Goal: Task Accomplishment & Management: Manage account settings

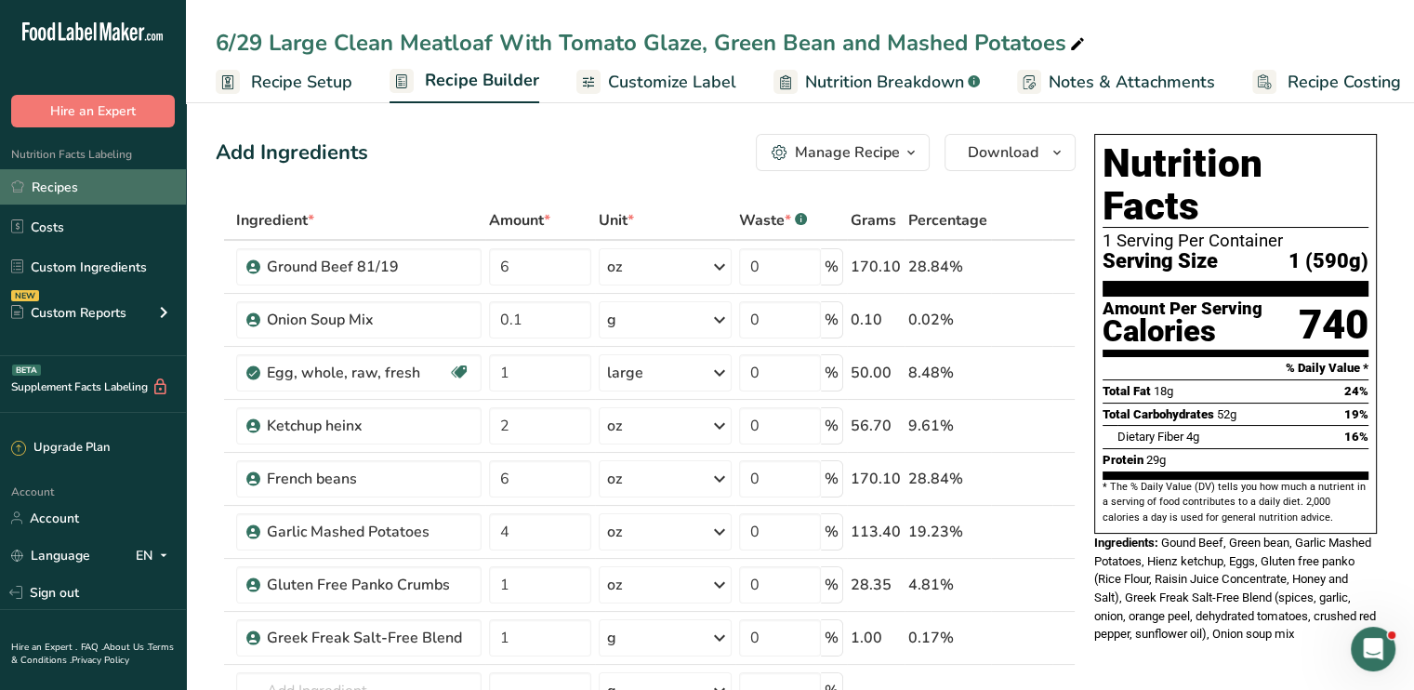
click at [115, 194] on link "Recipes" at bounding box center [93, 186] width 186 height 35
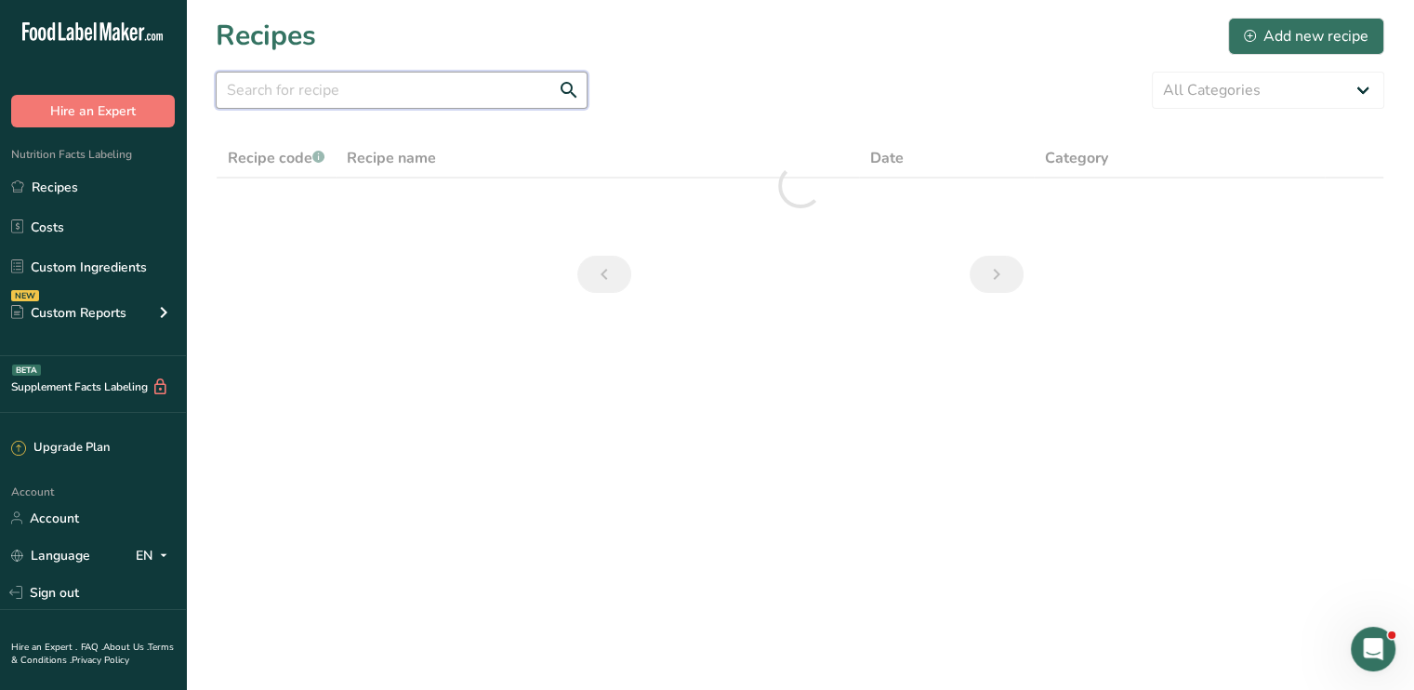
click at [483, 99] on input "text" at bounding box center [402, 90] width 372 height 37
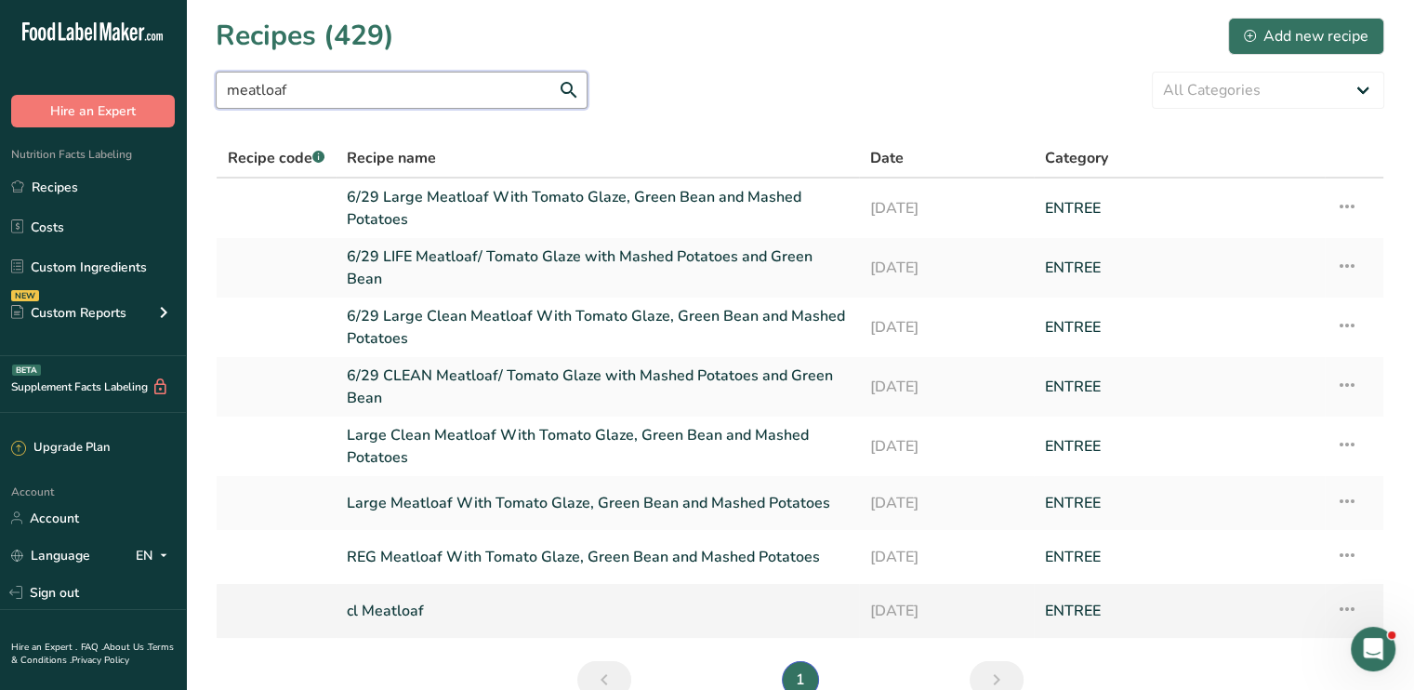
type input "meatloaf"
click at [383, 596] on link "cl Meatloaf" at bounding box center [597, 610] width 501 height 39
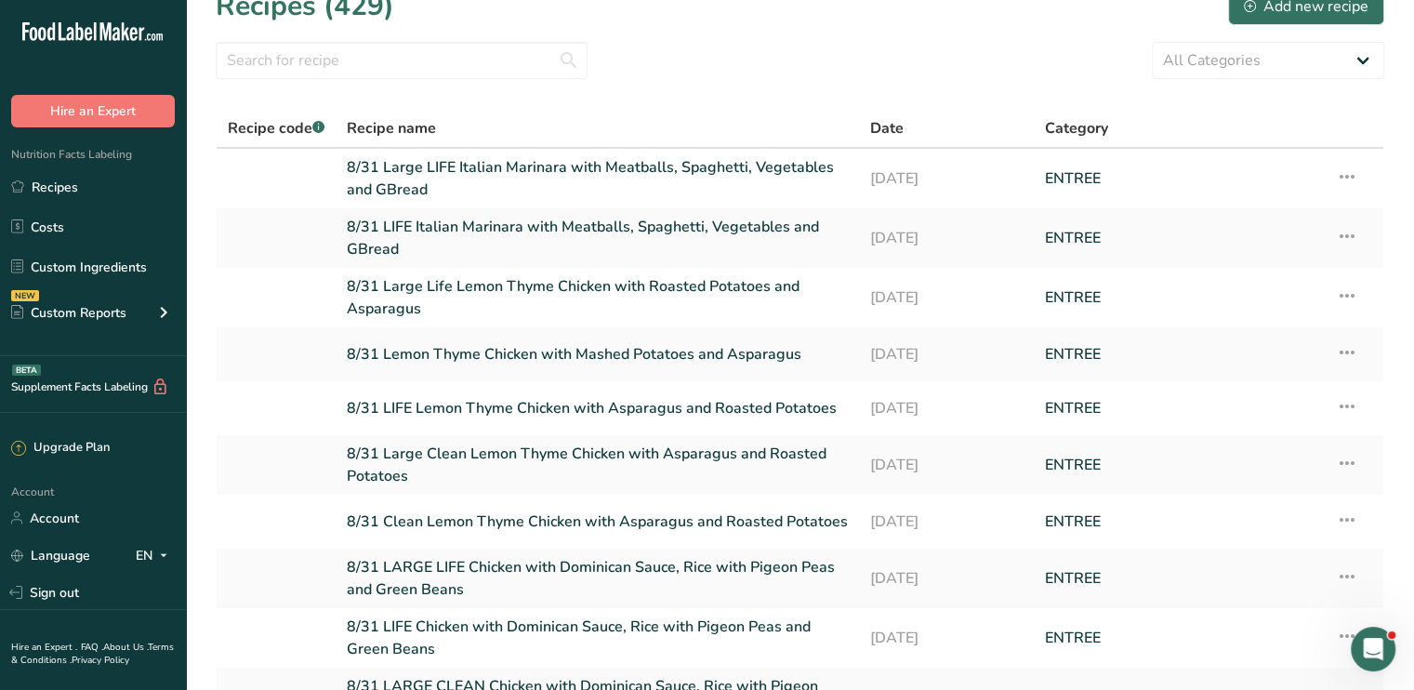
scroll to position [29, 0]
click at [375, 56] on input "text" at bounding box center [402, 61] width 372 height 37
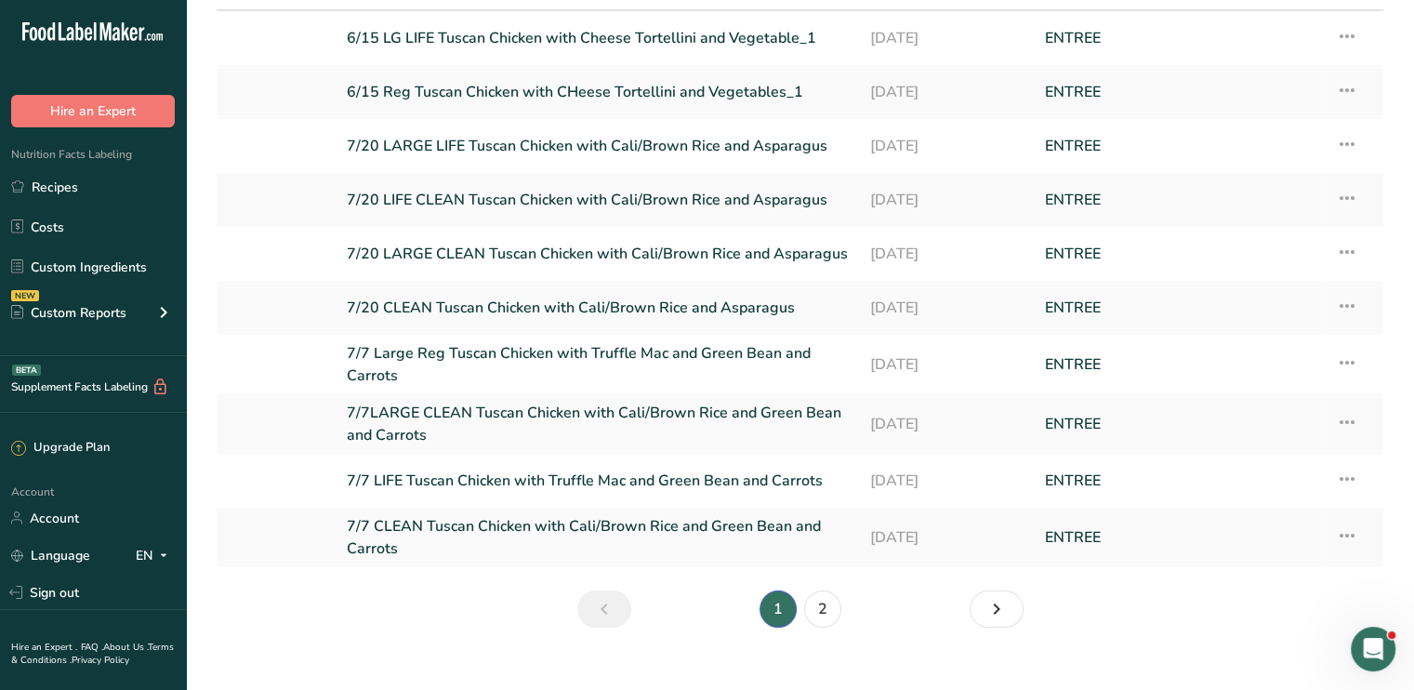
scroll to position [170, 0]
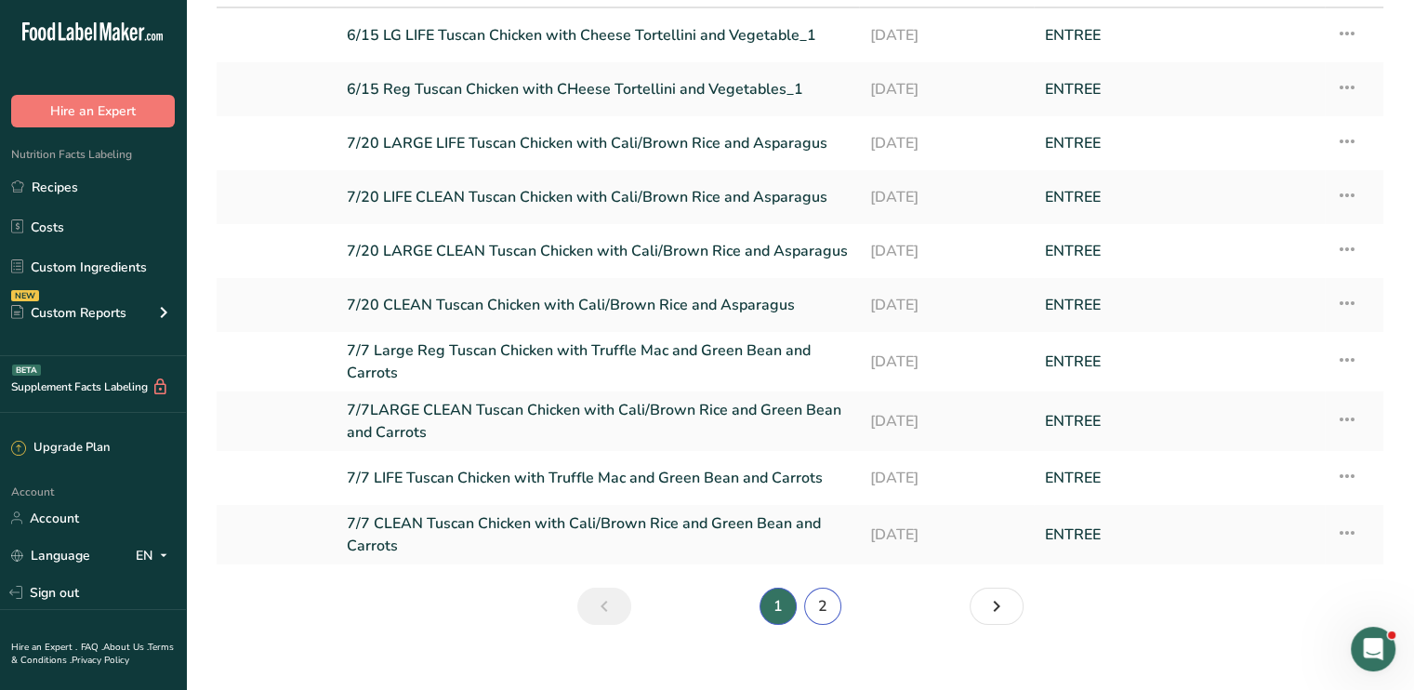
click at [831, 602] on link "2" at bounding box center [822, 605] width 37 height 37
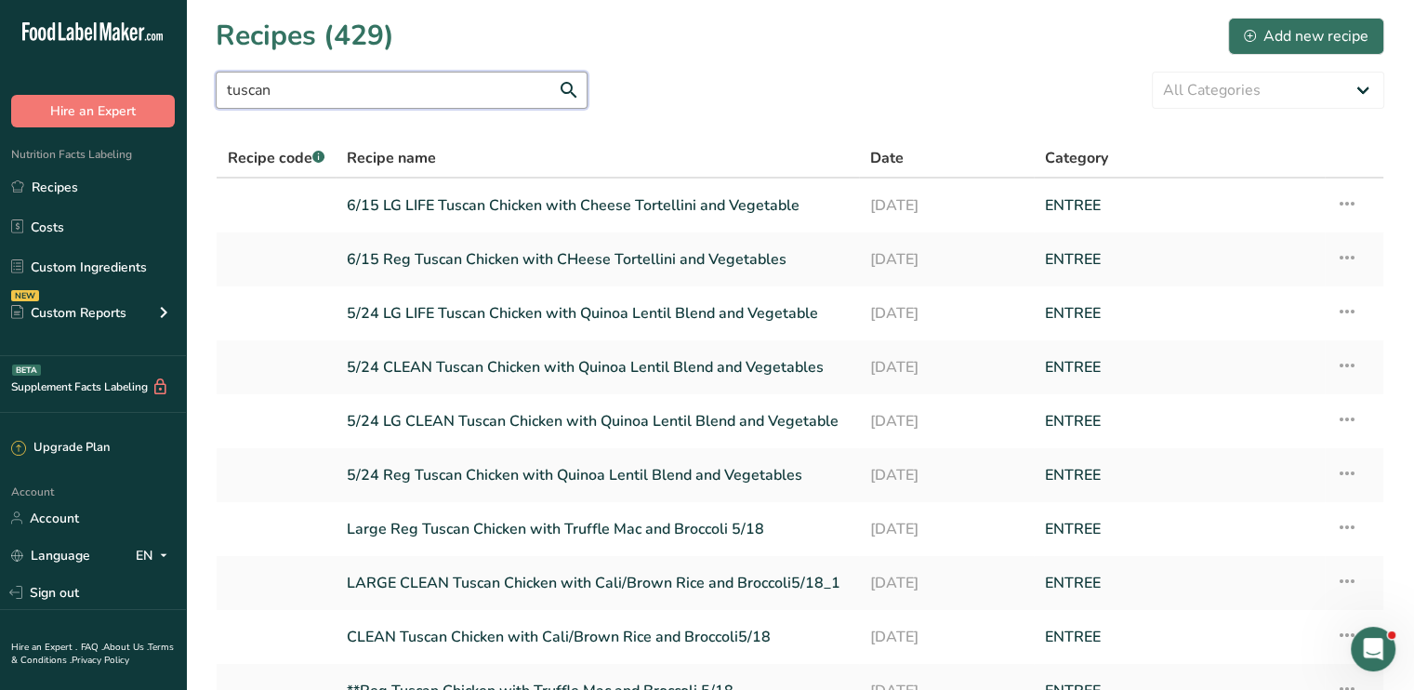
drag, startPoint x: 336, startPoint y: 86, endPoint x: 0, endPoint y: 137, distance: 340.3
click at [0, 137] on div ".a-20{fill:#fff;} Hire an Expert Nutrition Facts Labeling Recipes Costs Custom …" at bounding box center [707, 433] width 1414 height 867
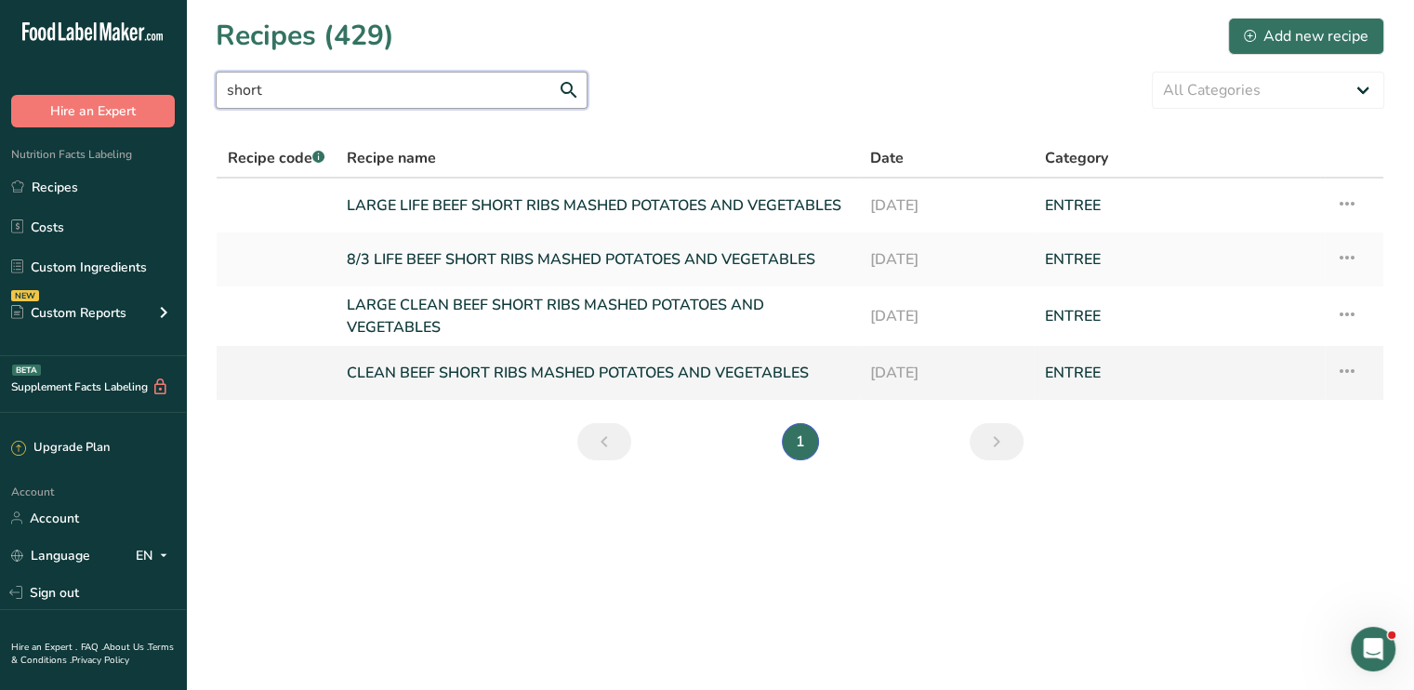
type input "short"
click at [718, 367] on link "CLEAN BEEF SHORT RIBS MASHED POTATOES AND VEGETABLES" at bounding box center [597, 372] width 501 height 39
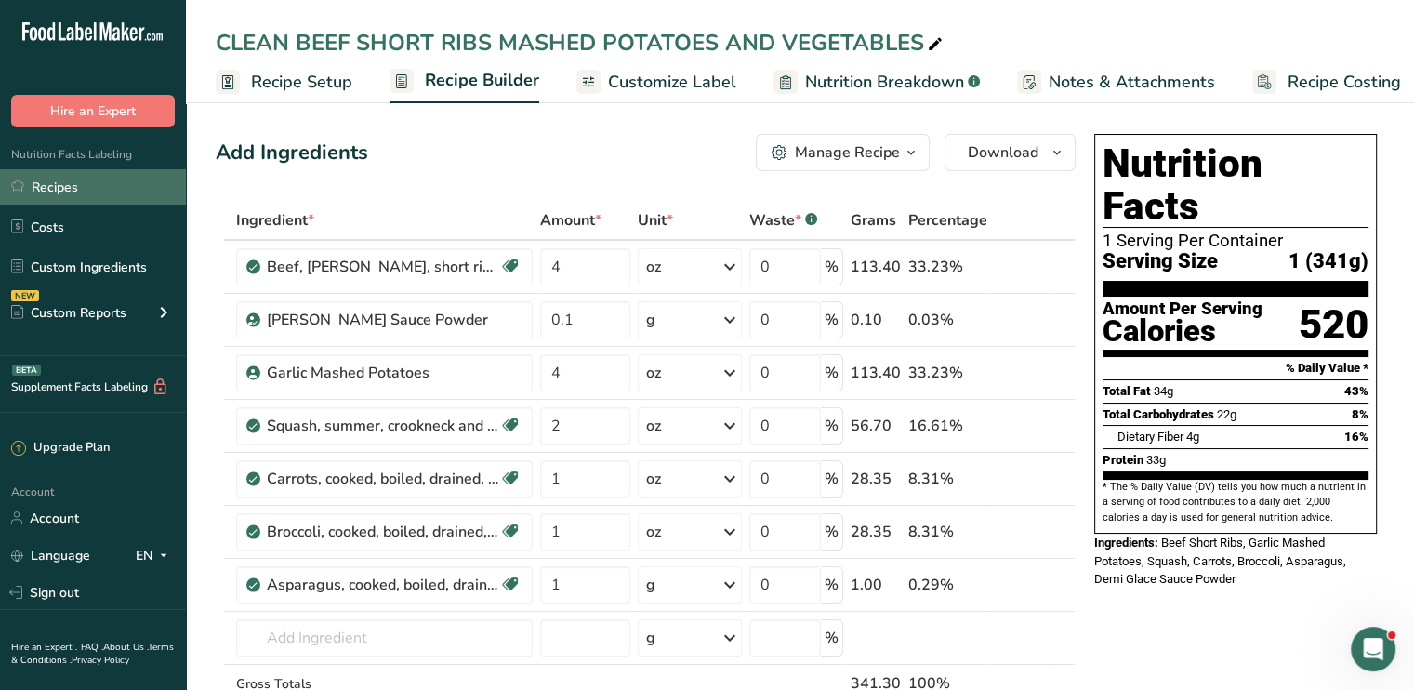
click at [119, 183] on link "Recipes" at bounding box center [93, 186] width 186 height 35
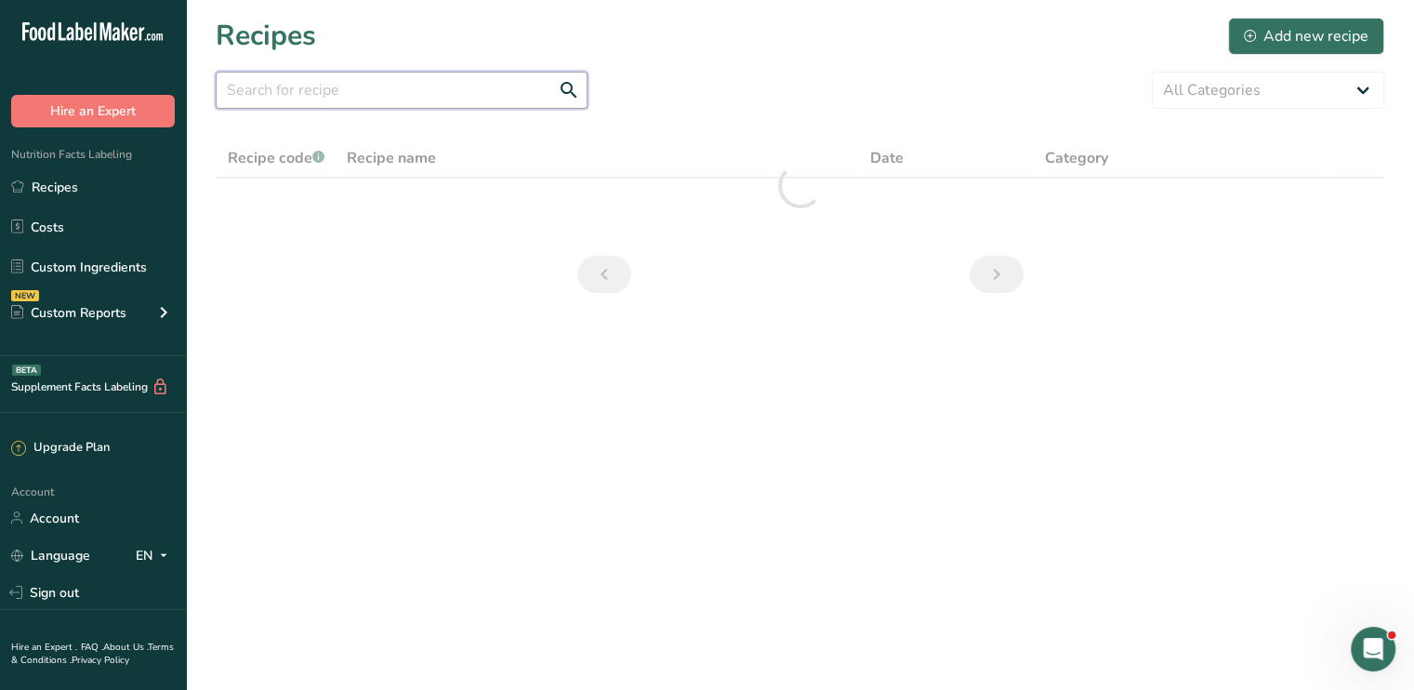
click at [346, 84] on input "text" at bounding box center [402, 90] width 372 height 37
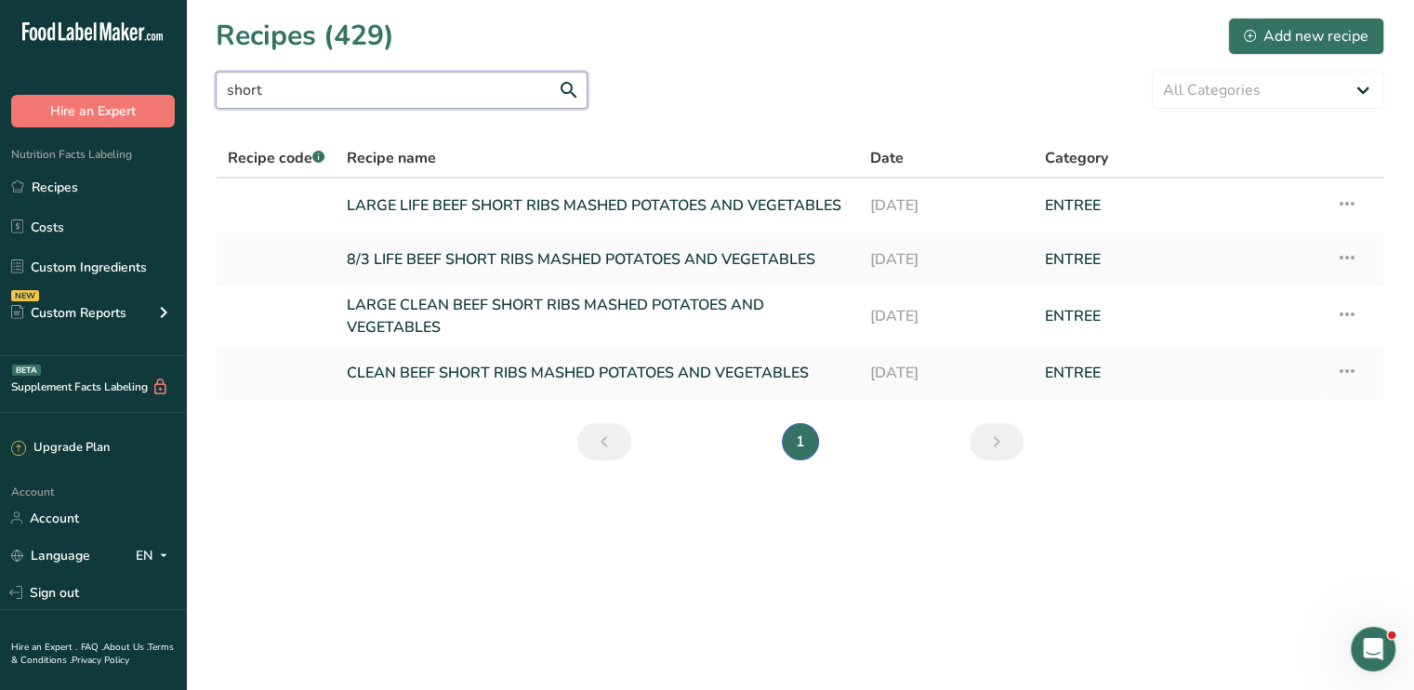
click at [367, 99] on input "short" at bounding box center [402, 90] width 372 height 37
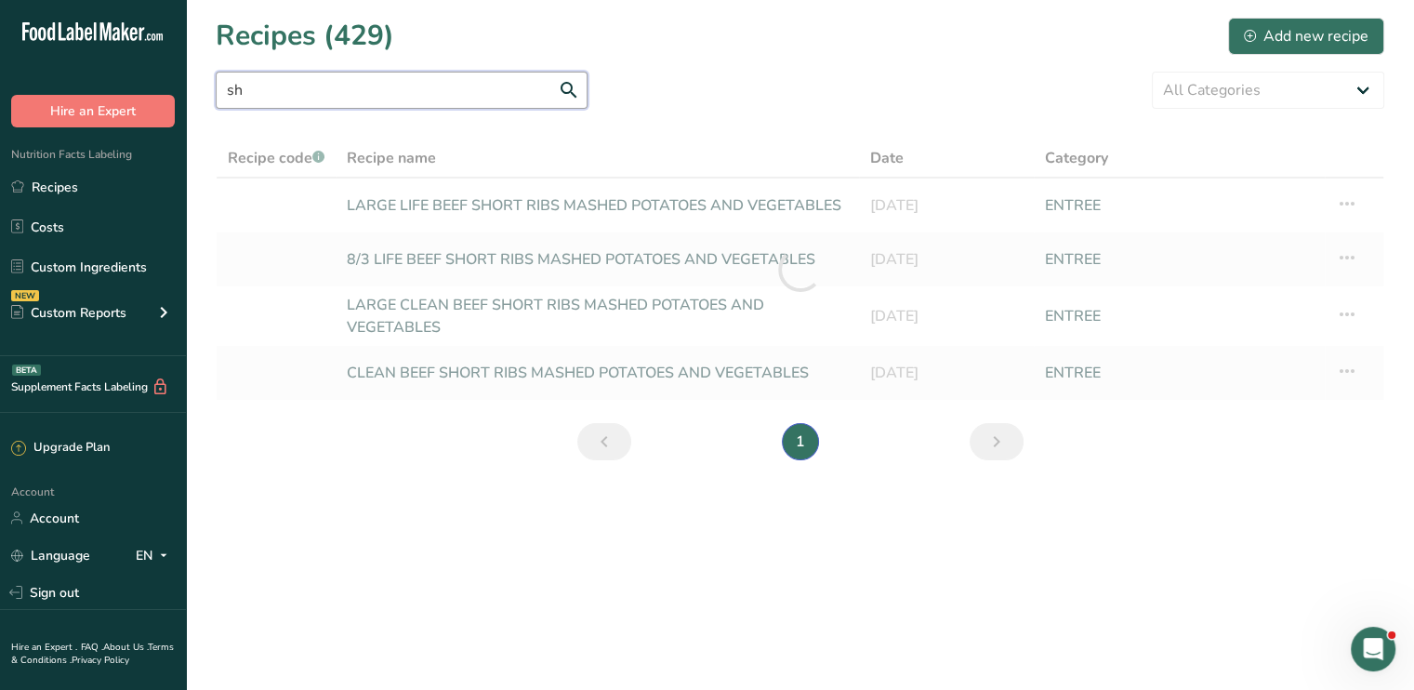
type input "s"
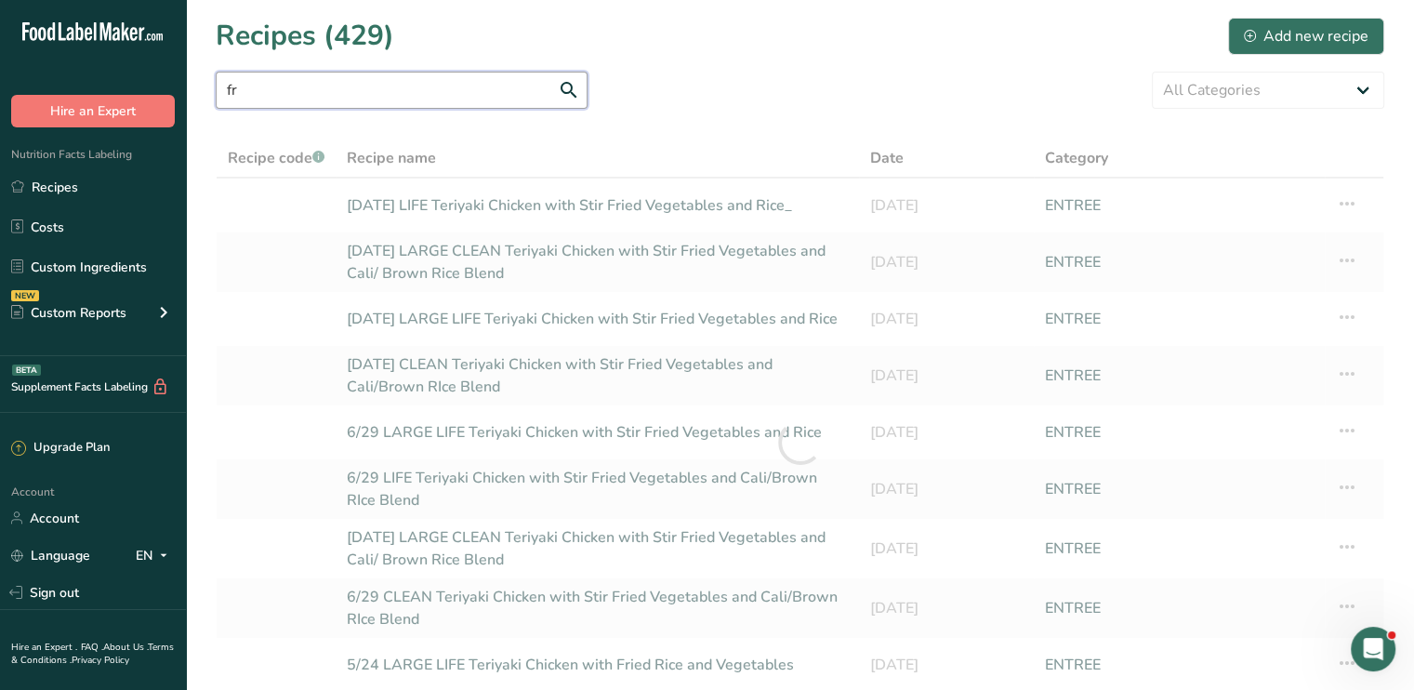
type input "f"
type input "onion"
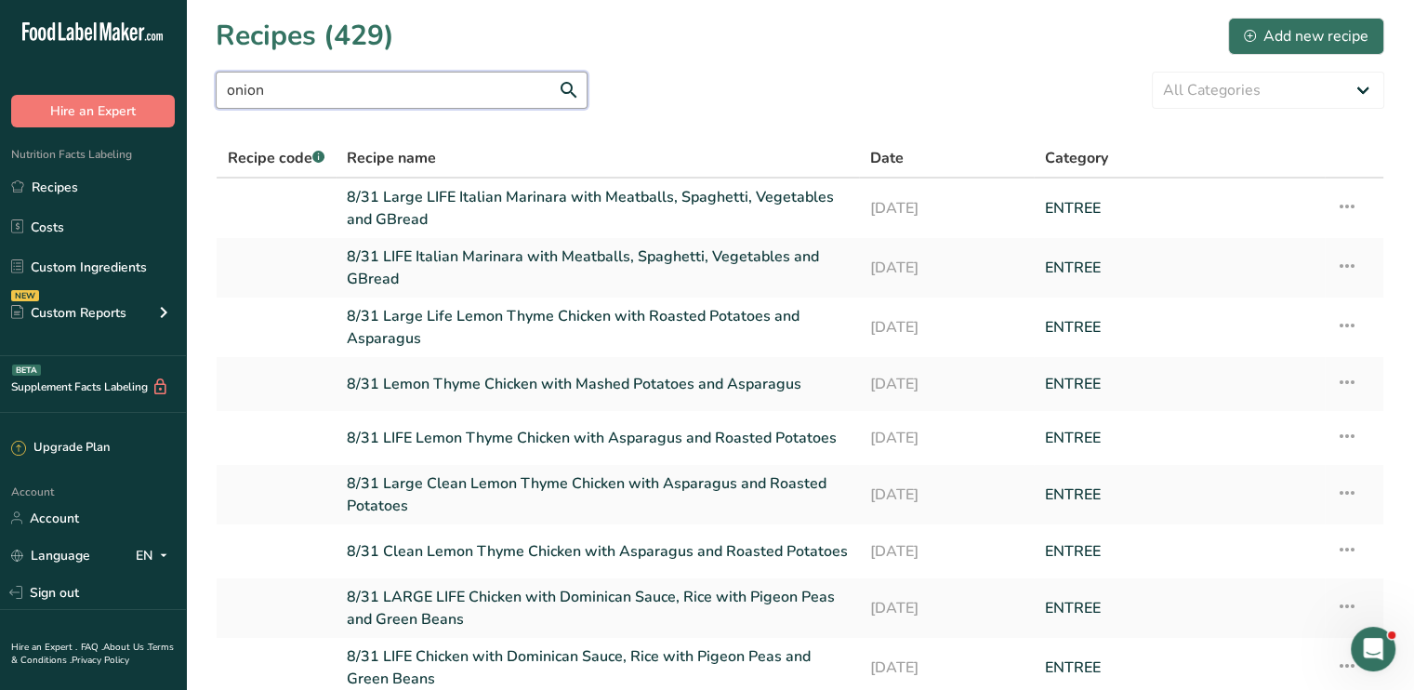
drag, startPoint x: 309, startPoint y: 92, endPoint x: 102, endPoint y: 90, distance: 206.3
click at [102, 90] on div ".a-20{fill:#fff;} Hire an Expert Nutrition Facts Labeling Recipes Costs Custom …" at bounding box center [707, 453] width 1414 height 906
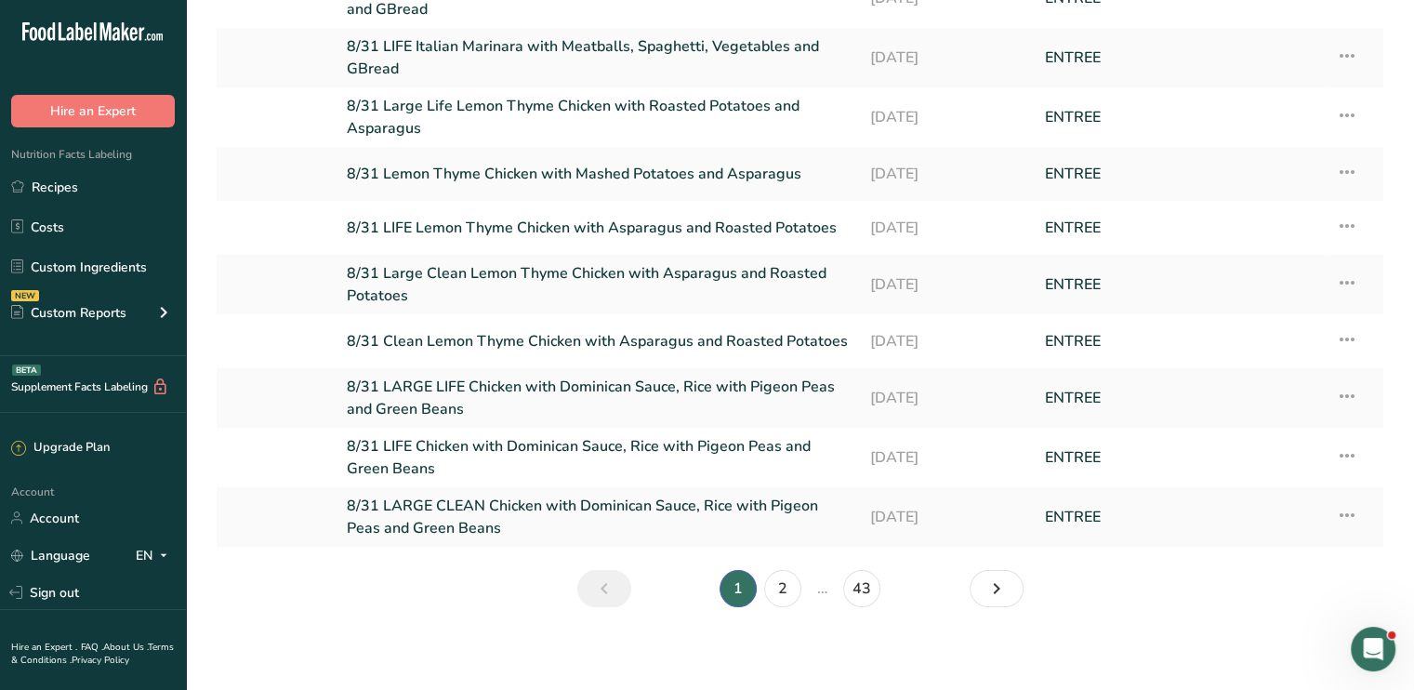
scroll to position [216, 0]
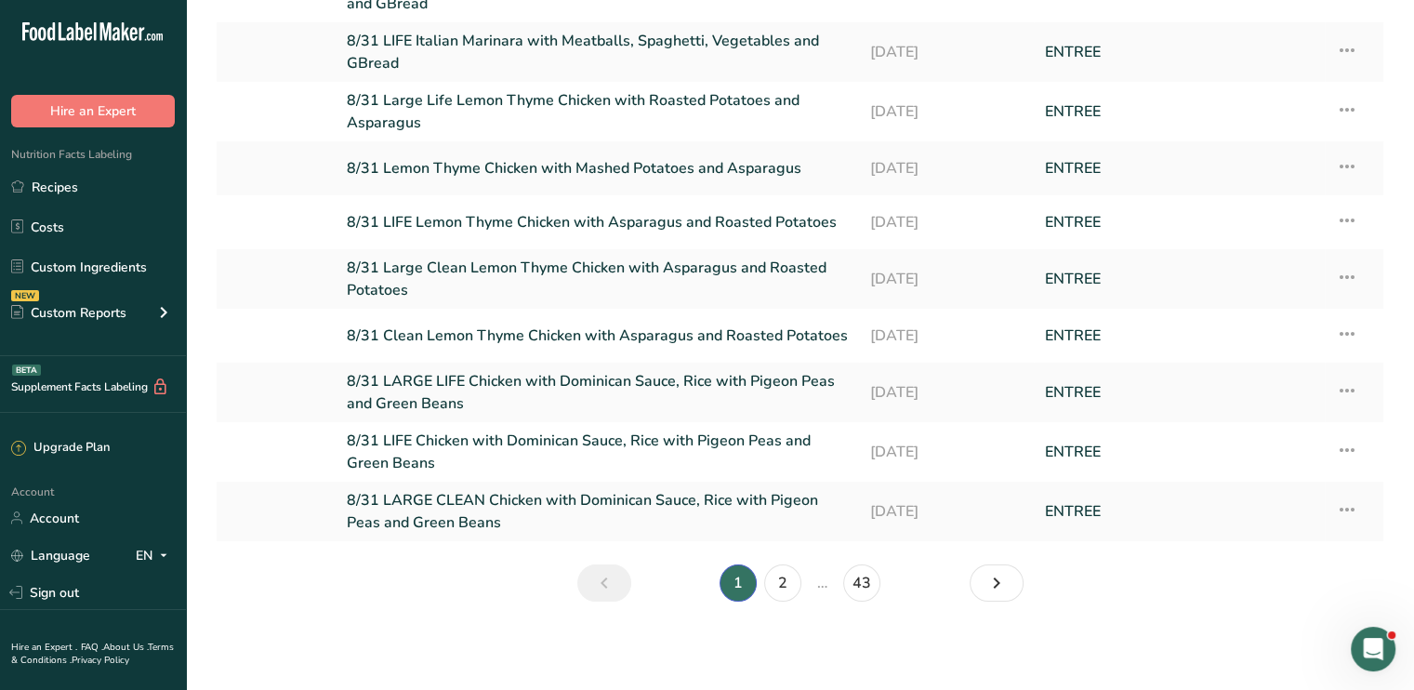
click at [822, 583] on li "…" at bounding box center [822, 582] width 34 height 37
click at [777, 578] on link "2" at bounding box center [782, 582] width 37 height 37
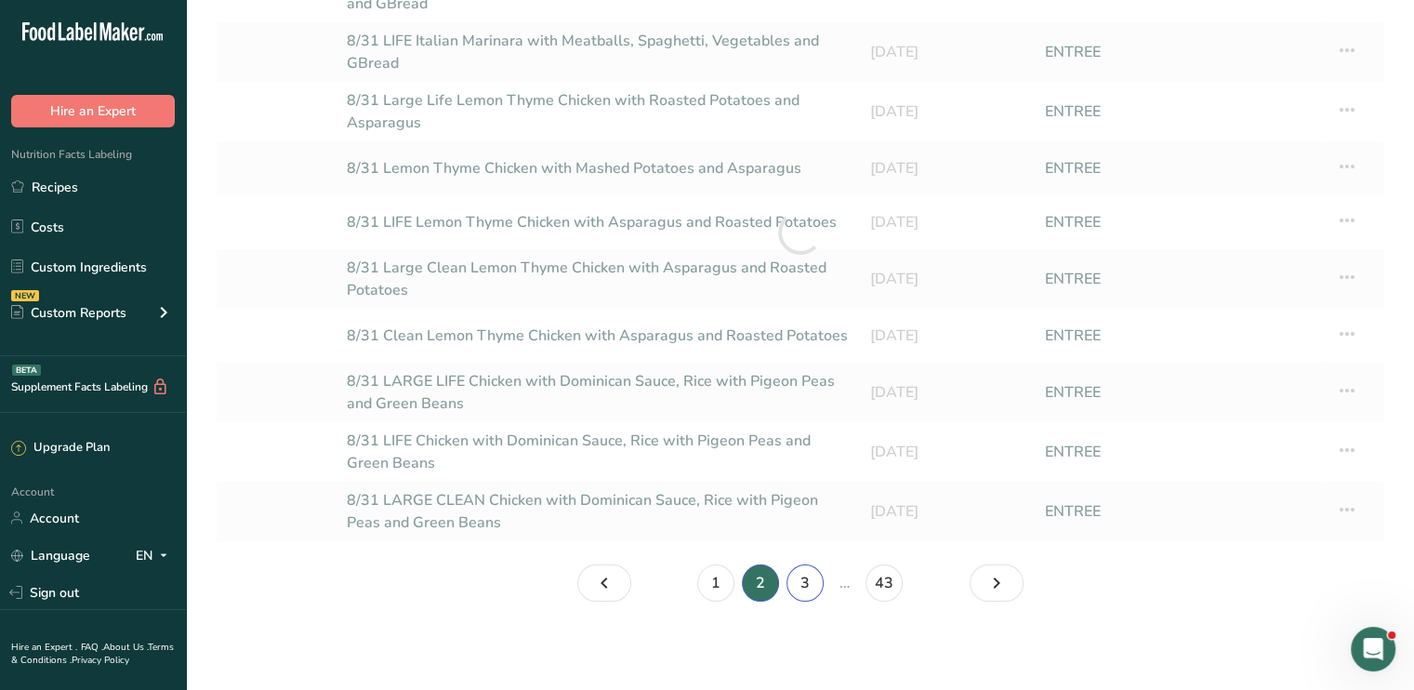
click at [802, 587] on link "3" at bounding box center [804, 582] width 37 height 37
click at [823, 587] on link "4" at bounding box center [827, 582] width 37 height 37
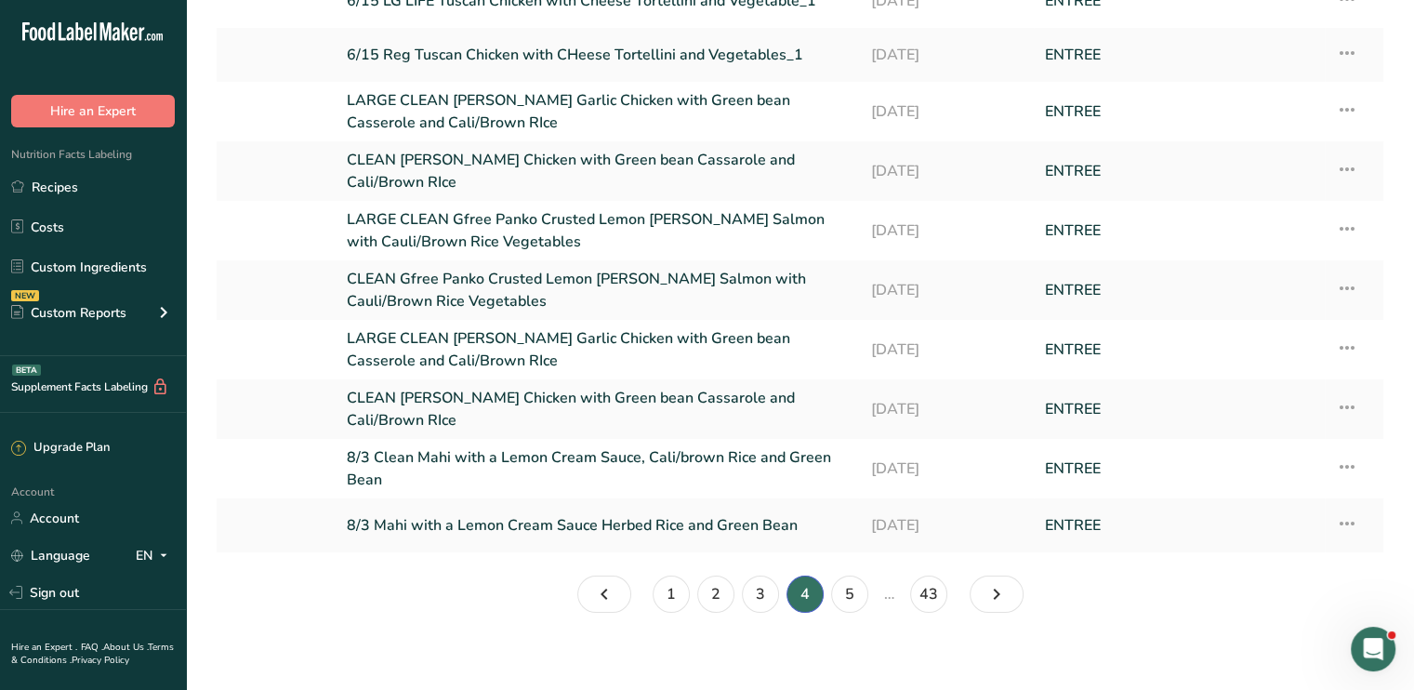
scroll to position [216, 0]
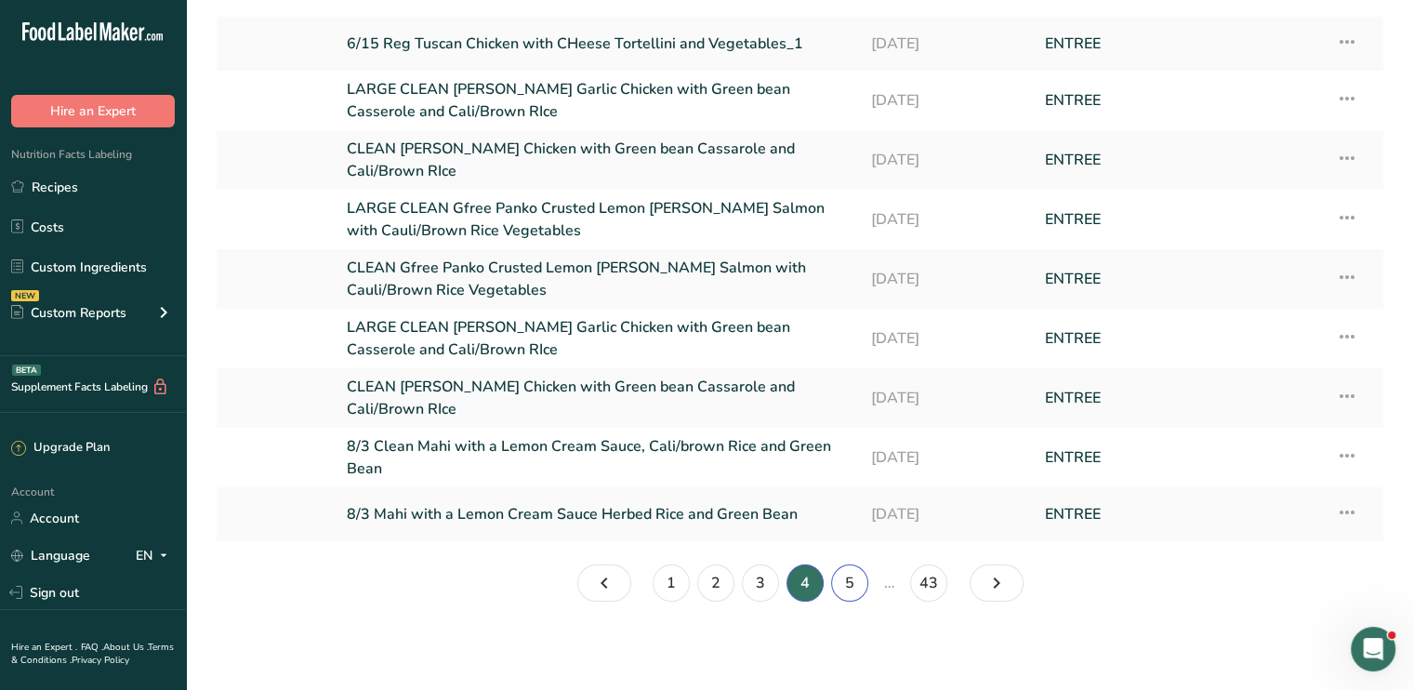
click at [848, 587] on link "5" at bounding box center [849, 582] width 37 height 37
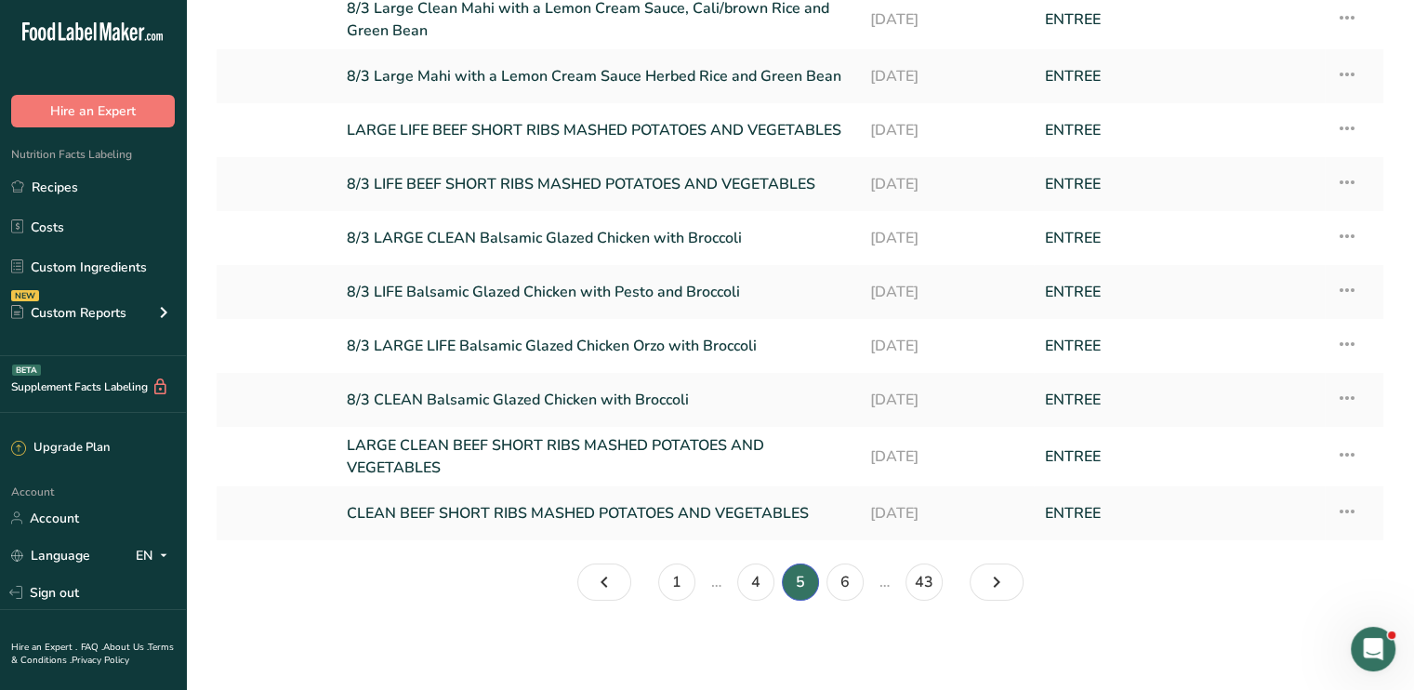
scroll to position [187, 0]
drag, startPoint x: 1409, startPoint y: 432, endPoint x: 1409, endPoint y: 404, distance: 27.9
click at [1409, 404] on section "Recipes (429) Add new recipe All Categories Baked Goods [GEOGRAPHIC_DATA] Confe…" at bounding box center [800, 222] width 1228 height 819
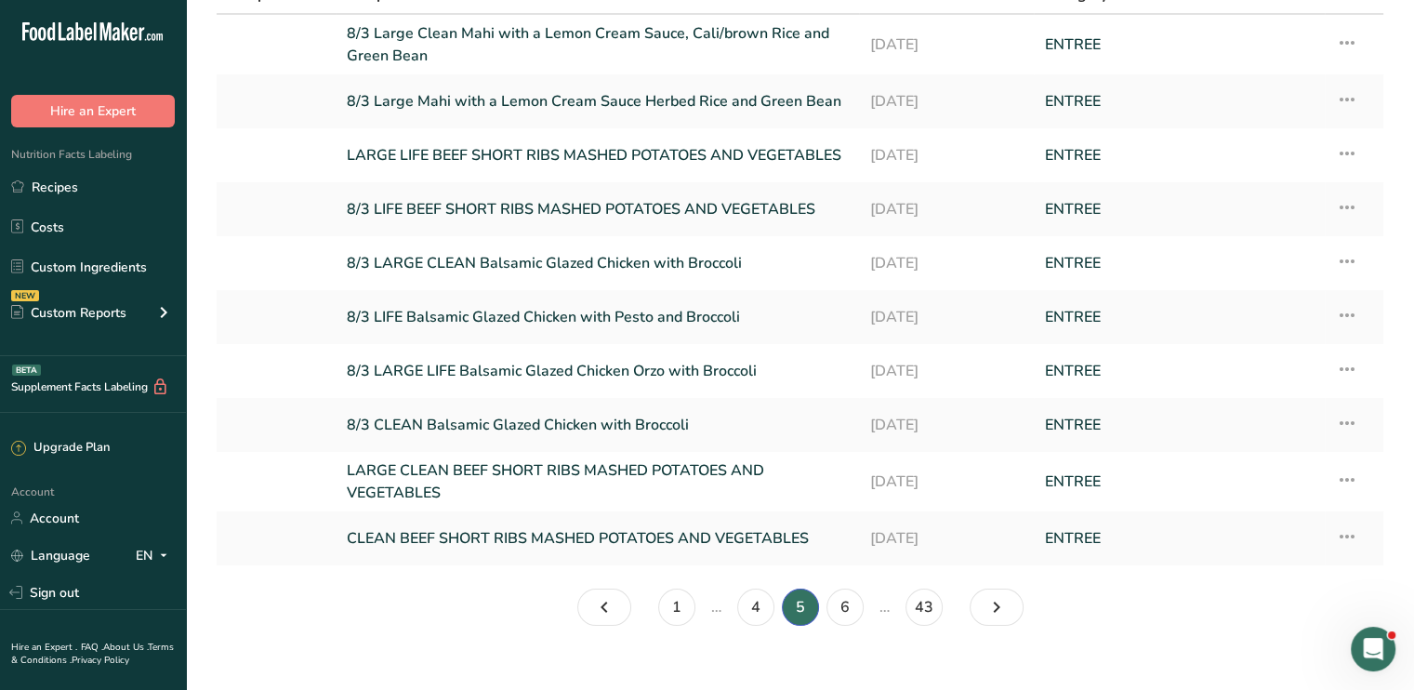
scroll to position [163, 0]
click at [861, 610] on link "6" at bounding box center [844, 607] width 37 height 37
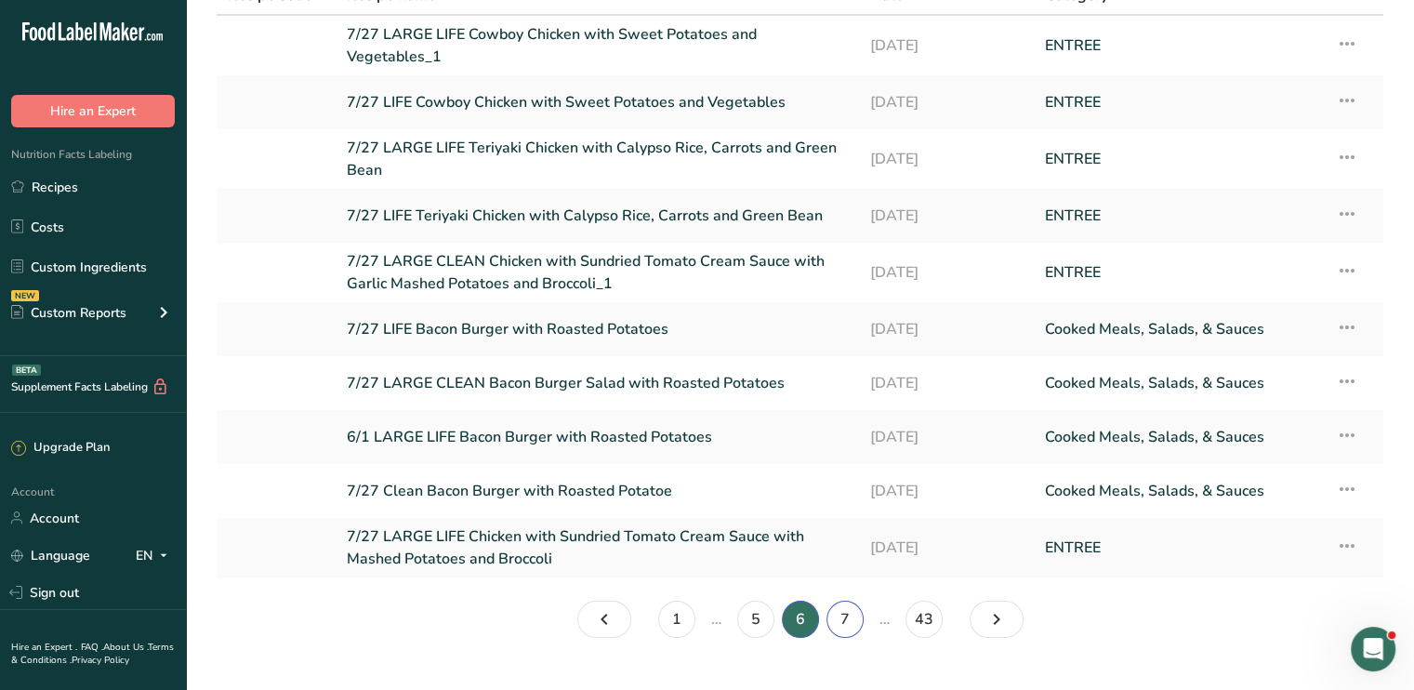
click at [861, 610] on link "7" at bounding box center [844, 618] width 37 height 37
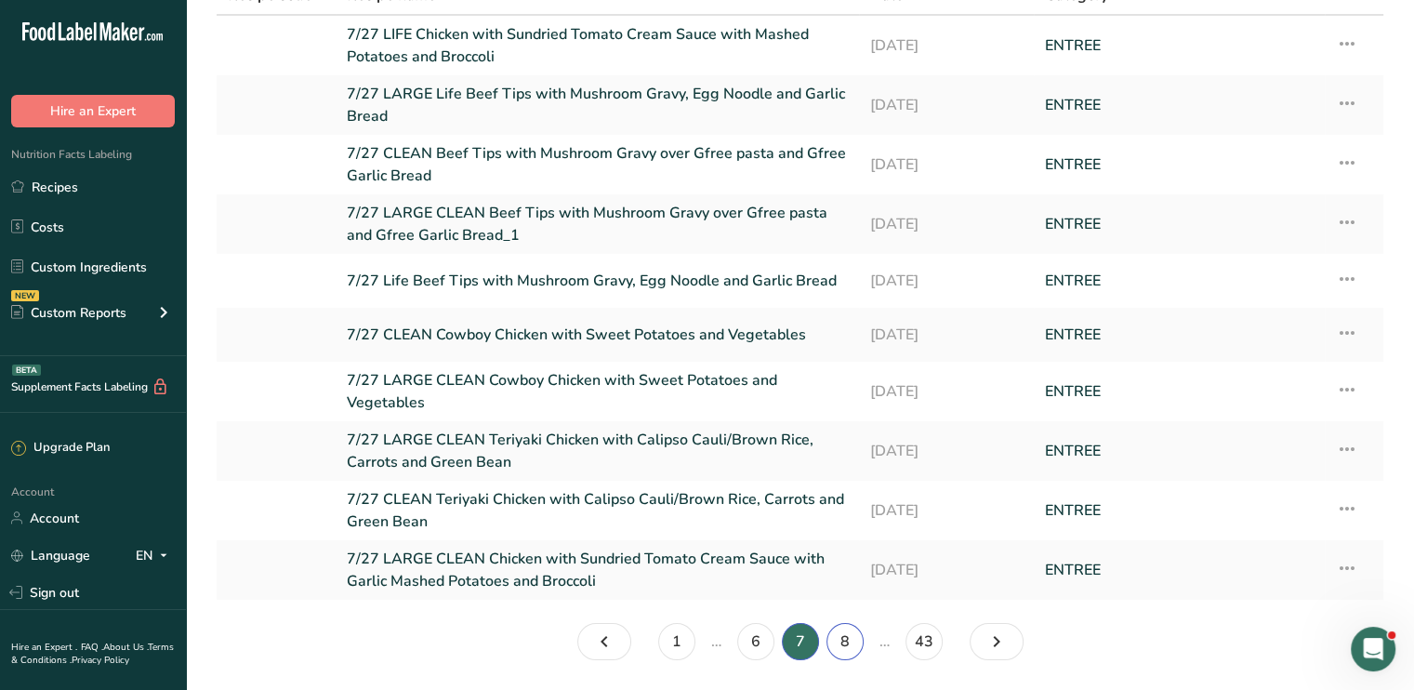
click at [844, 649] on link "8" at bounding box center [844, 641] width 37 height 37
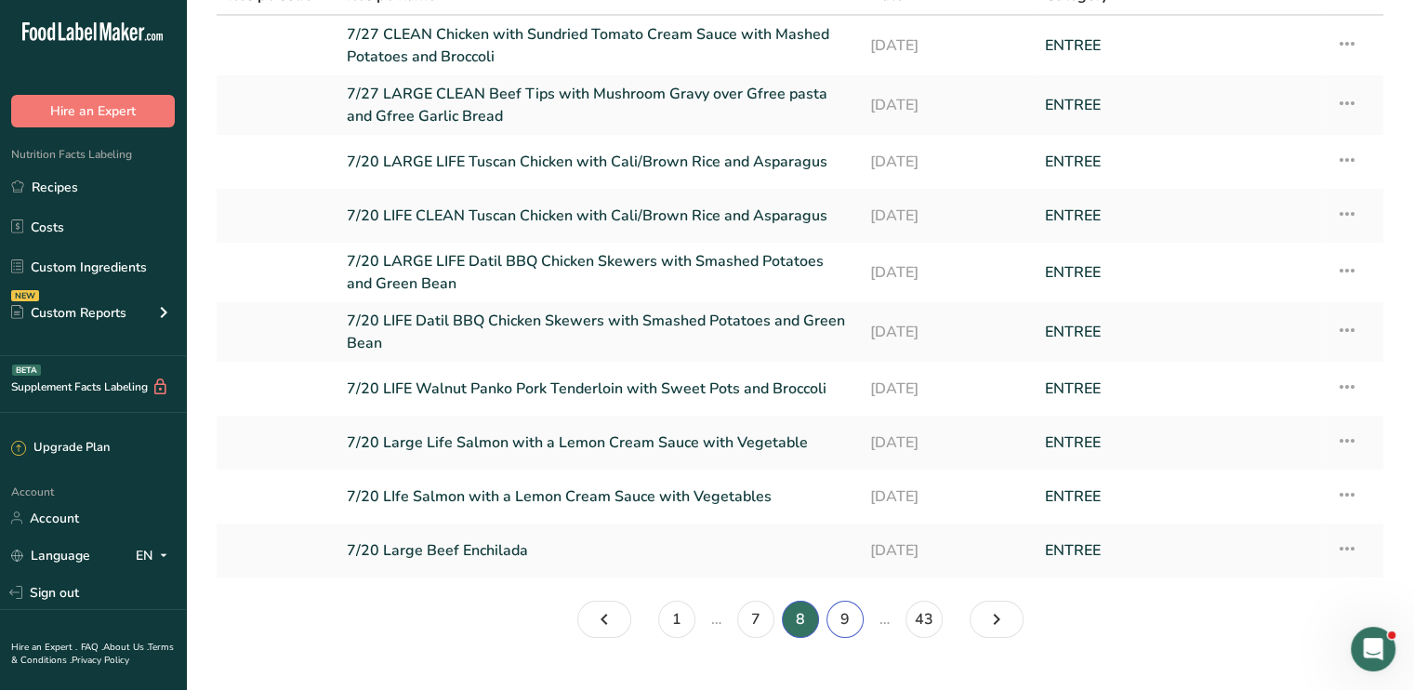
click at [850, 611] on link "9" at bounding box center [844, 618] width 37 height 37
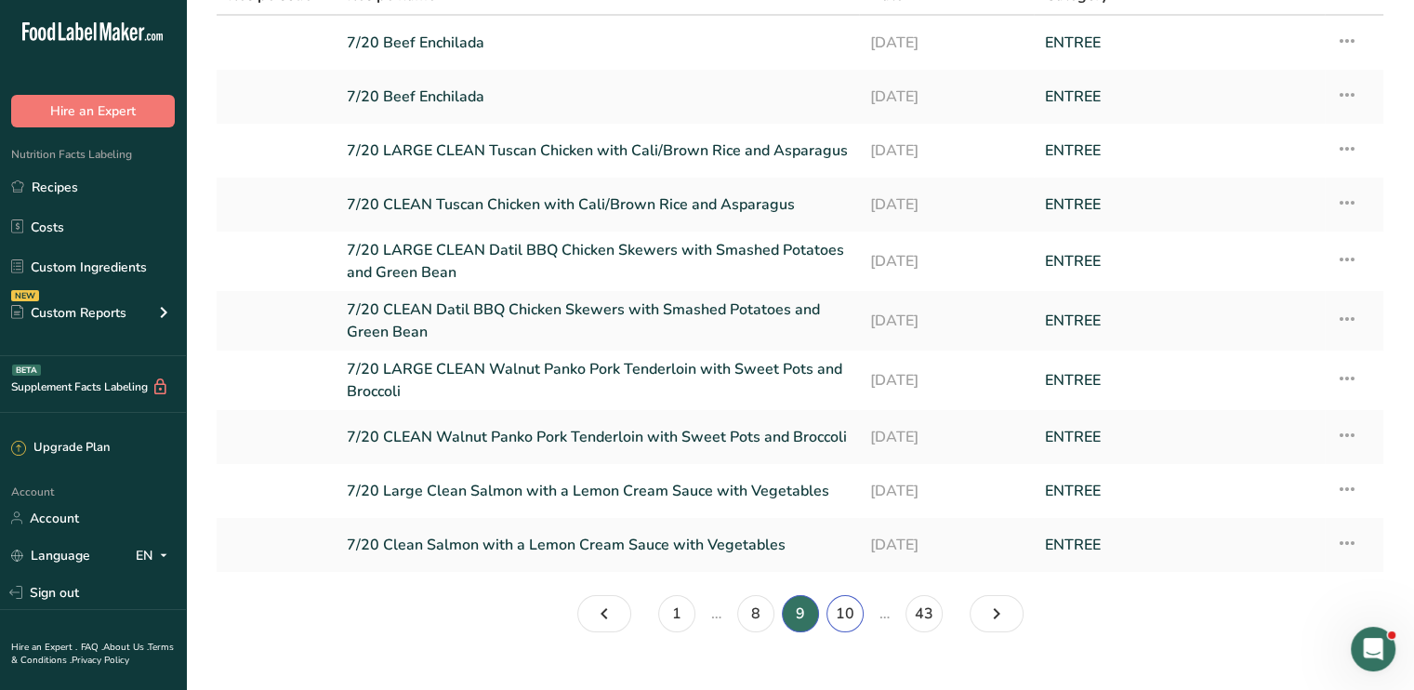
click at [850, 611] on link "10" at bounding box center [844, 613] width 37 height 37
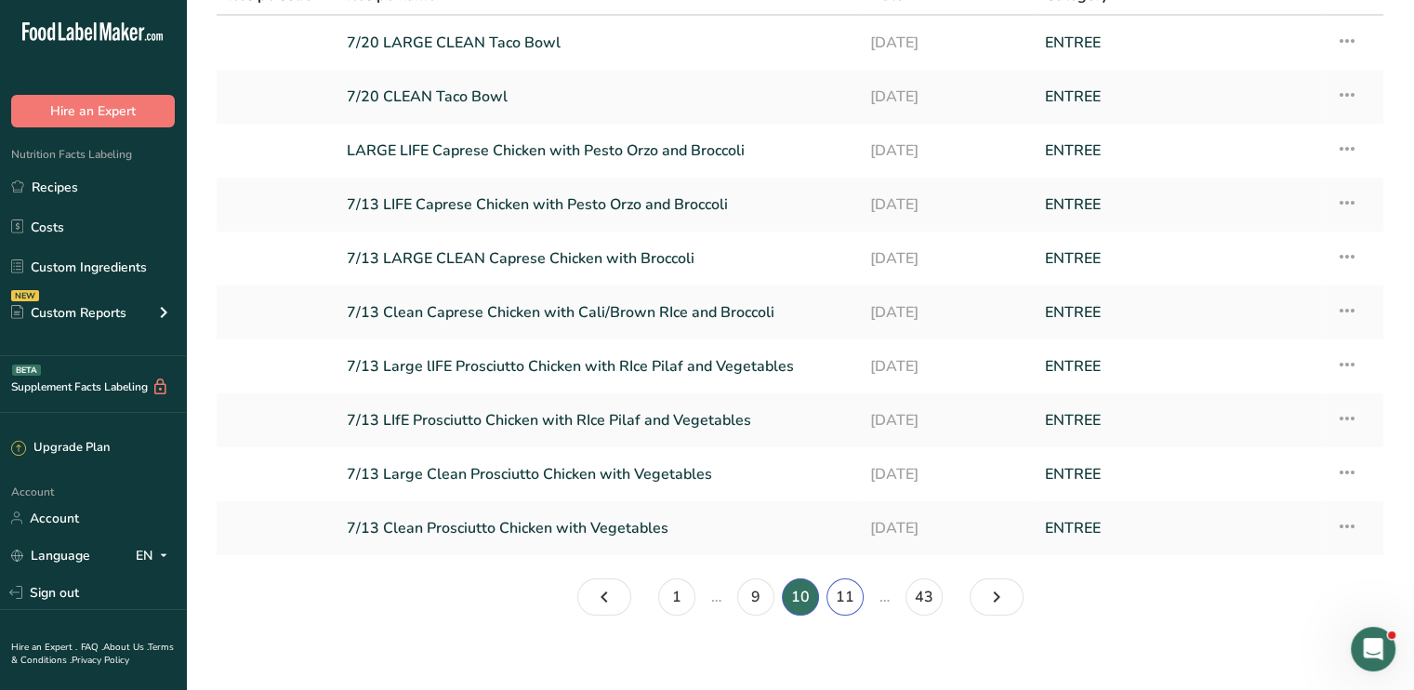
click at [850, 611] on link "11" at bounding box center [844, 596] width 37 height 37
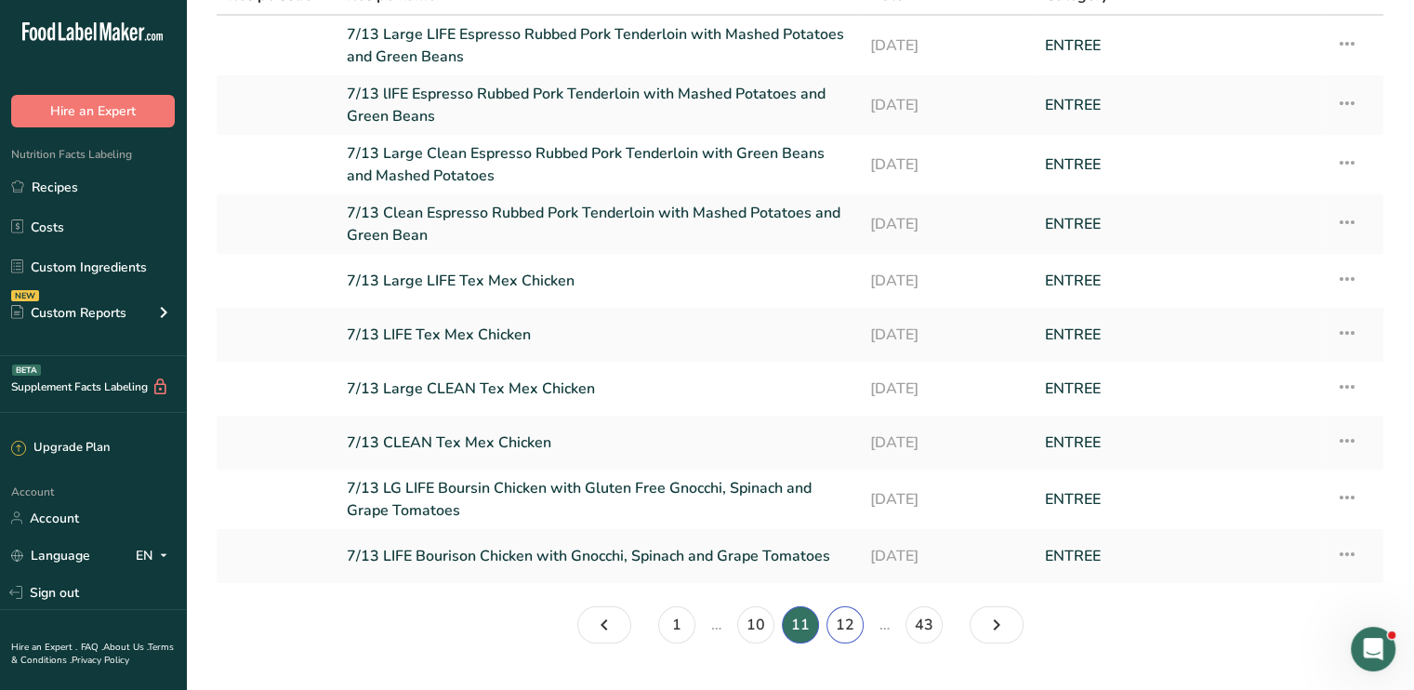
click at [850, 611] on link "12" at bounding box center [844, 624] width 37 height 37
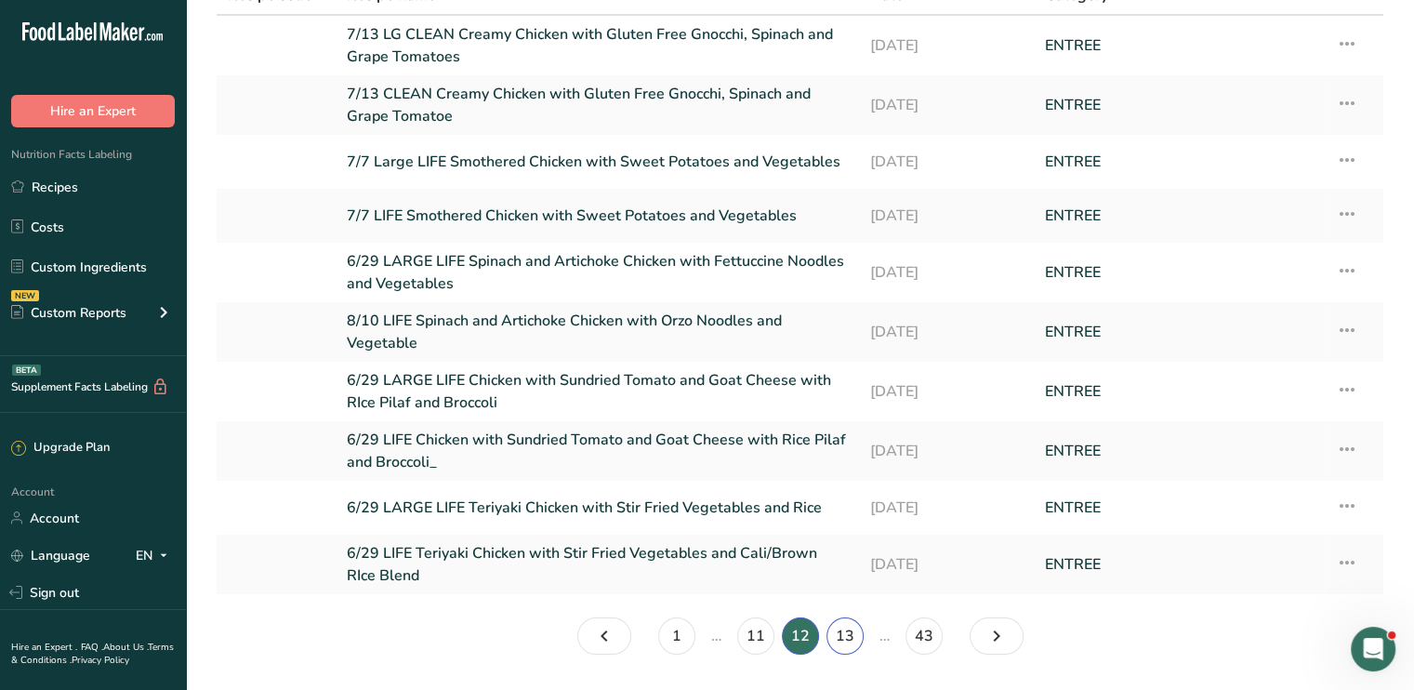
click at [846, 635] on link "13" at bounding box center [844, 635] width 37 height 37
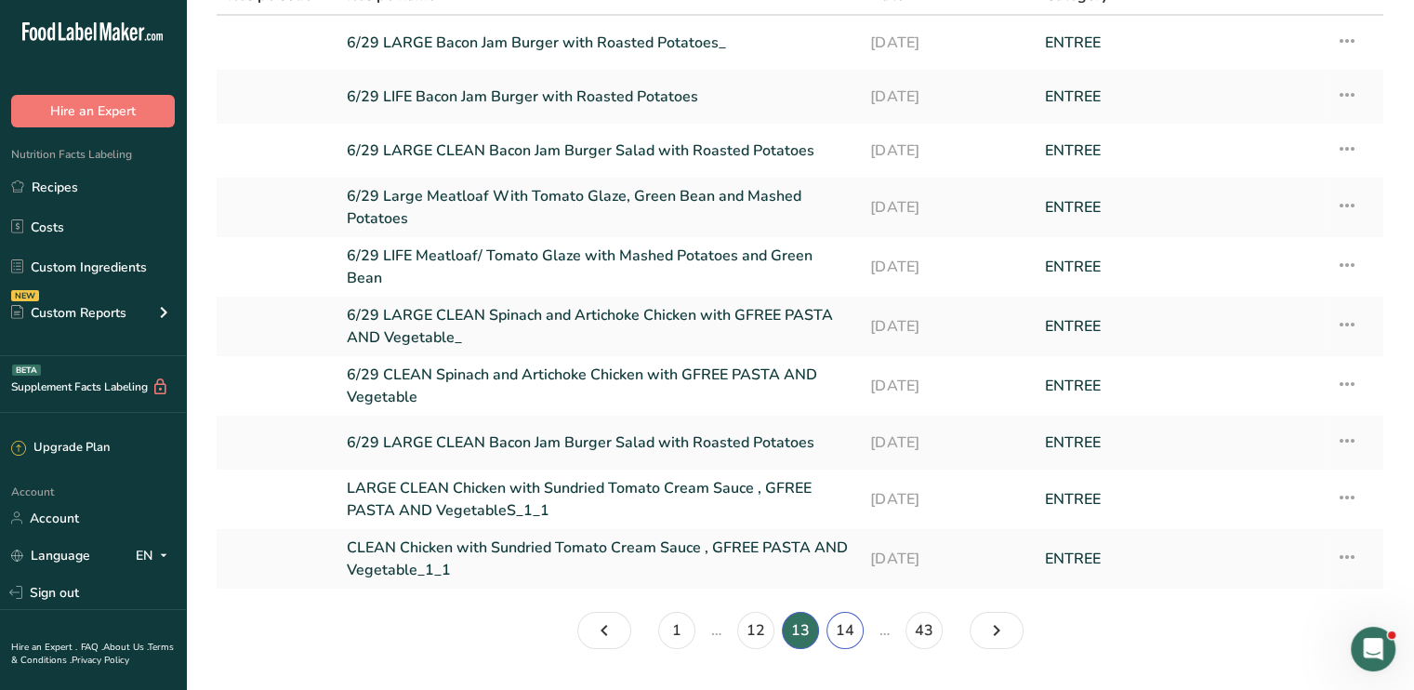
click at [846, 635] on link "14" at bounding box center [844, 630] width 37 height 37
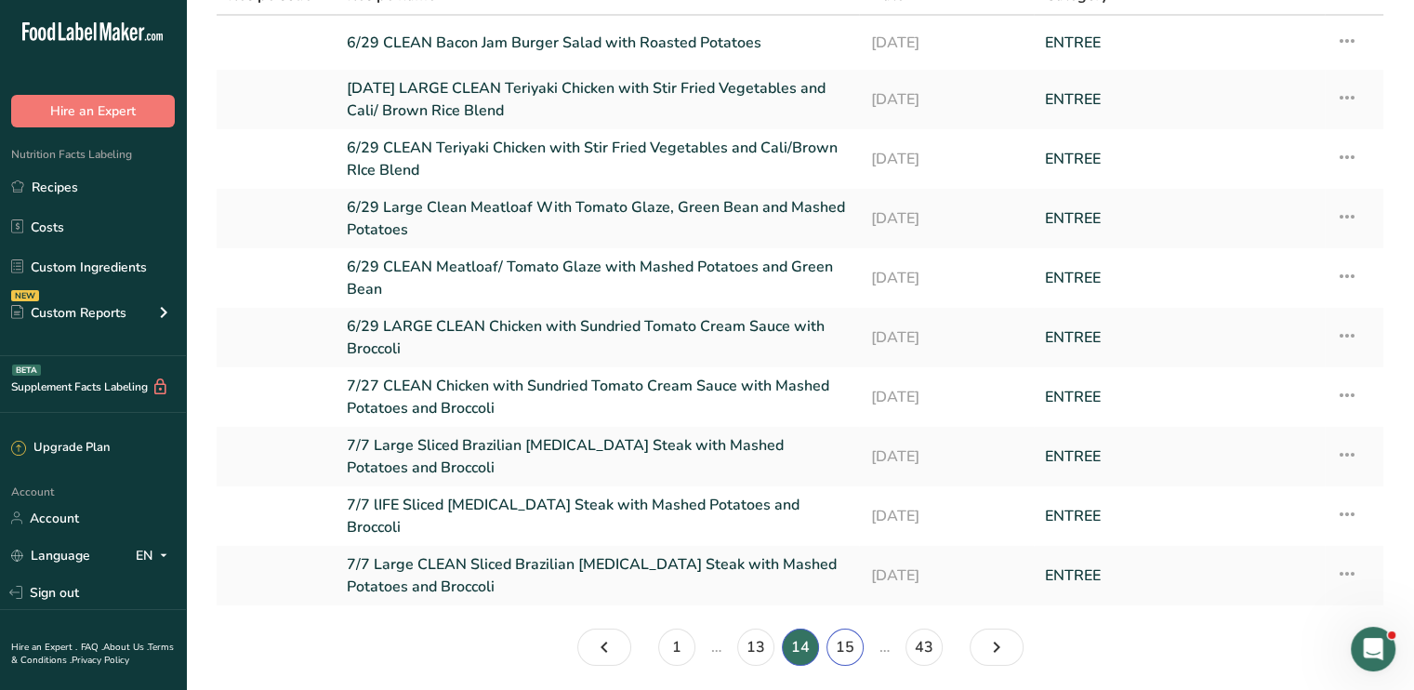
click at [846, 635] on link "15" at bounding box center [844, 646] width 37 height 37
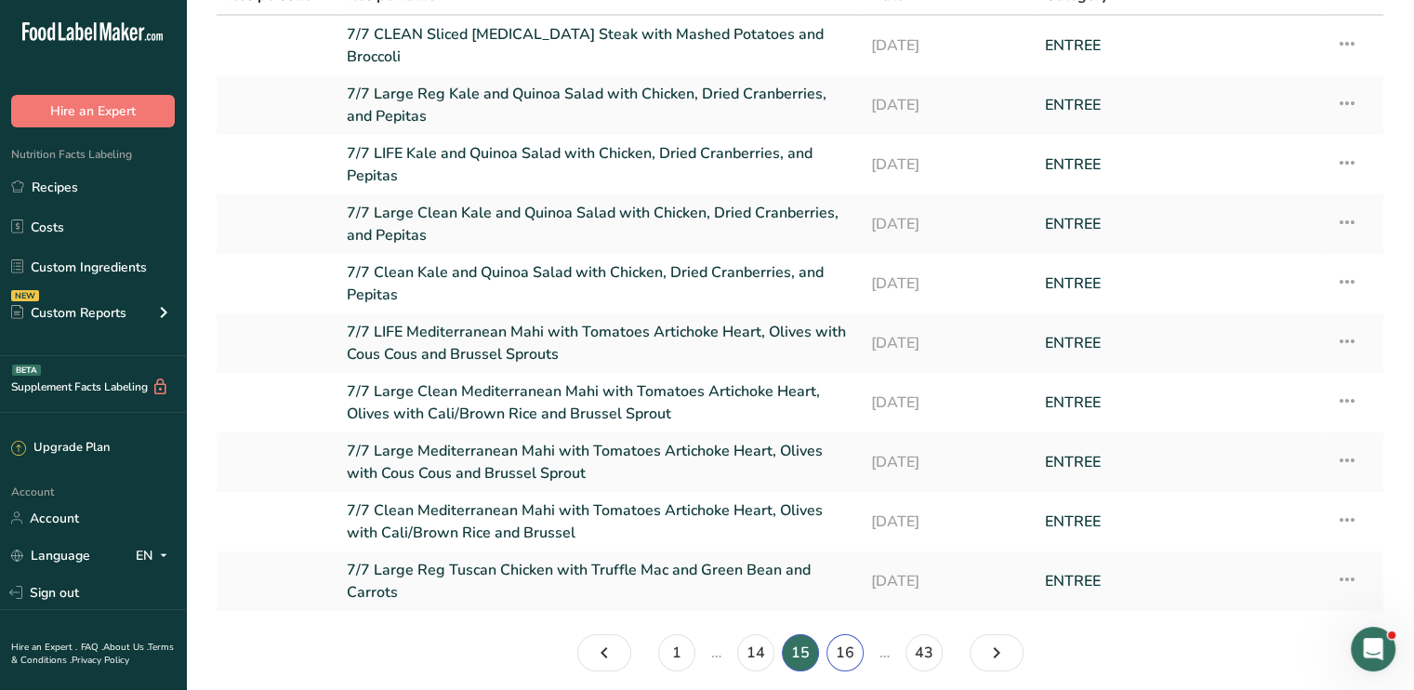
click at [846, 635] on link "16" at bounding box center [844, 652] width 37 height 37
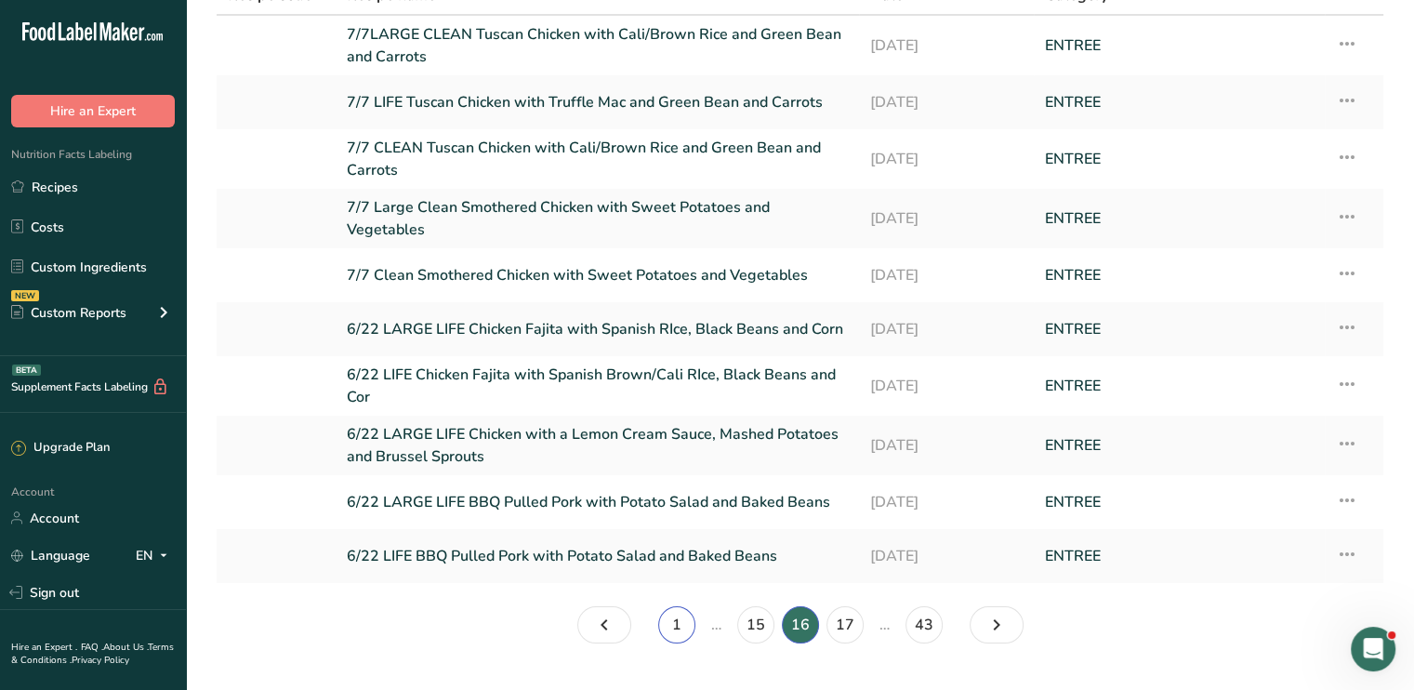
click at [676, 616] on link "1" at bounding box center [676, 624] width 37 height 37
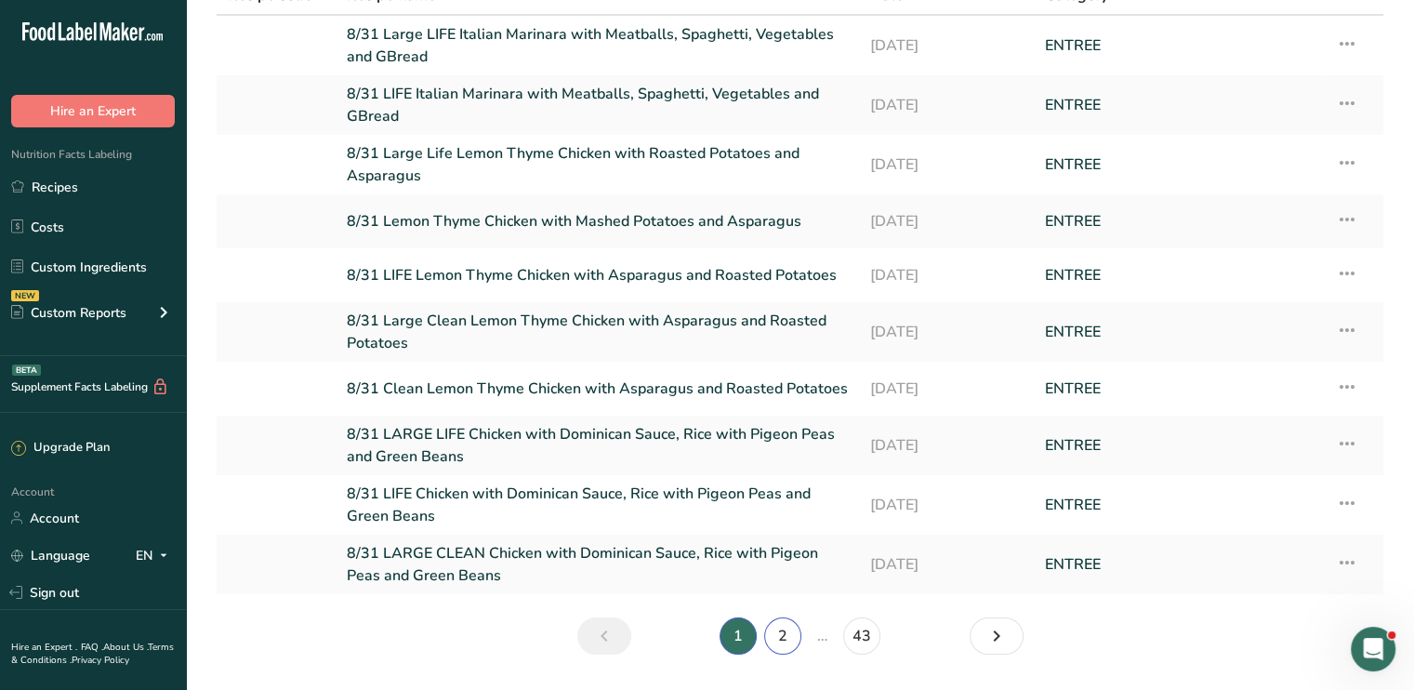
click at [783, 639] on link "2" at bounding box center [782, 635] width 37 height 37
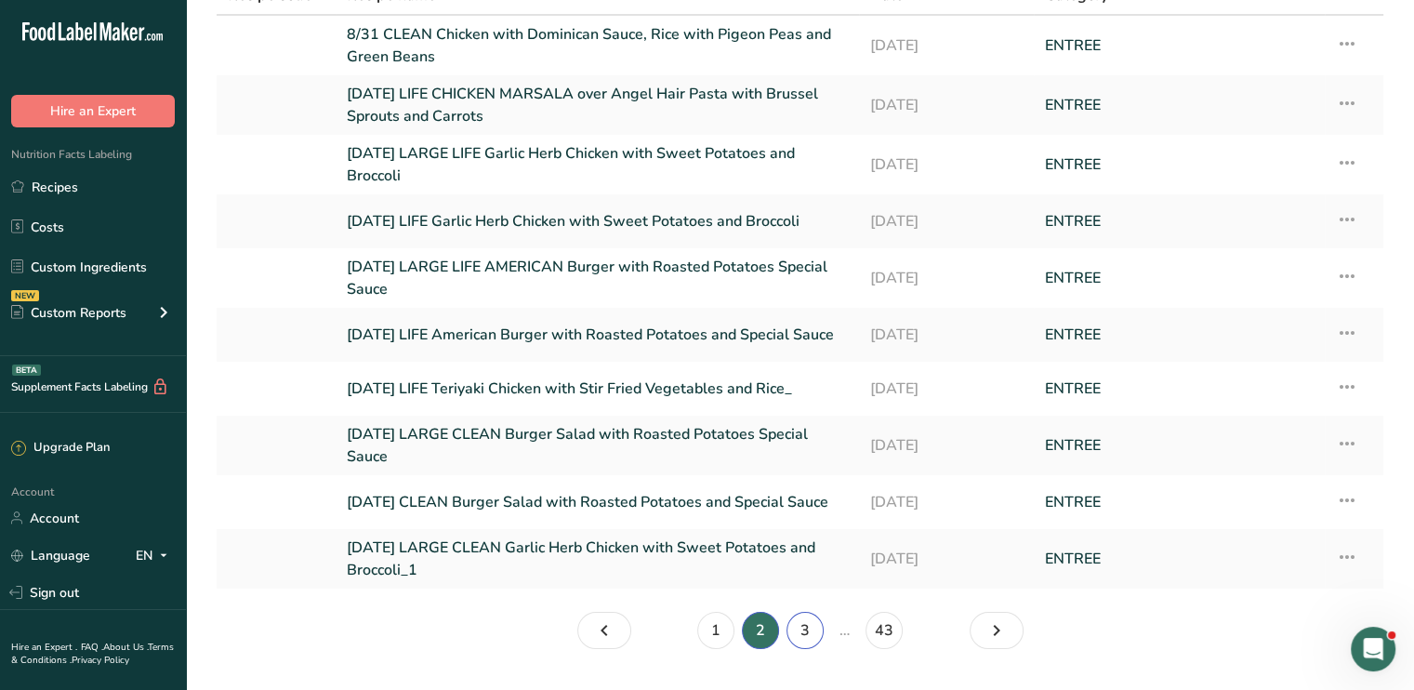
click at [810, 631] on link "3" at bounding box center [804, 630] width 37 height 37
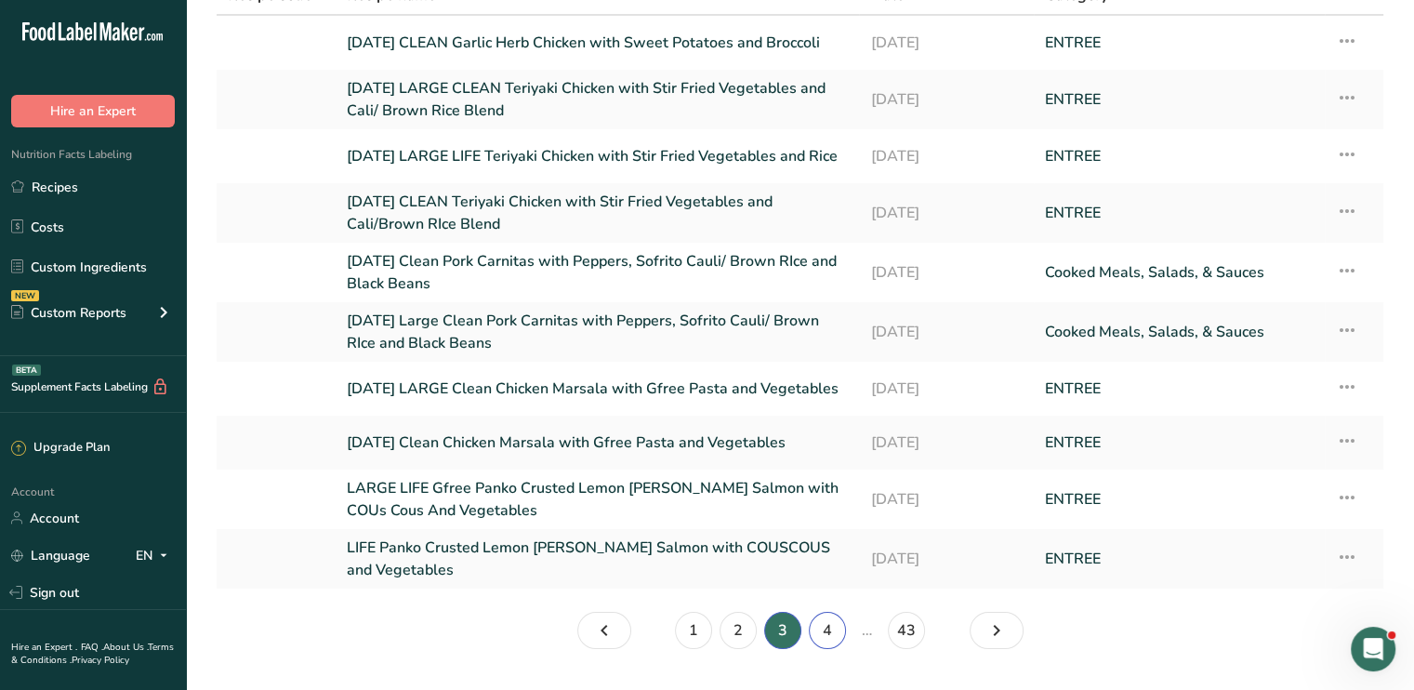
click at [837, 620] on link "4" at bounding box center [827, 630] width 37 height 37
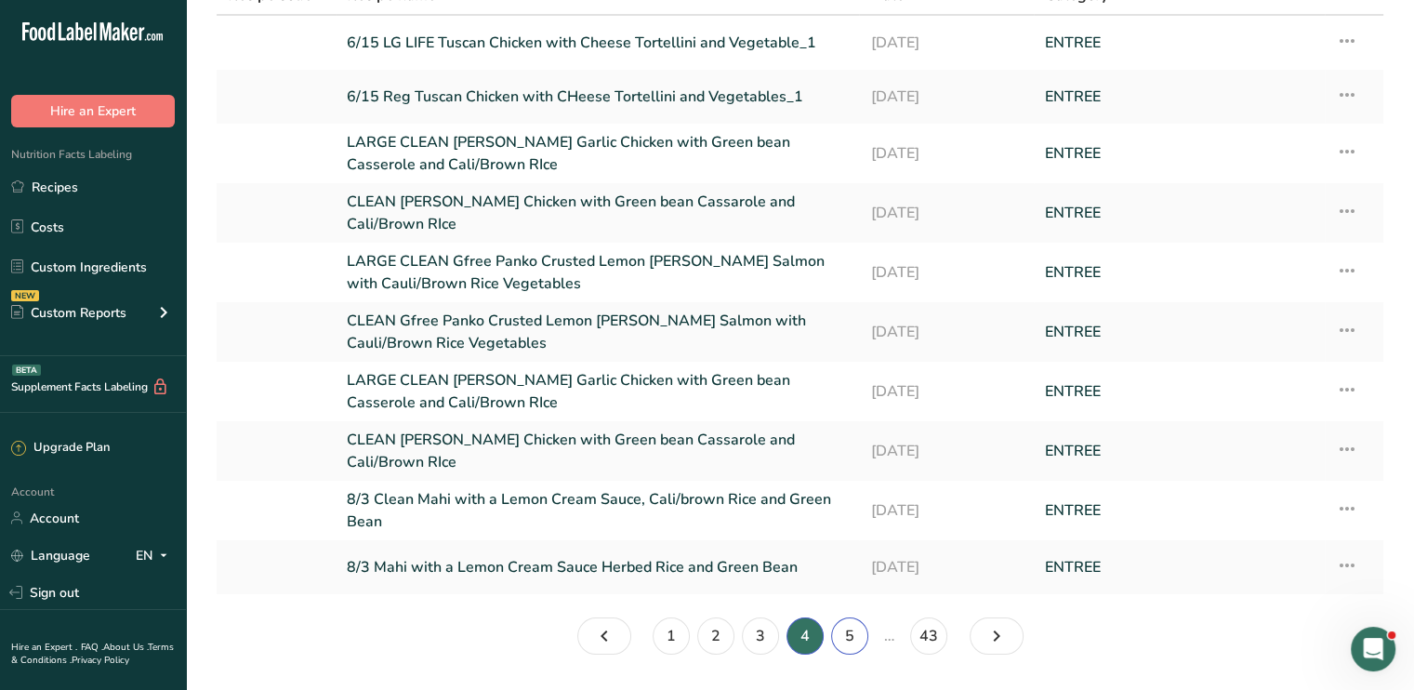
click at [848, 639] on link "5" at bounding box center [849, 635] width 37 height 37
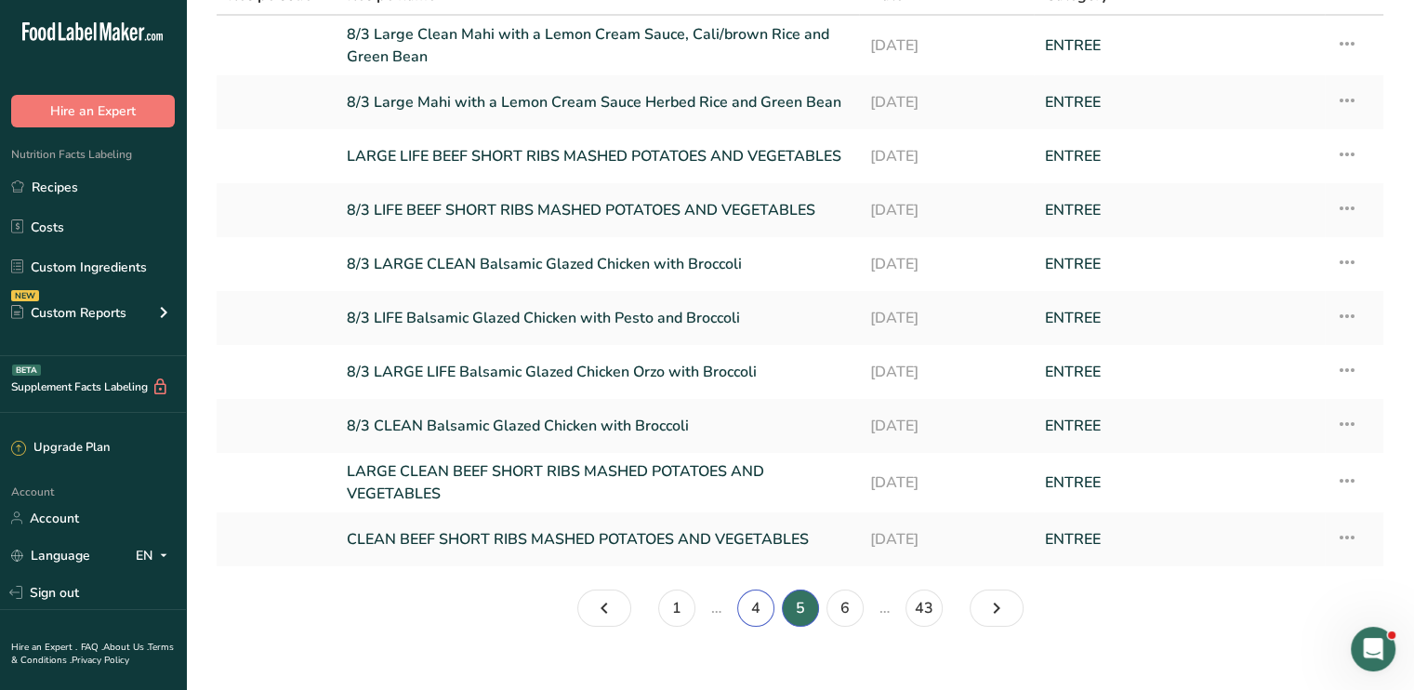
click at [765, 601] on link "4" at bounding box center [755, 607] width 37 height 37
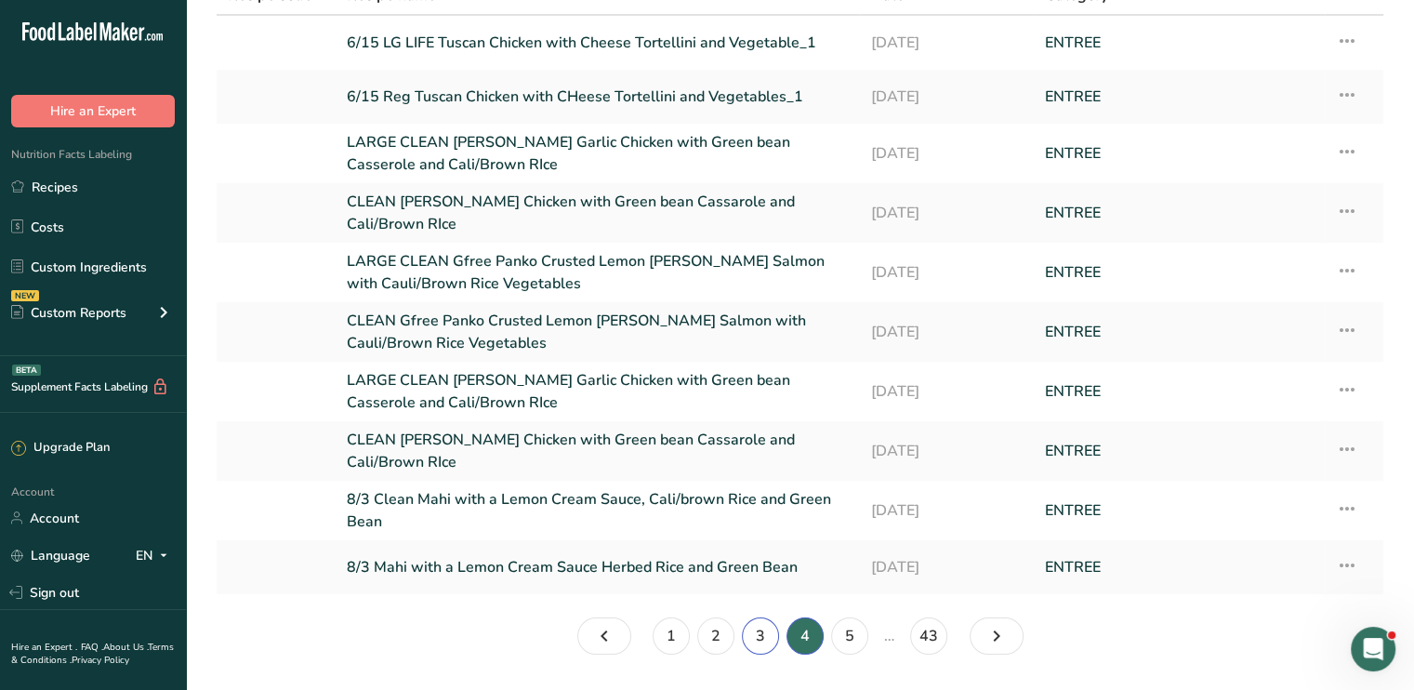
click at [757, 626] on link "3" at bounding box center [760, 635] width 37 height 37
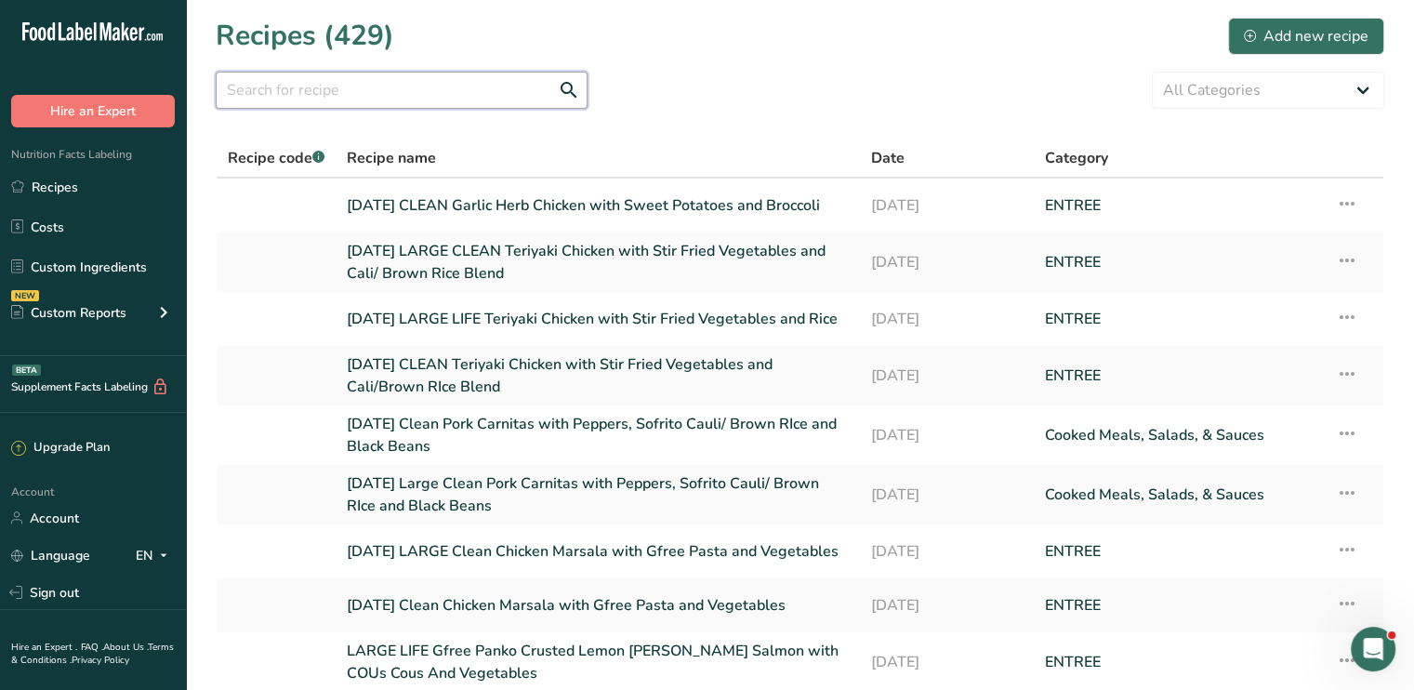
click at [379, 96] on input "text" at bounding box center [402, 90] width 372 height 37
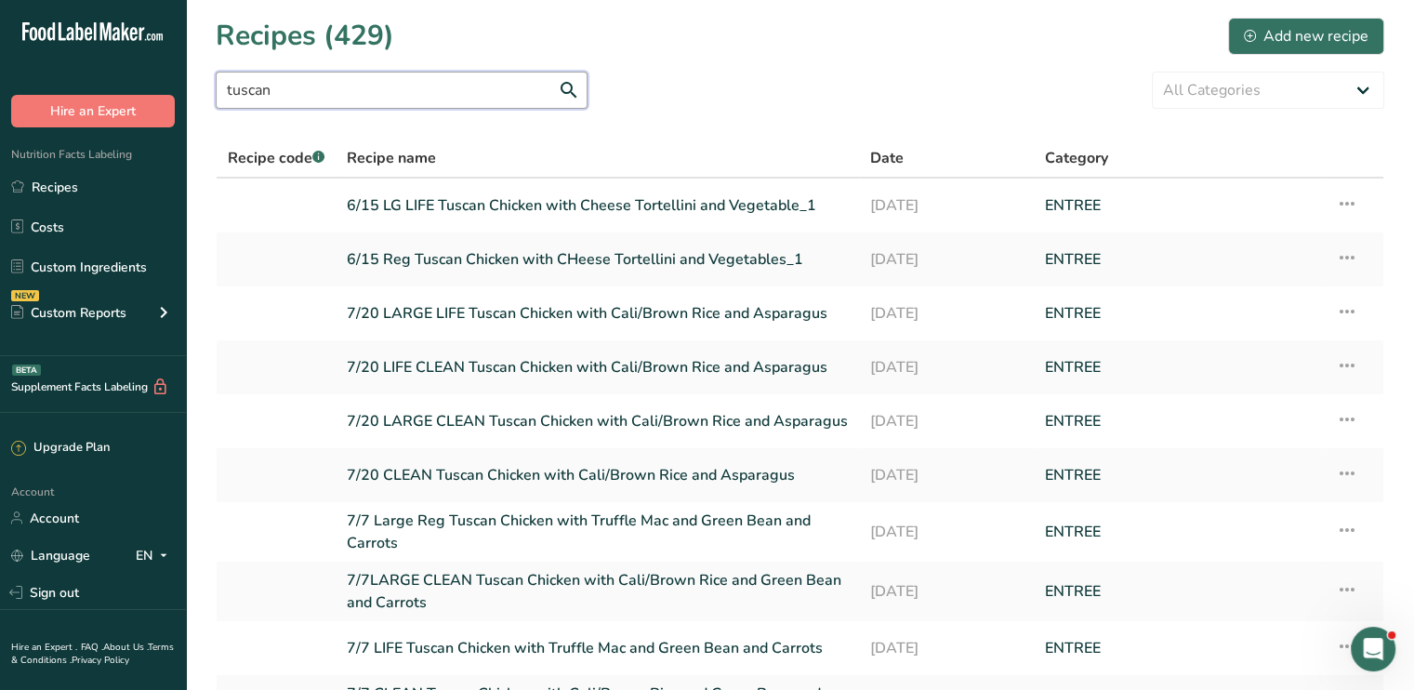
click at [459, 86] on input "tuscan" at bounding box center [402, 90] width 372 height 37
drag, startPoint x: 459, startPoint y: 86, endPoint x: 85, endPoint y: 93, distance: 374.6
click at [85, 93] on div ".a-20{fill:#fff;} Hire an Expert Nutrition Facts Labeling Recipes Costs Custom …" at bounding box center [707, 442] width 1414 height 884
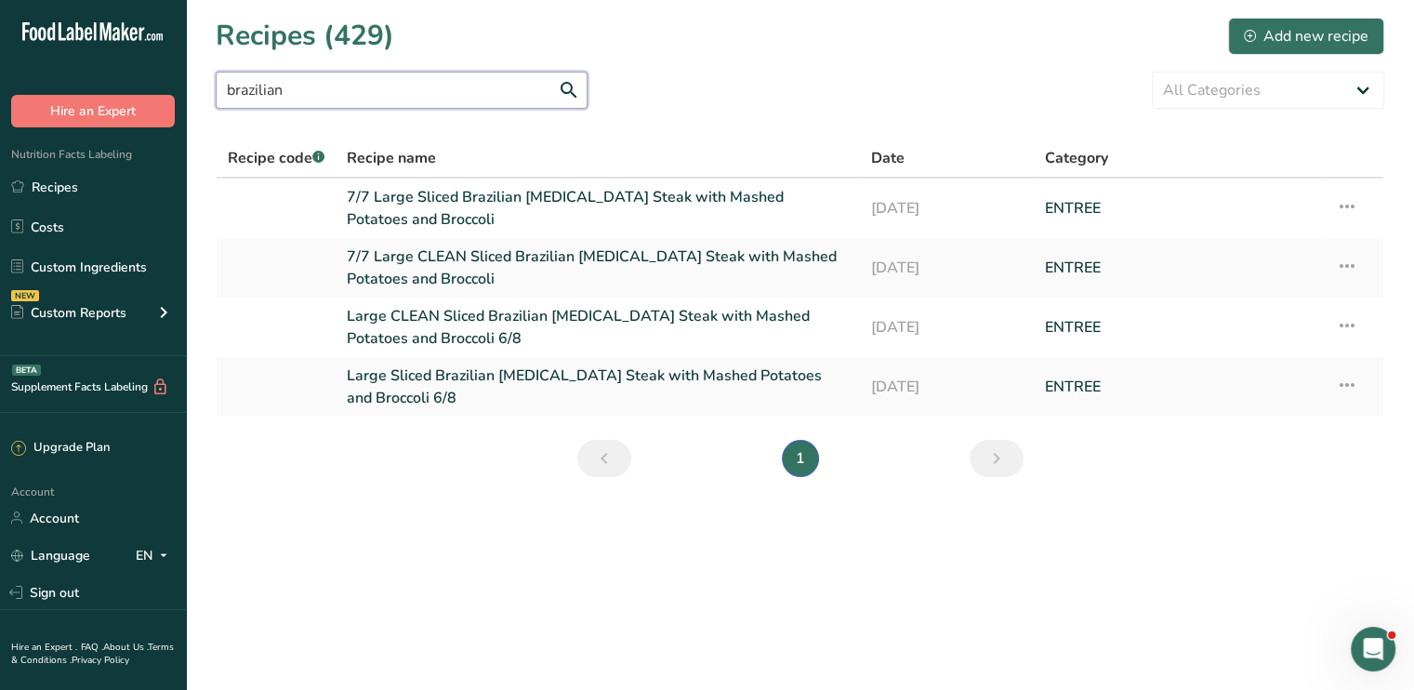
click at [374, 80] on input "brazilian" at bounding box center [402, 90] width 372 height 37
drag, startPoint x: 364, startPoint y: 106, endPoint x: 110, endPoint y: 107, distance: 254.7
click at [110, 107] on div ".a-20{fill:#fff;} Hire an Expert Nutrition Facts Labeling Recipes Costs Custom …" at bounding box center [707, 345] width 1414 height 690
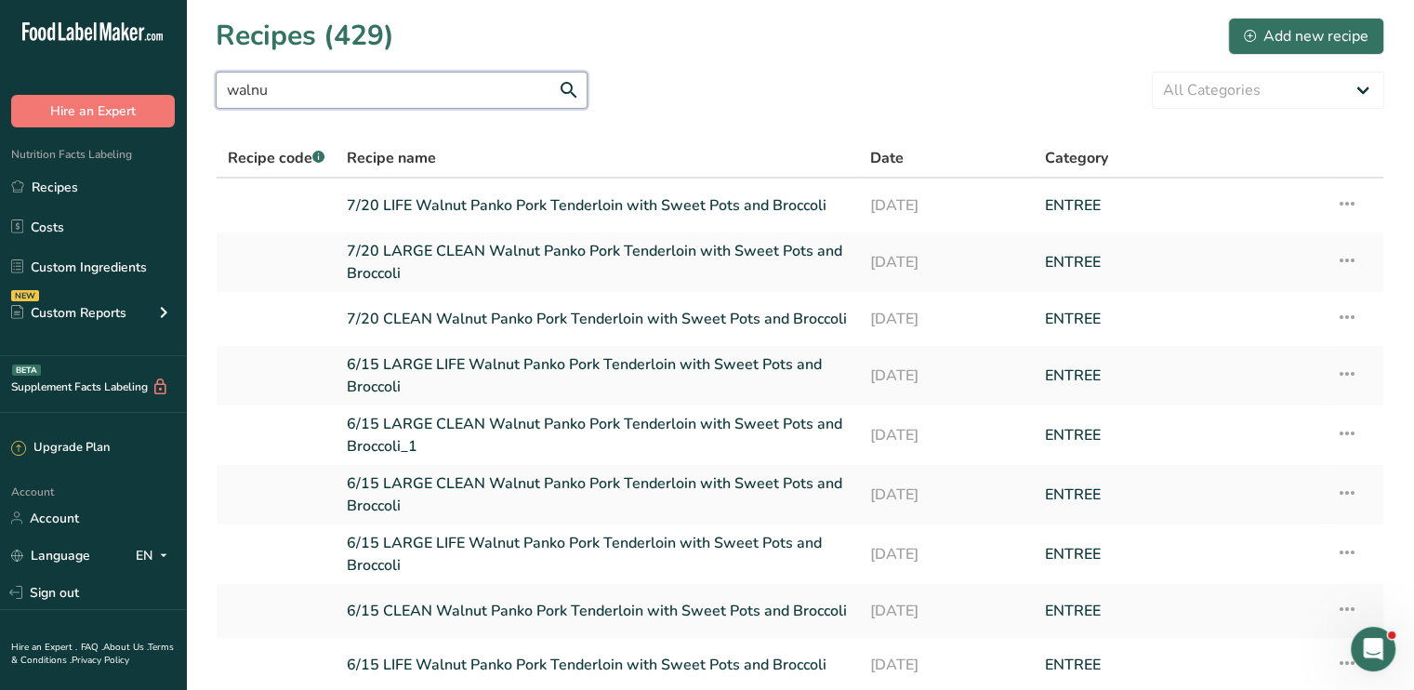
click at [327, 99] on input "walnu" at bounding box center [402, 90] width 372 height 37
drag, startPoint x: 327, startPoint y: 99, endPoint x: 177, endPoint y: 99, distance: 150.6
click at [177, 99] on div ".a-20{fill:#fff;} Hire an Expert Nutrition Facts Labeling Recipes Costs Custom …" at bounding box center [707, 450] width 1414 height 901
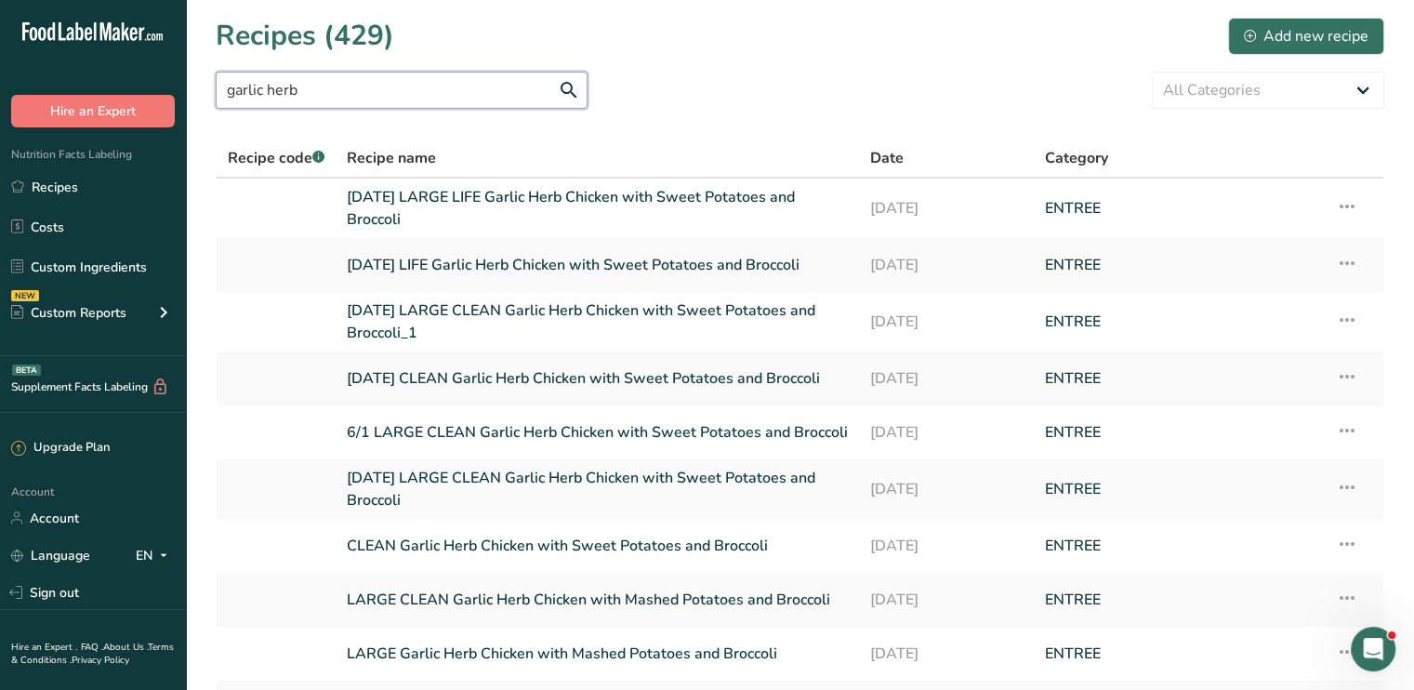
click at [388, 88] on input "garlic herb" at bounding box center [402, 90] width 372 height 37
click at [257, 91] on input "garlic herb" at bounding box center [402, 90] width 372 height 37
drag, startPoint x: 268, startPoint y: 93, endPoint x: 190, endPoint y: 105, distance: 79.0
click at [190, 105] on section "Recipes (429) Add new recipe garlic herb All Categories Baked Goods [GEOGRAPHIC…" at bounding box center [800, 412] width 1228 height 824
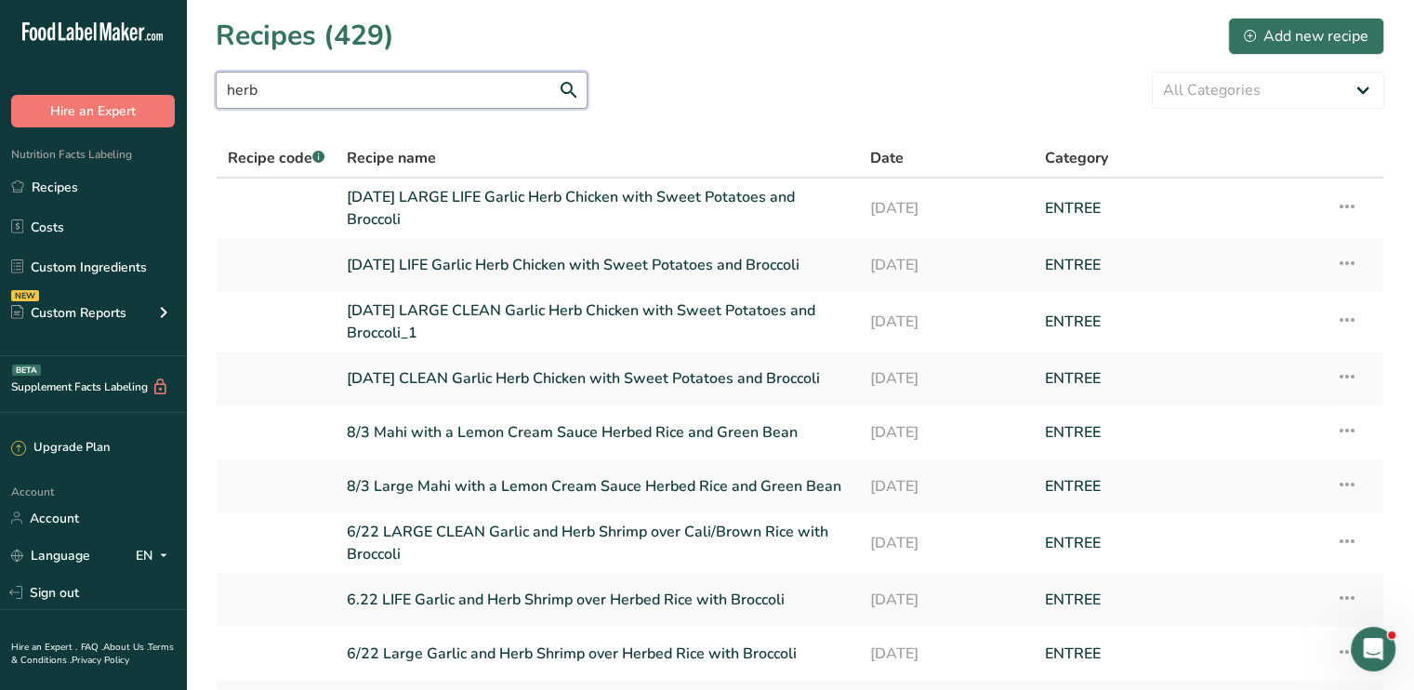
drag, startPoint x: 395, startPoint y: 101, endPoint x: 214, endPoint y: 96, distance: 181.3
click at [214, 96] on section "Recipes (429) Add new recipe herb All Categories Baked Goods [GEOGRAPHIC_DATA] …" at bounding box center [800, 412] width 1228 height 824
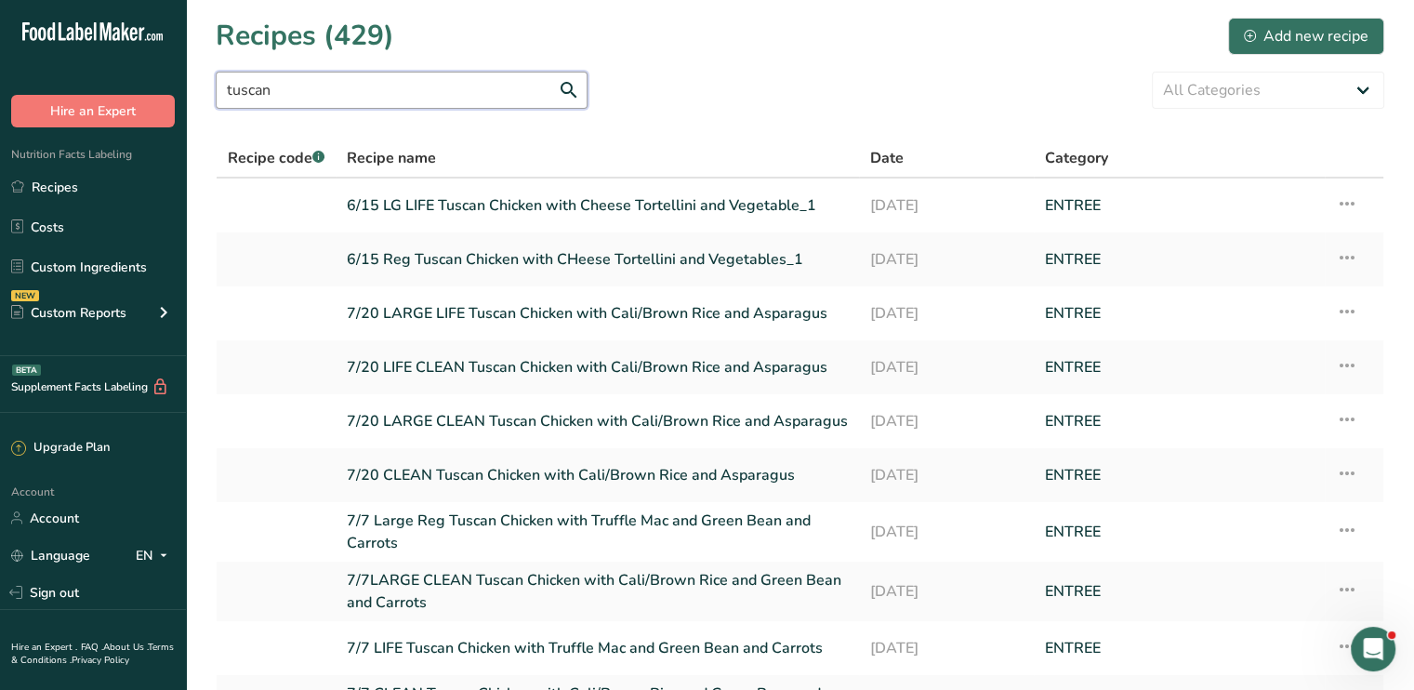
click at [375, 90] on input "tuscan" at bounding box center [402, 90] width 372 height 37
drag, startPoint x: 375, startPoint y: 90, endPoint x: 46, endPoint y: 59, distance: 330.4
click at [46, 59] on div ".a-20{fill:#fff;} Hire an Expert Nutrition Facts Labeling Recipes Costs Custom …" at bounding box center [707, 442] width 1414 height 884
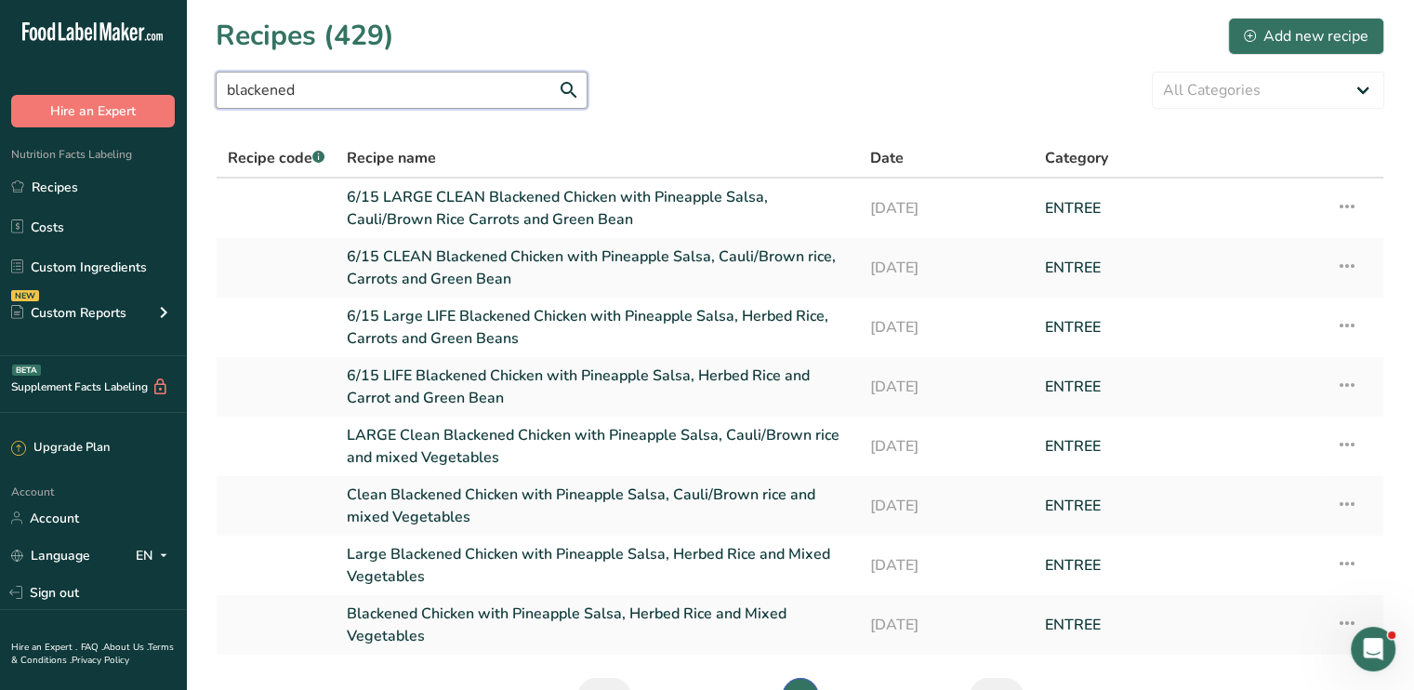
drag, startPoint x: 378, startPoint y: 91, endPoint x: 97, endPoint y: 91, distance: 281.6
click at [97, 91] on div ".a-20{fill:#fff;} Hire an Expert Nutrition Facts Labeling Recipes Costs Custom …" at bounding box center [707, 402] width 1414 height 804
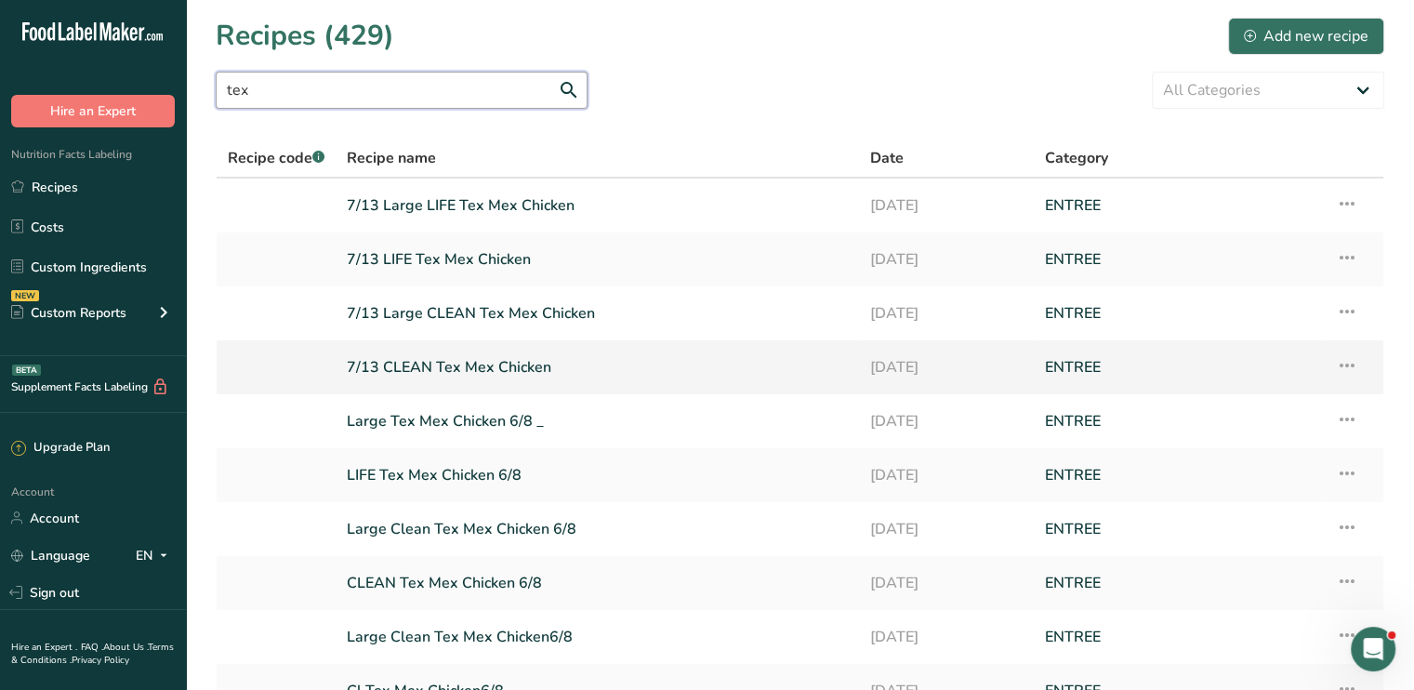
type input "tex"
click at [516, 365] on link "7/13 CLEAN Tex Mex Chicken" at bounding box center [597, 367] width 501 height 39
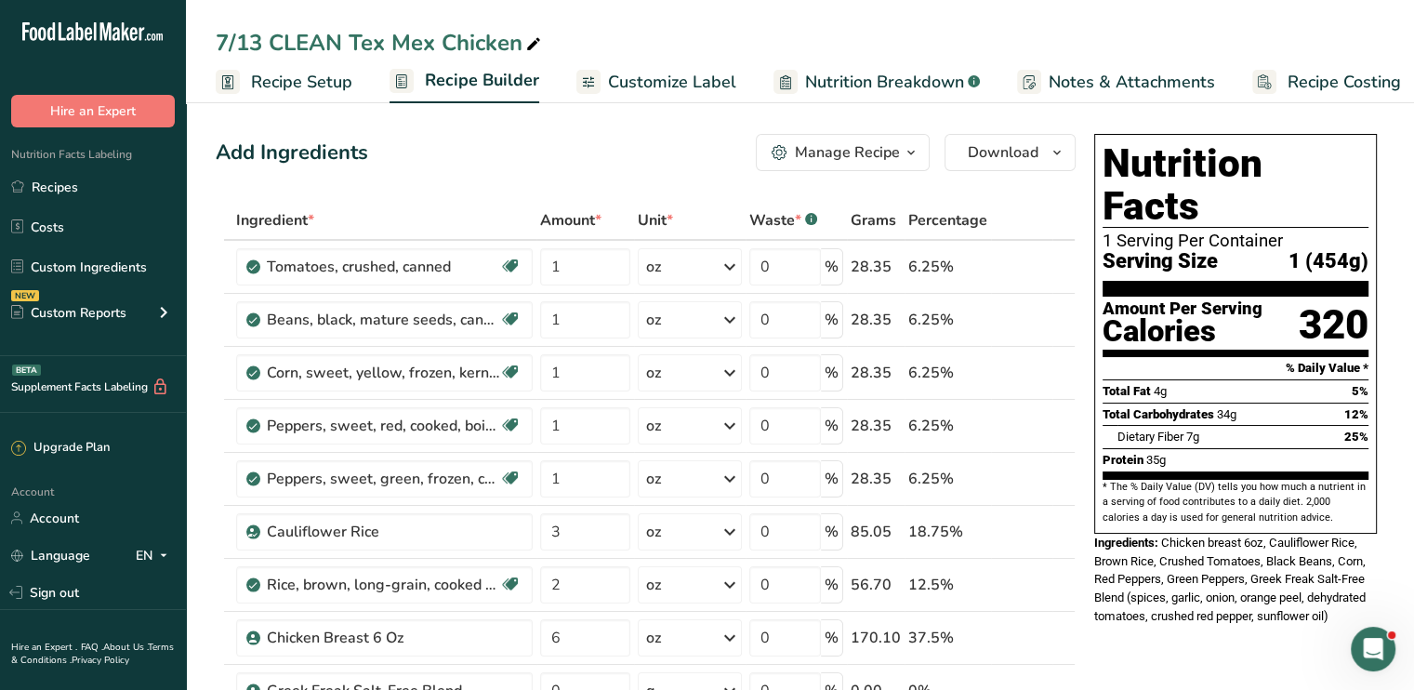
click at [692, 78] on span "Customize Label" at bounding box center [672, 82] width 128 height 25
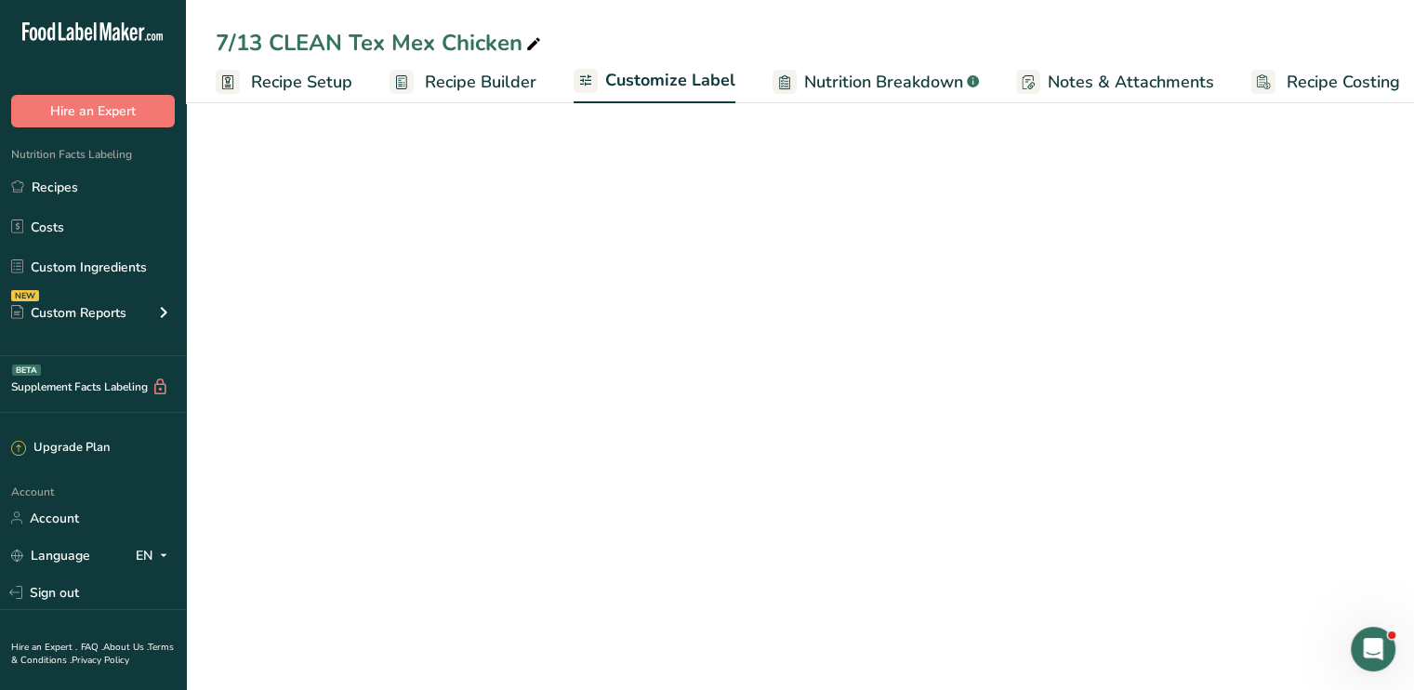
scroll to position [0, 16]
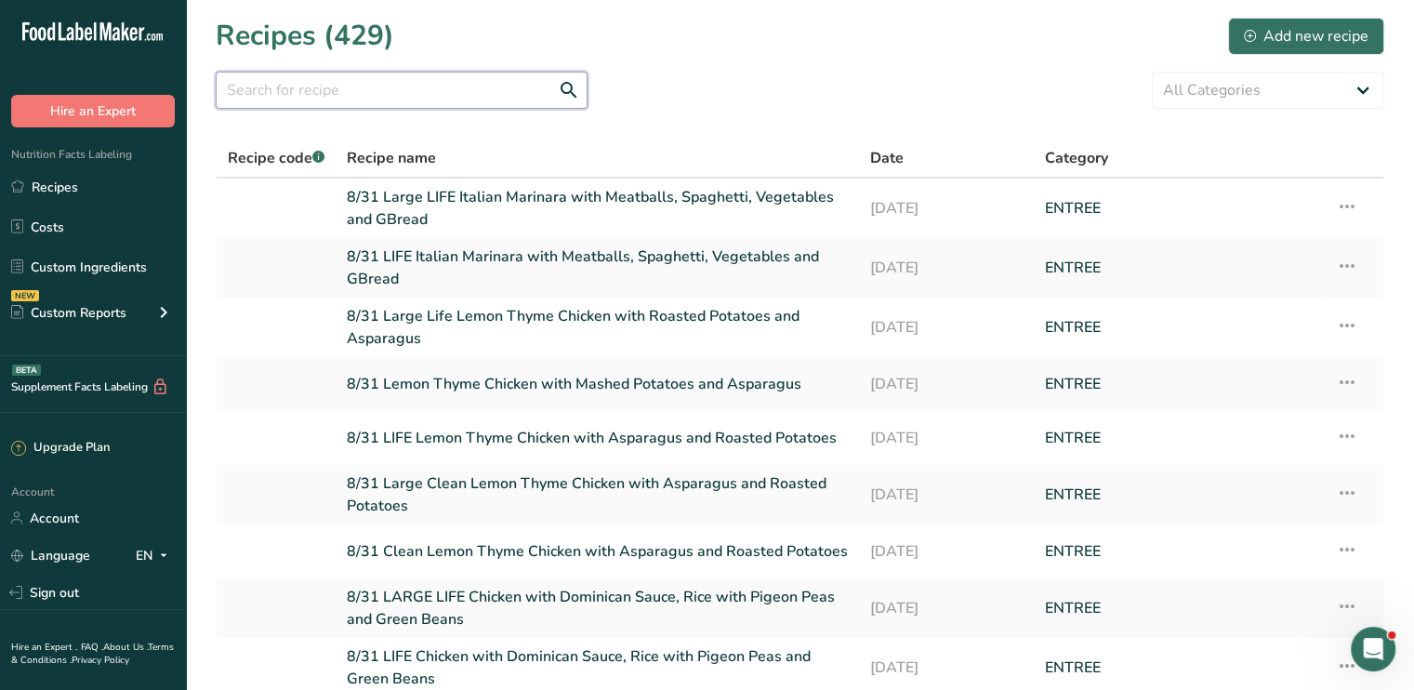
click at [377, 92] on input "text" at bounding box center [402, 90] width 372 height 37
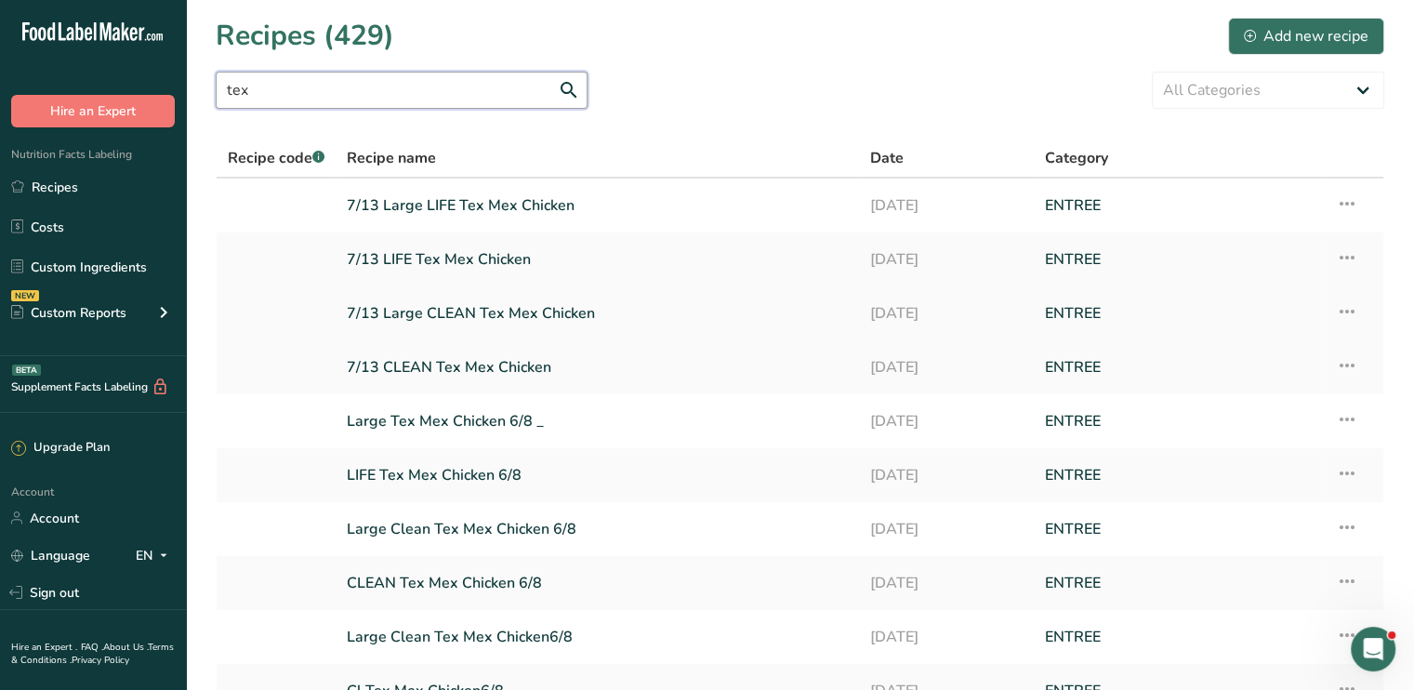
type input "tex"
click at [529, 308] on link "7/13 Large CLEAN Tex Mex Chicken" at bounding box center [597, 313] width 501 height 39
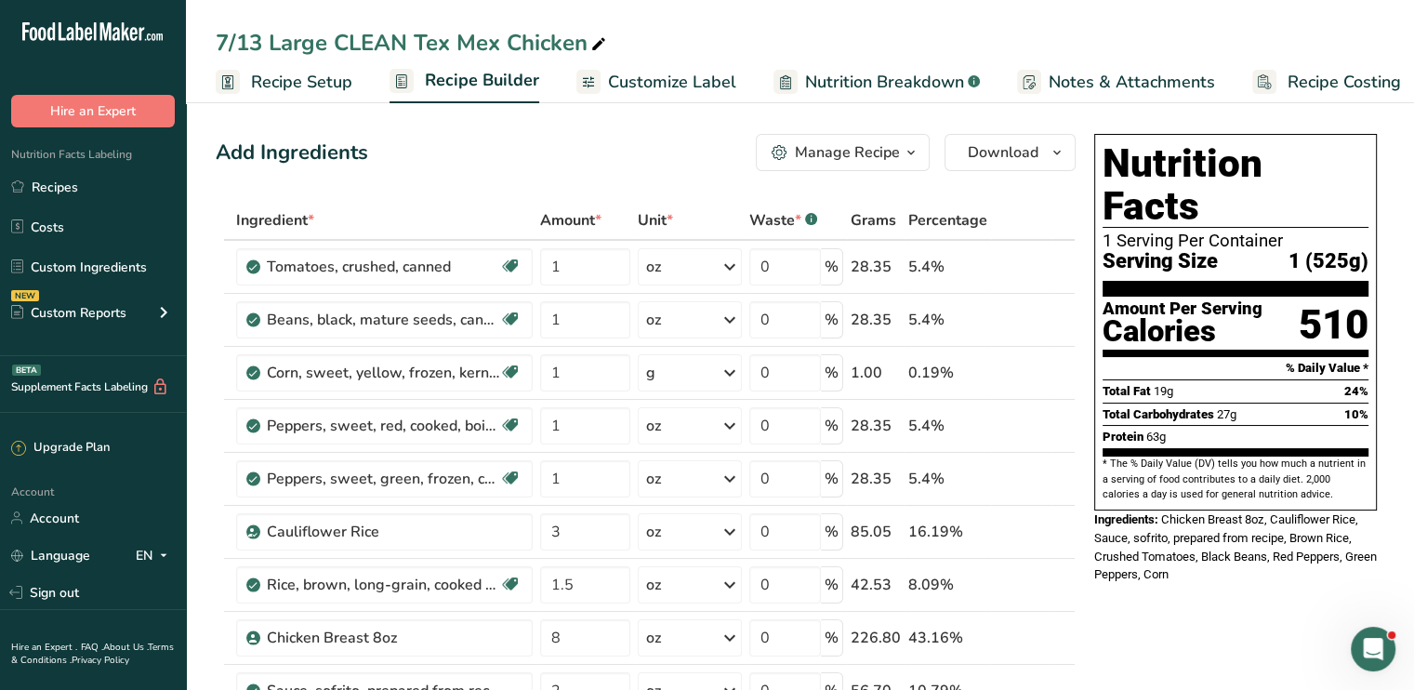
click at [643, 72] on span "Customize Label" at bounding box center [672, 82] width 128 height 25
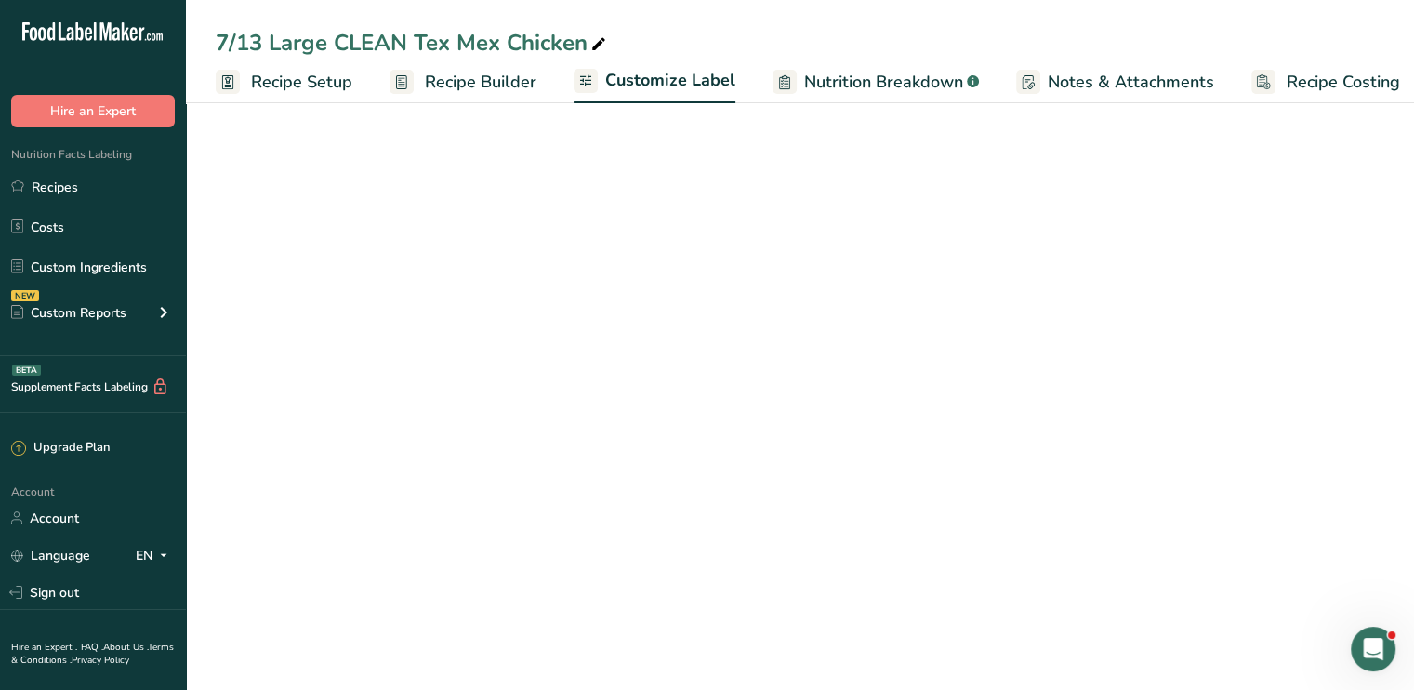
scroll to position [0, 16]
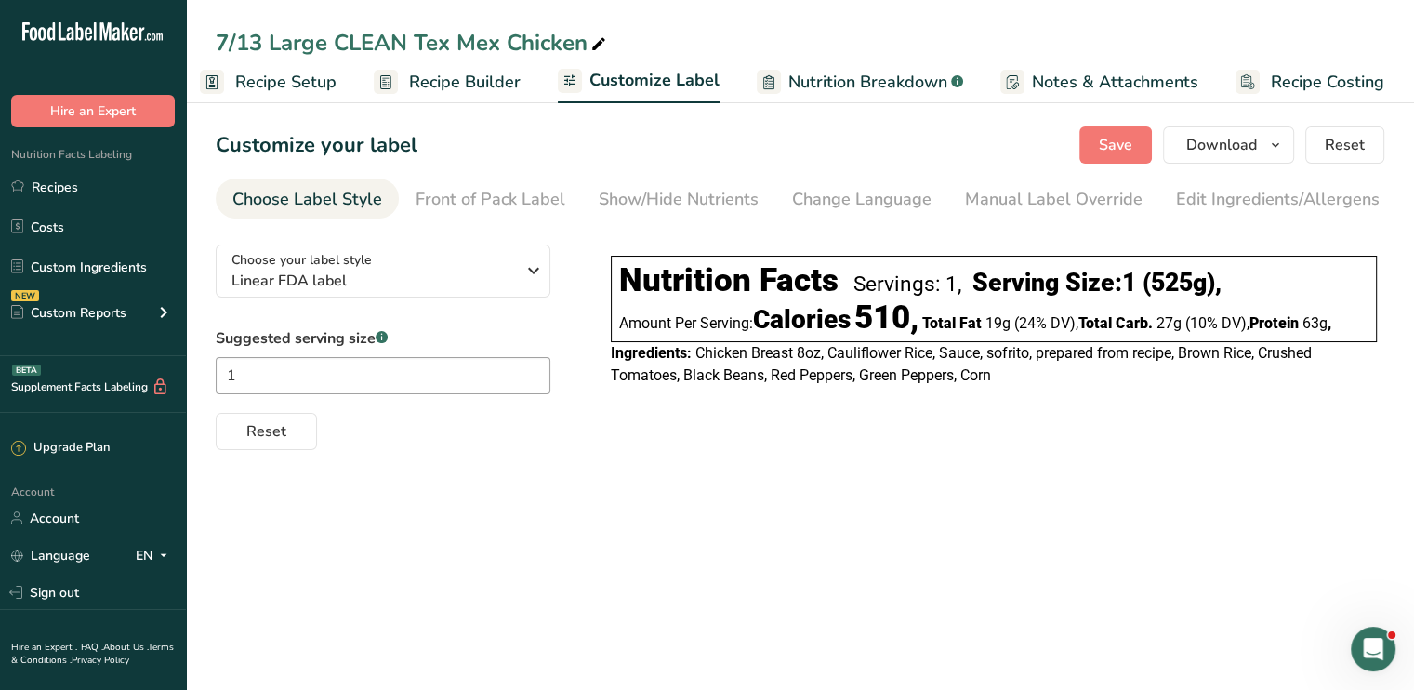
click at [595, 46] on icon at bounding box center [598, 45] width 17 height 26
click at [95, 200] on link "Recipes" at bounding box center [93, 186] width 186 height 35
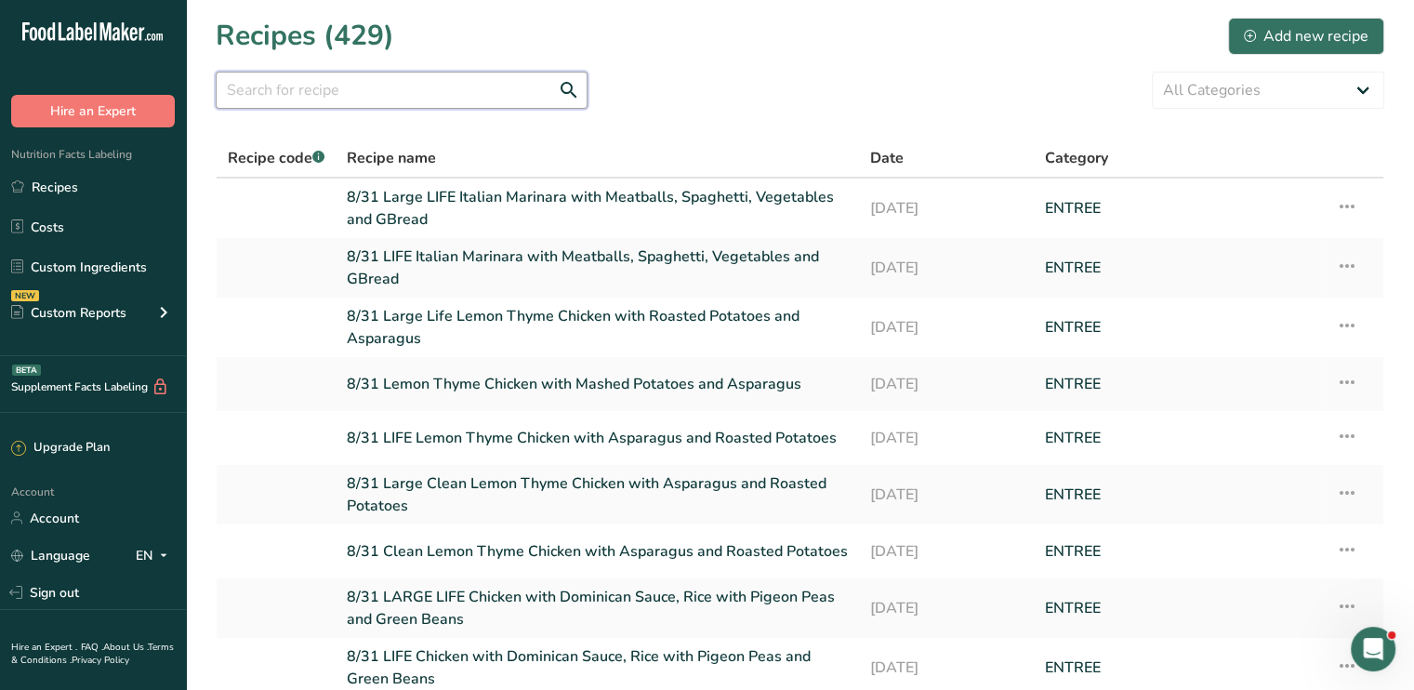
click at [257, 86] on input "text" at bounding box center [402, 90] width 372 height 37
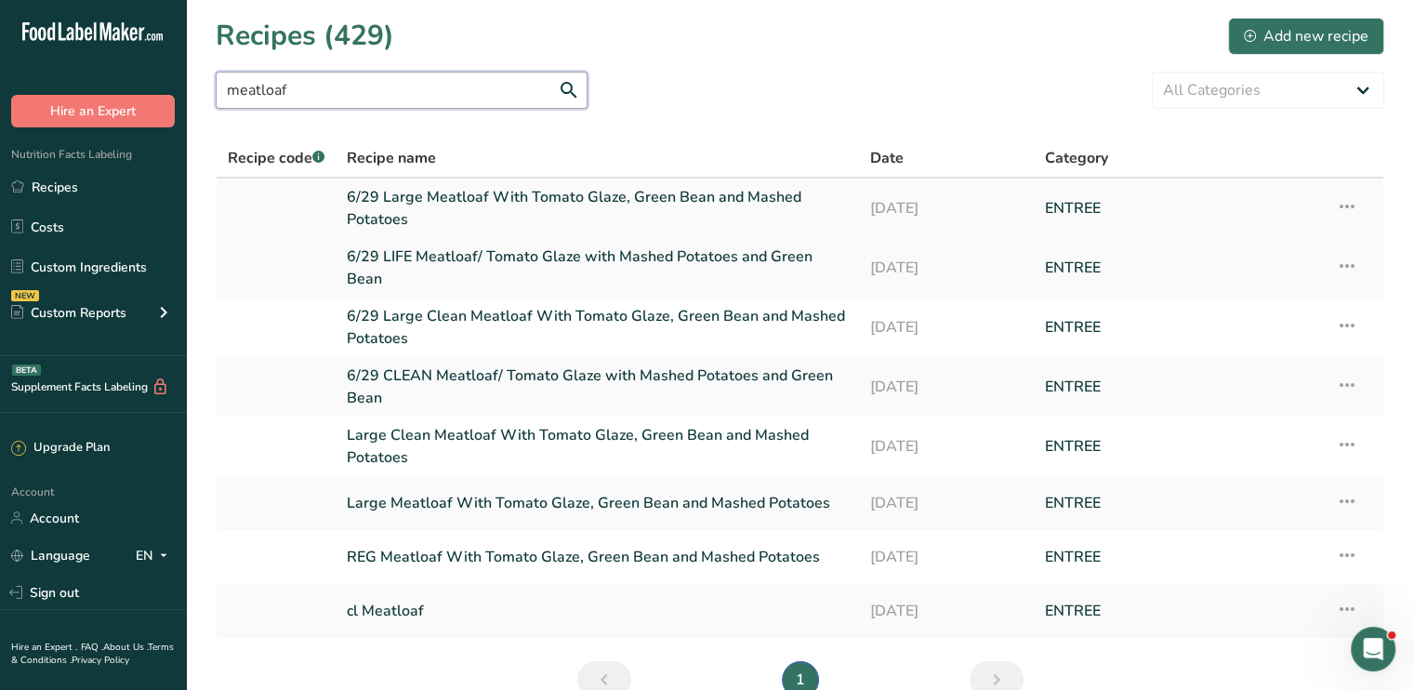
type input "meatloaf"
click at [665, 205] on link "6/29 Large Meatloaf With Tomato Glaze, Green Bean and Mashed Potatoes" at bounding box center [597, 208] width 501 height 45
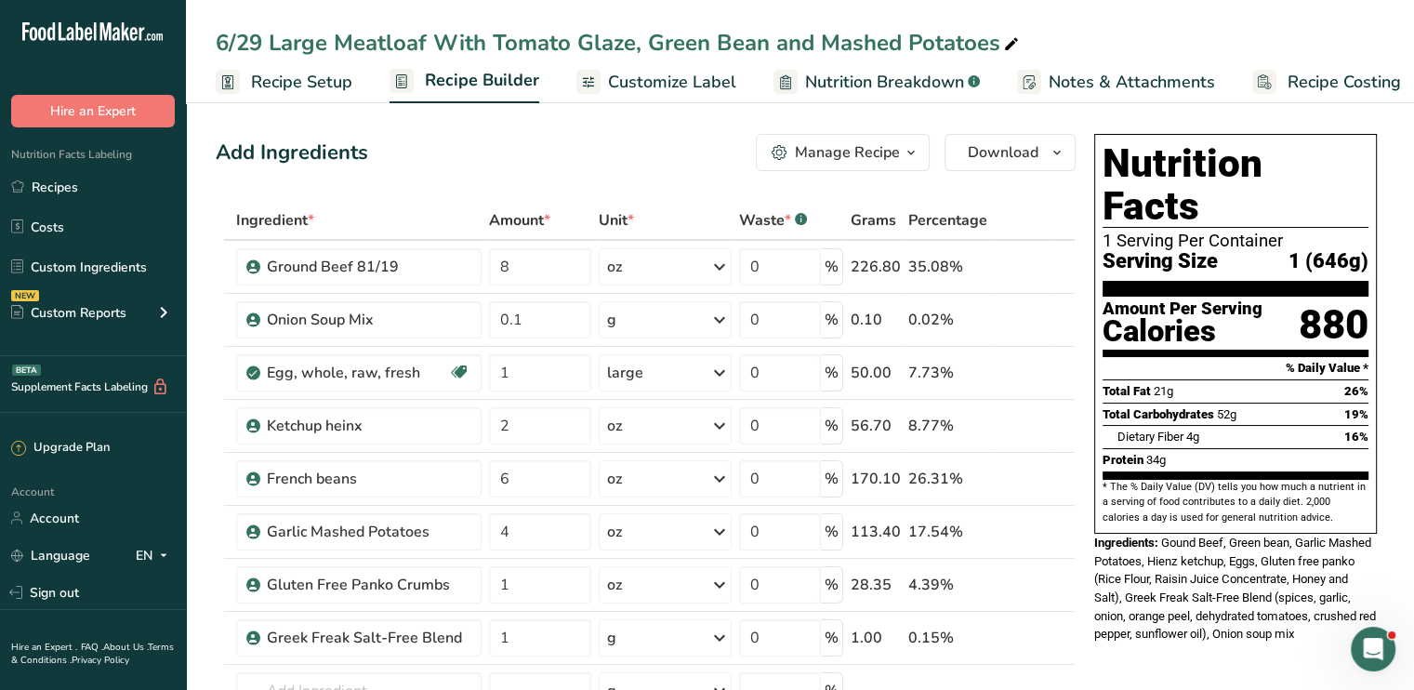
click at [665, 205] on th "Unit *" at bounding box center [665, 221] width 140 height 39
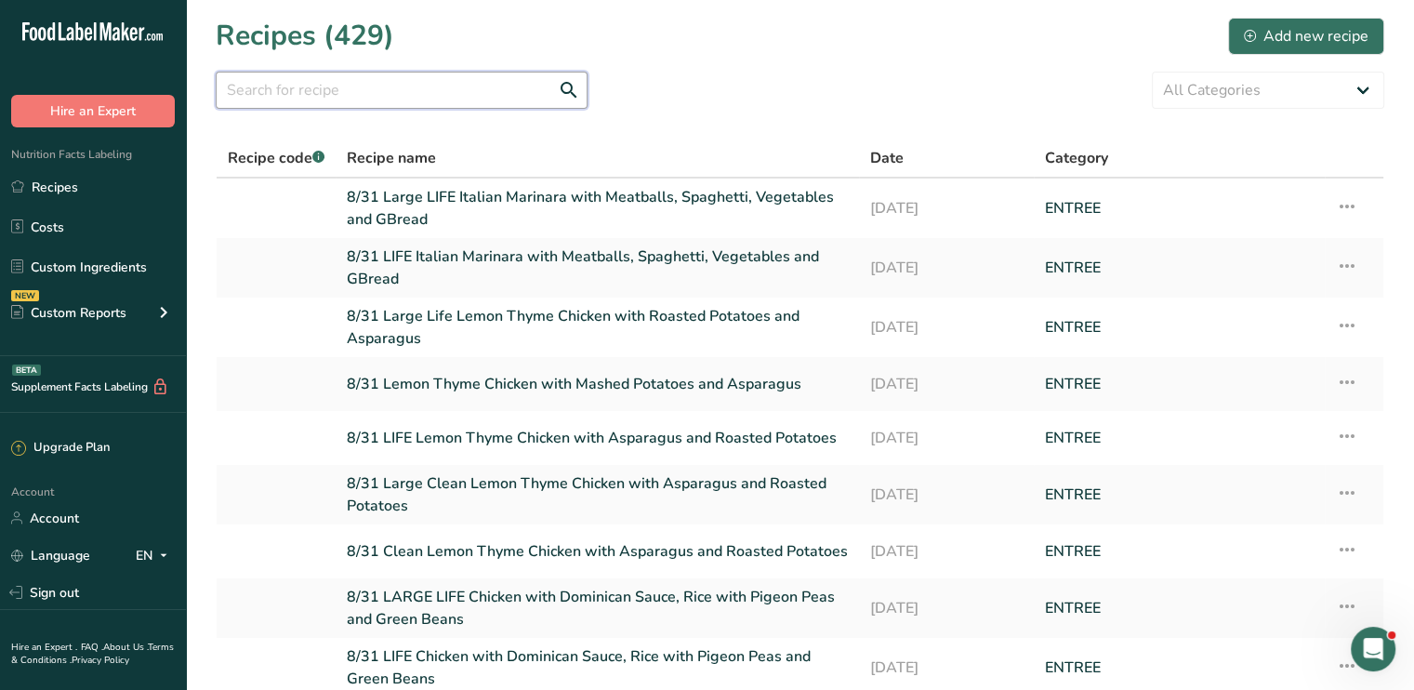
click at [309, 96] on input "text" at bounding box center [402, 90] width 372 height 37
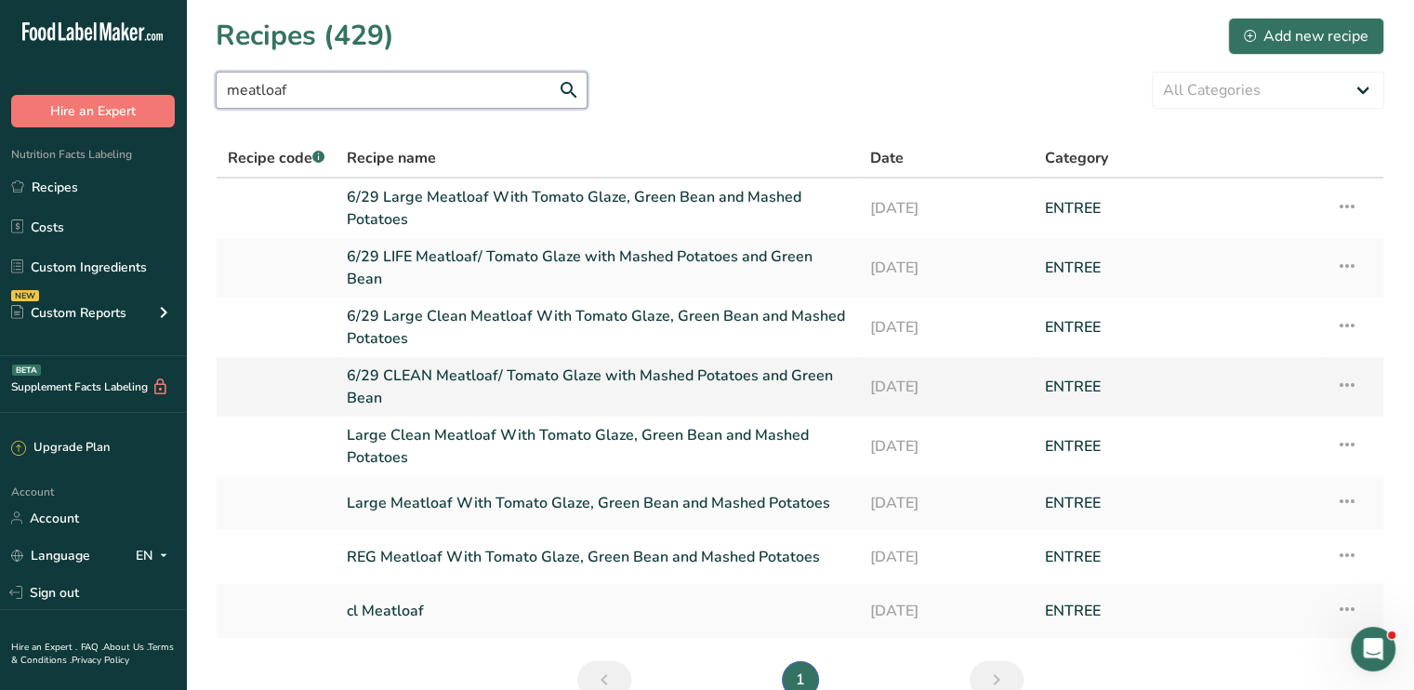
type input "meatloaf"
click at [1347, 378] on icon at bounding box center [1347, 384] width 22 height 33
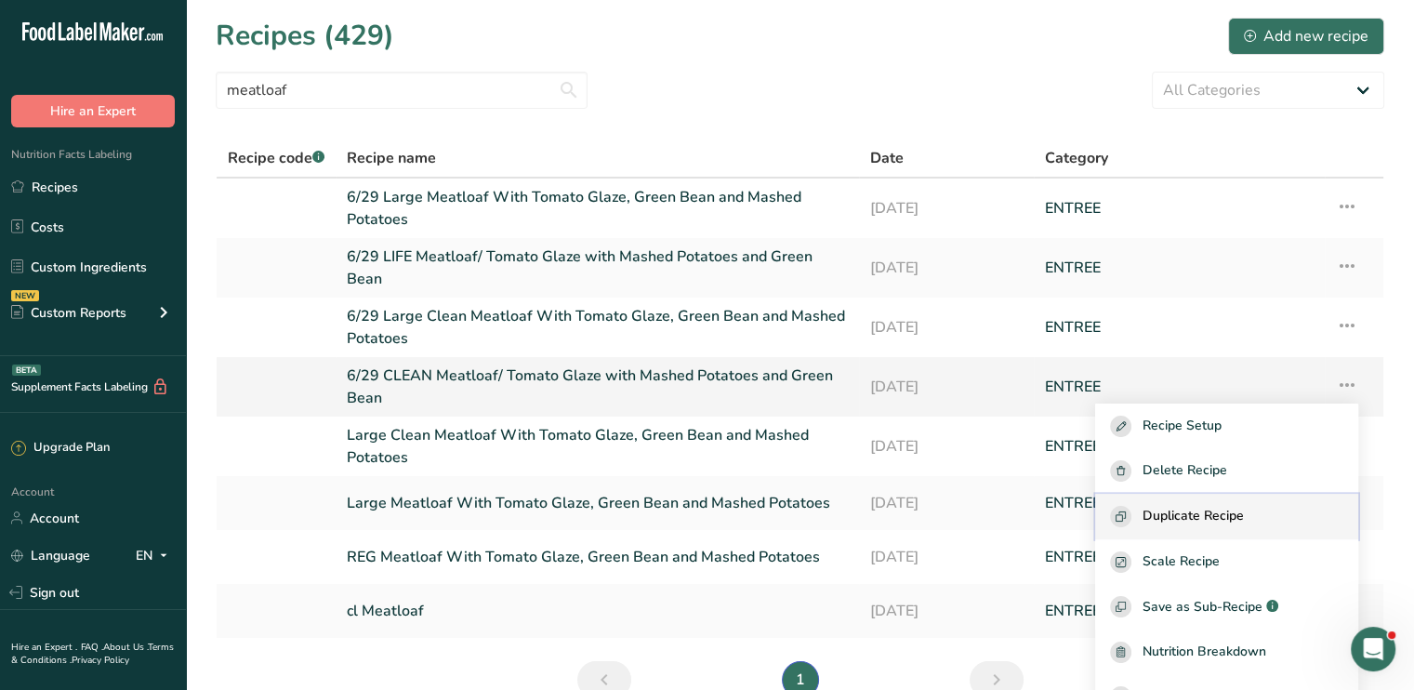
click at [1241, 513] on span "Duplicate Recipe" at bounding box center [1192, 516] width 101 height 21
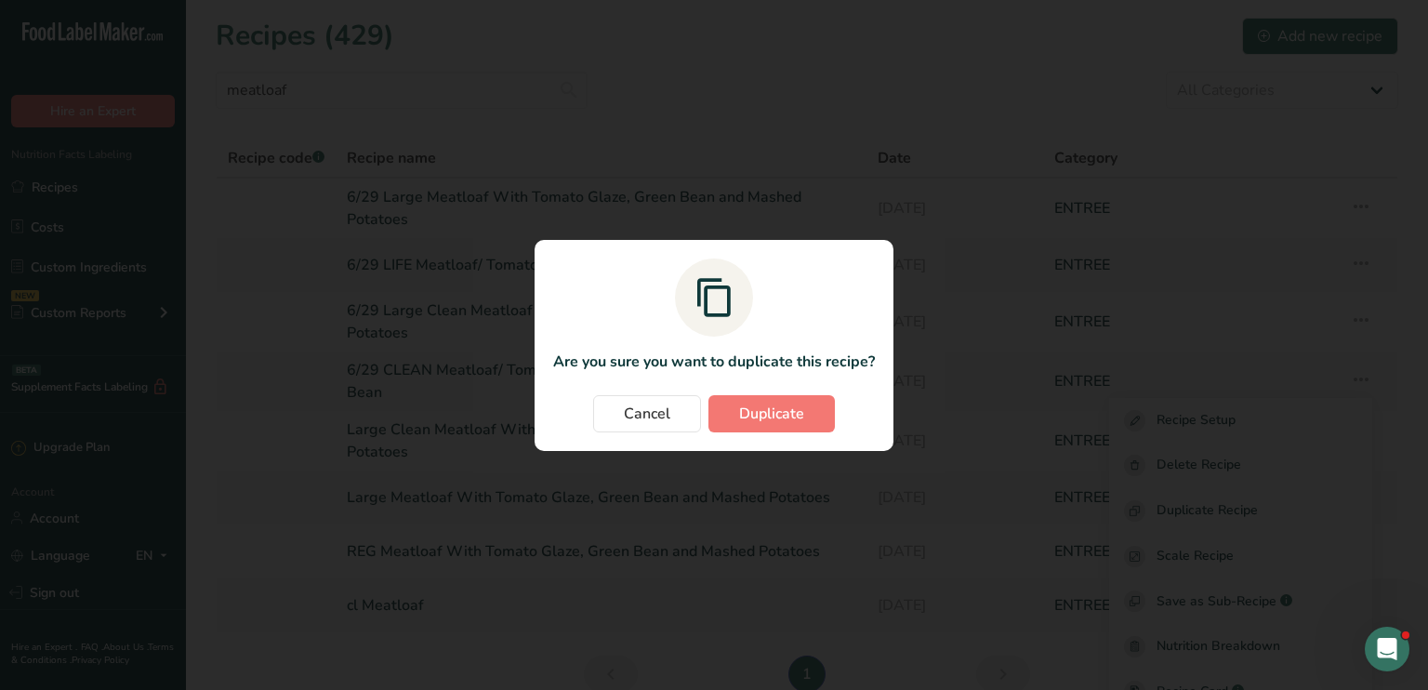
click at [837, 415] on div "Cancel Duplicate" at bounding box center [714, 413] width 322 height 37
click at [824, 413] on button "Duplicate" at bounding box center [771, 413] width 126 height 37
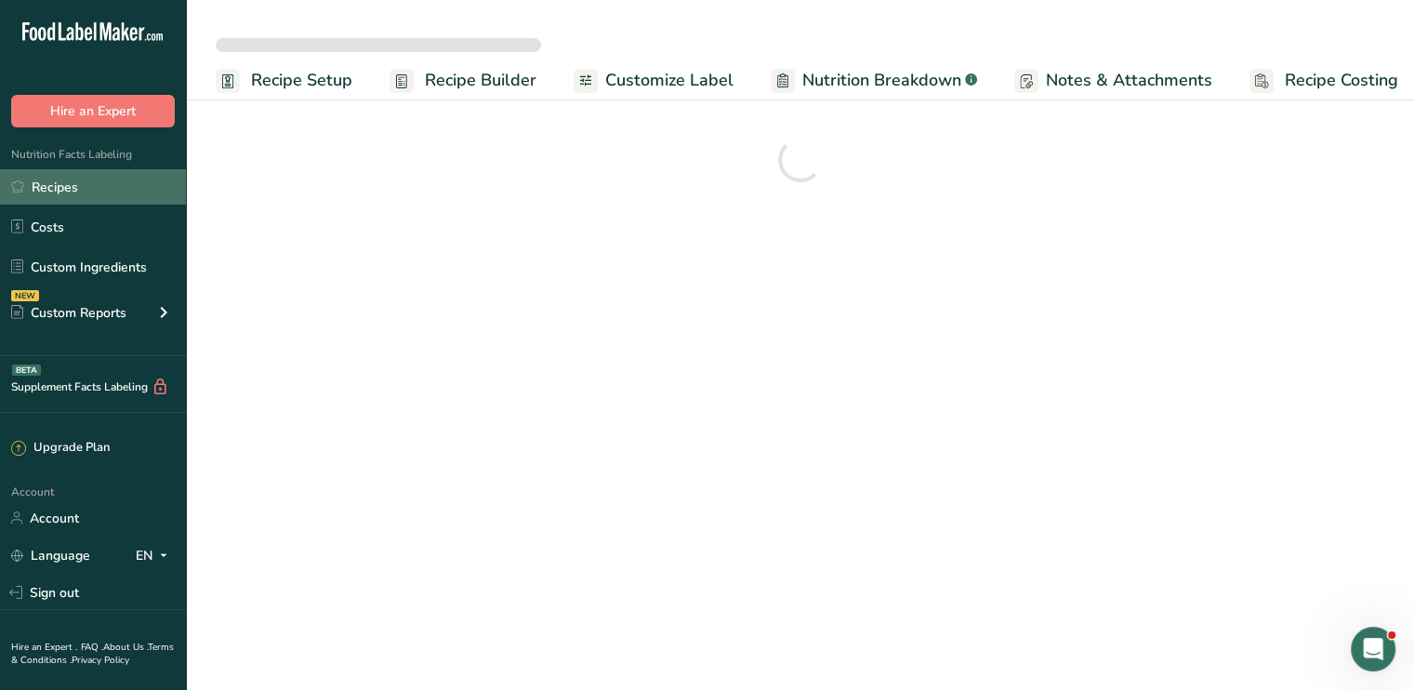
click at [73, 189] on link "Recipes" at bounding box center [93, 186] width 186 height 35
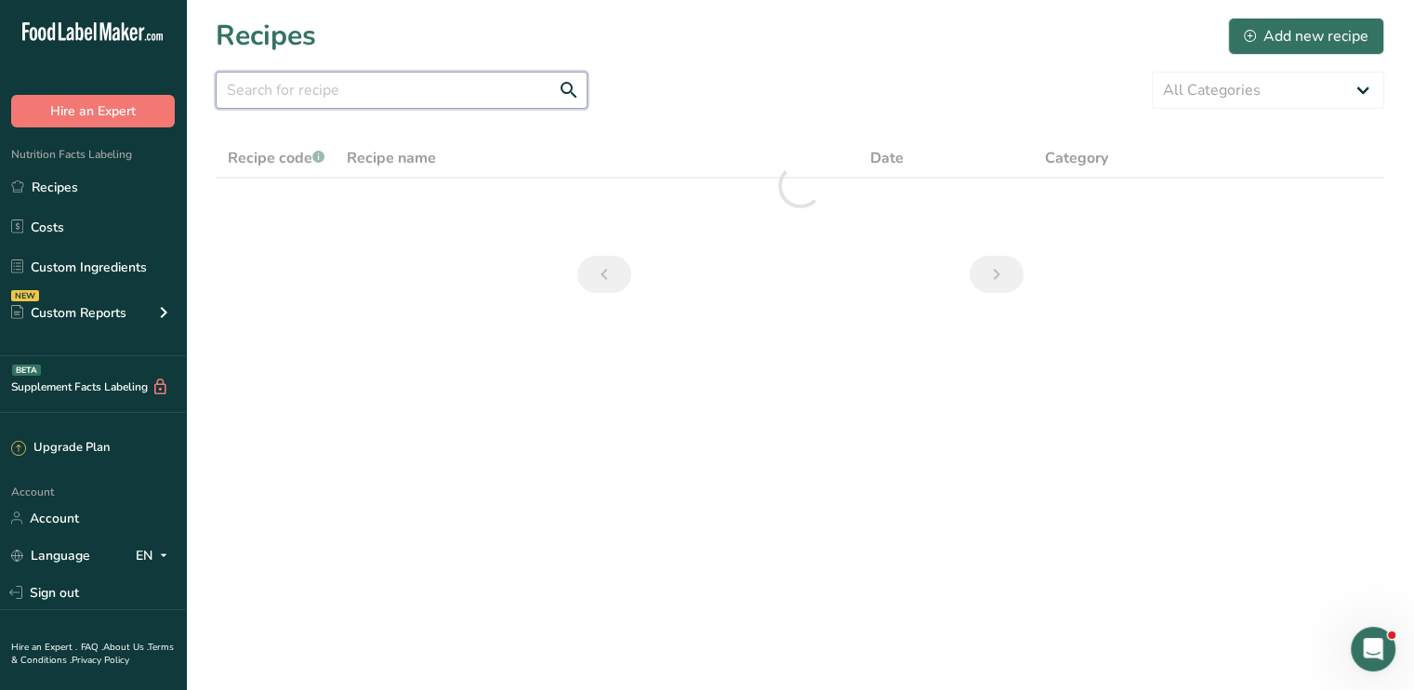
click at [343, 84] on input "text" at bounding box center [402, 90] width 372 height 37
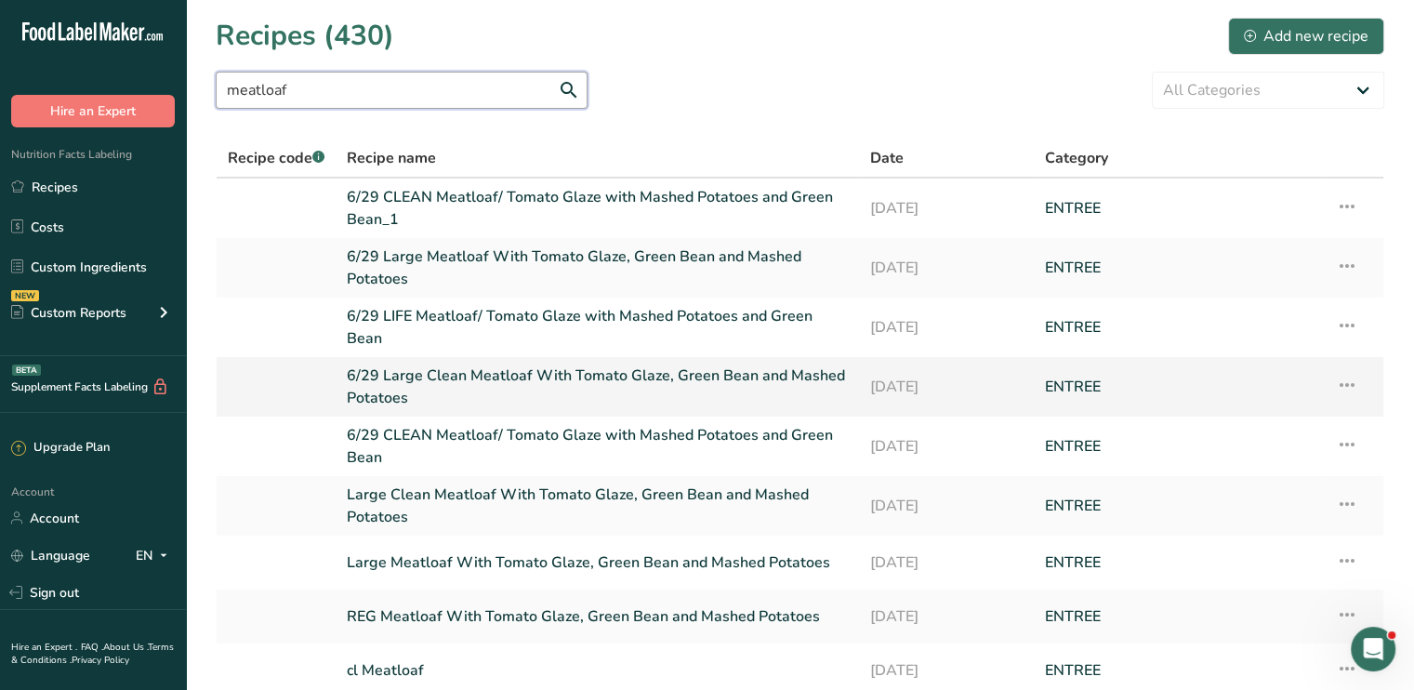
type input "meatloaf"
click at [1350, 382] on icon at bounding box center [1347, 384] width 22 height 33
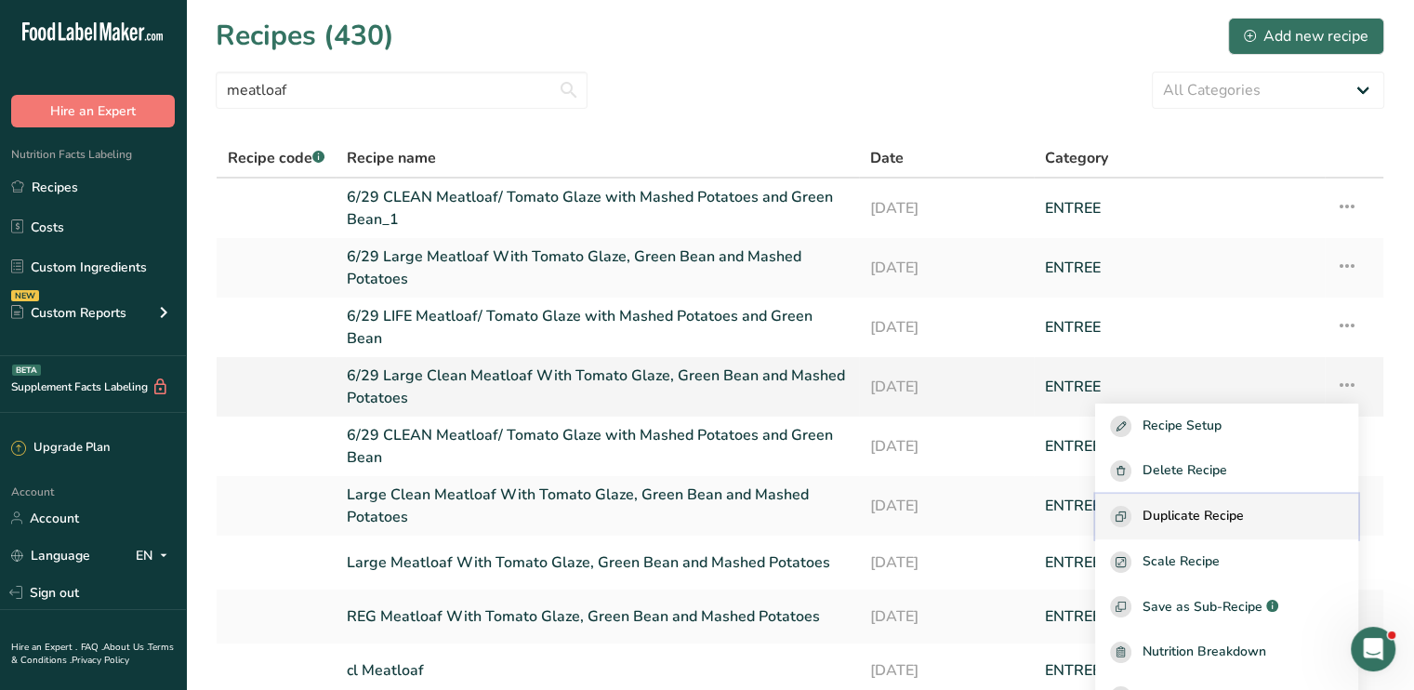
click at [1244, 509] on span "Duplicate Recipe" at bounding box center [1192, 516] width 101 height 21
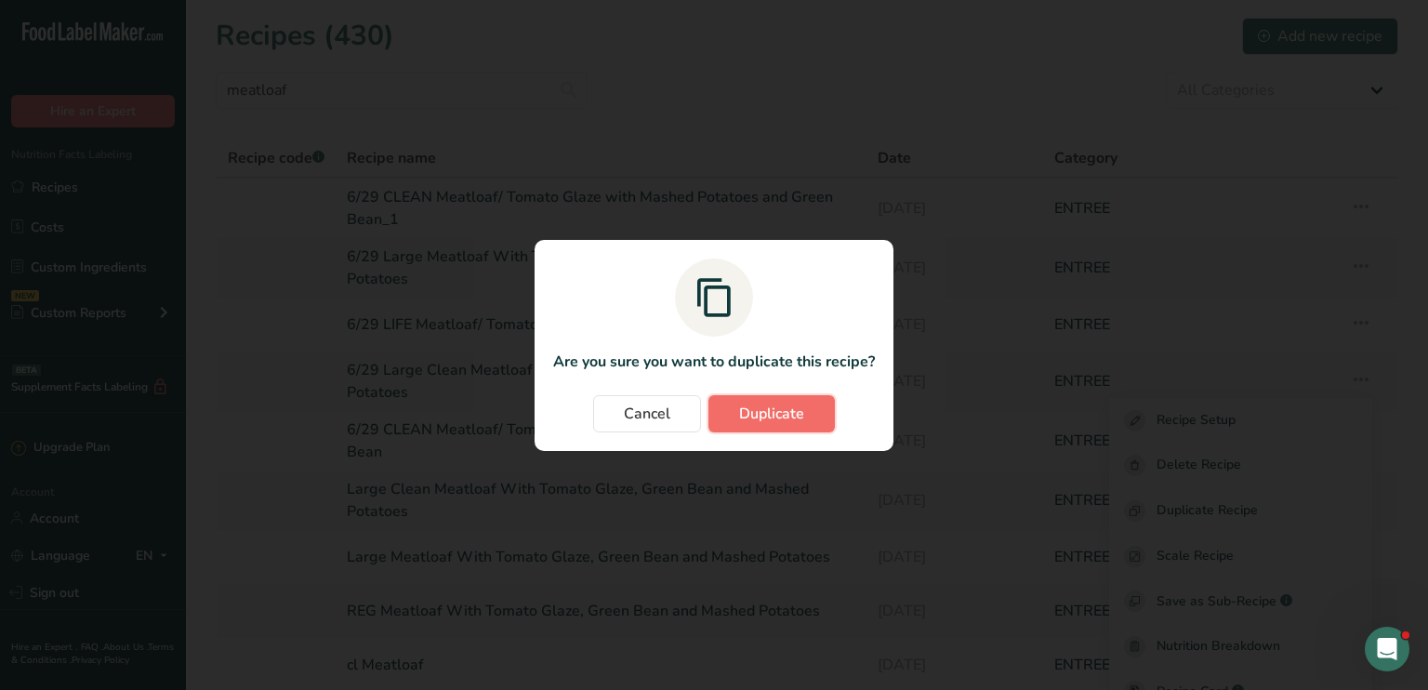
click at [803, 421] on span "Duplicate" at bounding box center [771, 413] width 65 height 22
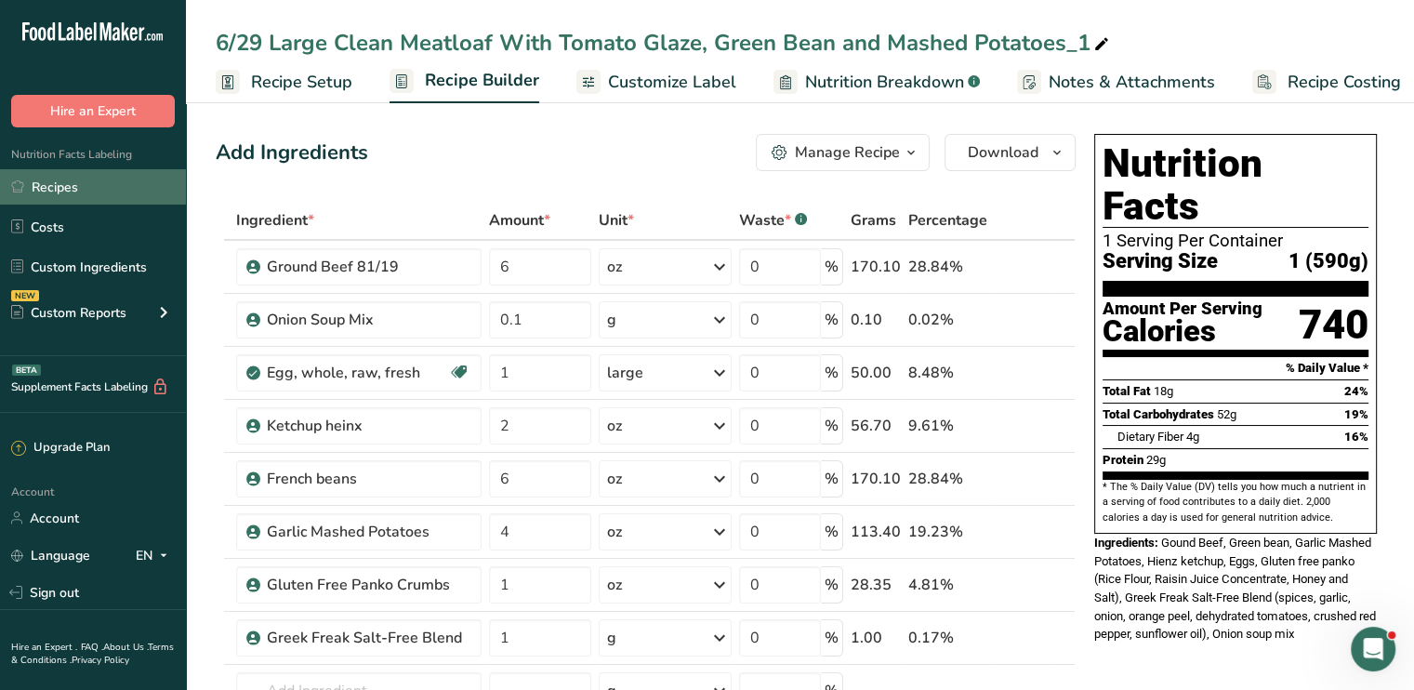
click at [152, 199] on link "Recipes" at bounding box center [93, 186] width 186 height 35
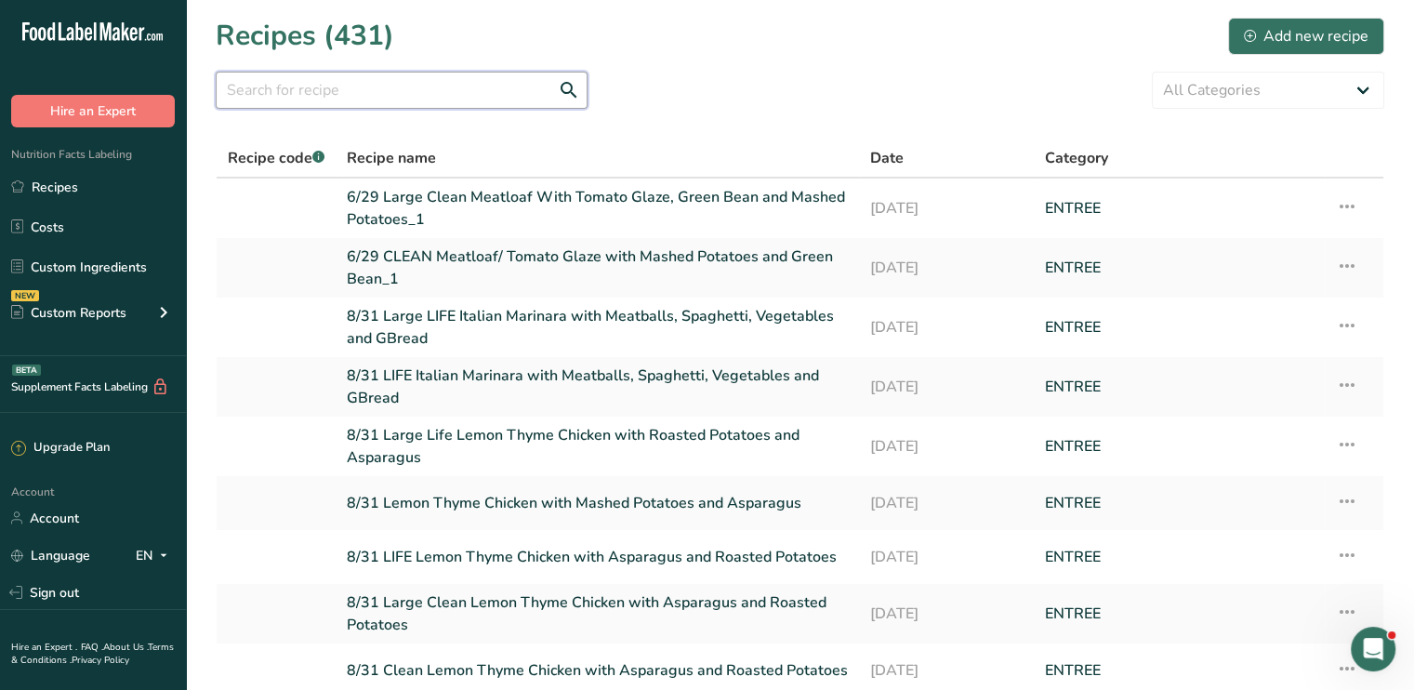
click at [367, 93] on input "text" at bounding box center [402, 90] width 372 height 37
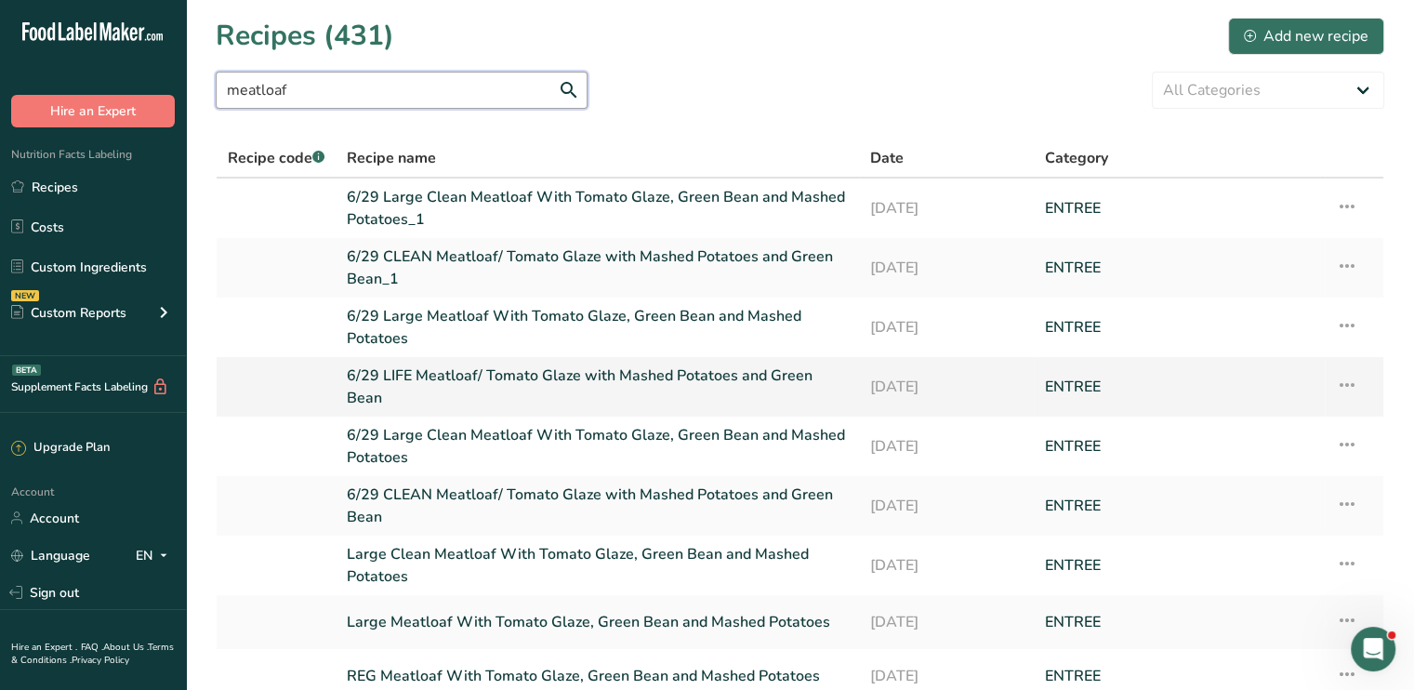
type input "meatloaf"
click at [1344, 372] on icon at bounding box center [1347, 384] width 22 height 33
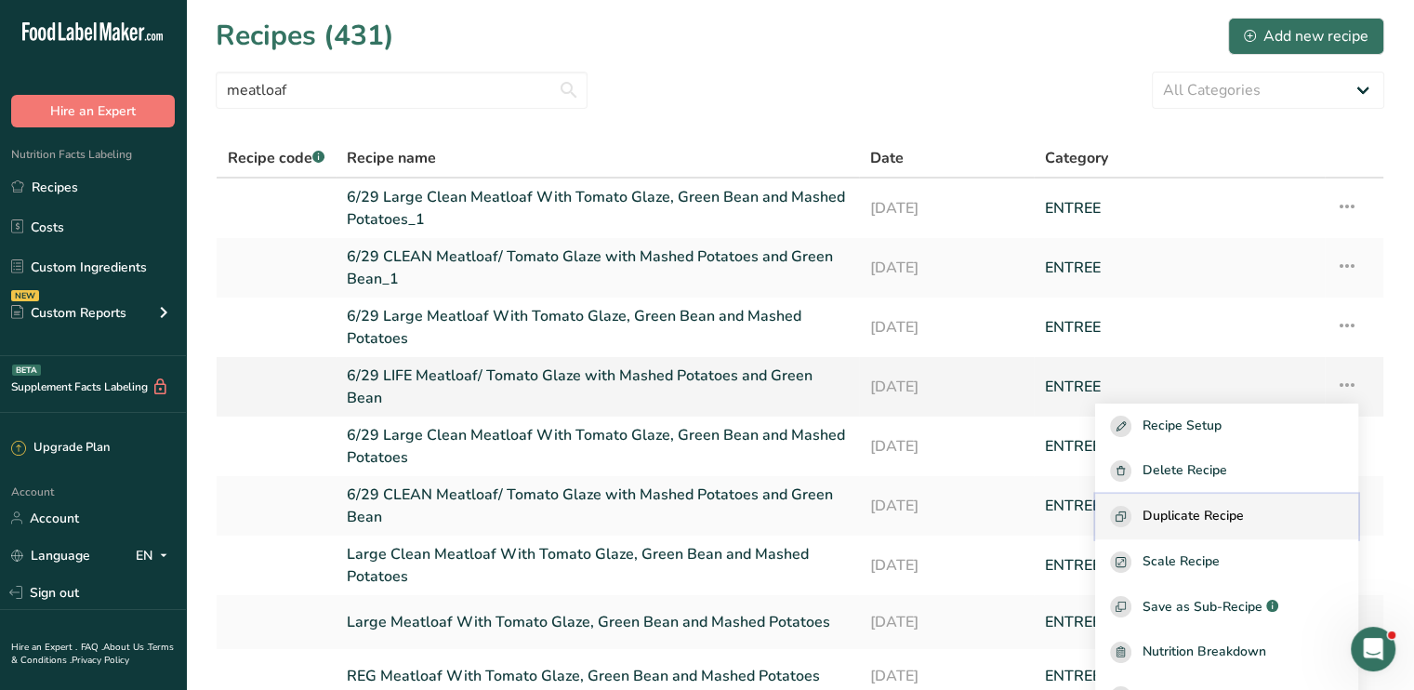
click at [1198, 506] on span "Duplicate Recipe" at bounding box center [1192, 516] width 101 height 21
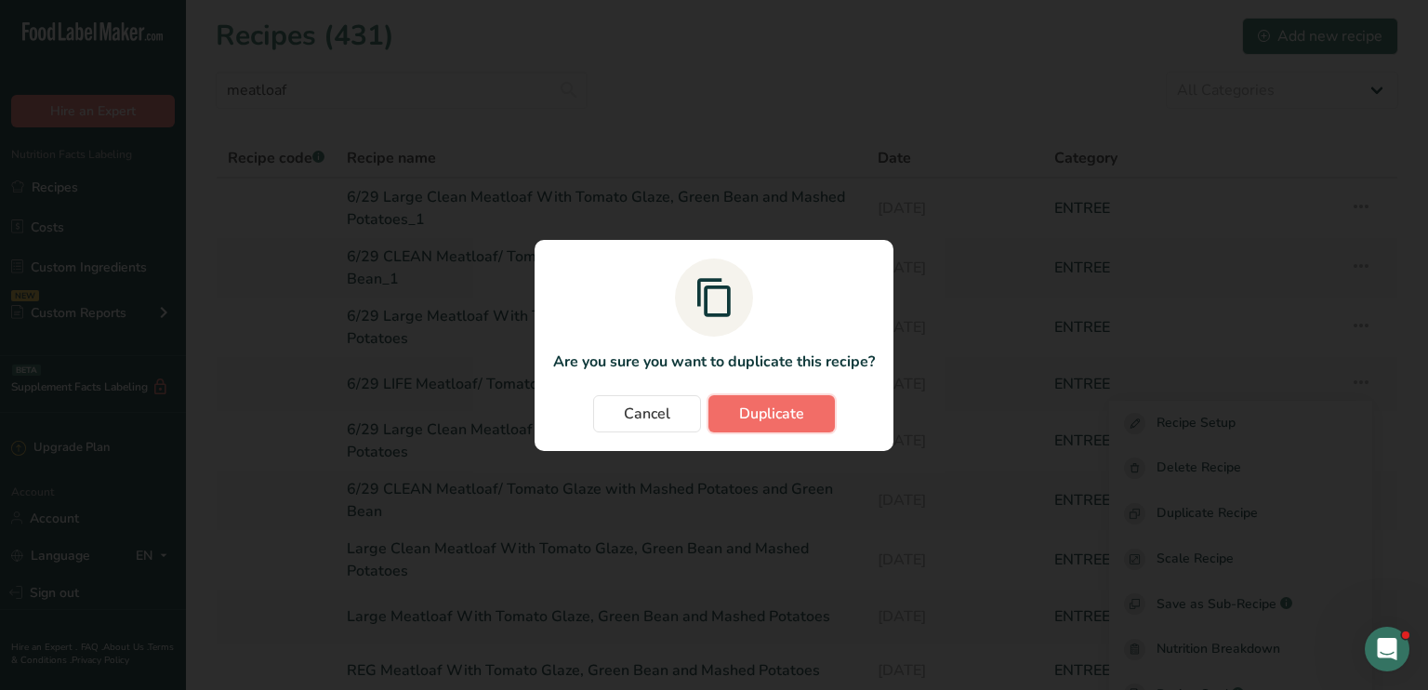
click at [773, 419] on span "Duplicate" at bounding box center [771, 413] width 65 height 22
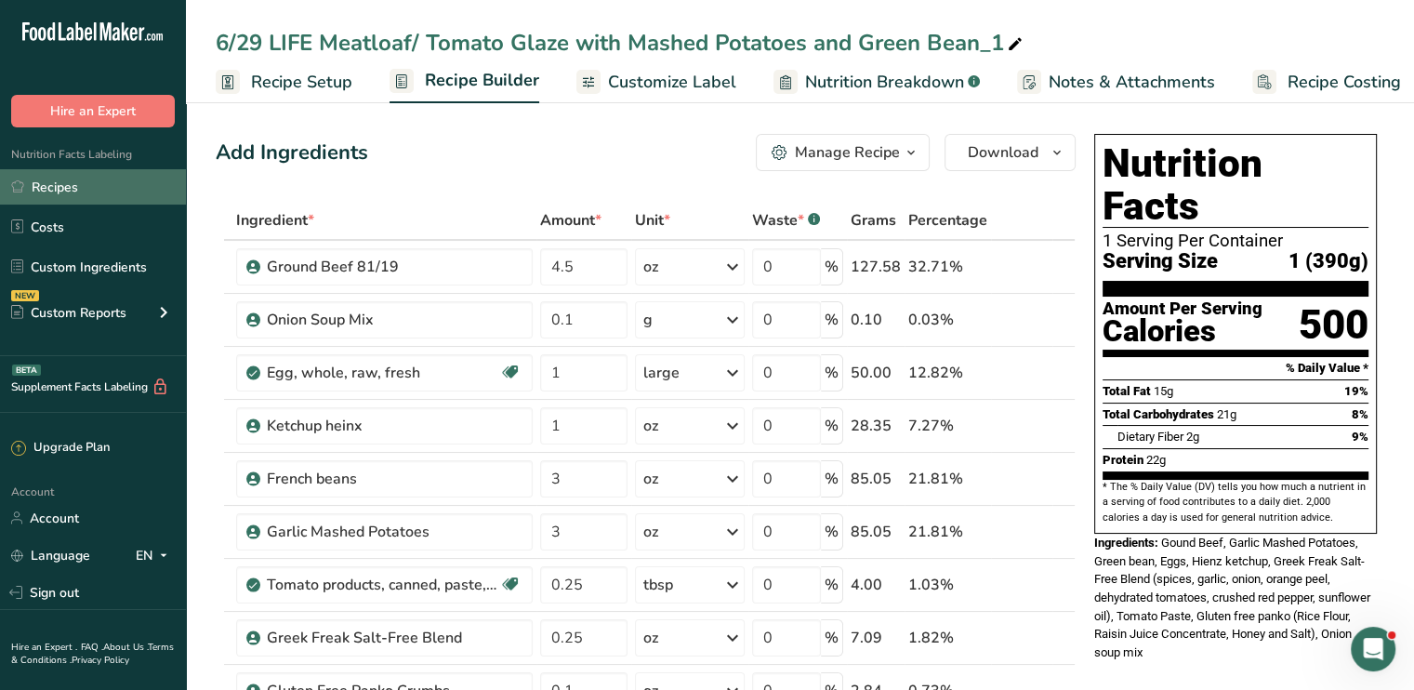
click at [133, 169] on link "Recipes" at bounding box center [93, 186] width 186 height 35
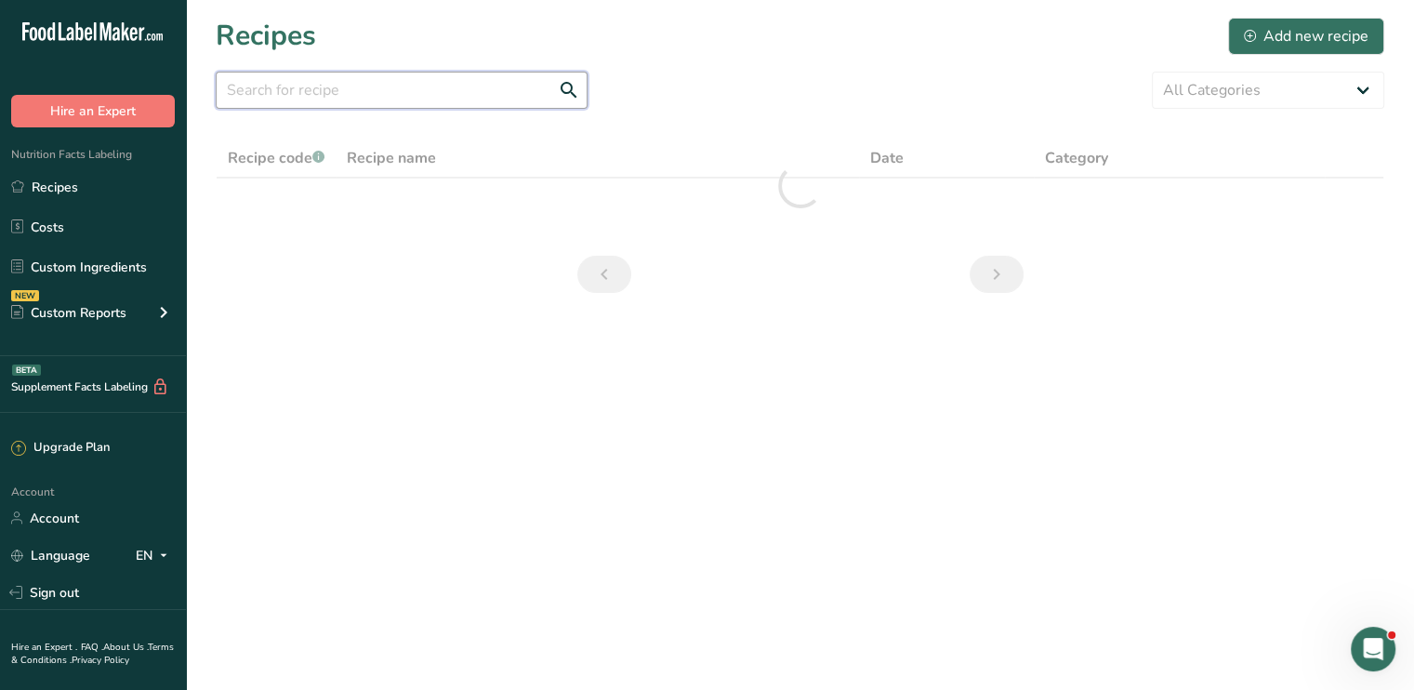
click at [332, 100] on input "text" at bounding box center [402, 90] width 372 height 37
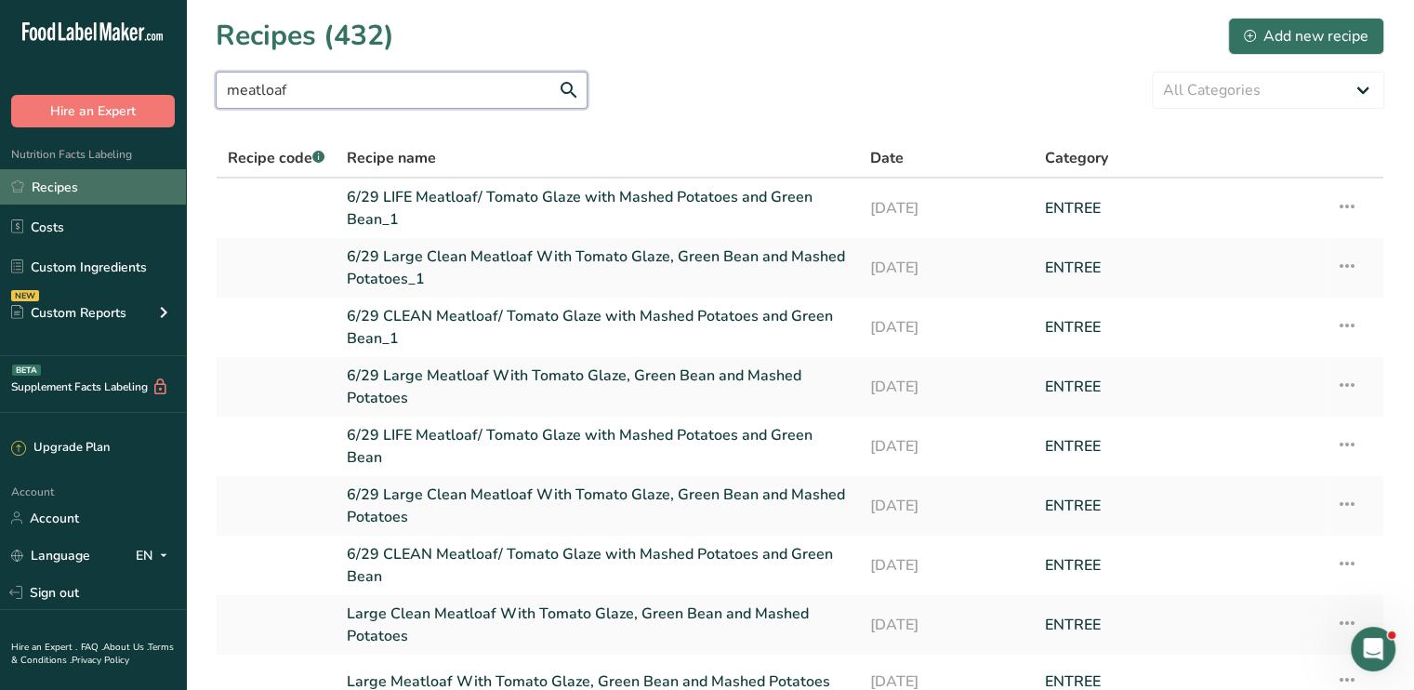
type input "meatloaf"
click at [159, 185] on link "Recipes" at bounding box center [93, 186] width 186 height 35
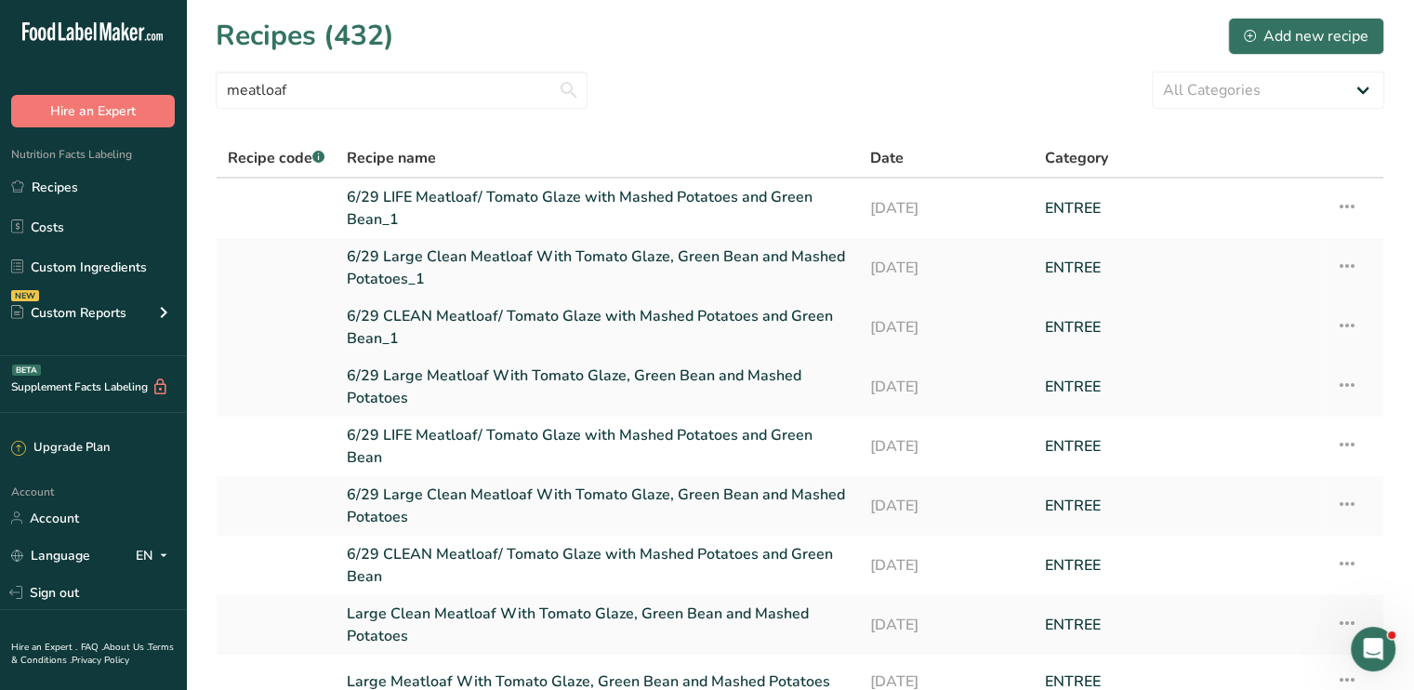
click at [440, 314] on link "6/29 CLEAN Meatloaf/ Tomato Glaze with Mashed Potatoes and Green Bean_1" at bounding box center [597, 327] width 501 height 45
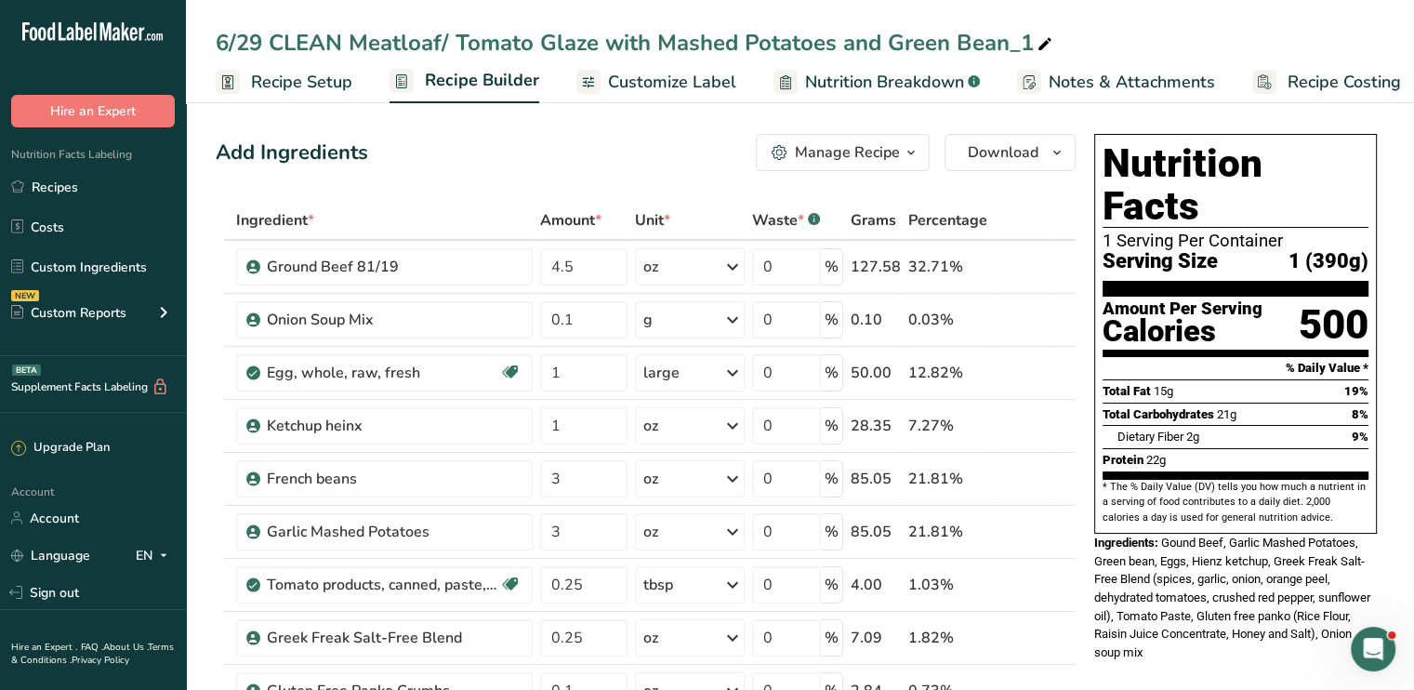
click at [1037, 45] on icon at bounding box center [1044, 45] width 17 height 26
drag, startPoint x: 264, startPoint y: 46, endPoint x: 164, endPoint y: 52, distance: 100.6
type input "9/8 CLEAN Meatloaf/ Tomato Glaze with Mashed Potatoes and Green Bean"
click at [448, 203] on th "Ingredient *" at bounding box center [384, 221] width 304 height 39
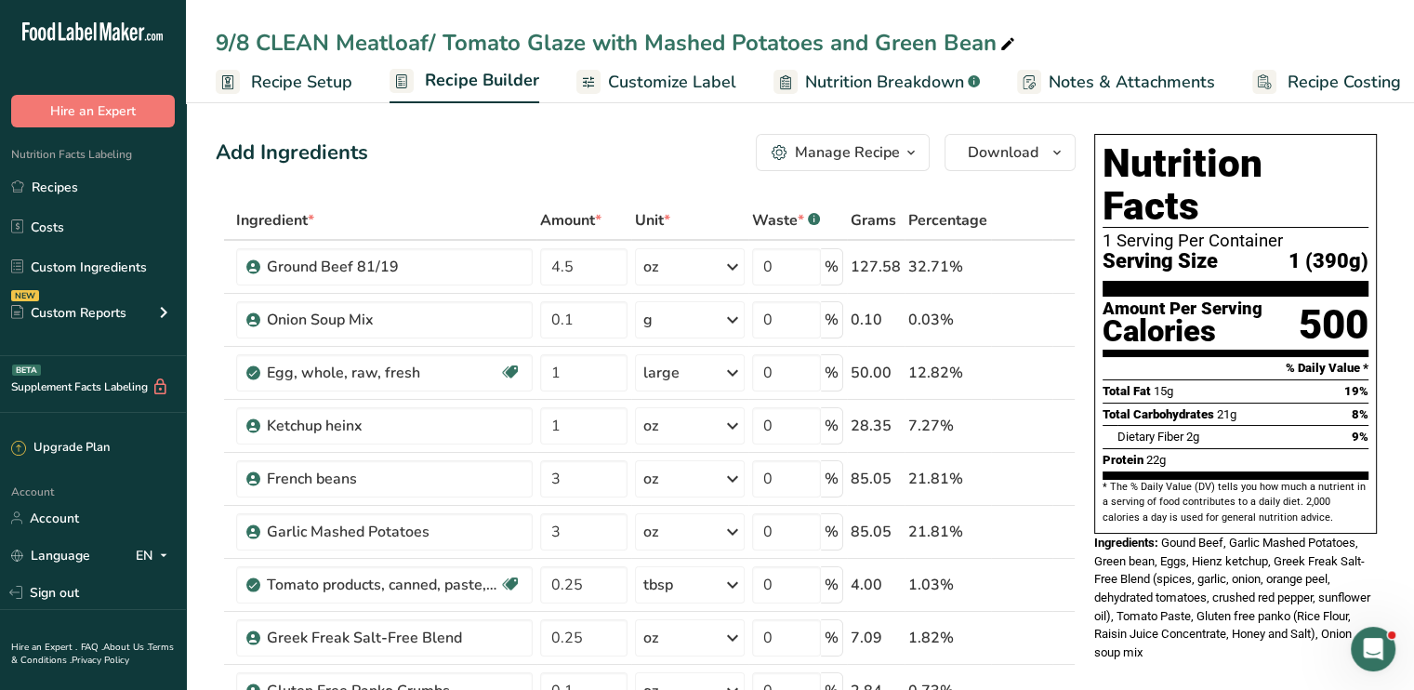
drag, startPoint x: 646, startPoint y: 51, endPoint x: 862, endPoint y: 42, distance: 215.8
click at [862, 42] on div "9/8 CLEAN Meatloaf/ Tomato Glaze with Mashed Potatoes and Green Bean" at bounding box center [617, 42] width 803 height 33
type input "9/8 CLEAN Meatloaf/ Tomato Glaze with BBQ Glaze and Green Bean"
click at [639, 74] on span "Customize Label" at bounding box center [672, 82] width 128 height 25
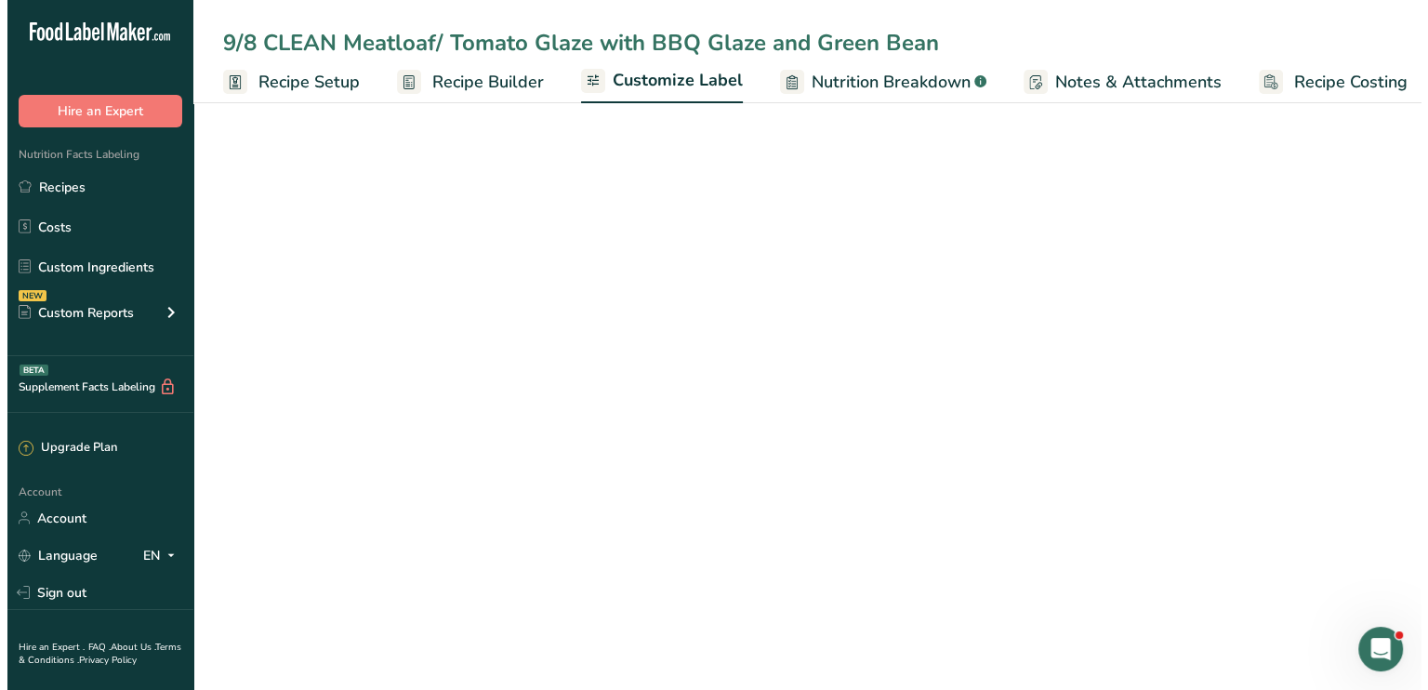
scroll to position [0, 16]
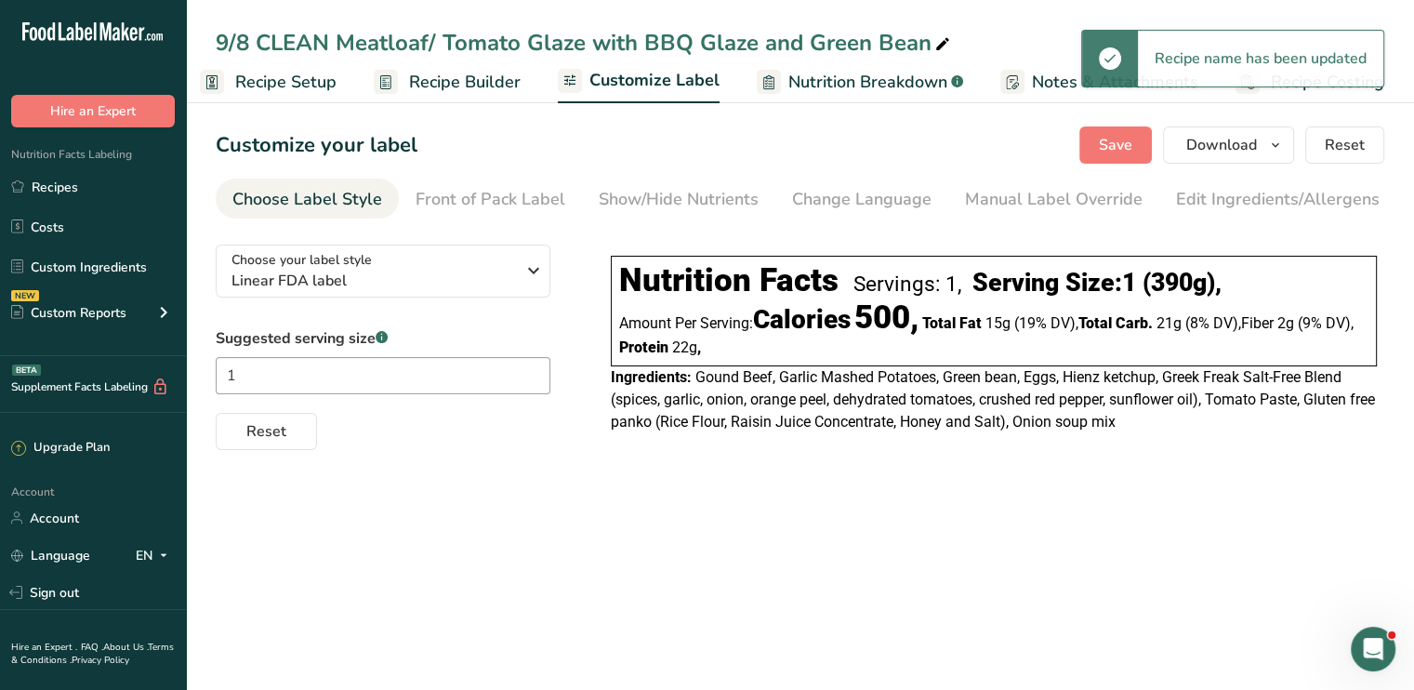
click at [481, 76] on span "Recipe Builder" at bounding box center [465, 82] width 112 height 25
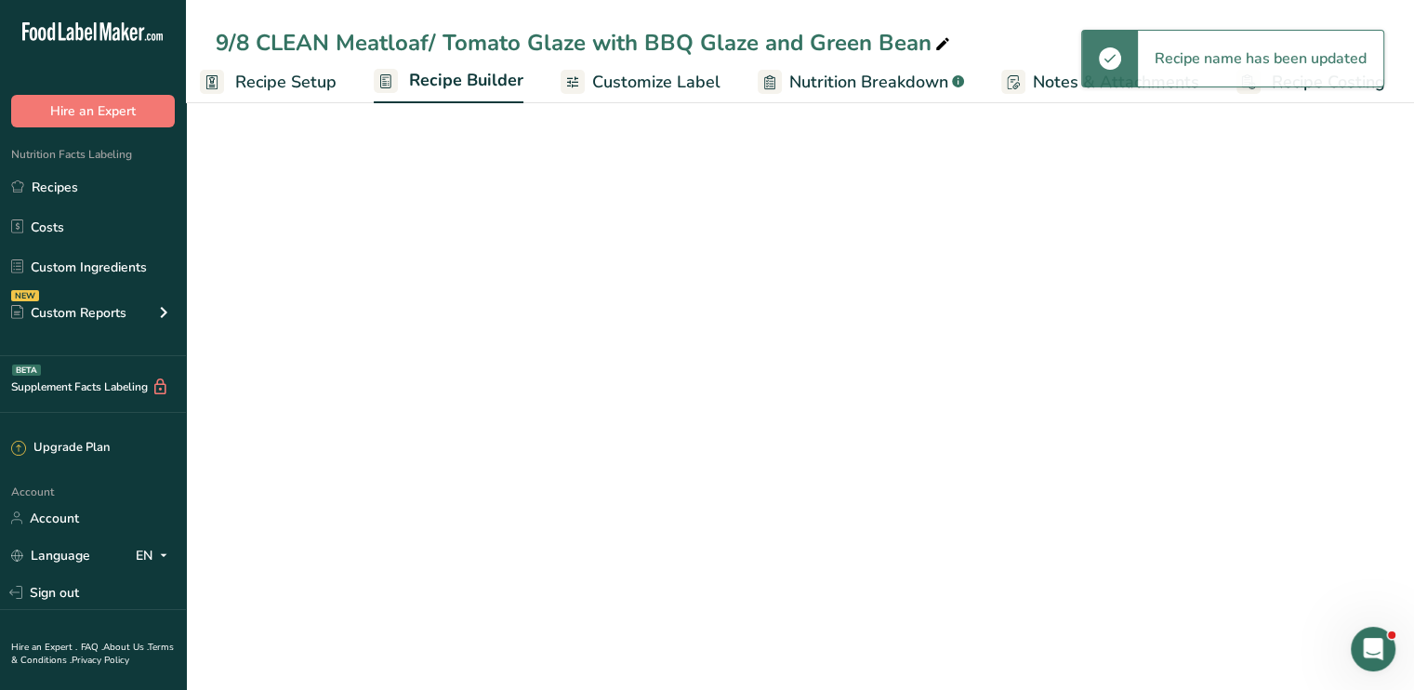
click at [481, 76] on span "Recipe Builder" at bounding box center [466, 80] width 114 height 25
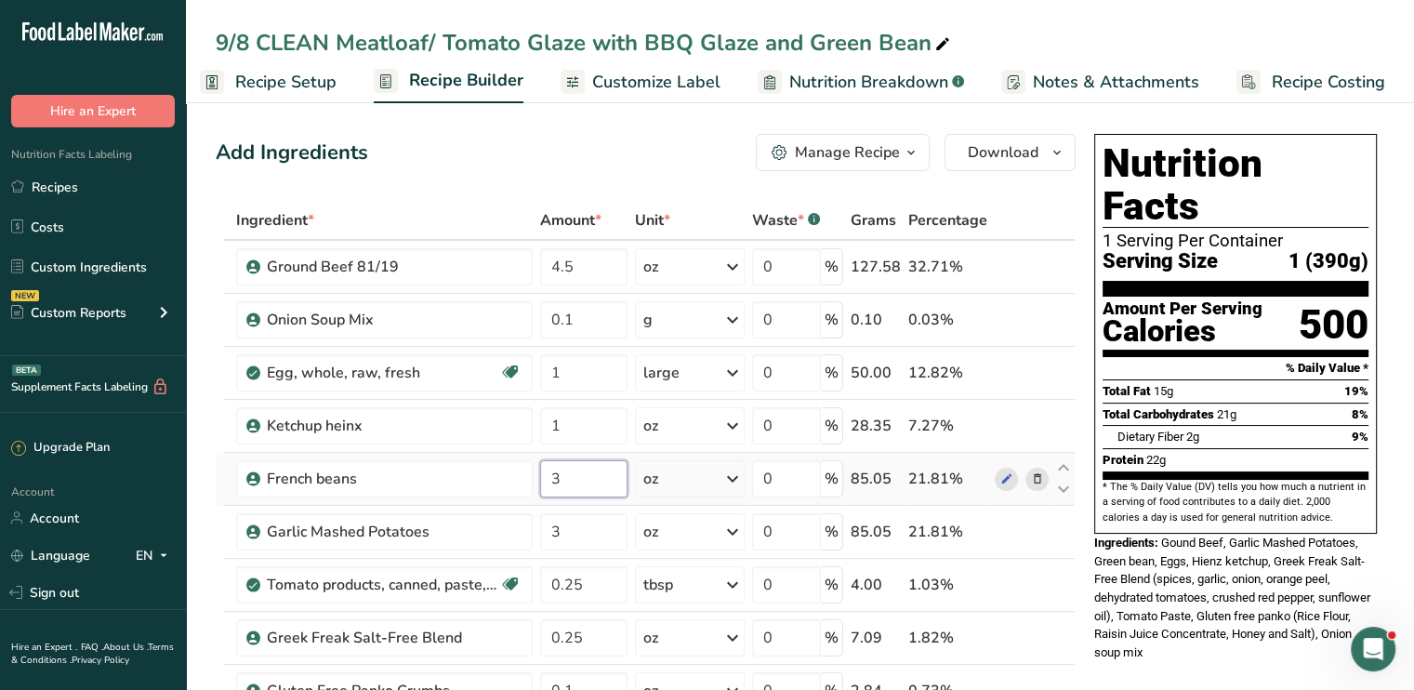
click at [616, 478] on input "3" at bounding box center [583, 478] width 87 height 37
type input "5"
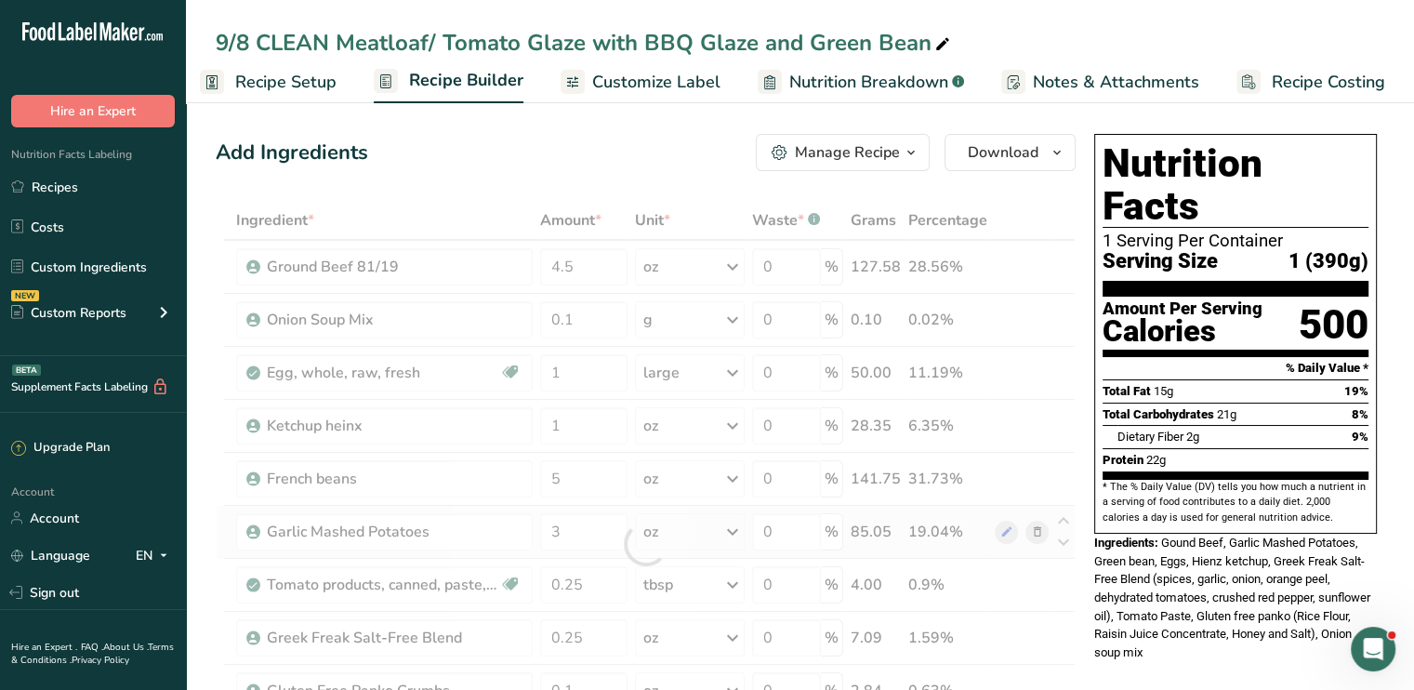
click at [1033, 526] on div "Ingredient * Amount * Unit * Waste * .a-a{fill:#347362;}.b-a{fill:#fff;} Grams …" at bounding box center [646, 544] width 860 height 686
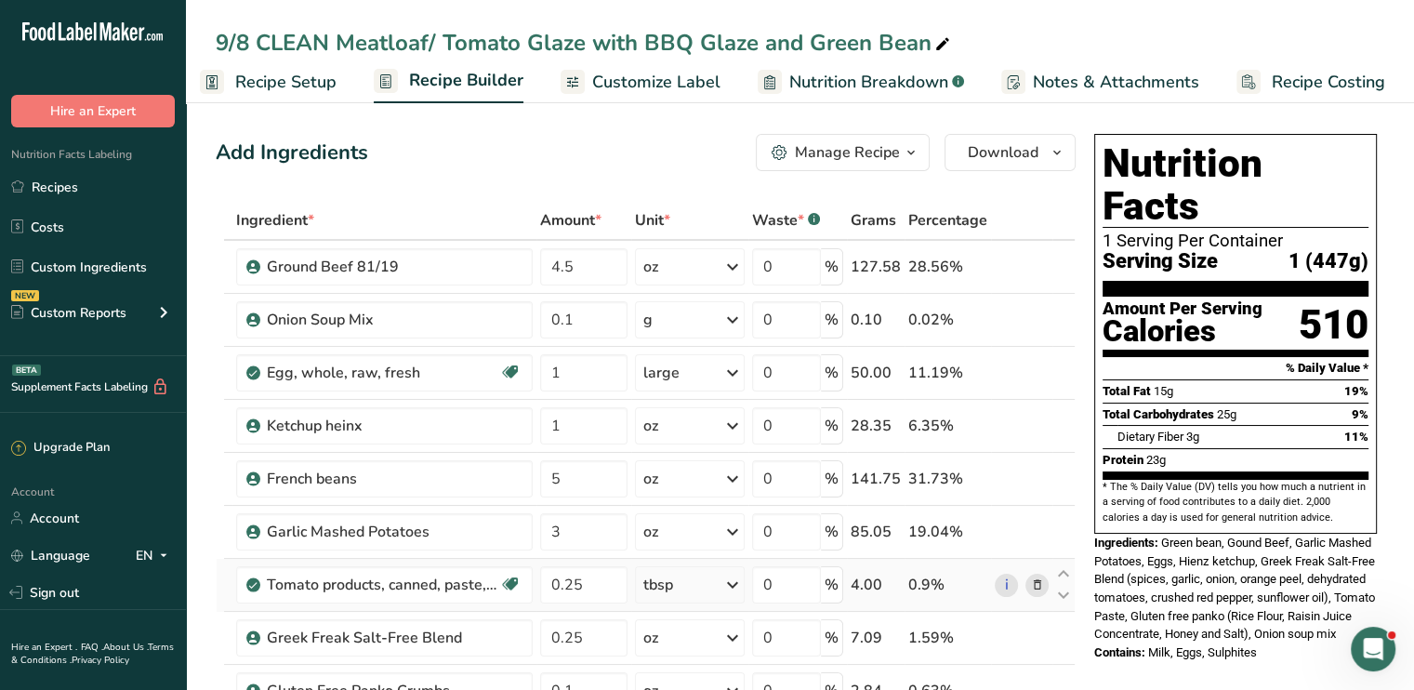
click at [1040, 575] on icon at bounding box center [1036, 585] width 13 height 20
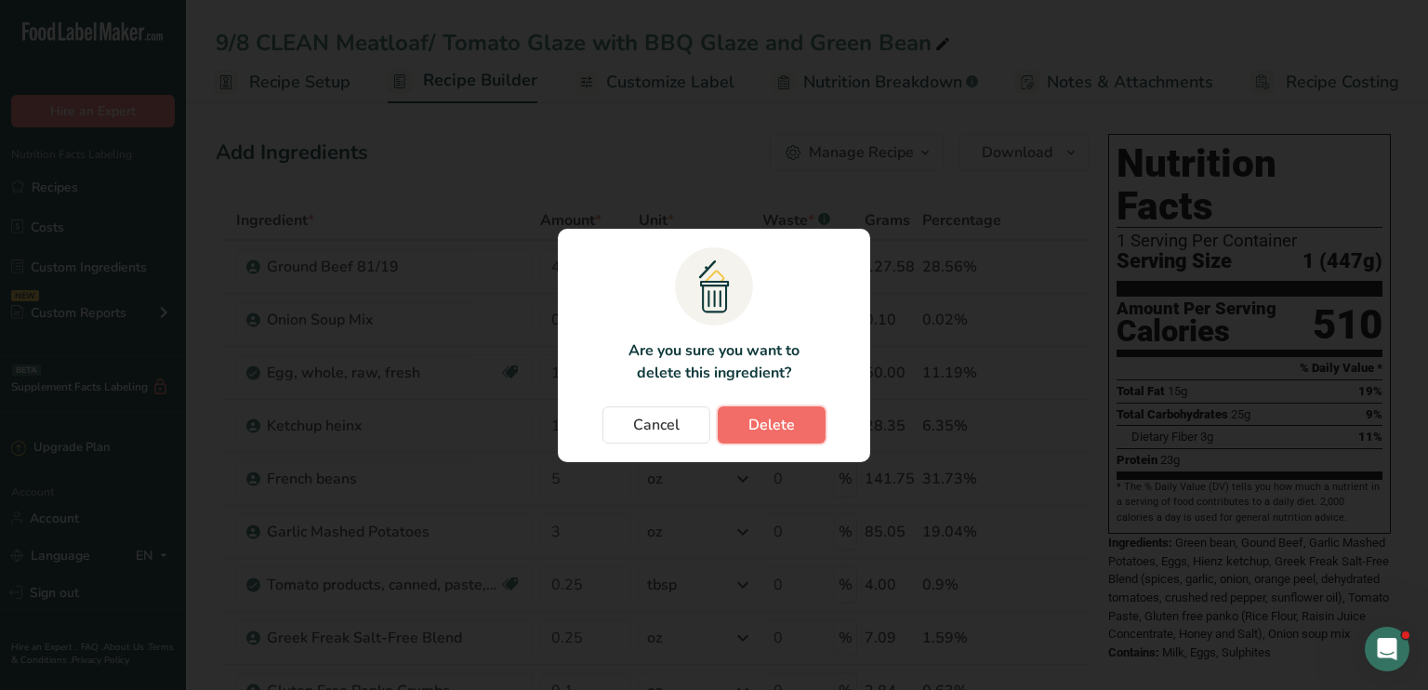
click at [755, 425] on span "Delete" at bounding box center [771, 425] width 46 height 22
type input "0.1"
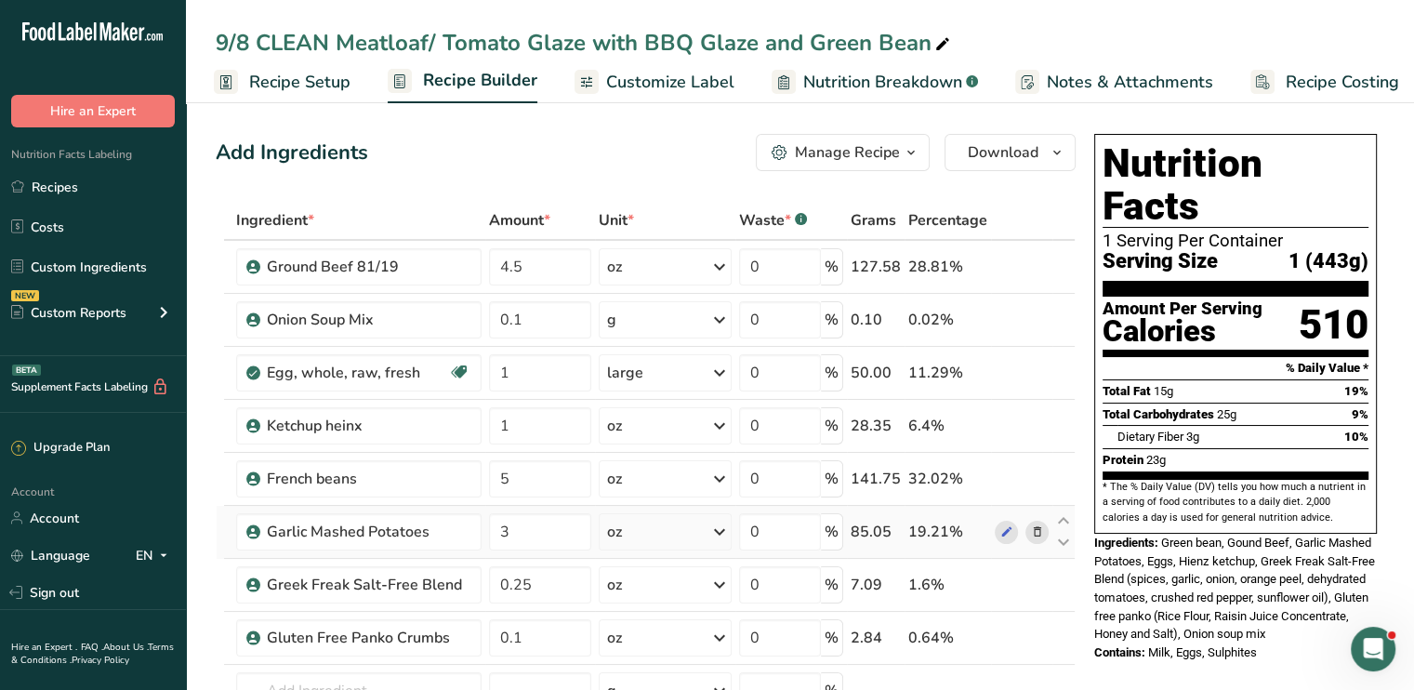
click at [1034, 525] on icon at bounding box center [1036, 532] width 13 height 20
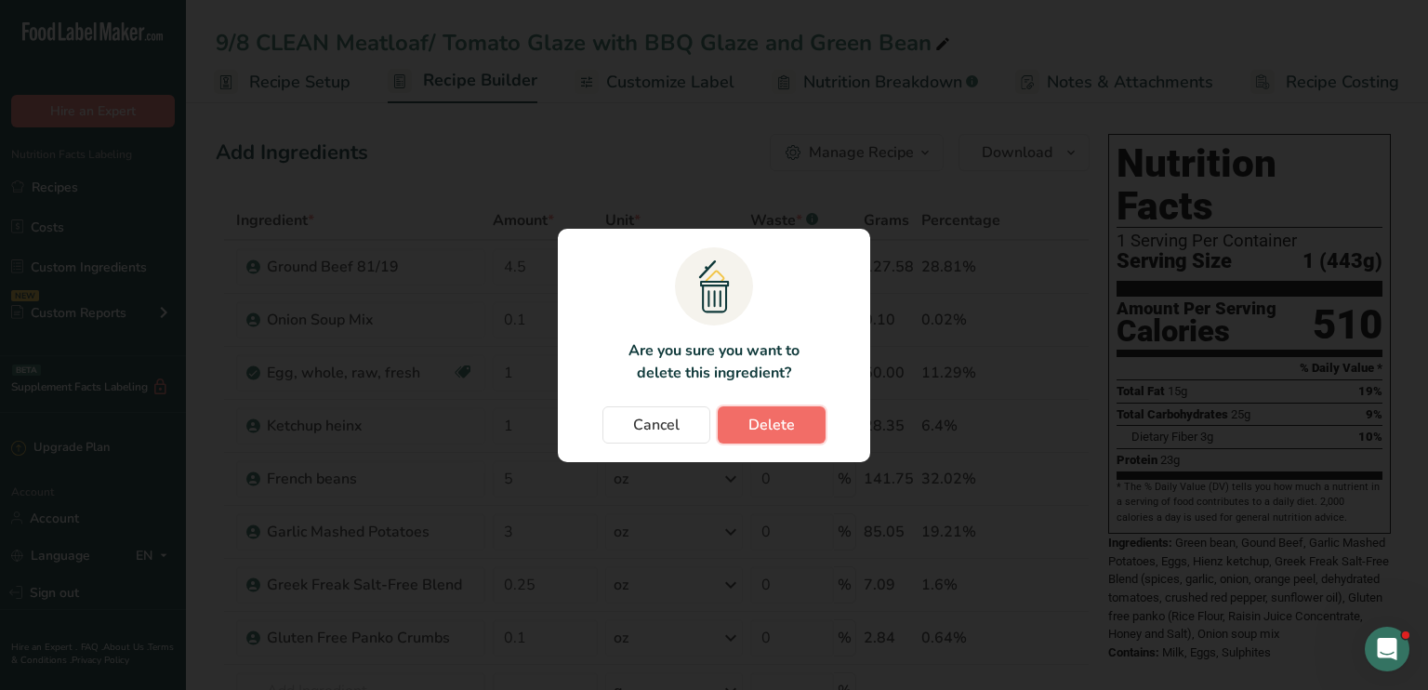
click at [793, 429] on button "Delete" at bounding box center [772, 424] width 108 height 37
type input "0.25"
type input "0.1"
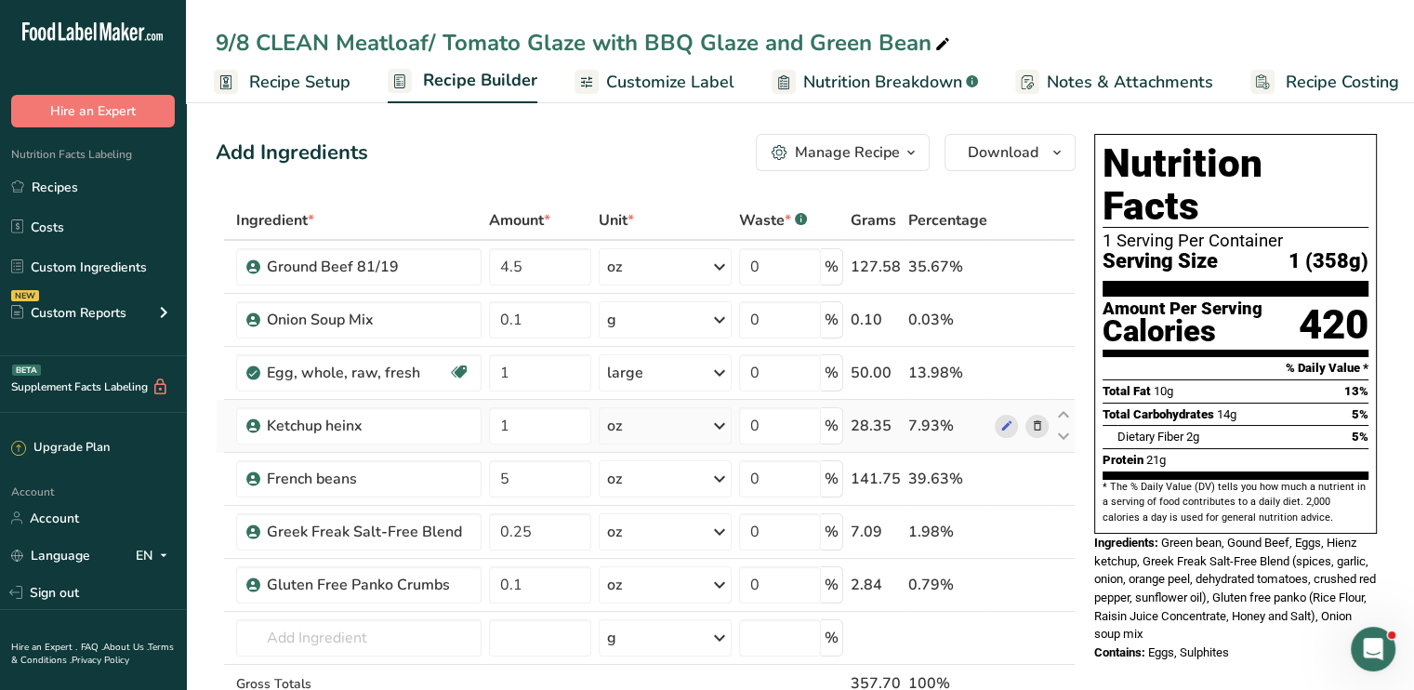
click at [1030, 420] on icon at bounding box center [1036, 426] width 13 height 20
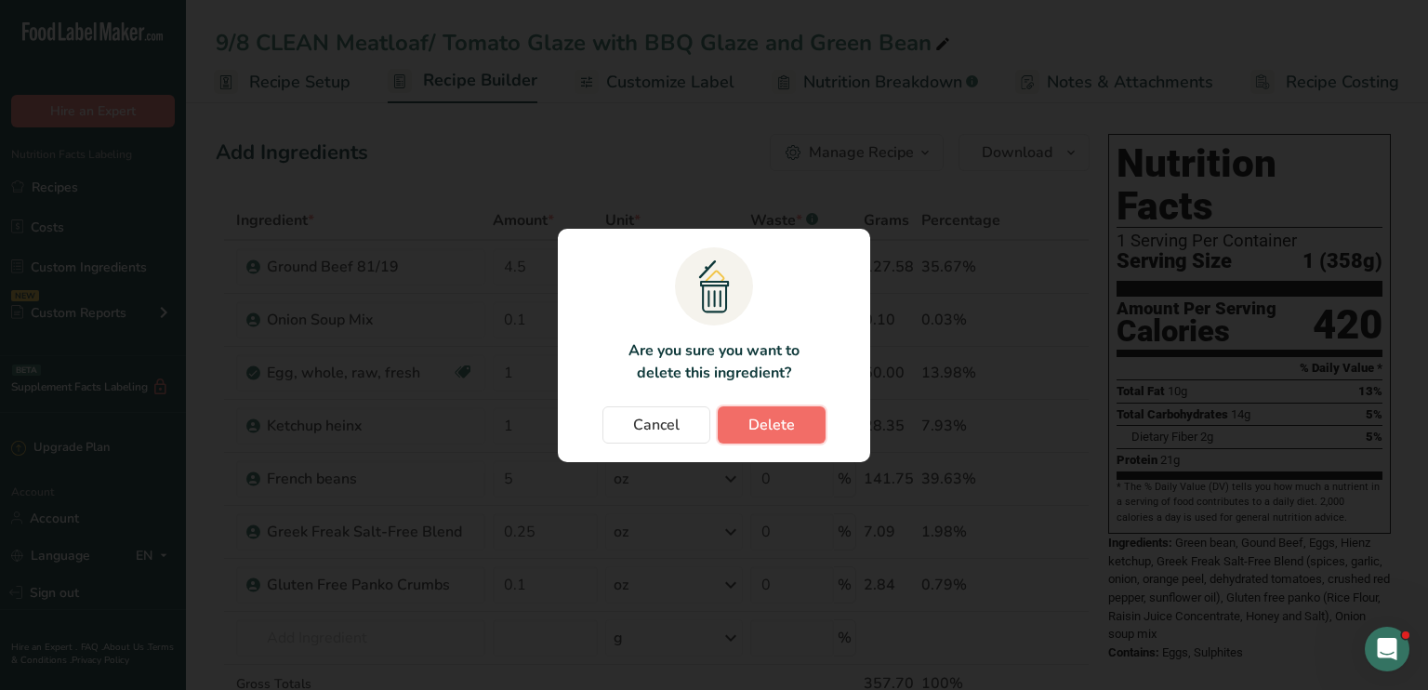
click at [784, 428] on span "Delete" at bounding box center [771, 425] width 46 height 22
type input "5"
type input "0.25"
type input "0.1"
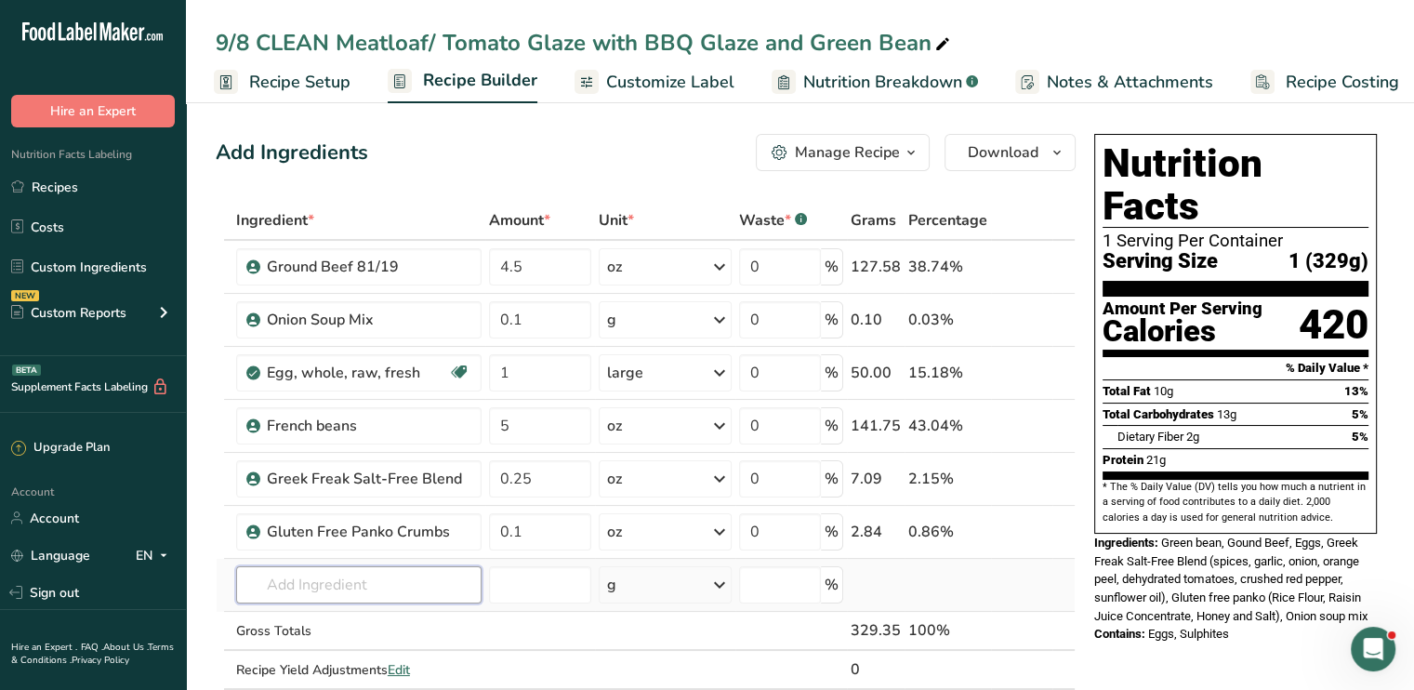
click at [416, 588] on input "text" at bounding box center [358, 584] width 245 height 37
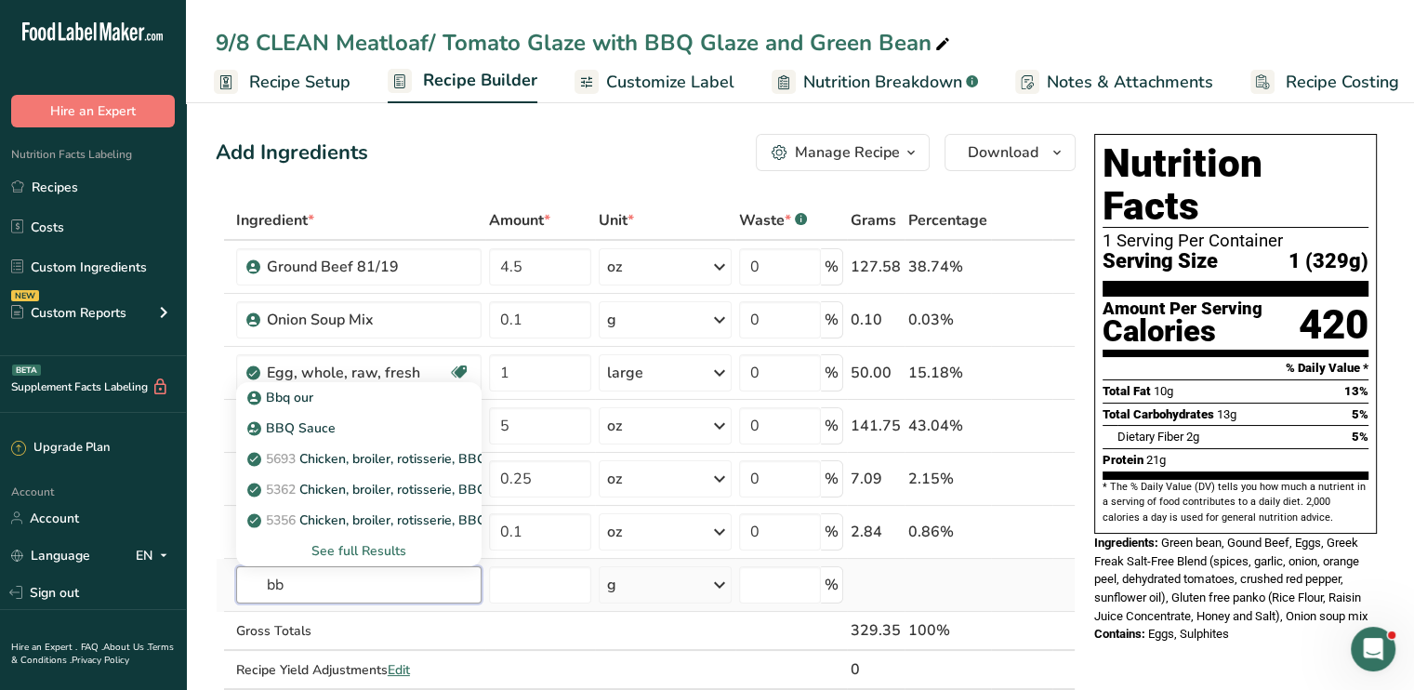
type input "b"
type input "clean"
click at [336, 401] on div "Clean BBQ" at bounding box center [344, 398] width 186 height 20
type input "Clean BBQ"
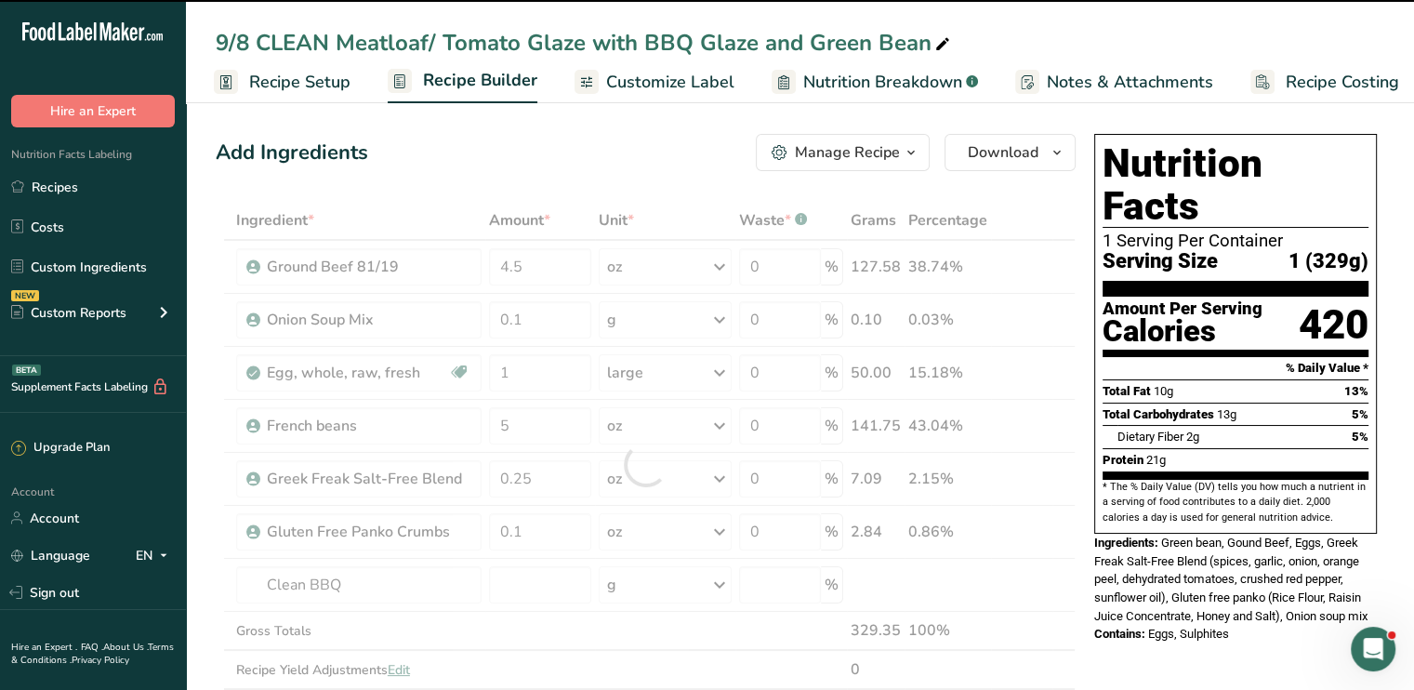
type input "0"
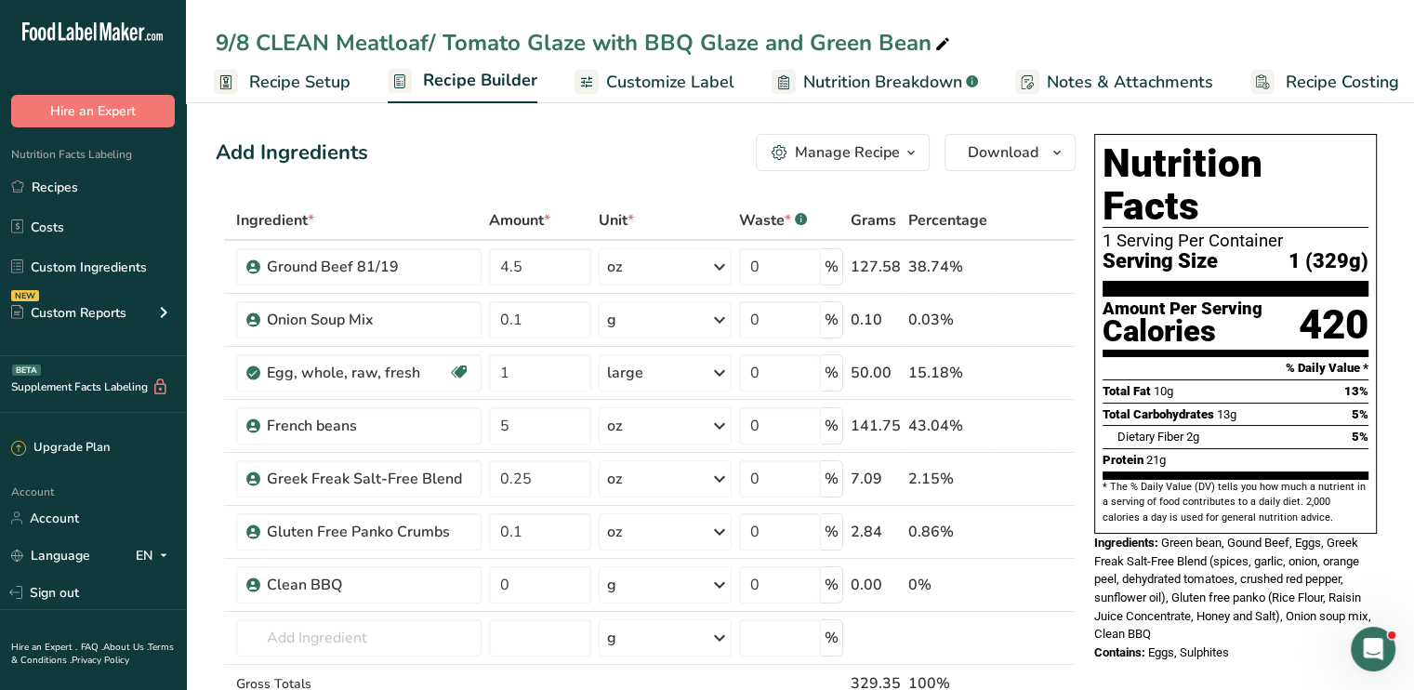
click at [657, 85] on span "Customize Label" at bounding box center [670, 82] width 128 height 25
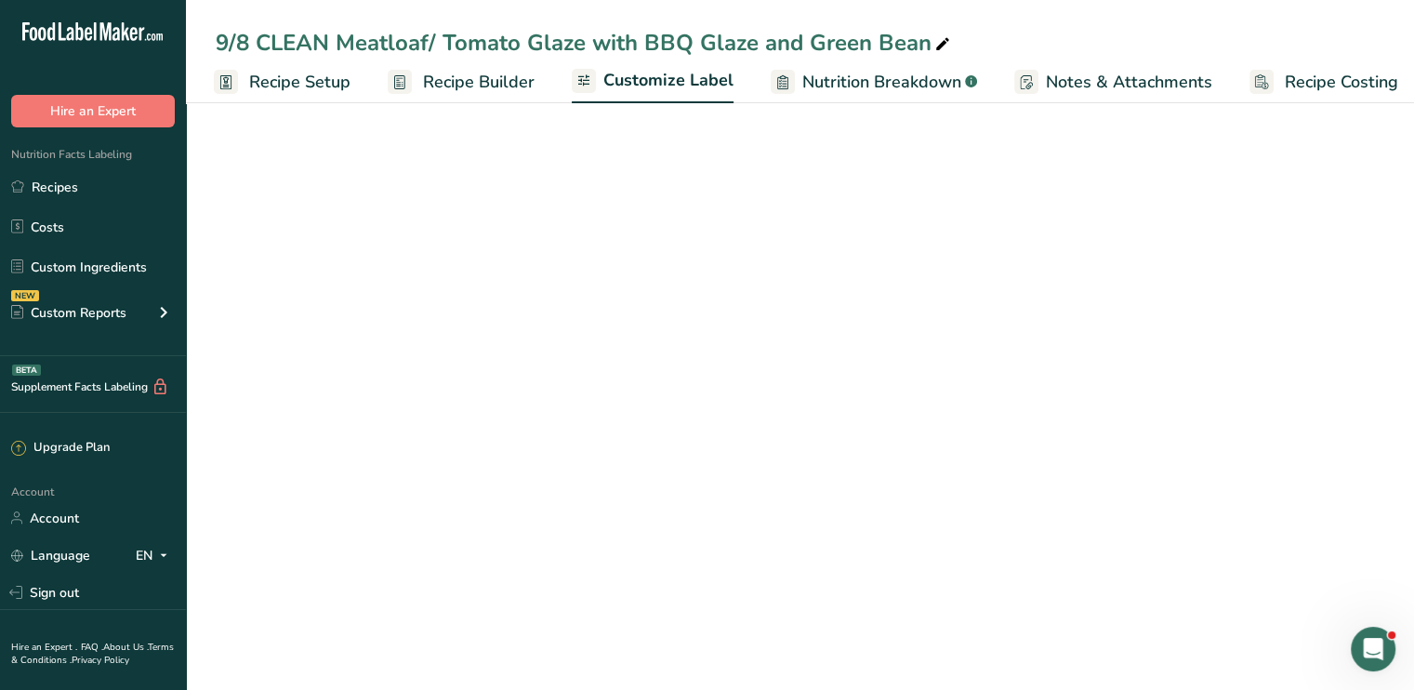
scroll to position [0, 16]
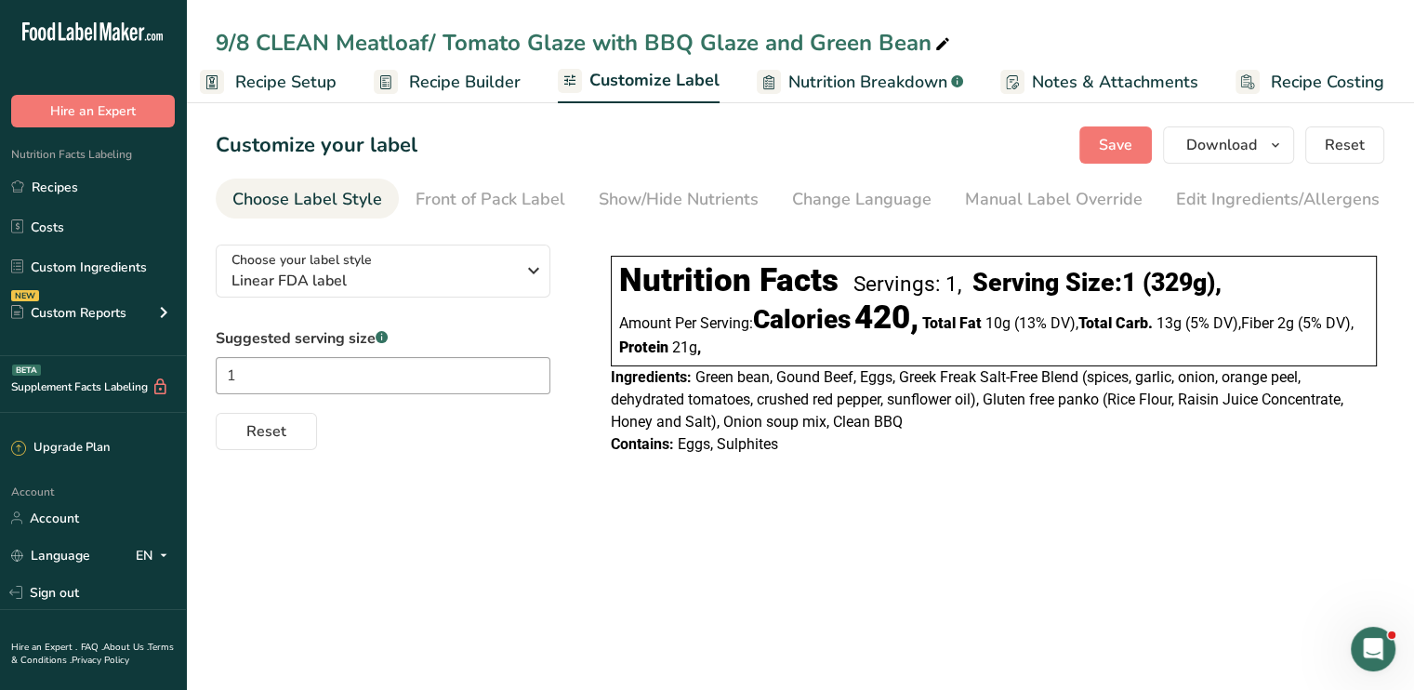
click at [657, 85] on span "Customize Label" at bounding box center [654, 80] width 130 height 25
click at [685, 199] on div "Show/Hide Nutrients" at bounding box center [679, 199] width 160 height 25
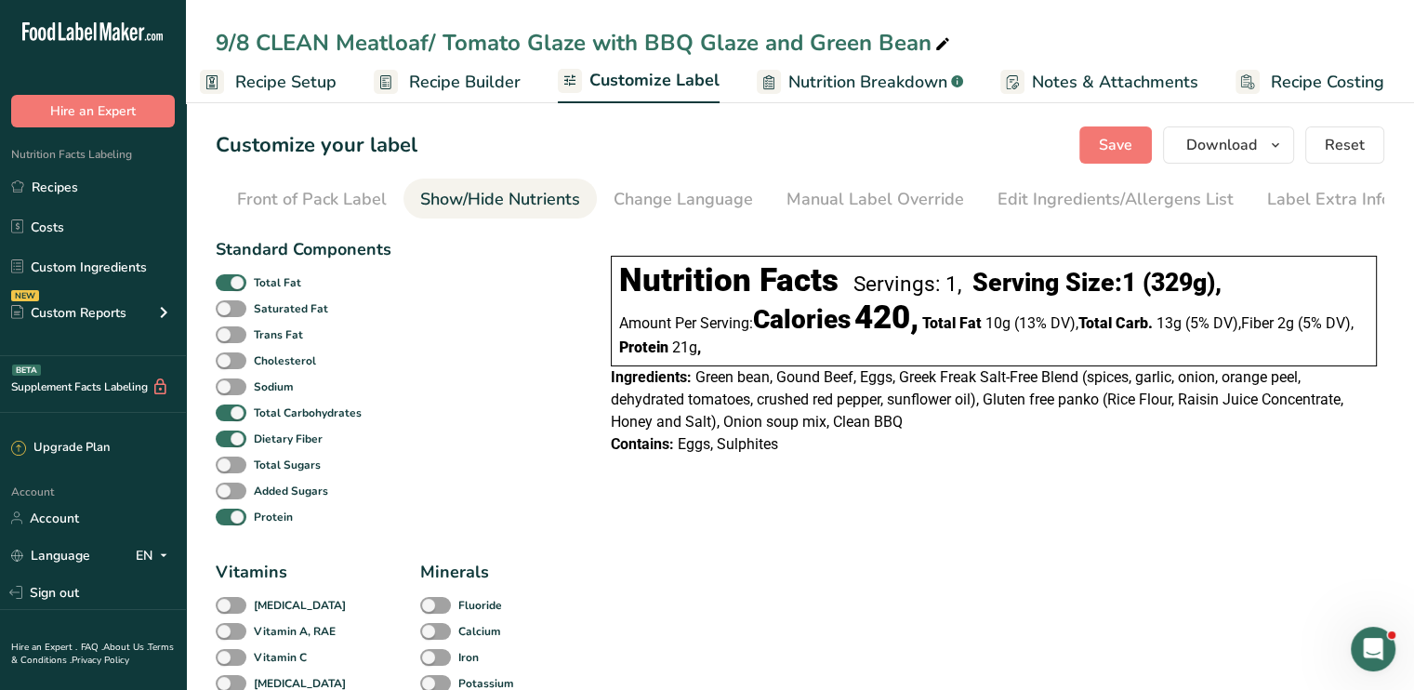
scroll to position [0, 182]
click at [1053, 201] on div "Edit Ingredients/Allergens List" at bounding box center [1112, 199] width 236 height 25
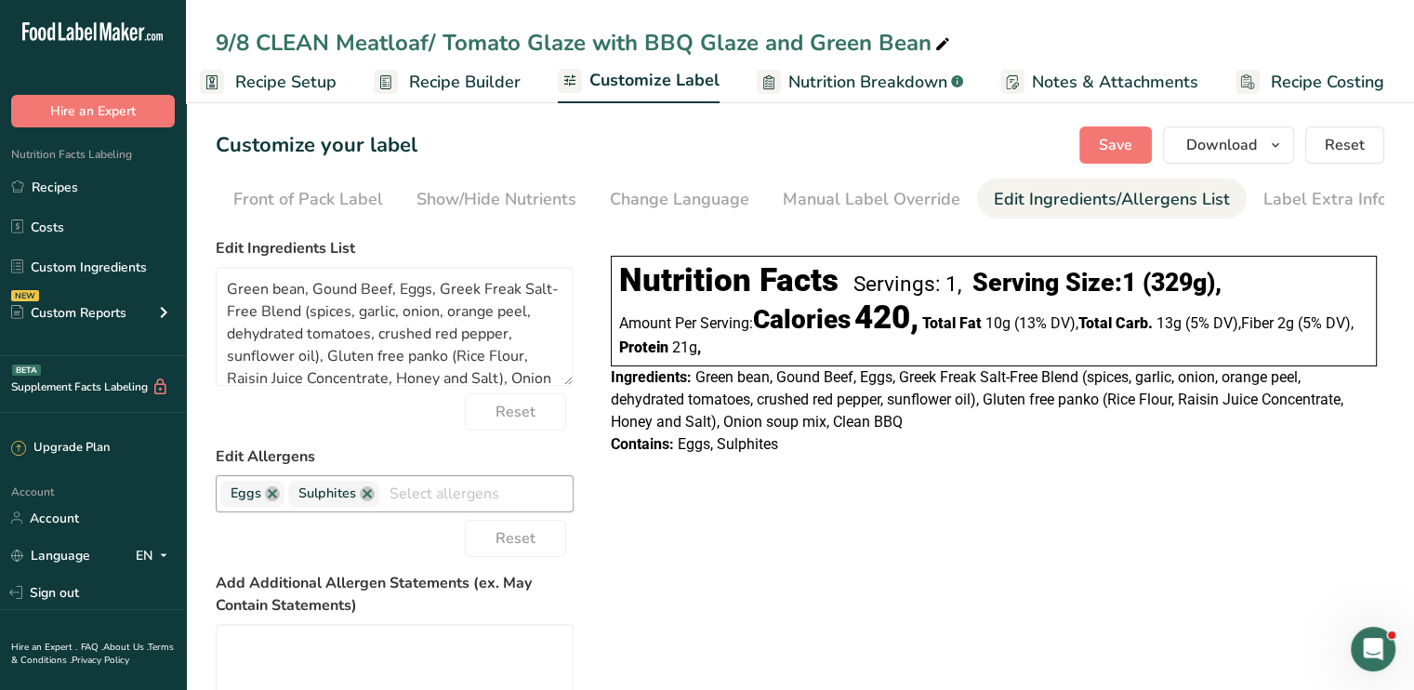
click at [271, 507] on span "Eggs" at bounding box center [252, 494] width 64 height 26
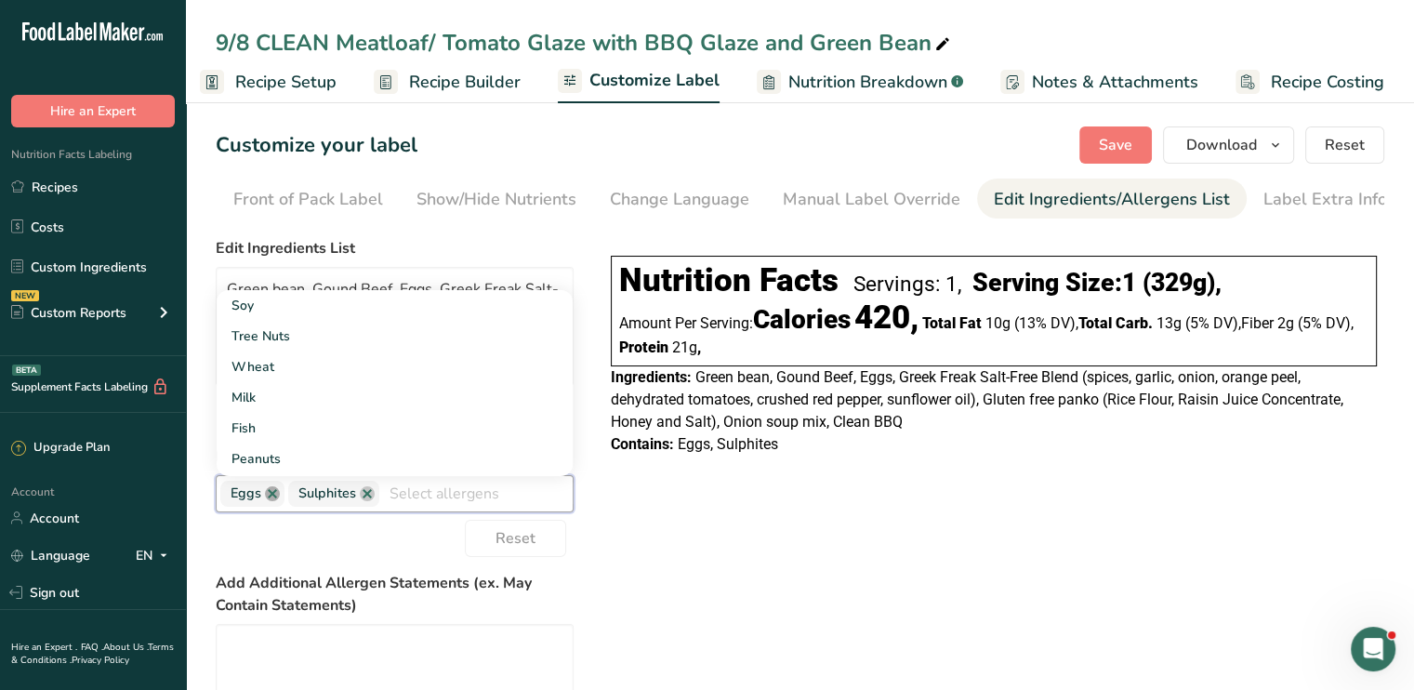
click at [277, 501] on link at bounding box center [272, 493] width 15 height 15
click at [304, 501] on link at bounding box center [299, 493] width 15 height 15
click at [725, 522] on div "Choose your label style Linear FDA label USA (FDA) Standard FDA label Tabular F…" at bounding box center [800, 558] width 1168 height 657
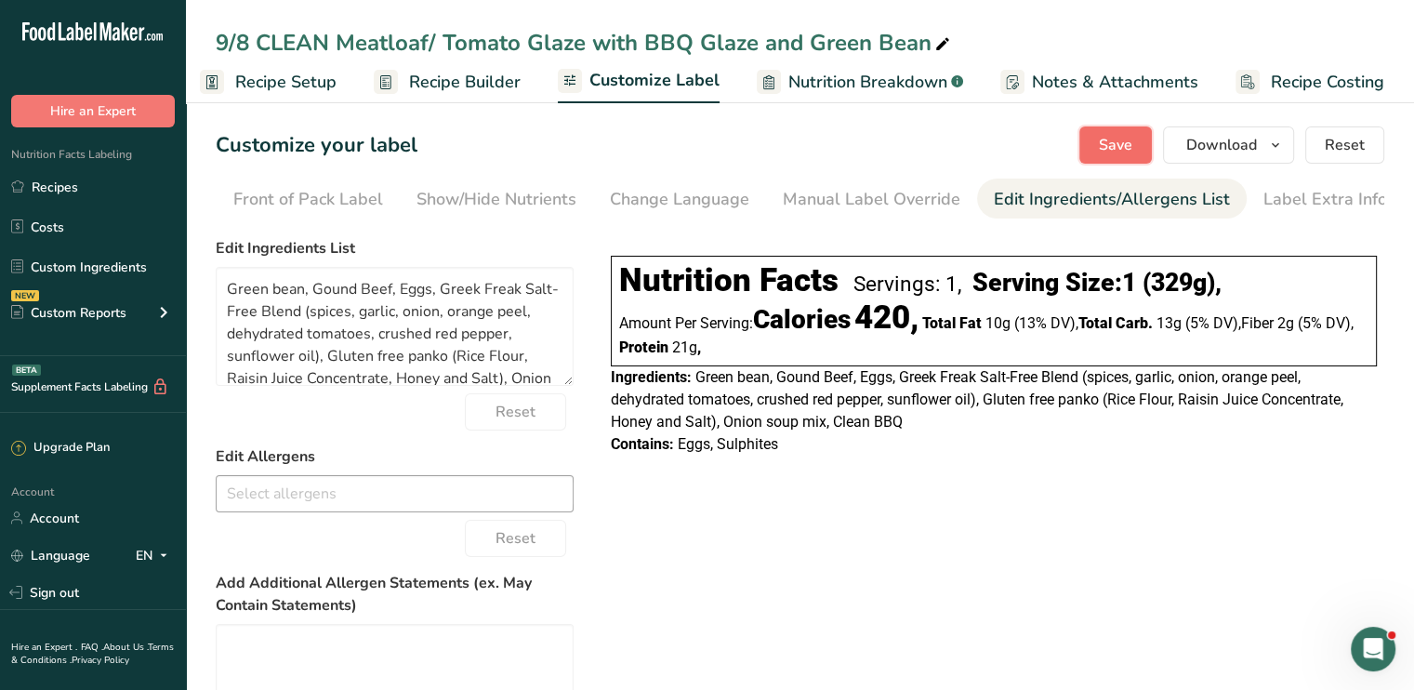
click at [1119, 139] on span "Save" at bounding box center [1115, 145] width 33 height 22
click at [880, 375] on span "Green bean, Gound Beef, Eggs, Greek Freak Salt-Free Blend (spices, garlic, onio…" at bounding box center [977, 399] width 732 height 62
click at [1112, 147] on span "Save" at bounding box center [1115, 145] width 33 height 22
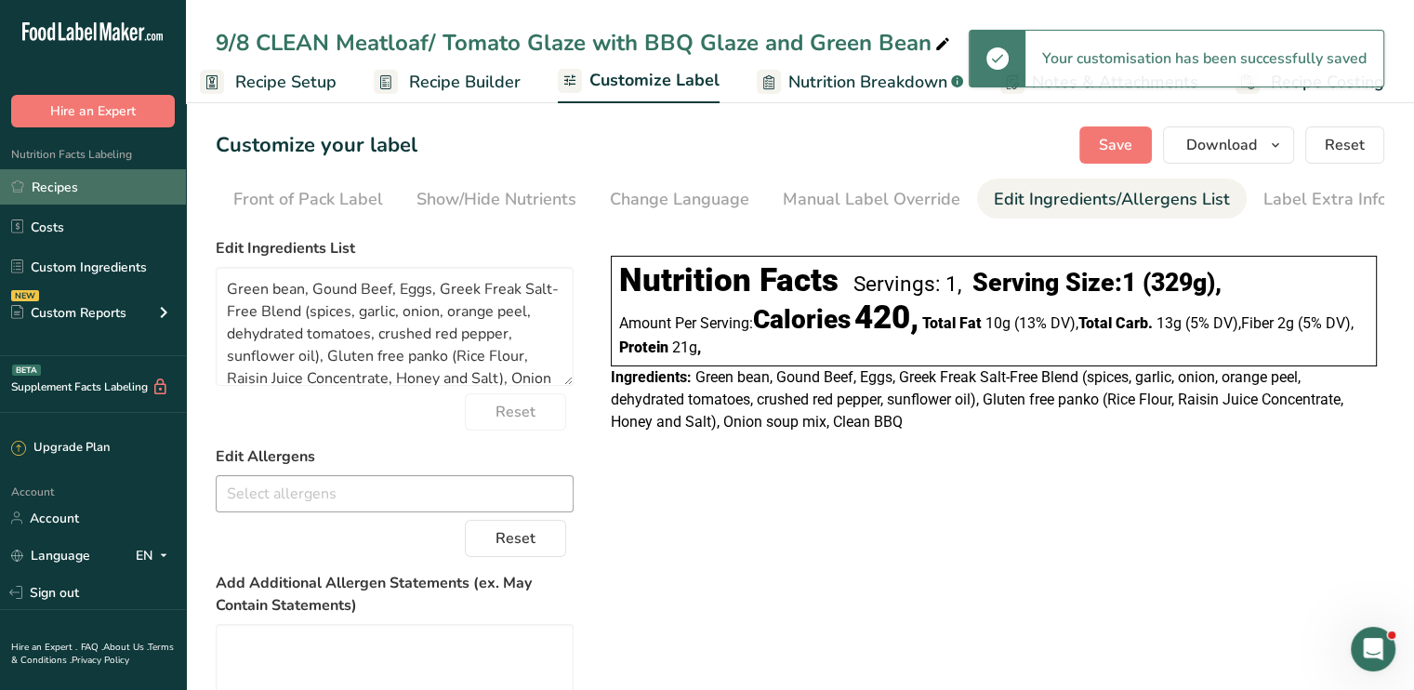
click at [96, 189] on link "Recipes" at bounding box center [93, 186] width 186 height 35
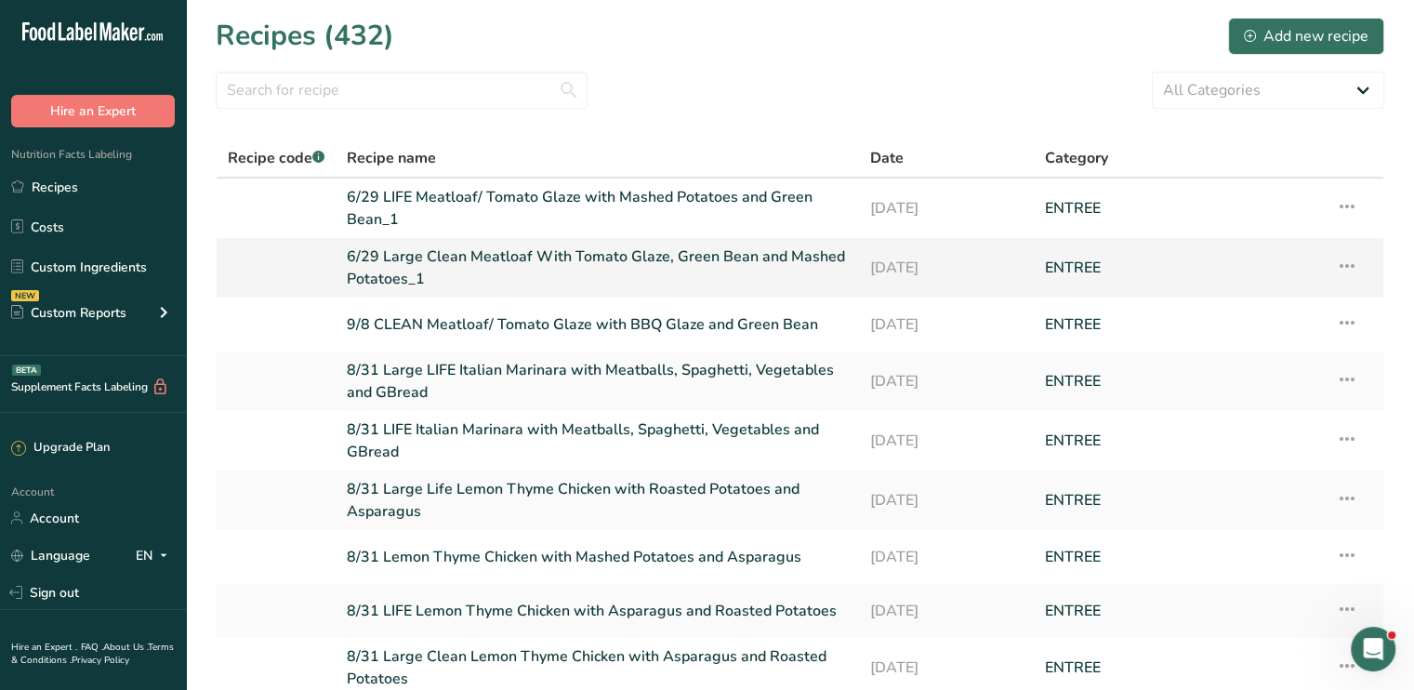
click at [470, 257] on link "6/29 Large Clean Meatloaf With Tomato Glaze, Green Bean and Mashed Potatoes_1" at bounding box center [597, 267] width 501 height 45
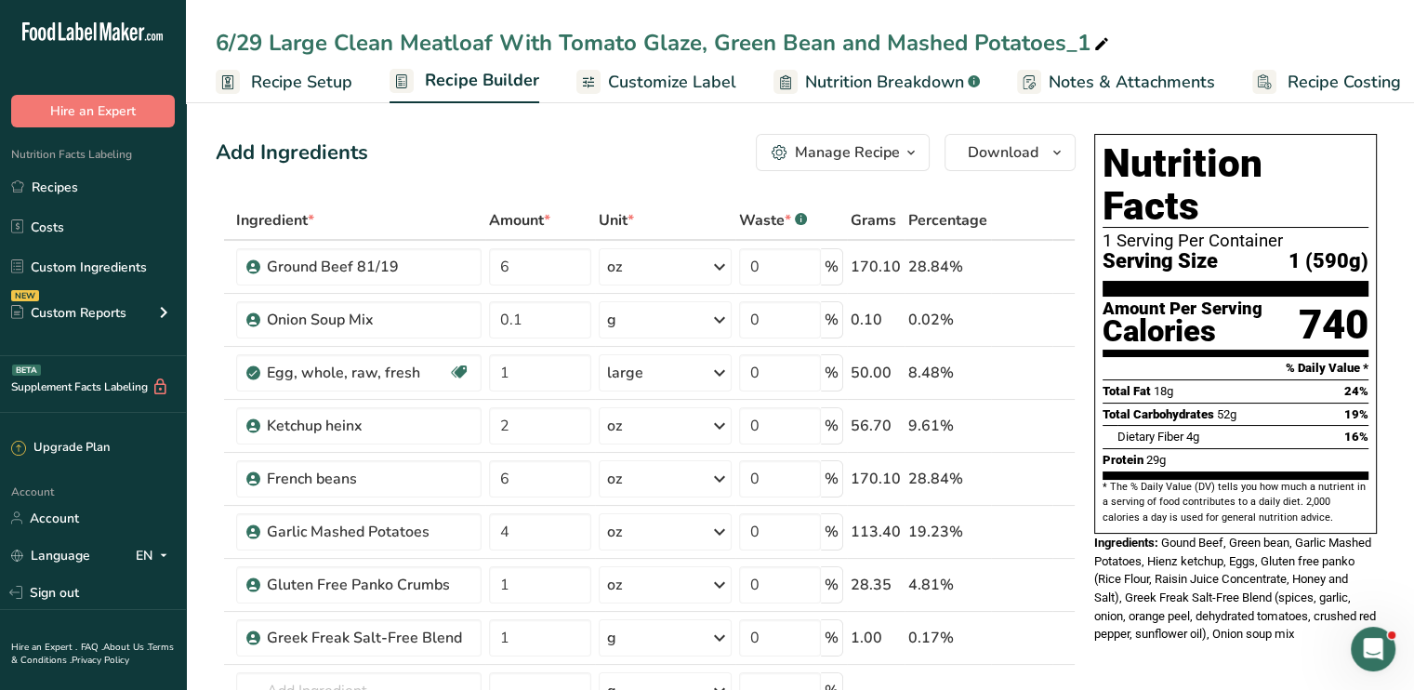
click at [1096, 39] on icon at bounding box center [1101, 45] width 17 height 26
drag, startPoint x: 636, startPoint y: 43, endPoint x: 558, endPoint y: 43, distance: 78.1
click at [558, 43] on input "6/29 Large Clean Meatloaf With Tomato Glaze, Green Bean" at bounding box center [800, 42] width 1168 height 33
click at [264, 47] on input "6/29 Large Clean Meatloaf With BBQ Glaze, Green Bean" at bounding box center [800, 42] width 1168 height 33
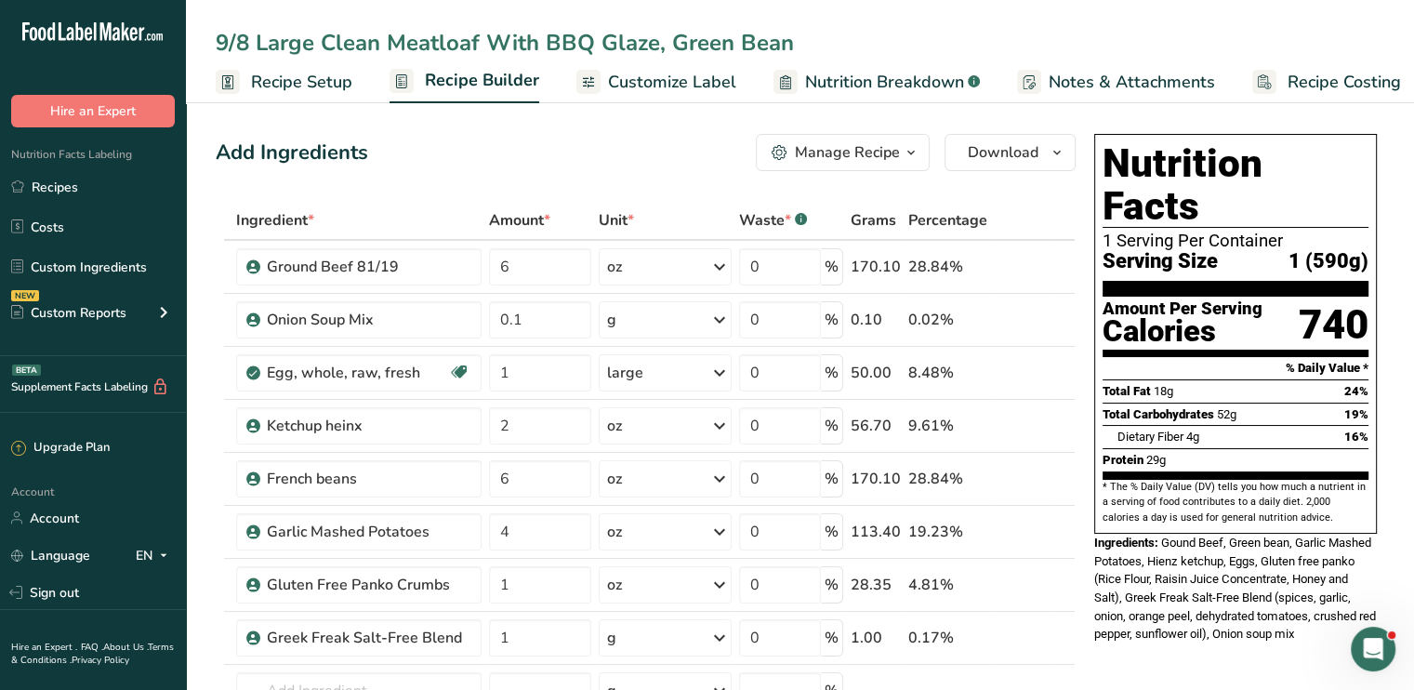
click at [810, 55] on input "9/8 Large Clean Meatloaf With BBQ Glaze, Green Bean" at bounding box center [800, 42] width 1168 height 33
type input "9/8 Large Clean Meatloaf With BBQ Glaze, Green Bean"
click at [1038, 531] on icon at bounding box center [1036, 532] width 13 height 20
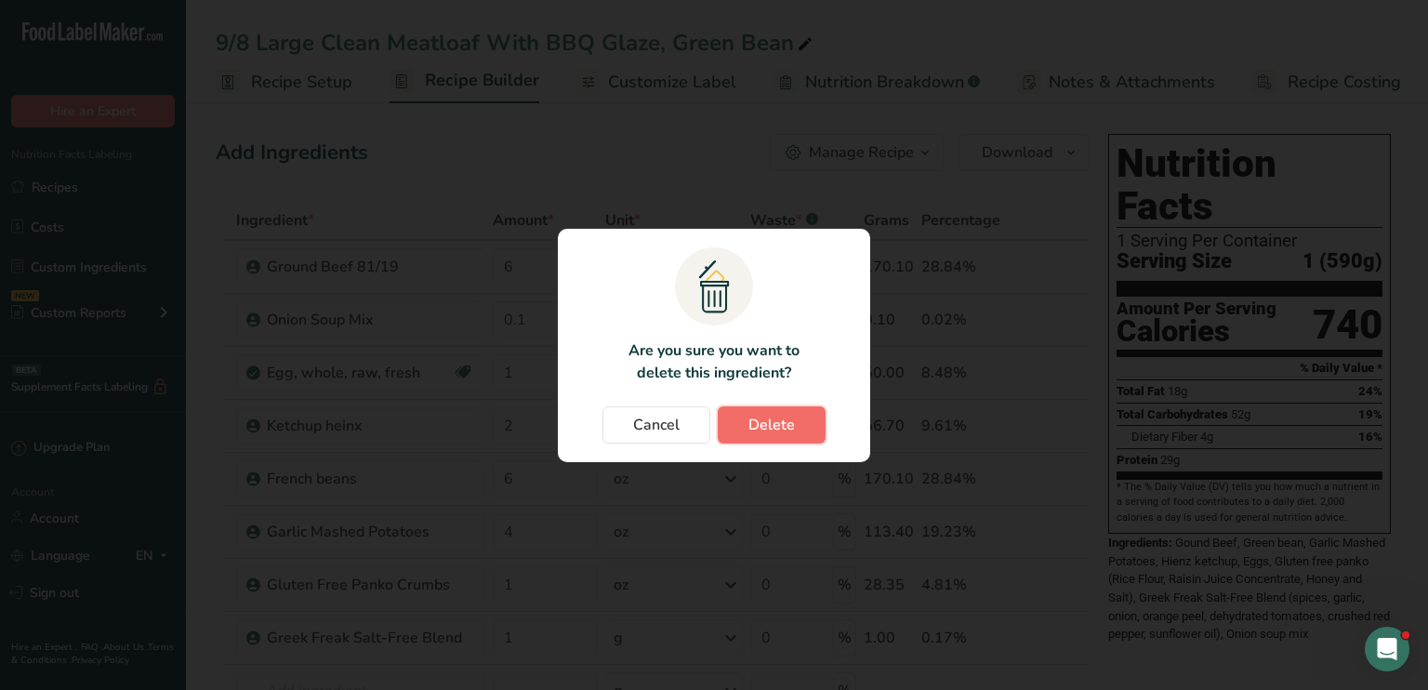
click at [807, 427] on button "Delete" at bounding box center [772, 424] width 108 height 37
type input "1"
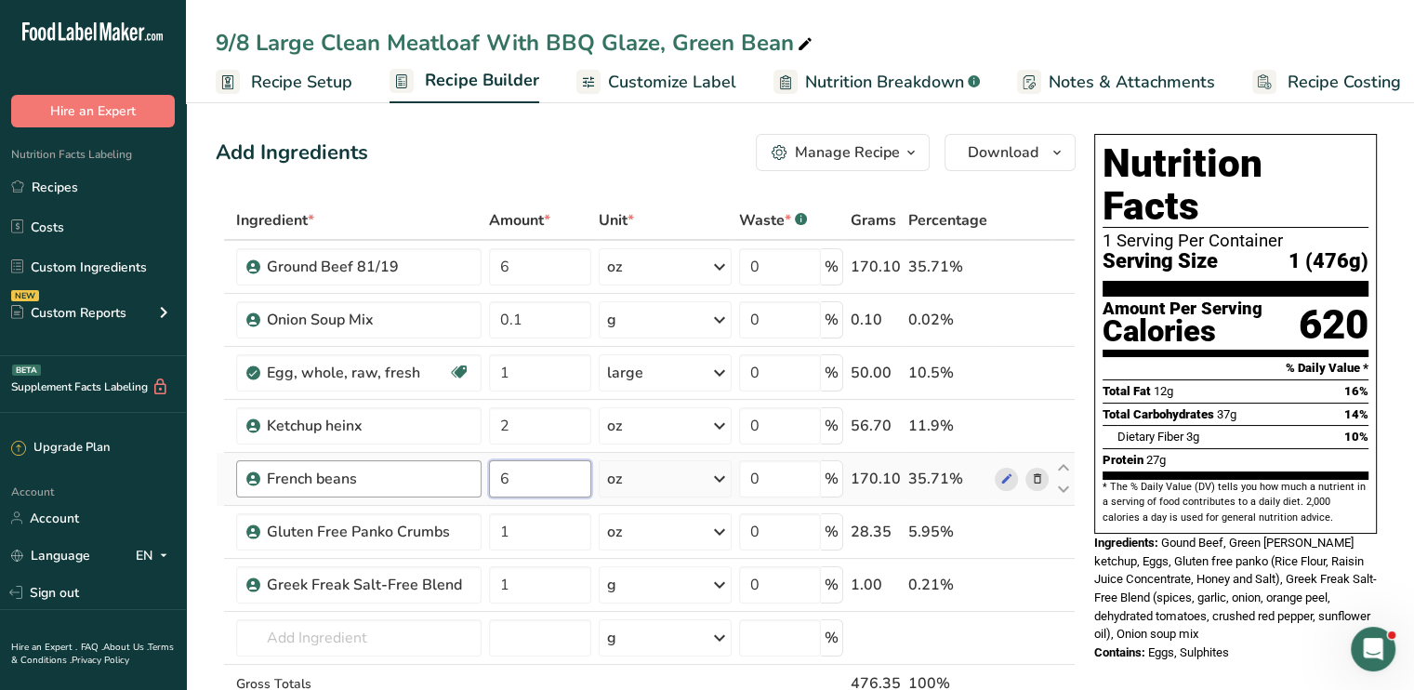
drag, startPoint x: 565, startPoint y: 471, endPoint x: 466, endPoint y: 471, distance: 99.5
click at [466, 471] on tr "French beans 6 oz Weight Units g kg mg See more Volume Units l Volume units req…" at bounding box center [646, 479] width 858 height 53
type input "7"
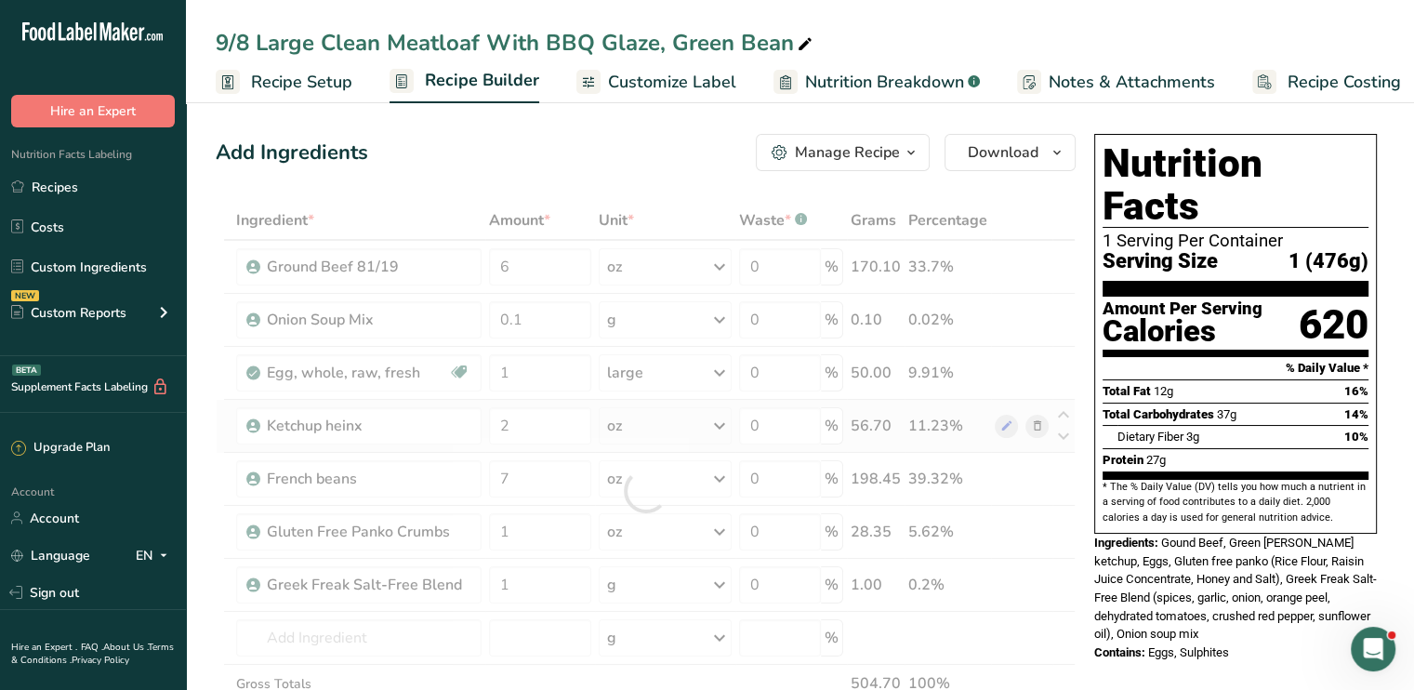
click at [1034, 423] on div "Ingredient * Amount * Unit * Waste * .a-a{fill:#347362;}.b-a{fill:#fff;} Grams …" at bounding box center [646, 491] width 860 height 580
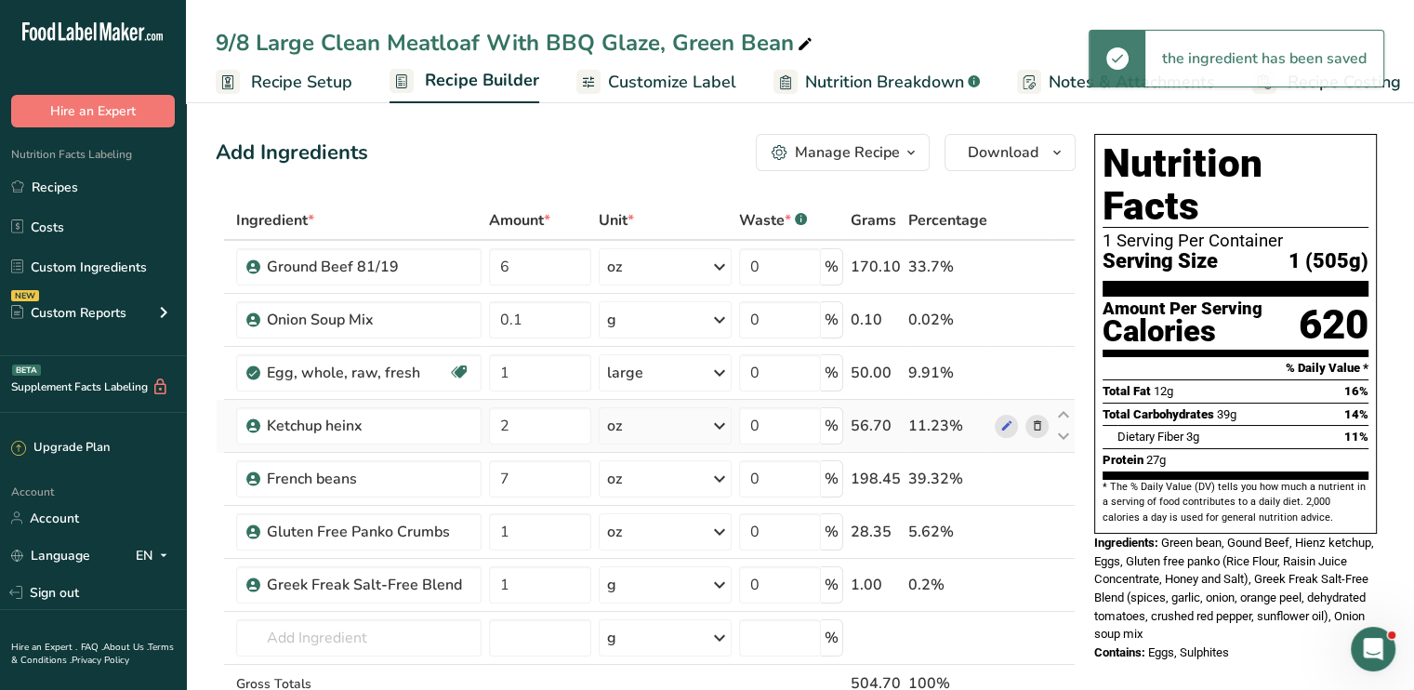
click at [1034, 423] on icon at bounding box center [1036, 426] width 13 height 20
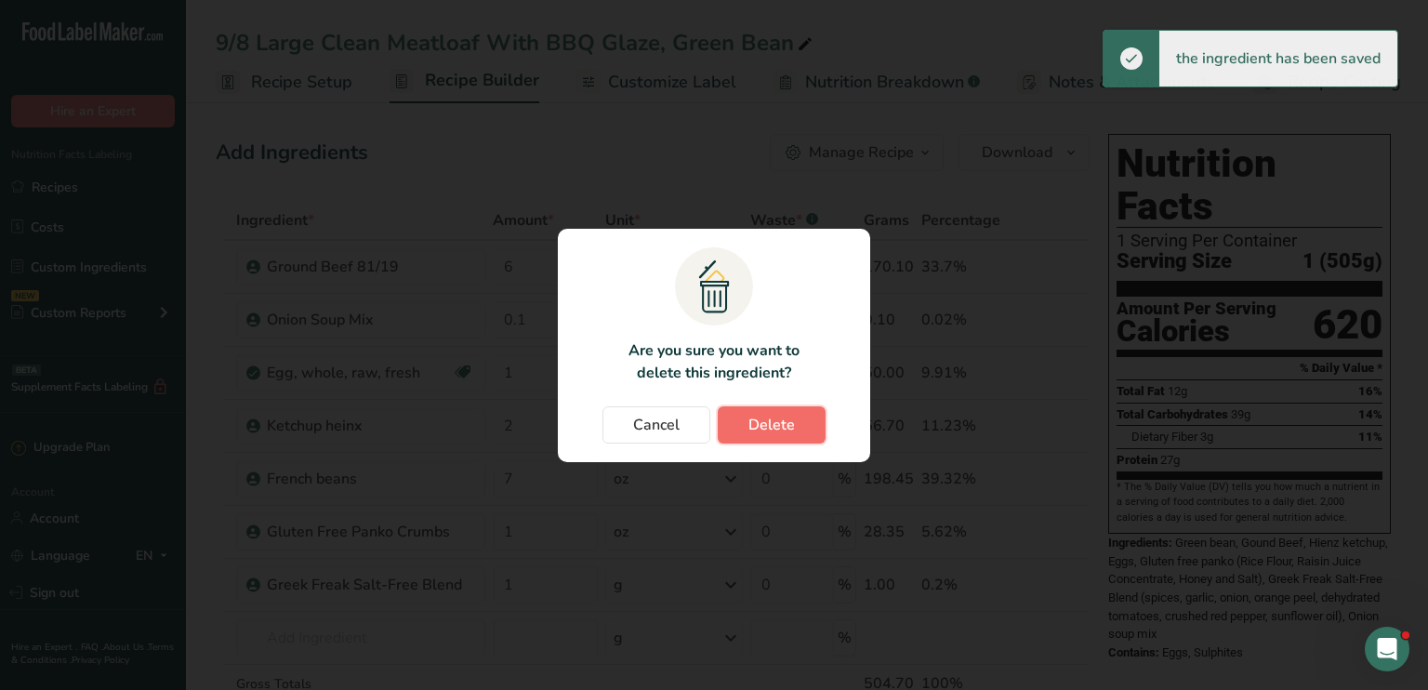
click at [771, 427] on span "Delete" at bounding box center [771, 425] width 46 height 22
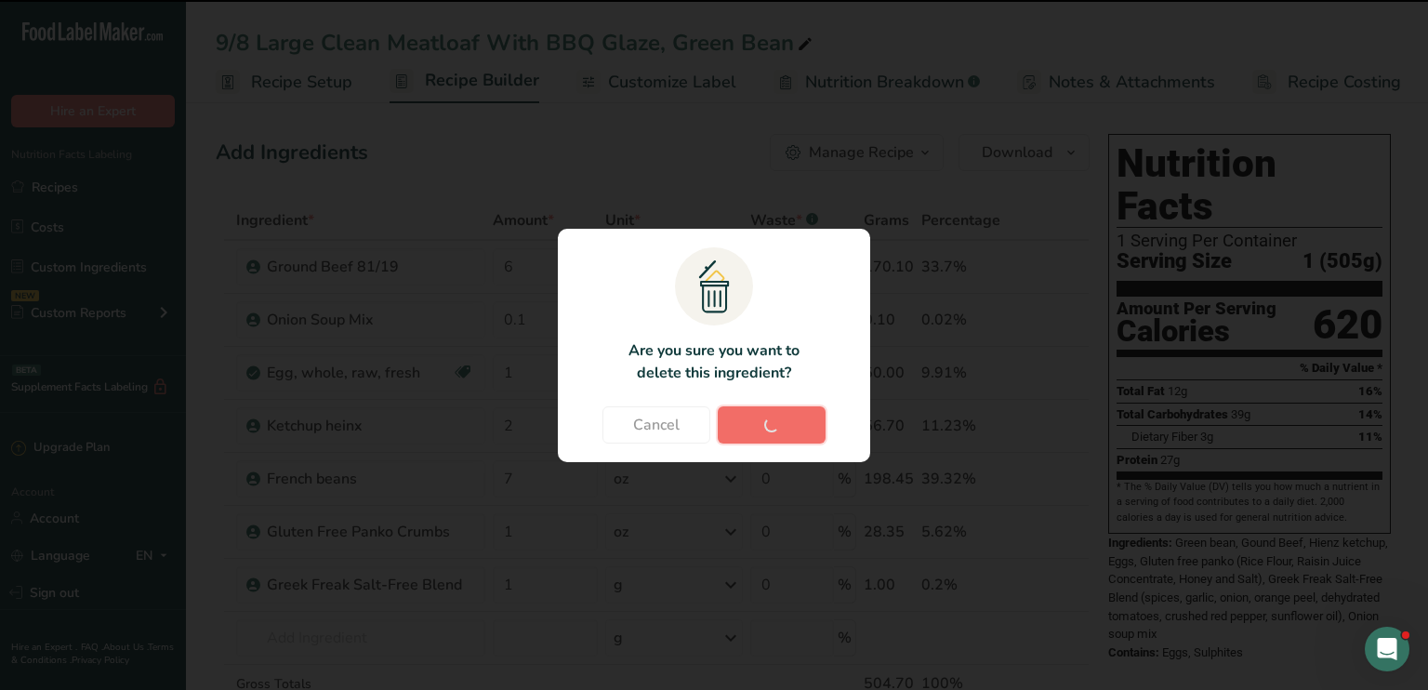
type input "7"
type input "1"
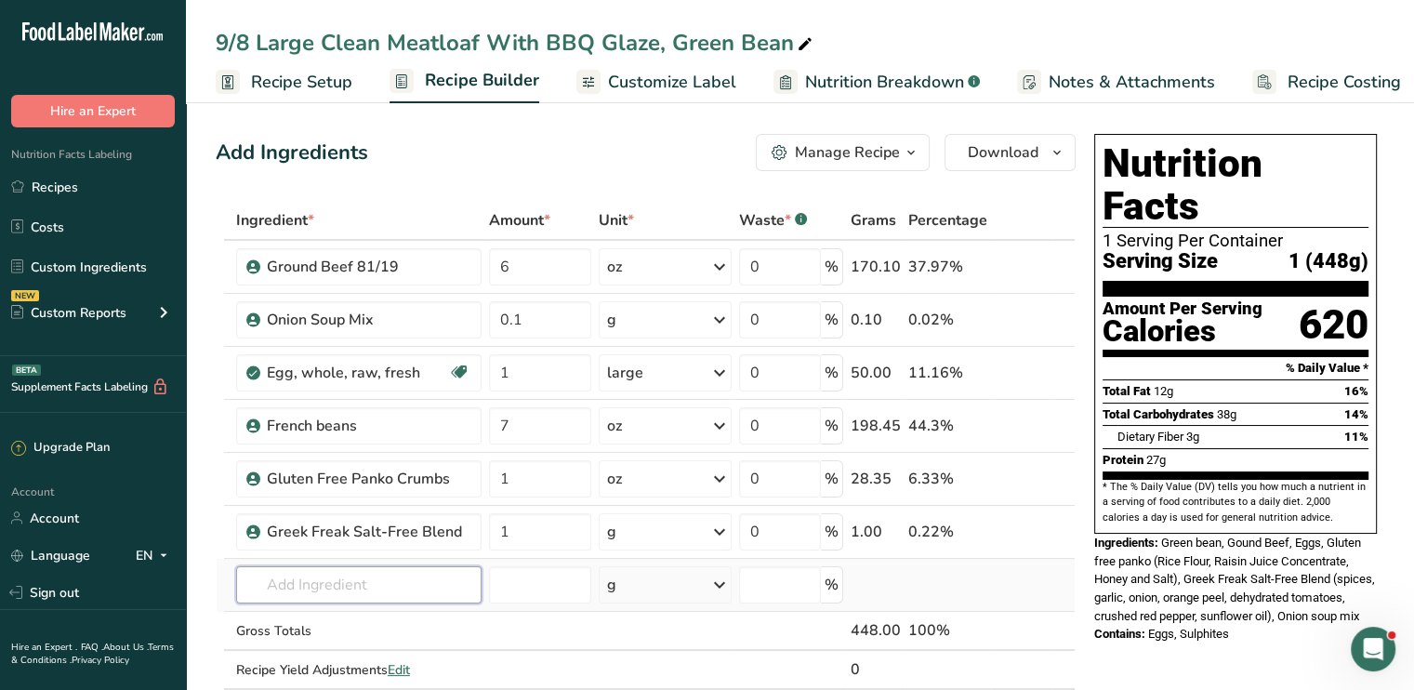
click at [375, 583] on input "text" at bounding box center [358, 584] width 245 height 37
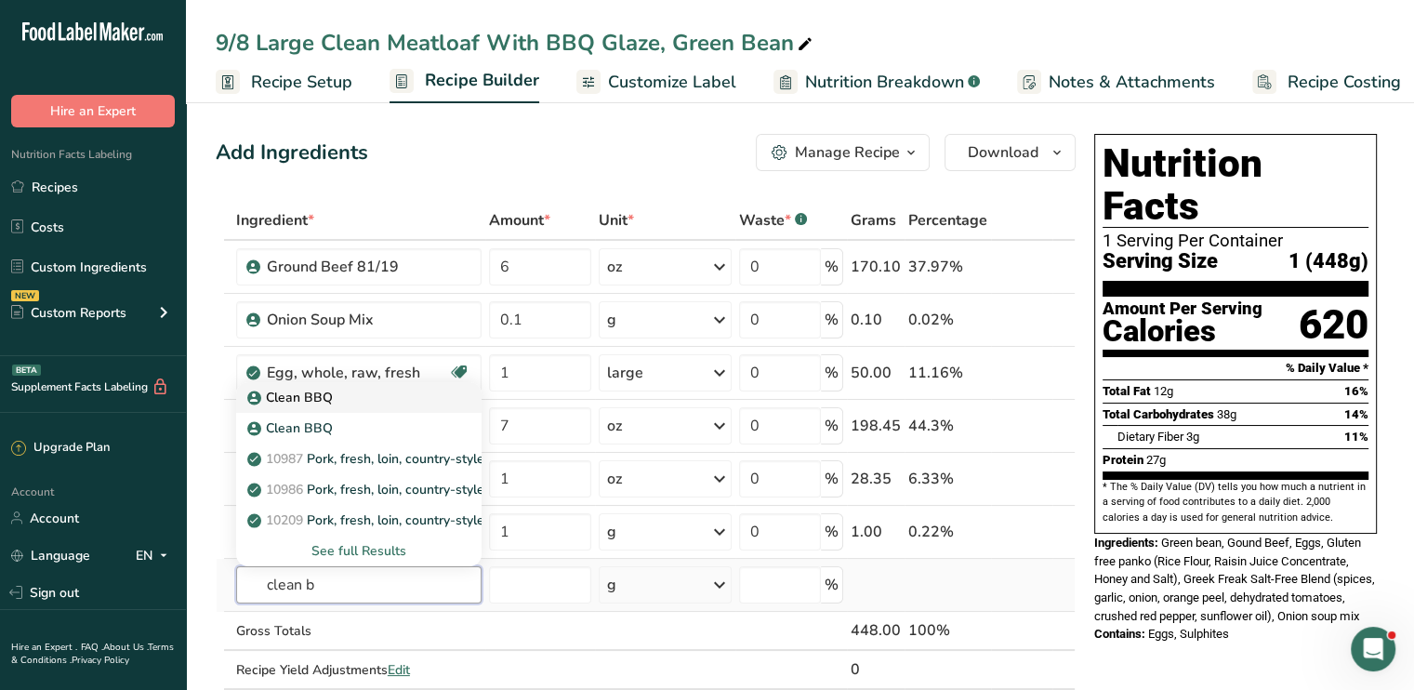
type input "clean b"
click at [320, 394] on p "Clean BBQ" at bounding box center [292, 398] width 82 height 20
type input "Clean BBQ"
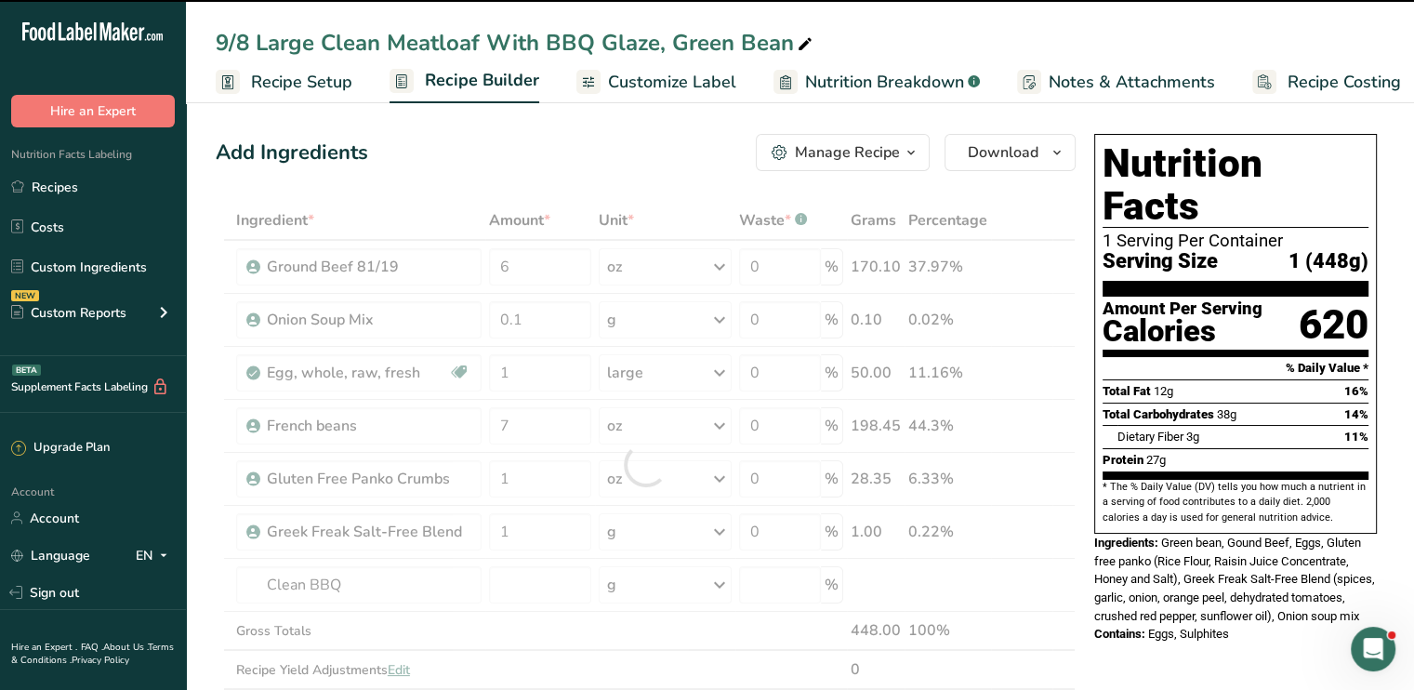
type input "0"
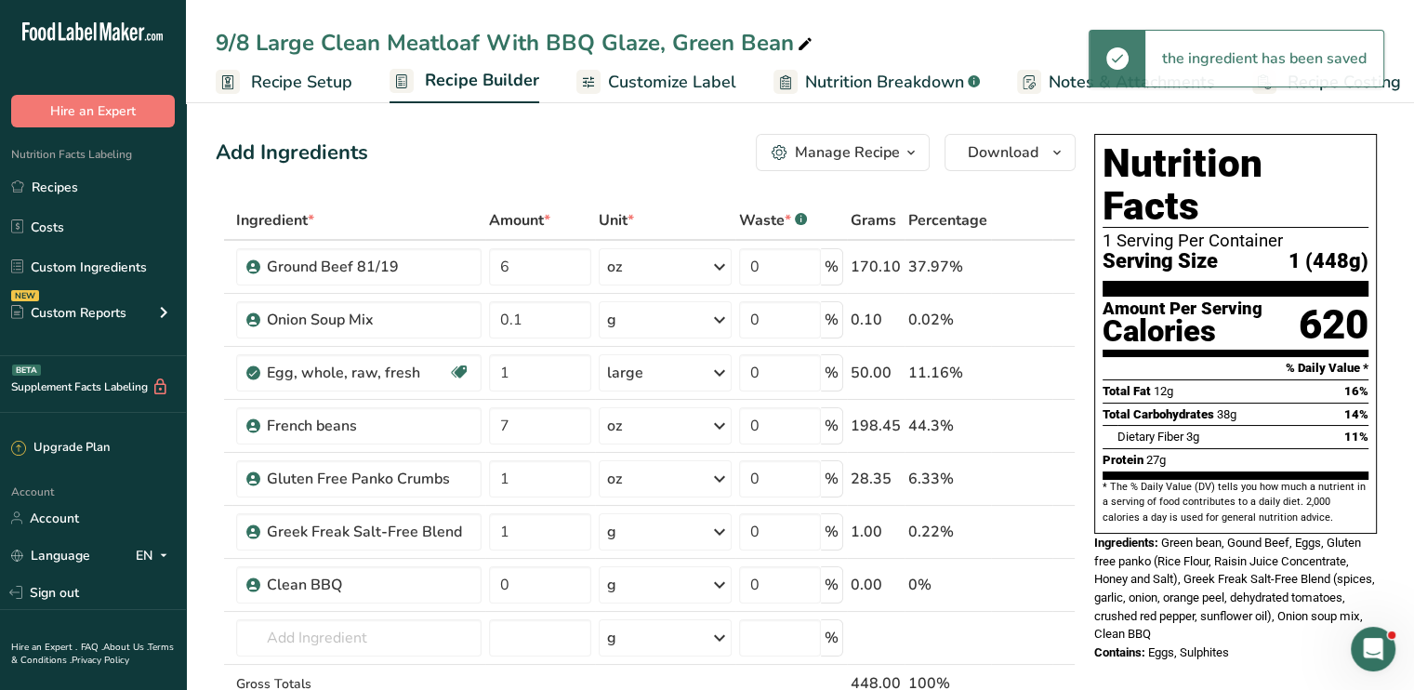
click at [699, 88] on span "Customize Label" at bounding box center [672, 82] width 128 height 25
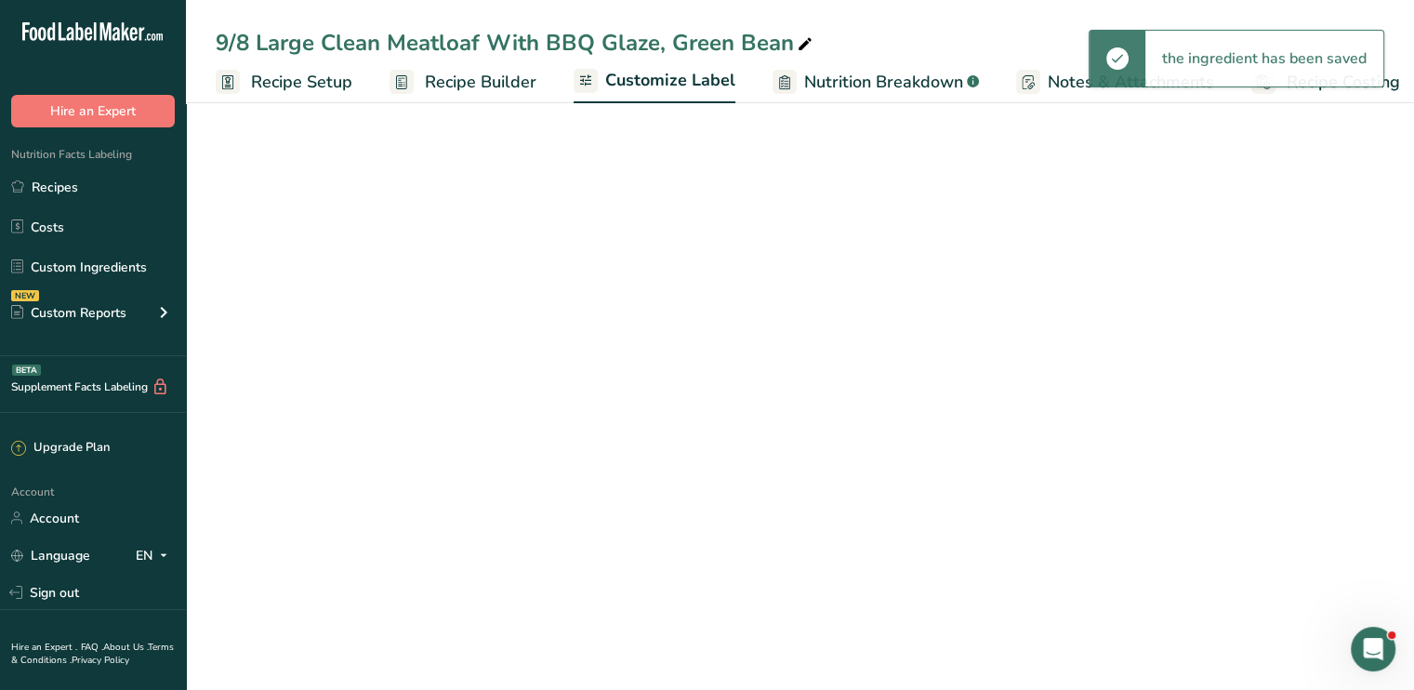
scroll to position [0, 16]
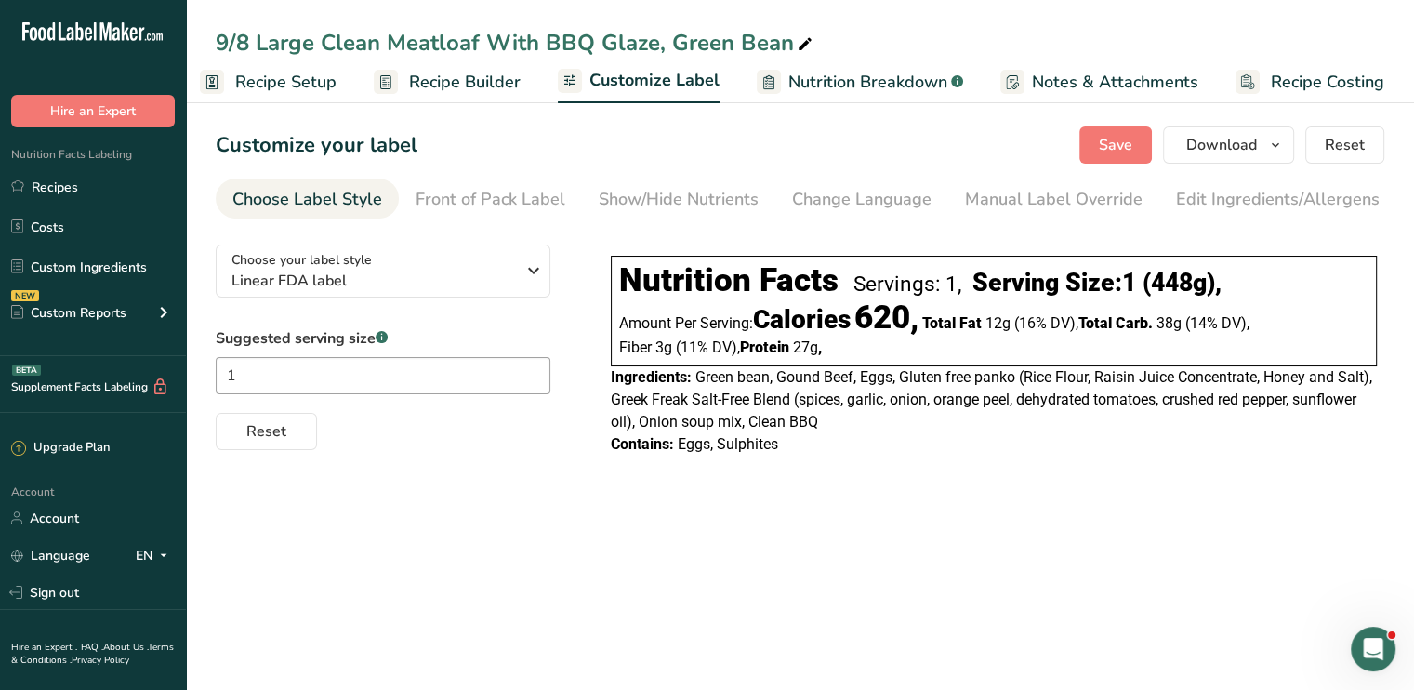
click at [1055, 75] on span "Notes & Attachments" at bounding box center [1115, 82] width 166 height 25
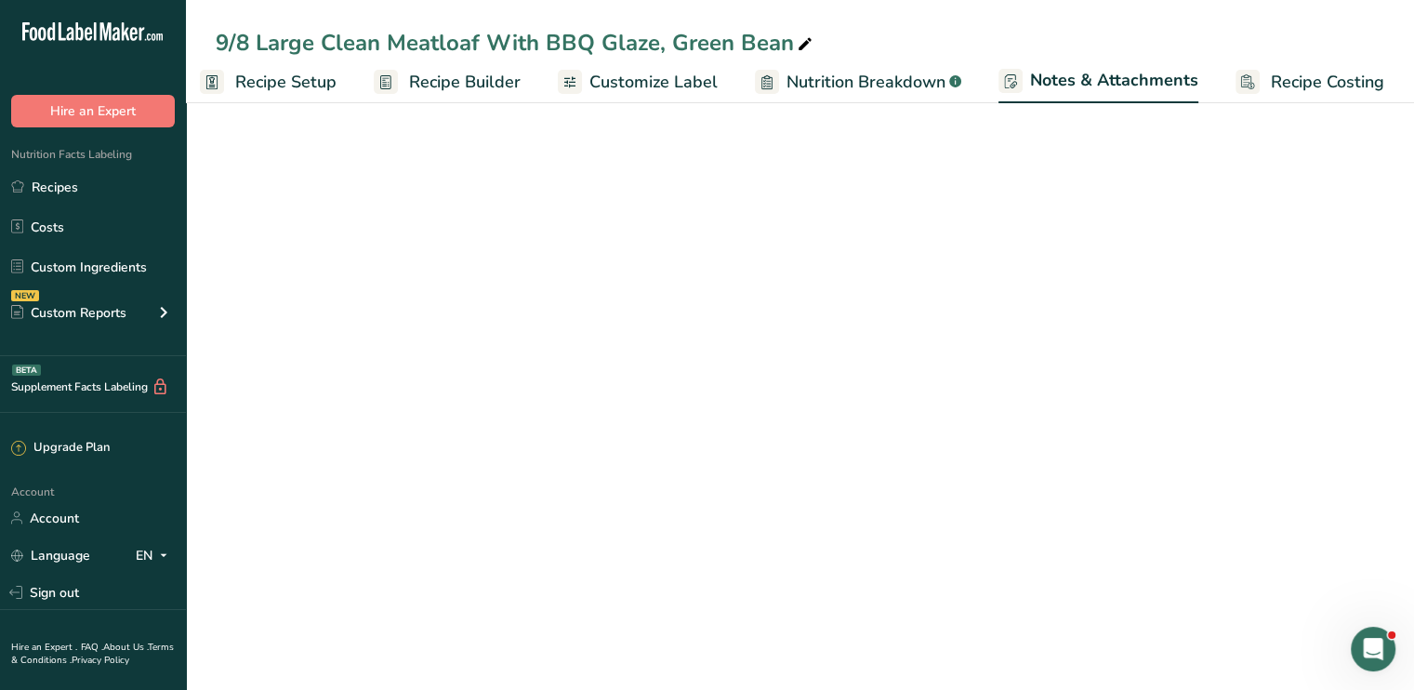
scroll to position [0, 17]
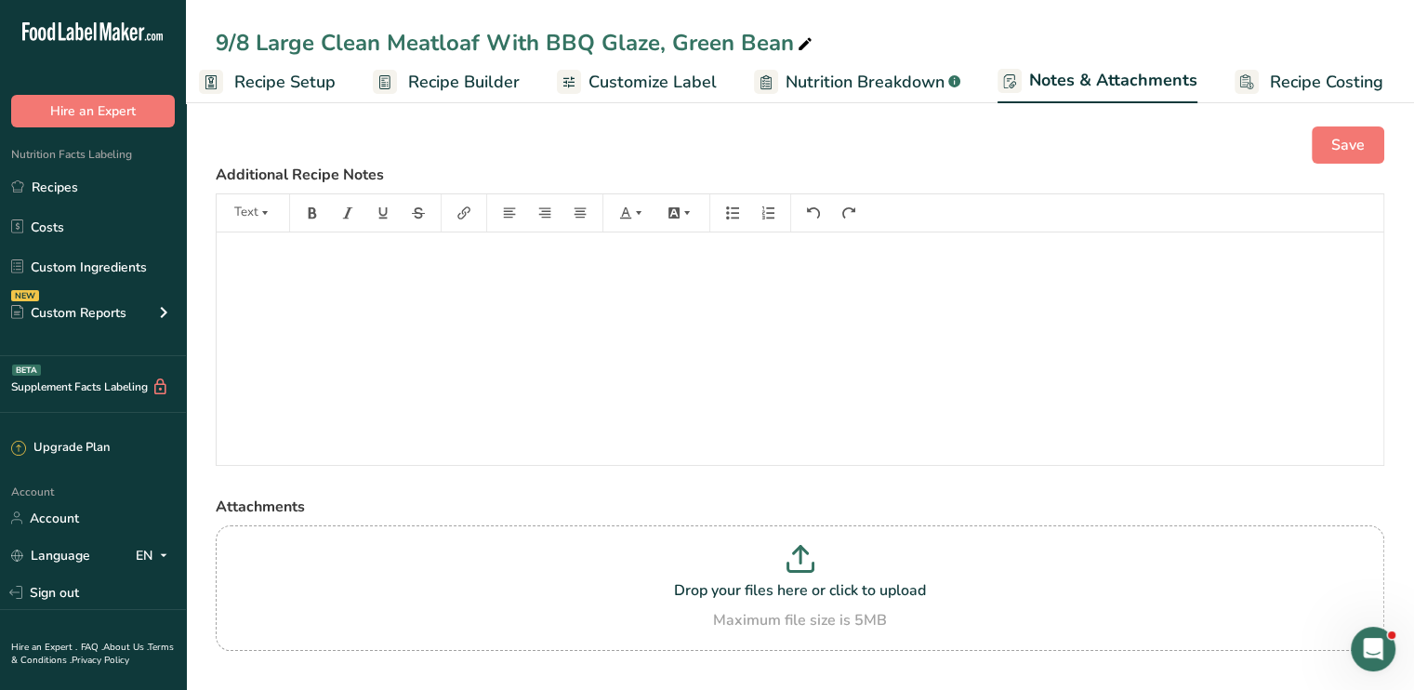
click at [488, 86] on span "Recipe Builder" at bounding box center [464, 82] width 112 height 25
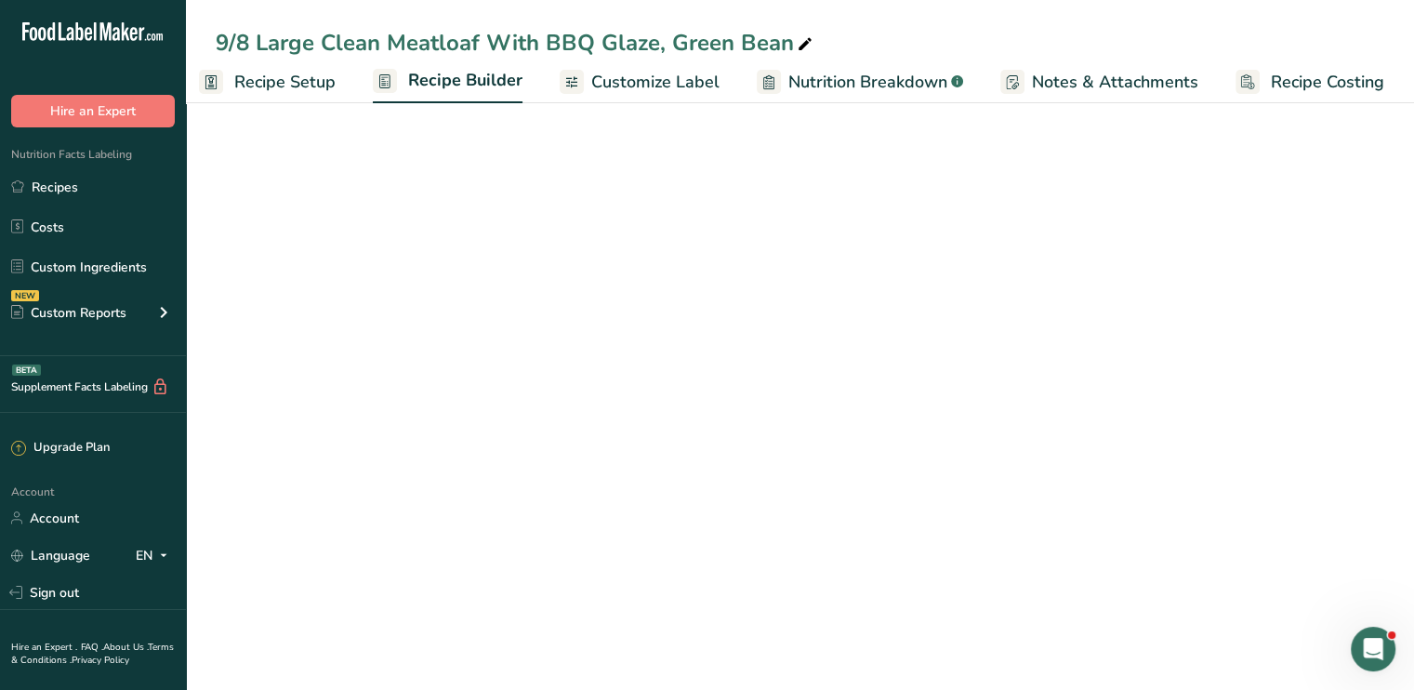
scroll to position [0, 16]
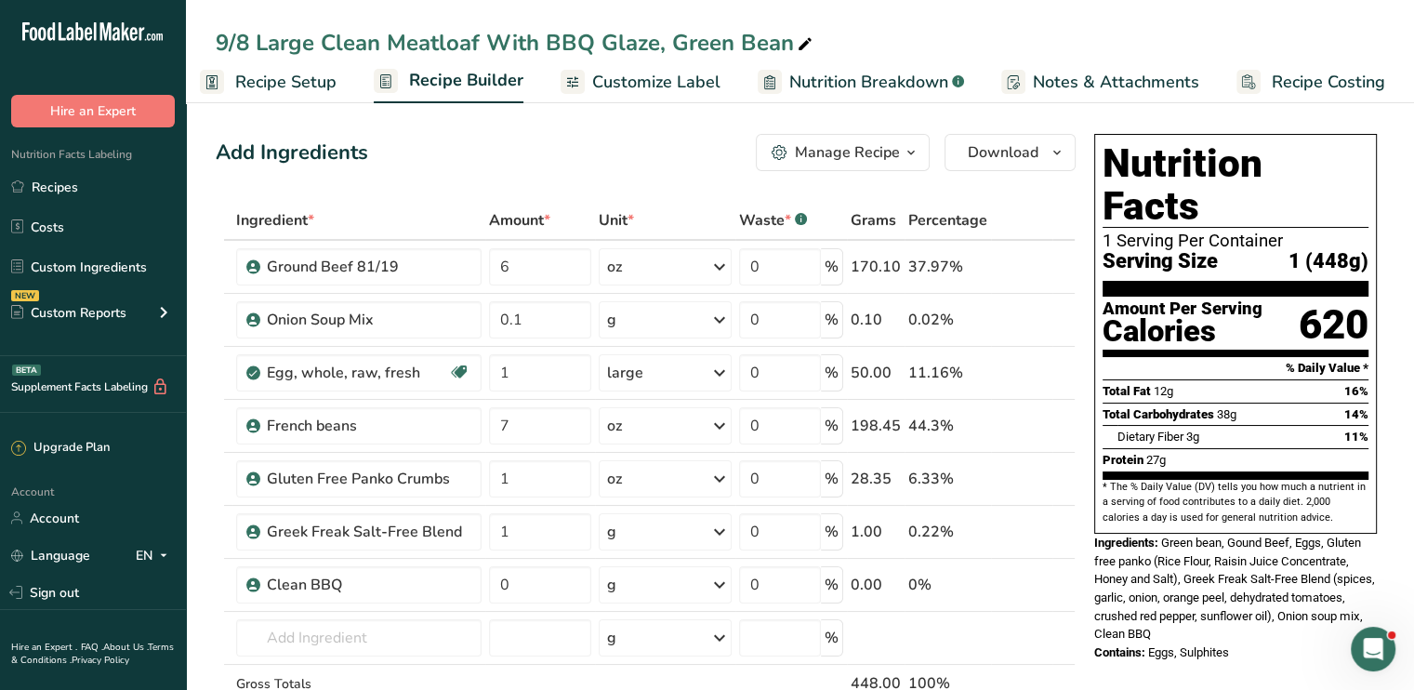
click at [658, 82] on span "Customize Label" at bounding box center [656, 82] width 128 height 25
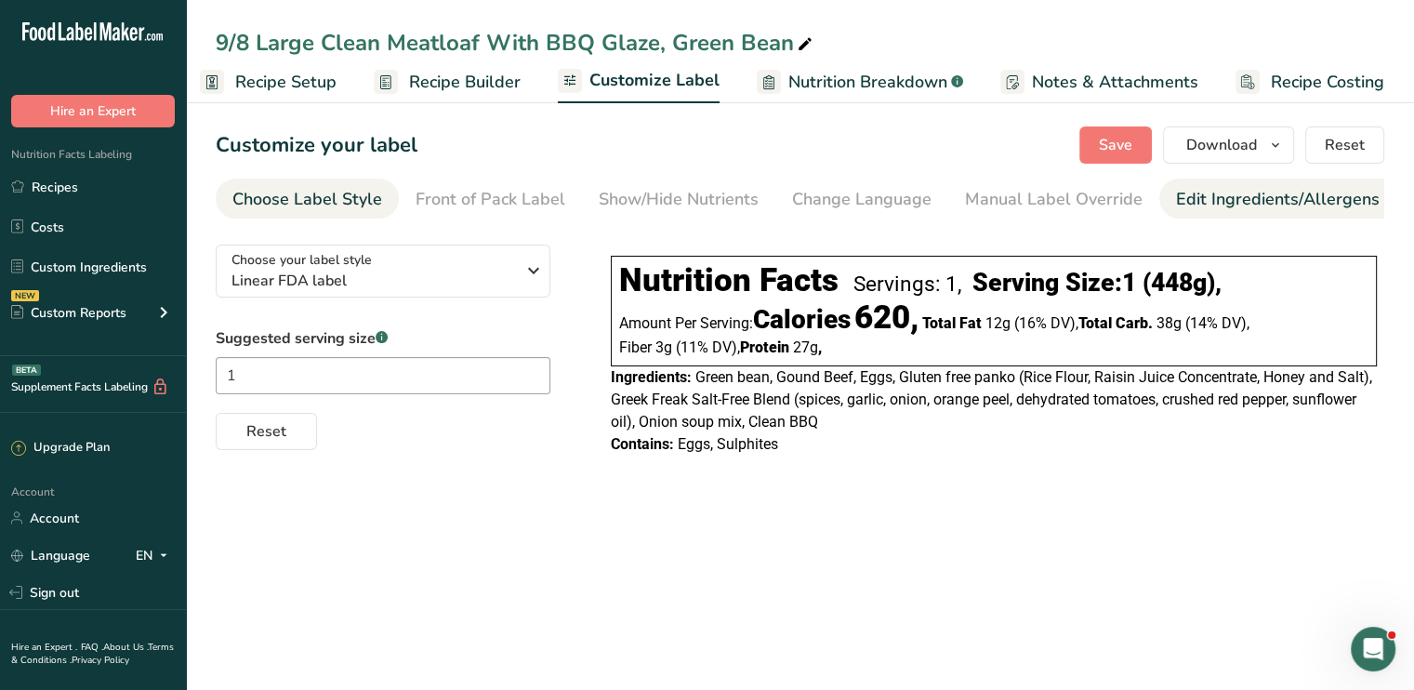
click at [1212, 192] on div "Edit Ingredients/Allergens List" at bounding box center [1294, 199] width 236 height 25
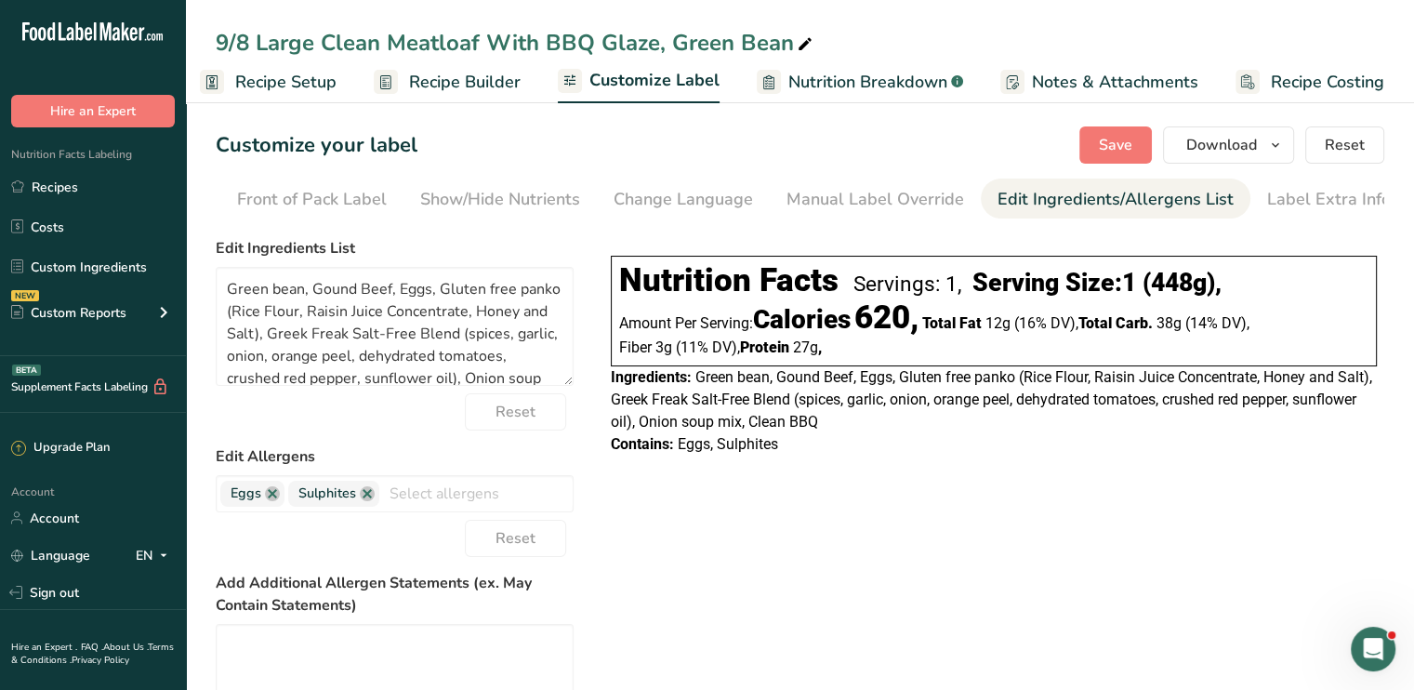
scroll to position [0, 182]
click at [275, 494] on link at bounding box center [272, 493] width 15 height 15
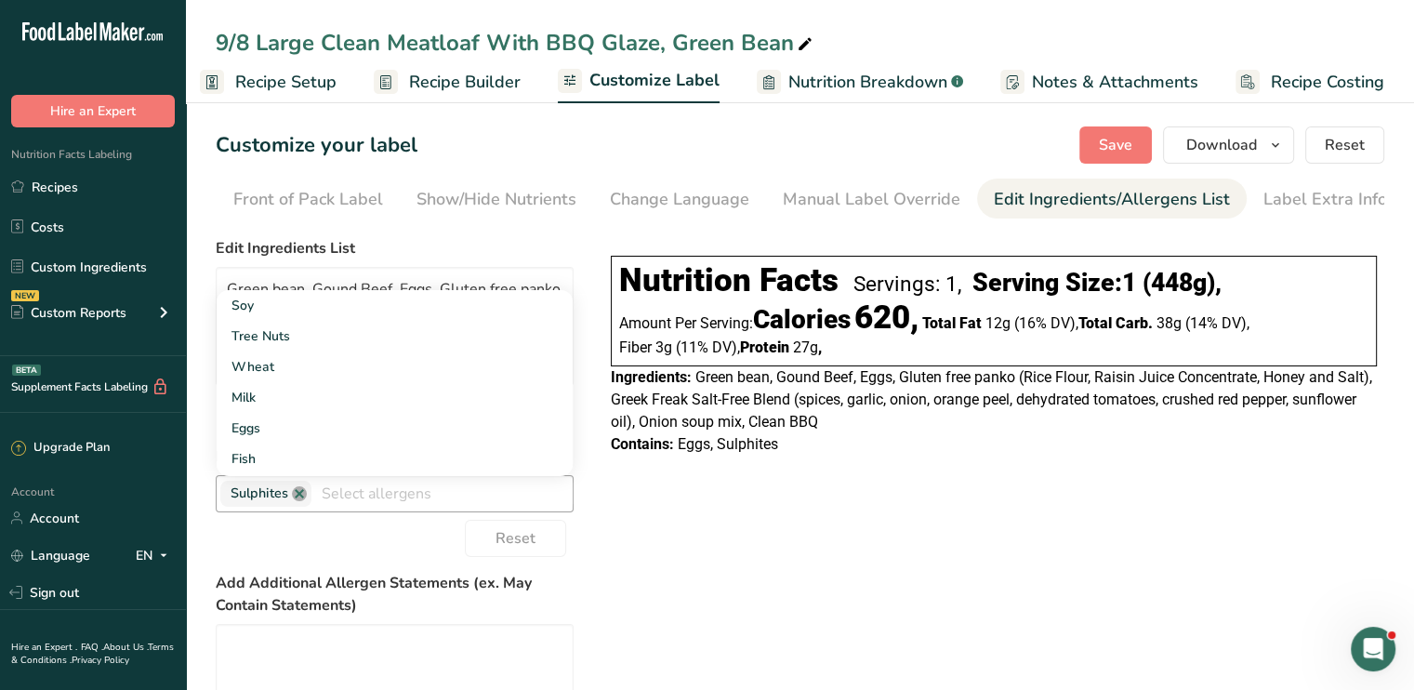
click at [296, 500] on link at bounding box center [299, 493] width 15 height 15
click at [1121, 140] on span "Save" at bounding box center [1115, 145] width 33 height 22
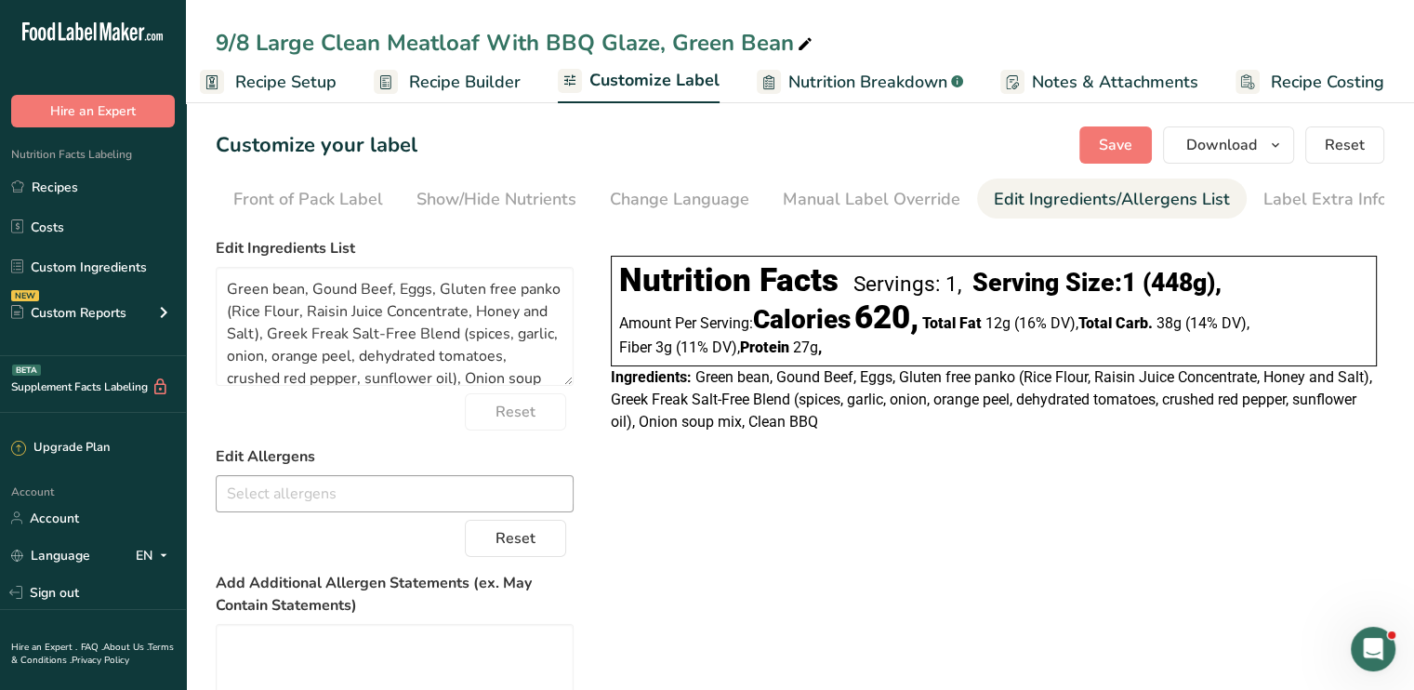
click at [546, 130] on div "Customize your label Save Download Choose what to show on your downloaded label…" at bounding box center [800, 144] width 1168 height 37
click at [552, 132] on div "Customize your label Save Download Choose what to show on your downloaded label…" at bounding box center [800, 144] width 1168 height 37
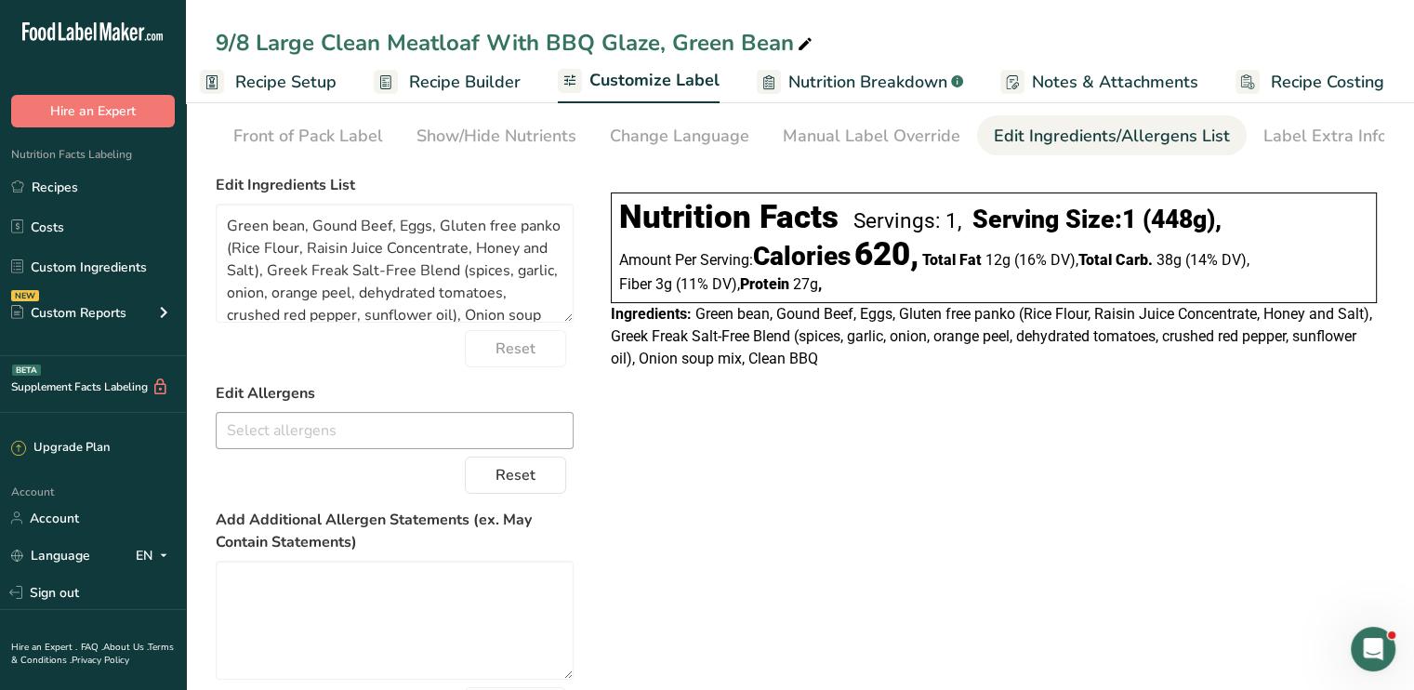
scroll to position [0, 0]
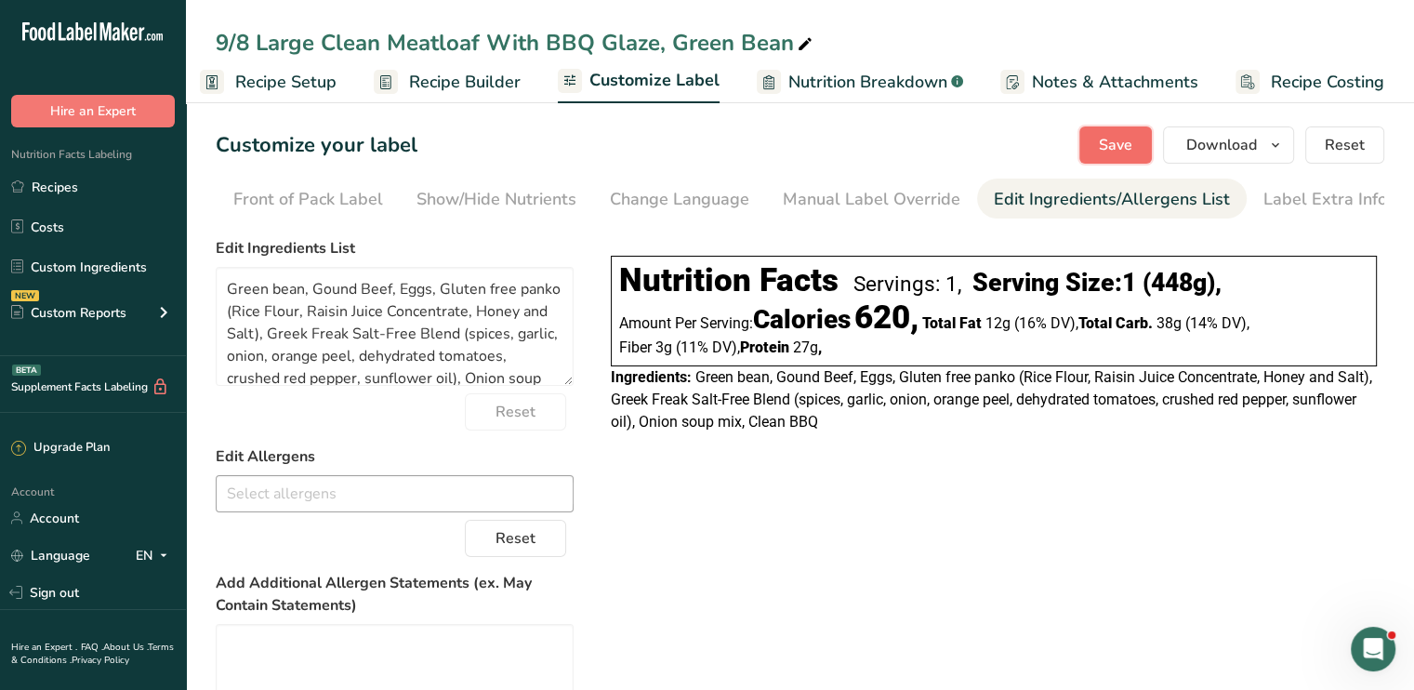
click at [1115, 147] on span "Save" at bounding box center [1115, 145] width 33 height 22
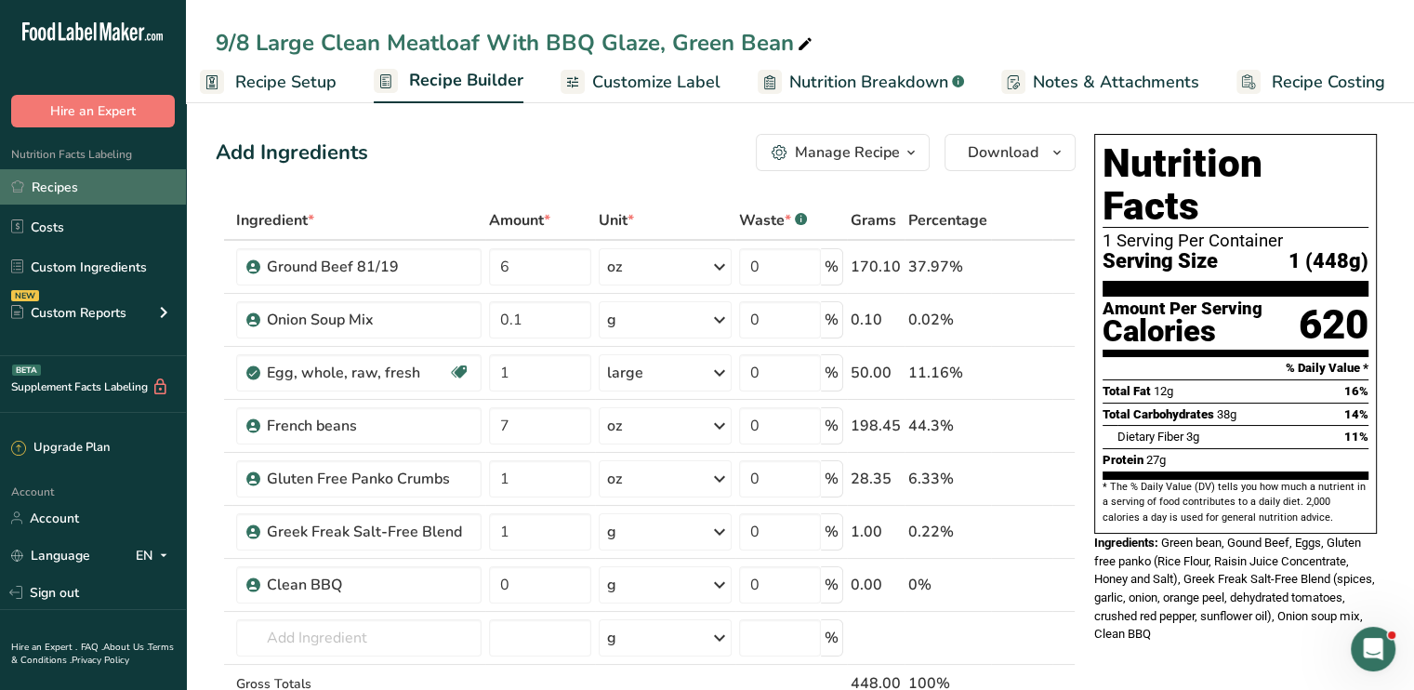
click at [79, 173] on link "Recipes" at bounding box center [93, 186] width 186 height 35
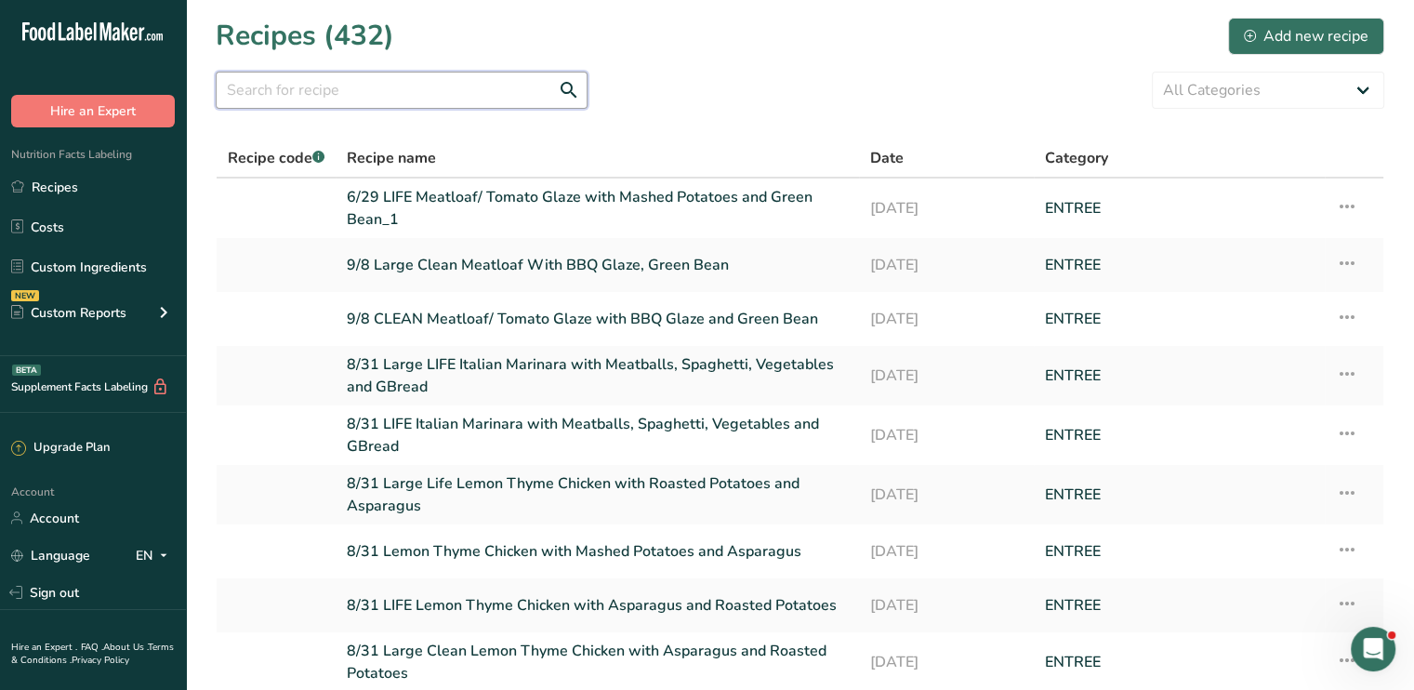
click at [294, 82] on input "text" at bounding box center [402, 90] width 372 height 37
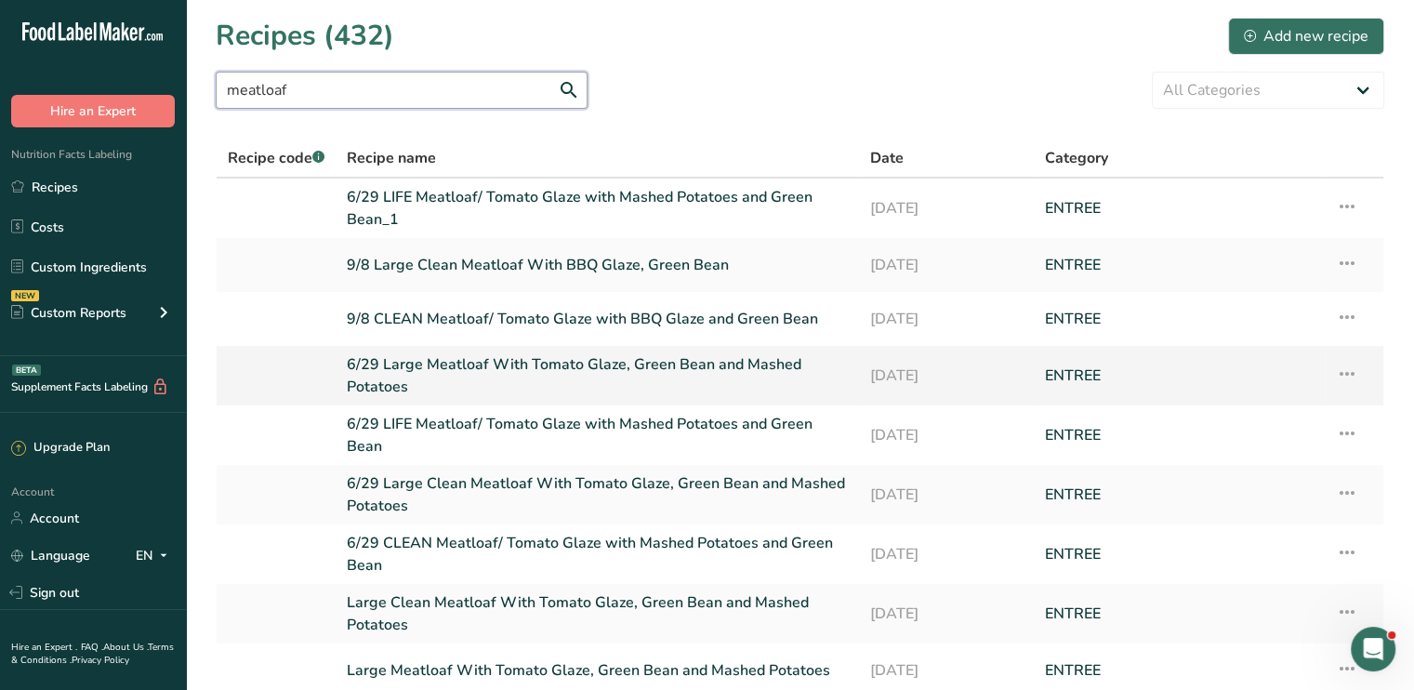
type input "meatloaf"
click at [1342, 369] on icon at bounding box center [1347, 373] width 22 height 33
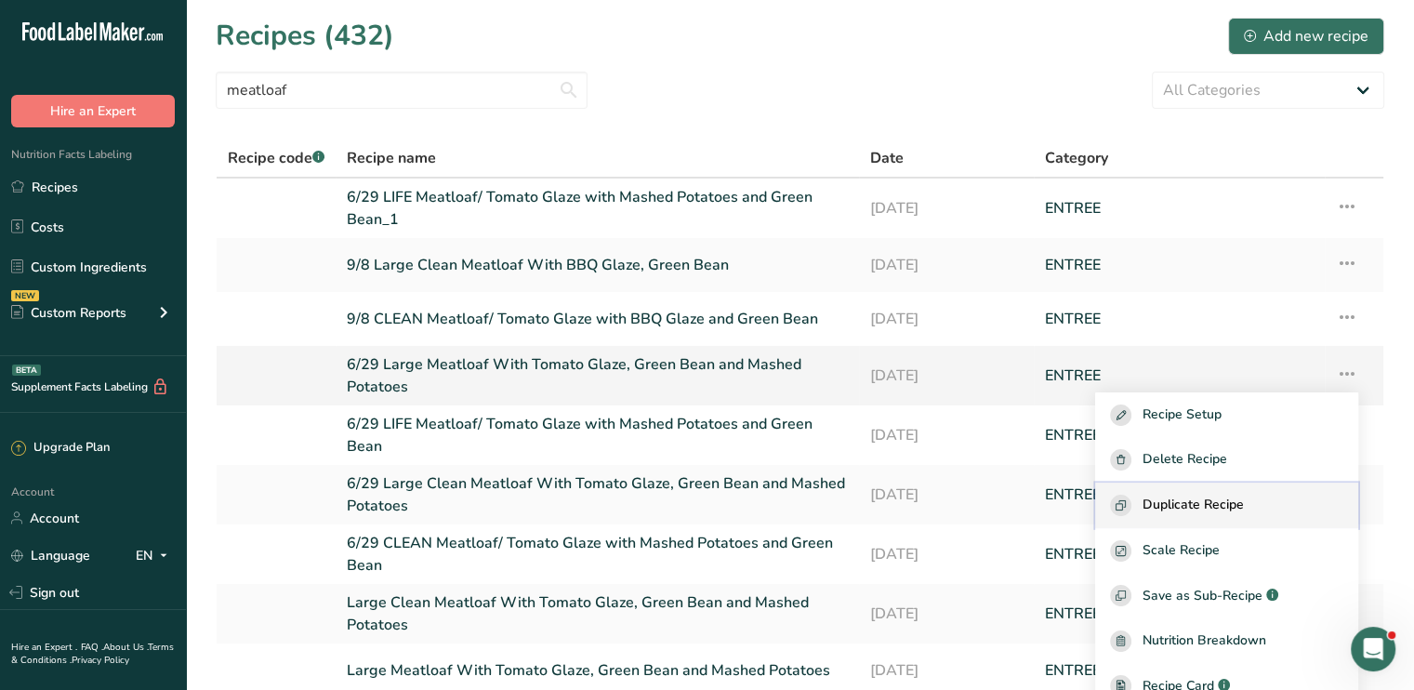
click at [1223, 503] on span "Duplicate Recipe" at bounding box center [1192, 504] width 101 height 21
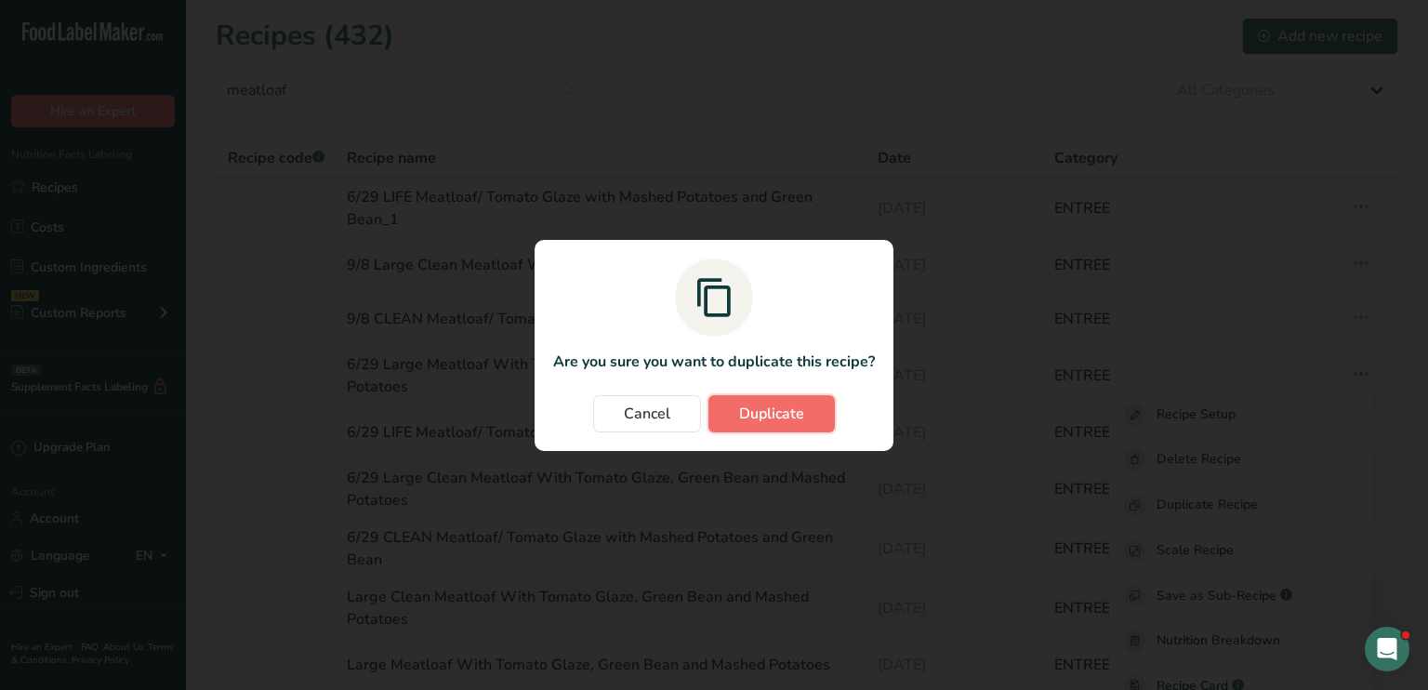
click at [754, 415] on span "Duplicate" at bounding box center [771, 413] width 65 height 22
click at [754, 415] on div "Cancel Duplicate" at bounding box center [714, 413] width 322 height 37
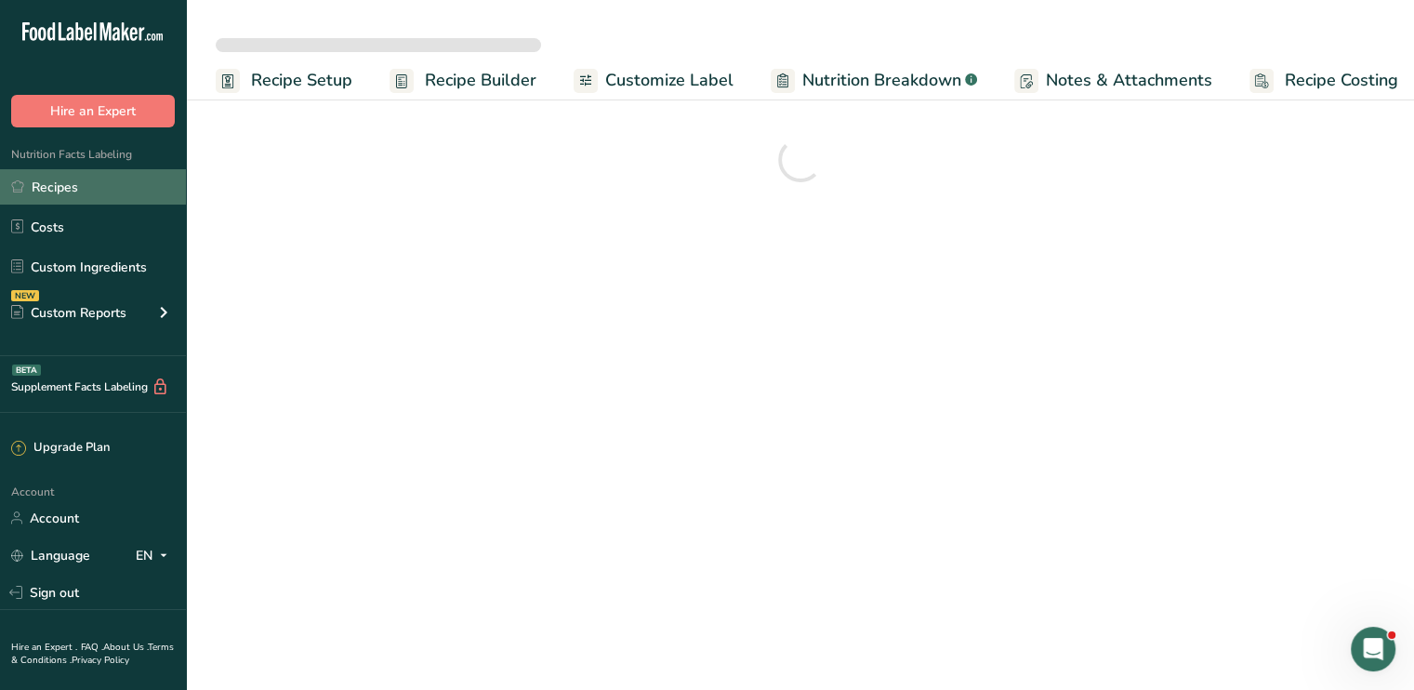
click at [92, 174] on link "Recipes" at bounding box center [93, 186] width 186 height 35
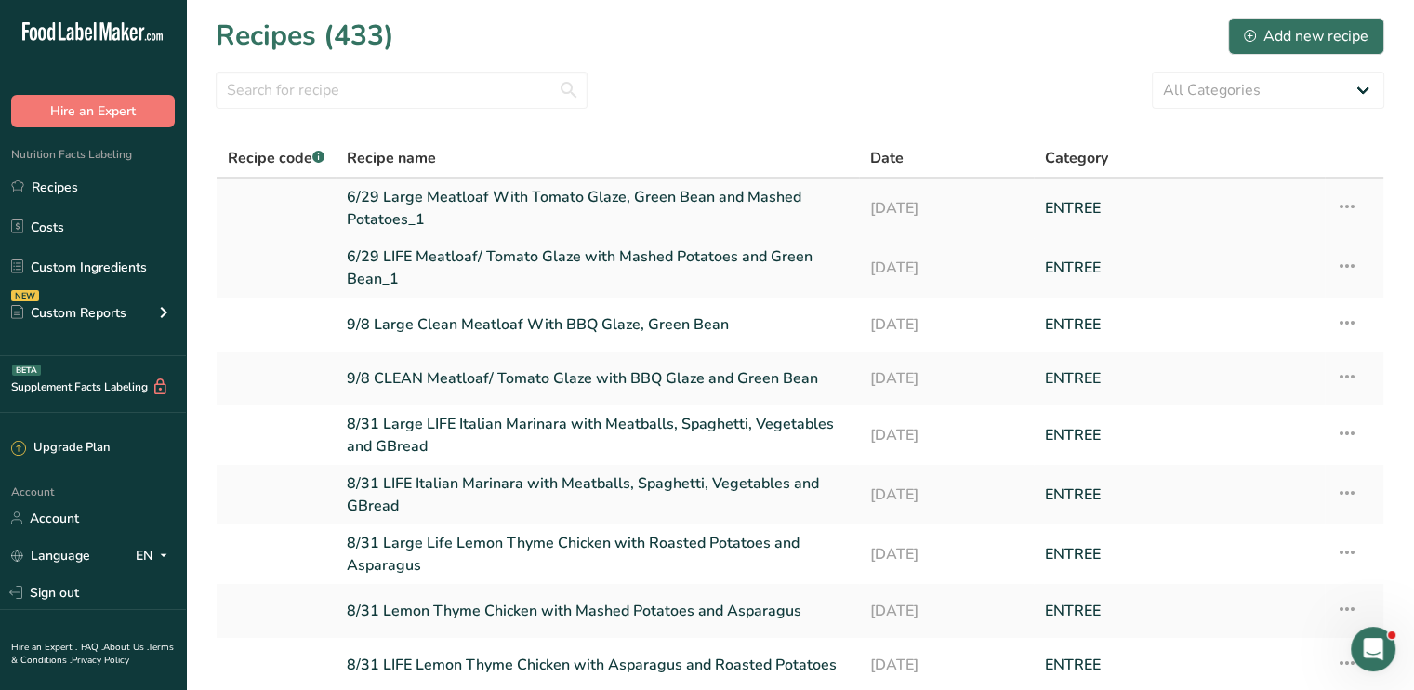
click at [446, 208] on link "6/29 Large Meatloaf With Tomato Glaze, Green Bean and Mashed Potatoes_1" at bounding box center [597, 208] width 501 height 45
click at [523, 249] on link "6/29 LIFE Meatloaf/ Tomato Glaze with Mashed Potatoes and Green Bean_1" at bounding box center [597, 267] width 501 height 45
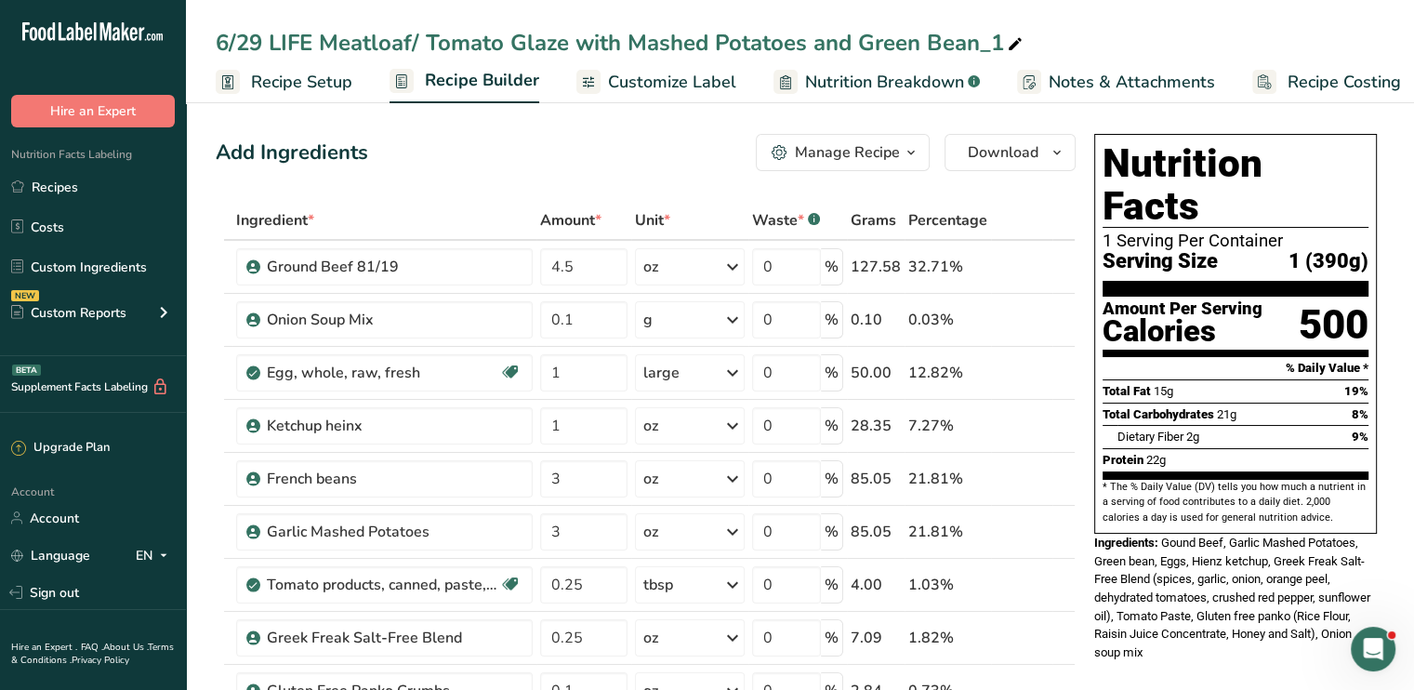
click at [1011, 43] on icon at bounding box center [1015, 45] width 17 height 26
drag, startPoint x: 264, startPoint y: 33, endPoint x: 115, endPoint y: 47, distance: 149.4
drag, startPoint x: 489, startPoint y: 42, endPoint x: 410, endPoint y: 38, distance: 79.1
click at [410, 38] on input "9/8 LIFE Meatloaf/ Tomato Glaze with Mashed Potatoes and Green Bean" at bounding box center [800, 42] width 1168 height 33
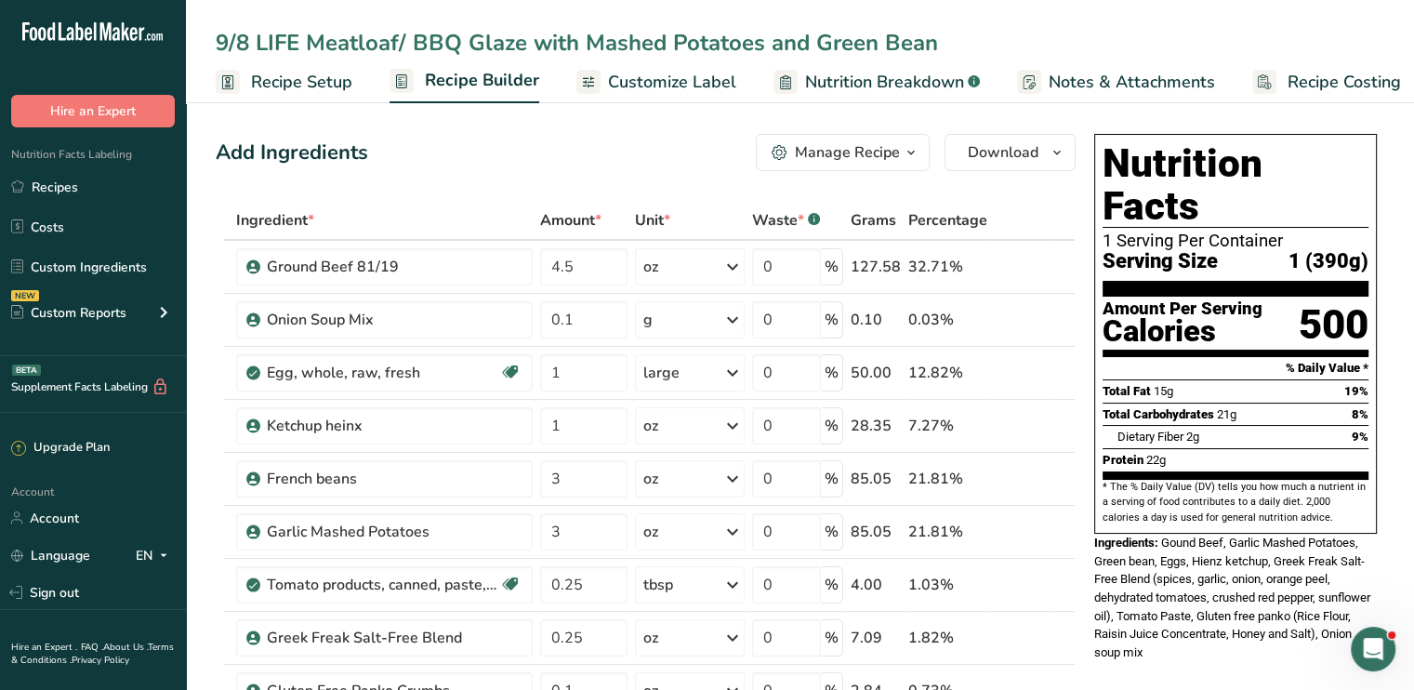
drag, startPoint x: 763, startPoint y: 42, endPoint x: 586, endPoint y: 30, distance: 177.9
click at [586, 30] on input "9/8 LIFE Meatloaf/ BBQ Glaze with Mashed Potatoes and Green Bean" at bounding box center [800, 42] width 1168 height 33
type input "9/8 LIFE Meatloaf/ BBQ Glaze with Mac and Cheese and Green Bean"
click at [1032, 427] on icon at bounding box center [1036, 426] width 13 height 20
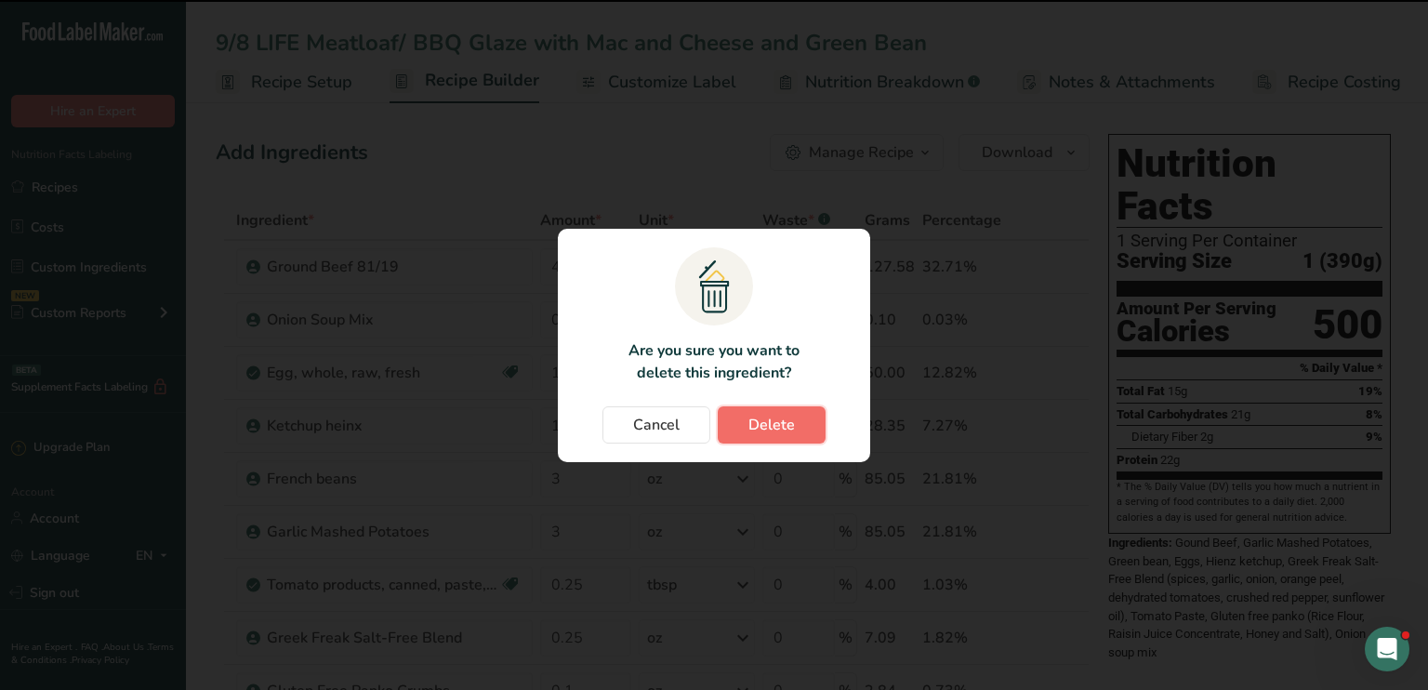
click at [769, 419] on span "Delete" at bounding box center [771, 425] width 46 height 22
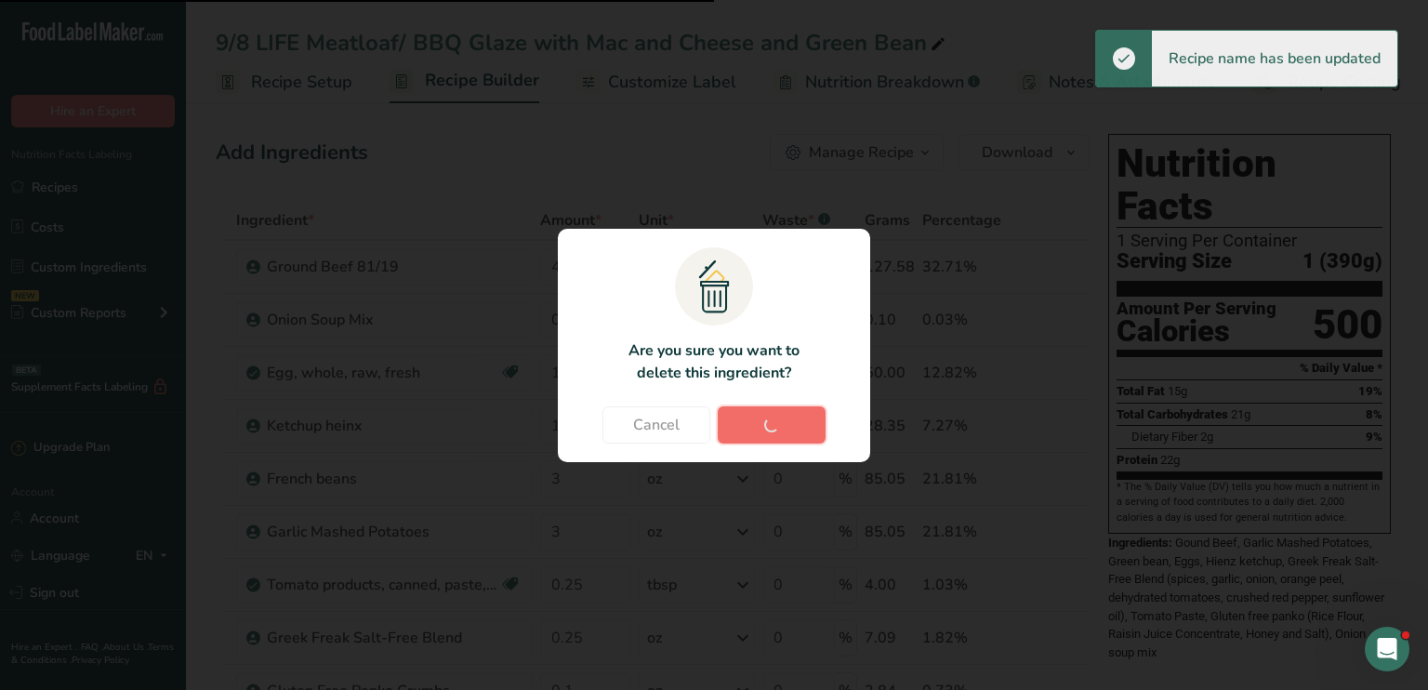
type input "3"
type input "0.25"
type input "0.1"
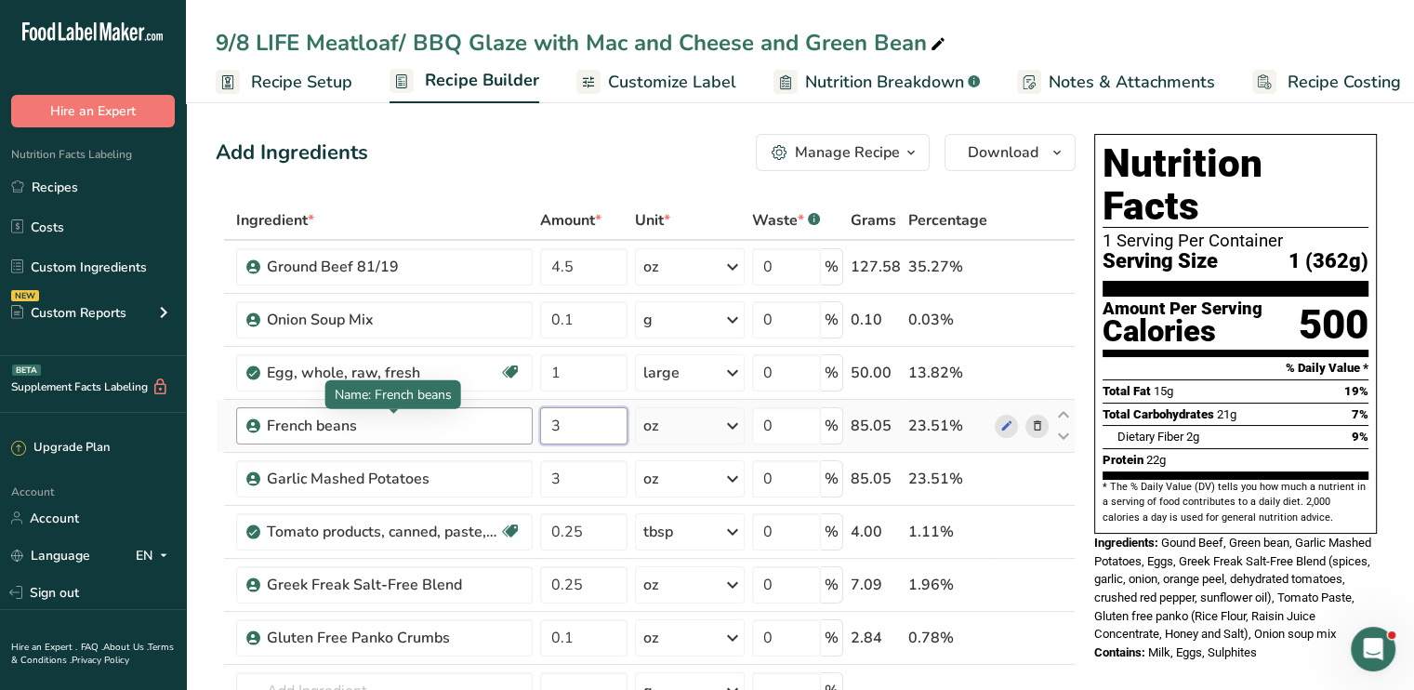
drag, startPoint x: 608, startPoint y: 421, endPoint x: 458, endPoint y: 430, distance: 149.9
click at [458, 430] on tr "French beans 3 oz Weight Units g kg mg See more Volume Units l Volume units req…" at bounding box center [646, 426] width 858 height 53
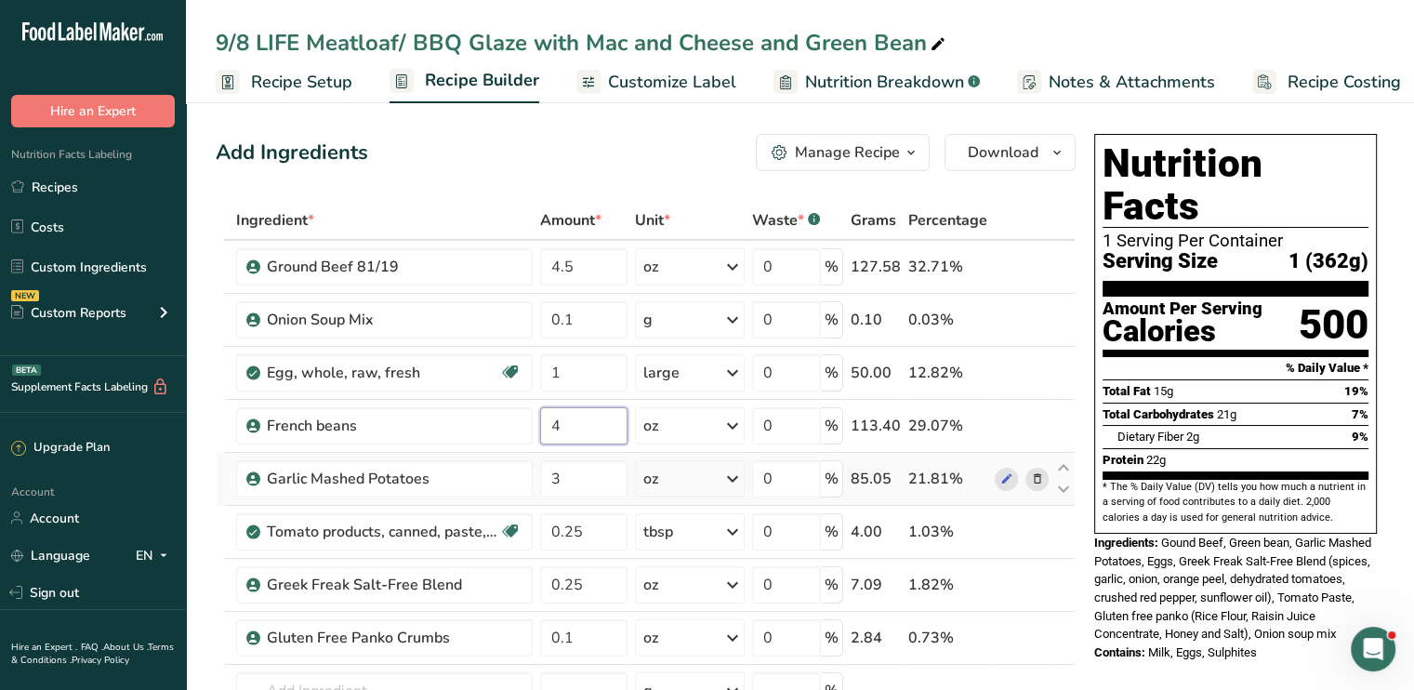
type input "4"
click at [1041, 478] on div "Ingredient * Amount * Unit * Waste * .a-a{fill:#347362;}.b-a{fill:#fff;} Grams …" at bounding box center [646, 517] width 860 height 633
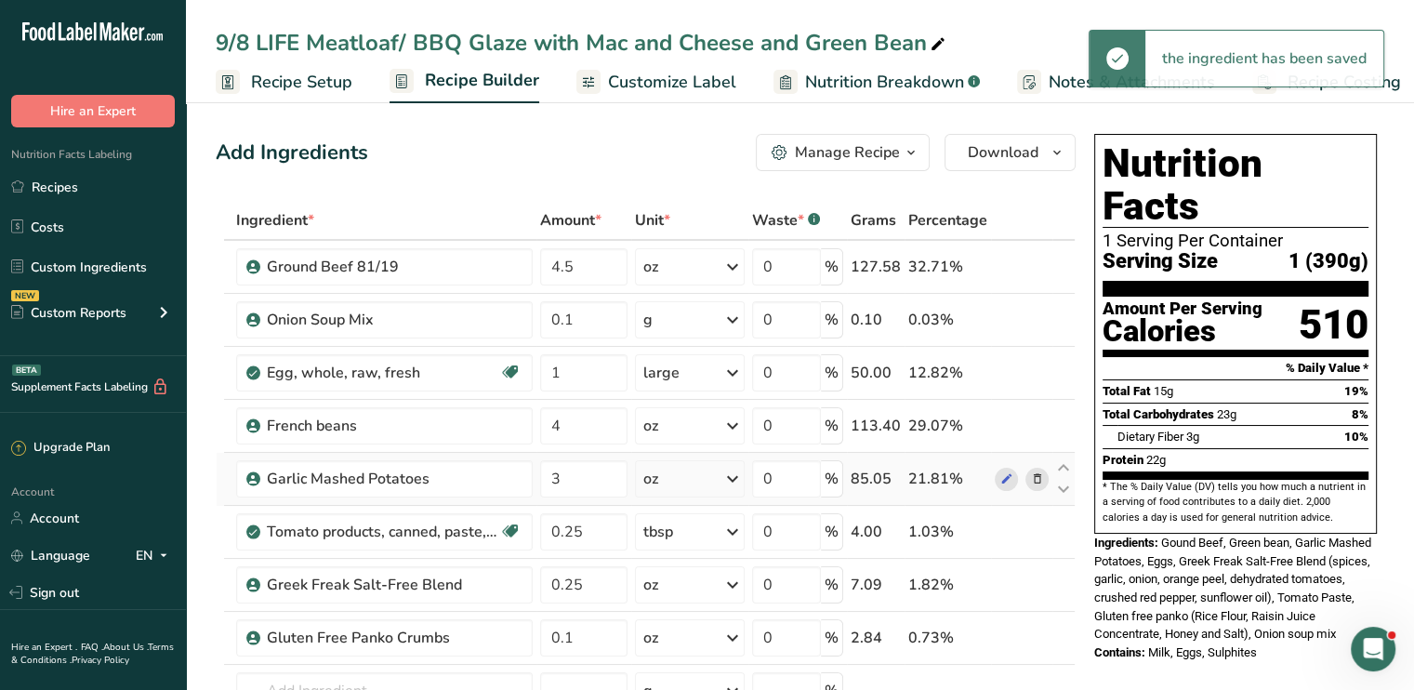
click at [1041, 478] on icon at bounding box center [1036, 479] width 13 height 20
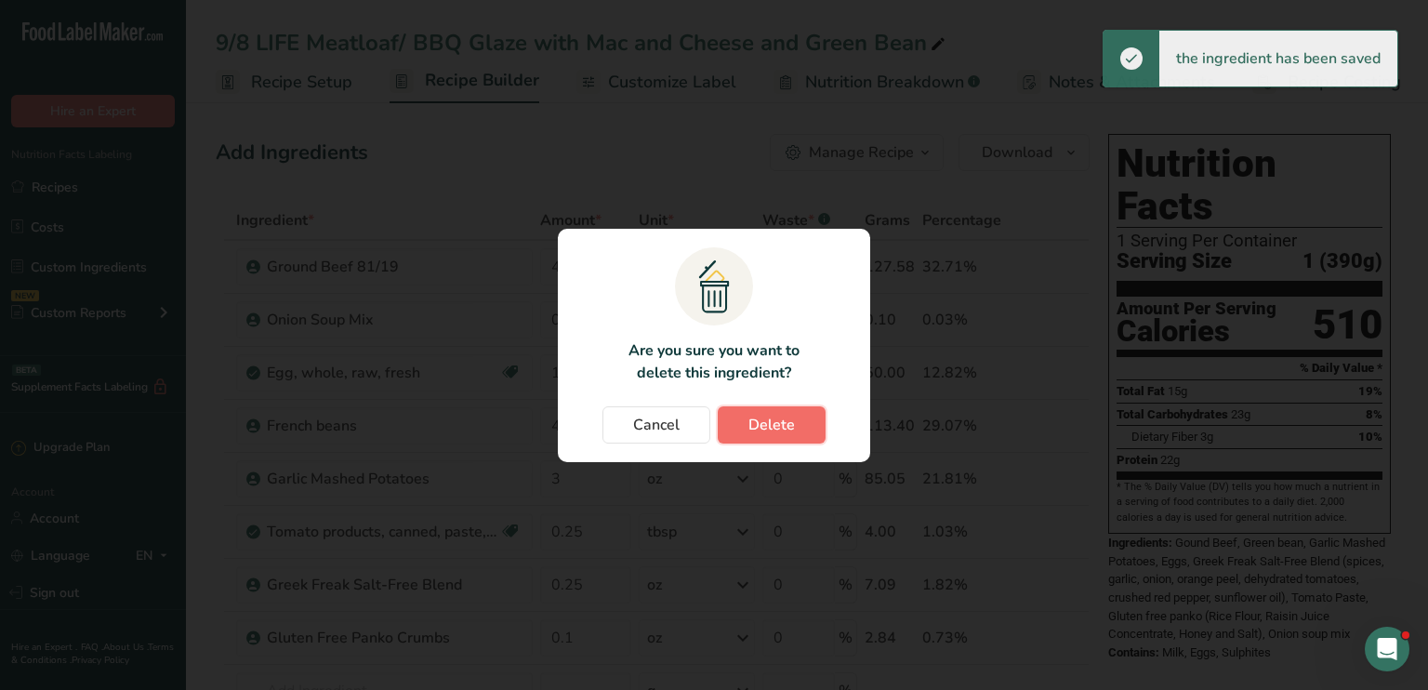
click at [803, 417] on button "Delete" at bounding box center [772, 424] width 108 height 37
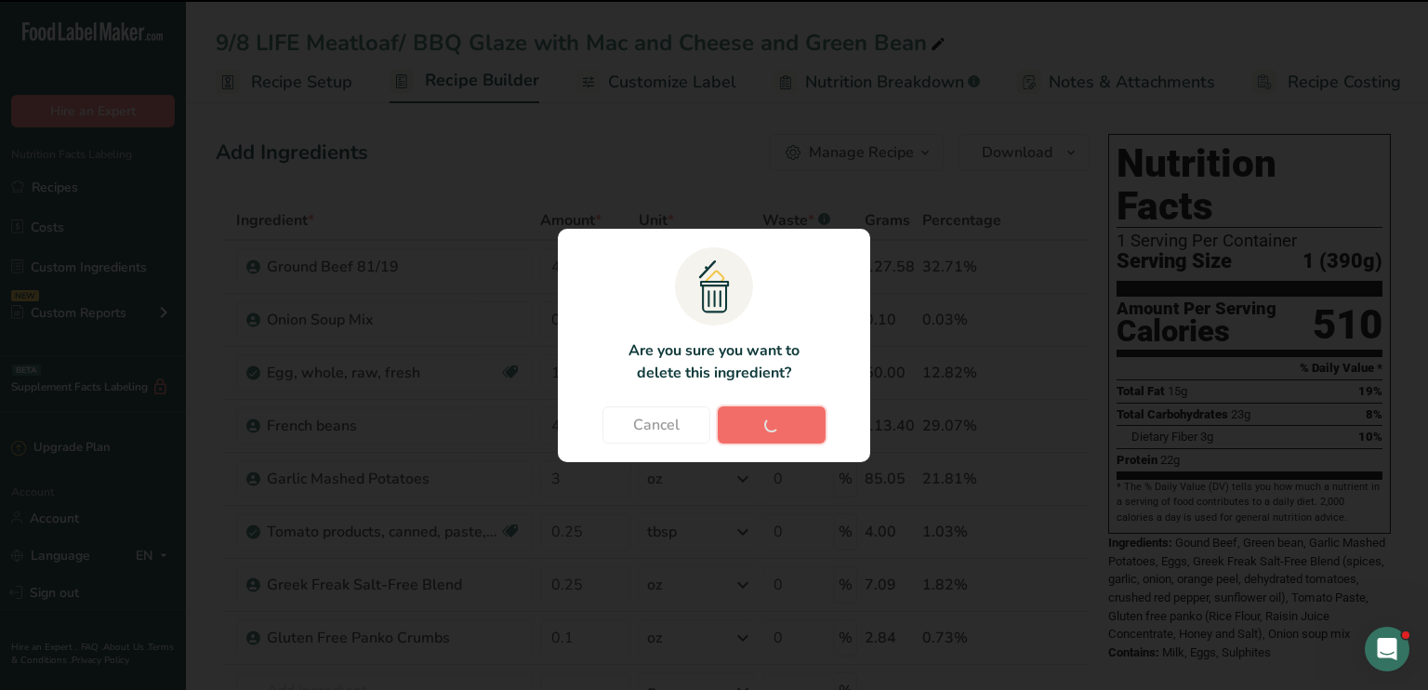
type input "0.25"
type input "0.1"
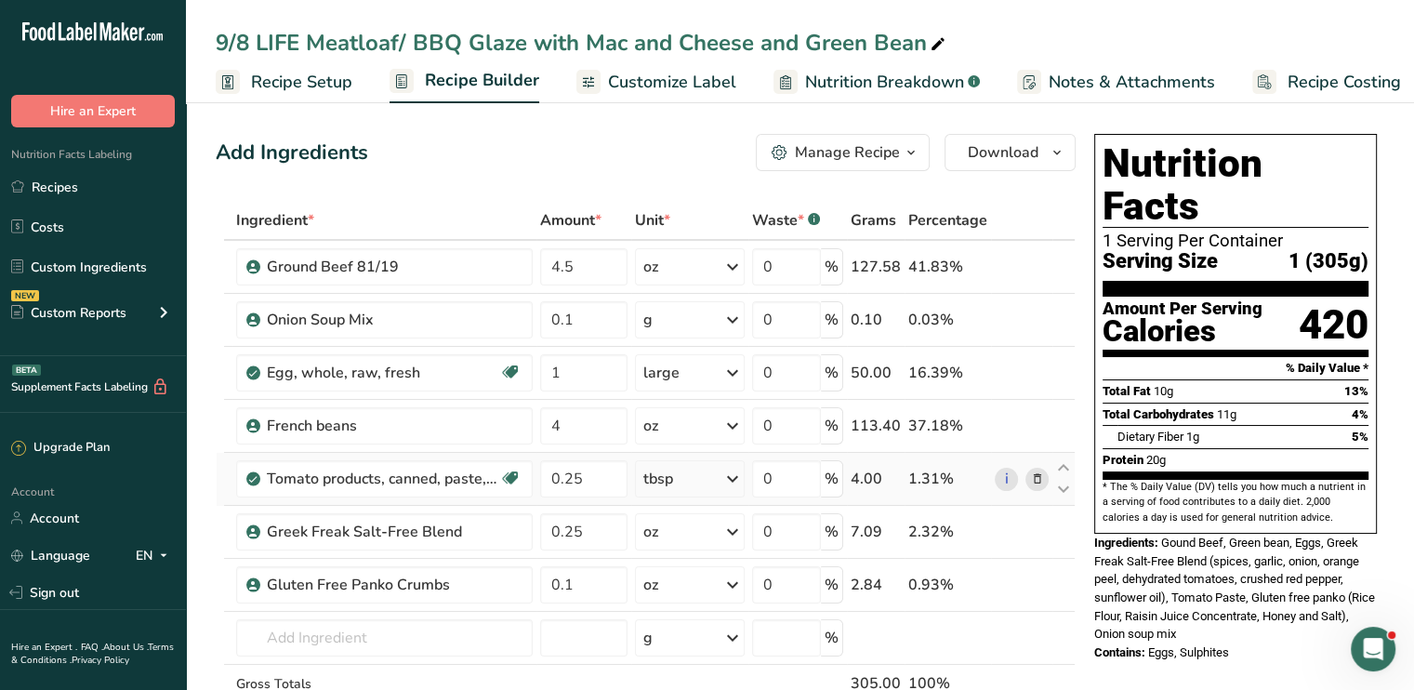
click at [1036, 473] on icon at bounding box center [1036, 479] width 13 height 20
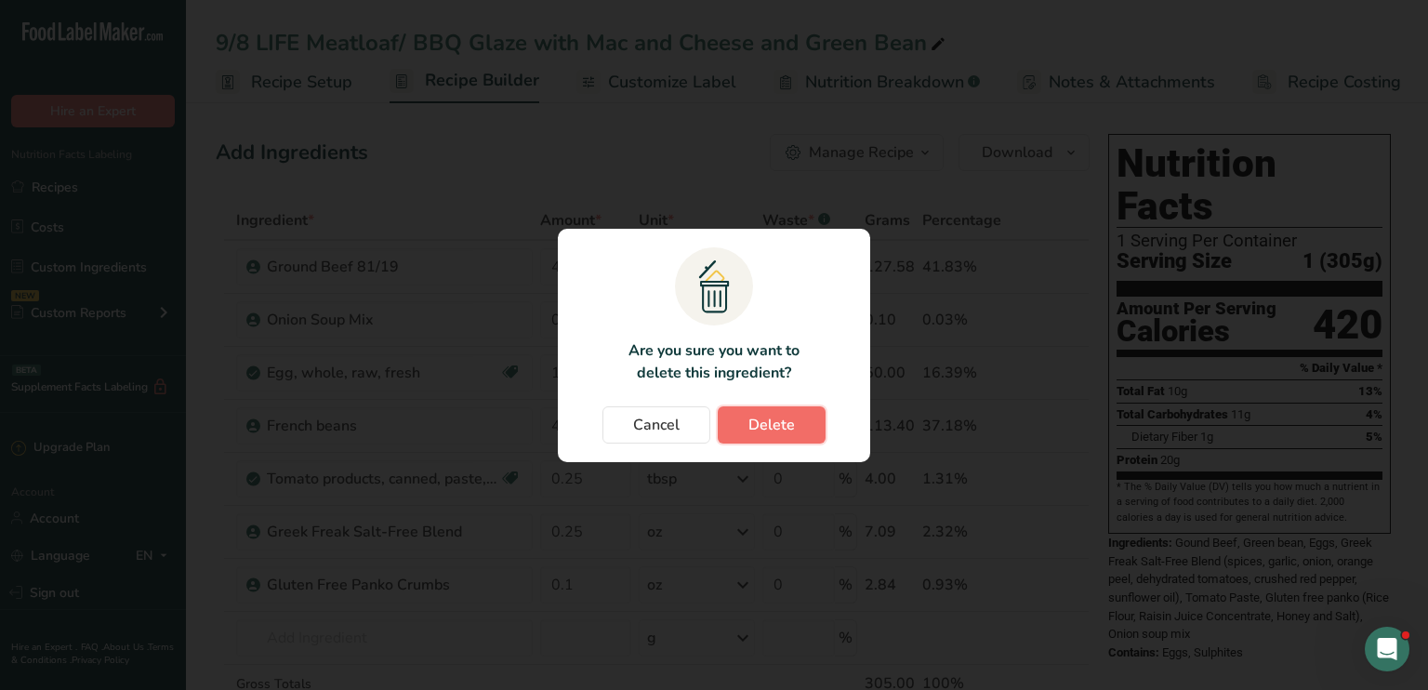
click at [755, 421] on span "Delete" at bounding box center [771, 425] width 46 height 22
type input "0.1"
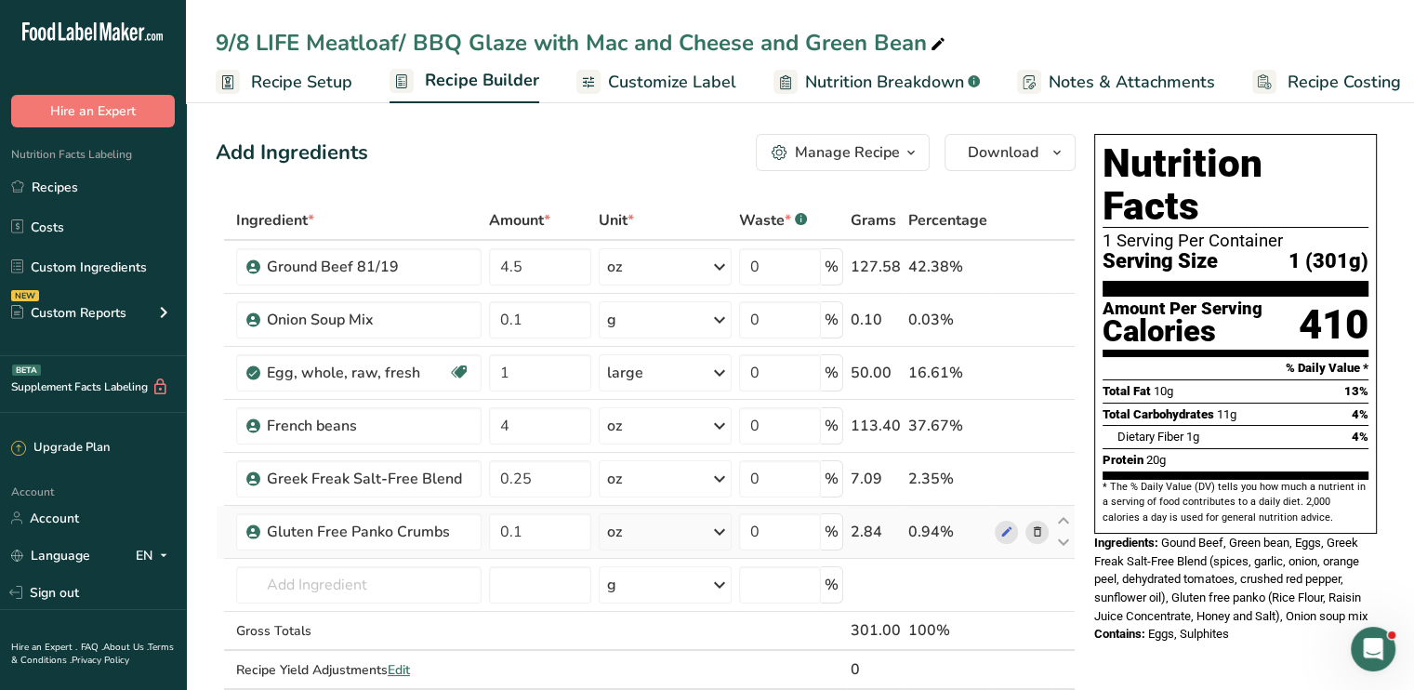
click at [1035, 527] on icon at bounding box center [1036, 532] width 13 height 20
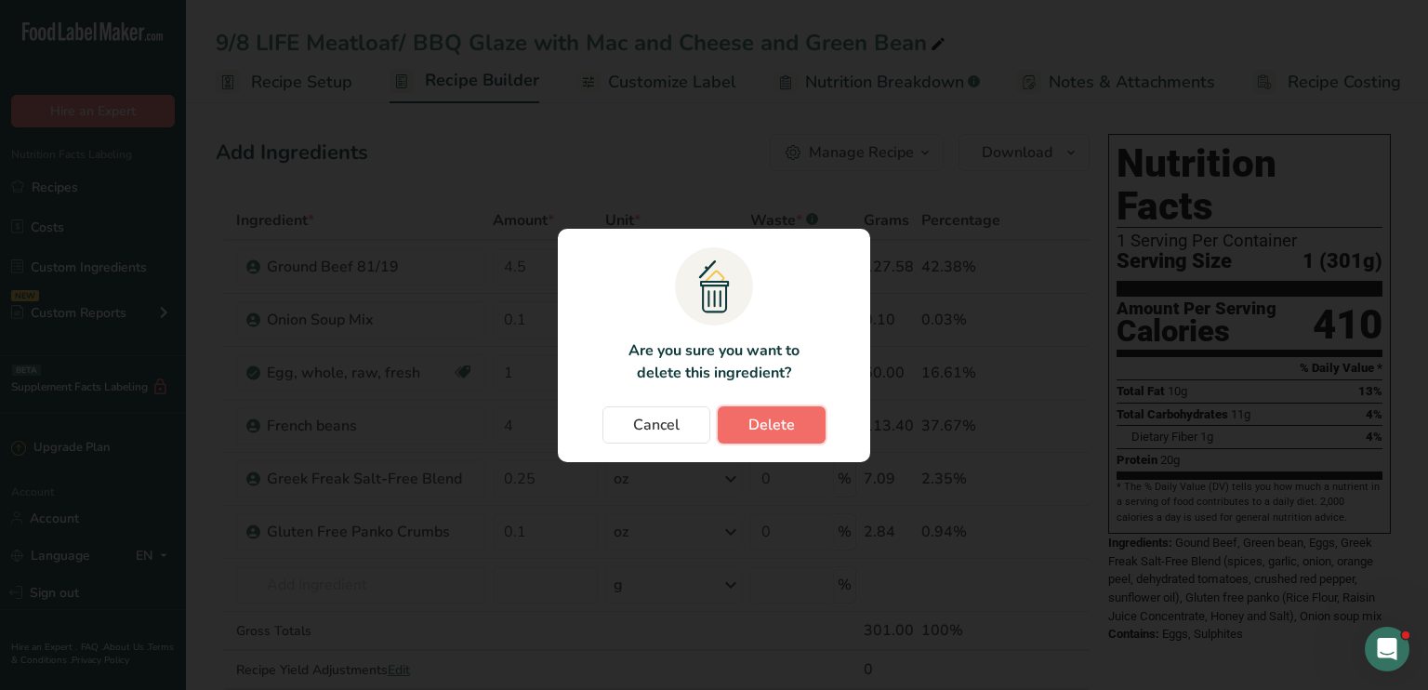
click at [769, 419] on span "Delete" at bounding box center [771, 425] width 46 height 22
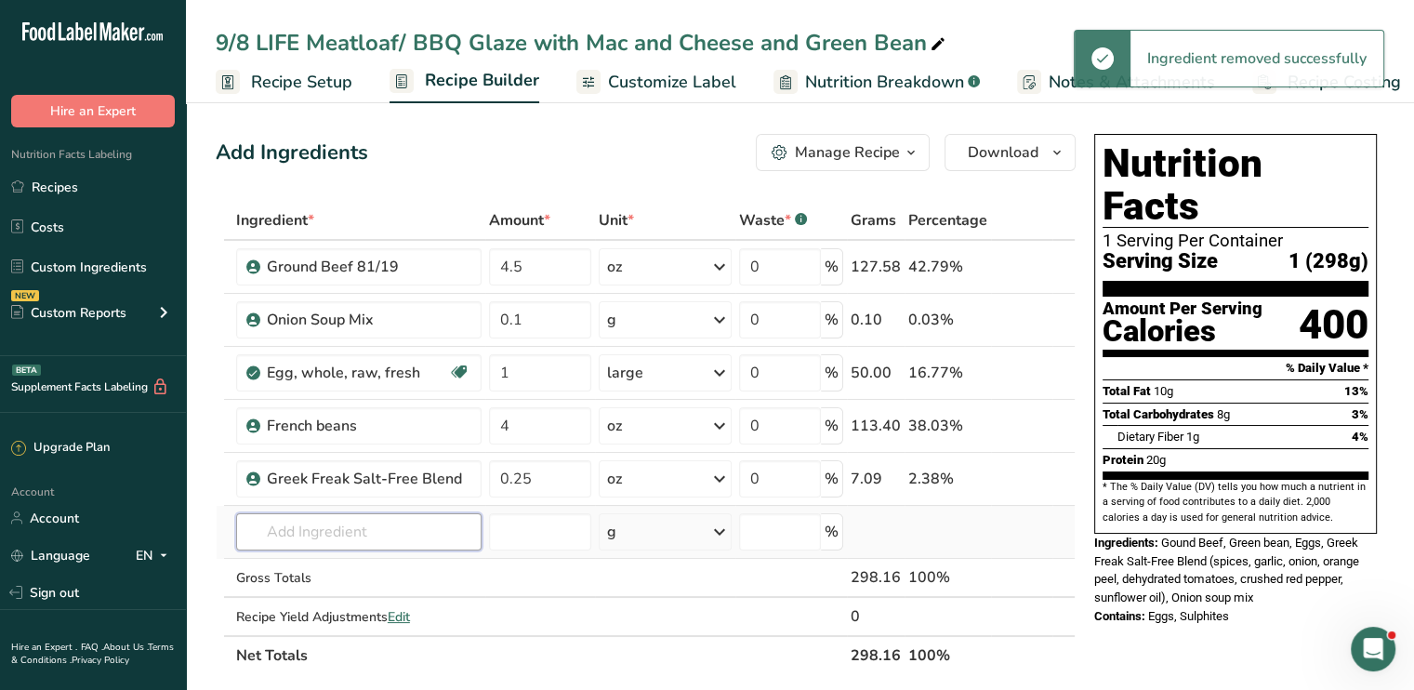
click at [331, 527] on input "text" at bounding box center [358, 531] width 245 height 37
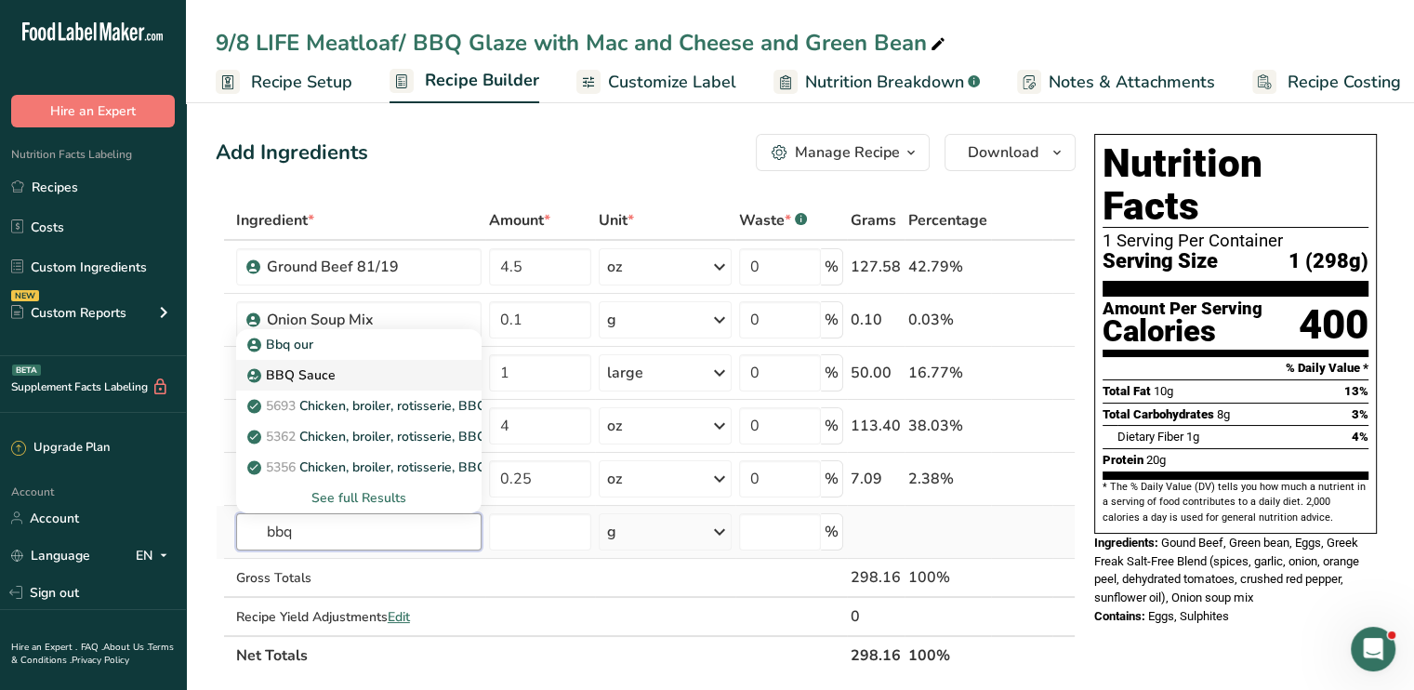
type input "bbq"
click at [349, 371] on div "BBQ Sauce" at bounding box center [344, 375] width 186 height 20
type input "BBQ Sauce"
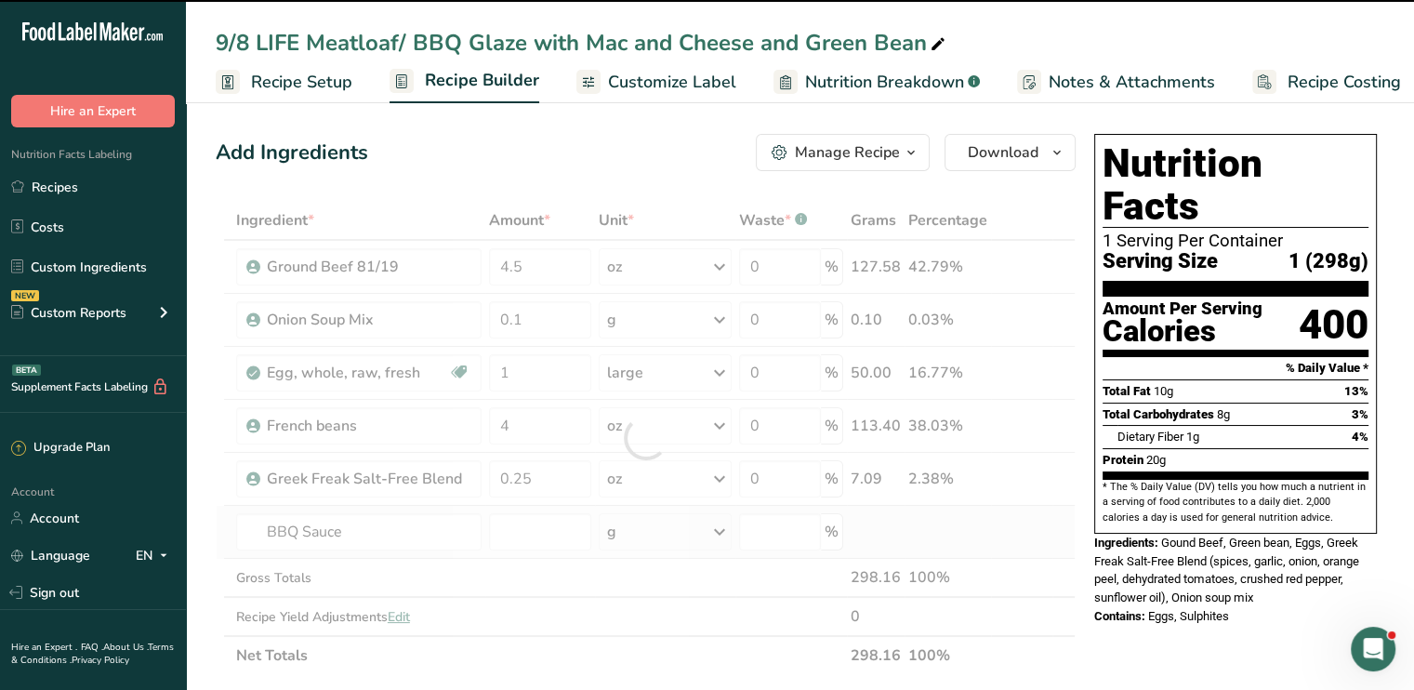
type input "0"
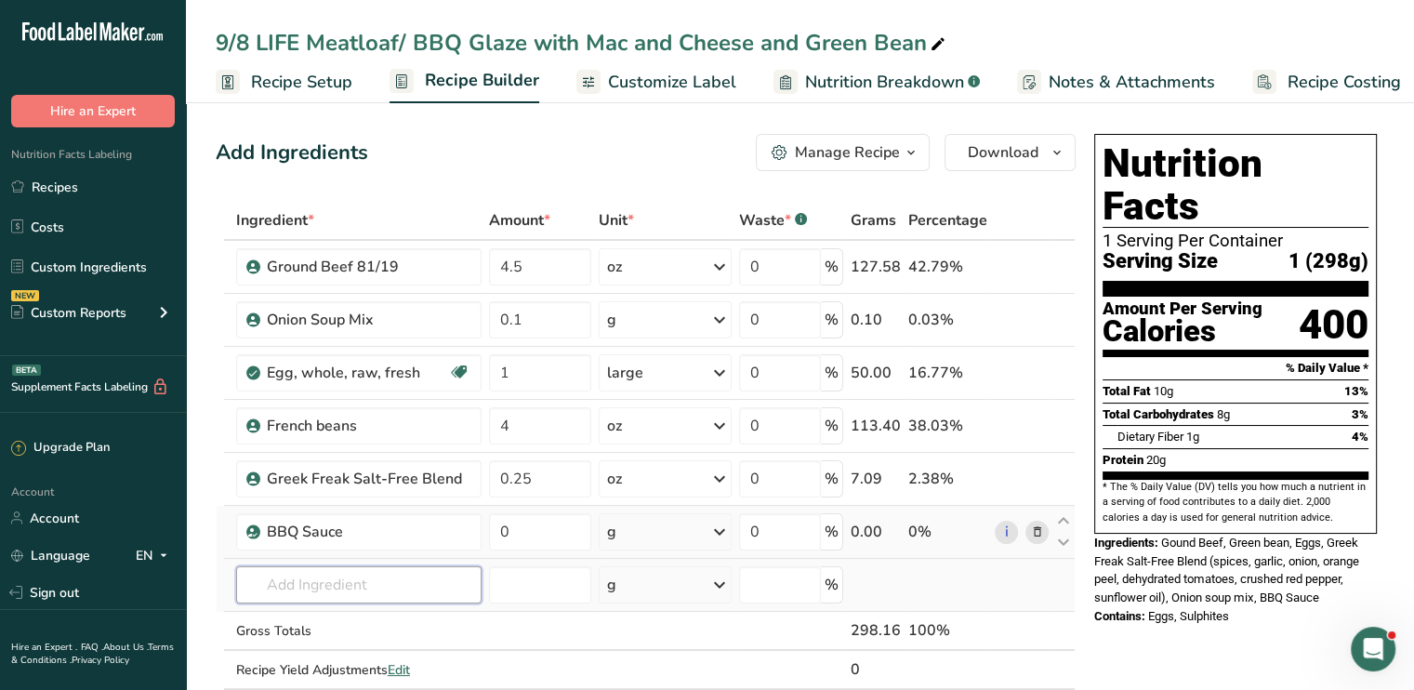
click at [283, 586] on input "text" at bounding box center [358, 584] width 245 height 37
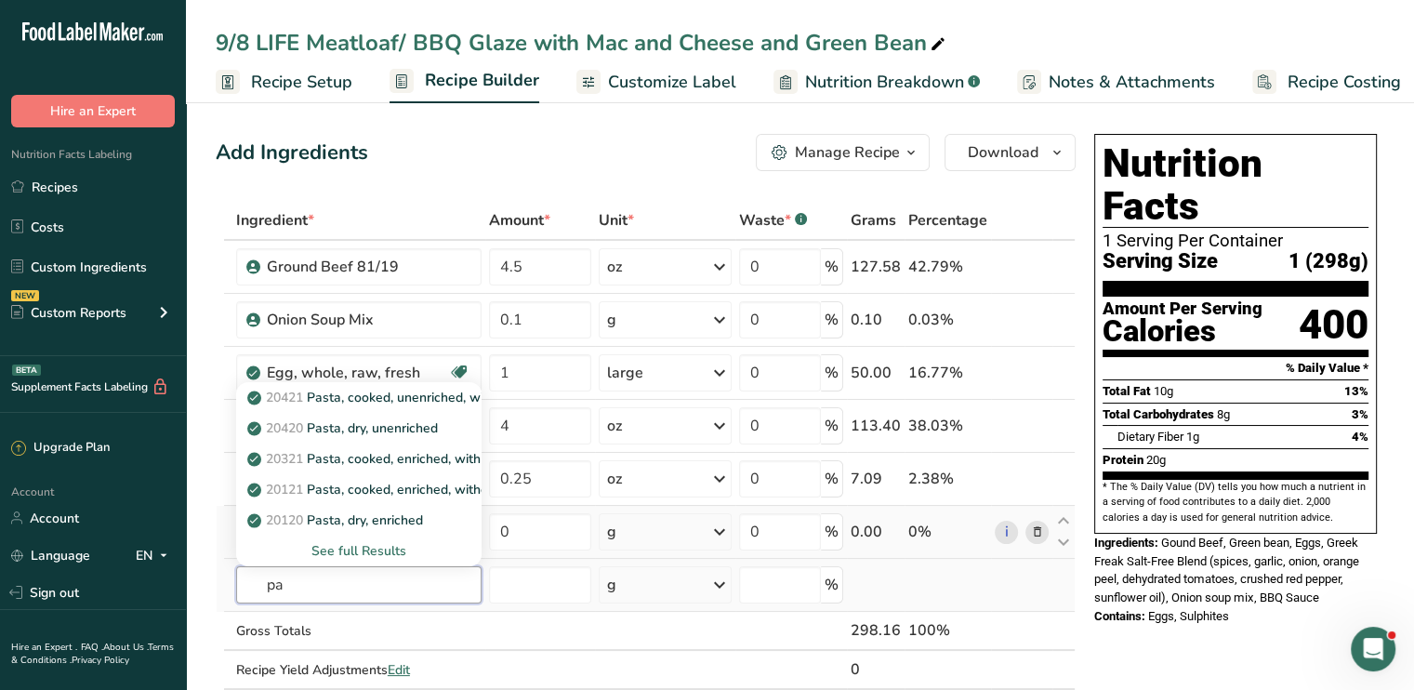
type input "p"
type input "macaron"
click at [344, 551] on div "See full Results" at bounding box center [359, 551] width 216 height 20
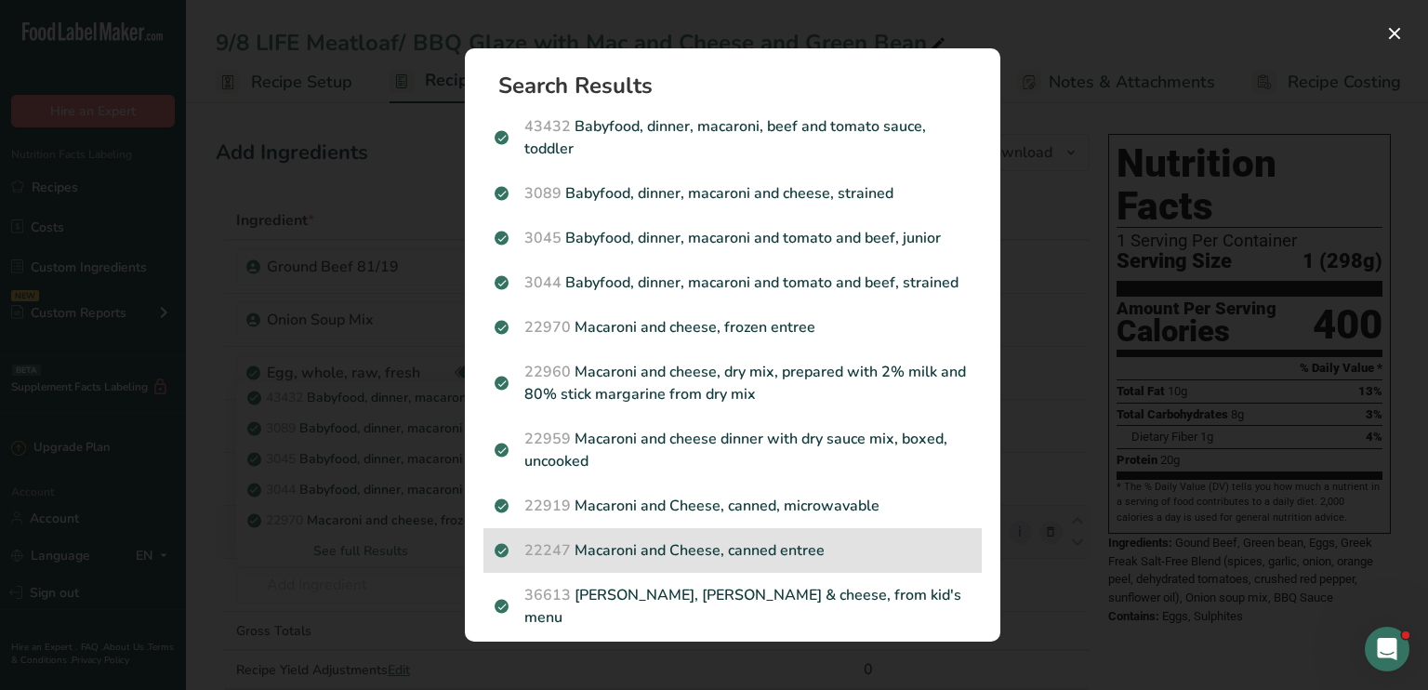
click at [858, 561] on p "22247 Macaroni and Cheese, canned entree" at bounding box center [732, 550] width 476 height 22
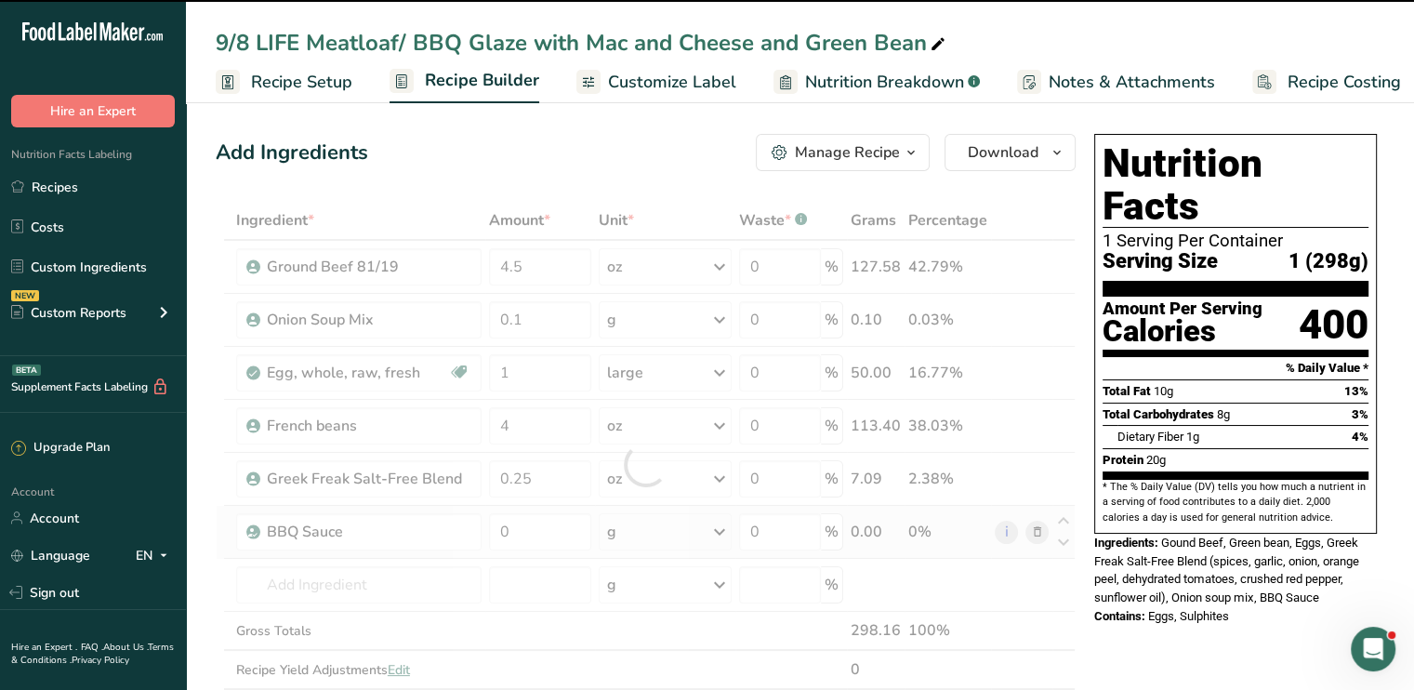
type input "0"
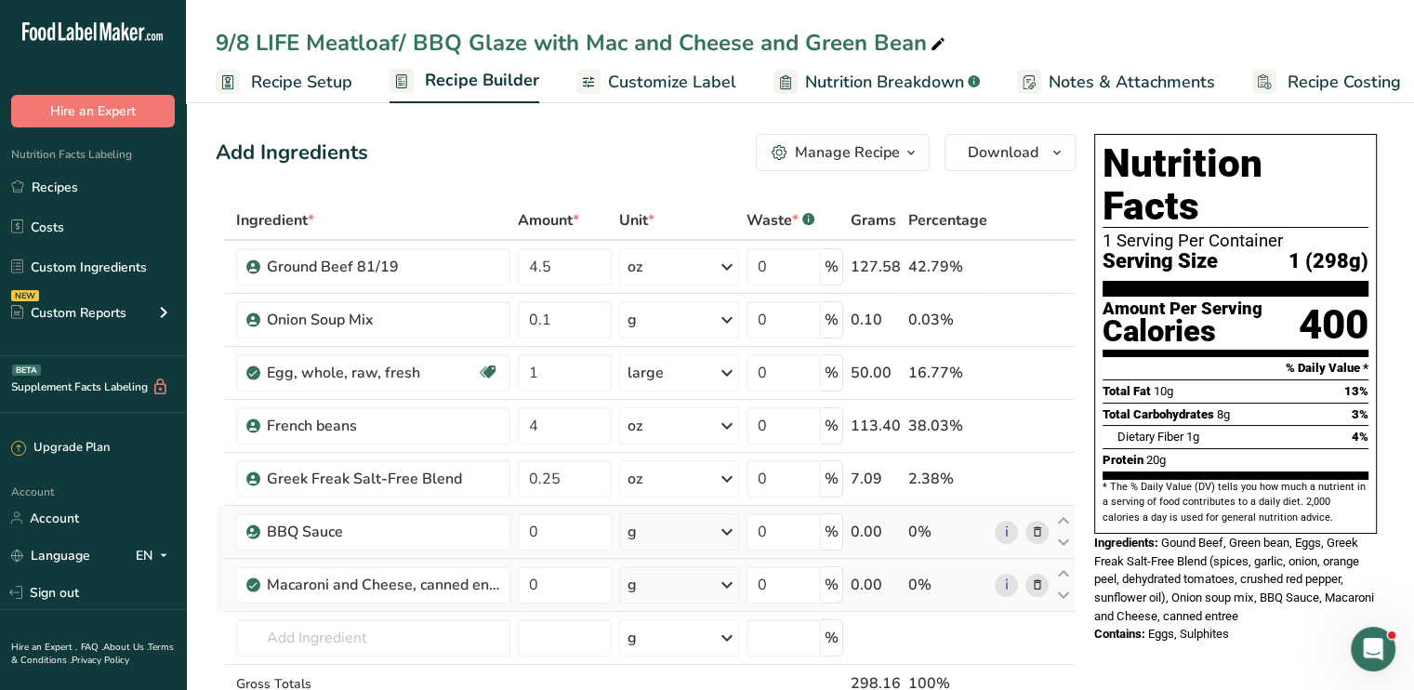
click at [1040, 578] on icon at bounding box center [1036, 585] width 13 height 20
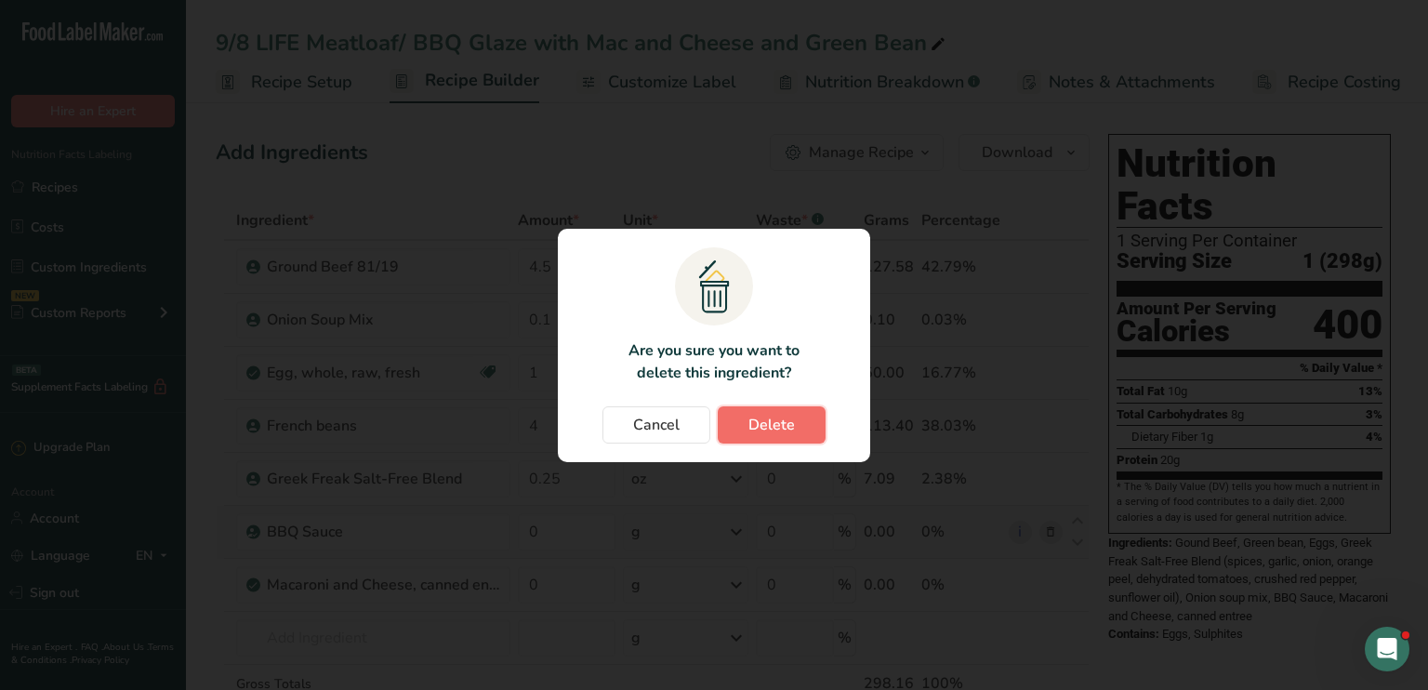
click at [781, 428] on span "Delete" at bounding box center [771, 425] width 46 height 22
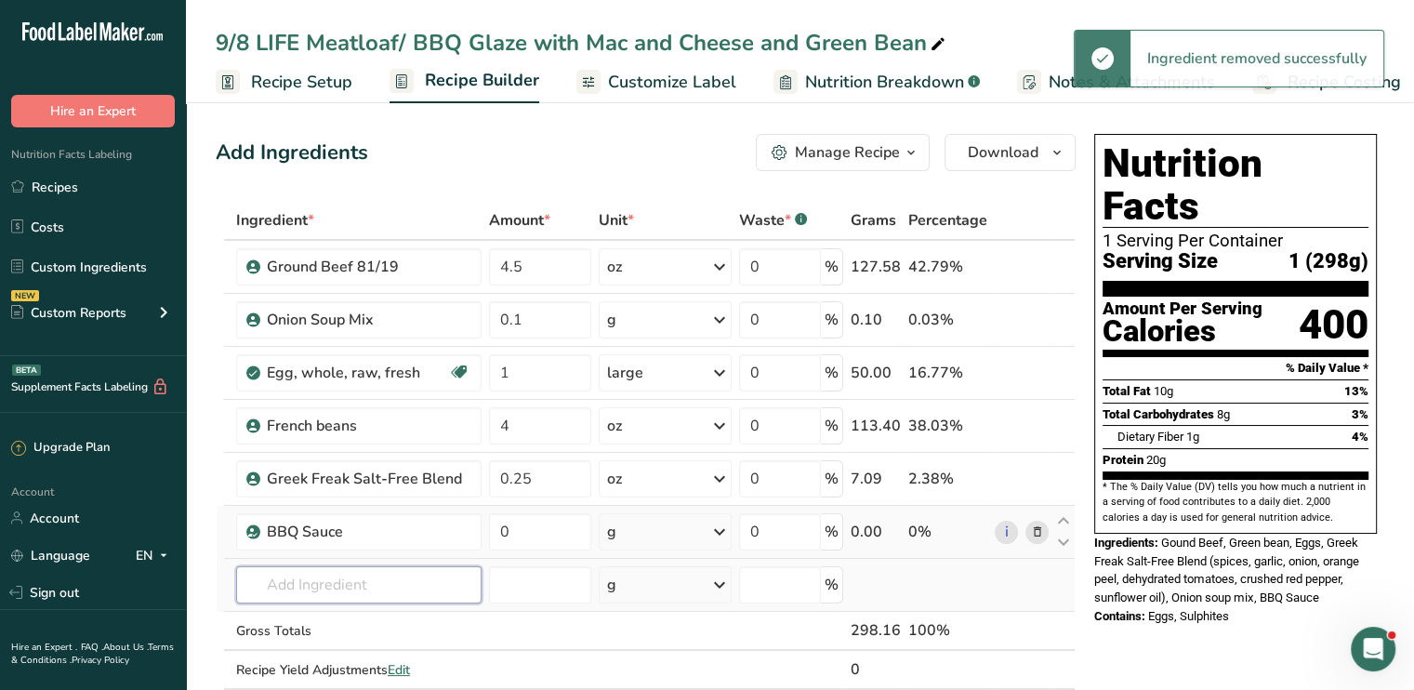
click at [349, 591] on input "text" at bounding box center [358, 584] width 245 height 37
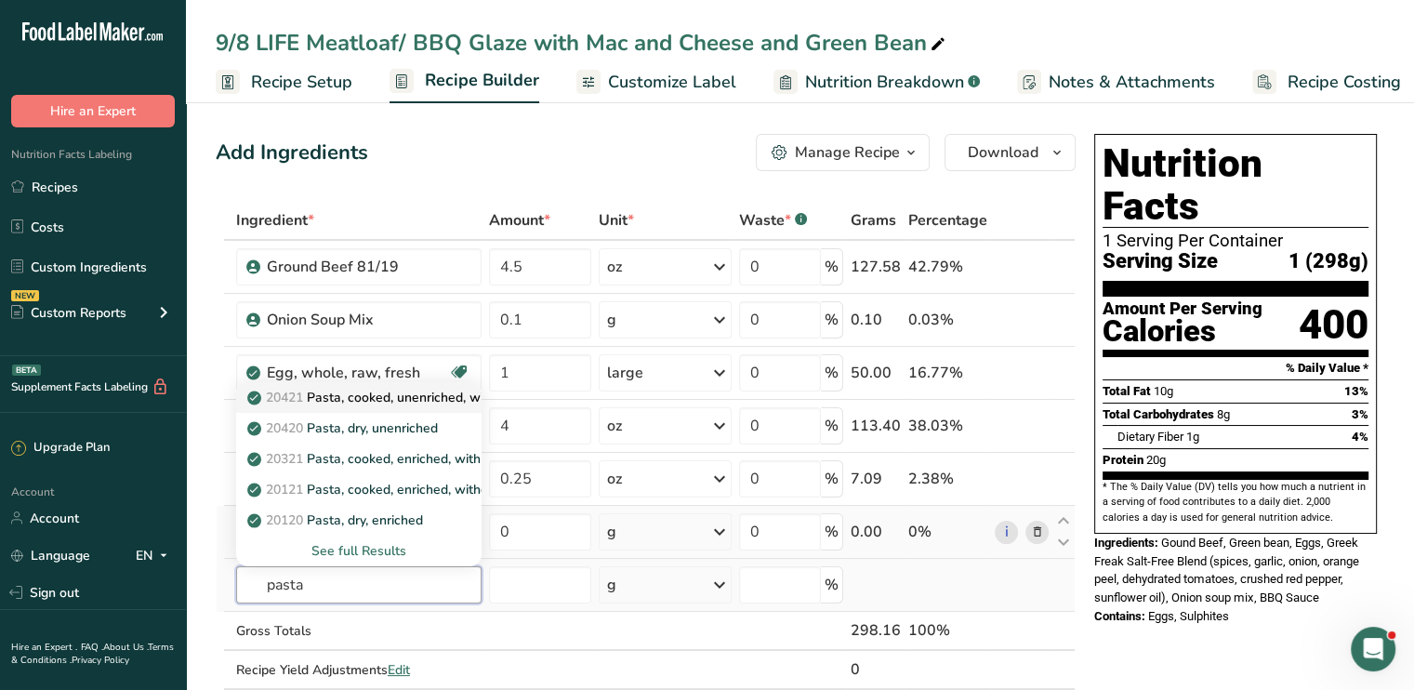
type input "pasta"
click at [418, 390] on p "20421 Pasta, cooked, unenriched, without added salt" at bounding box center [416, 398] width 331 height 20
type input "Pasta, cooked, unenriched, without added salt"
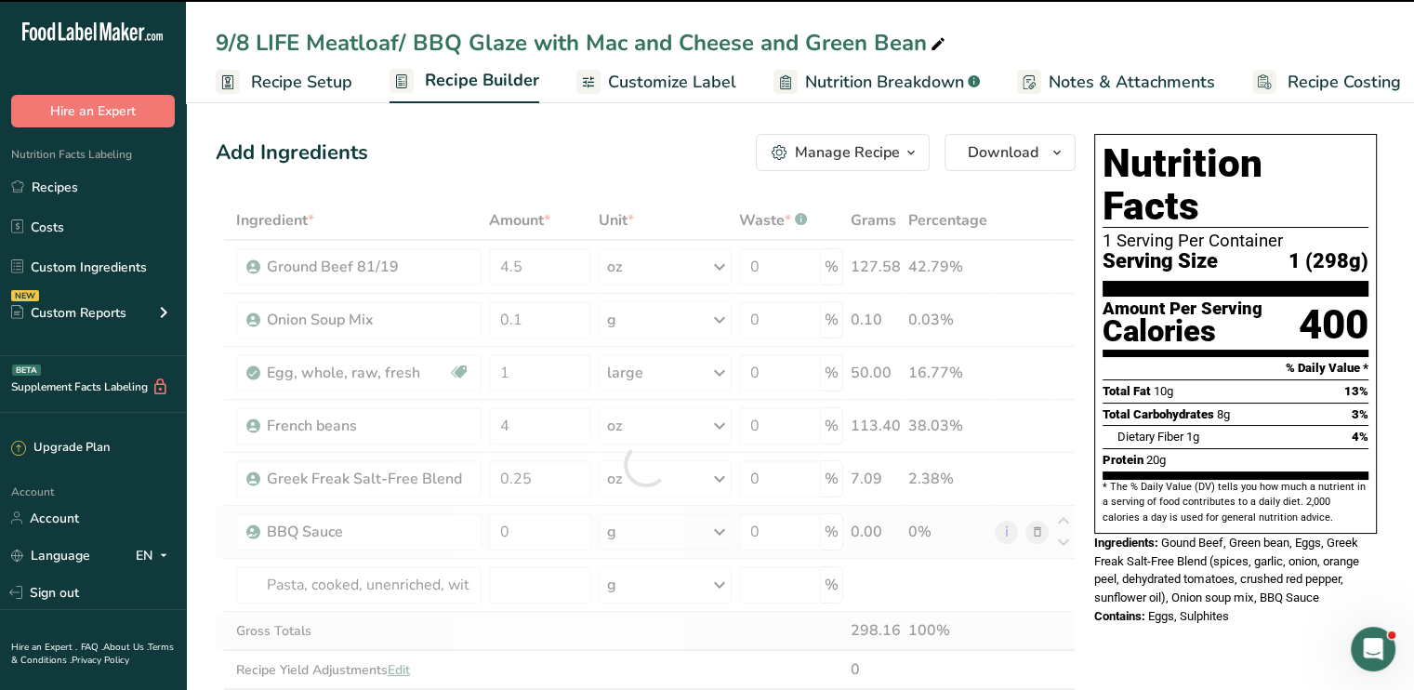
type input "0"
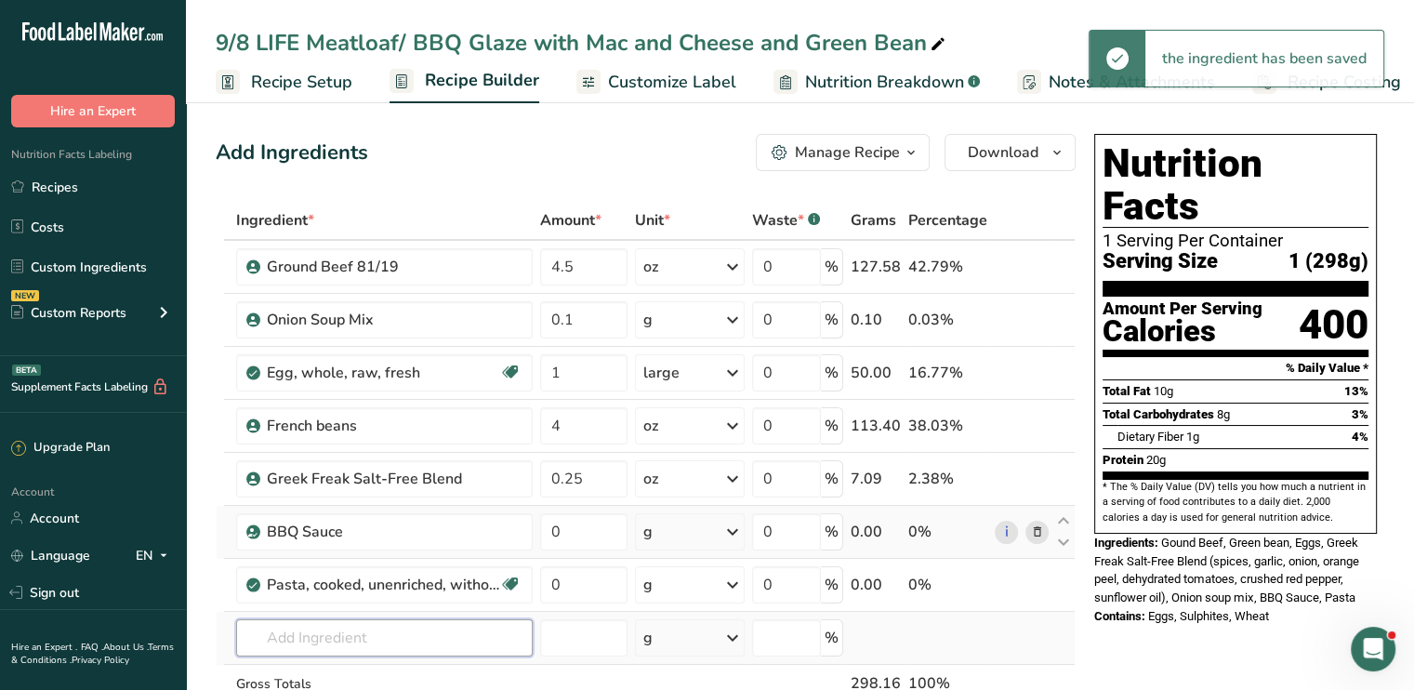
click at [318, 624] on input "text" at bounding box center [384, 637] width 296 height 37
click at [317, 623] on input "text" at bounding box center [384, 637] width 296 height 37
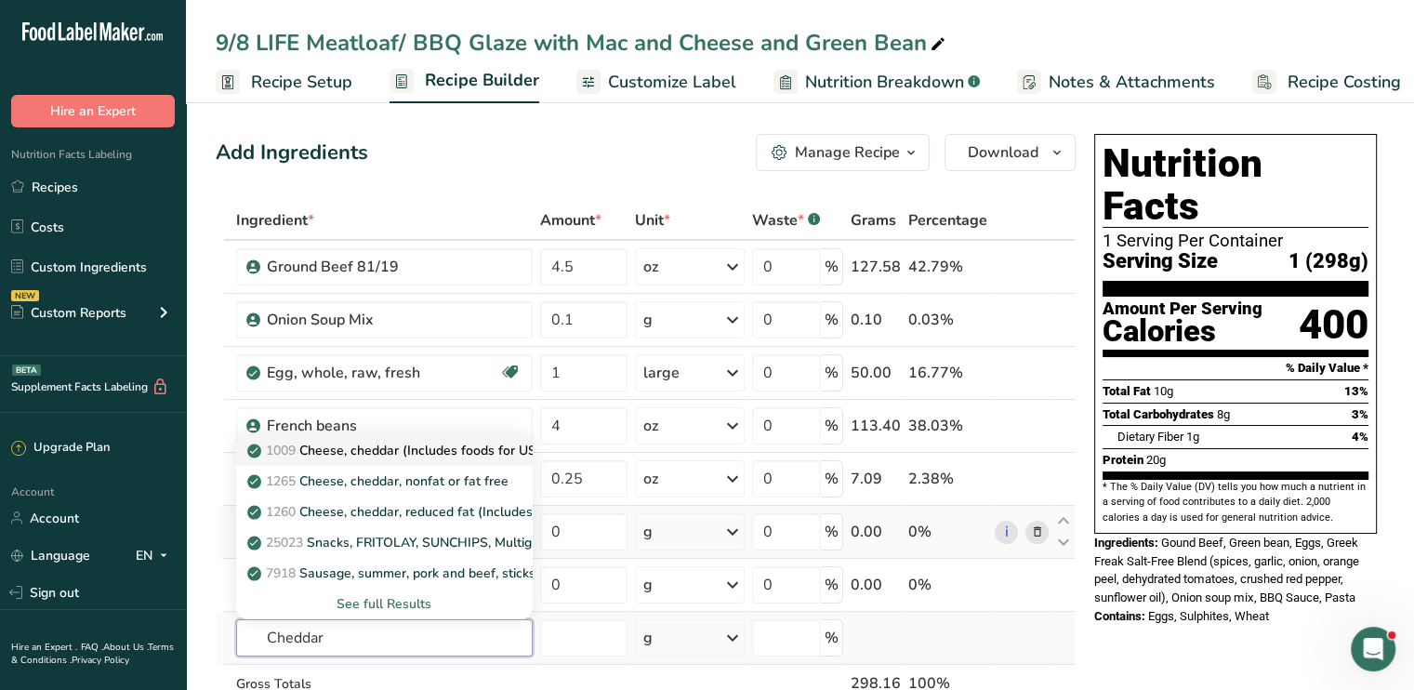
type input "Cheddar"
click at [411, 455] on p "1009 Cheese, cheddar (Includes foods for USDA's Food Distribution Program)" at bounding box center [491, 451] width 480 height 20
type input "Cheese, cheddar (Includes foods for USDA's Food Distribution Program)"
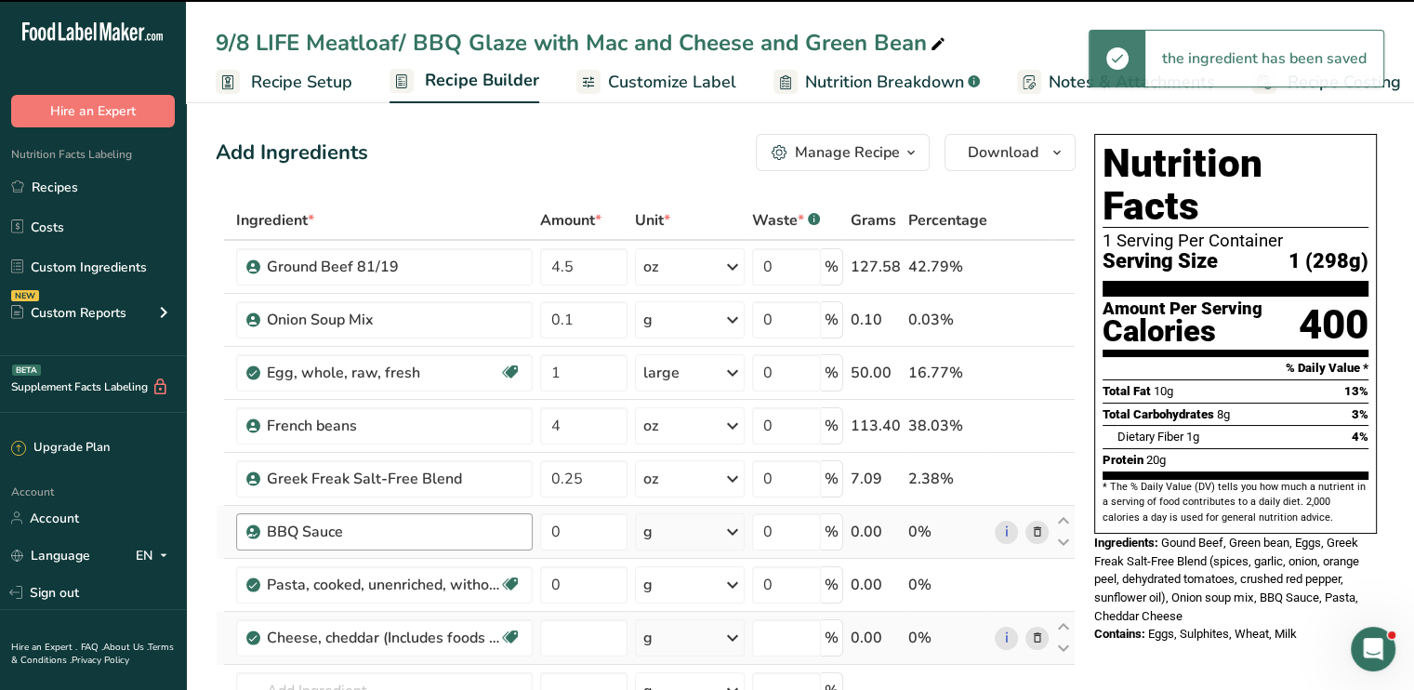
type input "0"
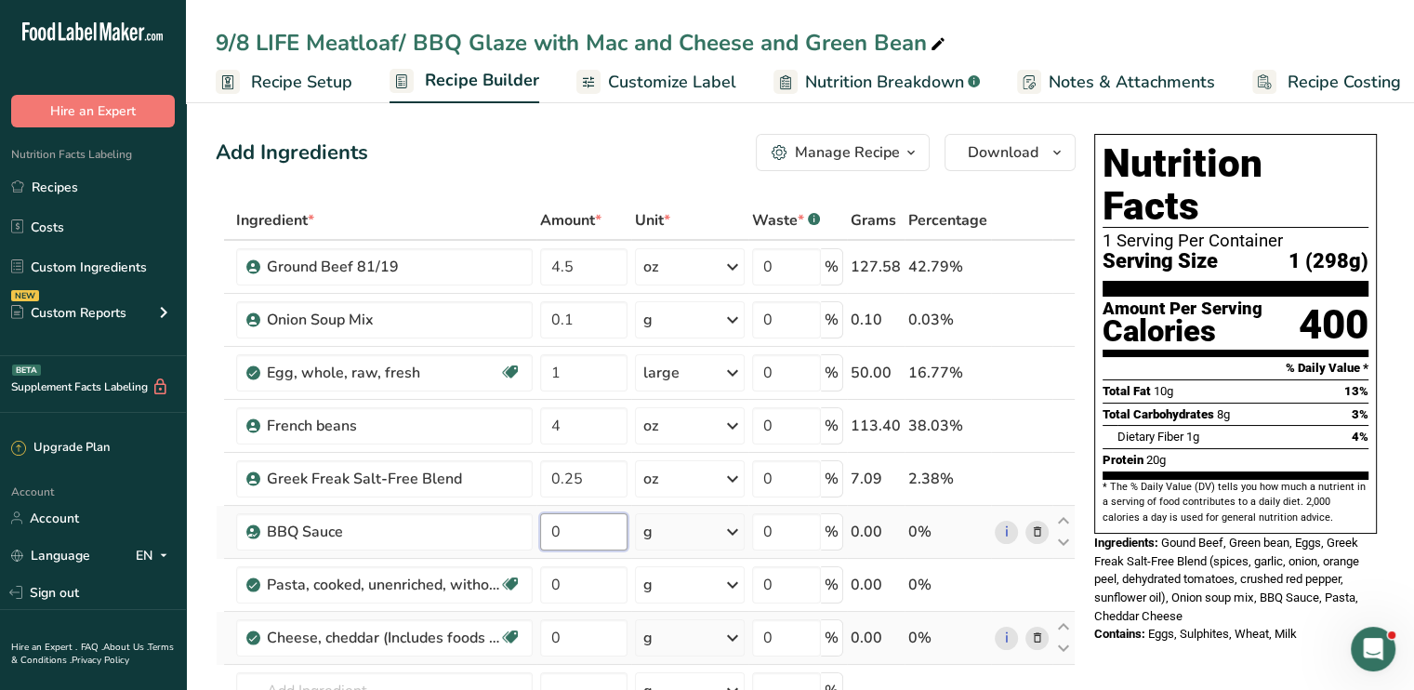
click at [572, 535] on input "0" at bounding box center [583, 531] width 87 height 37
type input "1"
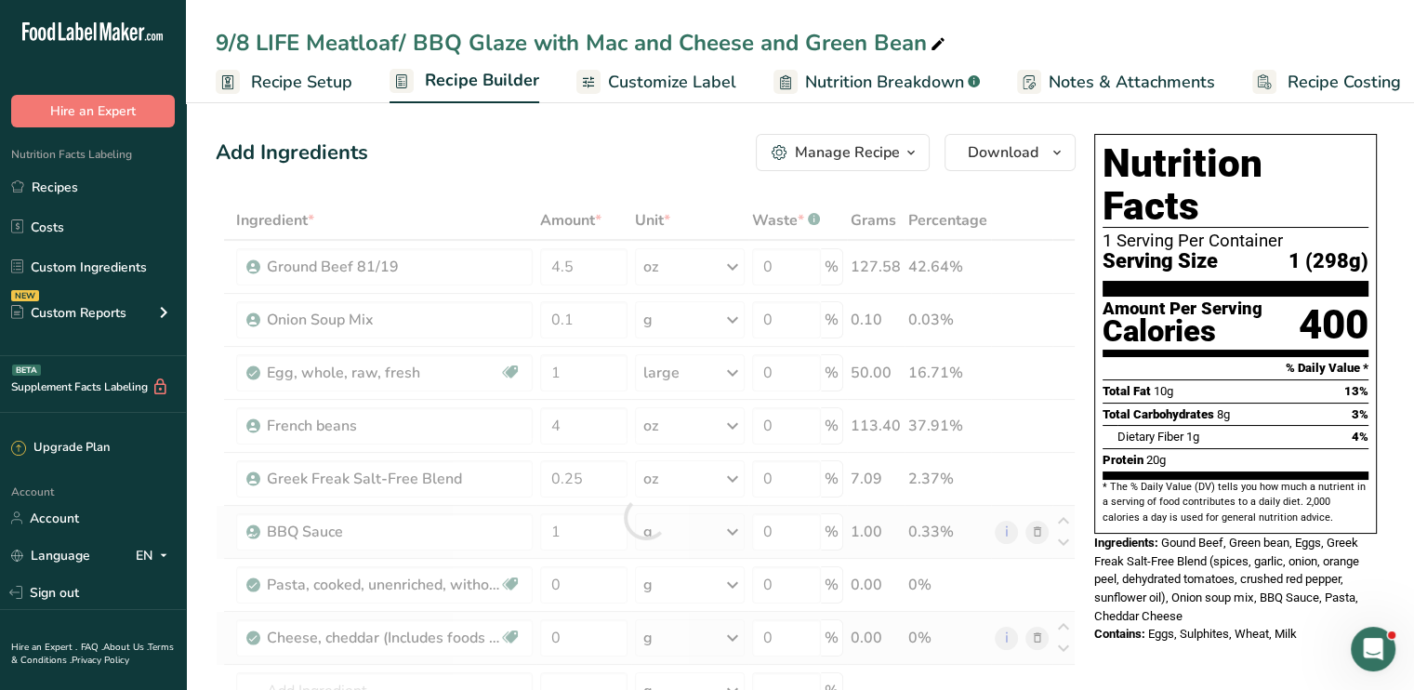
click at [731, 533] on div "Ingredient * Amount * Unit * Waste * .a-a{fill:#347362;}.b-a{fill:#fff;} Grams …" at bounding box center [646, 517] width 860 height 633
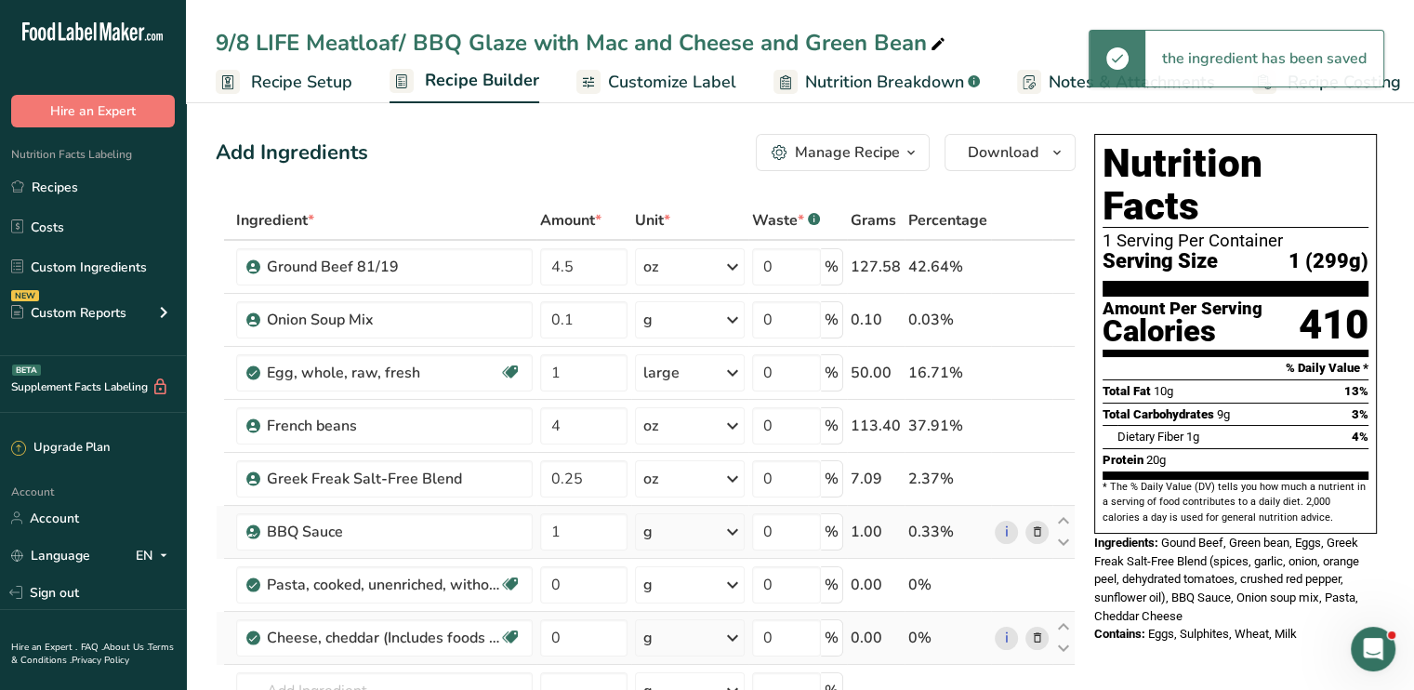
click at [731, 533] on icon at bounding box center [732, 531] width 22 height 33
click at [704, 670] on div "See more" at bounding box center [724, 679] width 156 height 20
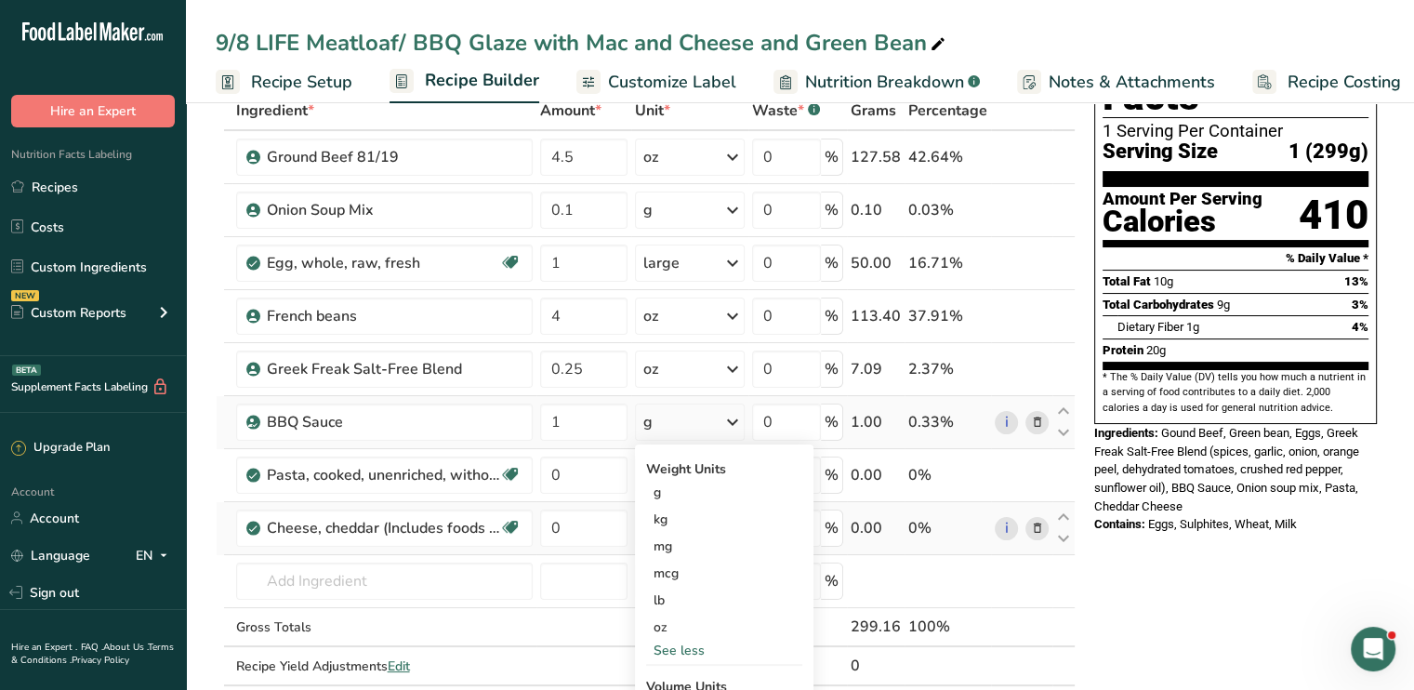
scroll to position [112, 0]
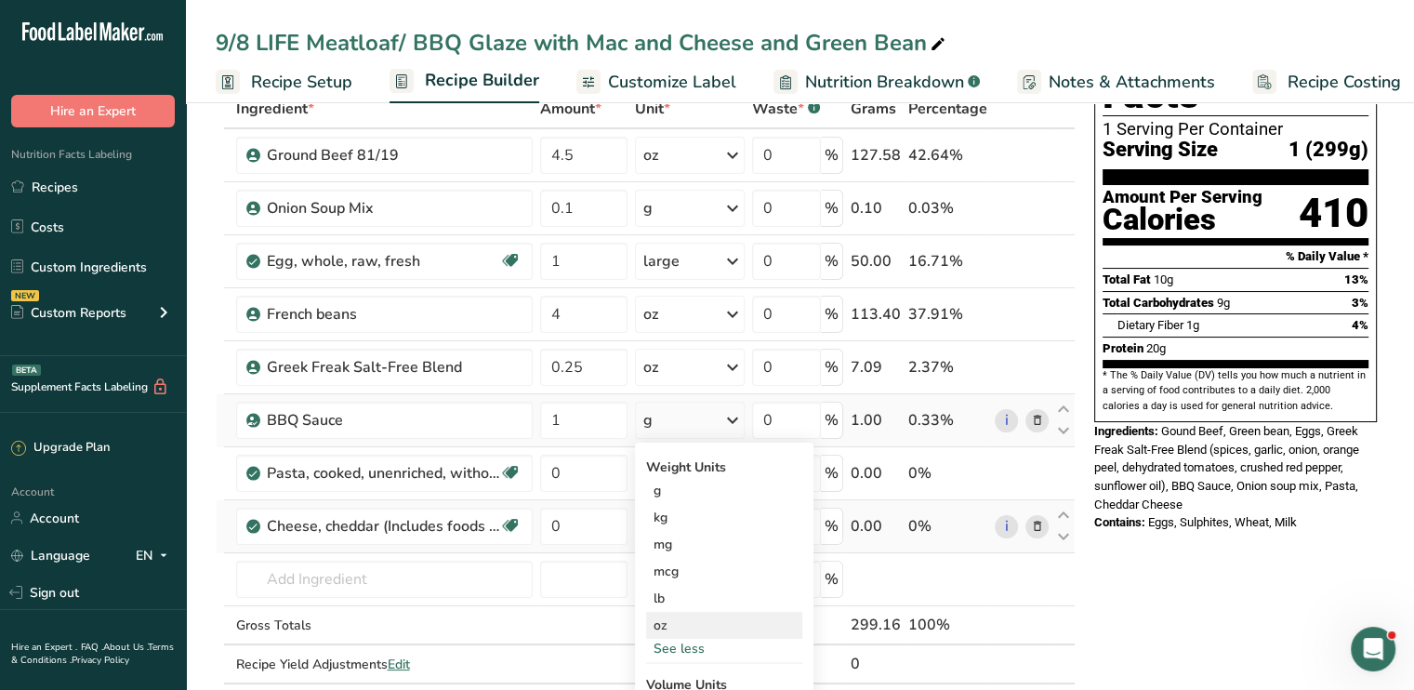
click at [683, 623] on div "oz" at bounding box center [724, 625] width 156 height 27
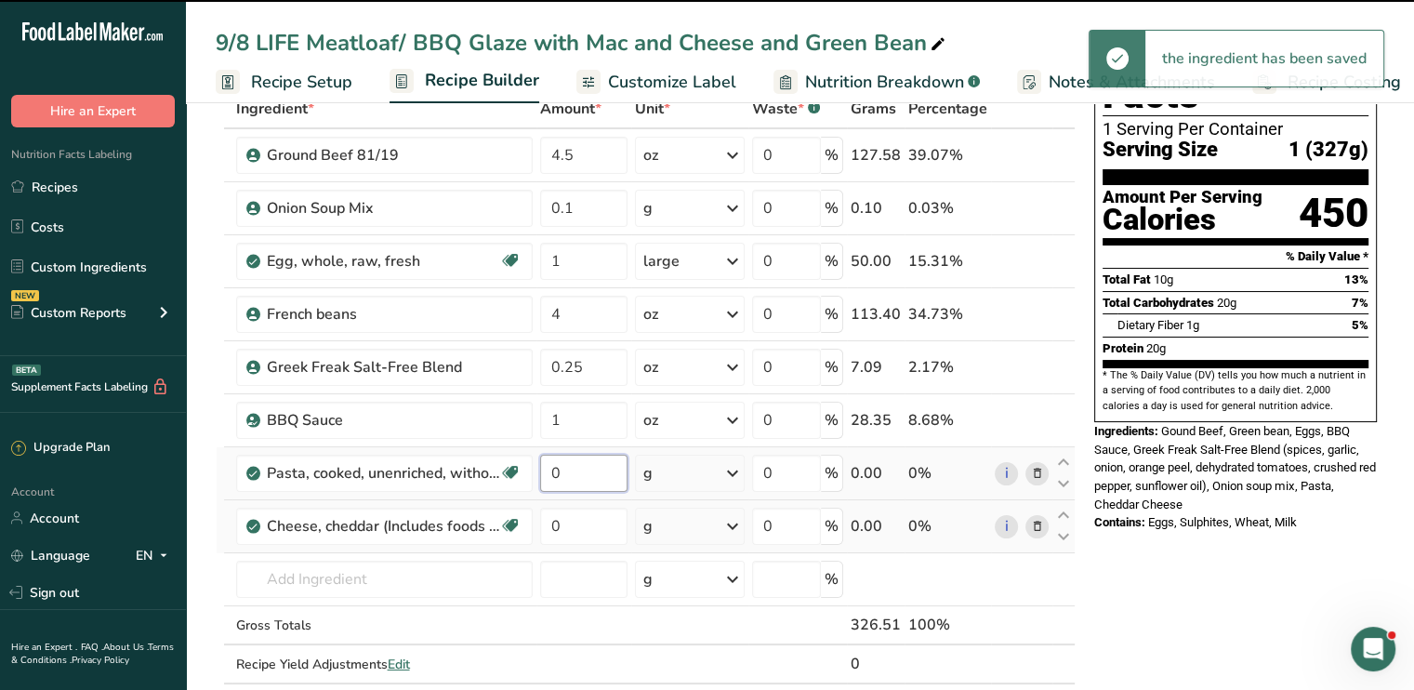
click at [567, 473] on input "0" at bounding box center [583, 472] width 87 height 37
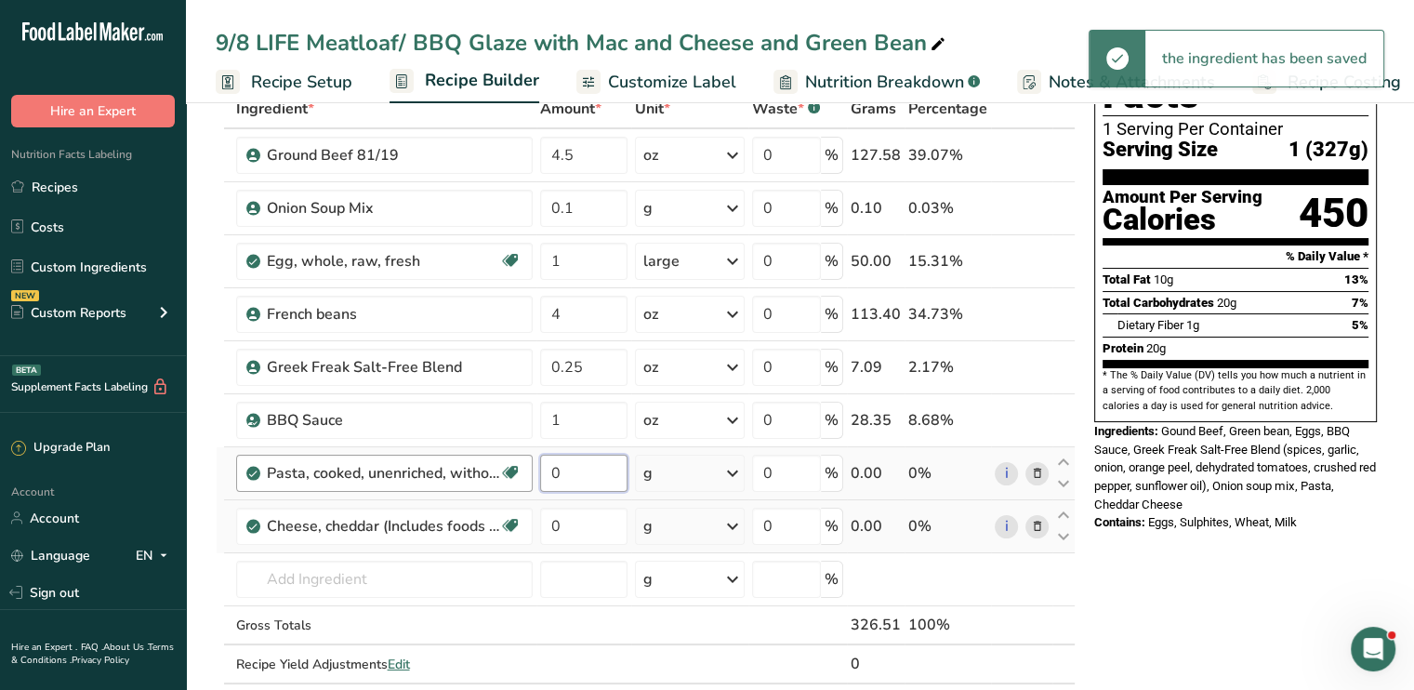
drag, startPoint x: 567, startPoint y: 473, endPoint x: 507, endPoint y: 468, distance: 60.6
click at [507, 468] on tr "Pasta, cooked, unenriched, without added salt Dairy free Vegan Vegetarian Soy f…" at bounding box center [646, 473] width 858 height 53
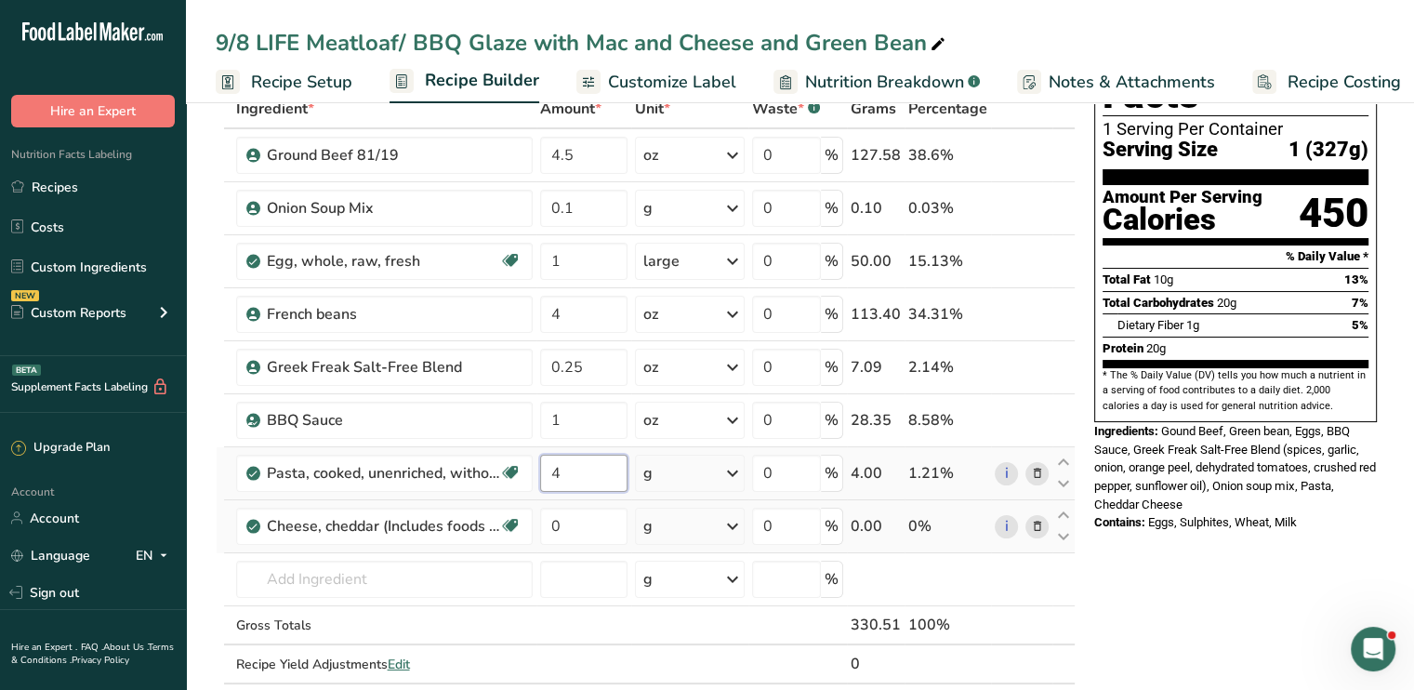
type input "4"
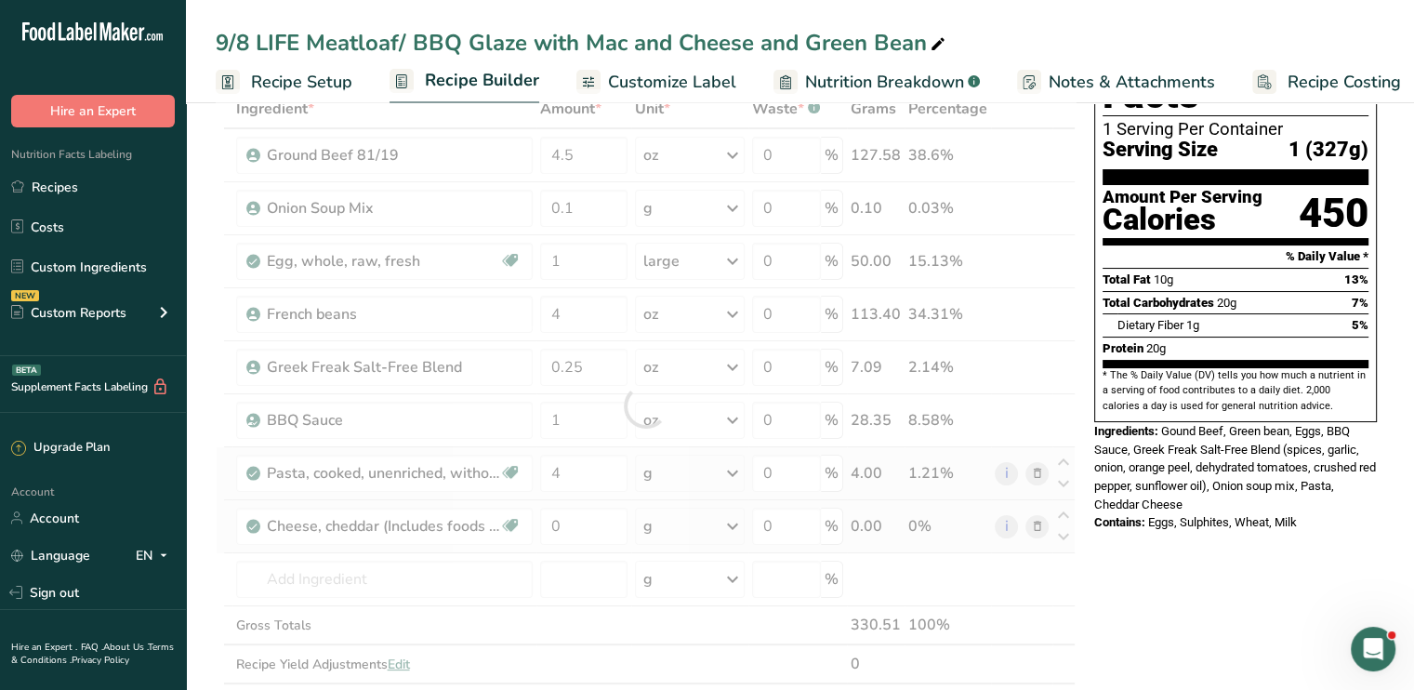
click at [742, 473] on div "Ingredient * Amount * Unit * Waste * .a-a{fill:#347362;}.b-a{fill:#fff;} Grams …" at bounding box center [646, 405] width 860 height 633
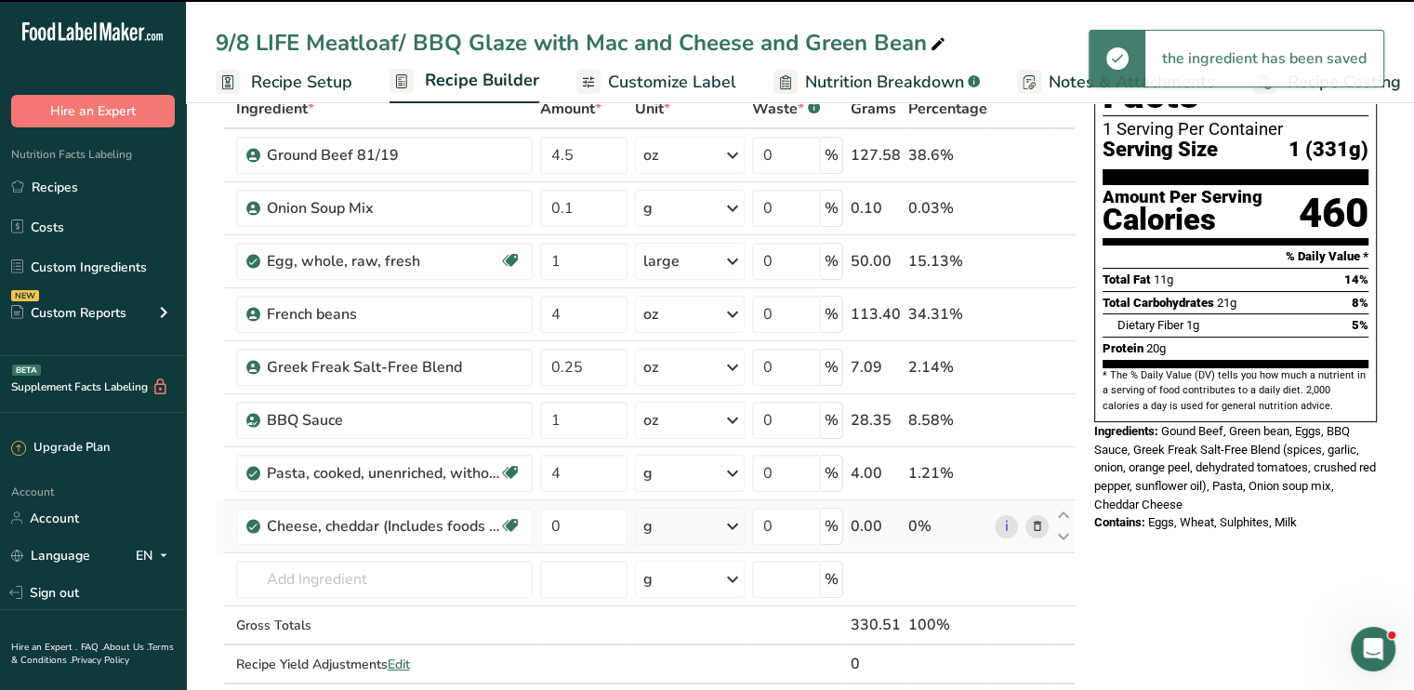
click at [735, 472] on icon at bounding box center [732, 472] width 22 height 33
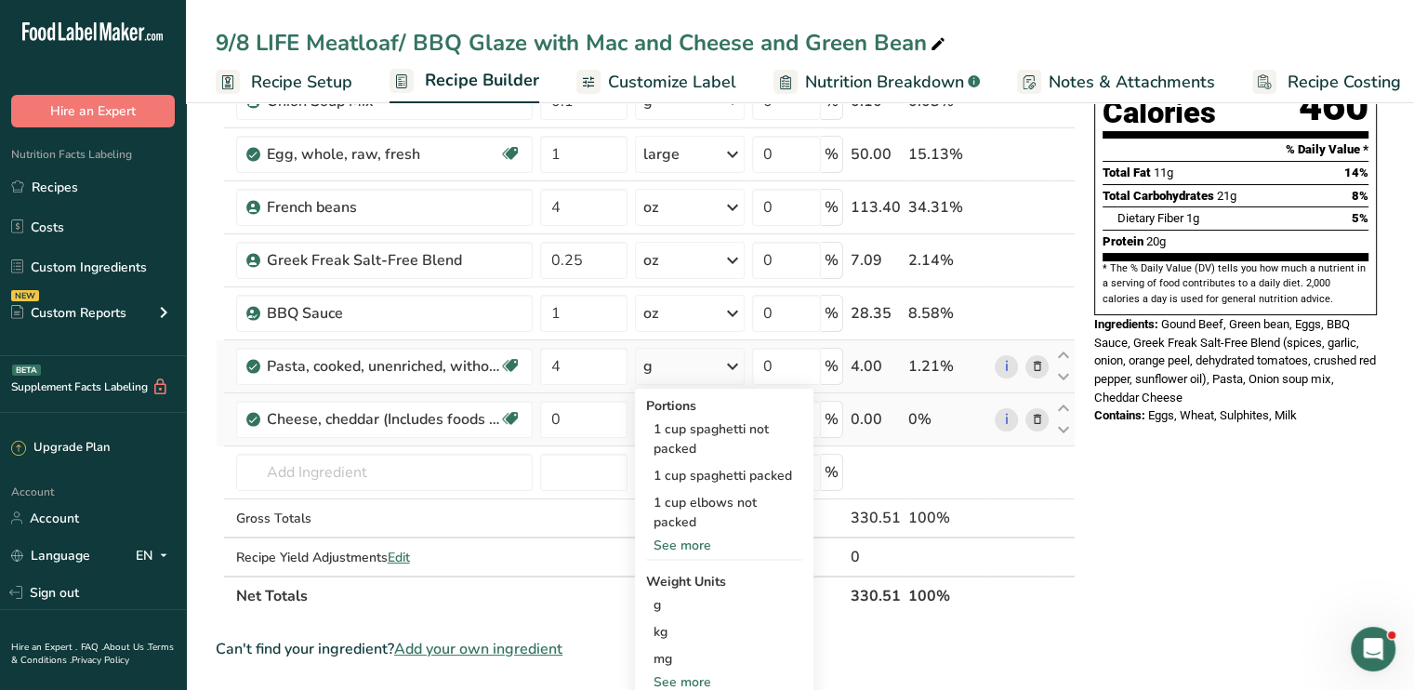
scroll to position [223, 0]
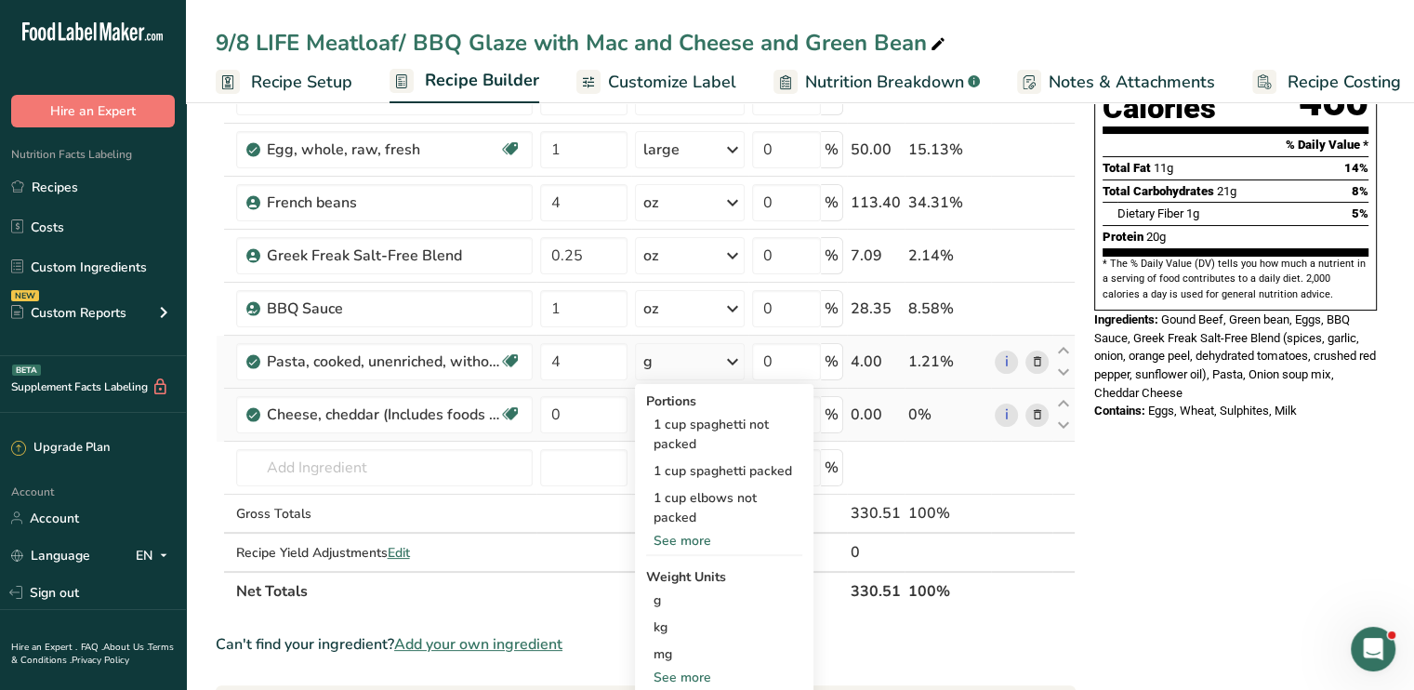
click at [718, 673] on div "See more" at bounding box center [724, 677] width 156 height 20
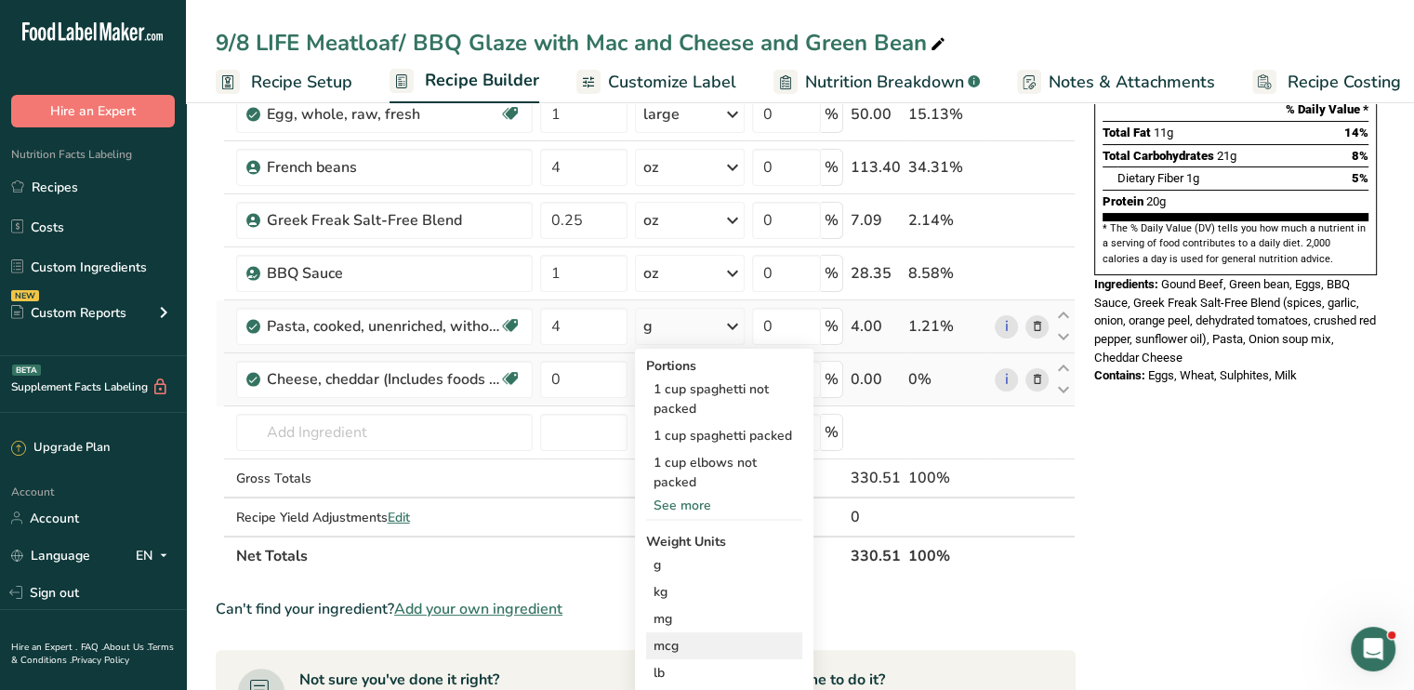
scroll to position [297, 0]
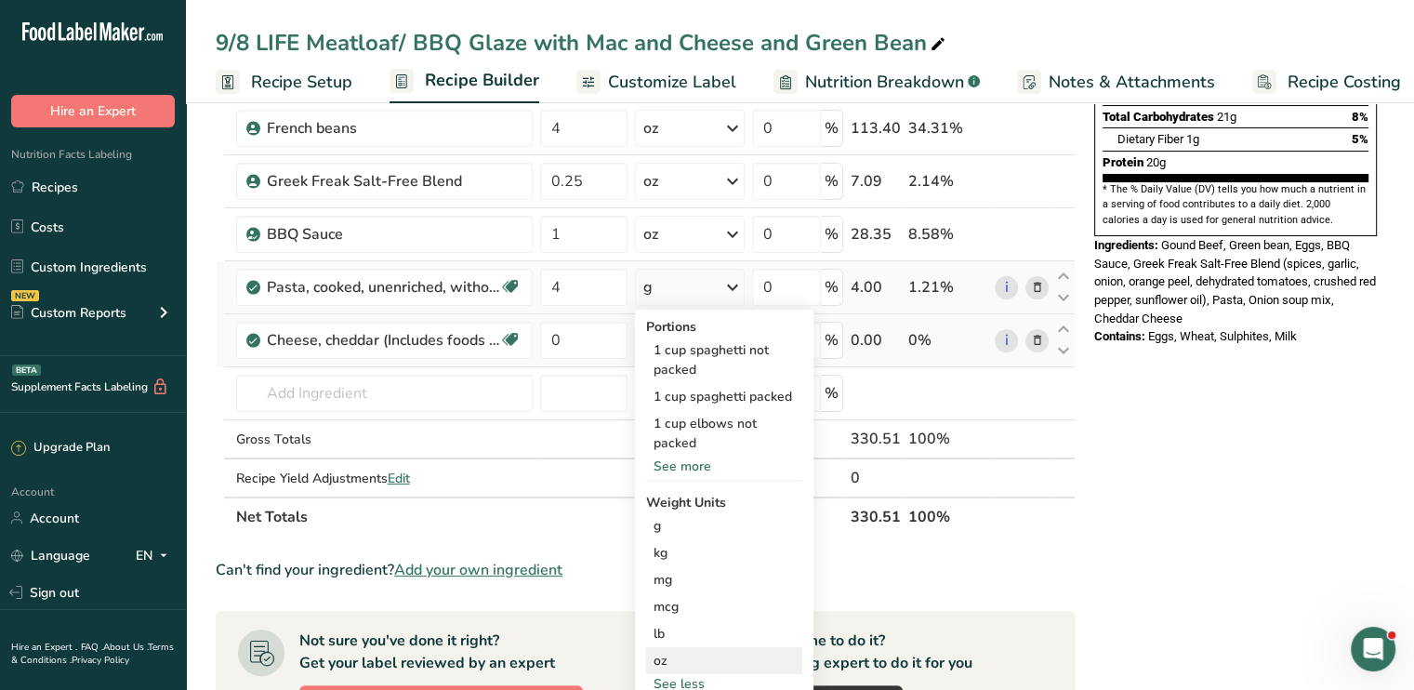
click at [692, 657] on div "oz" at bounding box center [724, 660] width 156 height 27
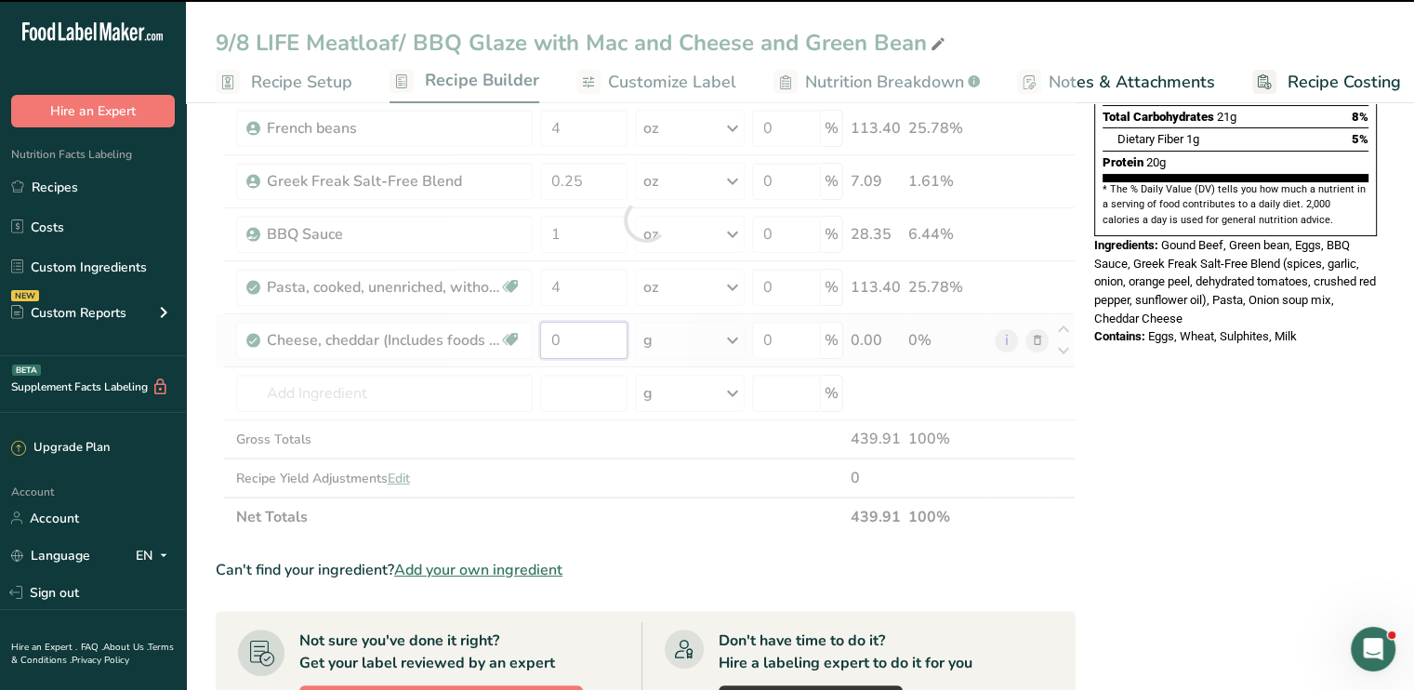
click at [569, 344] on input "0" at bounding box center [583, 340] width 87 height 37
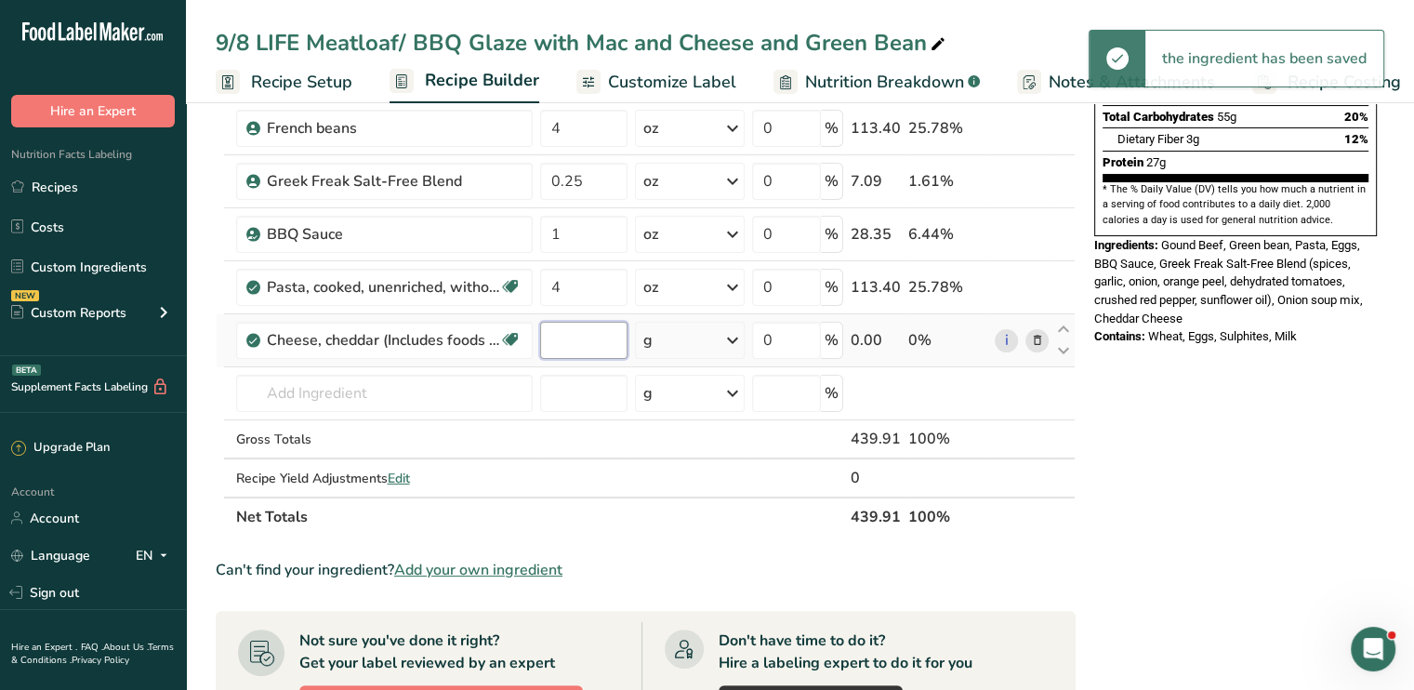
type input "2"
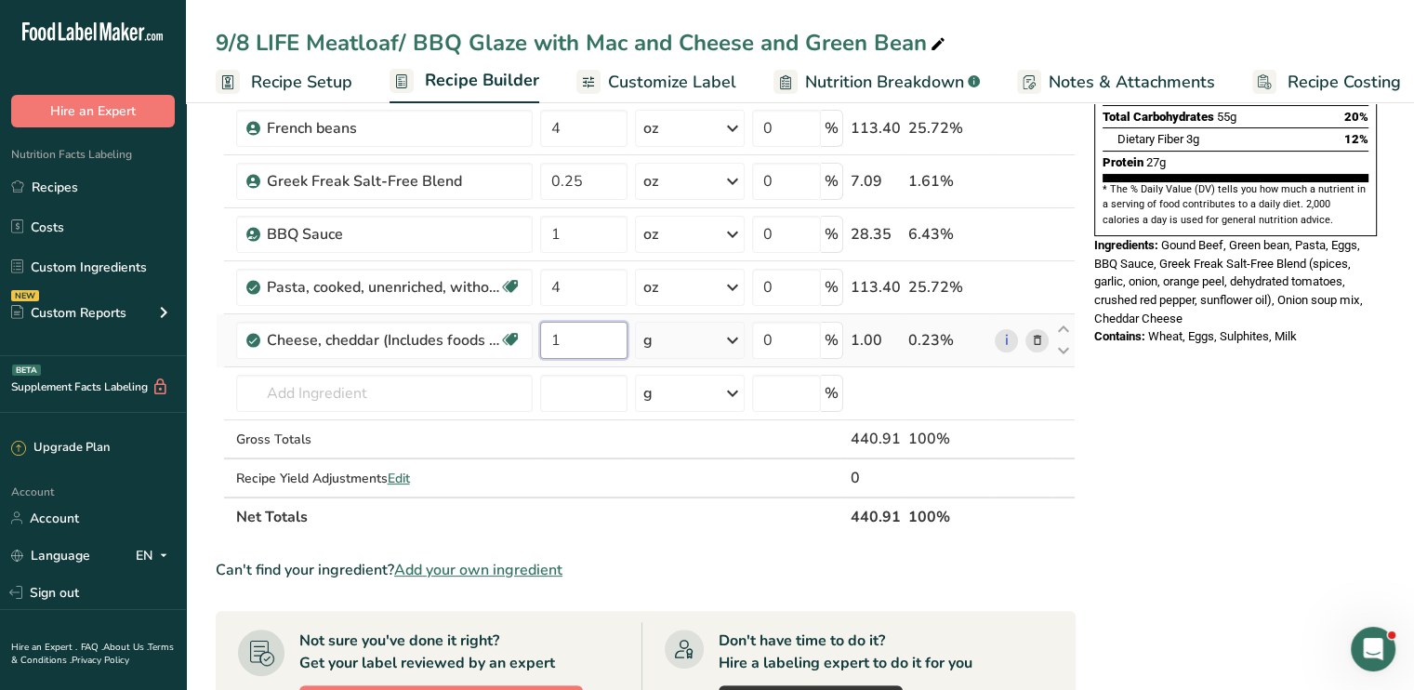
type input "1"
click at [734, 338] on div "Ingredient * Amount * Unit * Waste * .a-a{fill:#347362;}.b-a{fill:#fff;} Grams …" at bounding box center [646, 219] width 860 height 633
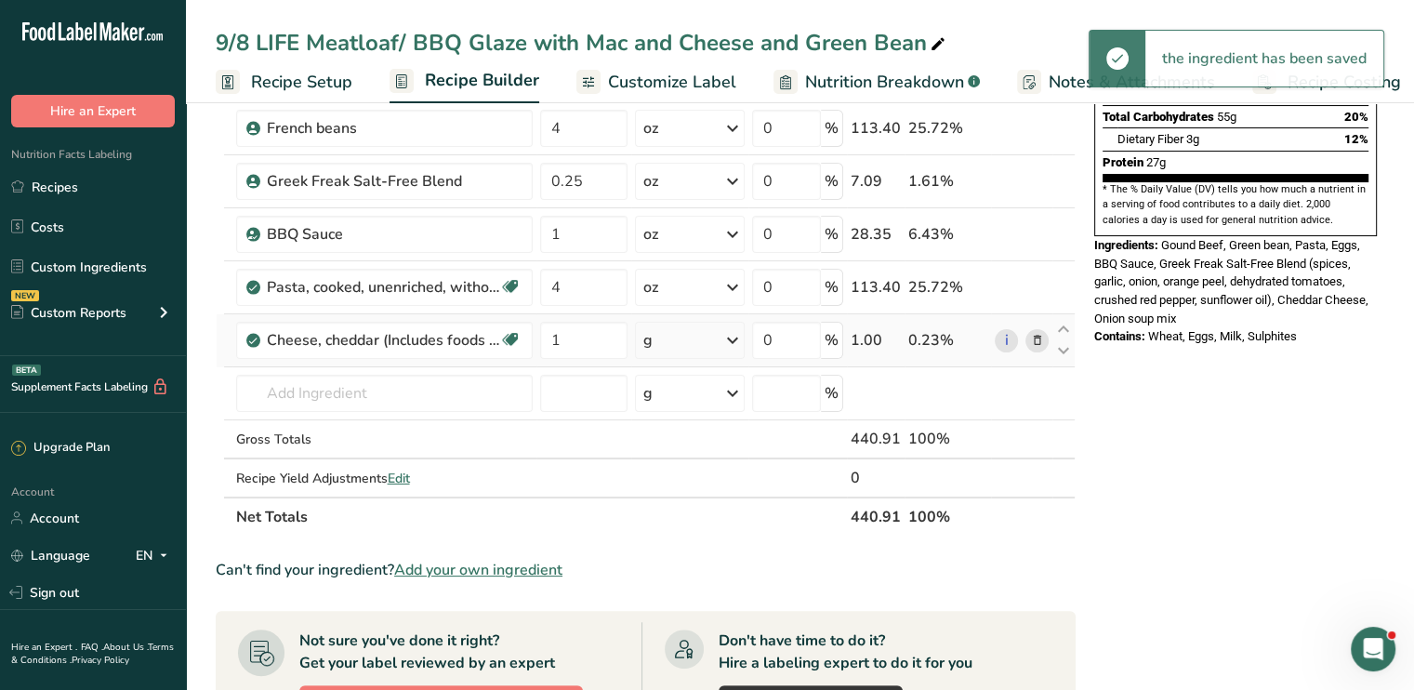
click at [734, 338] on icon at bounding box center [732, 339] width 22 height 33
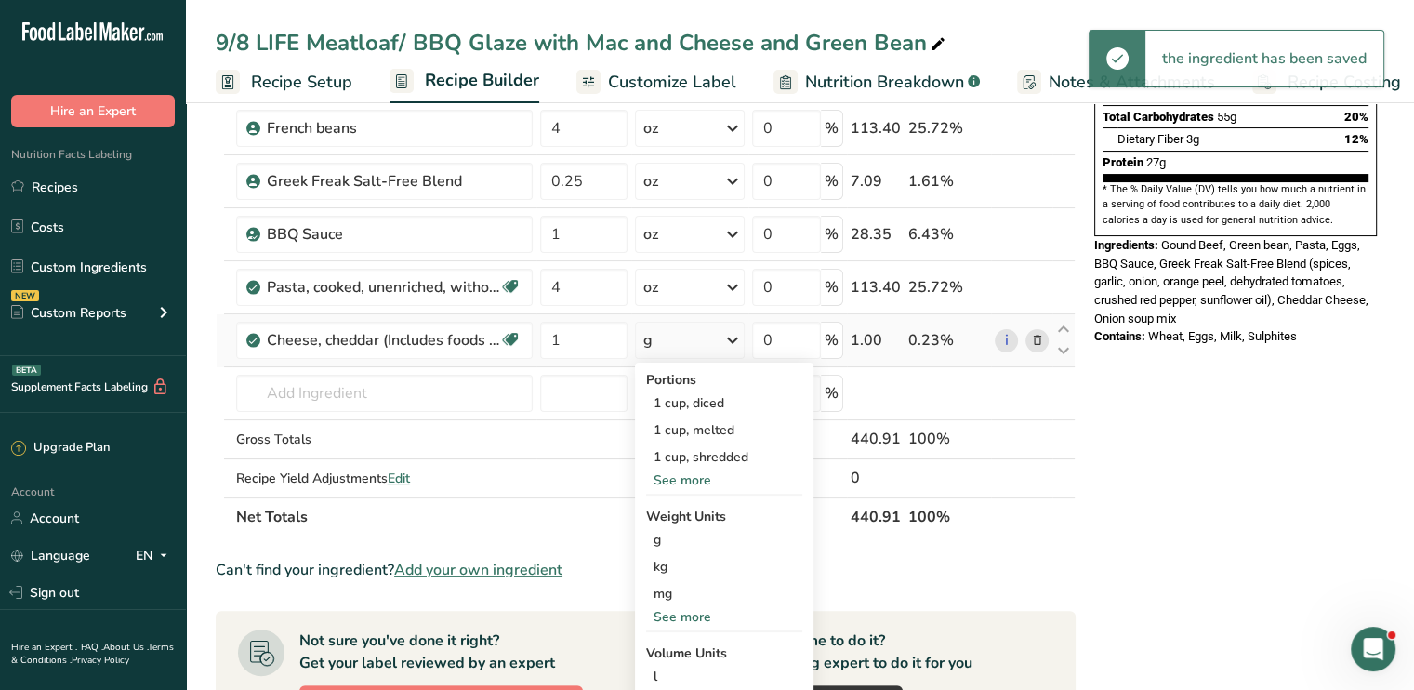
click at [688, 609] on div "See more" at bounding box center [724, 617] width 156 height 20
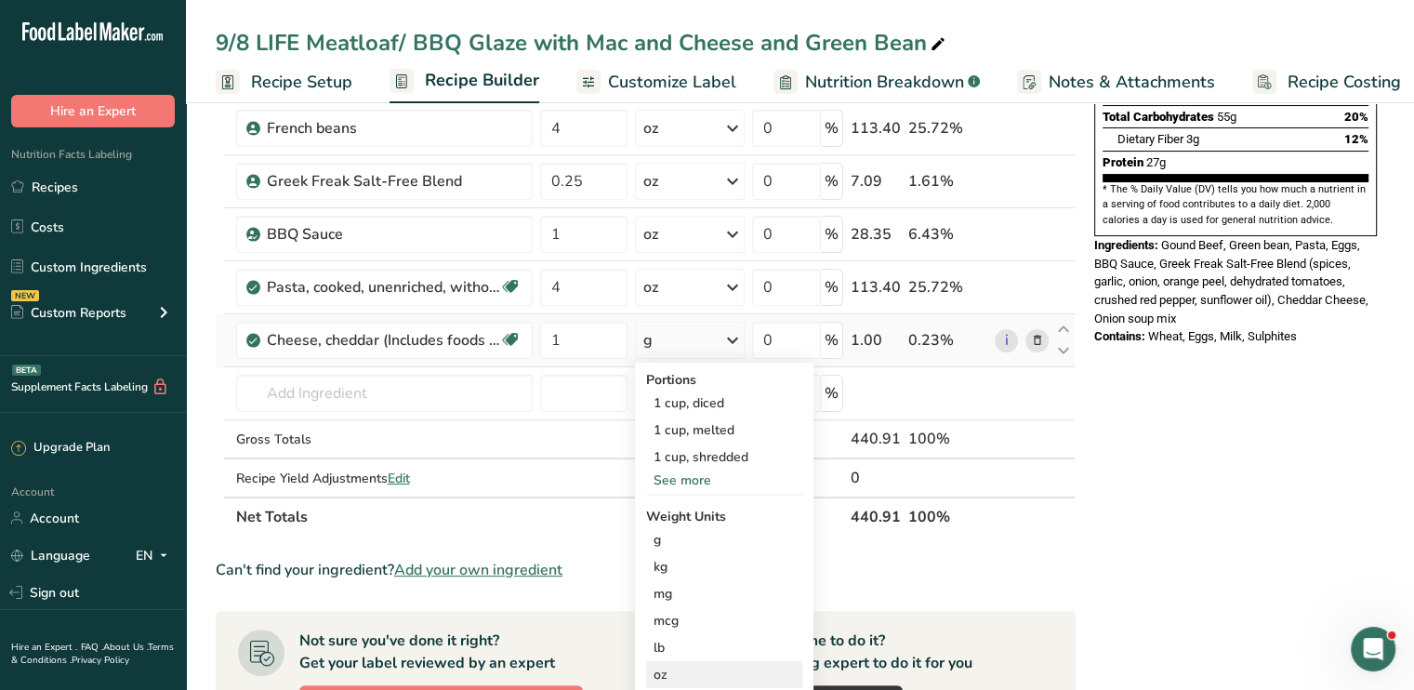
click at [675, 670] on div "oz" at bounding box center [724, 674] width 156 height 27
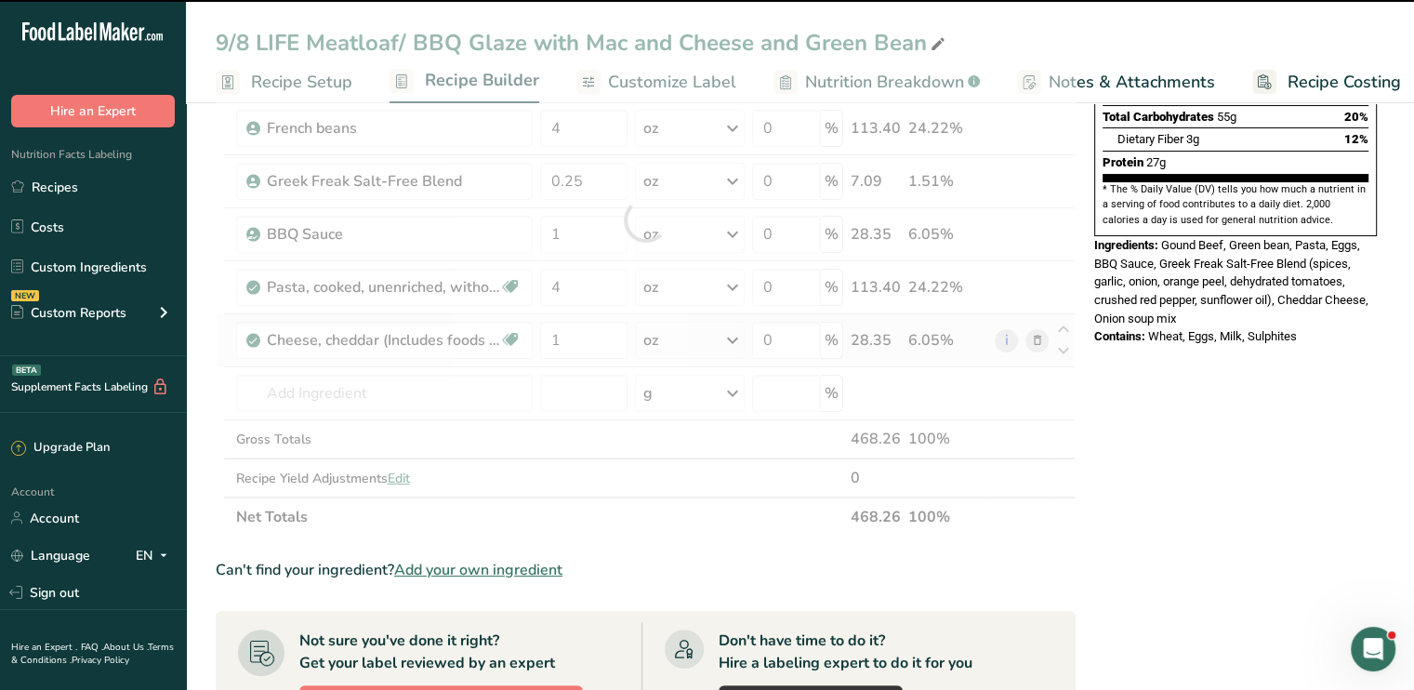
click at [675, 670] on div at bounding box center [684, 675] width 39 height 93
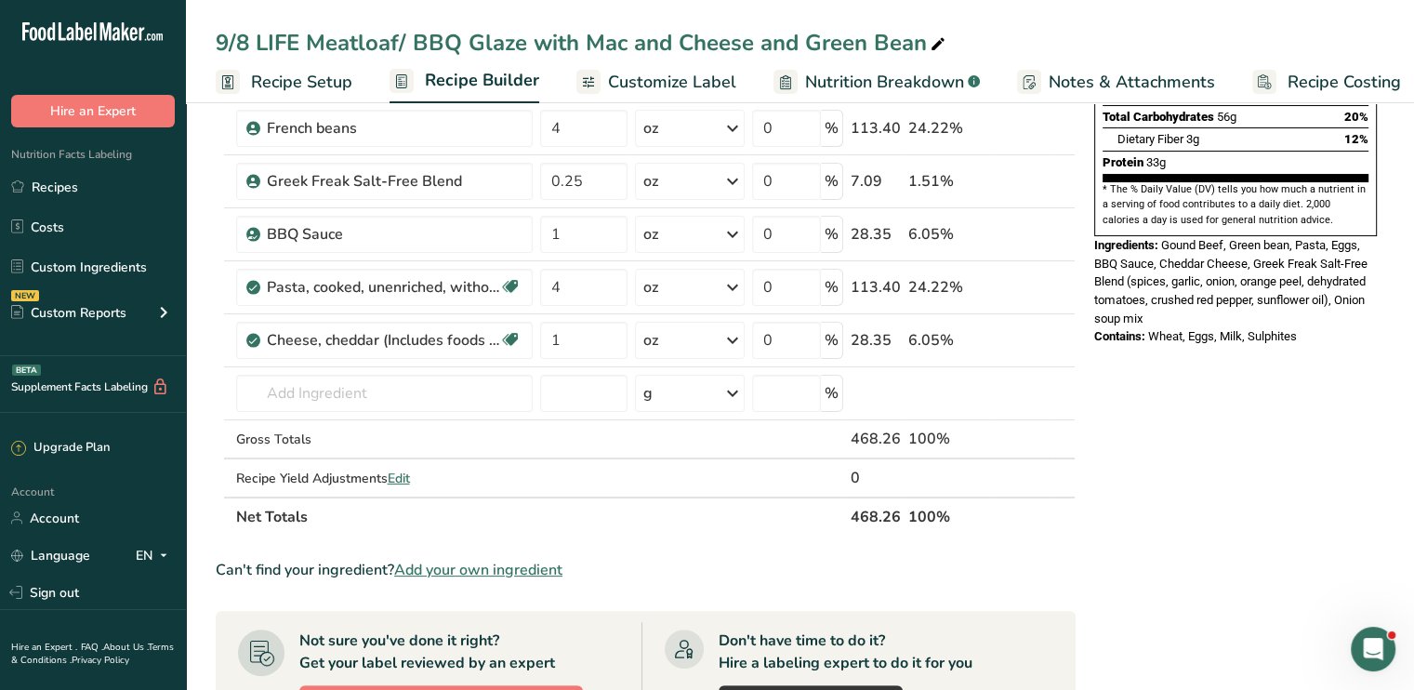
click at [689, 86] on span "Customize Label" at bounding box center [672, 82] width 128 height 25
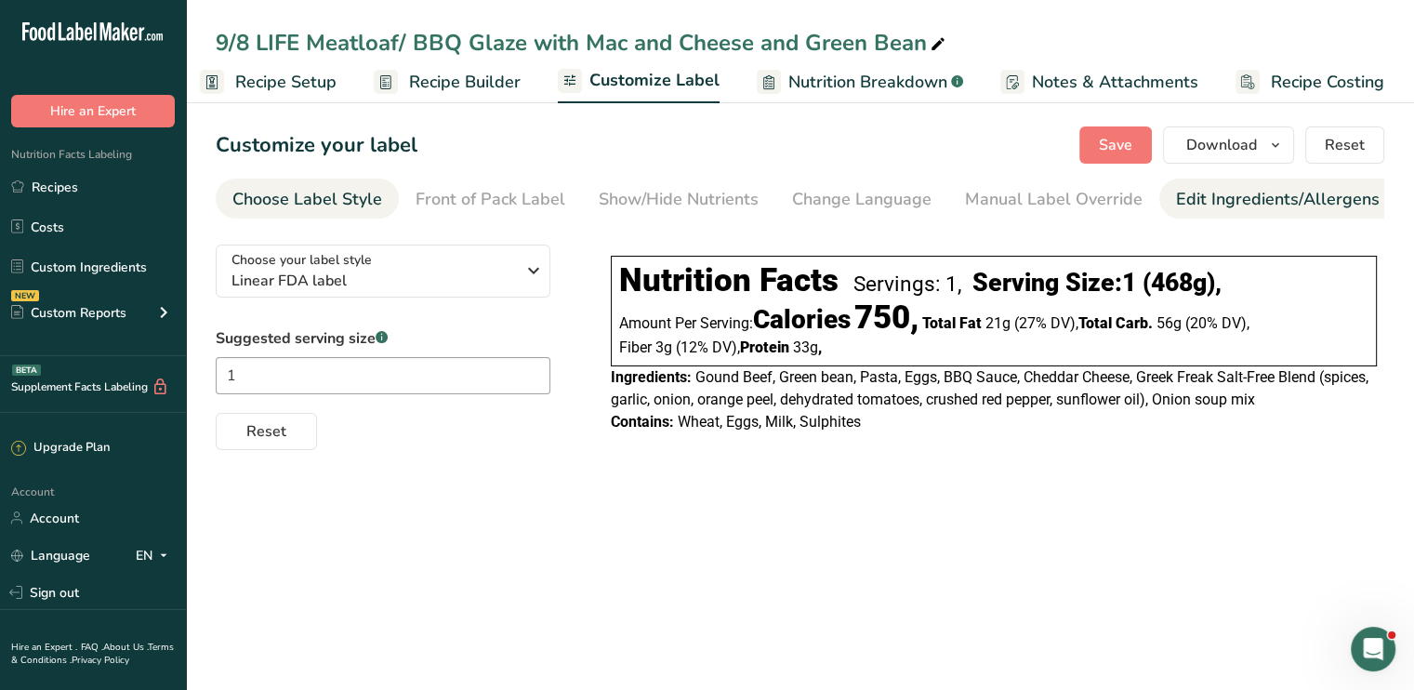
click at [1186, 189] on div "Edit Ingredients/Allergens List" at bounding box center [1294, 199] width 236 height 25
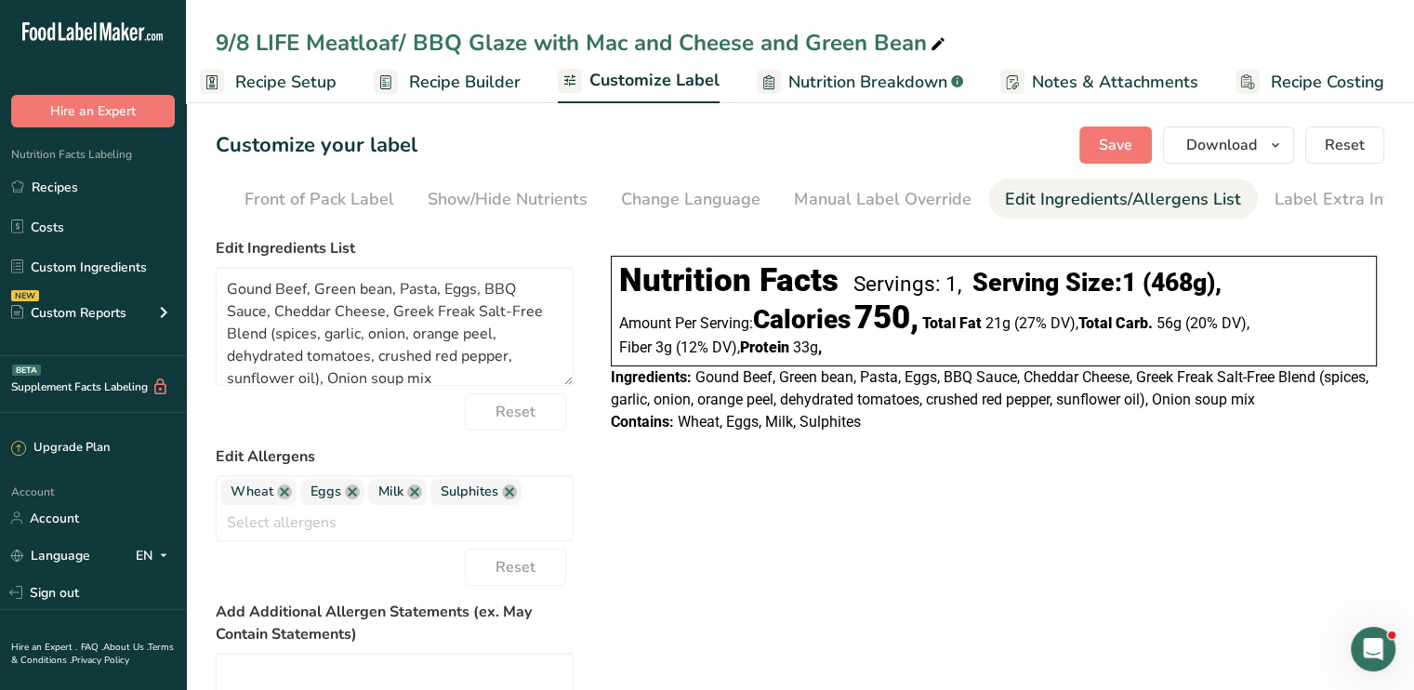
scroll to position [0, 182]
click at [280, 503] on span "Wheat" at bounding box center [258, 492] width 76 height 26
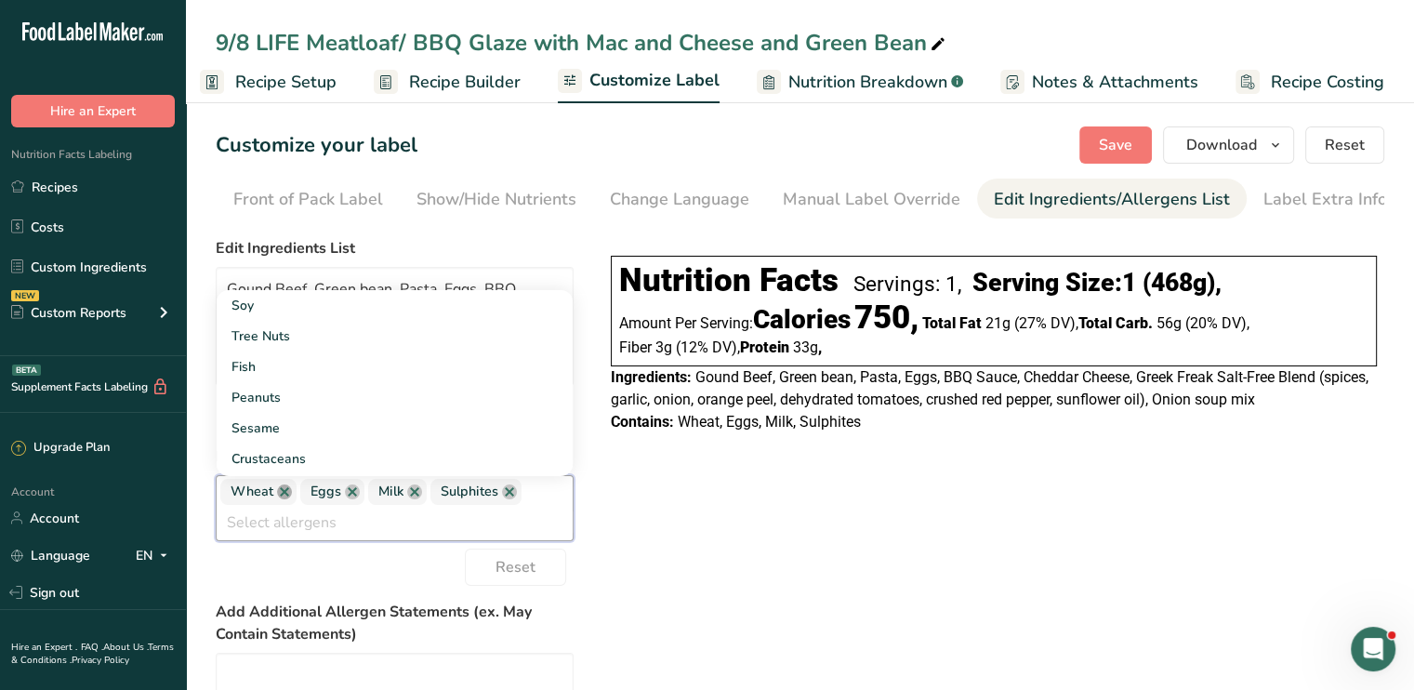
click at [283, 498] on link at bounding box center [284, 491] width 15 height 15
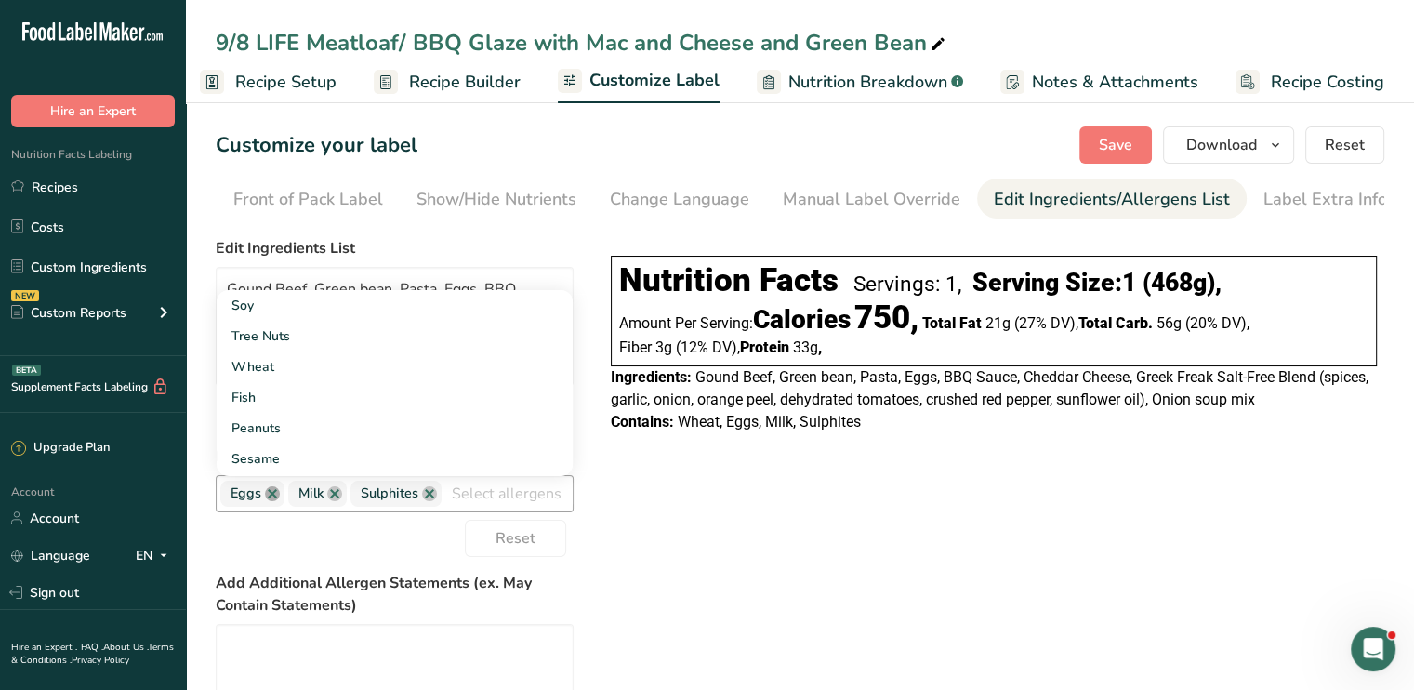
click at [271, 497] on link at bounding box center [272, 493] width 15 height 15
click at [271, 497] on link at bounding box center [266, 493] width 15 height 15
click at [298, 500] on link at bounding box center [299, 493] width 15 height 15
click at [1119, 155] on span "Save" at bounding box center [1115, 145] width 33 height 22
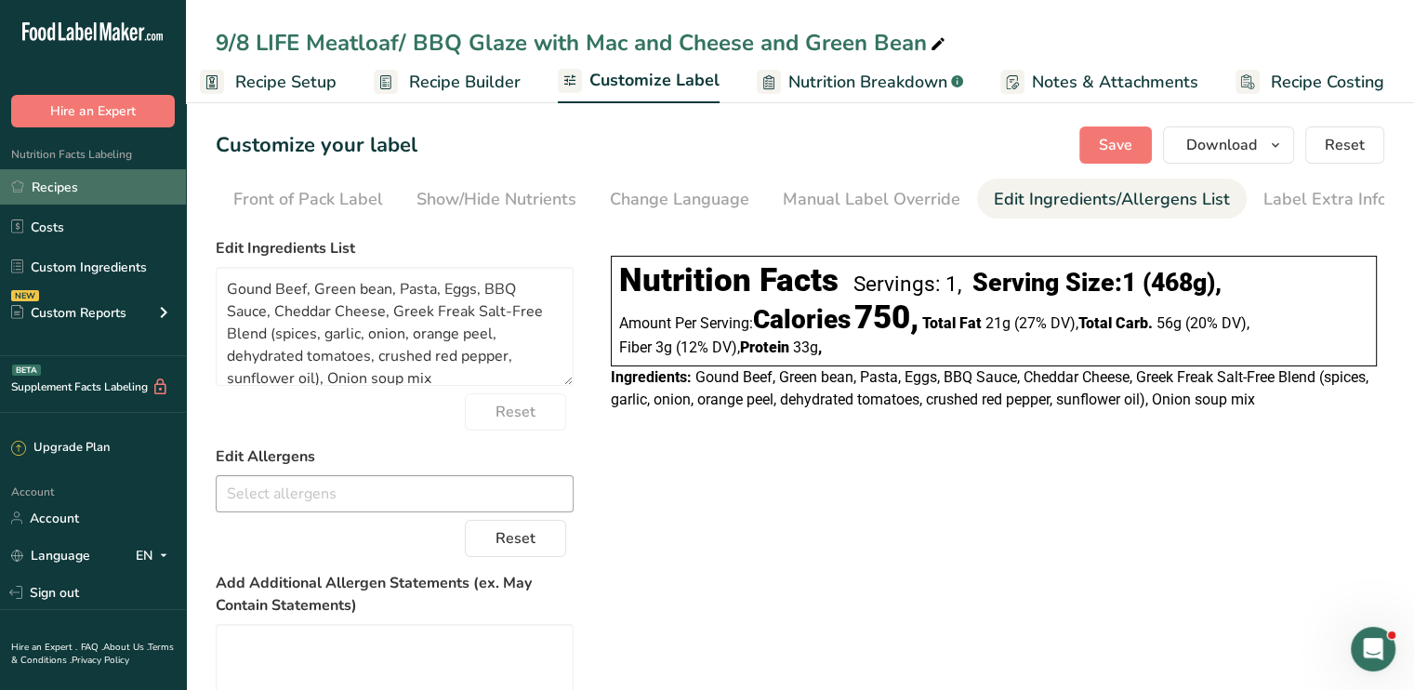
click at [56, 192] on link "Recipes" at bounding box center [93, 186] width 186 height 35
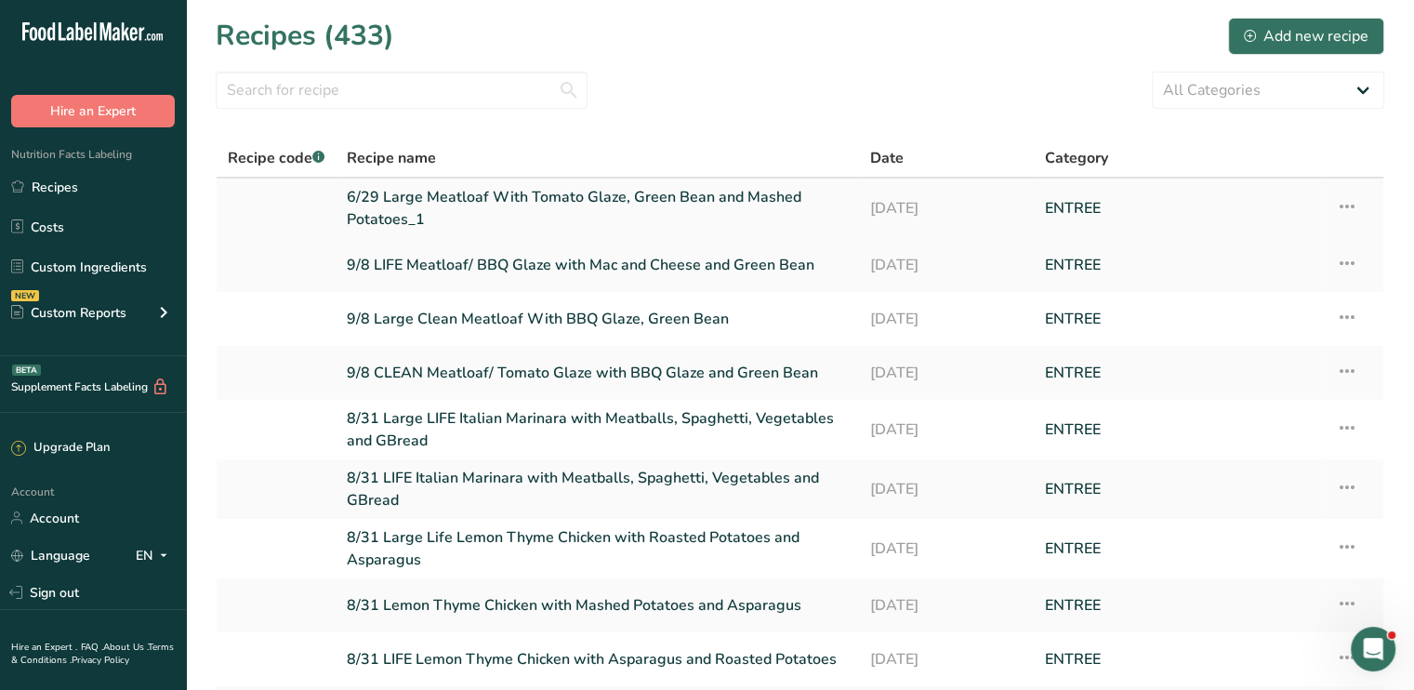
click at [607, 200] on link "6/29 Large Meatloaf With Tomato Glaze, Green Bean and Mashed Potatoes_1" at bounding box center [597, 208] width 501 height 45
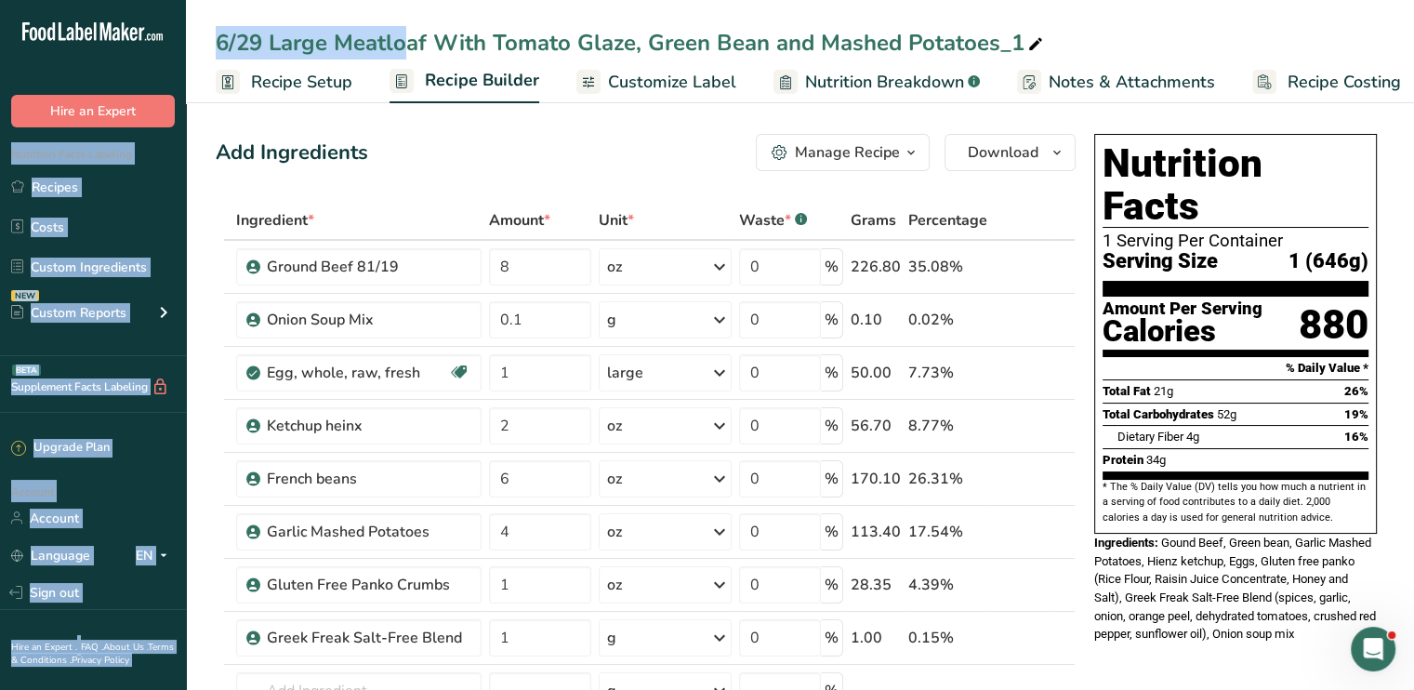
drag, startPoint x: 266, startPoint y: 36, endPoint x: 57, endPoint y: 51, distance: 209.7
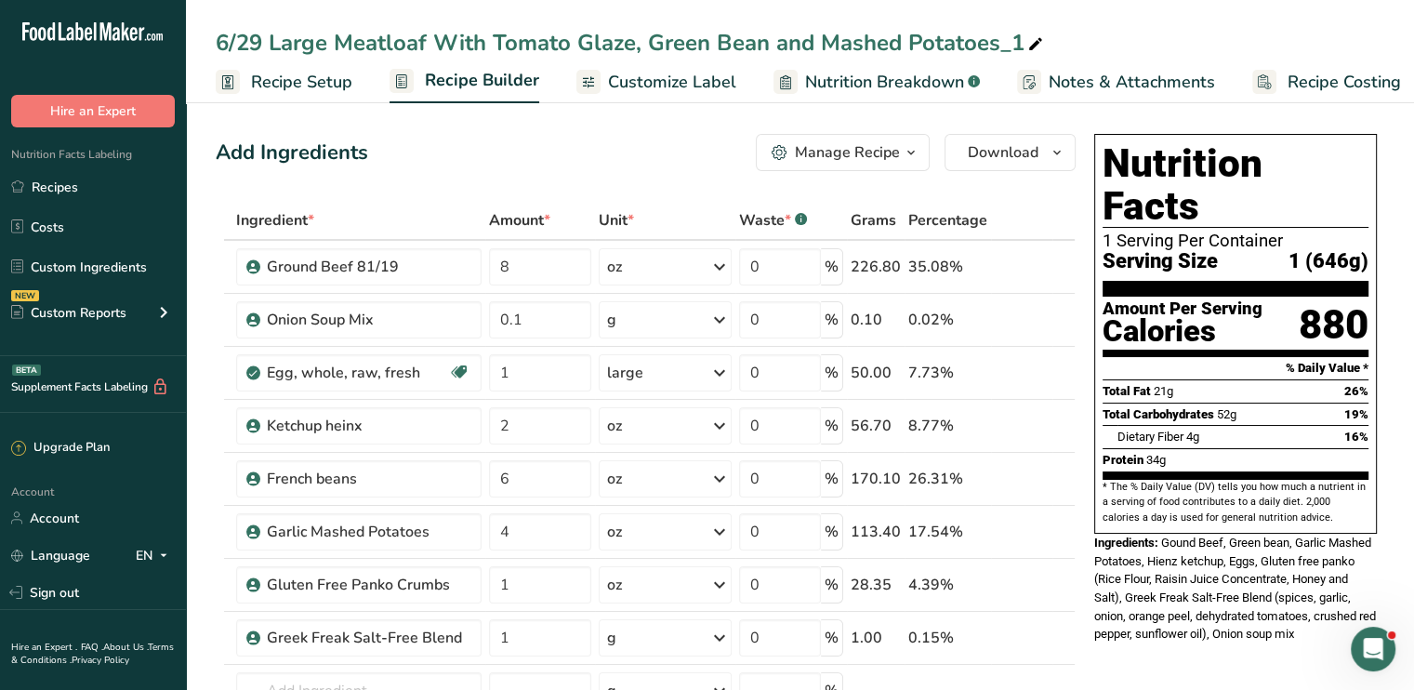
click at [278, 39] on div "6/29 Large Meatloaf With Tomato Glaze, Green Bean and Mashed Potatoes_1" at bounding box center [631, 42] width 831 height 33
click at [278, 39] on input "6/29 Large Meatloaf With Tomato Glaze, Green Bean and Mashed Potatoes_1" at bounding box center [800, 42] width 1168 height 33
click at [264, 36] on input "6/29 Large Meatloaf With Tomato Glaze, Green Bean and Mashed Potatoes_1" at bounding box center [800, 42] width 1168 height 33
drag, startPoint x: 490, startPoint y: 46, endPoint x: 624, endPoint y: 41, distance: 133.9
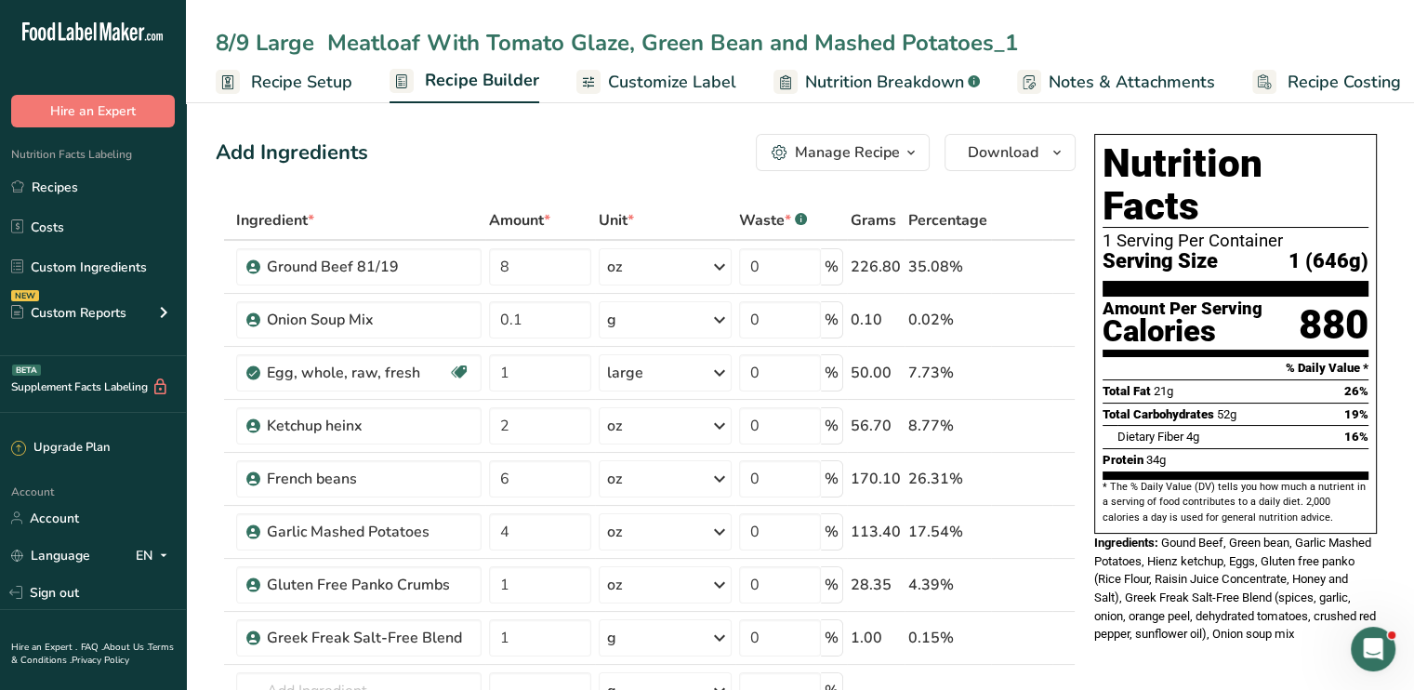
click at [624, 41] on input "8/9 Large Meatloaf With Tomato Glaze, Green Bean and Mashed Potatoes_1" at bounding box center [800, 42] width 1168 height 33
click at [563, 44] on input "8/9 Large Meatloaf With Tomato Glaze, Green Bean and Mashed Potatoes_1" at bounding box center [800, 42] width 1168 height 33
drag, startPoint x: 490, startPoint y: 51, endPoint x: 559, endPoint y: 51, distance: 68.8
click at [559, 51] on input "8/9 Large Meatloaf With Tomato Glaze, Green Bean and Mashed Potatoes_1" at bounding box center [800, 42] width 1168 height 33
drag, startPoint x: 737, startPoint y: 46, endPoint x: 1015, endPoint y: 63, distance: 278.4
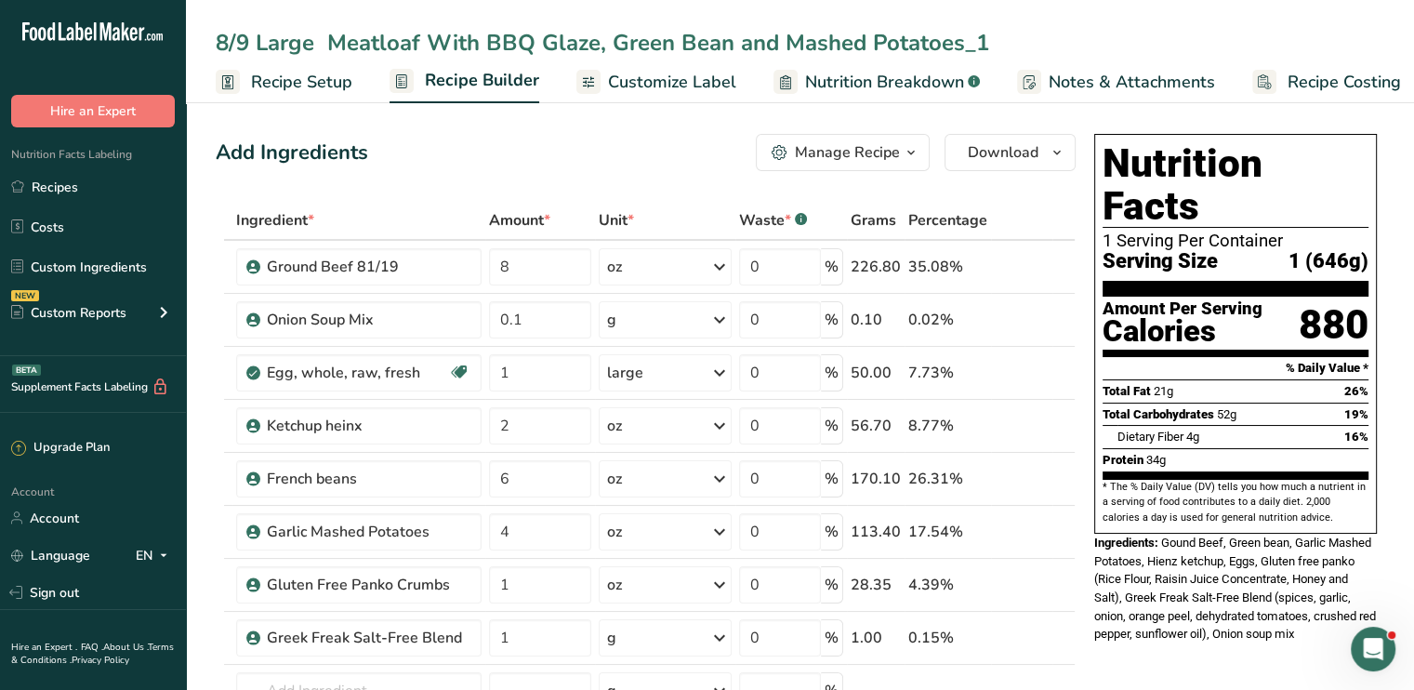
click at [1015, 63] on div "8/9 Large Meatloaf With BBQ Glaze, Green Bean and Mashed Potatoes_1 Recipe Setu…" at bounding box center [800, 51] width 1228 height 103
click at [610, 41] on input "8/9 Large Meatloaf With BBQ Glaze, Green Bean" at bounding box center [800, 42] width 1168 height 33
type input "8/9 Large Meatloaf With BBQ Glaze, Mac and Cheese and Green Bean"
click at [1036, 428] on icon at bounding box center [1036, 426] width 13 height 20
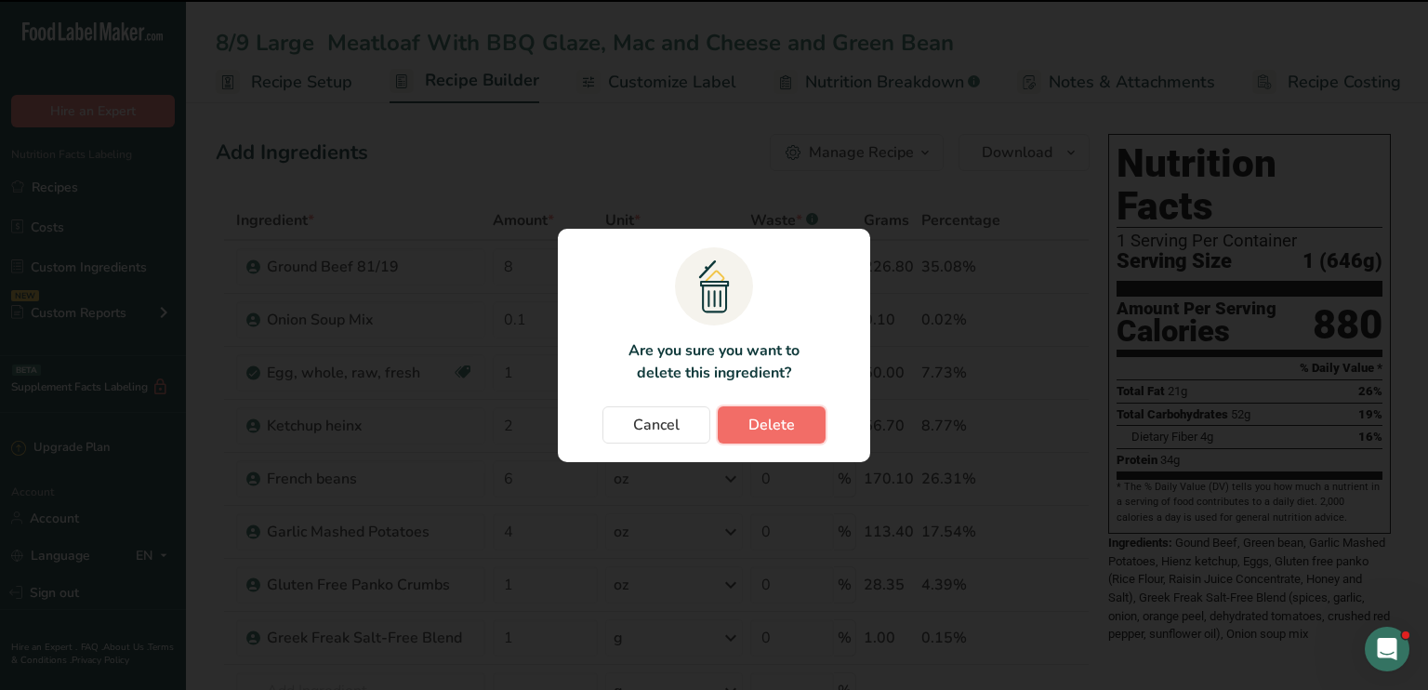
click at [731, 422] on button "Delete" at bounding box center [772, 424] width 108 height 37
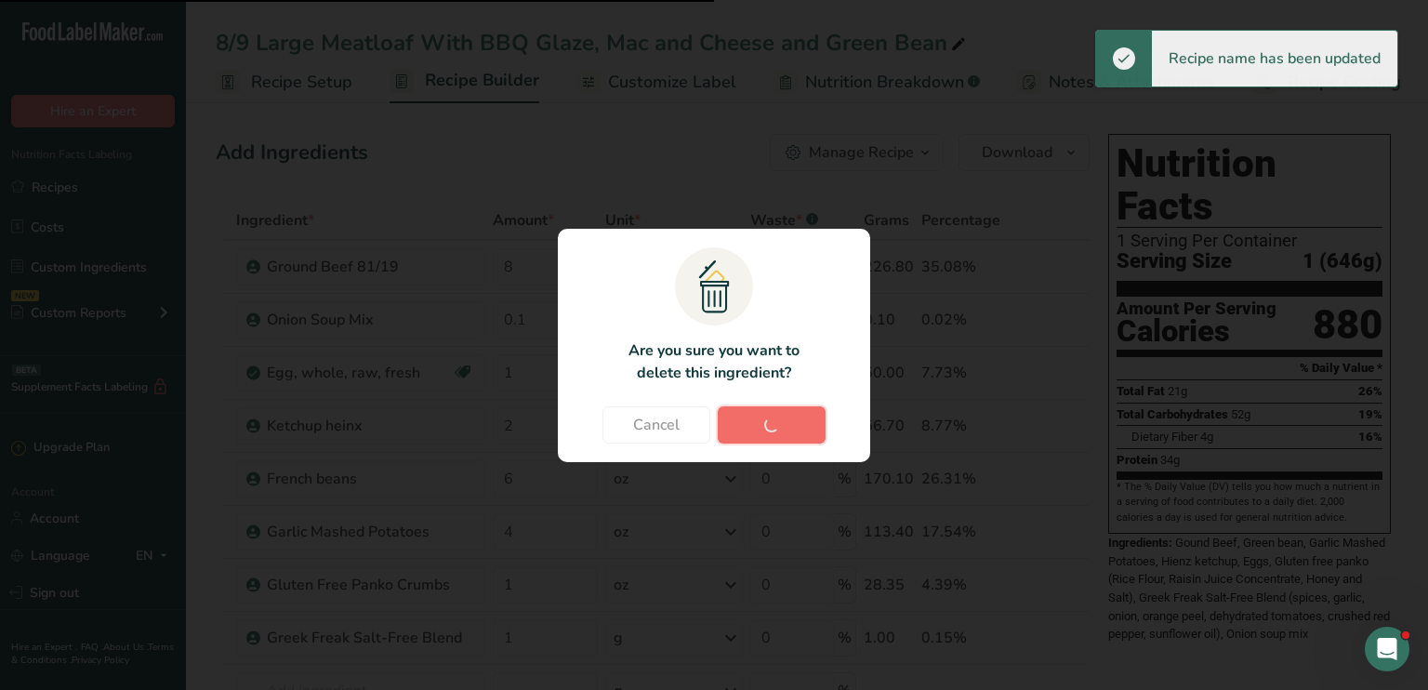
type input "6"
type input "4"
type input "1"
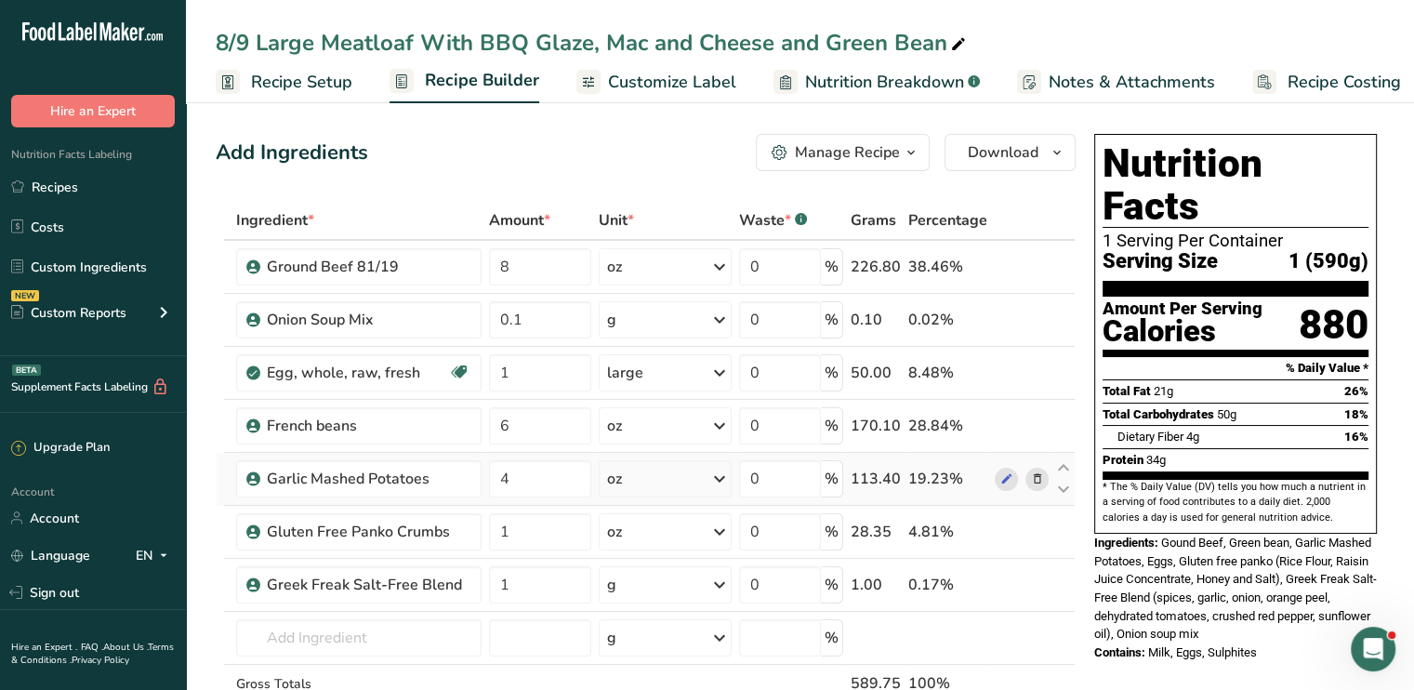
click at [1039, 471] on icon at bounding box center [1036, 479] width 13 height 20
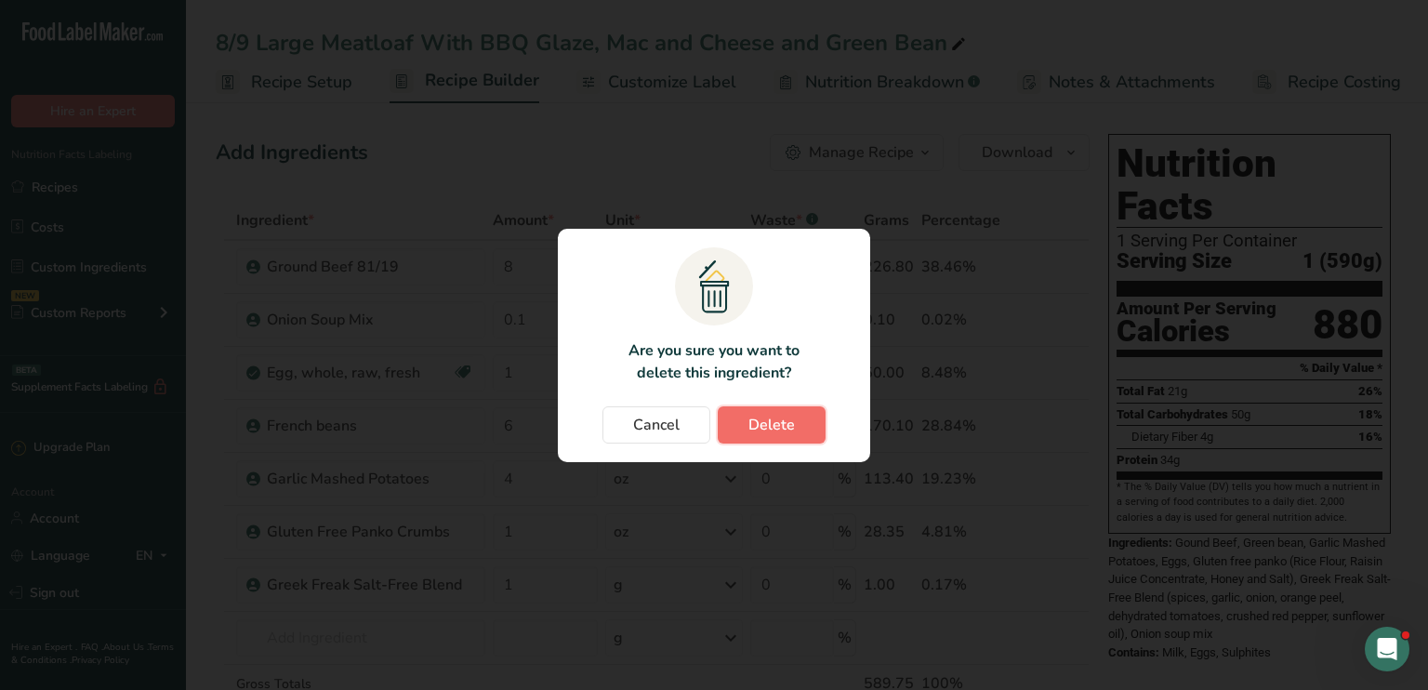
click at [788, 420] on span "Delete" at bounding box center [771, 425] width 46 height 22
type input "1"
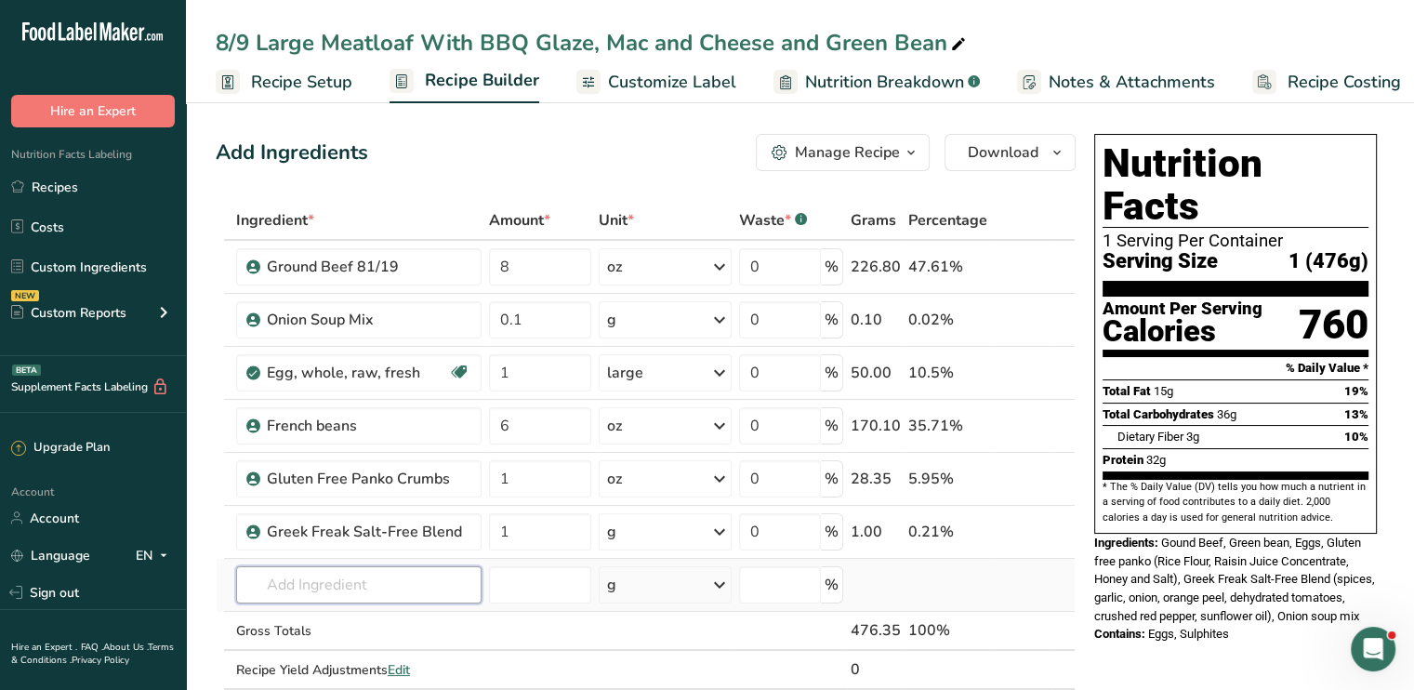
click at [338, 579] on input "text" at bounding box center [358, 584] width 245 height 37
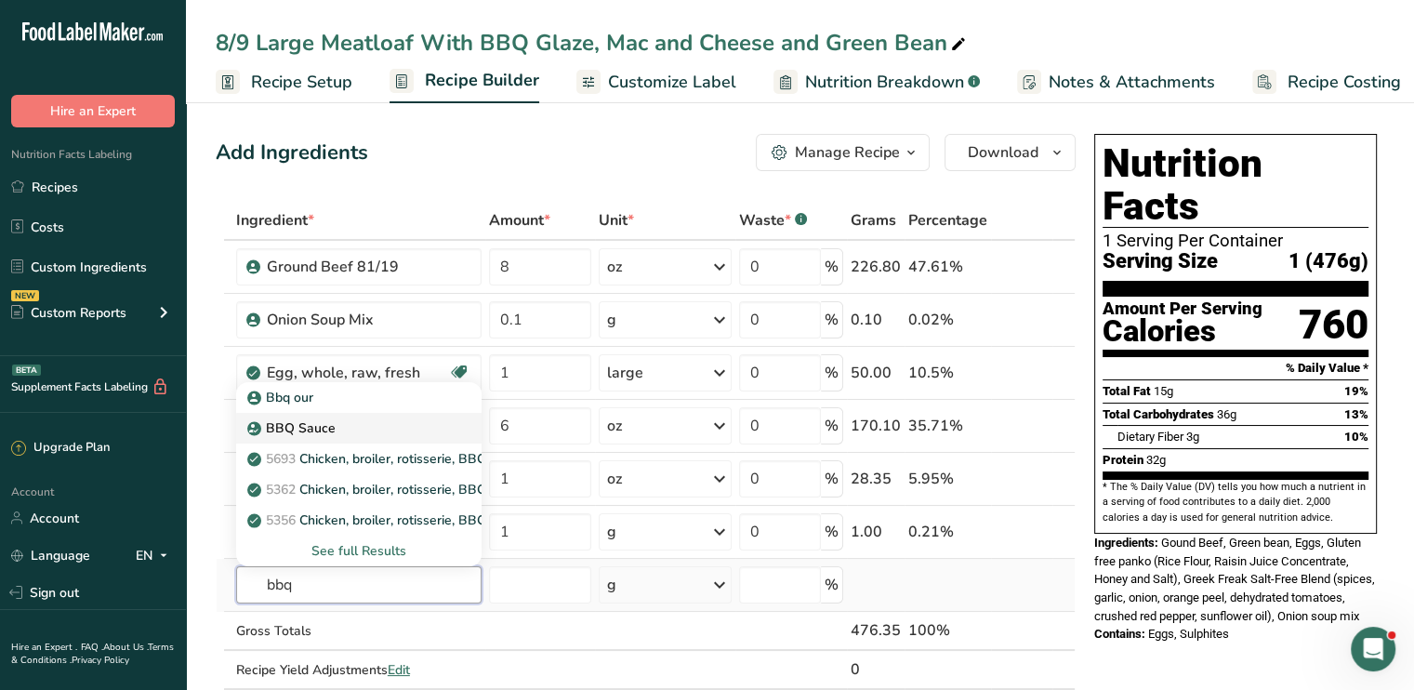
type input "bbq"
click at [341, 431] on div "BBQ Sauce" at bounding box center [344, 428] width 186 height 20
type input "BBQ Sauce"
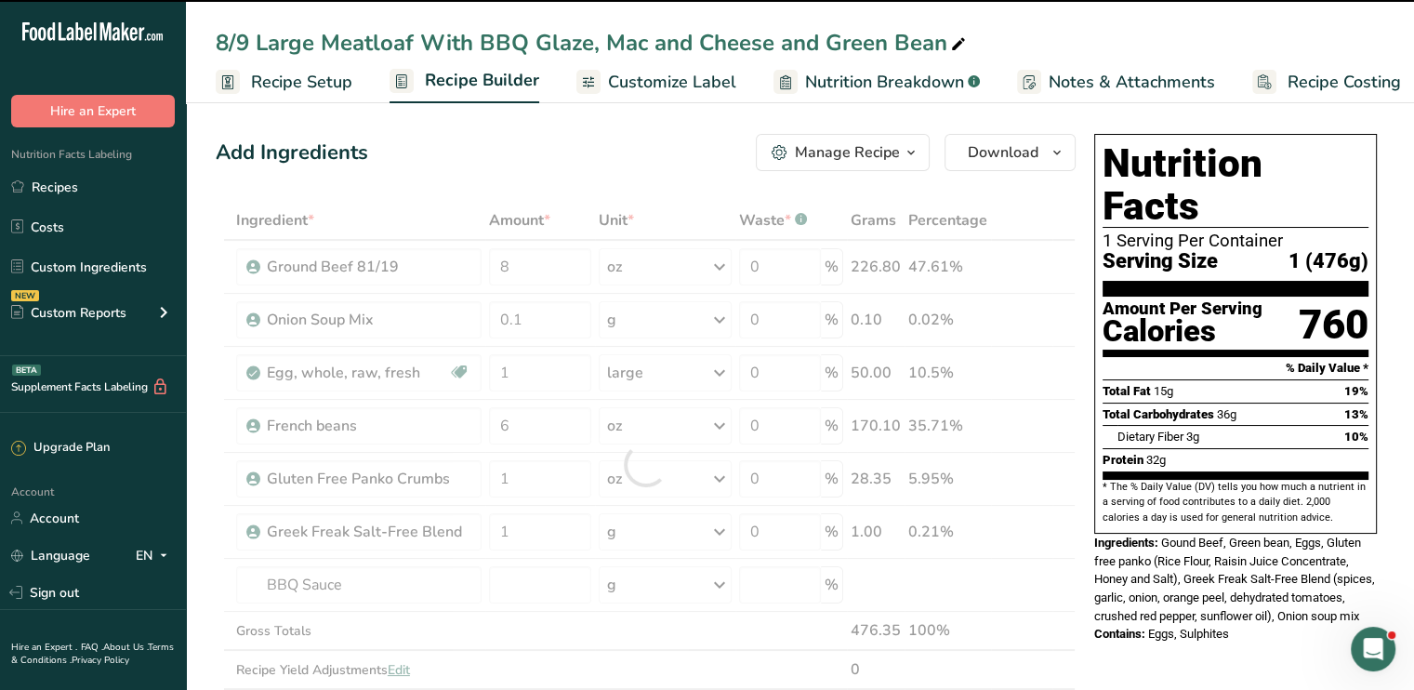
type input "0"
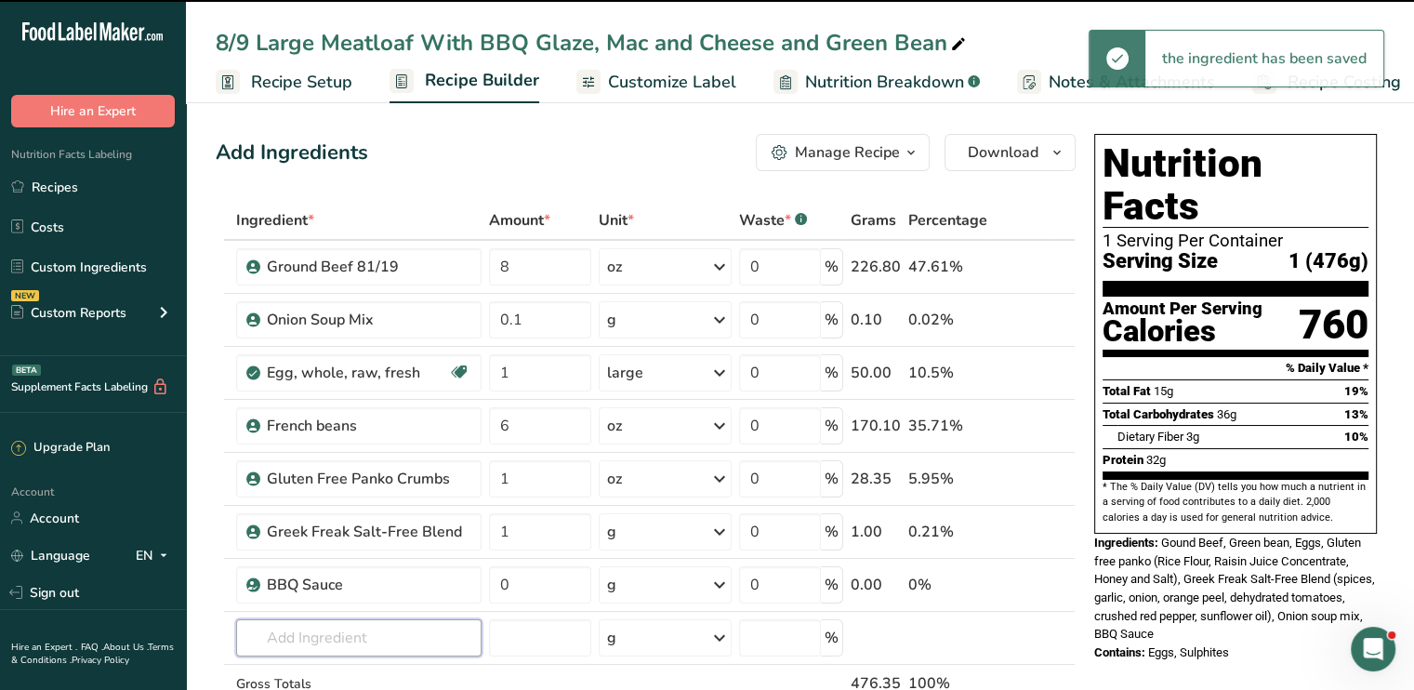
click at [333, 626] on input "text" at bounding box center [358, 637] width 245 height 37
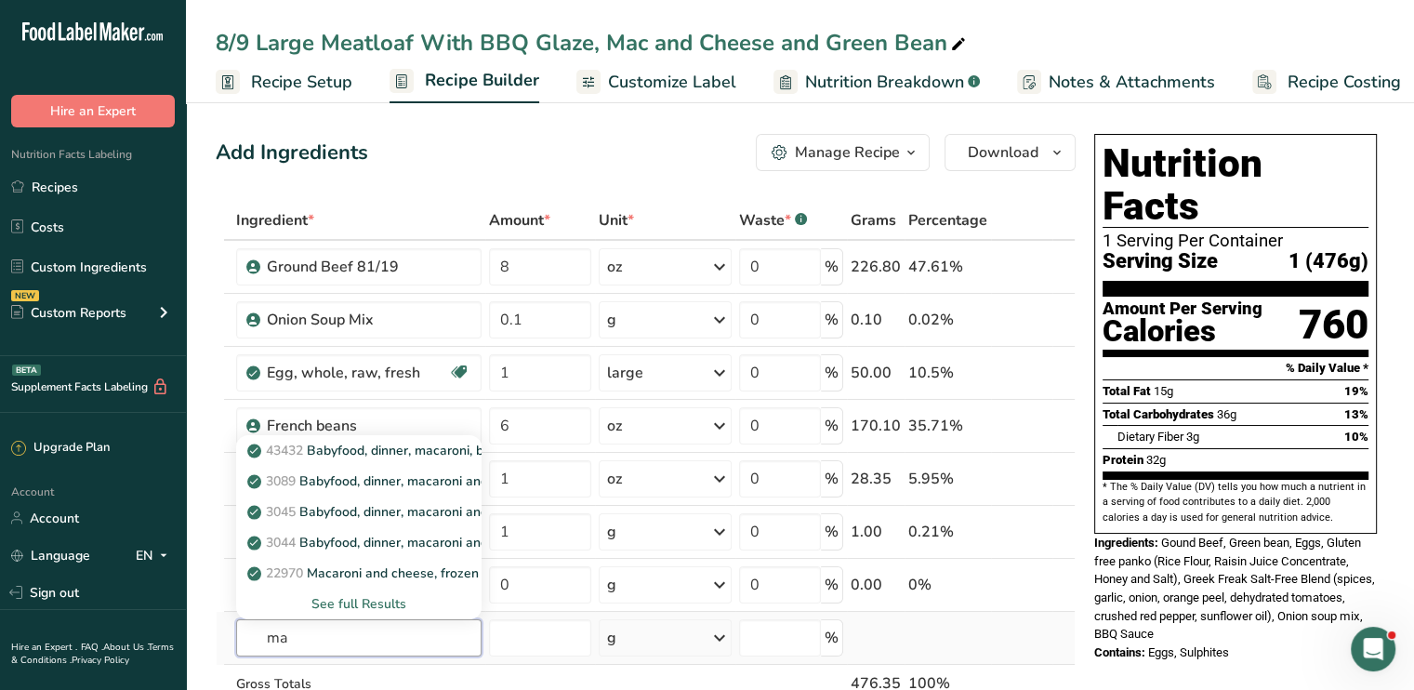
type input "m"
type input "pasta"
click at [433, 449] on p "20421 Pasta, cooked, unenriched, without added salt" at bounding box center [416, 451] width 331 height 20
type input "Pasta, cooked, unenriched, without added salt"
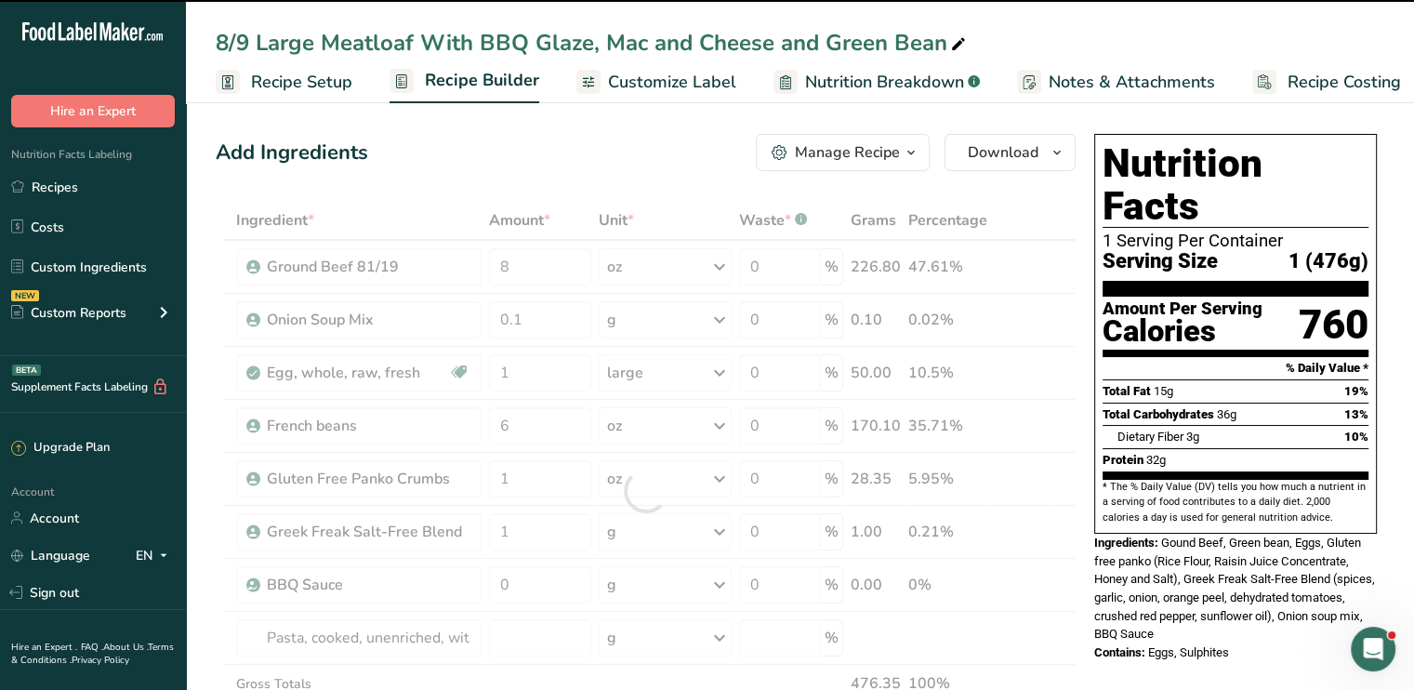
type input "0"
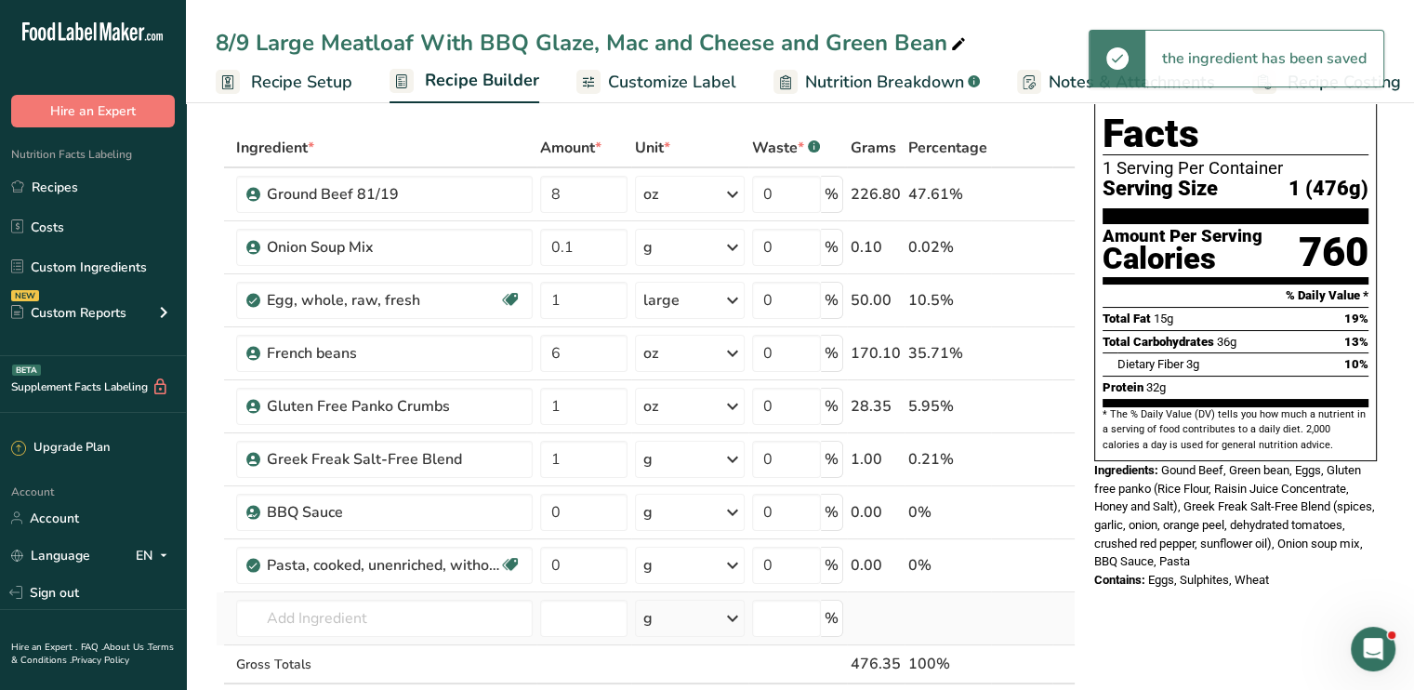
scroll to position [74, 0]
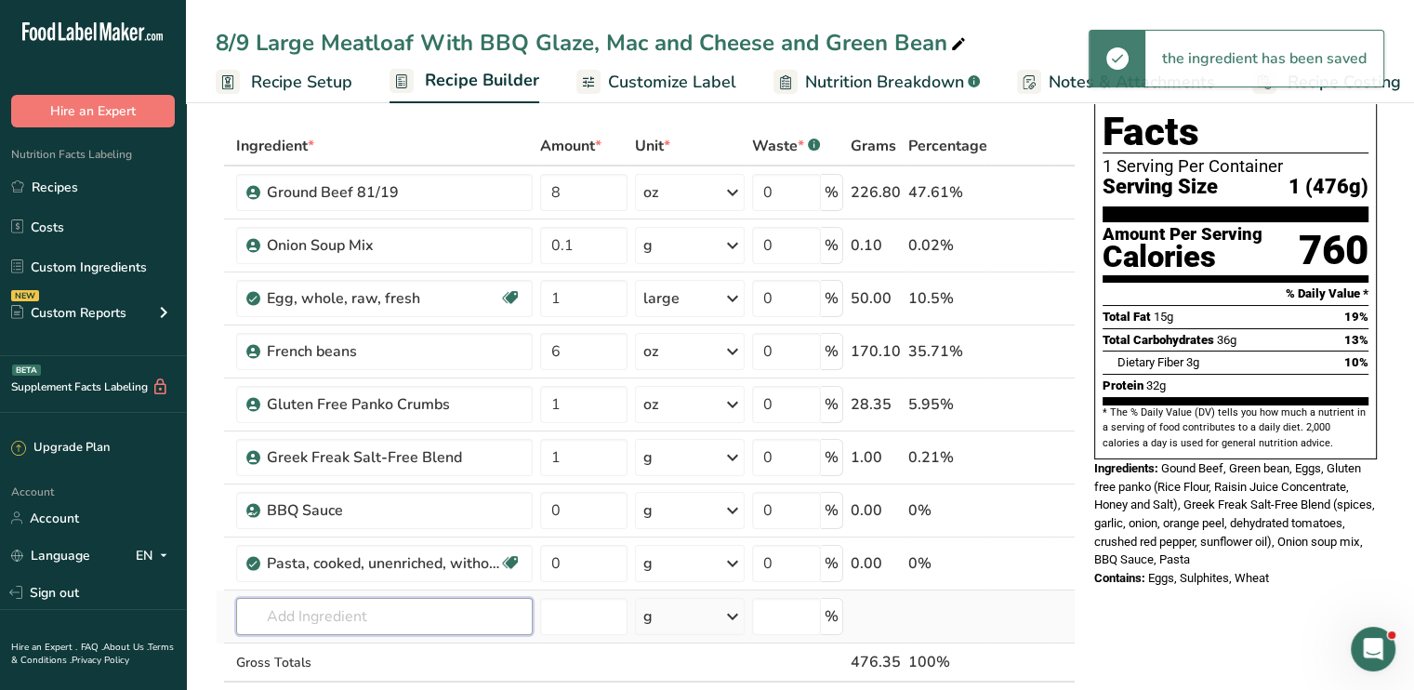
click at [349, 623] on input "text" at bounding box center [384, 616] width 296 height 37
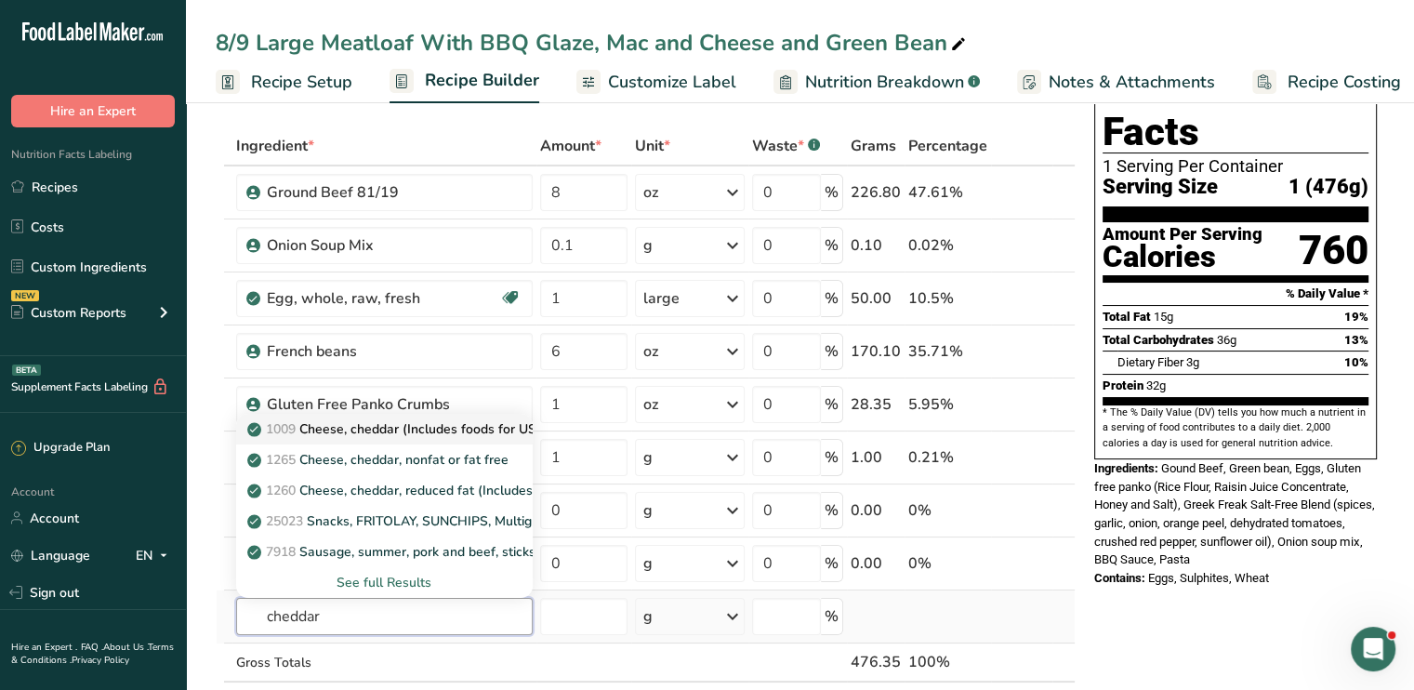
type input "cheddar"
click at [494, 434] on p "1009 Cheese, cheddar (Includes foods for USDA's Food Distribution Program)" at bounding box center [491, 429] width 480 height 20
type input "Cheese, cheddar (Includes foods for USDA's Food Distribution Program)"
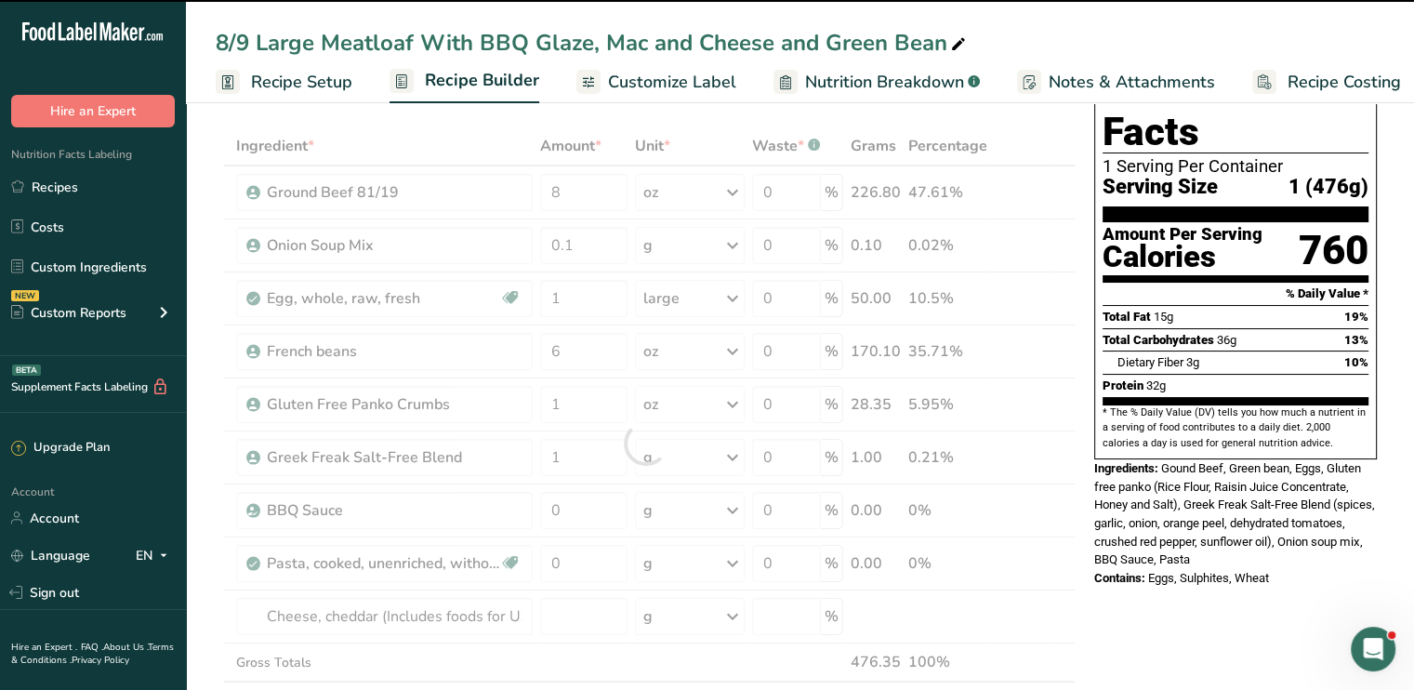
type input "0"
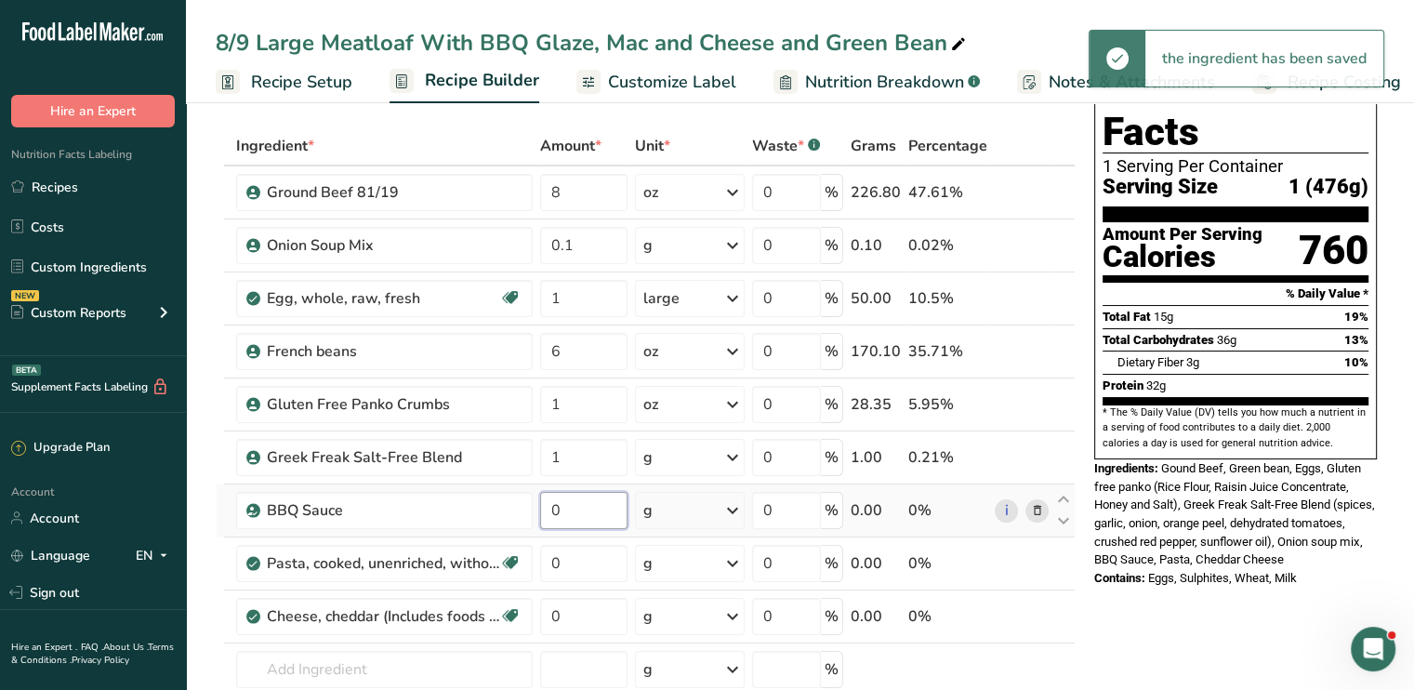
click at [576, 509] on input "0" at bounding box center [583, 510] width 87 height 37
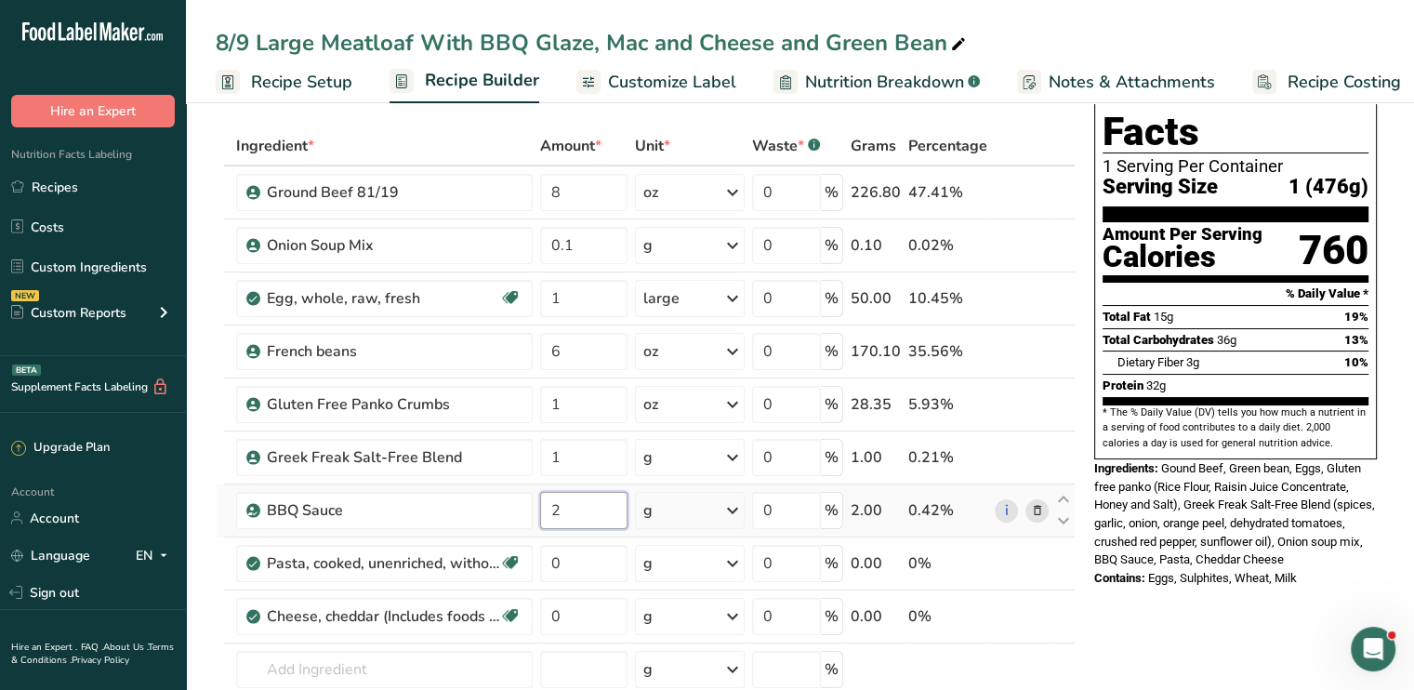
type input "2"
click at [731, 508] on div "Ingredient * Amount * Unit * Waste * .a-a{fill:#347362;}.b-a{fill:#fff;} Grams …" at bounding box center [646, 469] width 860 height 686
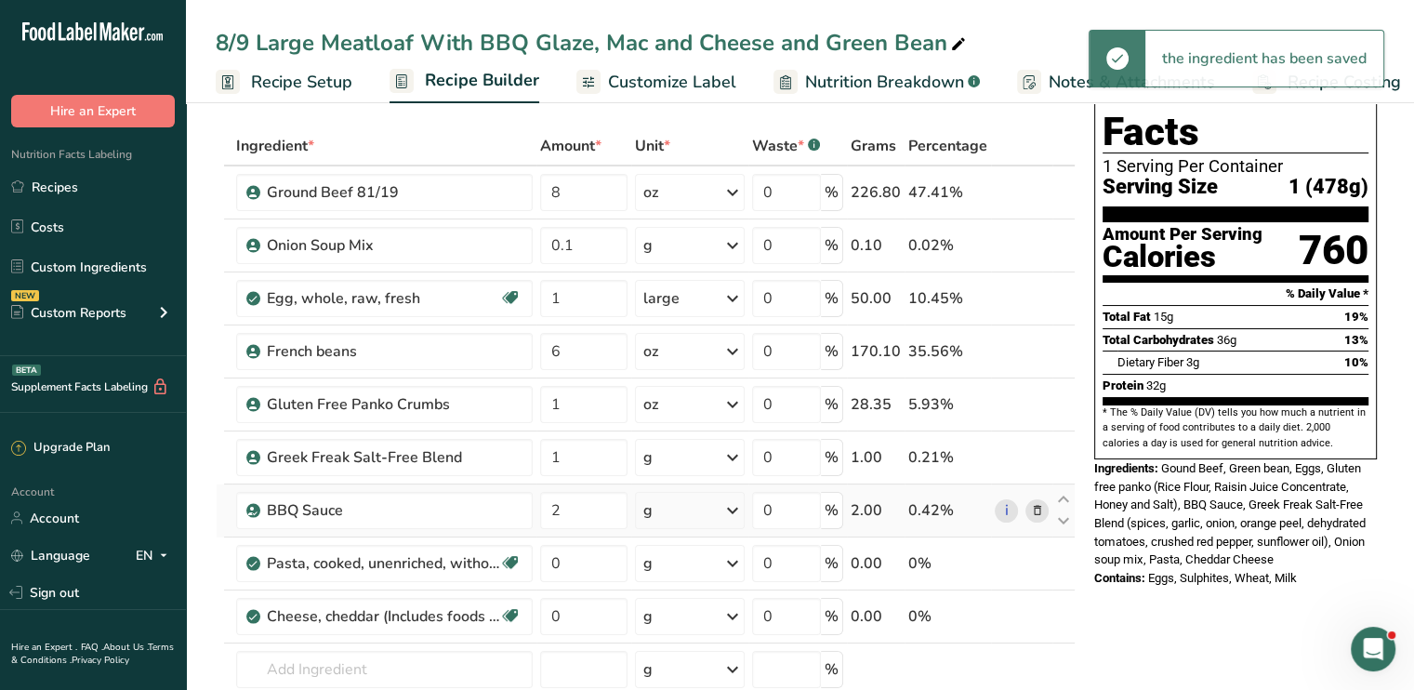
click at [731, 508] on icon at bounding box center [732, 510] width 22 height 33
click at [698, 653] on div "See more" at bounding box center [724, 658] width 156 height 20
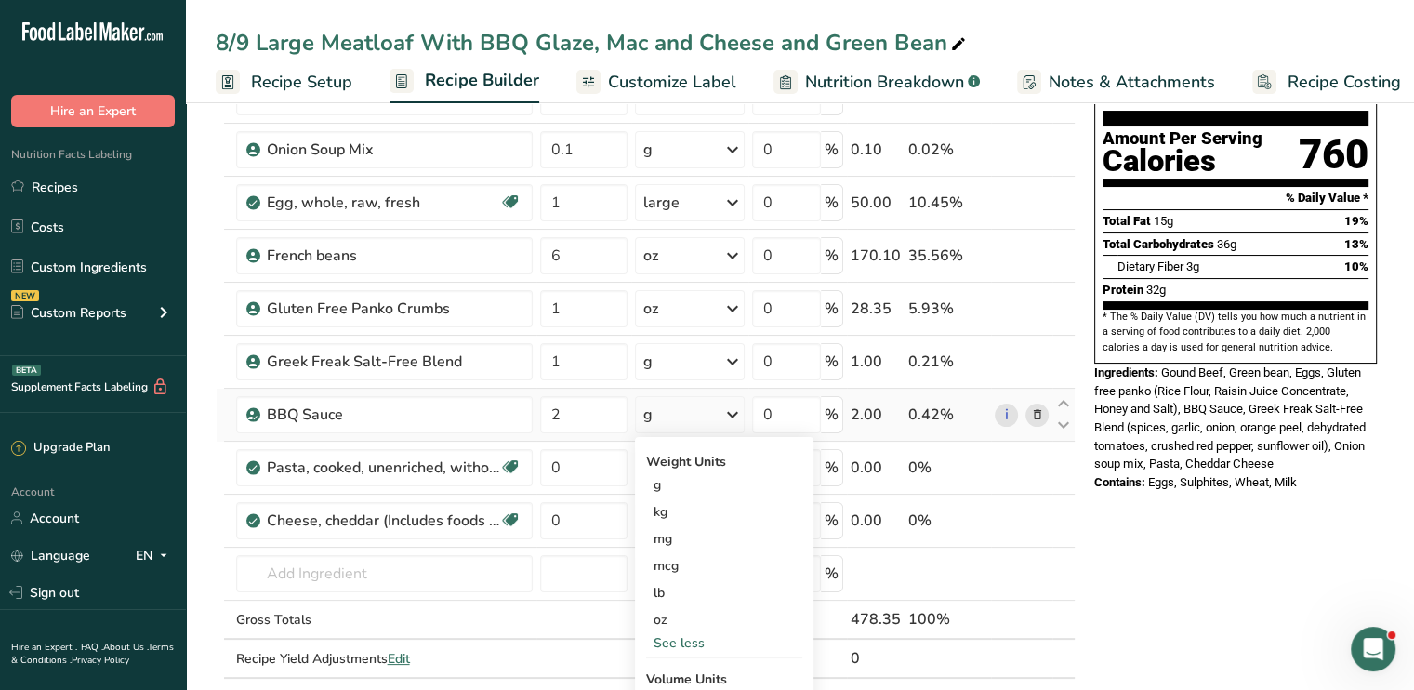
scroll to position [186, 0]
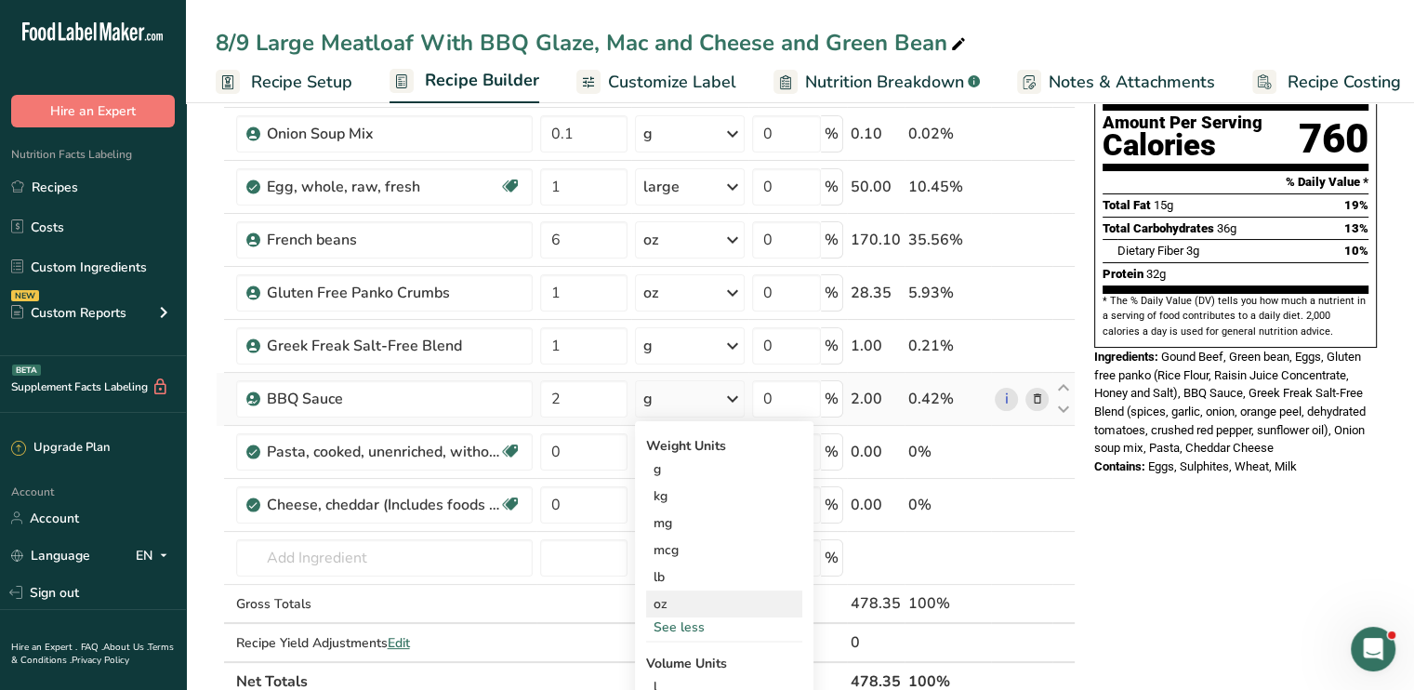
click at [689, 606] on div "oz" at bounding box center [724, 603] width 156 height 27
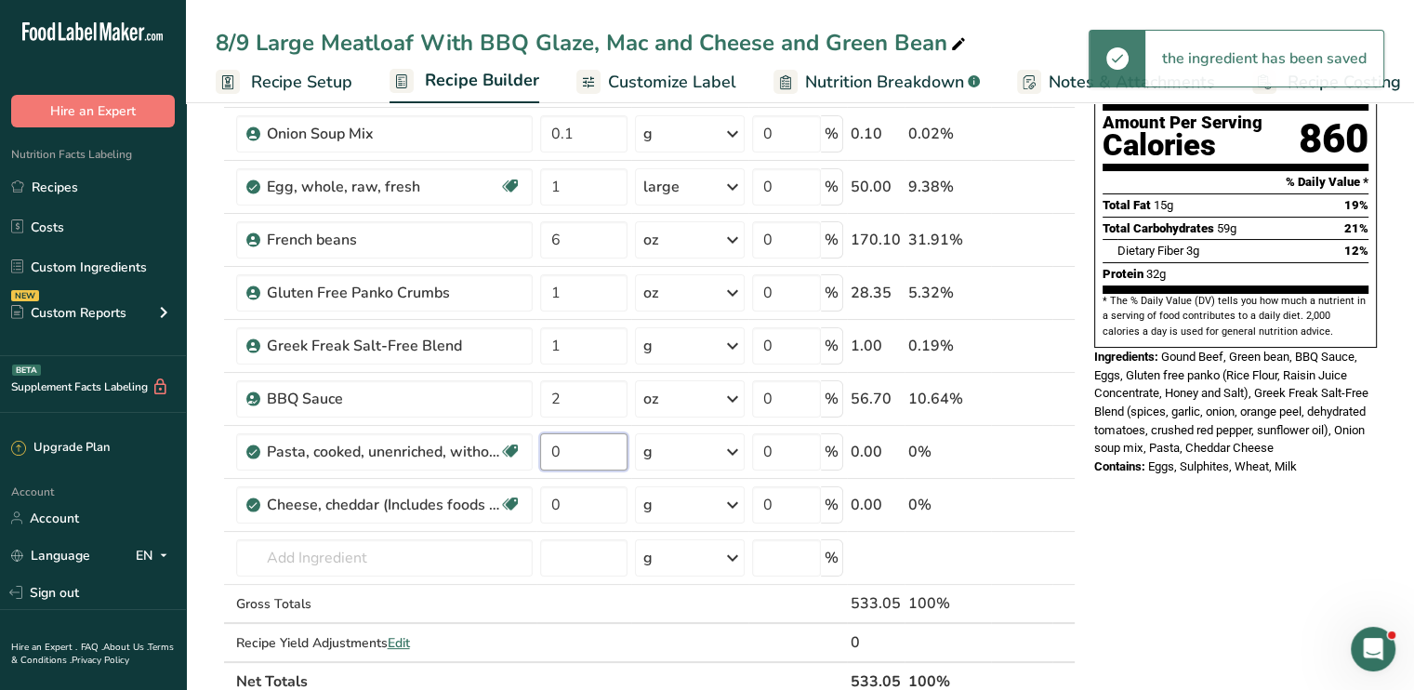
click at [568, 445] on input "0" at bounding box center [583, 451] width 87 height 37
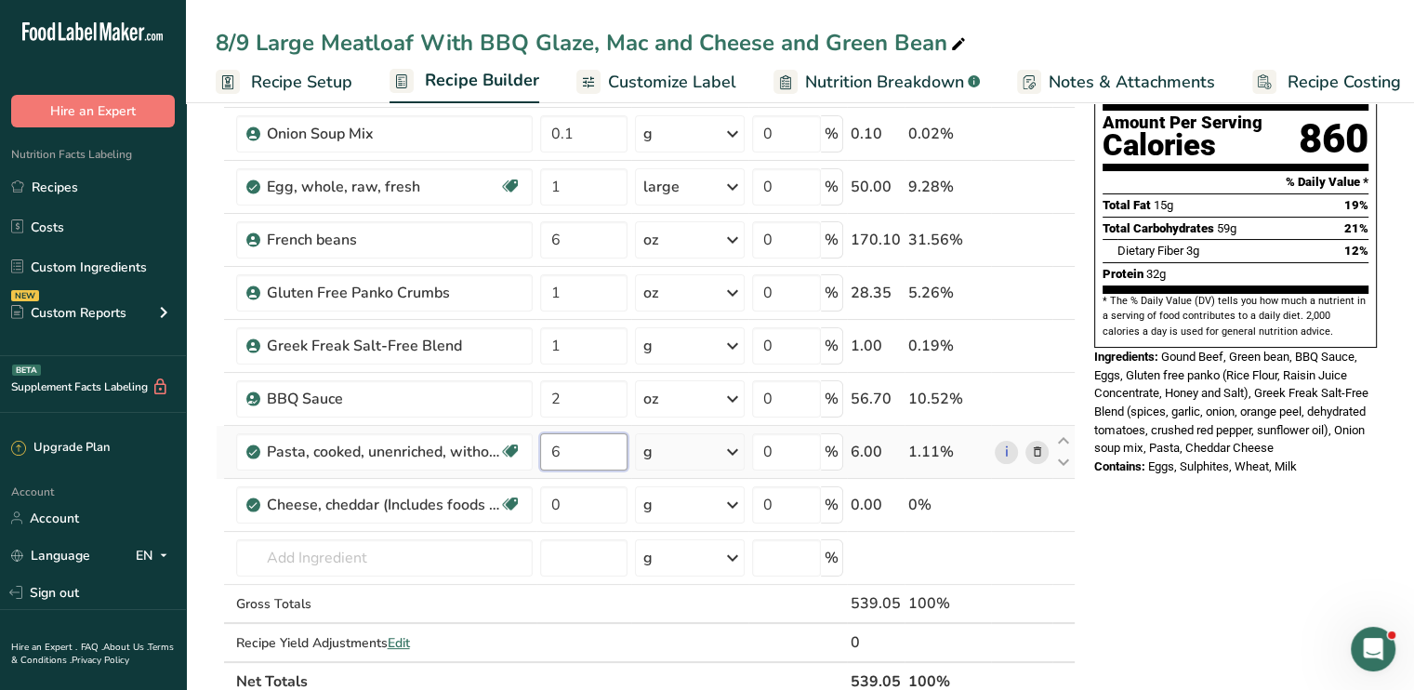
type input "6"
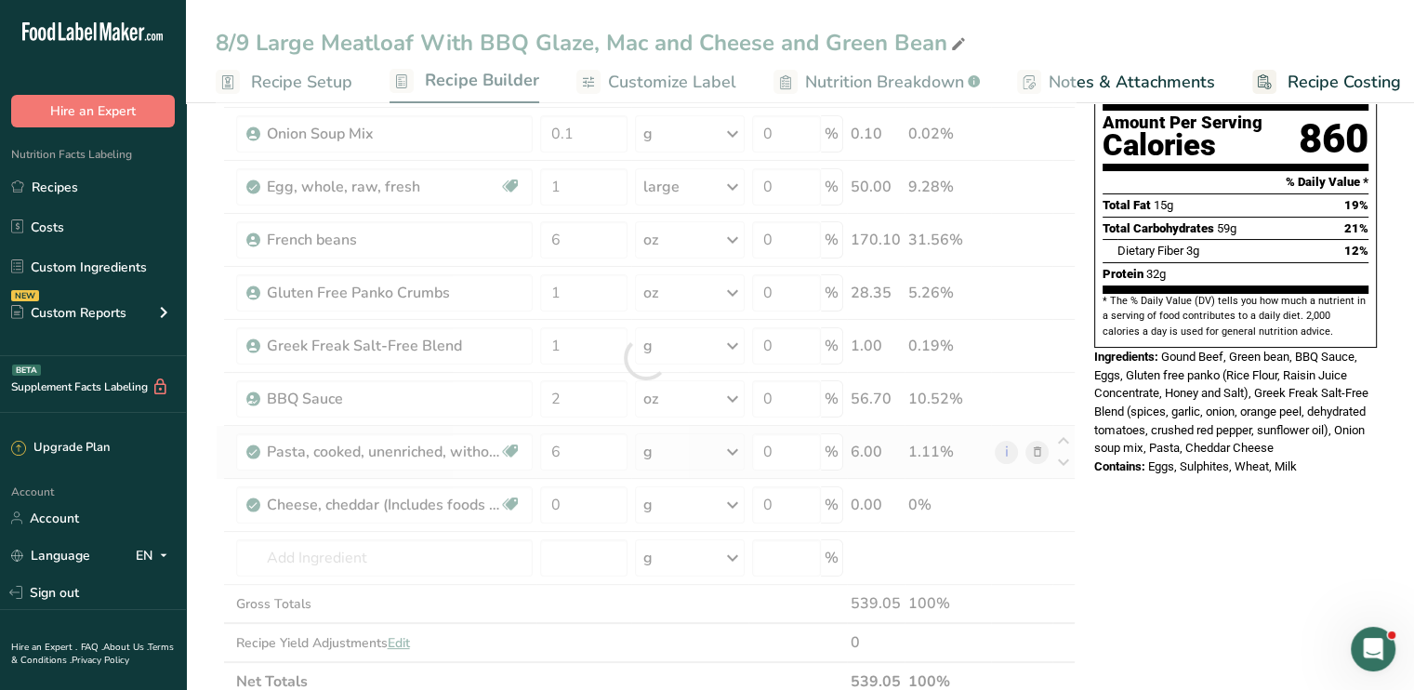
click at [724, 453] on div "Ingredient * Amount * Unit * Waste * .a-a{fill:#347362;}.b-a{fill:#fff;} Grams …" at bounding box center [646, 358] width 860 height 686
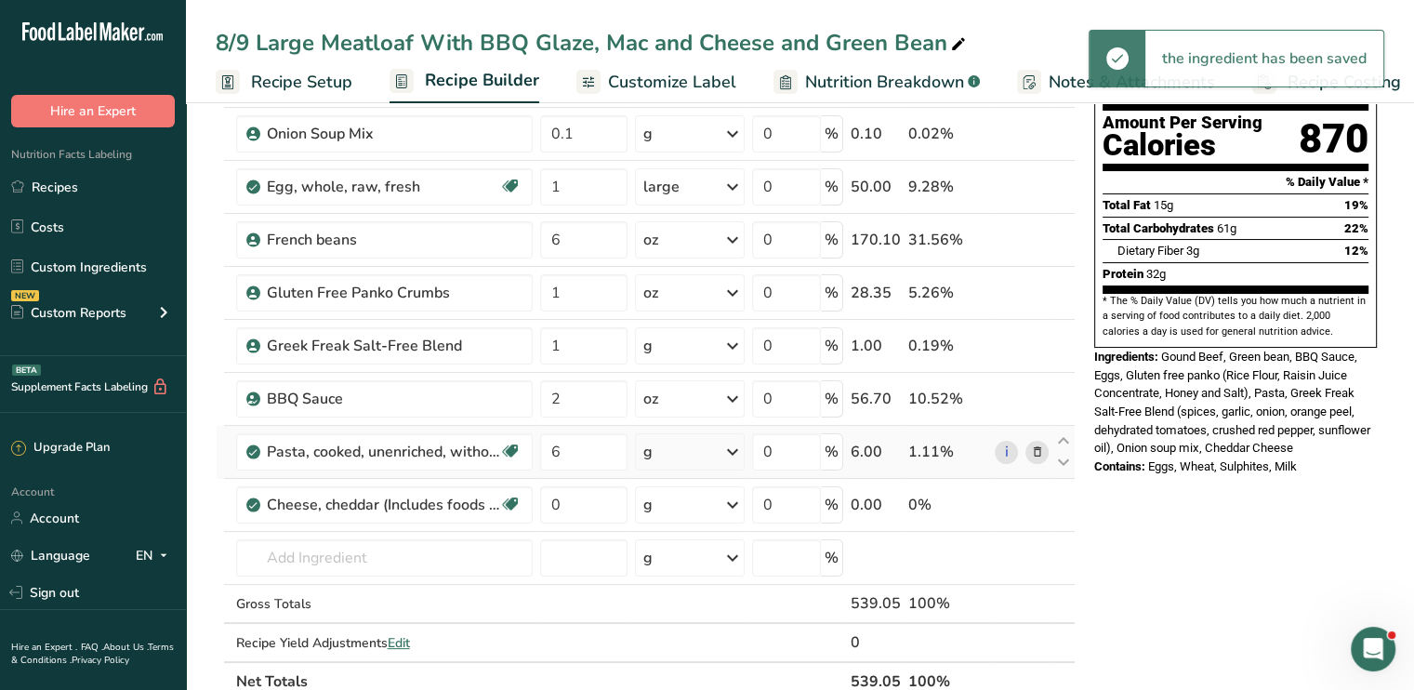
click at [724, 453] on icon at bounding box center [732, 451] width 22 height 33
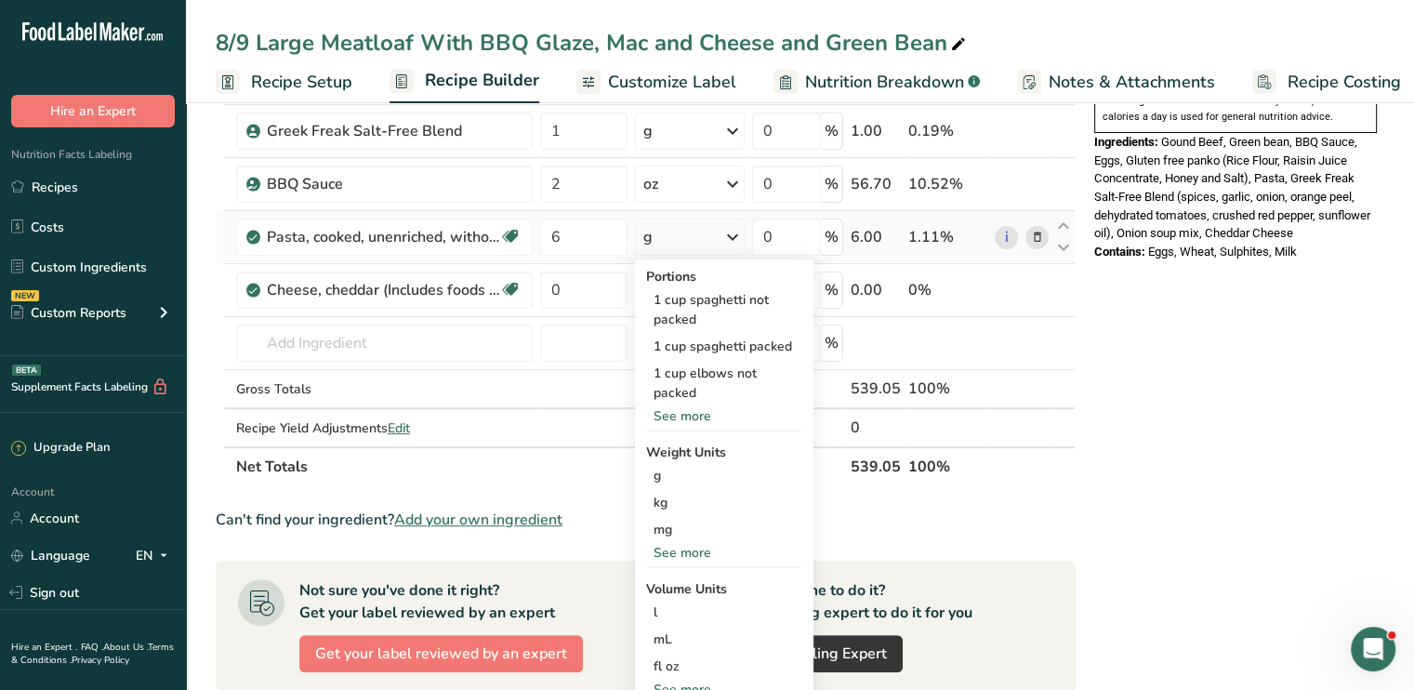
scroll to position [409, 0]
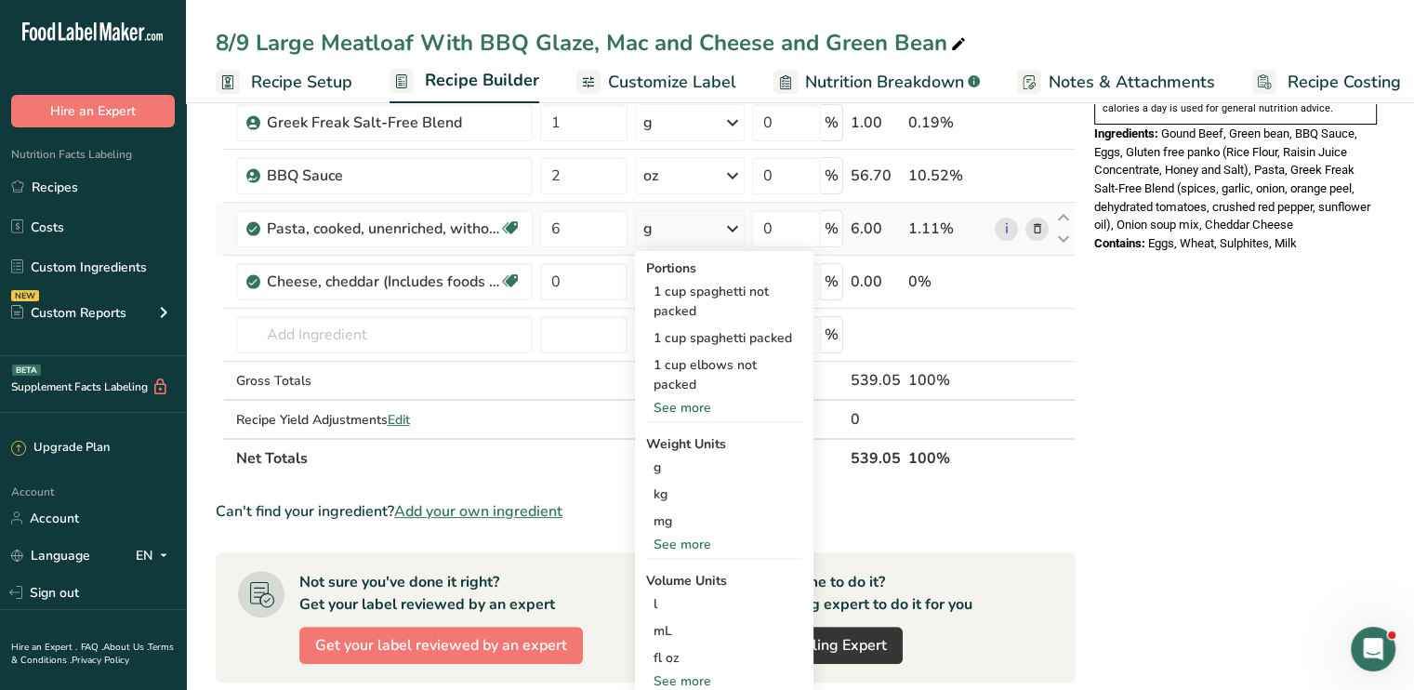
click at [699, 542] on div "See more" at bounding box center [724, 544] width 156 height 20
click at [677, 611] on div "oz" at bounding box center [724, 601] width 156 height 27
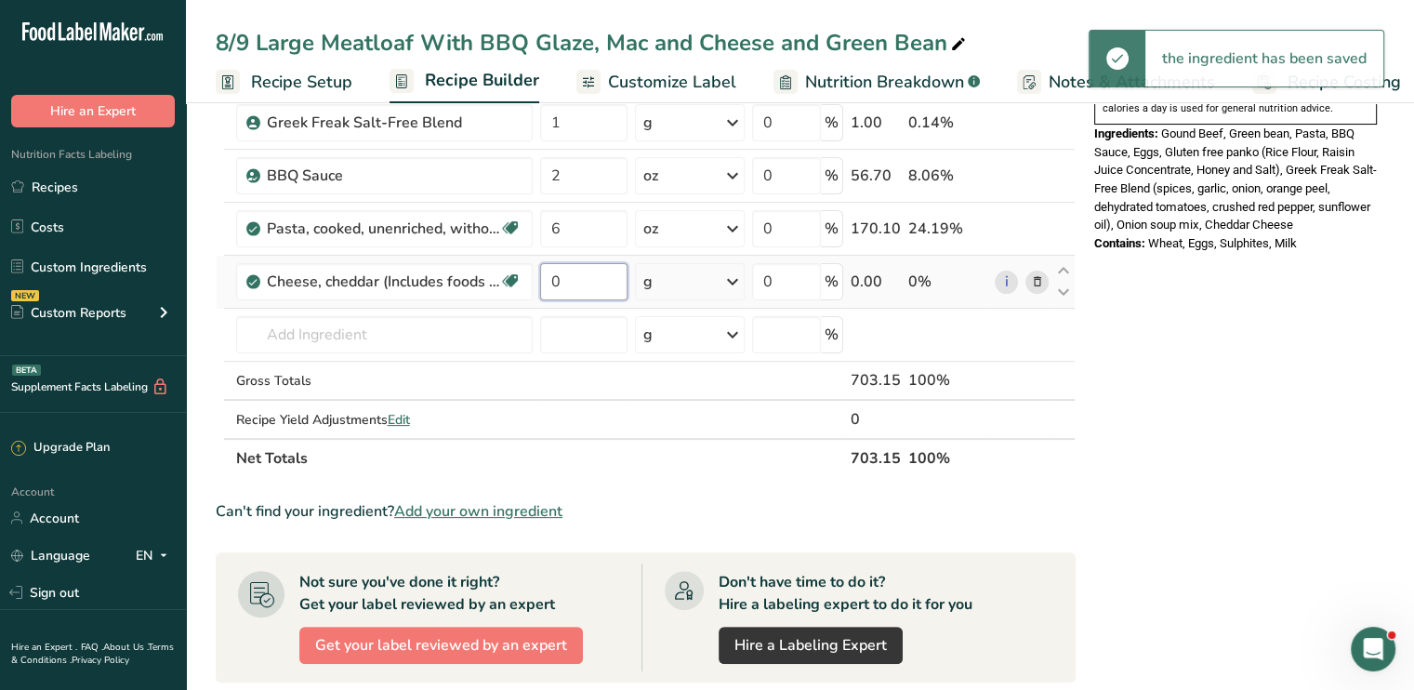
click at [569, 281] on input "0" at bounding box center [583, 281] width 87 height 37
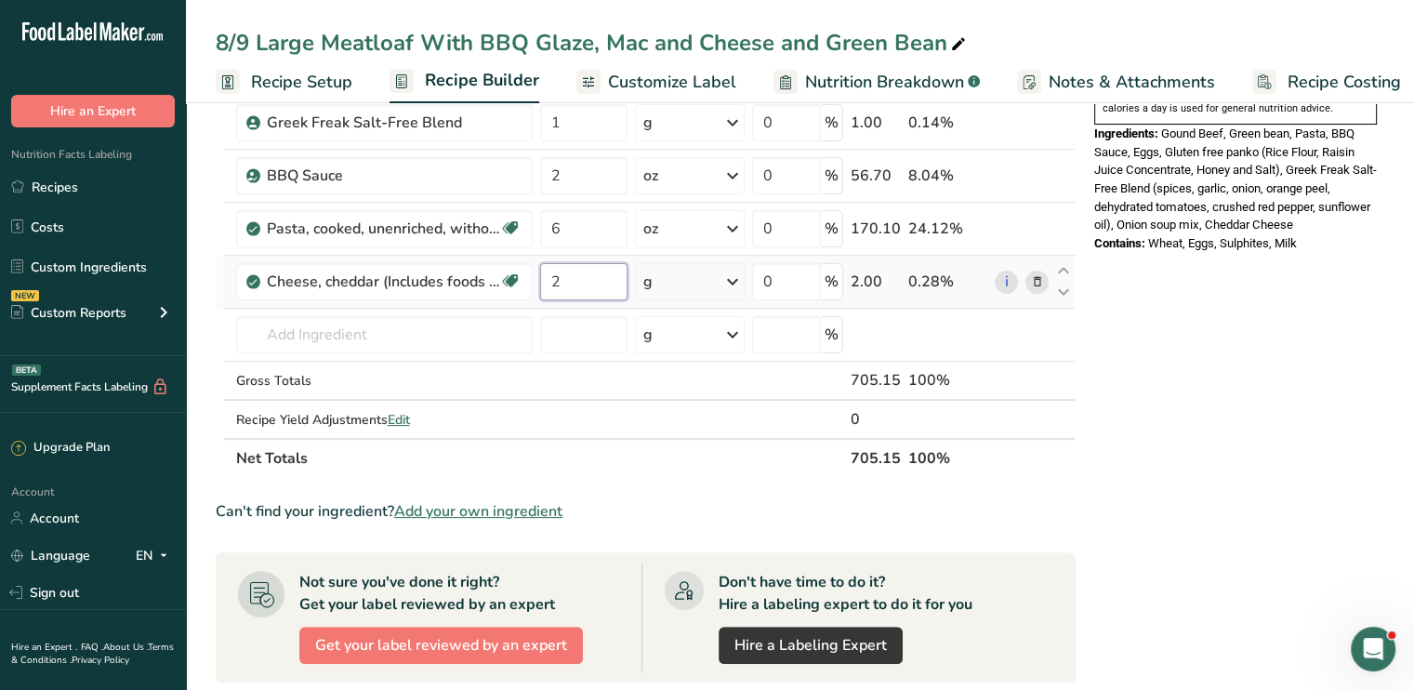
type input "2"
click at [742, 273] on div "Ingredient * Amount * Unit * Waste * .a-a{fill:#347362;}.b-a{fill:#fff;} Grams …" at bounding box center [646, 135] width 860 height 686
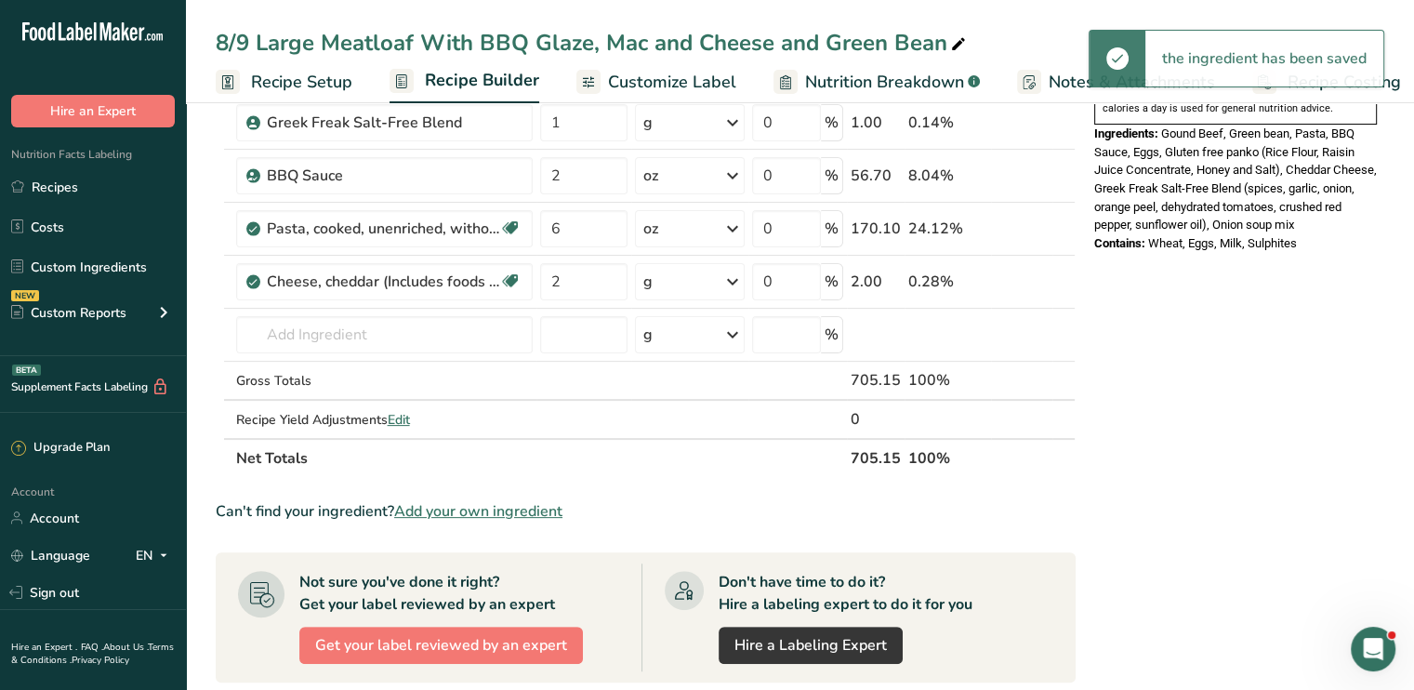
click at [732, 278] on icon at bounding box center [732, 281] width 22 height 33
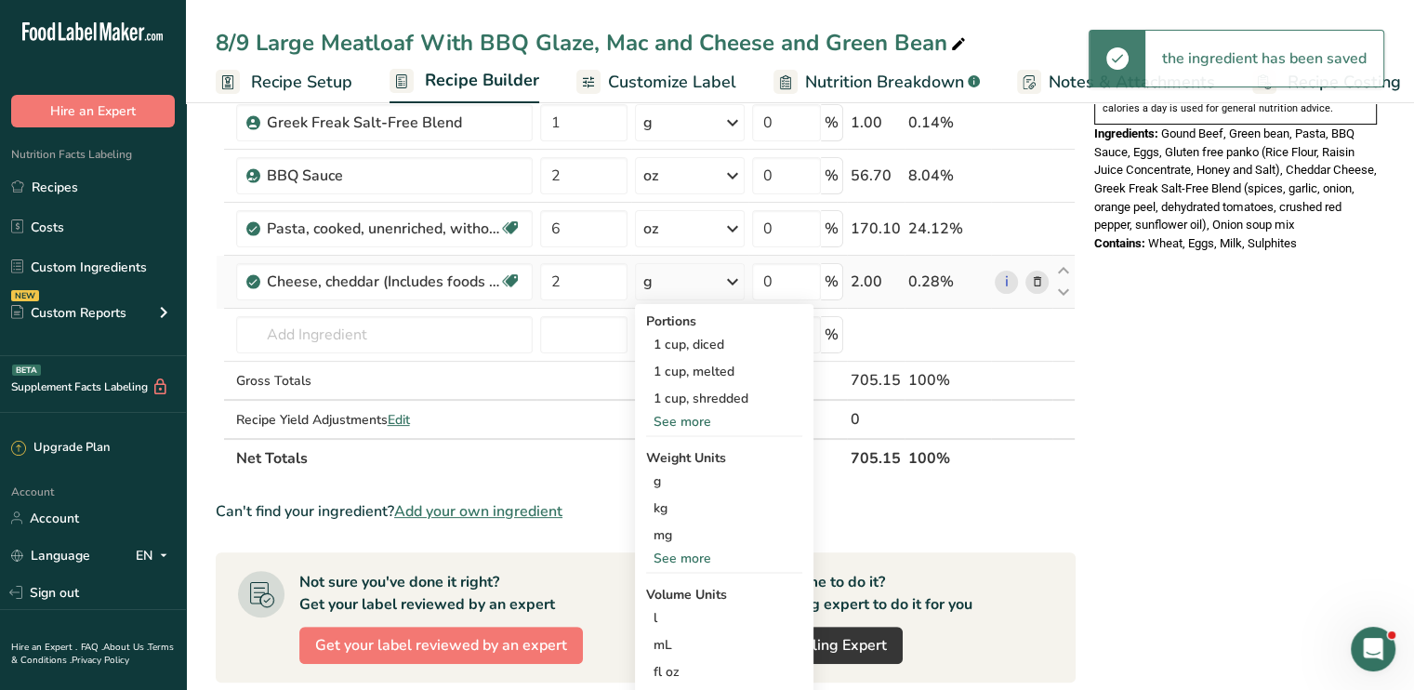
click at [692, 551] on div "See more" at bounding box center [724, 558] width 156 height 20
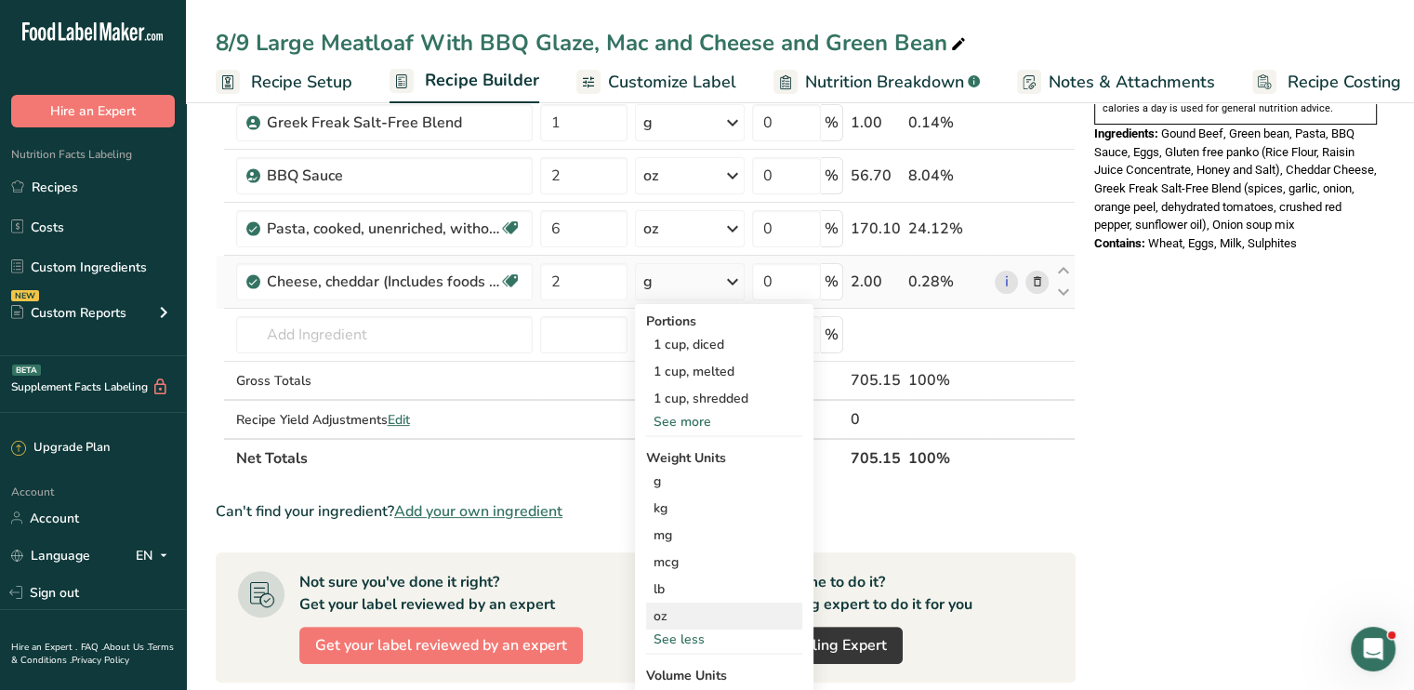
click at [687, 611] on div "oz" at bounding box center [724, 615] width 156 height 27
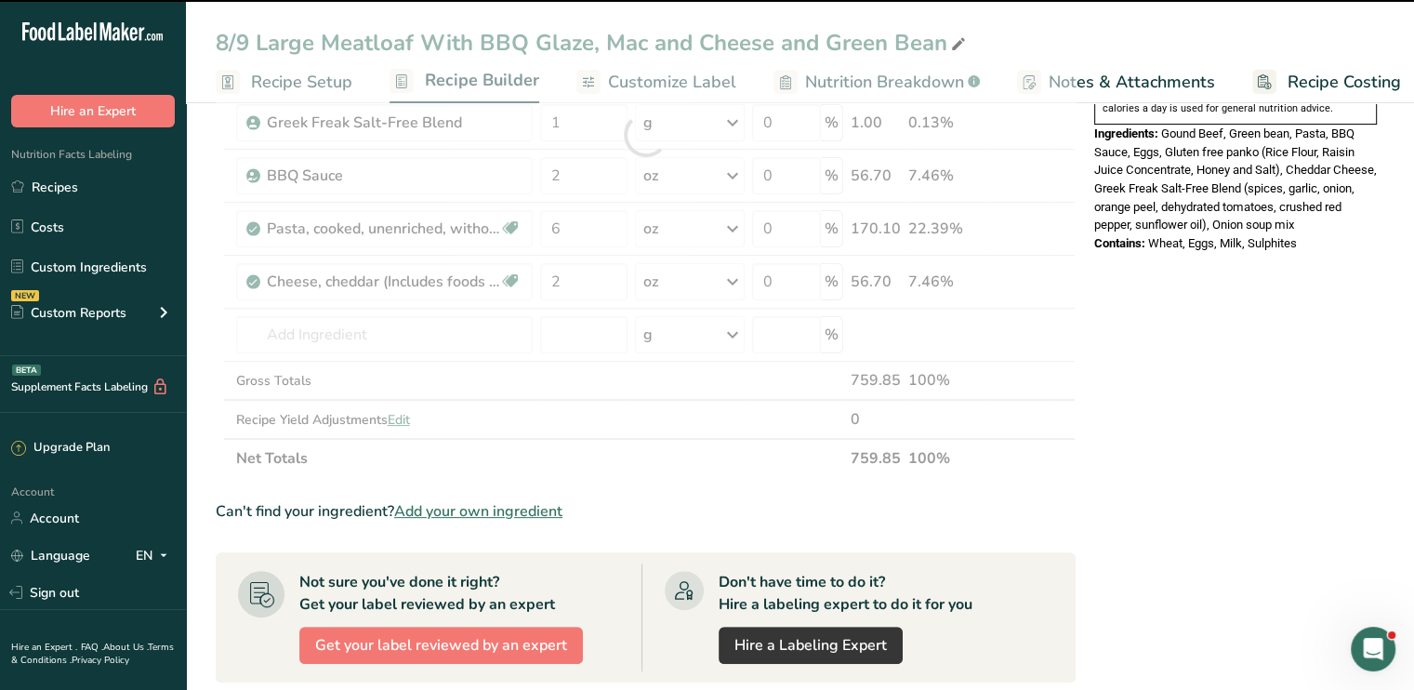
click at [1205, 324] on div "Nutrition Facts 1 Serving Per Container Serving Size 1 (705g) Amount Per Servin…" at bounding box center [1235, 436] width 297 height 1438
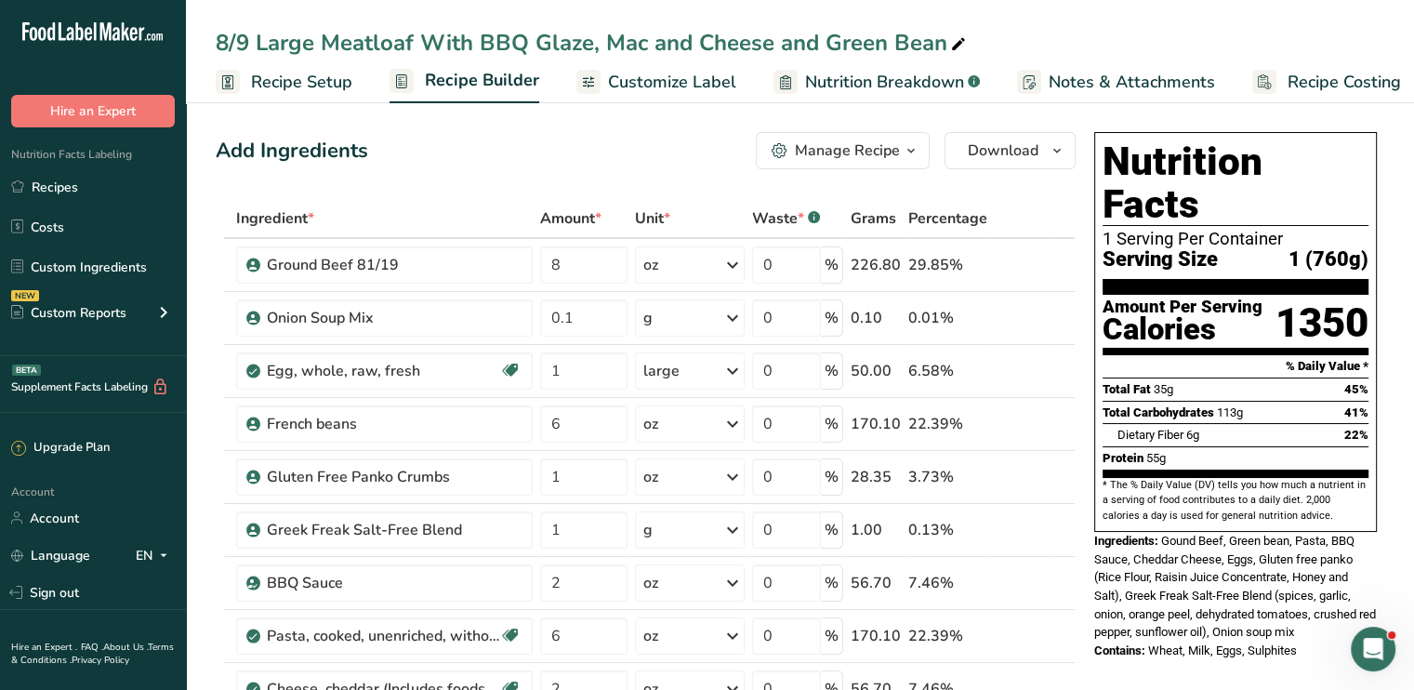
scroll to position [0, 0]
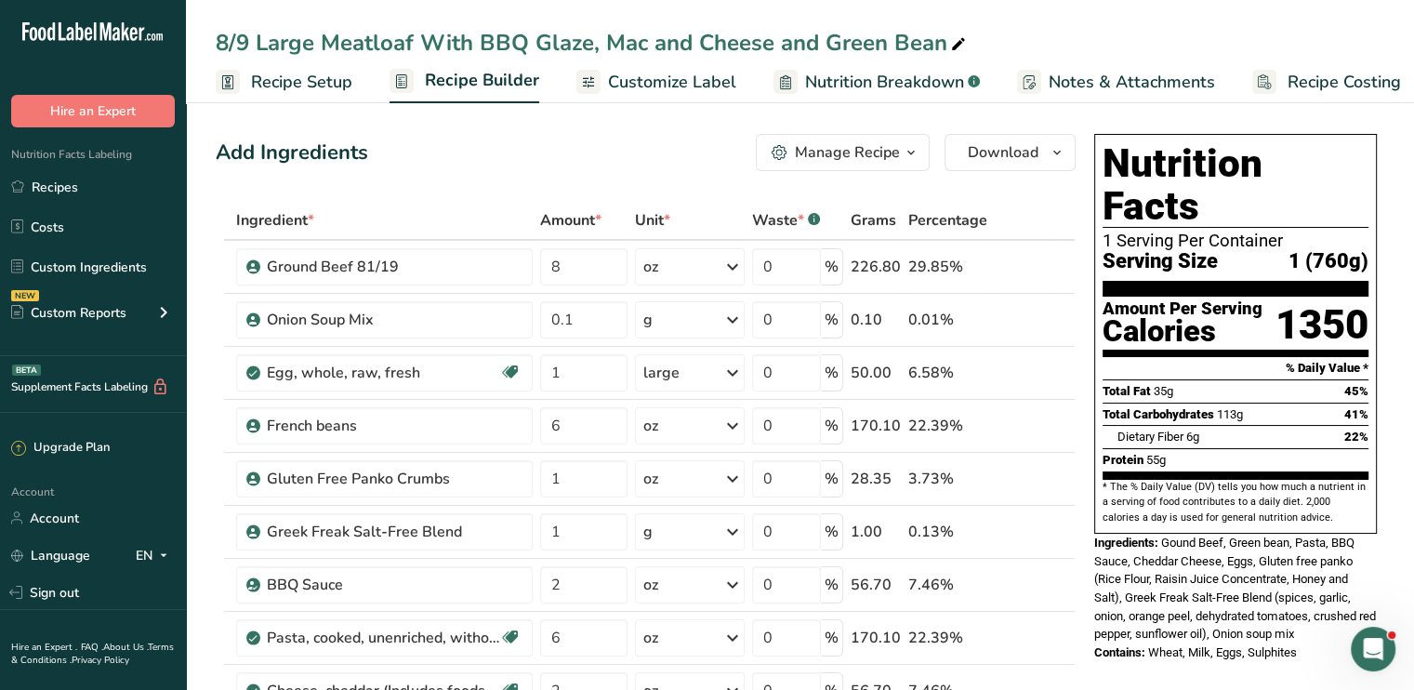
click at [697, 86] on span "Customize Label" at bounding box center [672, 82] width 128 height 25
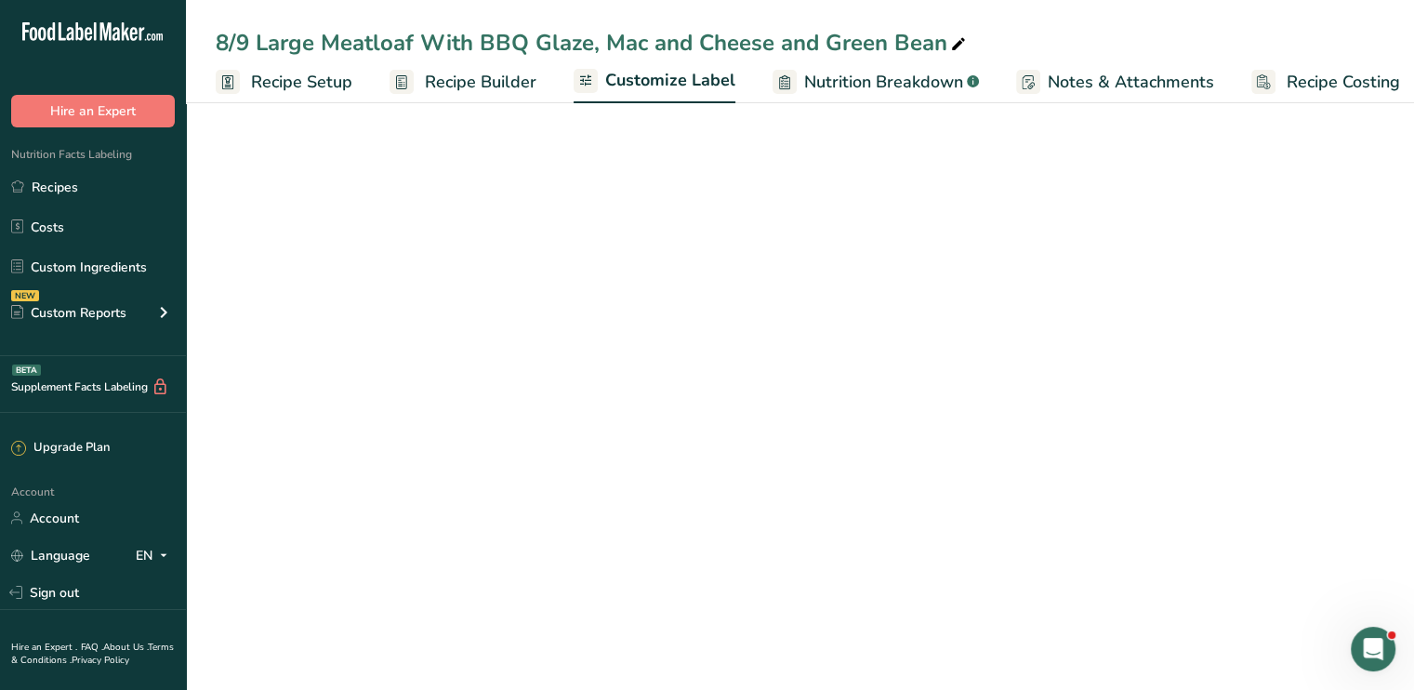
scroll to position [0, 16]
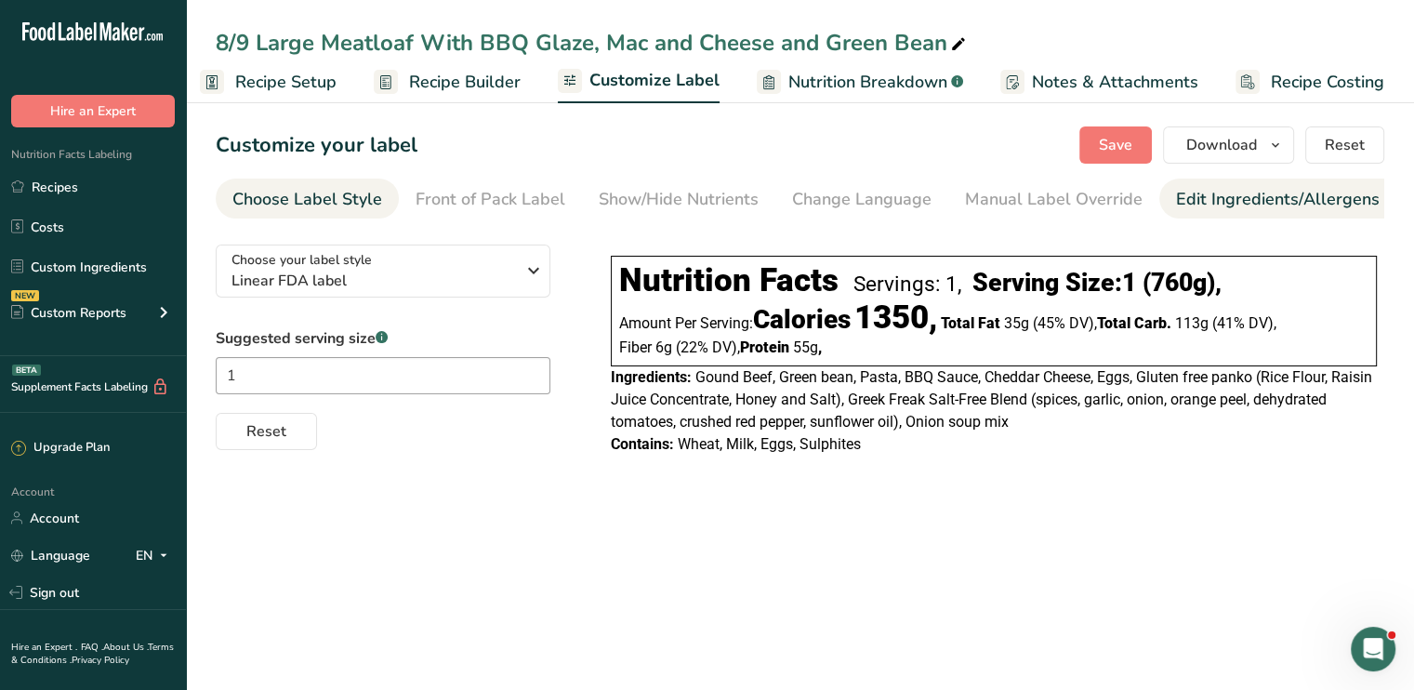
click at [1217, 204] on div "Edit Ingredients/Allergens List" at bounding box center [1294, 199] width 236 height 25
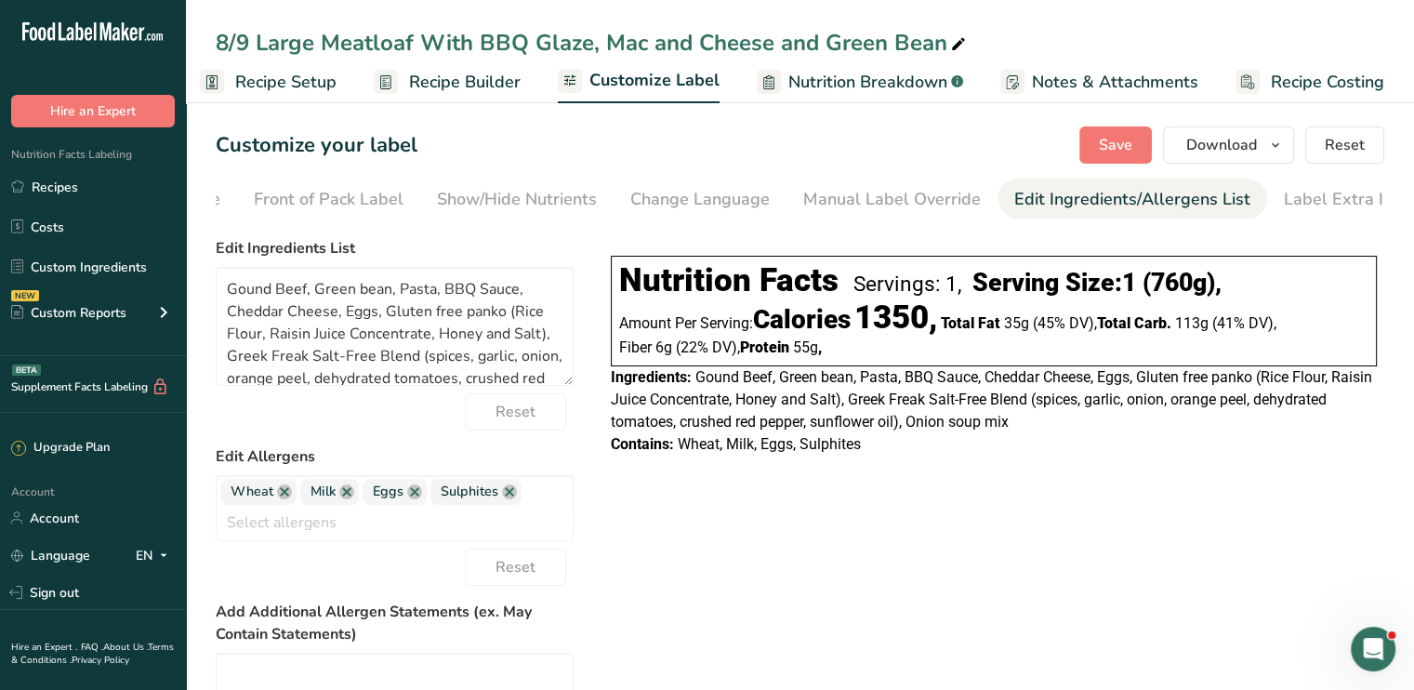
scroll to position [0, 182]
click at [283, 499] on link at bounding box center [284, 491] width 15 height 15
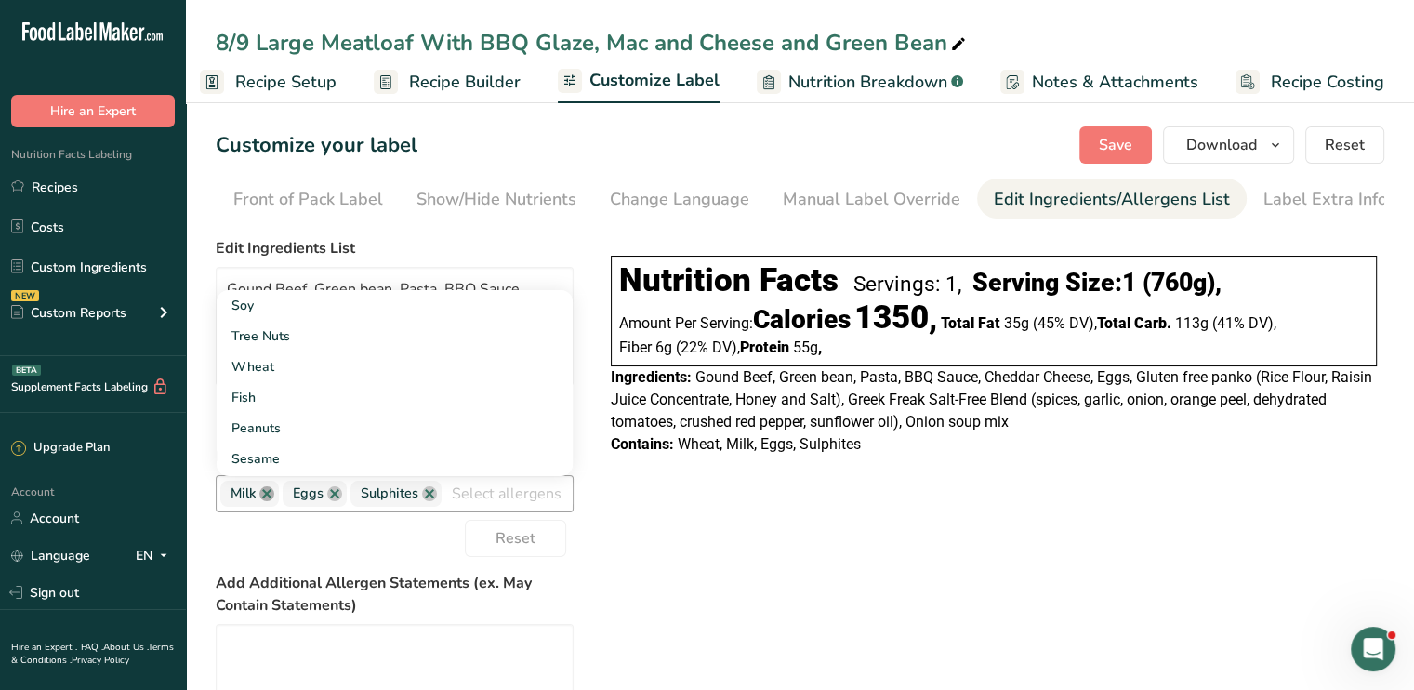
click at [270, 498] on link at bounding box center [266, 493] width 15 height 15
click at [270, 498] on link at bounding box center [272, 493] width 15 height 15
click at [301, 501] on link at bounding box center [299, 493] width 15 height 15
click at [1113, 146] on span "Save" at bounding box center [1115, 145] width 33 height 22
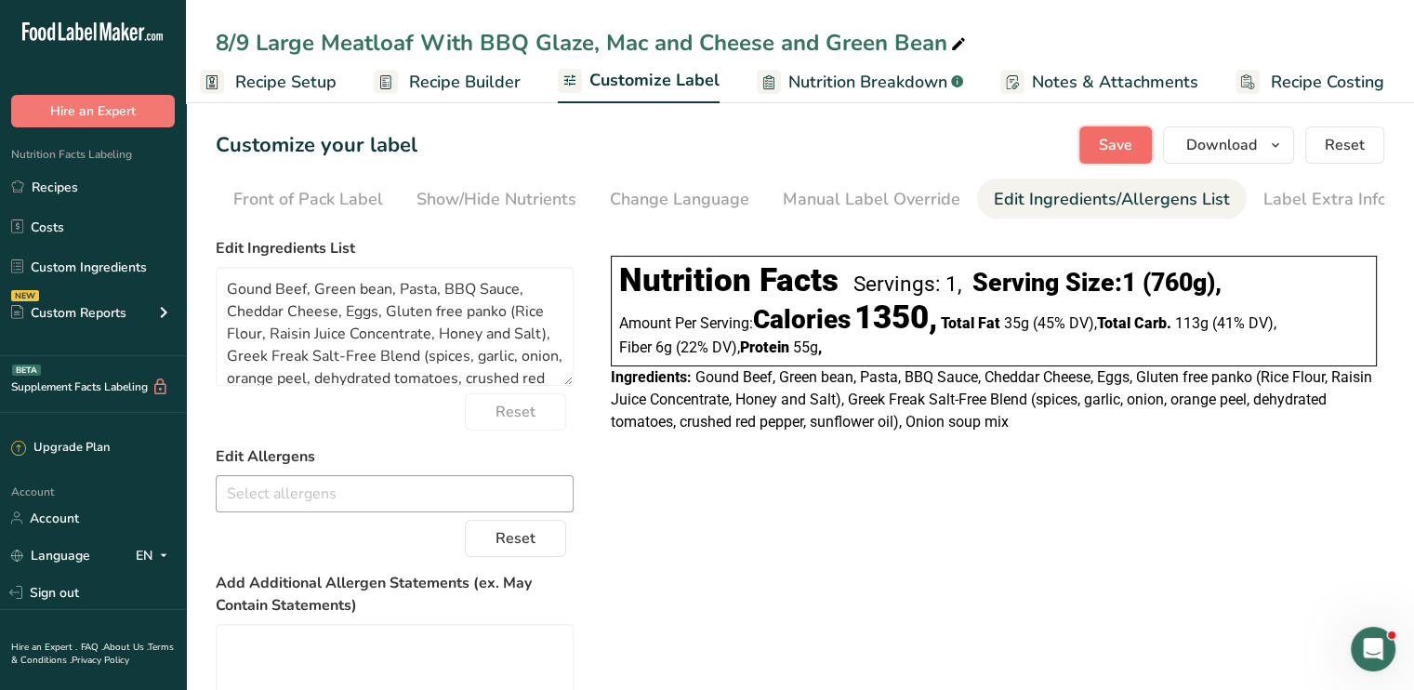
click at [1131, 142] on span "Save" at bounding box center [1115, 145] width 33 height 22
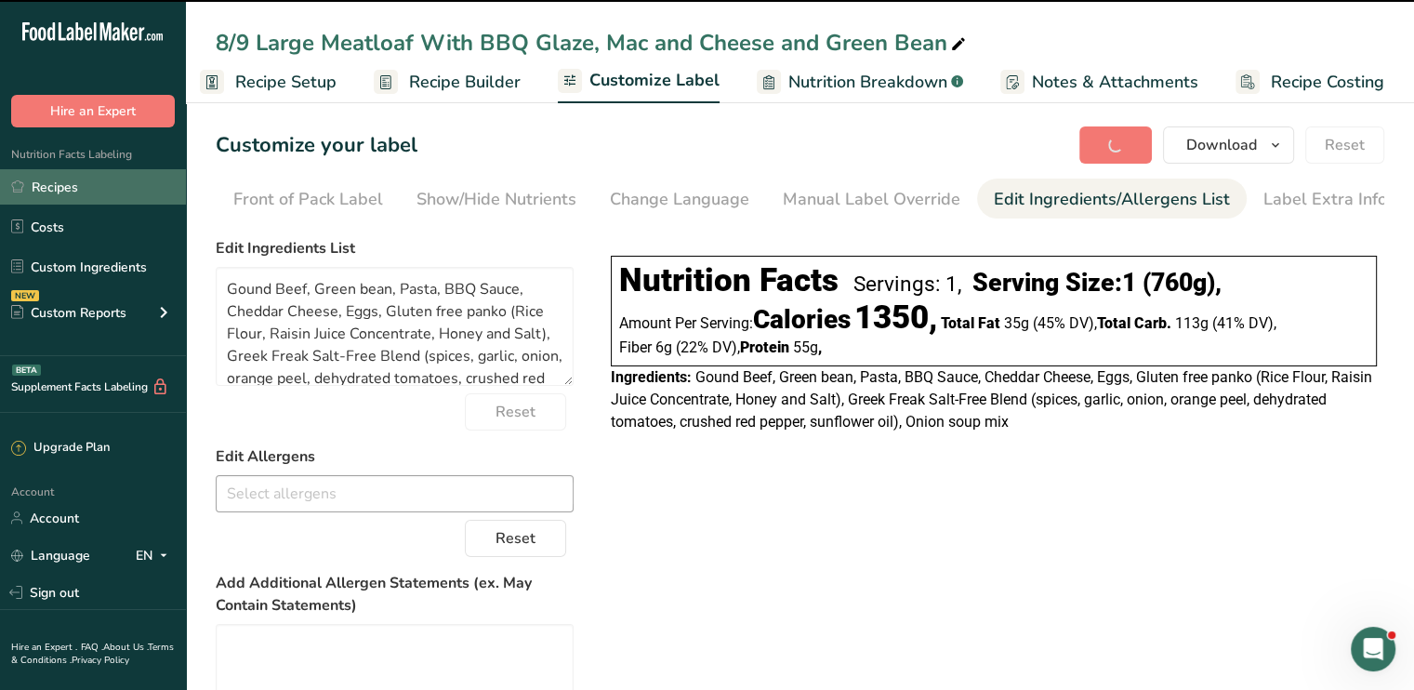
click at [97, 181] on link "Recipes" at bounding box center [93, 186] width 186 height 35
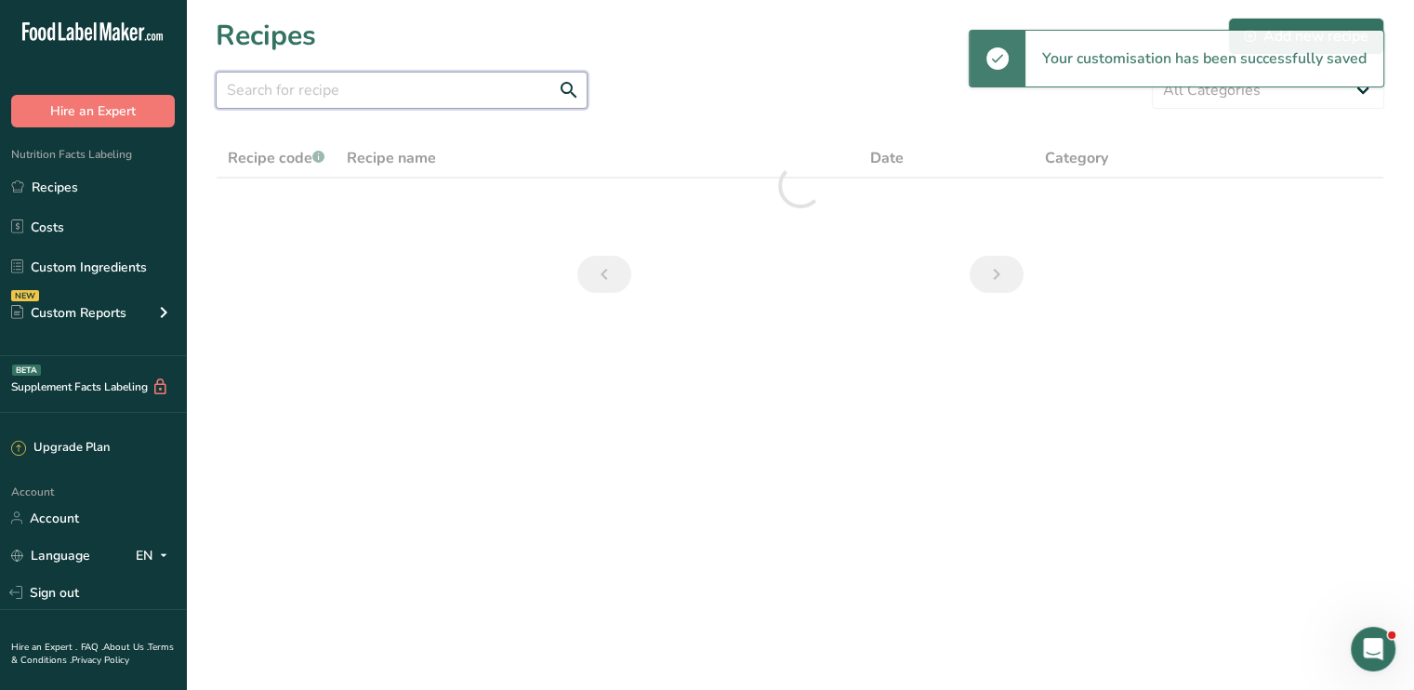
click at [452, 90] on input "text" at bounding box center [402, 90] width 372 height 37
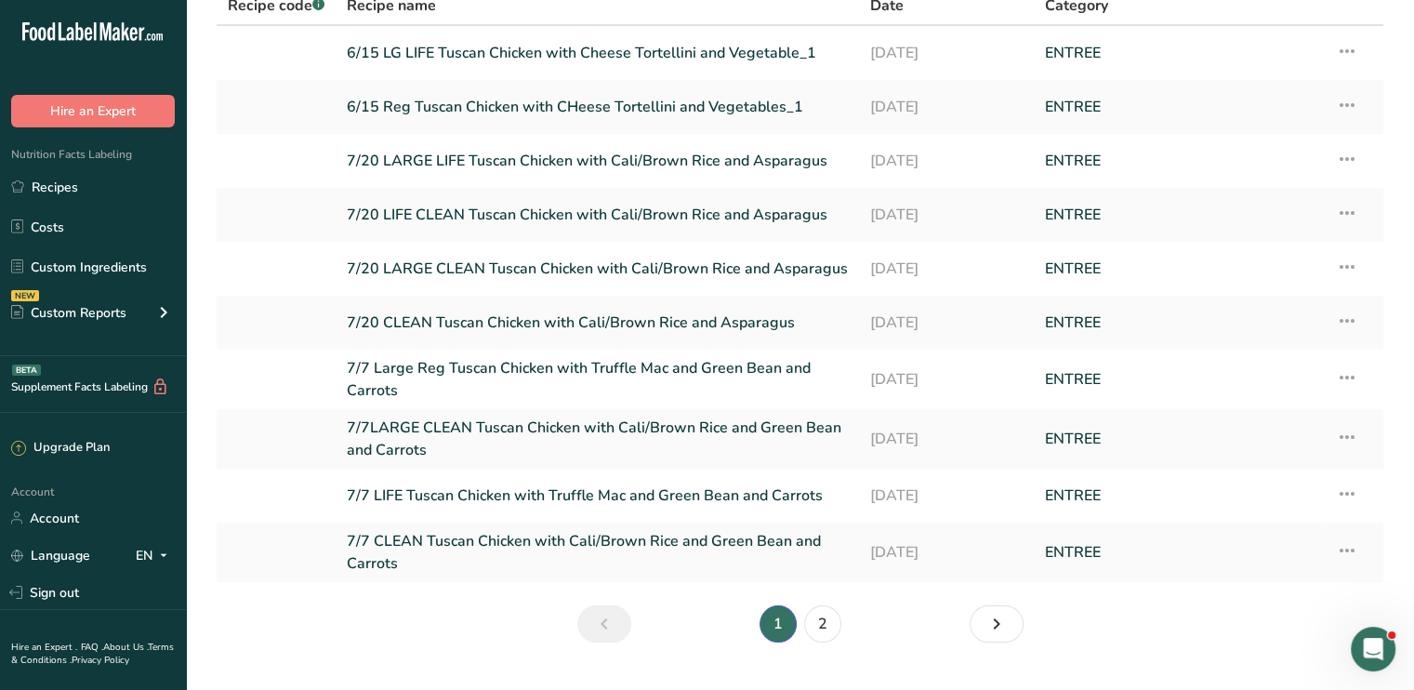
scroll to position [193, 0]
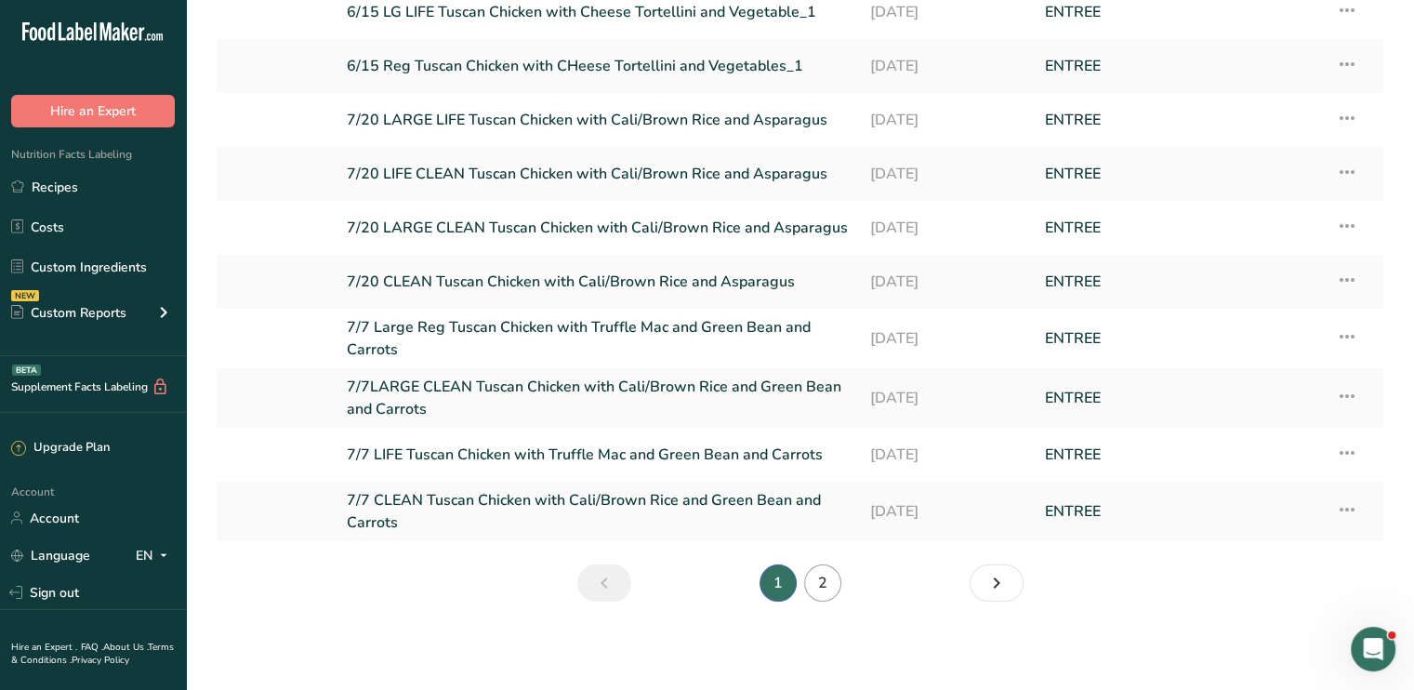
type input "tuscan"
click at [818, 583] on link "2" at bounding box center [822, 582] width 37 height 37
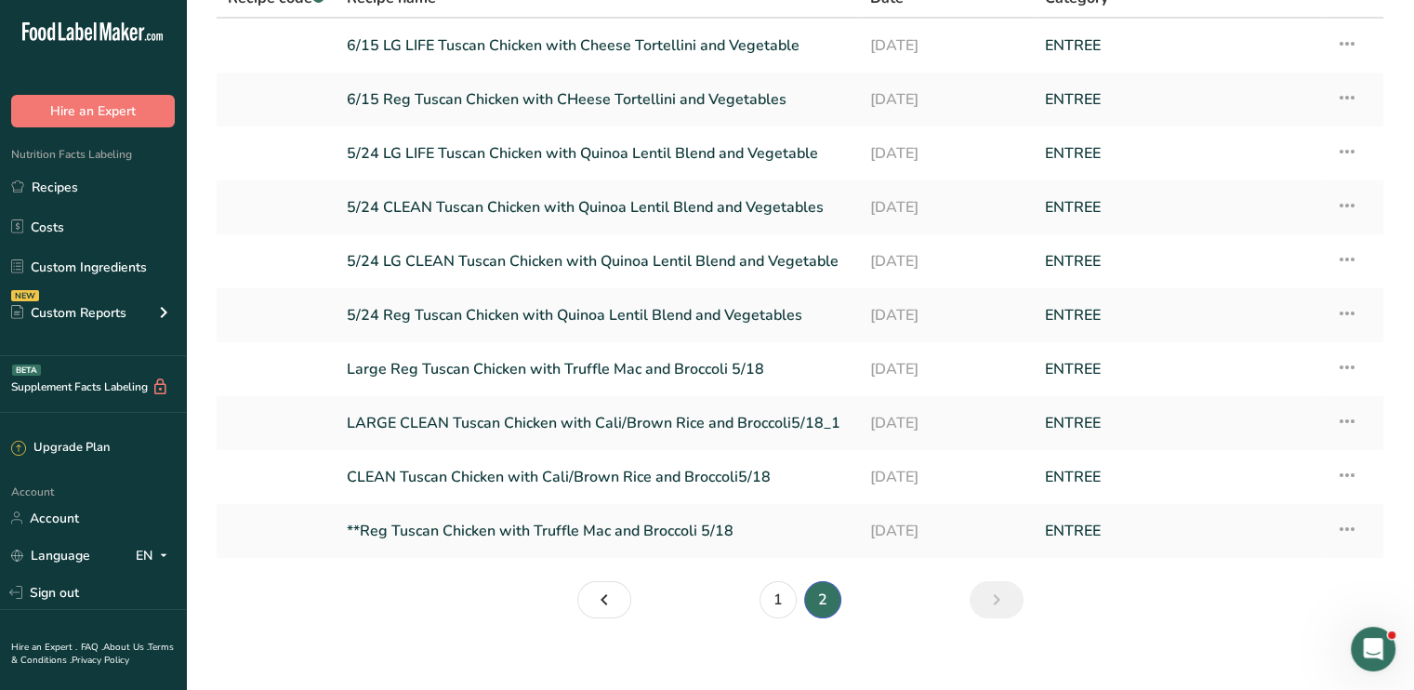
scroll to position [161, 0]
click at [1346, 464] on icon at bounding box center [1347, 473] width 22 height 33
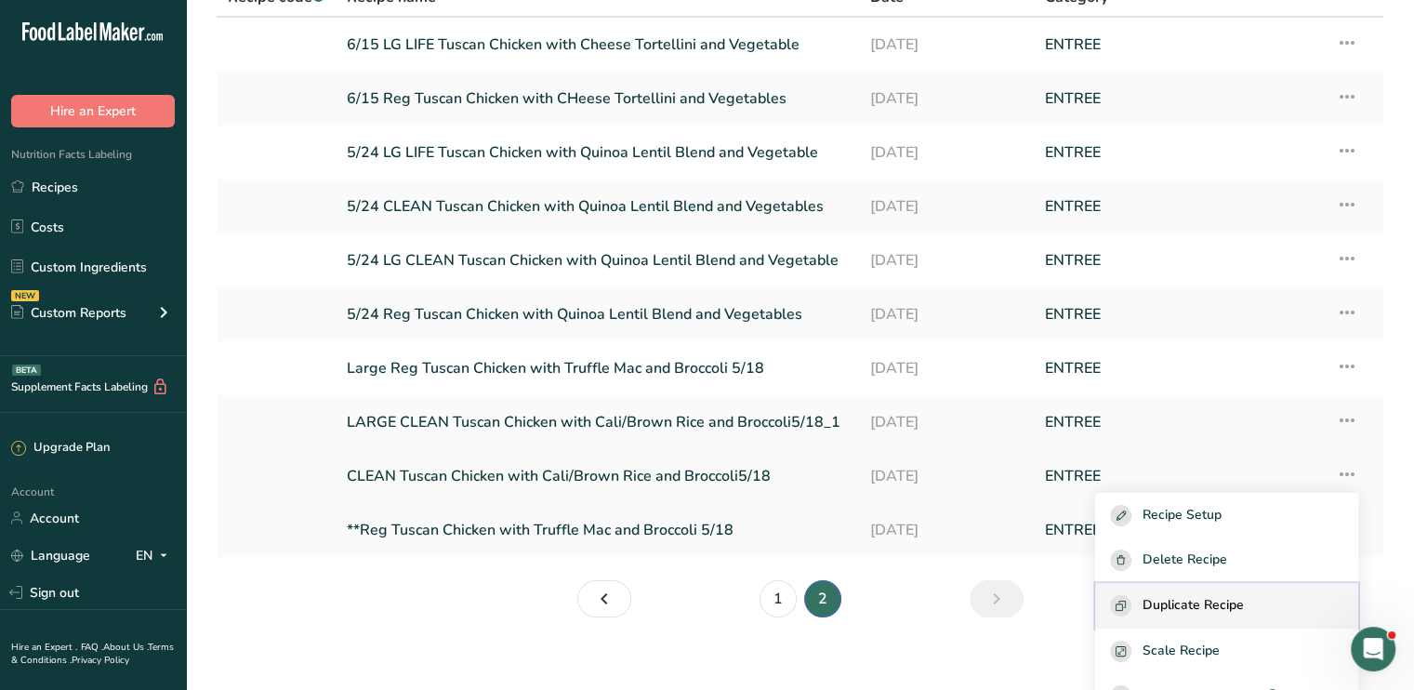
click at [1206, 607] on span "Duplicate Recipe" at bounding box center [1192, 605] width 101 height 21
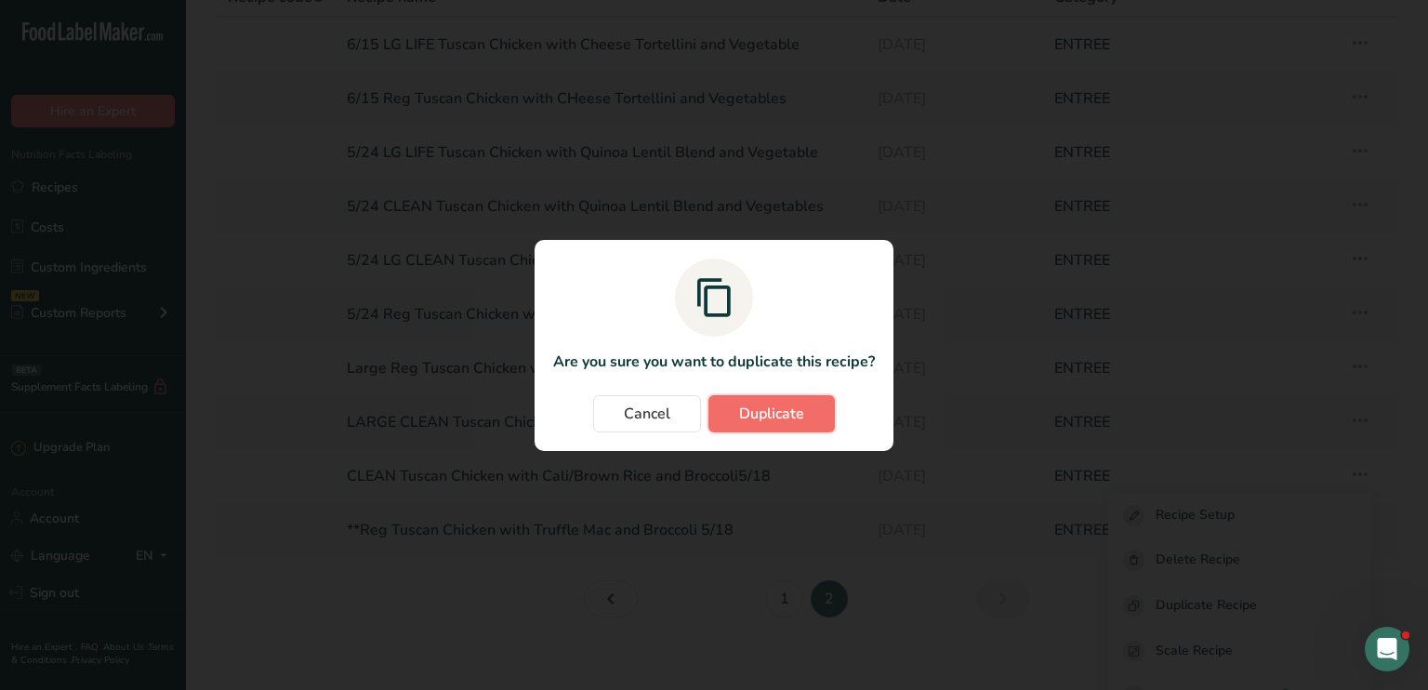
click at [795, 418] on span "Duplicate" at bounding box center [771, 413] width 65 height 22
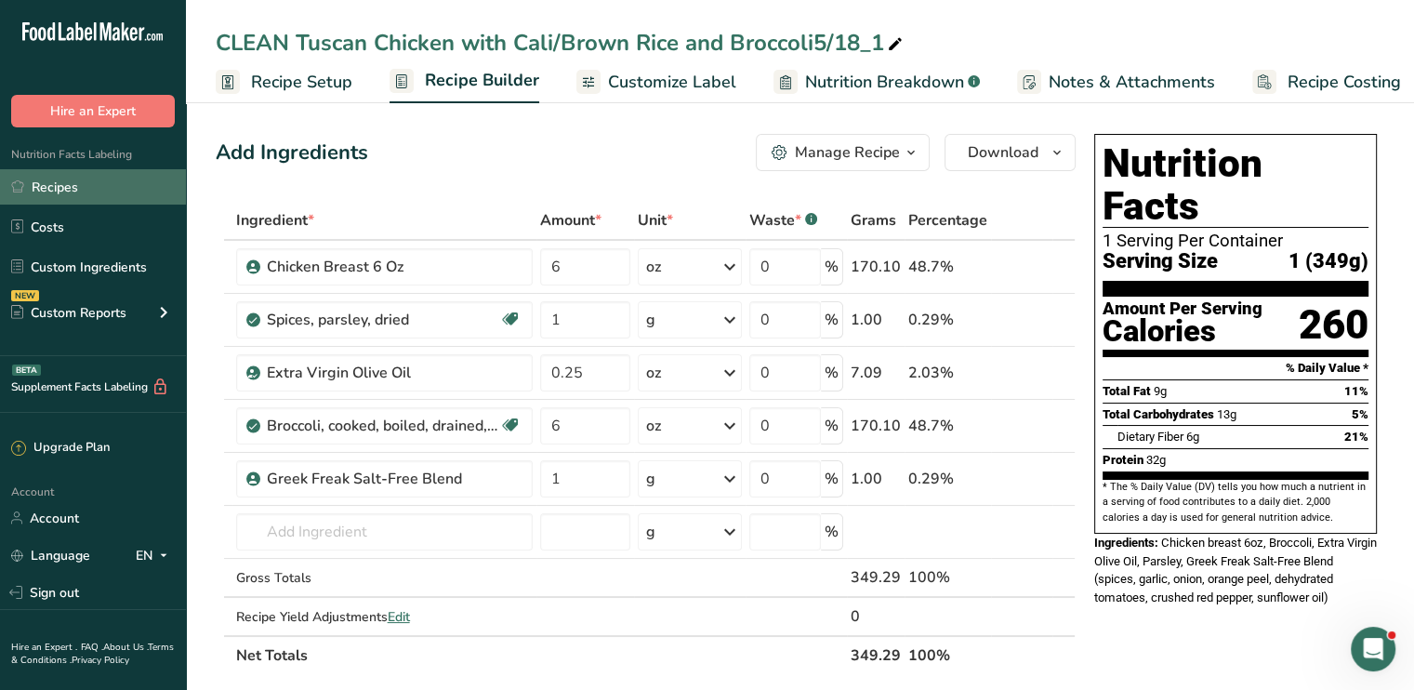
click at [99, 181] on link "Recipes" at bounding box center [93, 186] width 186 height 35
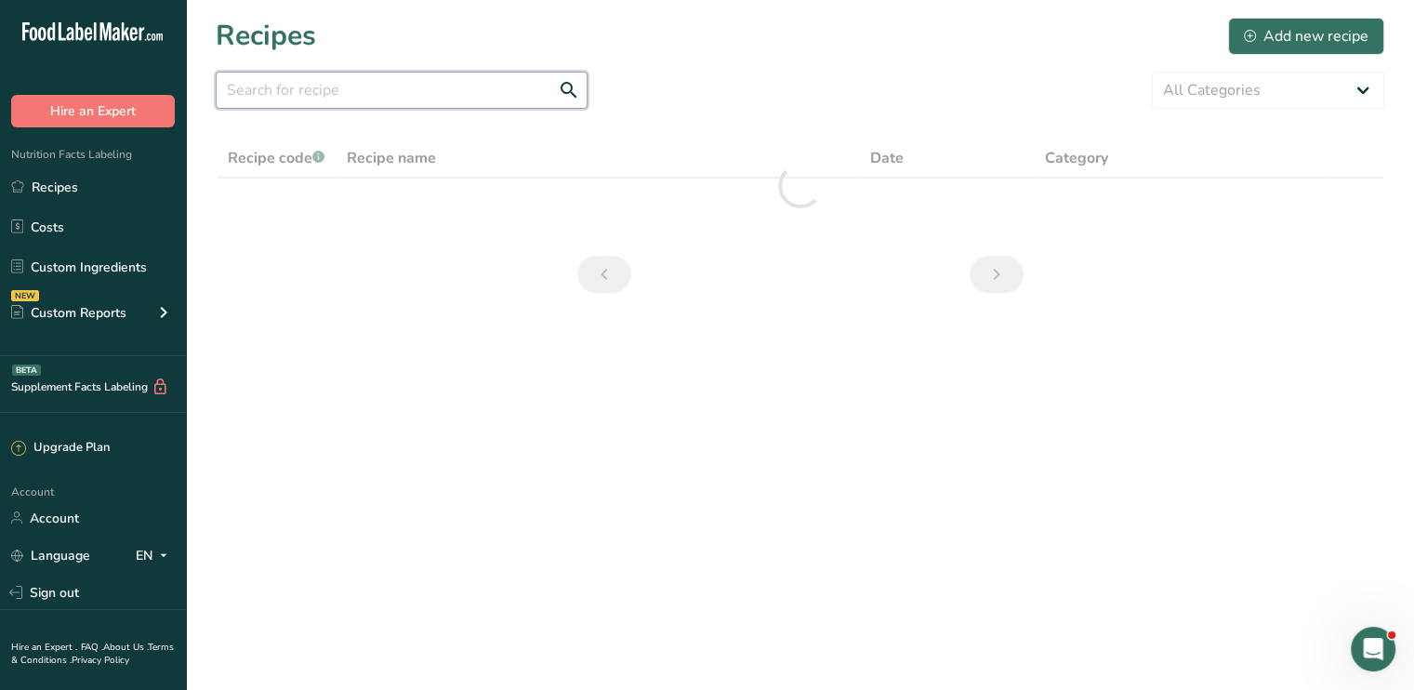
click at [340, 90] on input "text" at bounding box center [402, 90] width 372 height 37
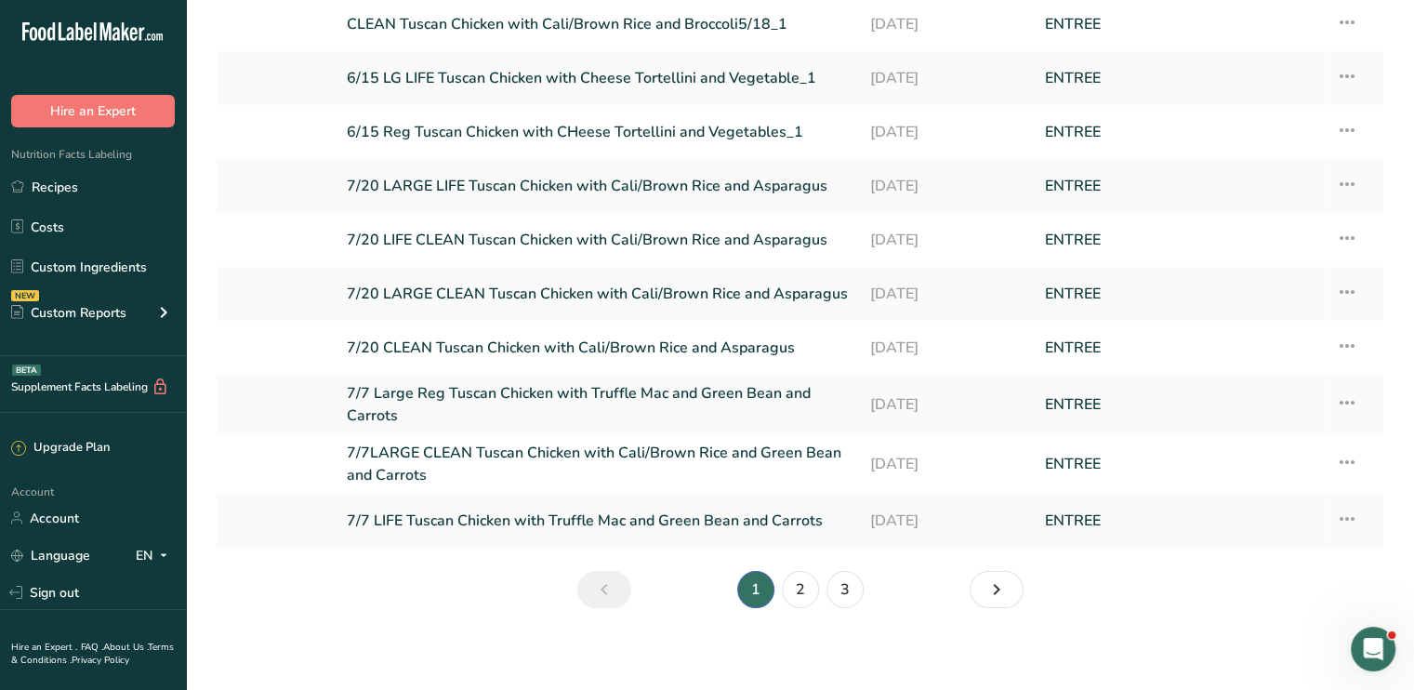
scroll to position [184, 0]
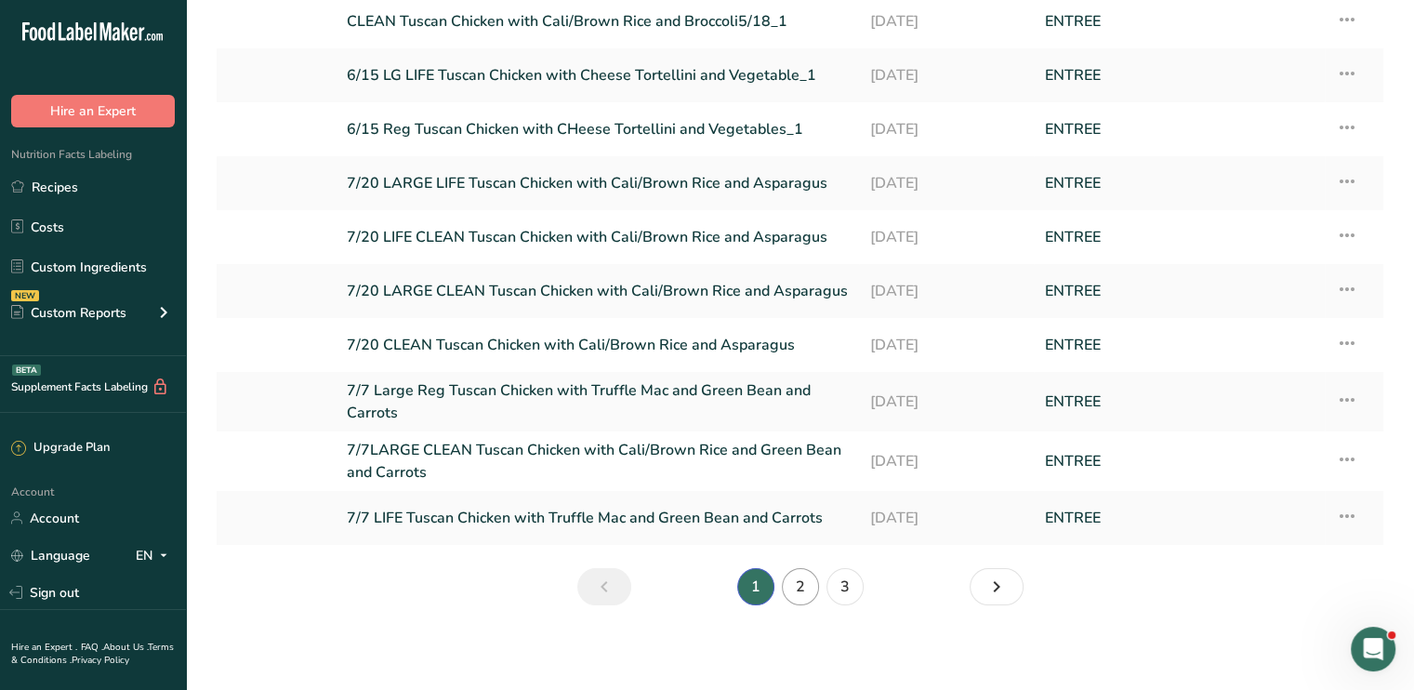
type input "tuscan"
click at [810, 578] on link "2" at bounding box center [800, 586] width 37 height 37
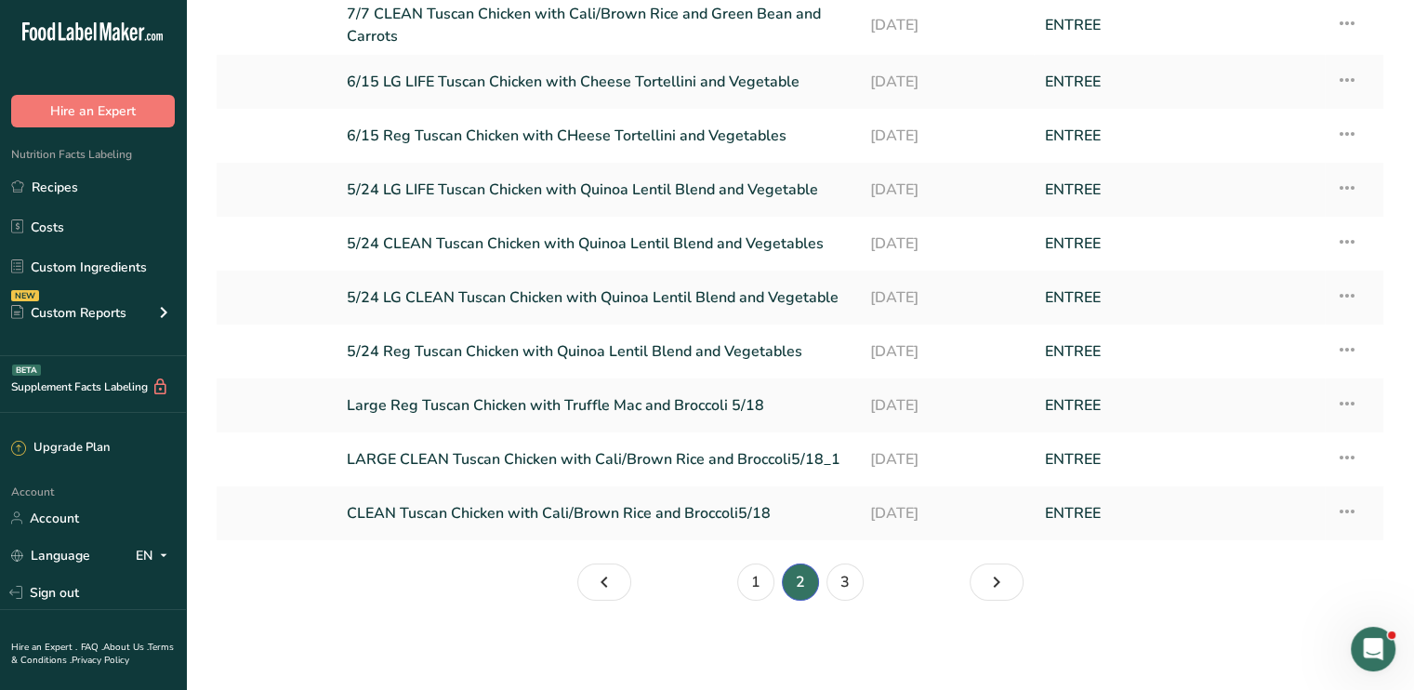
scroll to position [182, 0]
click at [1337, 454] on icon at bounding box center [1347, 457] width 22 height 33
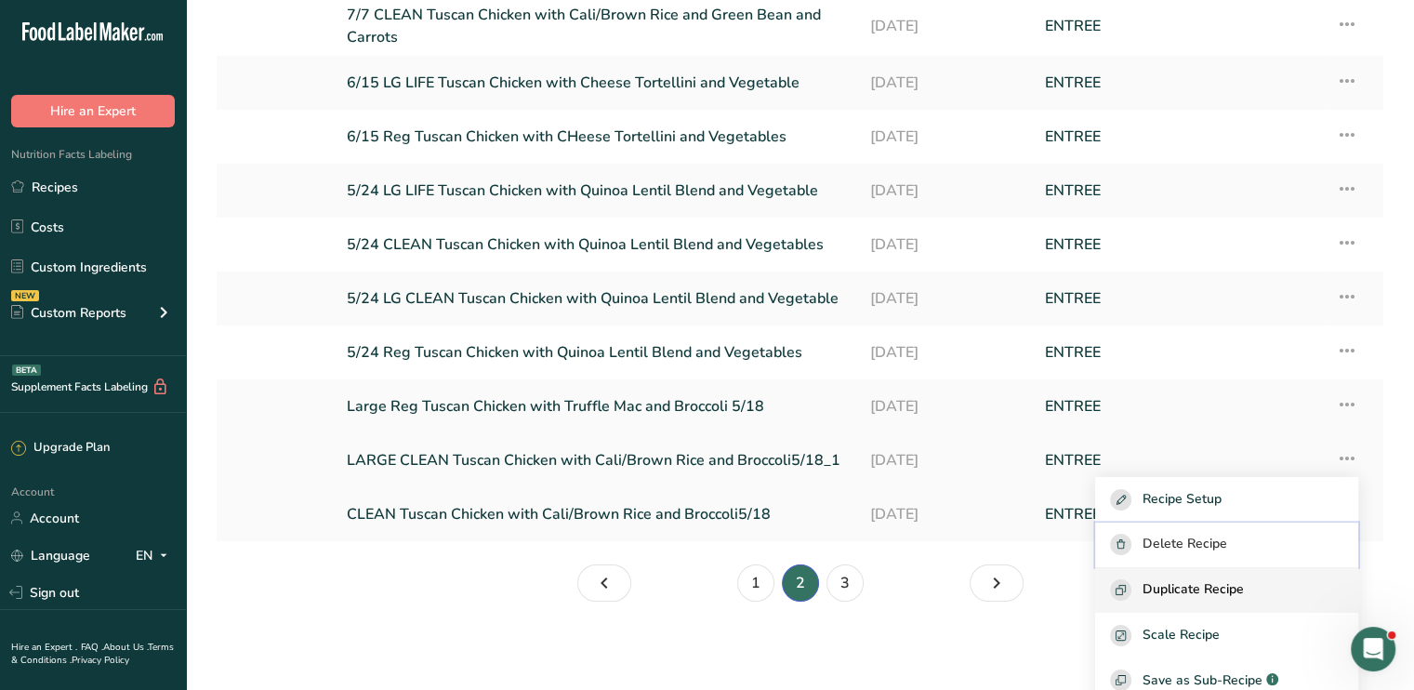
drag, startPoint x: 1238, startPoint y: 546, endPoint x: 1245, endPoint y: 582, distance: 37.0
click at [1245, 582] on div "Recipe Setup Delete Recipe Duplicate Recipe Scale Recipe Save as Sub-Recipe .a-…" at bounding box center [1226, 680] width 263 height 406
click at [1244, 582] on span "Duplicate Recipe" at bounding box center [1192, 589] width 101 height 21
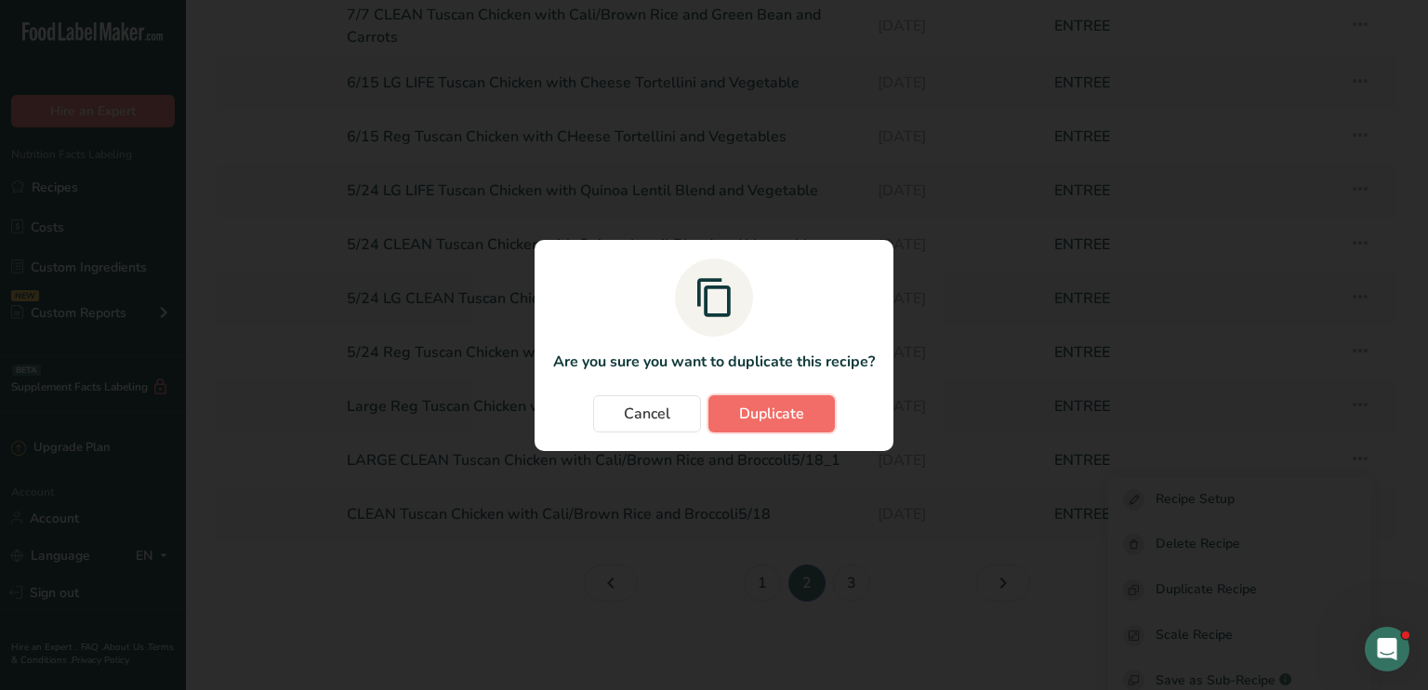
click at [789, 420] on span "Duplicate" at bounding box center [771, 413] width 65 height 22
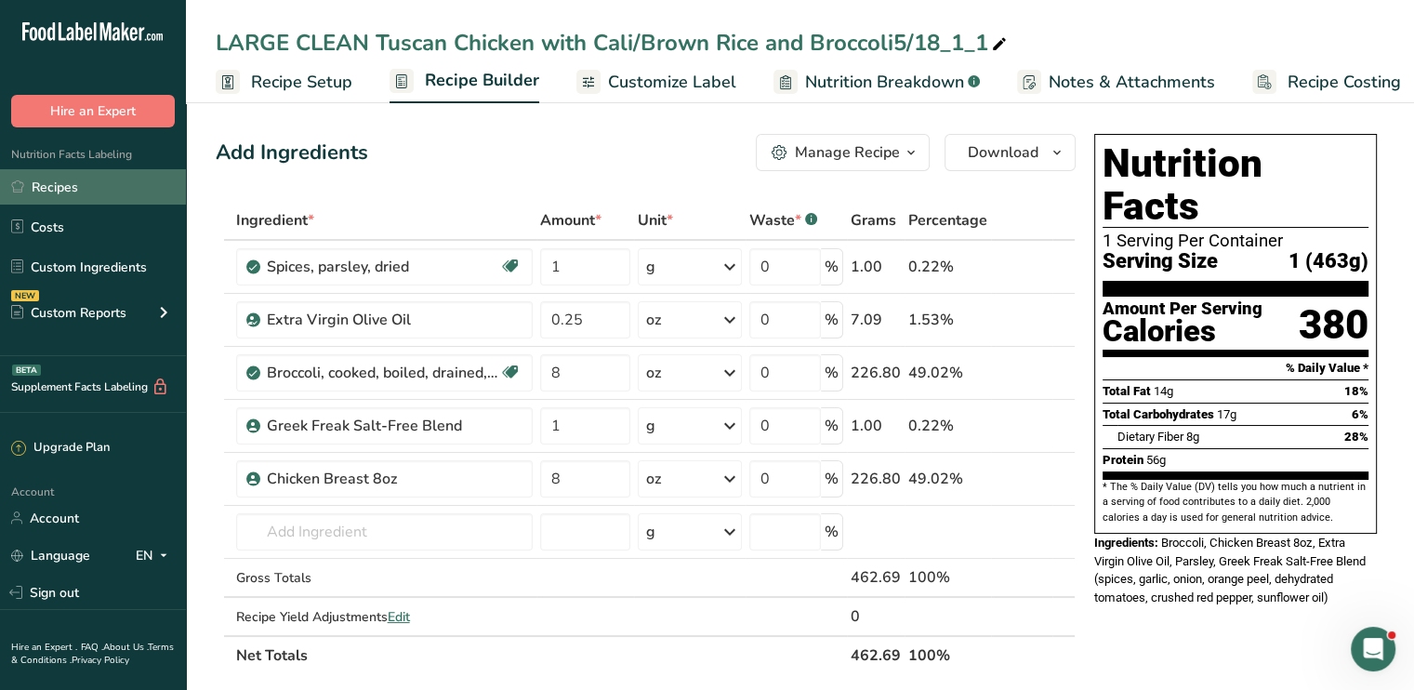
click at [80, 185] on link "Recipes" at bounding box center [93, 186] width 186 height 35
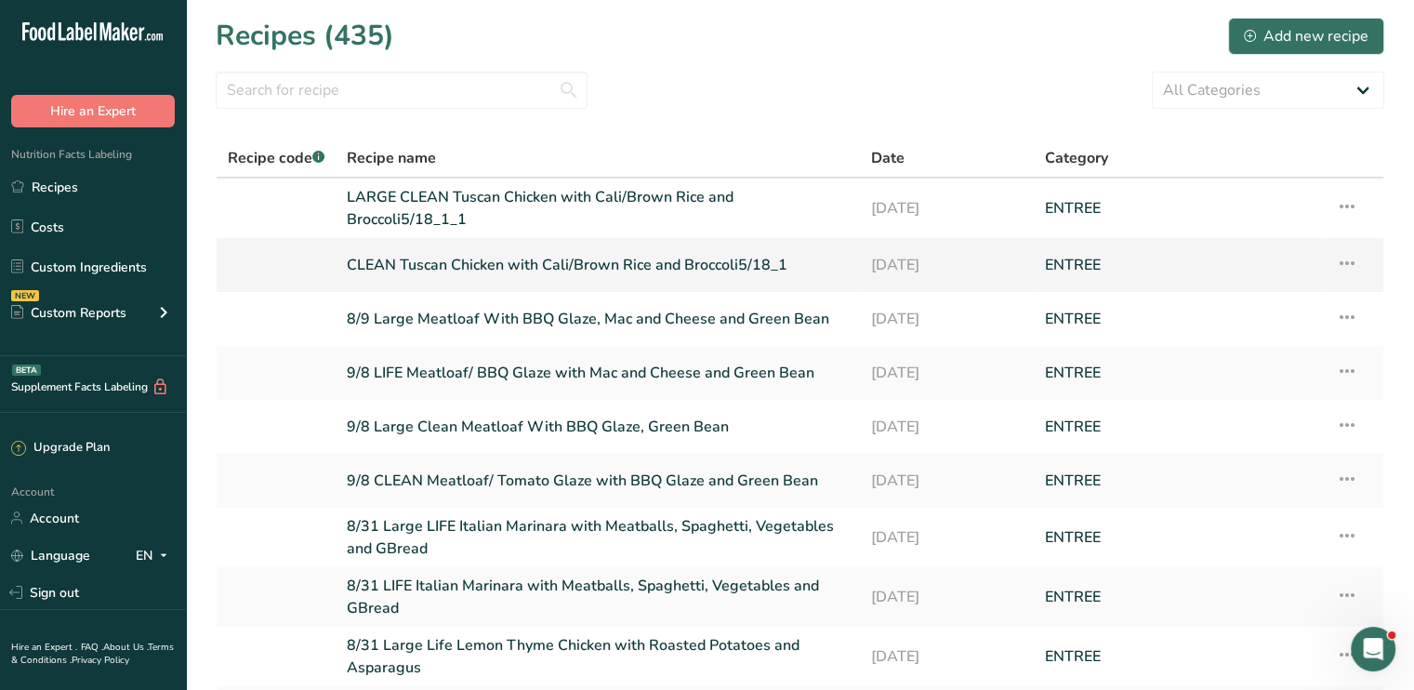
click at [1353, 256] on icon at bounding box center [1347, 262] width 22 height 33
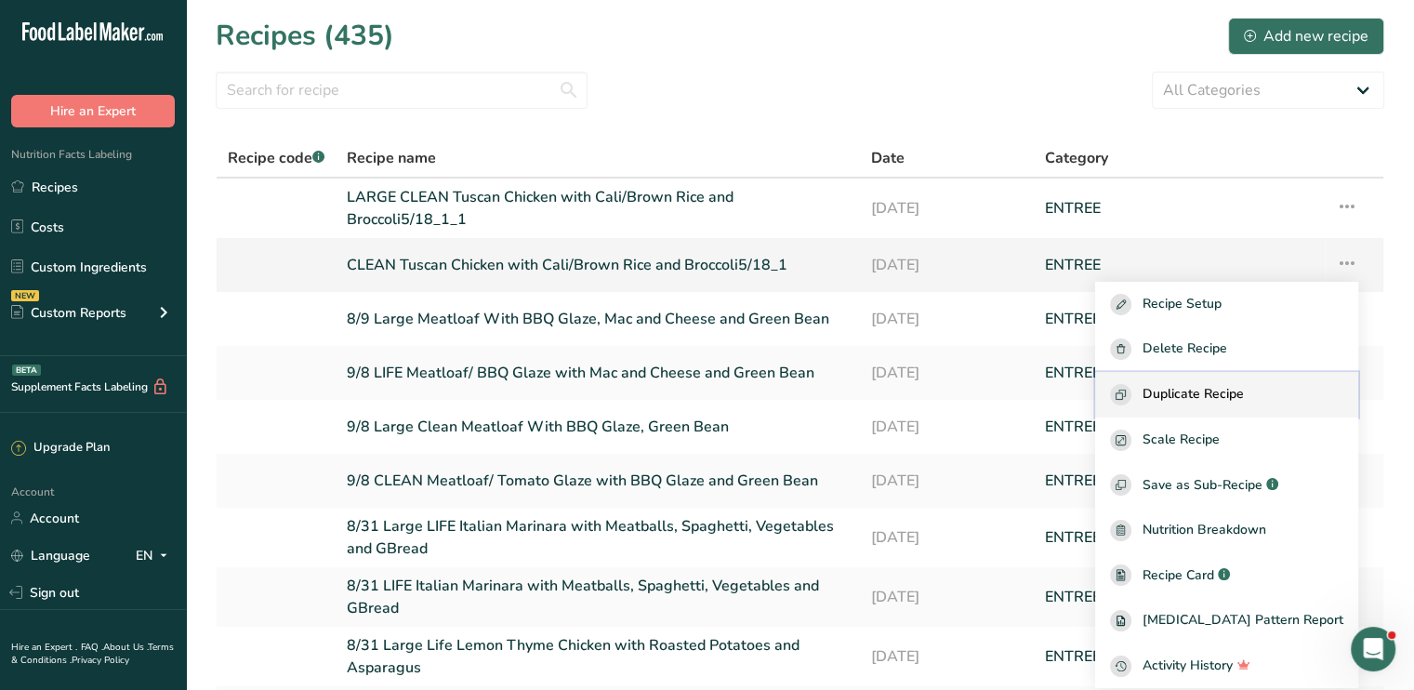
click at [1244, 385] on span "Duplicate Recipe" at bounding box center [1192, 394] width 101 height 21
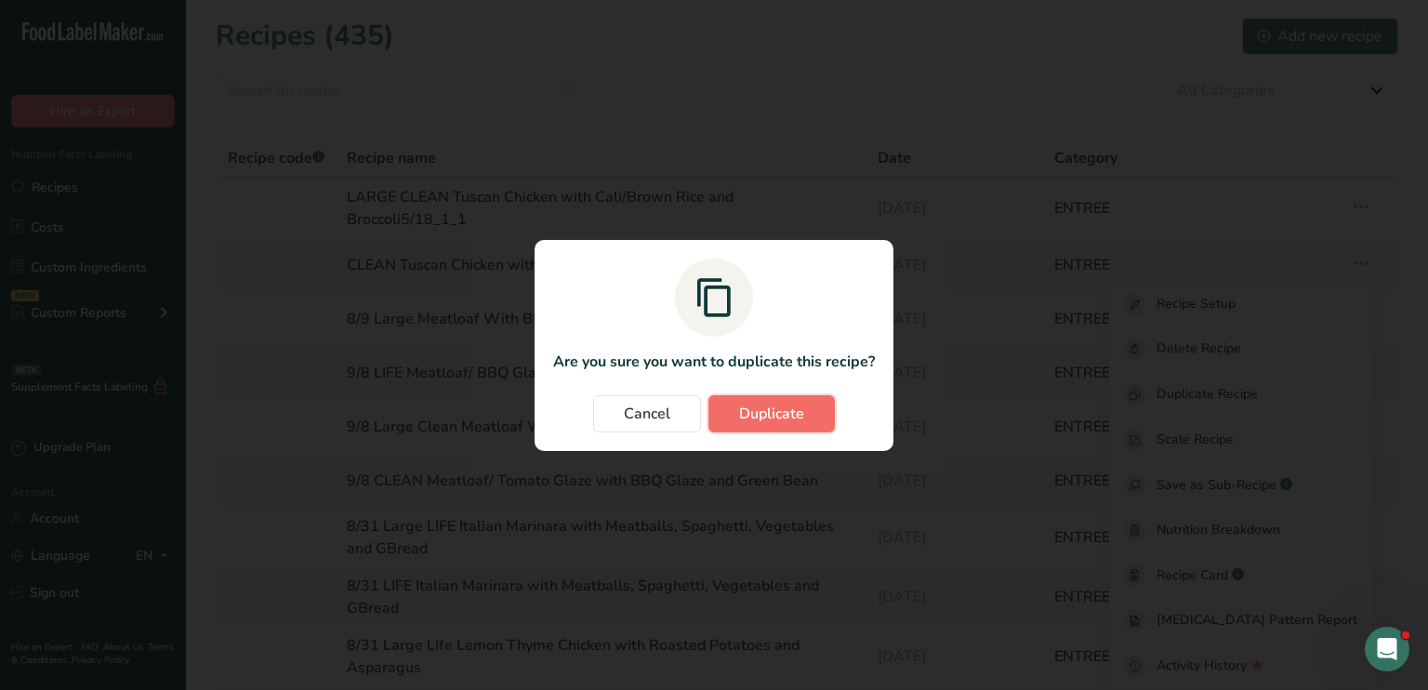
click at [829, 406] on button "Duplicate" at bounding box center [771, 413] width 126 height 37
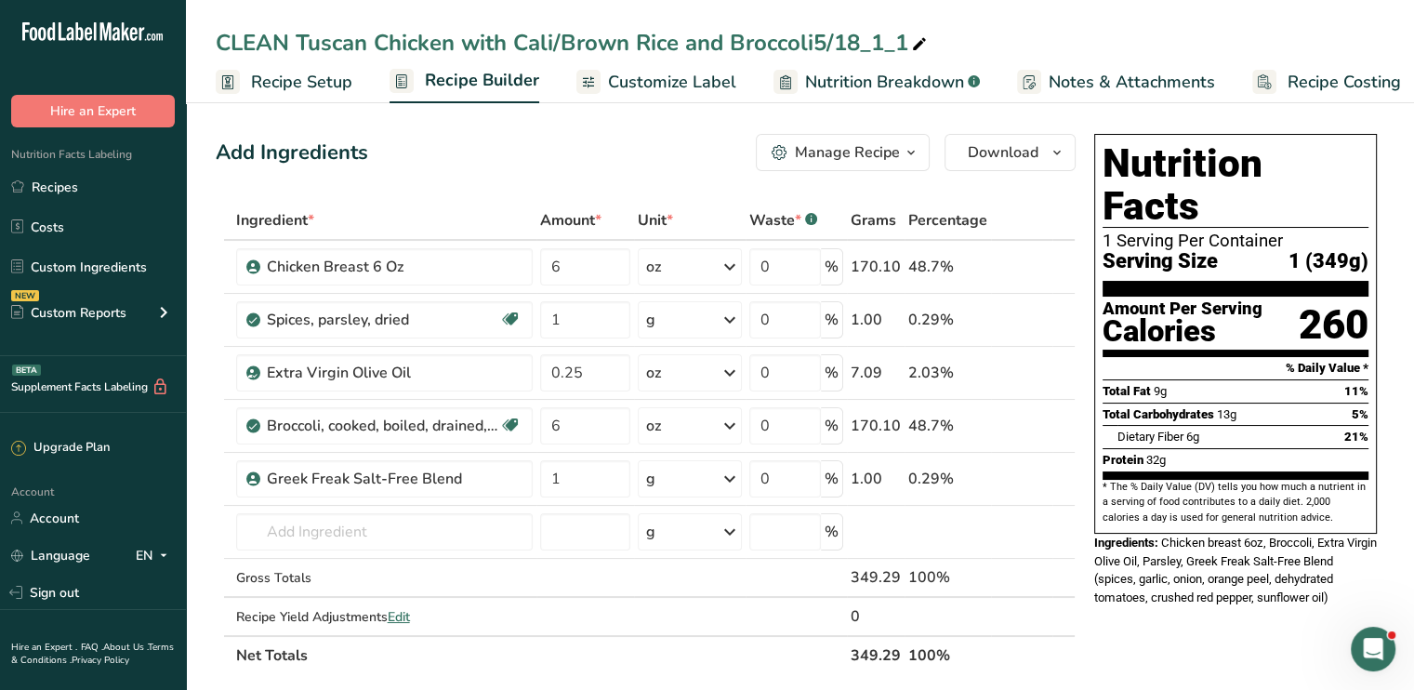
click at [829, 407] on div "0 %" at bounding box center [796, 425] width 94 height 37
click at [134, 187] on link "Recipes" at bounding box center [93, 186] width 186 height 35
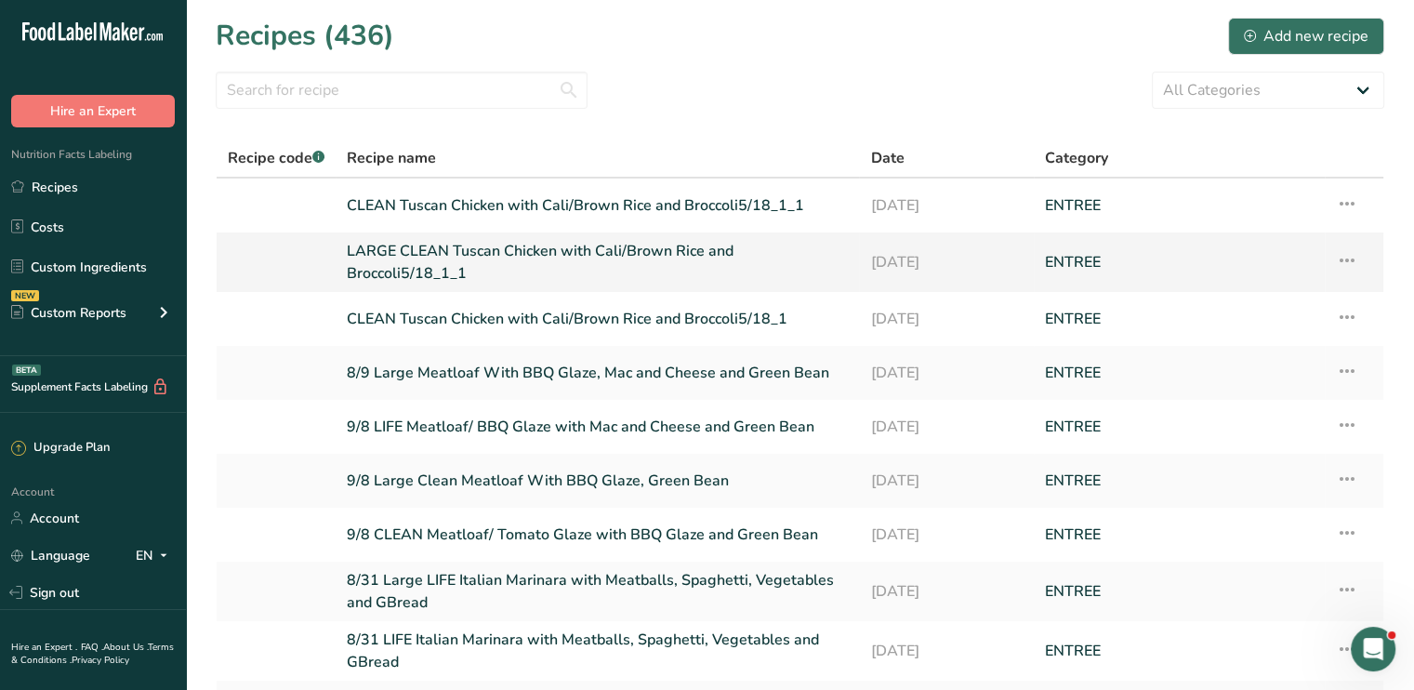
click at [1341, 268] on icon at bounding box center [1347, 260] width 22 height 33
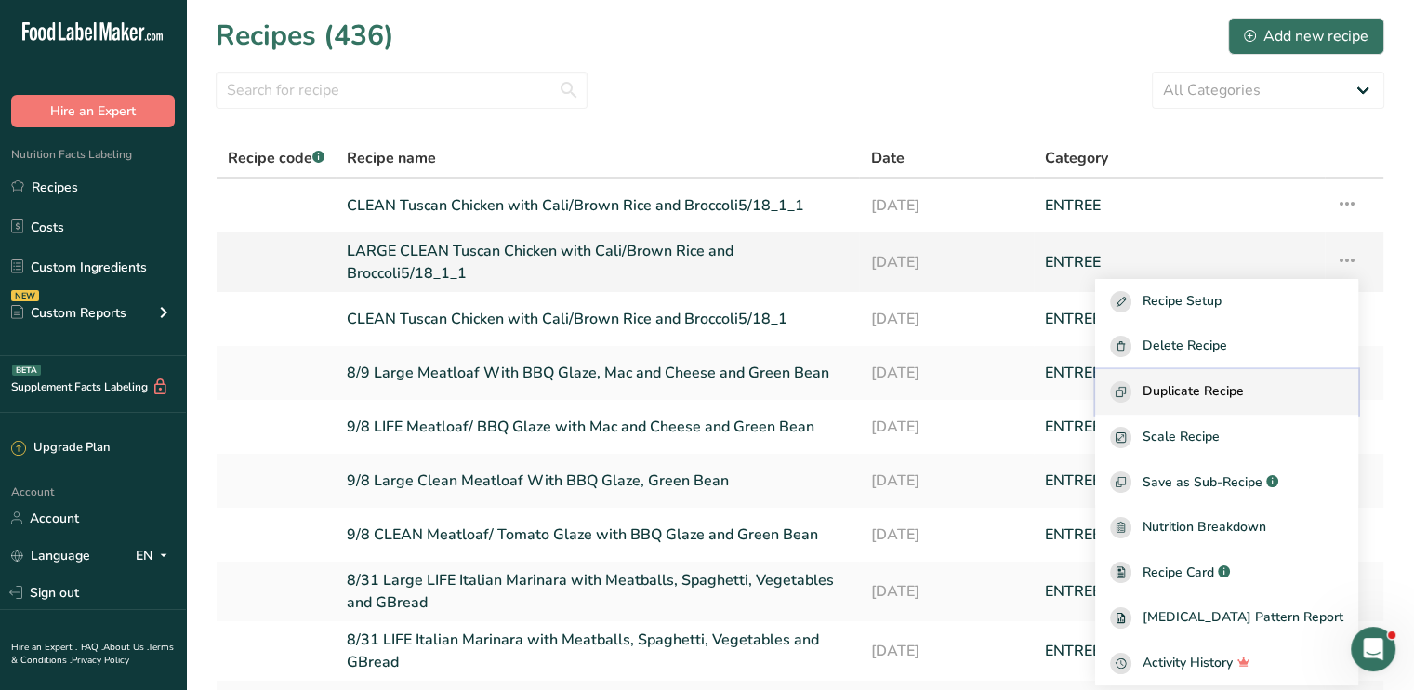
click at [1248, 377] on button "Duplicate Recipe" at bounding box center [1226, 392] width 263 height 46
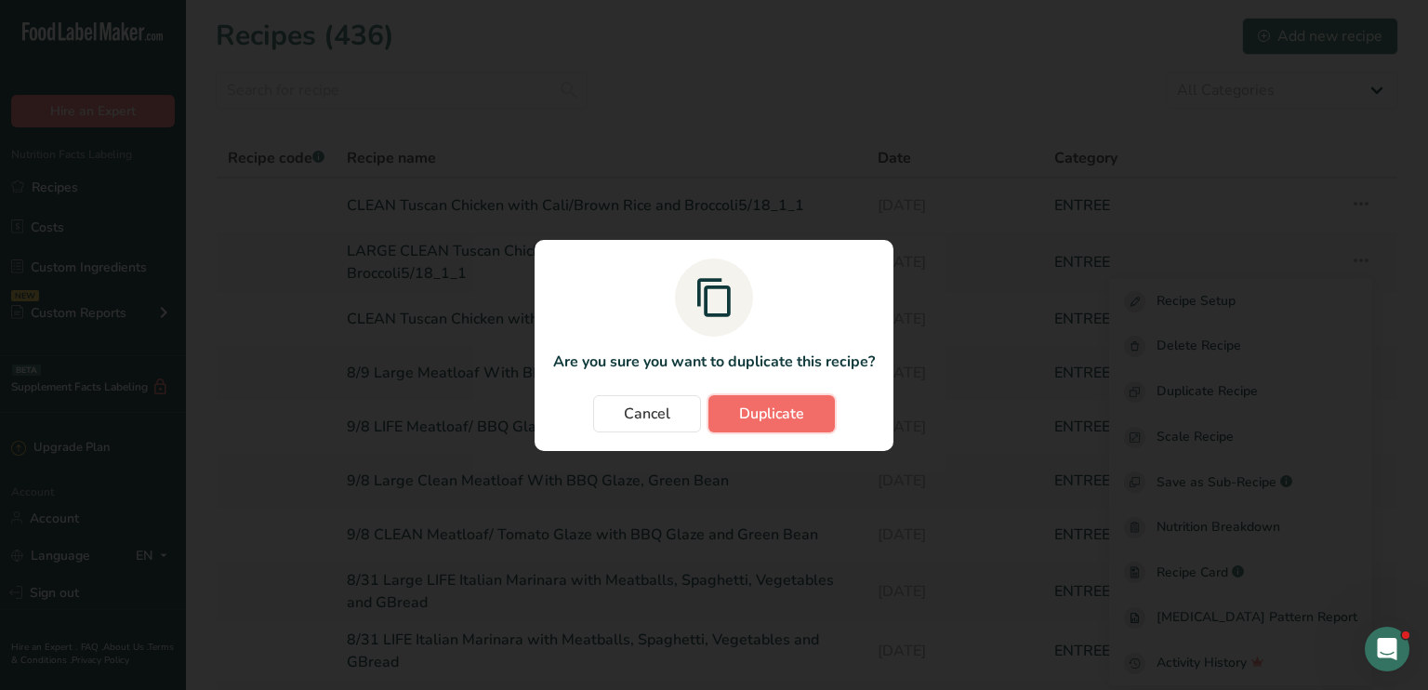
click at [792, 415] on span "Duplicate" at bounding box center [771, 413] width 65 height 22
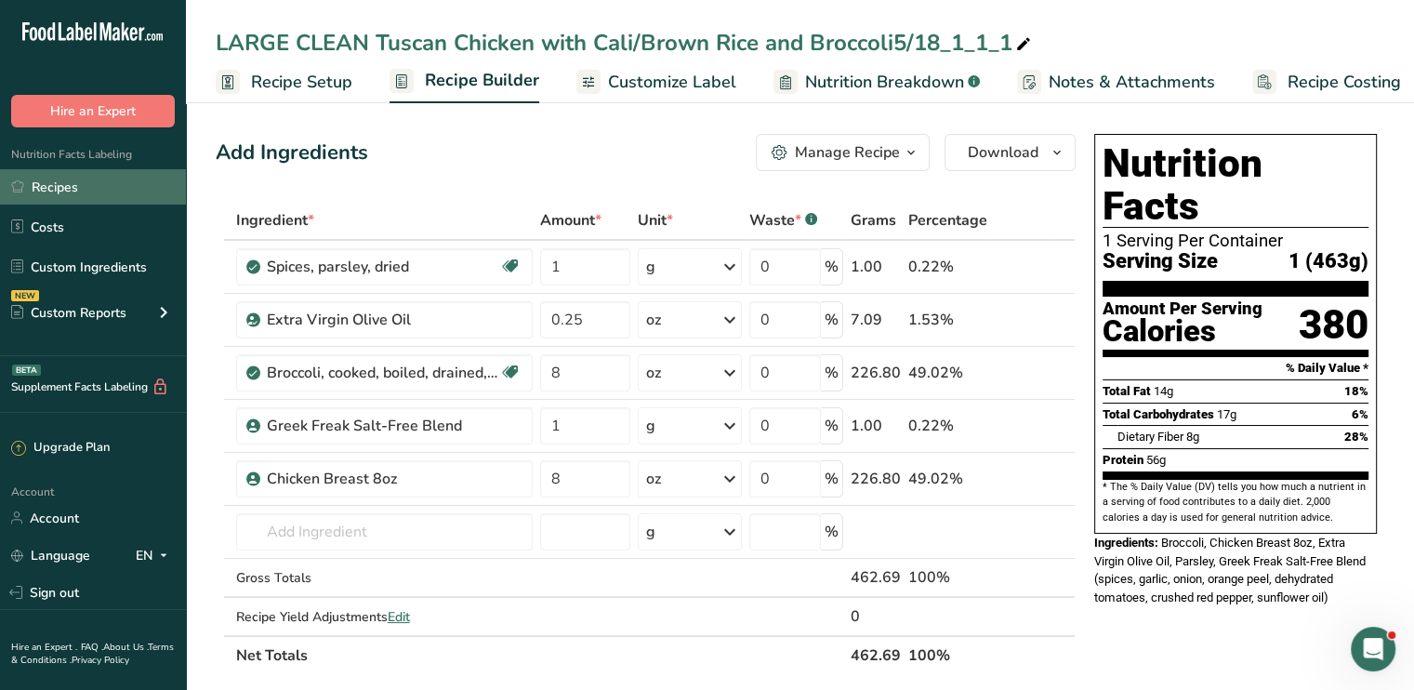
click at [149, 196] on link "Recipes" at bounding box center [93, 186] width 186 height 35
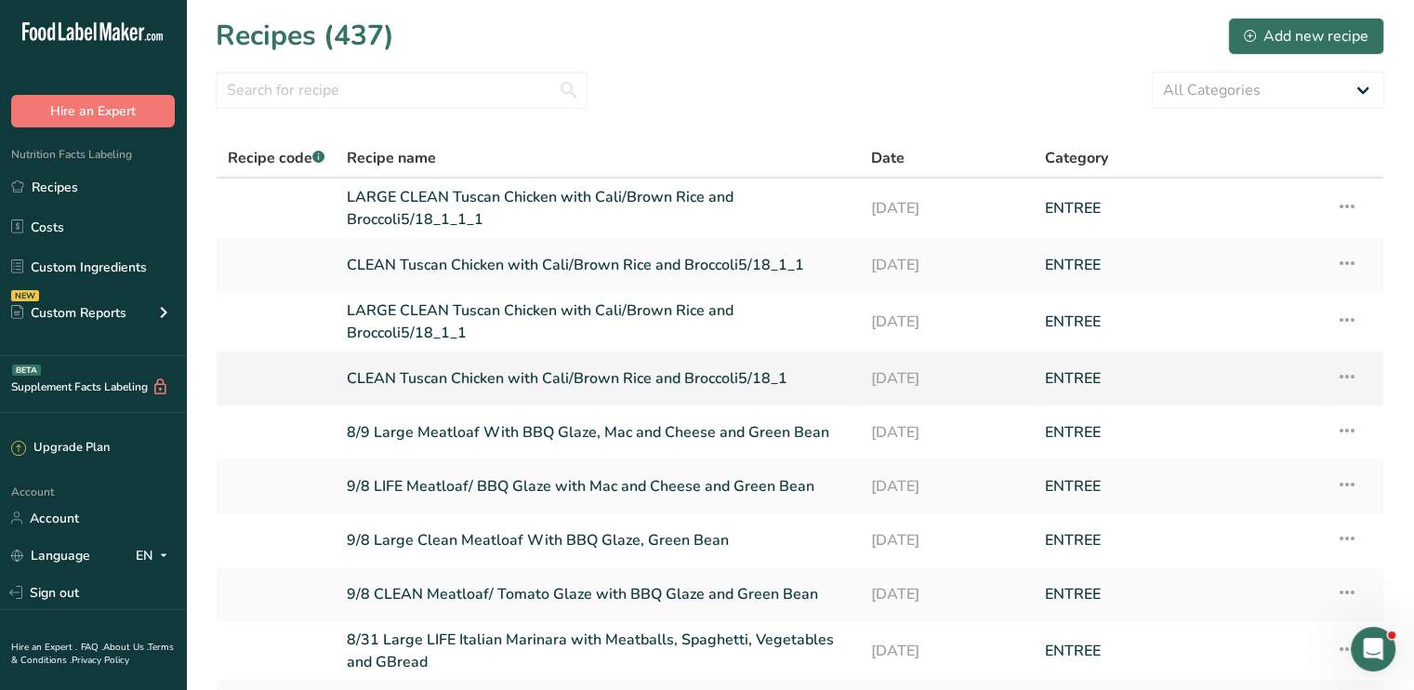
click at [543, 373] on link "CLEAN Tuscan Chicken with Cali/Brown Rice and Broccoli5/18_1" at bounding box center [597, 378] width 501 height 39
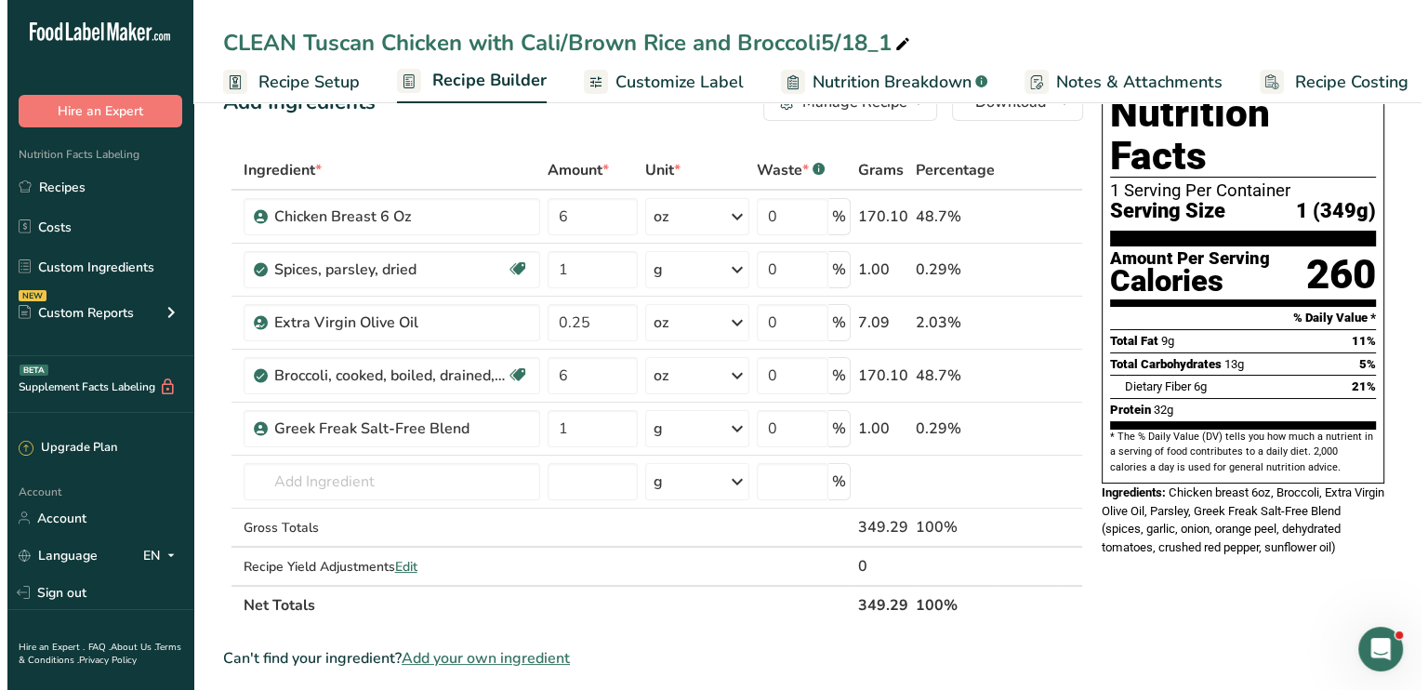
scroll to position [55, 0]
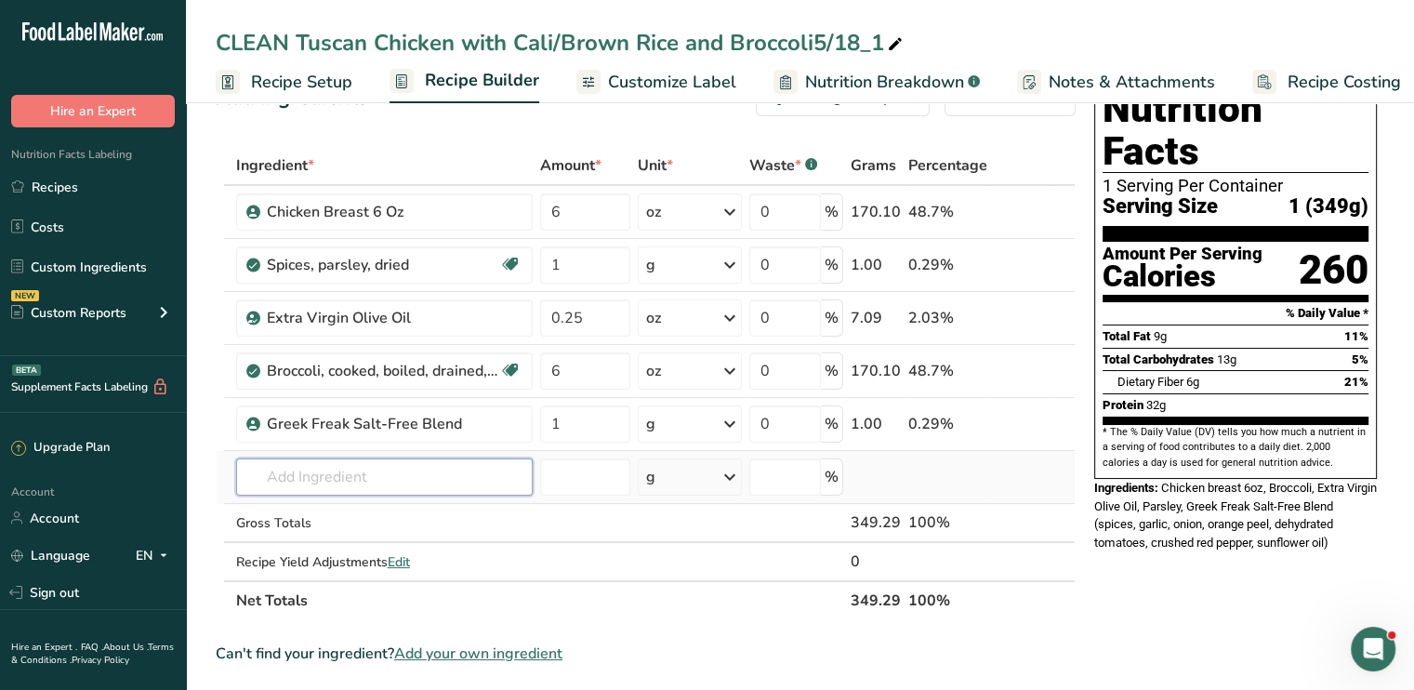
click at [393, 482] on input "text" at bounding box center [384, 476] width 296 height 37
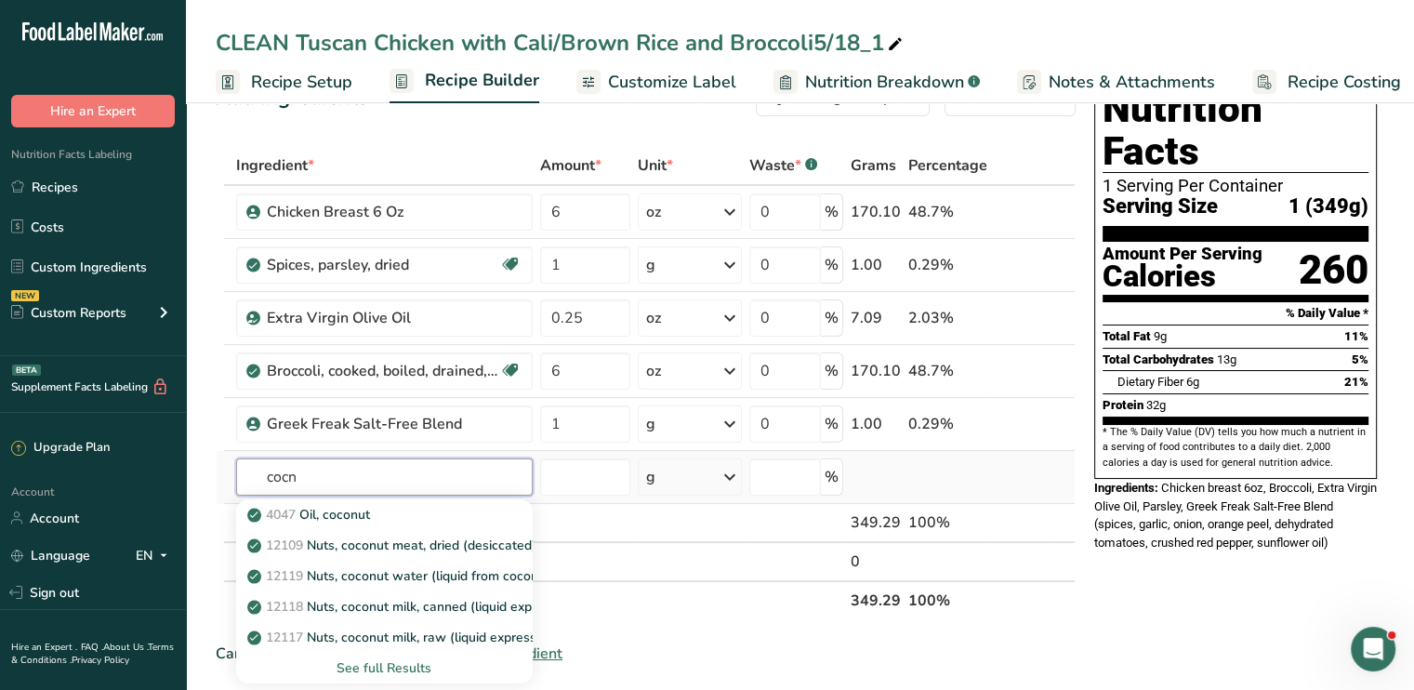
click at [393, 482] on input "cocn" at bounding box center [384, 476] width 296 height 37
click at [393, 482] on input "cocnu" at bounding box center [384, 476] width 296 height 37
type input "coconut"
click at [375, 496] on div "4047 Oil, coconut 12109 Nuts, coconut meat, dried (desiccated), sweetened, flak…" at bounding box center [384, 589] width 296 height 188
click at [398, 662] on div "See full Results" at bounding box center [384, 668] width 267 height 20
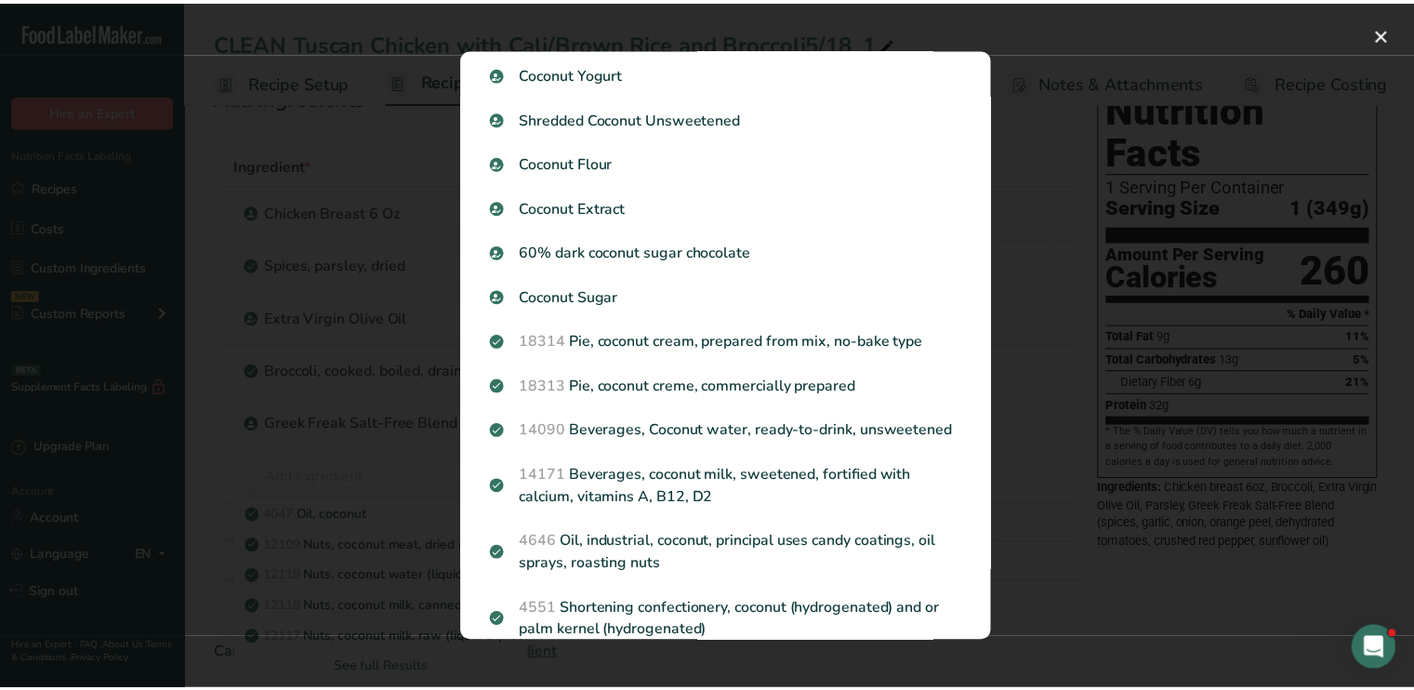
scroll to position [0, 0]
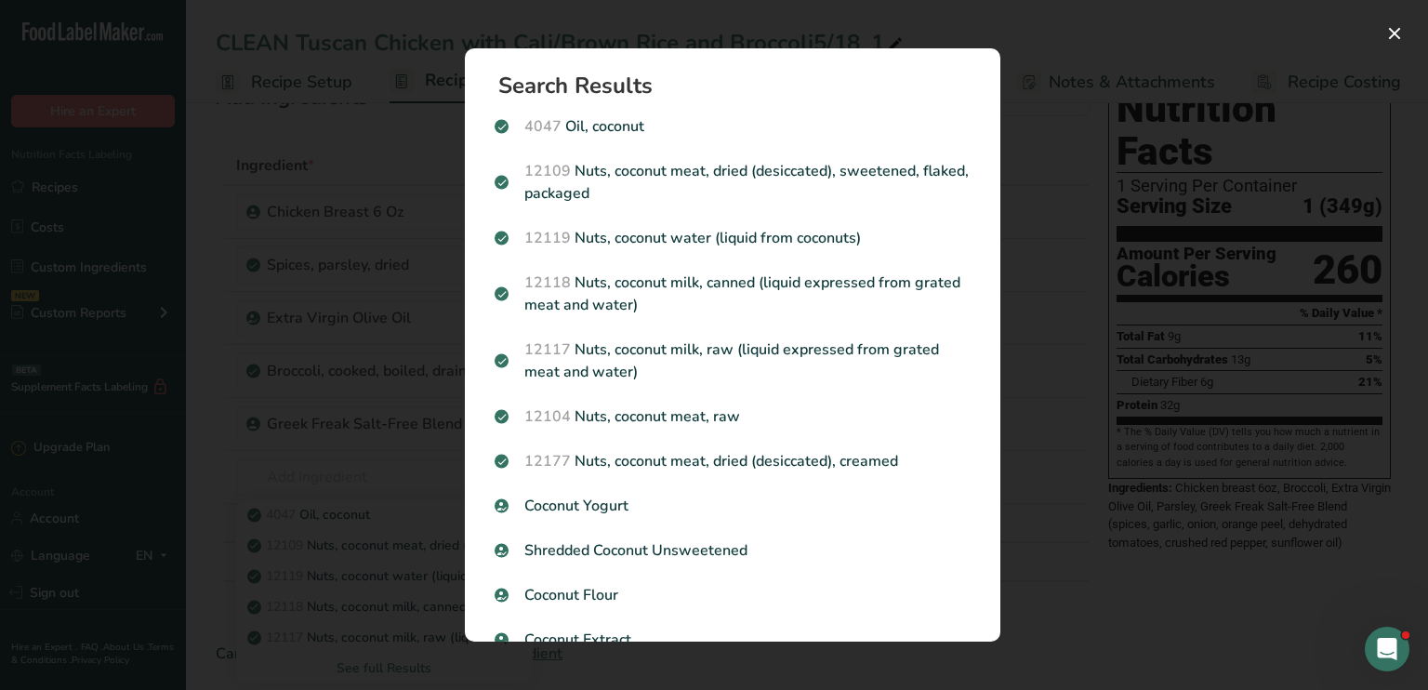
click at [344, 270] on div "Search results modal" at bounding box center [714, 345] width 1428 height 690
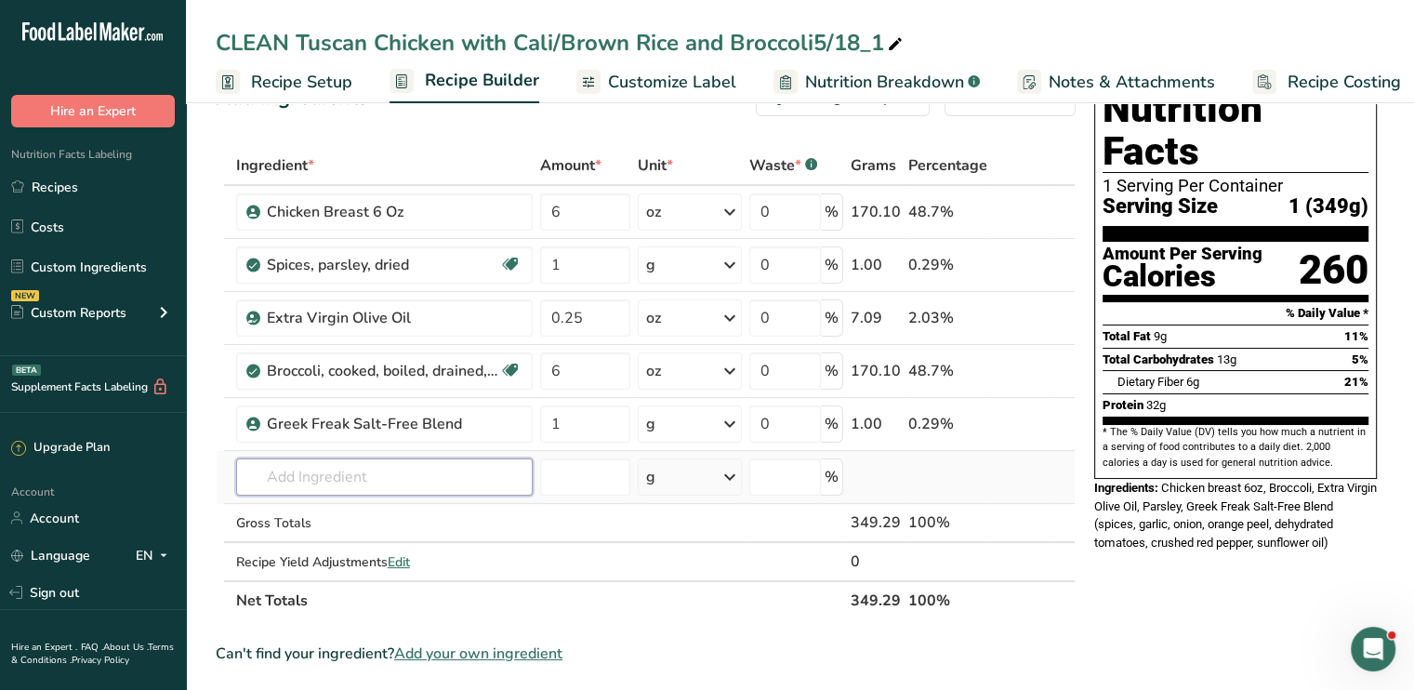
click at [346, 481] on input "text" at bounding box center [384, 476] width 296 height 37
click at [346, 484] on input "text" at bounding box center [384, 476] width 296 height 37
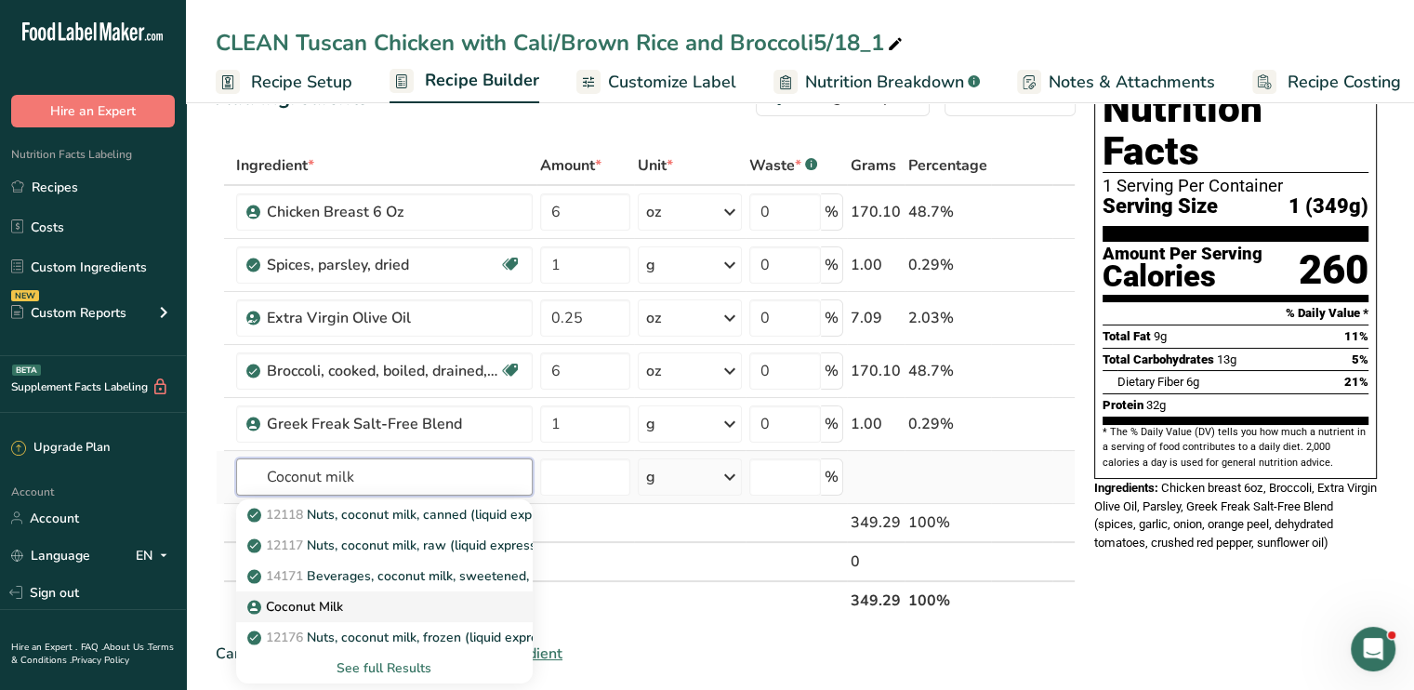
type input "Coconut milk"
click at [318, 599] on p "Coconut Milk" at bounding box center [297, 607] width 92 height 20
type input "Coconut Milk"
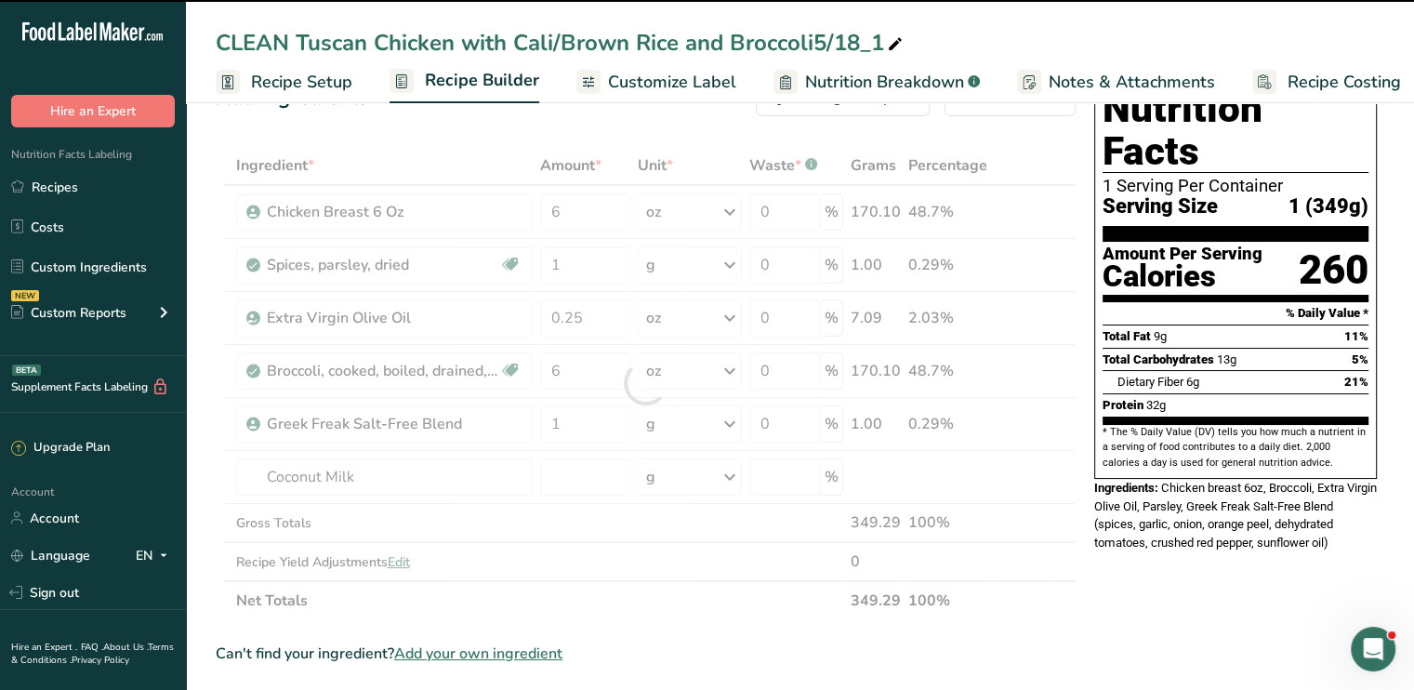
type input "0"
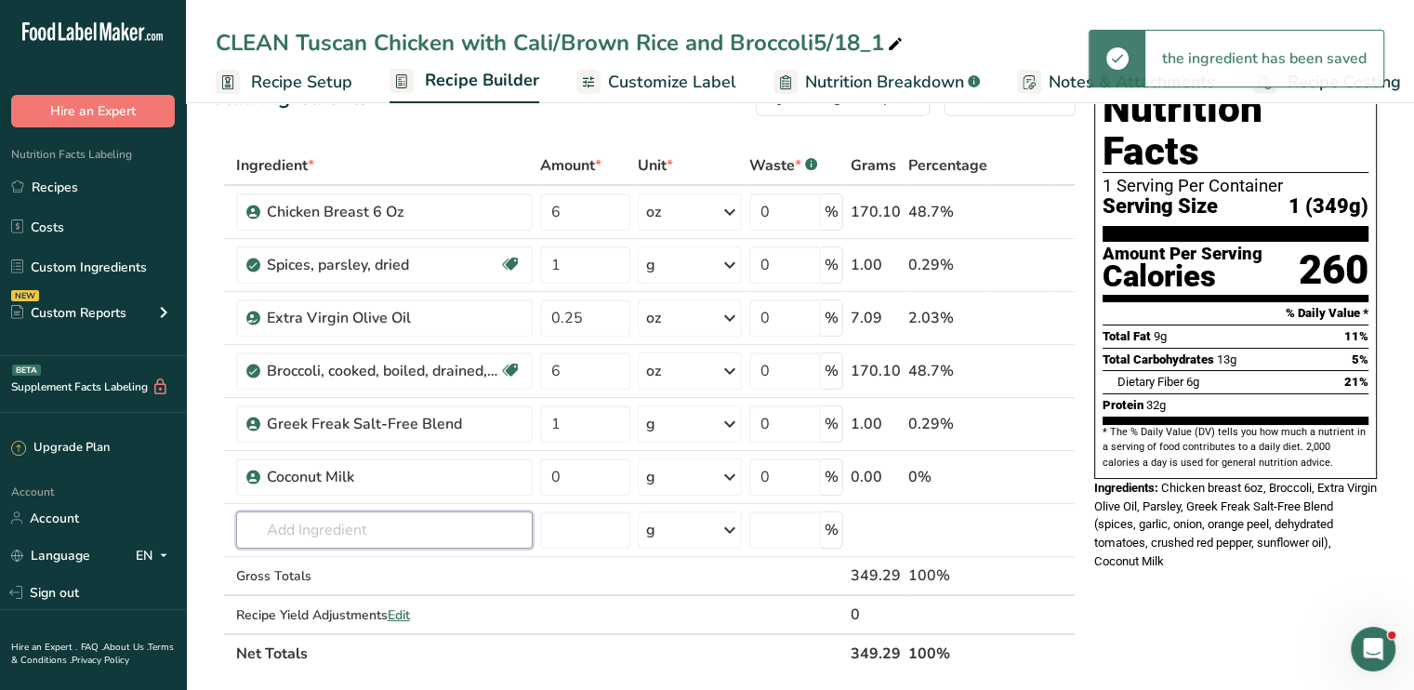
click at [314, 523] on input "text" at bounding box center [384, 529] width 296 height 37
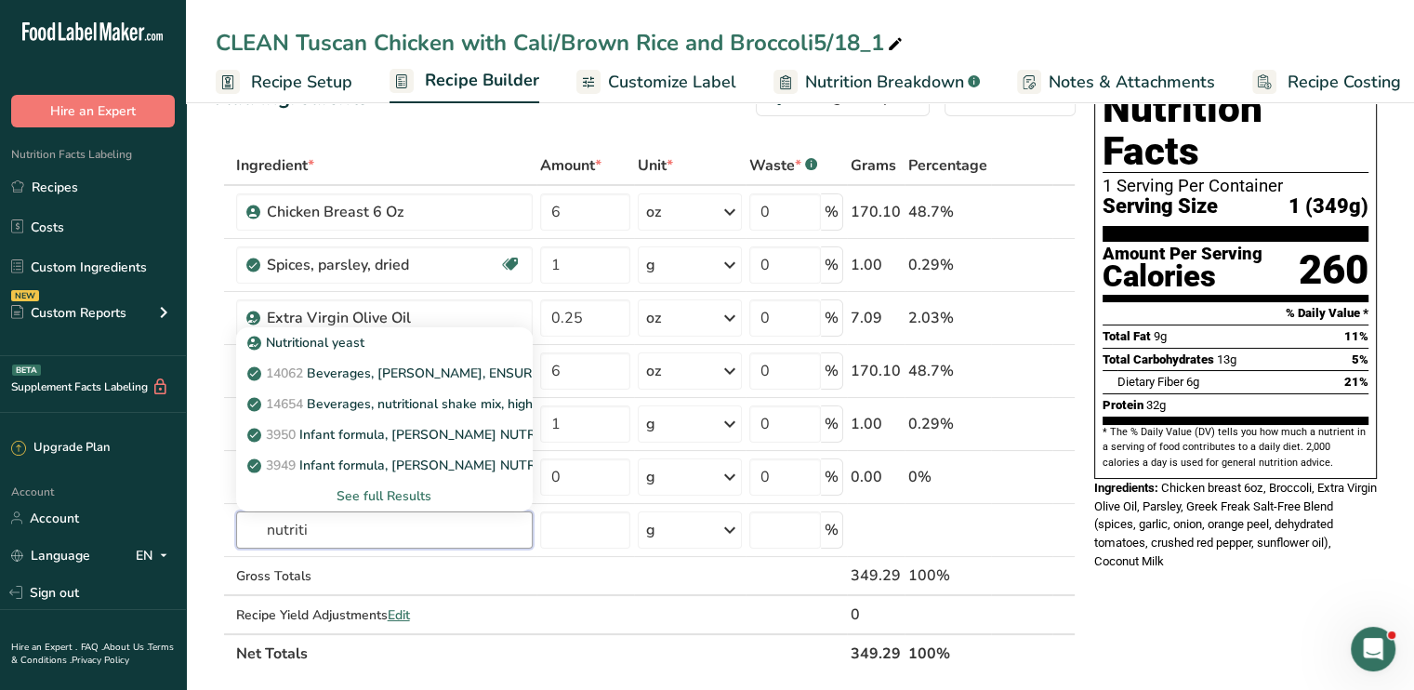
click at [314, 523] on input "nutriti" at bounding box center [384, 529] width 296 height 37
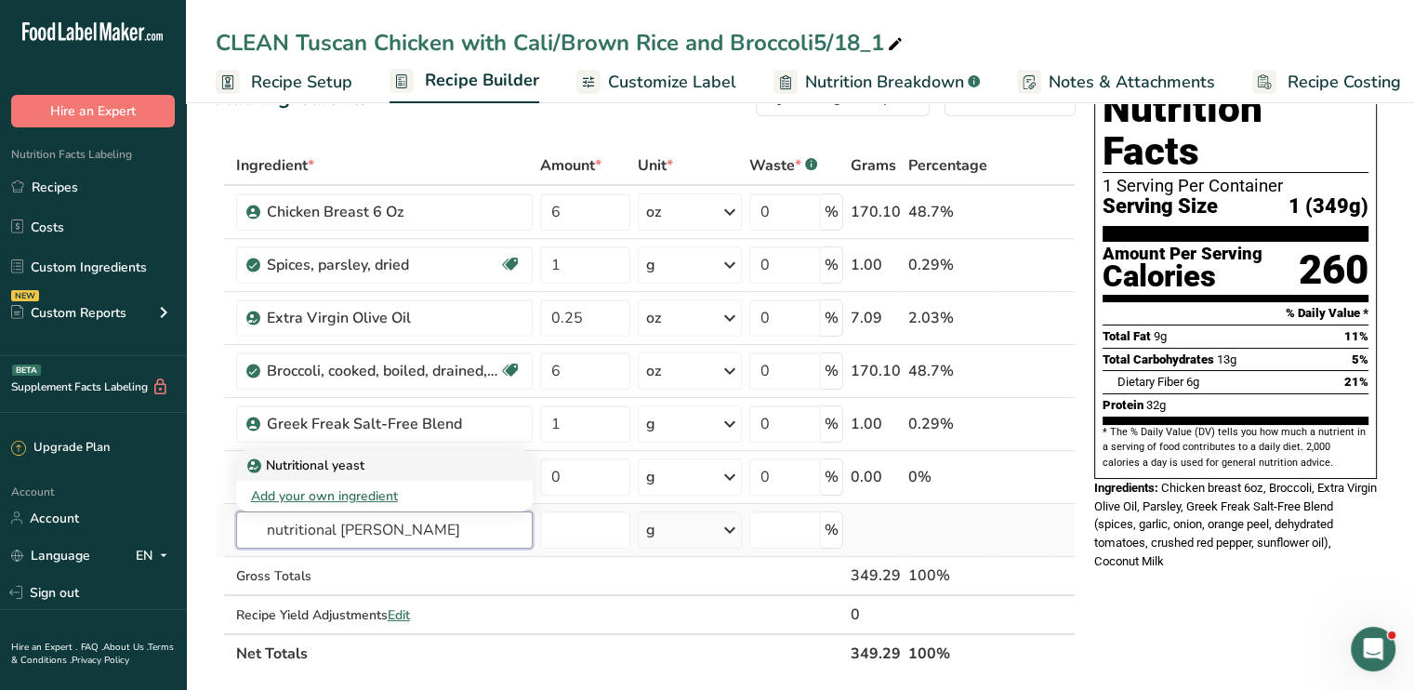
type input "nutritional [PERSON_NAME]"
click at [314, 463] on p "Nutritional yeast" at bounding box center [307, 465] width 113 height 20
type input "Nutritional yeast"
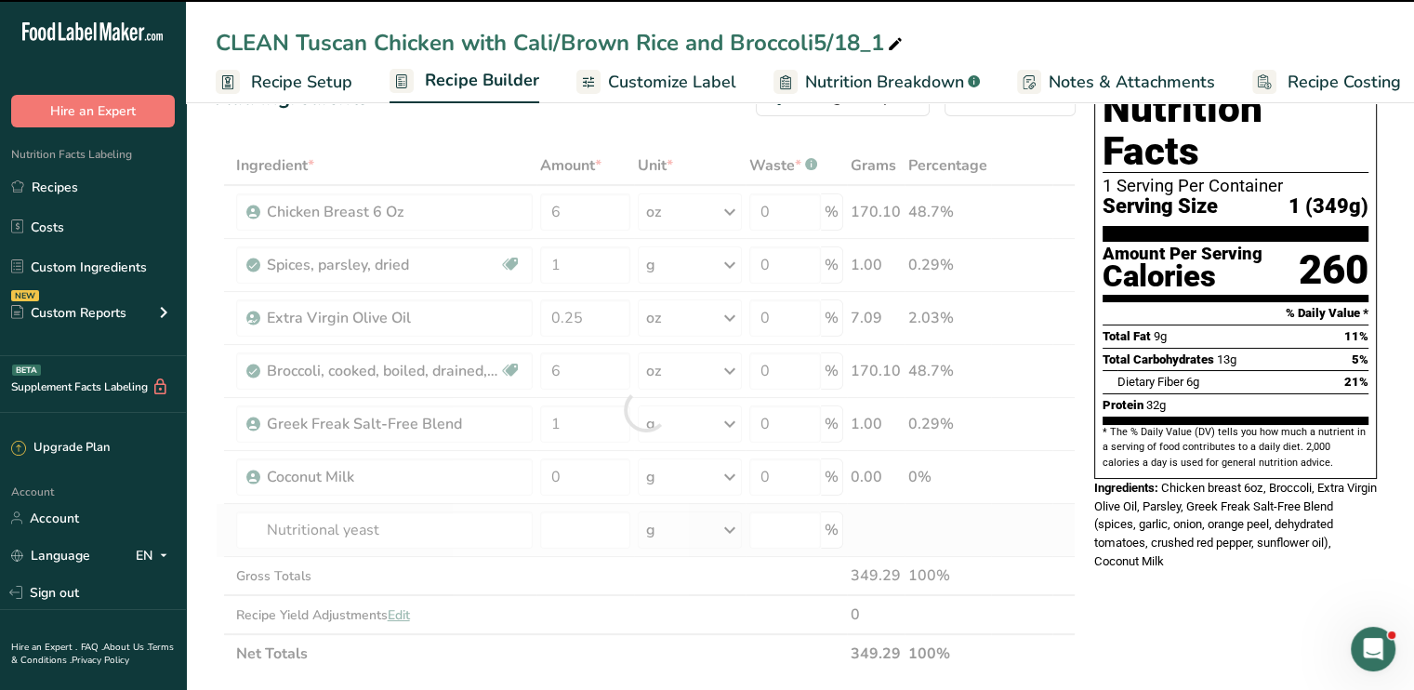
type input "0"
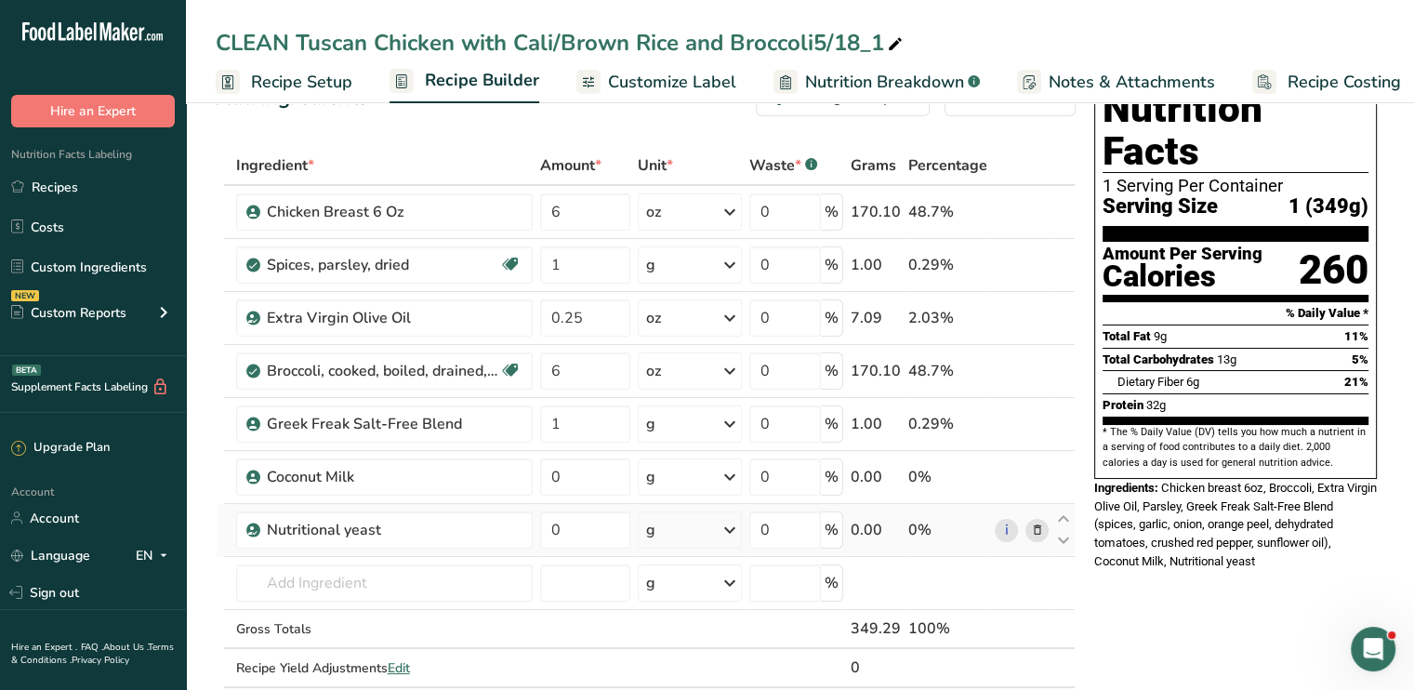
click at [512, 45] on div "CLEAN Tuscan Chicken with Cali/Brown Rice and Broccoli5/18_1" at bounding box center [561, 42] width 691 height 33
click at [512, 45] on input "CLEAN Tuscan Chicken with Cali/Brown Rice and Broccoli5/18_1" at bounding box center [800, 42] width 1168 height 33
click at [967, 35] on input "CLEAN Tuscan Chicken with Creamy Cali/Brown Rice and Broccoli5/18_1" at bounding box center [800, 42] width 1168 height 33
type input "CLEAN Tuscan Chicken with Creamy Cali/Brown Rice and Broccoli"
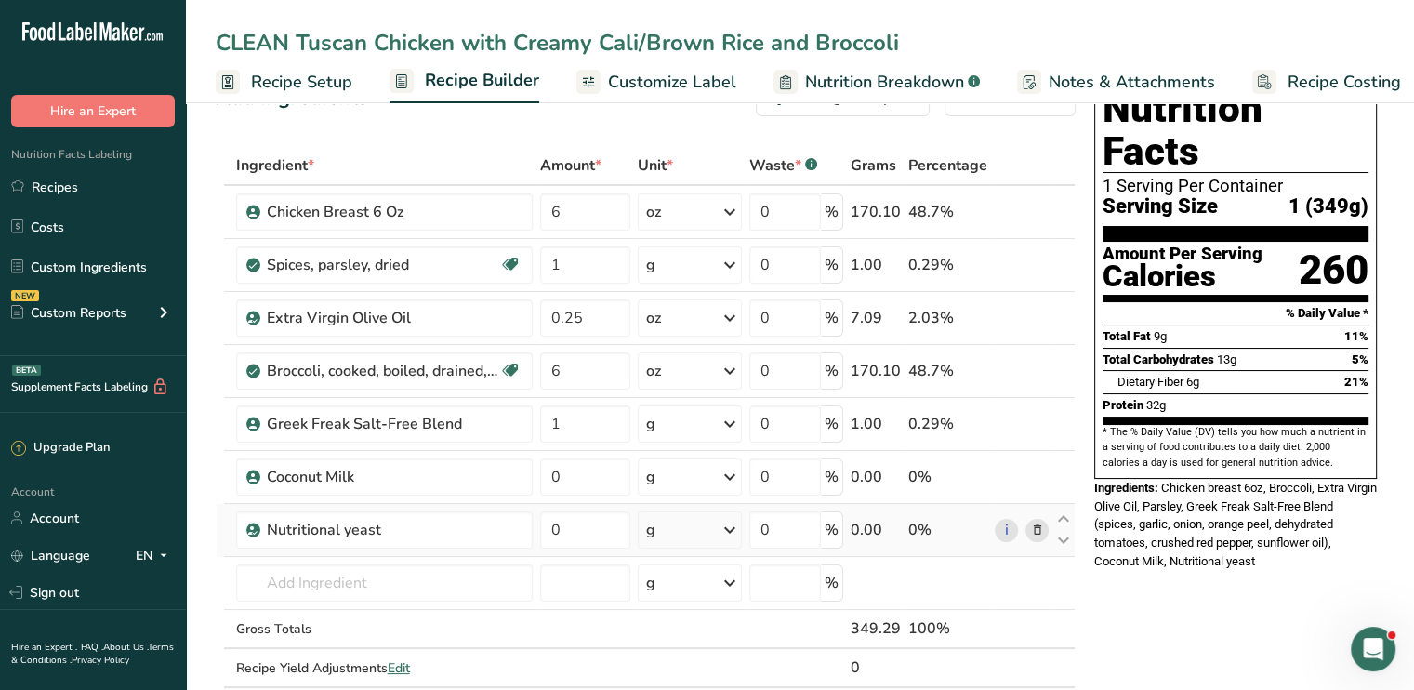
click at [214, 36] on div "CLEAN Tuscan Chicken with Creamy Cali/Brown Rice and Broccoli" at bounding box center [800, 42] width 1228 height 33
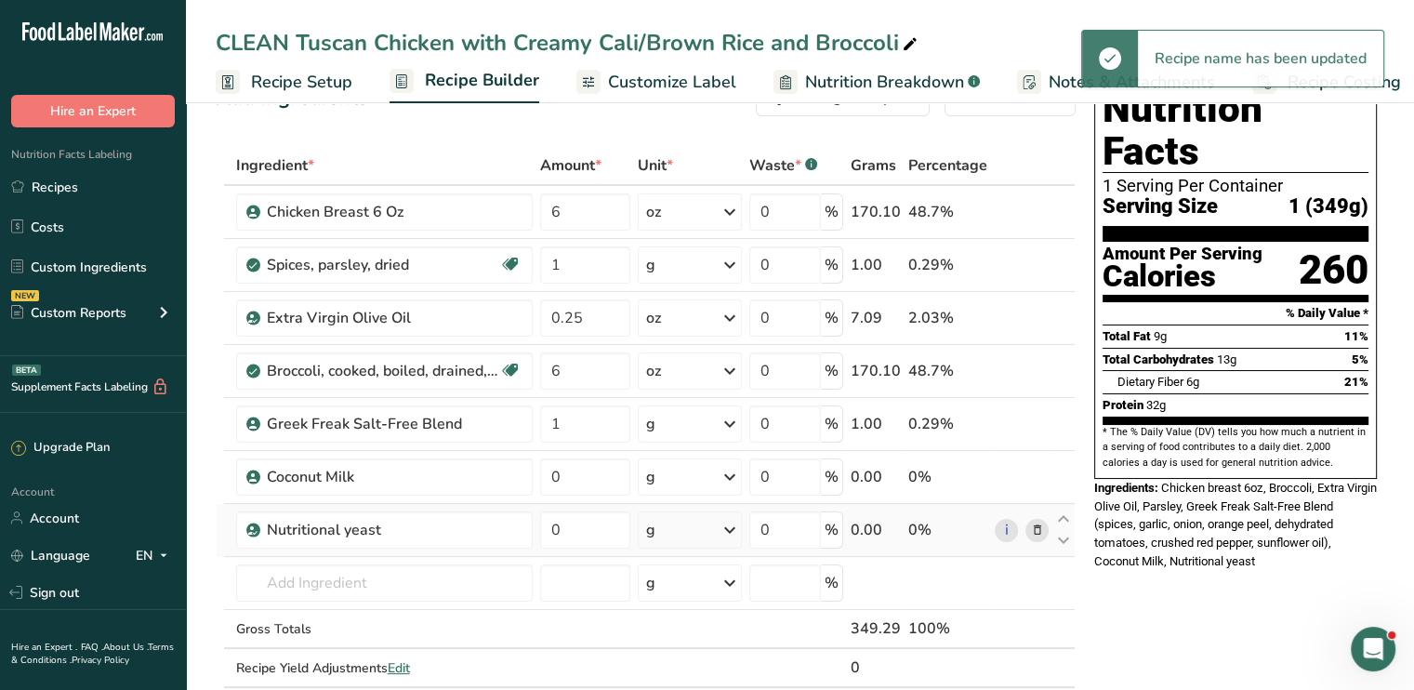
click at [216, 41] on div "CLEAN Tuscan Chicken with Creamy Cali/Brown Rice and Broccoli" at bounding box center [568, 42] width 705 height 33
click at [216, 41] on input "CLEAN Tuscan Chicken with Creamy Cali/Brown Rice and Broccoli" at bounding box center [800, 42] width 1168 height 33
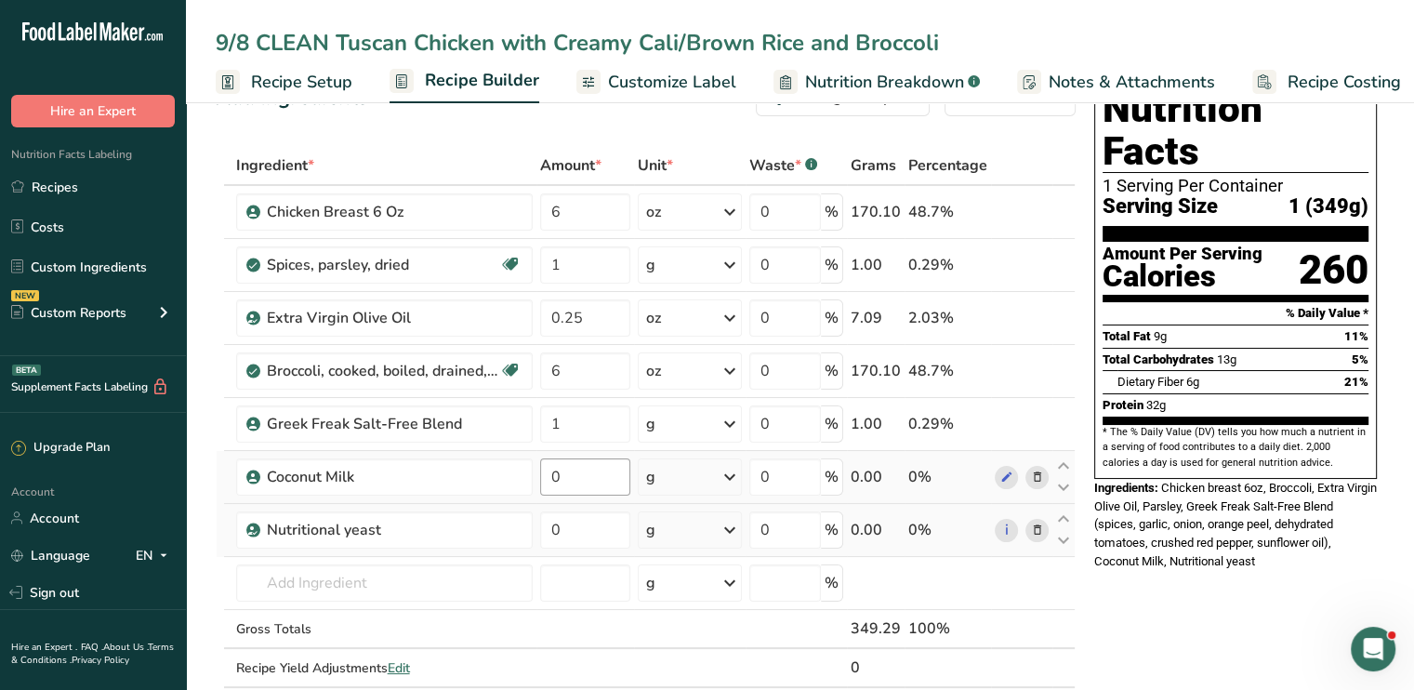
type input "9/8 CLEAN Tuscan Chicken with Creamy Cali/Brown Rice and Broccoli"
click at [558, 485] on input "0" at bounding box center [585, 476] width 90 height 37
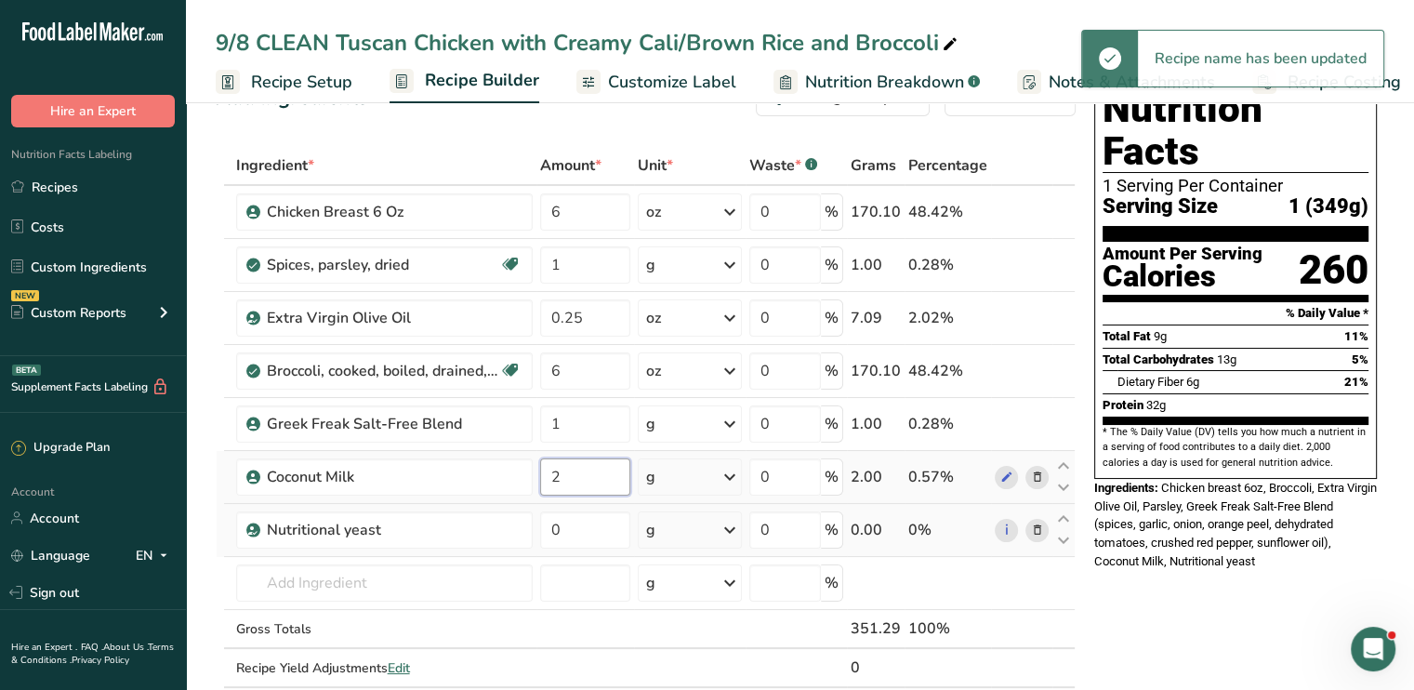
type input "2"
click at [721, 471] on div "Ingredient * Amount * Unit * Waste * .a-a{fill:#347362;}.b-a{fill:#fff;} Grams …" at bounding box center [646, 436] width 860 height 580
click at [721, 471] on icon at bounding box center [729, 476] width 22 height 33
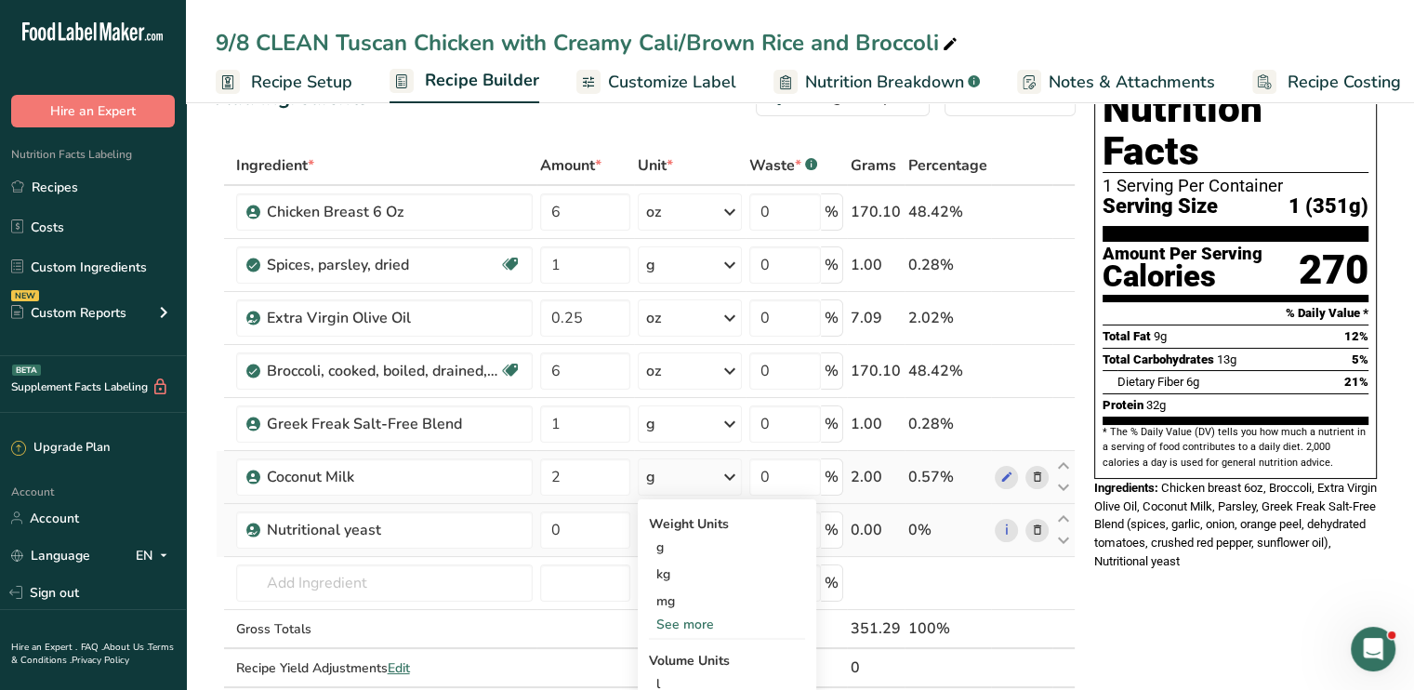
click at [703, 626] on div "See more" at bounding box center [727, 624] width 156 height 20
click at [687, 679] on div "oz" at bounding box center [727, 681] width 156 height 27
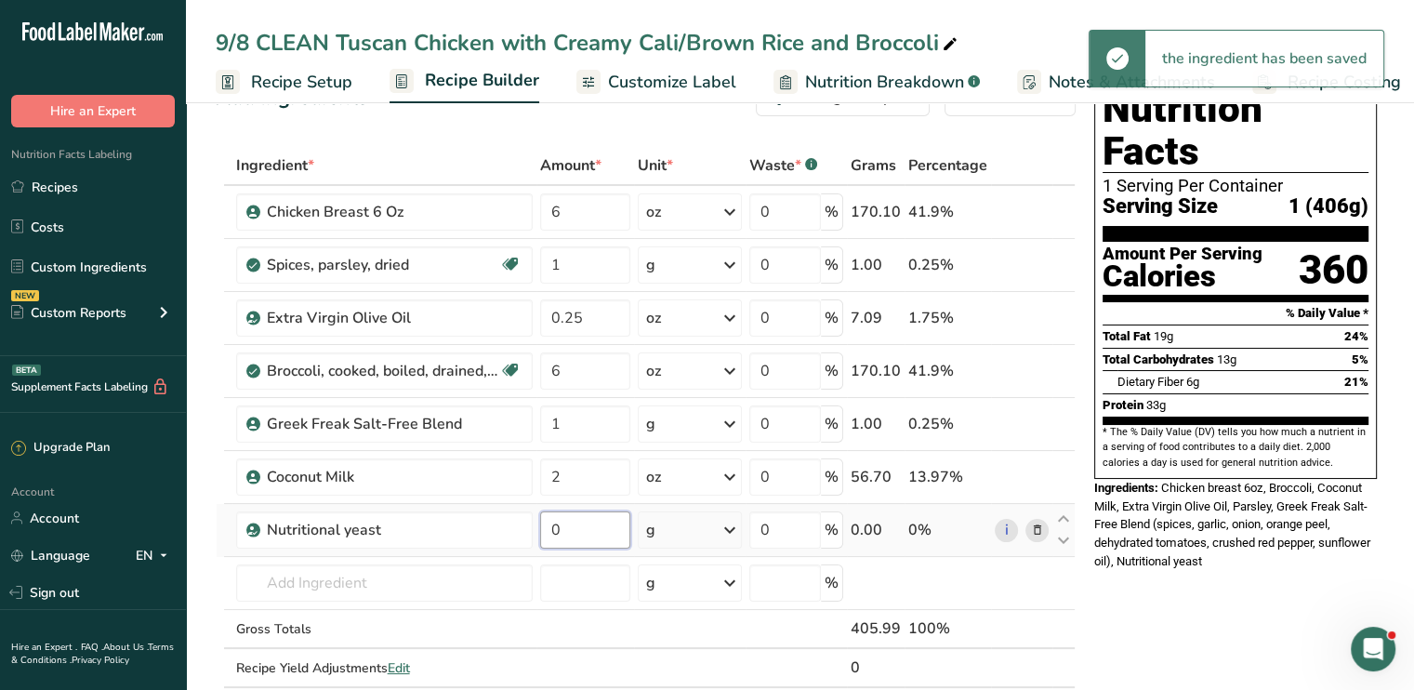
click at [561, 528] on input "0" at bounding box center [585, 529] width 90 height 37
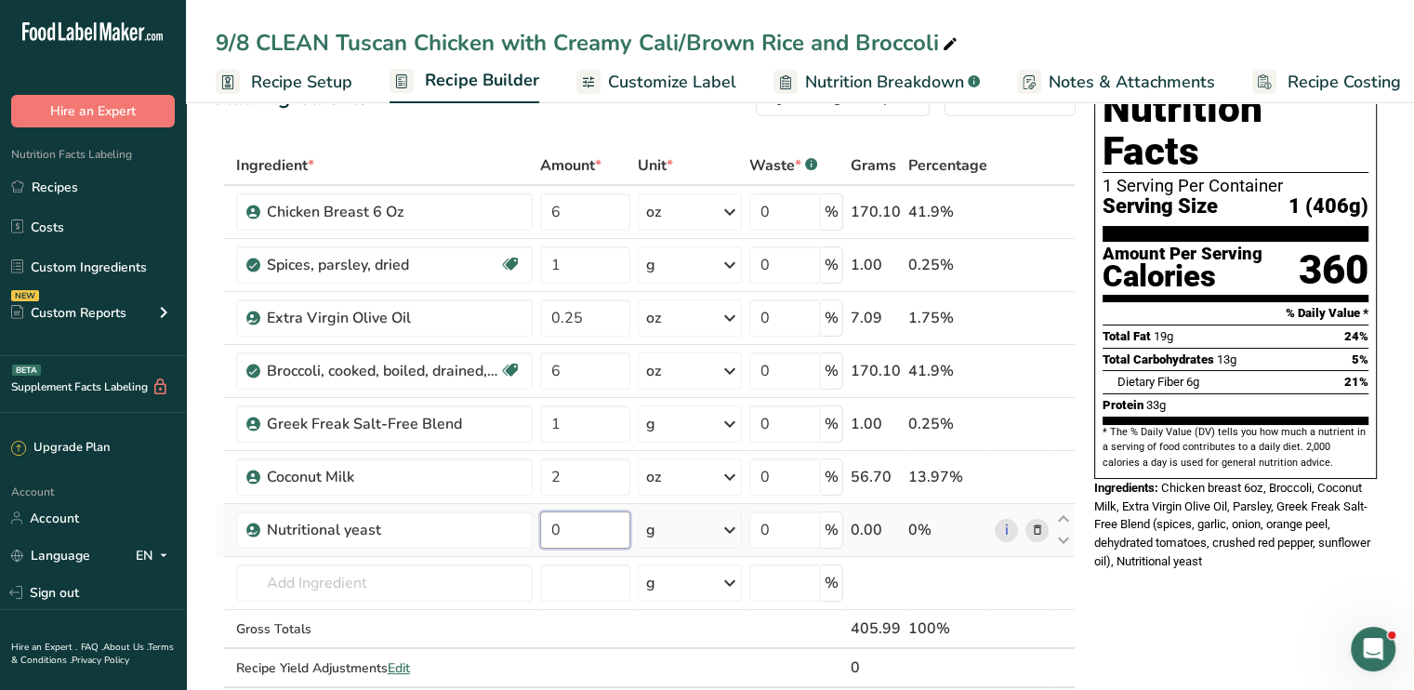
type input "1"
type input "0.25"
click at [725, 532] on div "Ingredient * Amount * Unit * Waste * .a-a{fill:#347362;}.b-a{fill:#fff;} Grams …" at bounding box center [646, 436] width 860 height 580
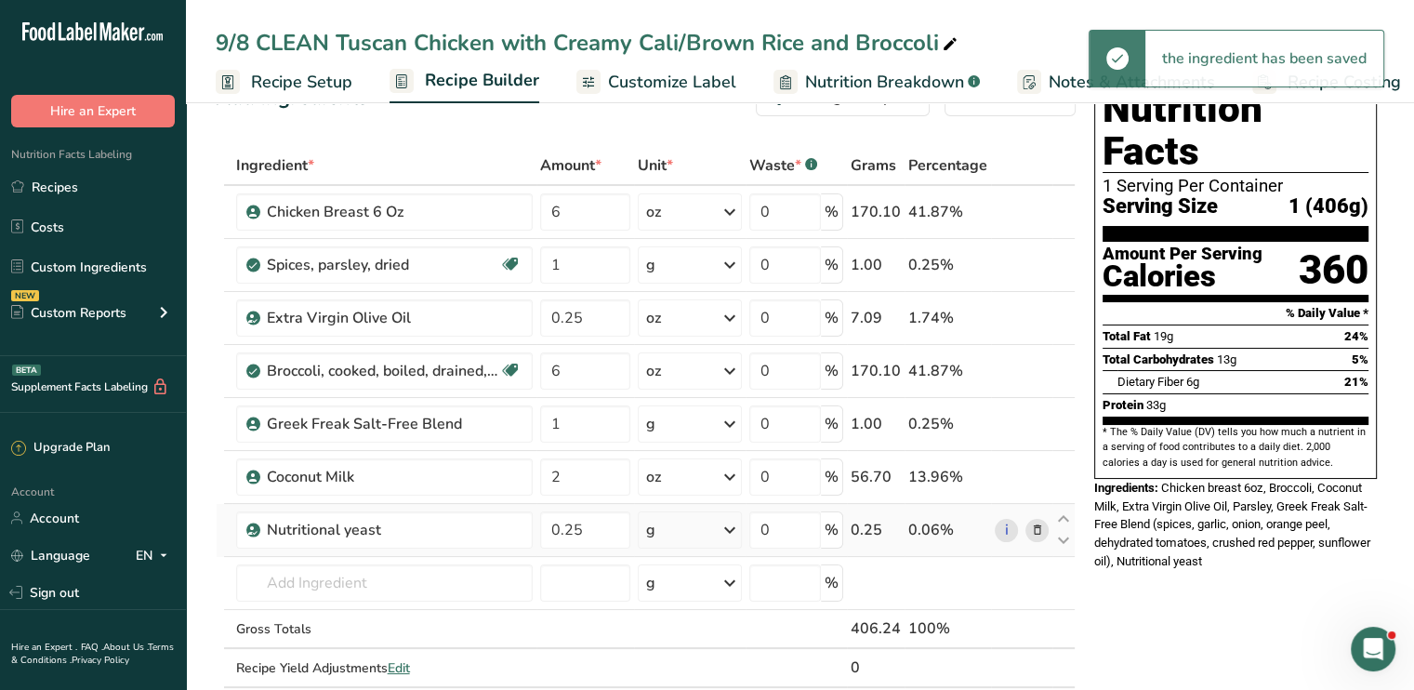
click at [725, 532] on icon at bounding box center [729, 529] width 22 height 33
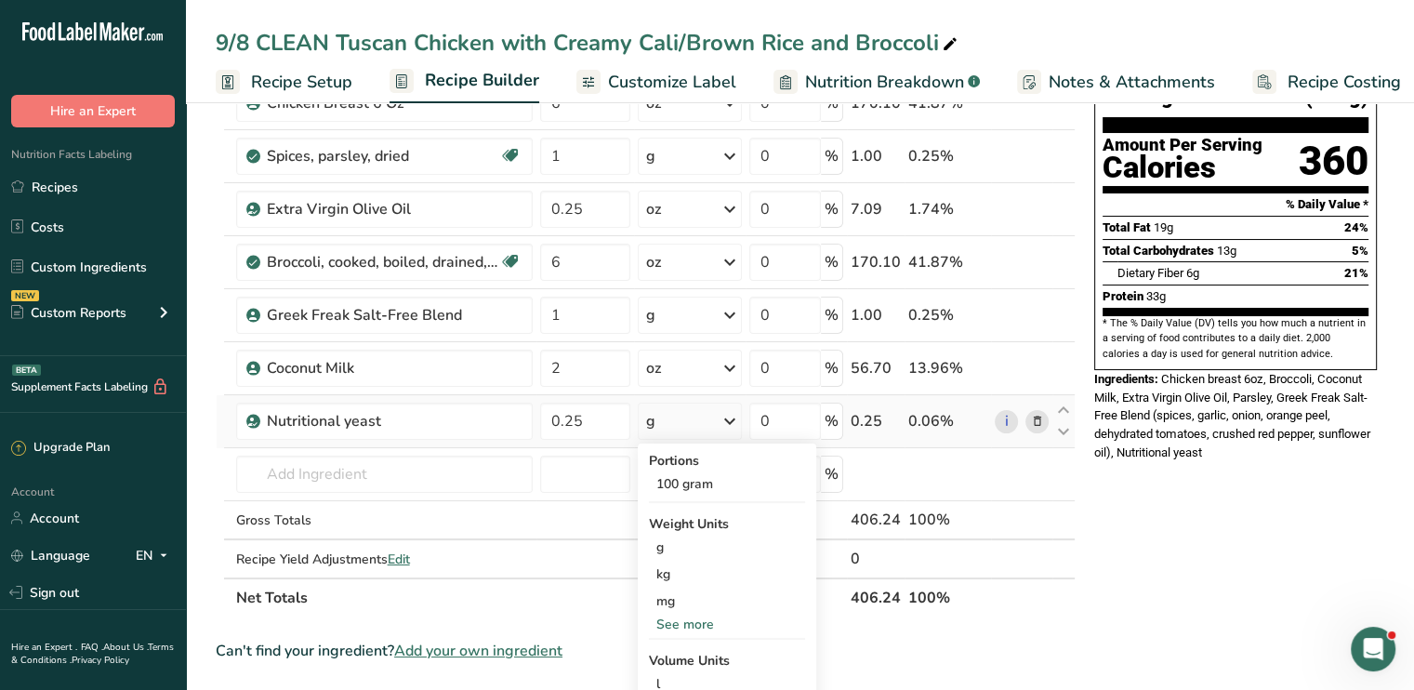
scroll to position [166, 0]
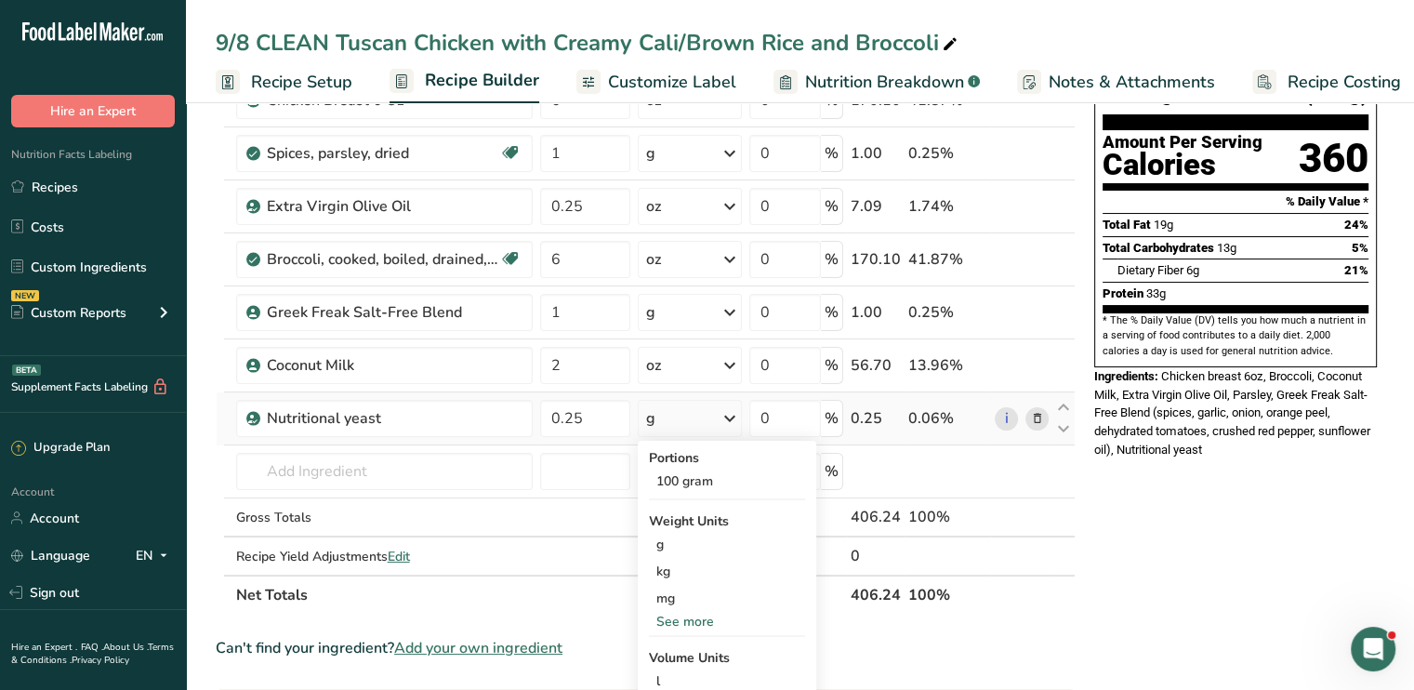
click at [705, 617] on div "See more" at bounding box center [727, 622] width 156 height 20
click at [674, 670] on div "oz" at bounding box center [727, 678] width 156 height 27
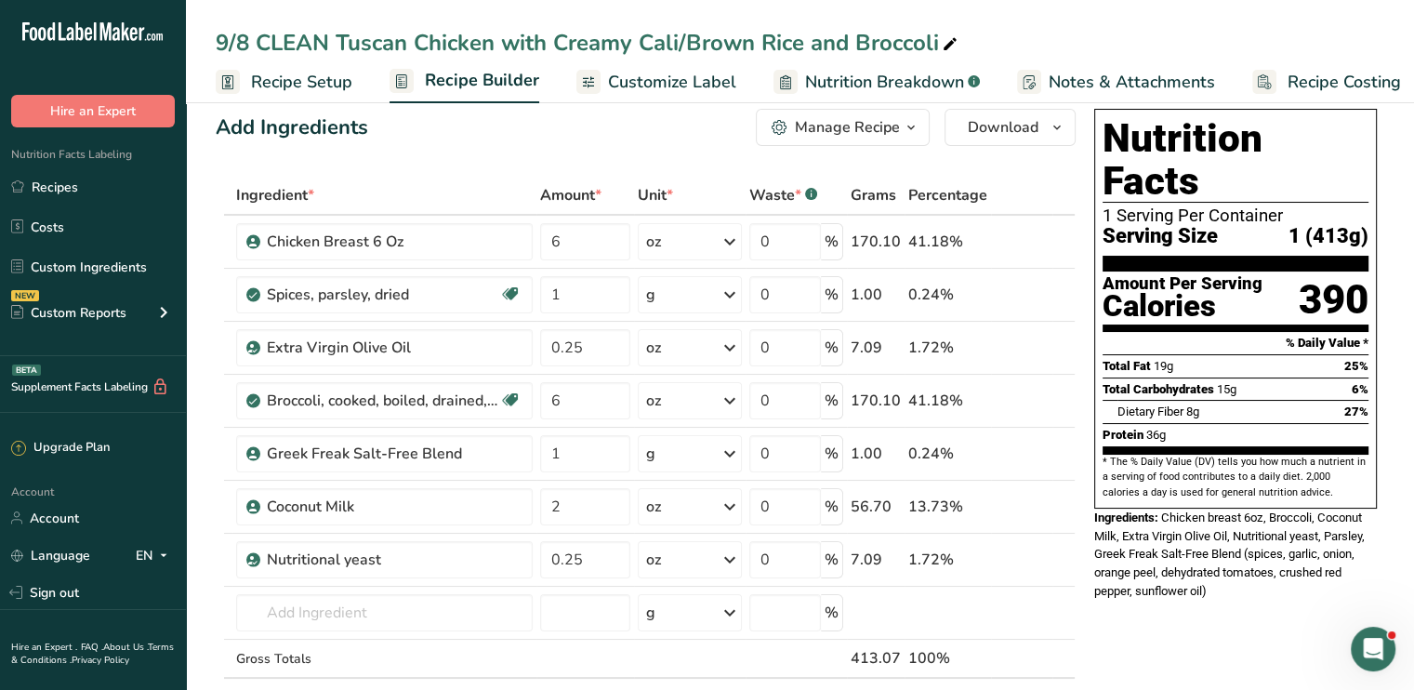
scroll to position [0, 0]
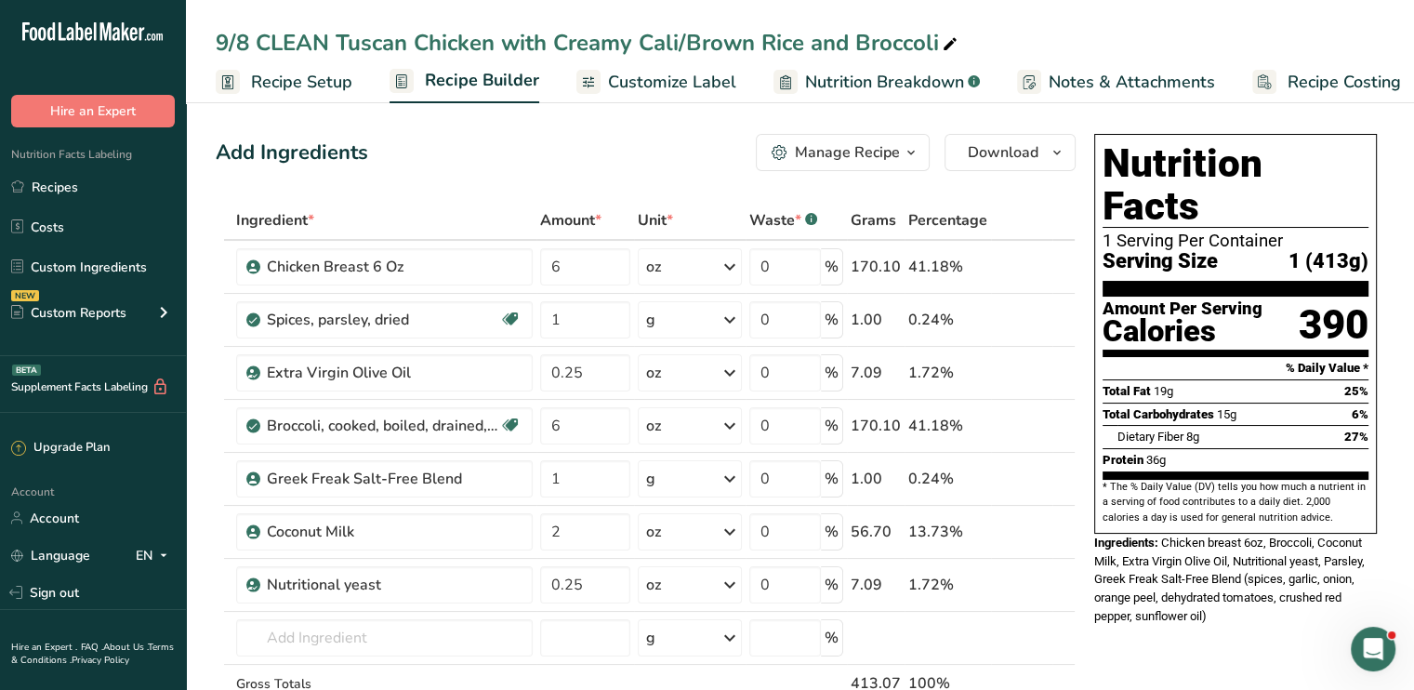
click at [646, 72] on span "Customize Label" at bounding box center [672, 82] width 128 height 25
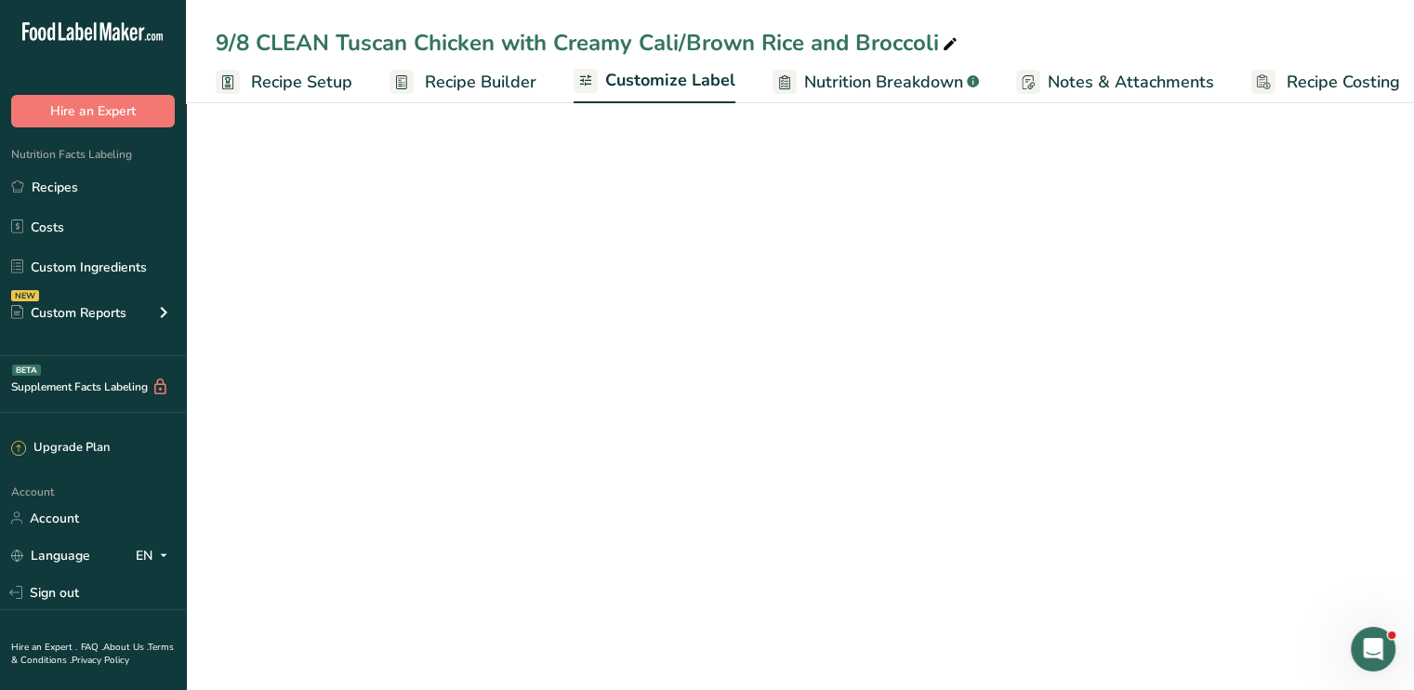
scroll to position [0, 16]
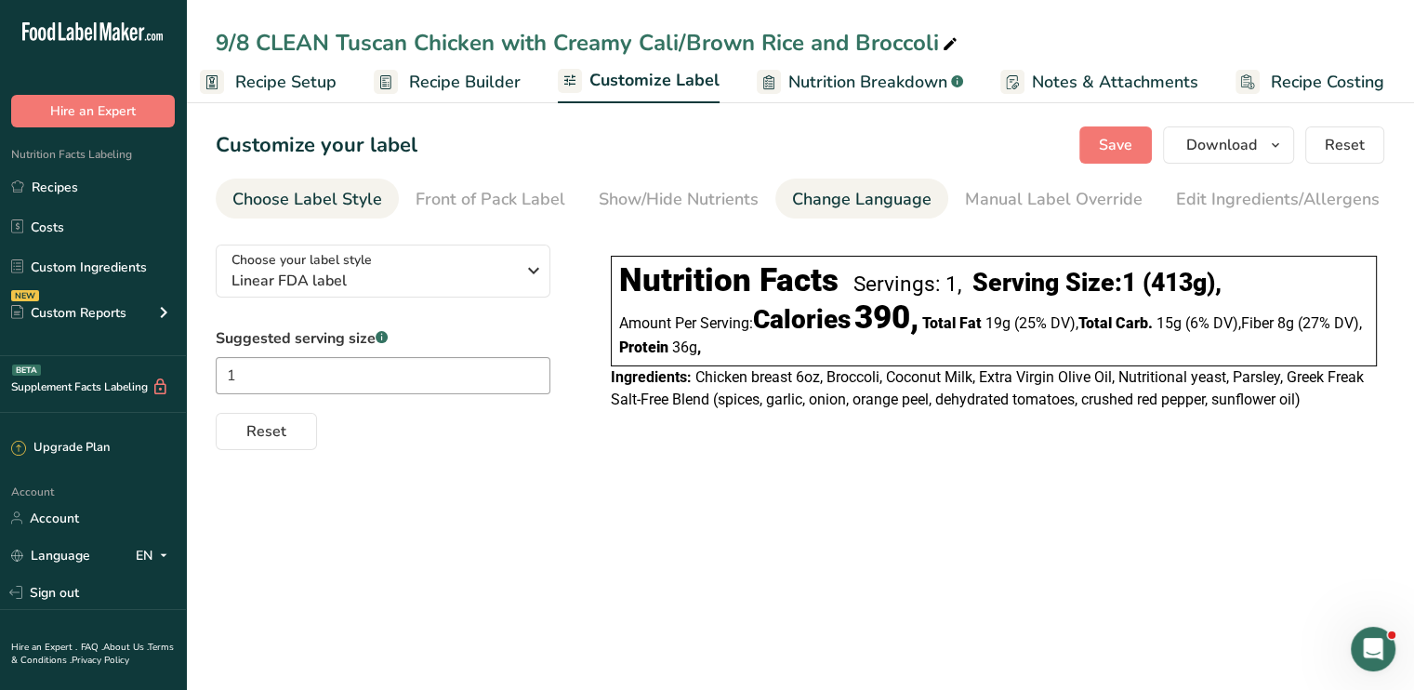
click at [839, 194] on div "Change Language" at bounding box center [861, 199] width 139 height 25
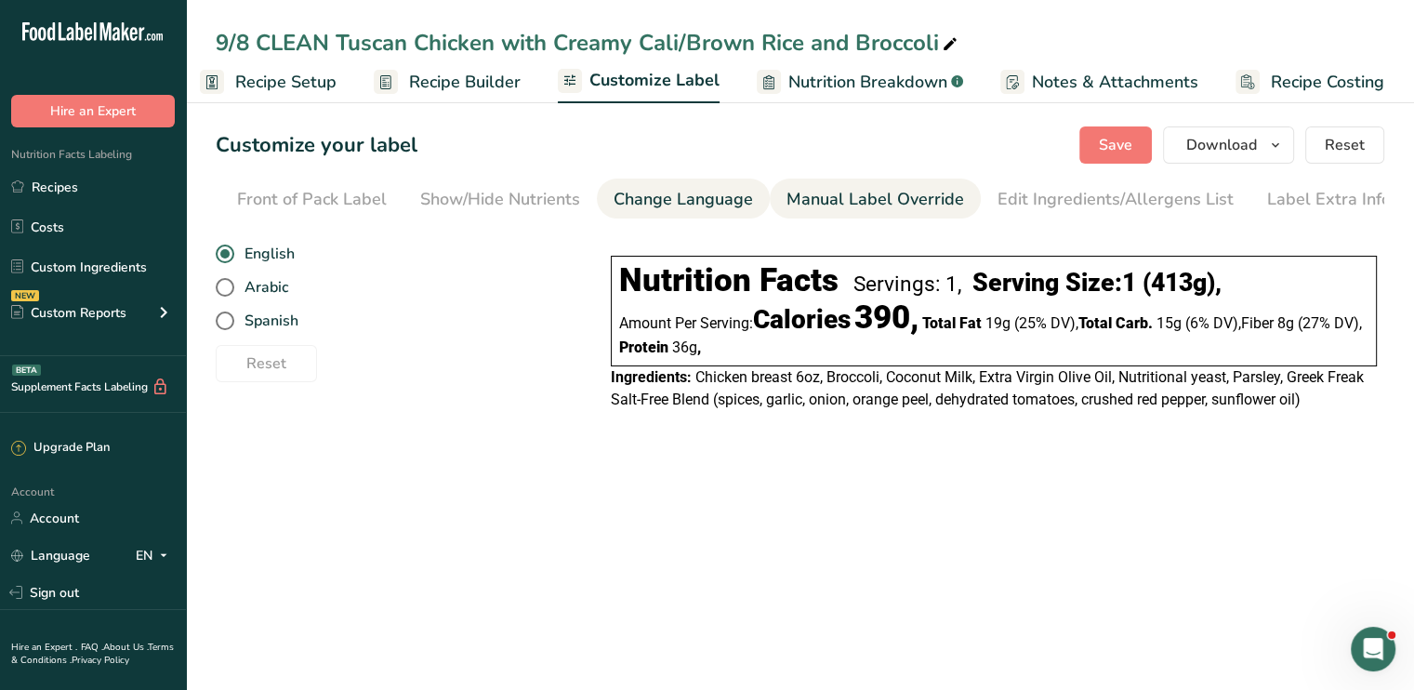
scroll to position [0, 182]
click at [1092, 158] on button "Save" at bounding box center [1115, 144] width 72 height 37
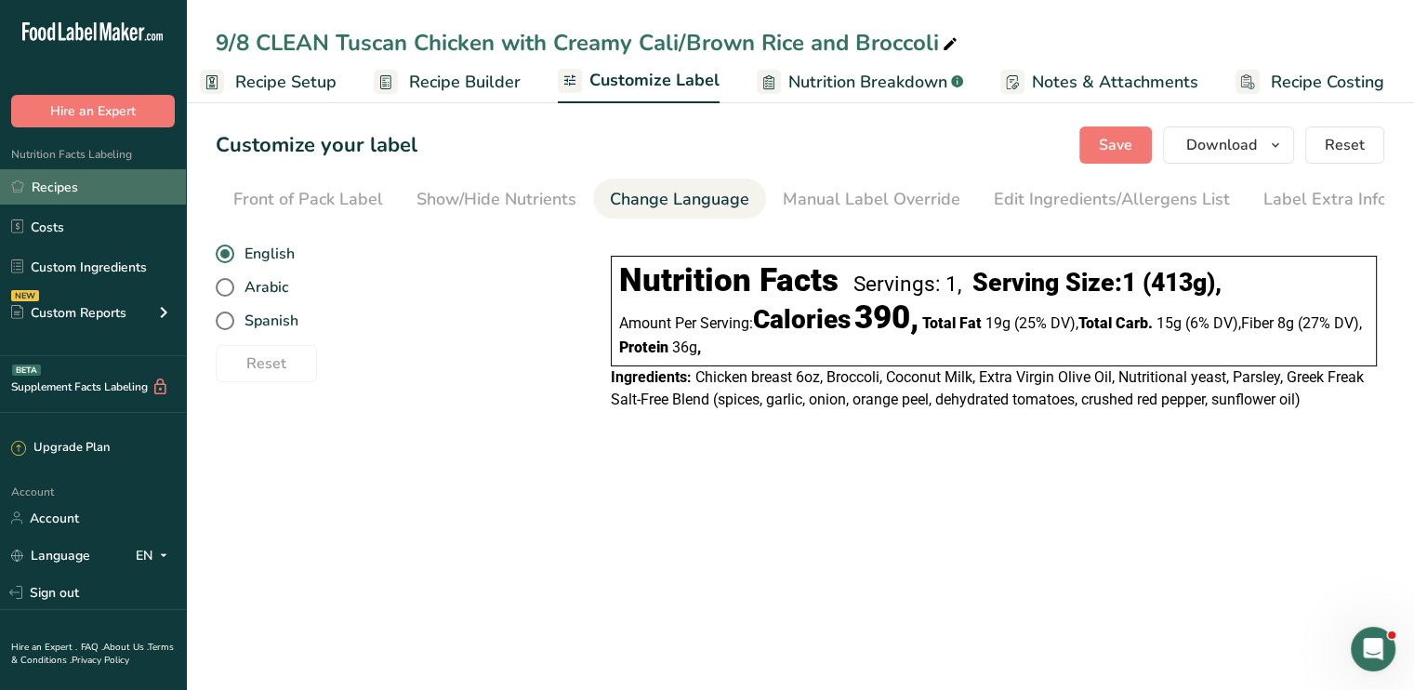
click at [86, 199] on link "Recipes" at bounding box center [93, 186] width 186 height 35
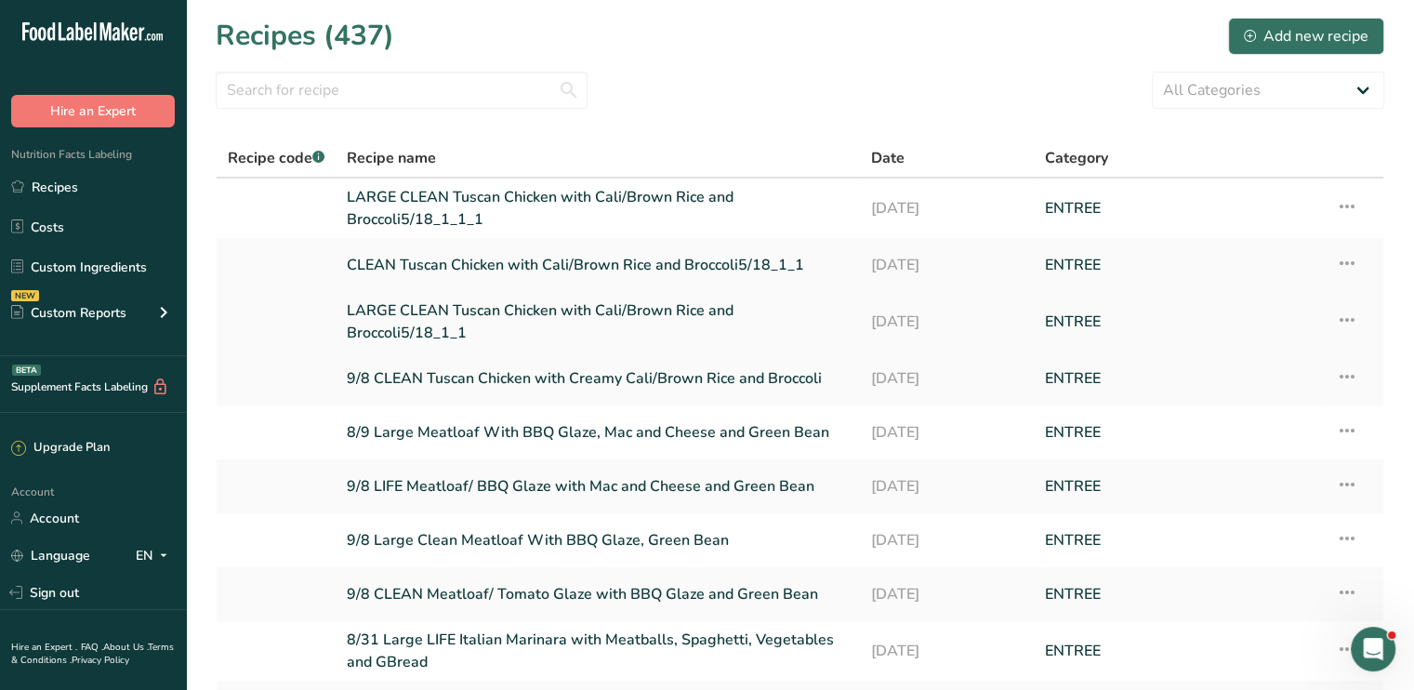
click at [480, 310] on link "LARGE CLEAN Tuscan Chicken with Cali/Brown Rice and Broccoli5/18_1_1" at bounding box center [597, 321] width 501 height 45
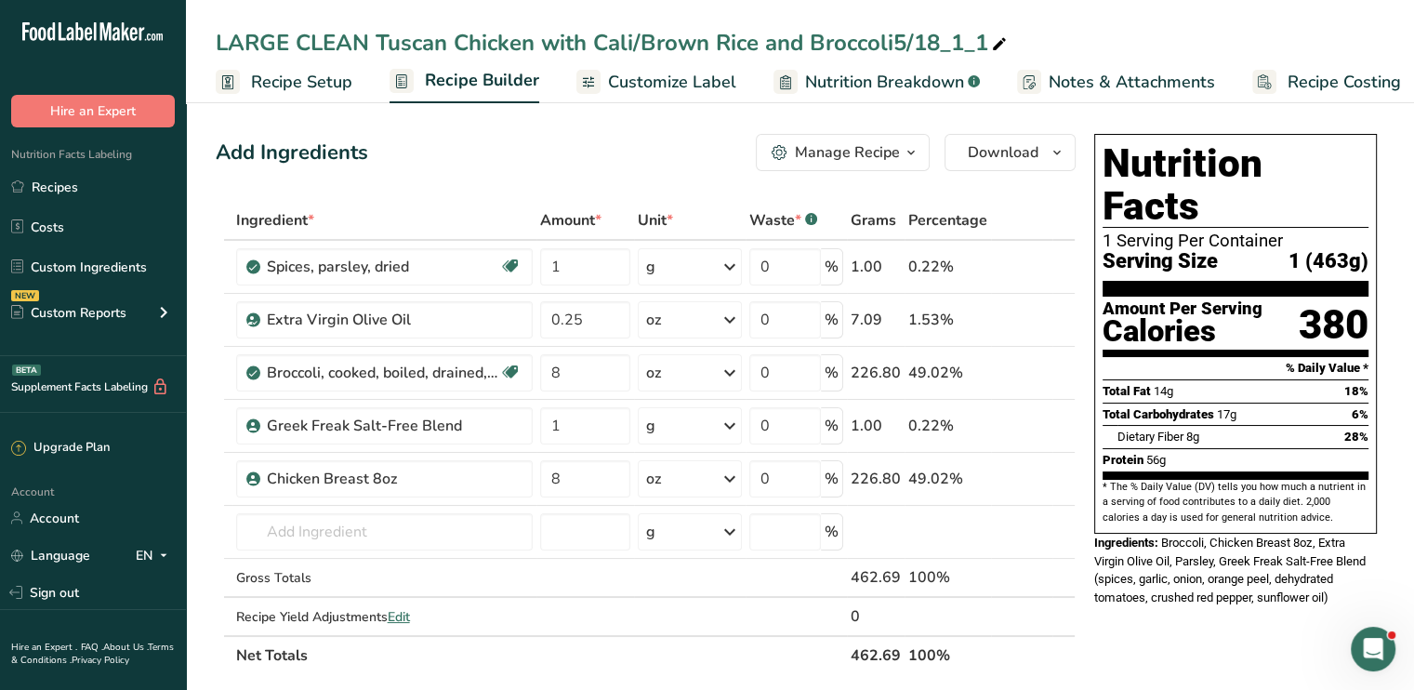
click at [1000, 39] on icon at bounding box center [999, 45] width 17 height 26
click at [594, 36] on input "LARGE CLEAN Tuscan Chicken with Cali/Brown Rice and Broccoli" at bounding box center [800, 42] width 1168 height 33
click at [219, 41] on input "LARGE CLEAN Tuscan Chicken with Creamy Cali/Brown Rice and Broccoli" at bounding box center [800, 42] width 1168 height 33
type input "9/8 LARGE CLEAN Tuscan Chicken with Creamy Cali/Brown Rice and Broccoli"
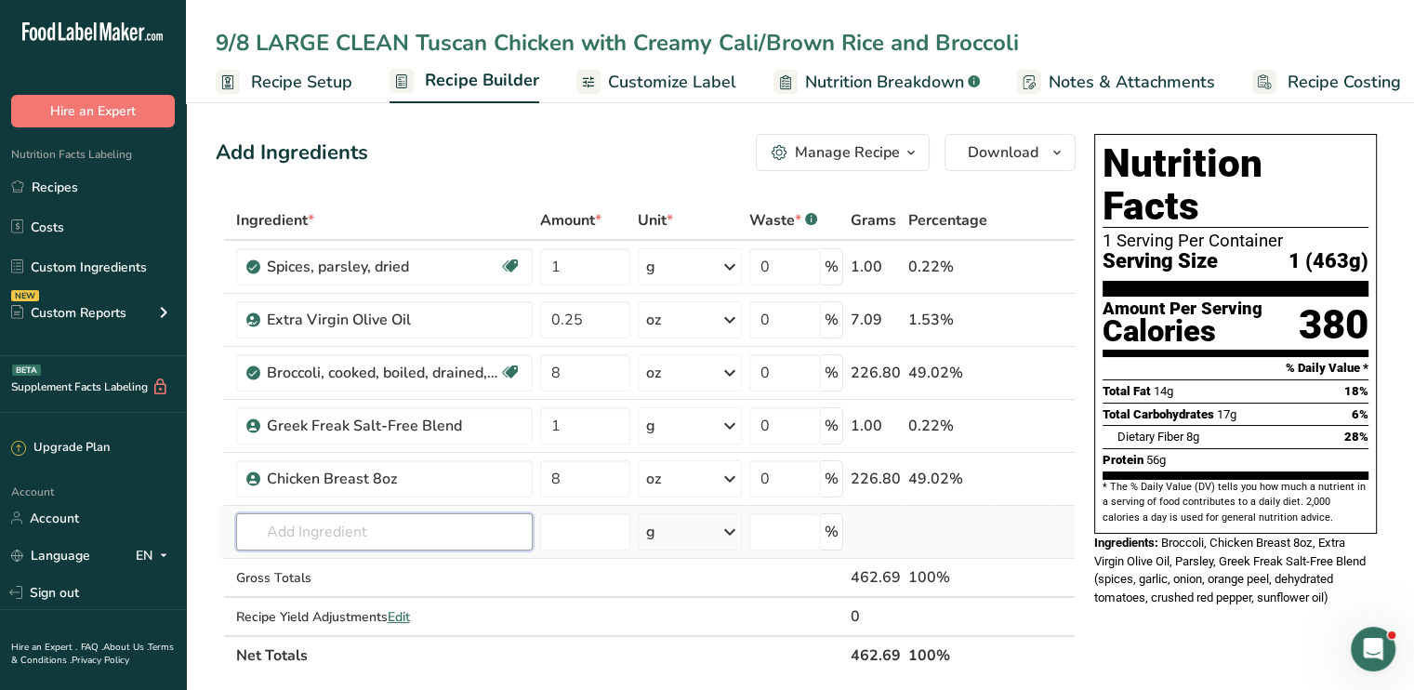
click at [362, 529] on input "text" at bounding box center [384, 531] width 296 height 37
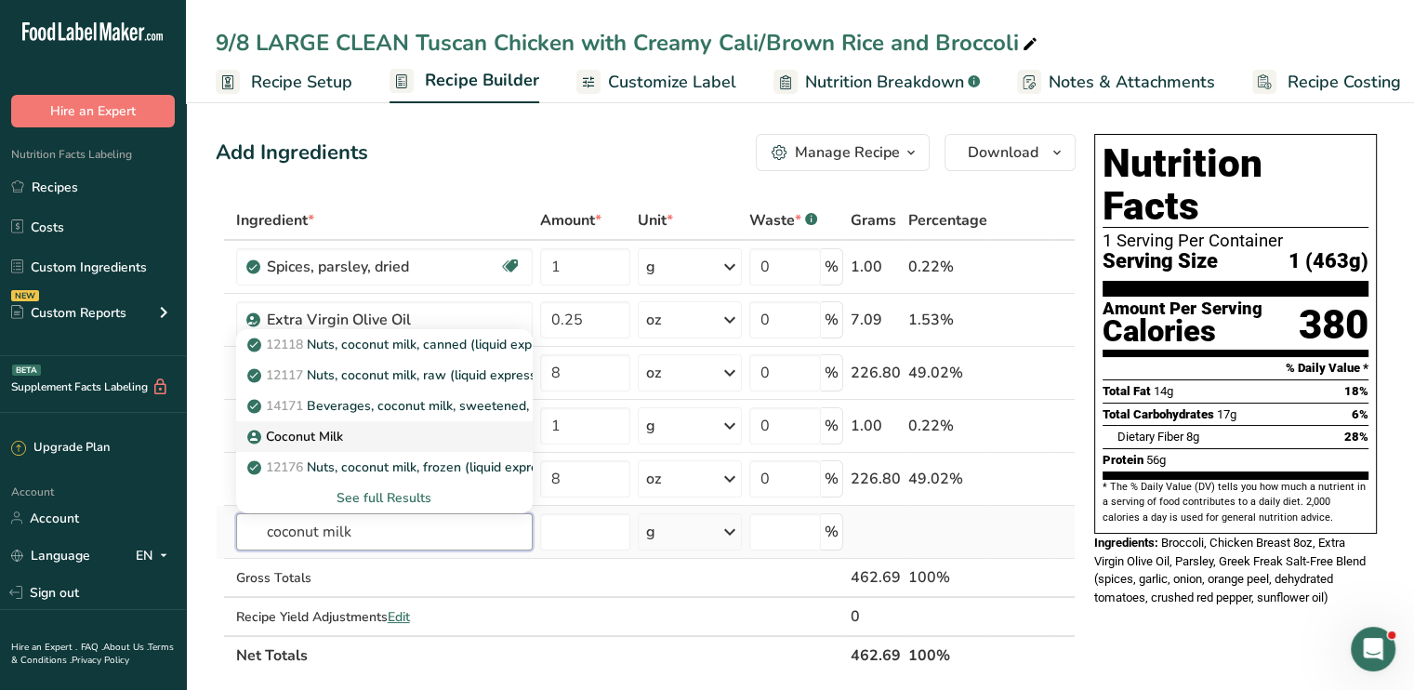
type input "coconut milk"
click at [328, 430] on p "Coconut Milk" at bounding box center [297, 437] width 92 height 20
type input "Coconut Milk"
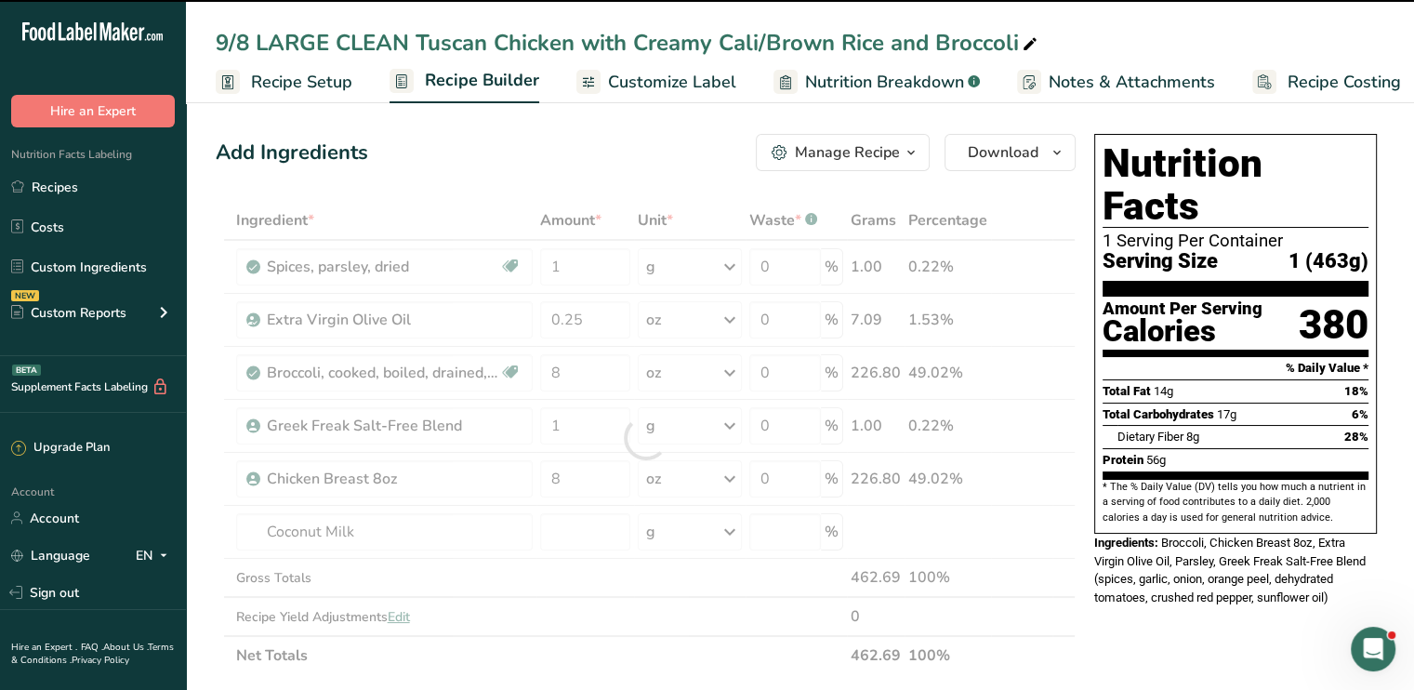
type input "0"
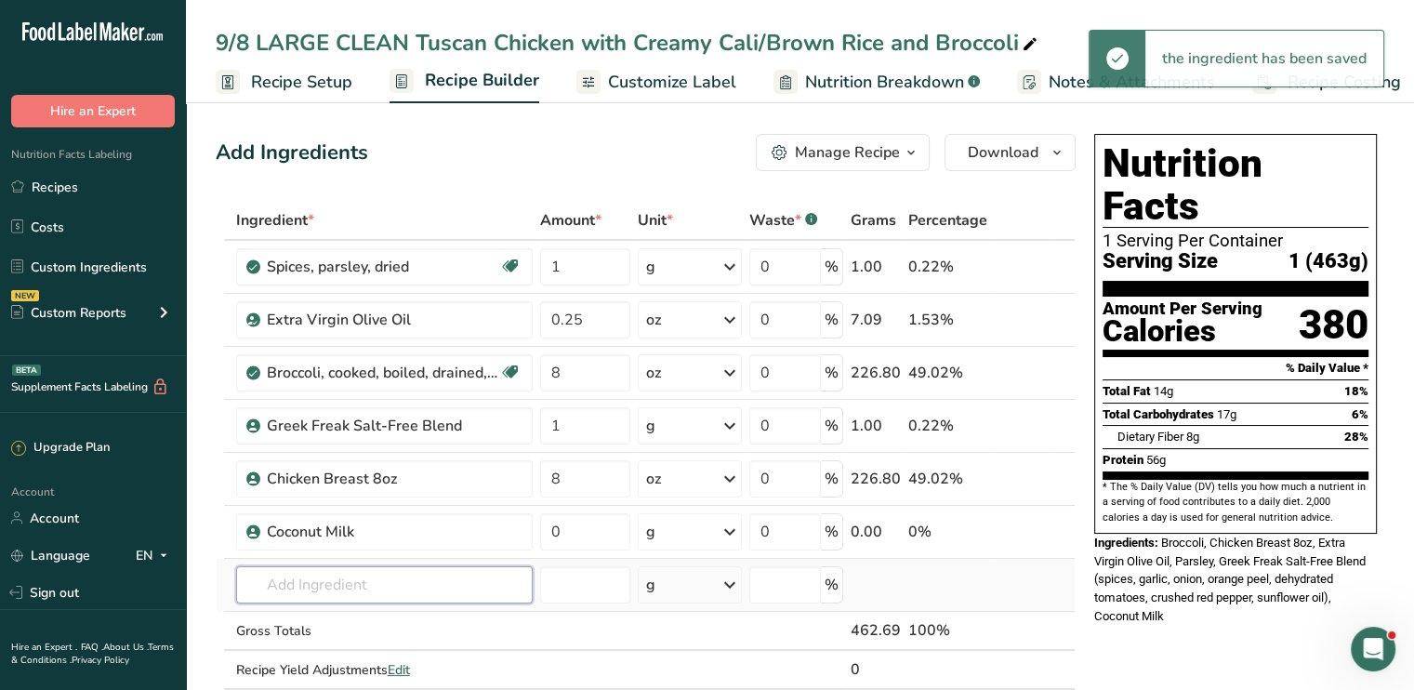
click at [321, 572] on input "text" at bounding box center [384, 584] width 296 height 37
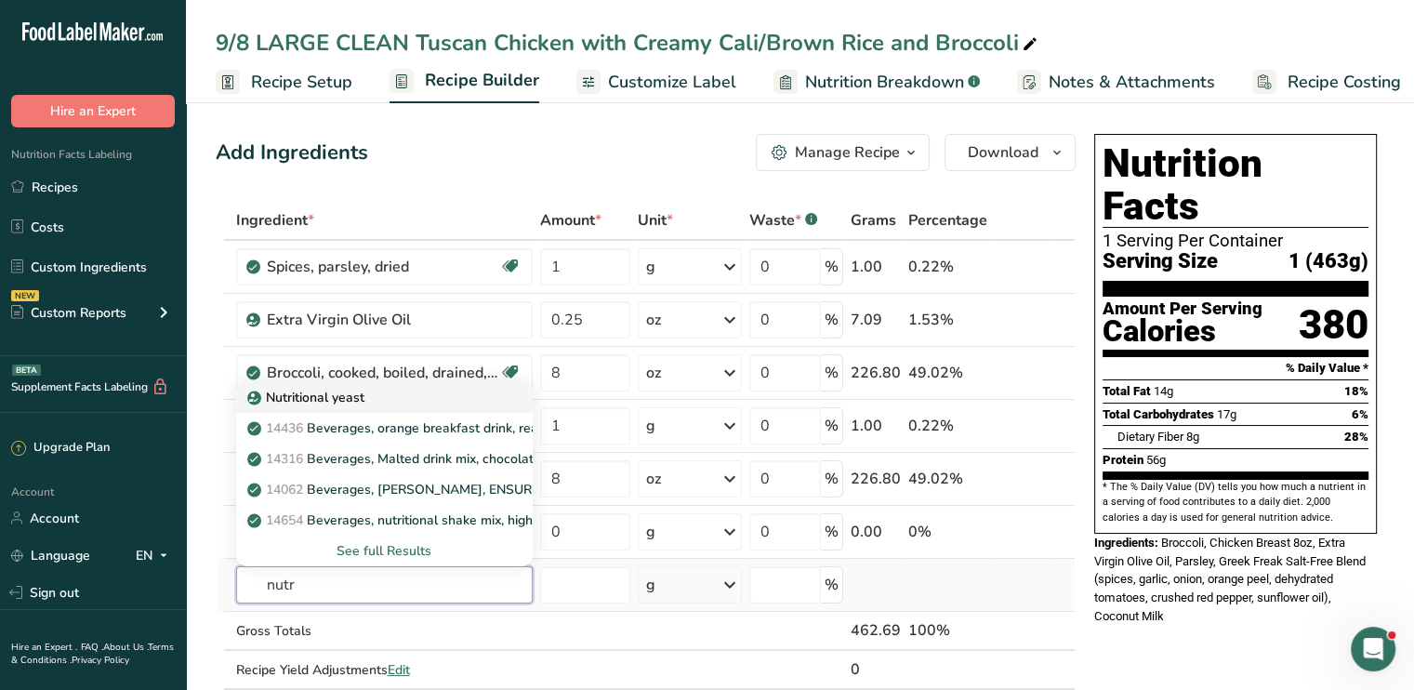
type input "nutr"
click at [309, 405] on link "Nutritional yeast" at bounding box center [384, 397] width 296 height 31
type input "Nutritional yeast"
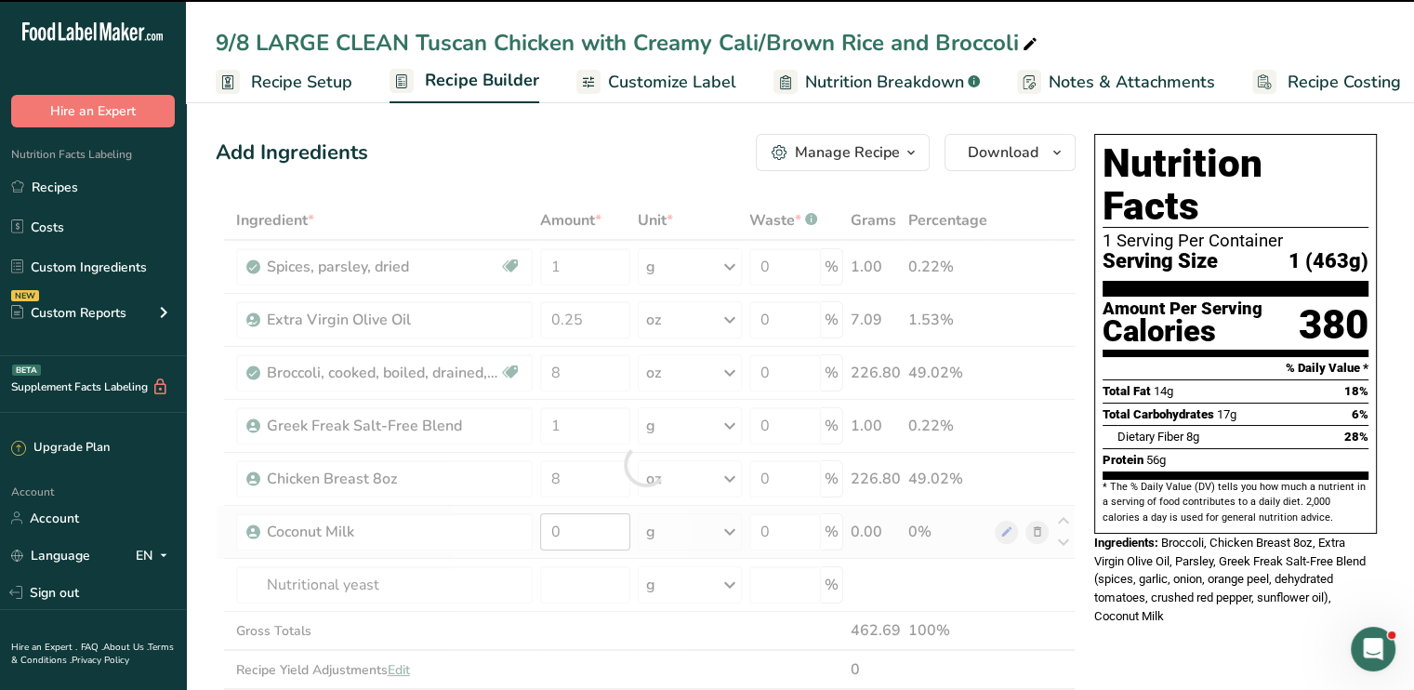
type input "0"
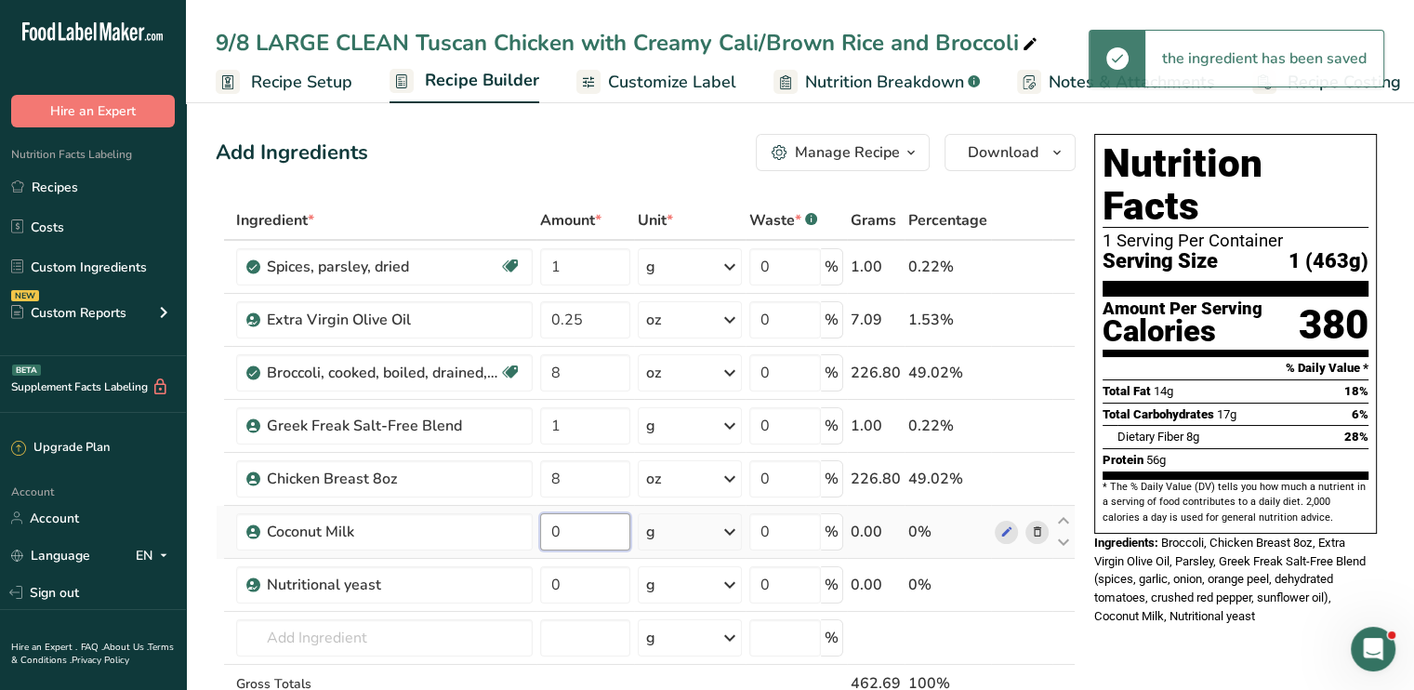
click at [586, 530] on input "0" at bounding box center [585, 531] width 90 height 37
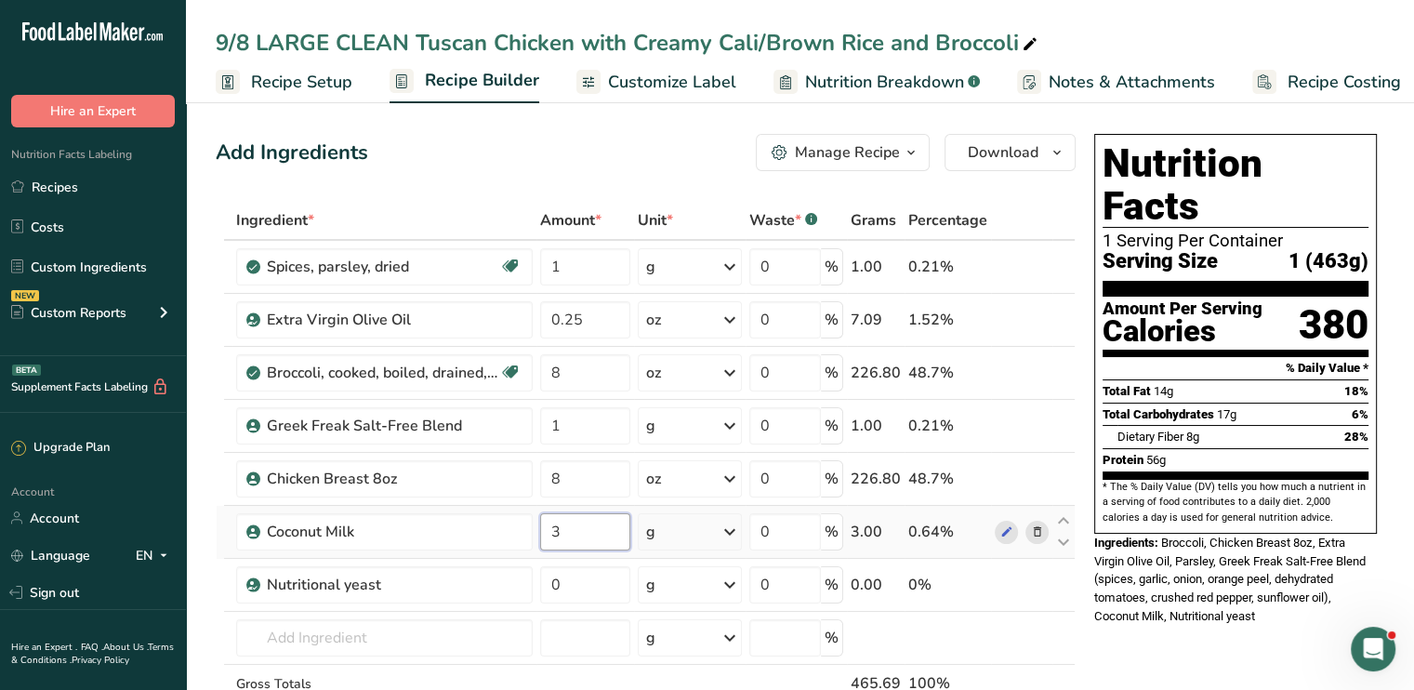
type input "3"
click at [688, 548] on div "Ingredient * Amount * Unit * Waste * .a-a{fill:#347362;}.b-a{fill:#fff;} Grams …" at bounding box center [646, 491] width 860 height 580
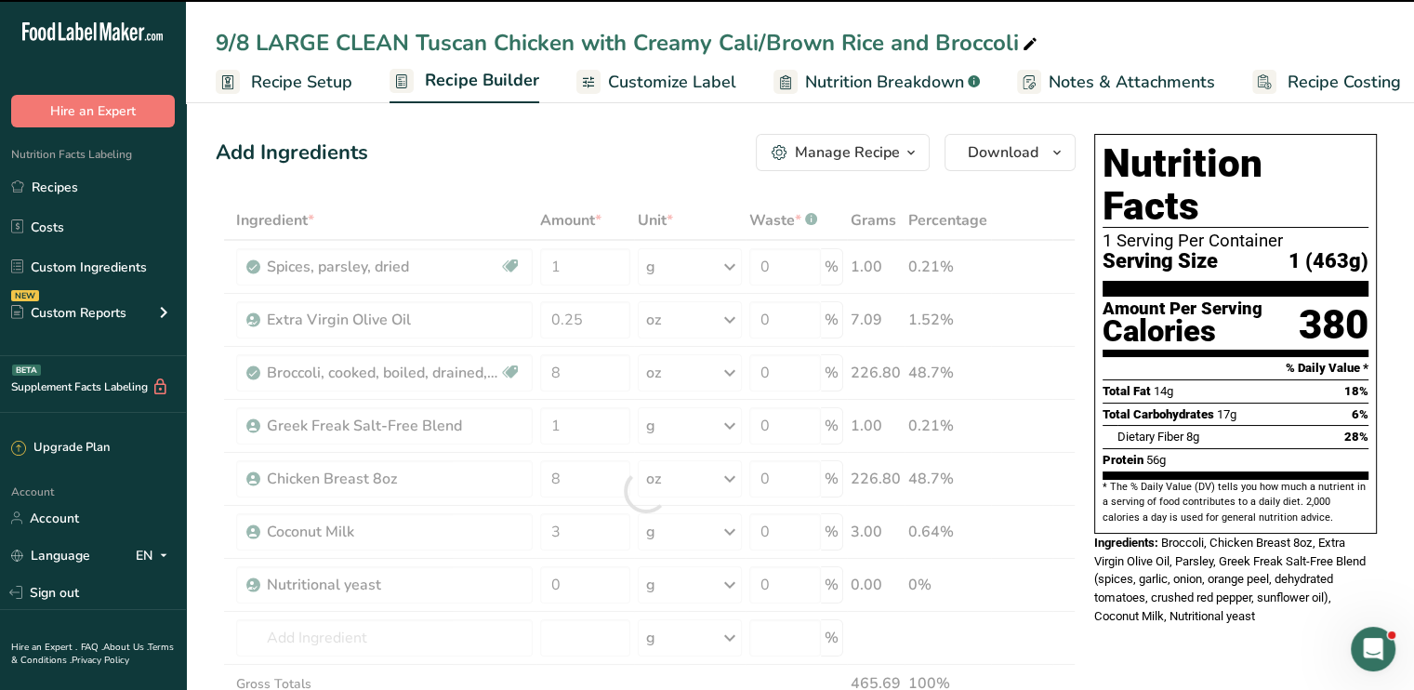
click at [705, 540] on div at bounding box center [646, 491] width 860 height 580
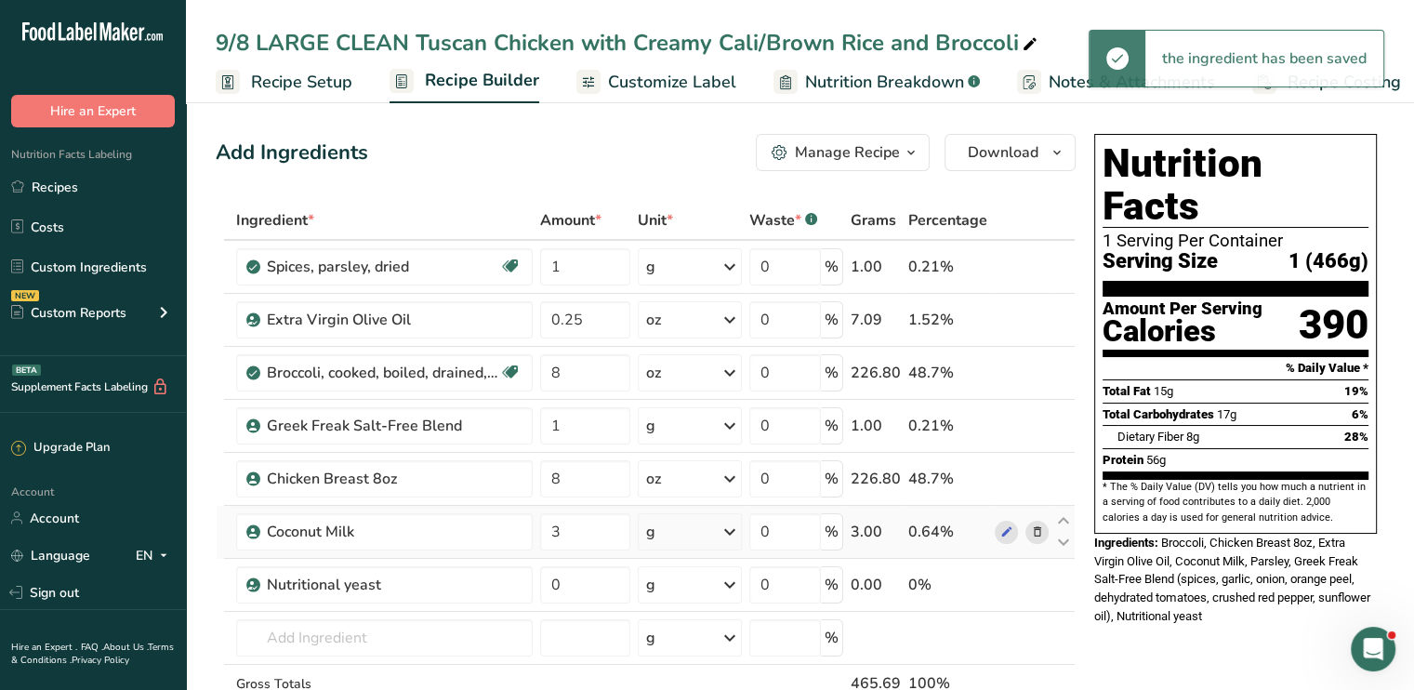
click at [726, 533] on icon at bounding box center [729, 531] width 22 height 33
click at [710, 683] on div "See more" at bounding box center [727, 679] width 156 height 20
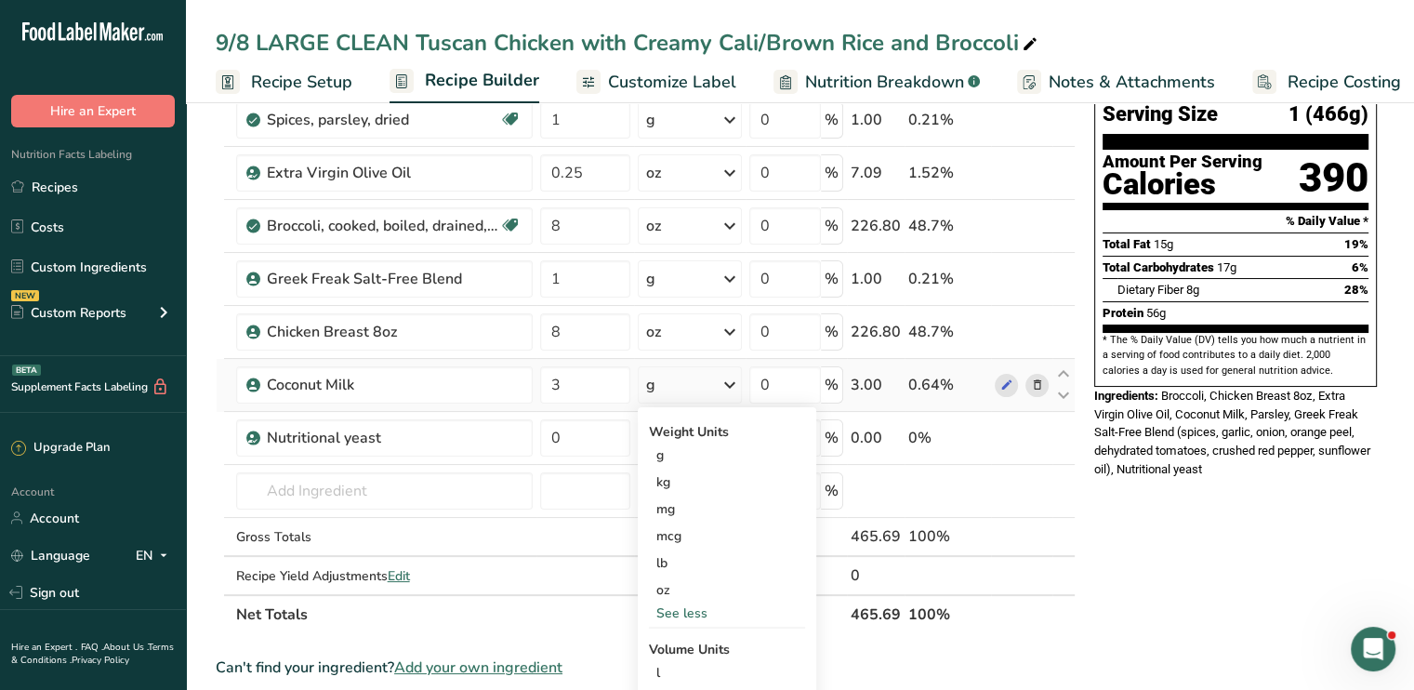
scroll to position [149, 0]
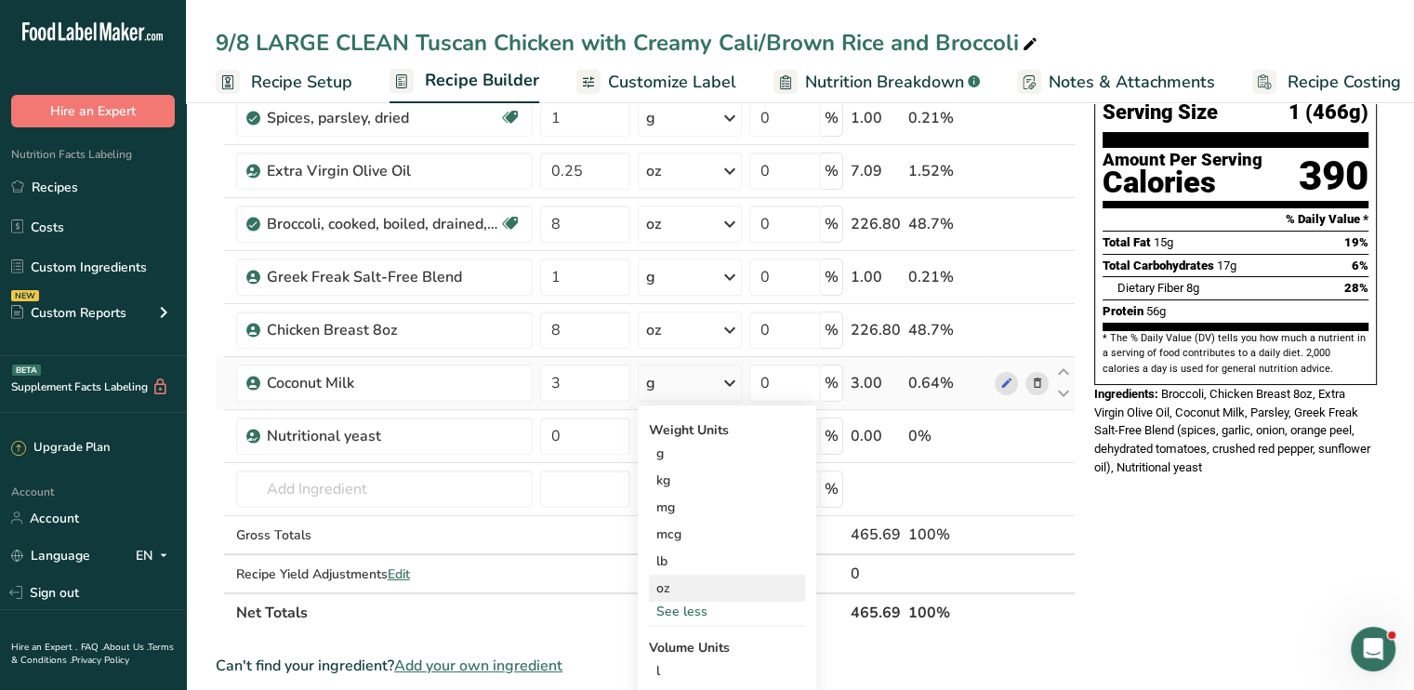
click at [691, 589] on div "oz" at bounding box center [727, 587] width 156 height 27
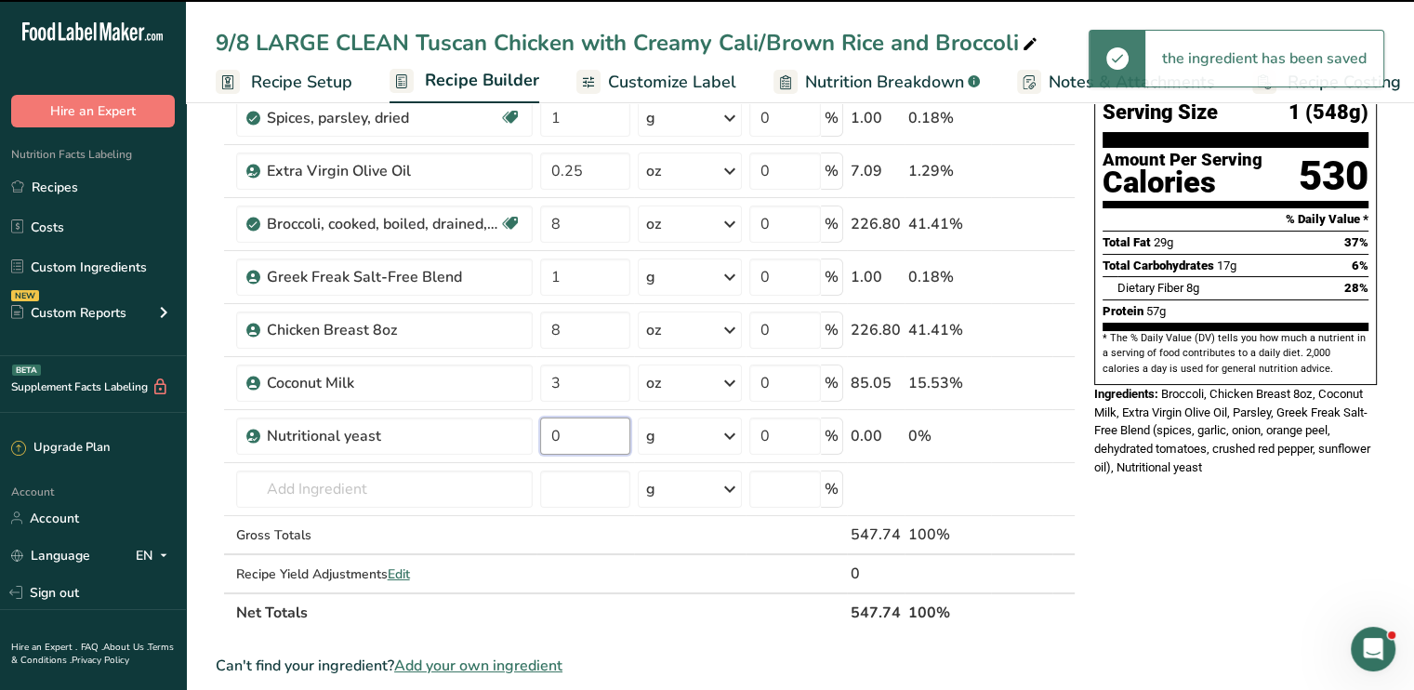
click at [565, 448] on input "0" at bounding box center [585, 435] width 90 height 37
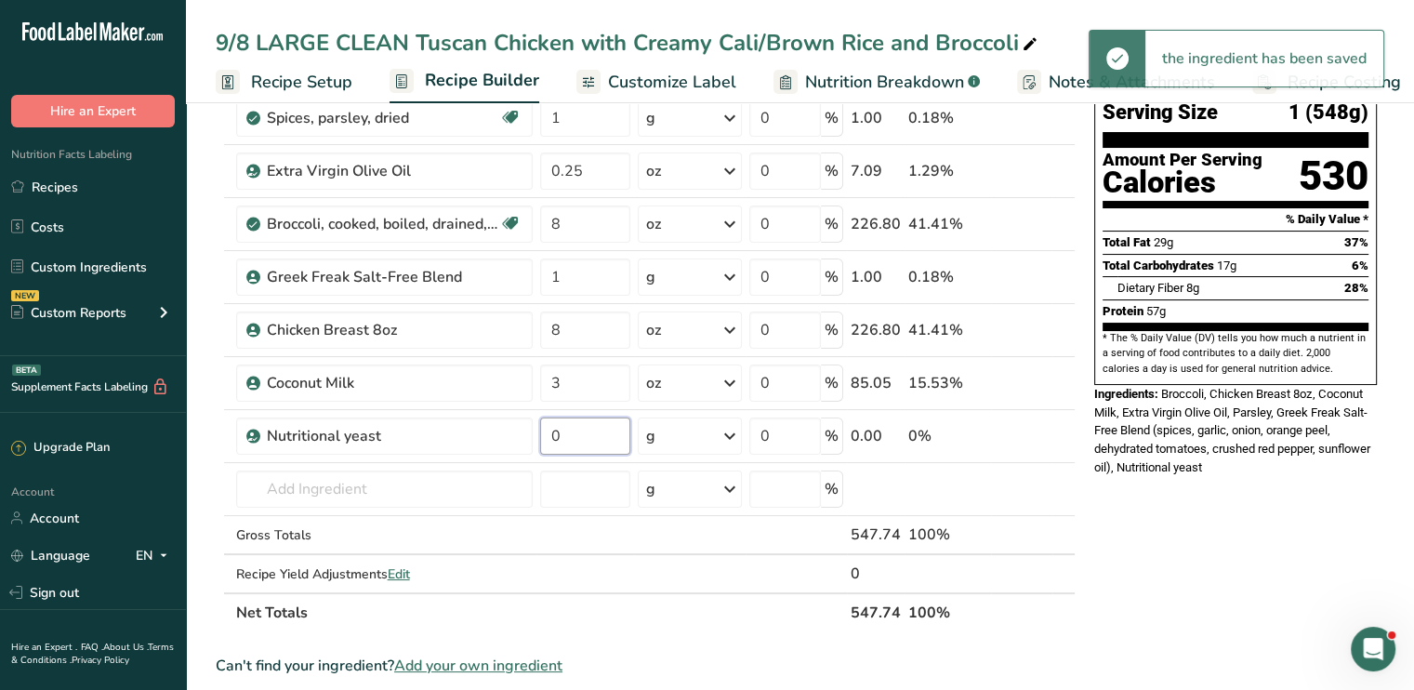
click at [565, 448] on input "0" at bounding box center [585, 435] width 90 height 37
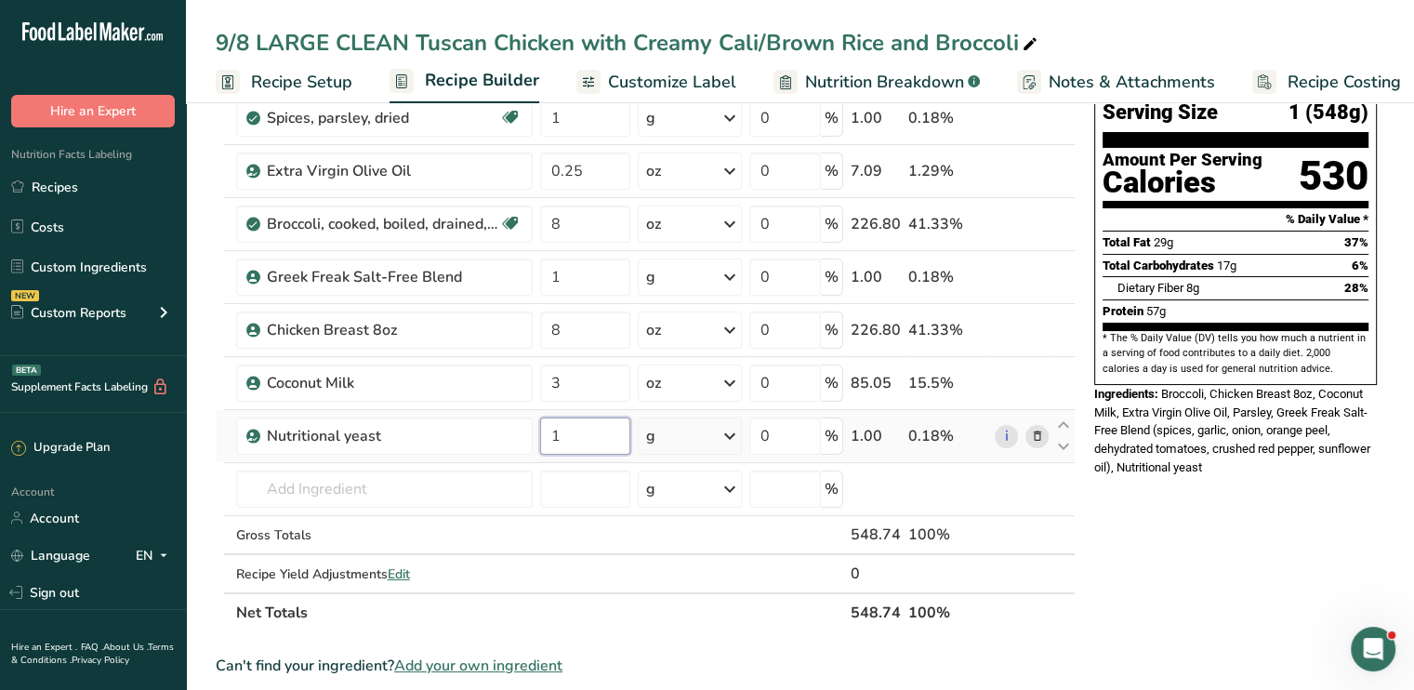
type input "1"
click at [729, 432] on div "Ingredient * Amount * Unit * Waste * .a-a{fill:#347362;}.b-a{fill:#fff;} Grams …" at bounding box center [646, 342] width 860 height 580
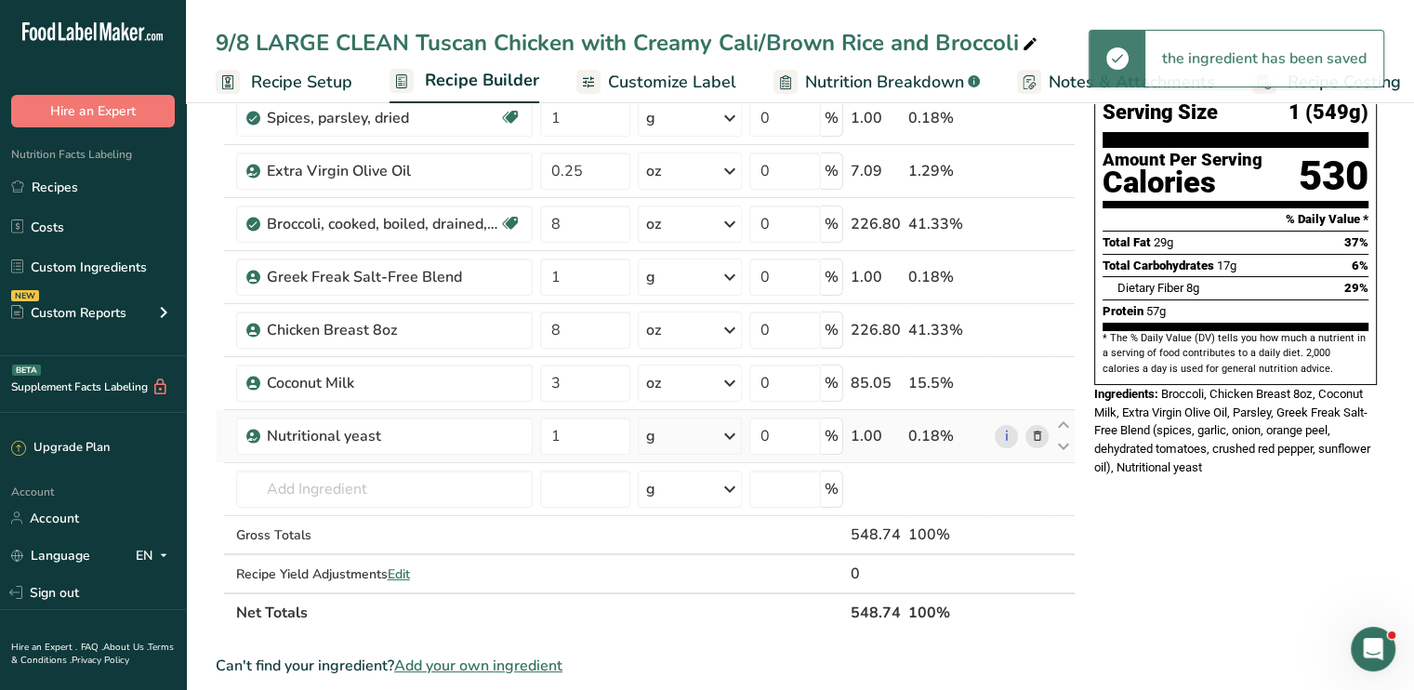
click at [720, 438] on icon at bounding box center [729, 435] width 22 height 33
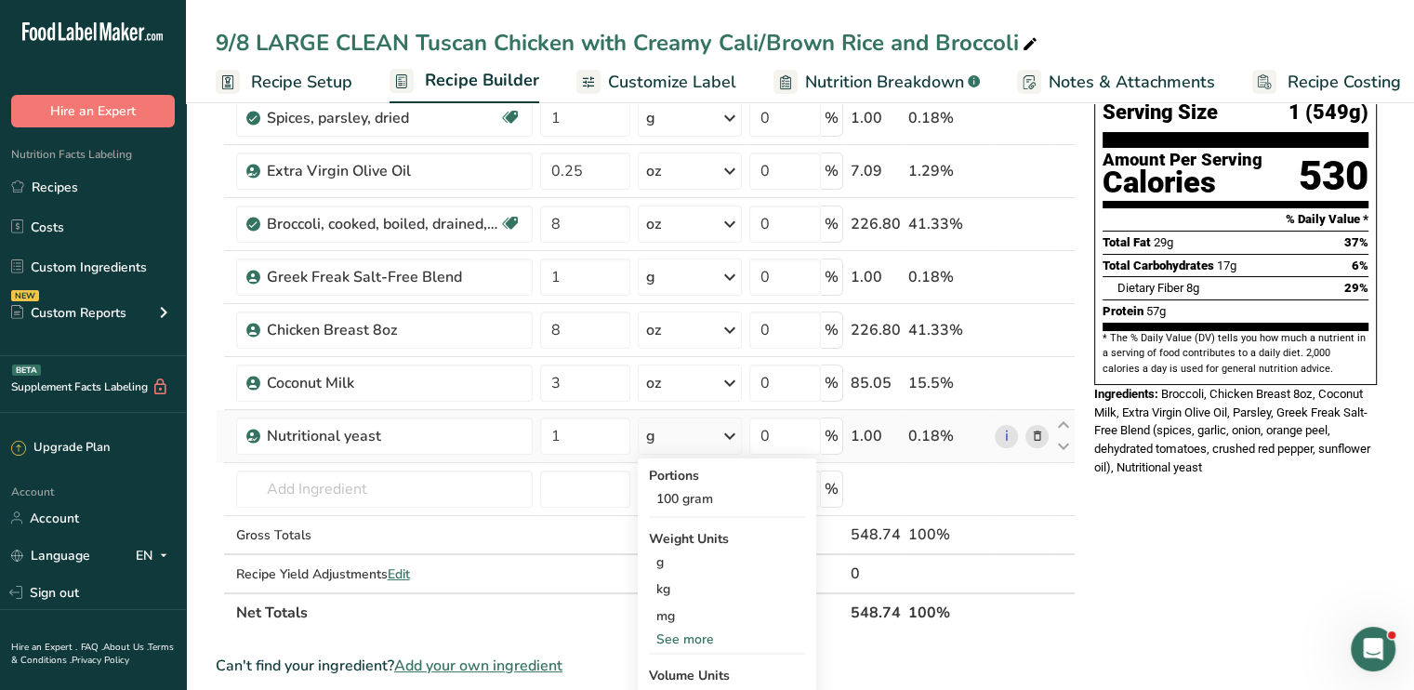
click at [692, 629] on div "See more" at bounding box center [727, 639] width 156 height 20
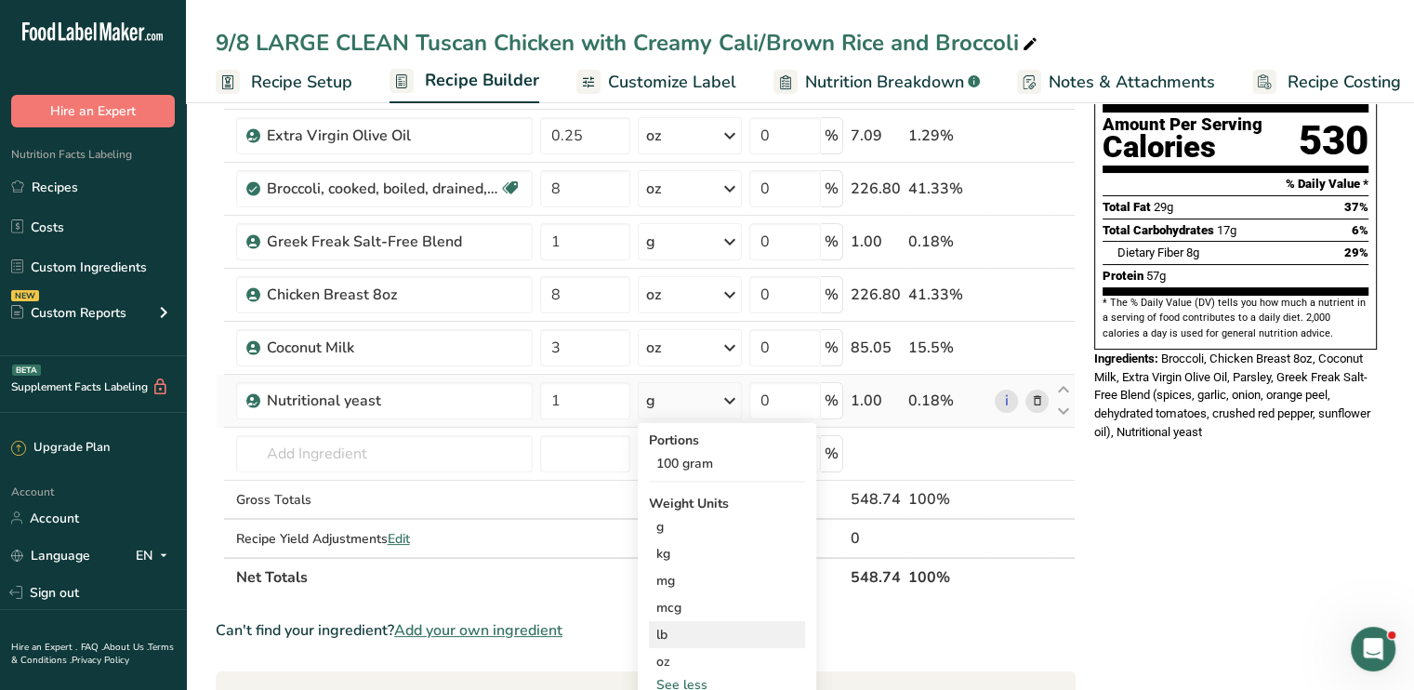
scroll to position [186, 0]
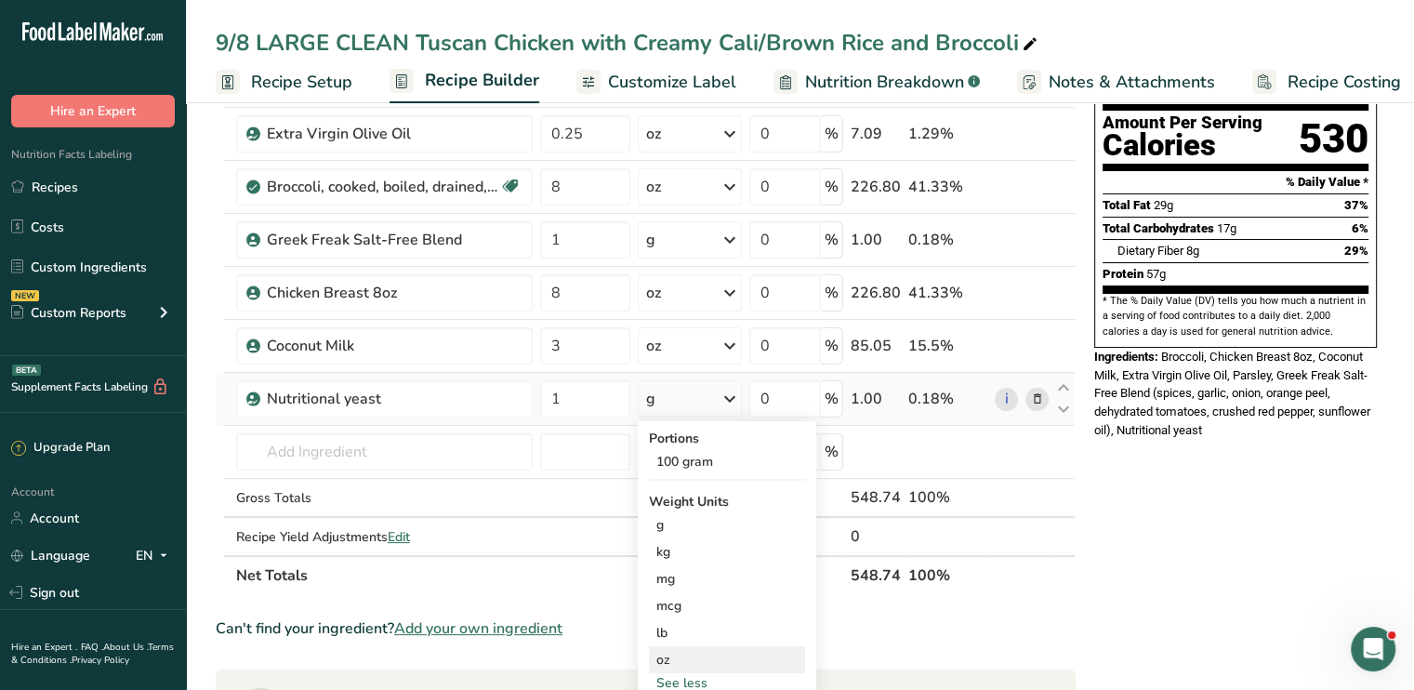
click at [680, 658] on div "oz" at bounding box center [727, 659] width 156 height 27
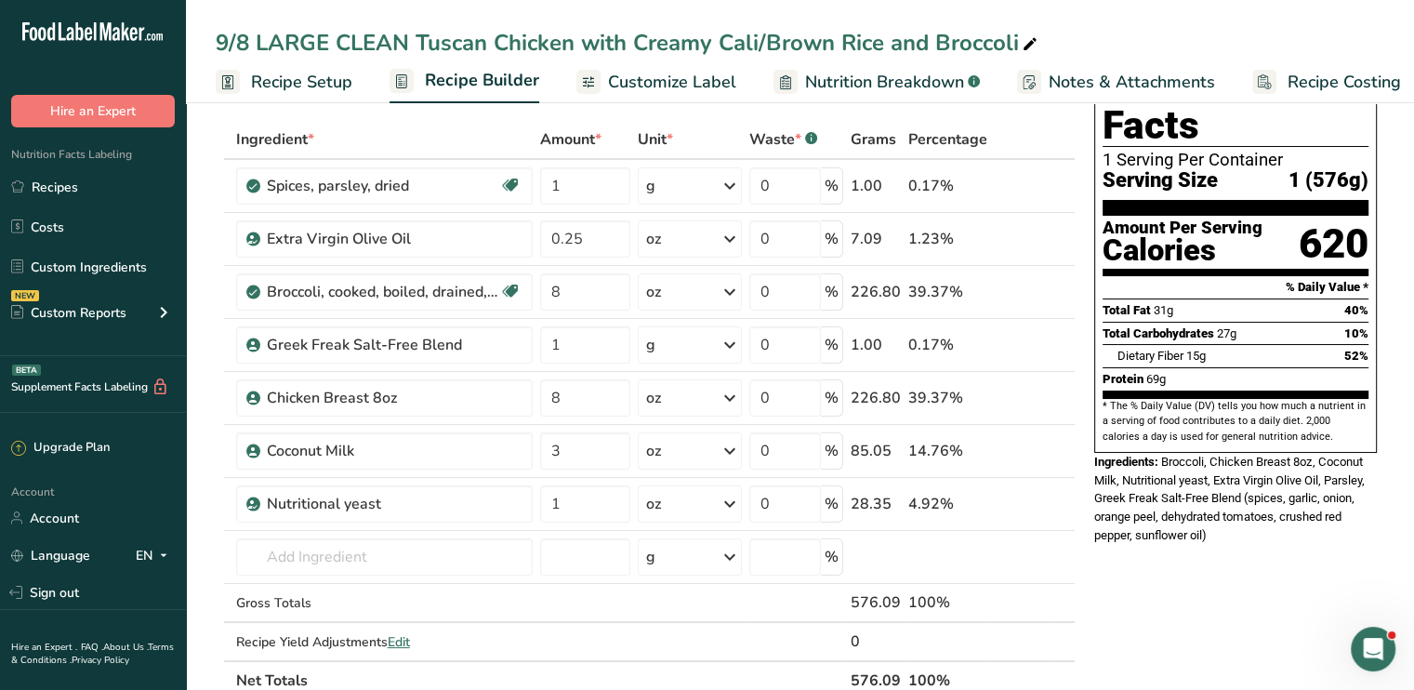
scroll to position [0, 0]
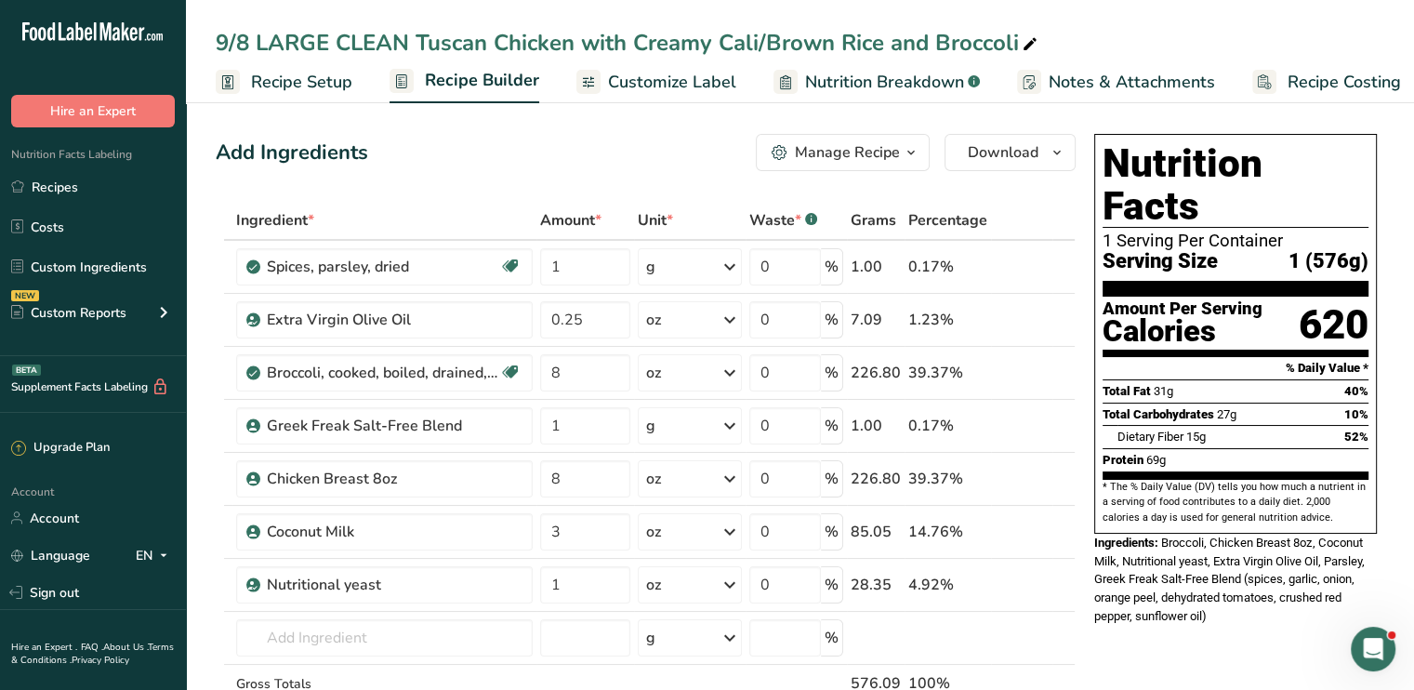
click at [651, 83] on span "Customize Label" at bounding box center [672, 82] width 128 height 25
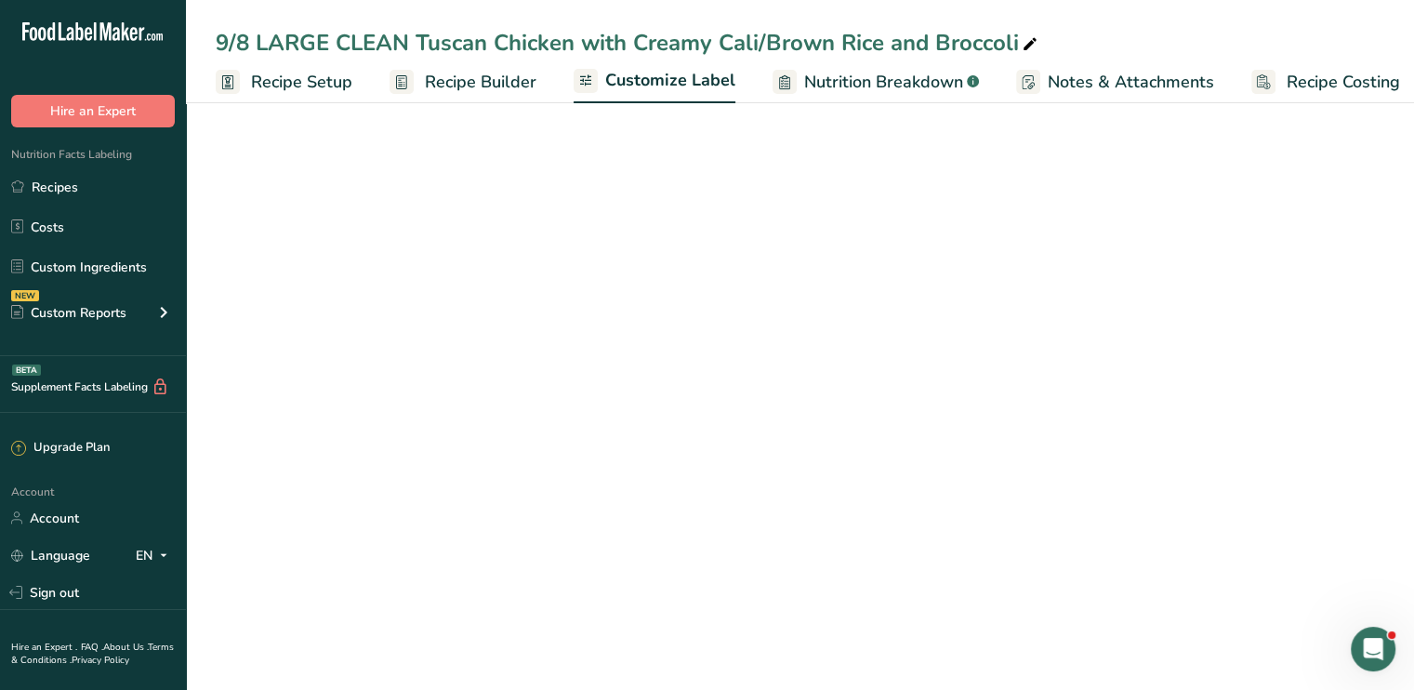
scroll to position [0, 16]
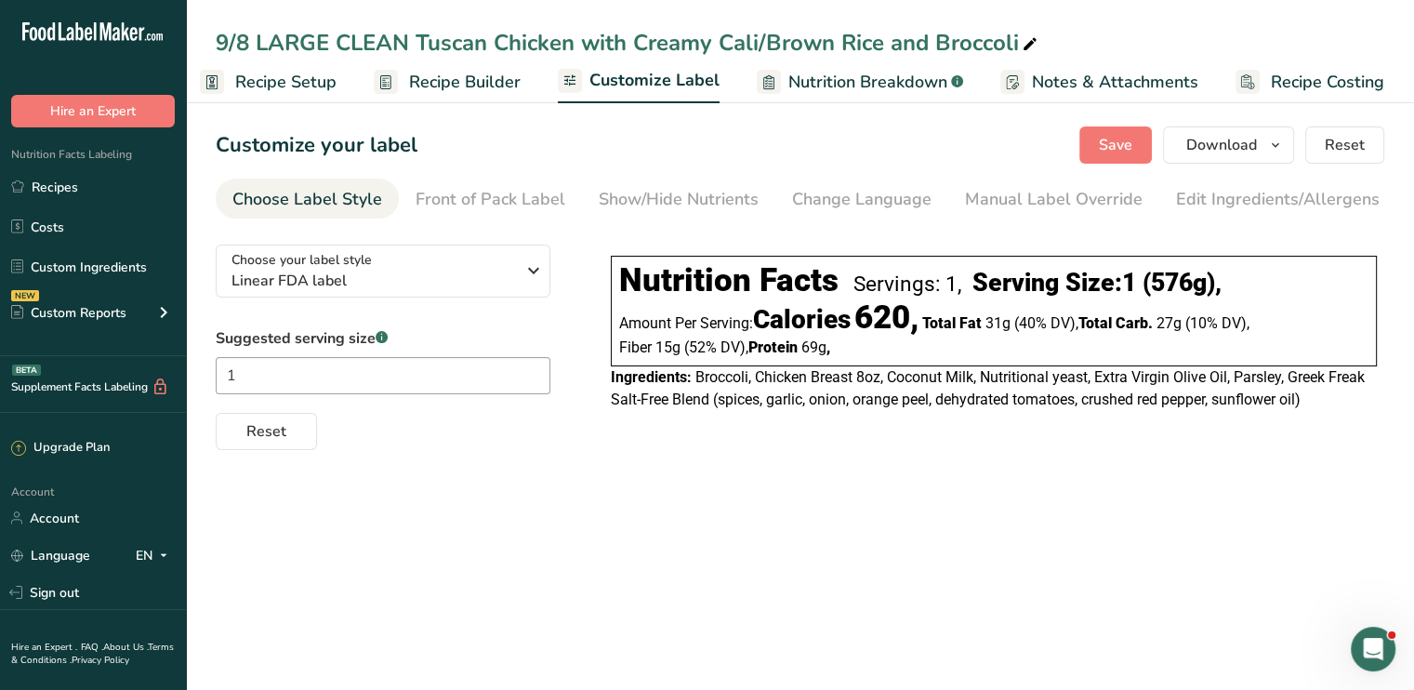
click at [1105, 164] on section "Customize your label Save Download Choose what to show on your downloaded label…" at bounding box center [800, 288] width 1228 height 383
click at [1112, 152] on span "Save" at bounding box center [1115, 145] width 33 height 22
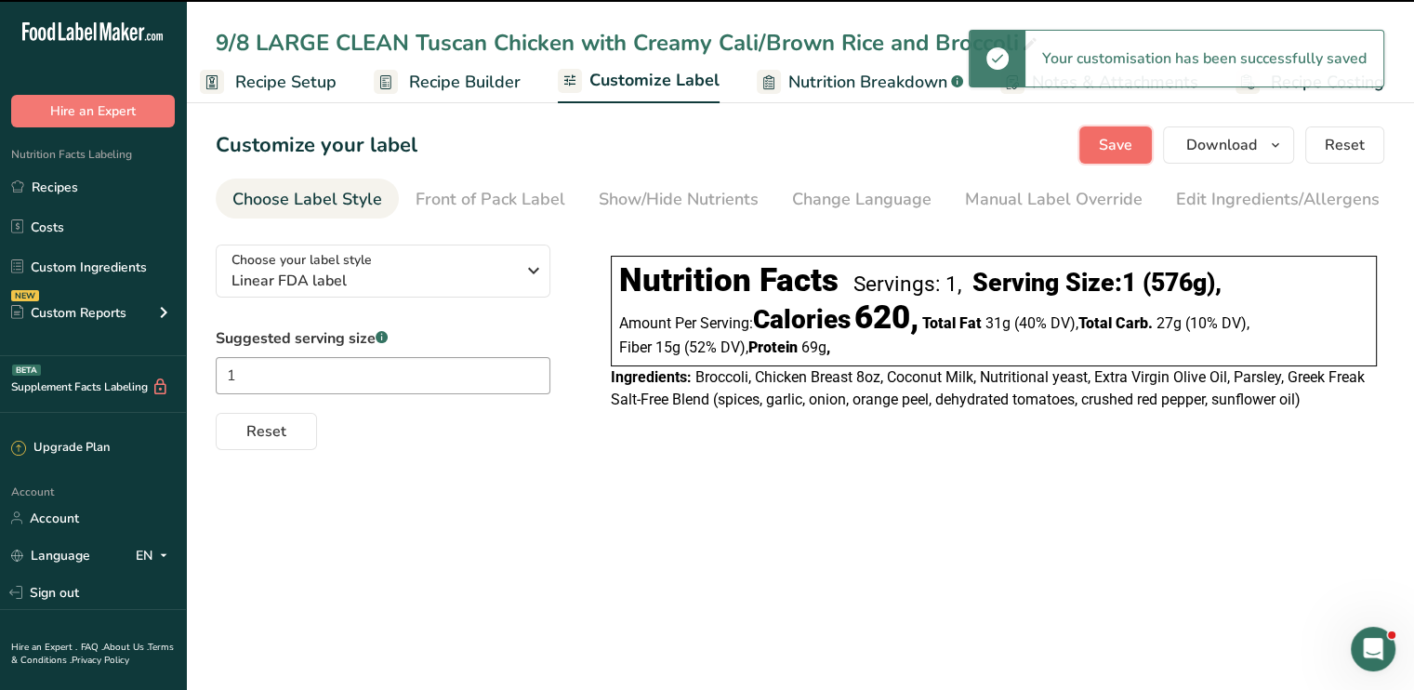
click at [1112, 152] on span "Save" at bounding box center [1115, 145] width 33 height 22
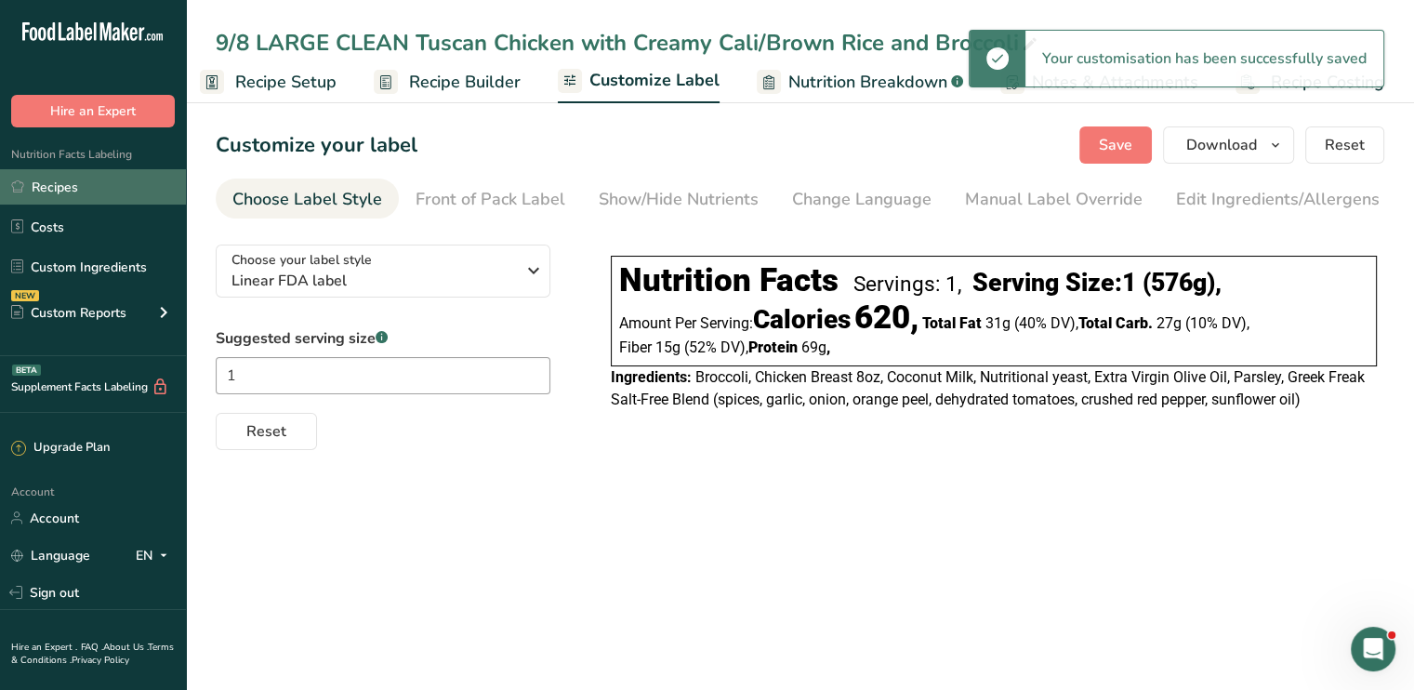
click at [100, 185] on link "Recipes" at bounding box center [93, 186] width 186 height 35
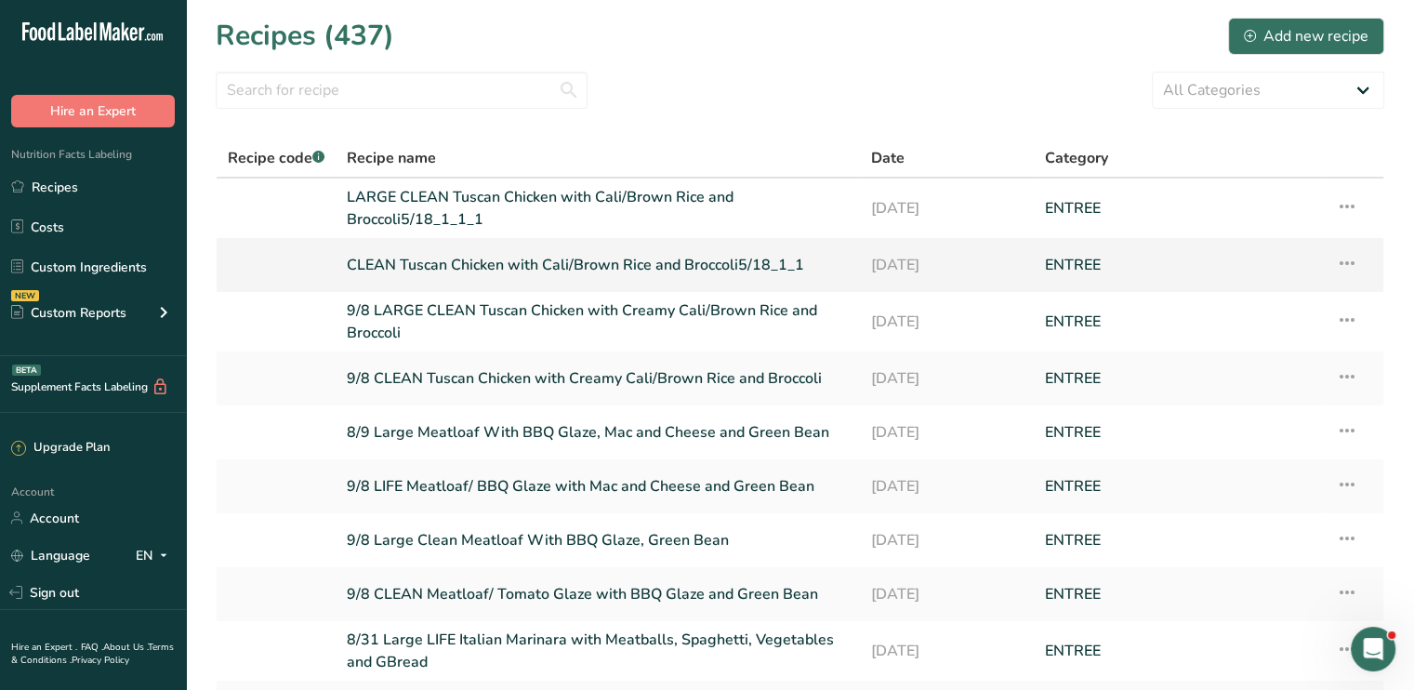
click at [402, 270] on link "CLEAN Tuscan Chicken with Cali/Brown Rice and Broccoli5/18_1_1" at bounding box center [597, 264] width 501 height 39
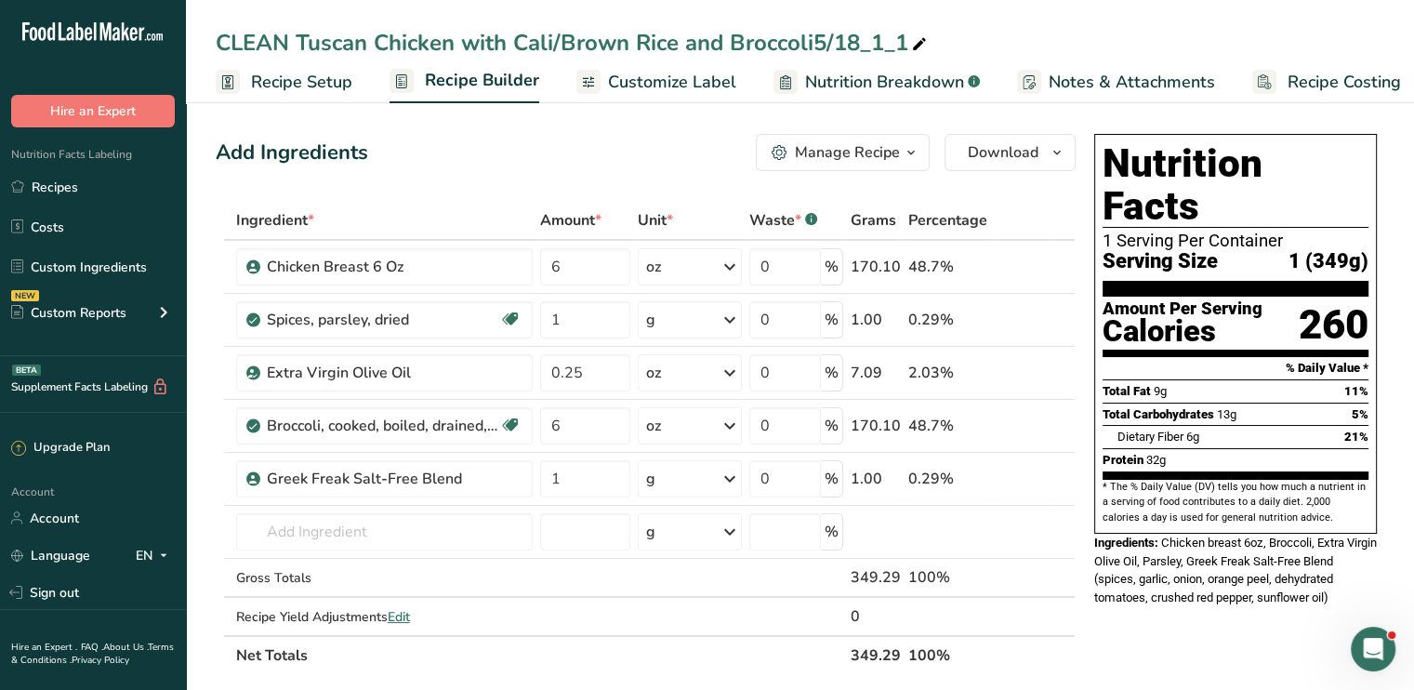
click at [925, 47] on icon at bounding box center [919, 45] width 17 height 26
click at [289, 32] on input "CLEAN Tuscan Chicken with Cali/Brown Rice and Broccoli" at bounding box center [800, 42] width 1168 height 33
drag, startPoint x: 633, startPoint y: 46, endPoint x: 524, endPoint y: 47, distance: 108.7
click at [524, 47] on input "9/8 LIFE Tuscan Chicken with Cali/Brown Rice and Broccoli" at bounding box center [800, 42] width 1168 height 33
type input "9/8 LIFE Tuscan Chicken with Creamyrice Rice and Broccoli"
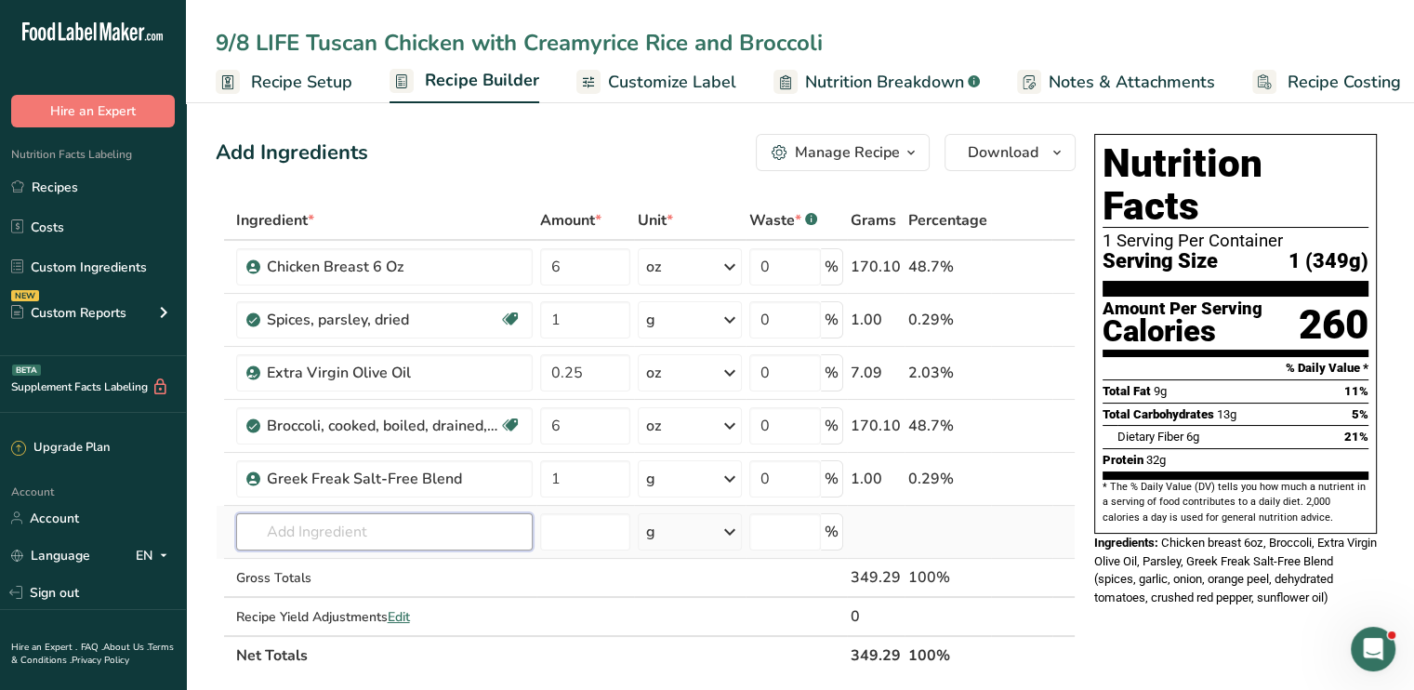
click at [378, 524] on input "text" at bounding box center [384, 531] width 296 height 37
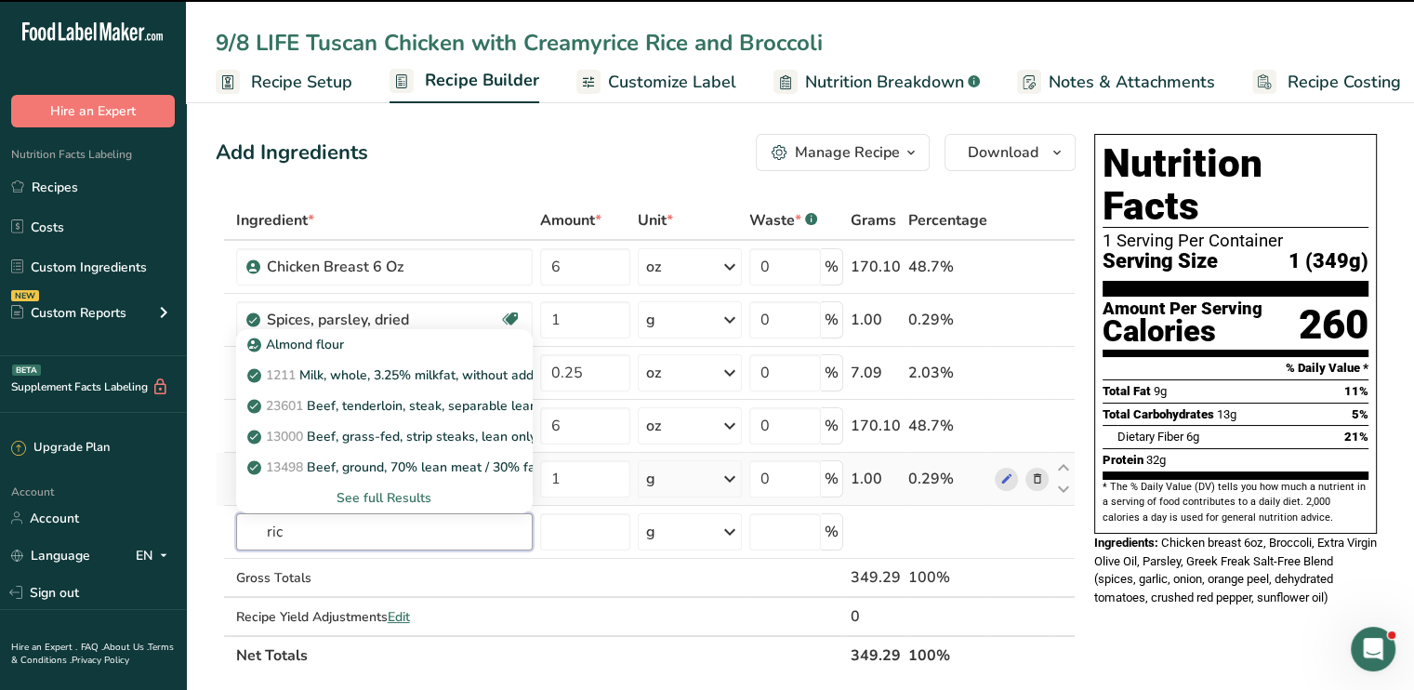
type input "rice"
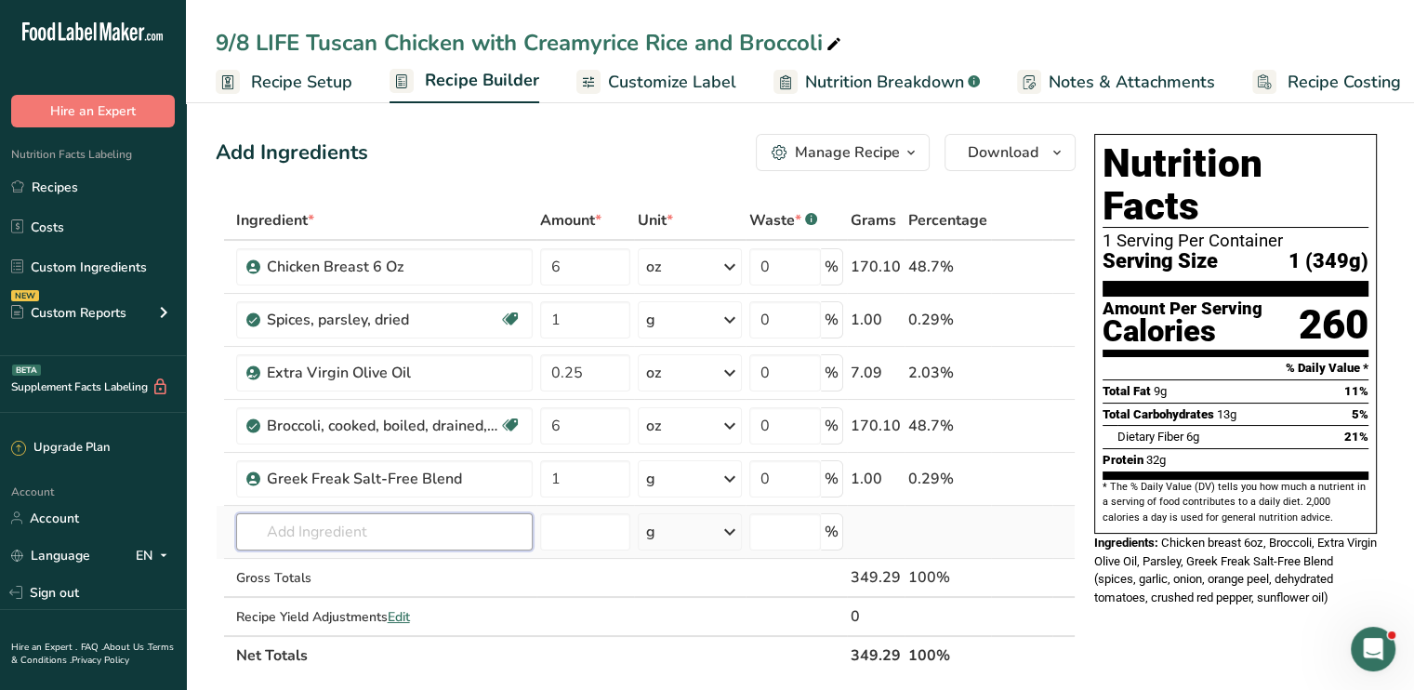
click at [439, 516] on input "text" at bounding box center [384, 531] width 296 height 37
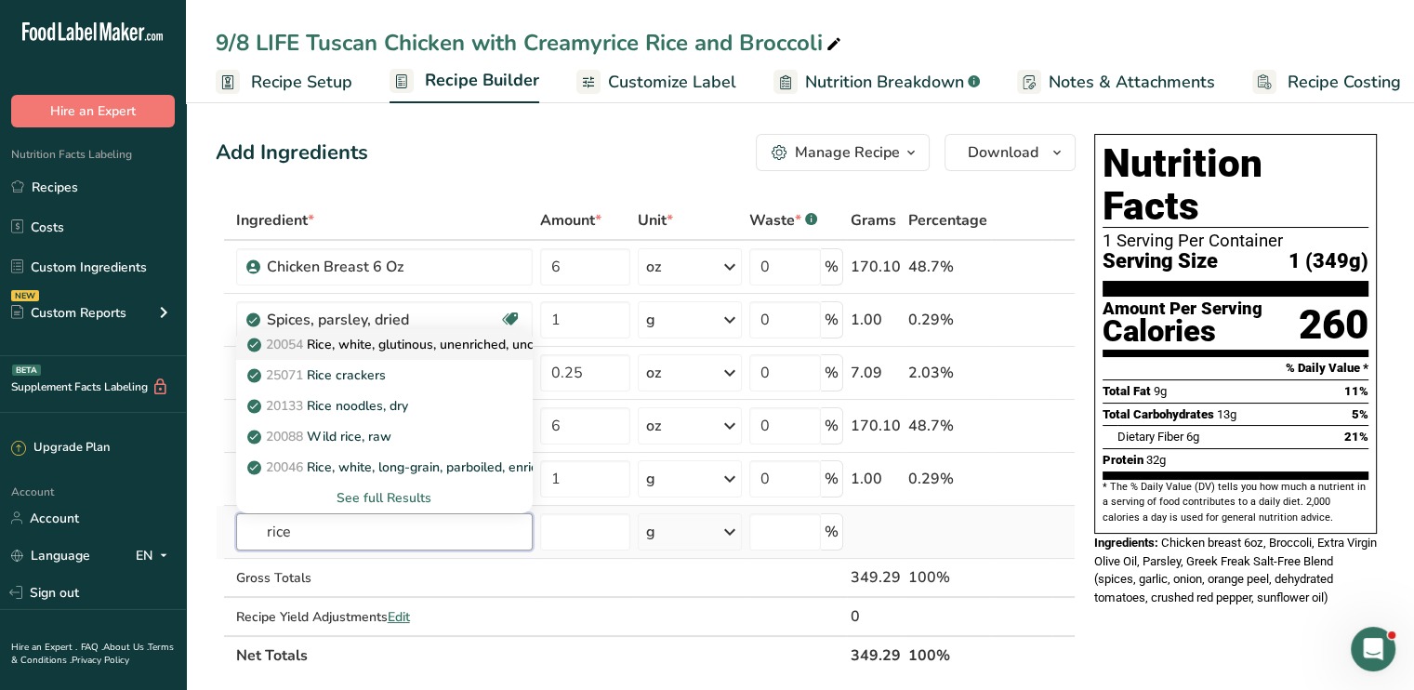
type input "rice"
click at [431, 350] on p "20054 Rice, white, glutinous, unenriched, uncooked" at bounding box center [410, 345] width 319 height 20
type input "Rice, white, glutinous, unenriched, uncooked"
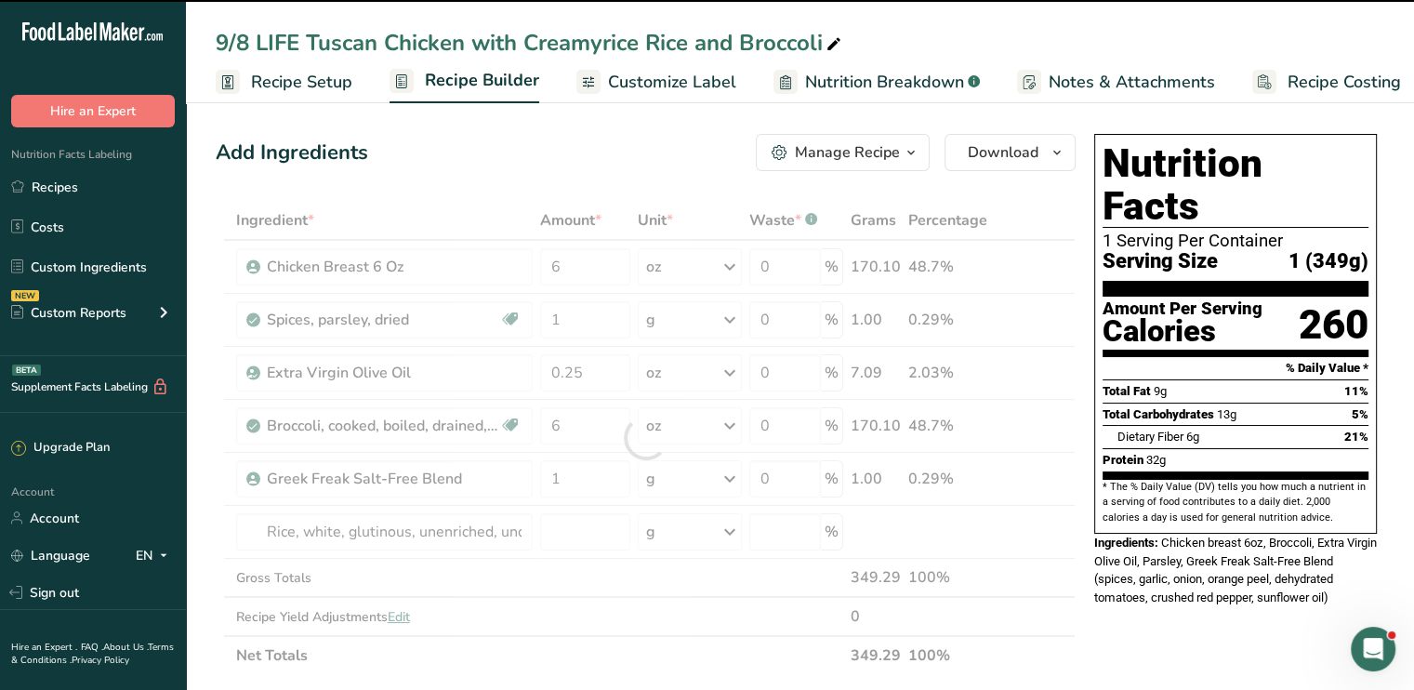
type input "0"
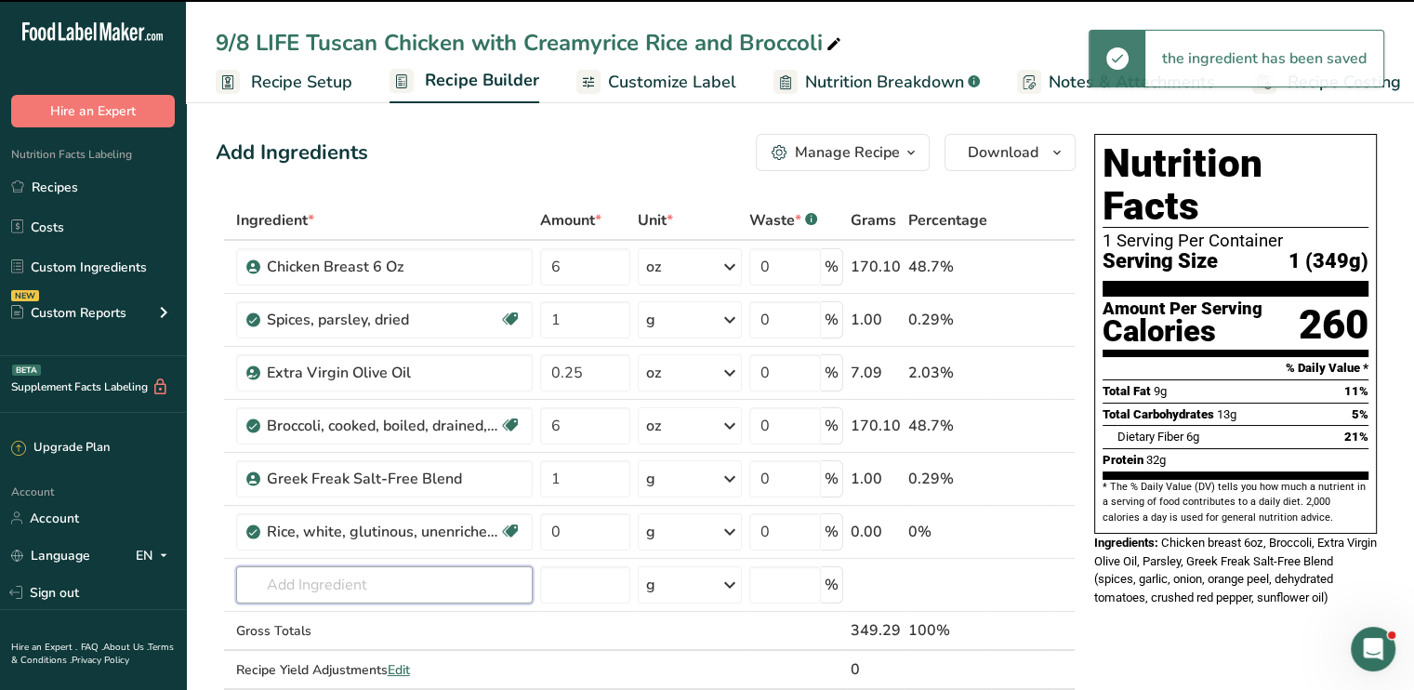
click at [419, 576] on input "text" at bounding box center [384, 584] width 296 height 37
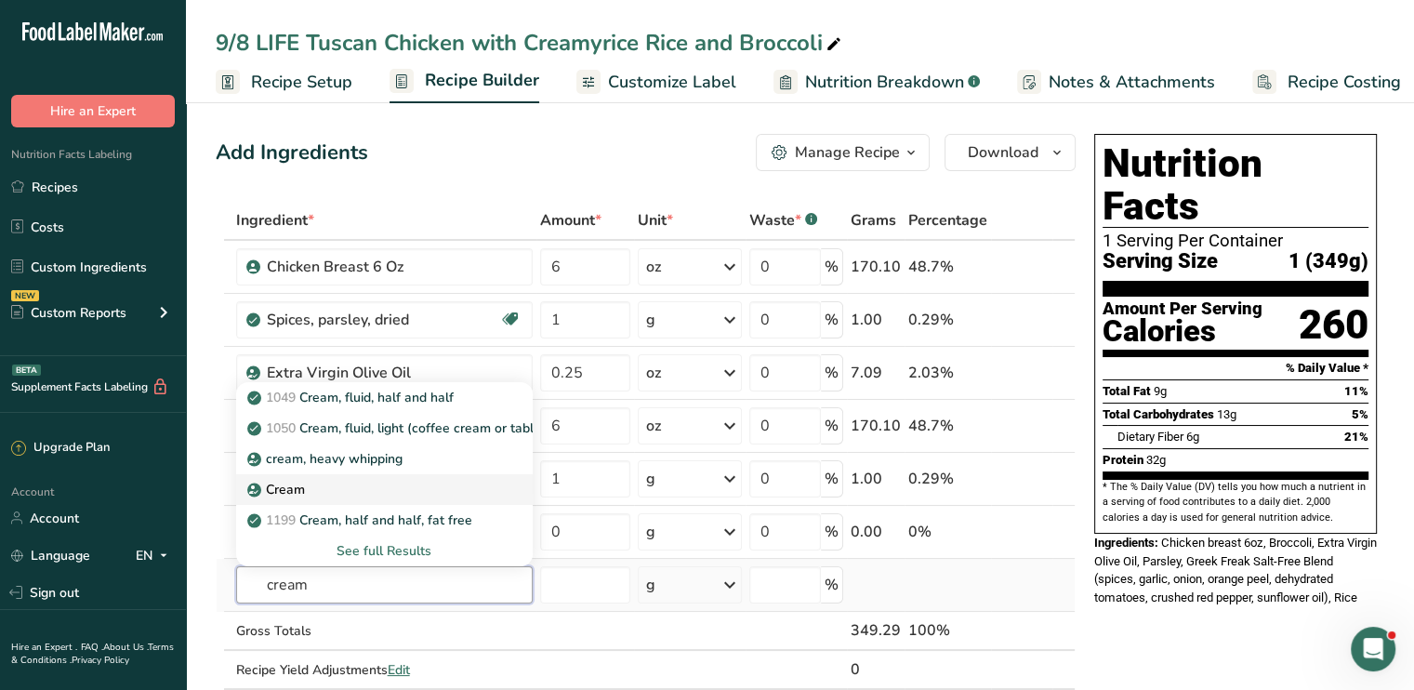
type input "cream"
click at [371, 490] on div "Cream" at bounding box center [369, 490] width 237 height 20
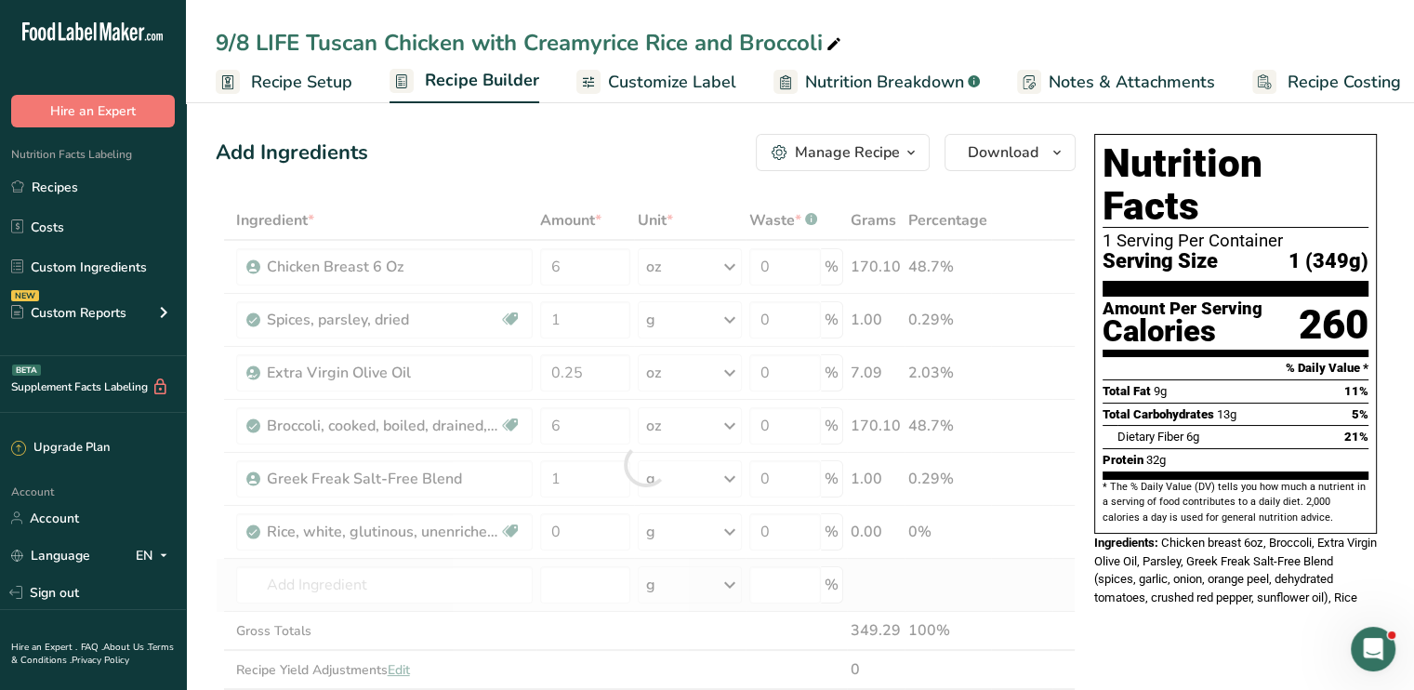
type input "Cream"
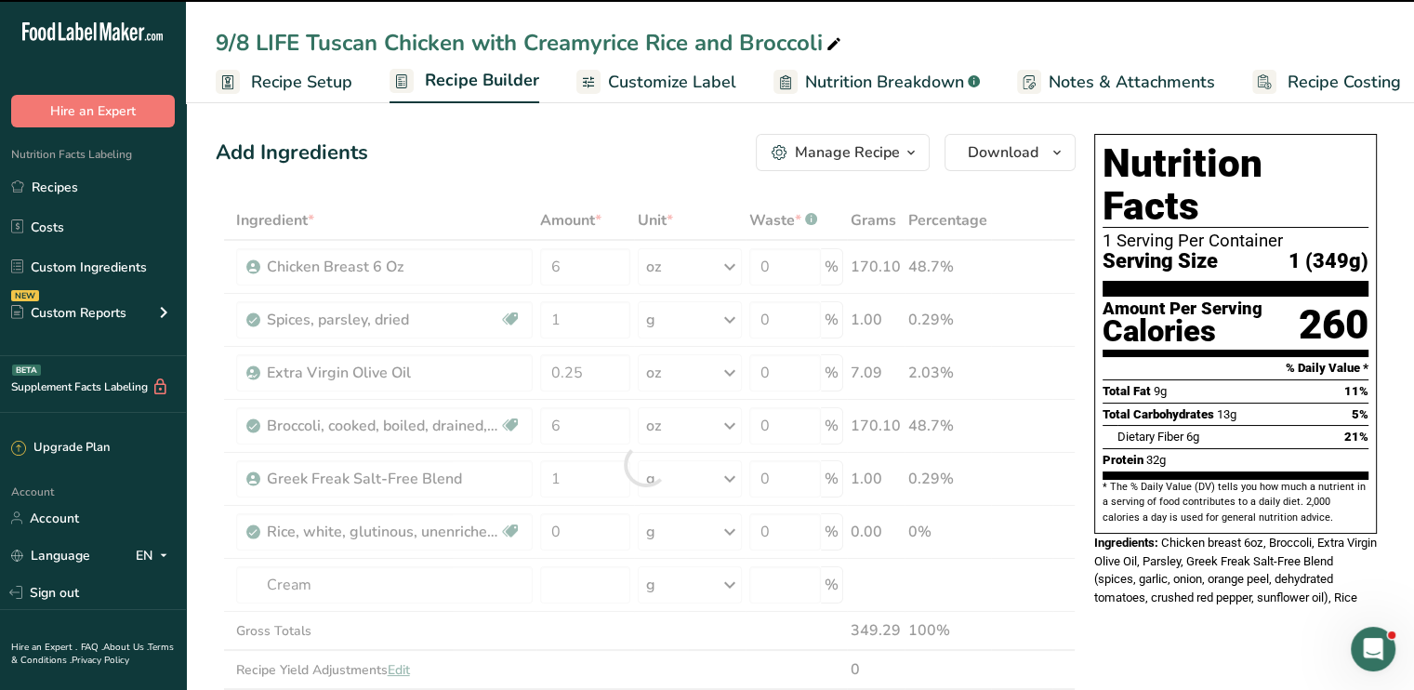
type input "0"
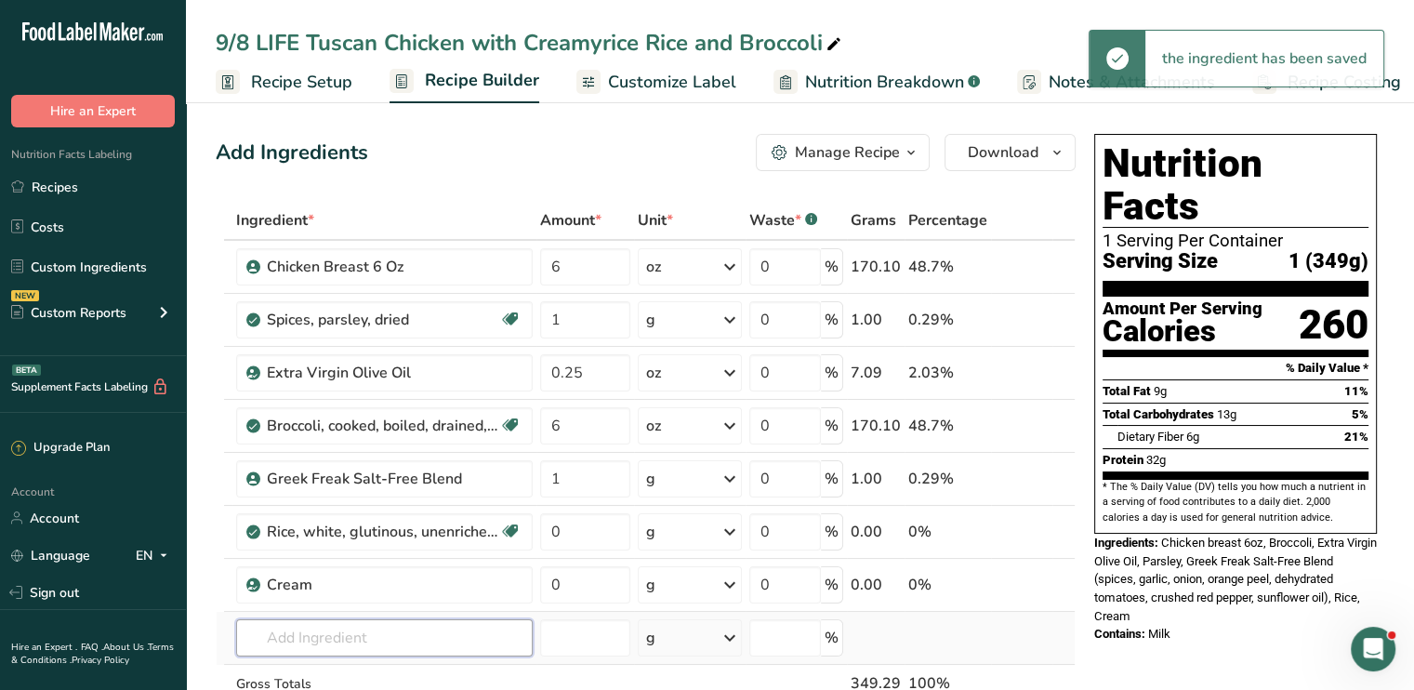
click at [381, 642] on input "text" at bounding box center [384, 637] width 296 height 37
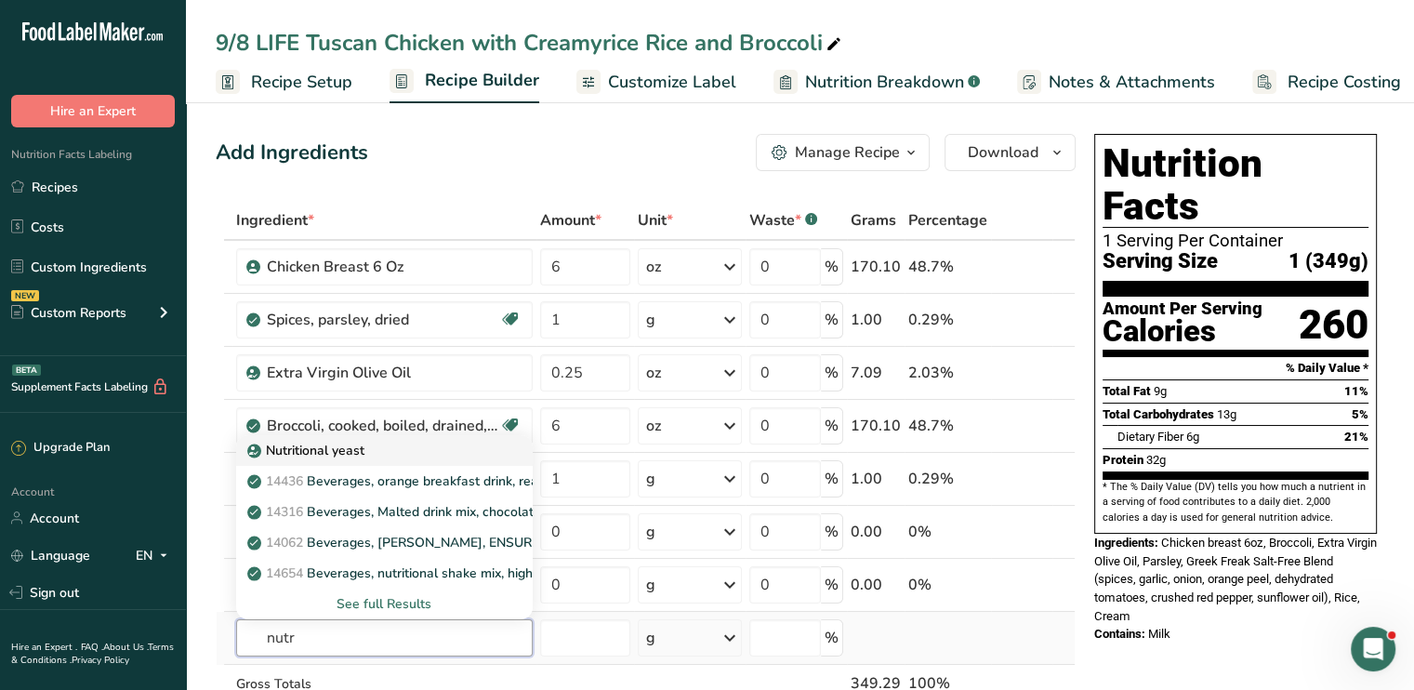
type input "nutr"
click at [357, 461] on link "Nutritional yeast" at bounding box center [384, 450] width 296 height 31
type input "Nutritional yeast"
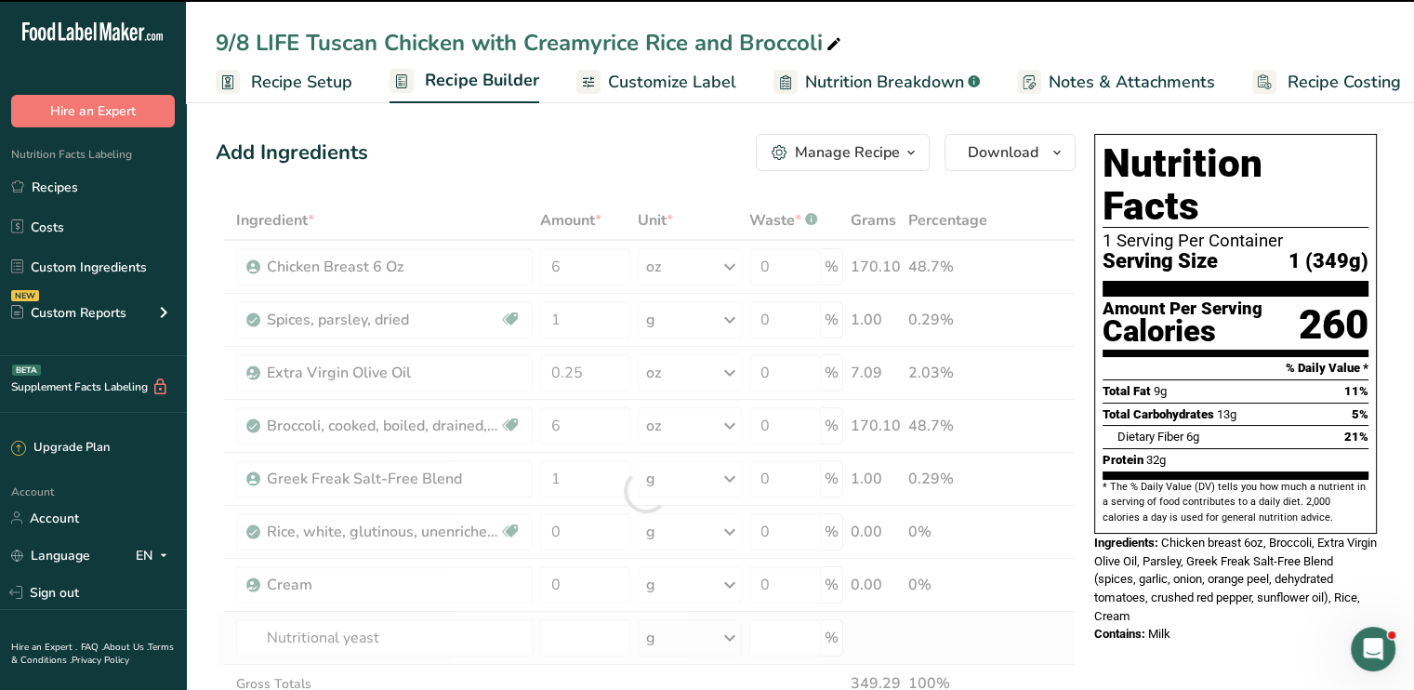
type input "0"
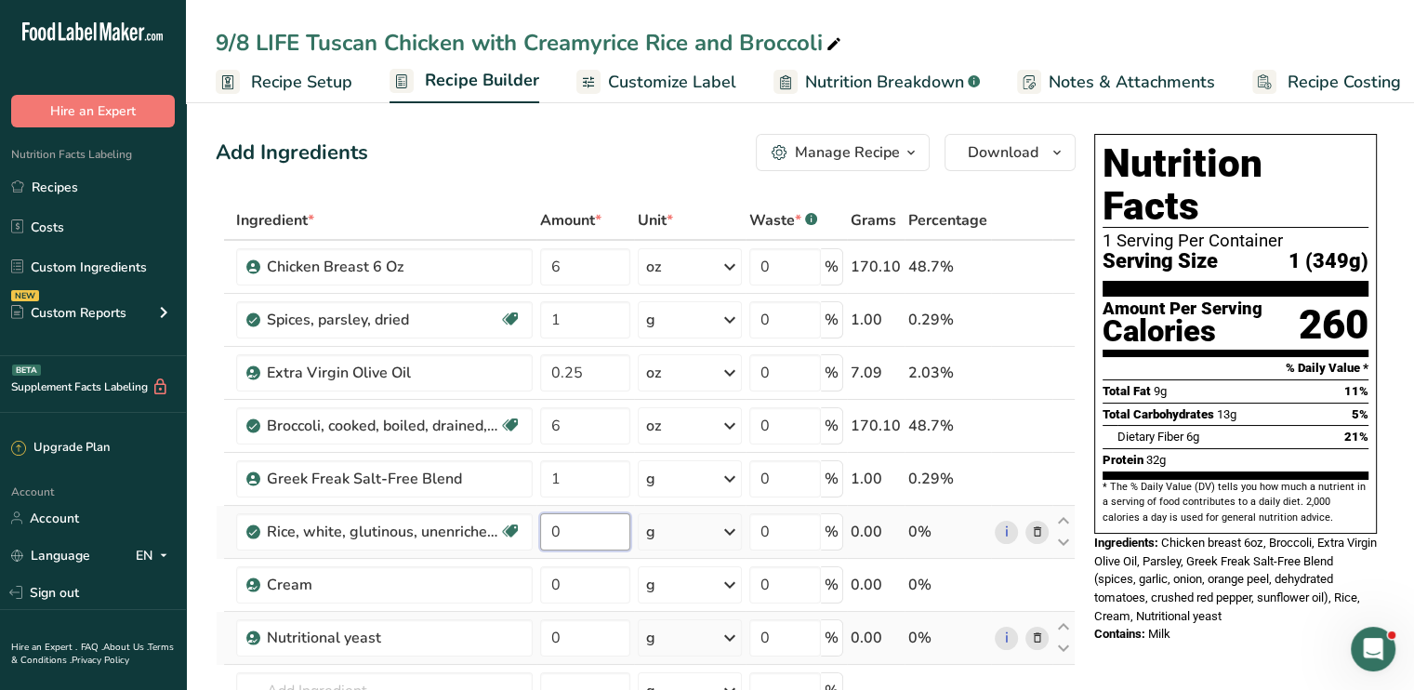
click at [560, 537] on input "0" at bounding box center [585, 531] width 90 height 37
type input "4"
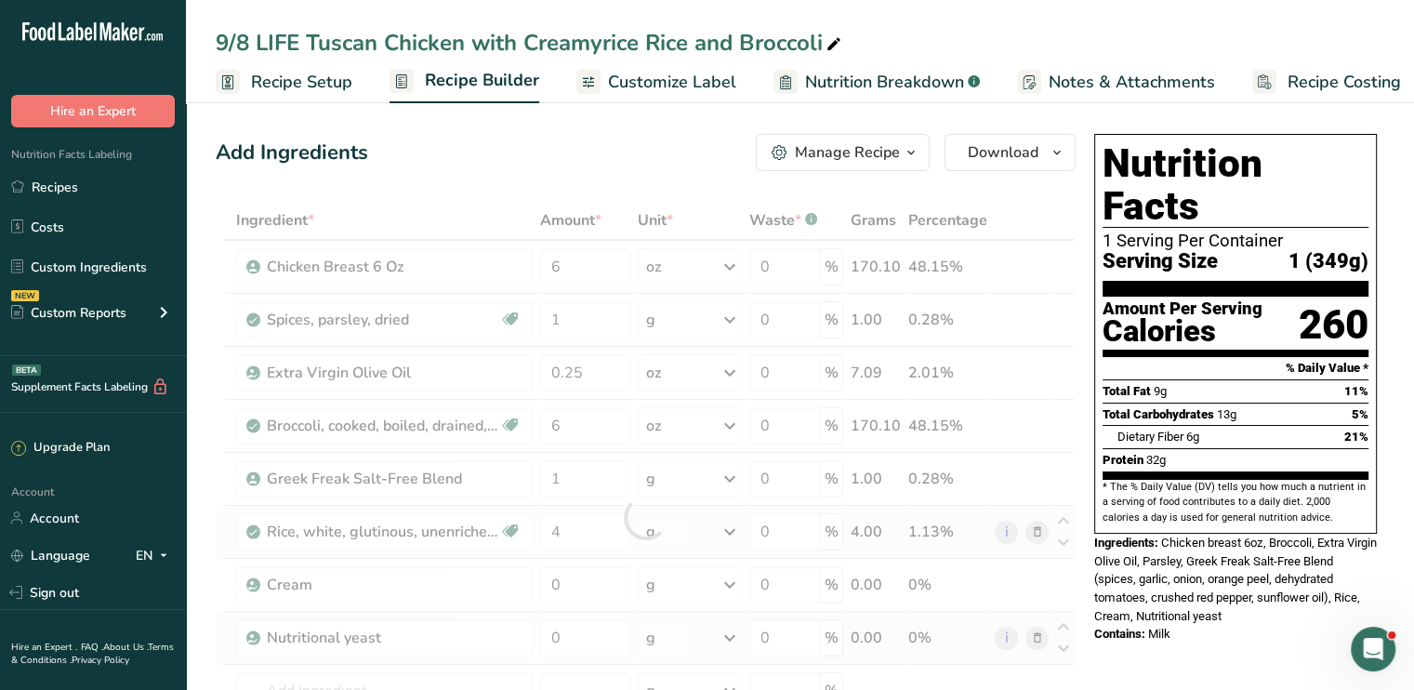
click at [732, 531] on div "Ingredient * Amount * Unit * Waste * .a-a{fill:#347362;}.b-a{fill:#fff;} Grams …" at bounding box center [646, 517] width 860 height 633
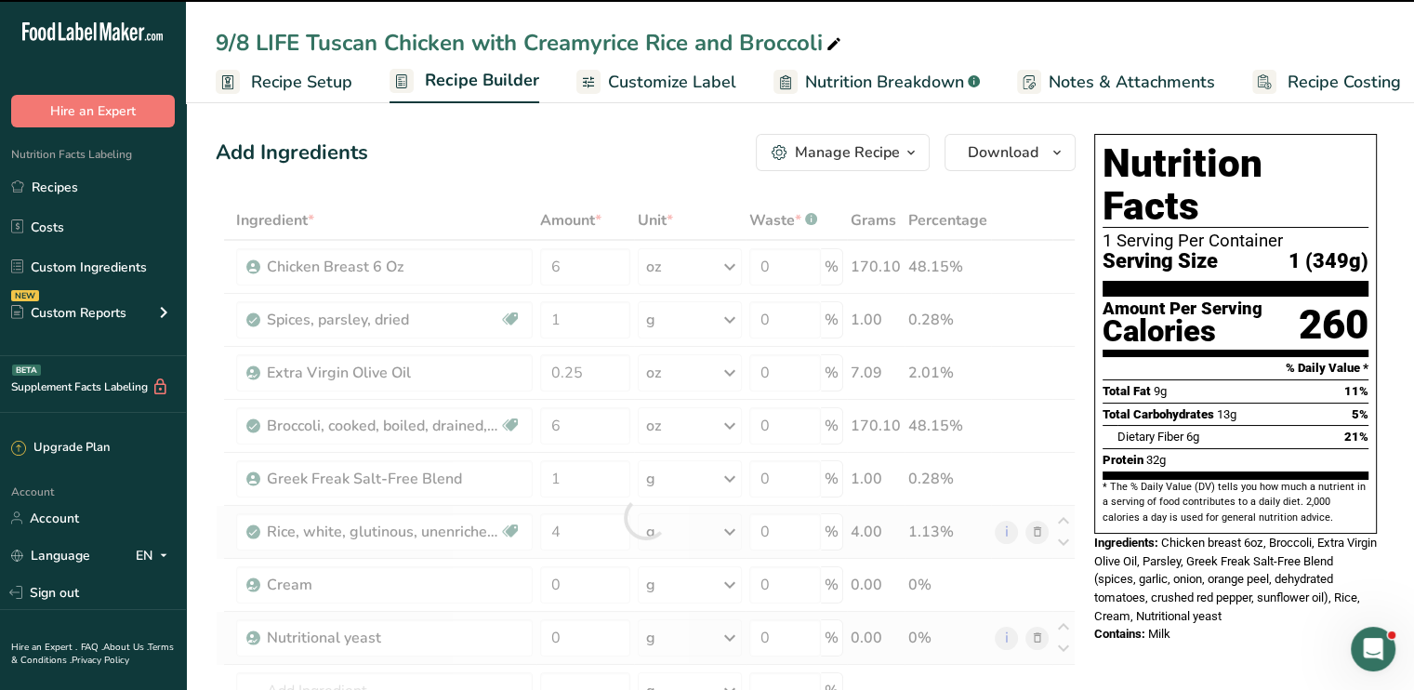
click at [732, 531] on div at bounding box center [646, 517] width 860 height 633
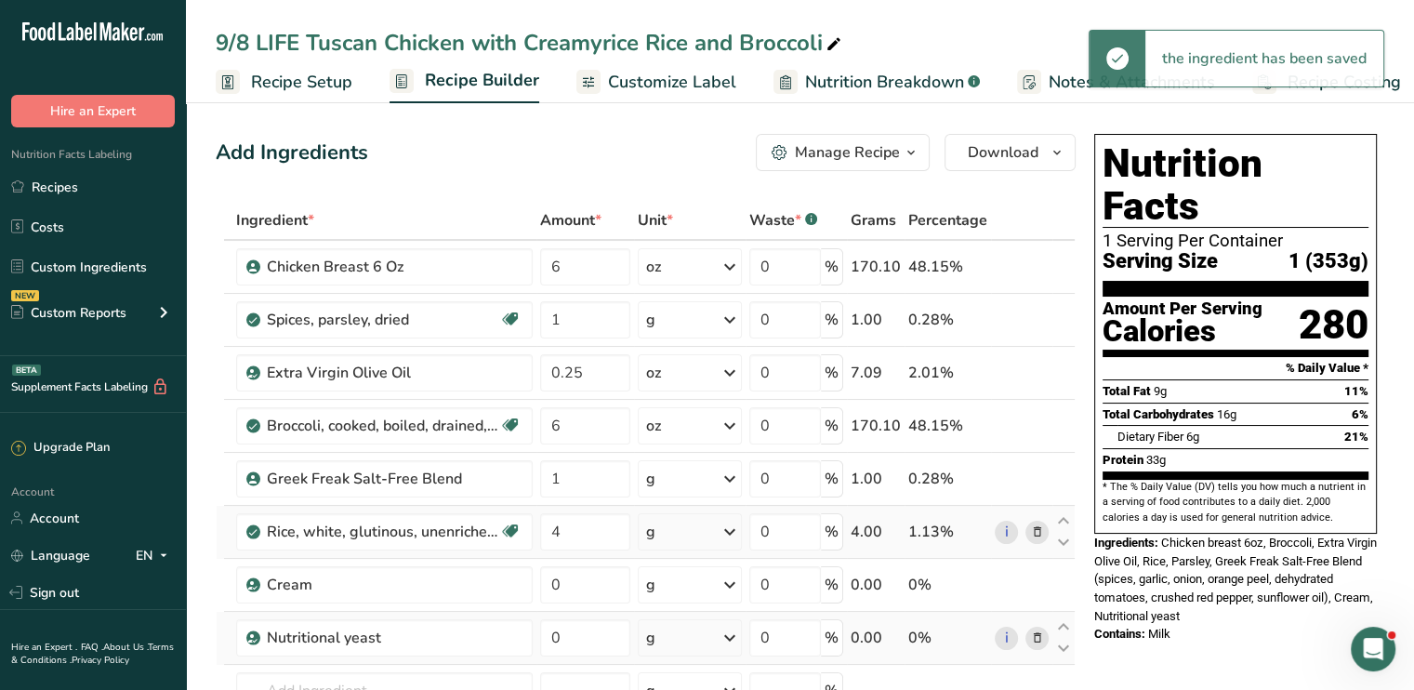
click at [732, 531] on icon at bounding box center [729, 531] width 22 height 33
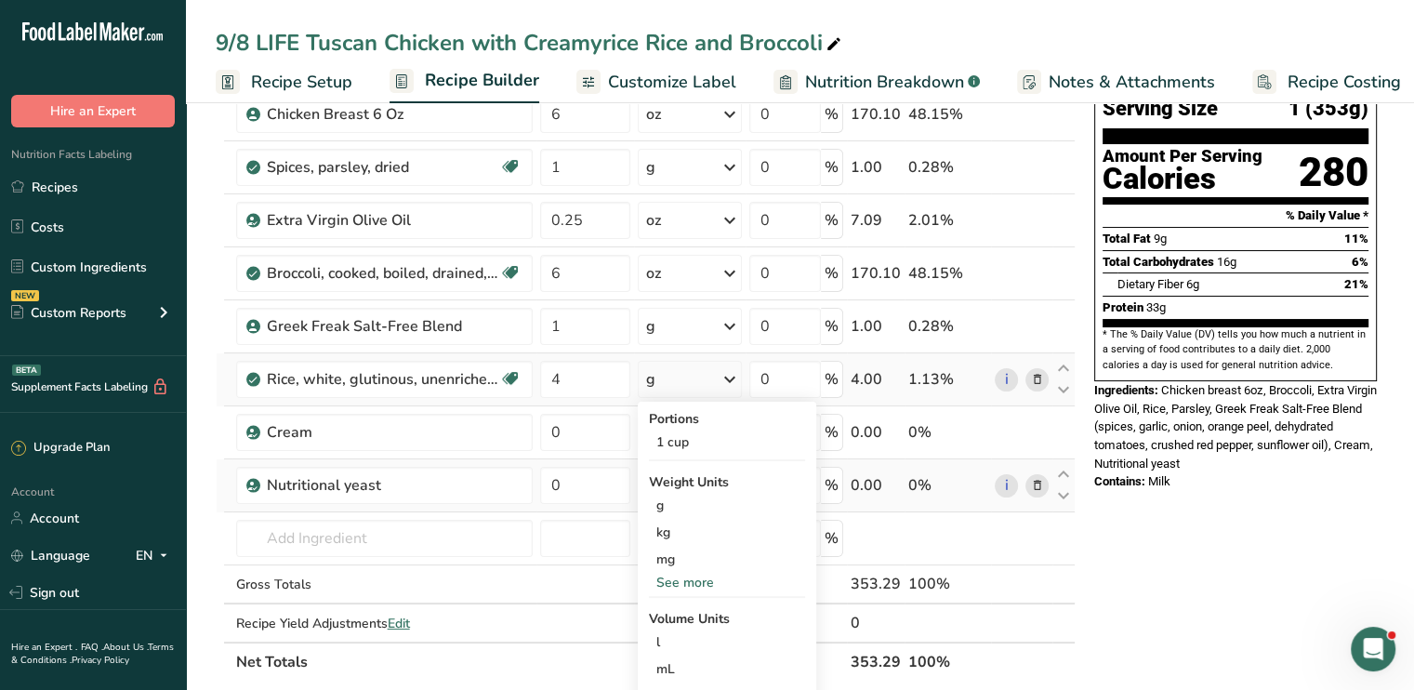
scroll to position [186, 0]
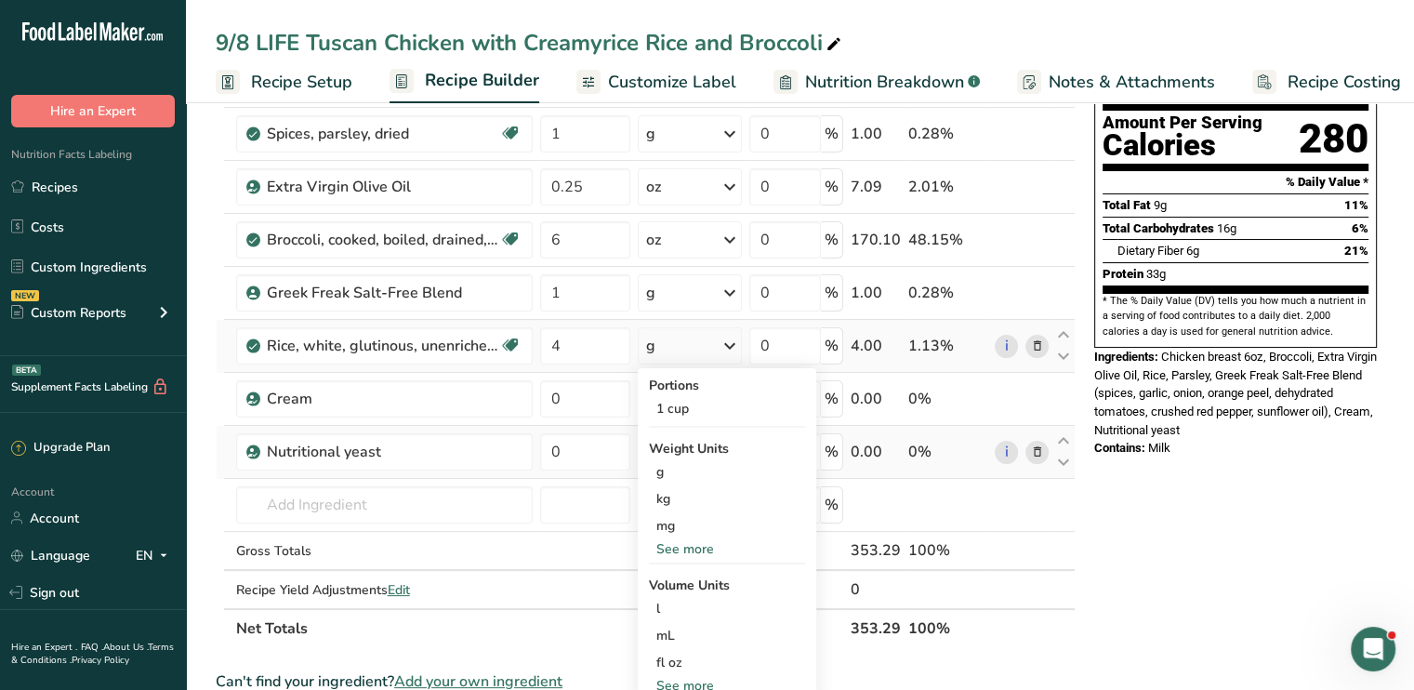
click at [707, 547] on div "See more" at bounding box center [727, 549] width 156 height 20
click at [691, 610] on div "oz" at bounding box center [727, 606] width 156 height 27
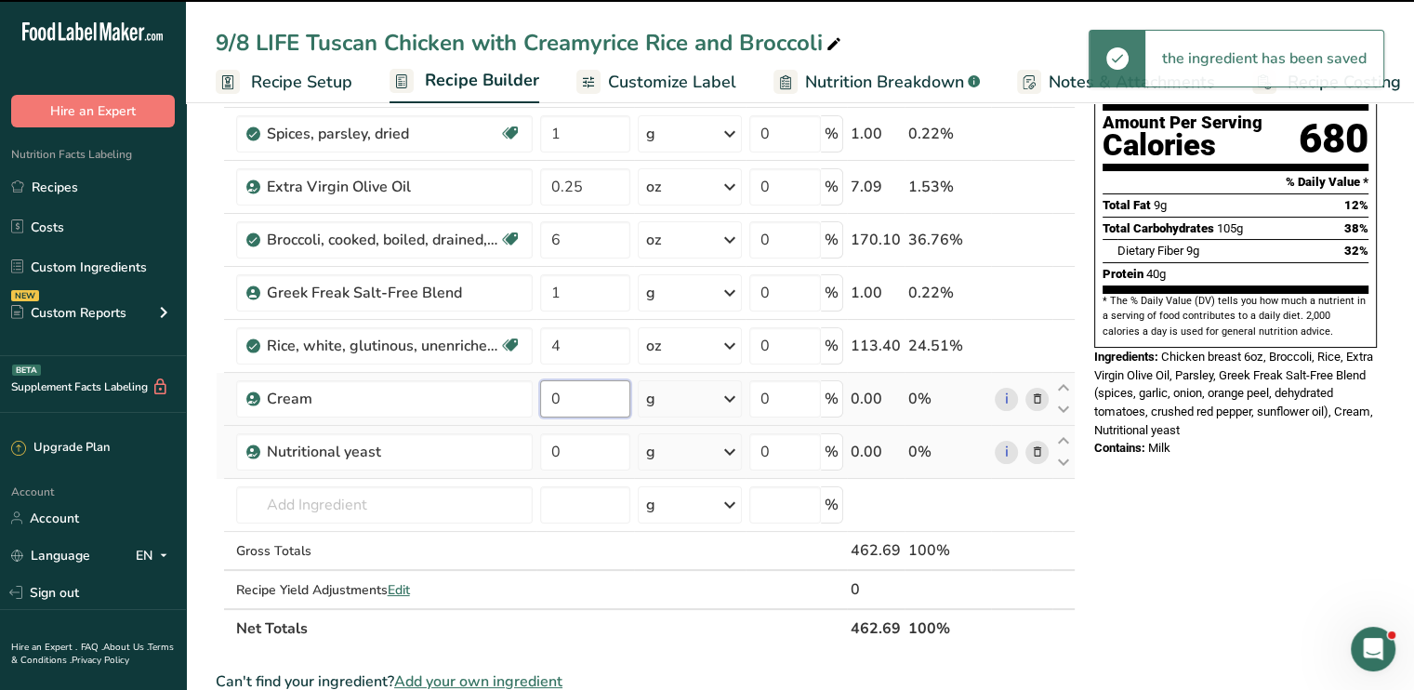
click at [561, 397] on input "0" at bounding box center [585, 398] width 90 height 37
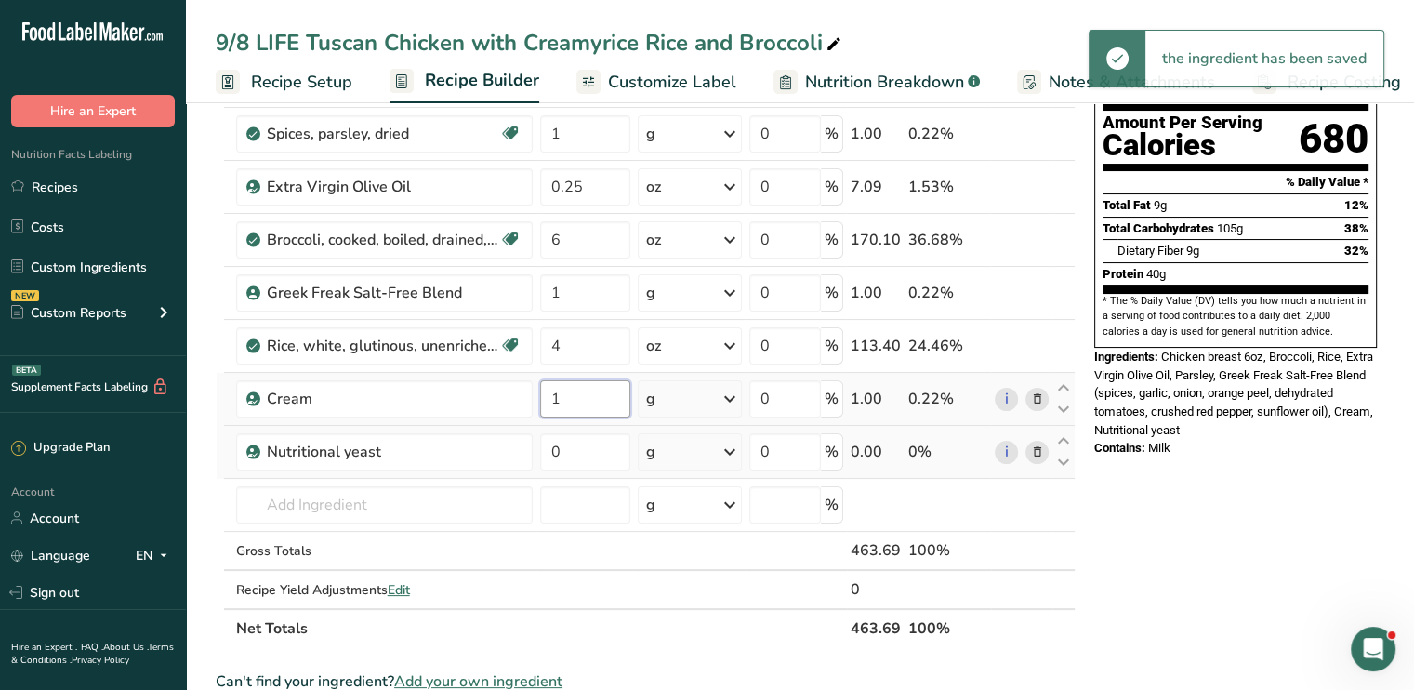
type input "1"
click at [737, 399] on div "Ingredient * Amount * Unit * Waste * .a-a{fill:#347362;}.b-a{fill:#fff;} Grams …" at bounding box center [646, 331] width 860 height 633
click at [734, 399] on icon at bounding box center [729, 398] width 22 height 33
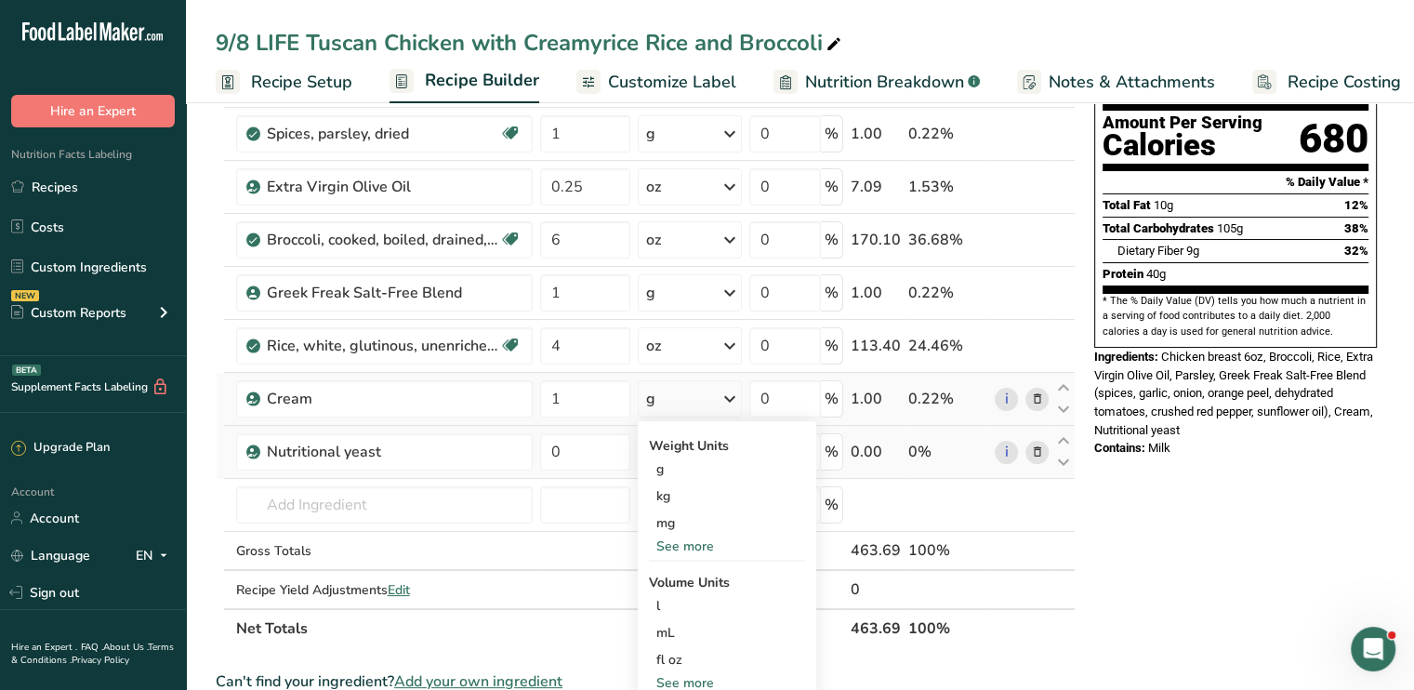
drag, startPoint x: 701, startPoint y: 529, endPoint x: 701, endPoint y: 541, distance: 12.1
click at [701, 541] on div "Weight Units g kg mg See more Volume Units l Volume units require a density con…" at bounding box center [727, 560] width 178 height 279
click at [701, 541] on div "See more" at bounding box center [727, 546] width 156 height 20
click at [658, 605] on div "oz" at bounding box center [727, 603] width 156 height 27
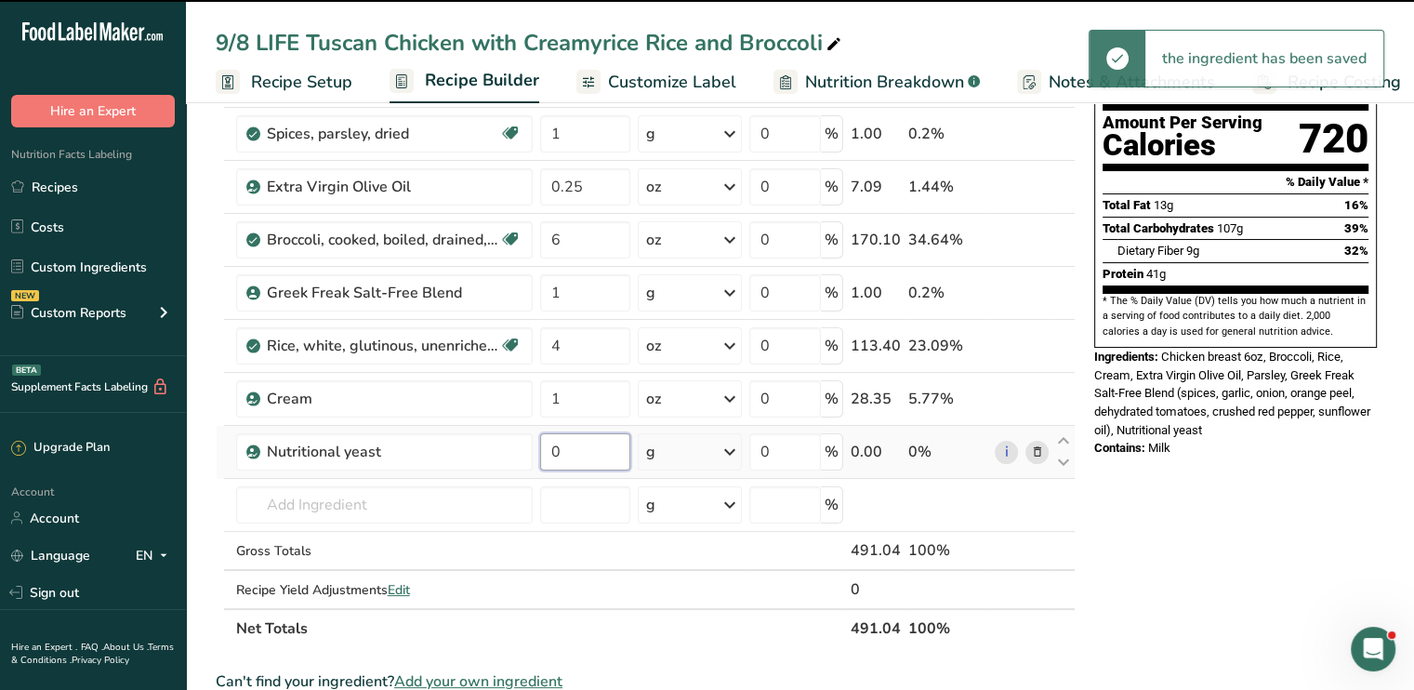
click at [564, 456] on input "0" at bounding box center [585, 451] width 90 height 37
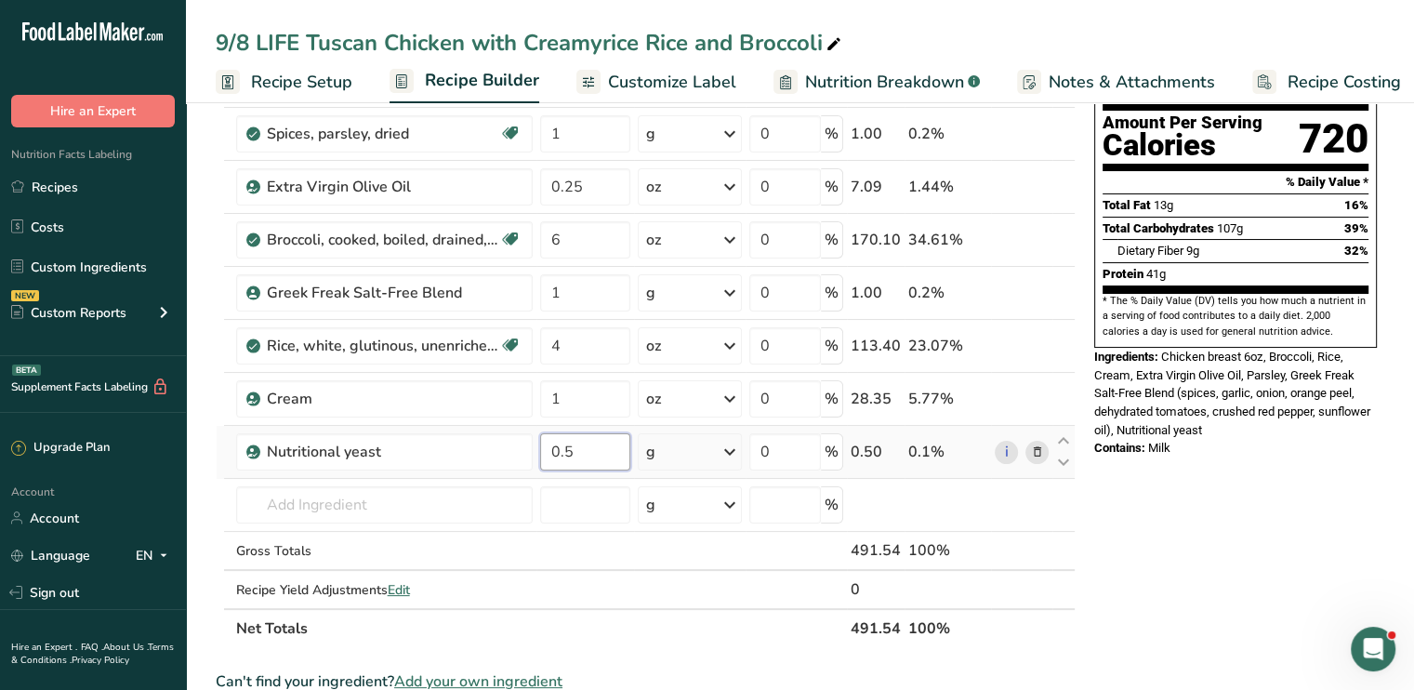
type input "0.5"
click at [730, 448] on div "Ingredient * Amount * Unit * Waste * .a-a{fill:#347362;}.b-a{fill:#fff;} Grams …" at bounding box center [646, 331] width 860 height 633
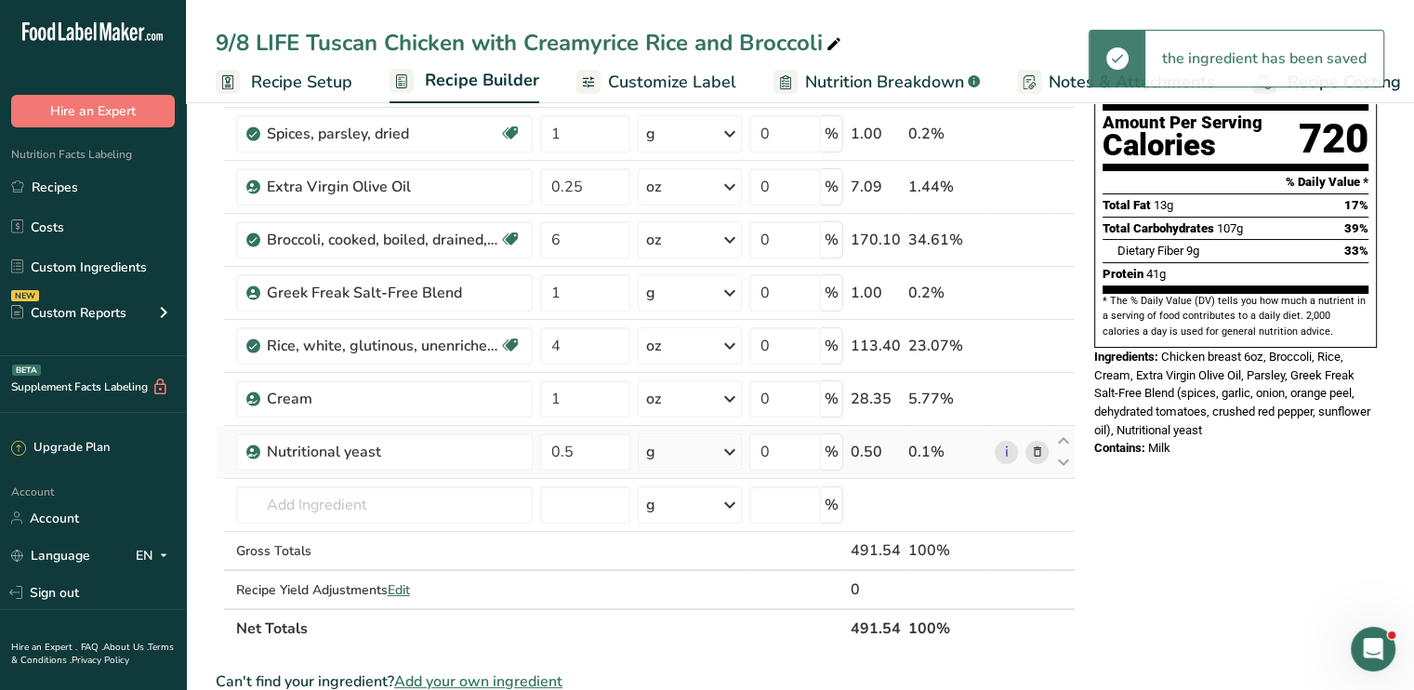
click at [730, 448] on icon at bounding box center [729, 451] width 22 height 33
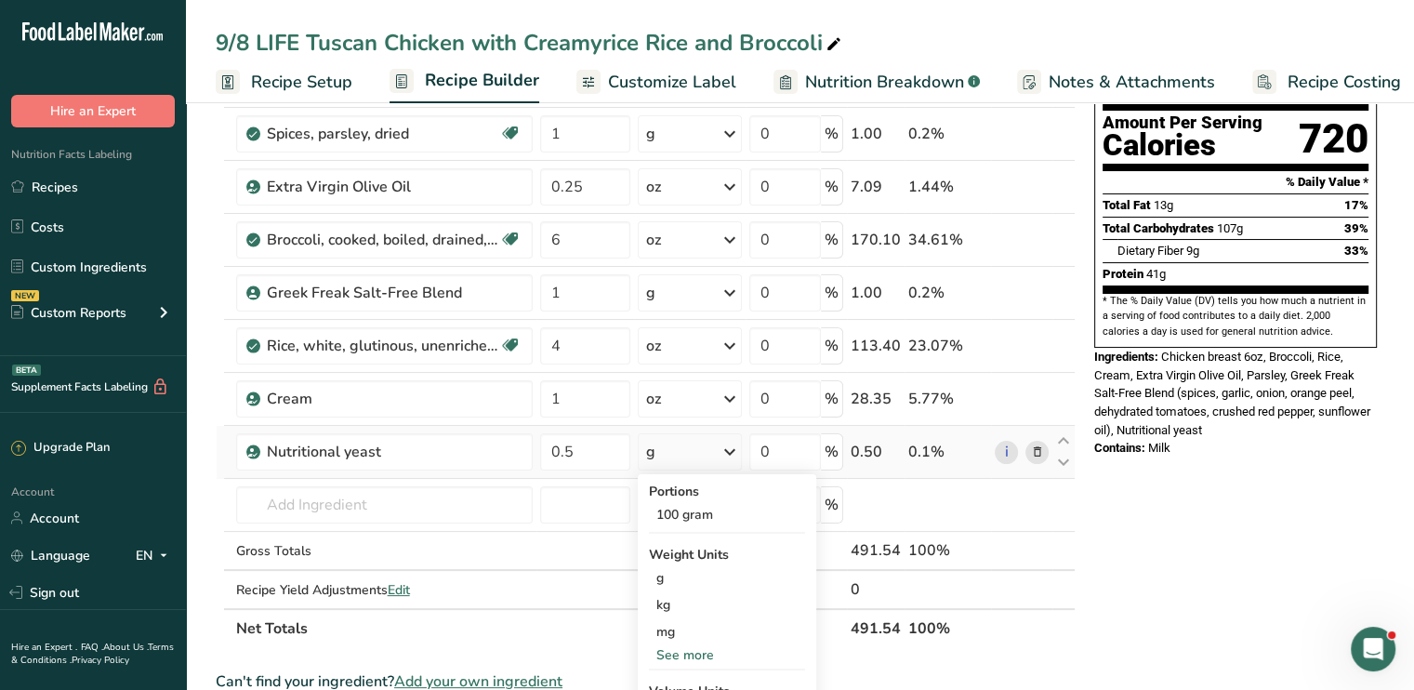
click at [691, 647] on div "See more" at bounding box center [727, 655] width 156 height 20
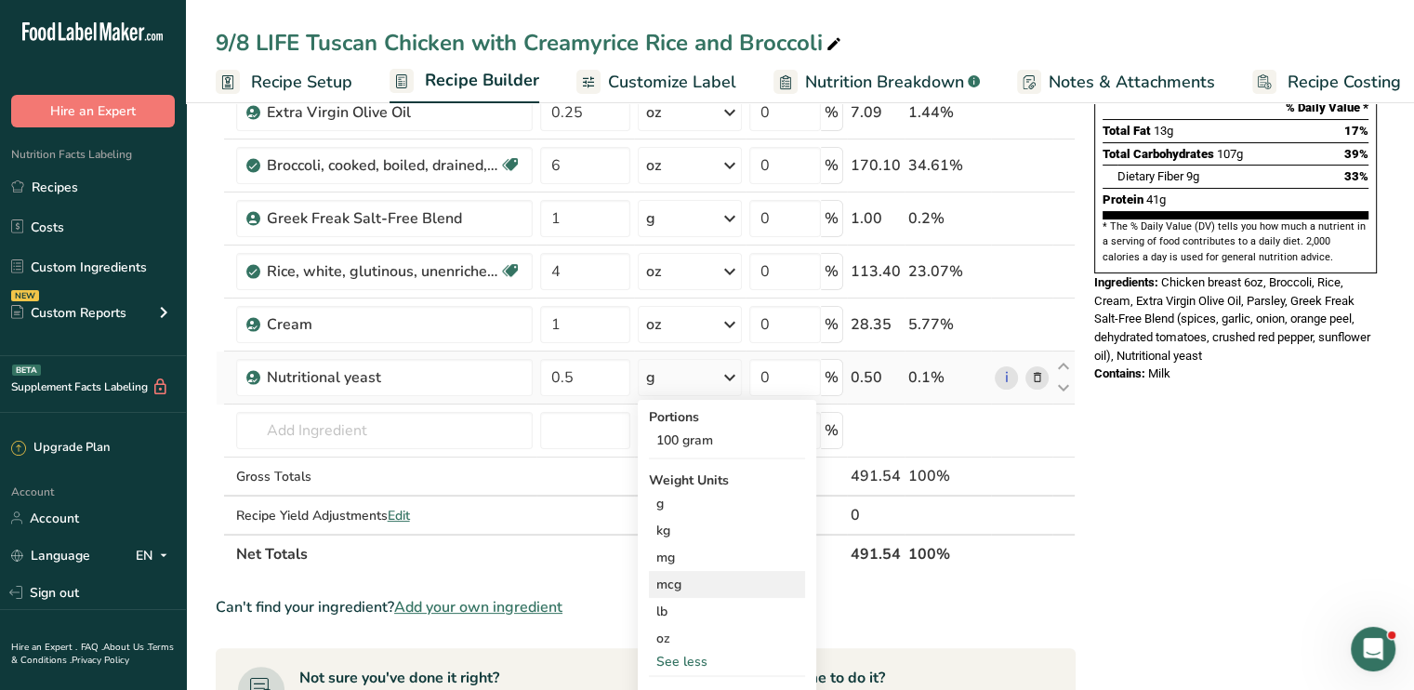
scroll to position [297, 0]
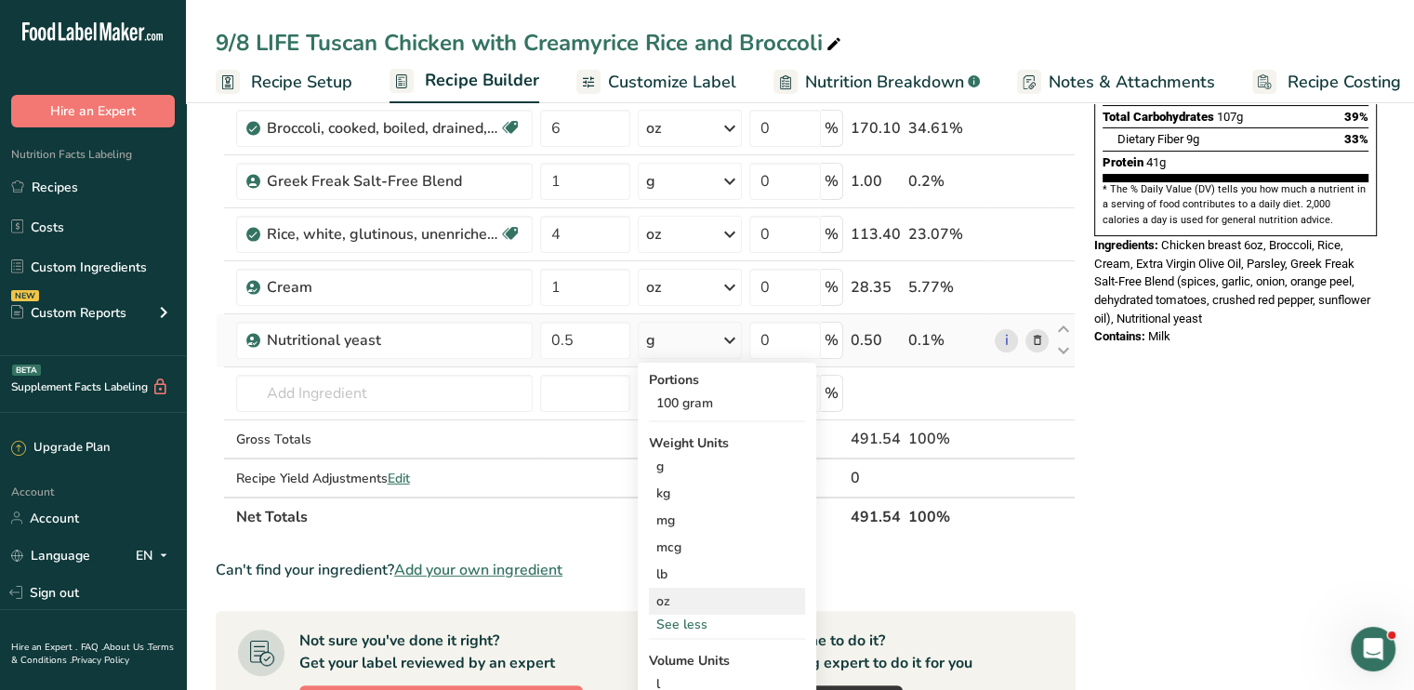
click at [683, 599] on div "oz" at bounding box center [727, 600] width 156 height 27
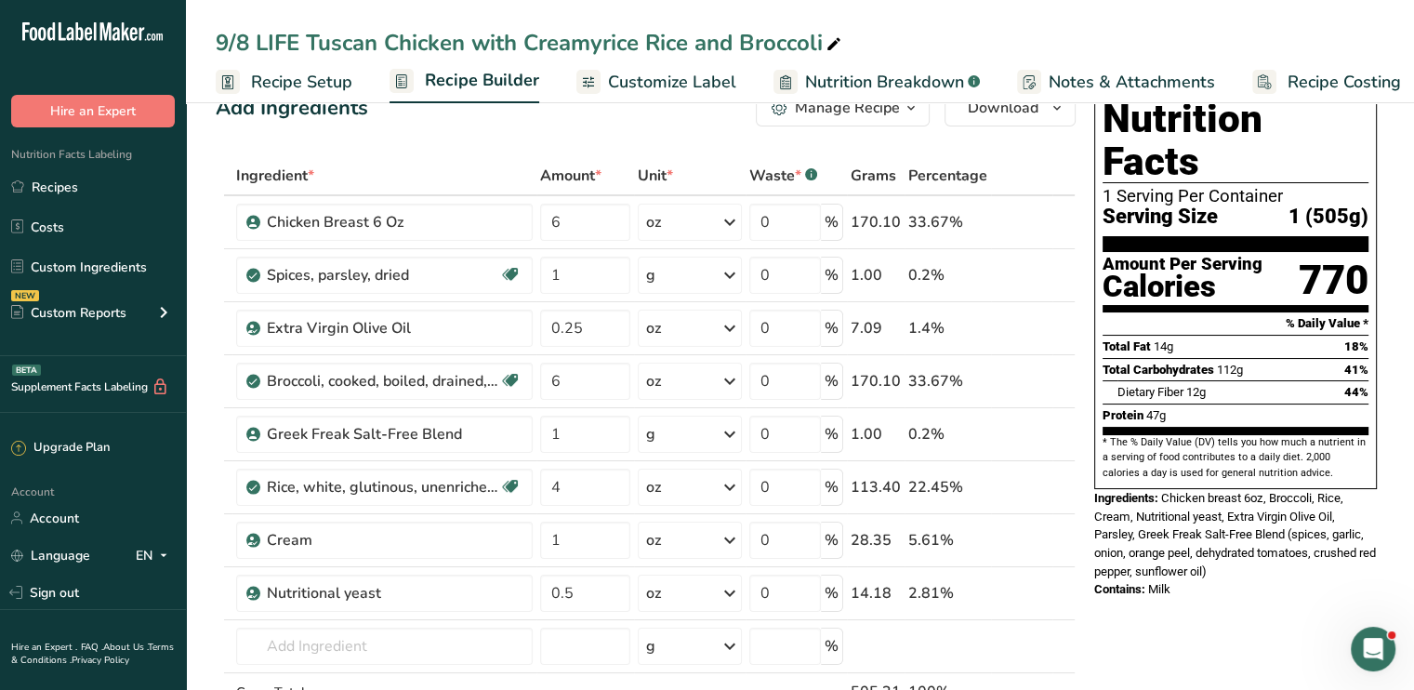
scroll to position [0, 0]
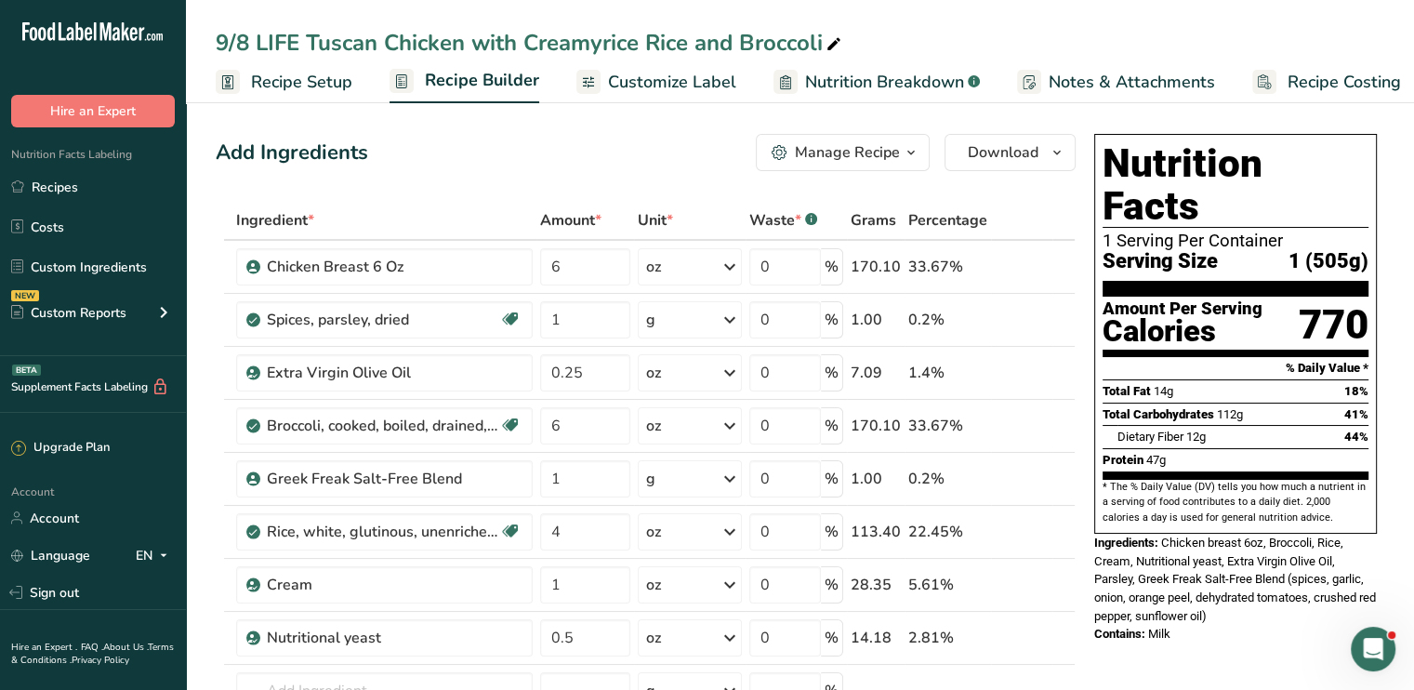
click at [699, 89] on span "Customize Label" at bounding box center [672, 82] width 128 height 25
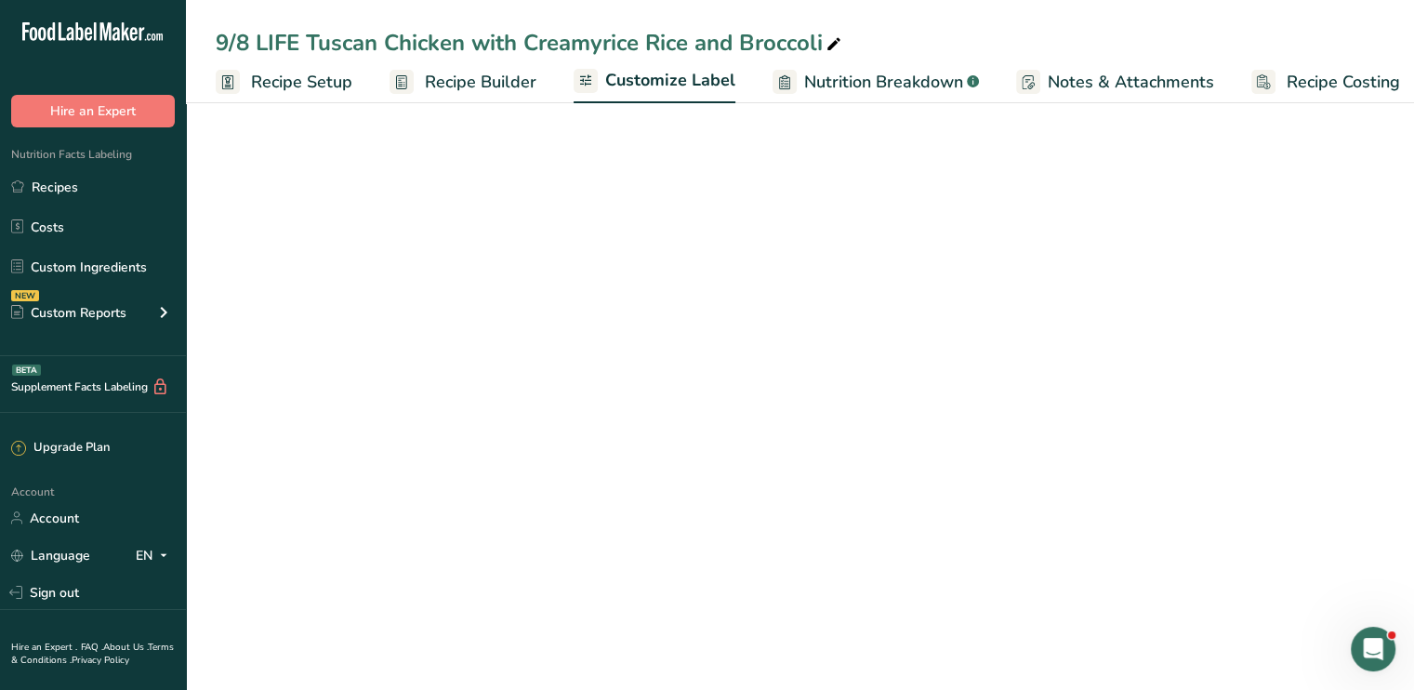
scroll to position [0, 16]
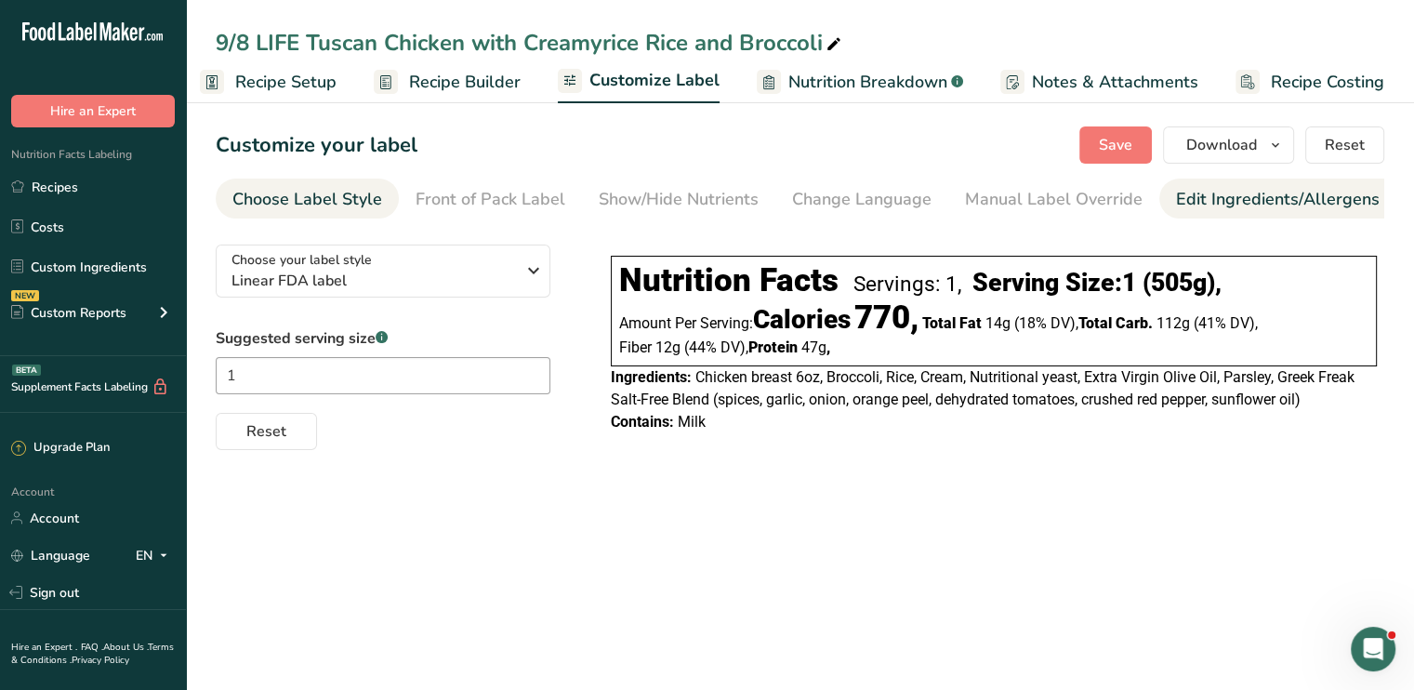
click at [1201, 207] on div "Edit Ingredients/Allergens List" at bounding box center [1294, 199] width 236 height 25
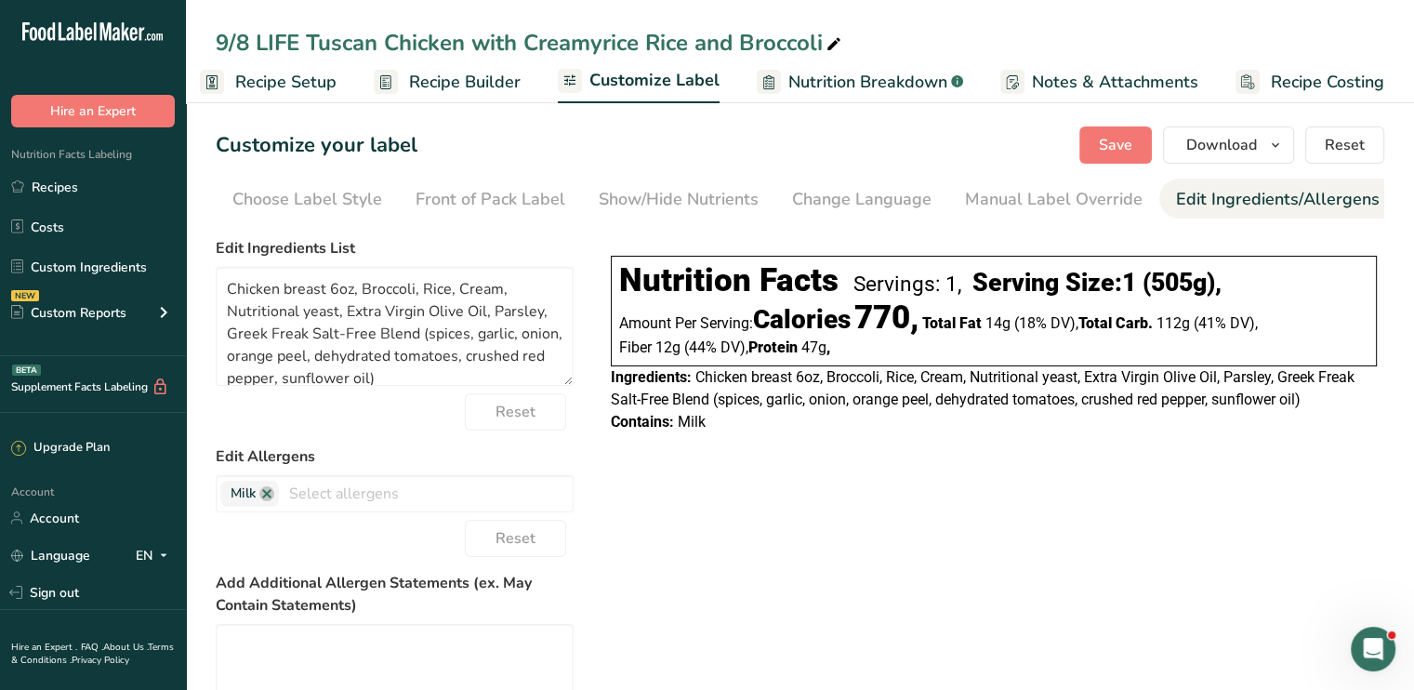
scroll to position [0, 182]
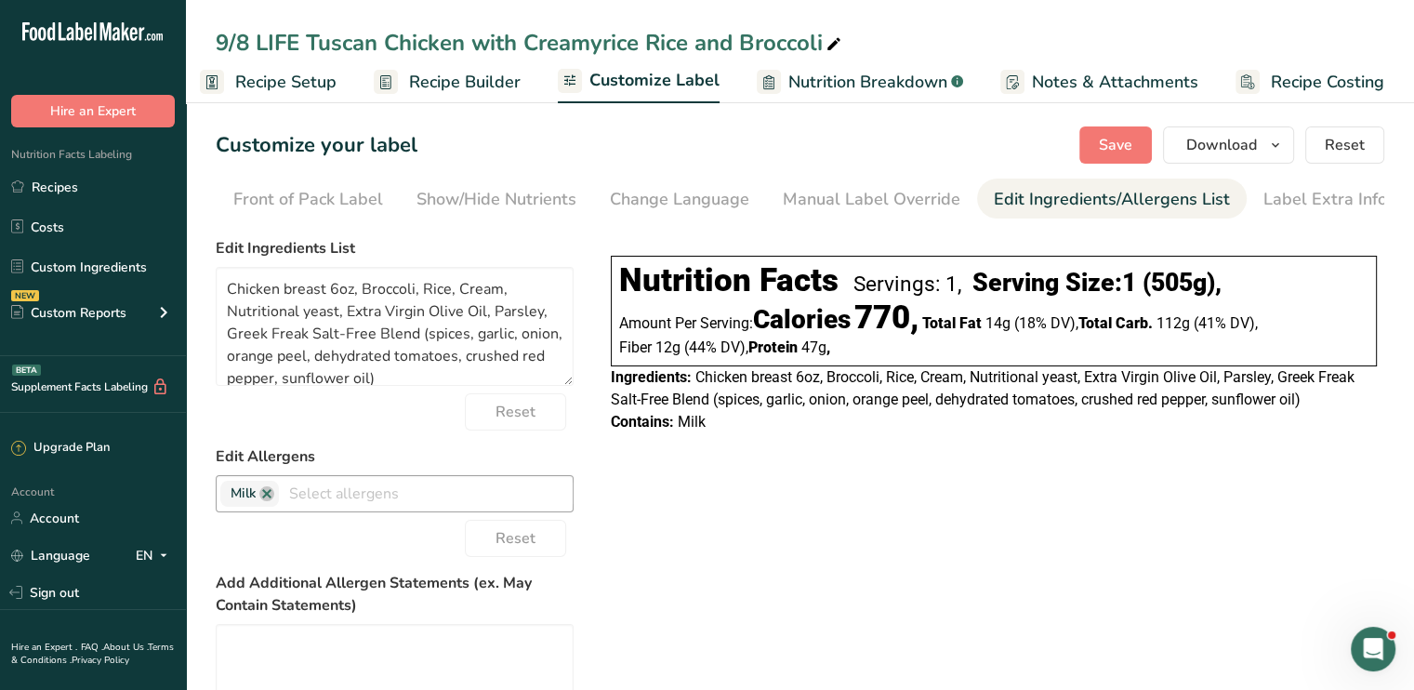
click at [270, 488] on span "Milk" at bounding box center [249, 494] width 59 height 26
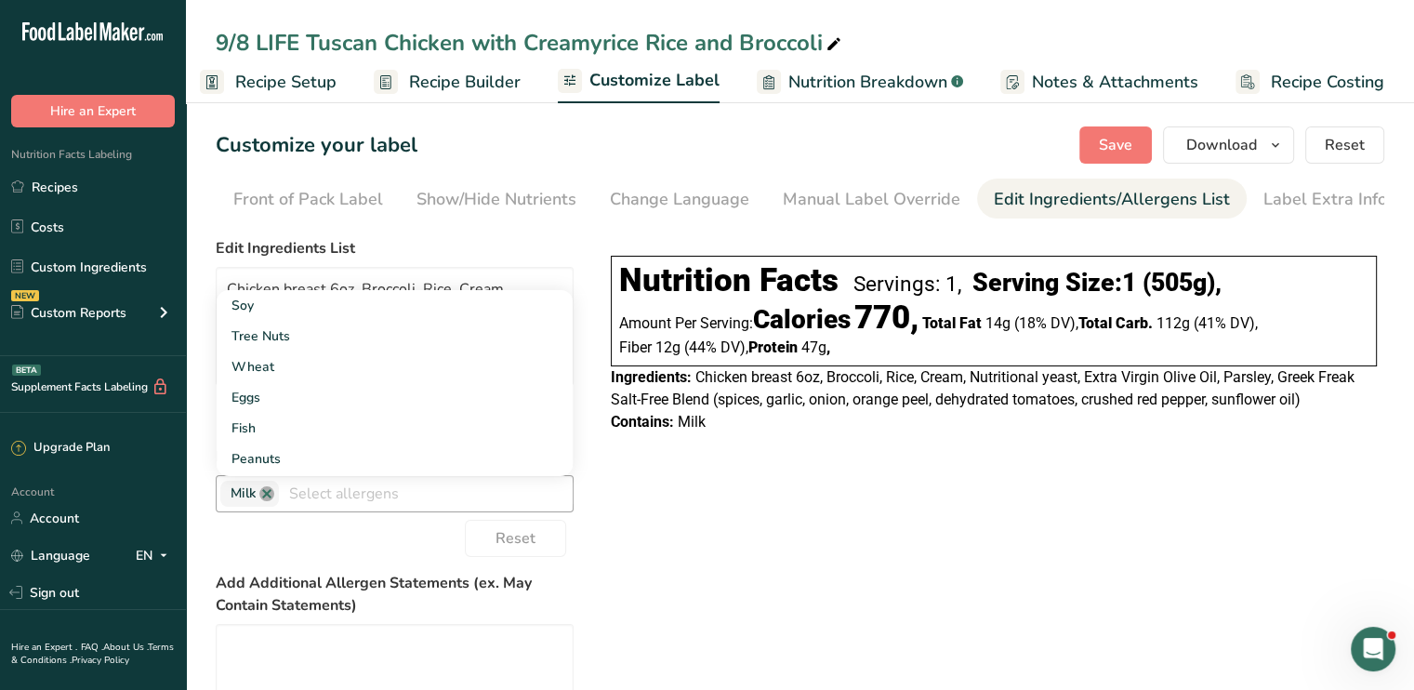
click at [270, 494] on link at bounding box center [266, 493] width 15 height 15
click at [821, 494] on div "Choose your label style Linear FDA label USA (FDA) Standard FDA label Tabular F…" at bounding box center [800, 558] width 1168 height 657
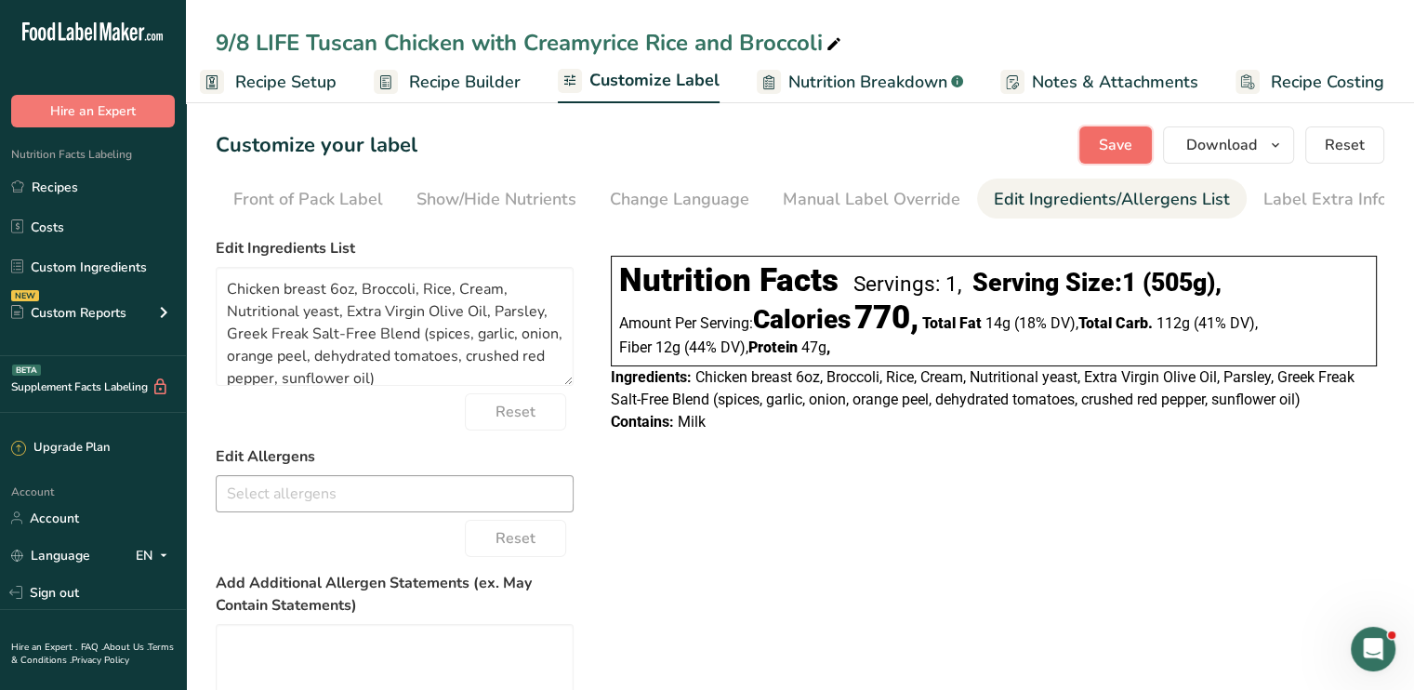
click at [1117, 147] on span "Save" at bounding box center [1115, 145] width 33 height 22
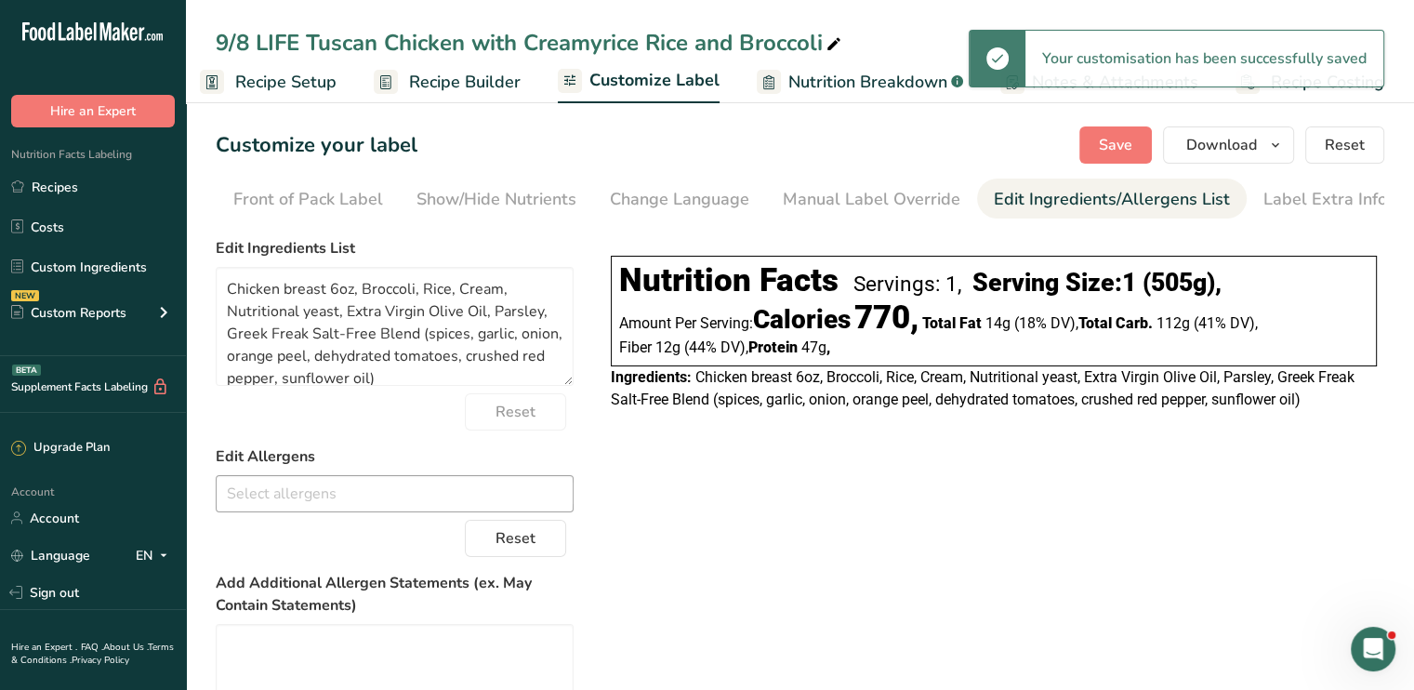
click at [638, 49] on div "9/8 LIFE Tuscan Chicken with Creamyrice Rice and Broccoli" at bounding box center [530, 42] width 629 height 33
click at [638, 49] on input "9/8 LIFE Tuscan Chicken with Creamyrice Rice and Broccoli" at bounding box center [800, 42] width 1168 height 33
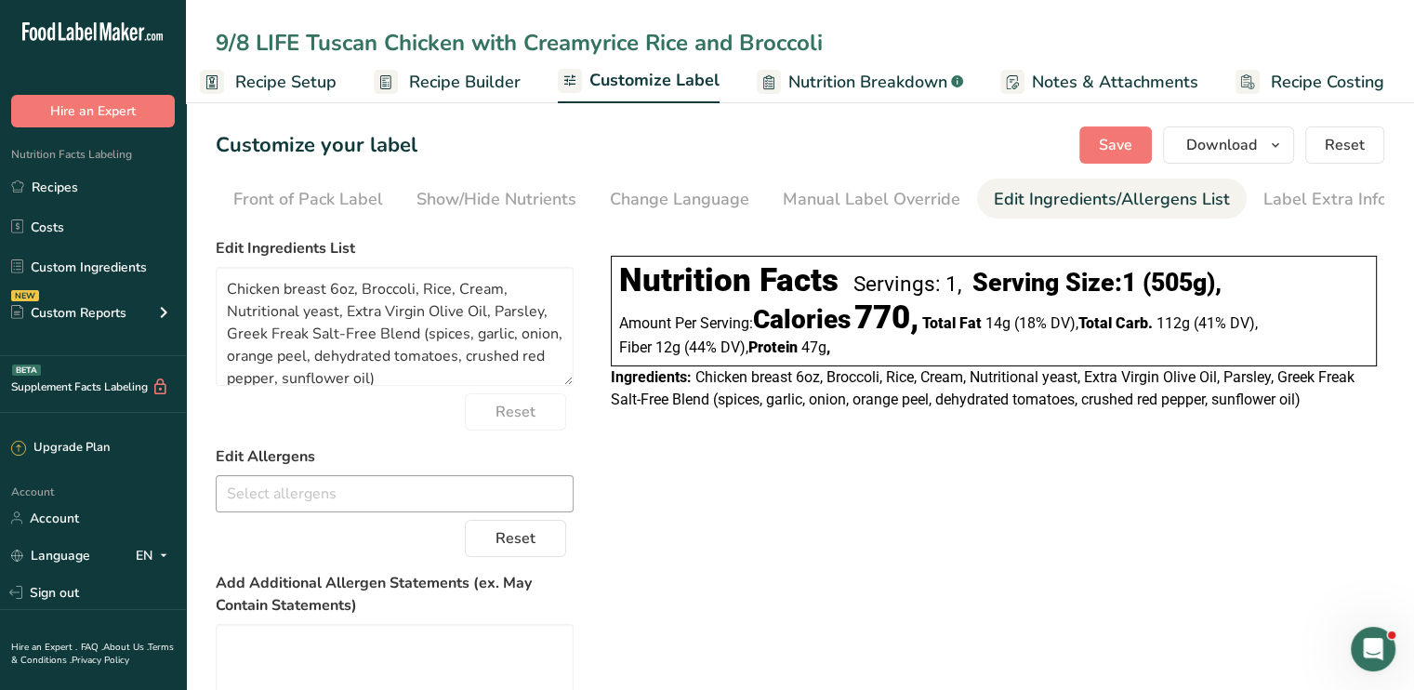
drag, startPoint x: 638, startPoint y: 49, endPoint x: 603, endPoint y: 48, distance: 34.4
click at [603, 48] on input "9/8 LIFE Tuscan Chicken with Creamyrice Rice and Broccoli" at bounding box center [800, 42] width 1168 height 33
click at [611, 46] on input "9/8 LIFE Tuscan Chicken with Creamy Rice and Broccoli" at bounding box center [800, 42] width 1168 height 33
type input "9/8 LIFE Tuscan Chicken with Creamy Rice and Broccoli"
click at [1109, 143] on span "Save" at bounding box center [1115, 145] width 33 height 22
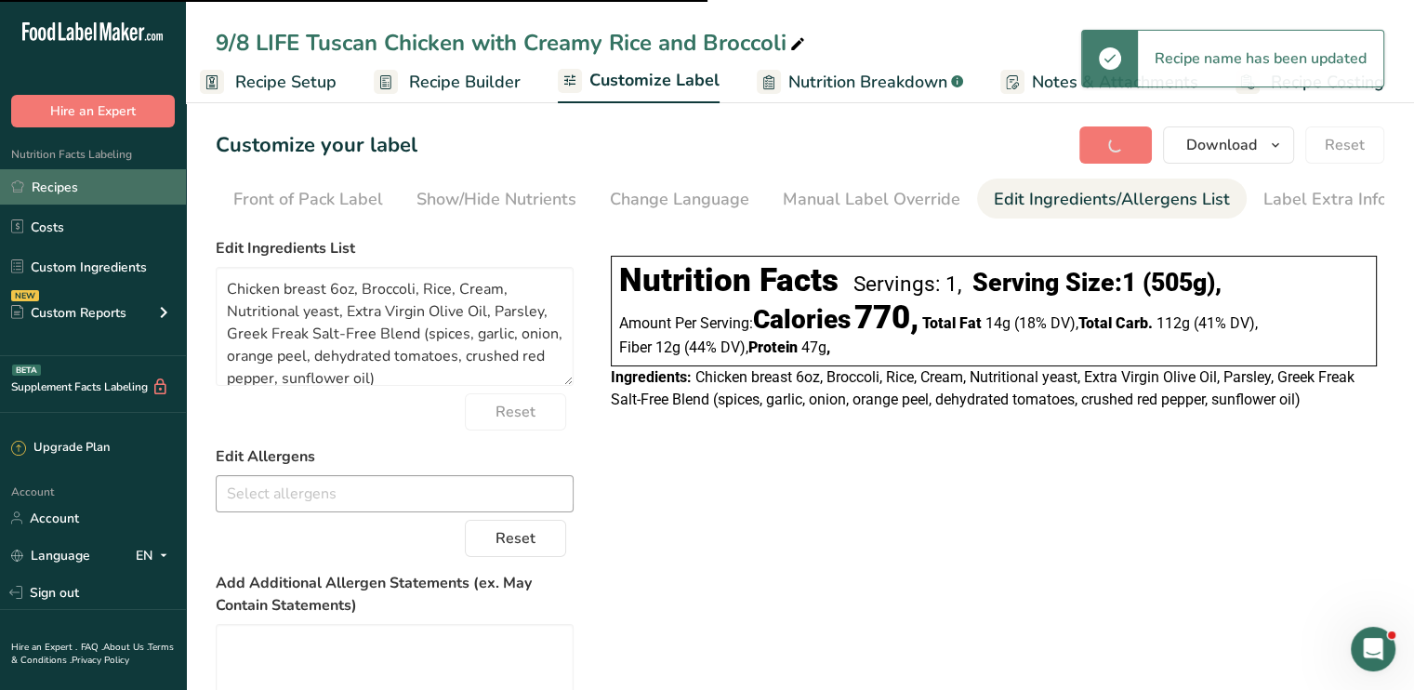
click at [97, 189] on link "Recipes" at bounding box center [93, 186] width 186 height 35
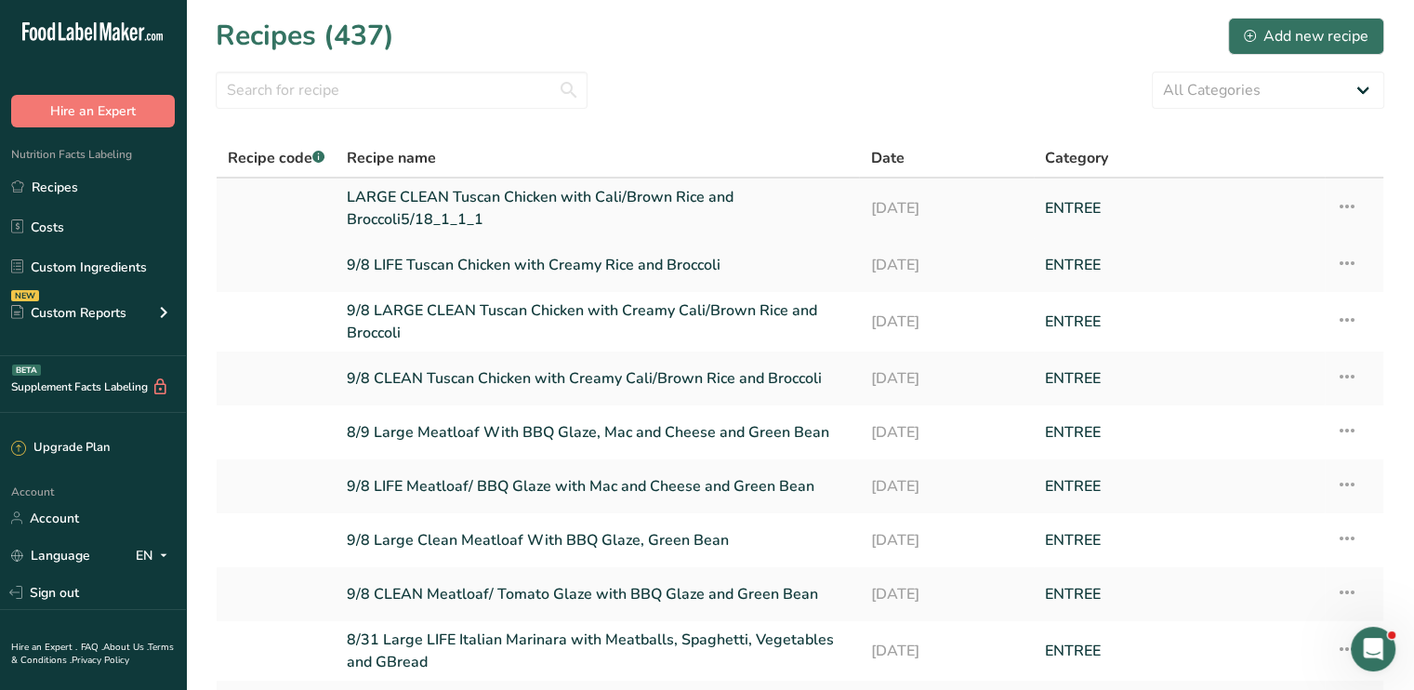
click at [532, 194] on link "LARGE CLEAN Tuscan Chicken with Cali/Brown Rice and Broccoli5/18_1_1_1" at bounding box center [597, 208] width 501 height 45
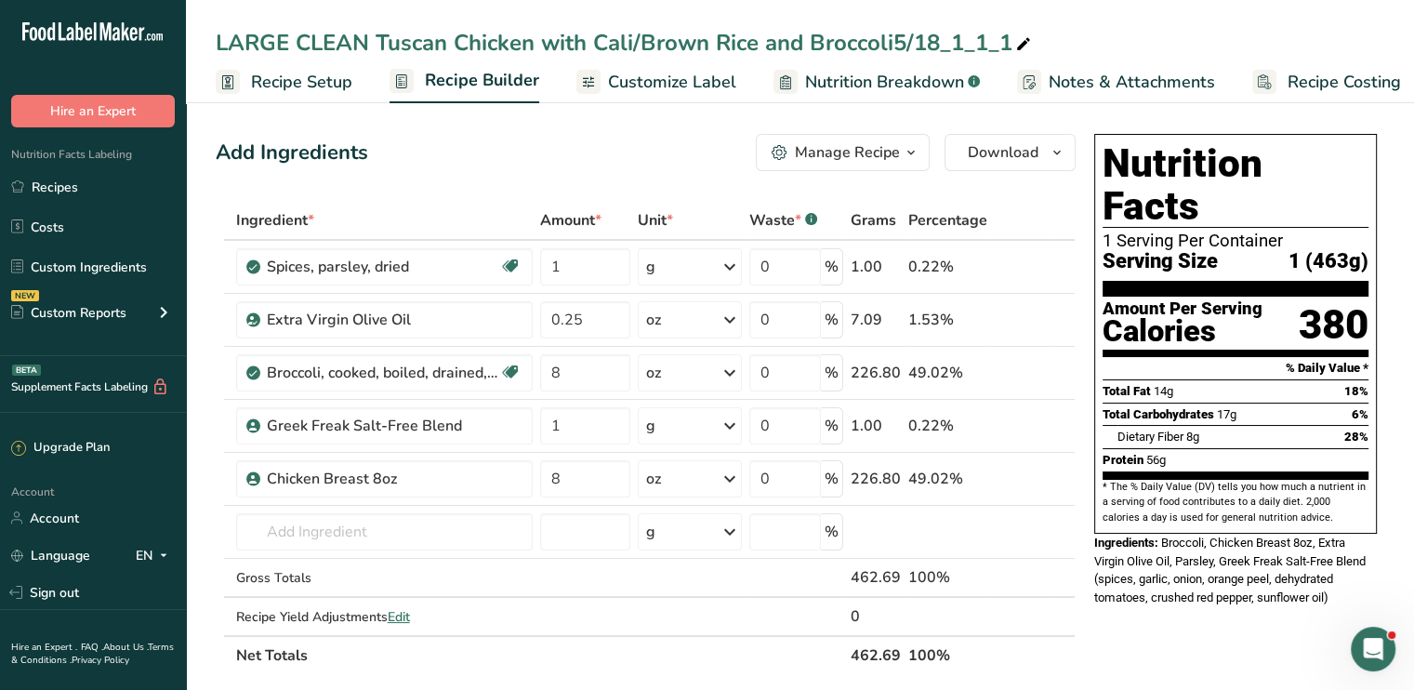
click at [1020, 36] on icon at bounding box center [1023, 45] width 17 height 26
drag, startPoint x: 714, startPoint y: 45, endPoint x: 595, endPoint y: 42, distance: 119.0
click at [595, 42] on input "LARGE CLEAN Tuscan Chicken with Cali/Brown Rice and Broccoli" at bounding box center [800, 42] width 1168 height 33
drag, startPoint x: 373, startPoint y: 47, endPoint x: 294, endPoint y: 47, distance: 79.0
click at [294, 47] on input "LARGE CLEAN Tuscan Chicken with Creamy Rice and Broccoli" at bounding box center [800, 42] width 1168 height 33
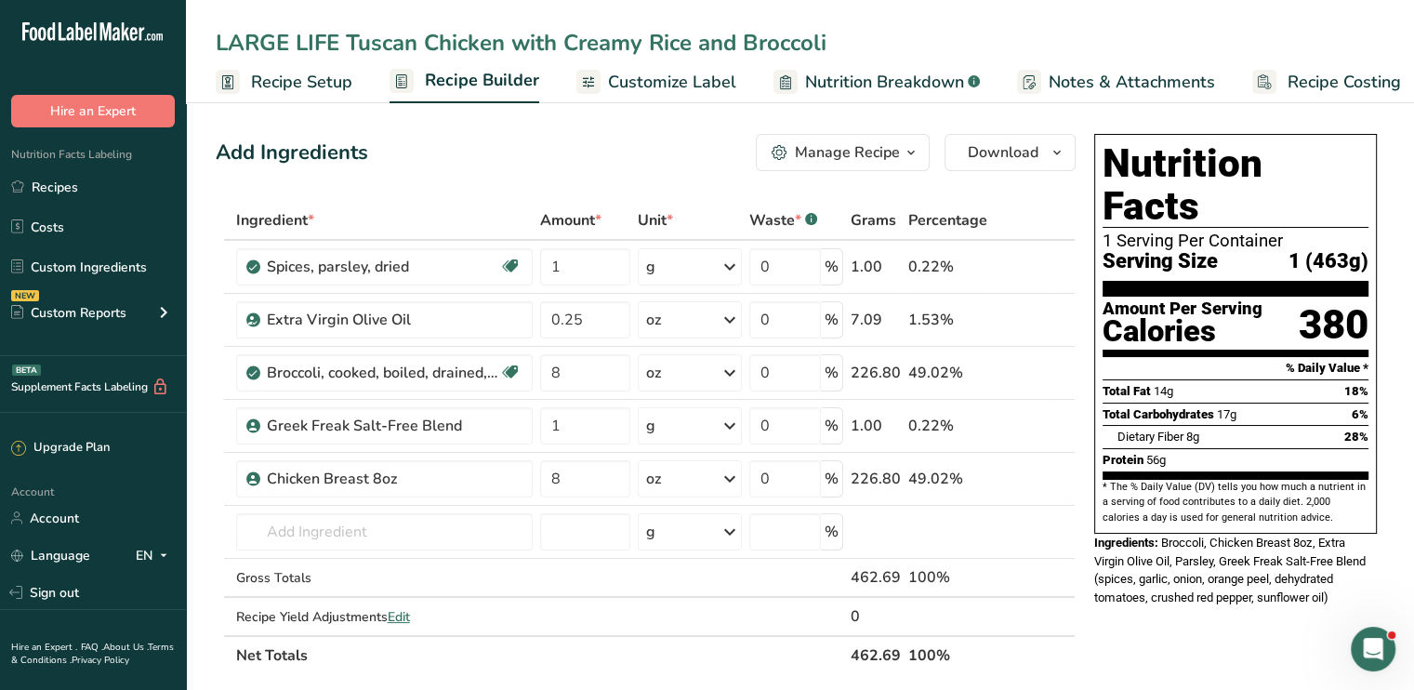
type input "LARGE LIFE Tuscan Chicken with Creamy Rice and Broccoli"
click at [212, 40] on div "LARGE LIFE Tuscan Chicken with Creamy Rice and Broccoli" at bounding box center [800, 42] width 1228 height 33
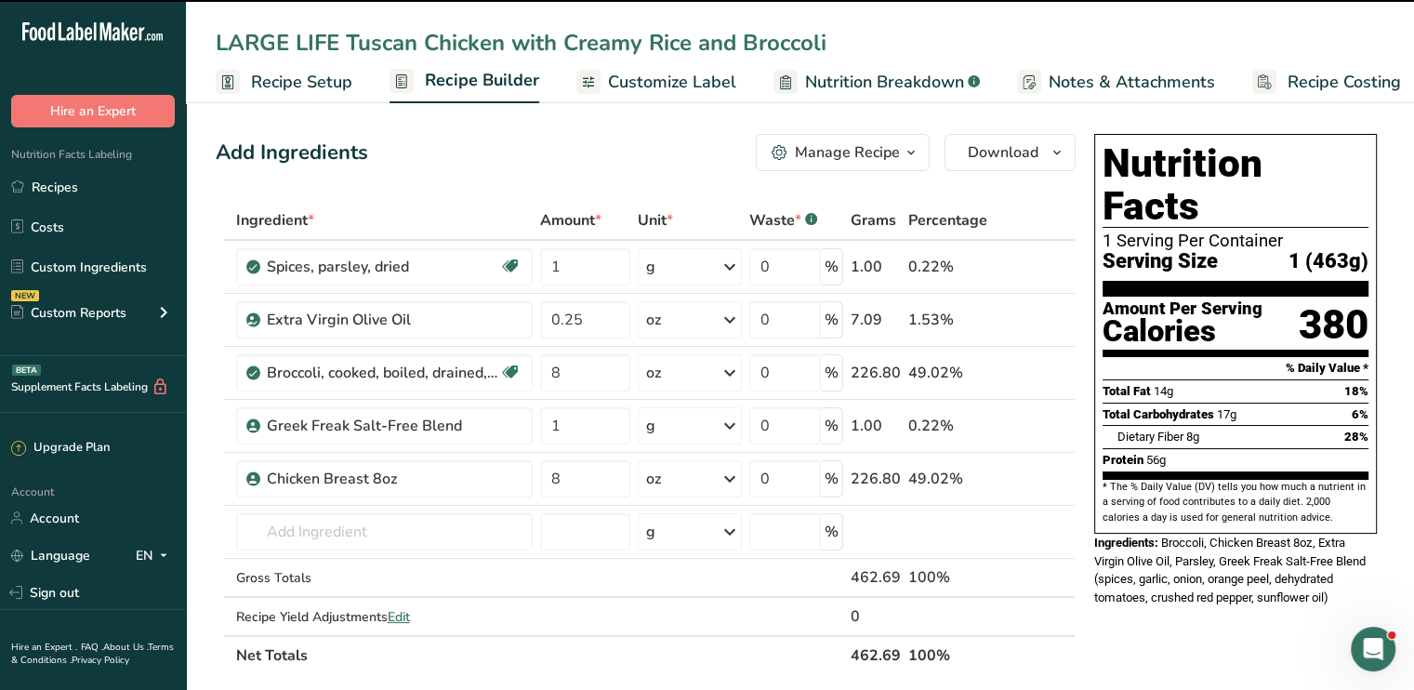
click at [214, 42] on div "LARGE LIFE Tuscan Chicken with Creamy Rice and Broccoli" at bounding box center [800, 42] width 1228 height 33
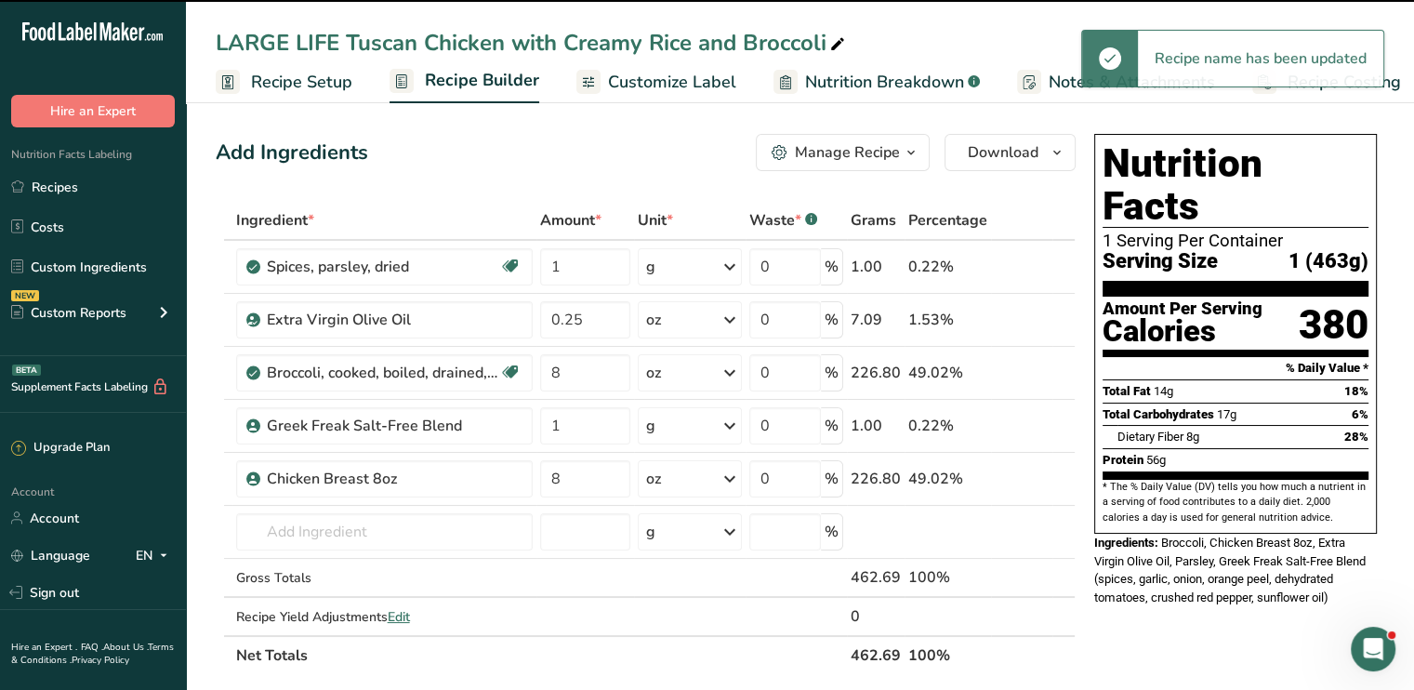
click at [216, 42] on div "LARGE LIFE Tuscan Chicken with Creamy Rice and Broccoli" at bounding box center [532, 42] width 633 height 33
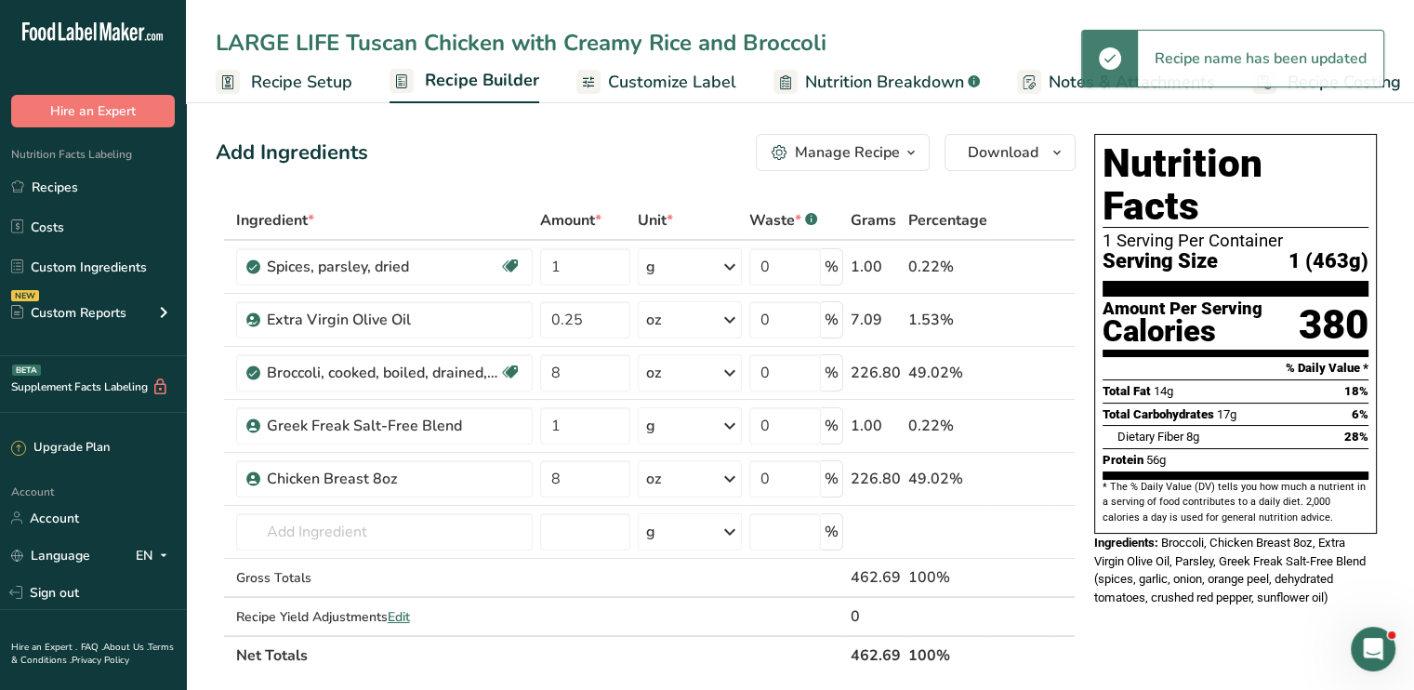
click at [219, 41] on input "LARGE LIFE Tuscan Chicken with Creamy Rice and Broccoli" at bounding box center [800, 42] width 1168 height 33
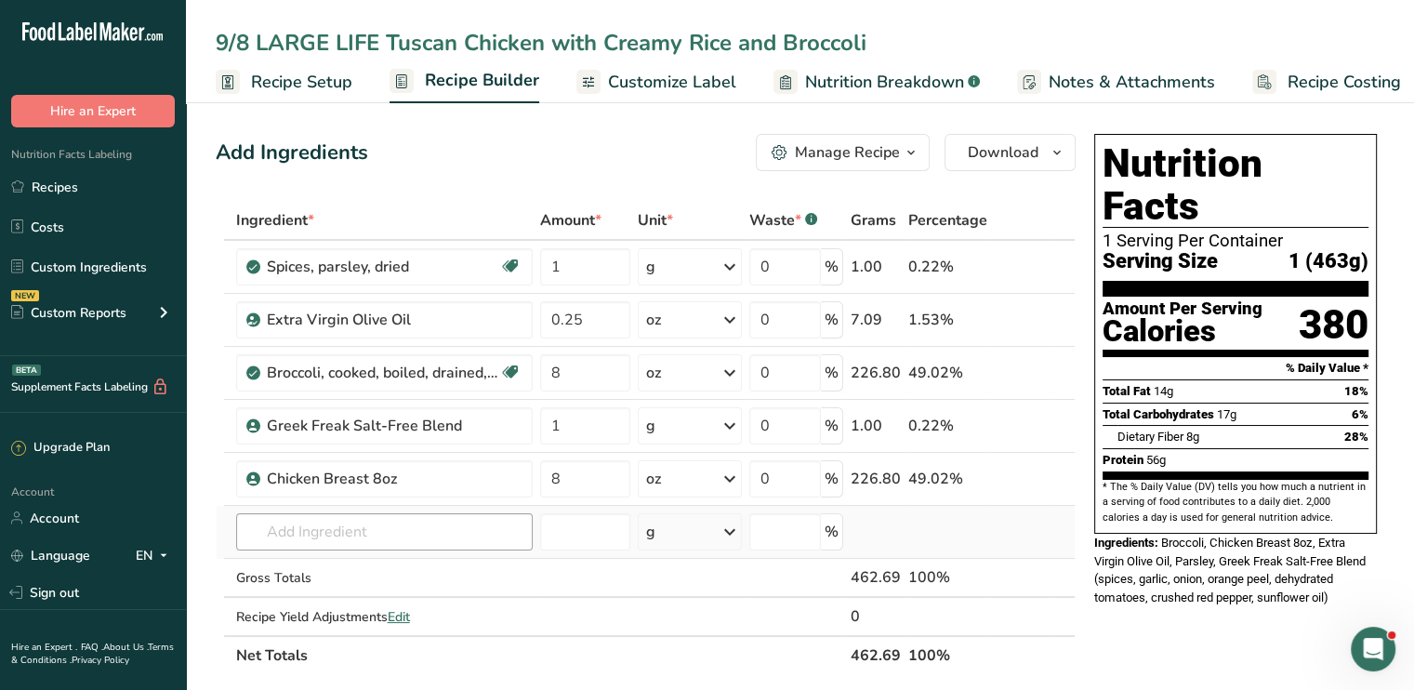
type input "9/8 LARGE LIFE Tuscan Chicken with Creamy Rice and Broccoli"
click at [410, 532] on input "text" at bounding box center [384, 531] width 296 height 37
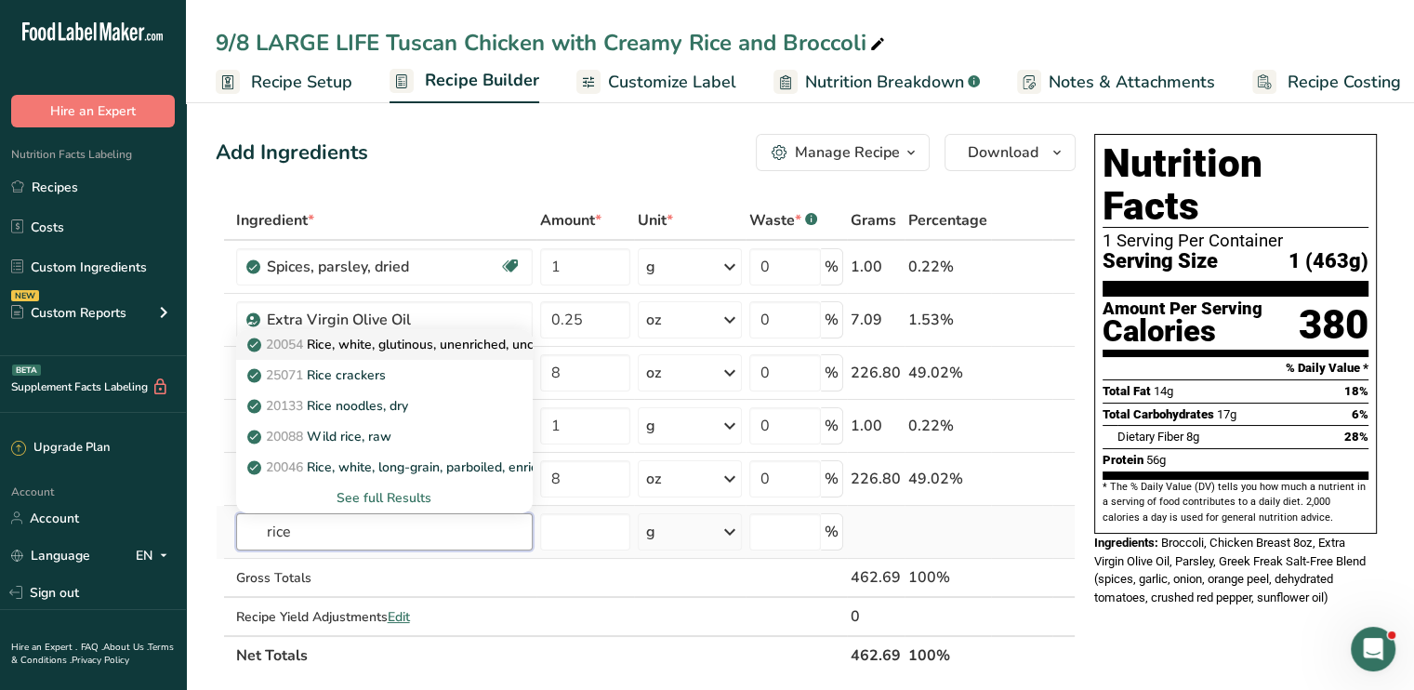
type input "rice"
click at [371, 345] on p "20054 Rice, white, glutinous, unenriched, uncooked" at bounding box center [410, 345] width 319 height 20
type input "Rice, white, glutinous, unenriched, uncooked"
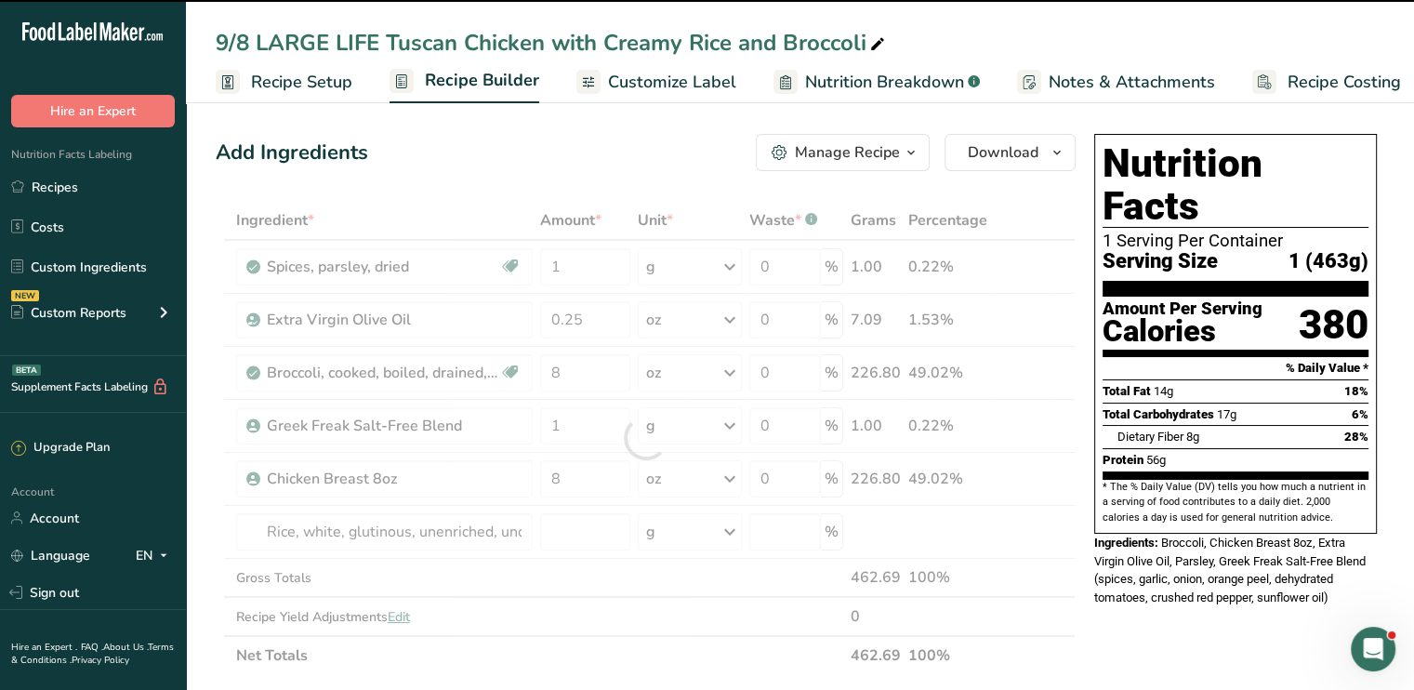
type input "0"
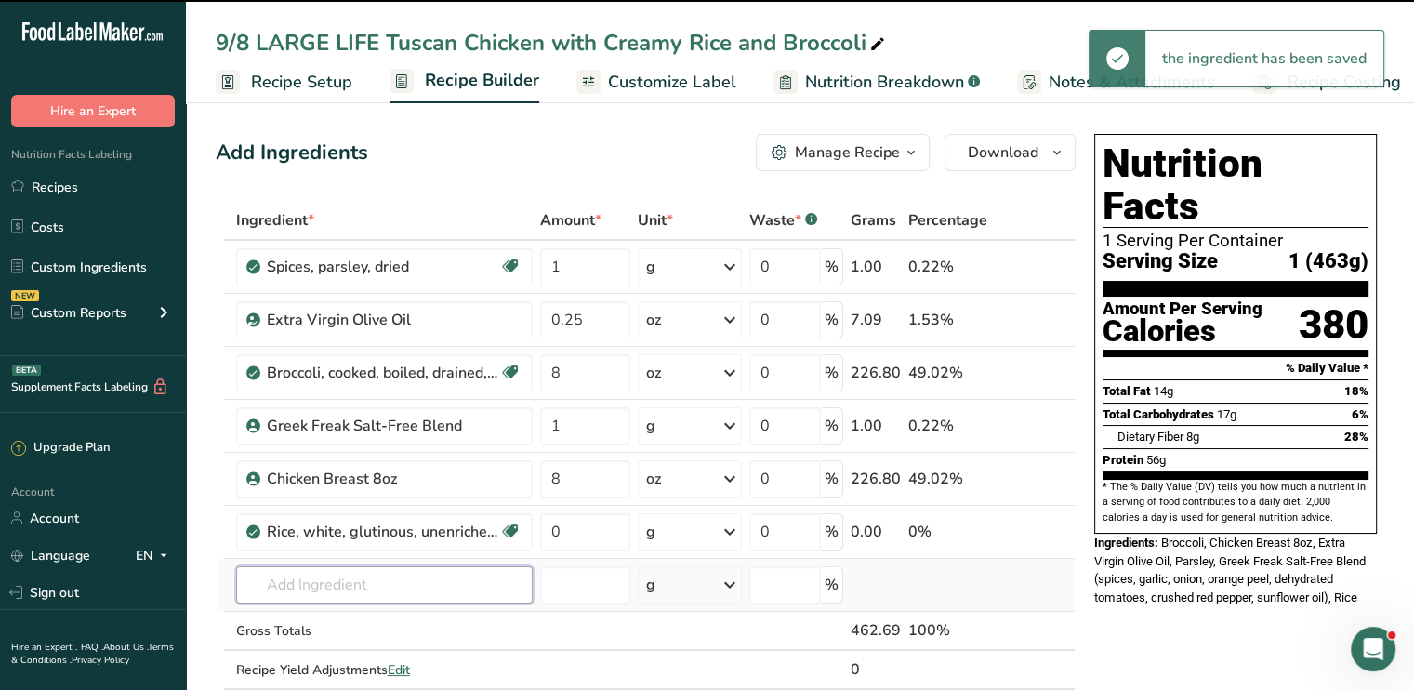
click at [364, 586] on input "text" at bounding box center [384, 584] width 296 height 37
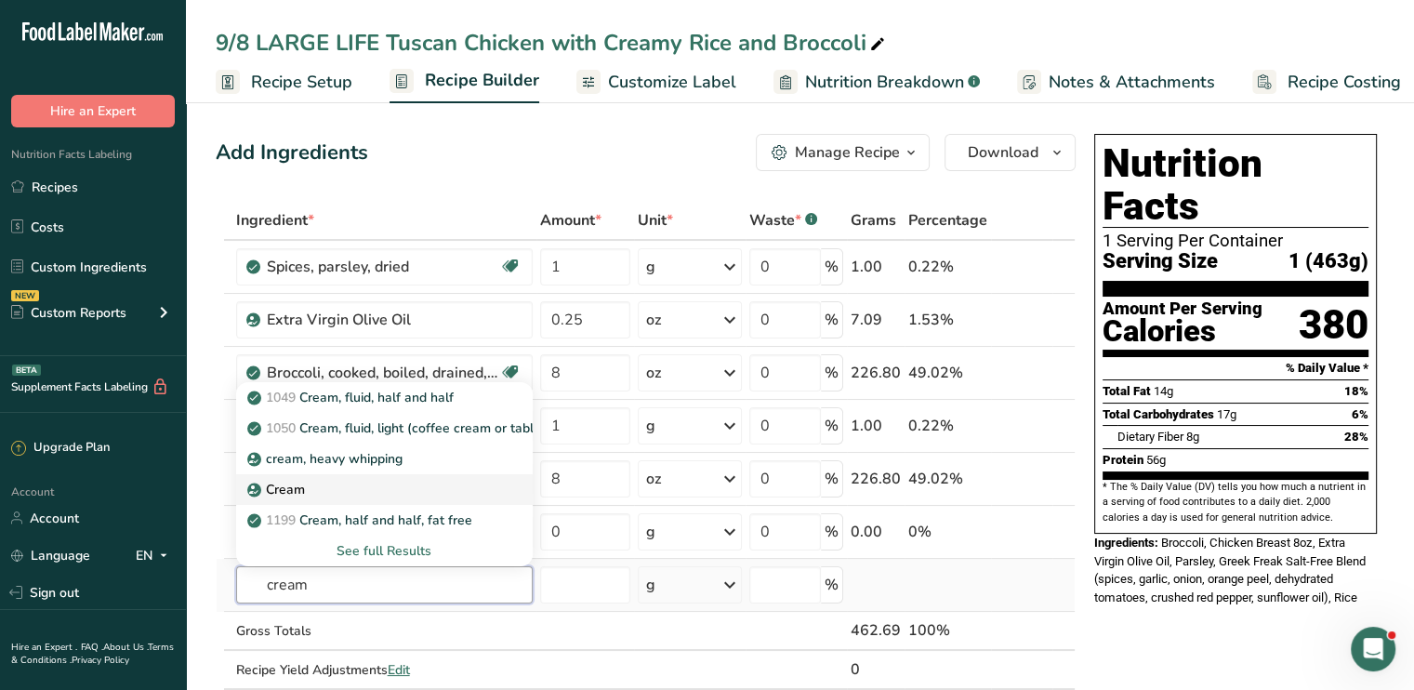
type input "cream"
click at [354, 480] on div "Cream" at bounding box center [369, 490] width 237 height 20
type input "Cream"
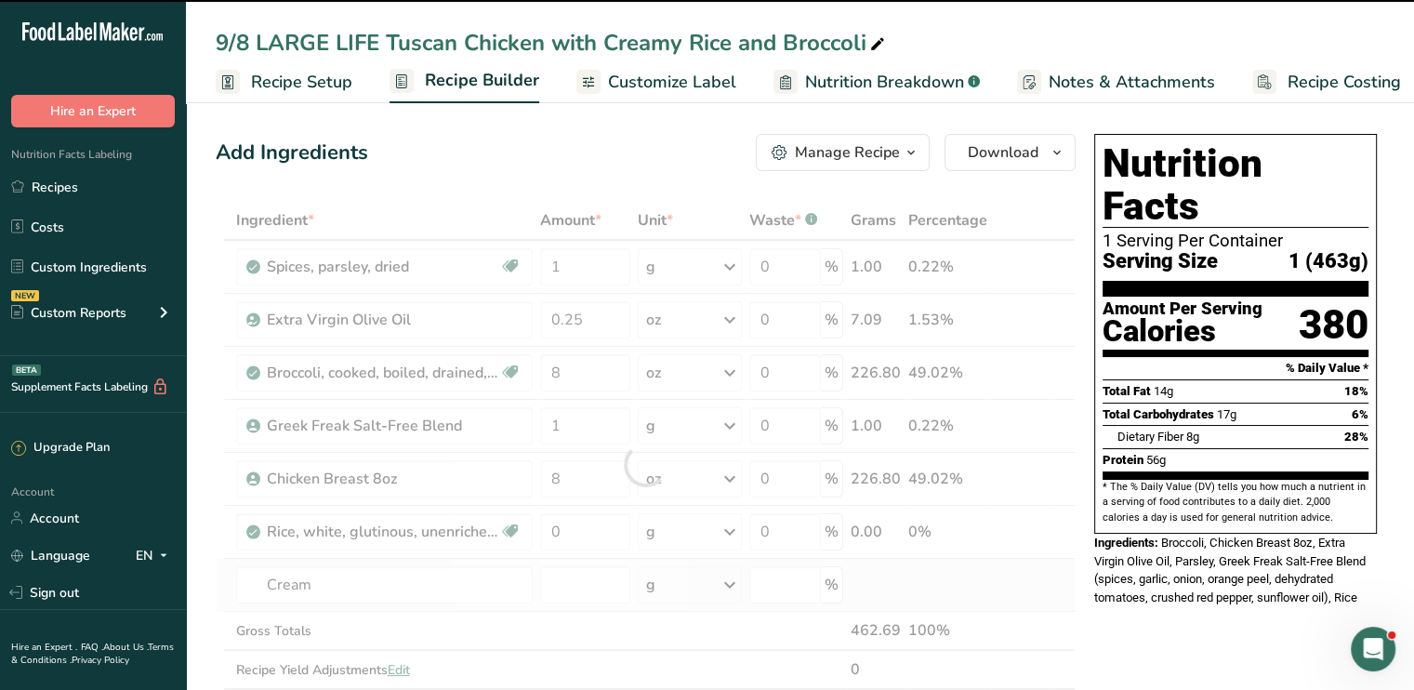
type input "0"
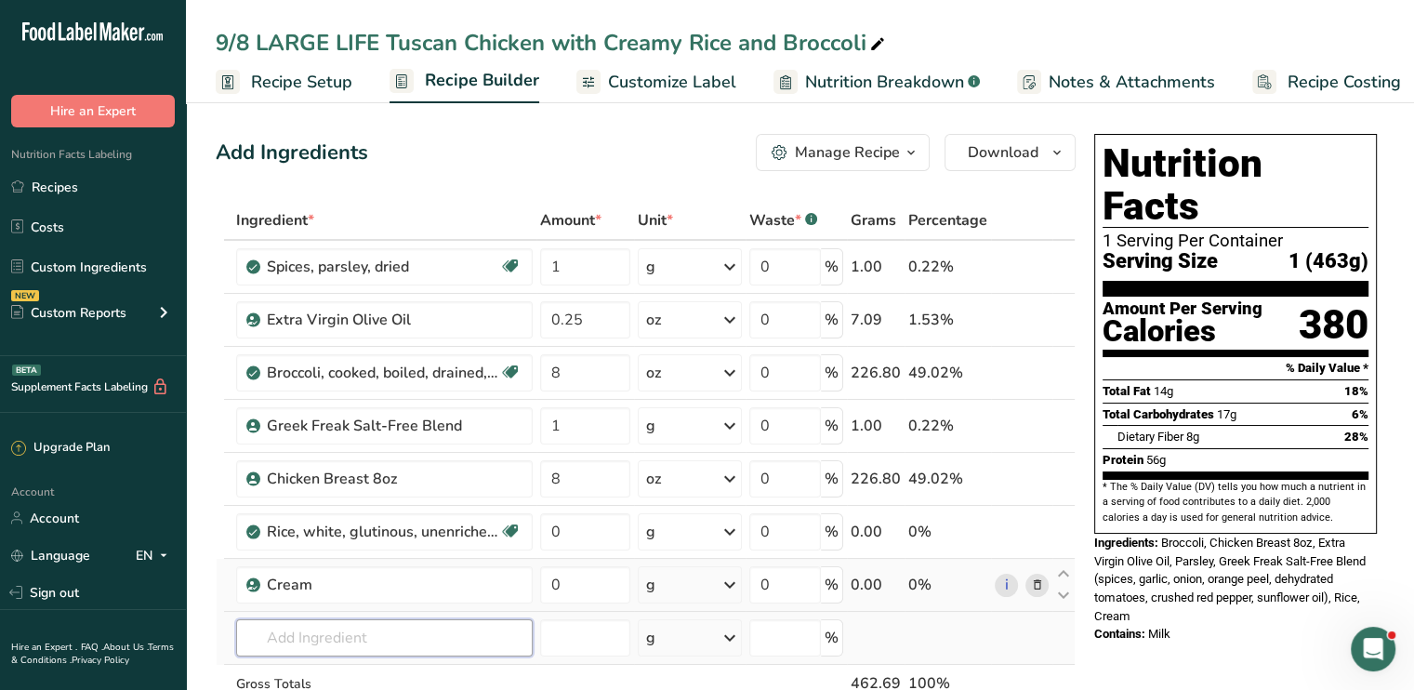
click at [357, 640] on input "text" at bounding box center [384, 637] width 296 height 37
type input "y"
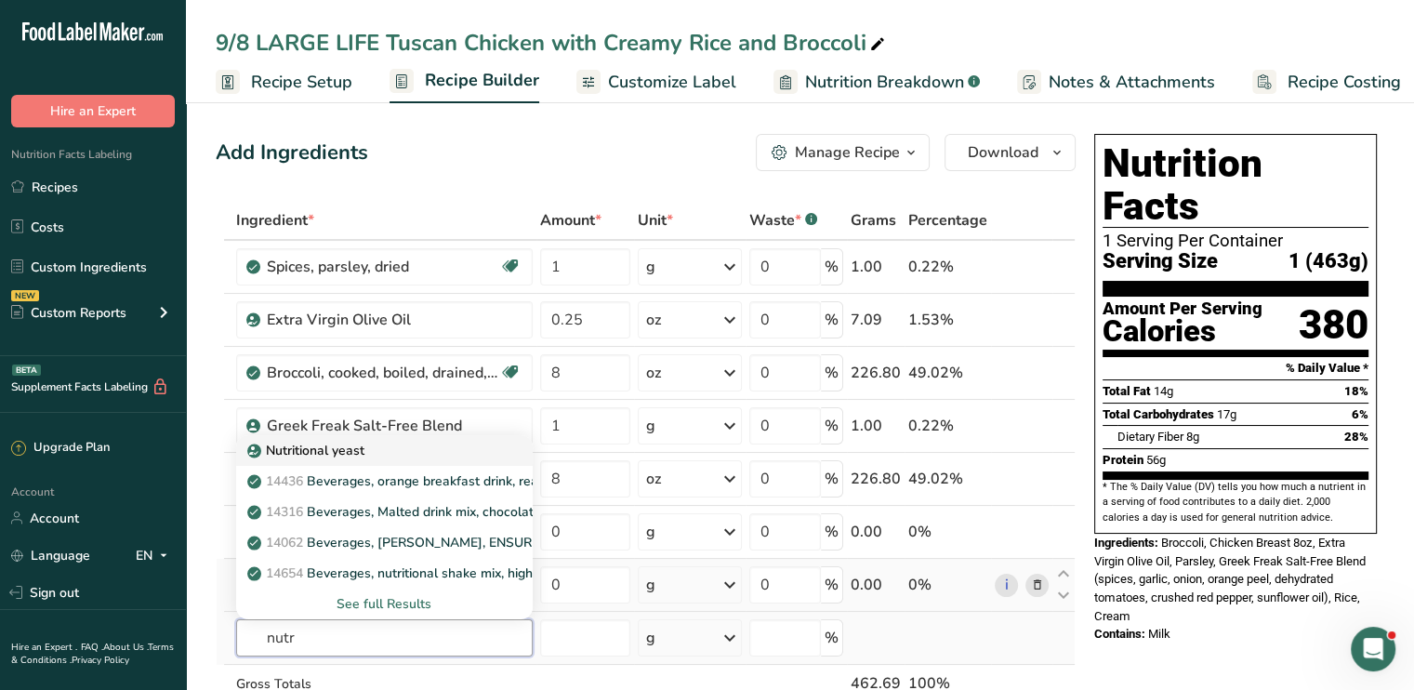
type input "nutr"
click at [351, 456] on p "Nutritional yeast" at bounding box center [307, 451] width 113 height 20
type input "Nutritional yeast"
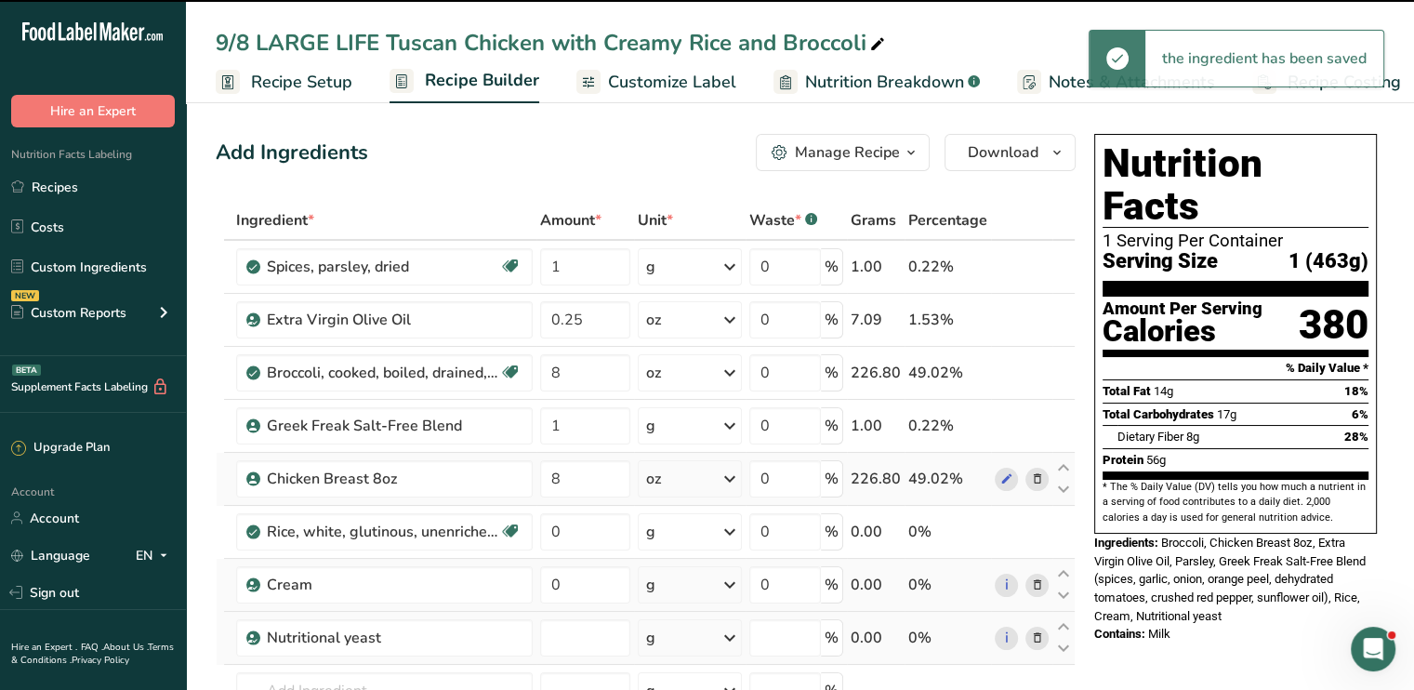
type input "0"
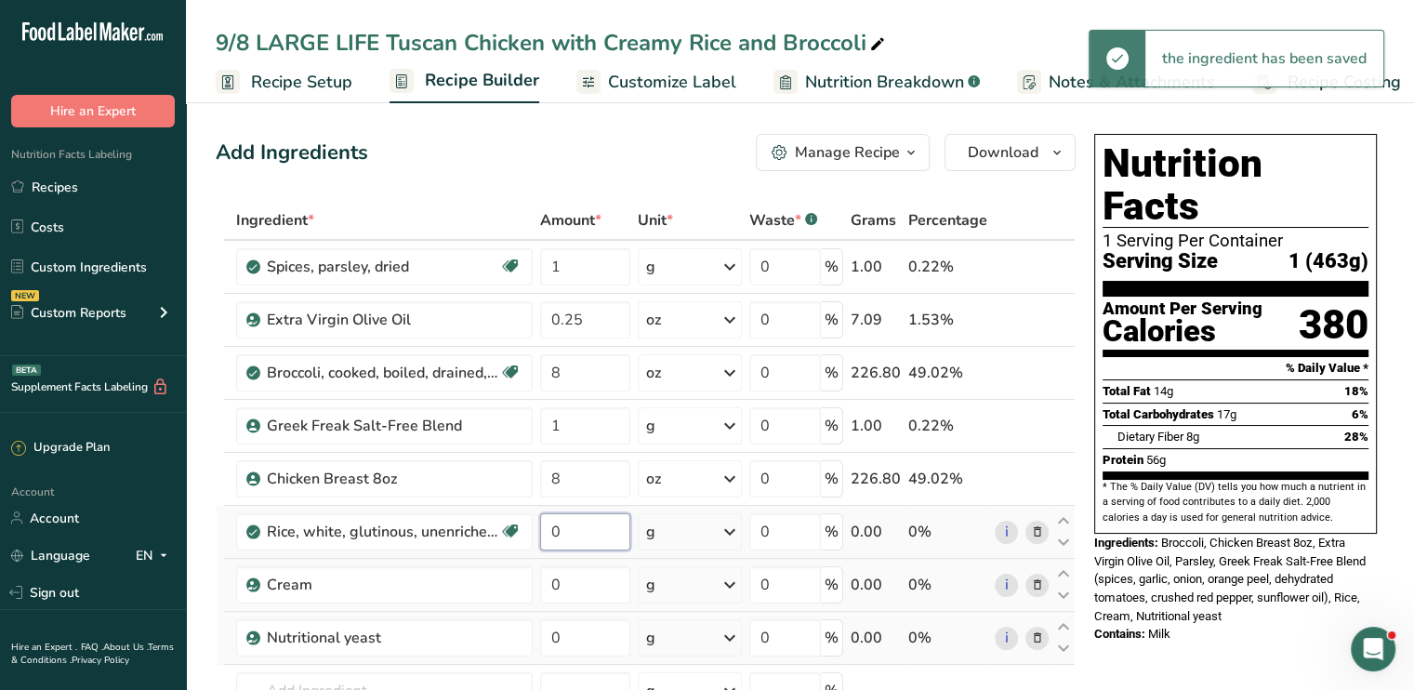
click at [596, 534] on input "0" at bounding box center [585, 531] width 90 height 37
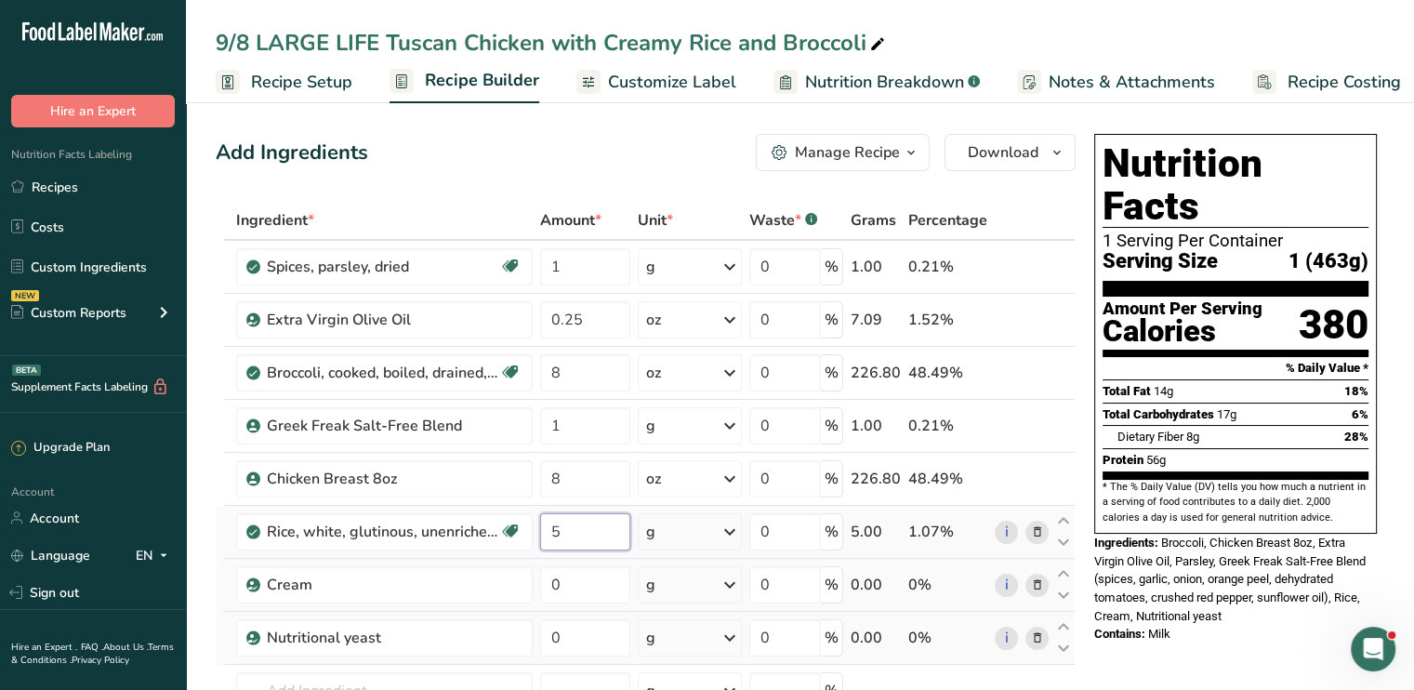
type input "5"
click at [729, 533] on div "Ingredient * Amount * Unit * Waste * .a-a{fill:#347362;}.b-a{fill:#fff;} Grams …" at bounding box center [646, 517] width 860 height 633
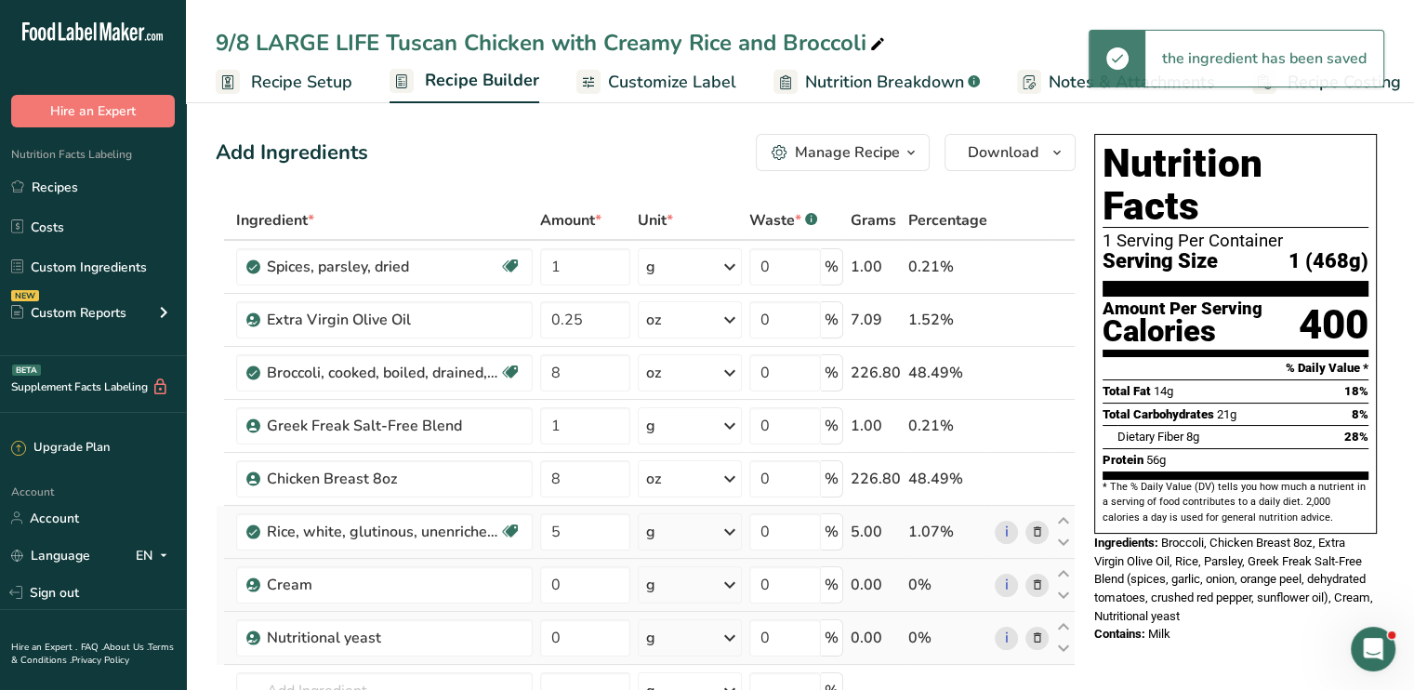
click at [729, 533] on icon at bounding box center [729, 531] width 22 height 33
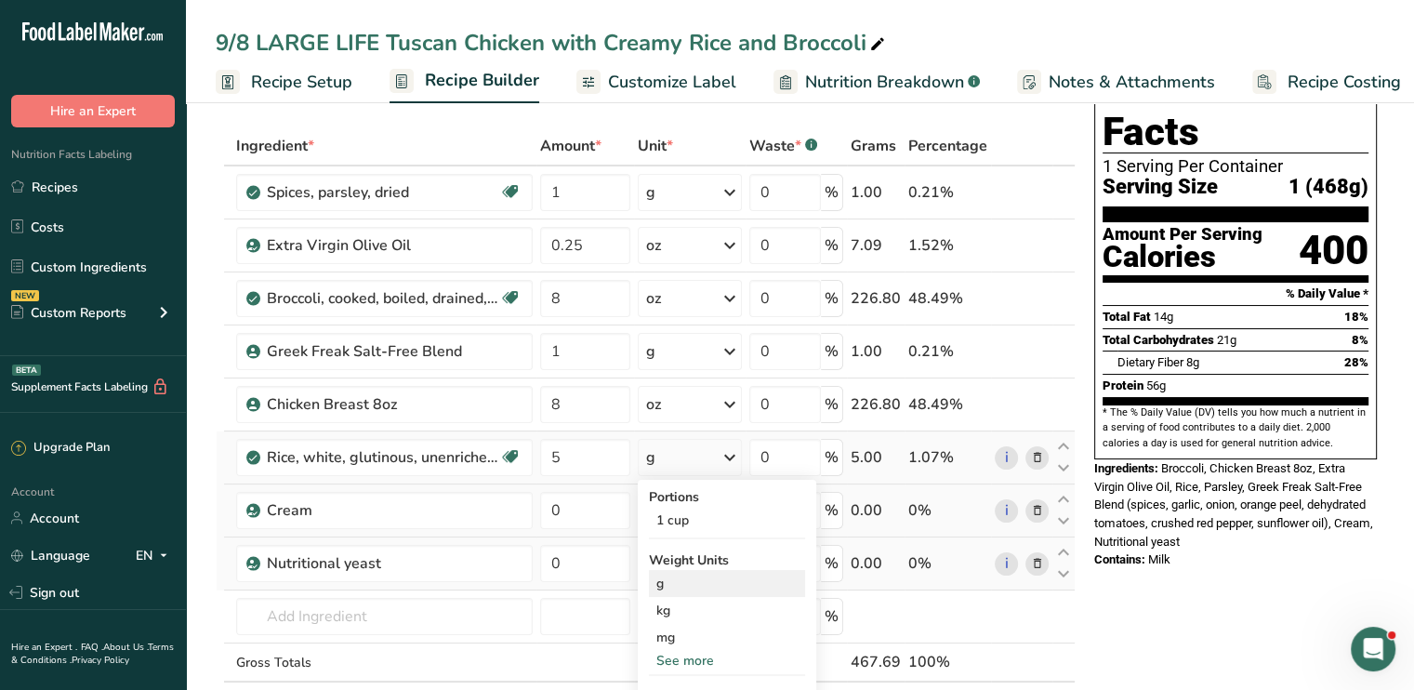
scroll to position [112, 0]
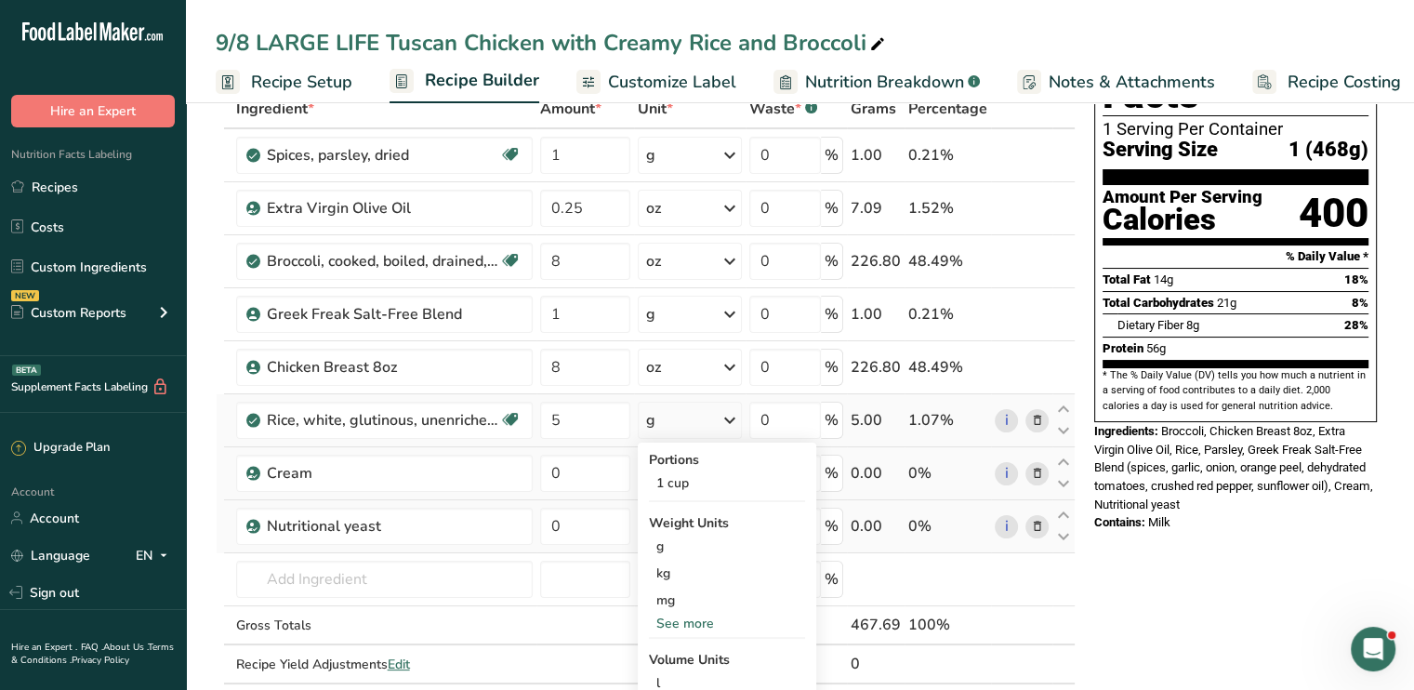
click at [700, 626] on div "See more" at bounding box center [727, 623] width 156 height 20
click at [683, 680] on div "oz" at bounding box center [727, 680] width 156 height 27
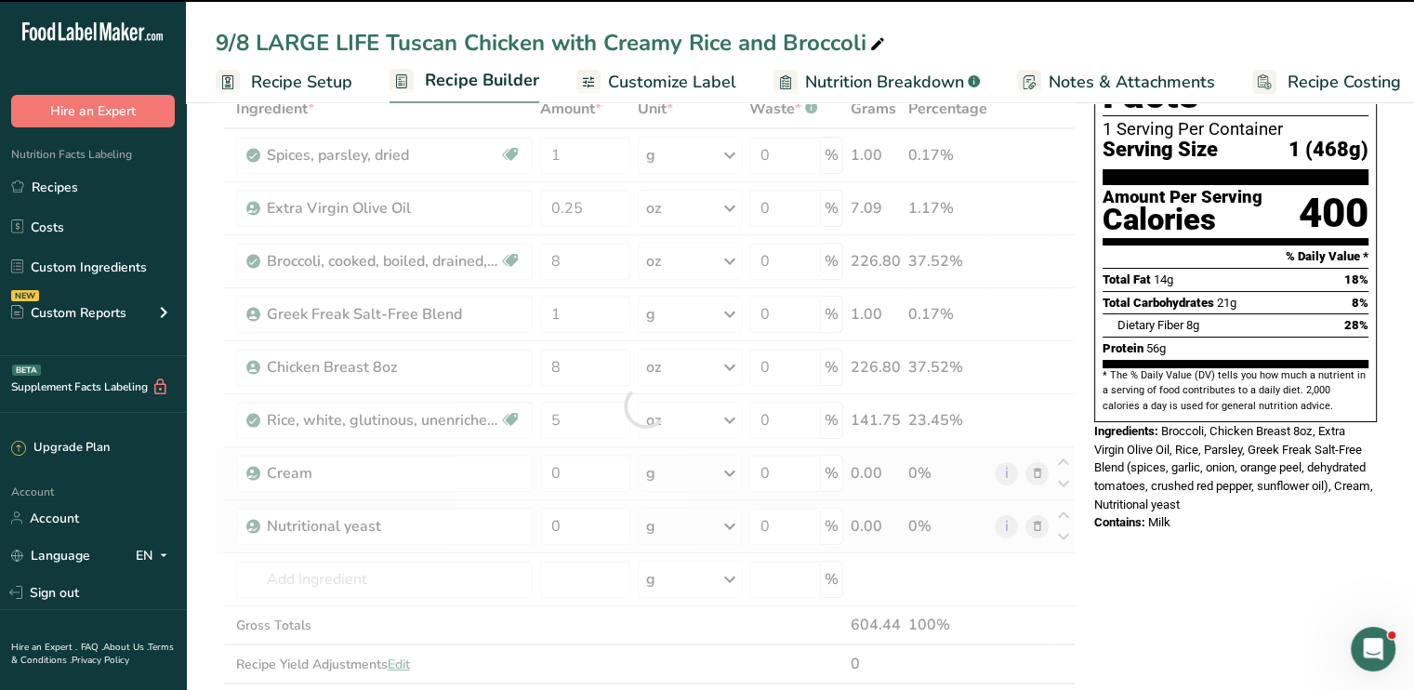
click at [571, 480] on div at bounding box center [646, 405] width 860 height 633
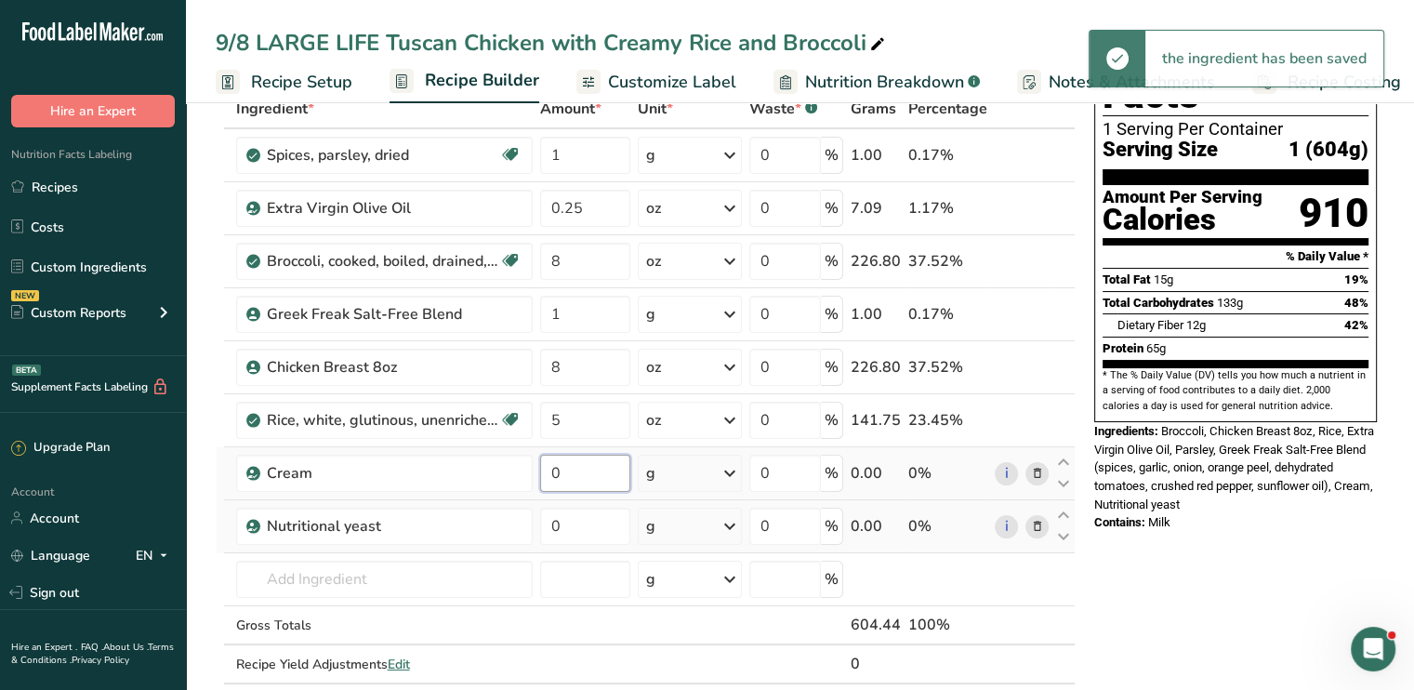
click at [571, 480] on input "0" at bounding box center [585, 472] width 90 height 37
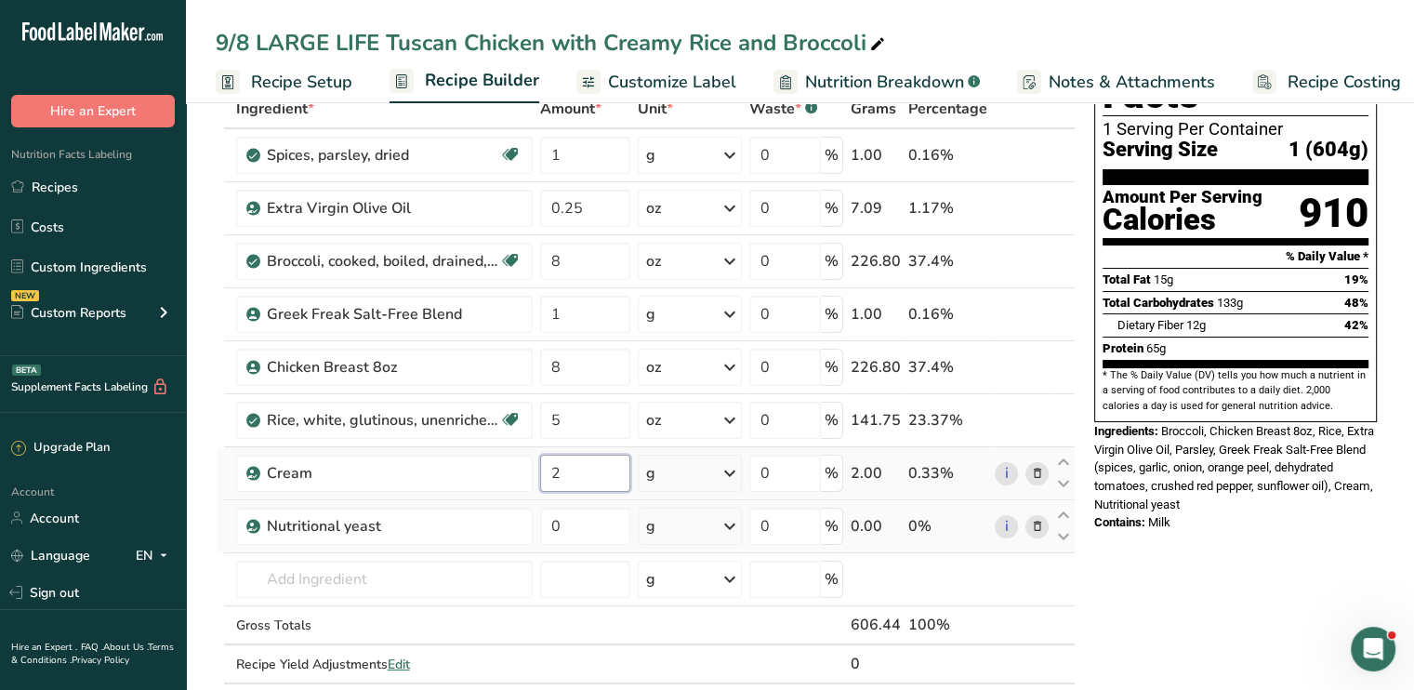
type input "2"
click at [729, 469] on div "Ingredient * Amount * Unit * Waste * .a-a{fill:#347362;}.b-a{fill:#fff;} Grams …" at bounding box center [646, 405] width 860 height 633
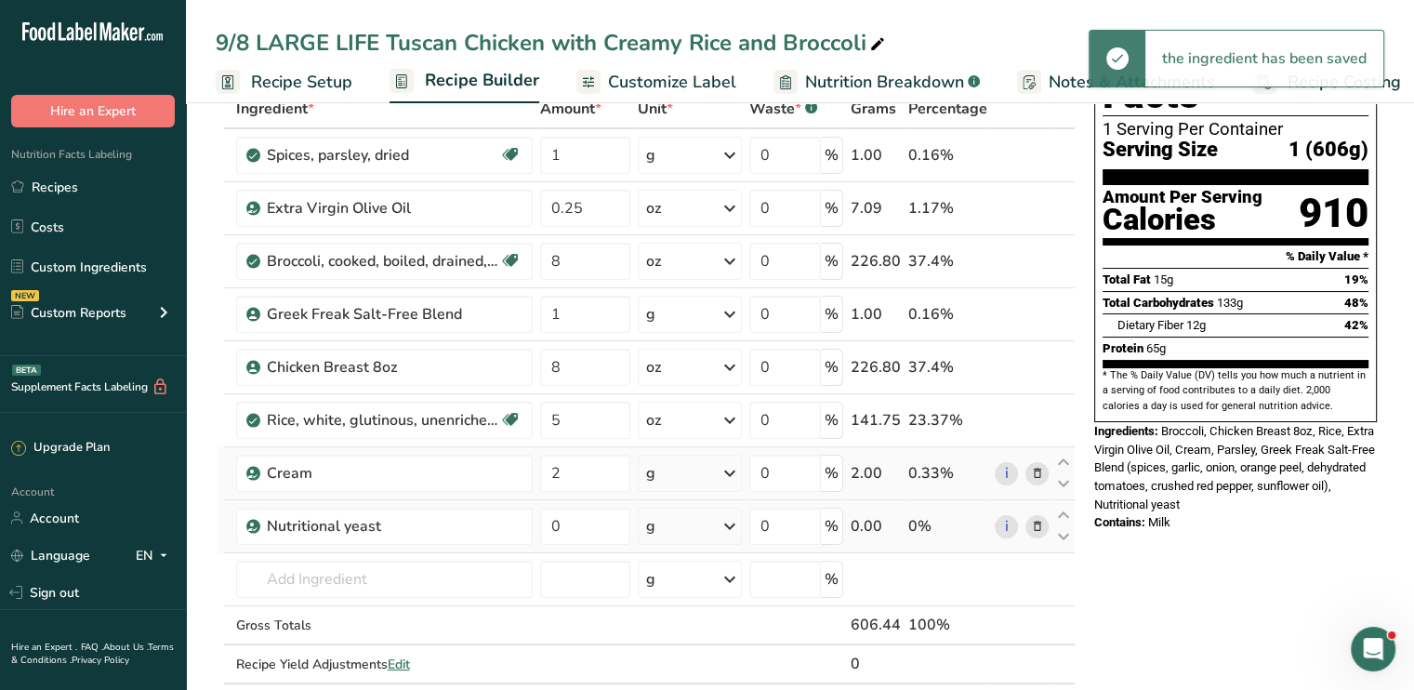
click at [729, 469] on icon at bounding box center [729, 472] width 22 height 33
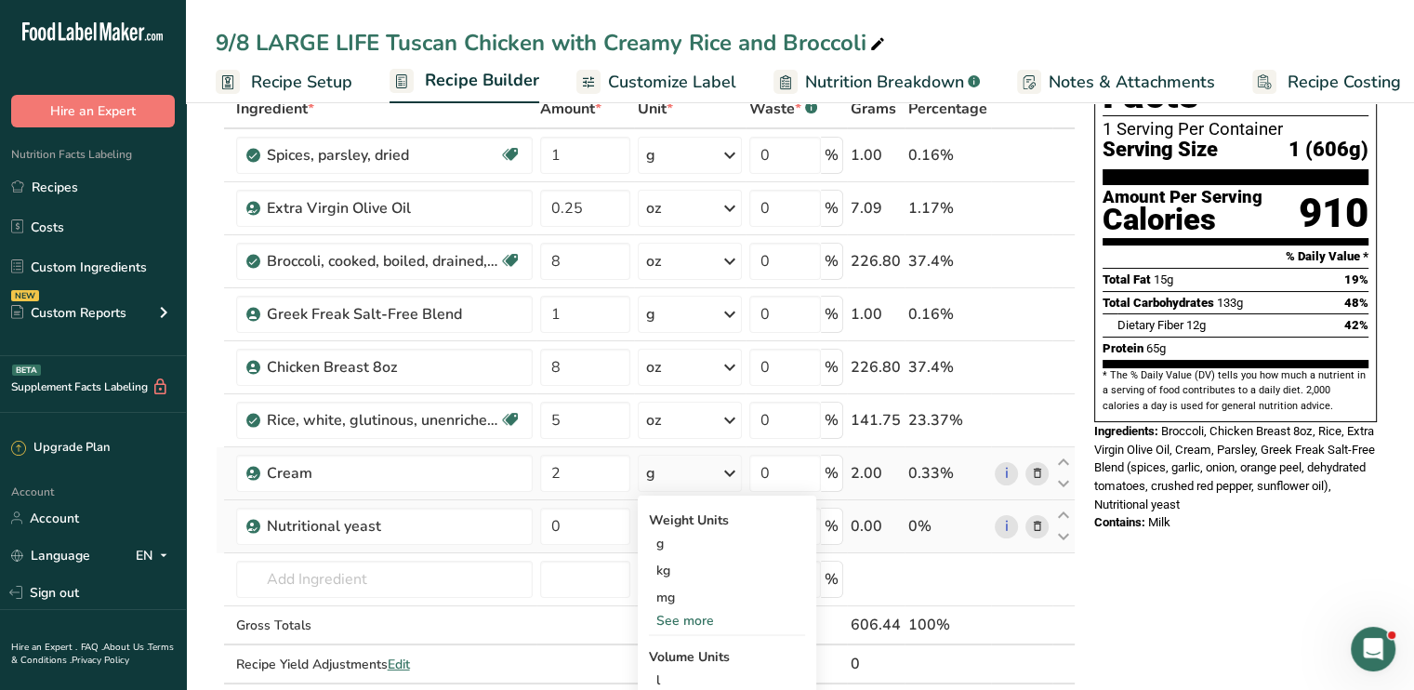
click at [697, 626] on div "See more" at bounding box center [727, 621] width 156 height 20
click at [686, 675] on div "oz" at bounding box center [727, 678] width 156 height 27
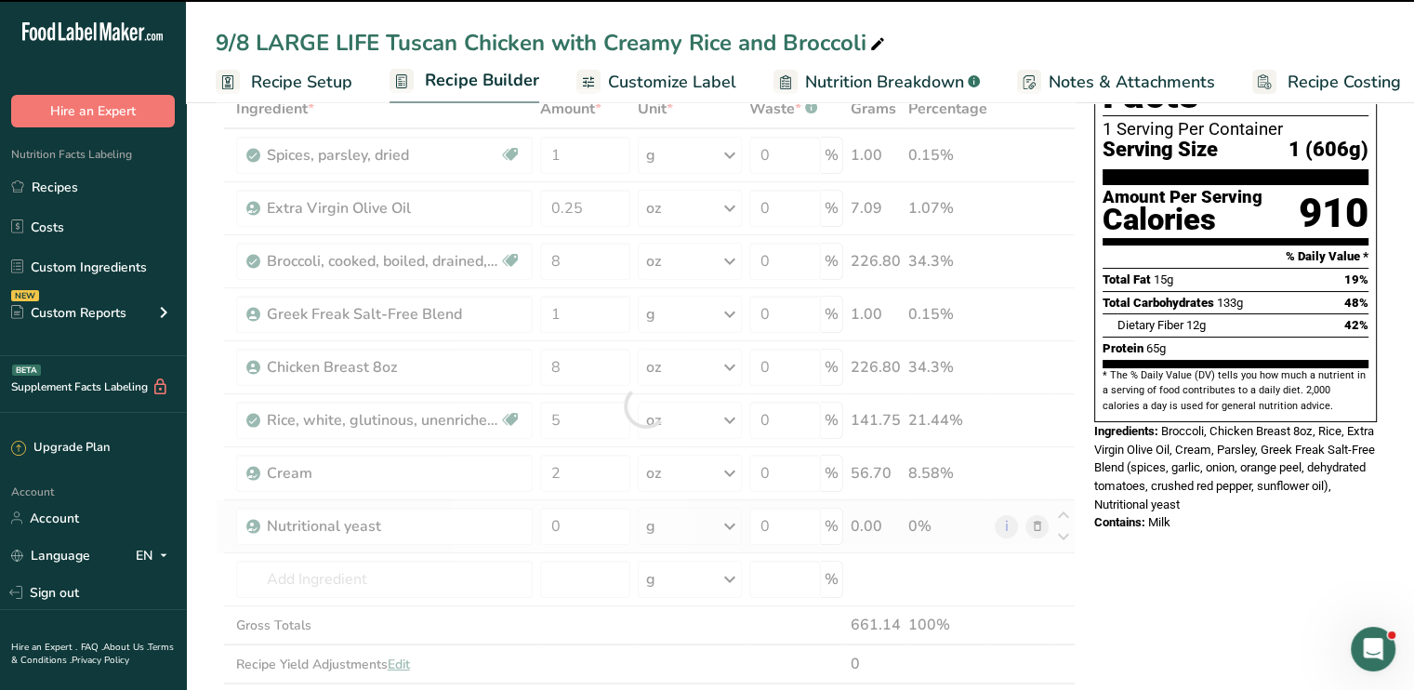
click at [567, 527] on div at bounding box center [646, 405] width 860 height 633
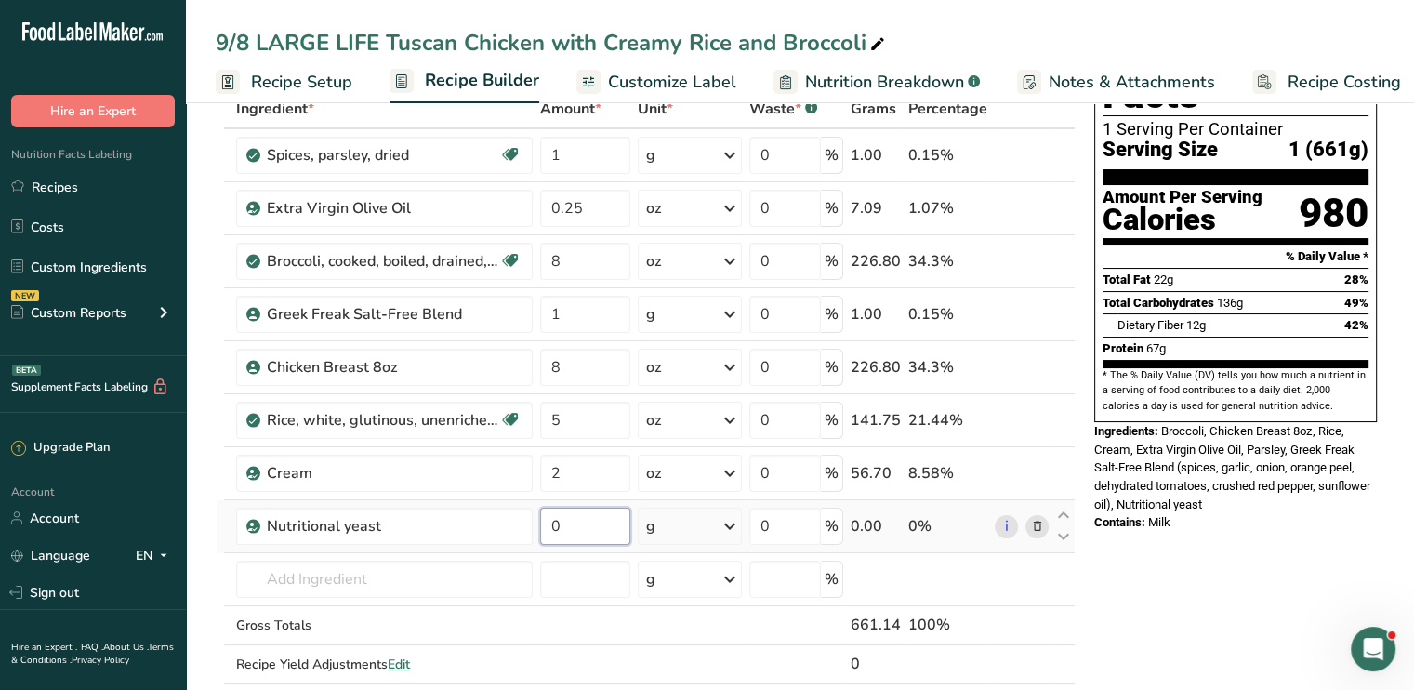
click at [567, 527] on input "0" at bounding box center [585, 525] width 90 height 37
type input "0.5"
click at [728, 522] on div "Ingredient * Amount * Unit * Waste * .a-a{fill:#347362;}.b-a{fill:#fff;} Grams …" at bounding box center [646, 405] width 860 height 633
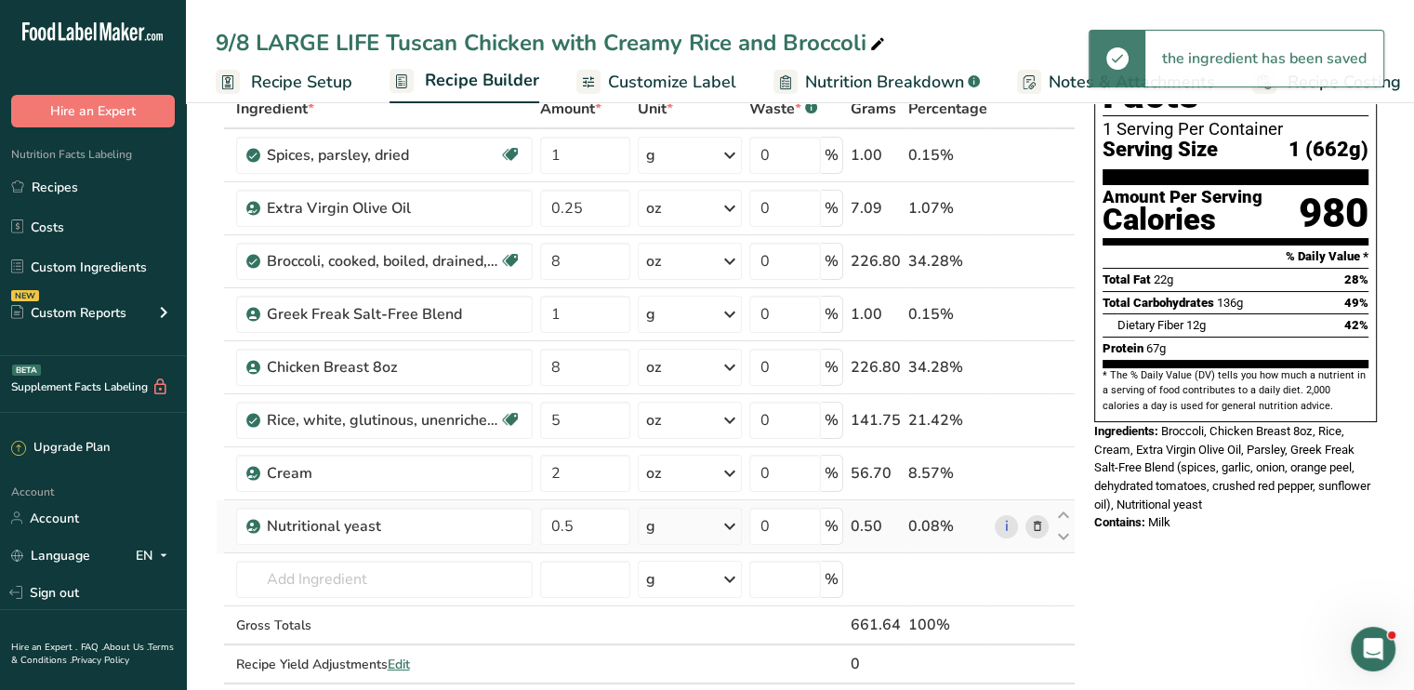
click at [731, 524] on icon at bounding box center [729, 525] width 22 height 33
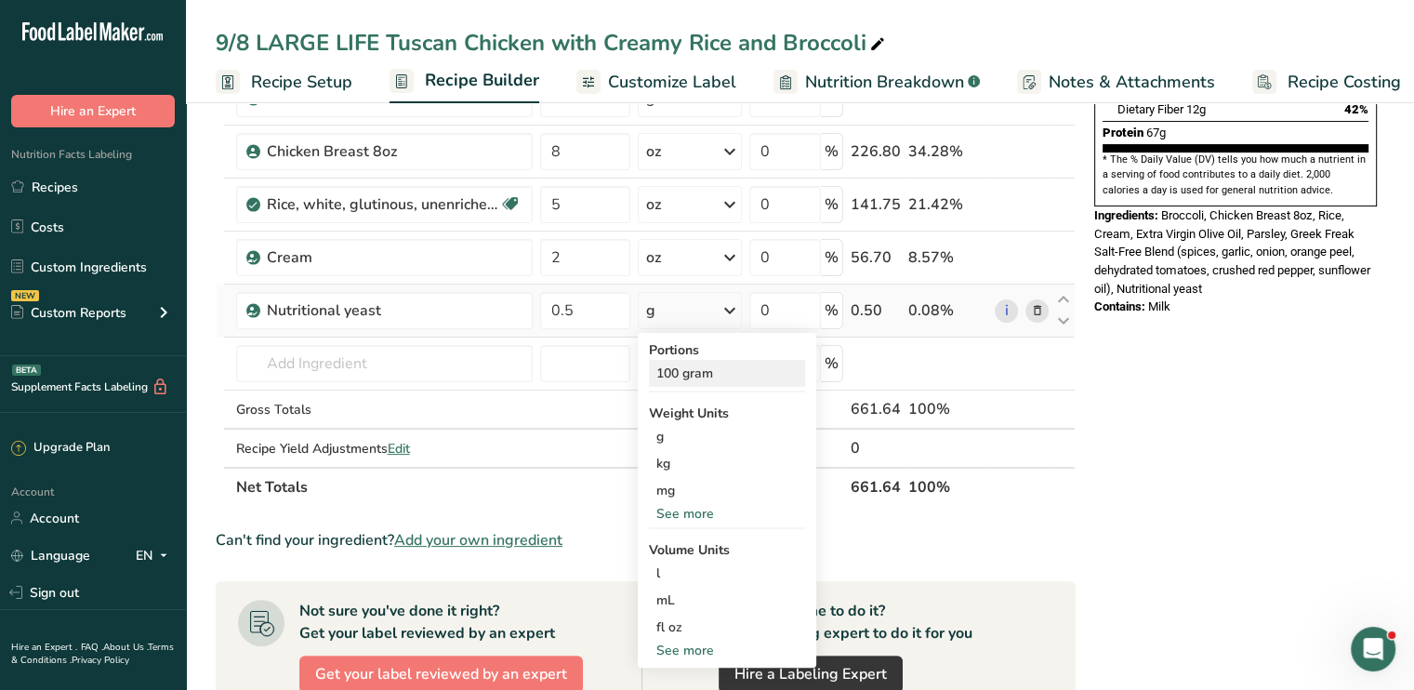
scroll to position [335, 0]
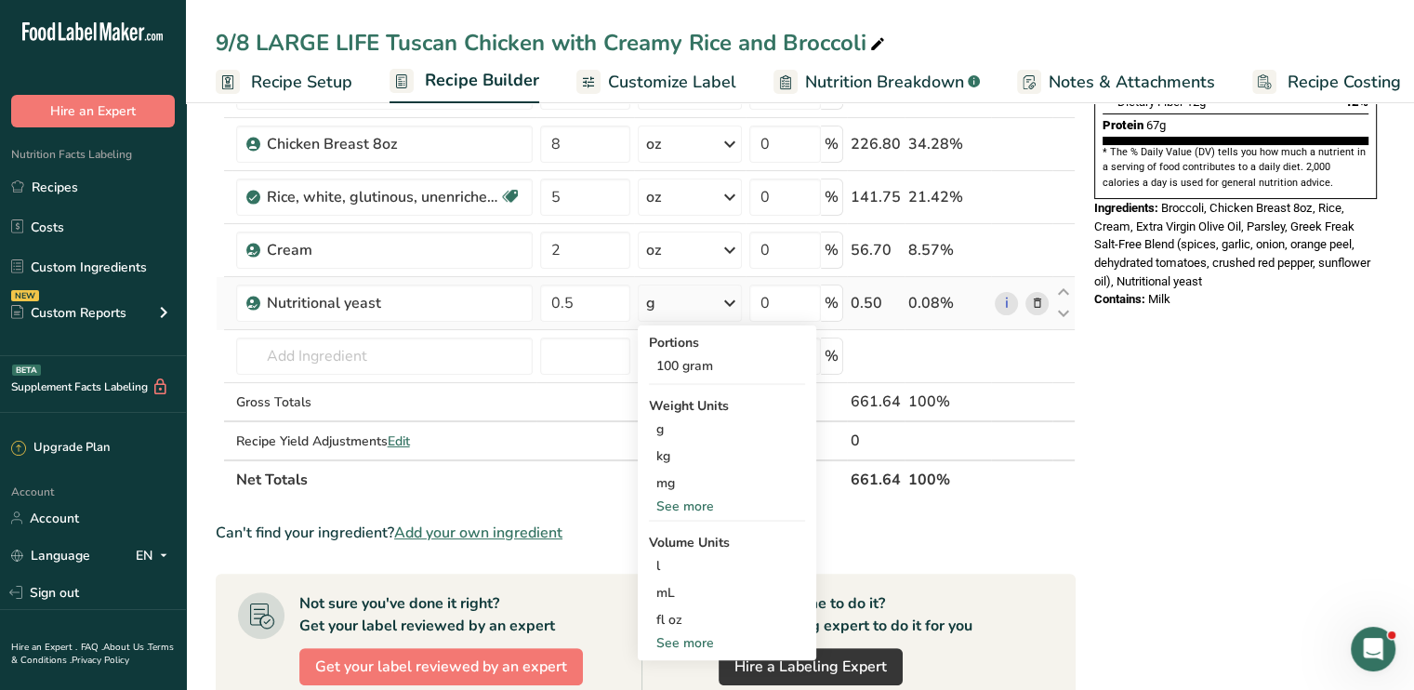
click at [721, 497] on div "See more" at bounding box center [727, 506] width 156 height 20
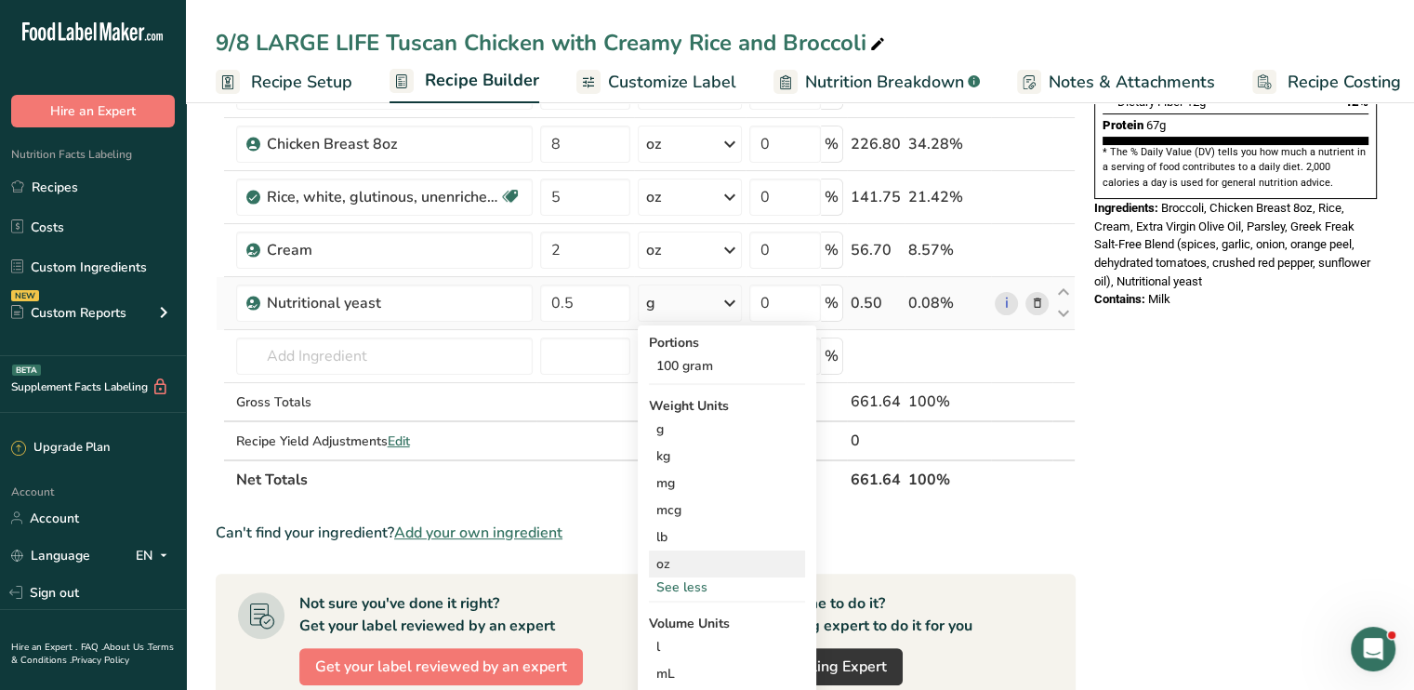
click at [679, 560] on div "oz" at bounding box center [727, 563] width 156 height 27
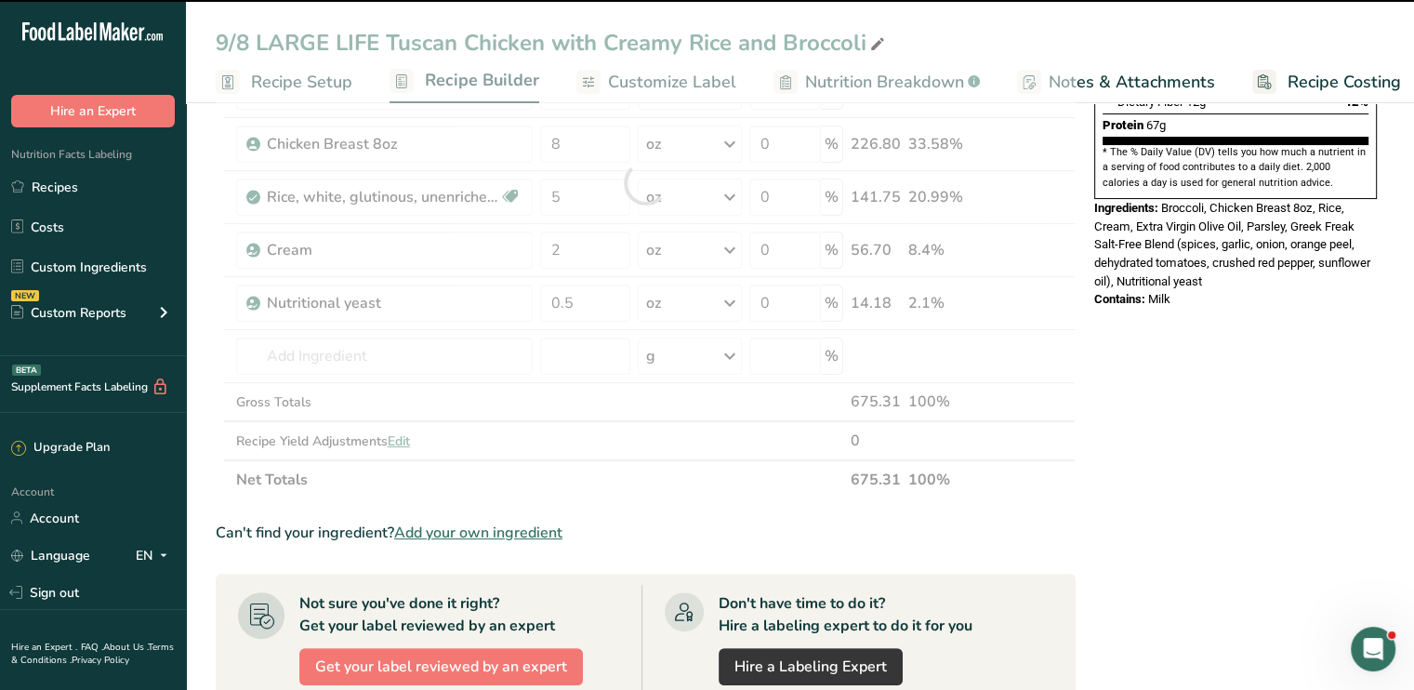
scroll to position [0, 0]
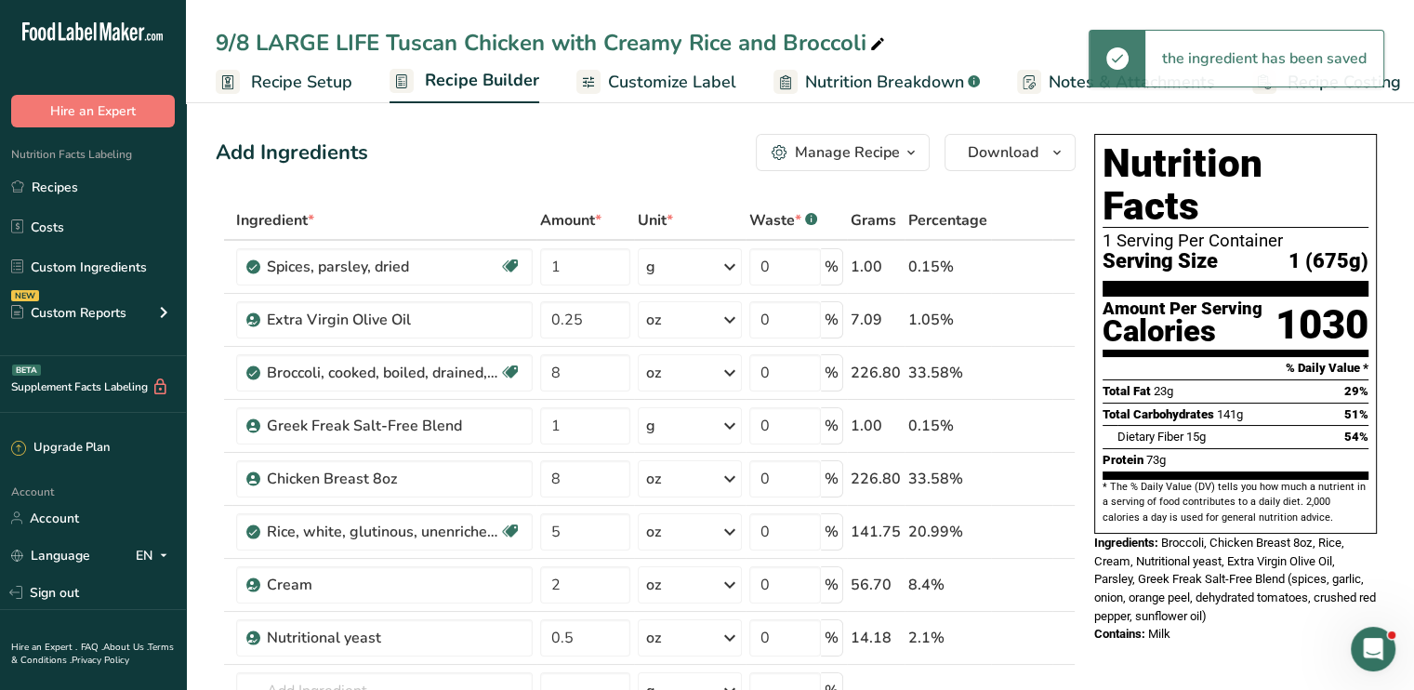
click at [678, 85] on span "Customize Label" at bounding box center [672, 82] width 128 height 25
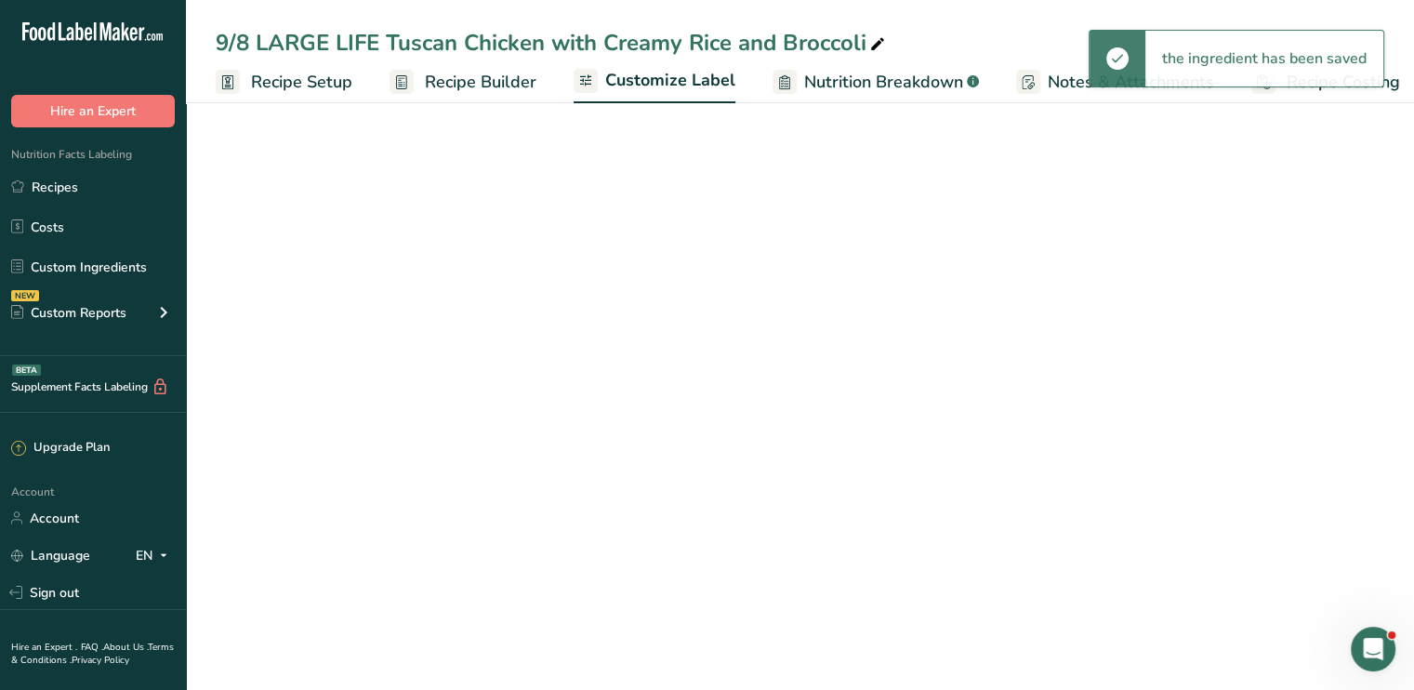
scroll to position [0, 16]
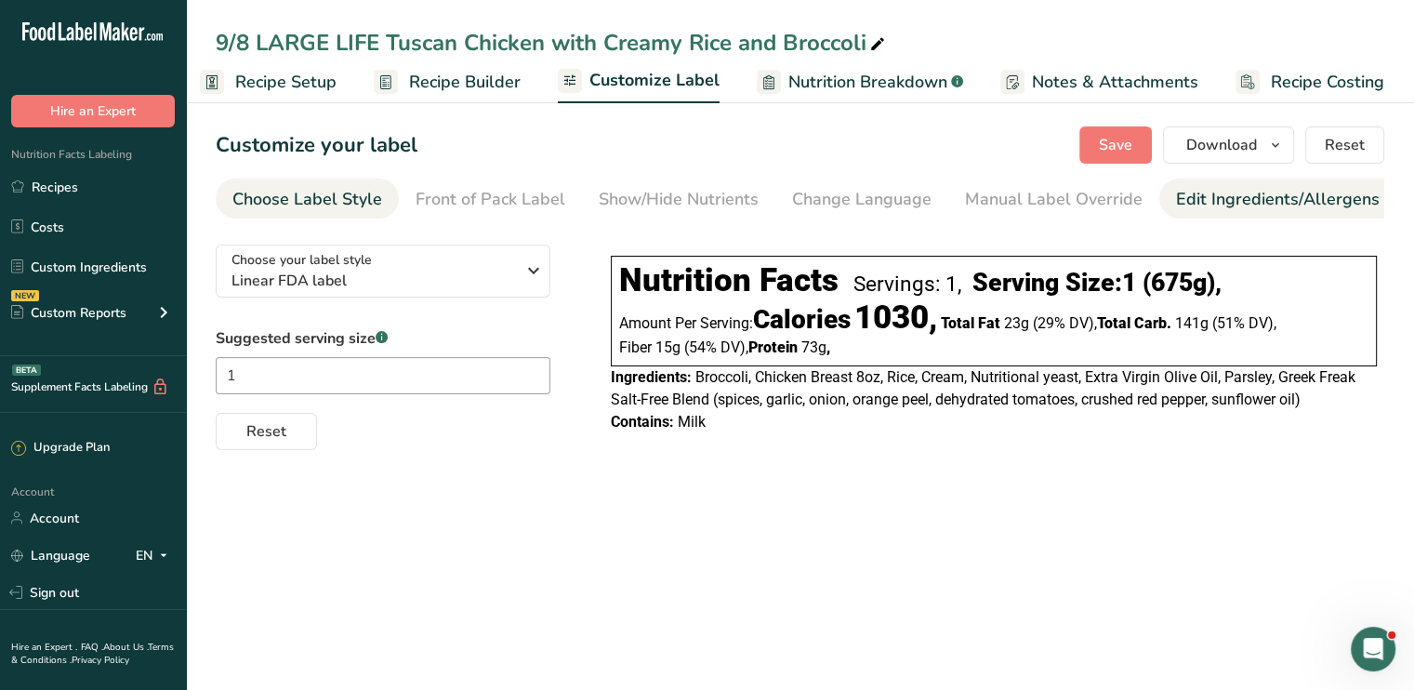
click at [1179, 207] on div "Edit Ingredients/Allergens List" at bounding box center [1294, 199] width 236 height 25
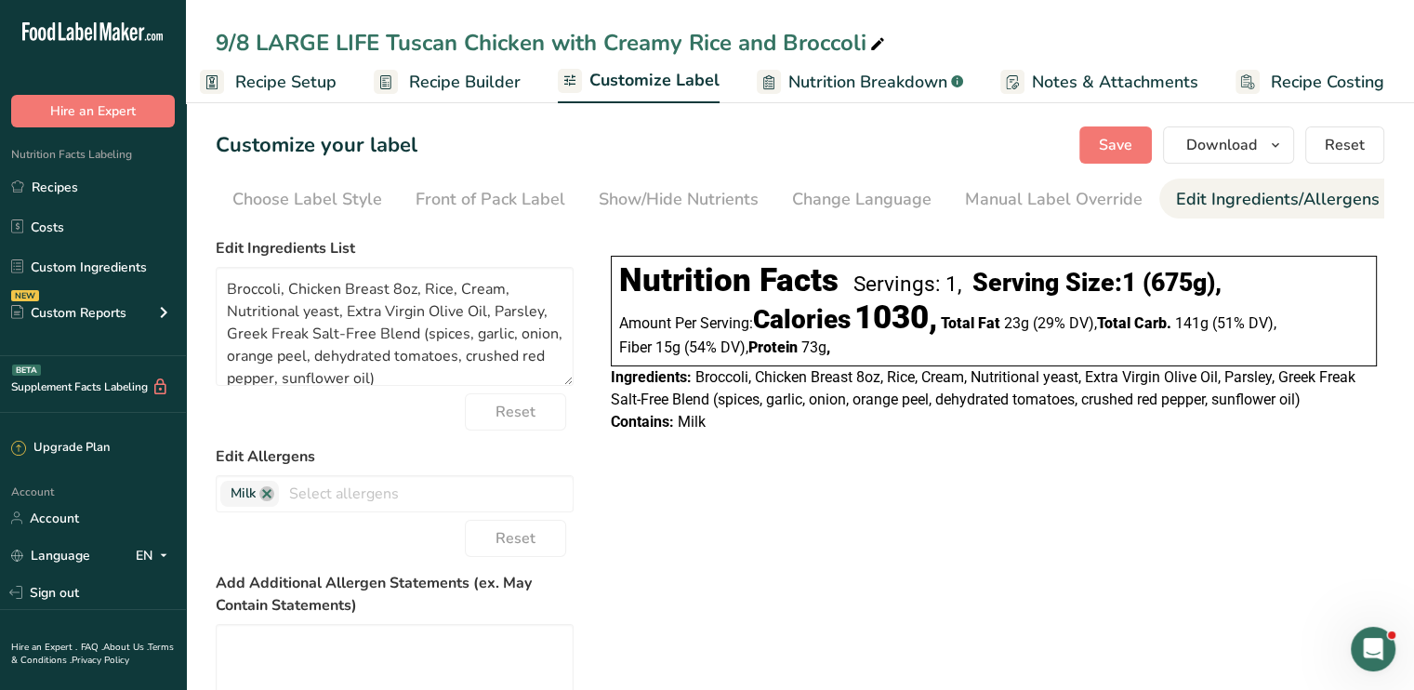
click at [1179, 207] on div "Edit Ingredients/Allergens List" at bounding box center [1294, 199] width 236 height 25
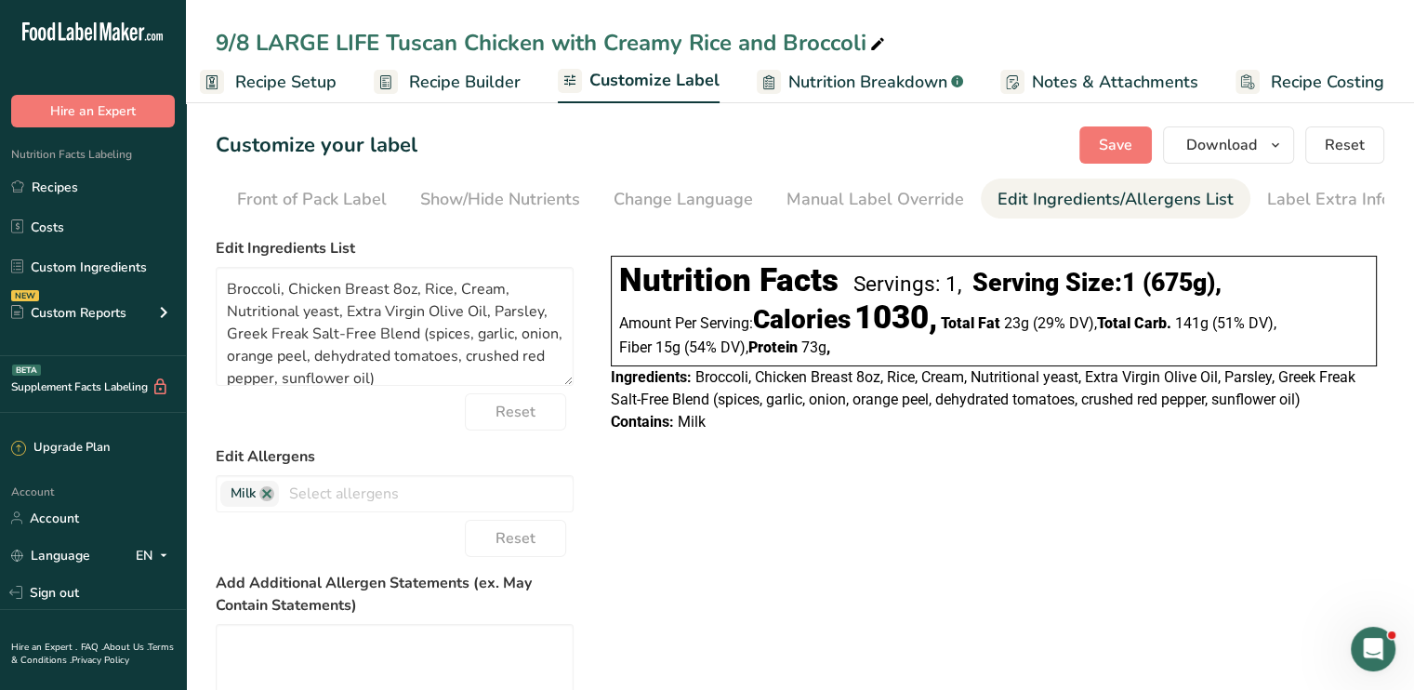
scroll to position [0, 182]
click at [271, 499] on link at bounding box center [266, 493] width 15 height 15
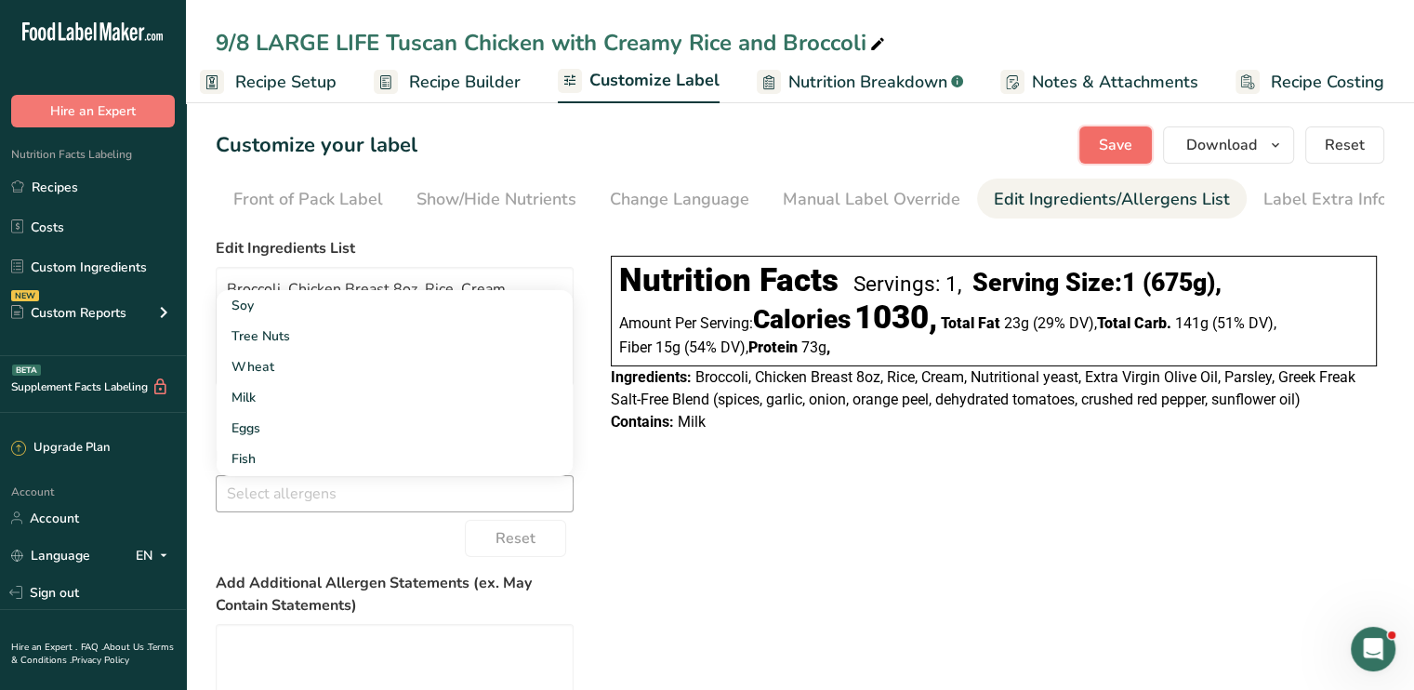
click at [1115, 138] on span "Save" at bounding box center [1115, 145] width 33 height 22
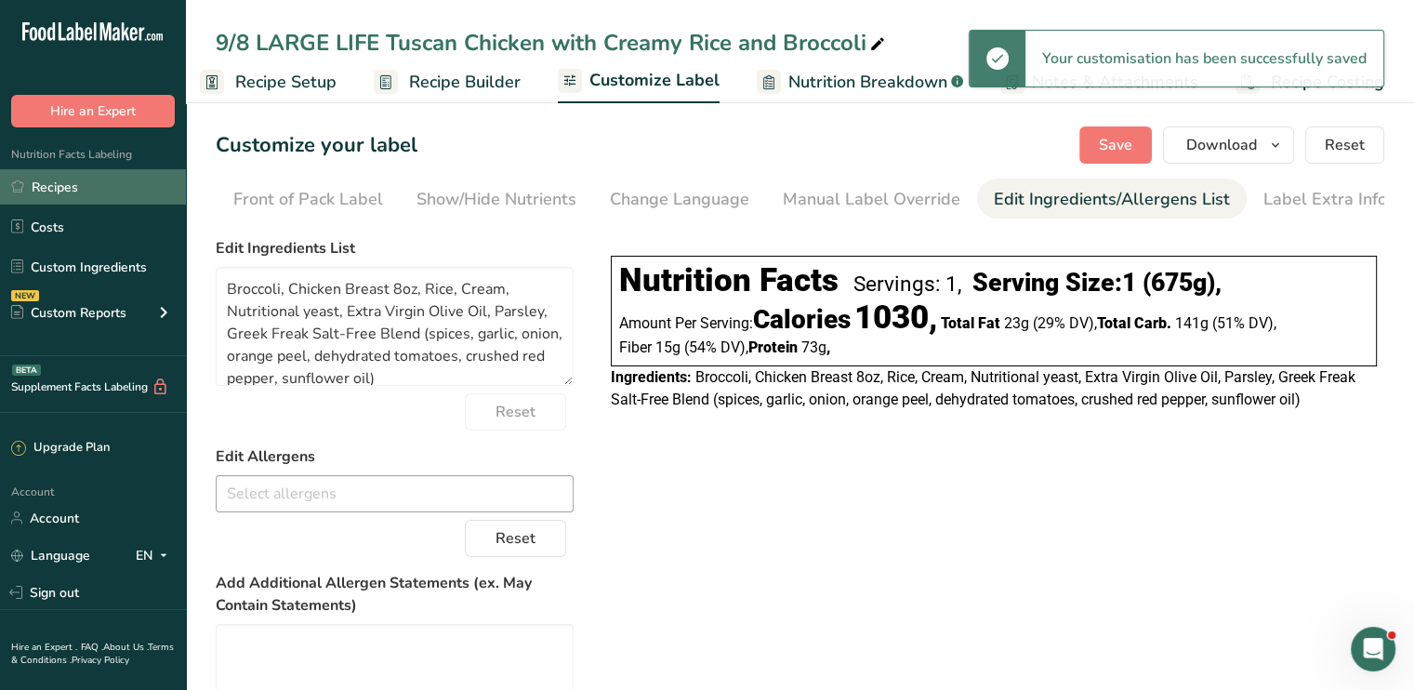
click at [82, 177] on link "Recipes" at bounding box center [93, 186] width 186 height 35
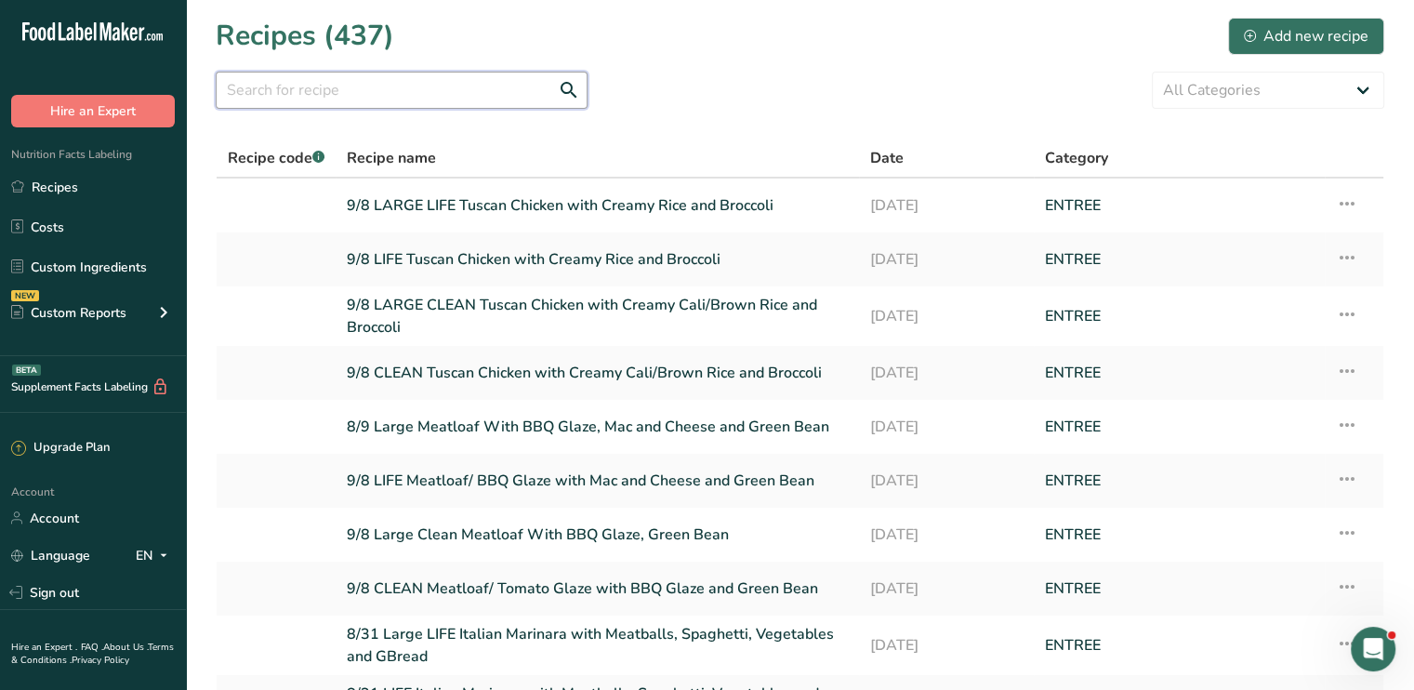
click at [386, 91] on input "text" at bounding box center [402, 90] width 372 height 37
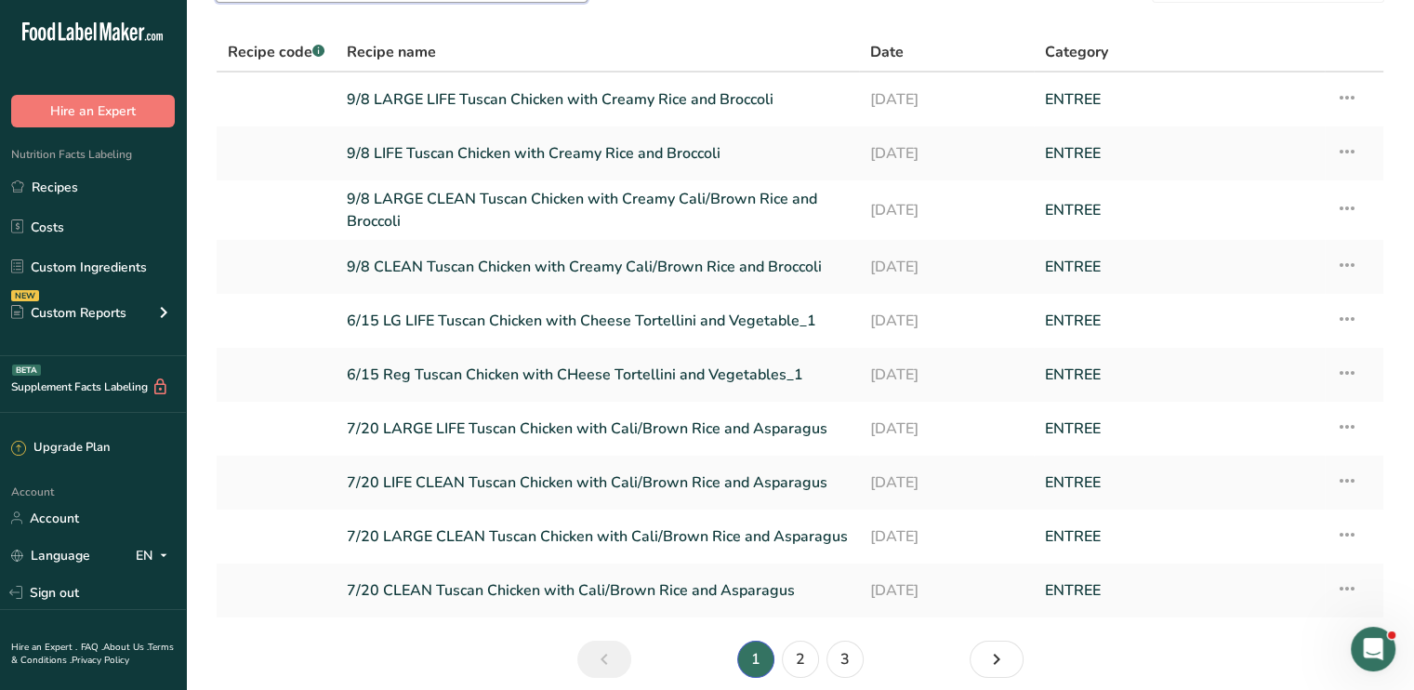
scroll to position [119, 0]
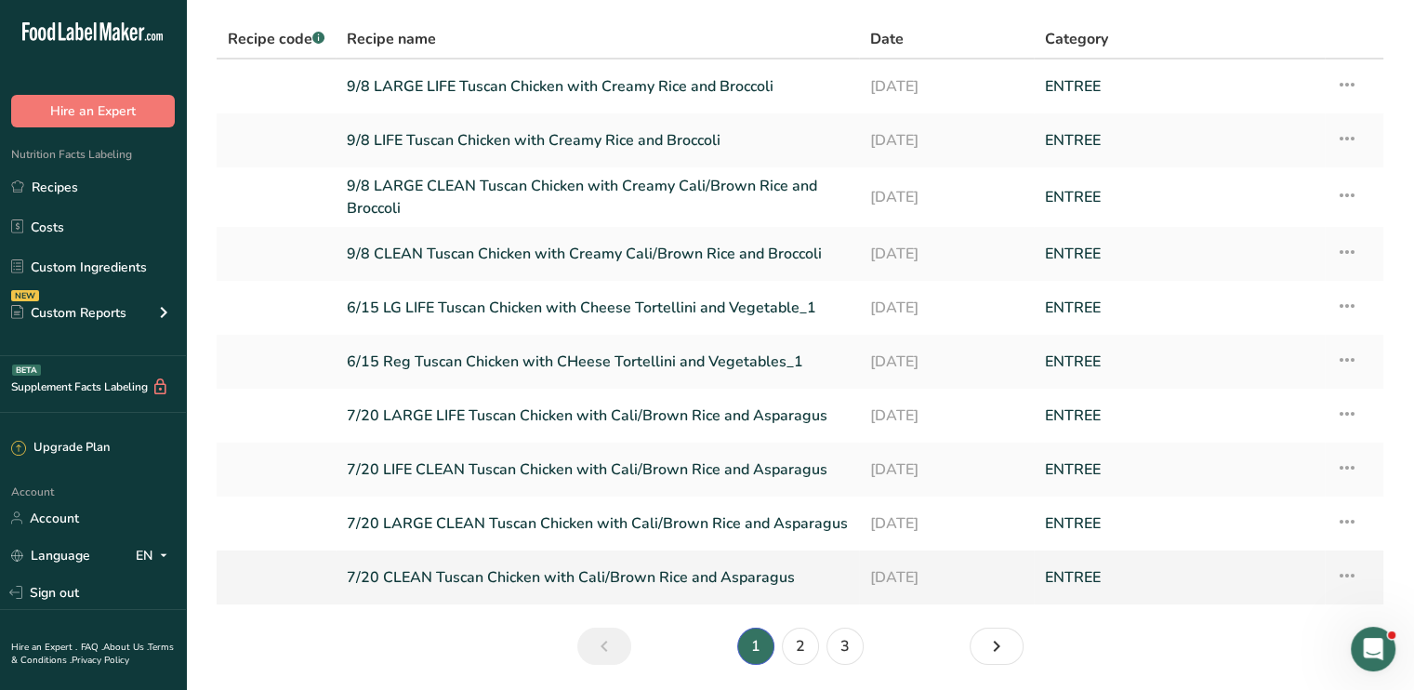
type input "tuscan"
click at [1346, 568] on icon at bounding box center [1347, 575] width 22 height 33
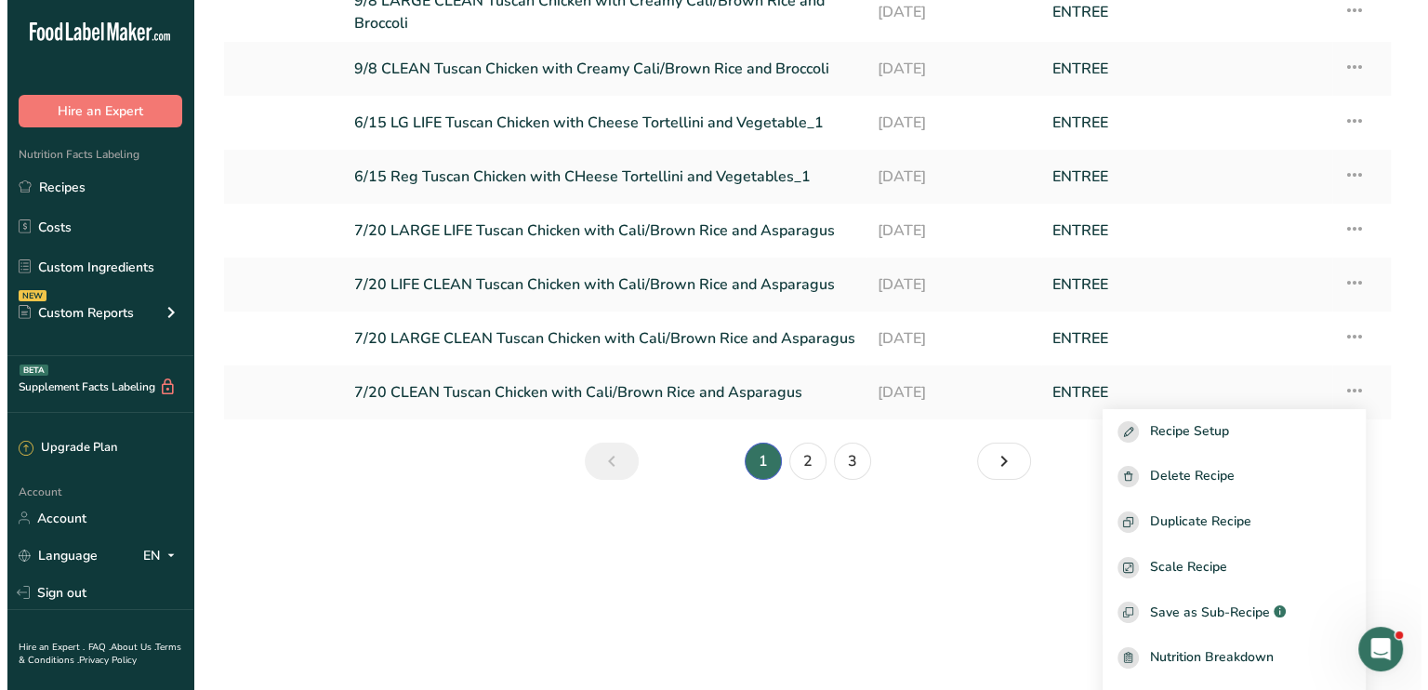
scroll to position [186, 0]
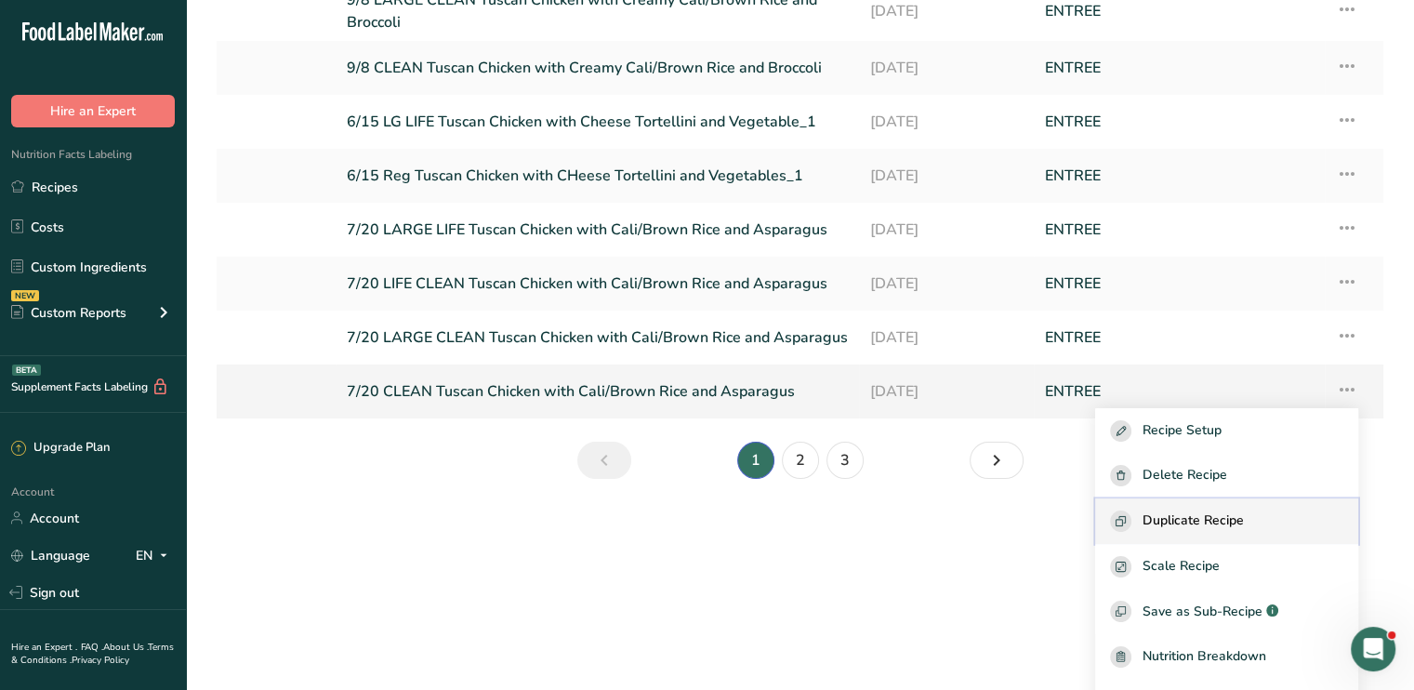
click at [1244, 530] on span "Duplicate Recipe" at bounding box center [1192, 520] width 101 height 21
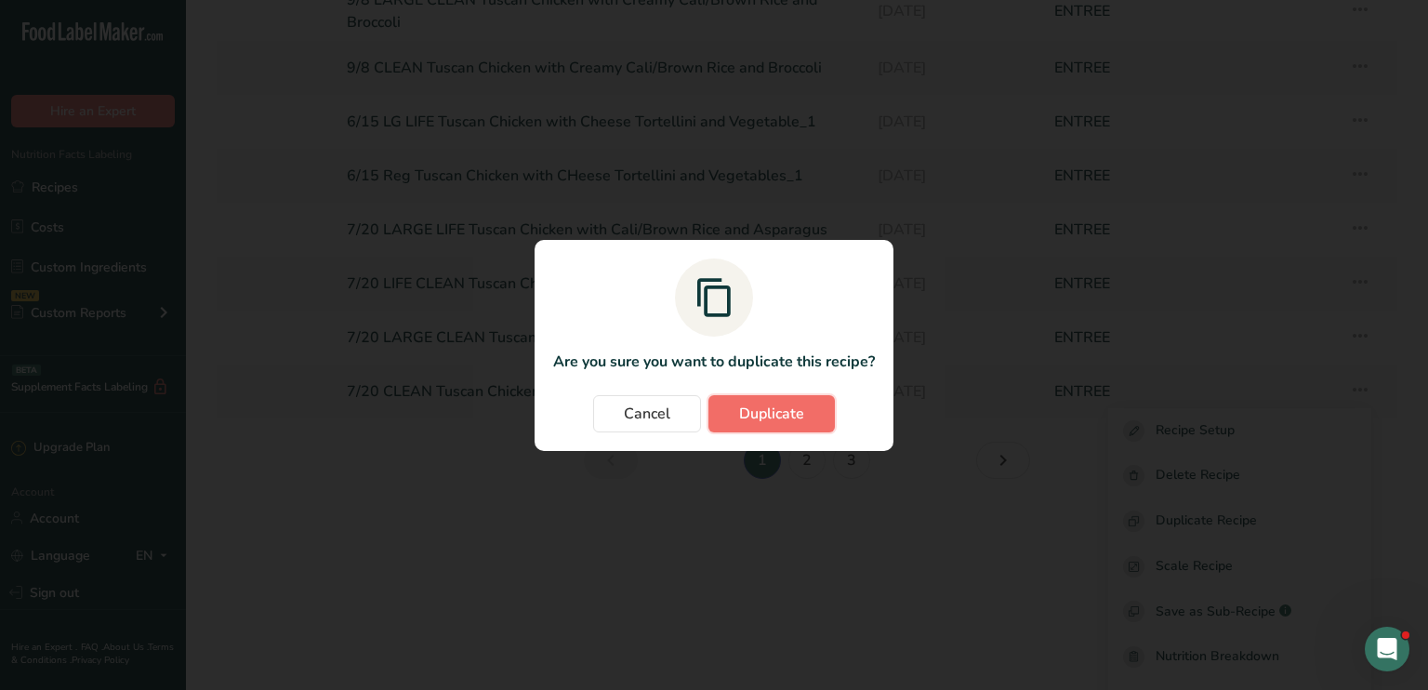
click at [788, 398] on button "Duplicate" at bounding box center [771, 413] width 126 height 37
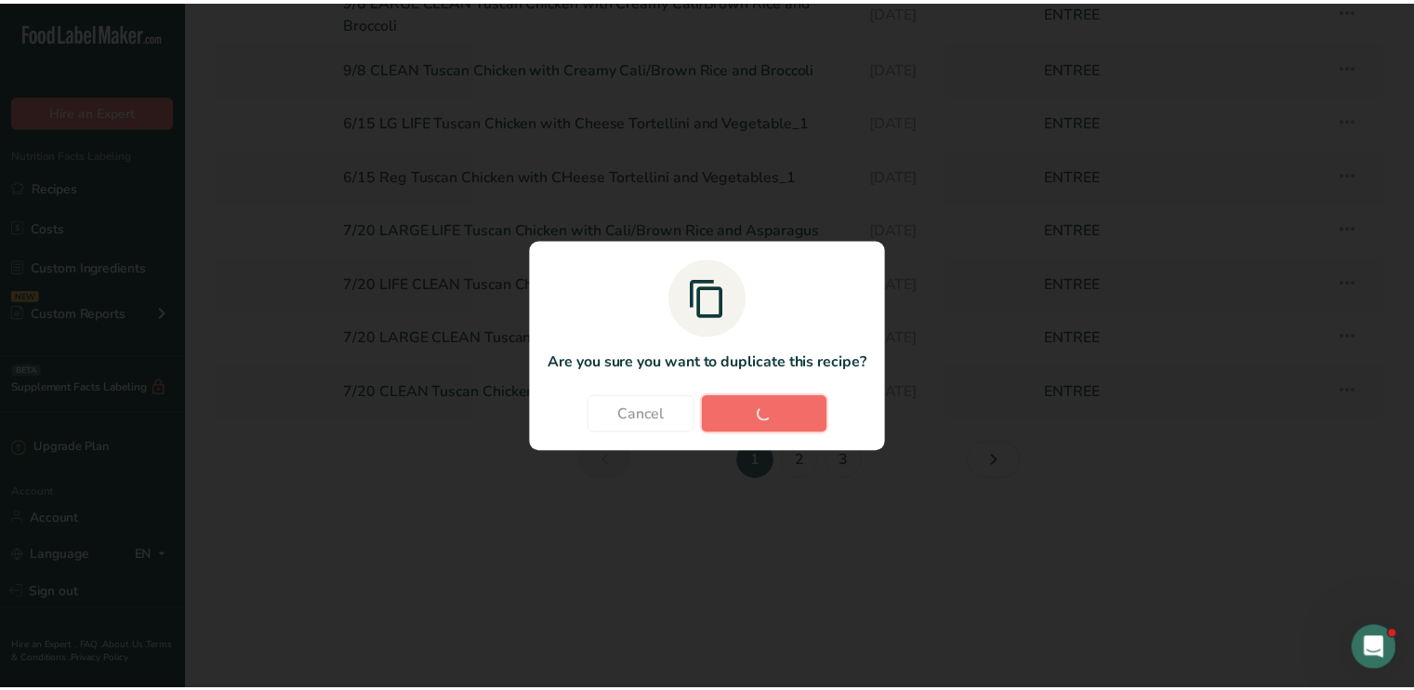
scroll to position [182, 0]
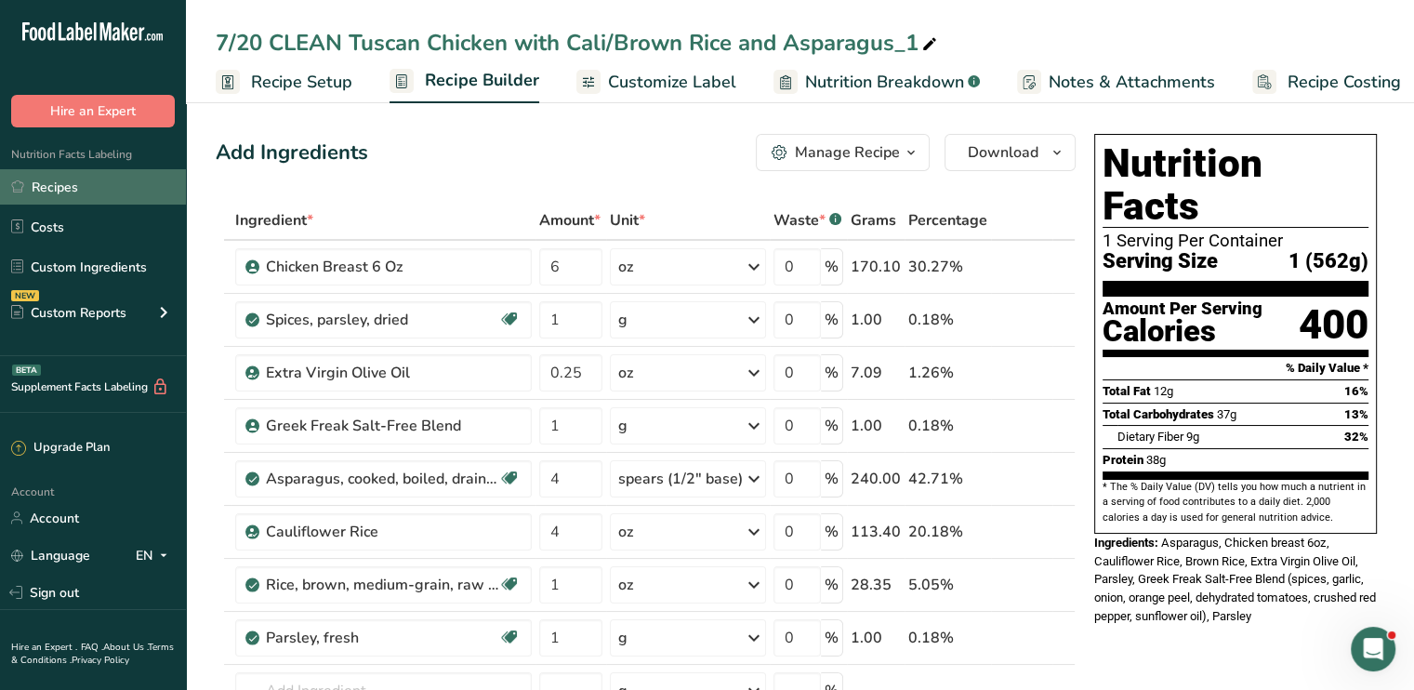
click at [86, 187] on link "Recipes" at bounding box center [93, 186] width 186 height 35
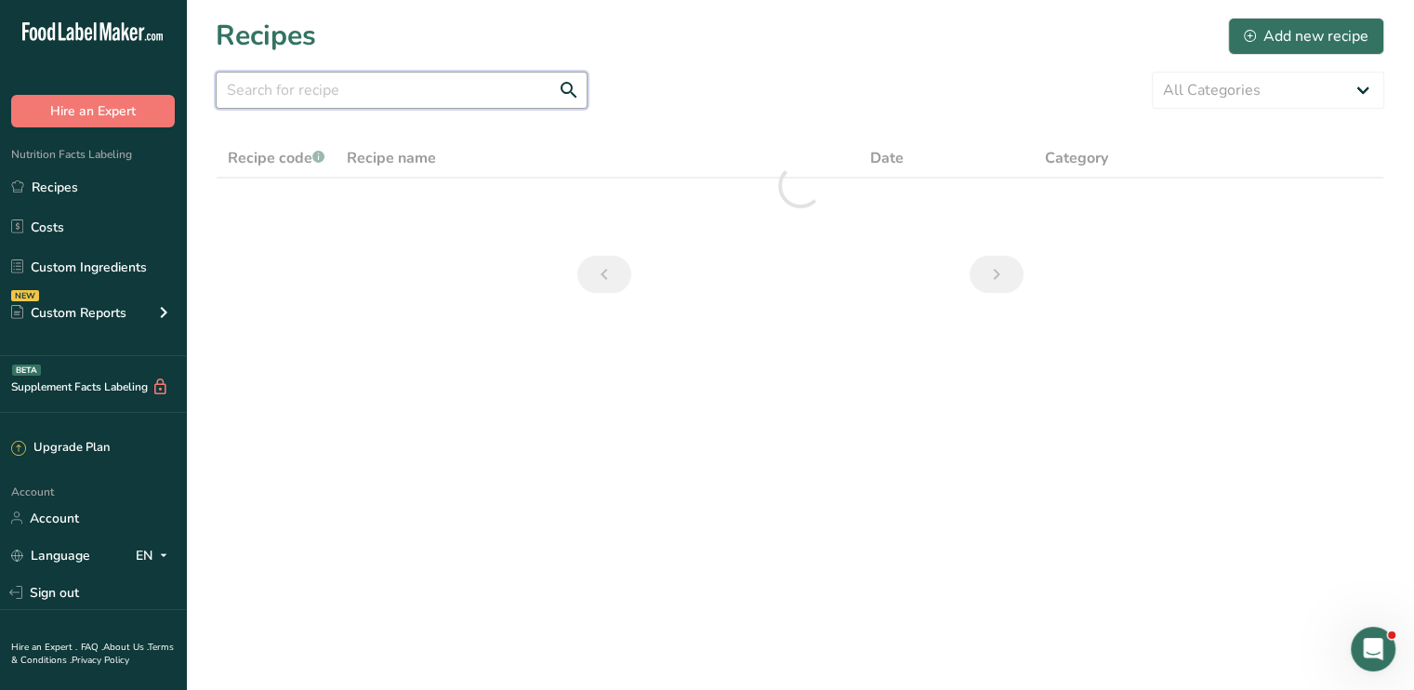
click at [377, 89] on input "text" at bounding box center [402, 90] width 372 height 37
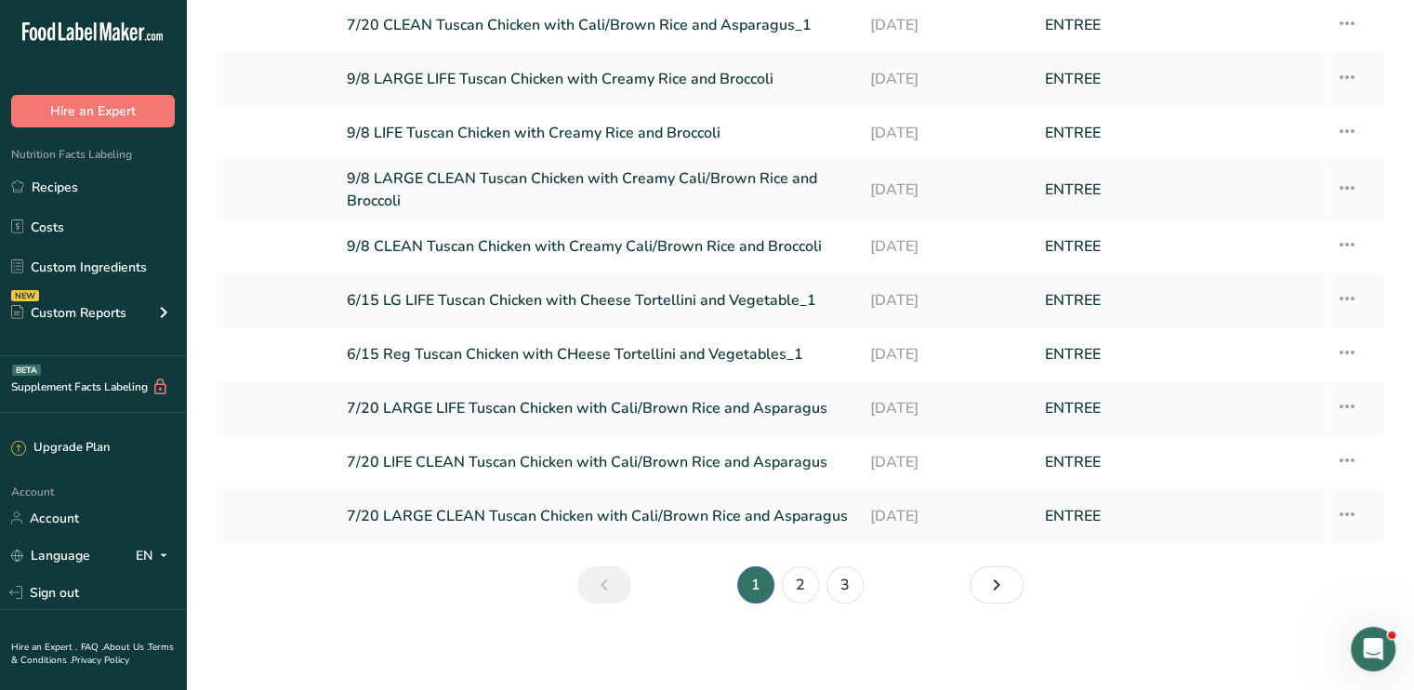
scroll to position [182, 0]
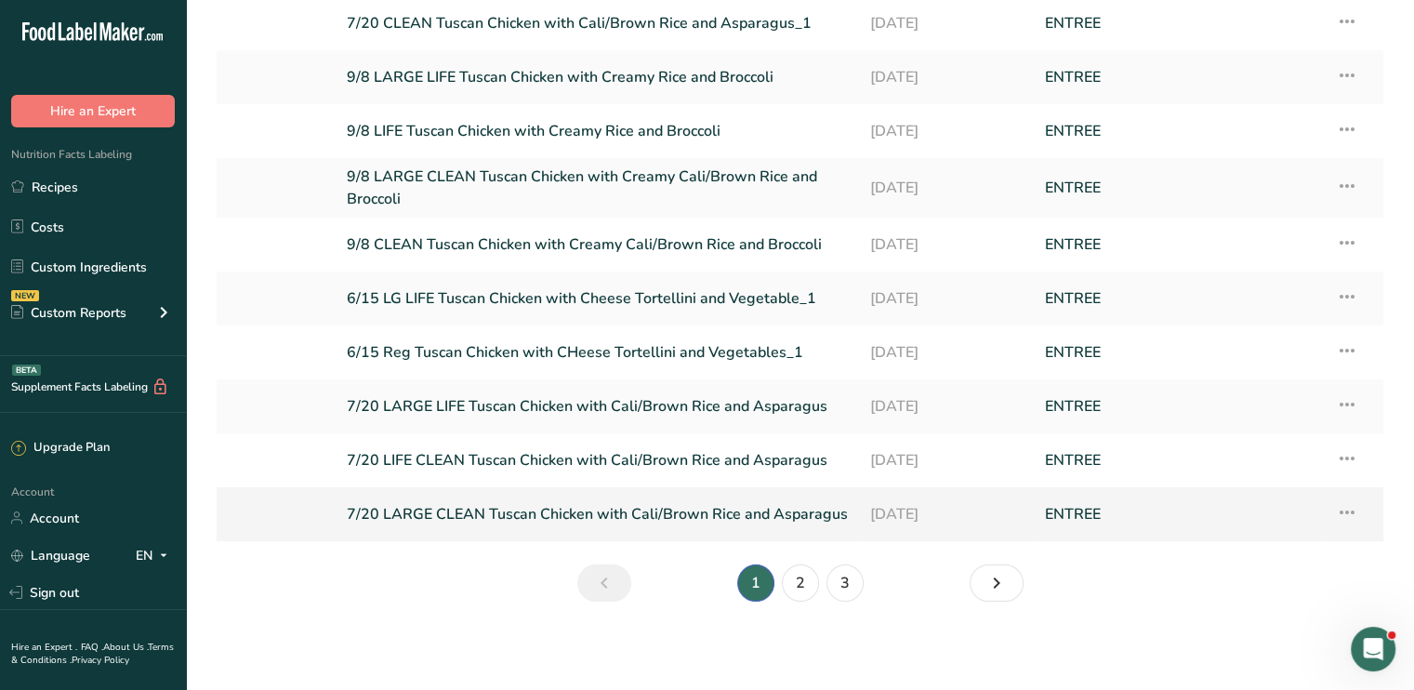
type input "tuscan"
click at [1349, 512] on icon at bounding box center [1347, 511] width 22 height 33
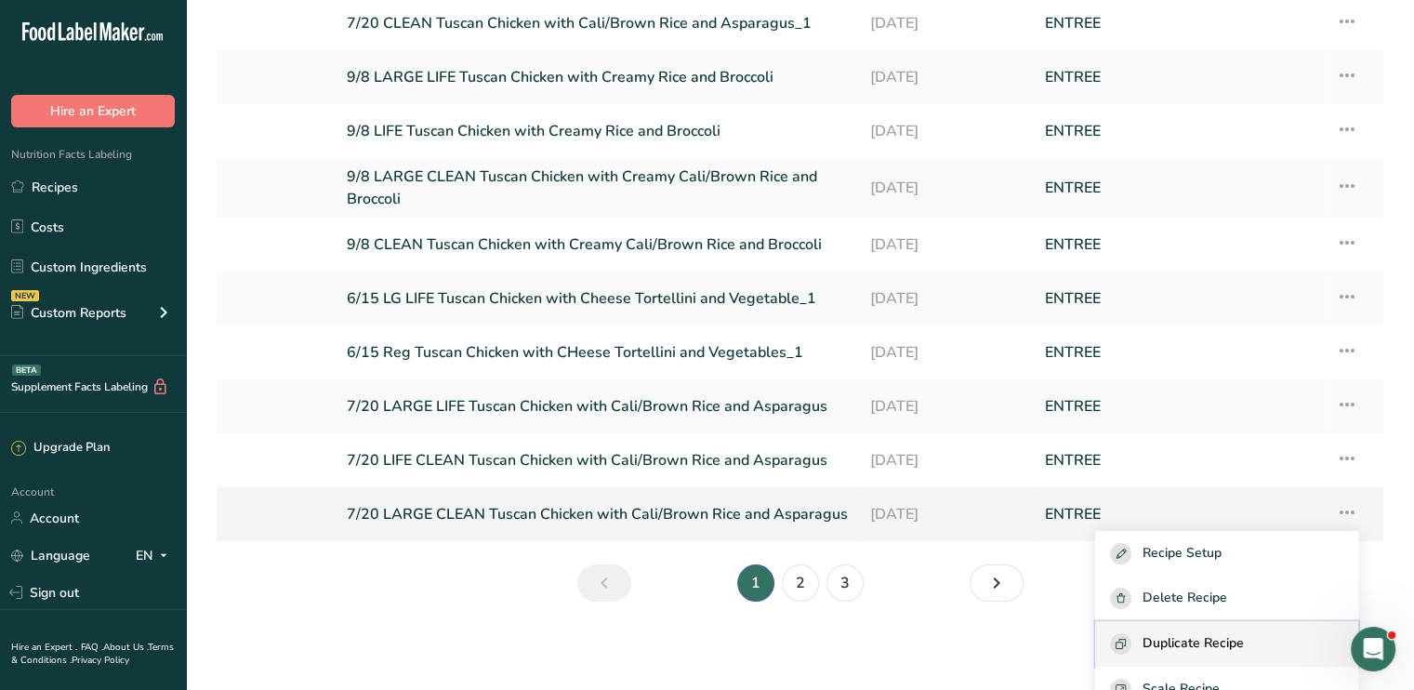
click at [1211, 639] on span "Duplicate Recipe" at bounding box center [1192, 643] width 101 height 21
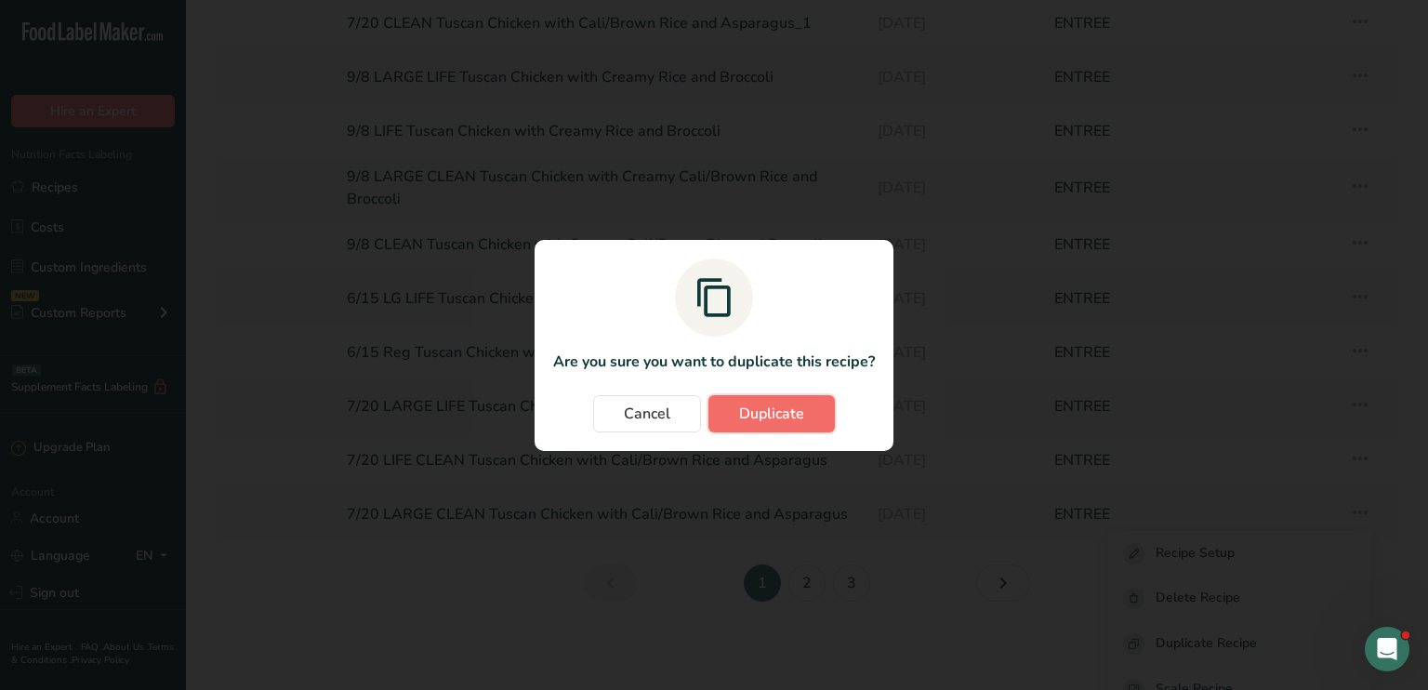
click at [816, 416] on button "Duplicate" at bounding box center [771, 413] width 126 height 37
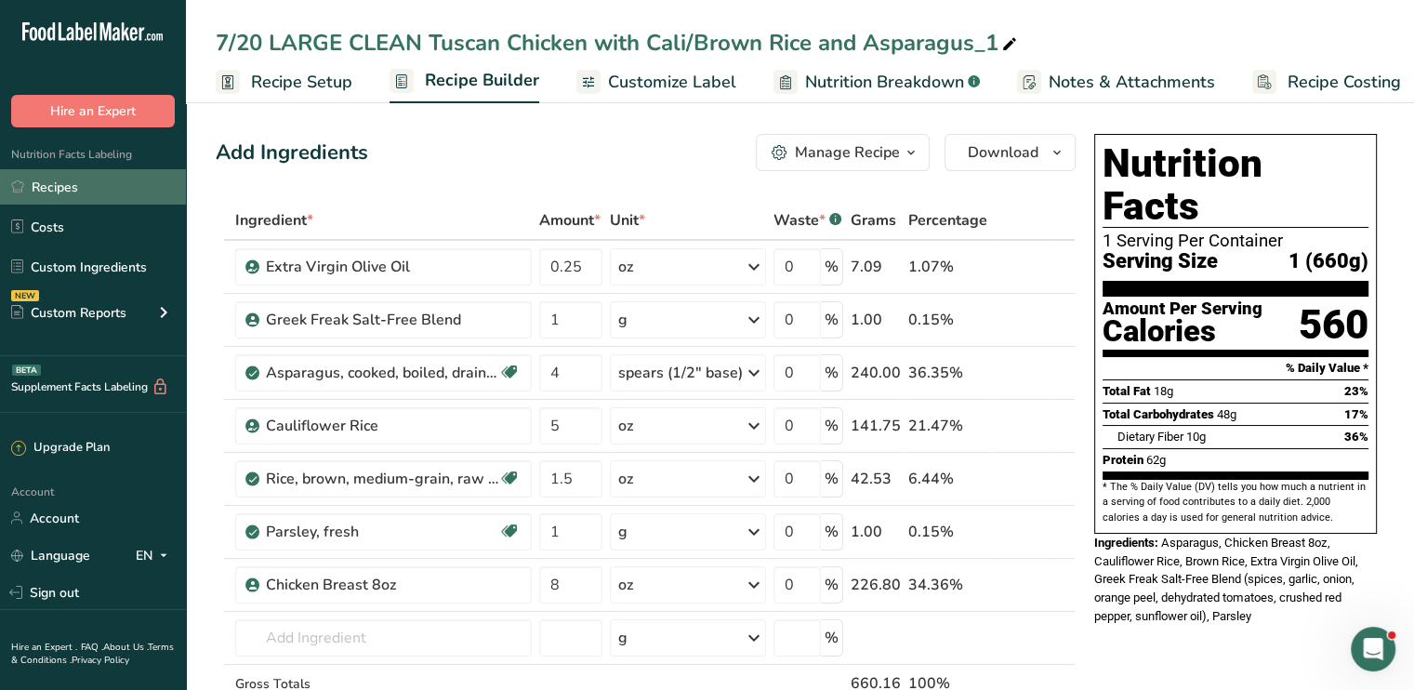
click at [108, 189] on link "Recipes" at bounding box center [93, 186] width 186 height 35
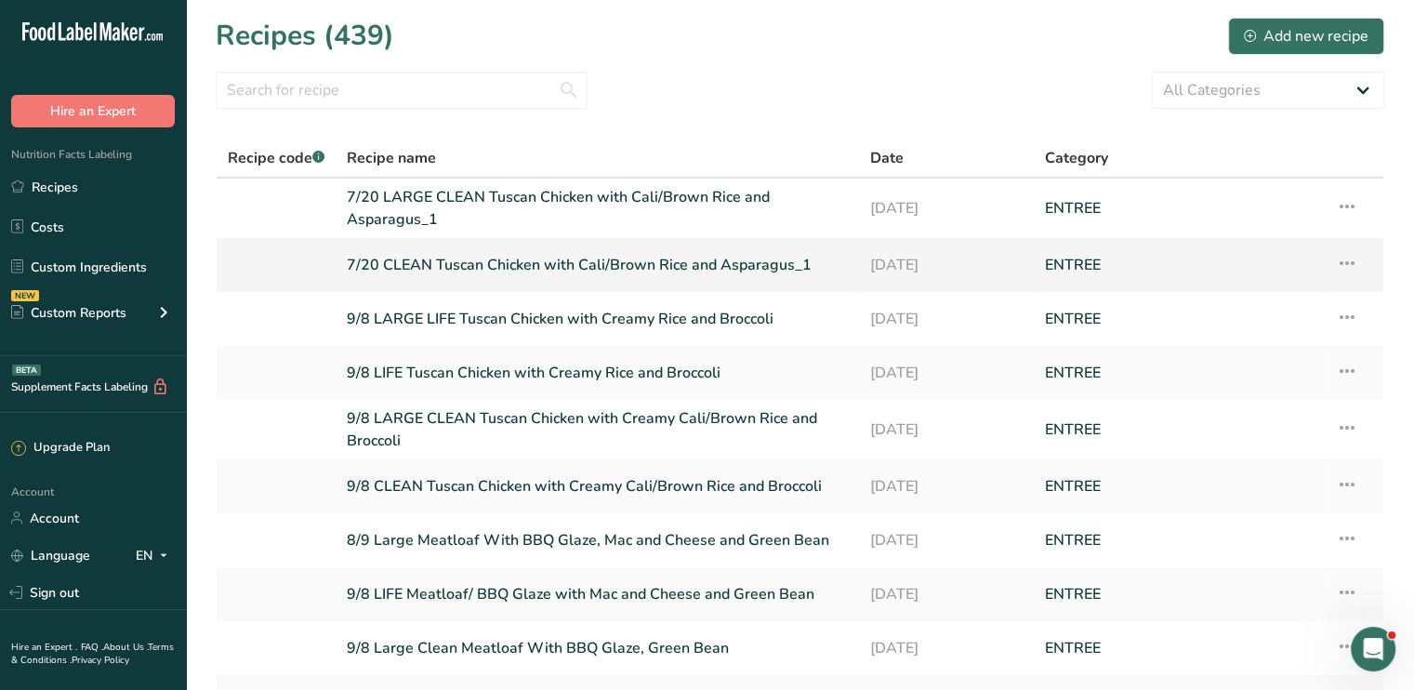
click at [1350, 268] on icon at bounding box center [1347, 262] width 22 height 33
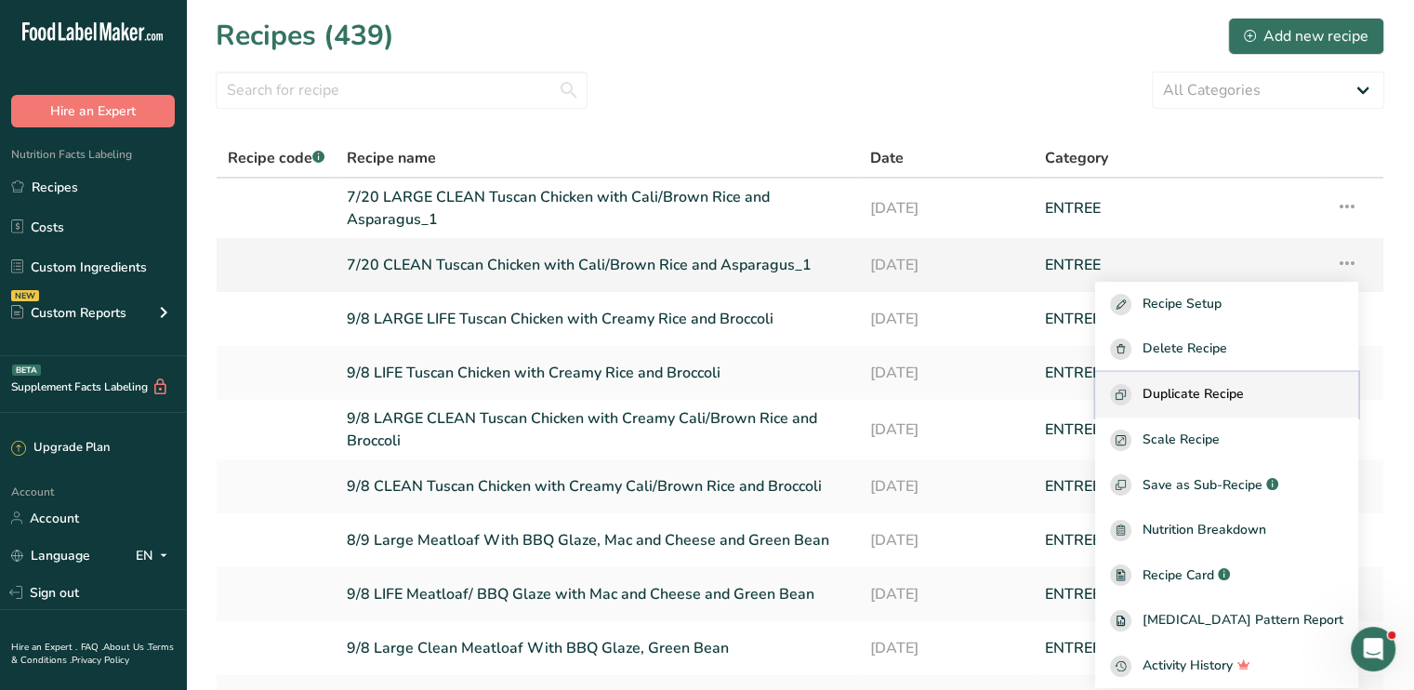
click at [1244, 397] on span "Duplicate Recipe" at bounding box center [1192, 394] width 101 height 21
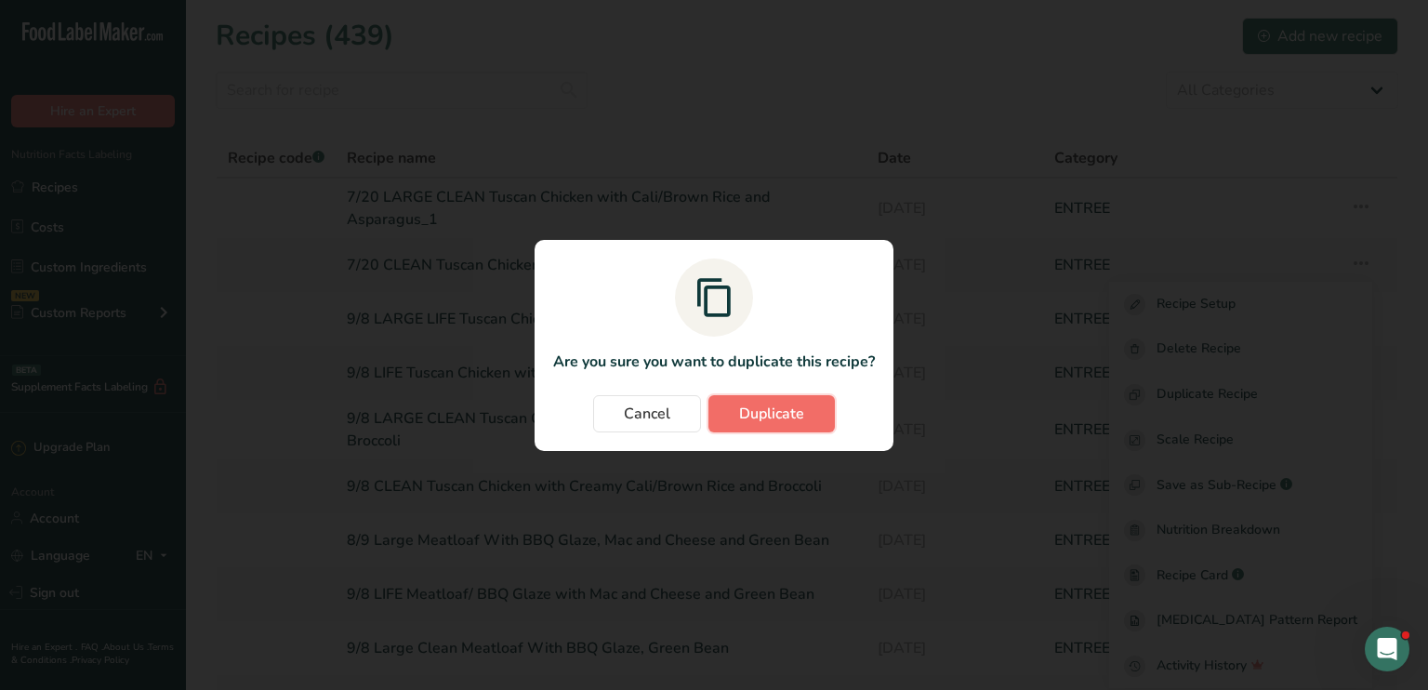
click at [742, 412] on span "Duplicate" at bounding box center [771, 413] width 65 height 22
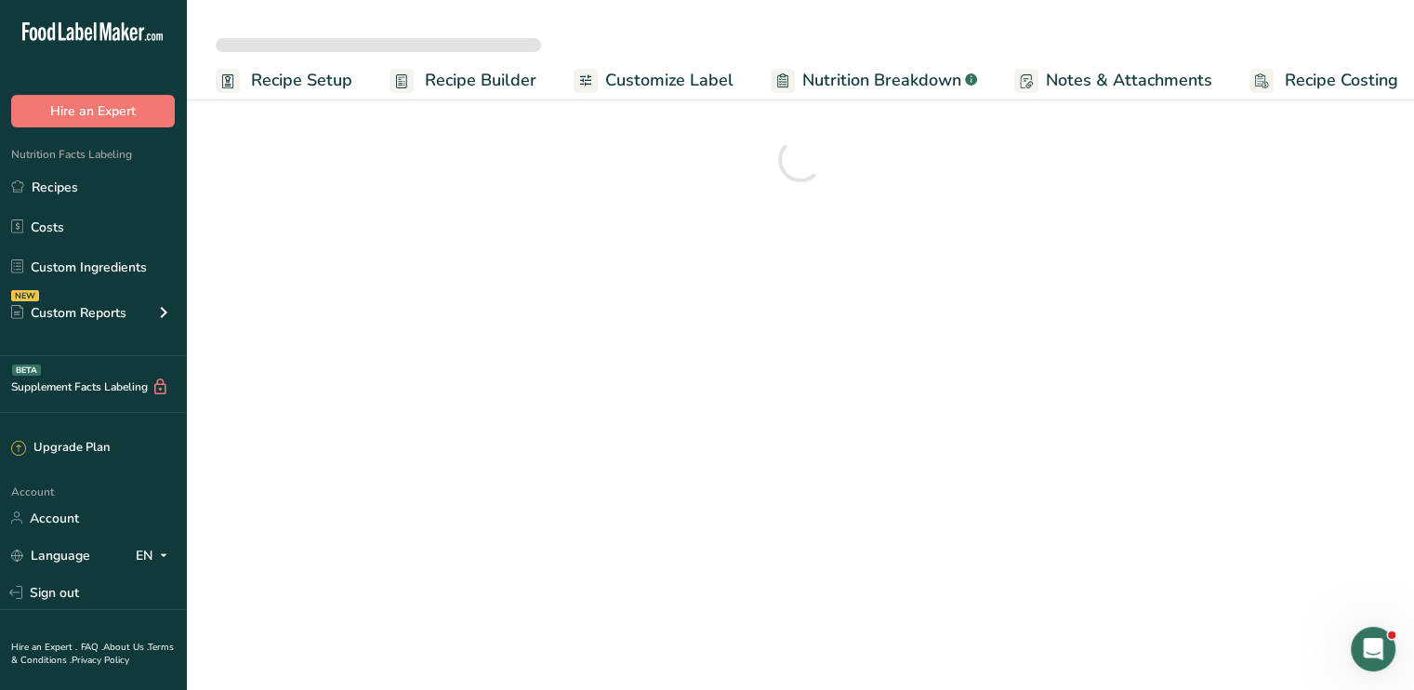
click at [59, 187] on link "Recipes" at bounding box center [93, 186] width 186 height 35
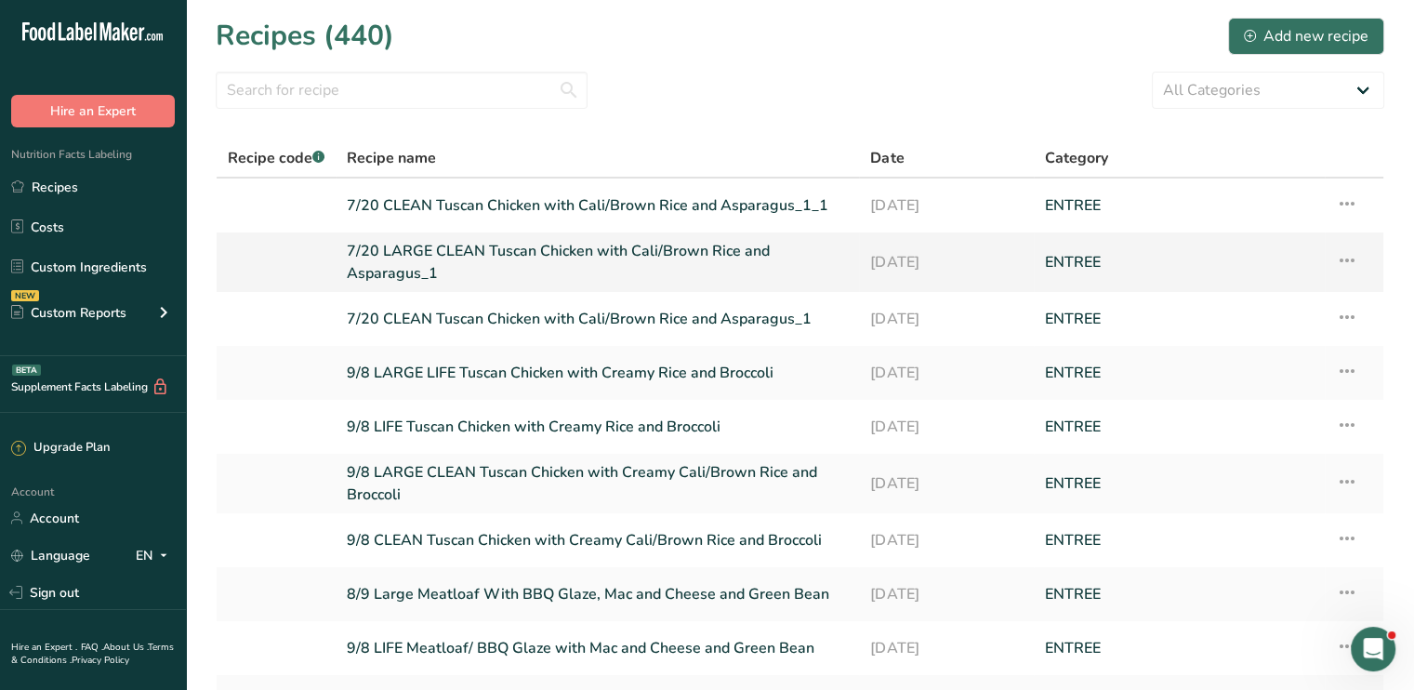
click at [1346, 257] on icon at bounding box center [1347, 260] width 22 height 33
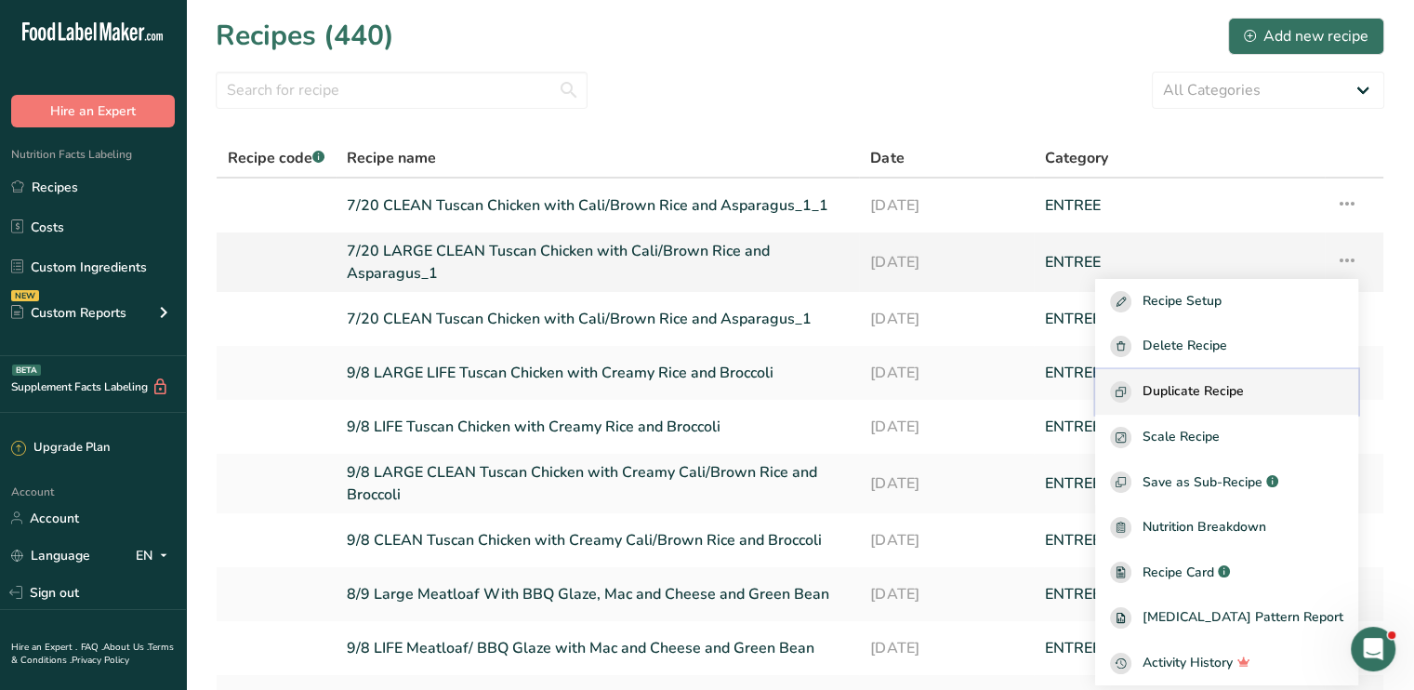
click at [1223, 385] on span "Duplicate Recipe" at bounding box center [1192, 391] width 101 height 21
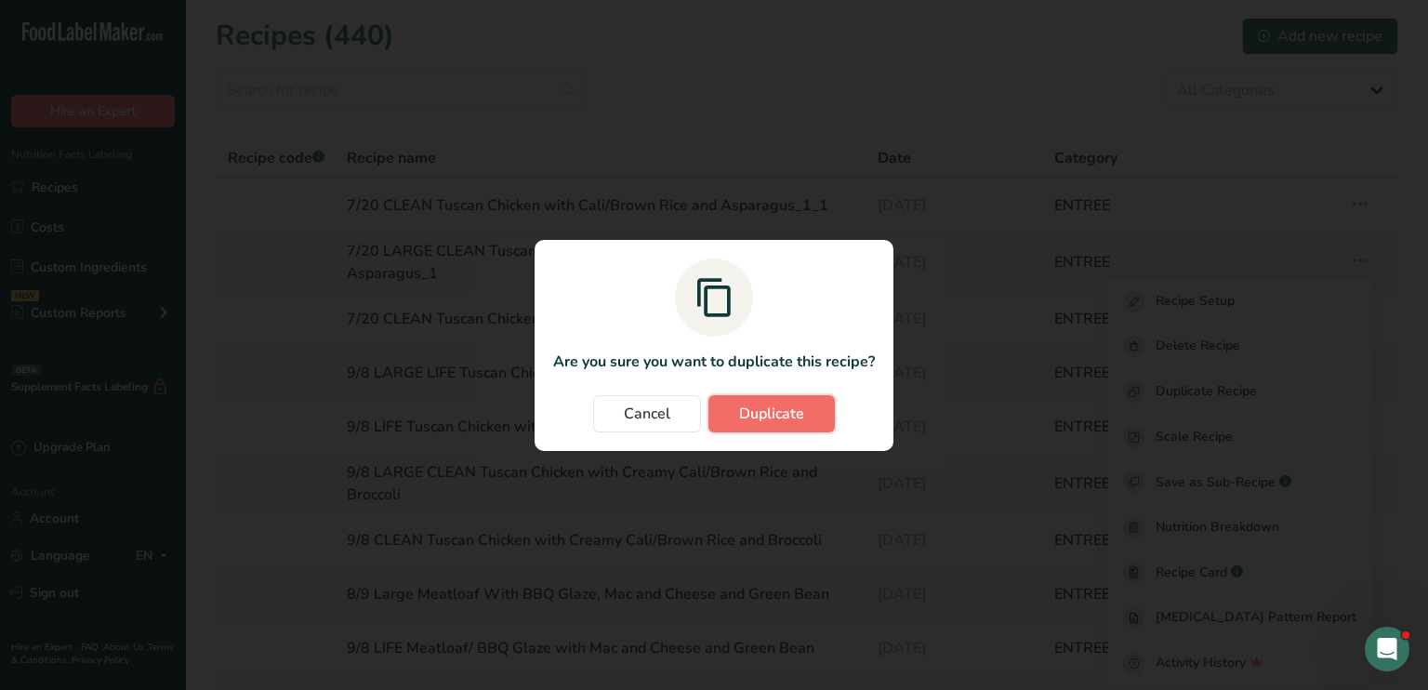
click at [811, 413] on button "Duplicate" at bounding box center [771, 413] width 126 height 37
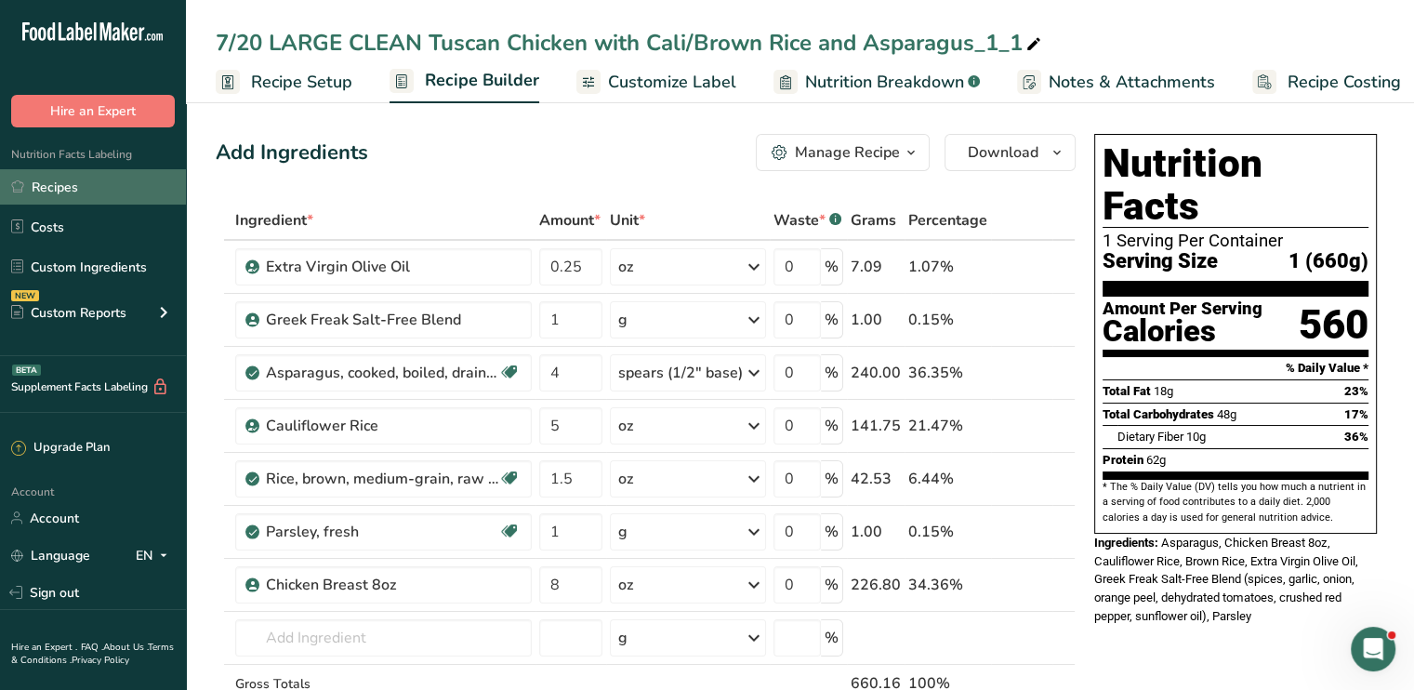
click at [129, 198] on link "Recipes" at bounding box center [93, 186] width 186 height 35
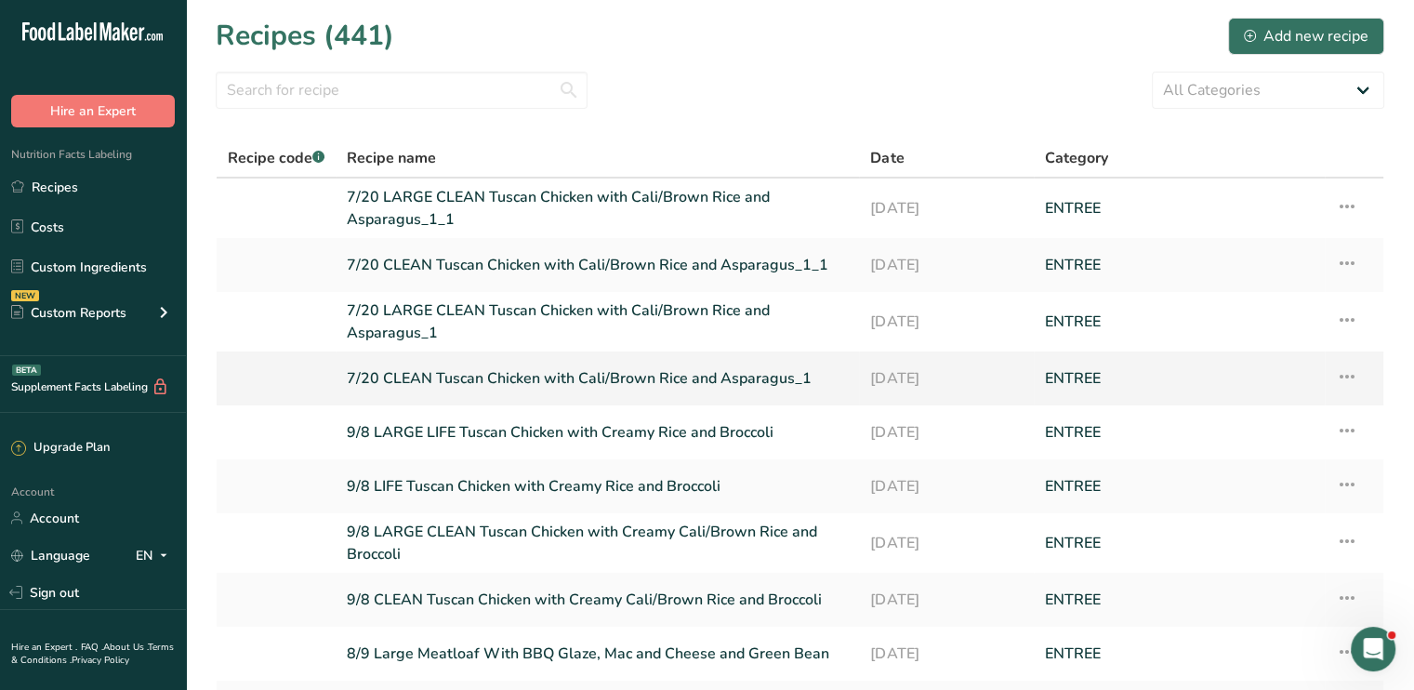
click at [631, 369] on link "7/20 CLEAN Tuscan Chicken with Cali/Brown Rice and Asparagus_1" at bounding box center [597, 378] width 501 height 39
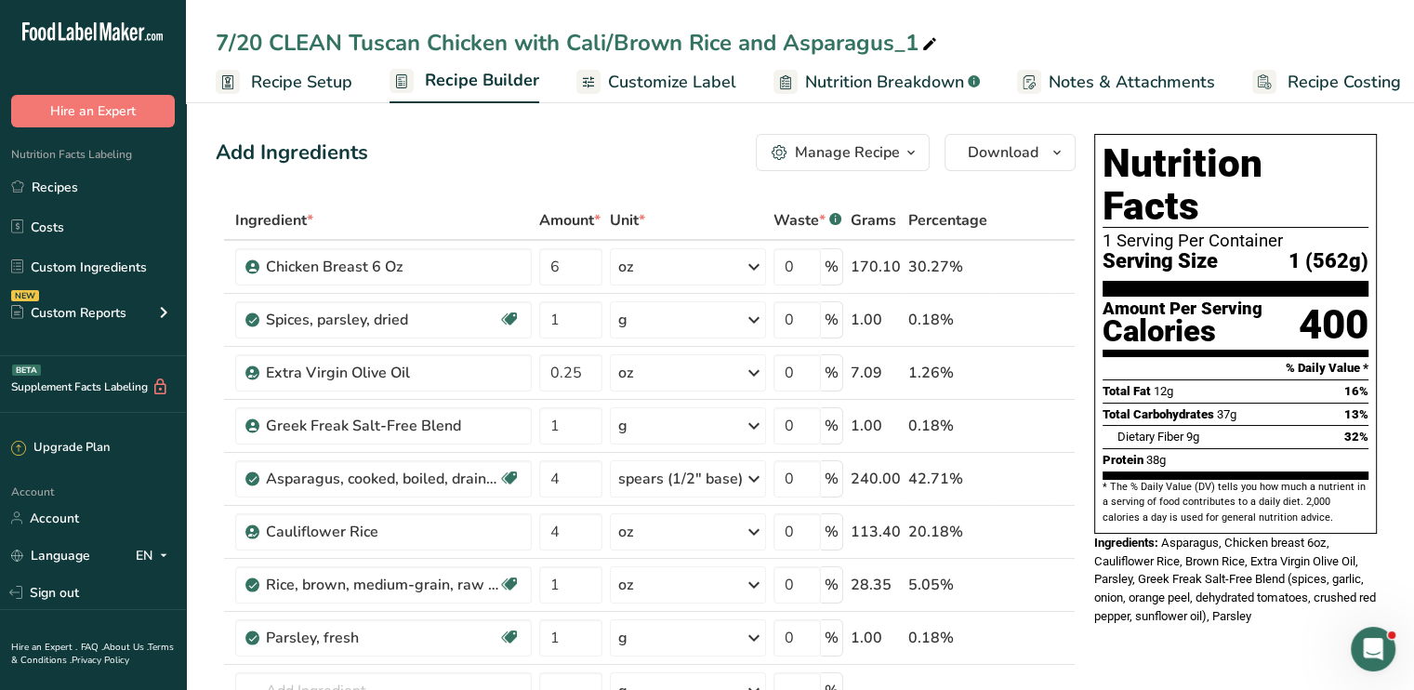
click at [929, 37] on icon at bounding box center [929, 45] width 17 height 26
drag, startPoint x: 735, startPoint y: 43, endPoint x: 565, endPoint y: 43, distance: 170.1
click at [565, 43] on input "7/20 CLEAN Tuscan Chicken with Cali/Brown Rice and Asparagus" at bounding box center [800, 42] width 1168 height 33
drag, startPoint x: 269, startPoint y: 35, endPoint x: 193, endPoint y: 40, distance: 75.4
click at [193, 40] on div "7/20 CLEAN Tuscan Chicken with and Asparagus" at bounding box center [800, 42] width 1228 height 33
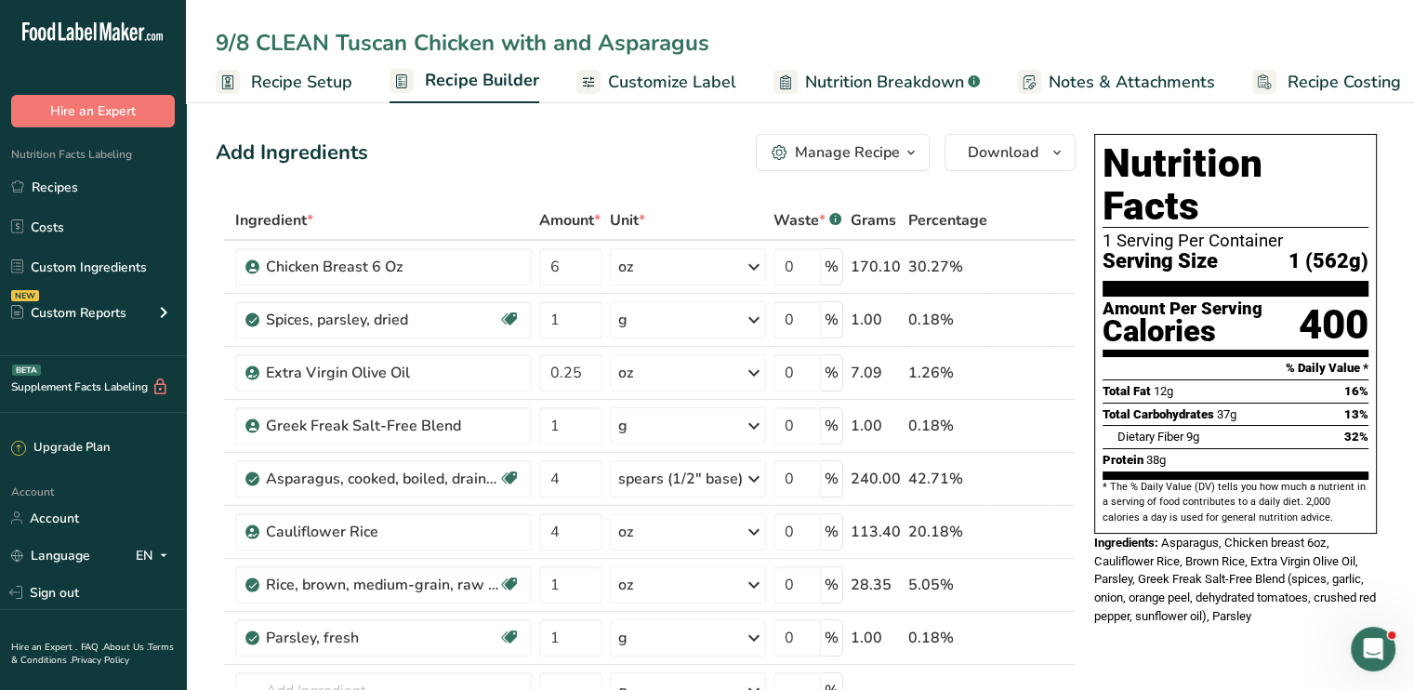
click at [548, 42] on input "9/8 CLEAN Tuscan Chicken with and Asparagus" at bounding box center [800, 42] width 1168 height 33
drag, startPoint x: 406, startPoint y: 48, endPoint x: 336, endPoint y: 46, distance: 69.8
click at [336, 46] on input "9/8 CLEAN Tuscan Chicken with and Asparagus" at bounding box center [800, 42] width 1168 height 33
click at [840, 48] on input "9/8 CLEAN French Onion Chicken with and Asparagus" at bounding box center [800, 42] width 1168 height 33
click at [857, 37] on input "9/8 CLEAN French Onion Chicken with and Asparagus and ROasted Potatoes" at bounding box center [800, 42] width 1168 height 33
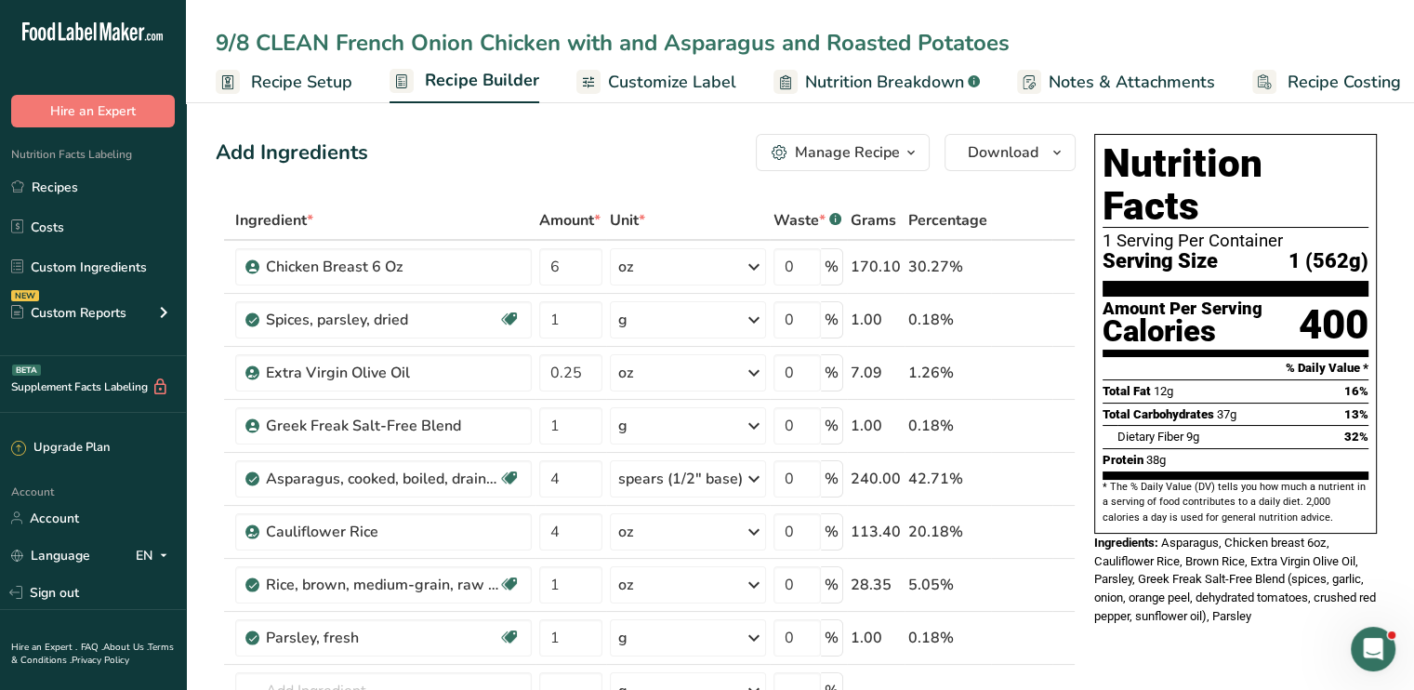
click at [857, 37] on input "9/8 CLEAN French Onion Chicken with and Asparagus and Roasted Potatoes" at bounding box center [800, 42] width 1168 height 33
type input "9/8 CLEAN French Onion Chicken with and Asparagus and Roasted Potatoes"
click at [1043, 529] on icon at bounding box center [1036, 532] width 13 height 20
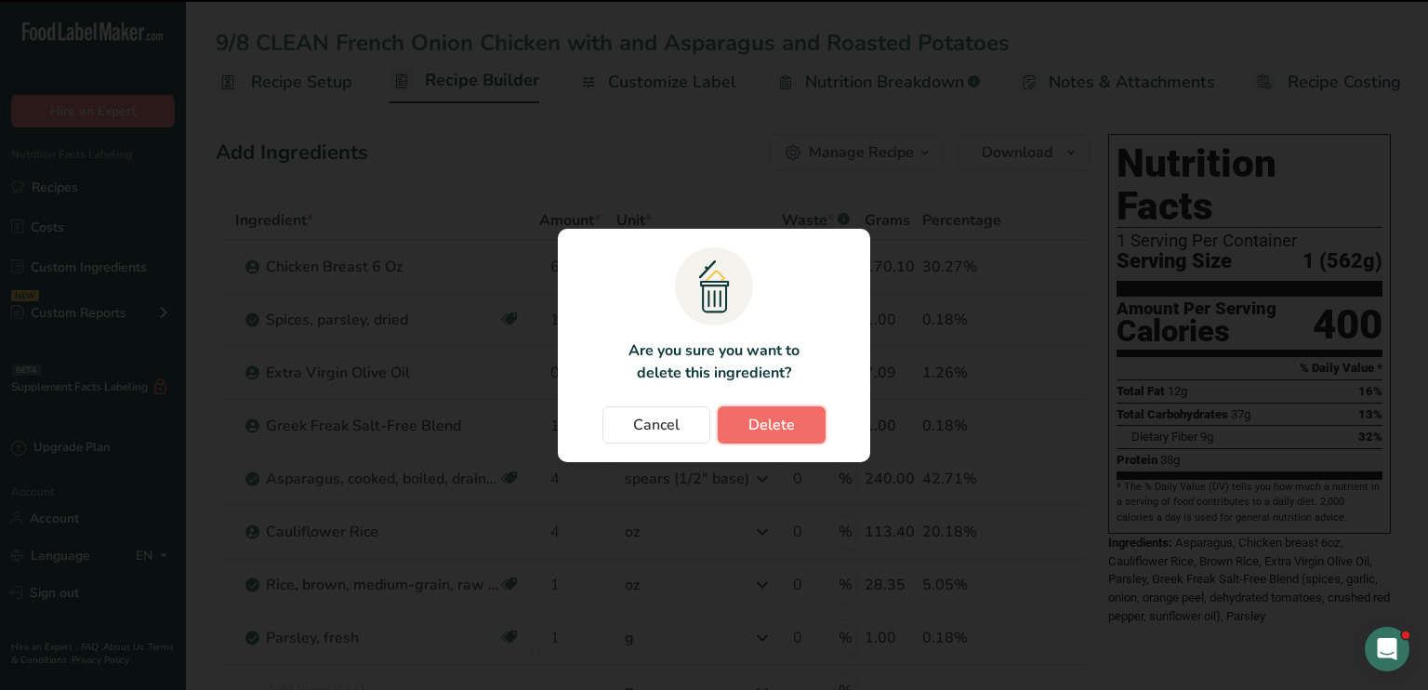
click at [777, 425] on span "Delete" at bounding box center [771, 425] width 46 height 22
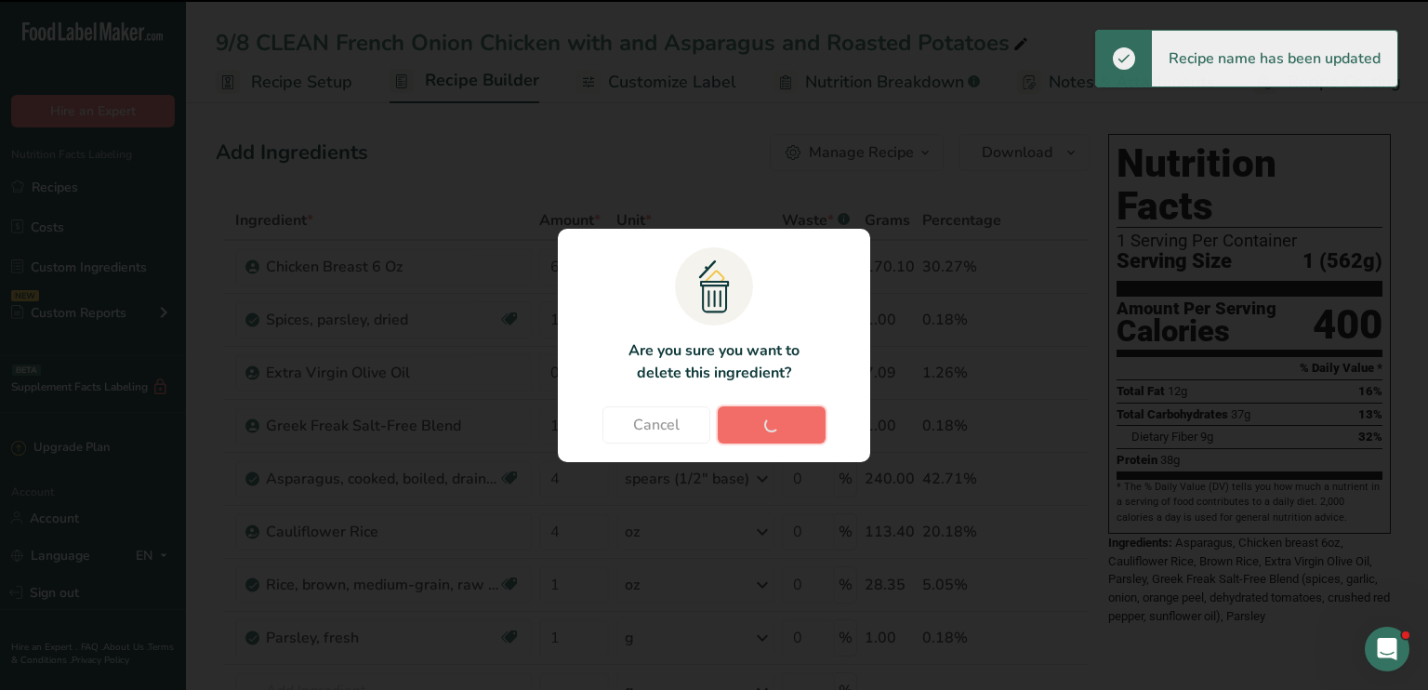
type input "1"
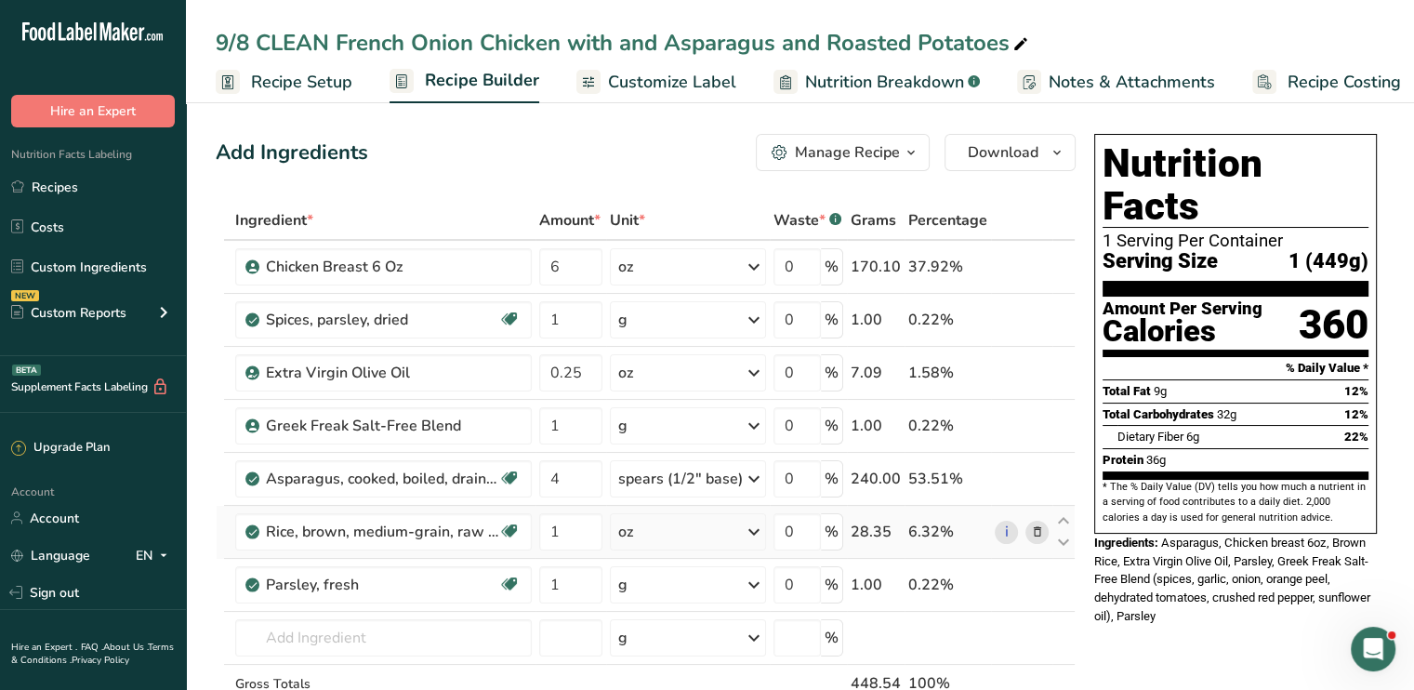
click at [1034, 522] on icon at bounding box center [1036, 532] width 13 height 20
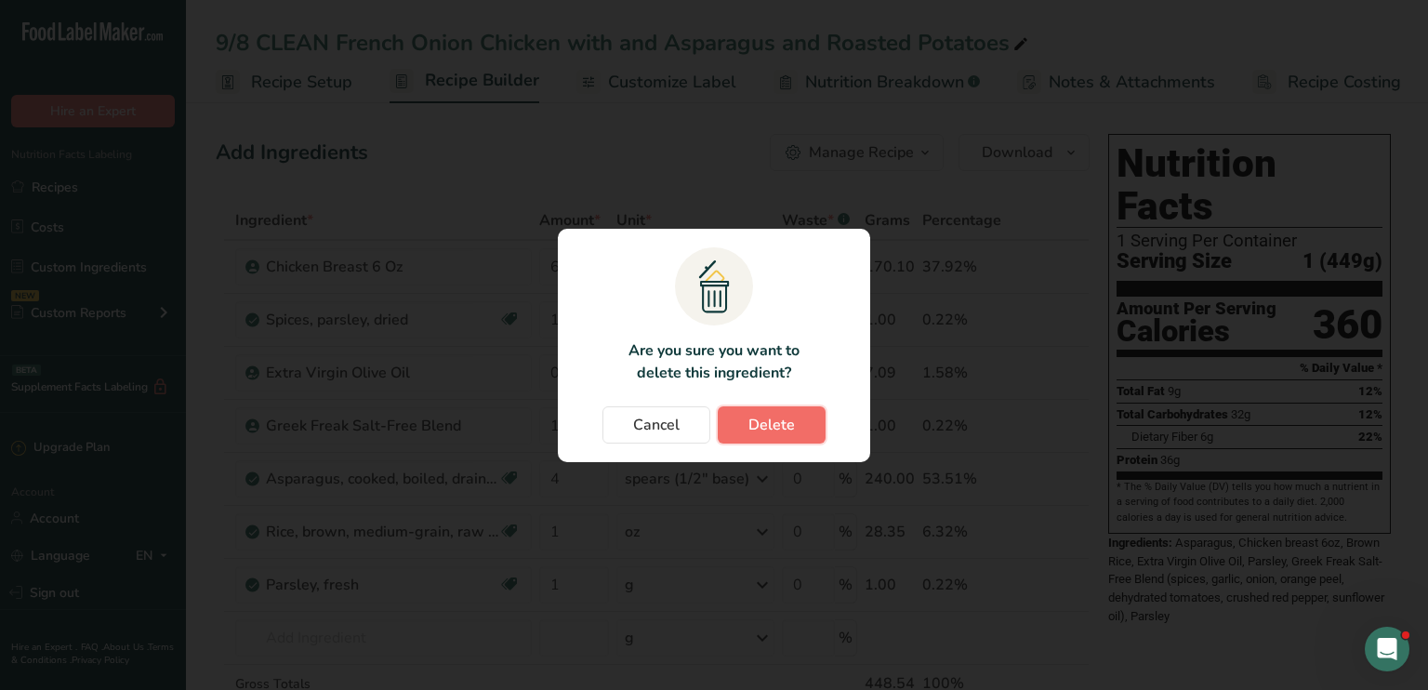
click at [791, 427] on span "Delete" at bounding box center [771, 425] width 46 height 22
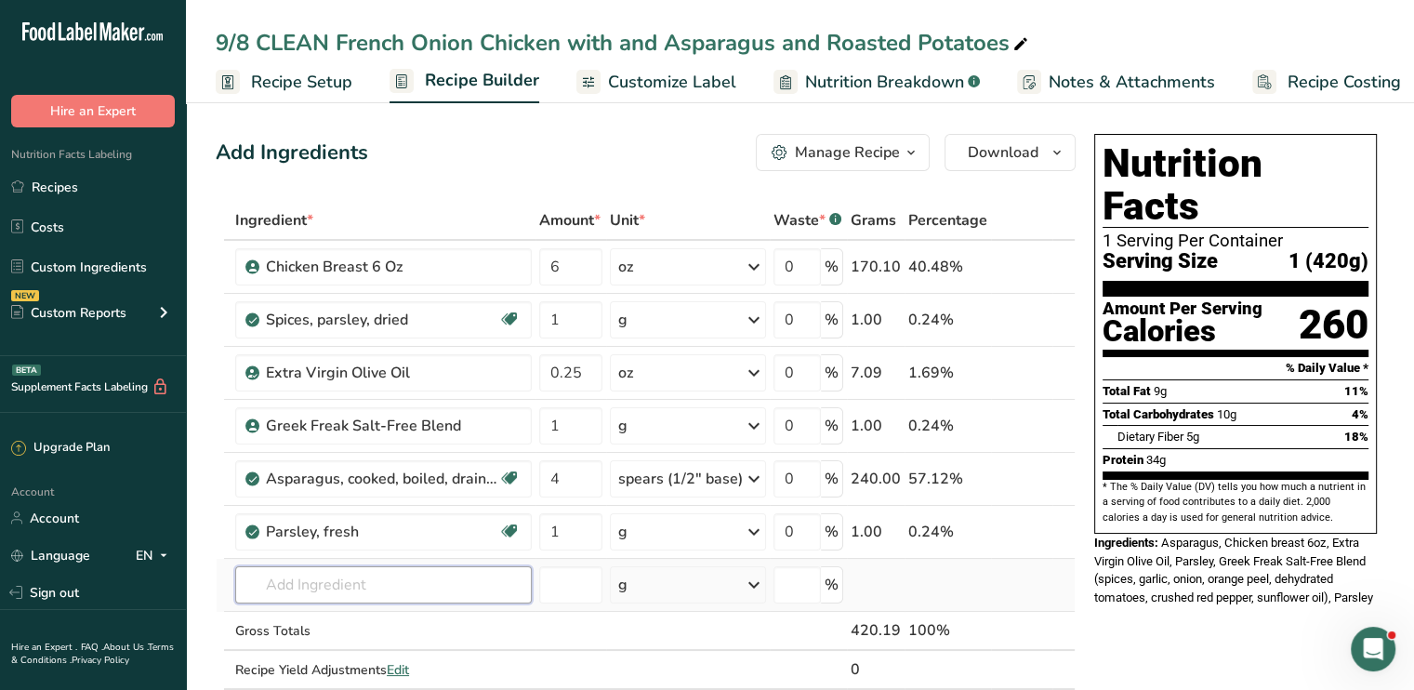
click at [388, 591] on input "text" at bounding box center [383, 584] width 296 height 37
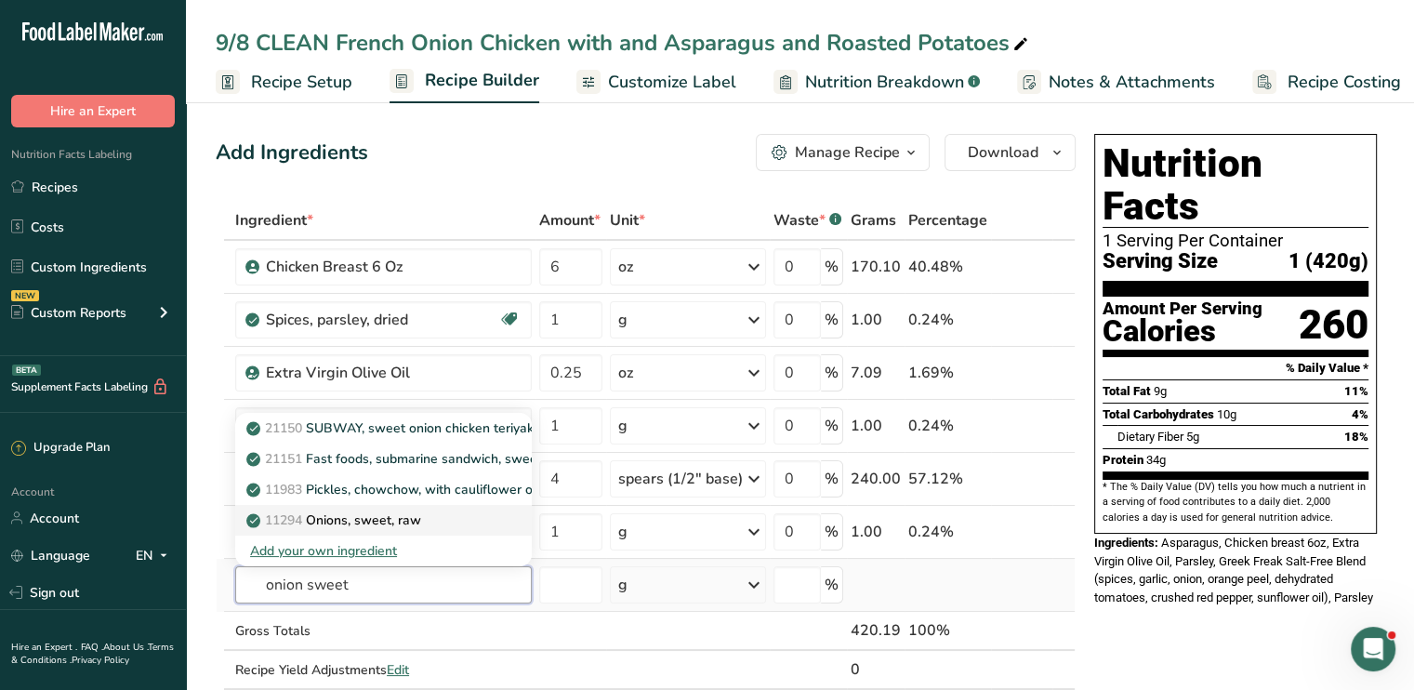
type input "onion sweet"
click at [393, 520] on p "11294 Onions, sweet, raw" at bounding box center [335, 520] width 171 height 20
type input "Onions, sweet, raw"
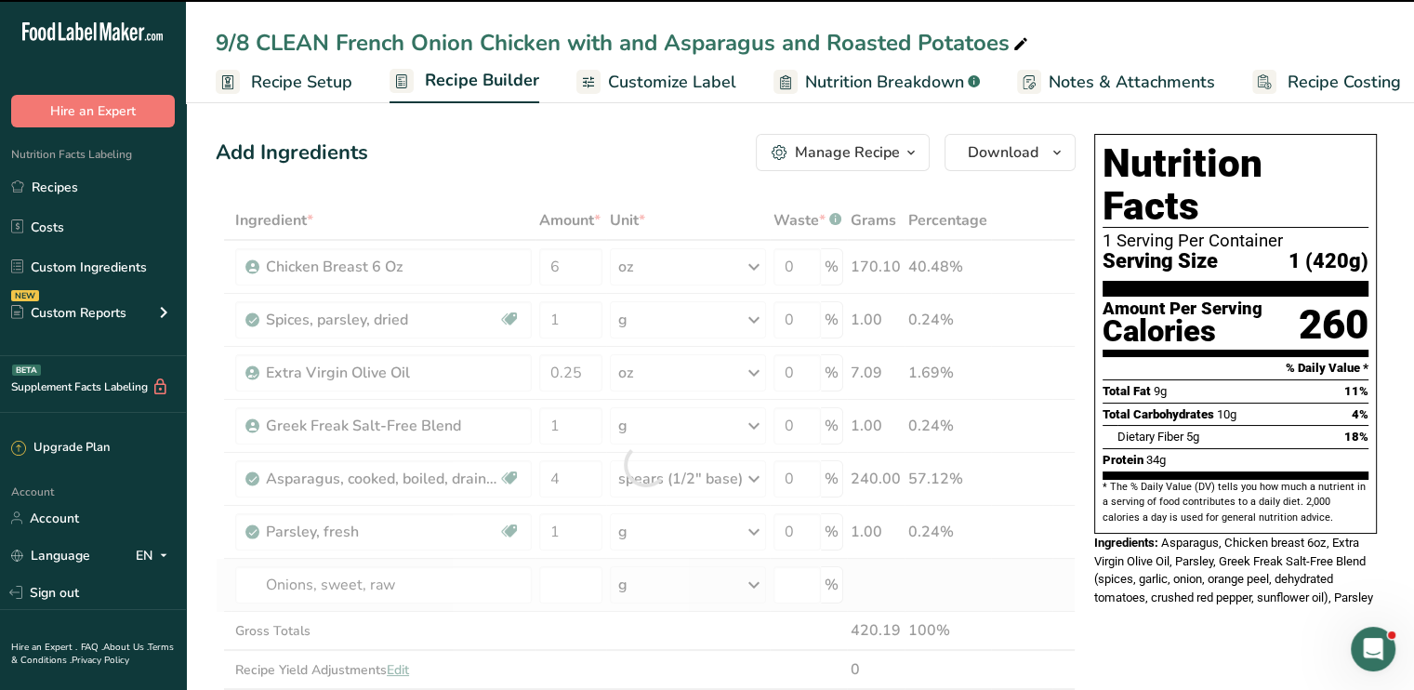
type input "0"
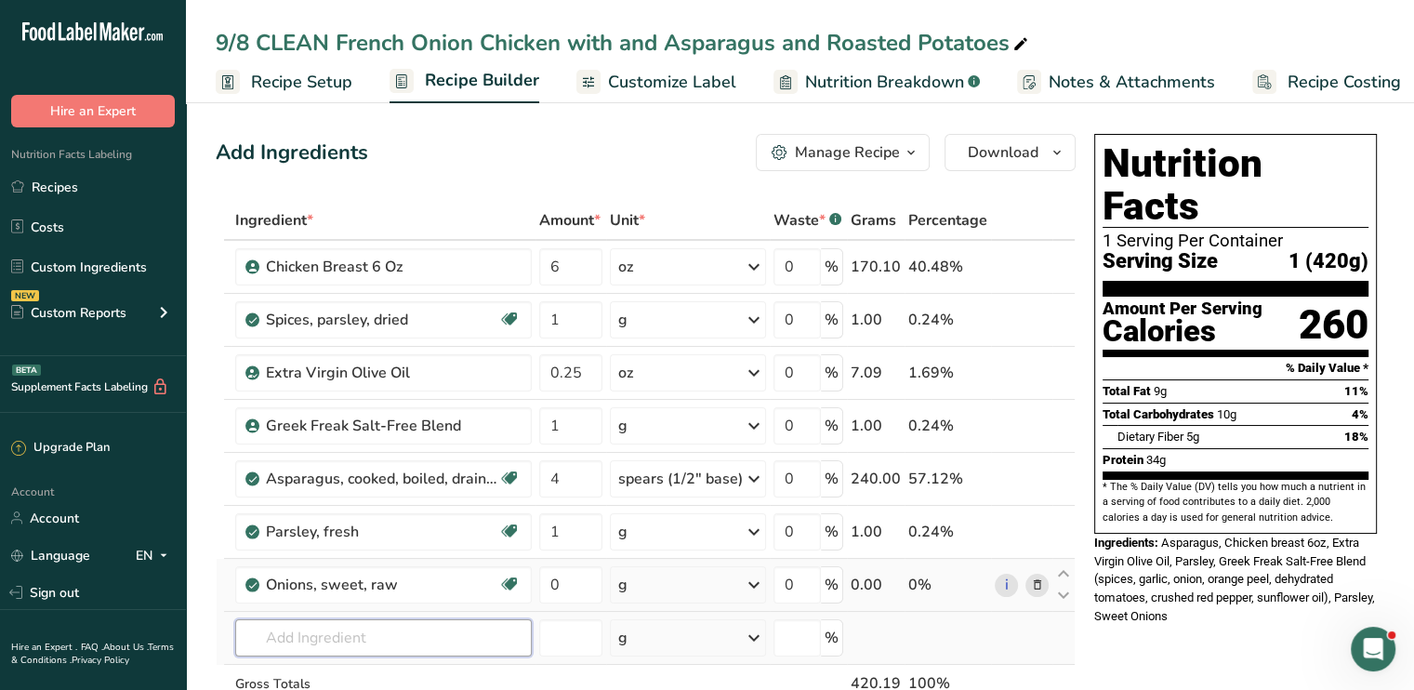
click at [343, 645] on input "text" at bounding box center [383, 637] width 296 height 37
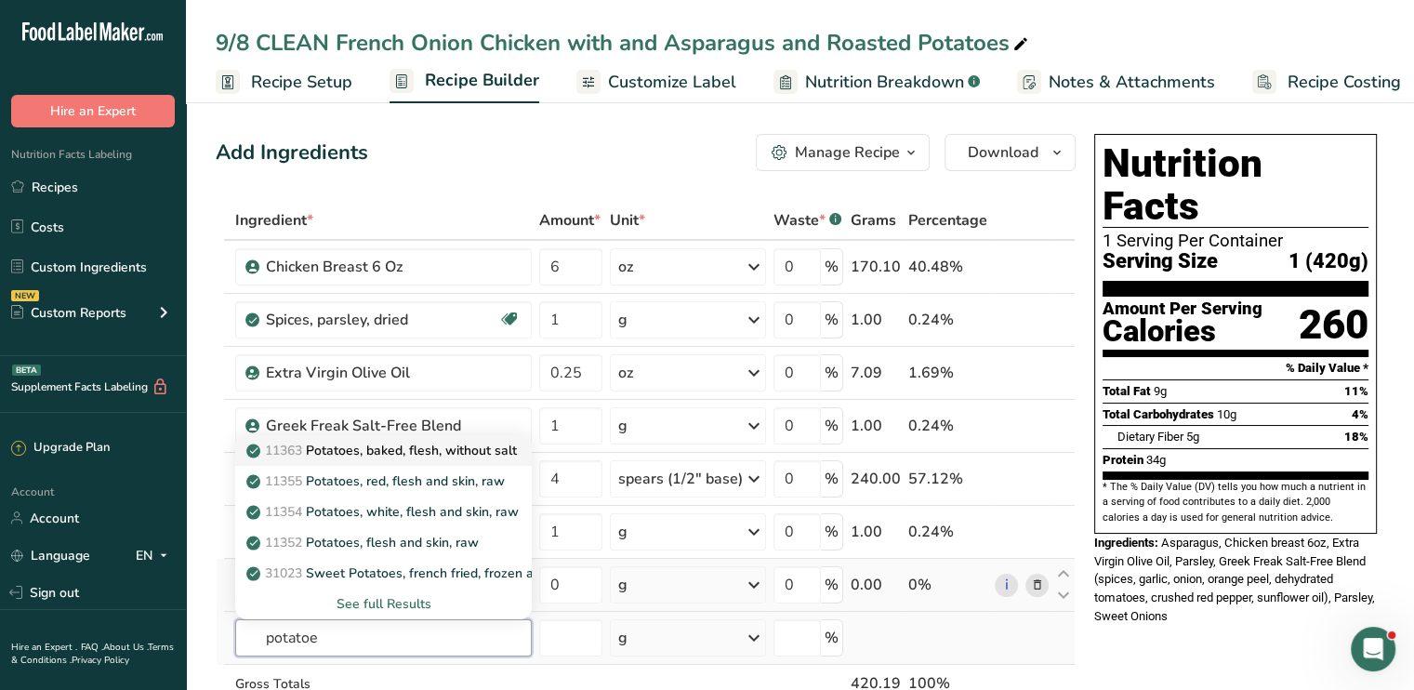
type input "potatoe"
click at [498, 441] on p "11363 Potatoes, baked, flesh, without salt" at bounding box center [383, 451] width 267 height 20
type input "Potatoes, baked, flesh, without salt"
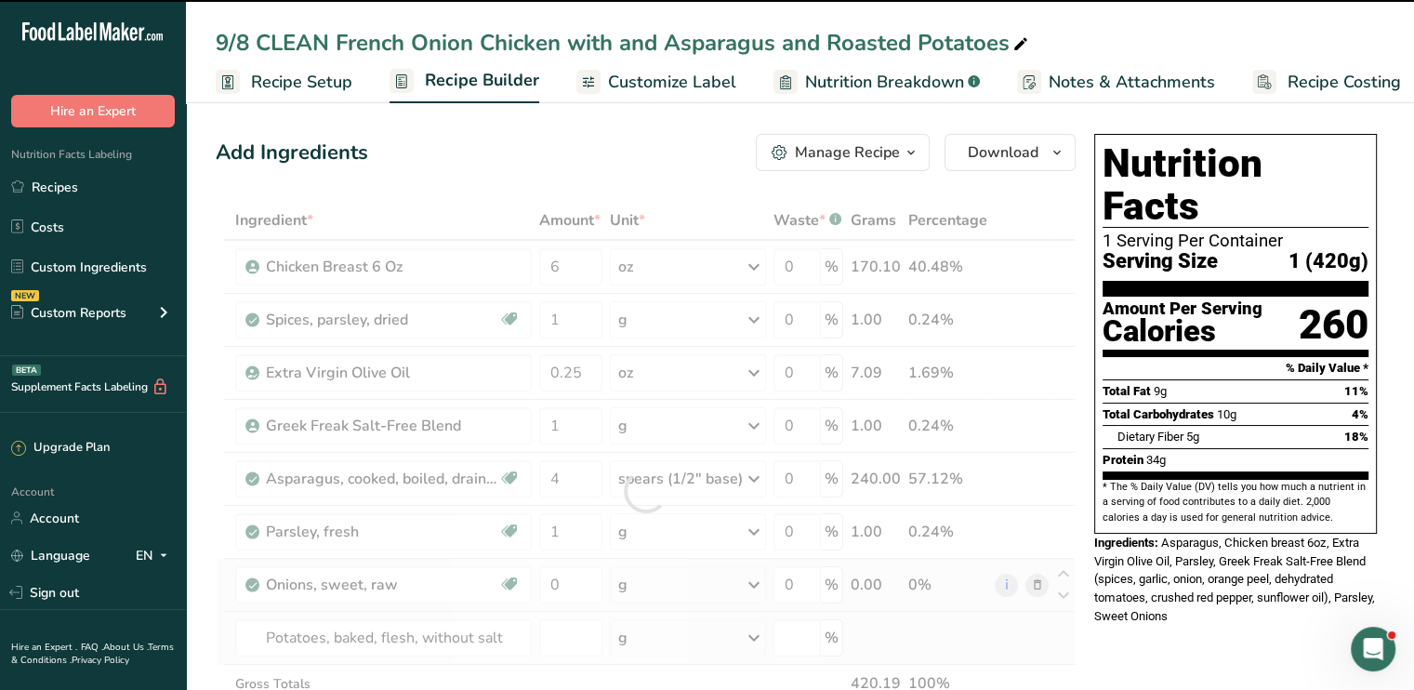
type input "0"
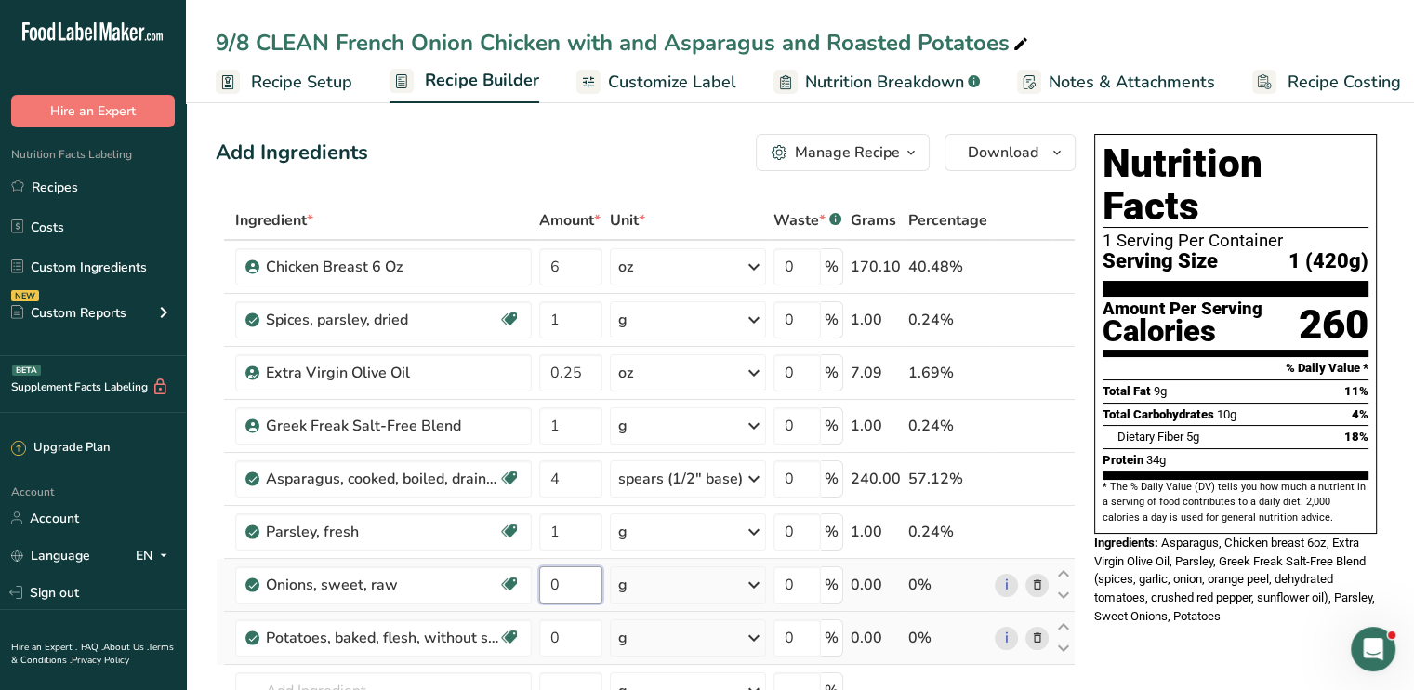
click at [587, 573] on input "0" at bounding box center [570, 584] width 63 height 37
type input "2"
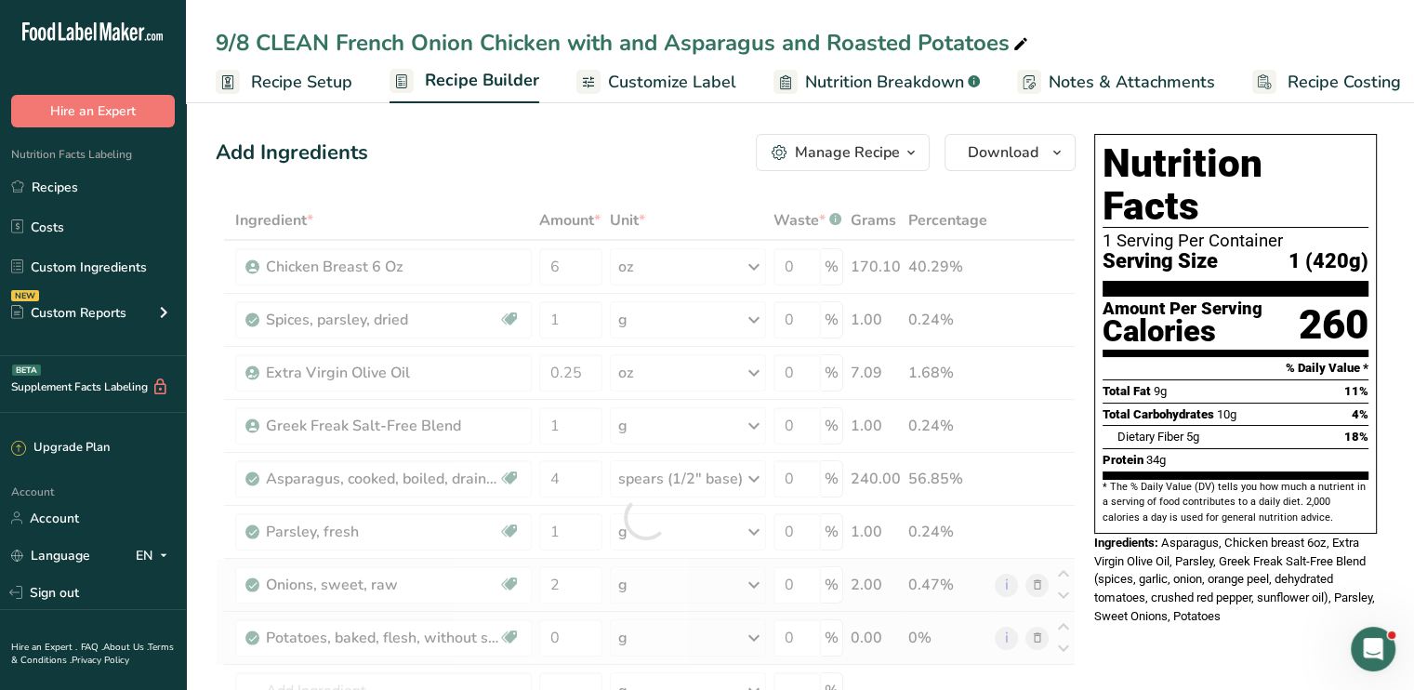
click at [754, 583] on div "Ingredient * Amount * Unit * Waste * .a-a{fill:#347362;}.b-a{fill:#fff;} Grams …" at bounding box center [646, 517] width 860 height 633
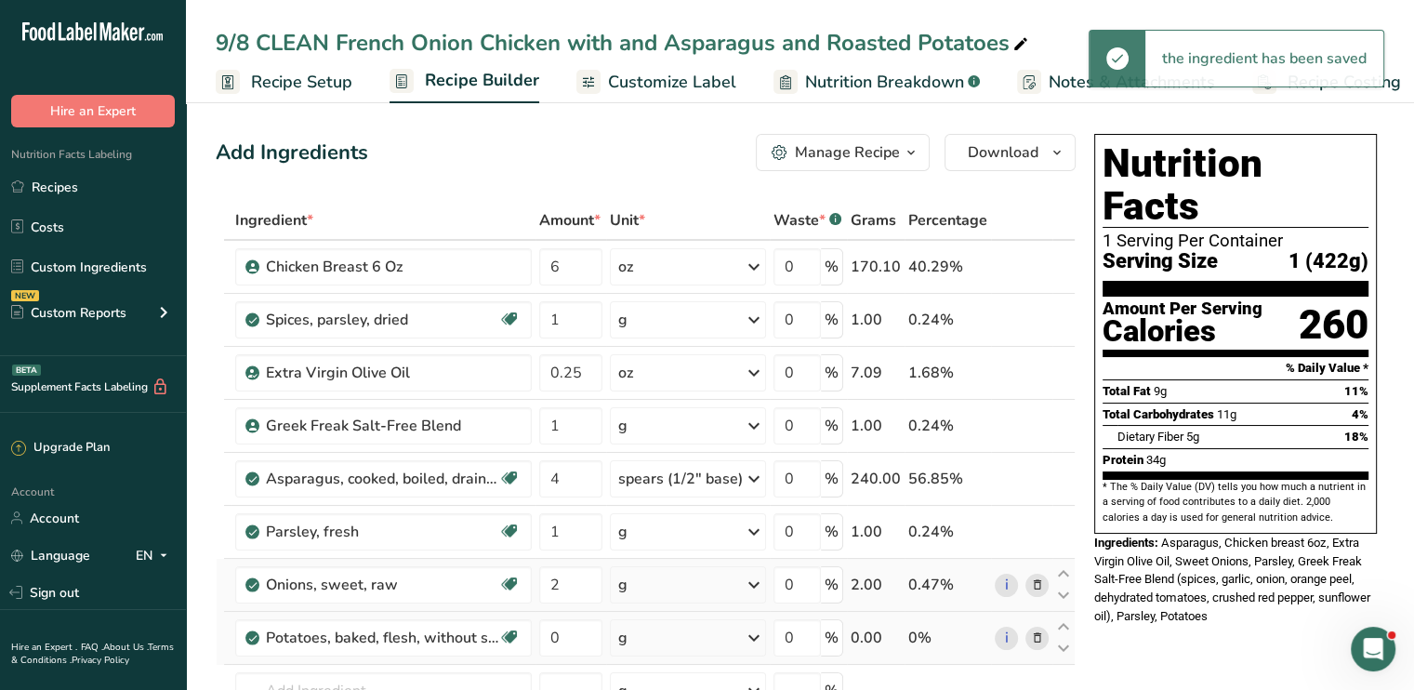
click at [754, 583] on icon at bounding box center [754, 584] width 22 height 33
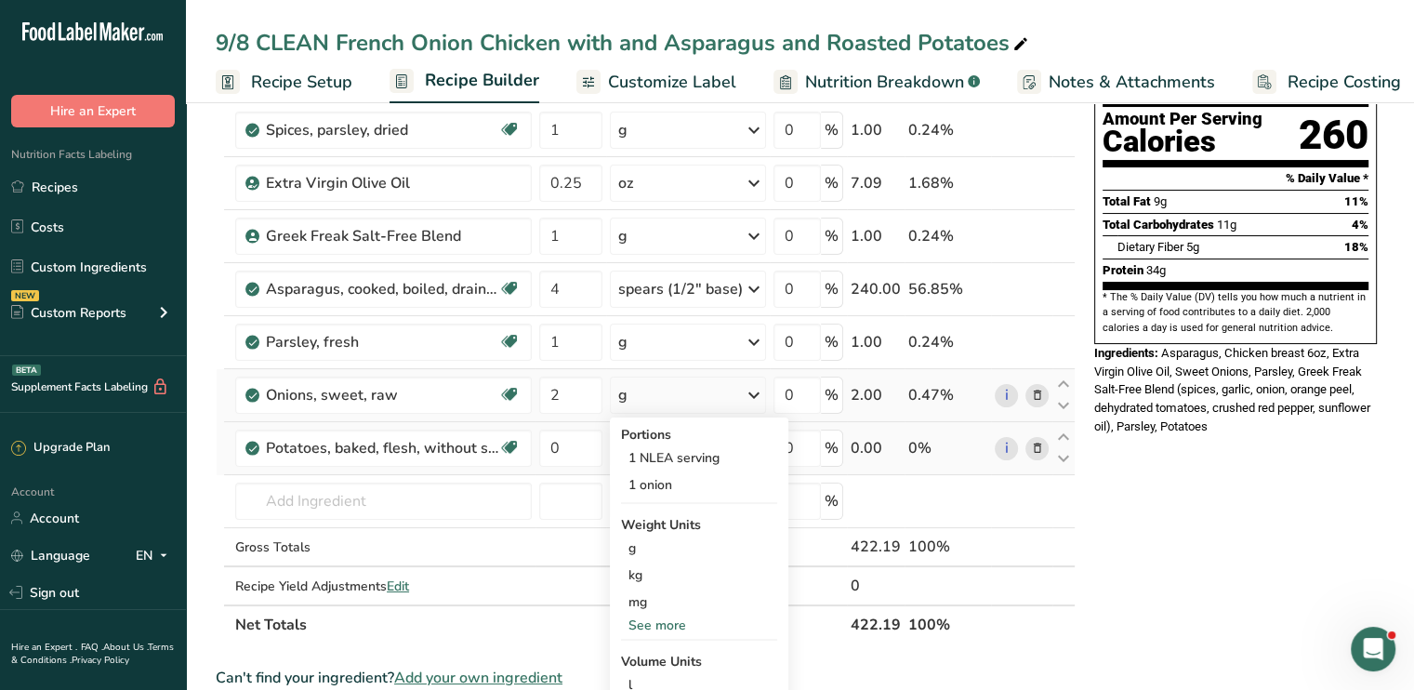
scroll to position [223, 0]
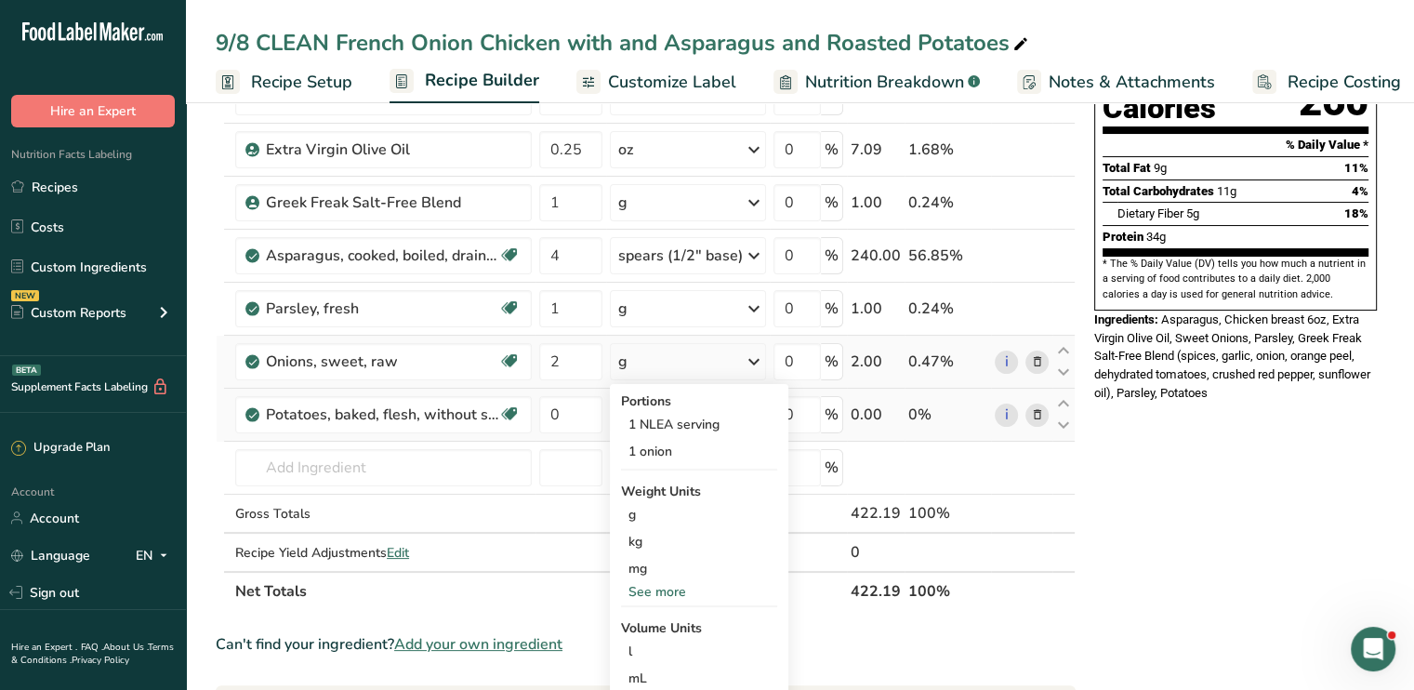
click at [699, 587] on div "See more" at bounding box center [699, 592] width 156 height 20
click at [647, 639] on div "oz" at bounding box center [699, 649] width 156 height 27
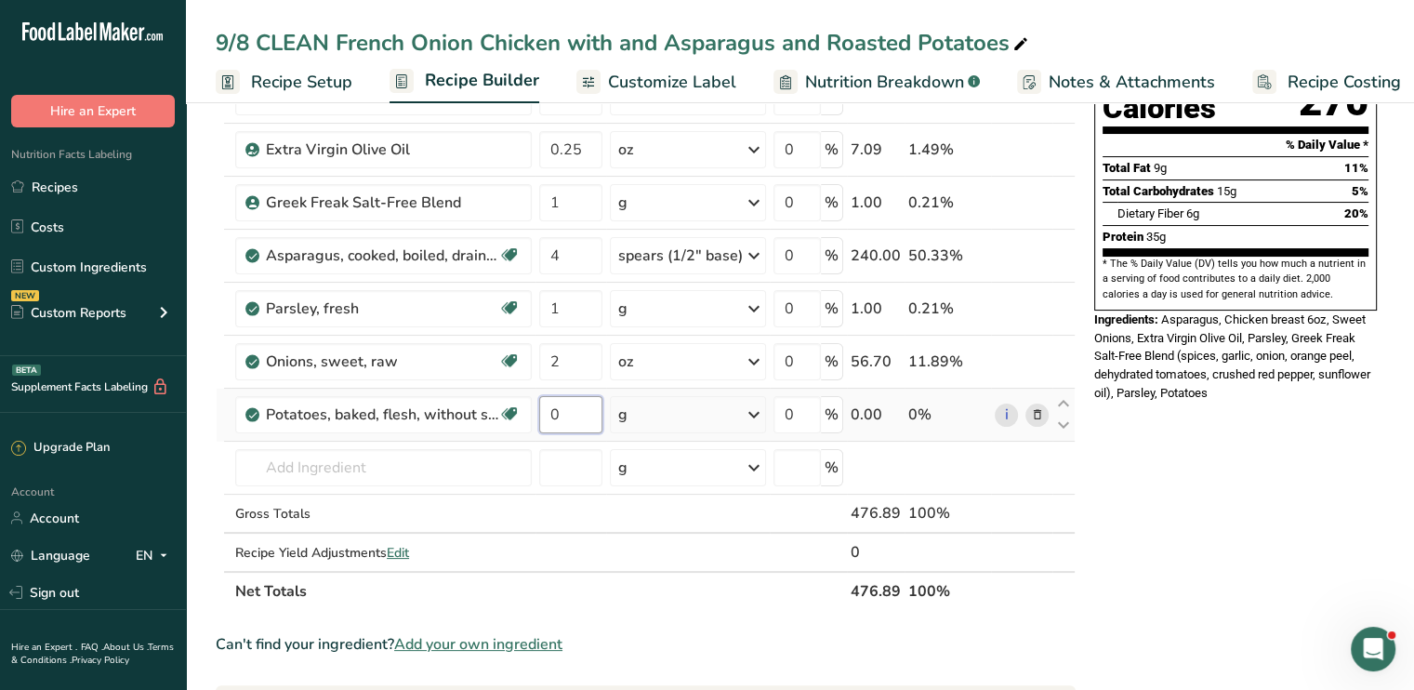
click at [558, 419] on input "0" at bounding box center [570, 414] width 63 height 37
type input "4"
click at [746, 408] on div "Ingredient * Amount * Unit * Waste * .a-a{fill:#347362;}.b-a{fill:#fff;} Grams …" at bounding box center [646, 294] width 860 height 633
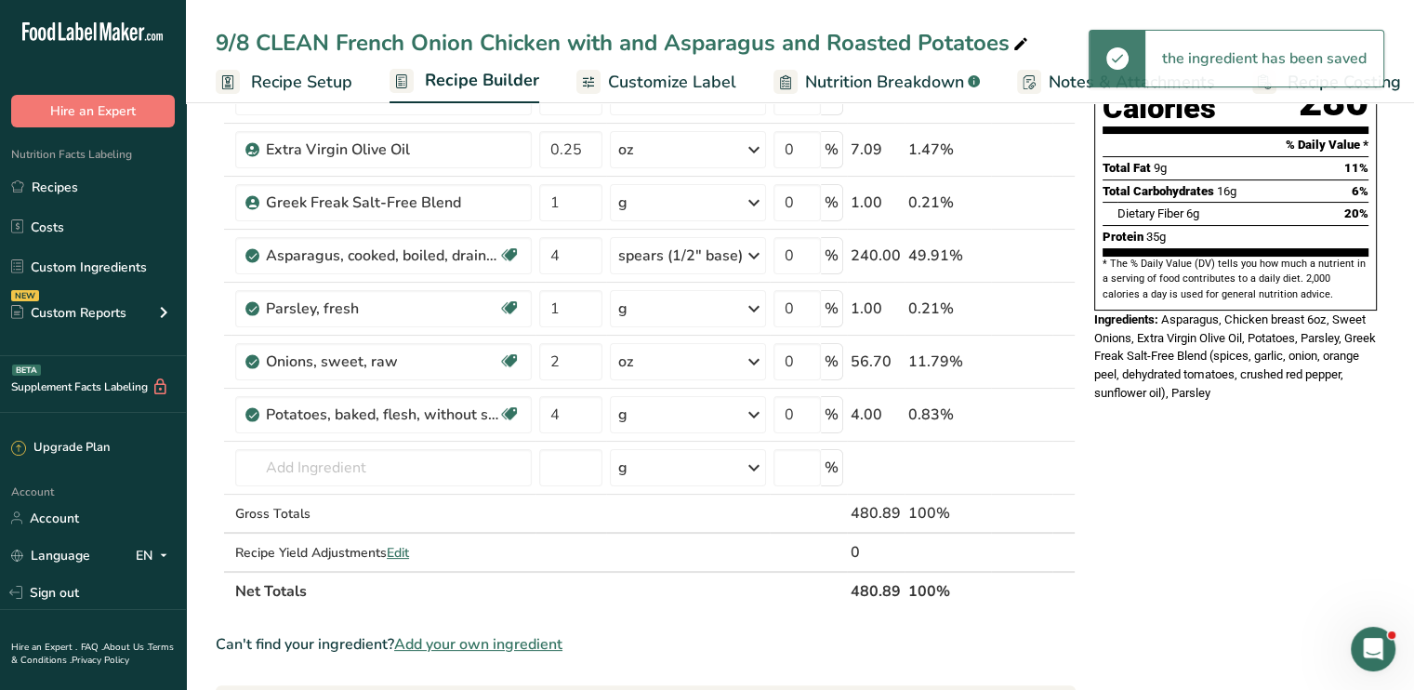
click at [752, 416] on icon at bounding box center [754, 414] width 22 height 33
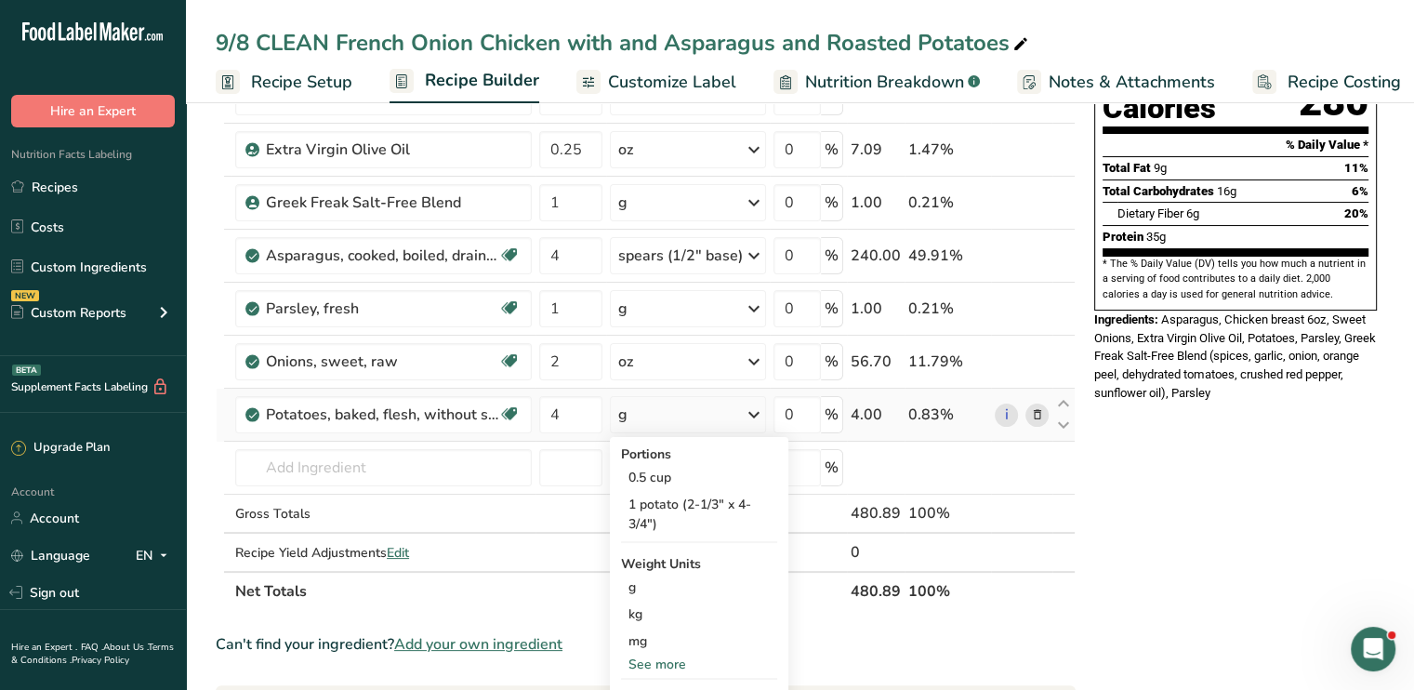
click at [699, 661] on div "See more" at bounding box center [699, 664] width 156 height 20
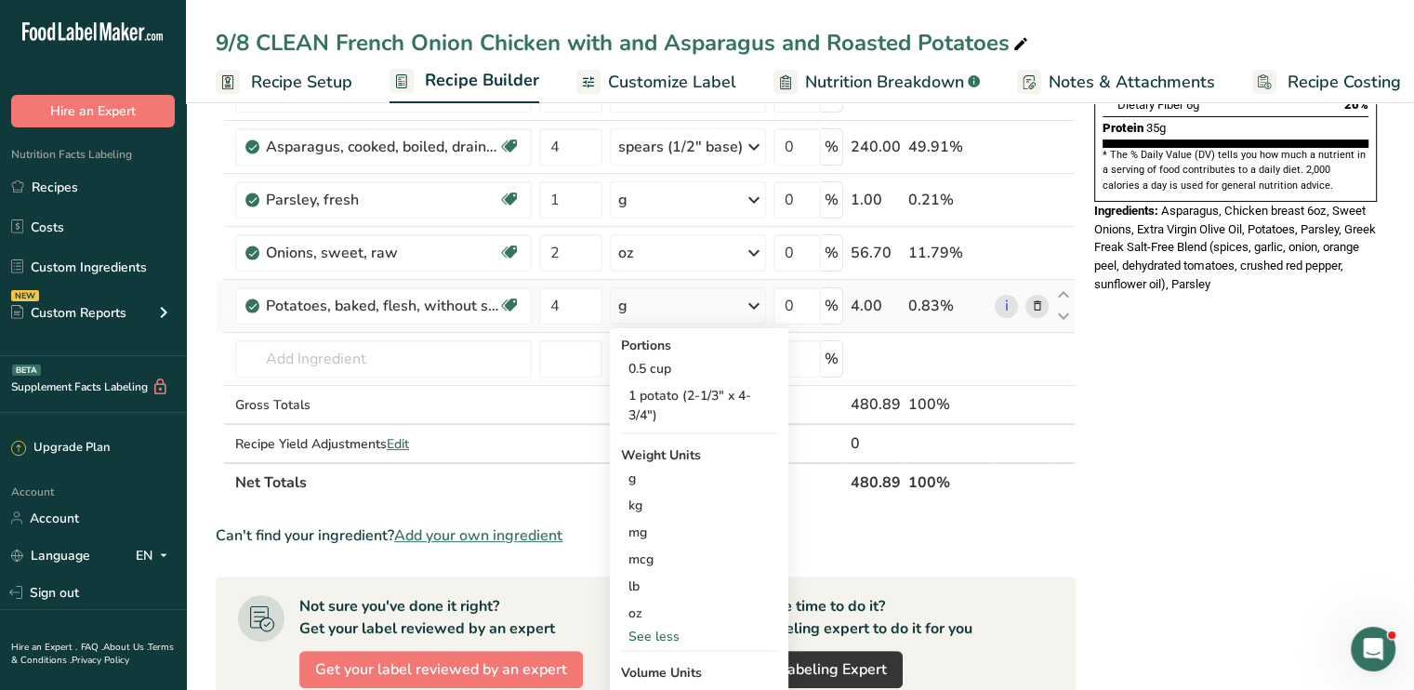
scroll to position [335, 0]
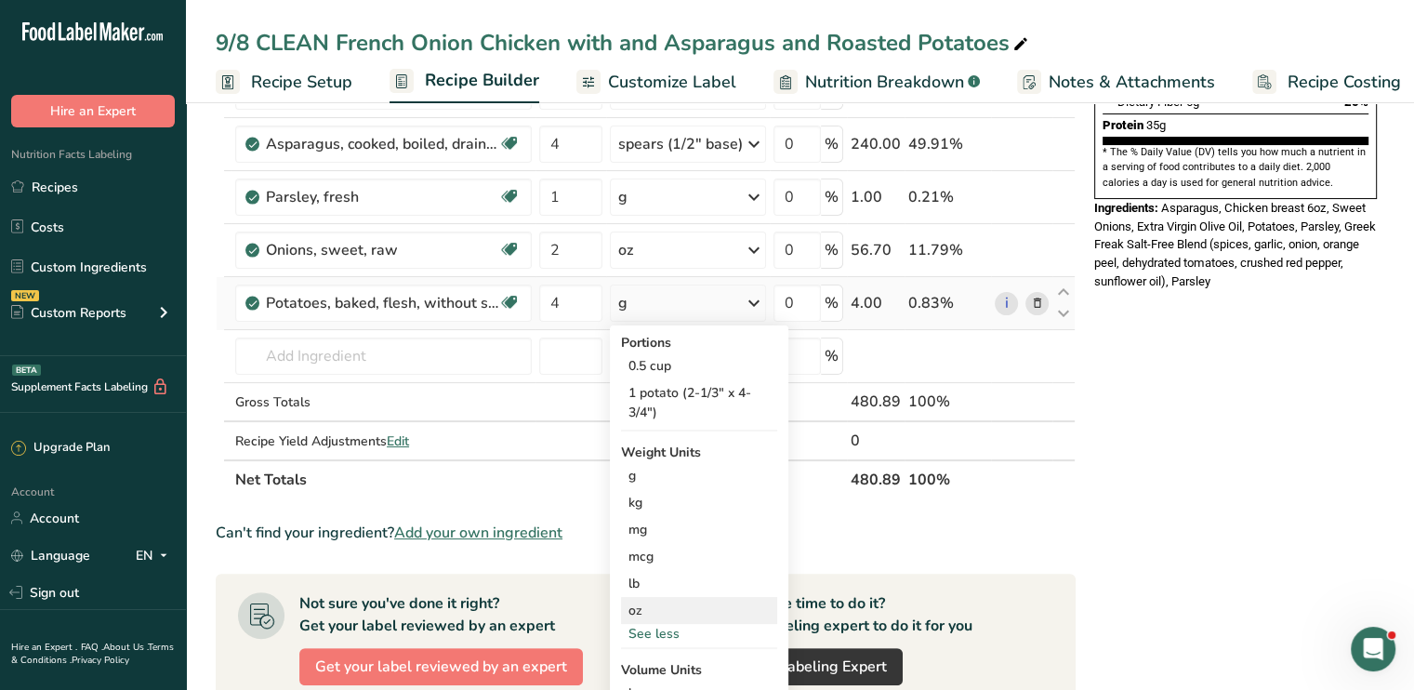
click at [666, 614] on div "oz" at bounding box center [699, 610] width 156 height 27
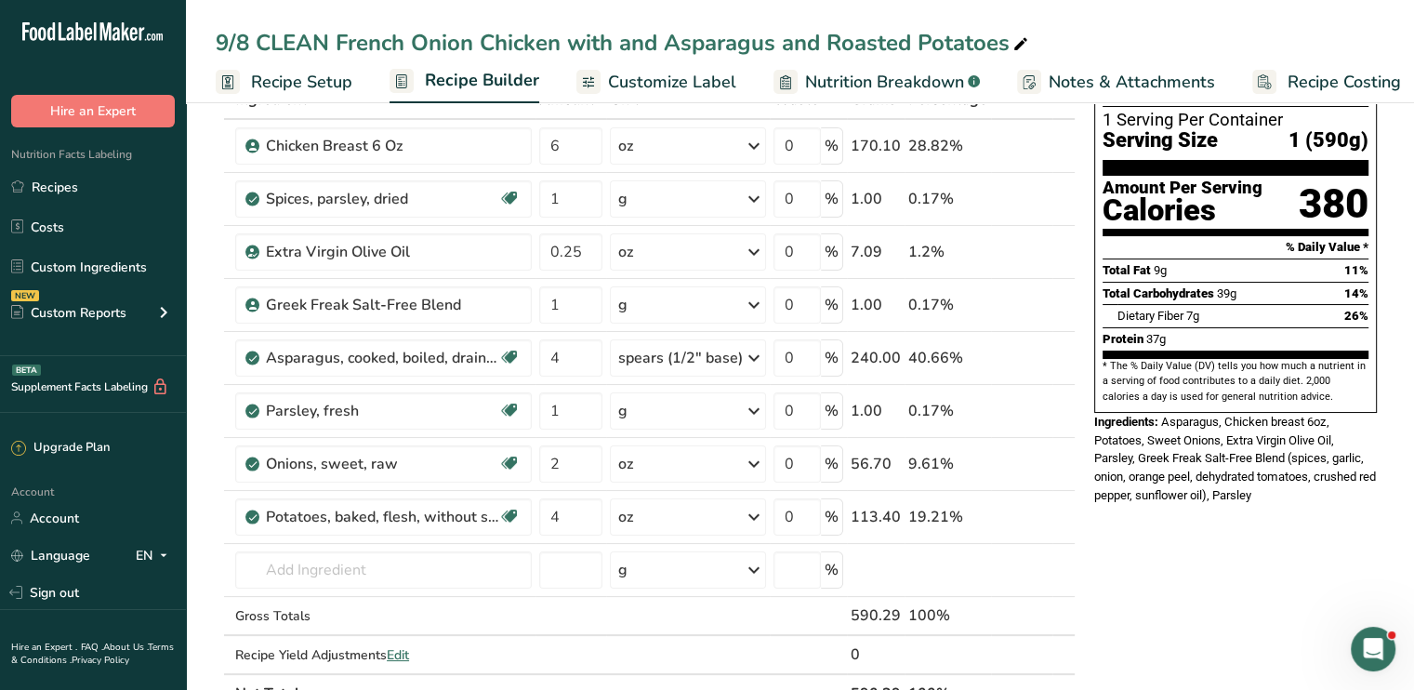
scroll to position [119, 0]
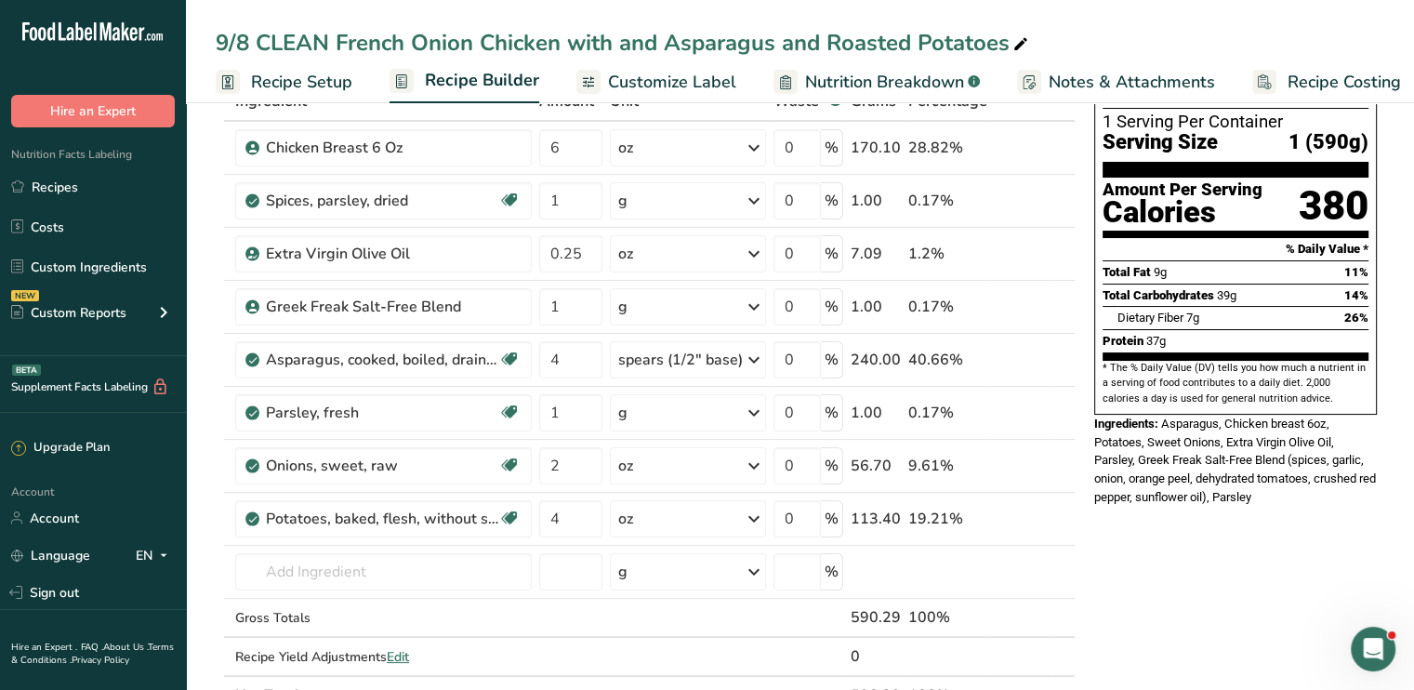
drag, startPoint x: 1400, startPoint y: 224, endPoint x: 1409, endPoint y: 188, distance: 37.4
click at [652, 89] on span "Customize Label" at bounding box center [672, 82] width 128 height 25
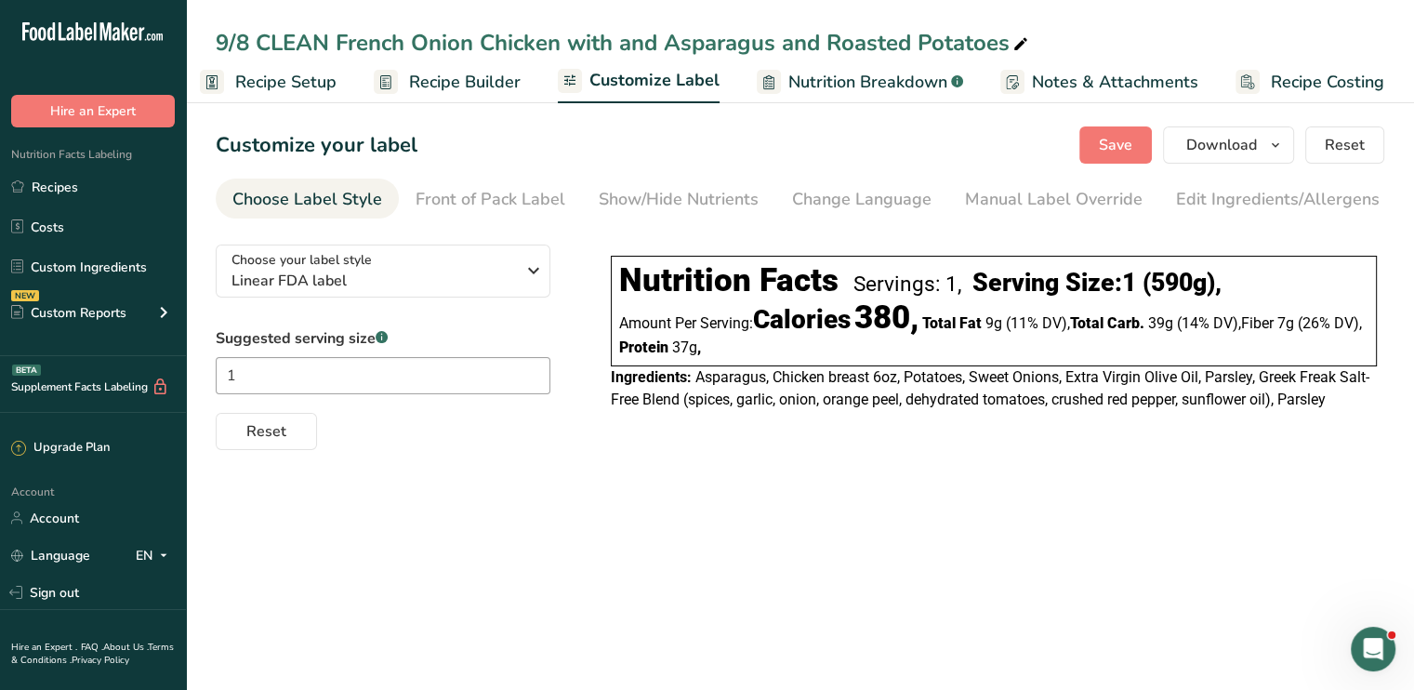
click at [499, 80] on span "Recipe Builder" at bounding box center [465, 82] width 112 height 25
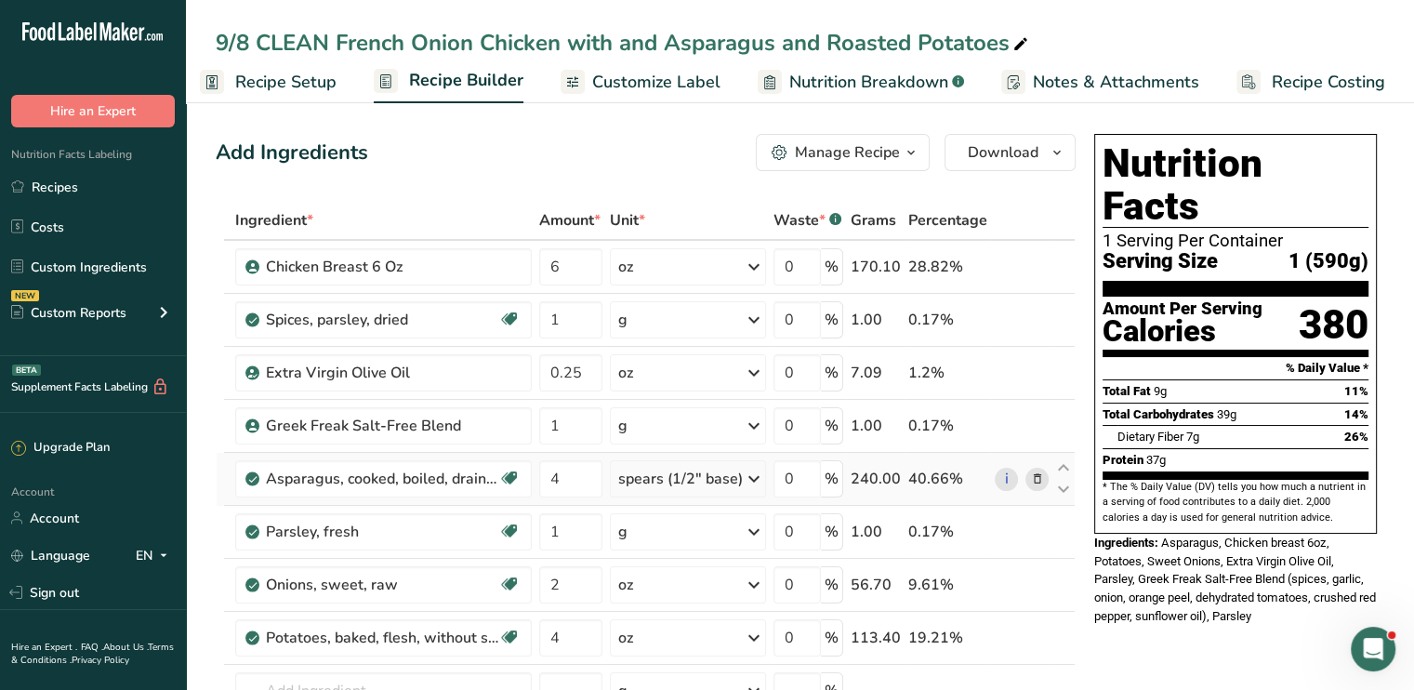
click at [751, 481] on icon at bounding box center [754, 478] width 22 height 33
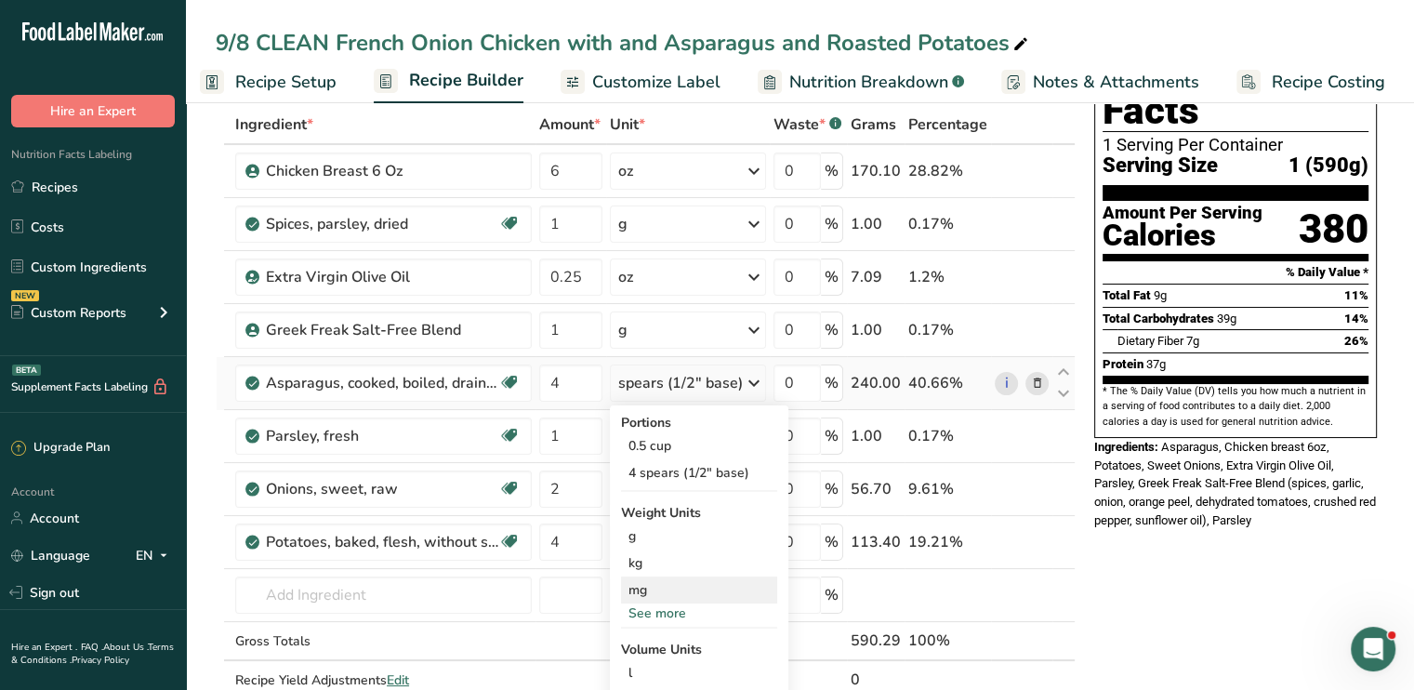
scroll to position [149, 0]
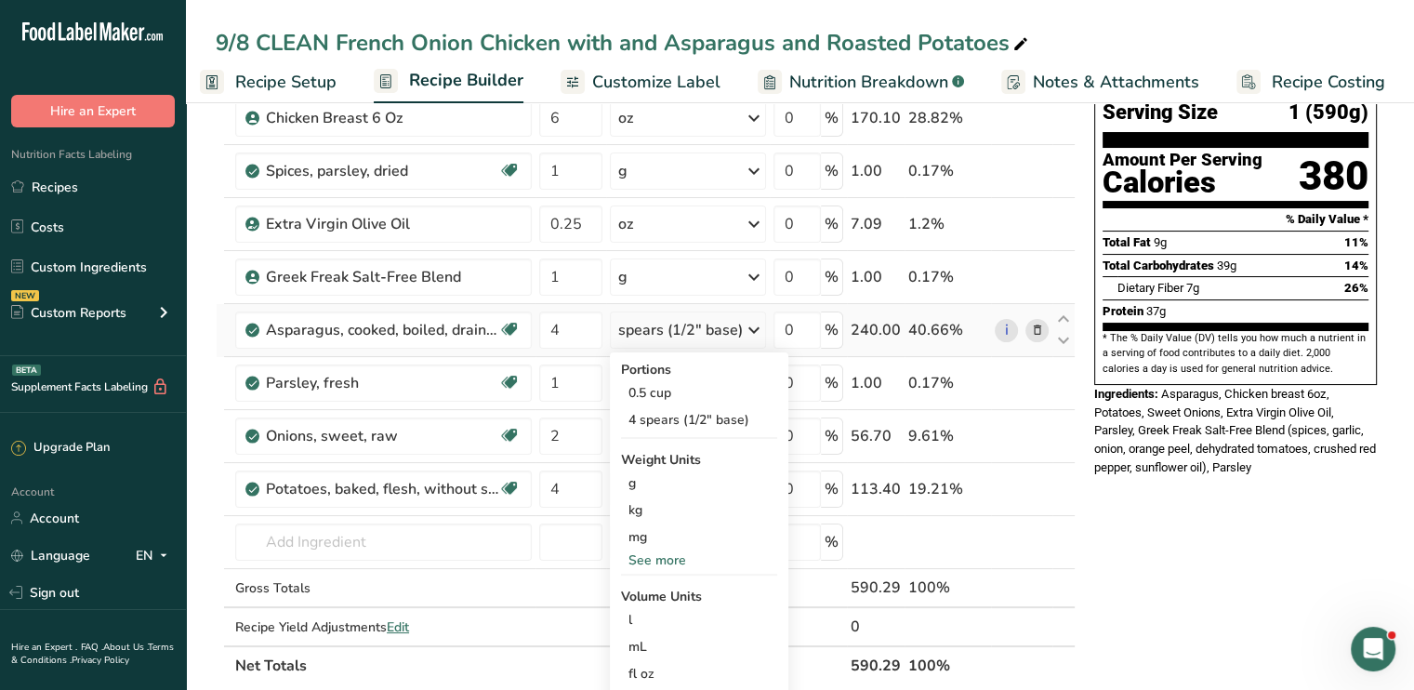
click at [688, 562] on div "See more" at bounding box center [699, 560] width 156 height 20
click at [660, 613] on div "oz" at bounding box center [699, 617] width 156 height 27
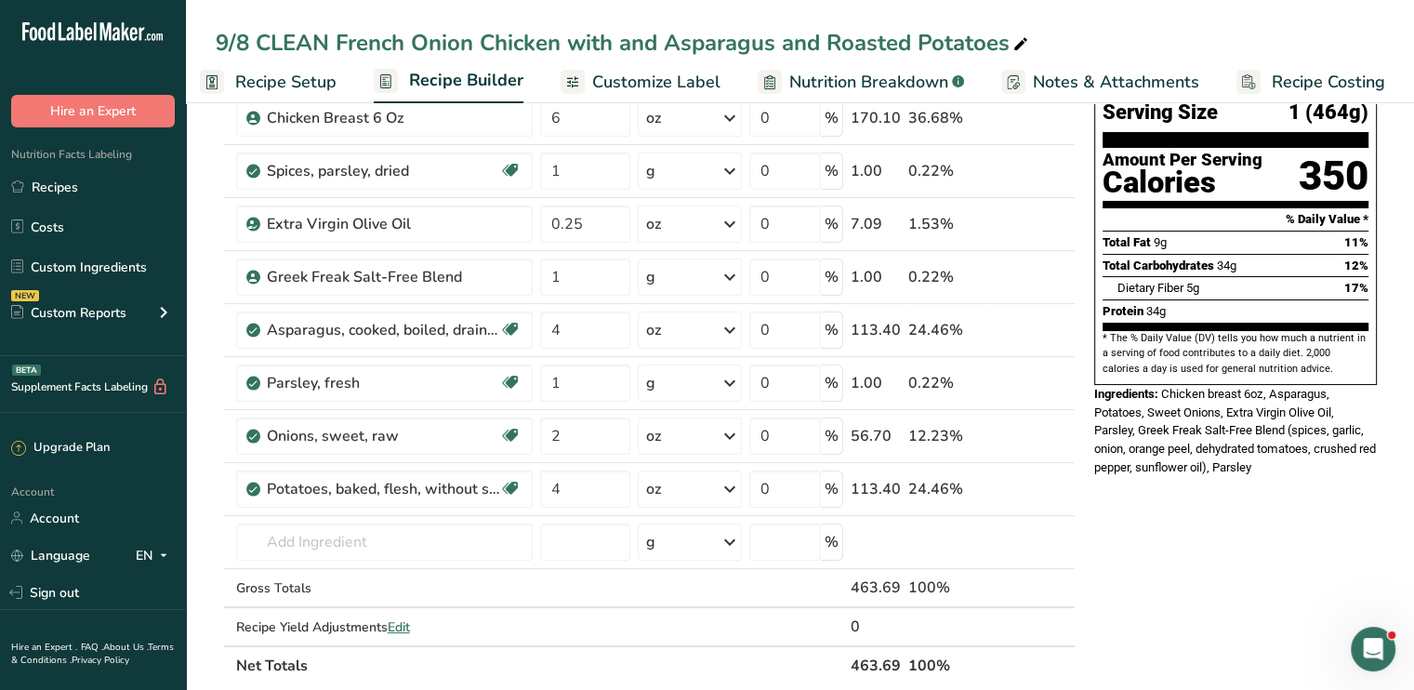
click at [628, 88] on span "Customize Label" at bounding box center [656, 82] width 128 height 25
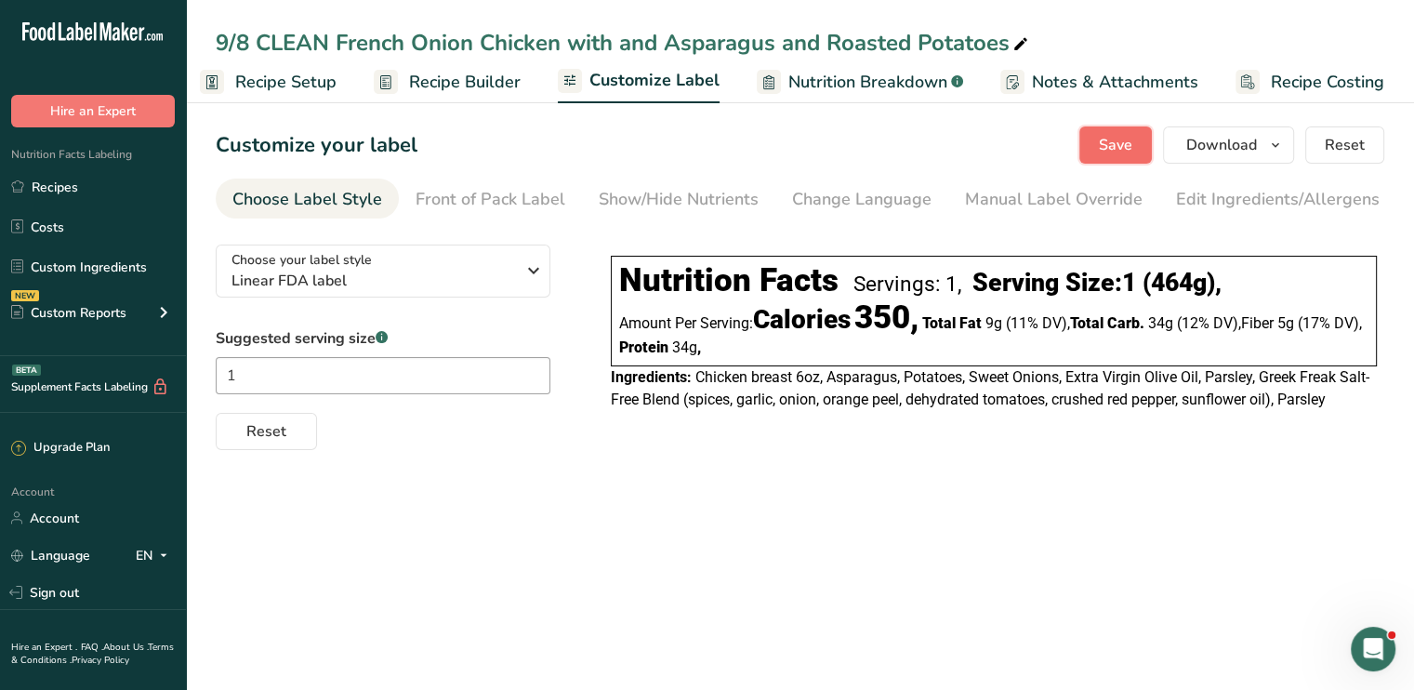
click at [1112, 156] on button "Save" at bounding box center [1115, 144] width 72 height 37
drag, startPoint x: 340, startPoint y: 33, endPoint x: 1007, endPoint y: 43, distance: 666.5
click at [1007, 43] on div "9/8 CLEAN French Onion Chicken with and Asparagus and Roasted Potatoes" at bounding box center [624, 42] width 816 height 33
click at [147, 188] on link "Recipes" at bounding box center [93, 186] width 186 height 35
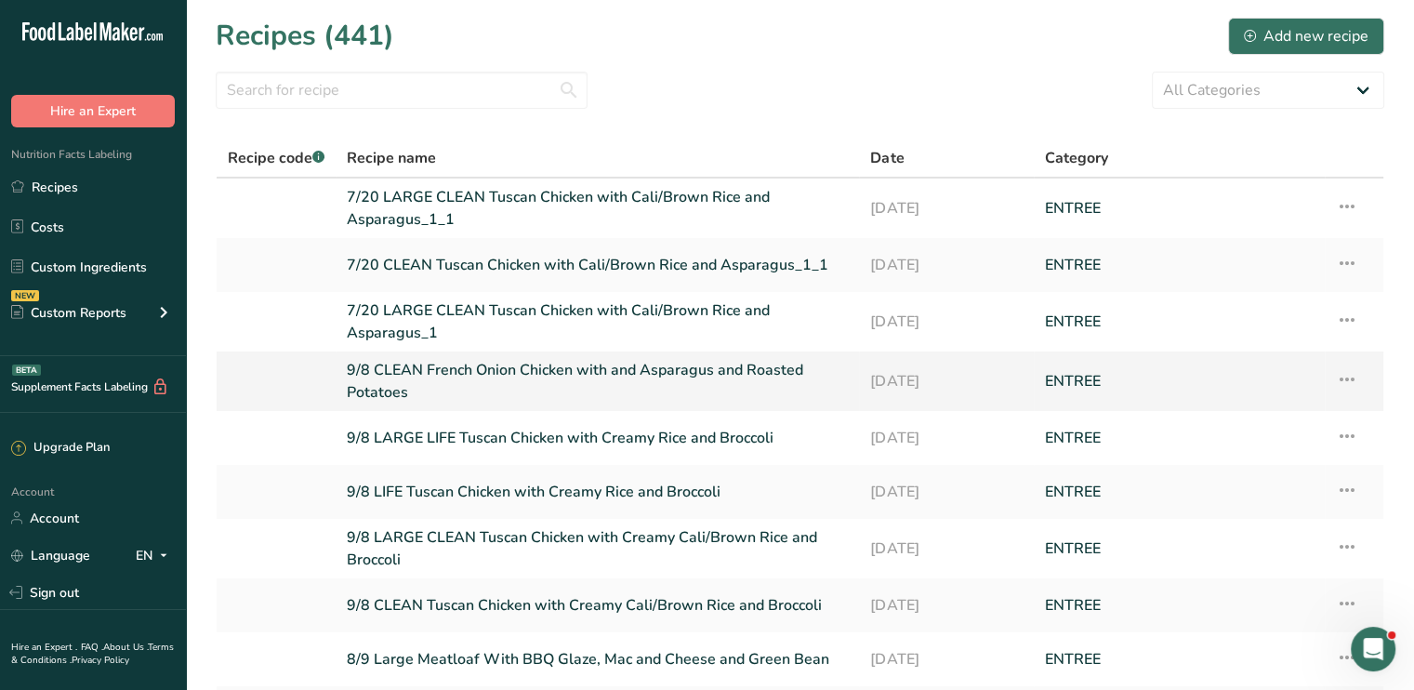
click at [497, 365] on link "9/8 CLEAN French Onion Chicken with and Asparagus and Roasted Potatoes" at bounding box center [597, 381] width 501 height 45
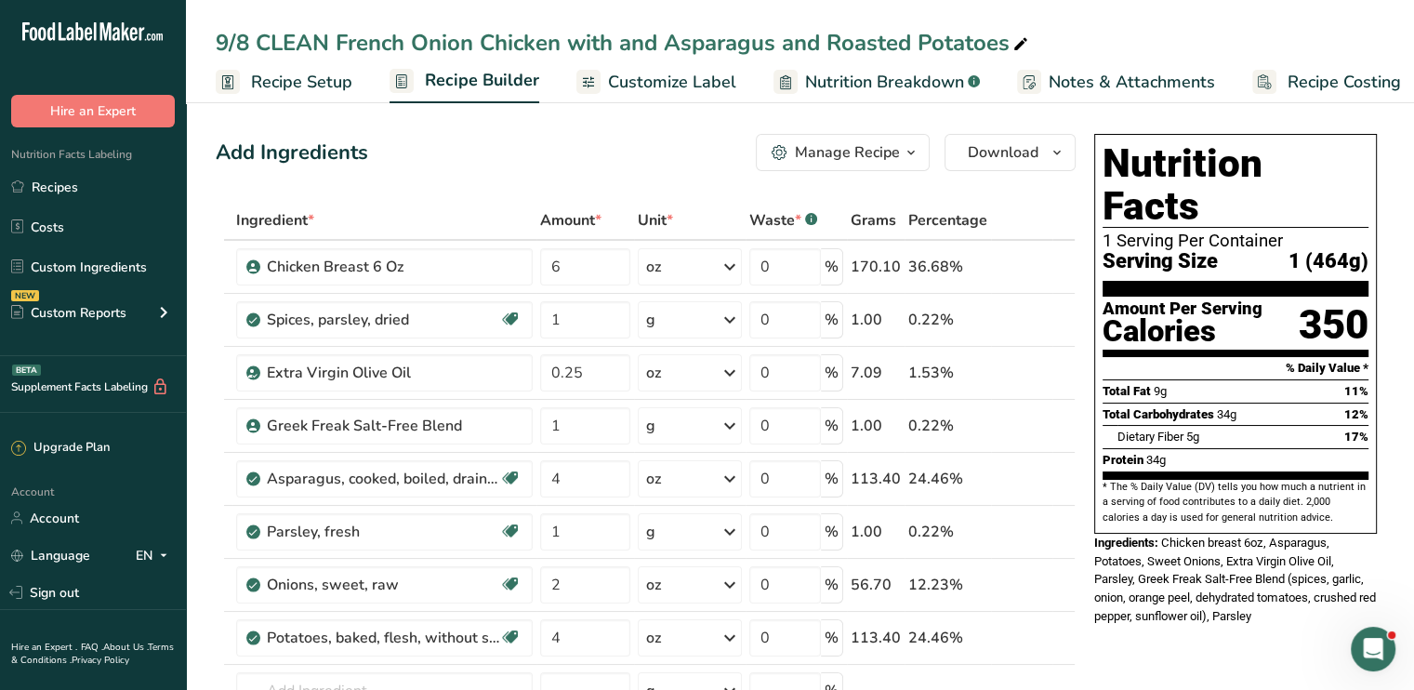
click at [1022, 40] on icon at bounding box center [1020, 45] width 17 height 26
drag, startPoint x: 342, startPoint y: 43, endPoint x: 1000, endPoint y: 33, distance: 658.1
click at [1000, 33] on input "9/8 CLEAN French Onion Chicken with and Asparagus and Roasted Potatoes" at bounding box center [800, 42] width 1168 height 33
click at [349, 50] on input "9/8 CLEAN FFrench Onion Crusted Chicken with Asparagus and Roasted Potatoess" at bounding box center [800, 42] width 1168 height 33
click at [971, 42] on input "9/8 CLEAN French Onion Crusted Chicken with Asparagus and Roasted Potatoess" at bounding box center [800, 42] width 1168 height 33
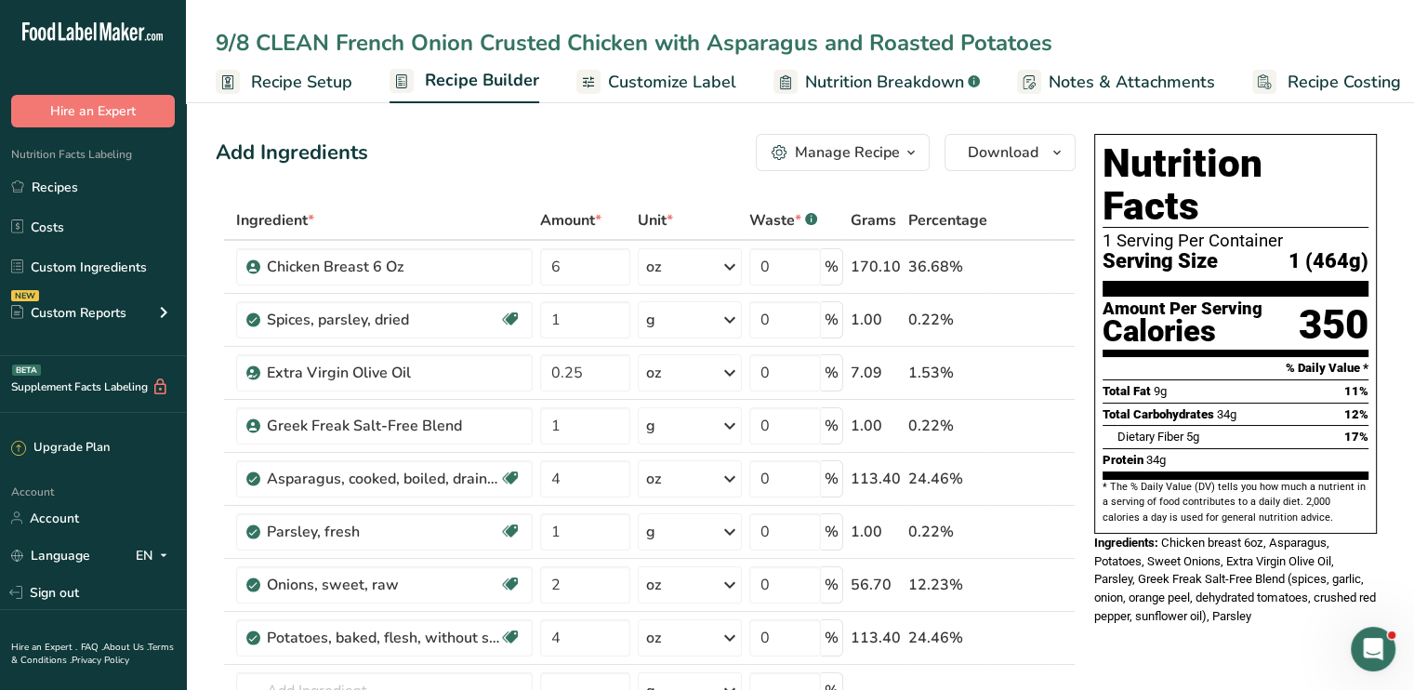
type input "9/8 CLEAN French Onion Crusted Chicken with Asparagus and Roasted Potatoes"
click at [691, 138] on div "Add Ingredients Manage Recipe Delete Recipe Duplicate Recipe Scale Recipe Save …" at bounding box center [646, 152] width 860 height 37
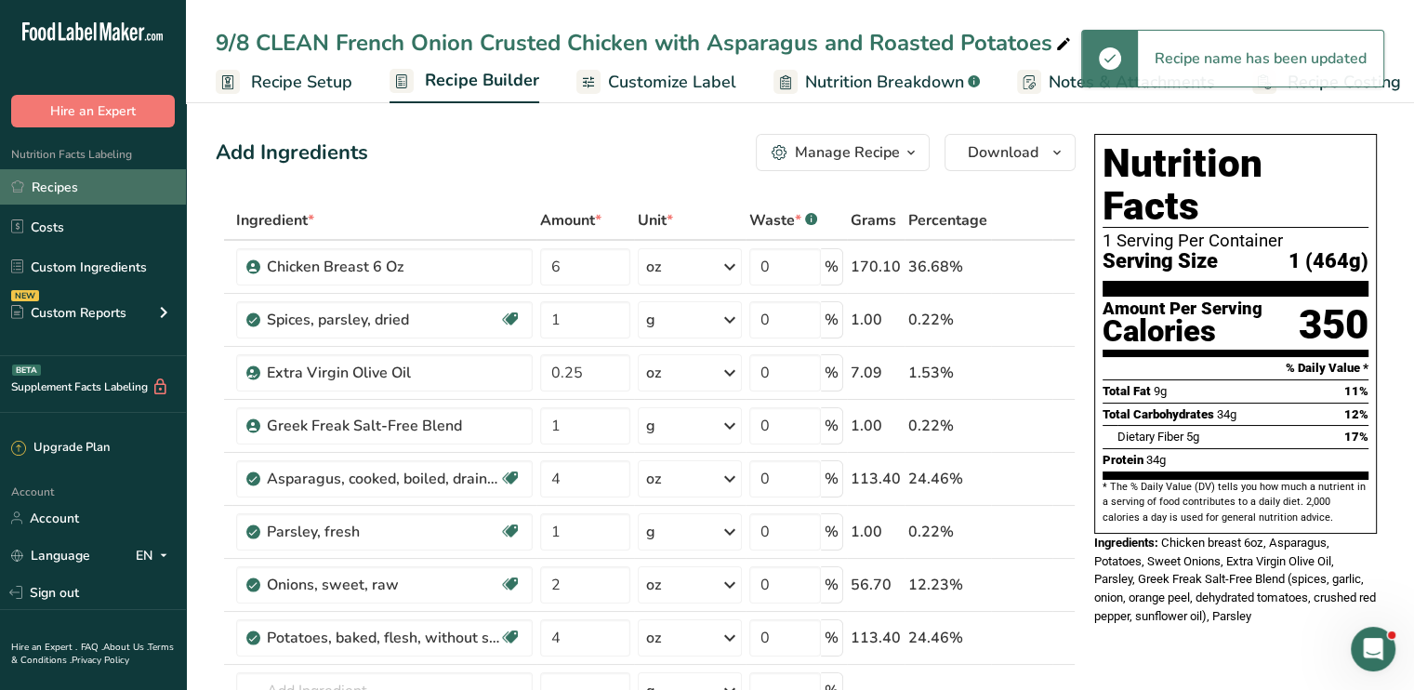
click at [74, 185] on link "Recipes" at bounding box center [93, 186] width 186 height 35
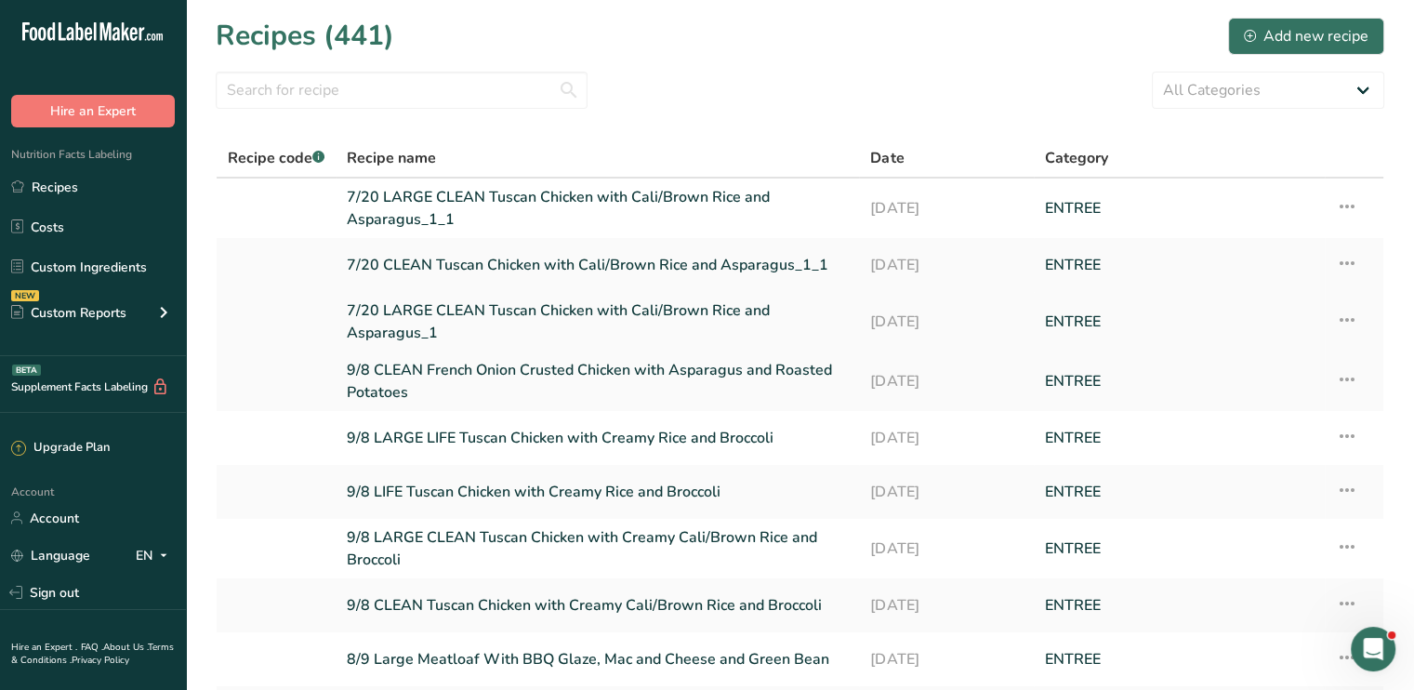
click at [505, 310] on link "7/20 LARGE CLEAN Tuscan Chicken with Cali/Brown Rice and Asparagus_1" at bounding box center [597, 321] width 501 height 45
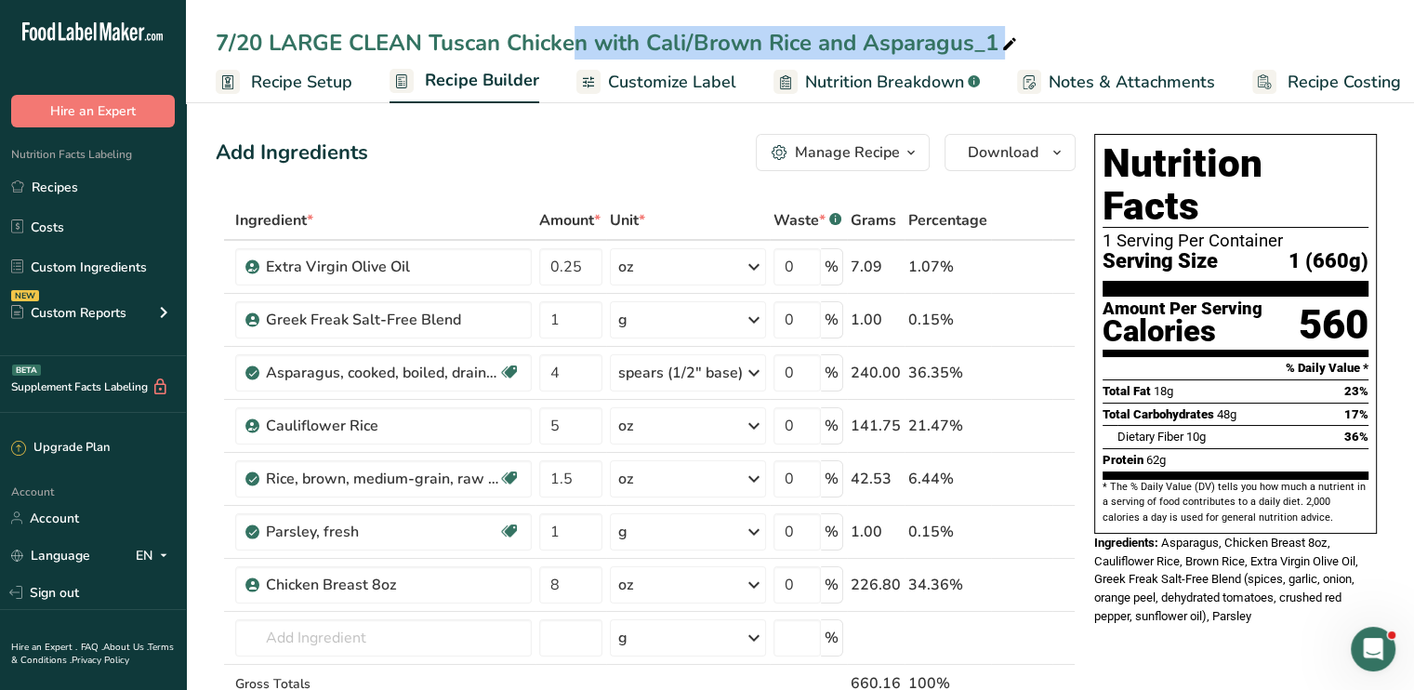
drag, startPoint x: 429, startPoint y: 44, endPoint x: 1007, endPoint y: 56, distance: 577.3
click at [1007, 56] on div "7/20 LARGE CLEAN Tuscan Chicken with Cali/Brown Rice and Asparagus_1" at bounding box center [618, 42] width 805 height 33
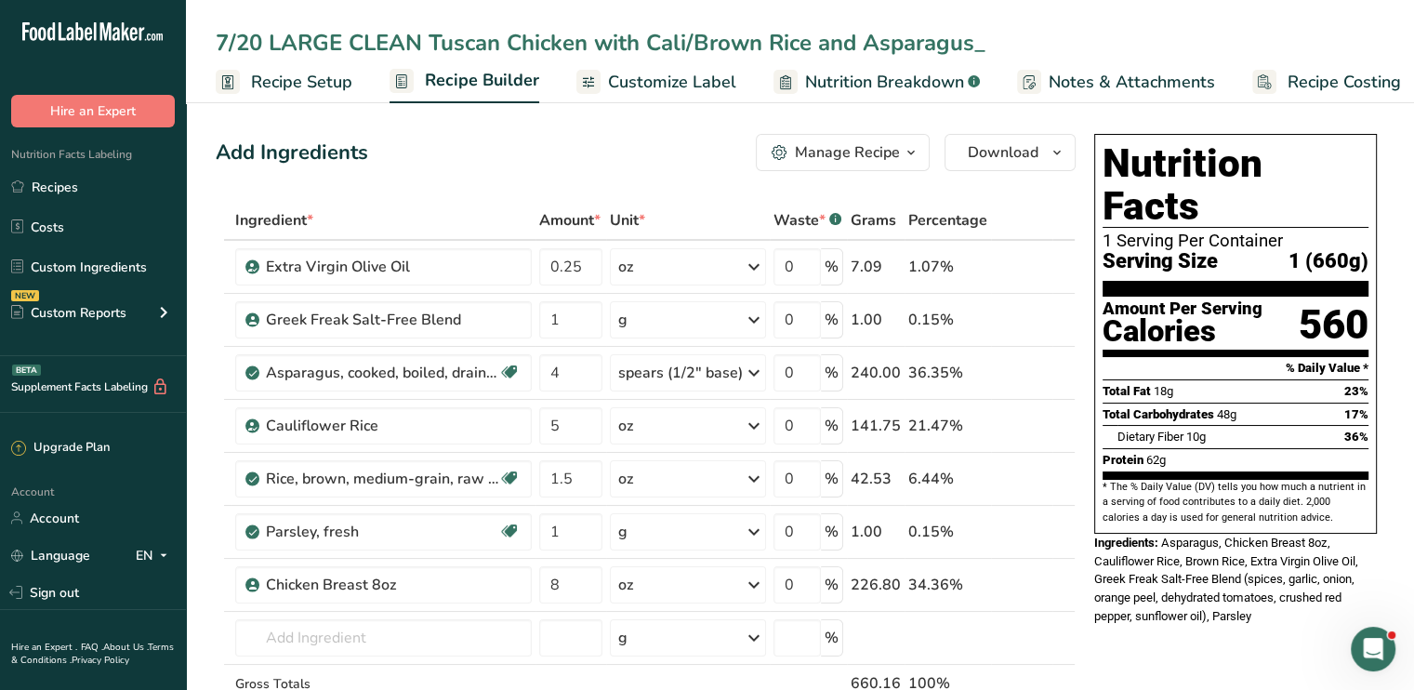
drag, startPoint x: 1007, startPoint y: 56, endPoint x: 435, endPoint y: 52, distance: 571.6
click at [435, 52] on input "7/20 LARGE CLEAN Tuscan Chicken with Cali/Brown Rice and Asparagus_" at bounding box center [800, 42] width 1168 height 33
type input "7/20 LARGE CLEAN French Onion Crusted Chicken with Asparagus and Roasted Potato…"
click at [1036, 471] on icon at bounding box center [1036, 479] width 13 height 20
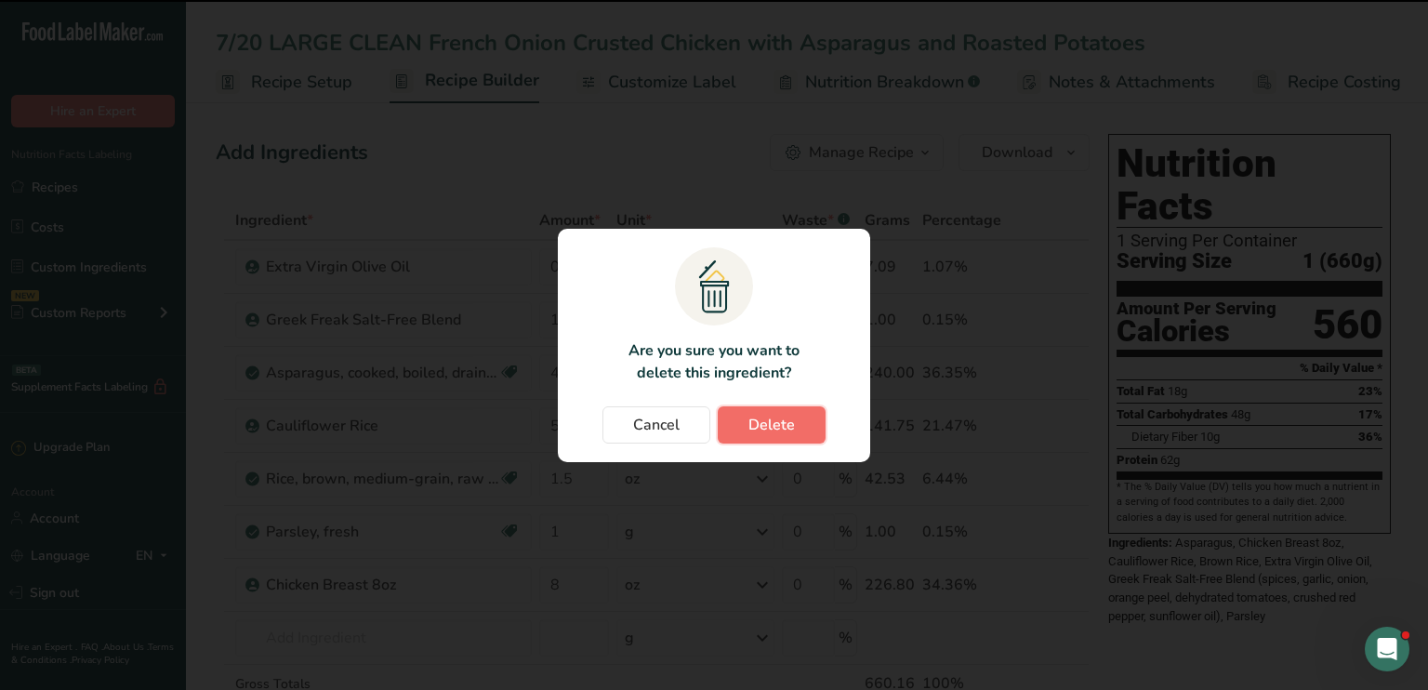
click at [802, 417] on button "Delete" at bounding box center [772, 424] width 108 height 37
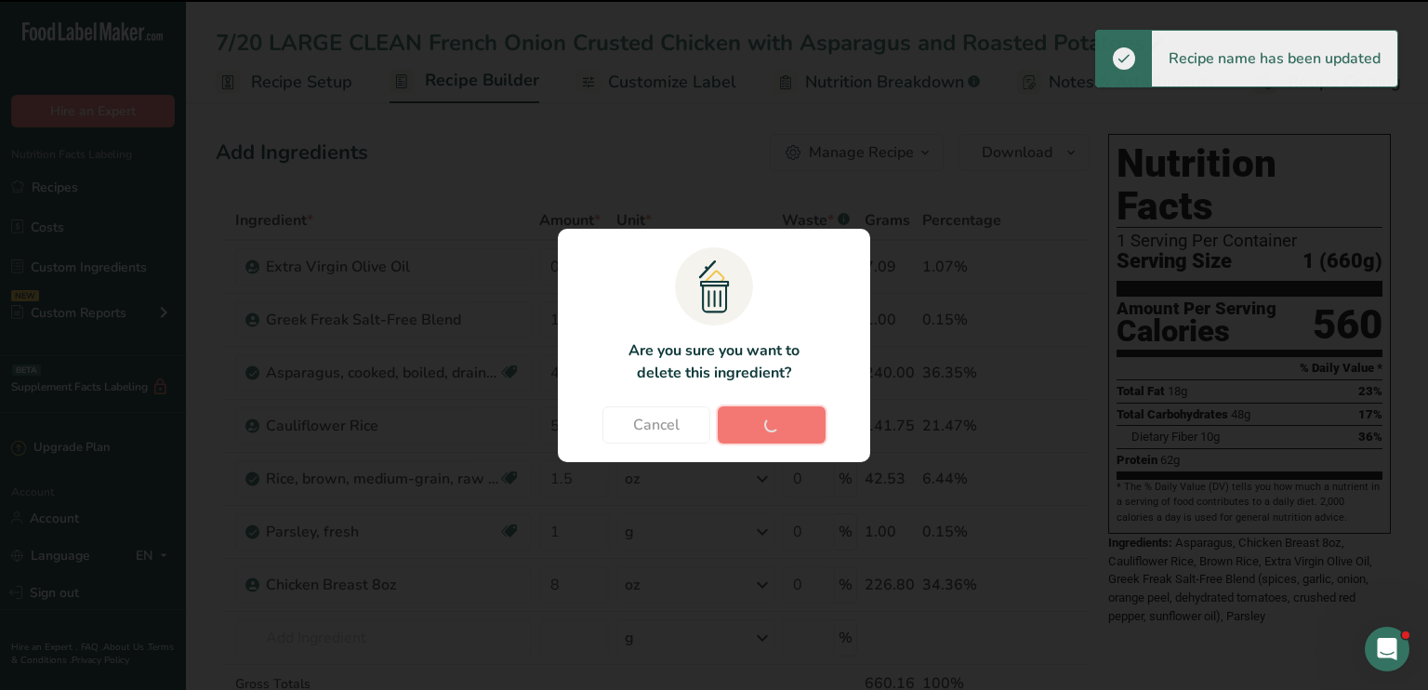
type input "1"
type input "8"
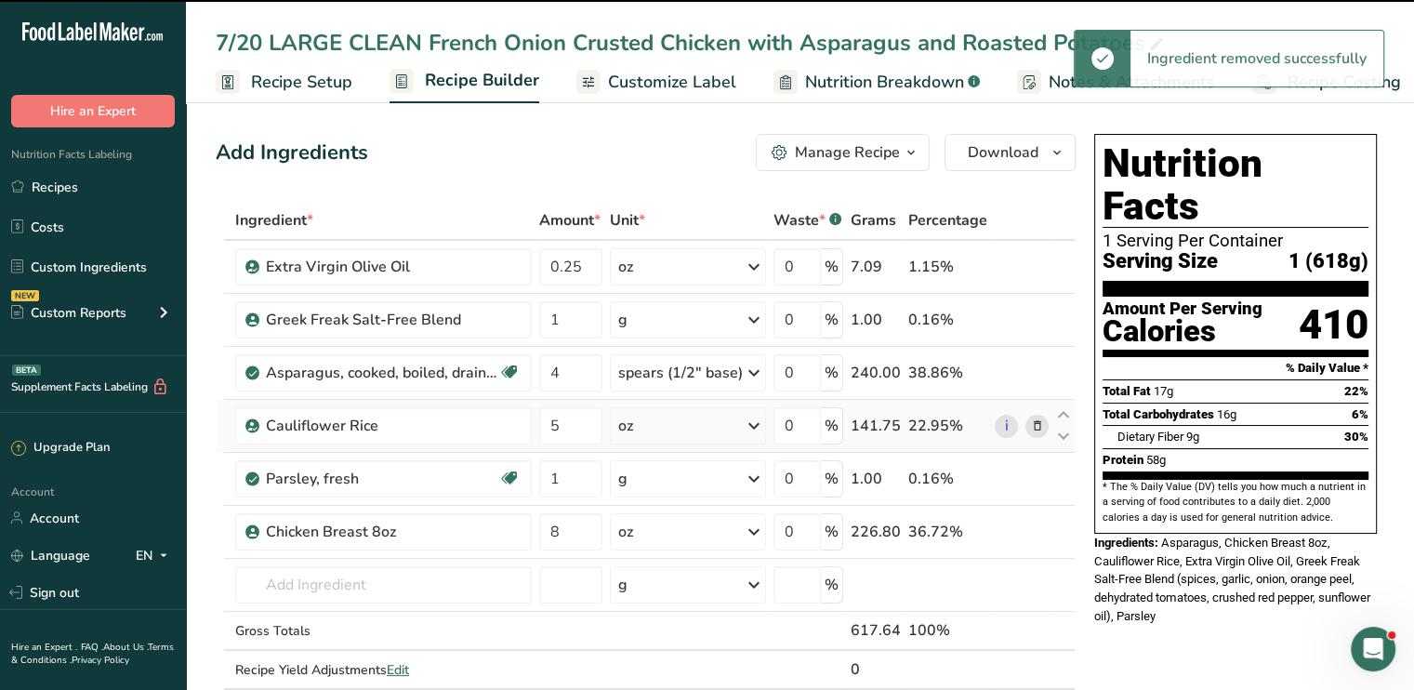
click at [1026, 421] on span at bounding box center [1036, 426] width 22 height 22
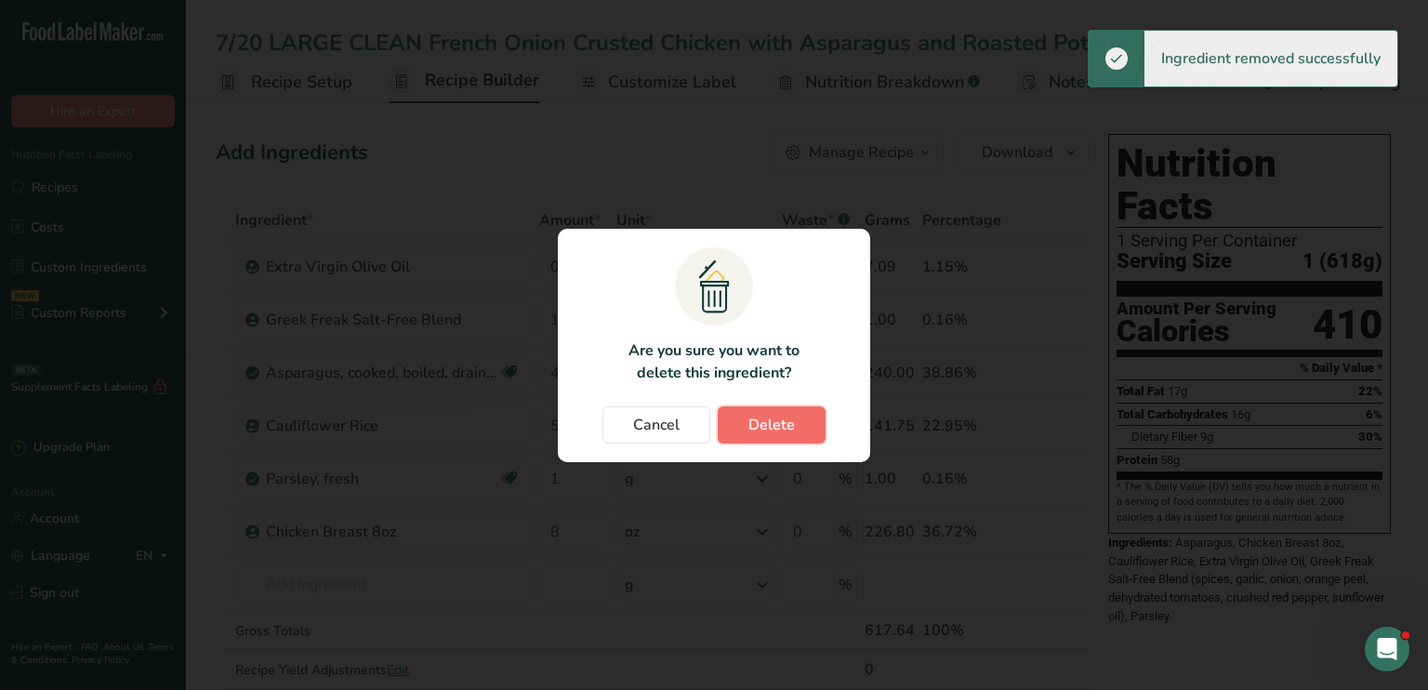
click at [773, 423] on span "Delete" at bounding box center [771, 425] width 46 height 22
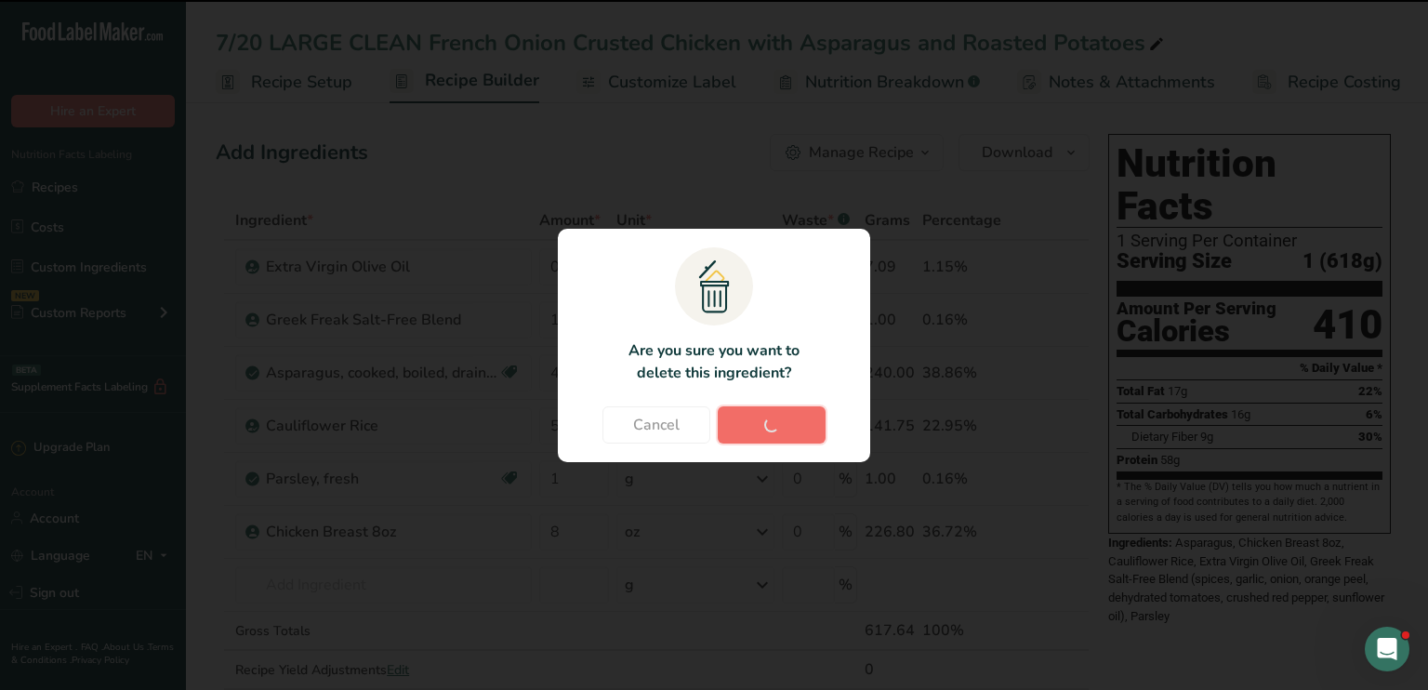
type input "1"
type input "8"
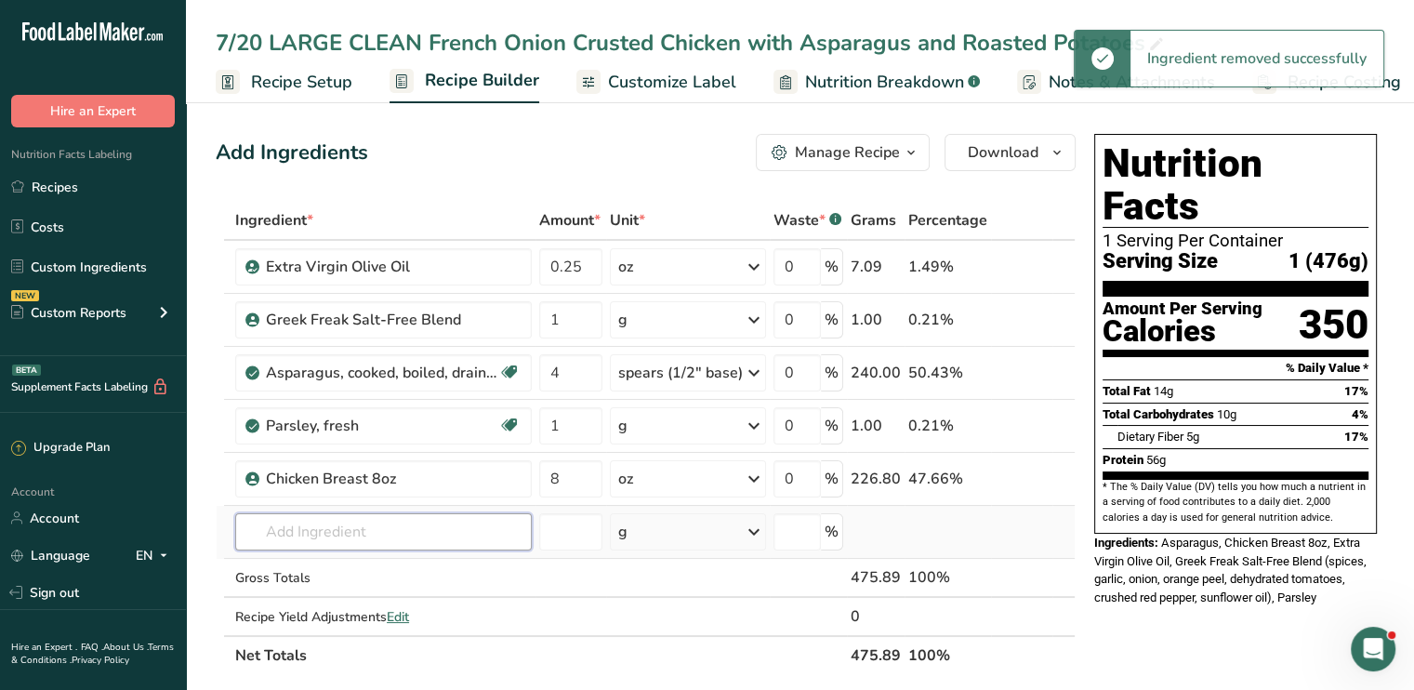
click at [366, 533] on input "text" at bounding box center [383, 531] width 296 height 37
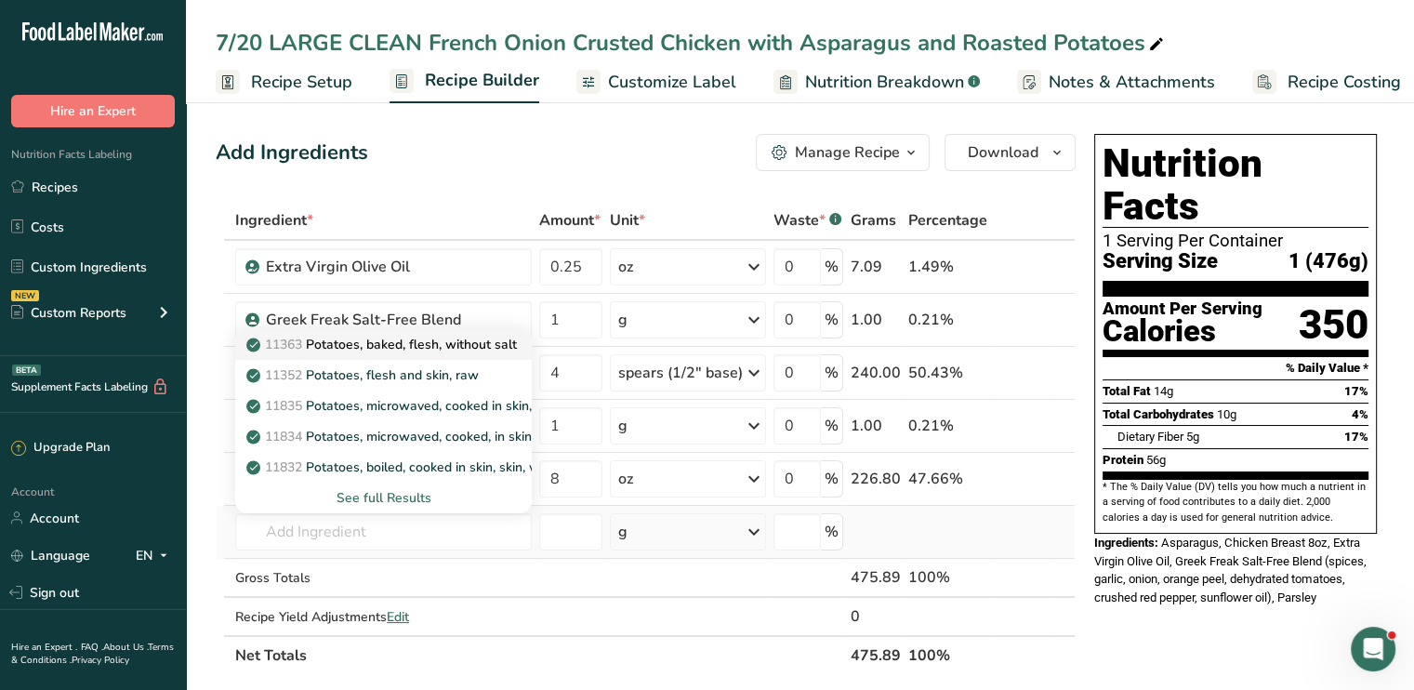
click at [406, 351] on p "11363 Potatoes, baked, flesh, without salt" at bounding box center [383, 345] width 267 height 20
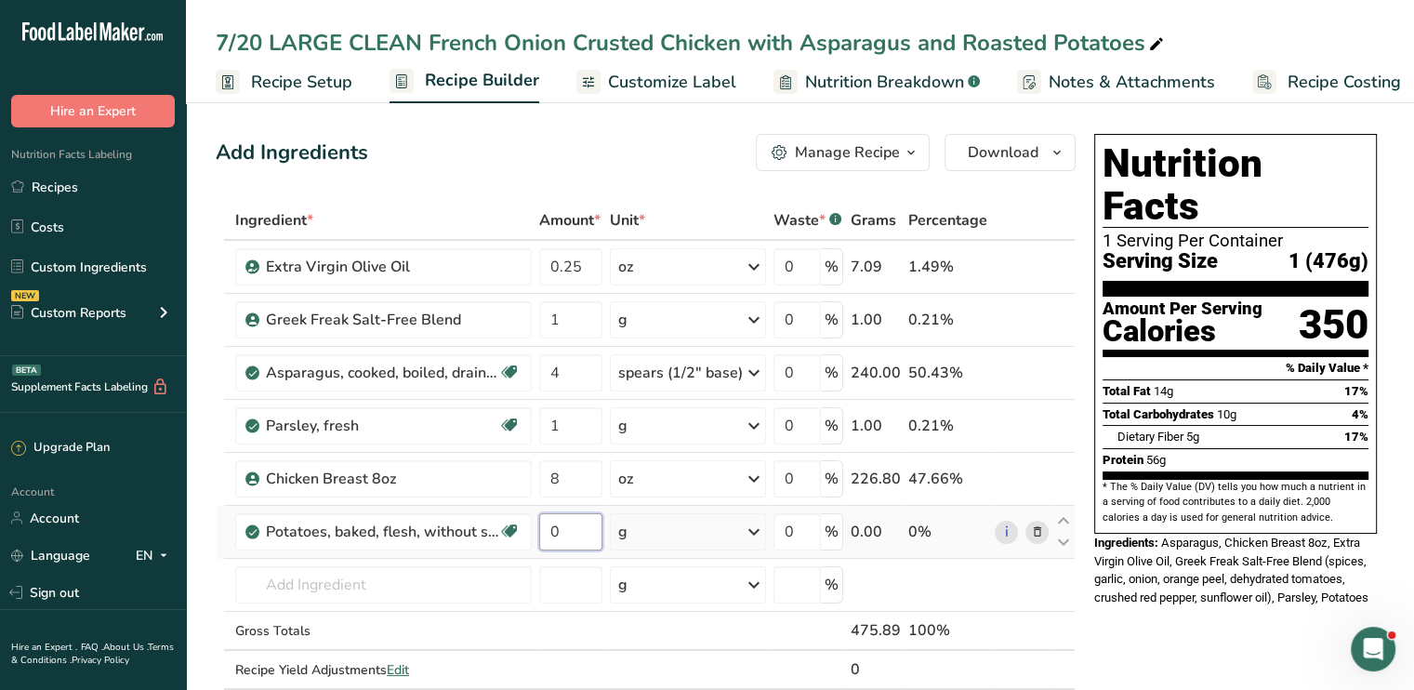
click at [577, 535] on input "0" at bounding box center [570, 531] width 63 height 37
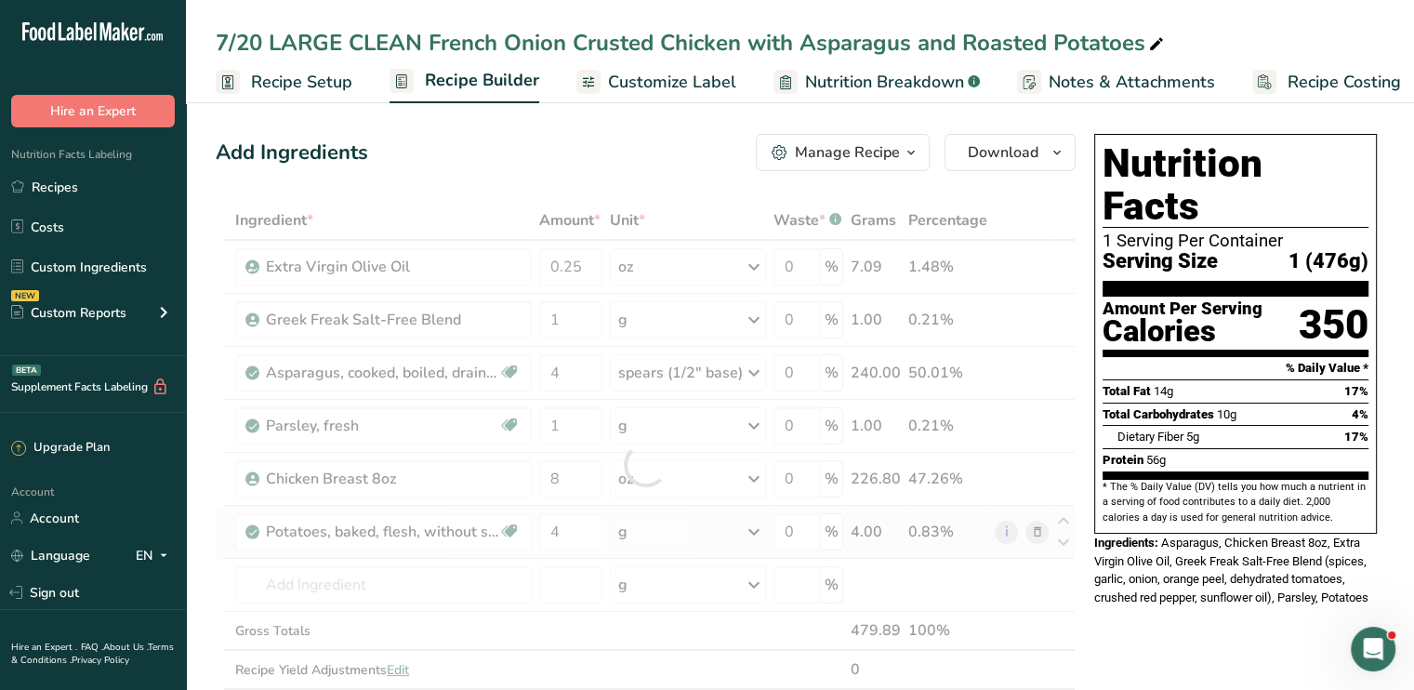
click at [752, 527] on div "Ingredient * Amount * Unit * Waste * .a-a{fill:#347362;}.b-a{fill:#fff;} Grams …" at bounding box center [646, 464] width 860 height 527
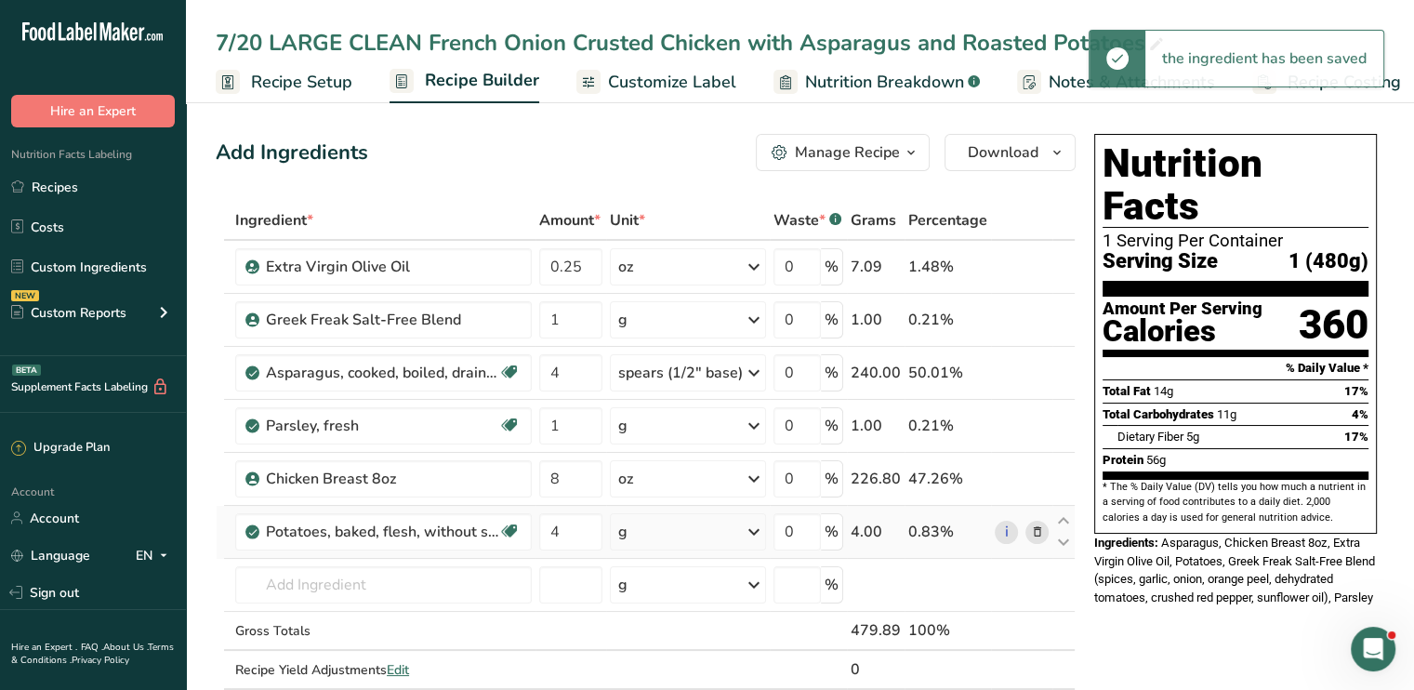
click at [752, 527] on icon at bounding box center [754, 531] width 22 height 33
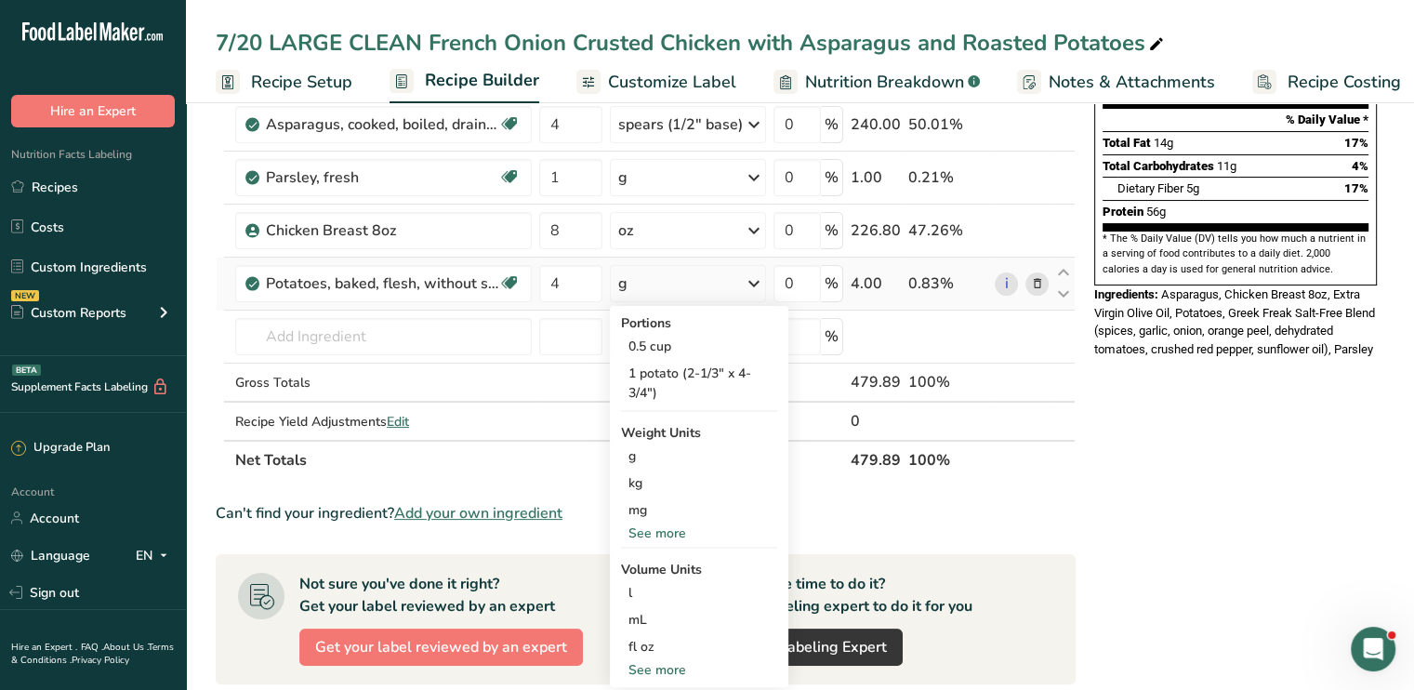
scroll to position [260, 0]
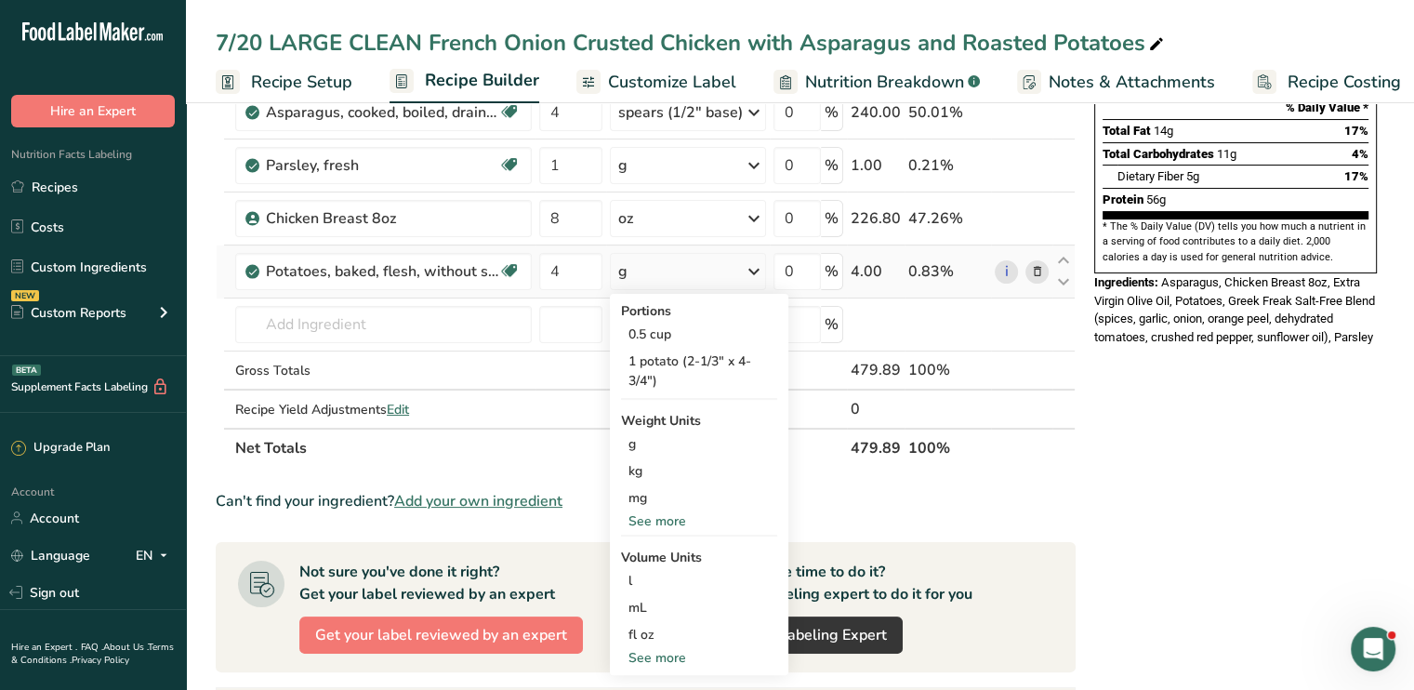
click at [668, 514] on div "See more" at bounding box center [699, 521] width 156 height 20
click at [650, 580] on div "oz" at bounding box center [699, 578] width 156 height 27
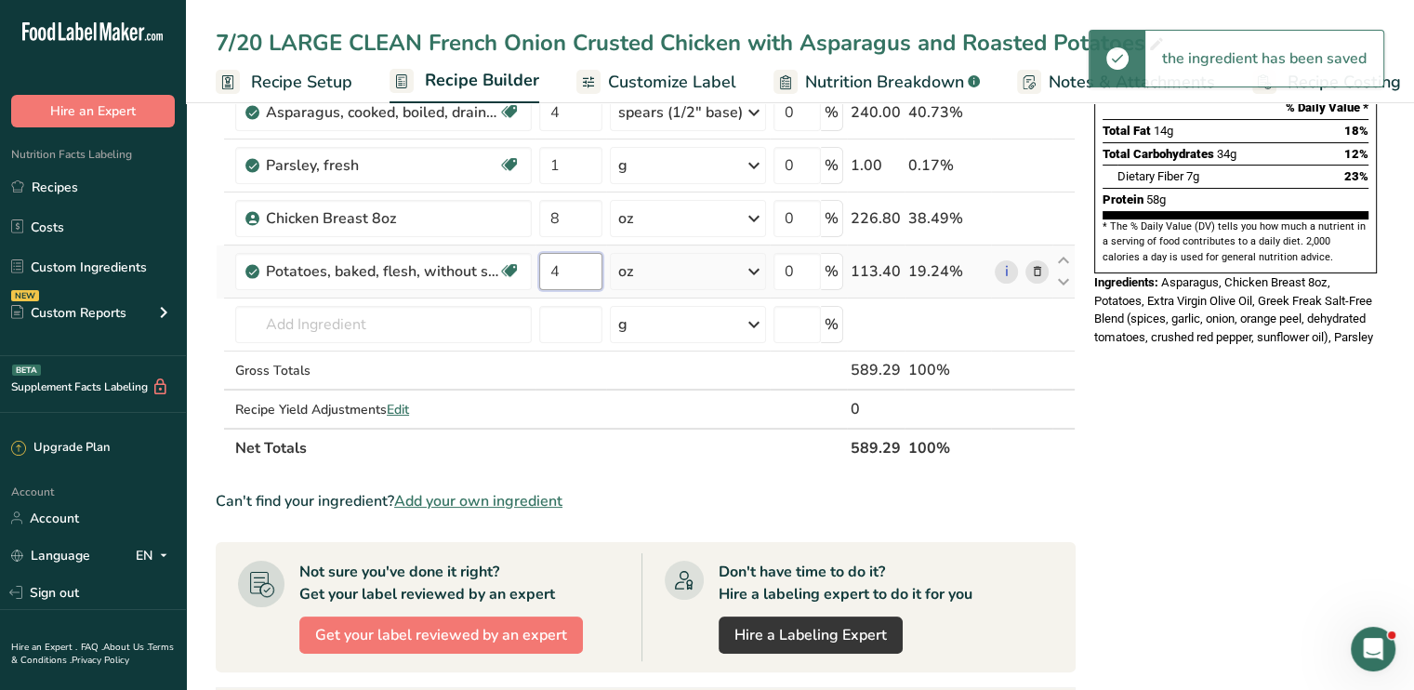
click at [569, 265] on input "4" at bounding box center [570, 271] width 63 height 37
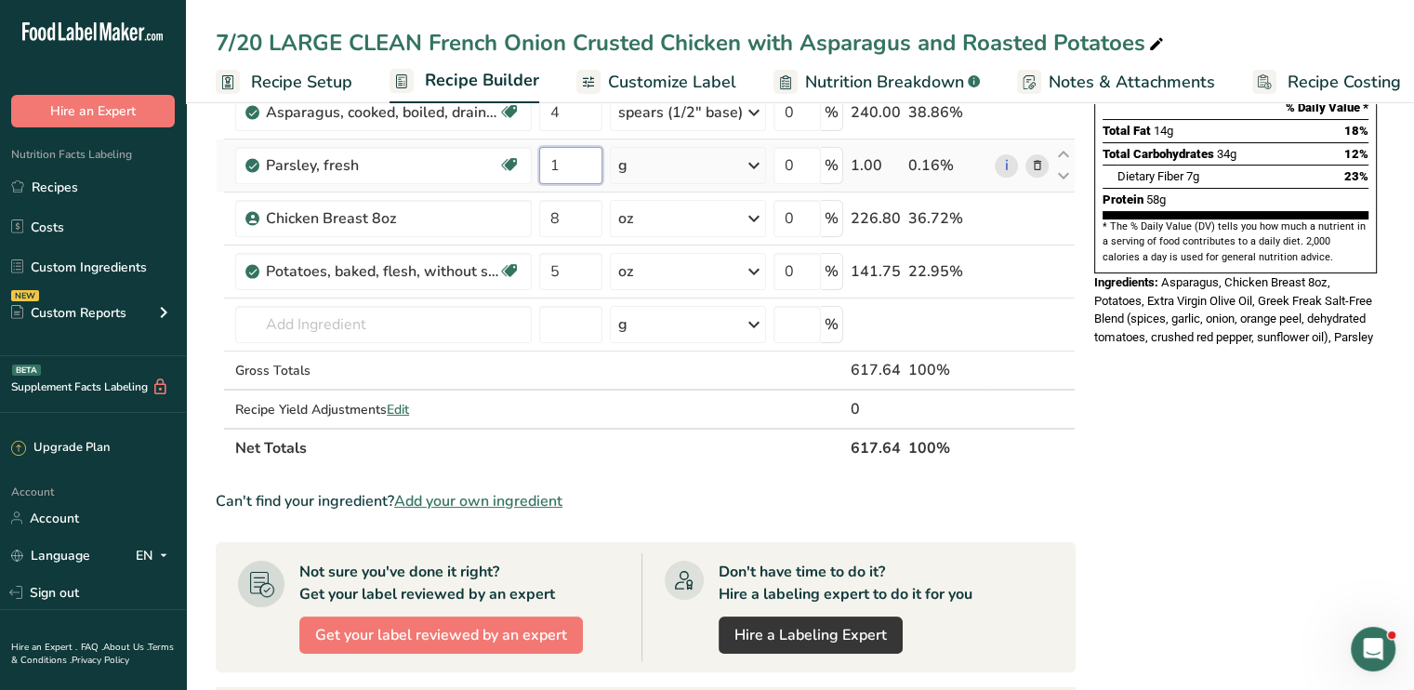
click at [564, 167] on div "Ingredient * Amount * Unit * Waste * .a-a{fill:#347362;}.b-a{fill:#fff;} Grams …" at bounding box center [646, 204] width 860 height 527
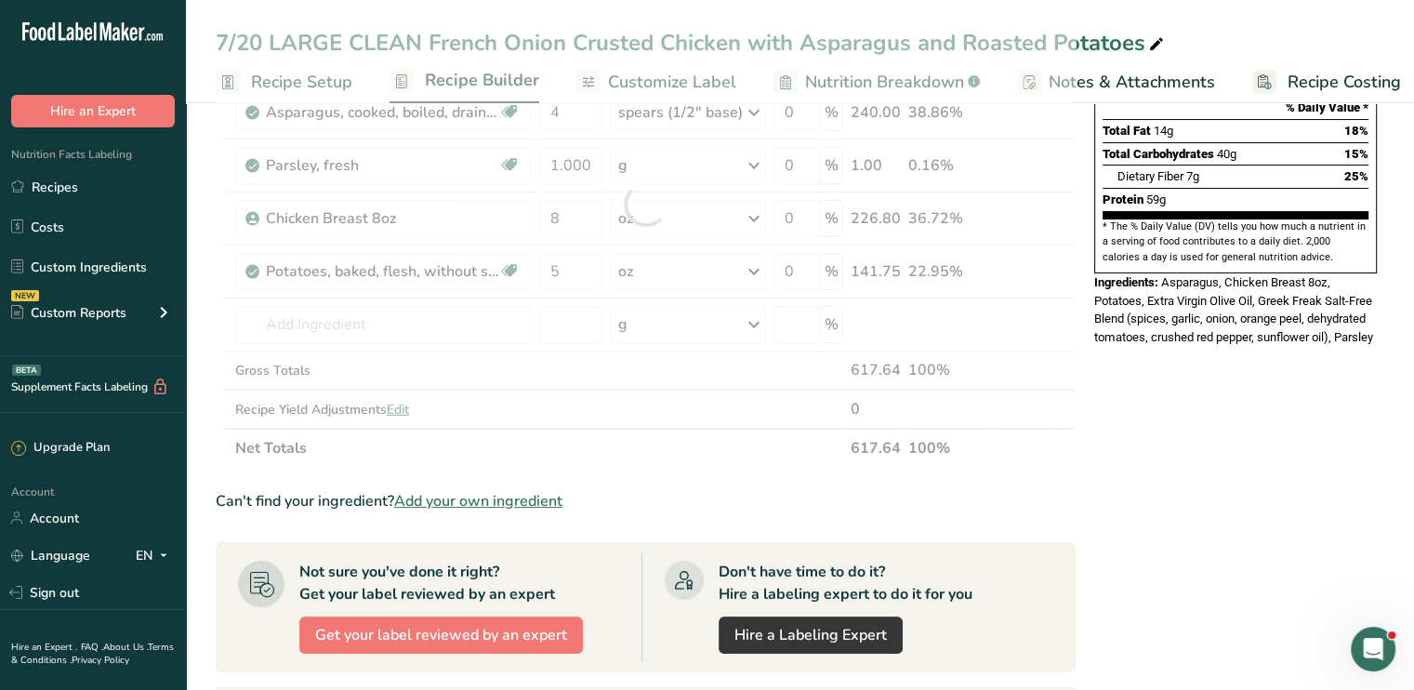
click at [1258, 459] on div "Nutrition Facts 1 Serving Per Container Serving Size 1 (618g) Amount Per Servin…" at bounding box center [1235, 544] width 297 height 1357
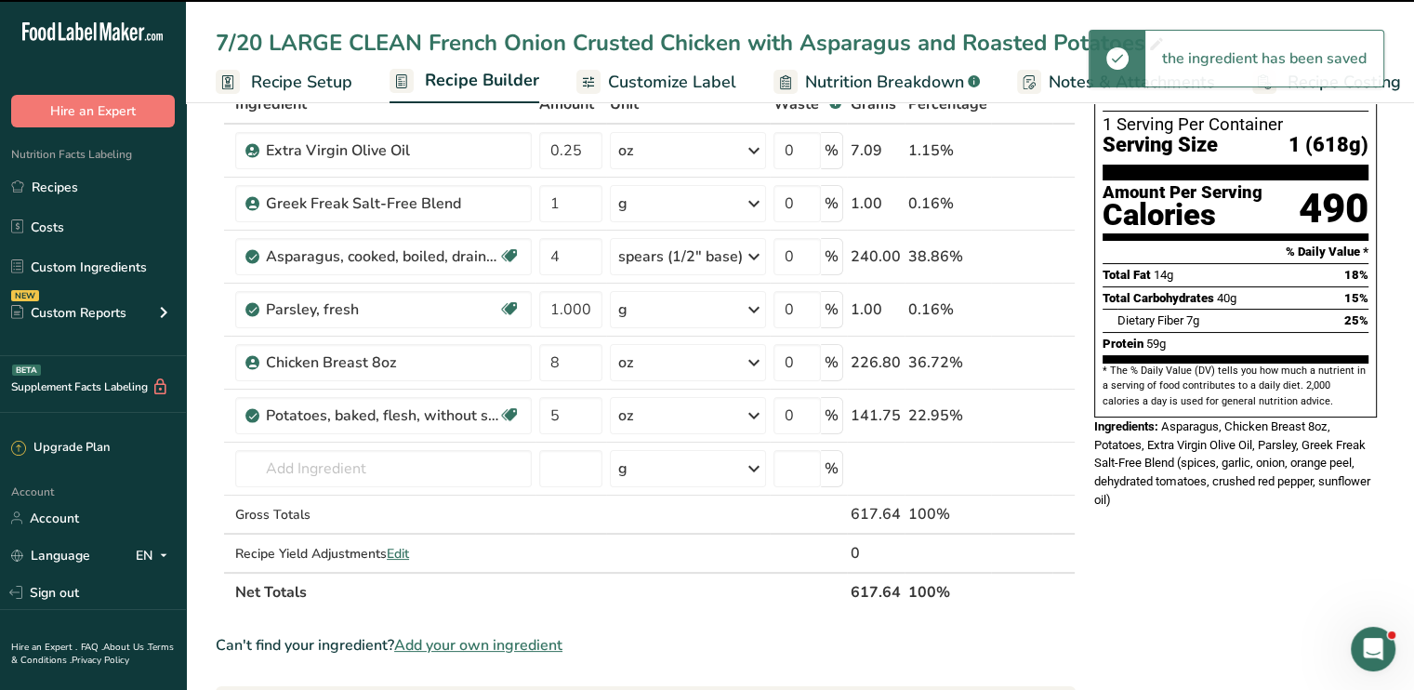
scroll to position [37, 0]
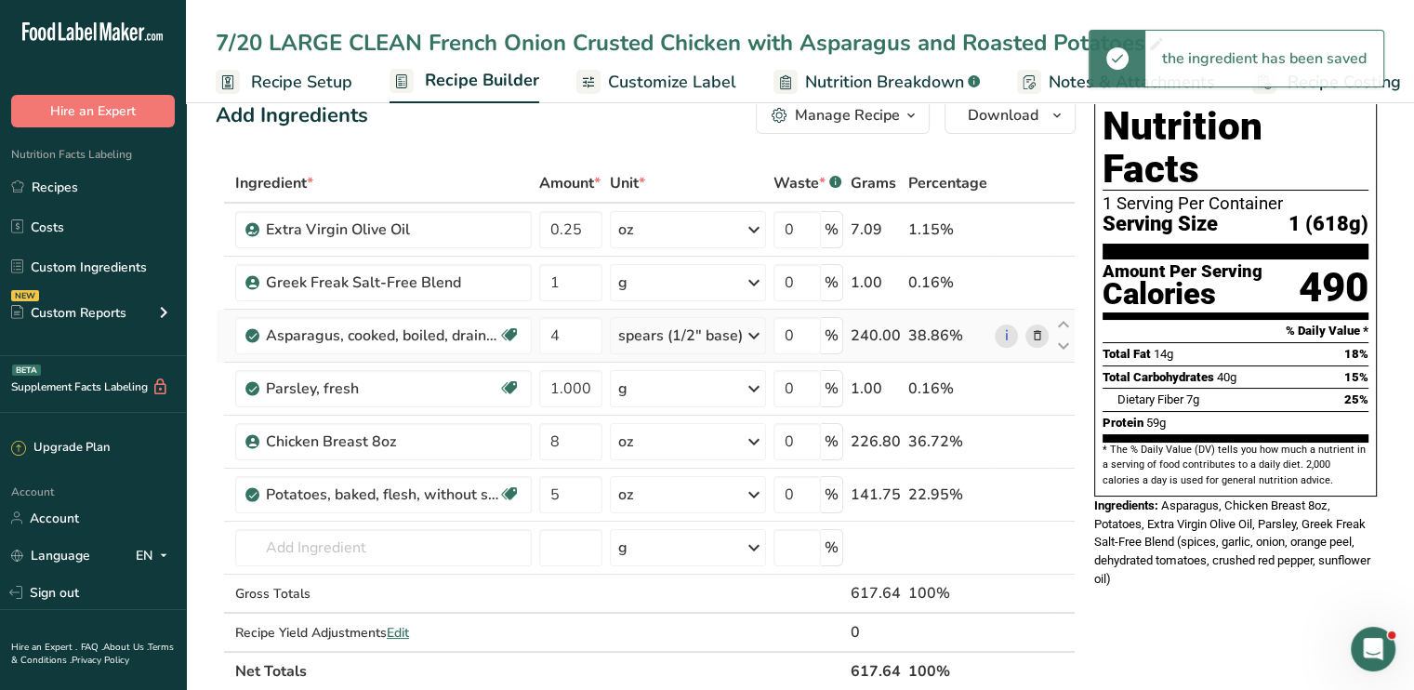
click at [750, 338] on icon at bounding box center [754, 335] width 22 height 33
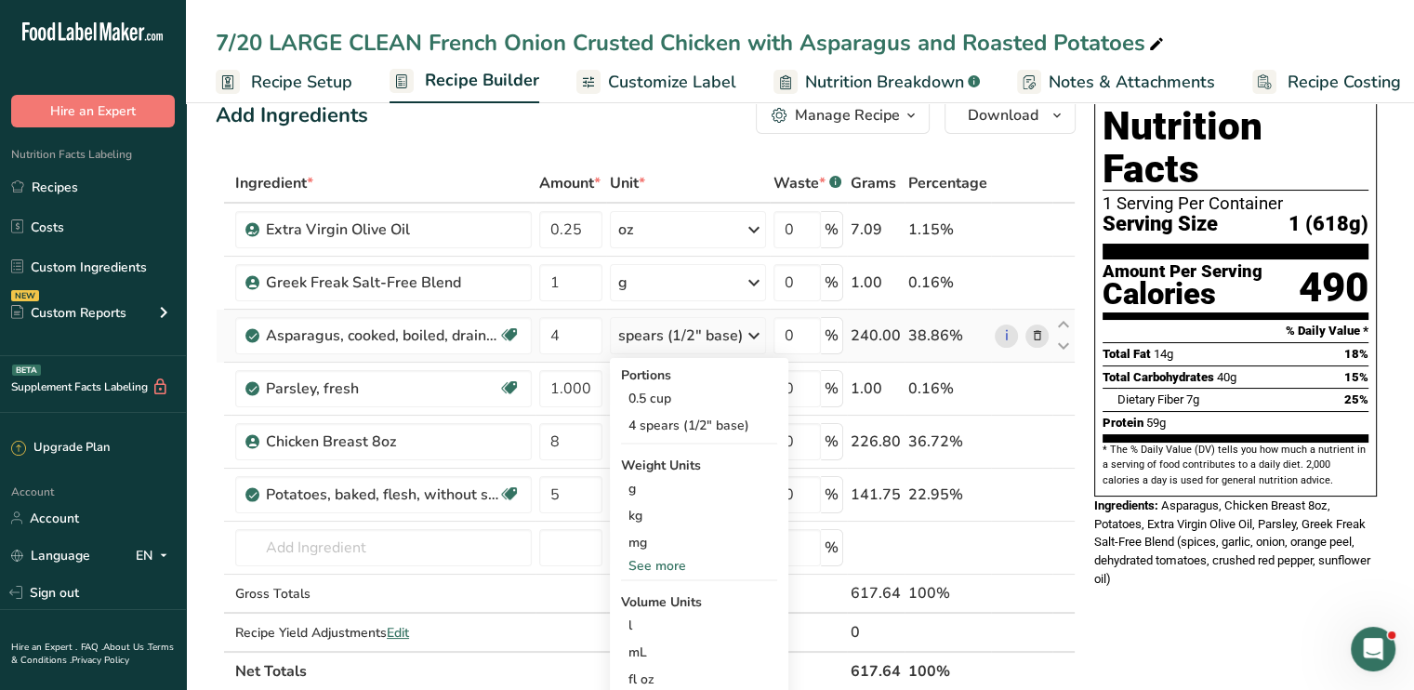
click at [675, 560] on div "See more" at bounding box center [699, 566] width 156 height 20
click at [647, 620] on div "oz" at bounding box center [699, 623] width 156 height 27
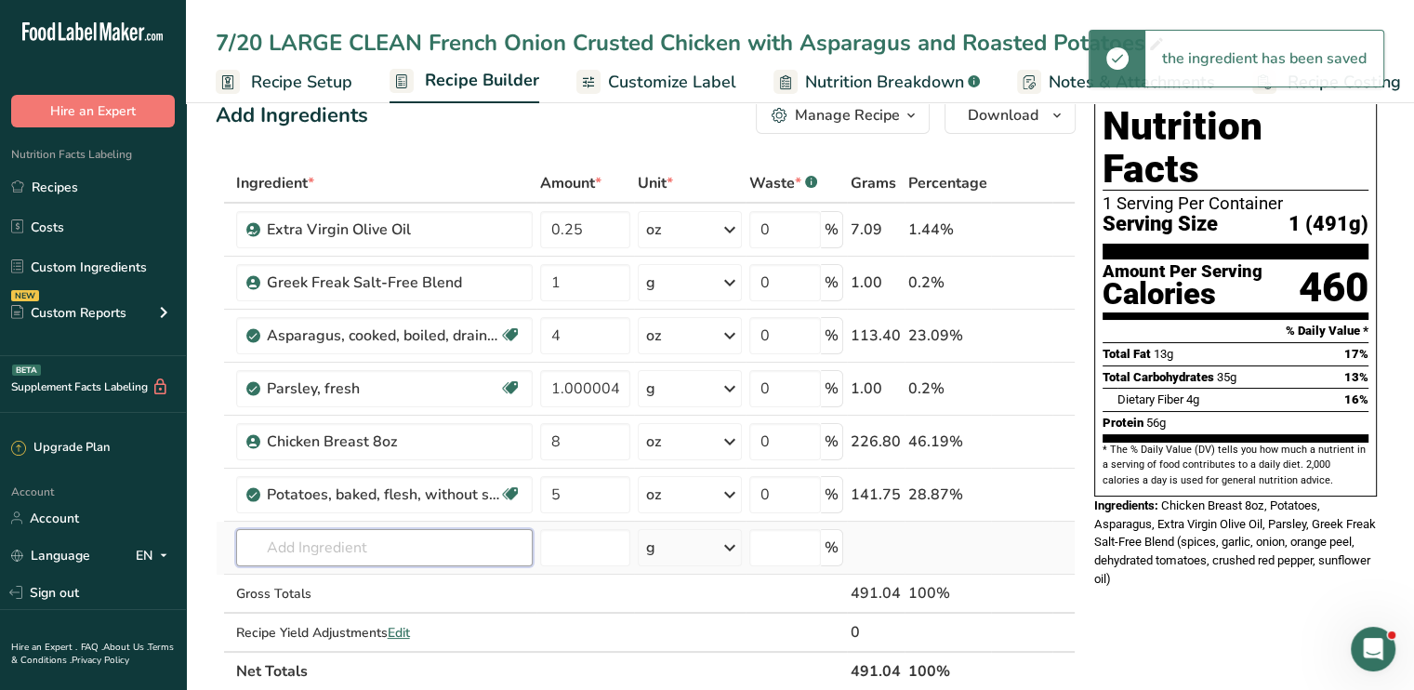
click at [441, 542] on input "text" at bounding box center [384, 547] width 296 height 37
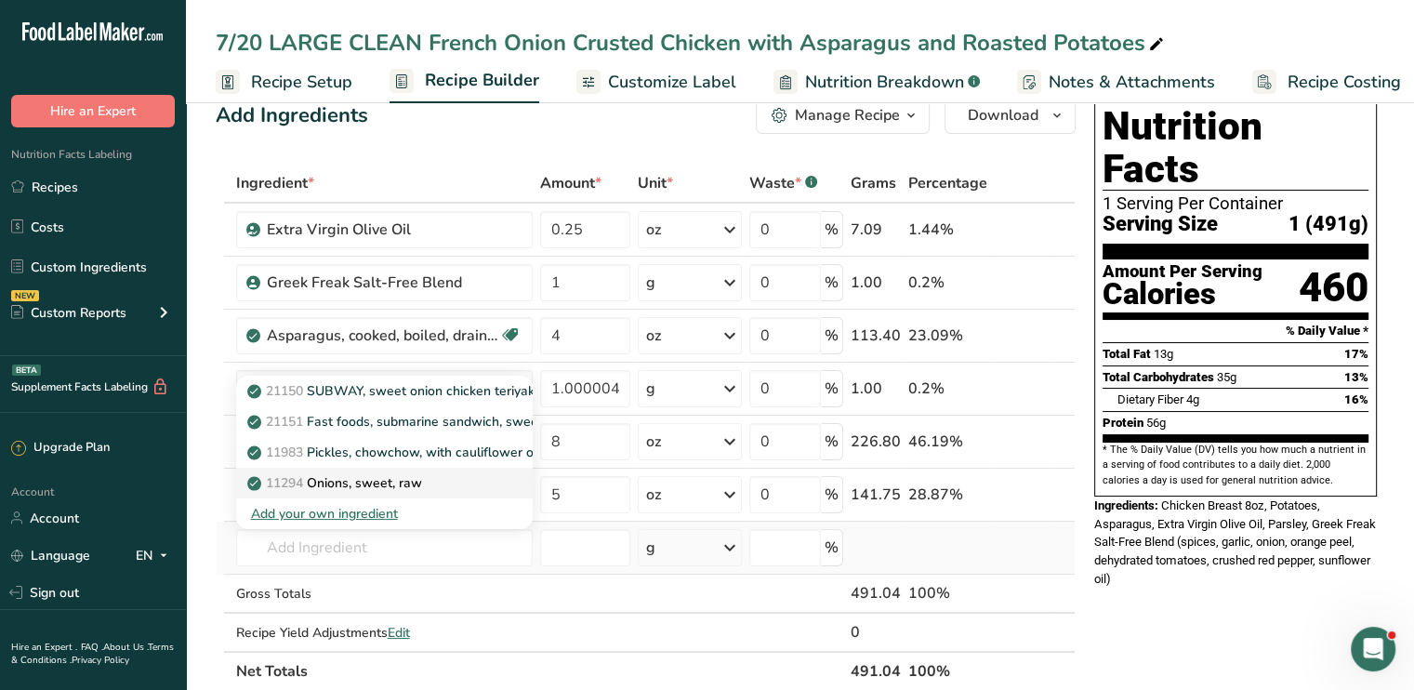
click at [403, 473] on p "11294 Onions, sweet, raw" at bounding box center [336, 483] width 171 height 20
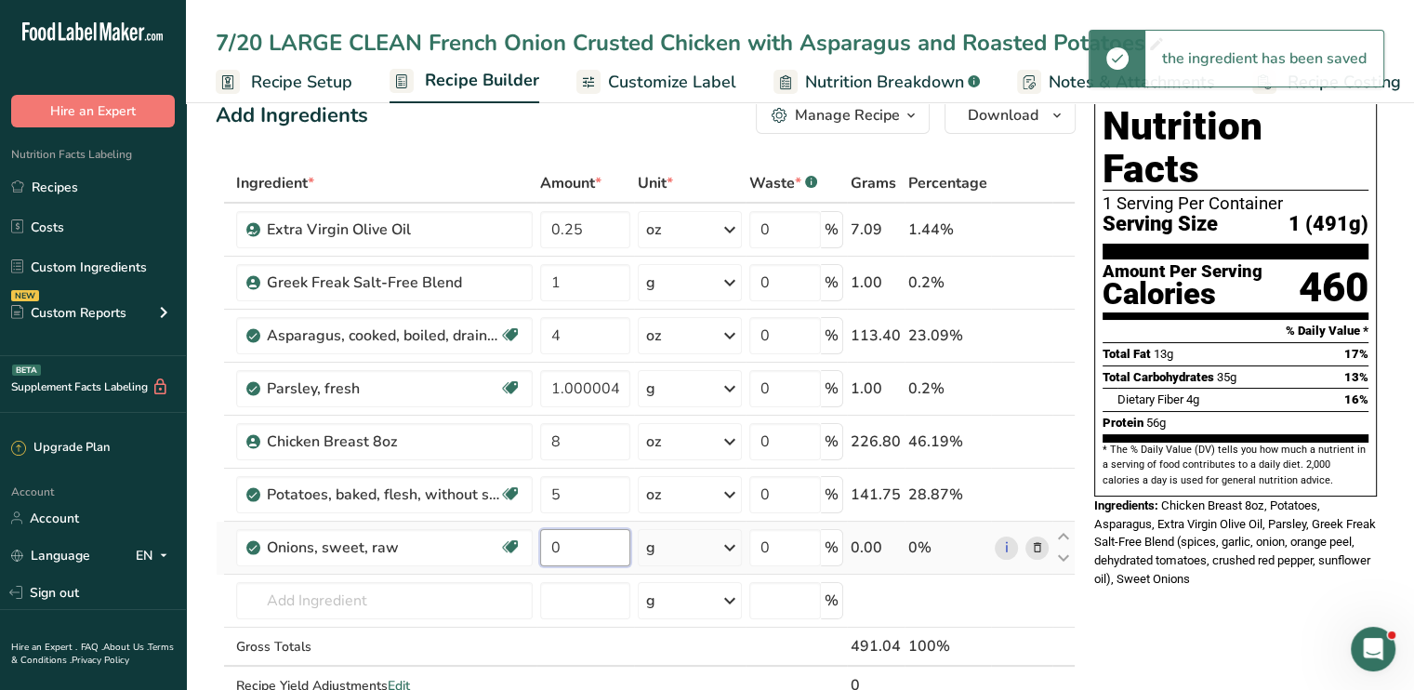
click at [573, 548] on input "0" at bounding box center [585, 547] width 90 height 37
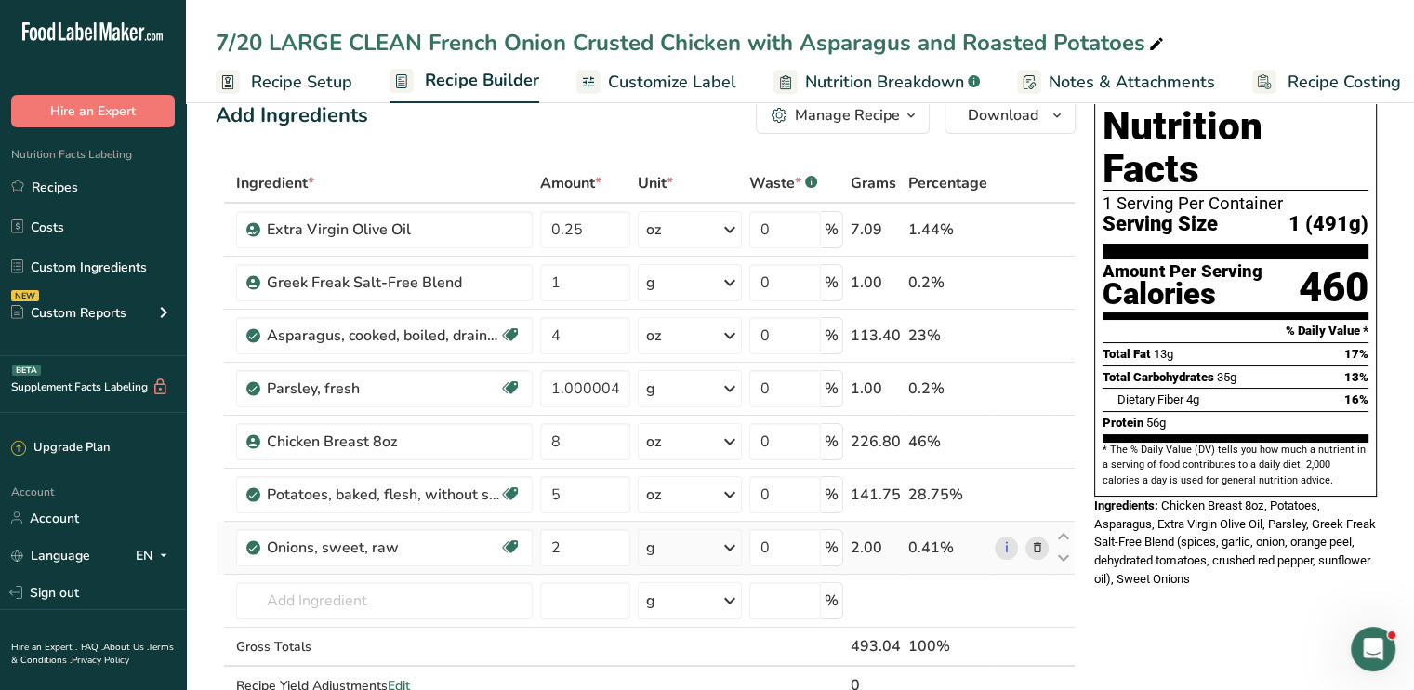
click at [728, 548] on div "Ingredient * Amount * Unit * Waste * .a-a{fill:#347362;}.b-a{fill:#fff;} Grams …" at bounding box center [646, 454] width 860 height 580
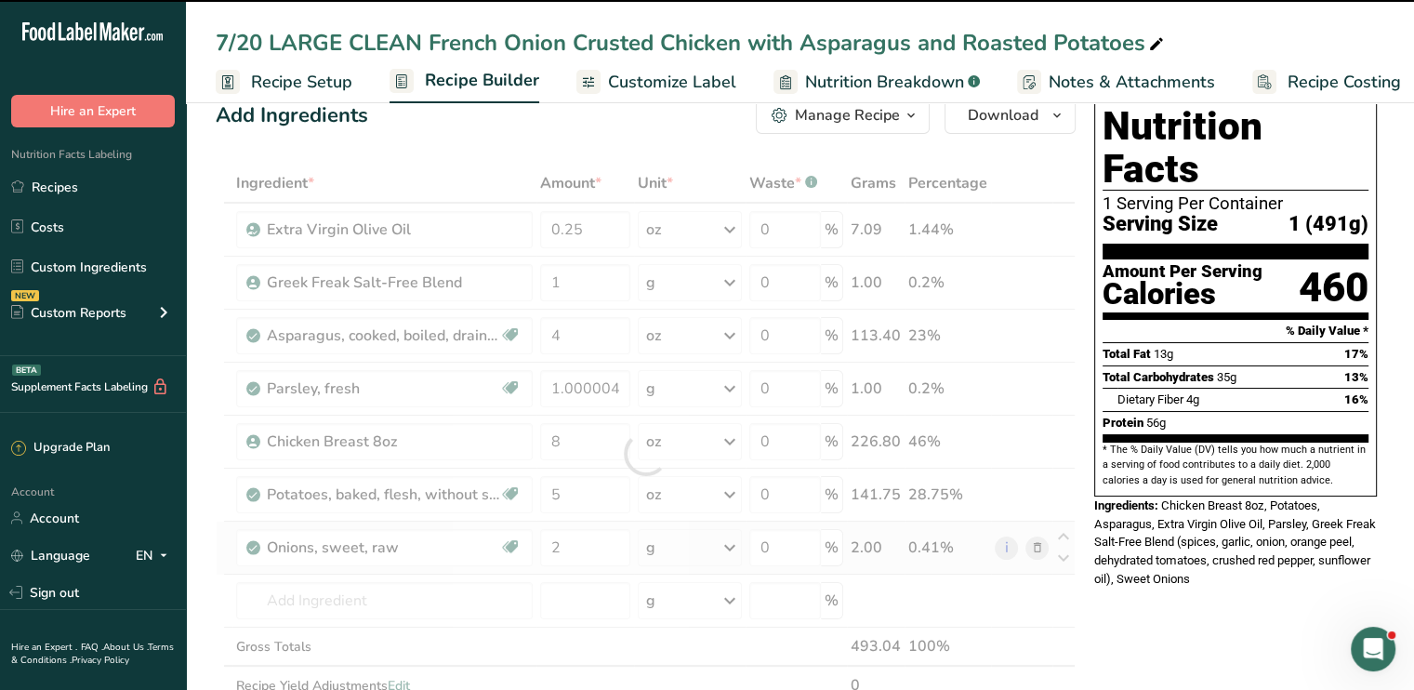
click at [728, 548] on div at bounding box center [646, 454] width 860 height 580
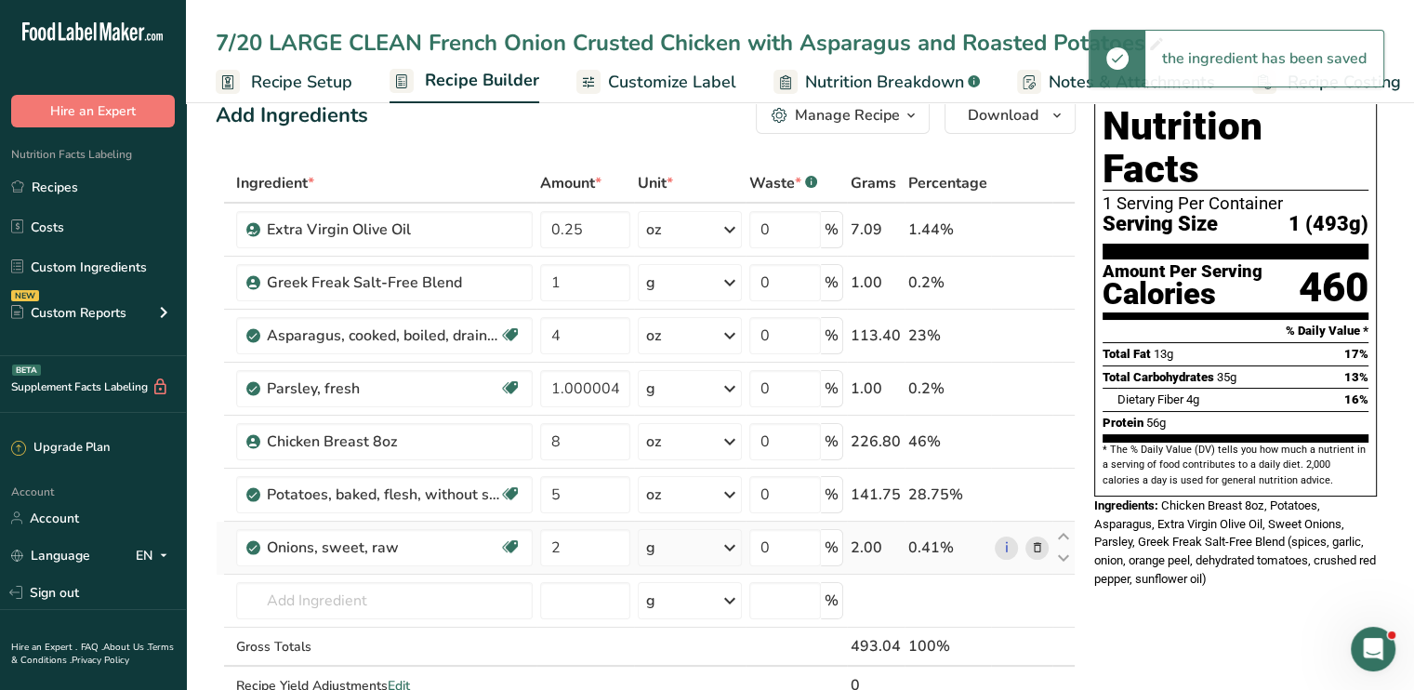
click at [728, 548] on icon at bounding box center [729, 547] width 22 height 33
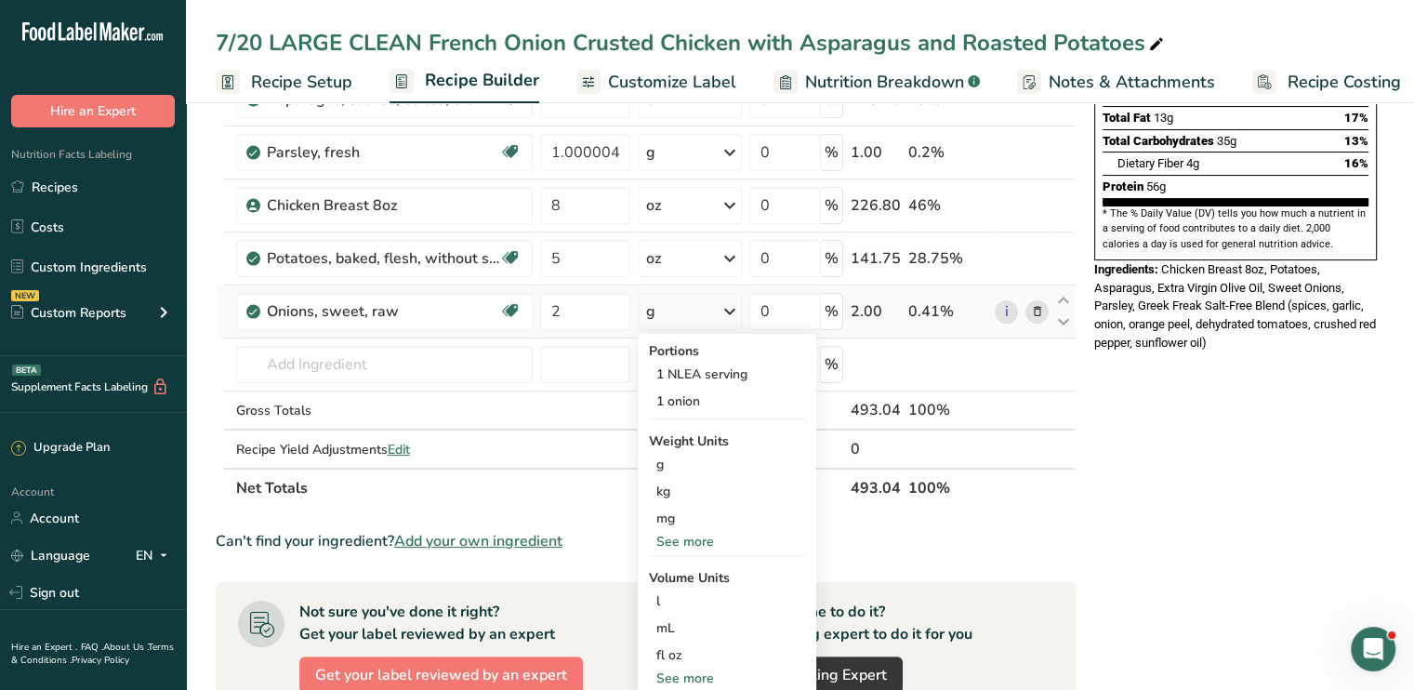
scroll to position [297, 0]
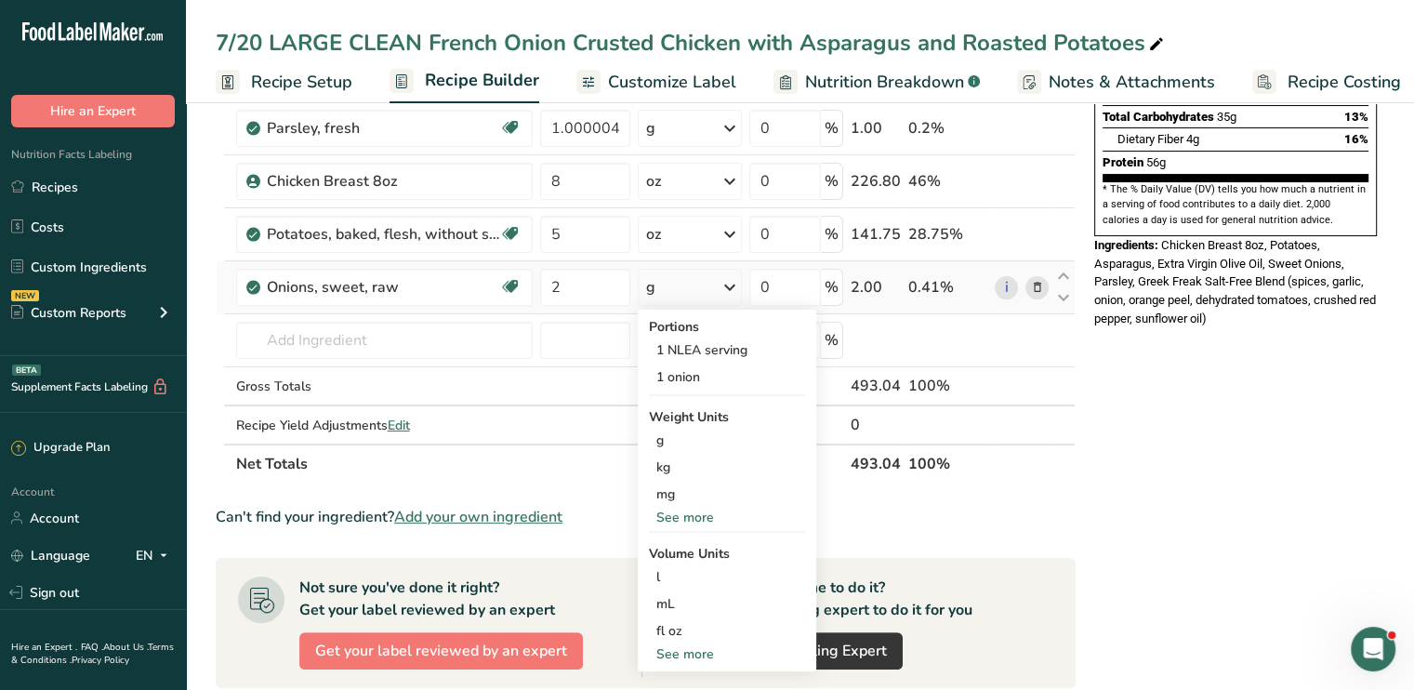
click at [704, 508] on div "See more" at bounding box center [727, 517] width 156 height 20
click at [683, 570] on div "oz" at bounding box center [727, 574] width 156 height 27
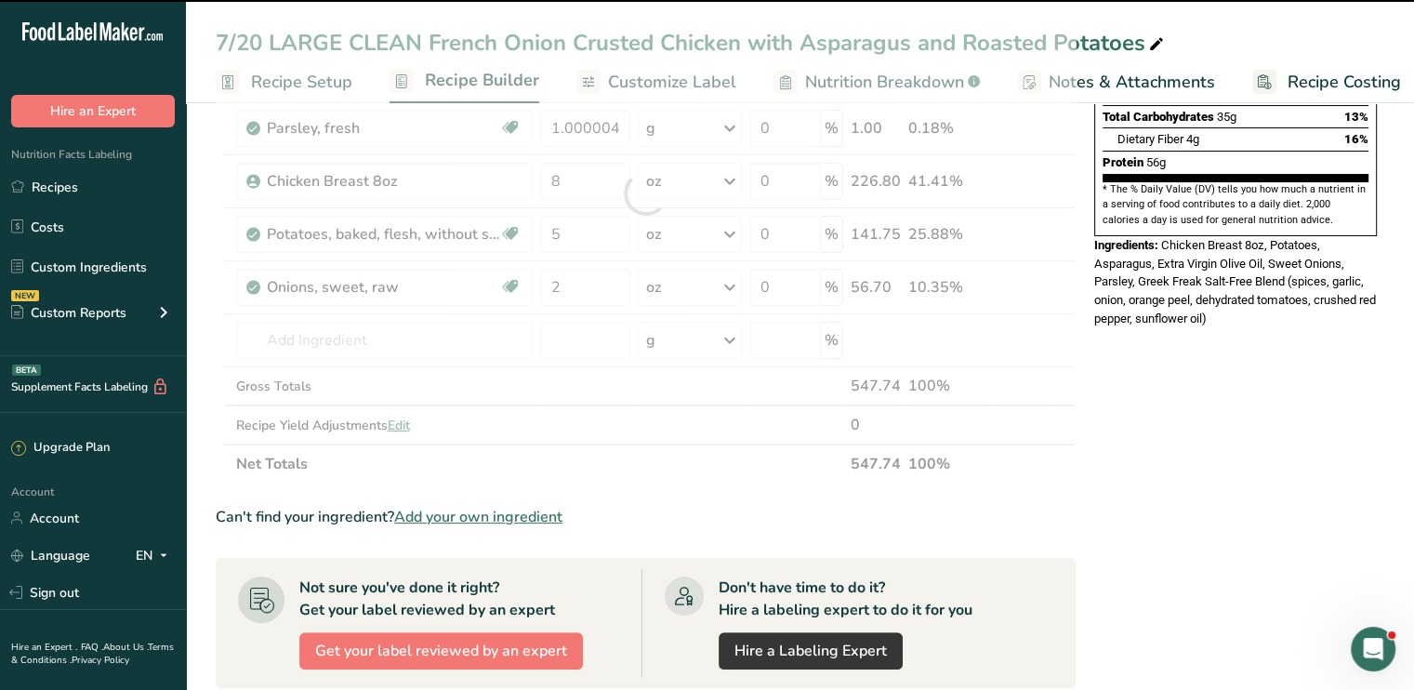
click at [1325, 451] on div "Nutrition Facts 1 Serving Per Container Serving Size 1 (493g) Amount Per Servin…" at bounding box center [1235, 514] width 297 height 1371
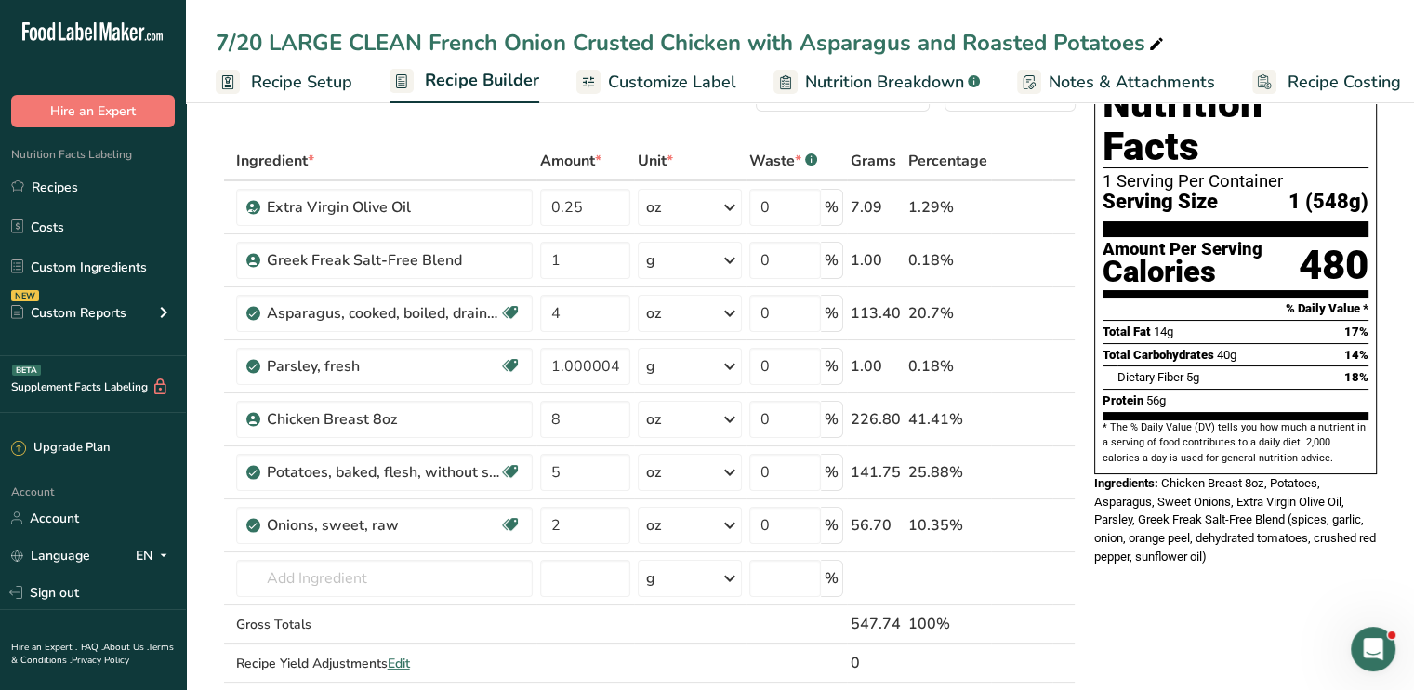
scroll to position [0, 0]
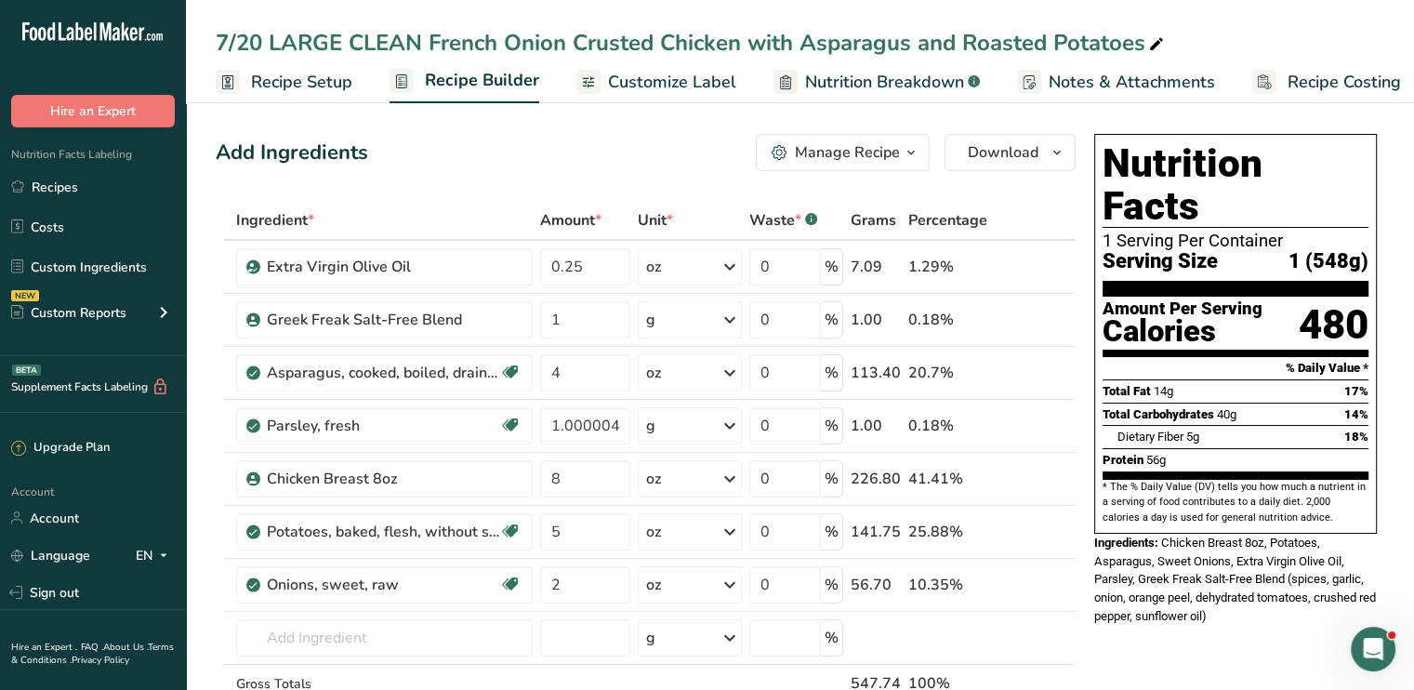
click at [668, 79] on span "Customize Label" at bounding box center [672, 82] width 128 height 25
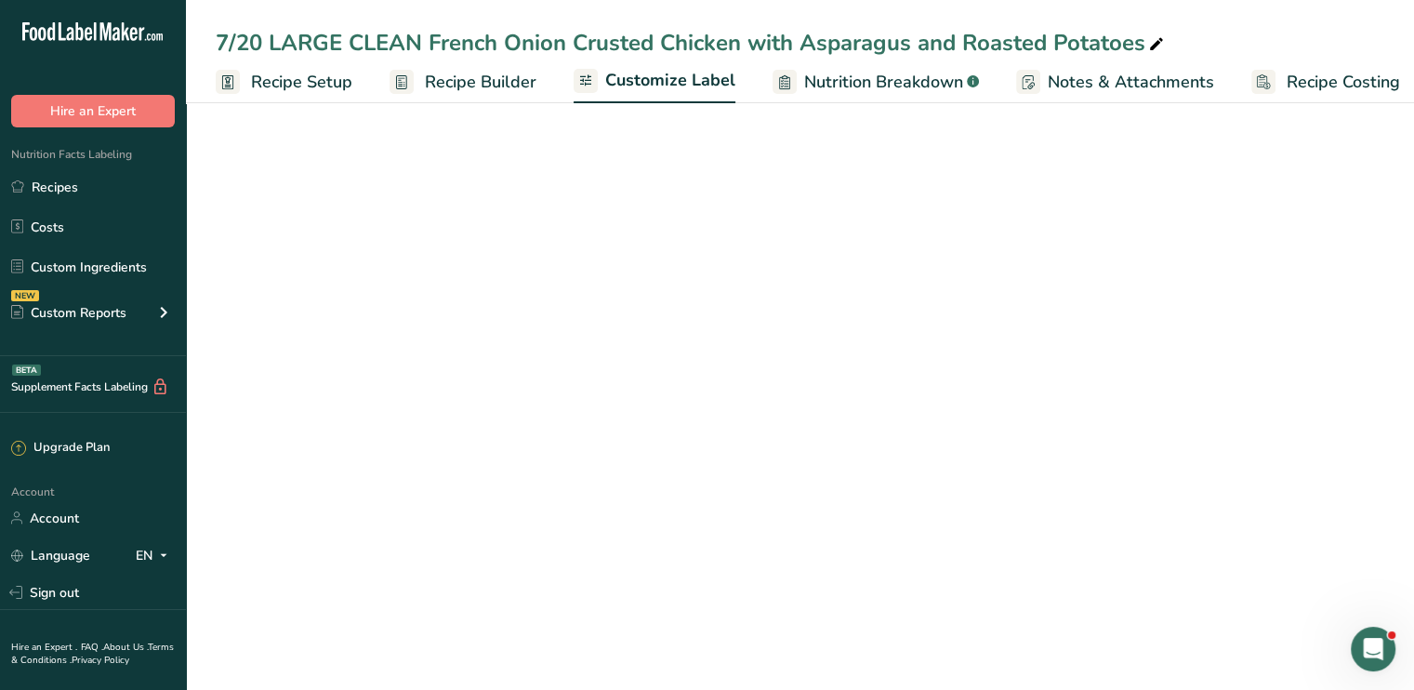
scroll to position [0, 16]
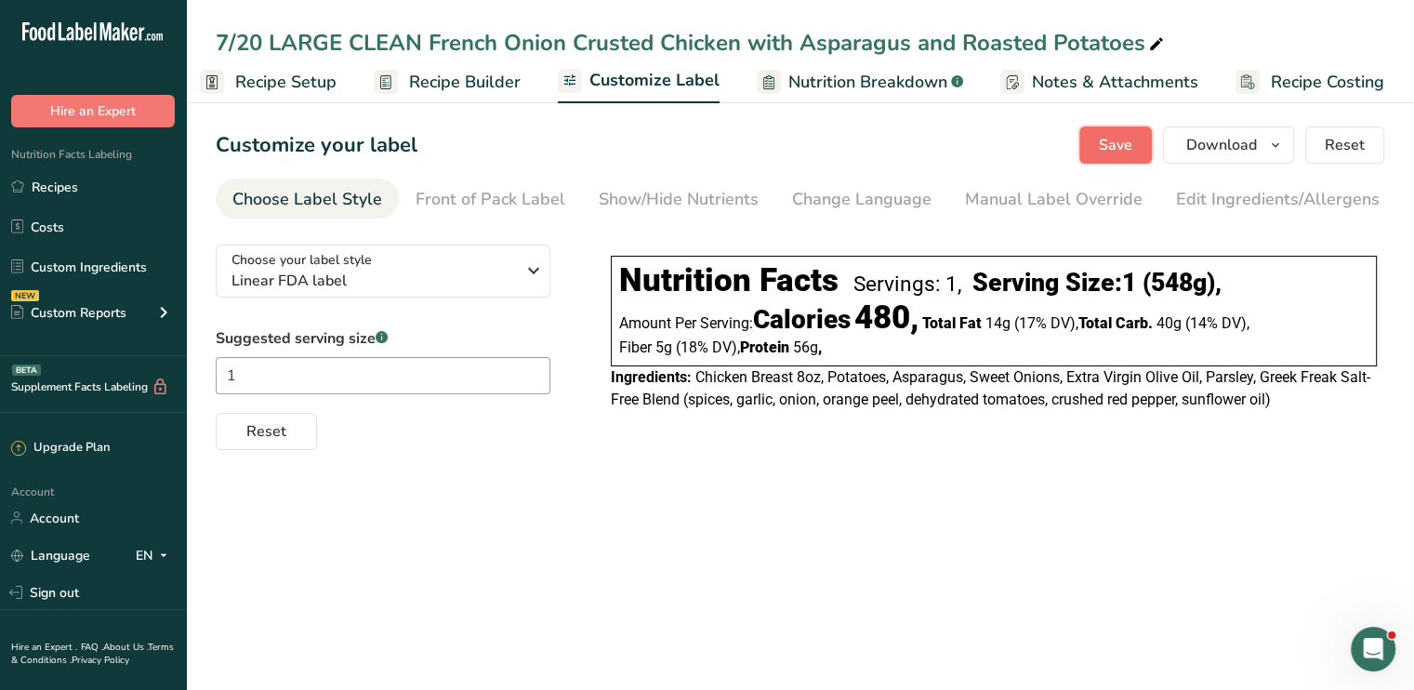
click at [1131, 145] on span "Save" at bounding box center [1115, 145] width 33 height 22
click at [85, 180] on link "Recipes" at bounding box center [93, 186] width 186 height 35
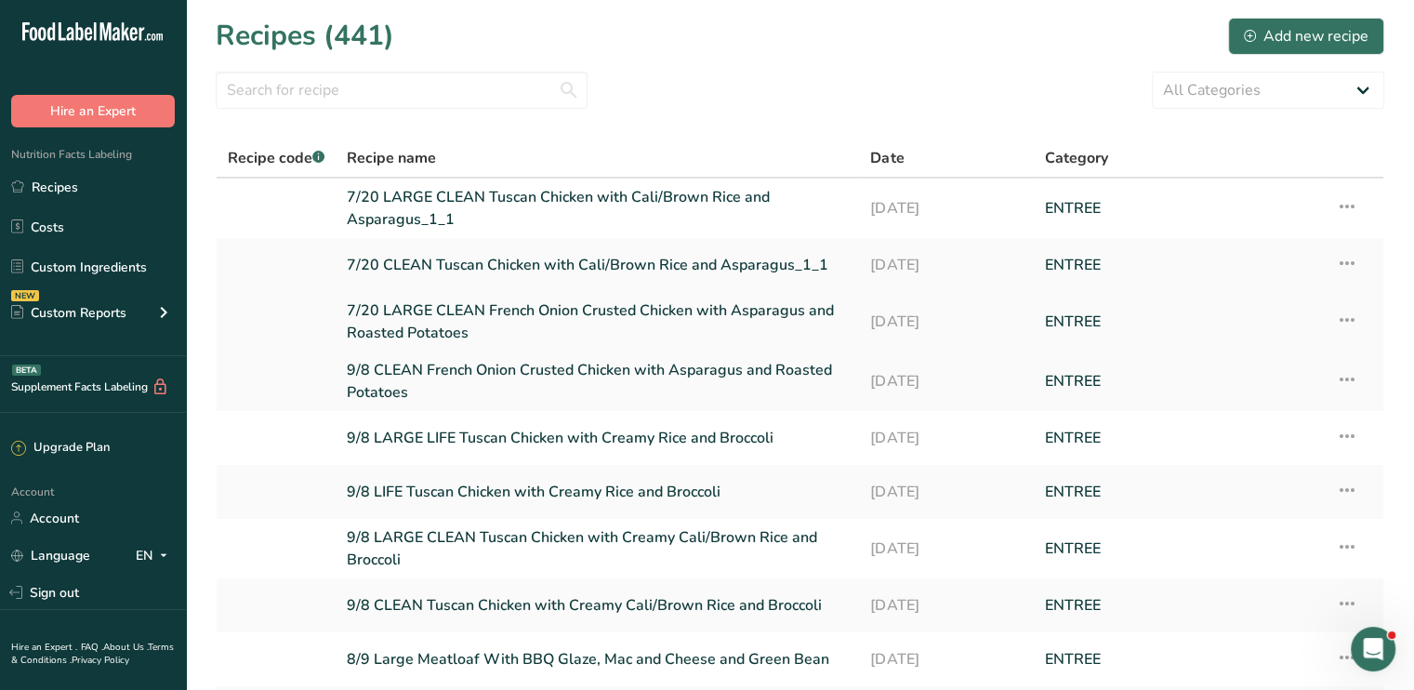
click at [362, 307] on link "7/20 LARGE CLEAN French Onion Crusted Chicken with Asparagus and Roasted Potato…" at bounding box center [597, 321] width 501 height 45
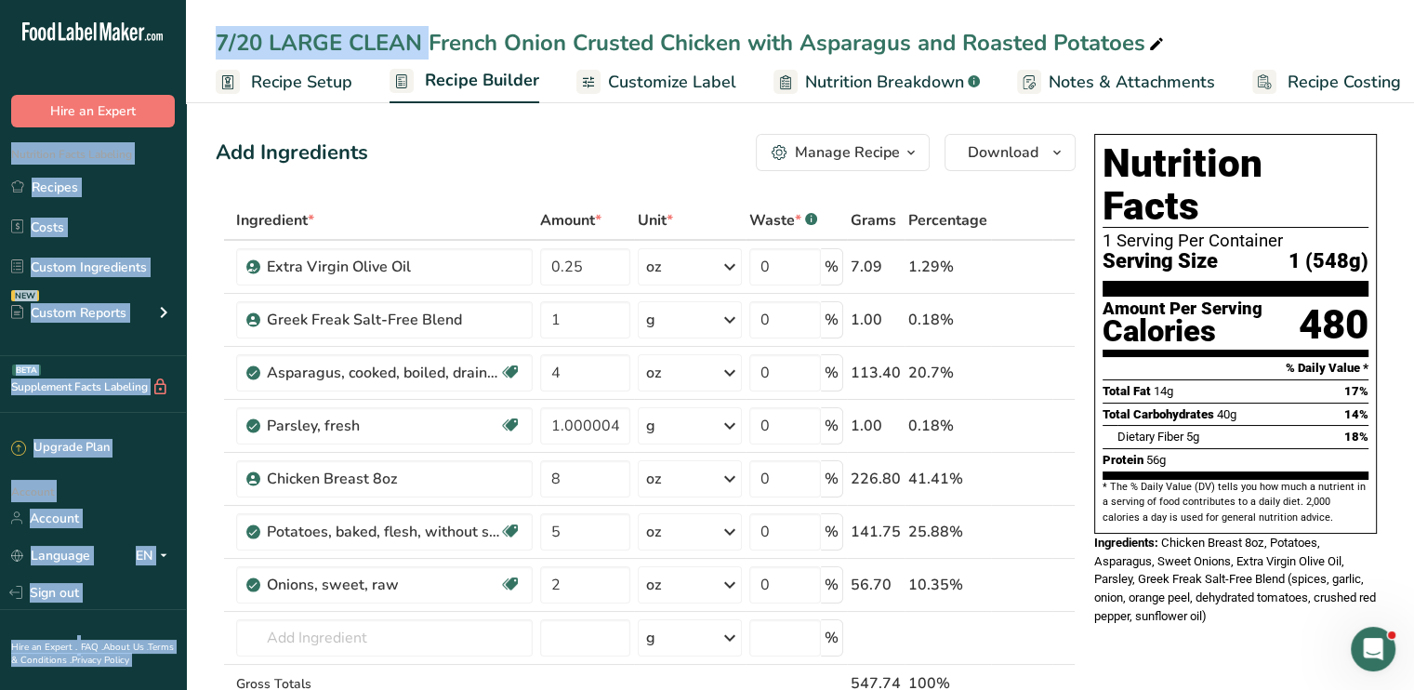
drag, startPoint x: 264, startPoint y: 34, endPoint x: 81, endPoint y: 43, distance: 183.3
click at [264, 44] on div "7/20 LARGE CLEAN French Onion Crusted Chicken with Asparagus and Roasted Potato…" at bounding box center [692, 42] width 952 height 33
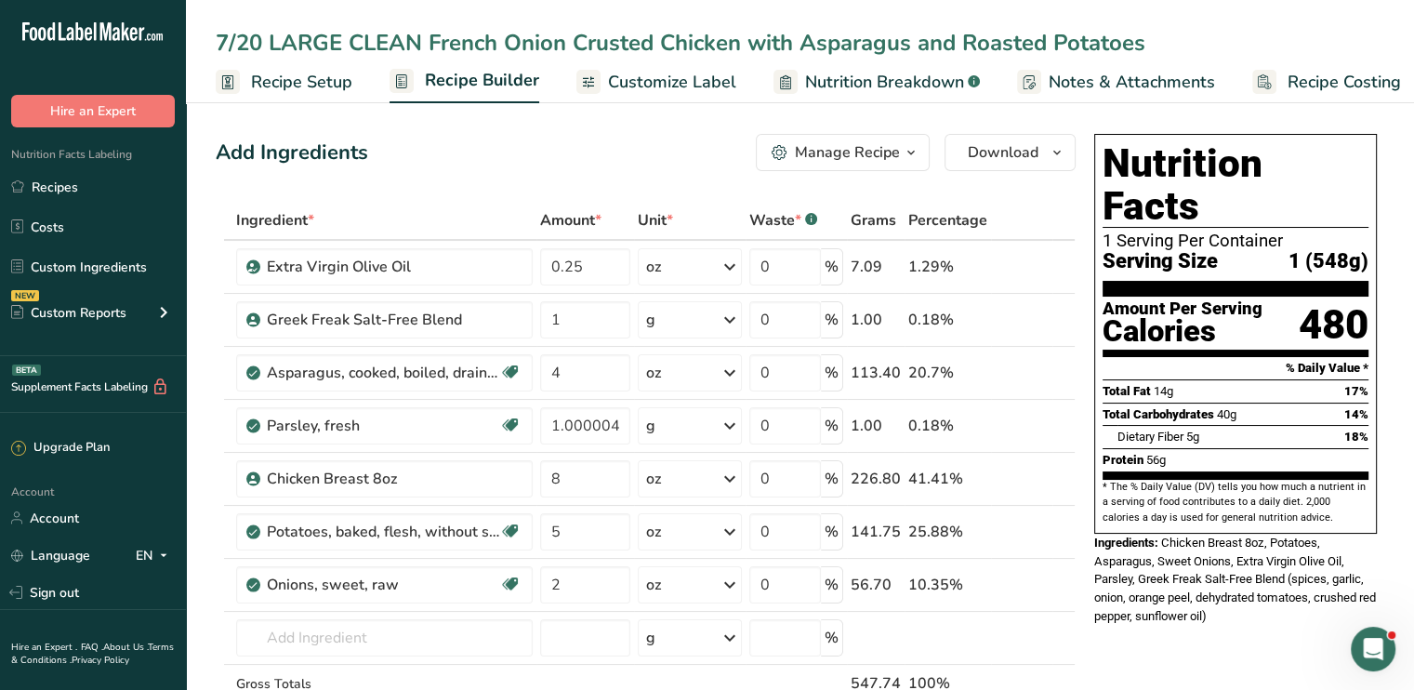
click at [261, 40] on input "7/20 LARGE CLEAN French Onion Crusted Chicken with Asparagus and Roasted Potato…" at bounding box center [800, 42] width 1168 height 33
click at [502, 147] on div "Add Ingredients Manage Recipe Delete Recipe Duplicate Recipe Scale Recipe Save …" at bounding box center [646, 152] width 860 height 37
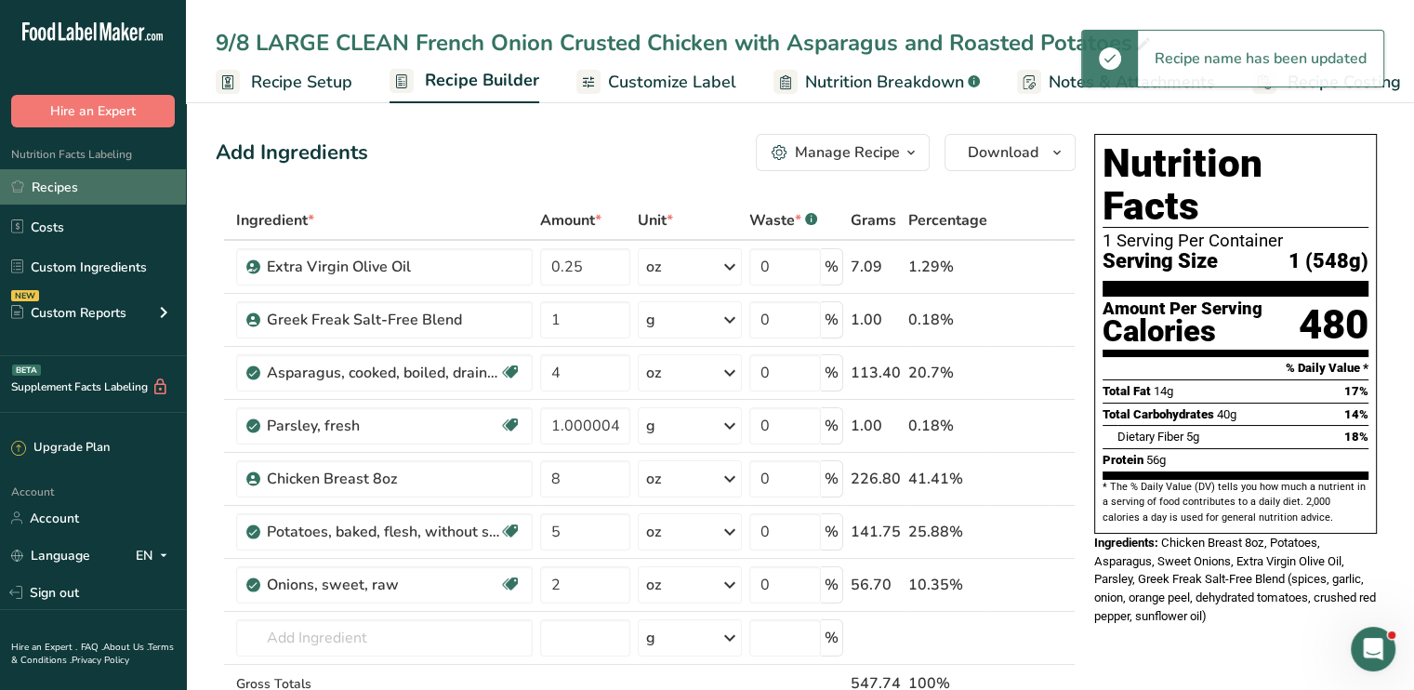
click at [149, 182] on link "Recipes" at bounding box center [93, 186] width 186 height 35
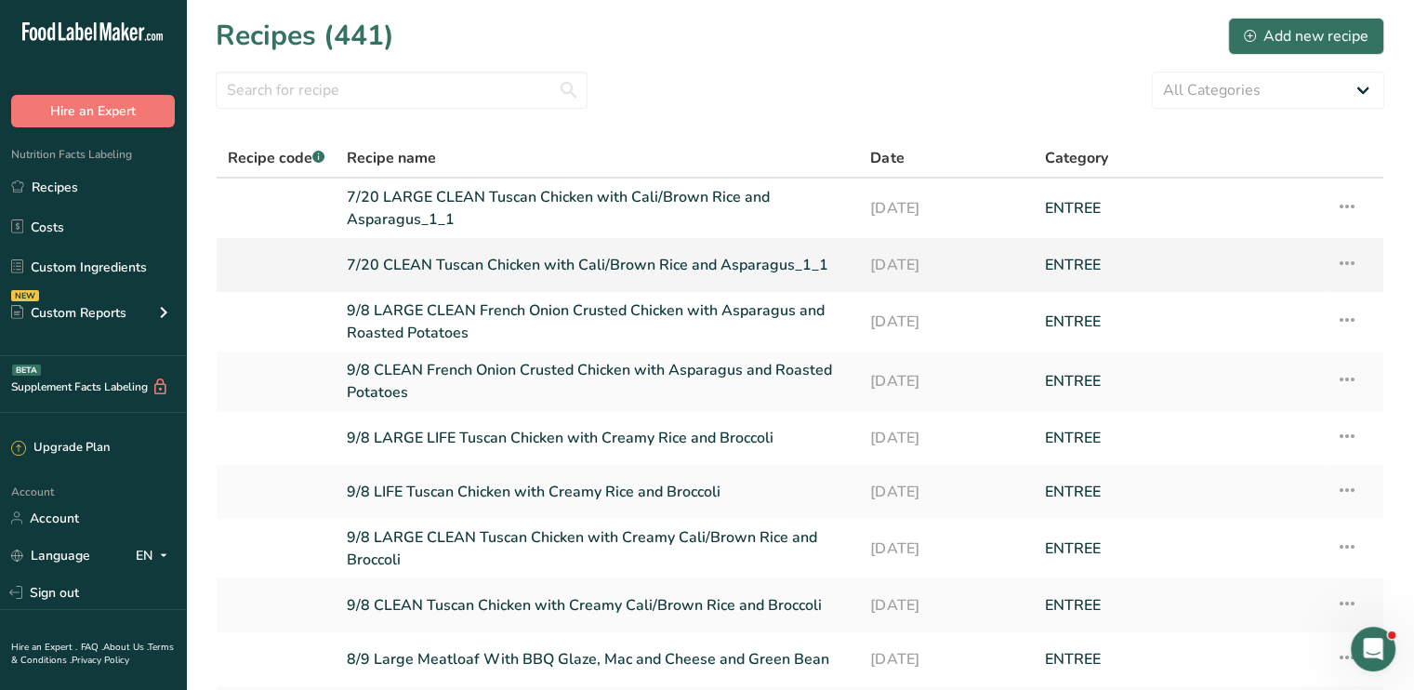
click at [515, 255] on link "7/20 CLEAN Tuscan Chicken with Cali/Brown Rice and Asparagus_1_1" at bounding box center [597, 264] width 501 height 39
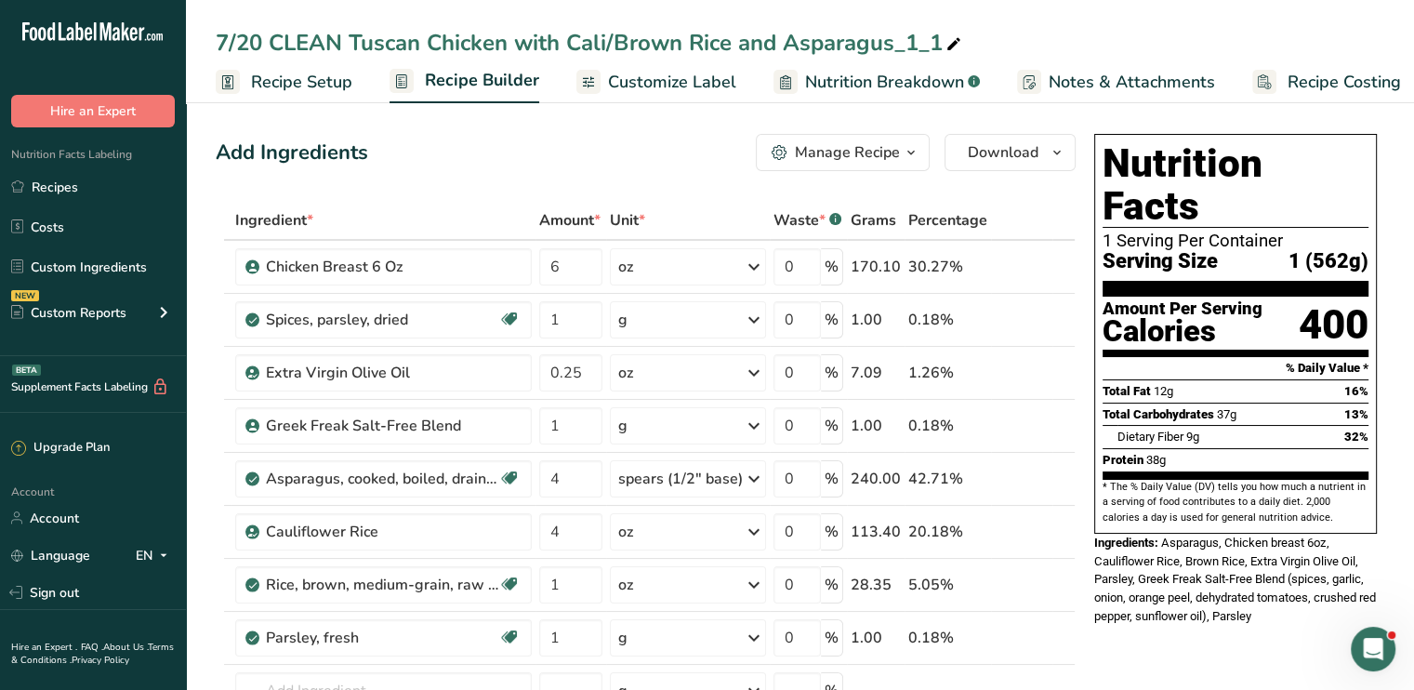
click at [955, 34] on icon at bounding box center [953, 45] width 17 height 26
drag, startPoint x: 955, startPoint y: 34, endPoint x: 187, endPoint y: 34, distance: 767.7
click at [187, 34] on div "7/20 CLEAN Tuscan Chicken with Cali/Brown Rice and Asparagus_1_1" at bounding box center [800, 42] width 1228 height 33
click at [752, 486] on icon at bounding box center [754, 478] width 22 height 33
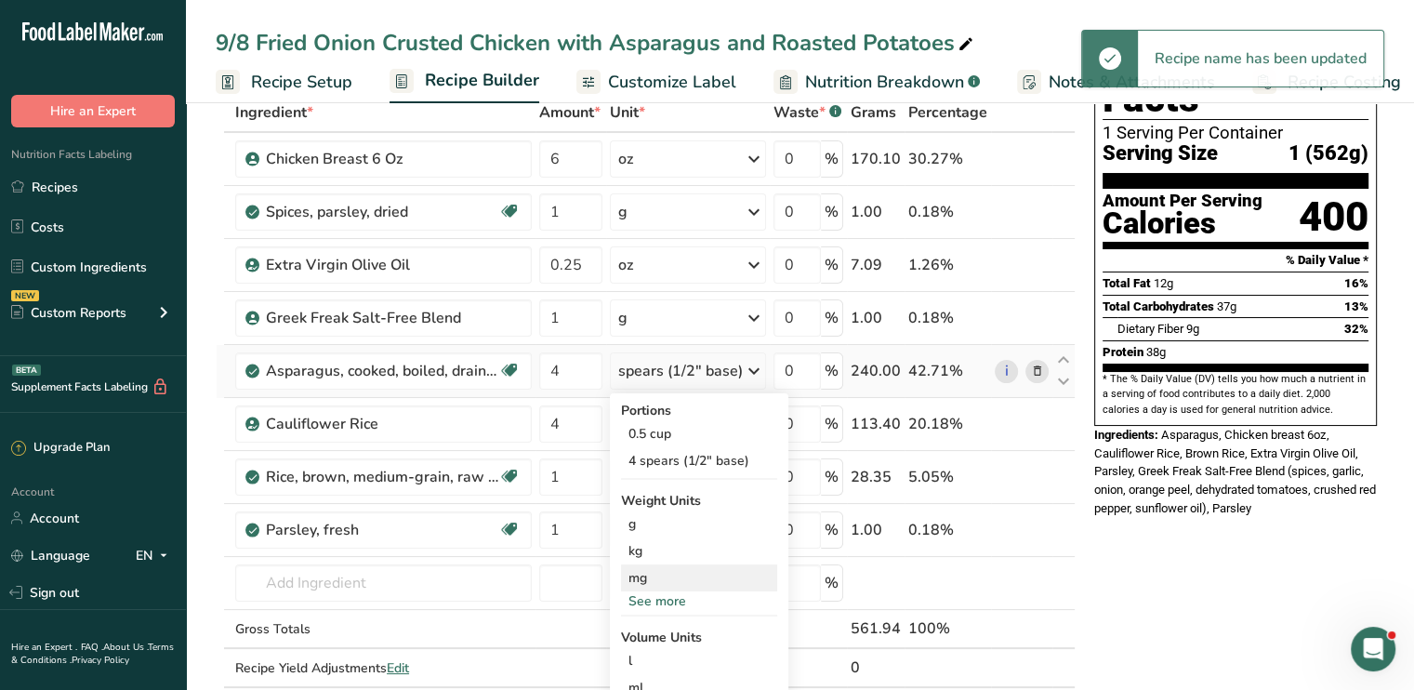
scroll to position [112, 0]
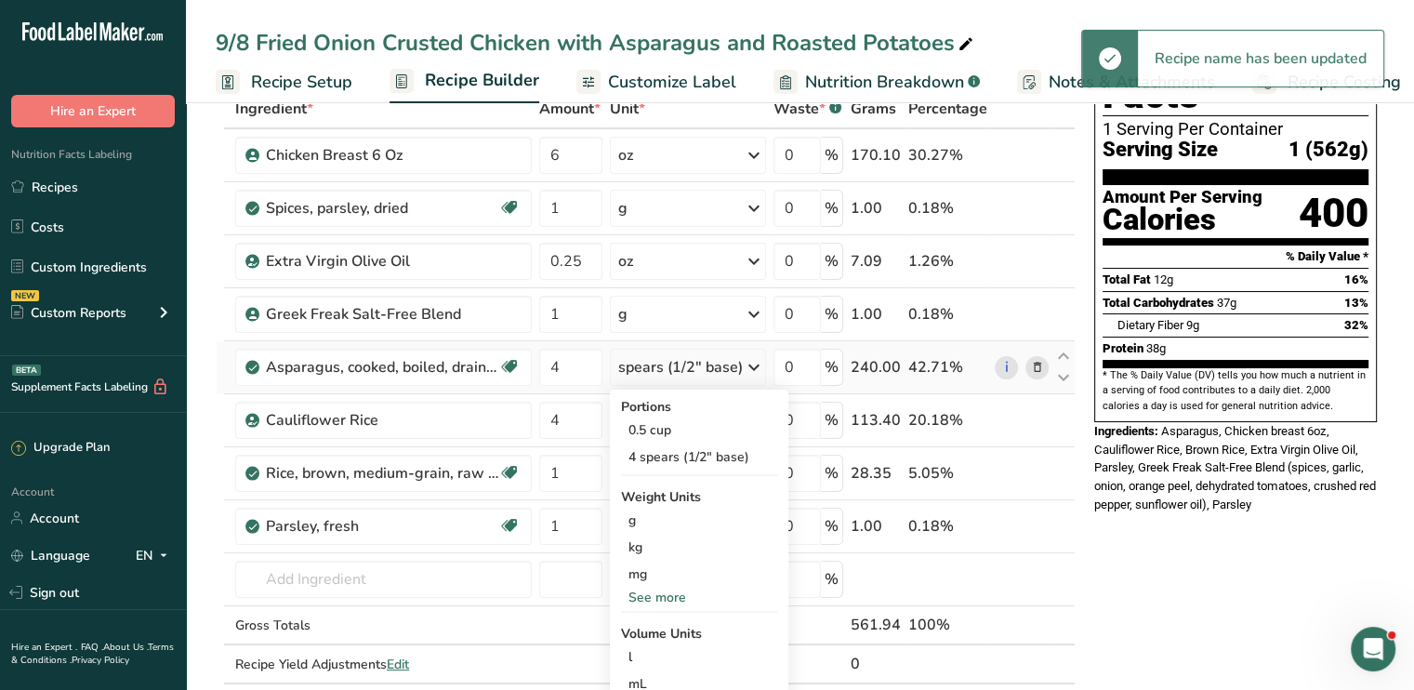
click at [694, 588] on div "See more" at bounding box center [699, 597] width 156 height 20
click at [662, 650] on div "oz" at bounding box center [699, 654] width 156 height 27
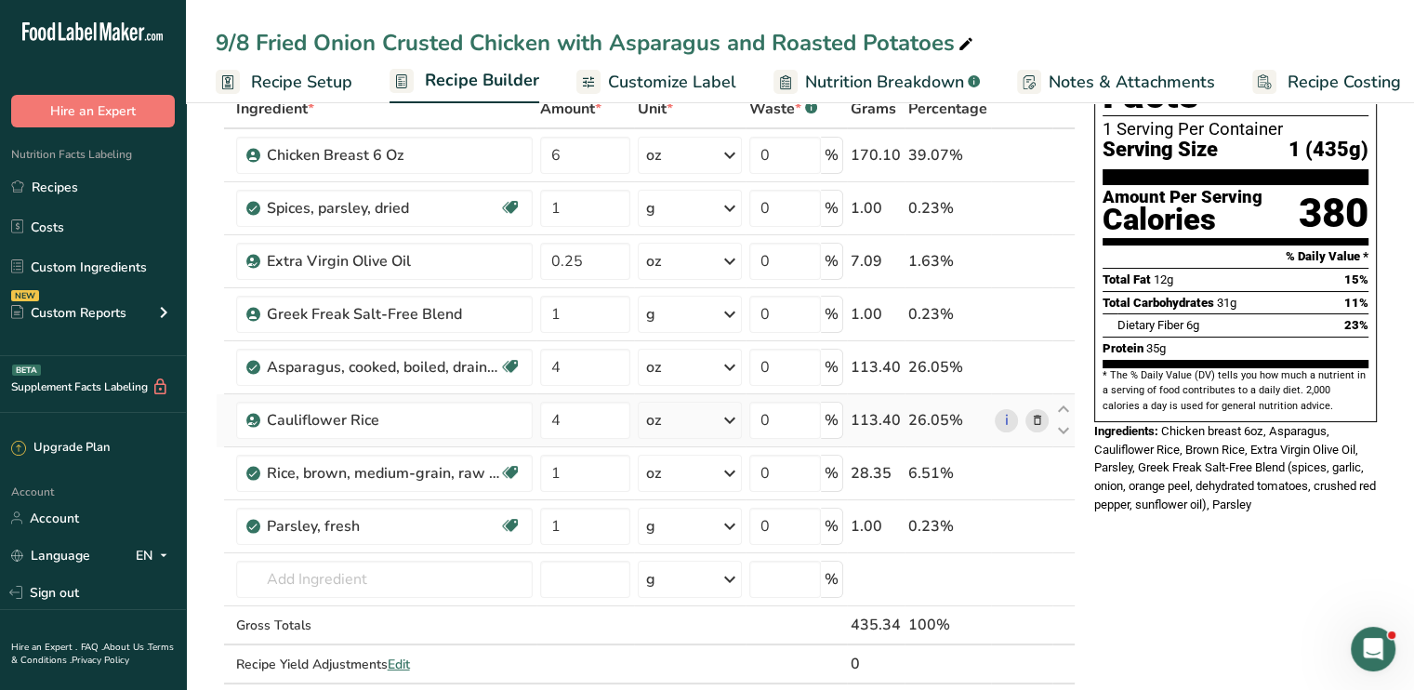
click at [1037, 425] on icon at bounding box center [1036, 421] width 13 height 20
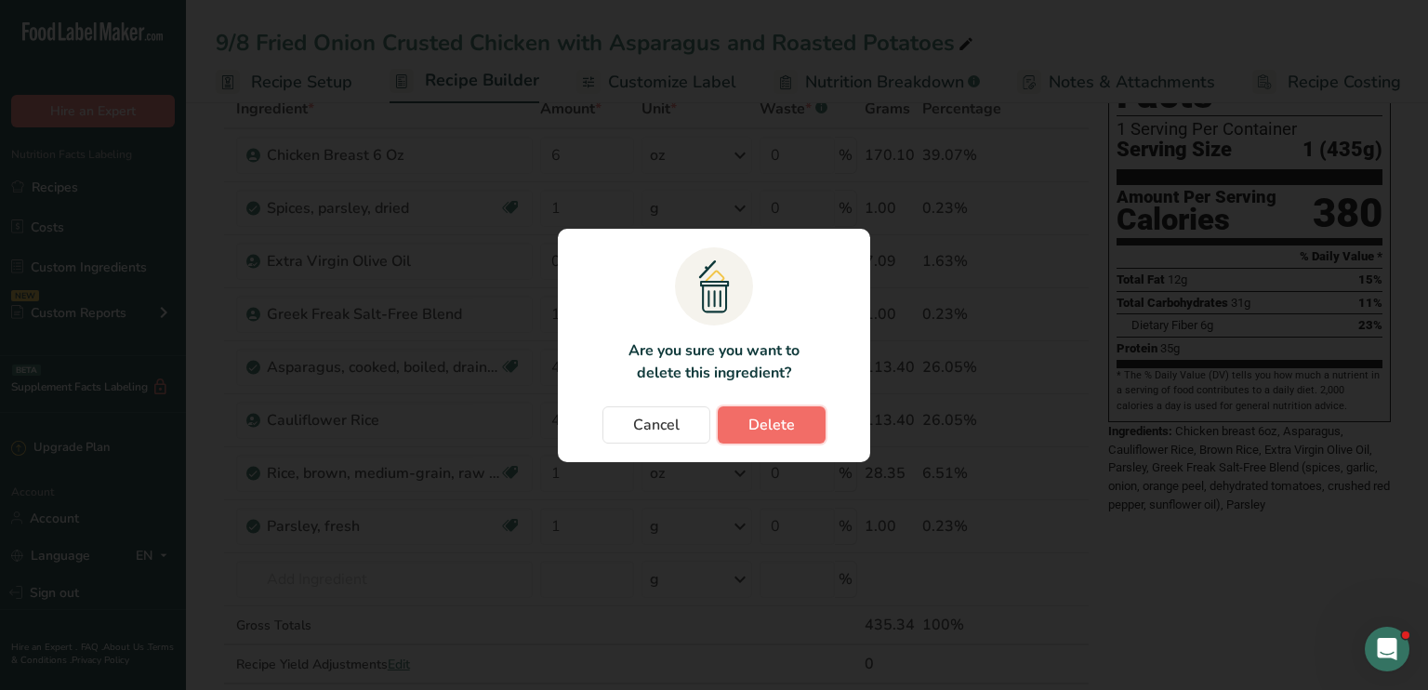
click at [803, 432] on button "Delete" at bounding box center [772, 424] width 108 height 37
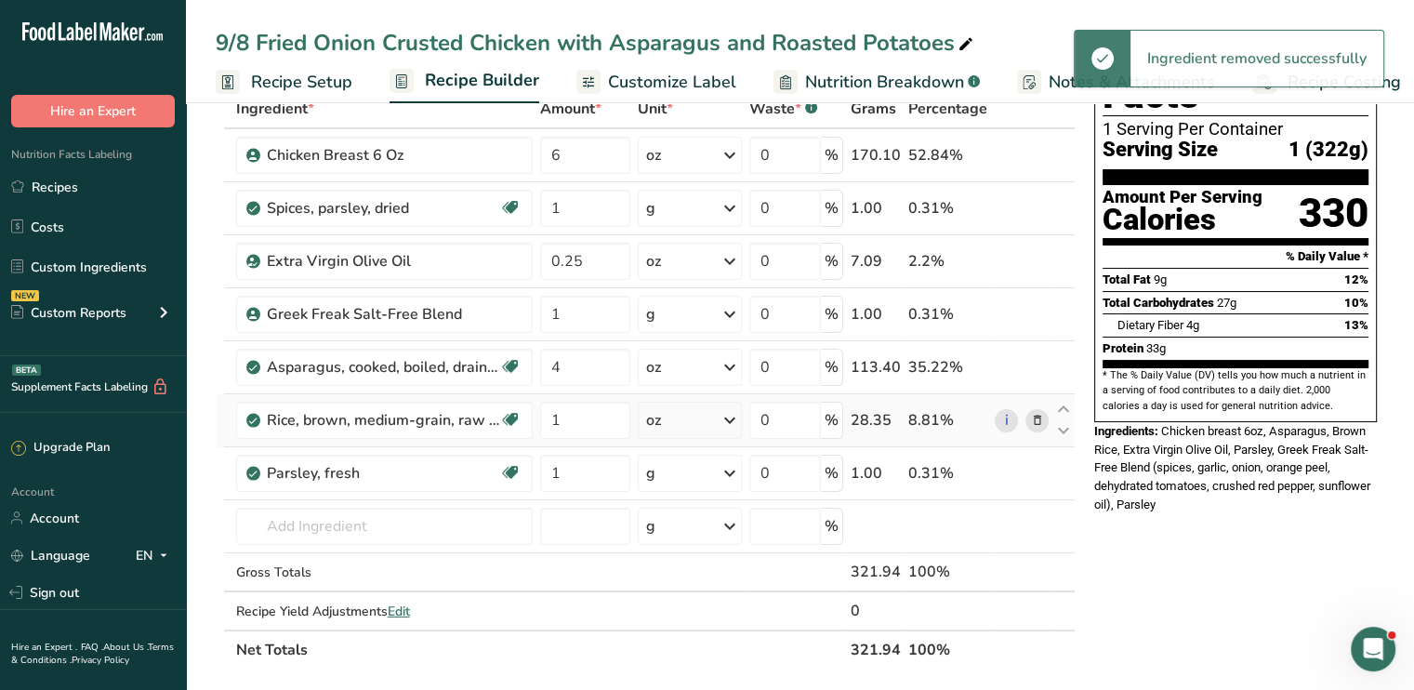
click at [1045, 415] on span at bounding box center [1036, 420] width 22 height 22
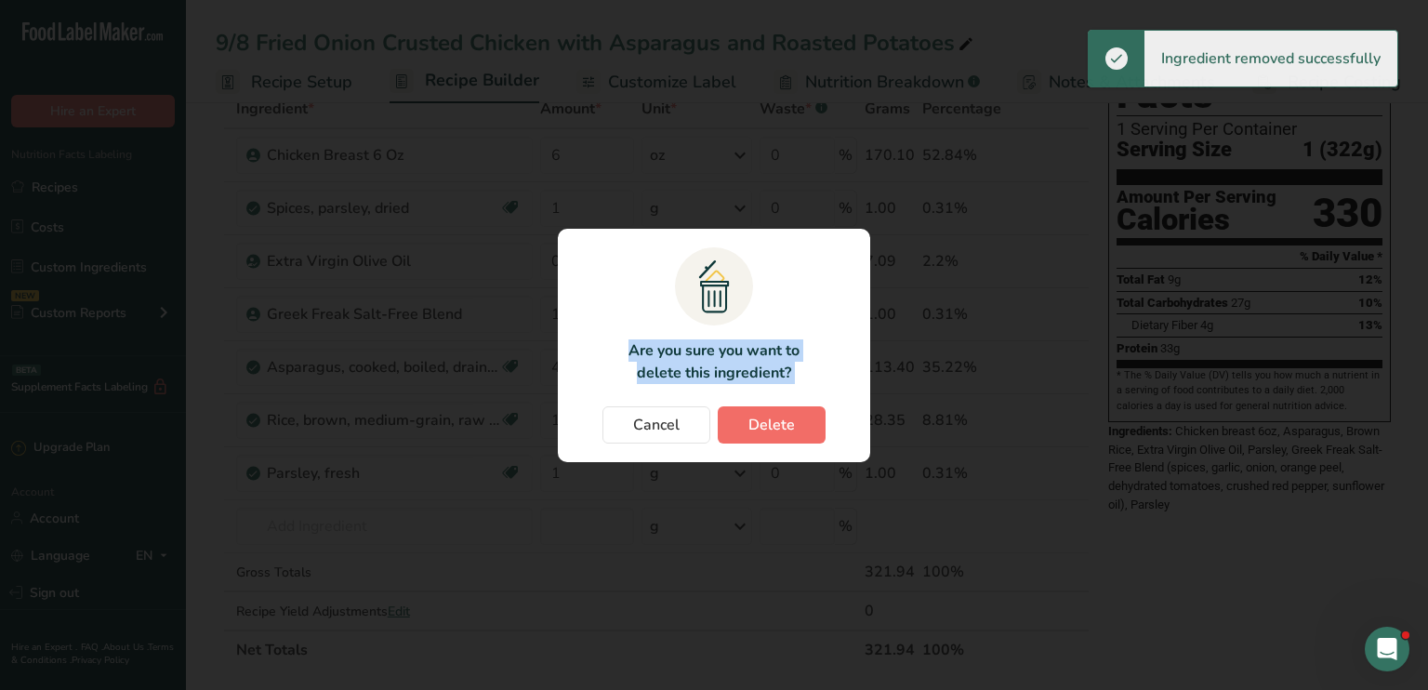
drag, startPoint x: 1045, startPoint y: 415, endPoint x: 791, endPoint y: 419, distance: 253.8
click at [791, 419] on div ".a{fill:#f5f3ed;}.b,.e{fill:#0f393a;}.c{fill:none;}.d{fill:#f2c549;}.e{stroke:r…" at bounding box center [714, 345] width 1428 height 690
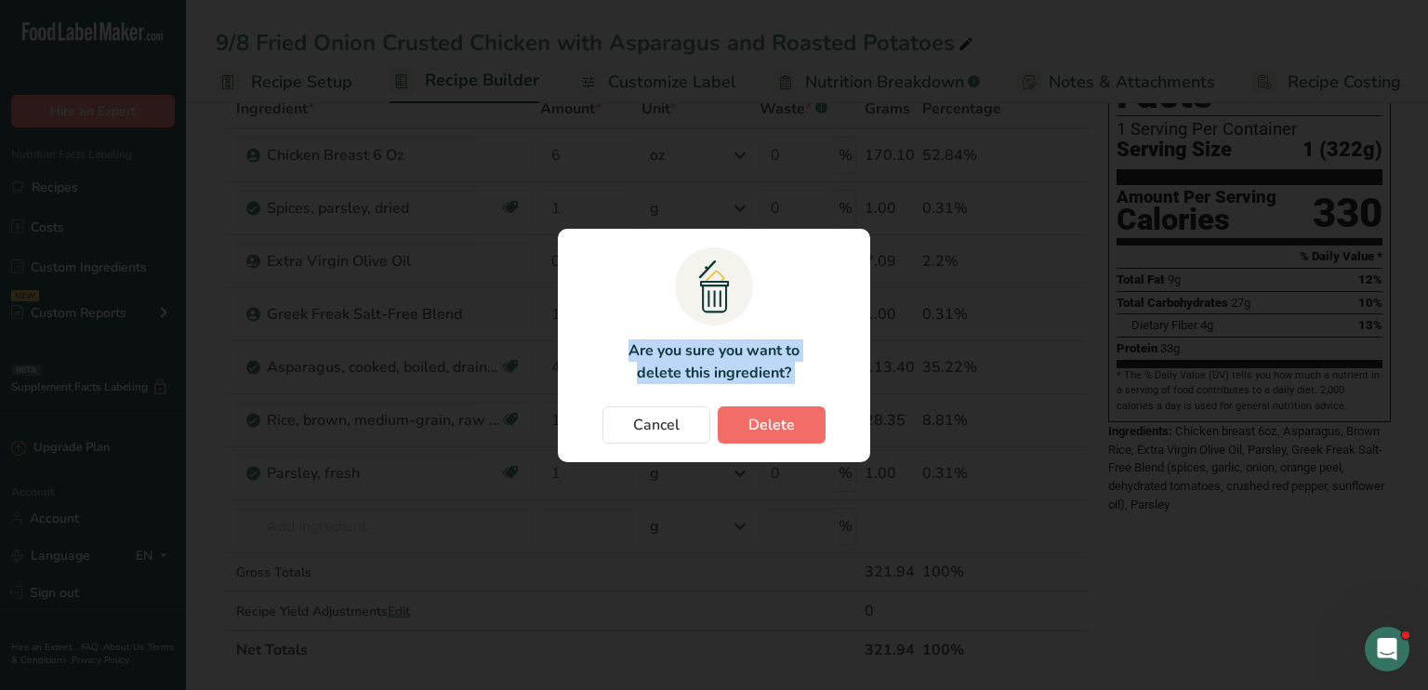
click at [791, 419] on span "Delete" at bounding box center [771, 425] width 46 height 22
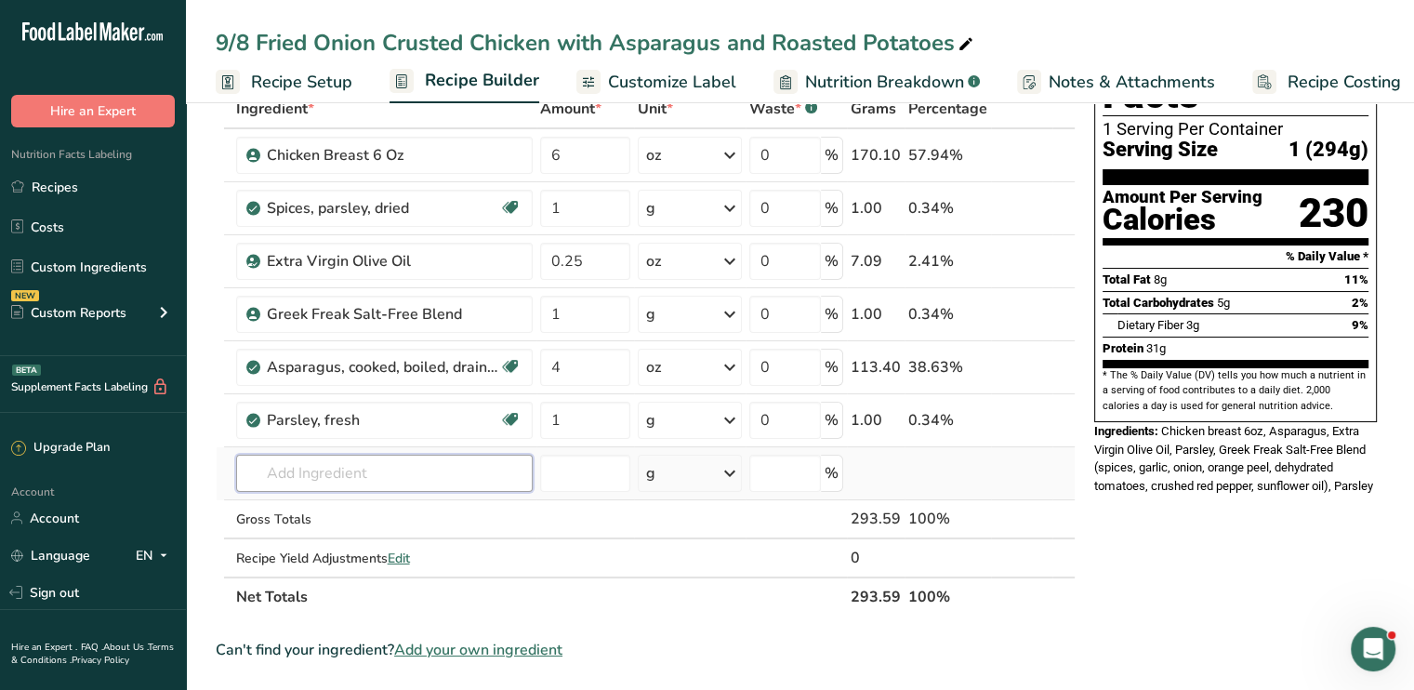
click at [375, 470] on input "text" at bounding box center [384, 472] width 296 height 37
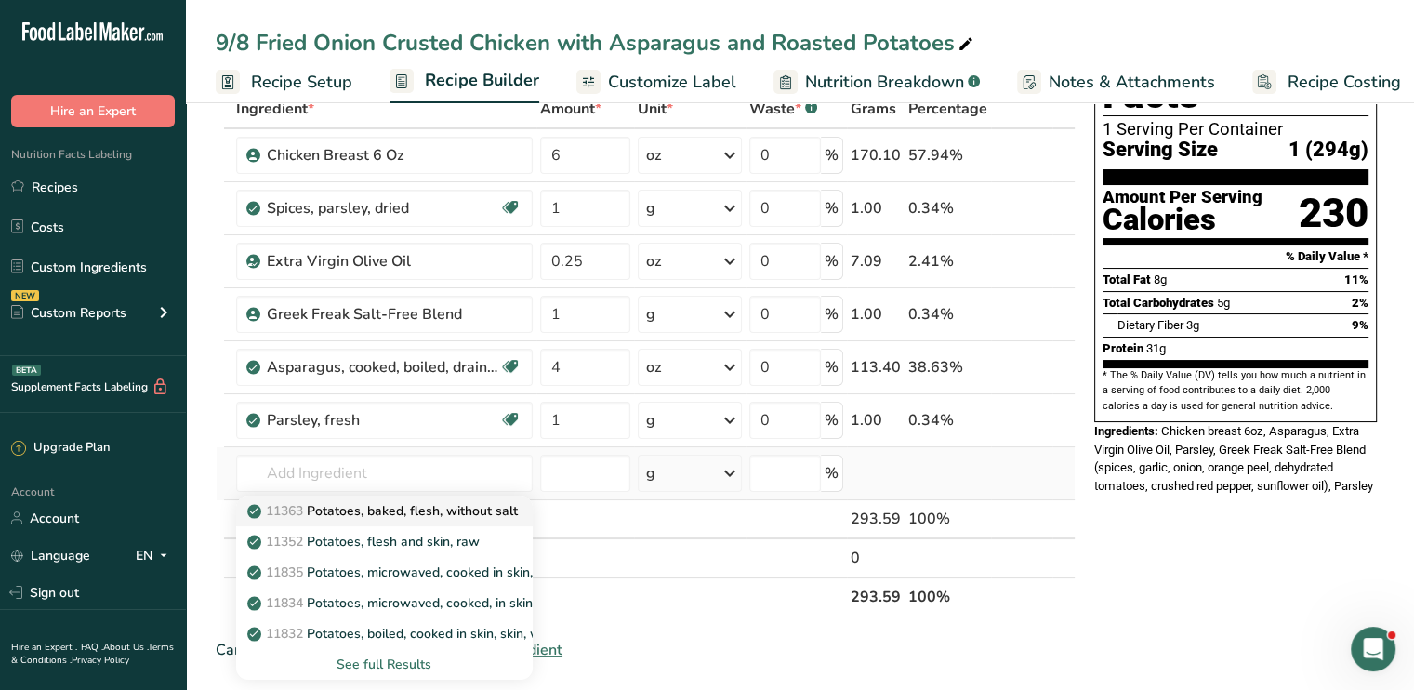
click at [399, 501] on p "11363 Potatoes, baked, flesh, without salt" at bounding box center [384, 511] width 267 height 20
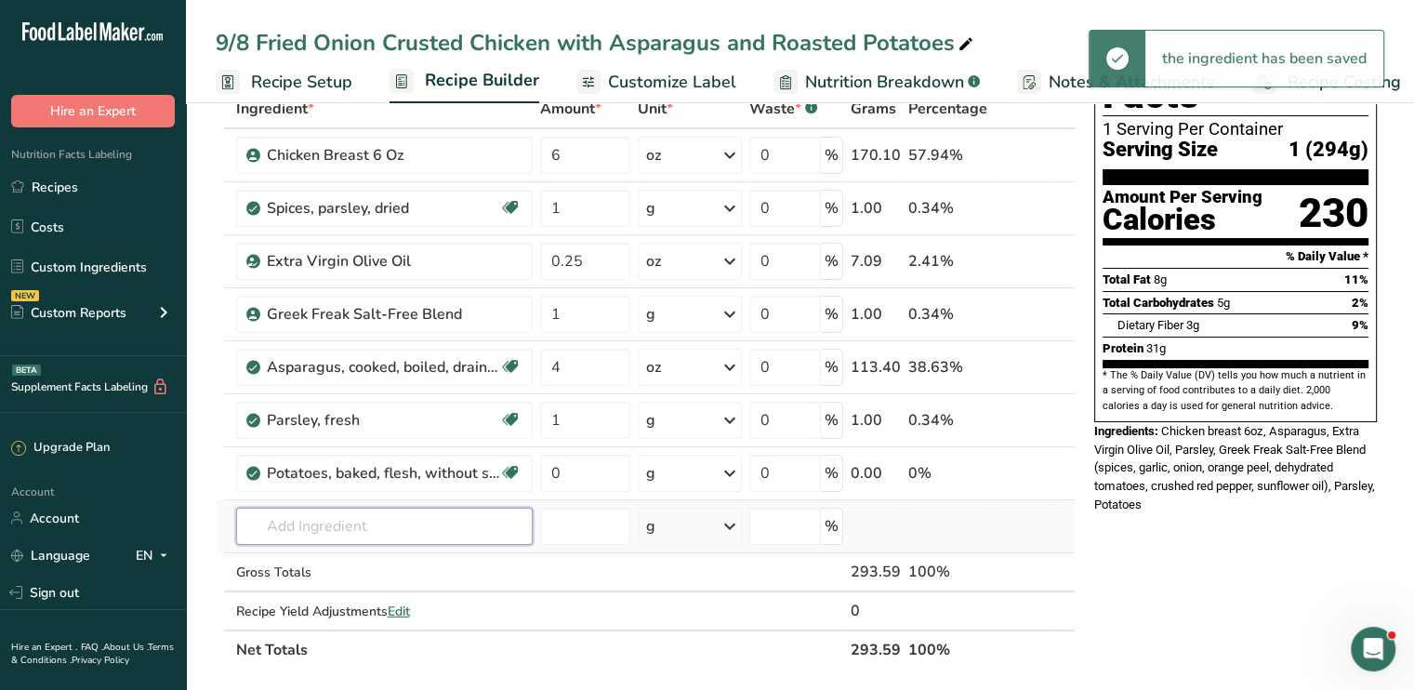
click at [367, 516] on input "text" at bounding box center [384, 525] width 296 height 37
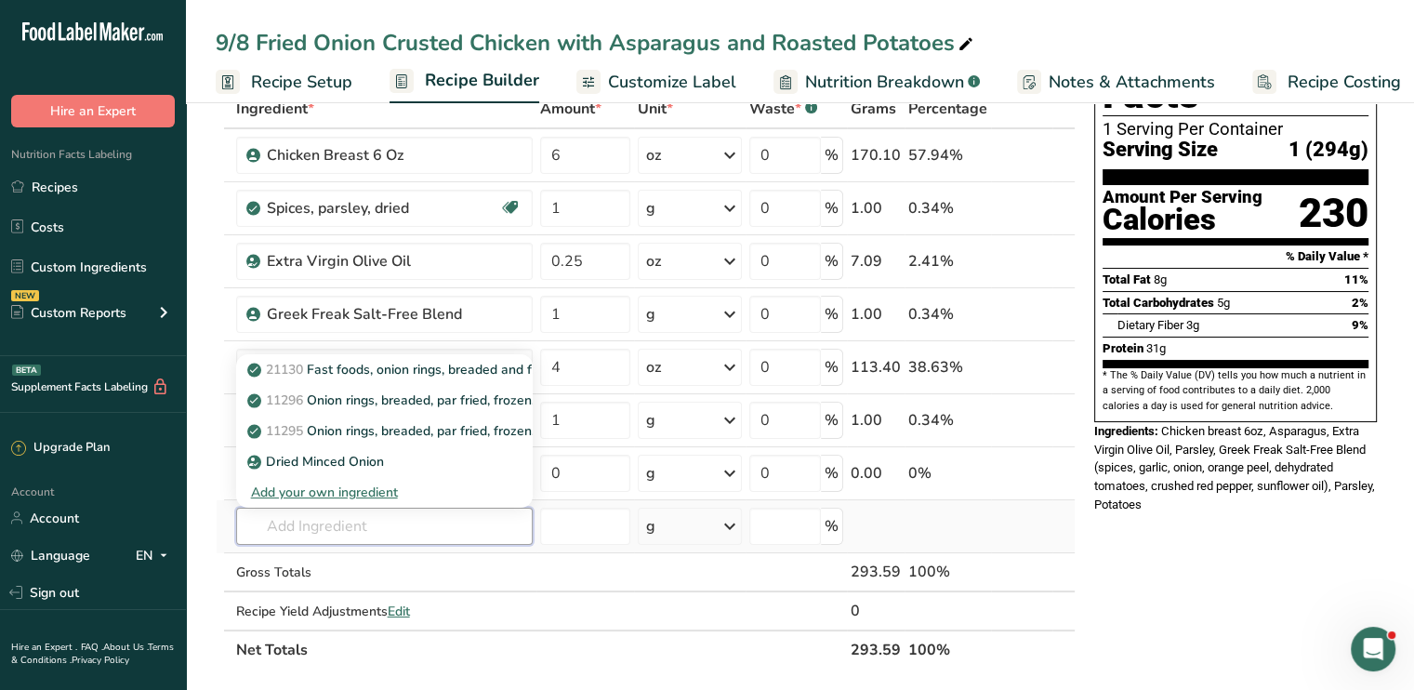
click at [363, 523] on input "text" at bounding box center [384, 525] width 296 height 37
click at [1268, 566] on div "Nutrition Facts 1 Serving Per Container Serving Size 1 (294g) Amount Per Servin…" at bounding box center [1235, 681] width 297 height 1332
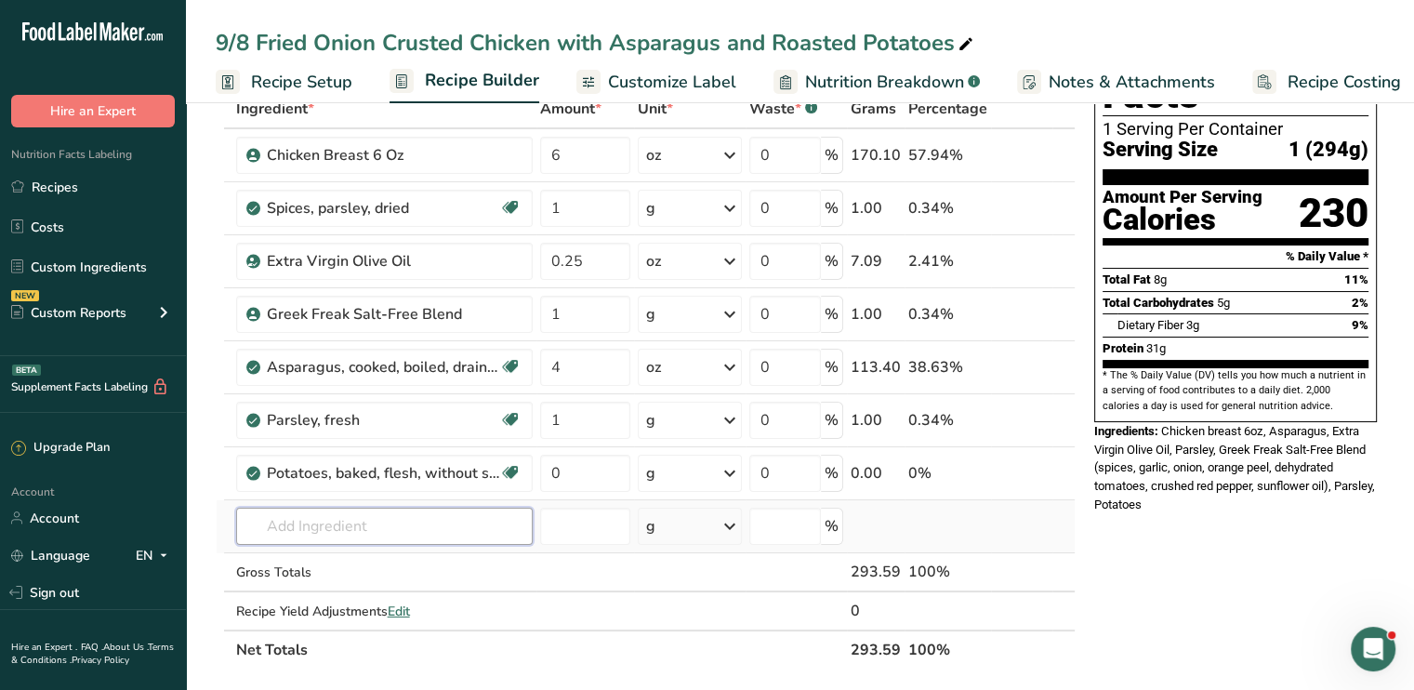
click at [451, 516] on input "text" at bounding box center [384, 525] width 296 height 37
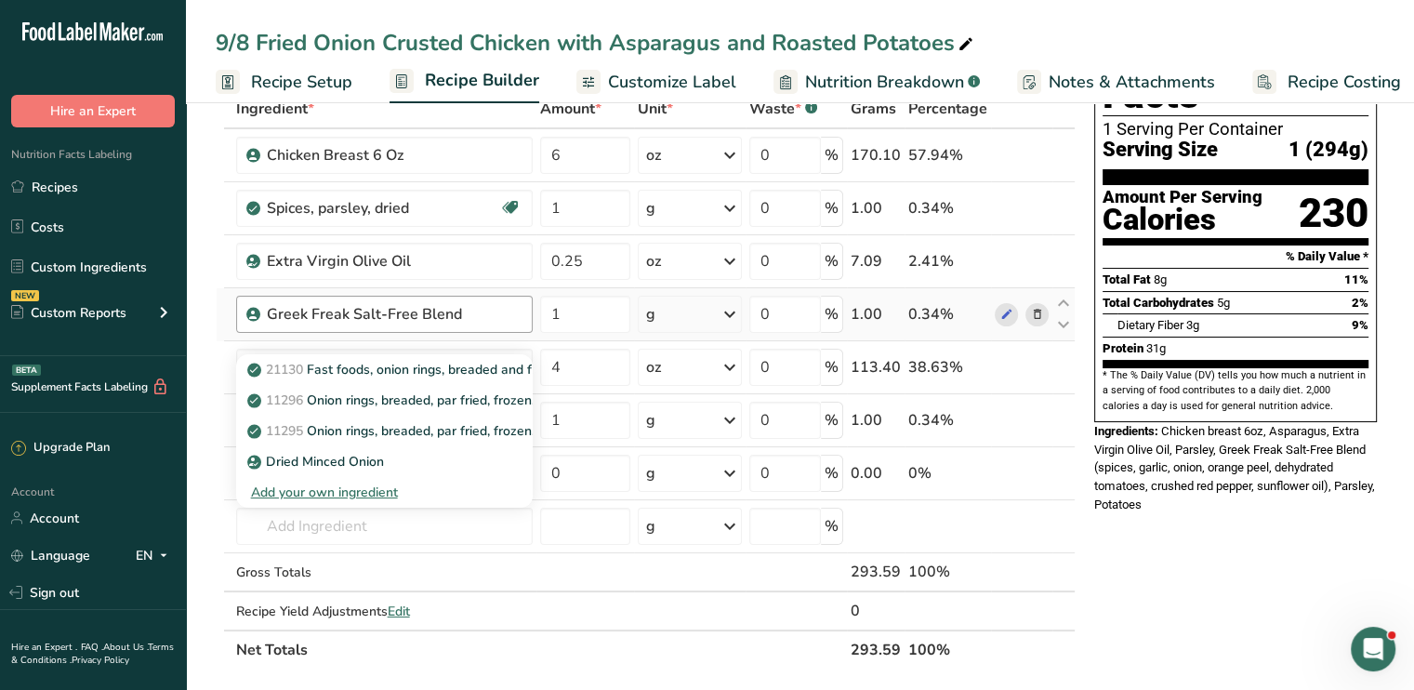
click at [305, 331] on div "Greek Freak Salt-Free Blend" at bounding box center [384, 314] width 296 height 37
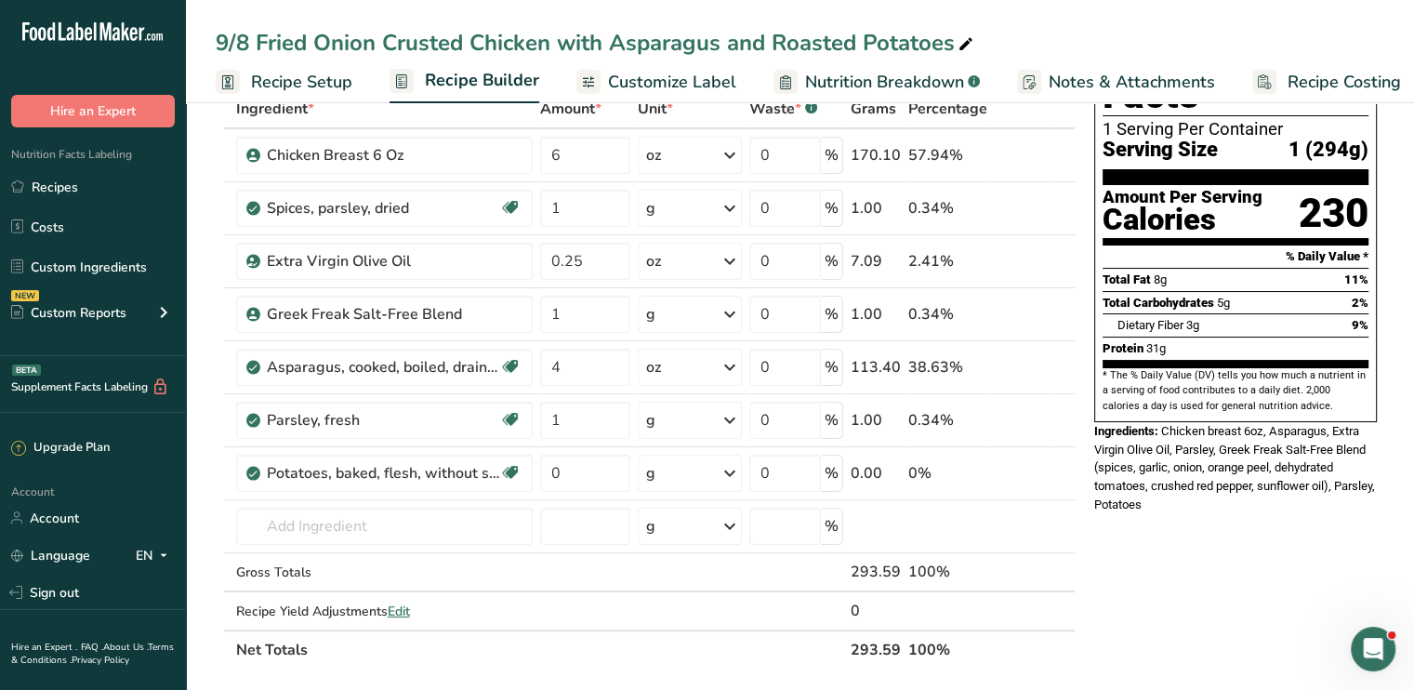
click at [390, 46] on div "9/8 Fried Onion Crusted Chicken with Asparagus and Roasted Potatoes" at bounding box center [596, 42] width 761 height 33
click at [639, 99] on div "9/8 Fried Onion Crusted Chicken with Asparagus and Roasted Potatoes Recipe Setu…" at bounding box center [800, 51] width 1228 height 103
click at [642, 74] on span "Customize Label" at bounding box center [672, 82] width 128 height 25
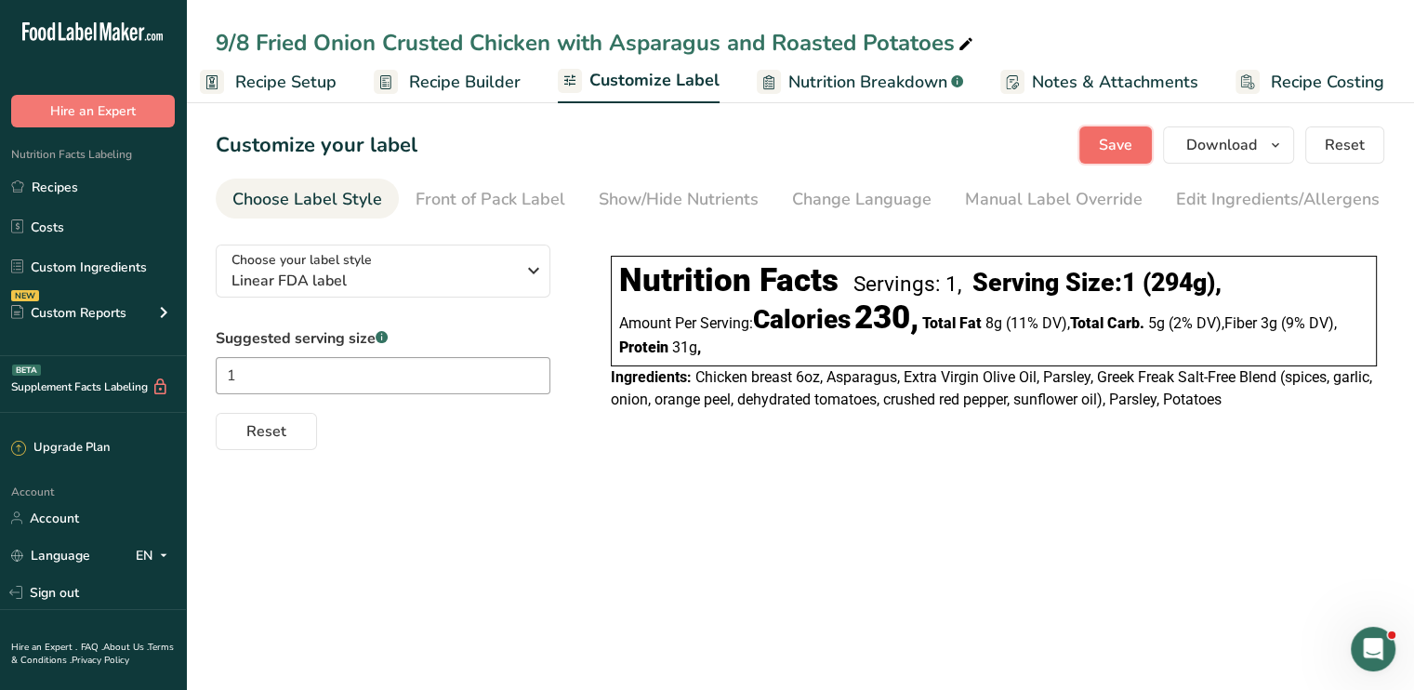
click at [1091, 139] on button "Save" at bounding box center [1115, 144] width 72 height 37
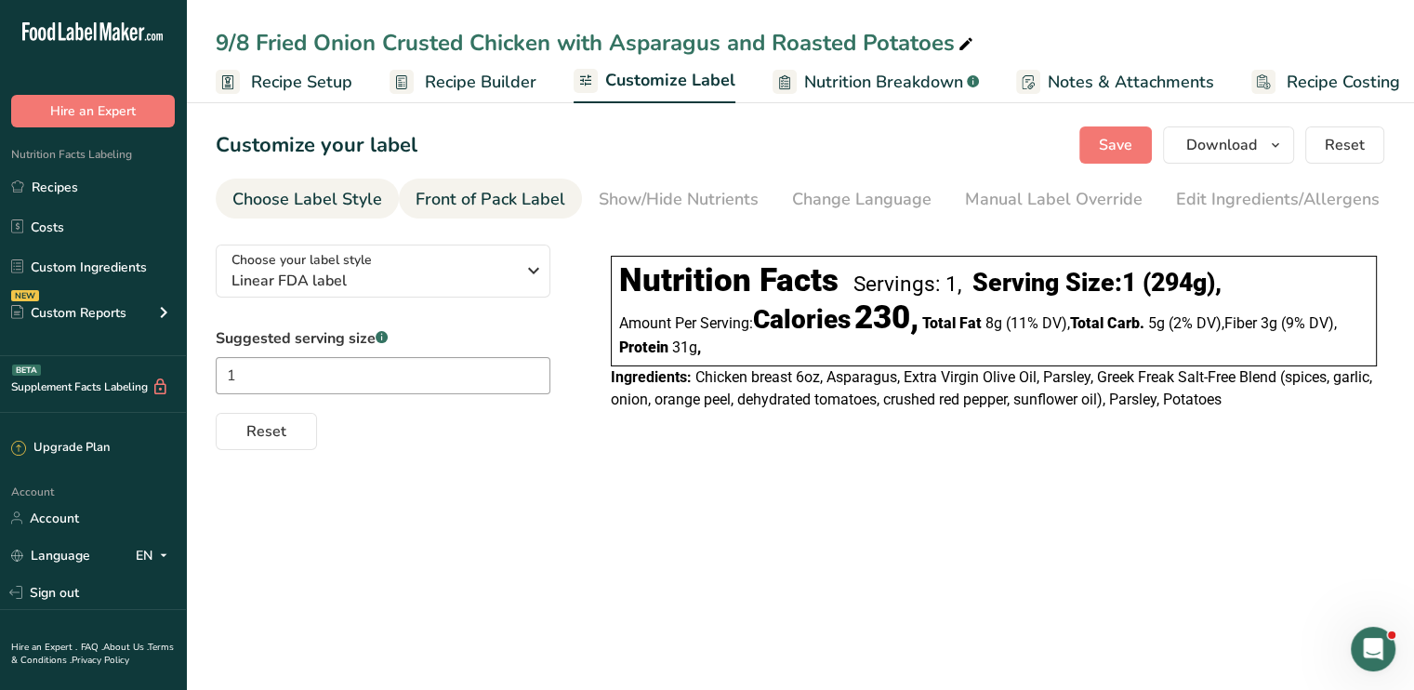
click at [450, 198] on div "Front of Pack Label" at bounding box center [490, 199] width 150 height 25
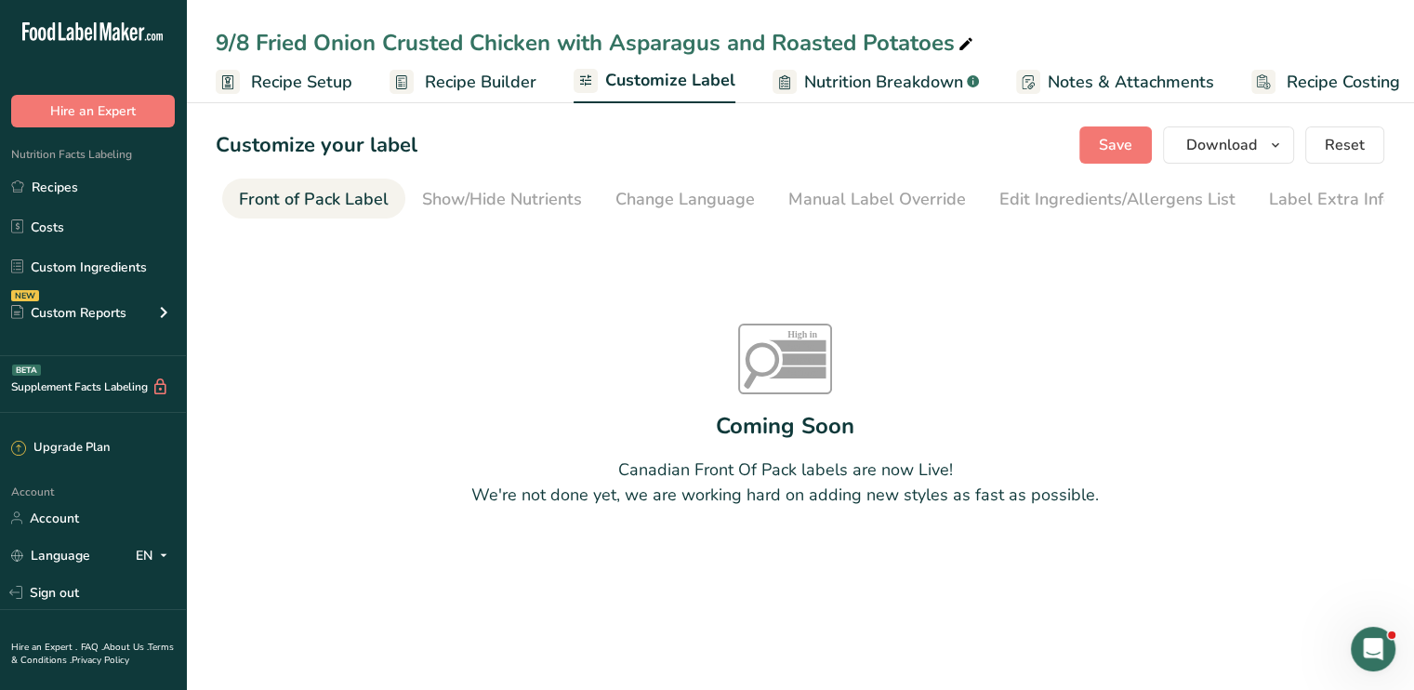
scroll to position [0, 180]
click at [457, 71] on span "Recipe Builder" at bounding box center [481, 82] width 112 height 25
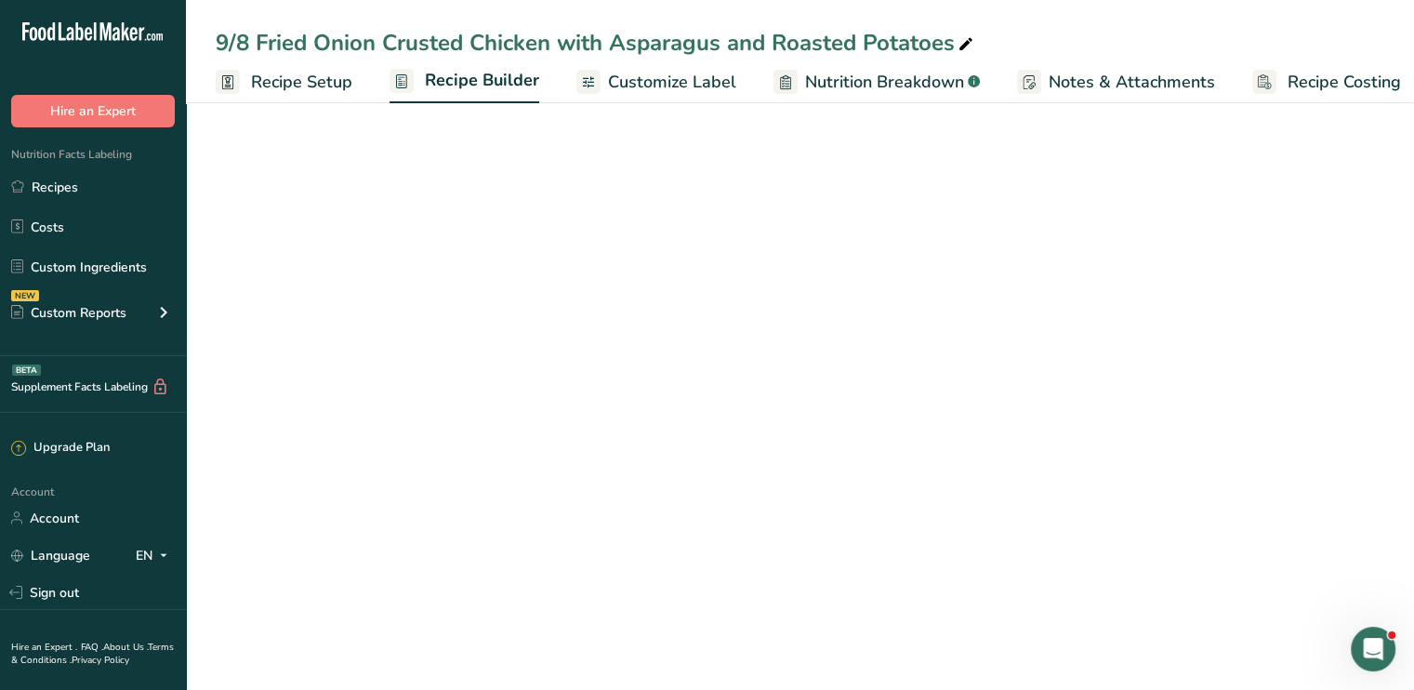
scroll to position [0, 16]
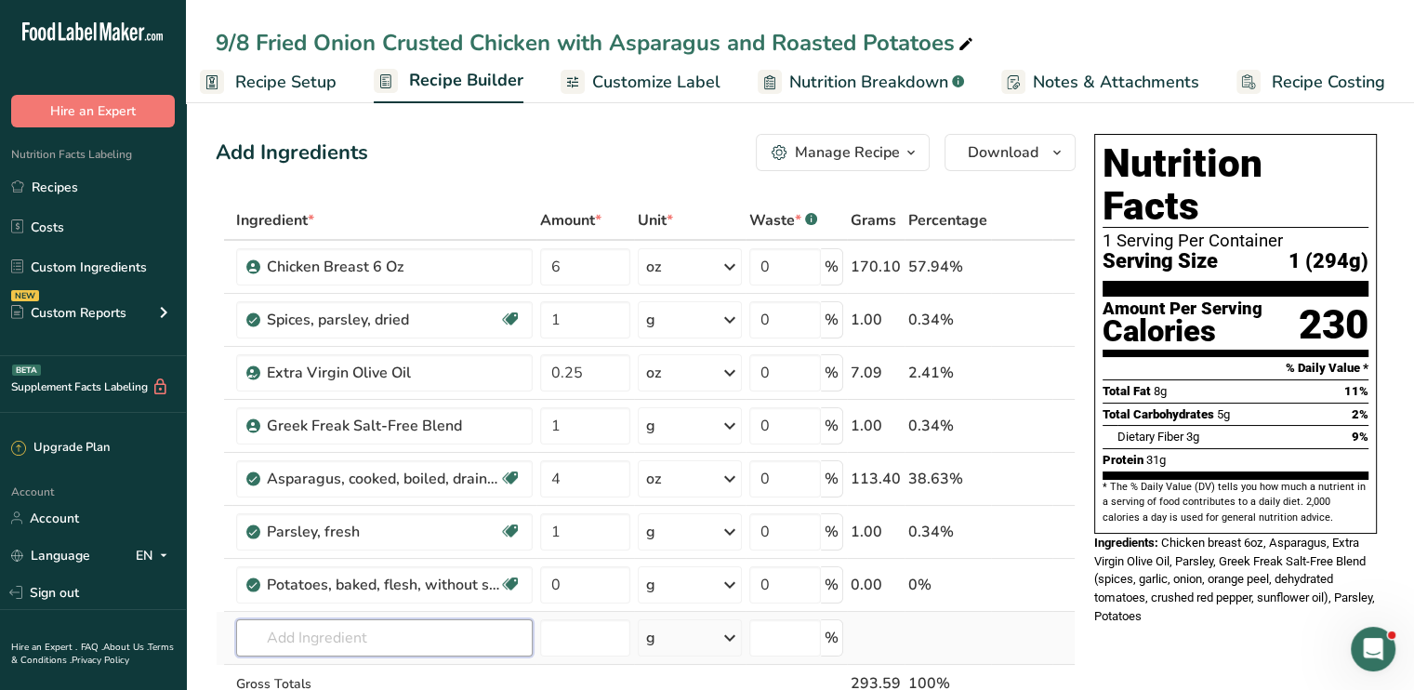
click at [442, 626] on input "text" at bounding box center [384, 637] width 296 height 37
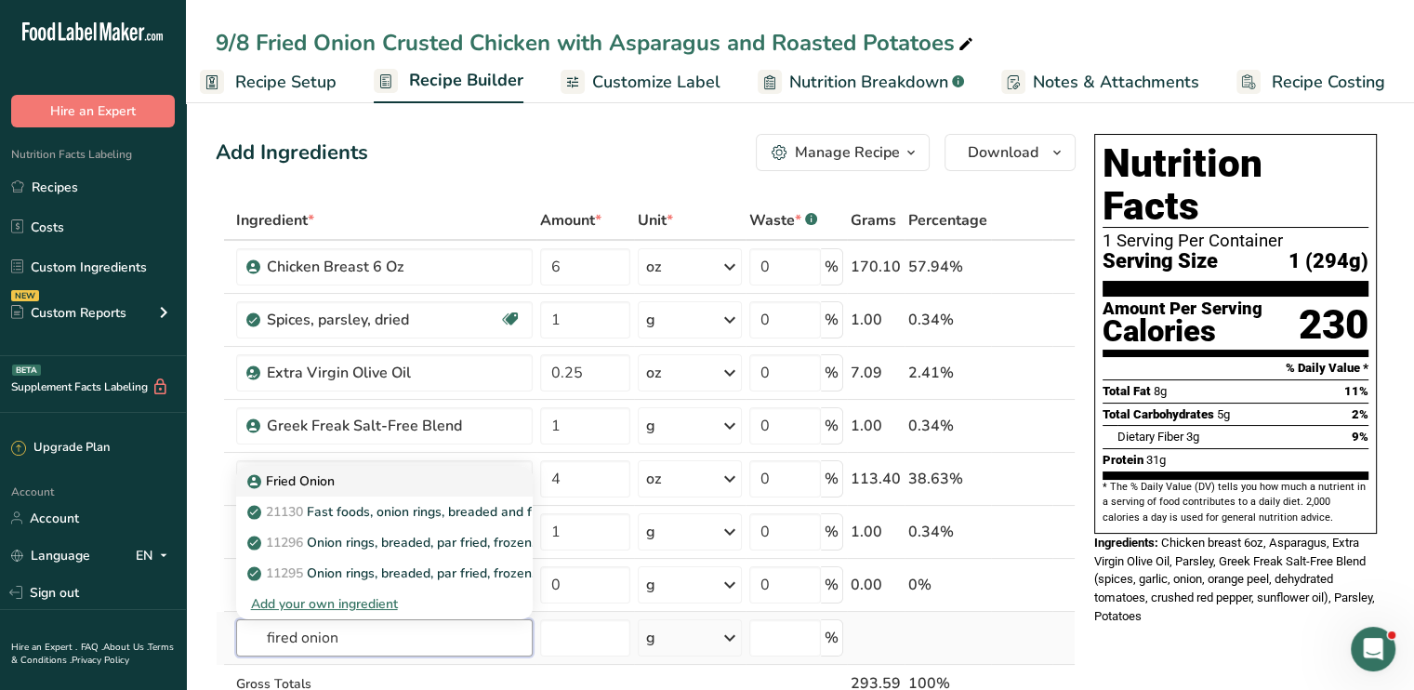
type input "fired onion"
click at [325, 481] on p "Fried Onion" at bounding box center [293, 481] width 84 height 20
type input "Fried Onion"
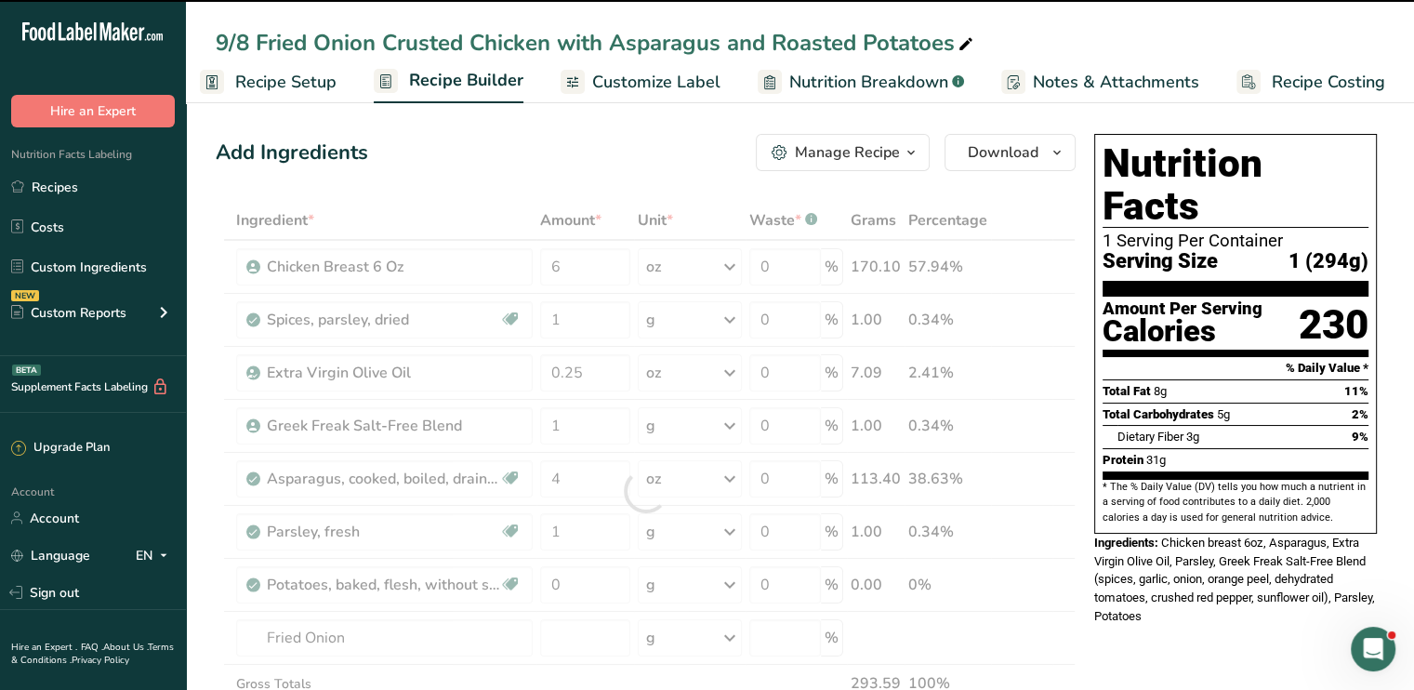
type input "0"
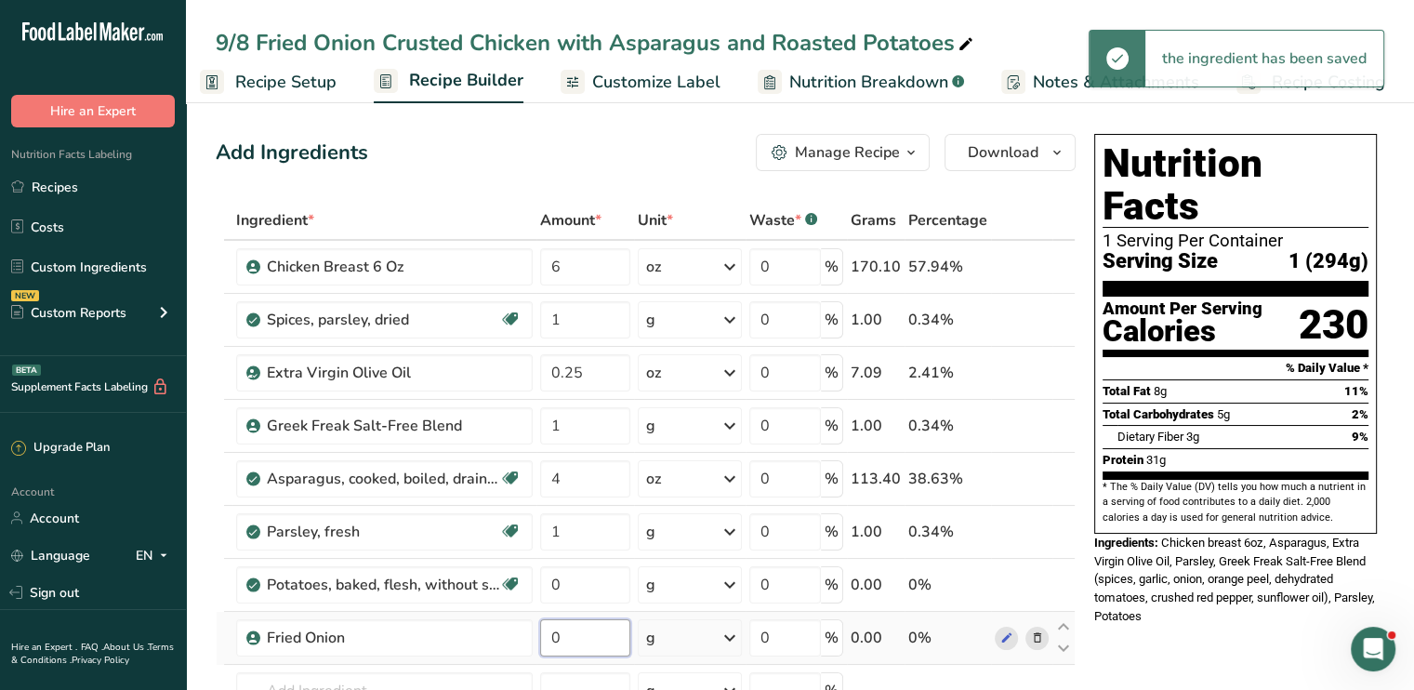
click at [580, 646] on input "0" at bounding box center [585, 637] width 90 height 37
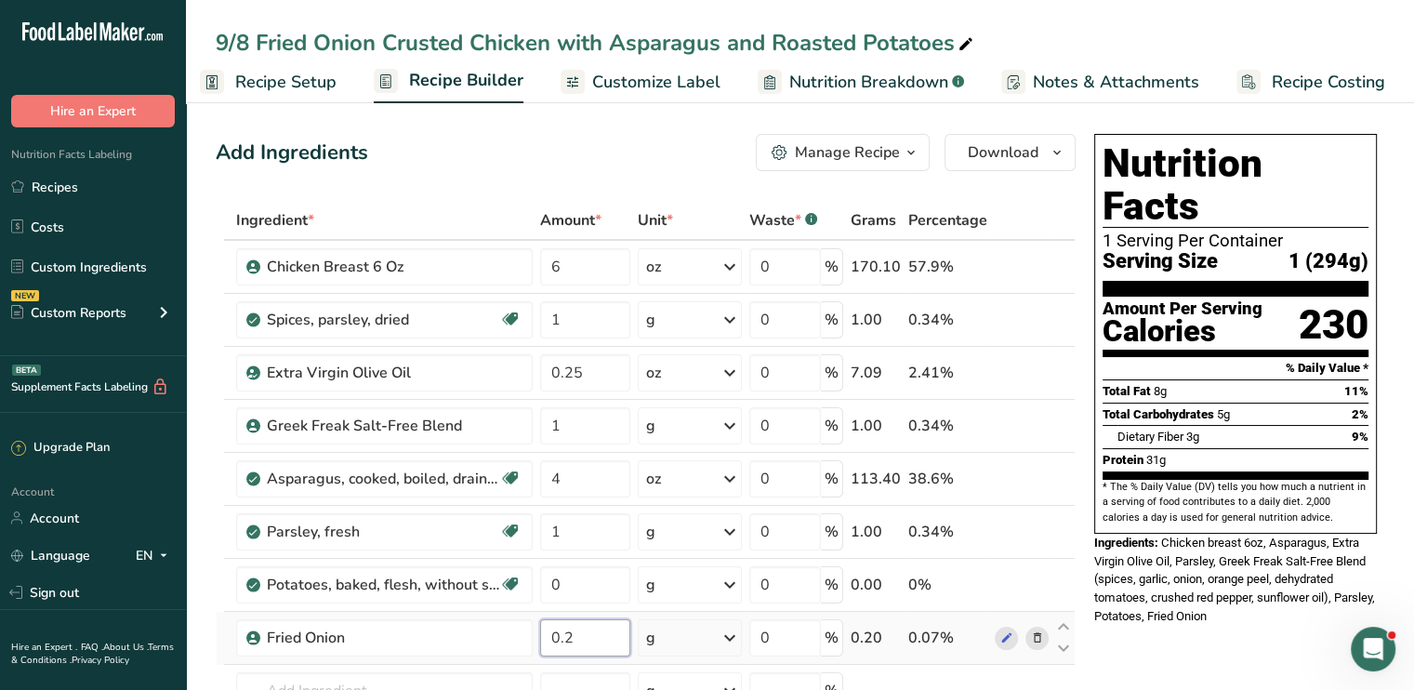
type input "0.2"
click at [735, 637] on div "Ingredient * Amount * Unit * Waste * .a-a{fill:#347362;}.b-a{fill:#fff;} Grams …" at bounding box center [646, 517] width 860 height 633
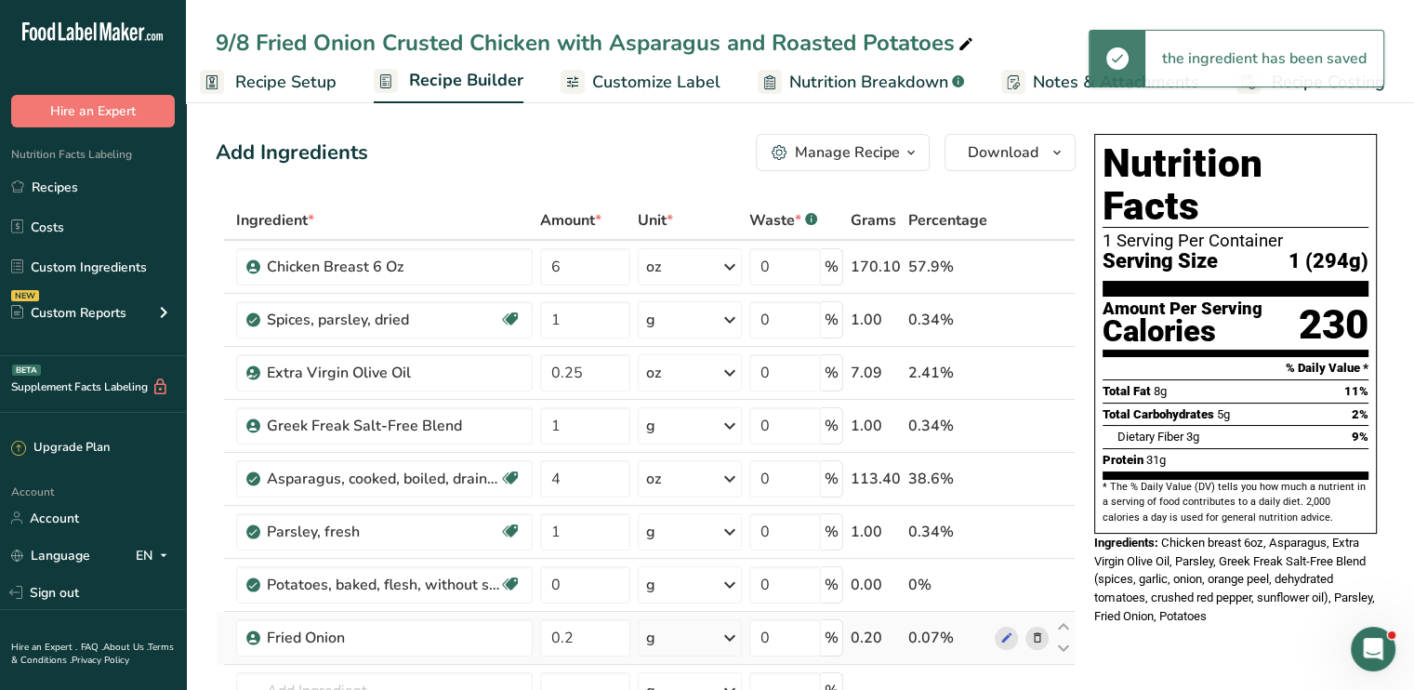
click at [731, 637] on icon at bounding box center [729, 637] width 22 height 33
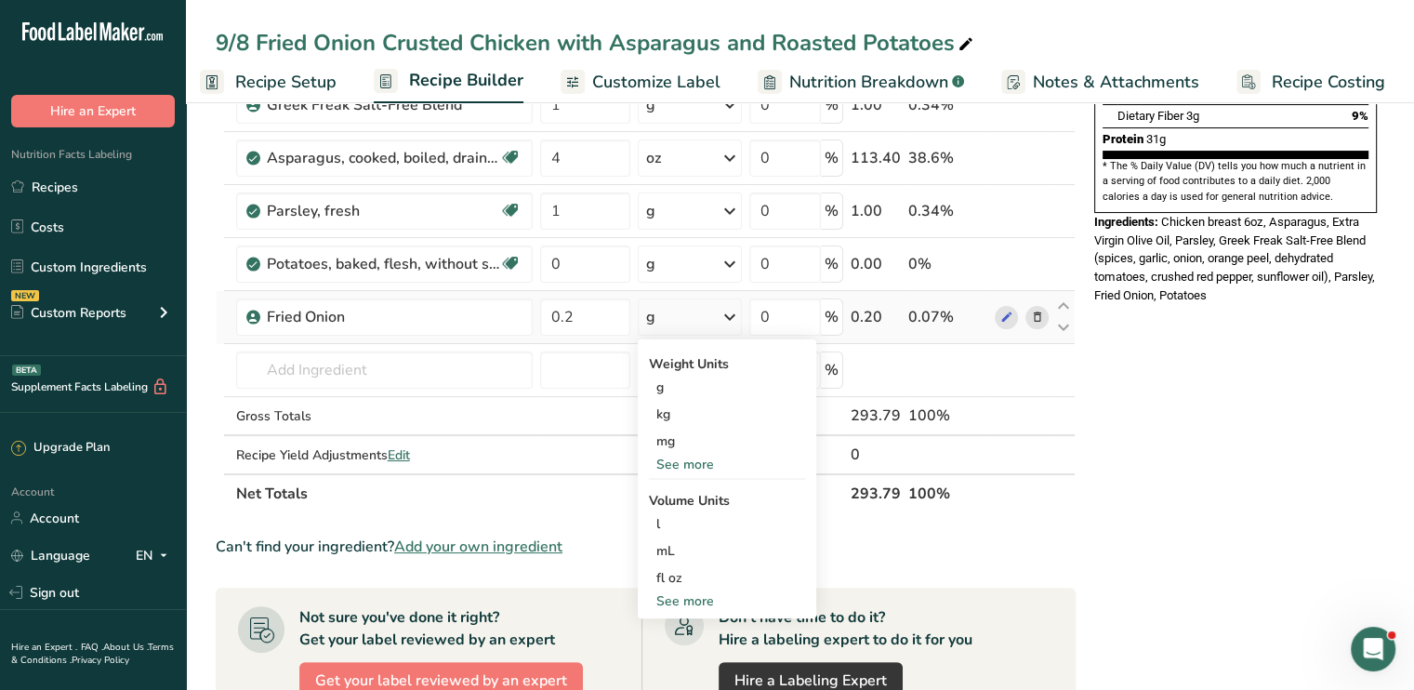
scroll to position [335, 0]
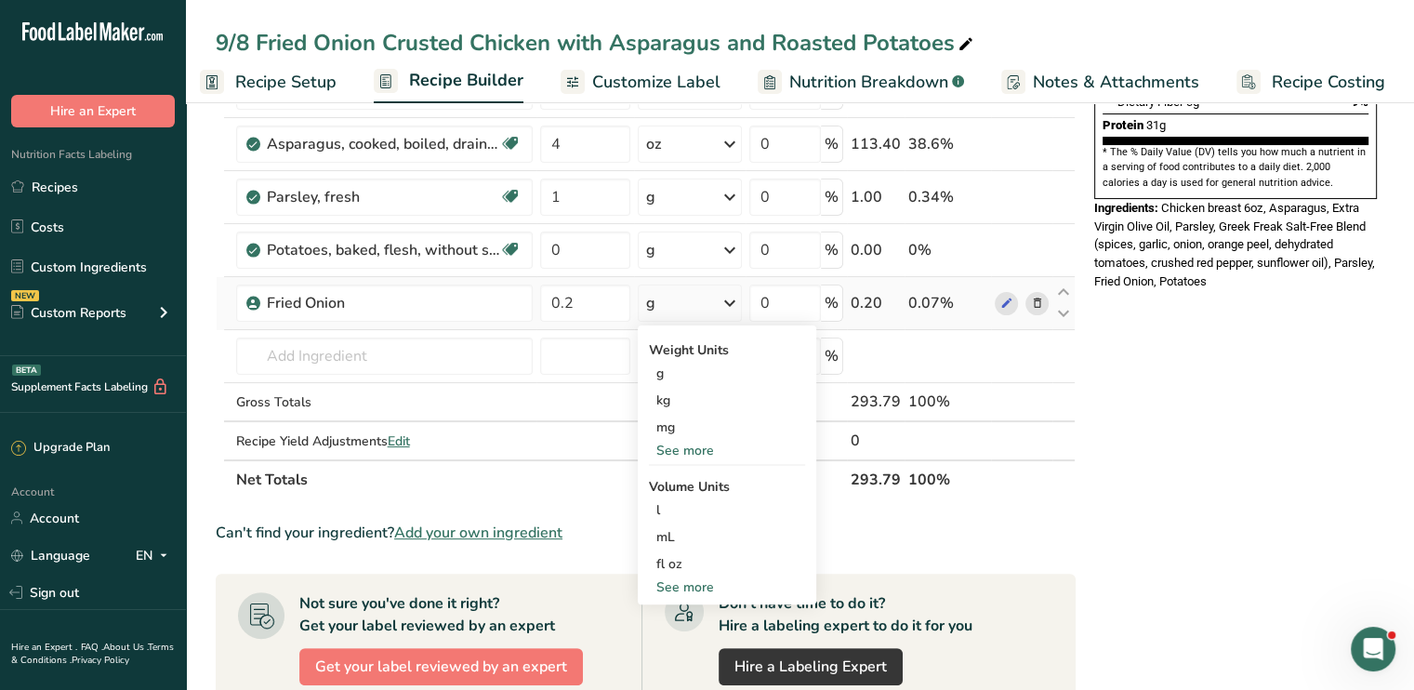
click at [703, 450] on div "See more" at bounding box center [727, 451] width 156 height 20
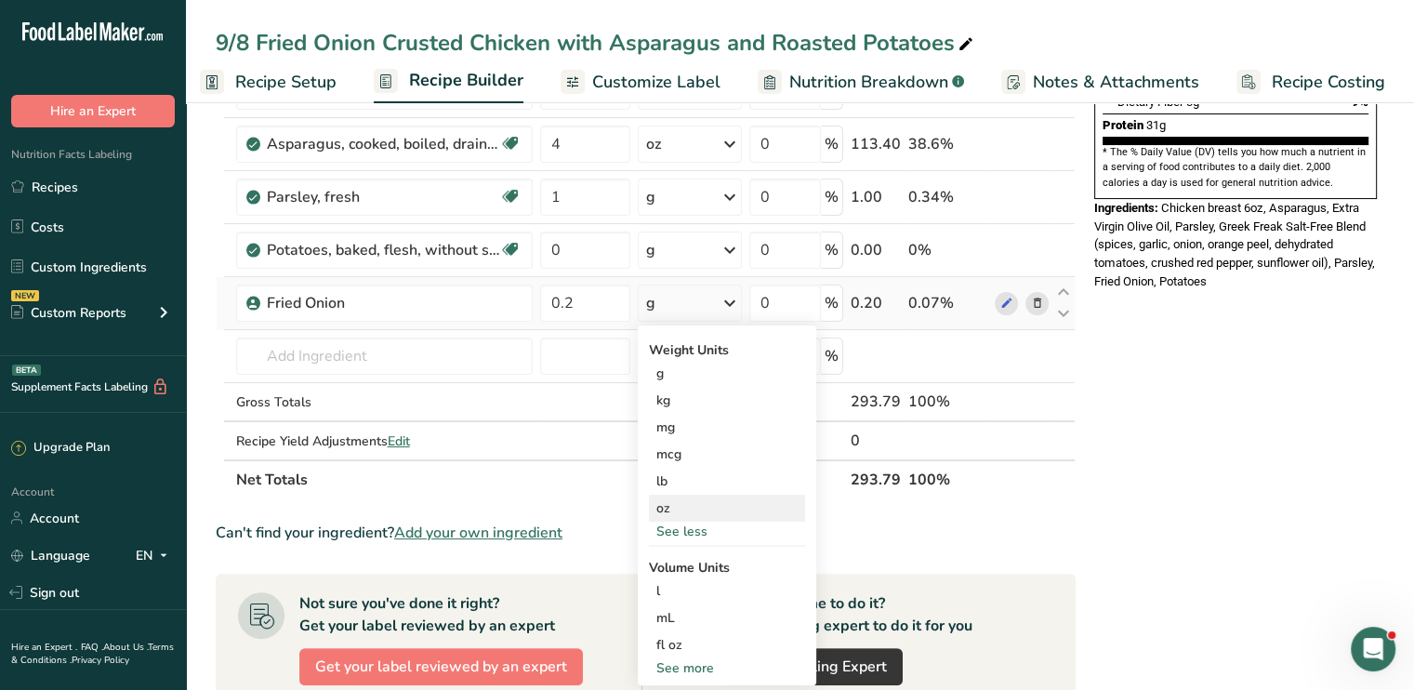
click at [687, 502] on div "oz" at bounding box center [727, 507] width 156 height 27
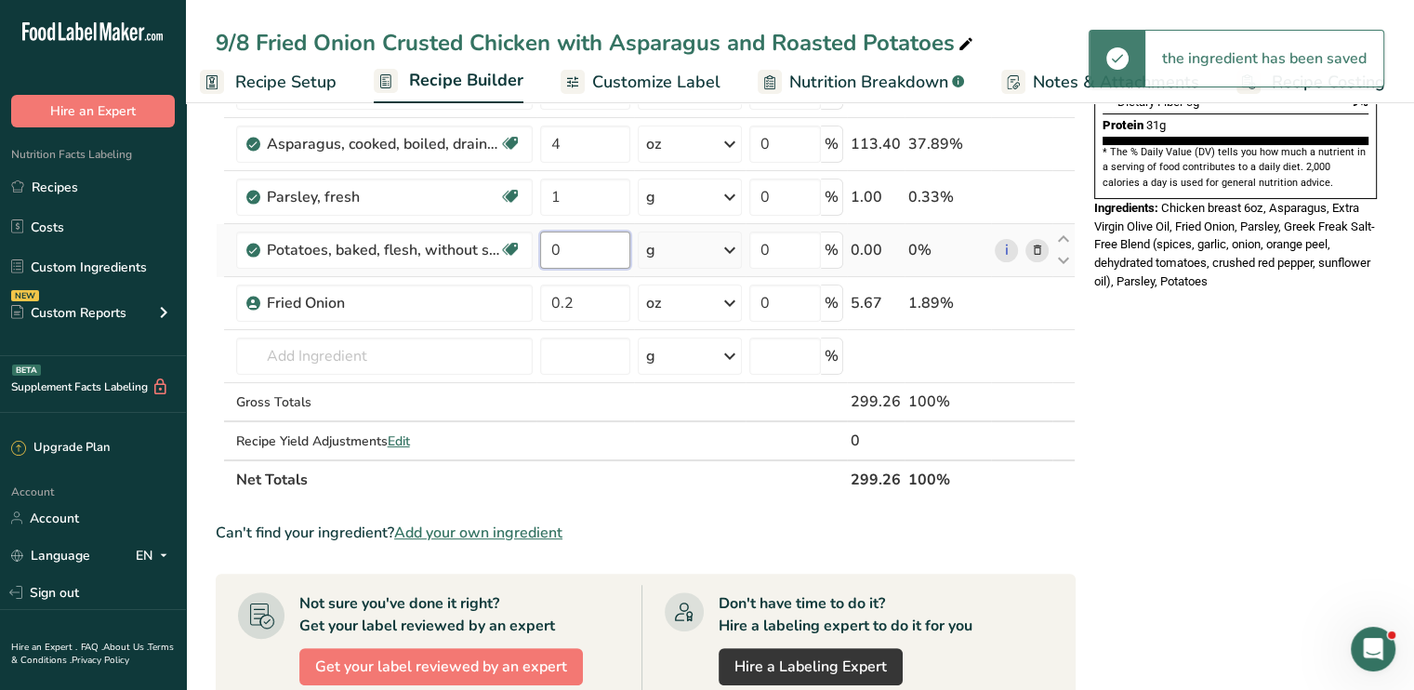
click at [562, 251] on input "0" at bounding box center [585, 249] width 90 height 37
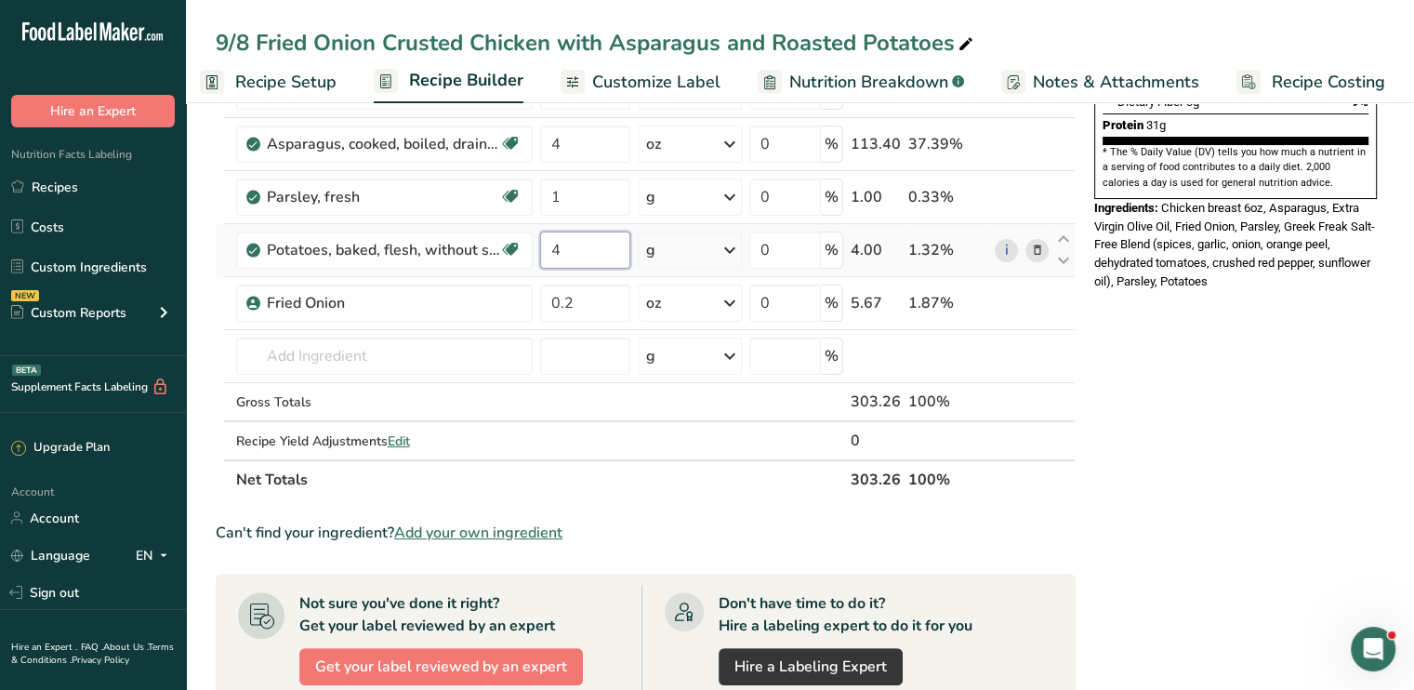
type input "4"
click at [722, 249] on div "Ingredient * Amount * Unit * Waste * .a-a{fill:#347362;}.b-a{fill:#fff;} Grams …" at bounding box center [646, 182] width 860 height 633
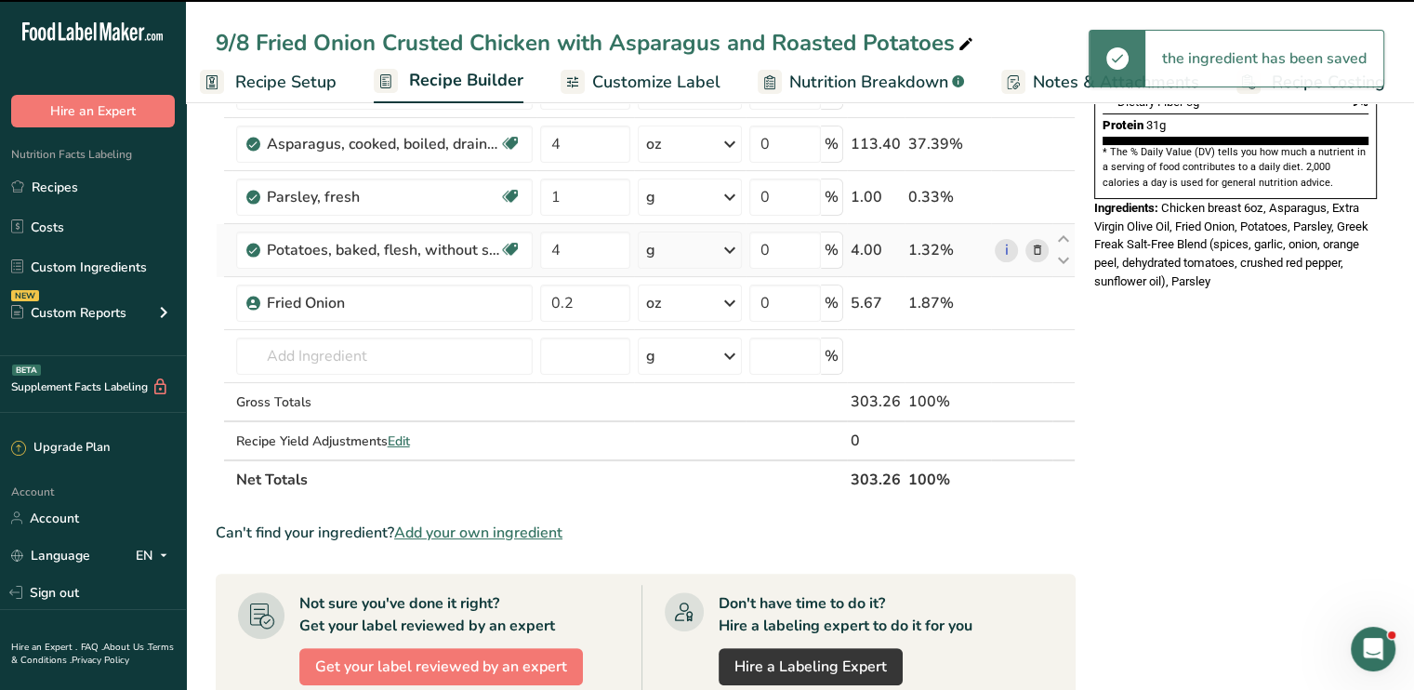
click at [722, 249] on icon at bounding box center [729, 249] width 22 height 33
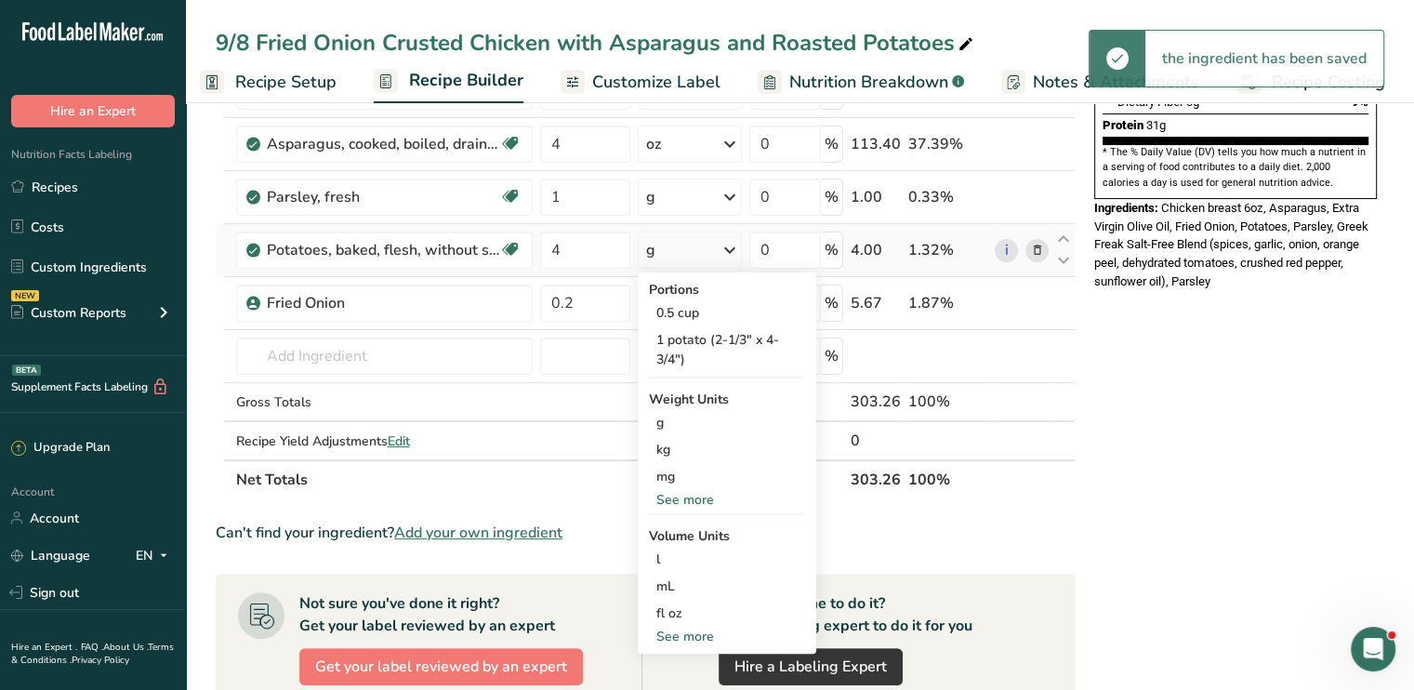
click at [700, 490] on div "See more" at bounding box center [727, 500] width 156 height 20
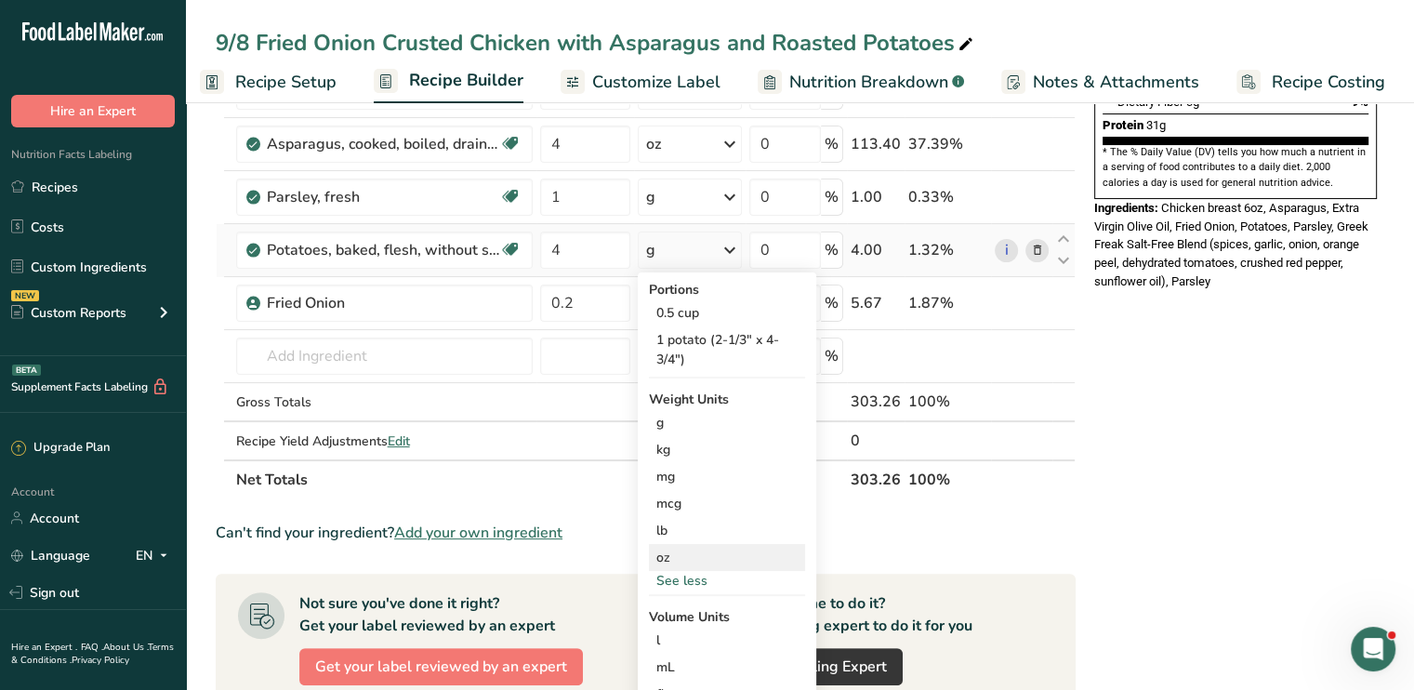
click at [683, 550] on div "oz" at bounding box center [727, 557] width 156 height 27
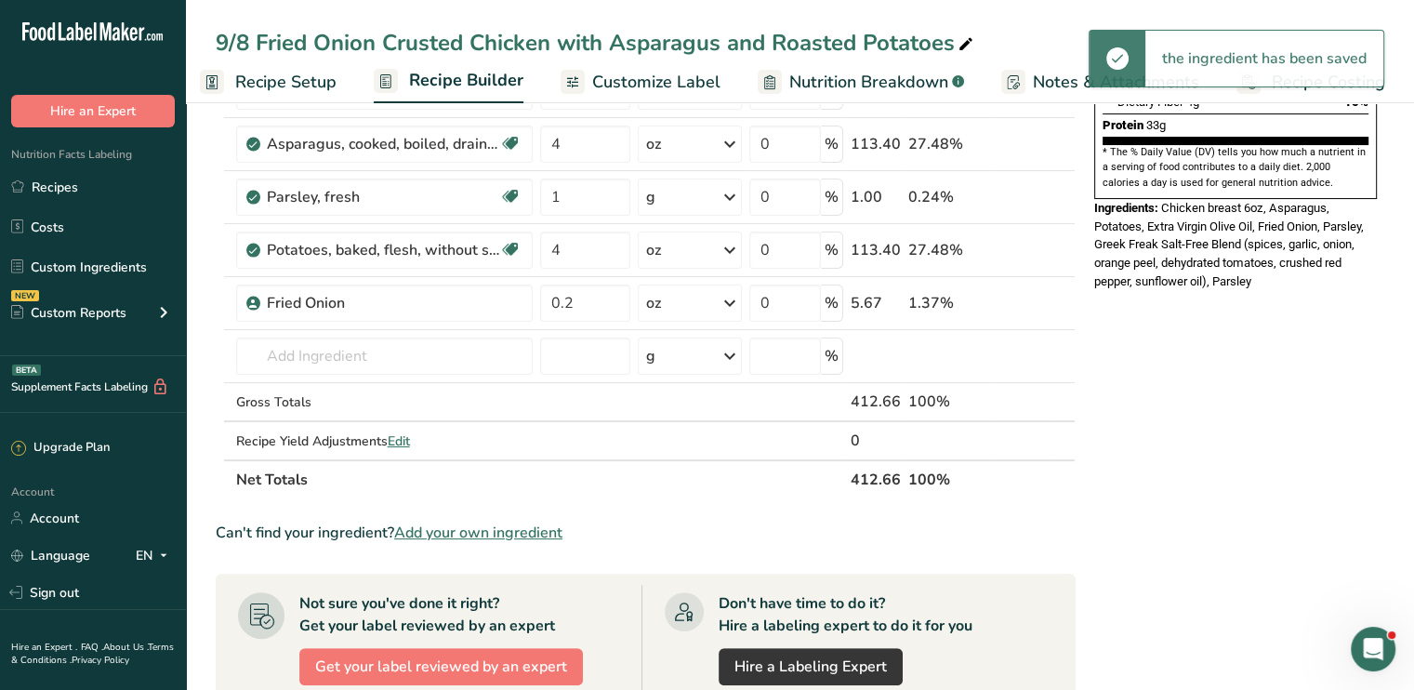
click at [1182, 344] on div "Nutrition Facts 1 Serving Per Container Serving Size 1 (413g) Amount Per Servin…" at bounding box center [1235, 504] width 297 height 1424
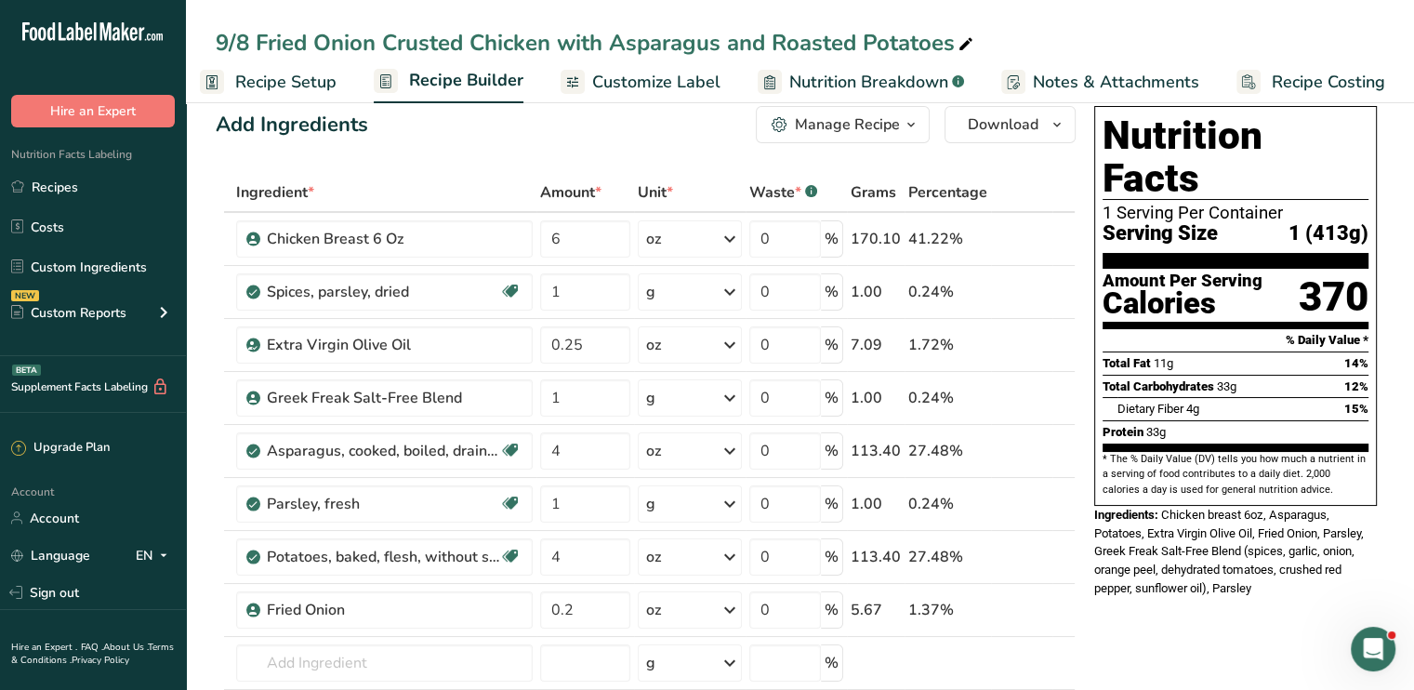
scroll to position [0, 0]
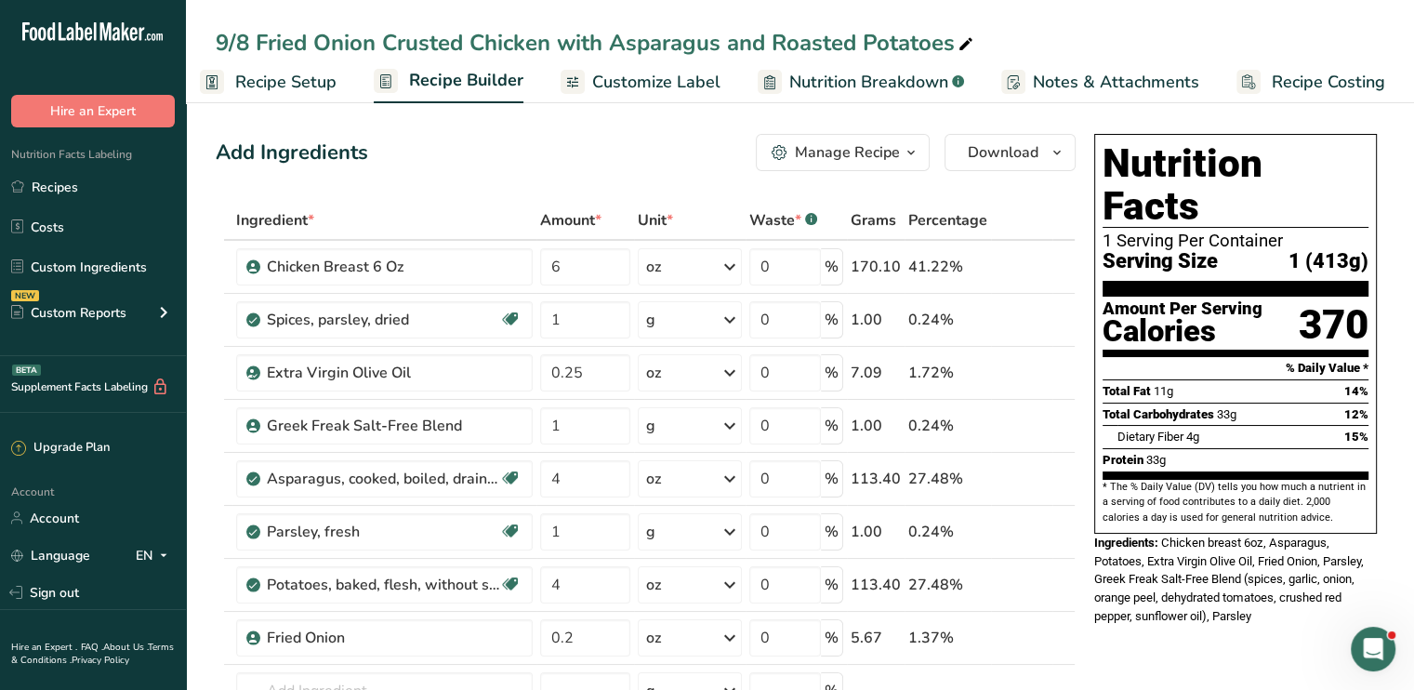
click at [662, 85] on span "Customize Label" at bounding box center [656, 82] width 128 height 25
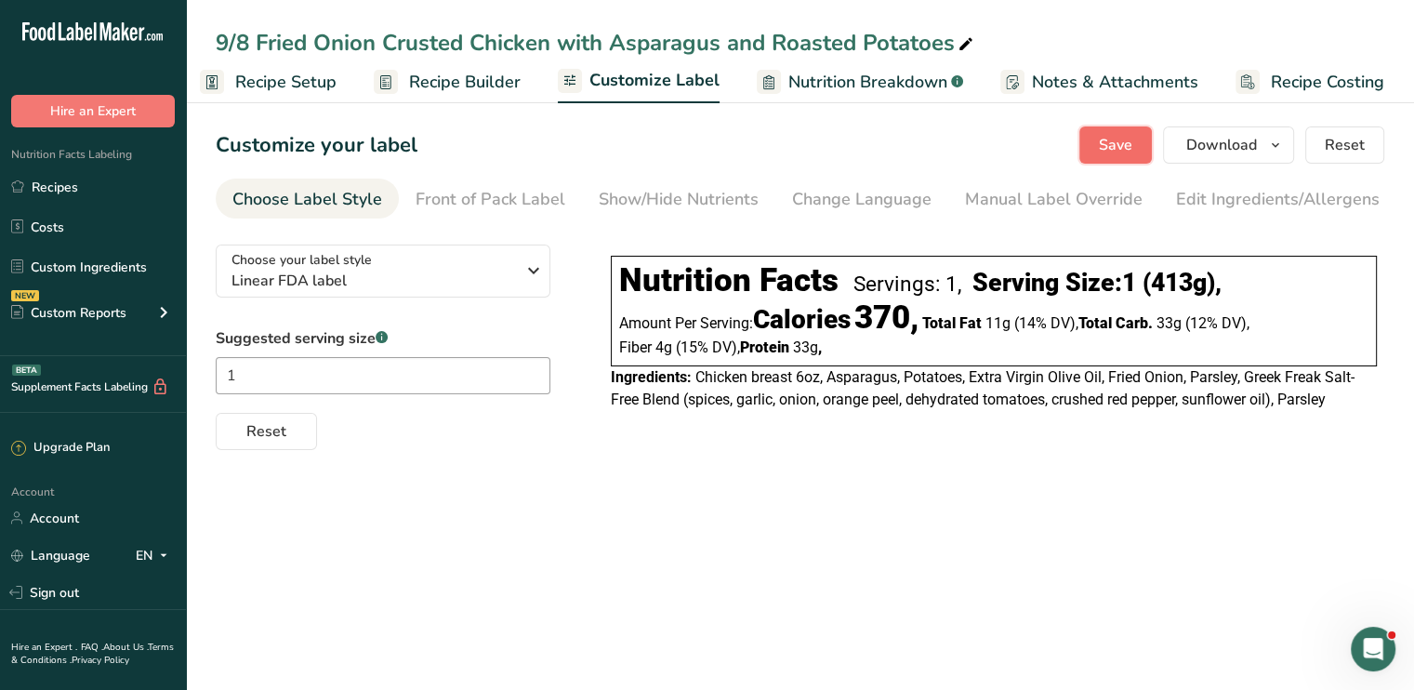
click at [1117, 151] on span "Save" at bounding box center [1115, 145] width 33 height 22
click at [90, 180] on link "Recipes" at bounding box center [93, 186] width 186 height 35
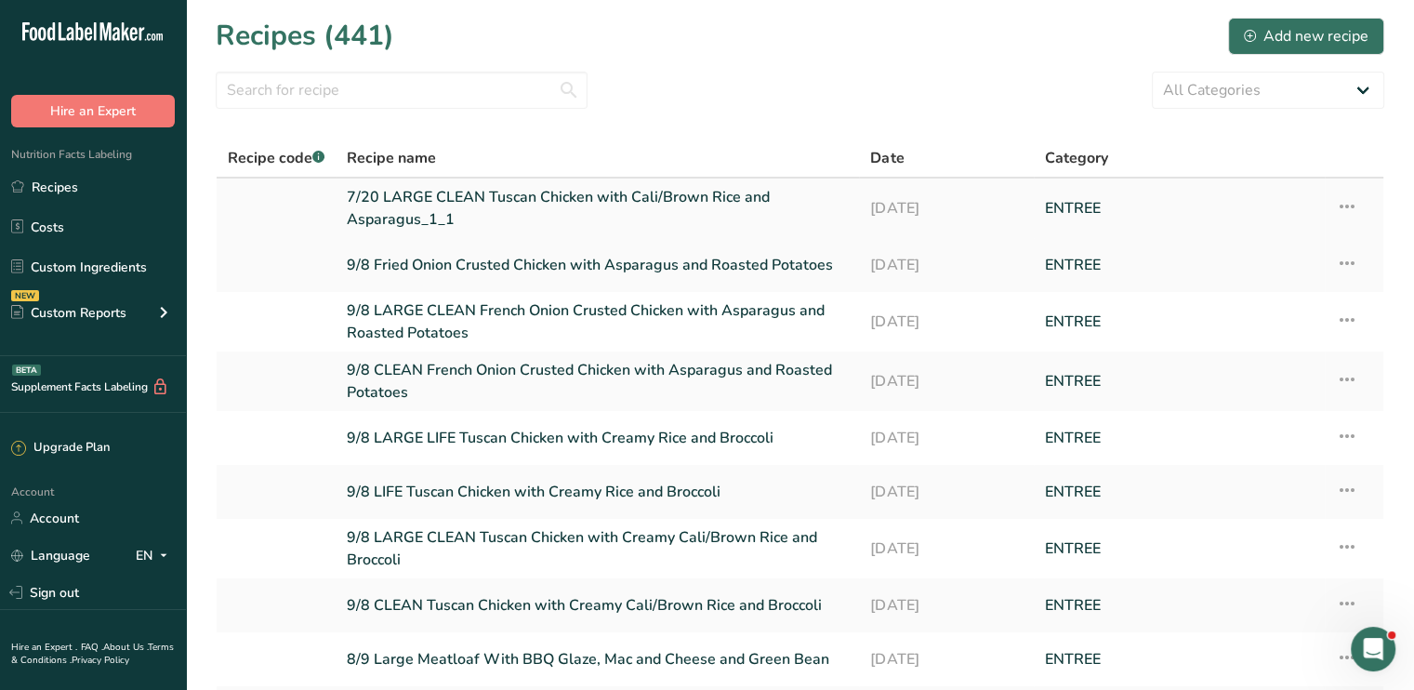
click at [593, 204] on link "7/20 LARGE CLEAN Tuscan Chicken with Cali/Brown Rice and Asparagus_1_1" at bounding box center [597, 208] width 501 height 45
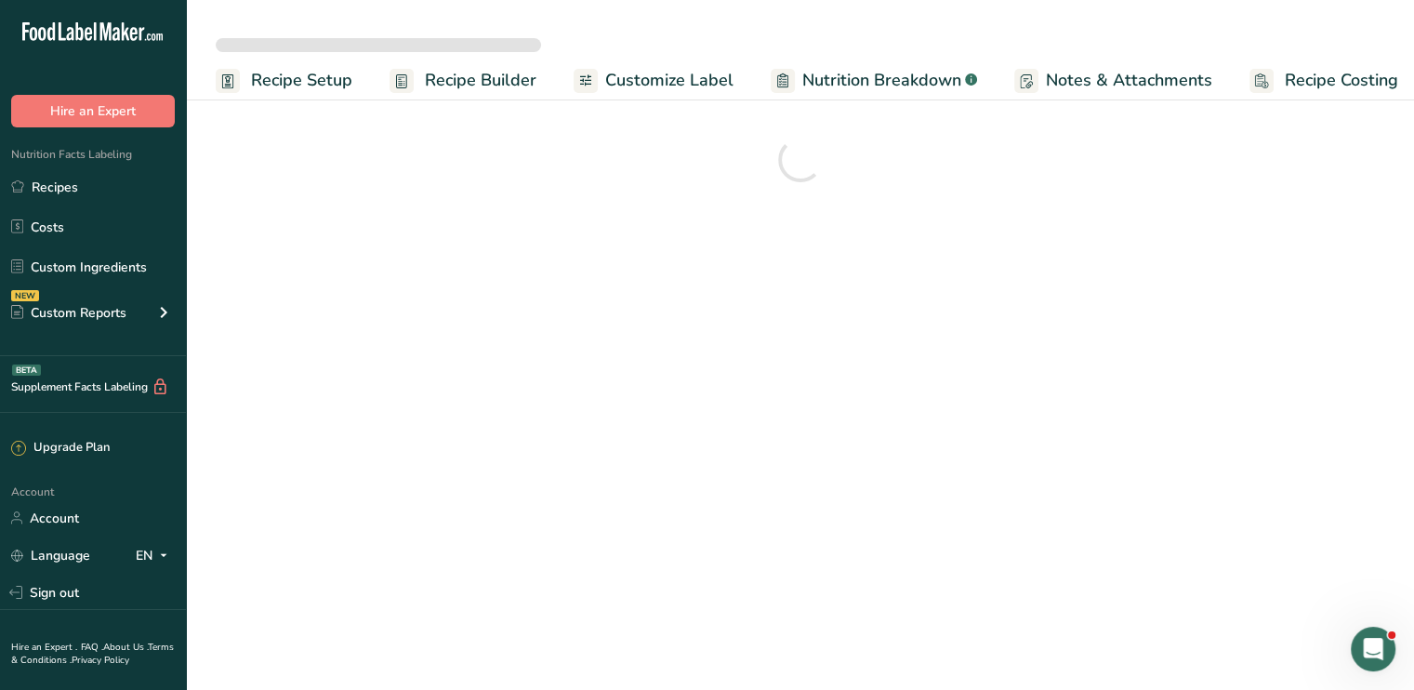
click at [593, 204] on section at bounding box center [800, 160] width 1228 height 126
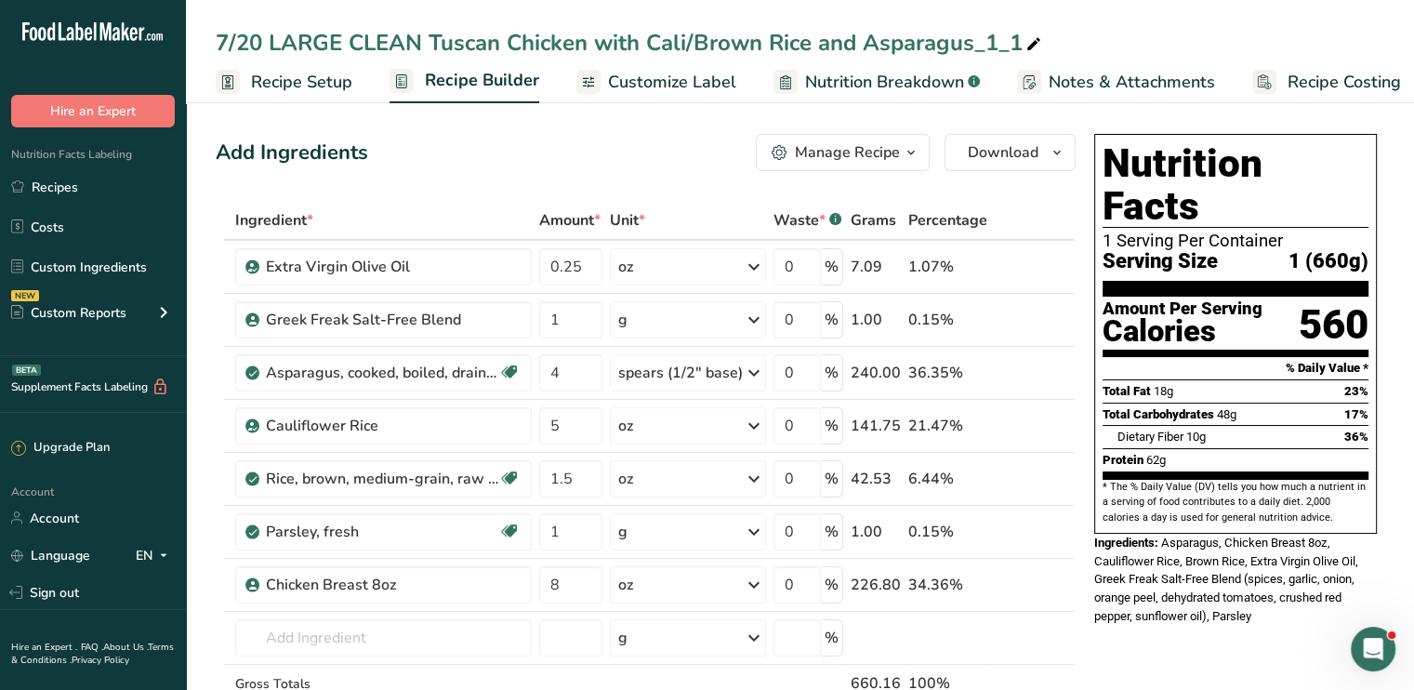
click at [1026, 48] on icon at bounding box center [1033, 45] width 17 height 26
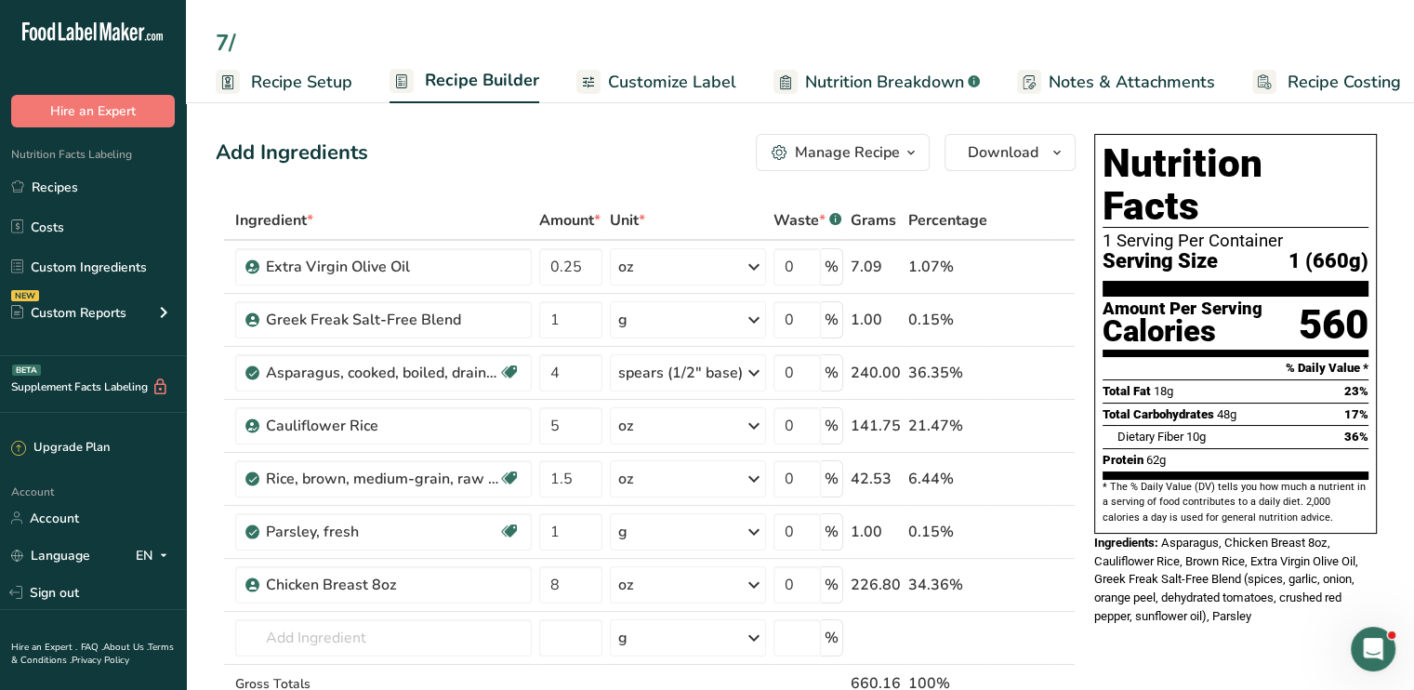
type input "7"
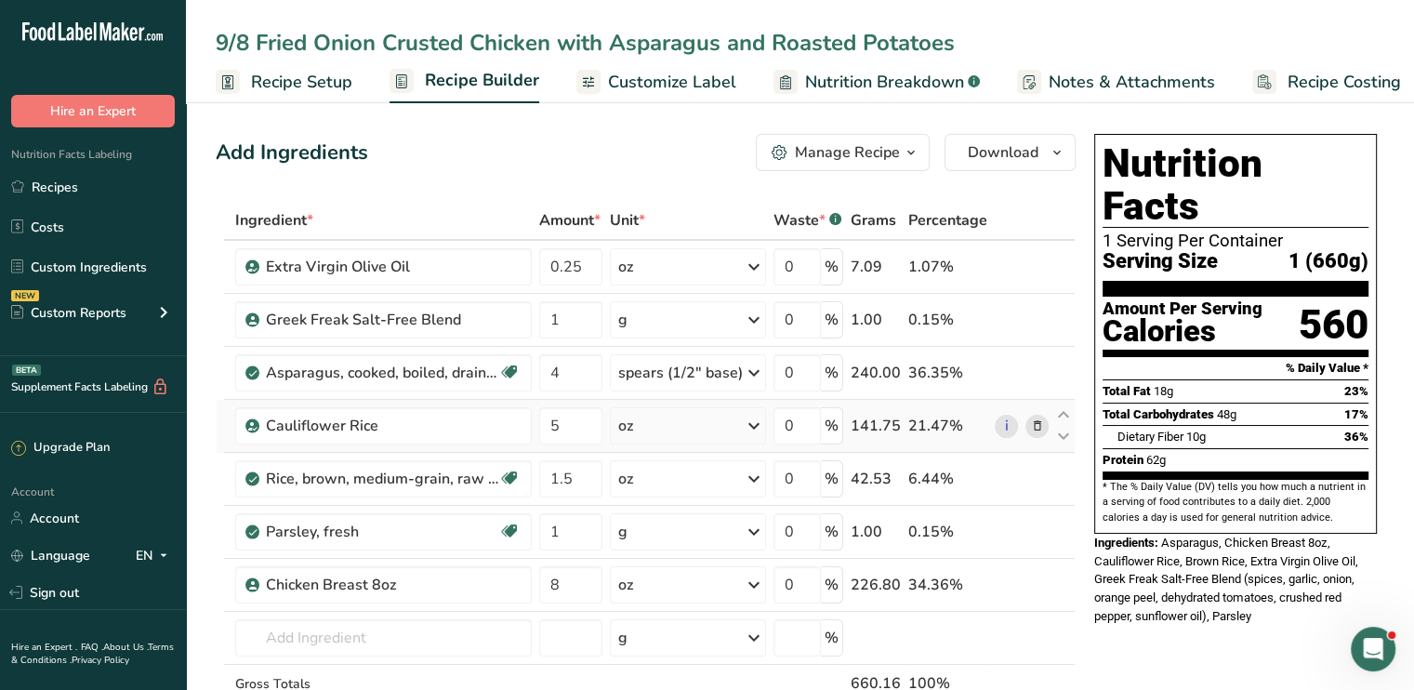
type input "9/8 Fried Onion Crusted Chicken with Asparagus and Roasted Potatoes"
click at [1041, 424] on icon at bounding box center [1036, 426] width 13 height 20
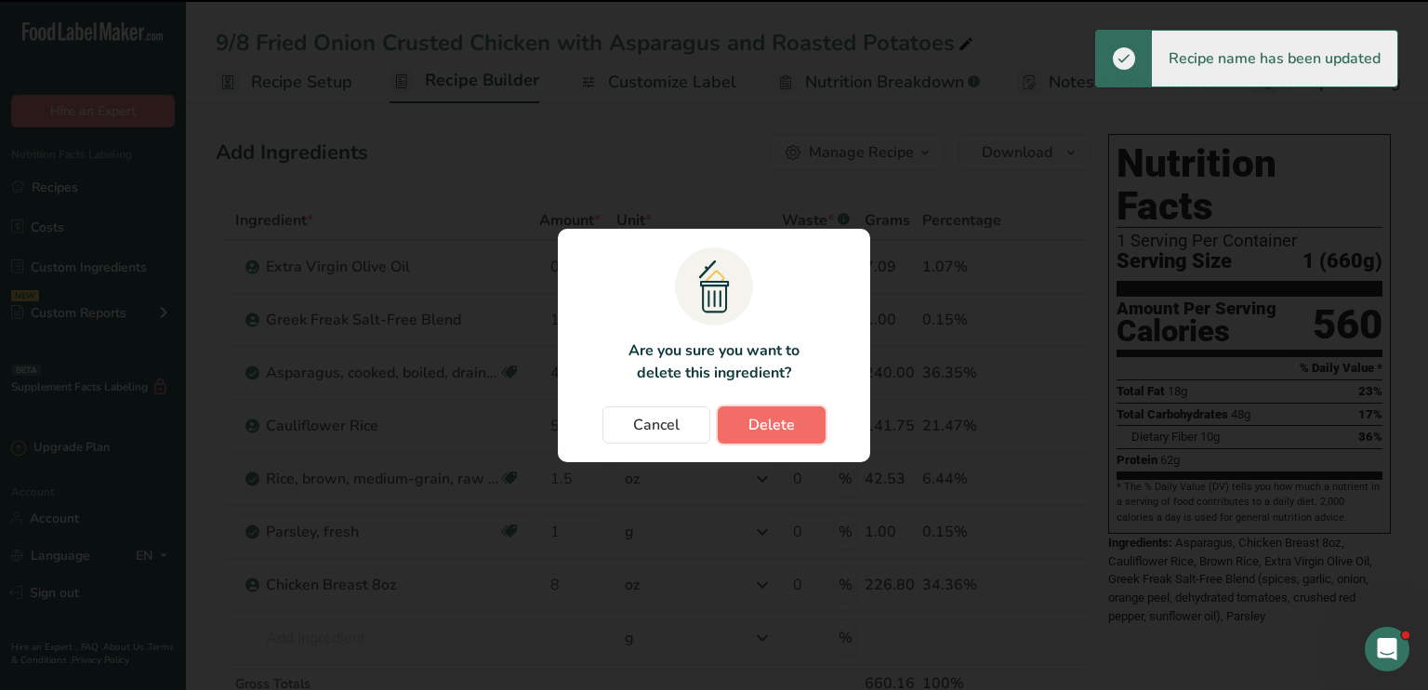
click at [790, 429] on span "Delete" at bounding box center [771, 425] width 46 height 22
type input "1.5"
type input "1"
type input "8"
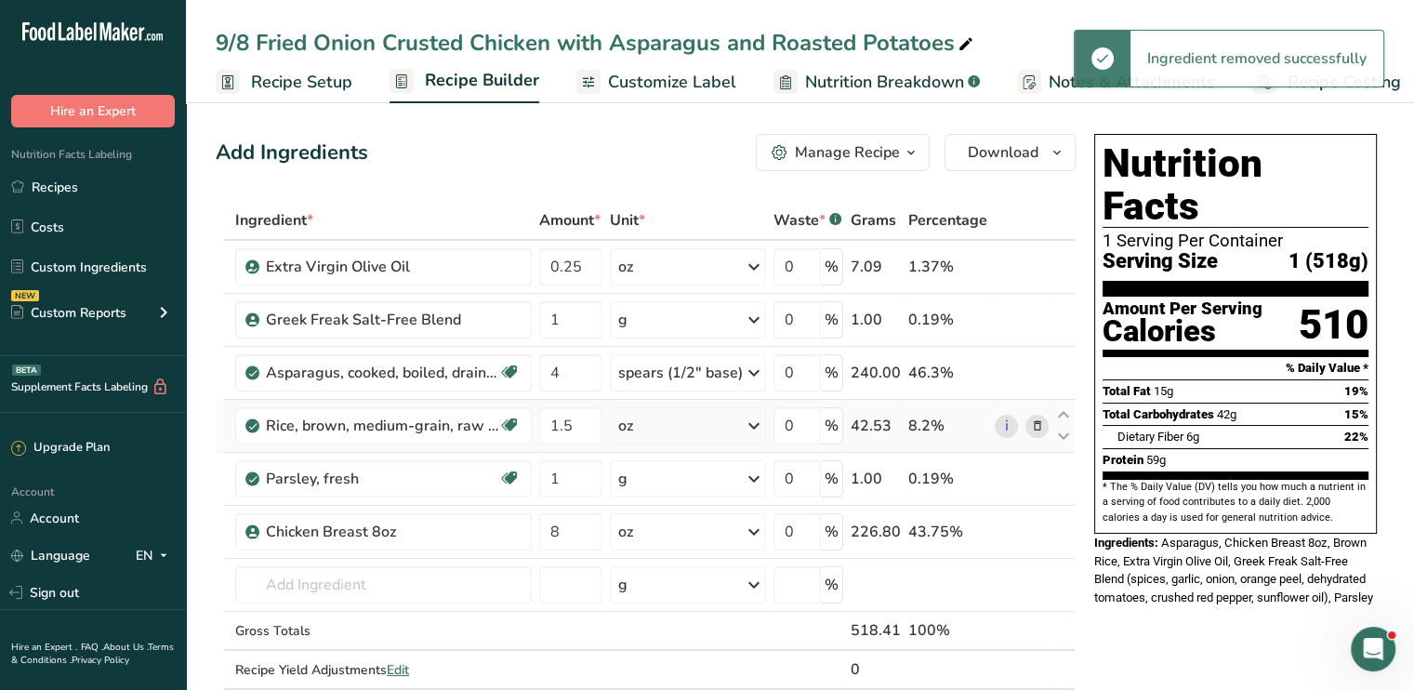
click at [1036, 416] on icon at bounding box center [1036, 426] width 13 height 20
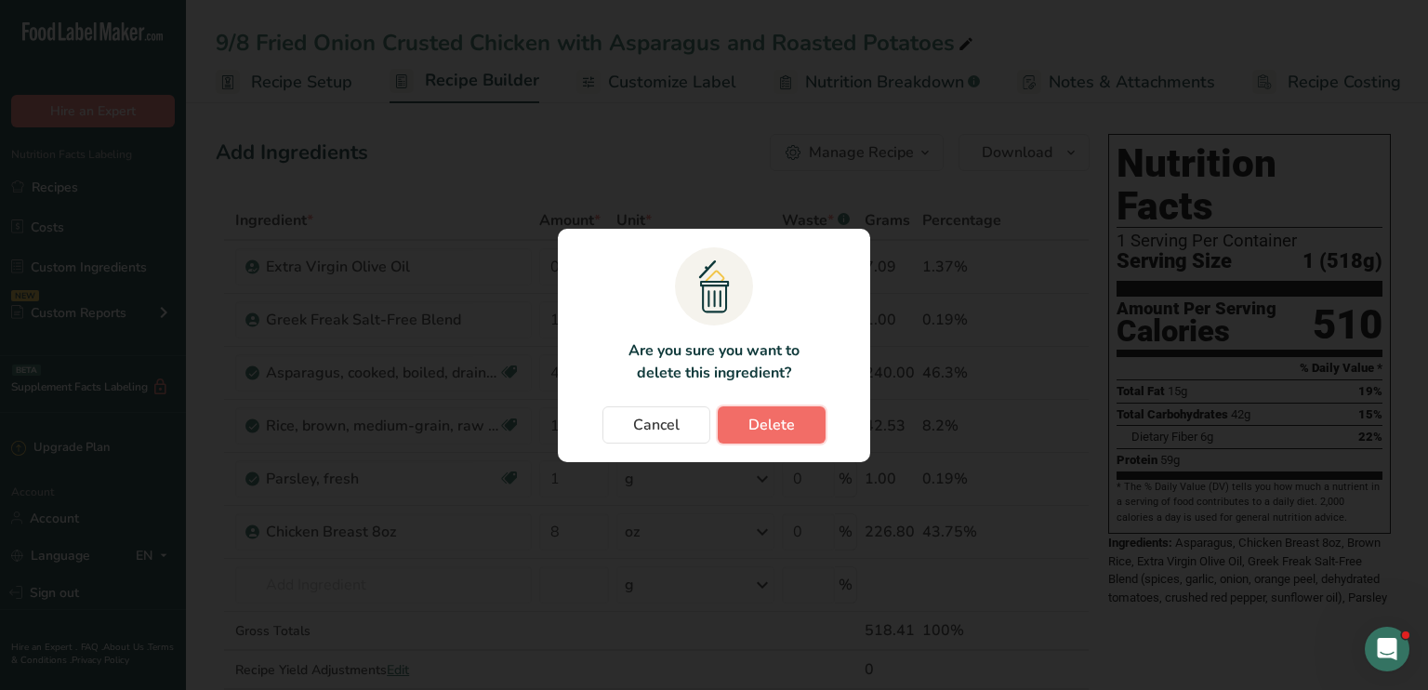
click at [773, 420] on span "Delete" at bounding box center [771, 425] width 46 height 22
type input "1"
type input "8"
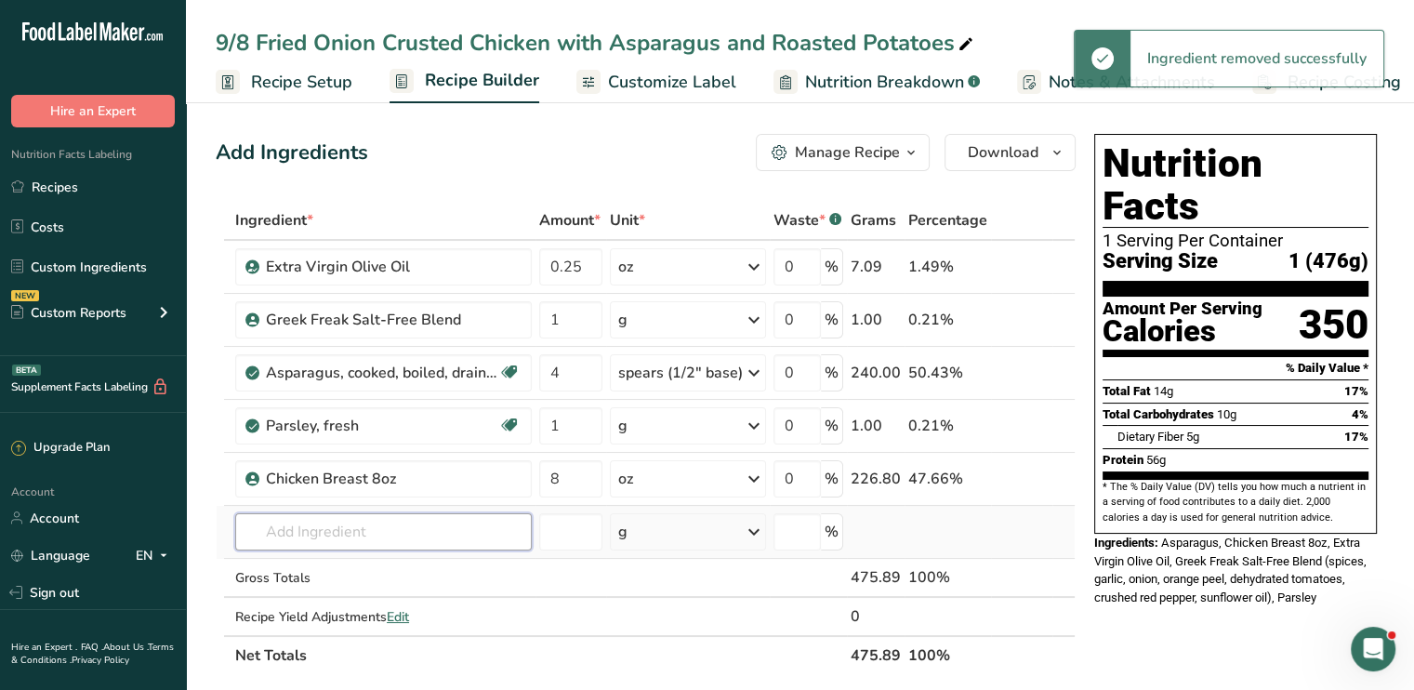
click at [316, 534] on input "text" at bounding box center [383, 531] width 296 height 37
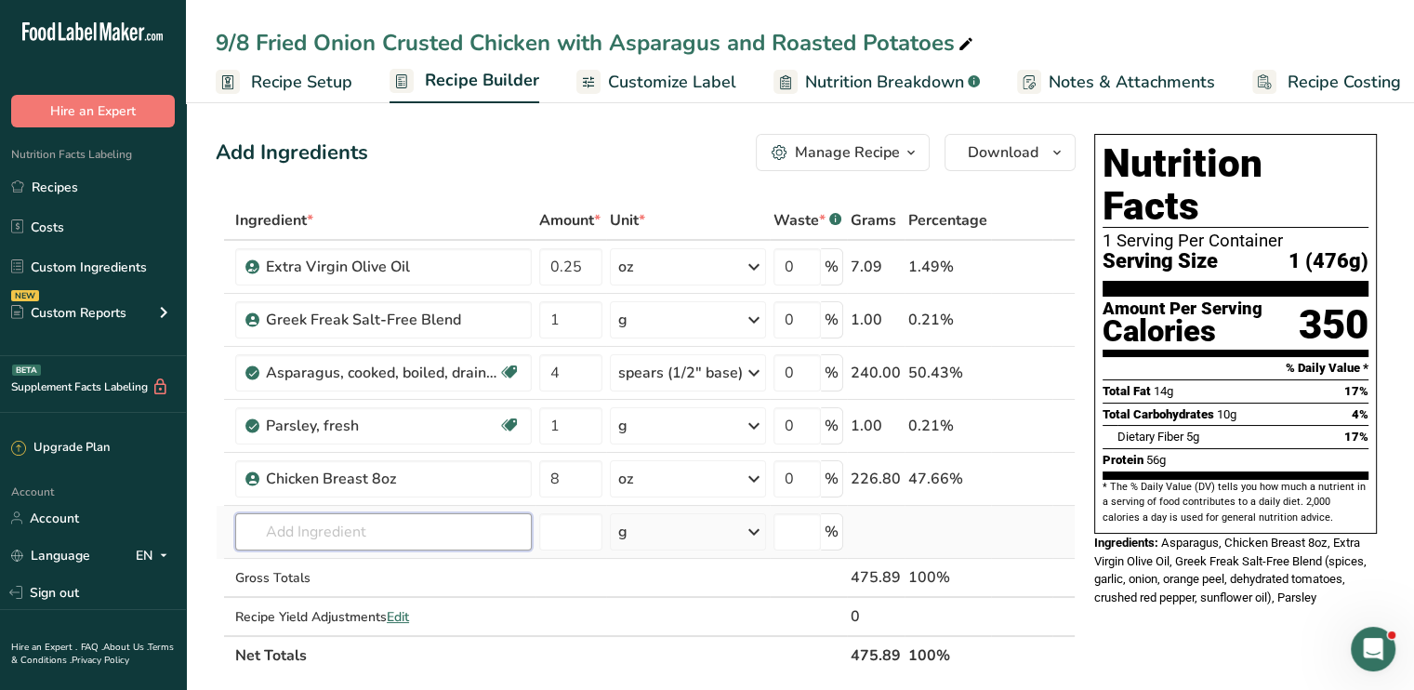
type input "O"
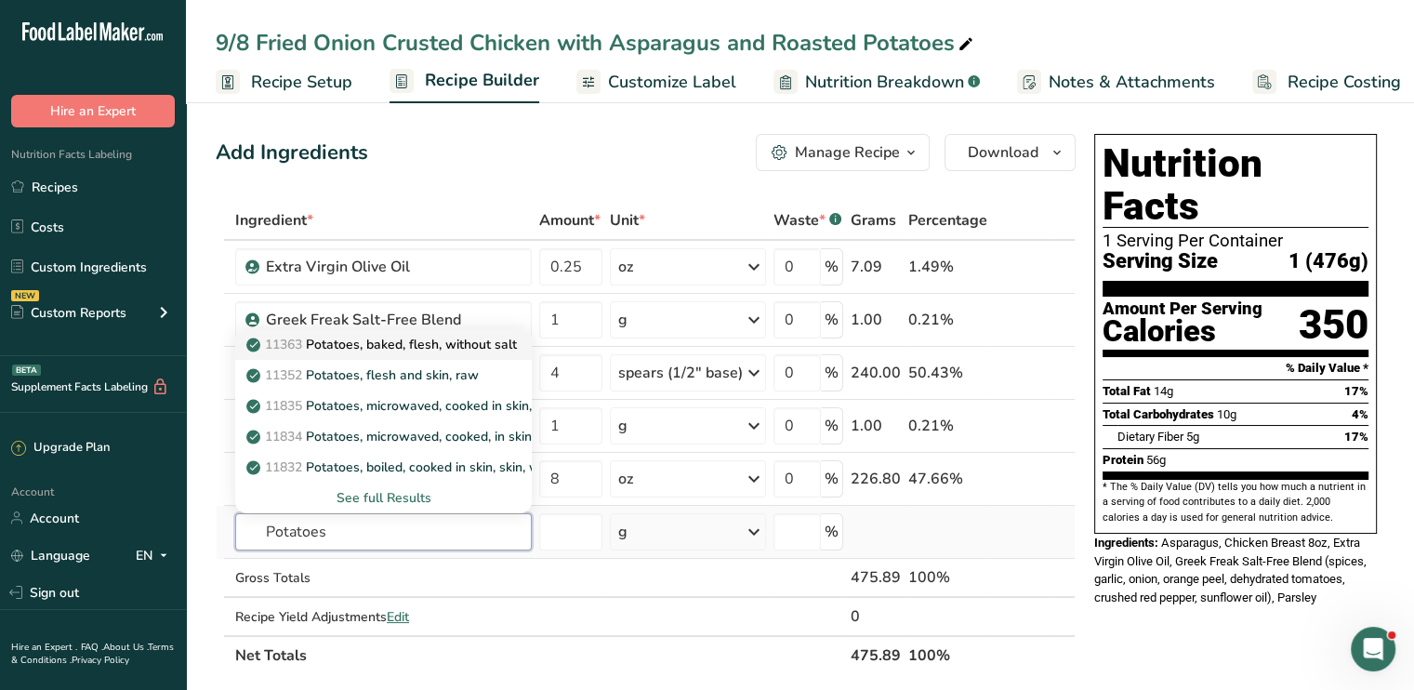
type input "Potatoes"
click at [420, 335] on p "11363 Potatoes, baked, flesh, without salt" at bounding box center [383, 345] width 267 height 20
type input "Potatoes, baked, flesh, without salt"
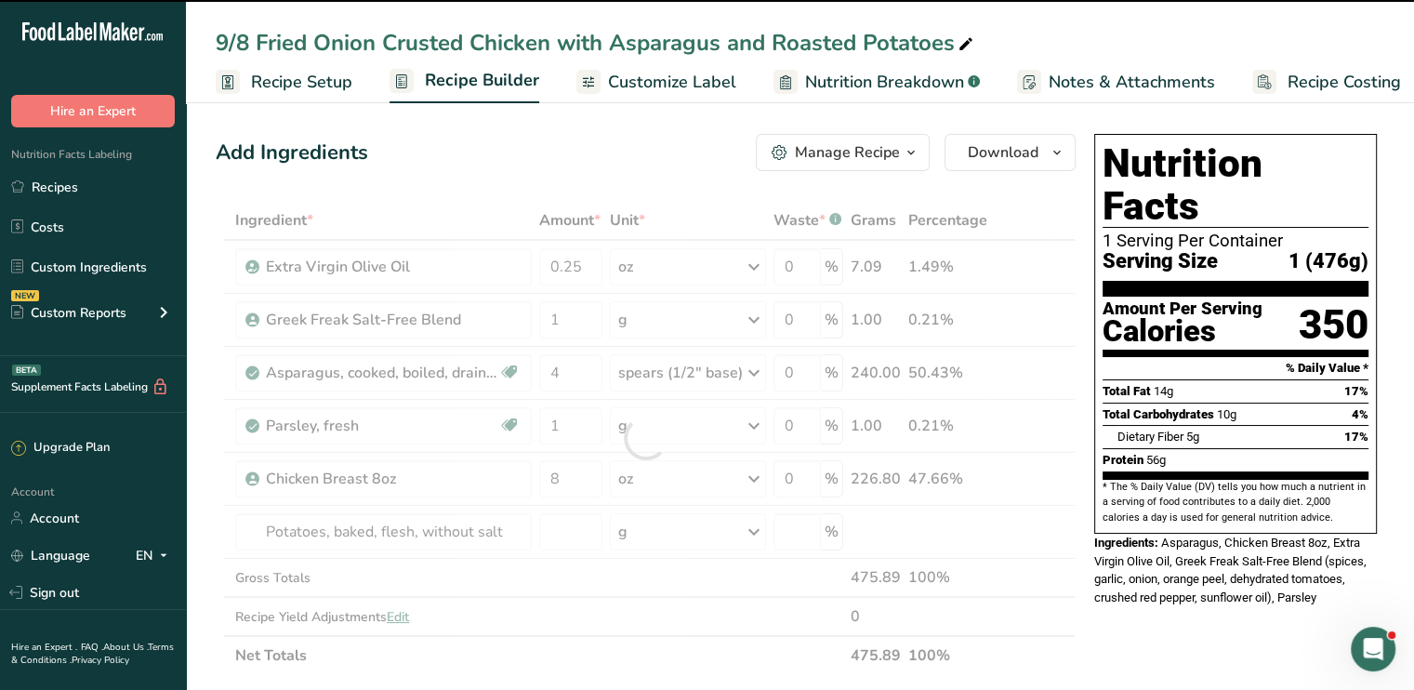
type input "0"
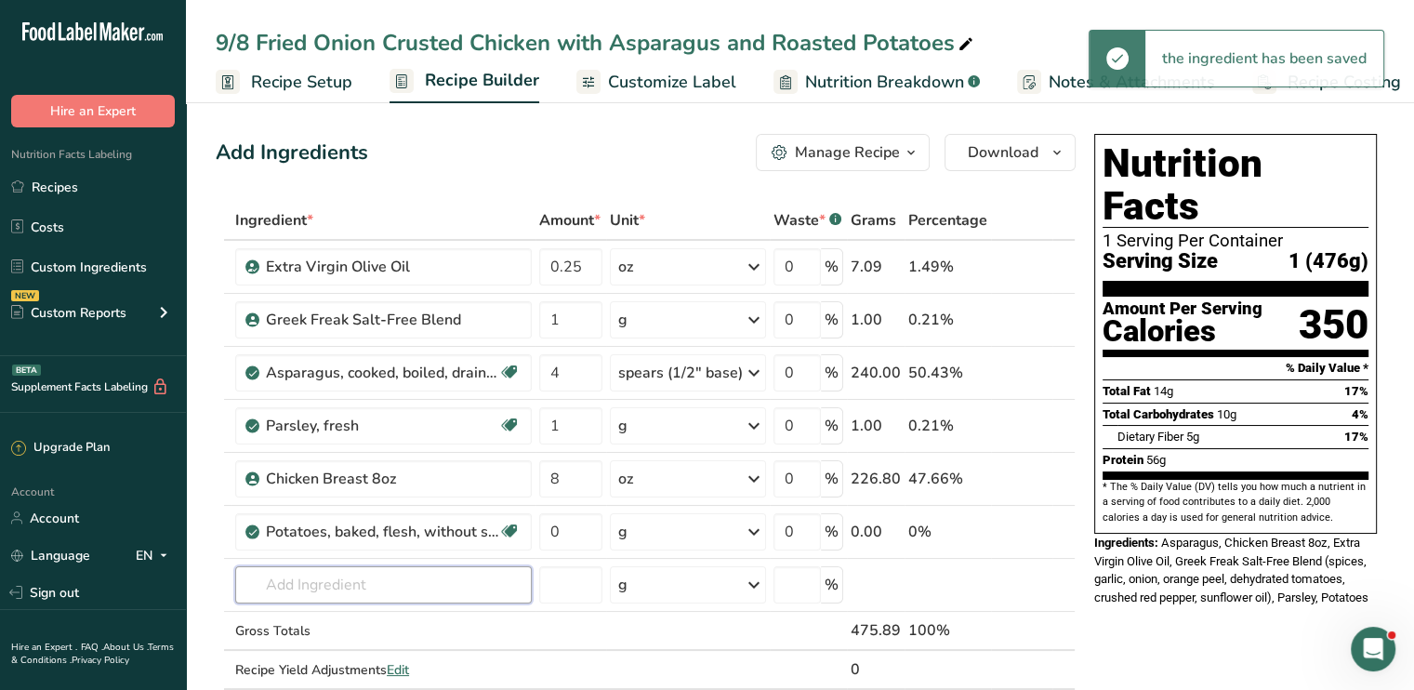
click at [369, 577] on input "text" at bounding box center [383, 584] width 296 height 37
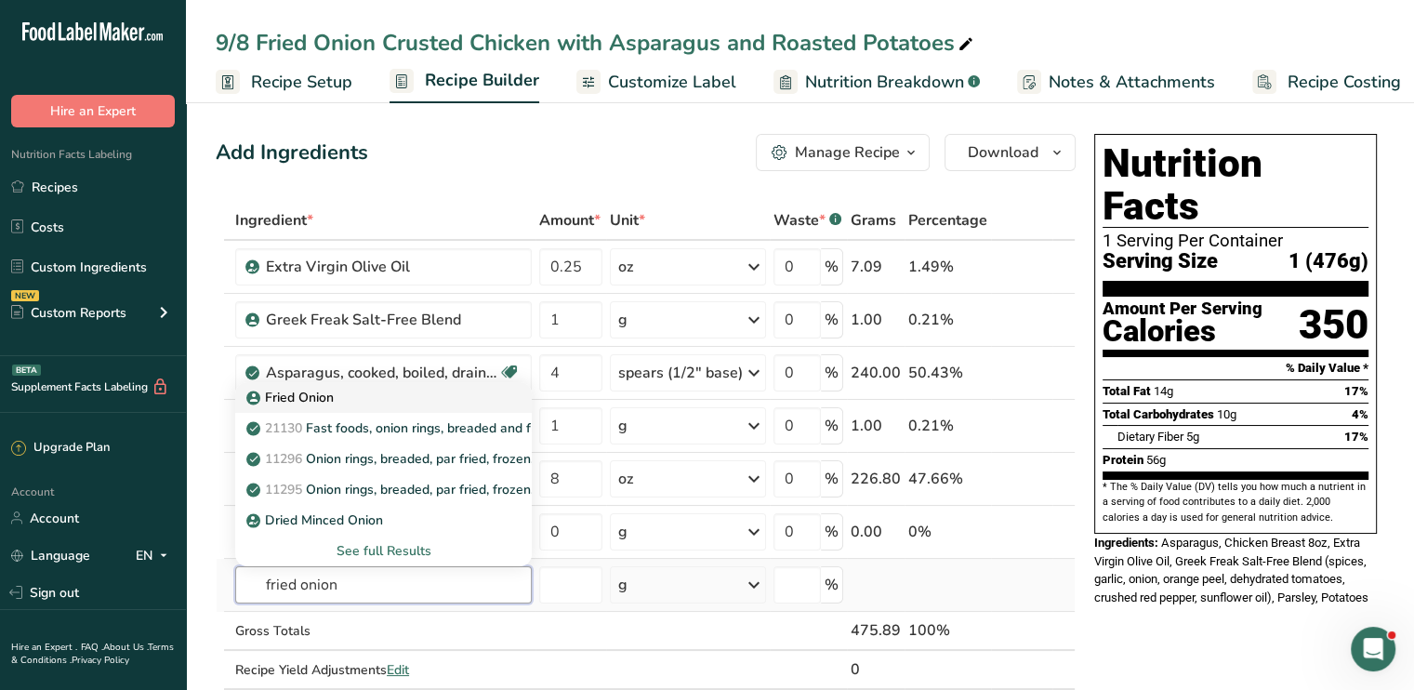
type input "fried onion"
click at [311, 402] on p "Fried Onion" at bounding box center [292, 398] width 84 height 20
type input "Fried Onion"
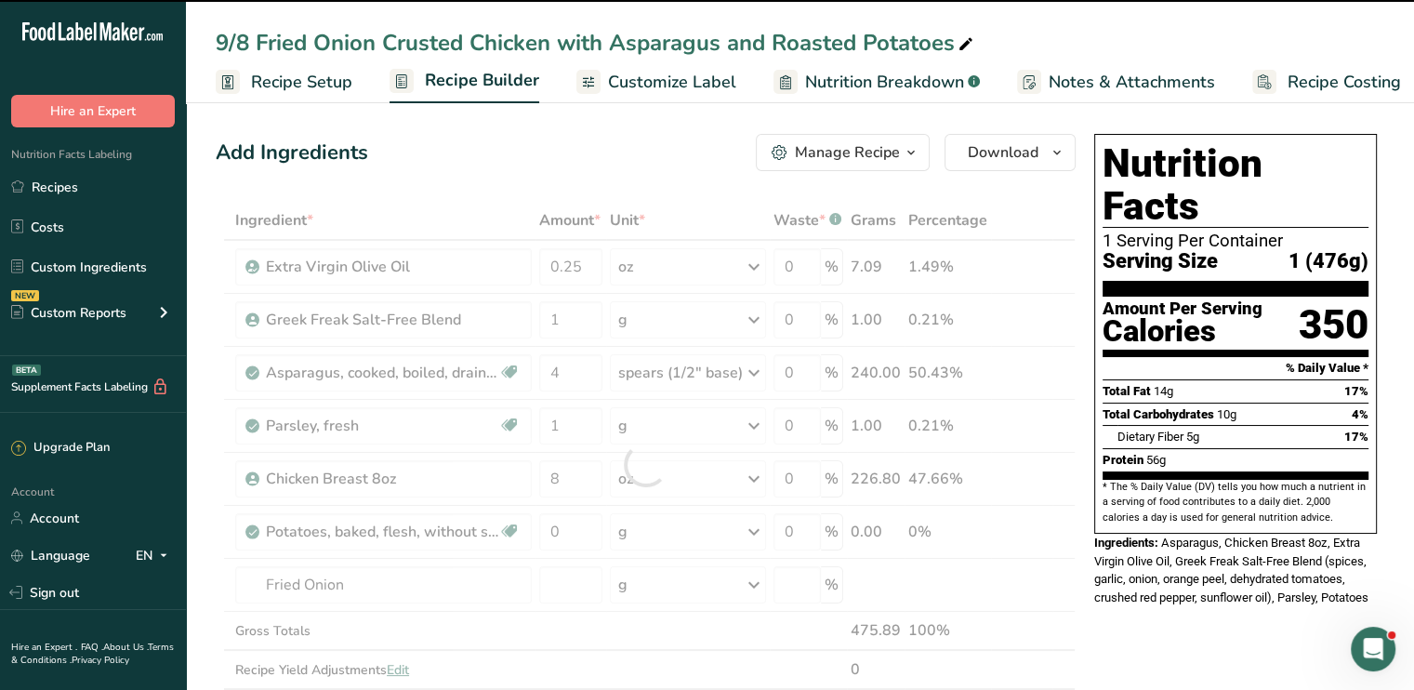
type input "0"
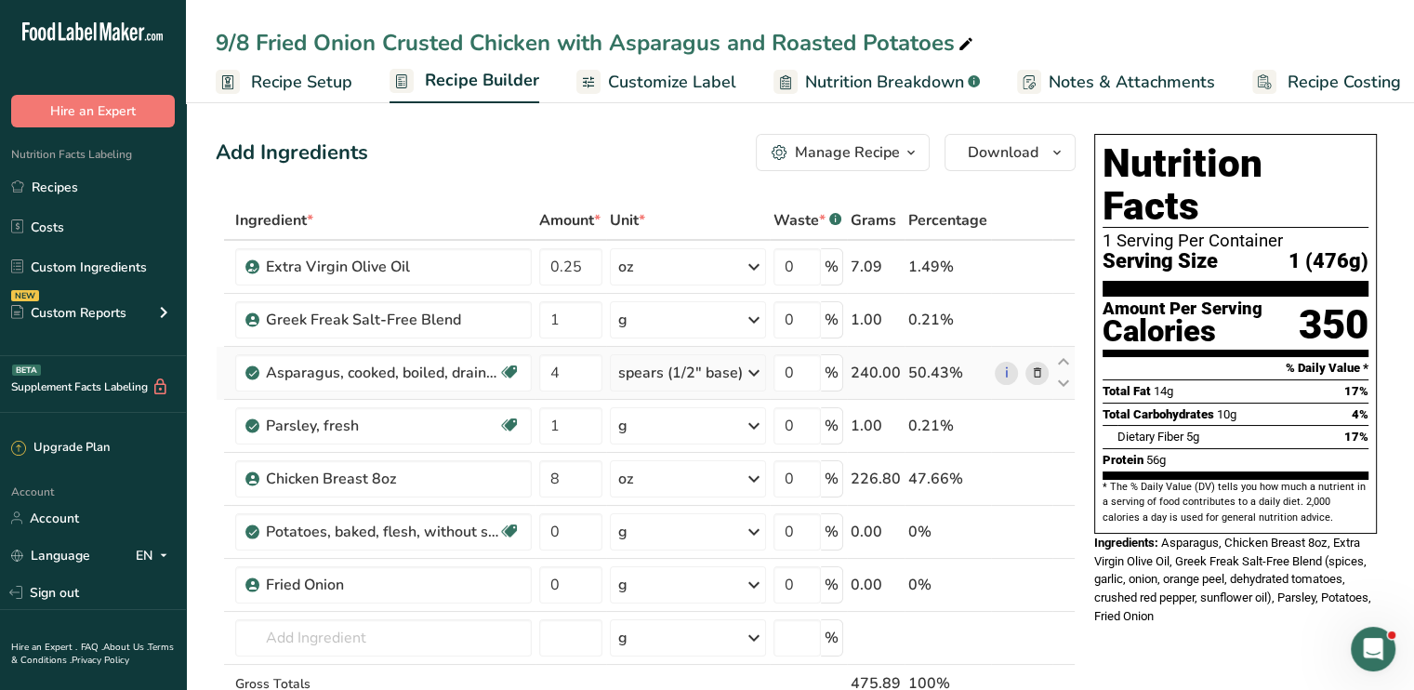
click at [755, 372] on icon at bounding box center [754, 372] width 22 height 33
click at [673, 590] on div "mg" at bounding box center [699, 579] width 156 height 27
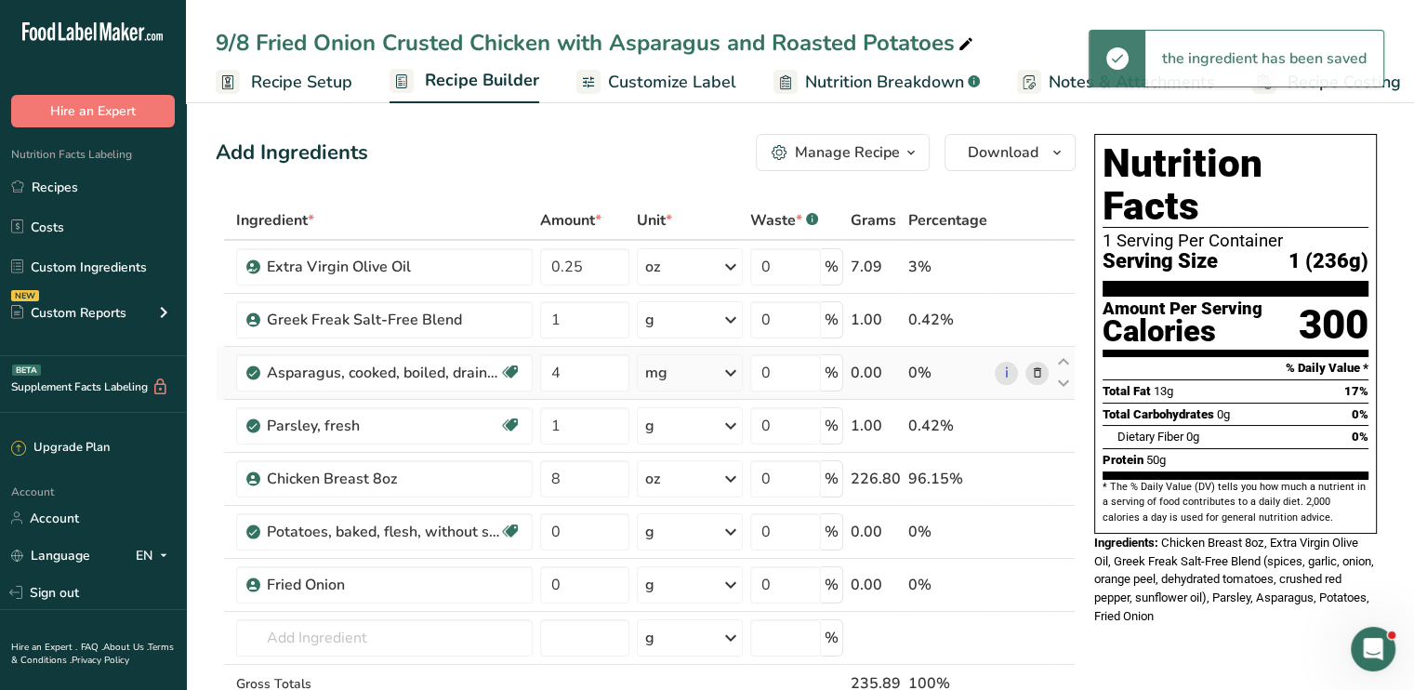
click at [708, 379] on div "mg" at bounding box center [690, 372] width 106 height 37
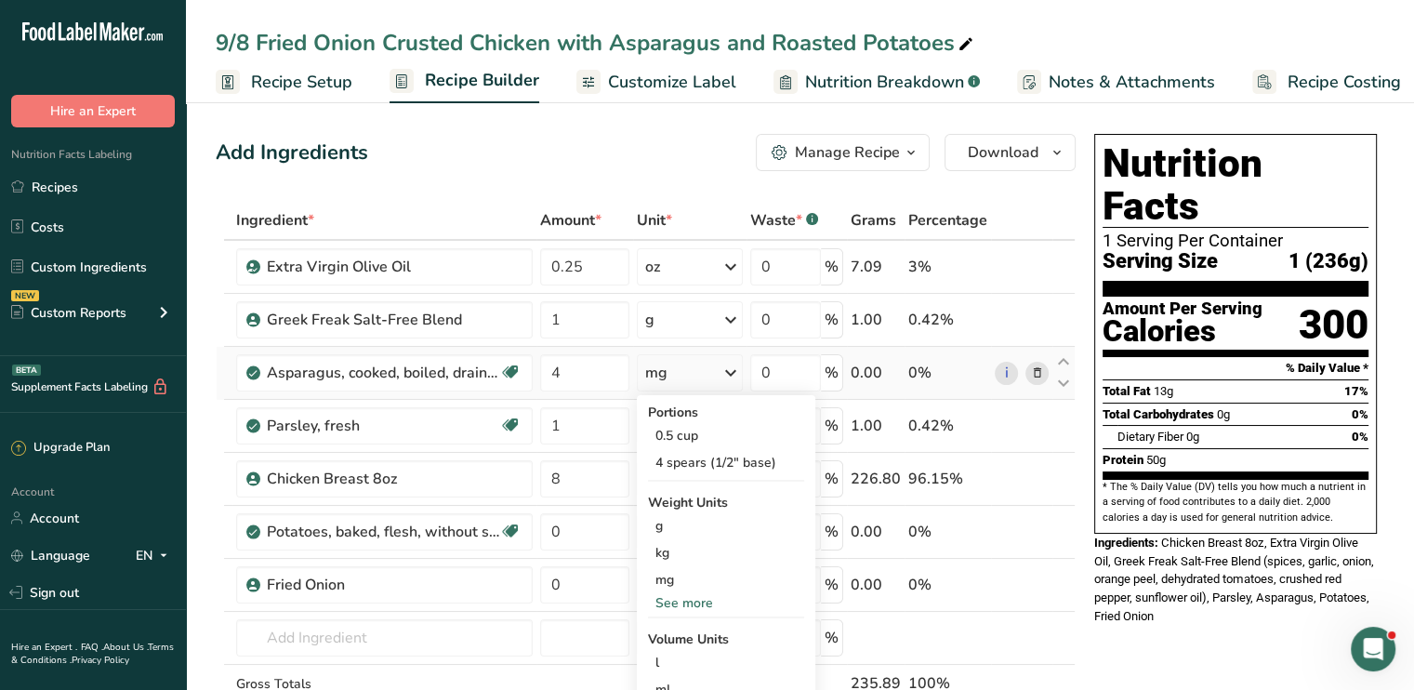
click at [693, 596] on div "See more" at bounding box center [726, 603] width 156 height 20
click at [685, 657] on div "oz" at bounding box center [726, 660] width 156 height 27
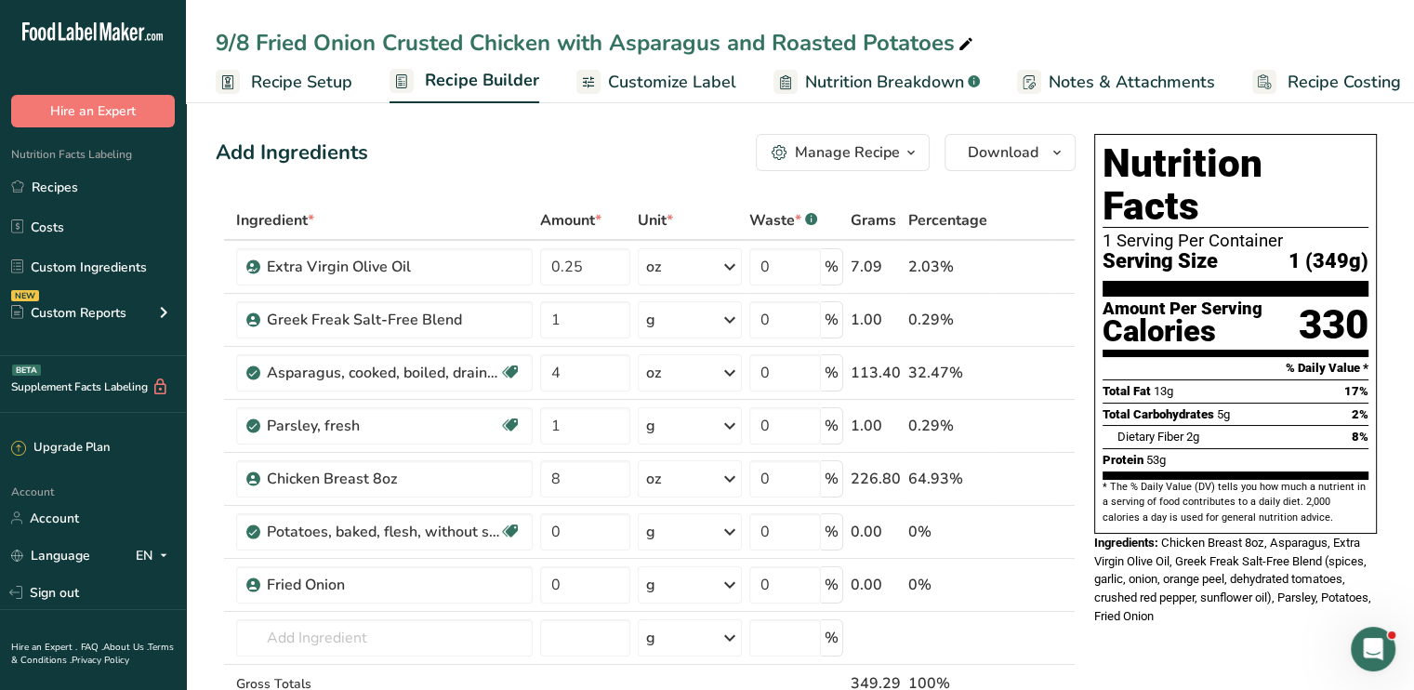
click at [255, 45] on div "9/8 Fried Onion Crusted Chicken with Asparagus and Roasted Potatoes" at bounding box center [596, 42] width 761 height 33
click at [255, 45] on input "9/8 Fried Onion Crusted Chicken with Asparagus and Roasted Potatoes" at bounding box center [800, 42] width 1168 height 33
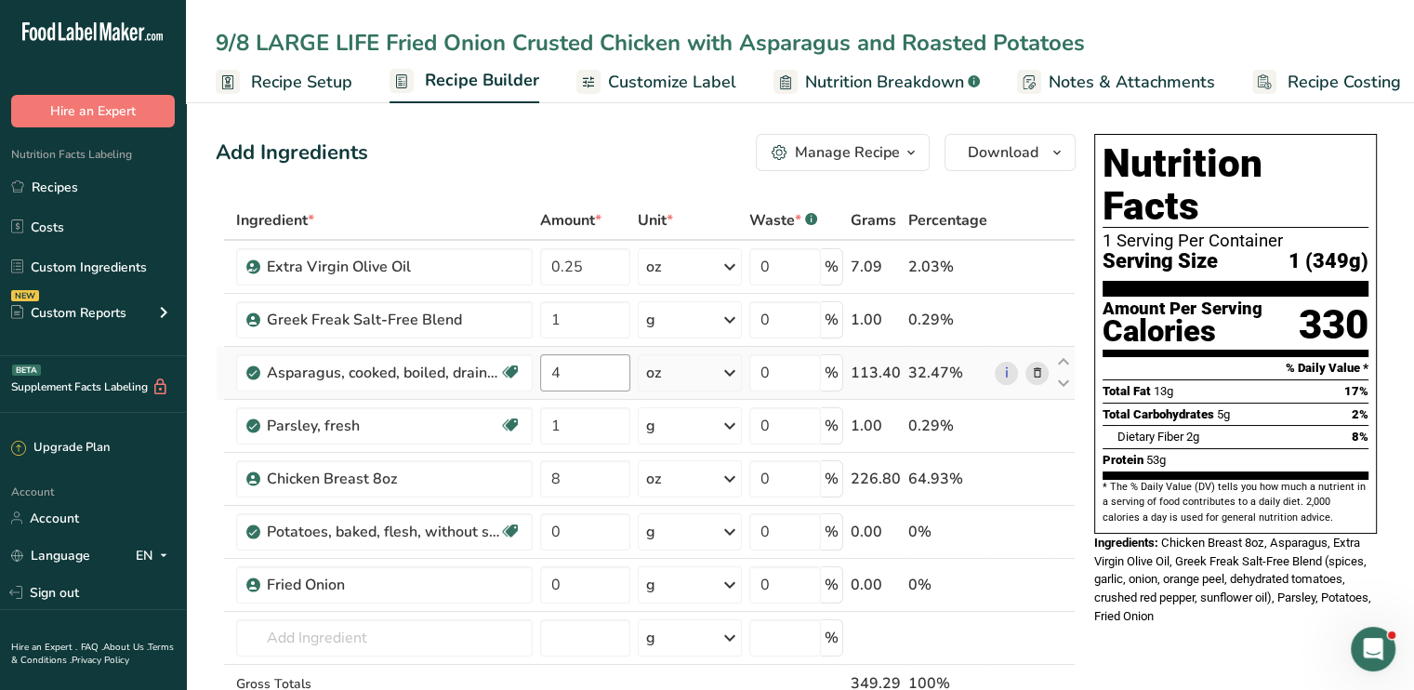
type input "9/8 LARGE LIFE Fried Onion Crusted Chicken with Asparagus and Roasted Potatoes"
click at [599, 378] on input "4" at bounding box center [585, 372] width 90 height 37
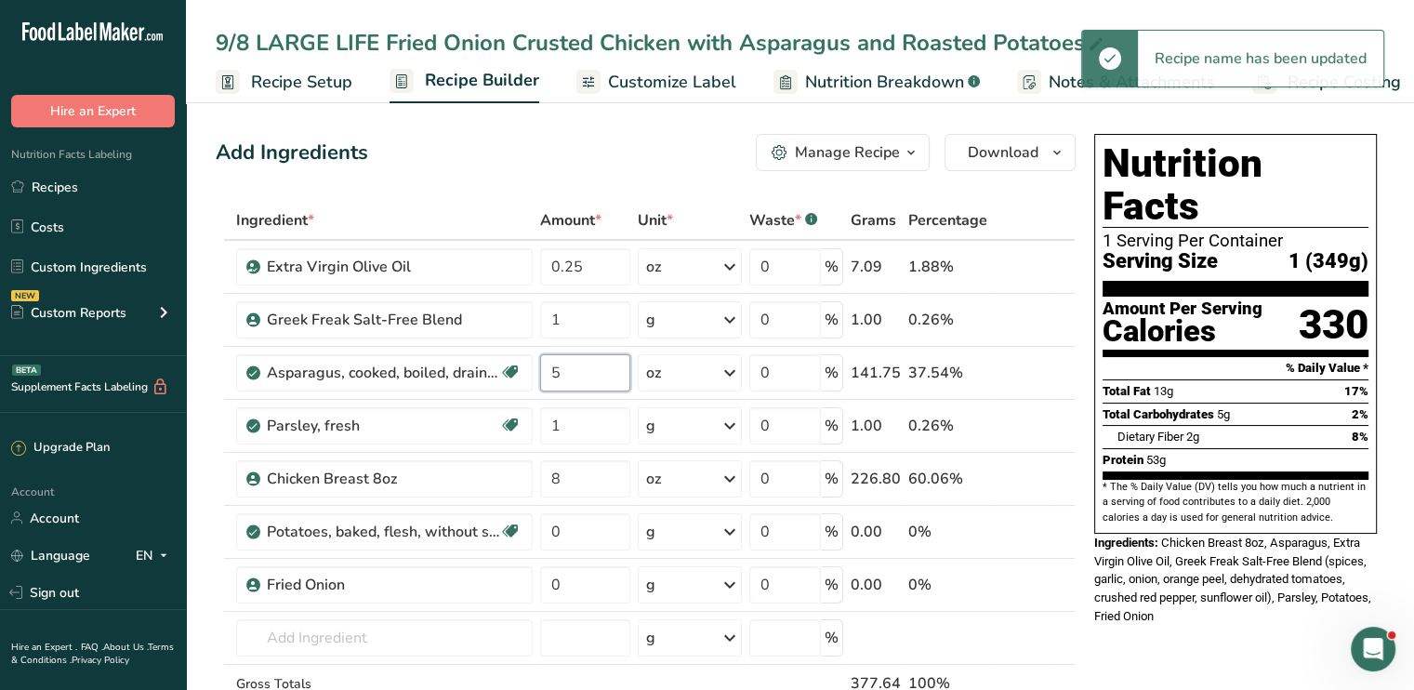
type input "5"
click at [610, 142] on div "Add Ingredients Manage Recipe Delete Recipe Duplicate Recipe Scale Recipe Save …" at bounding box center [646, 152] width 860 height 37
click at [120, 175] on link "Recipes" at bounding box center [93, 186] width 186 height 35
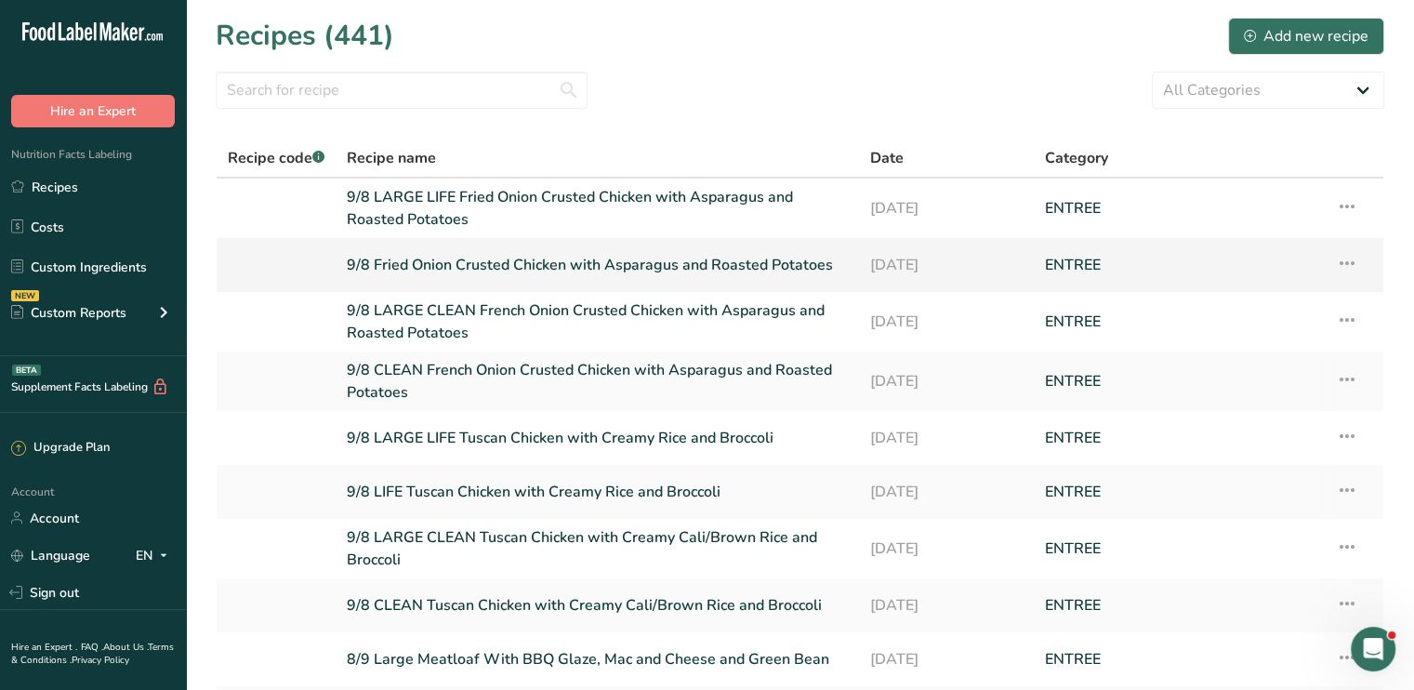
click at [395, 265] on link "9/8 Fried Onion Crusted Chicken with Asparagus and Roasted Potatoes" at bounding box center [597, 264] width 501 height 39
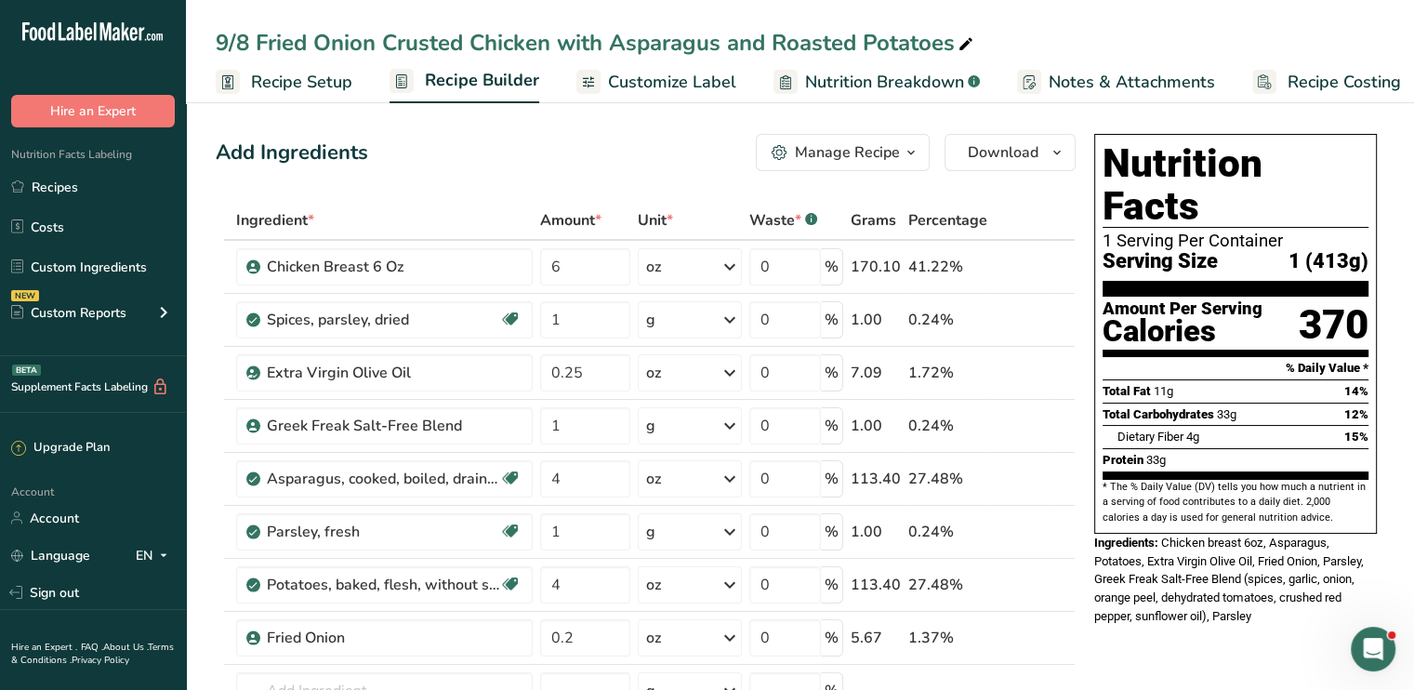
click at [257, 39] on div "9/8 Fried Onion Crusted Chicken with Asparagus and Roasted Potatoes" at bounding box center [596, 42] width 761 height 33
click at [270, 44] on input "9/8 Fried Onion Crusted Chicken with Asparagus and Roasted Potatoes" at bounding box center [800, 42] width 1168 height 33
click at [257, 39] on input "9/8 Fried Onion Crusted Chicken with Asparagus and Roasted Potatoes" at bounding box center [800, 42] width 1168 height 33
type input "9/8 LIFE Fried Onion Crusted Chicken with Asparagus and Roasted Potatoes"
click at [670, 81] on span "Customize Label" at bounding box center [672, 82] width 128 height 25
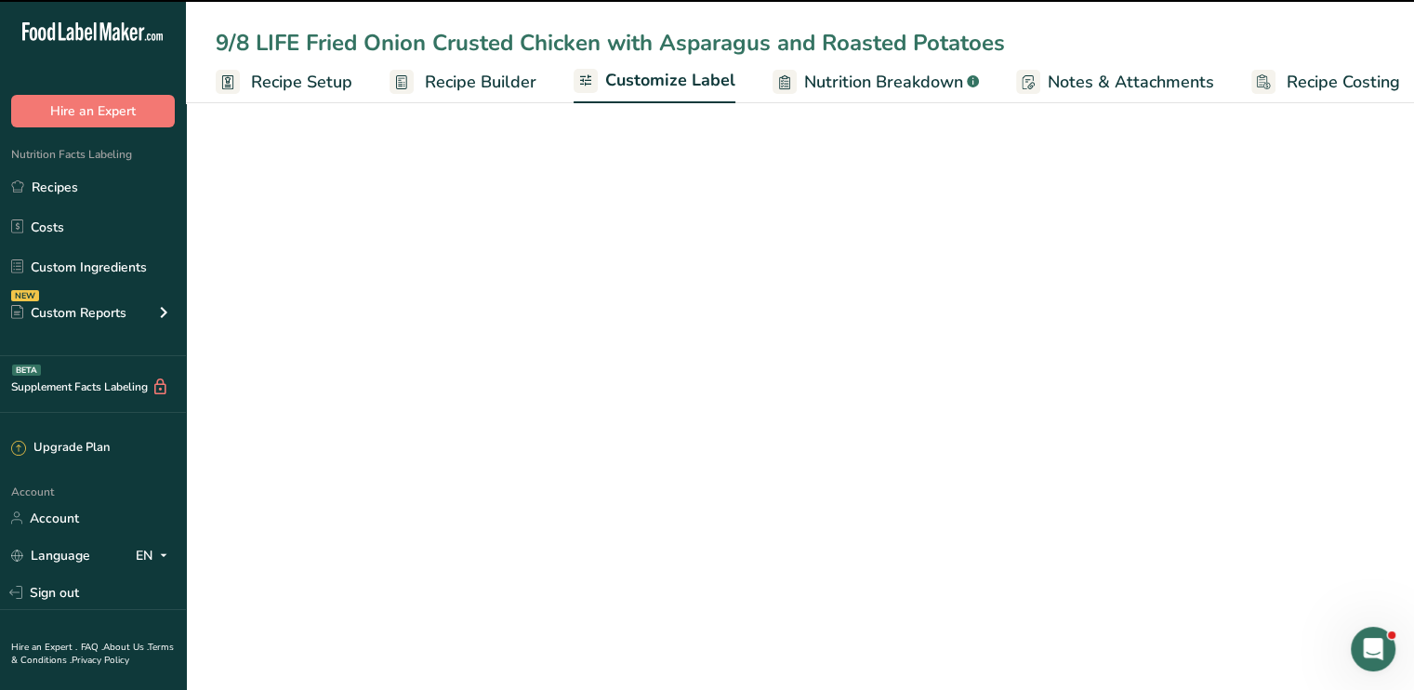
scroll to position [0, 16]
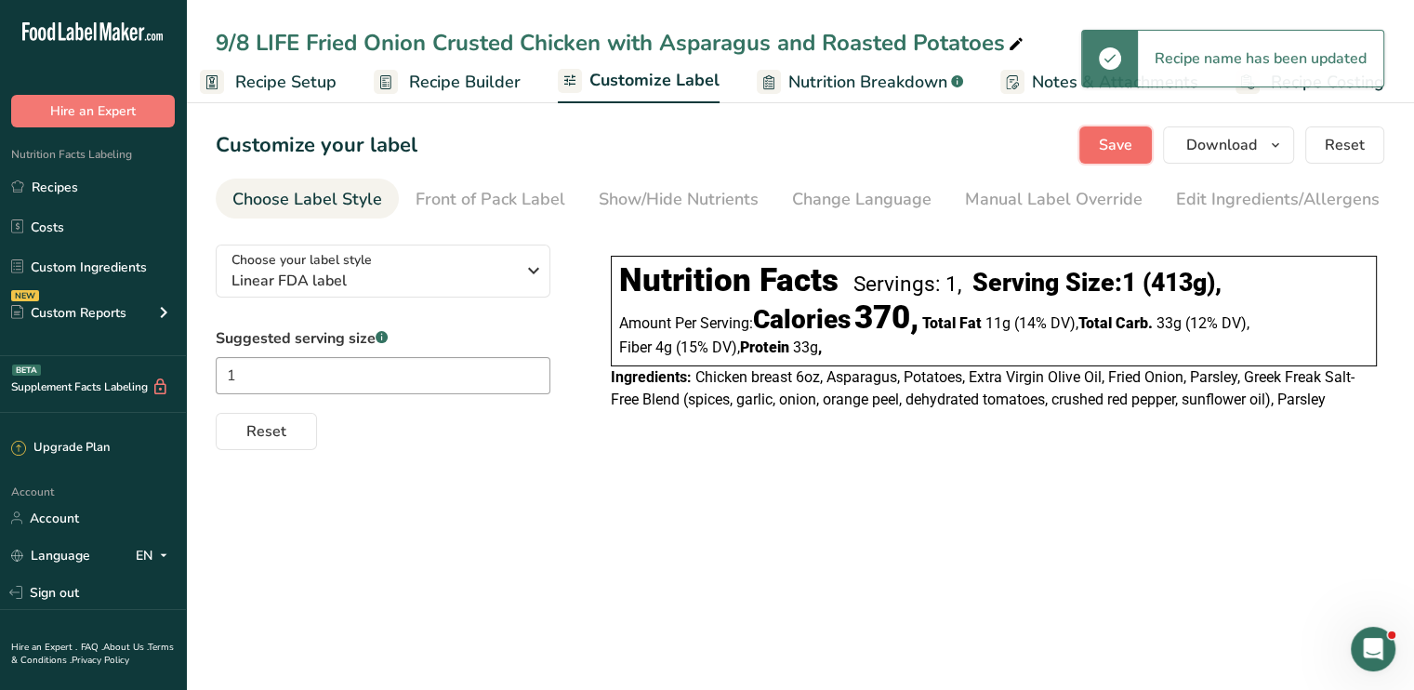
click at [1097, 151] on button "Save" at bounding box center [1115, 144] width 72 height 37
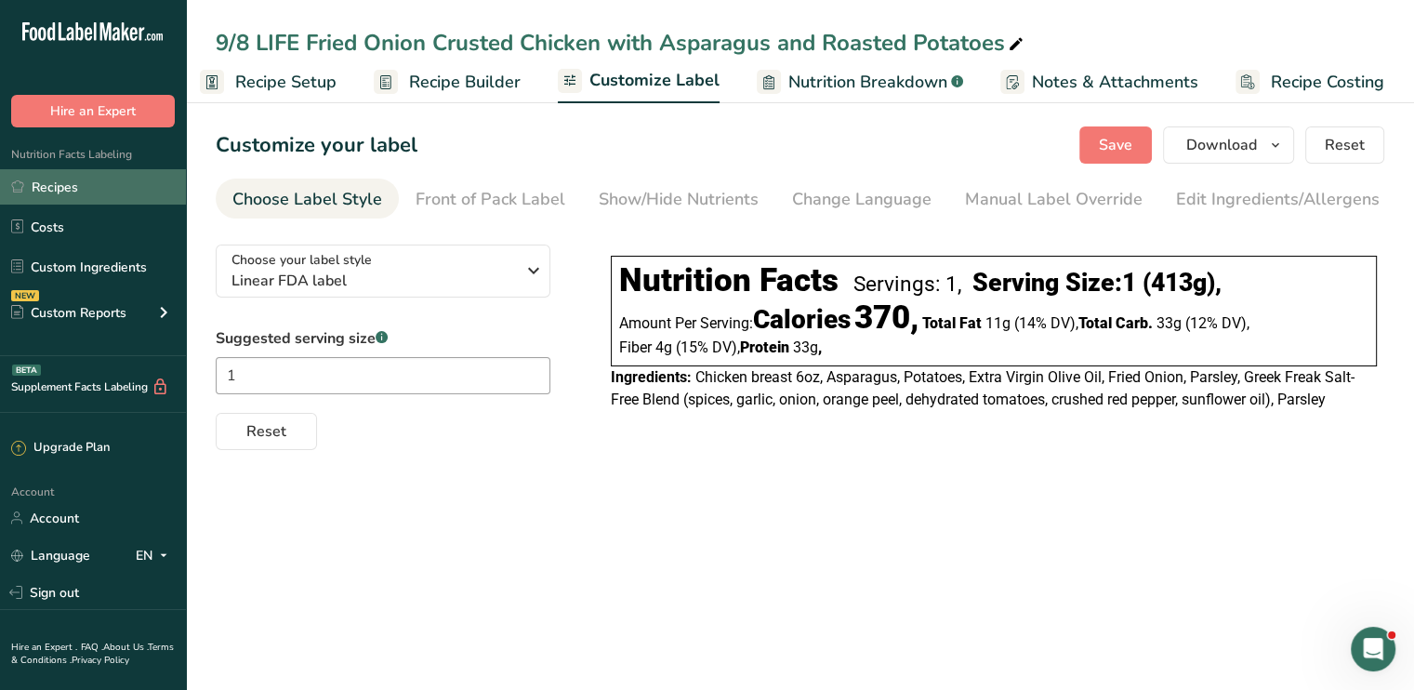
click at [63, 181] on link "Recipes" at bounding box center [93, 186] width 186 height 35
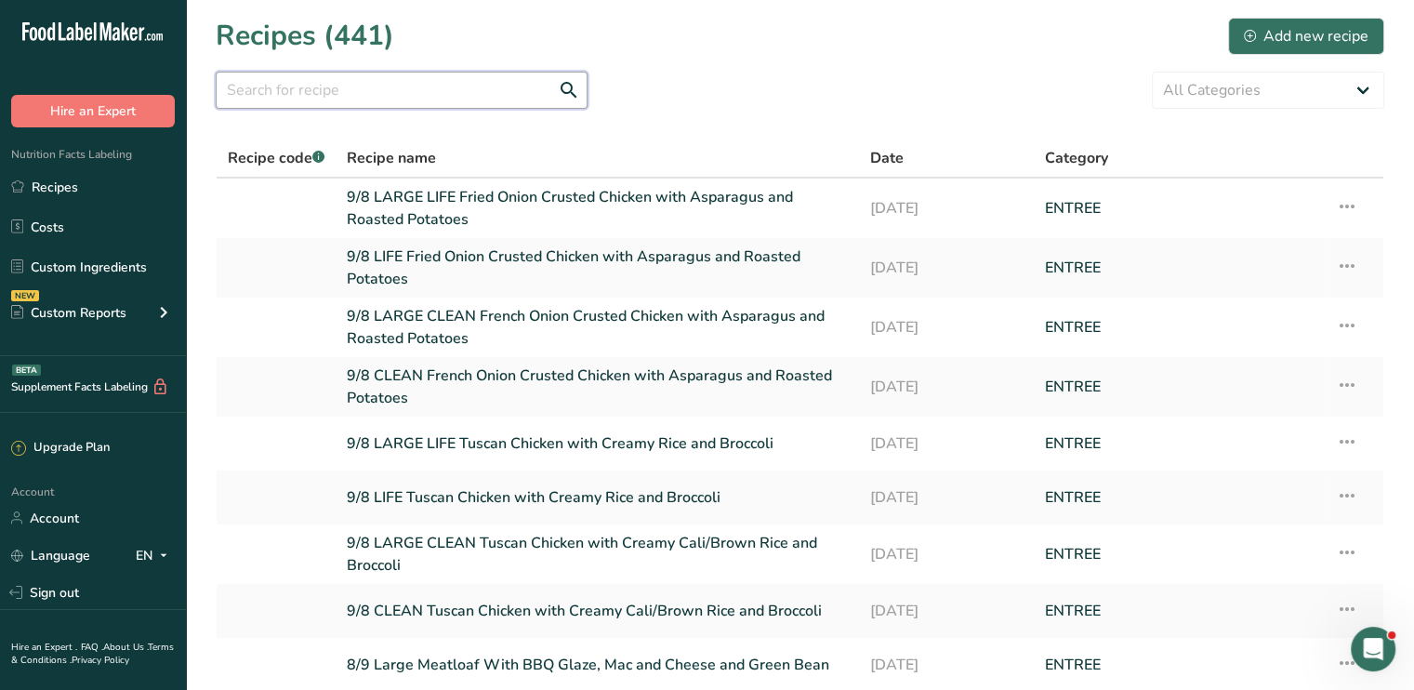
click at [268, 104] on input "text" at bounding box center [402, 90] width 372 height 37
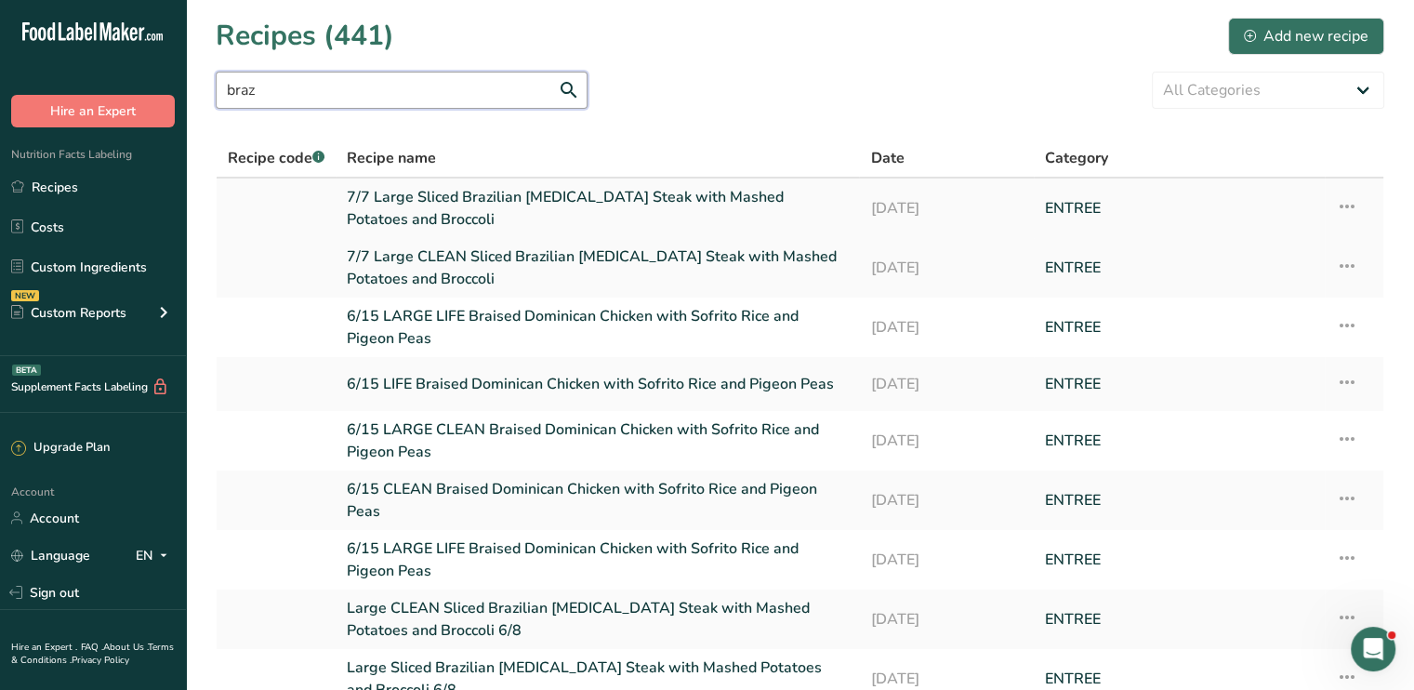
type input "braz"
click at [784, 206] on link "7/7 Large Sliced Brazilian [MEDICAL_DATA] Steak with Mashed Potatoes and Brocco…" at bounding box center [597, 208] width 501 height 45
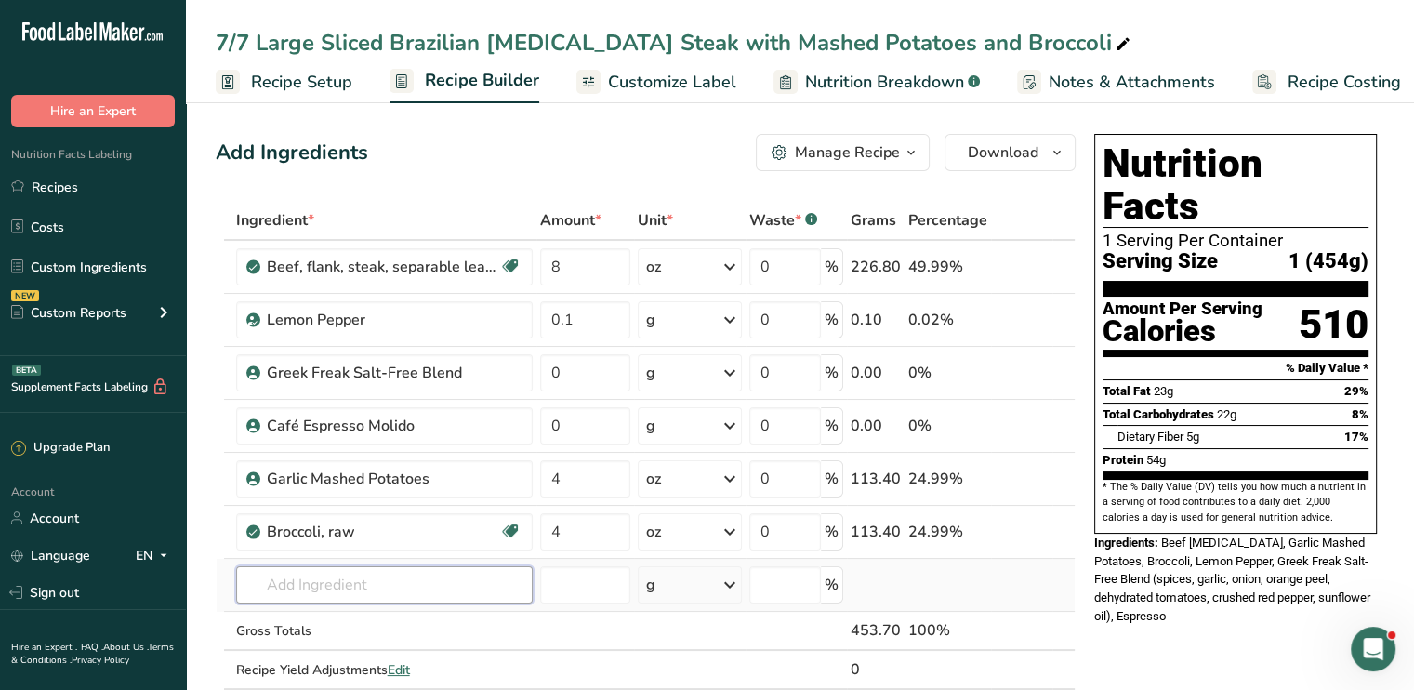
click at [323, 568] on input "text" at bounding box center [384, 584] width 296 height 37
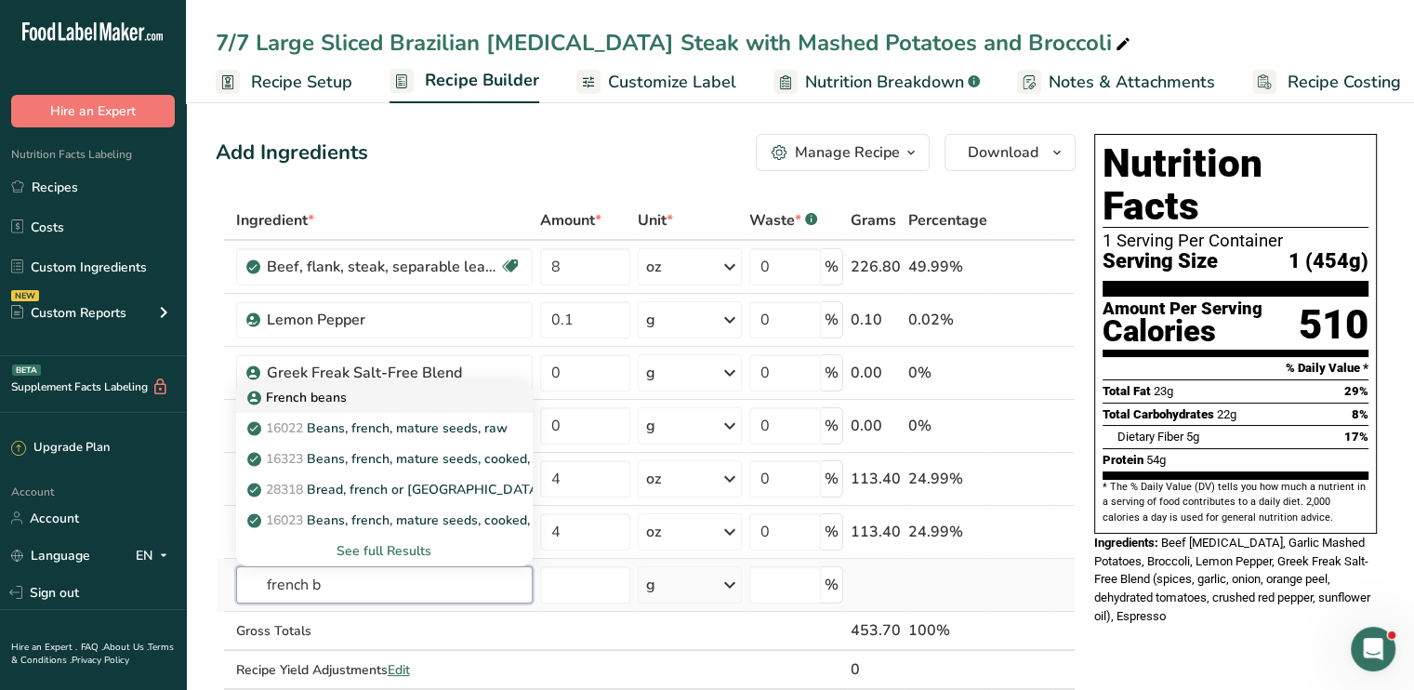
type input "french b"
click at [316, 397] on p "French beans" at bounding box center [299, 398] width 96 height 20
type input "French beans"
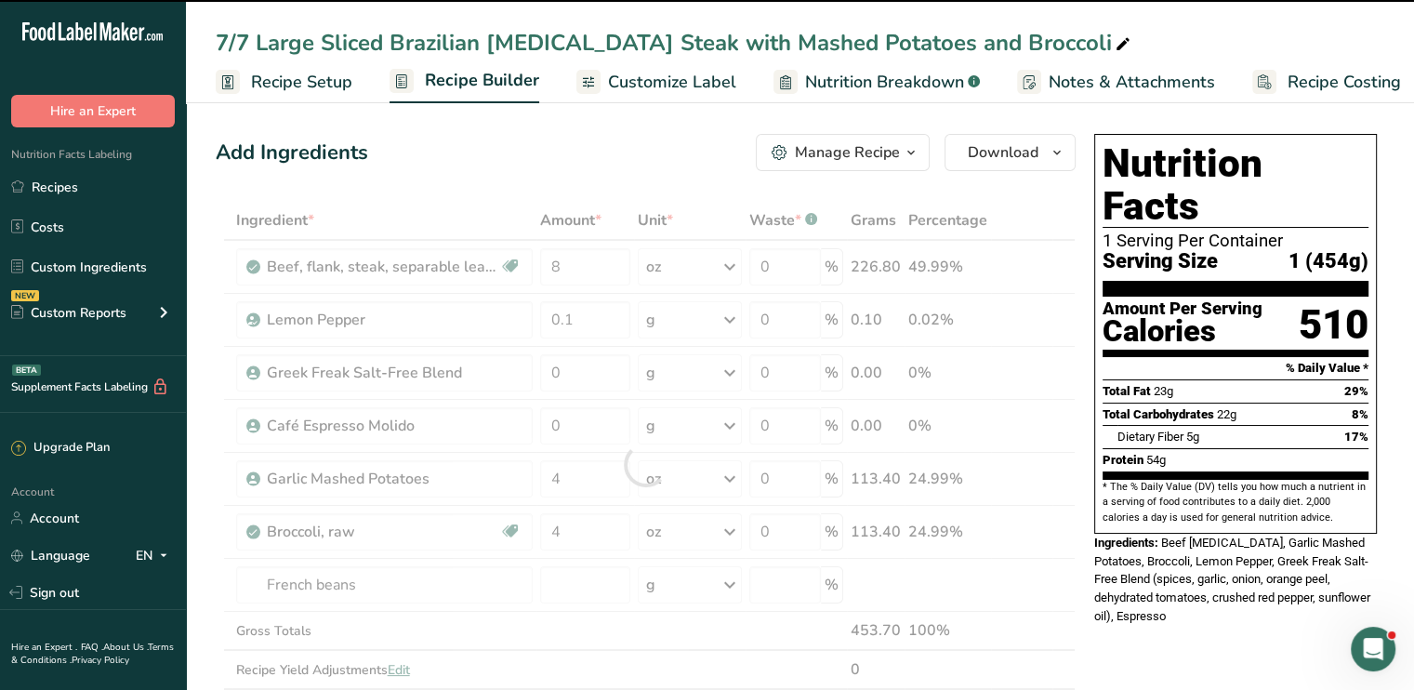
type input "0"
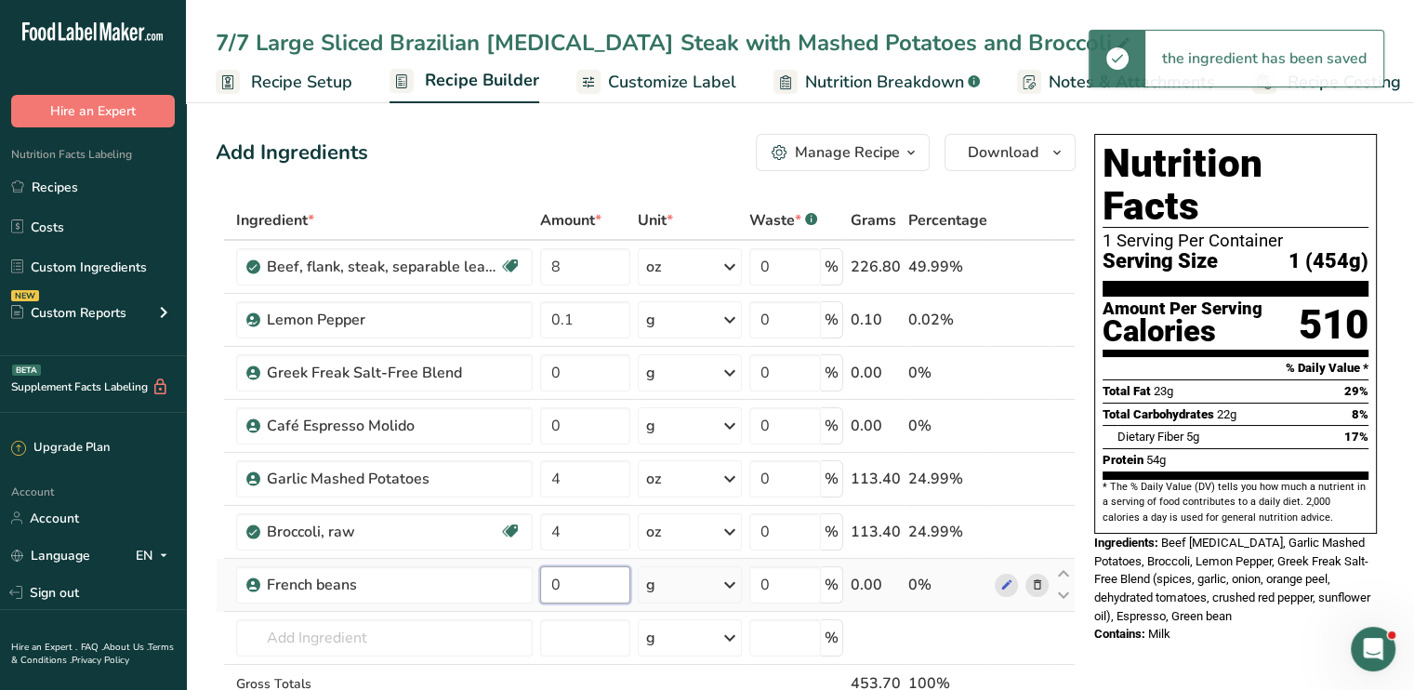
click at [580, 586] on input "0" at bounding box center [585, 584] width 90 height 37
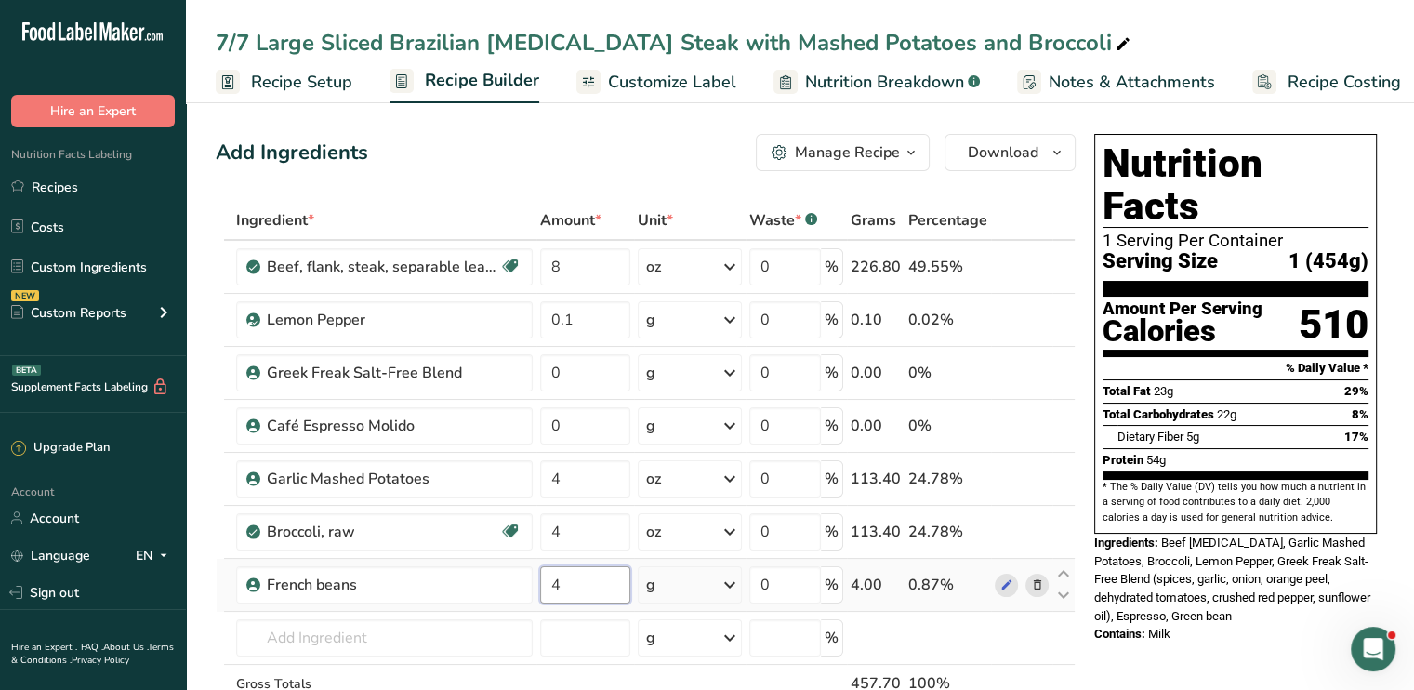
type input "4"
click at [735, 579] on div "Ingredient * Amount * Unit * Waste * .a-a{fill:#347362;}.b-a{fill:#fff;} Grams …" at bounding box center [646, 491] width 860 height 580
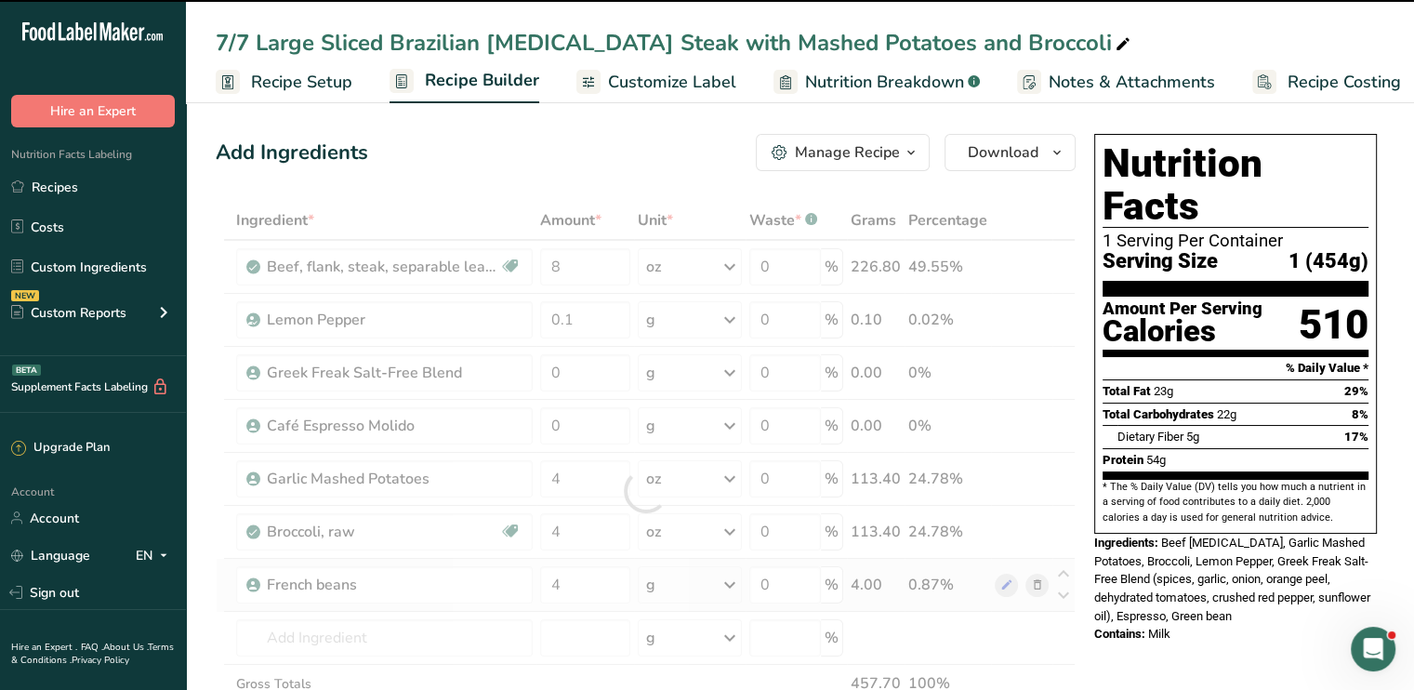
click at [735, 579] on div at bounding box center [646, 491] width 860 height 580
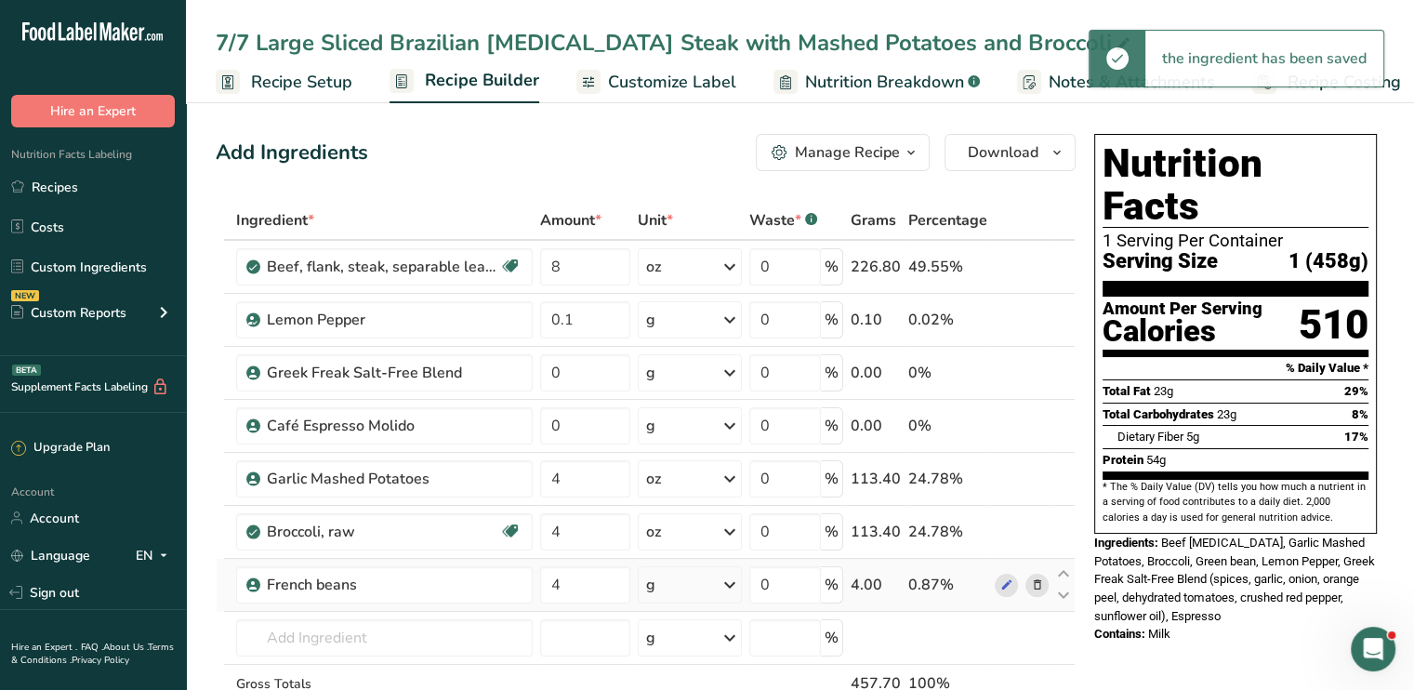
click at [735, 579] on icon at bounding box center [729, 584] width 22 height 33
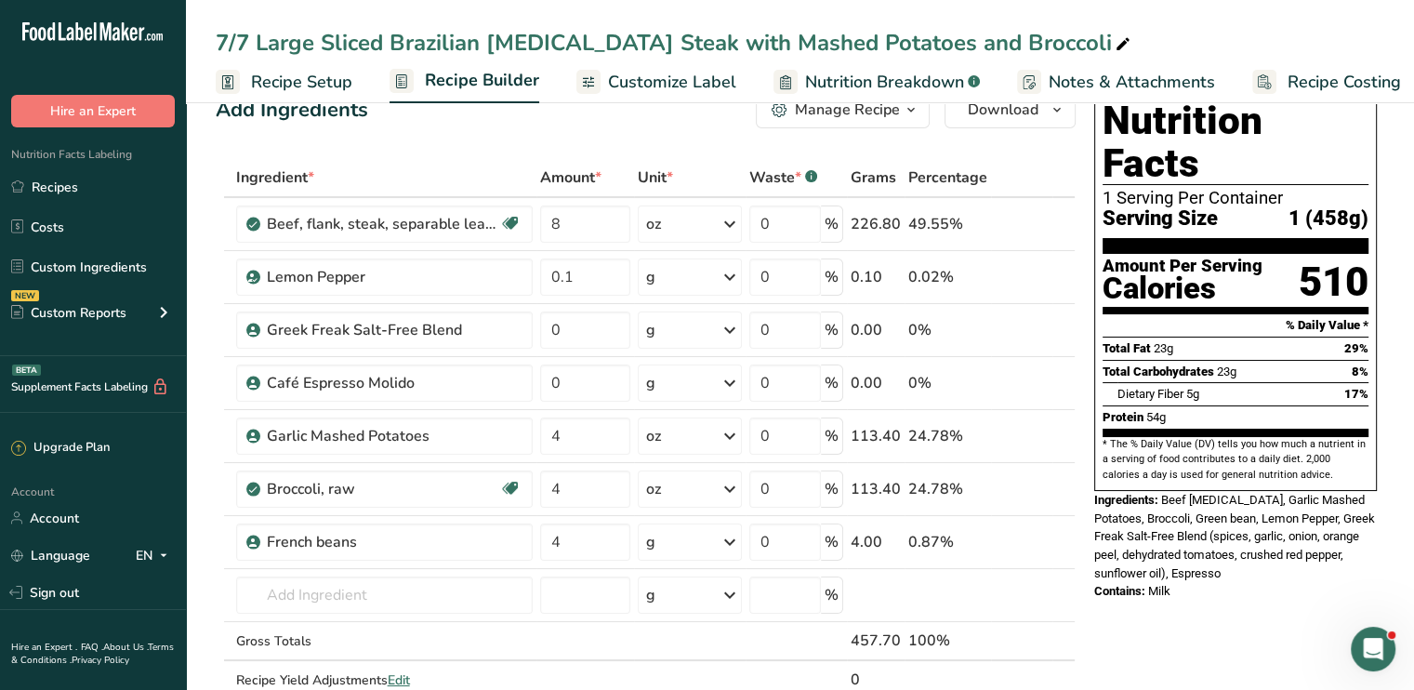
scroll to position [74, 0]
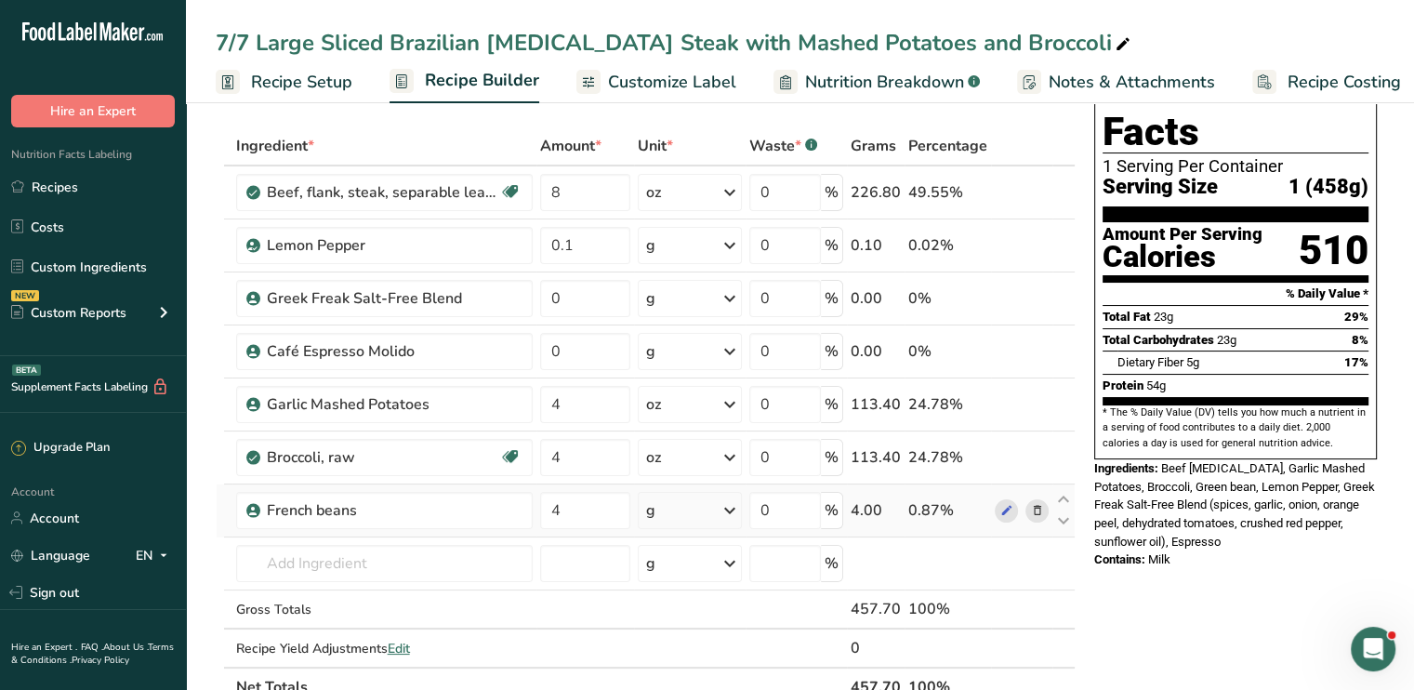
click at [724, 507] on icon at bounding box center [729, 510] width 22 height 33
click at [699, 658] on div "See more" at bounding box center [727, 658] width 156 height 20
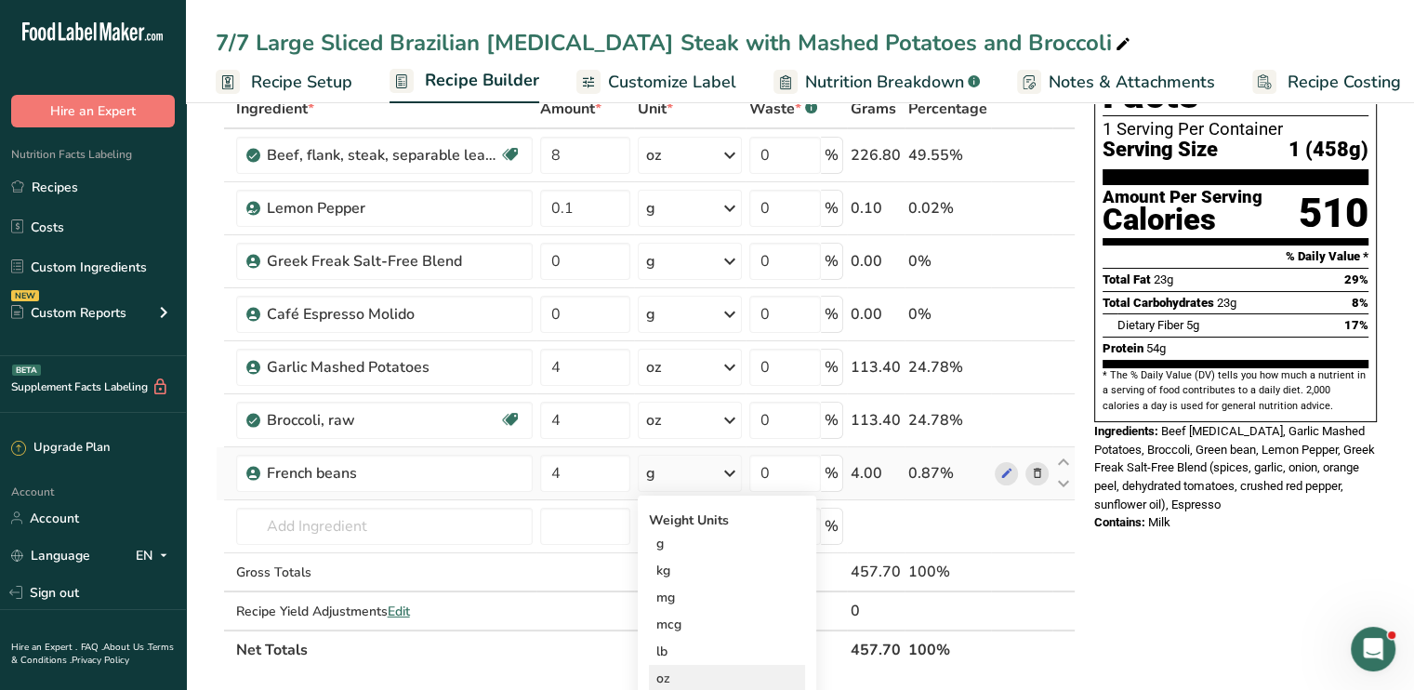
click at [695, 676] on div "oz" at bounding box center [727, 678] width 156 height 27
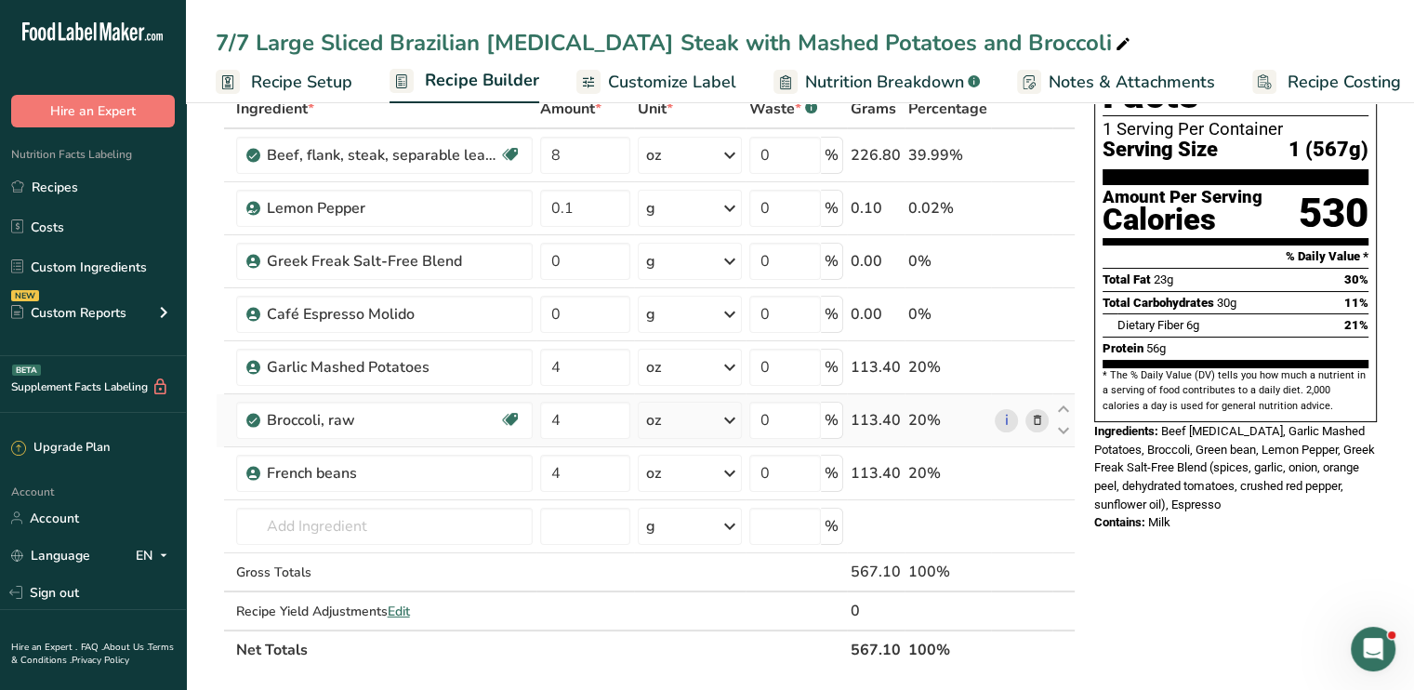
click at [1034, 415] on icon at bounding box center [1036, 421] width 13 height 20
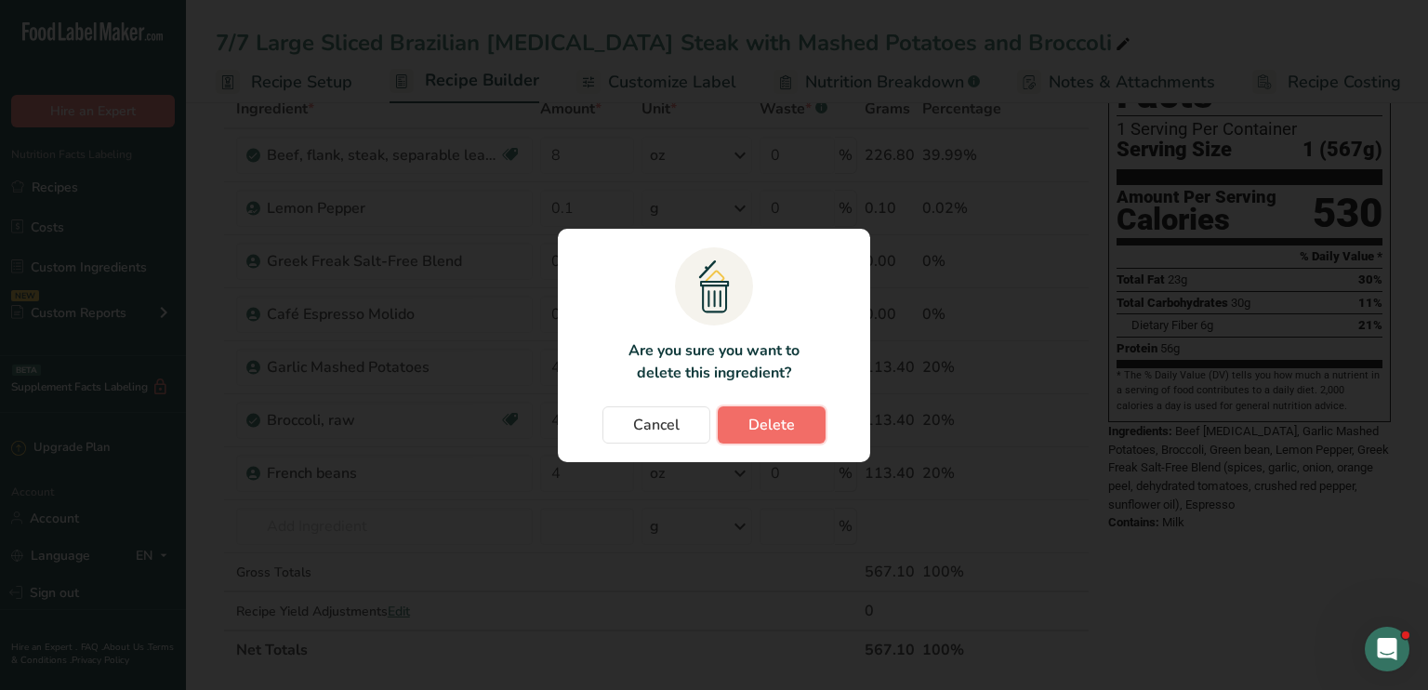
click at [773, 422] on span "Delete" at bounding box center [771, 425] width 46 height 22
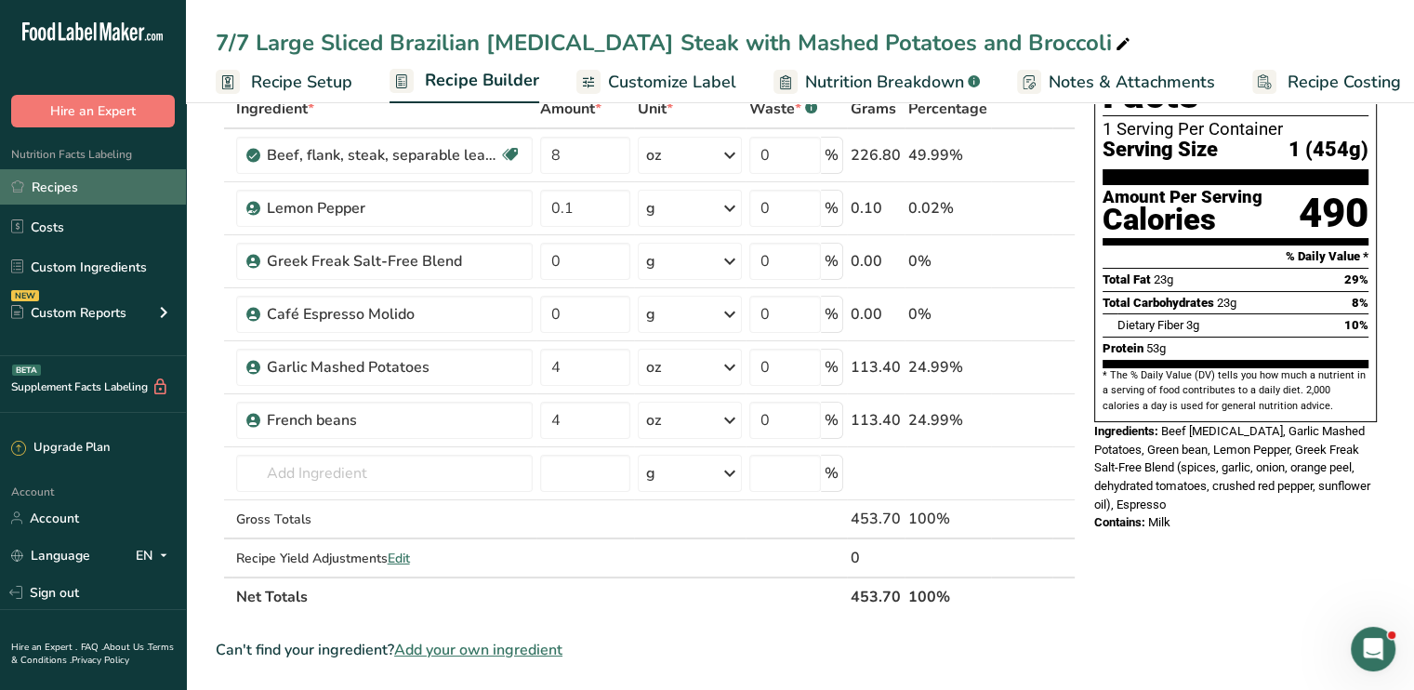
click at [164, 181] on link "Recipes" at bounding box center [93, 186] width 186 height 35
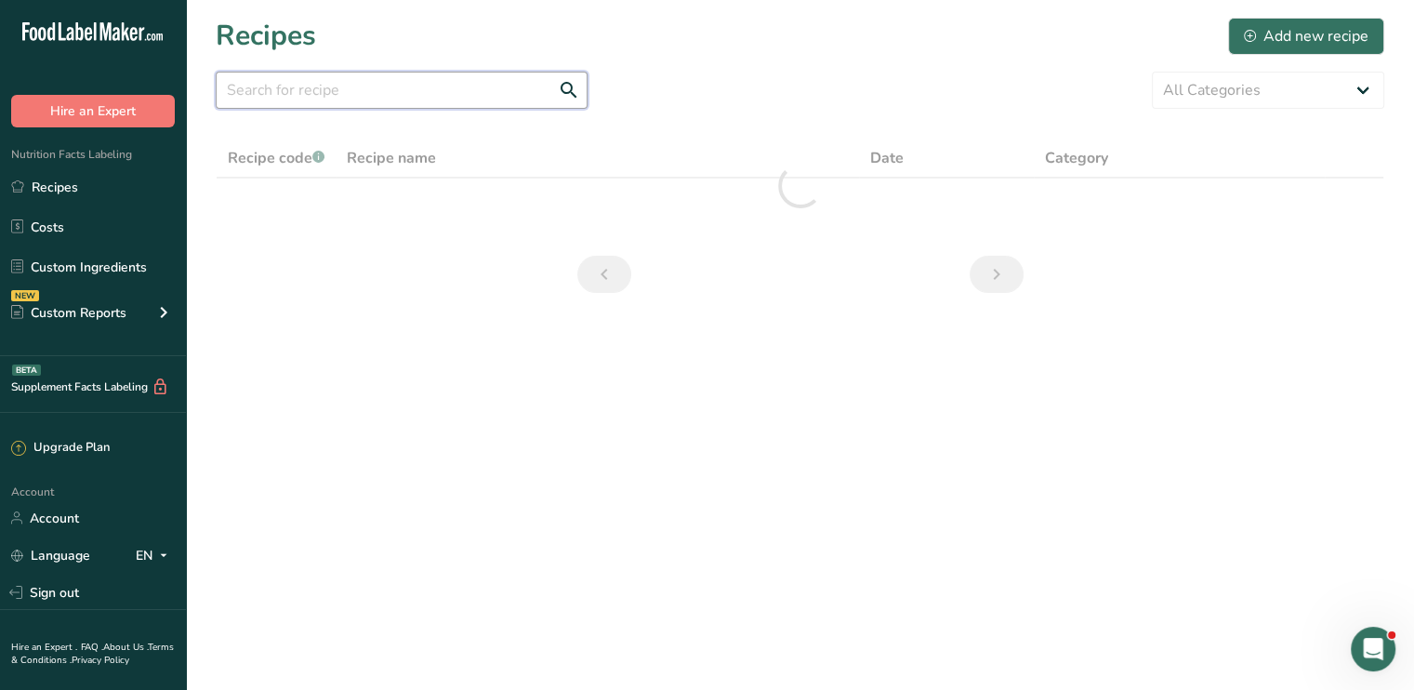
click at [402, 93] on input "text" at bounding box center [402, 90] width 372 height 37
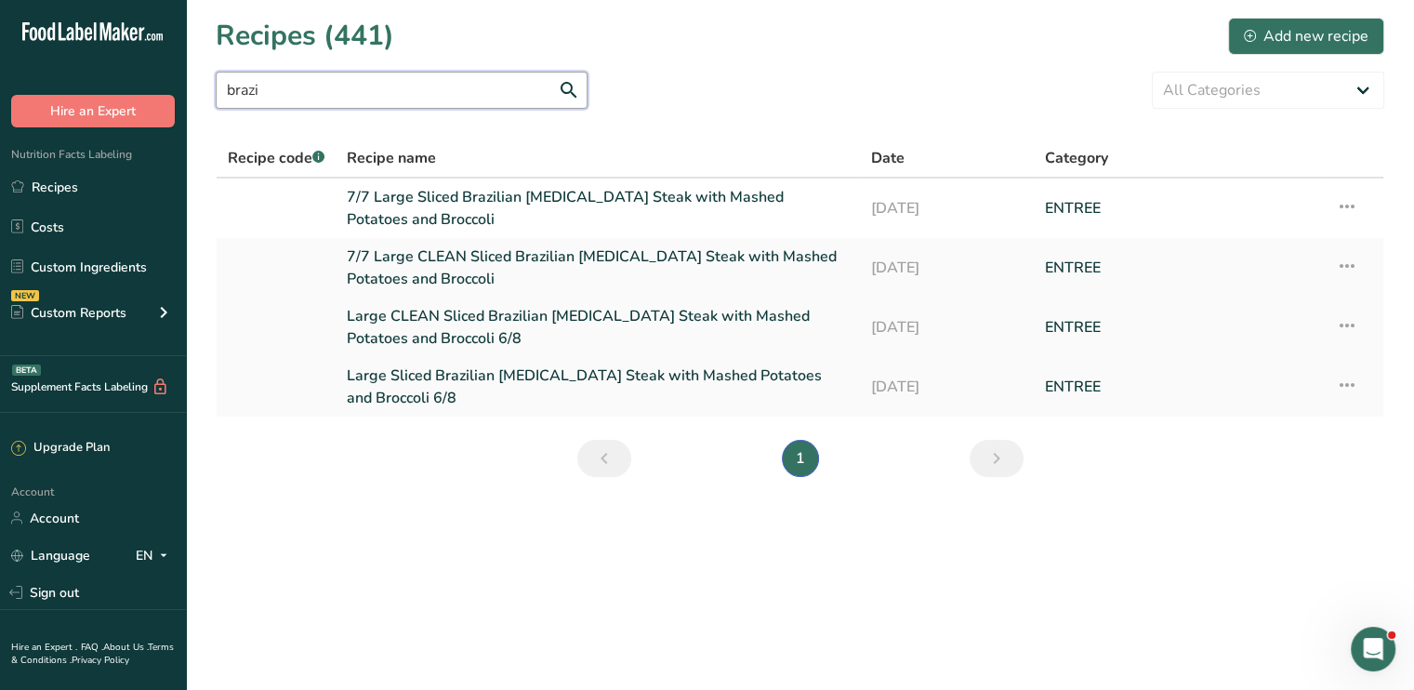
type input "brazi"
click at [548, 316] on link "Large CLEAN Sliced Brazilian [MEDICAL_DATA] Steak with Mashed Potatoes and Broc…" at bounding box center [597, 327] width 501 height 45
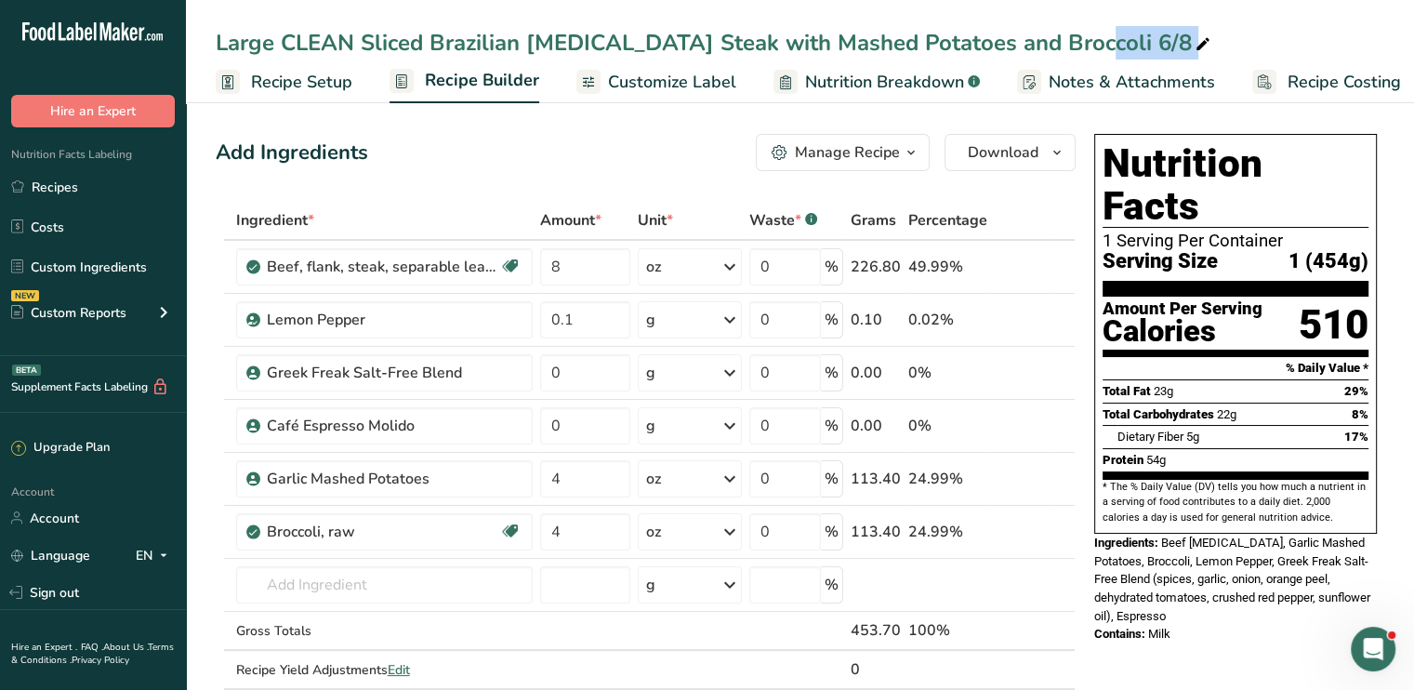
drag, startPoint x: 938, startPoint y: 44, endPoint x: 1065, endPoint y: 44, distance: 127.3
click at [1065, 44] on div "Large CLEAN Sliced Brazilian [MEDICAL_DATA] Steak with Mashed Potatoes and Broc…" at bounding box center [715, 42] width 998 height 33
drag, startPoint x: 951, startPoint y: 45, endPoint x: 964, endPoint y: 46, distance: 13.0
click at [964, 46] on input "Large CLEAN Sliced Brazilian [MEDICAL_DATA] Steak with Mashed Potatoes and Broc…" at bounding box center [800, 42] width 1168 height 33
drag, startPoint x: 941, startPoint y: 43, endPoint x: 1054, endPoint y: 48, distance: 113.5
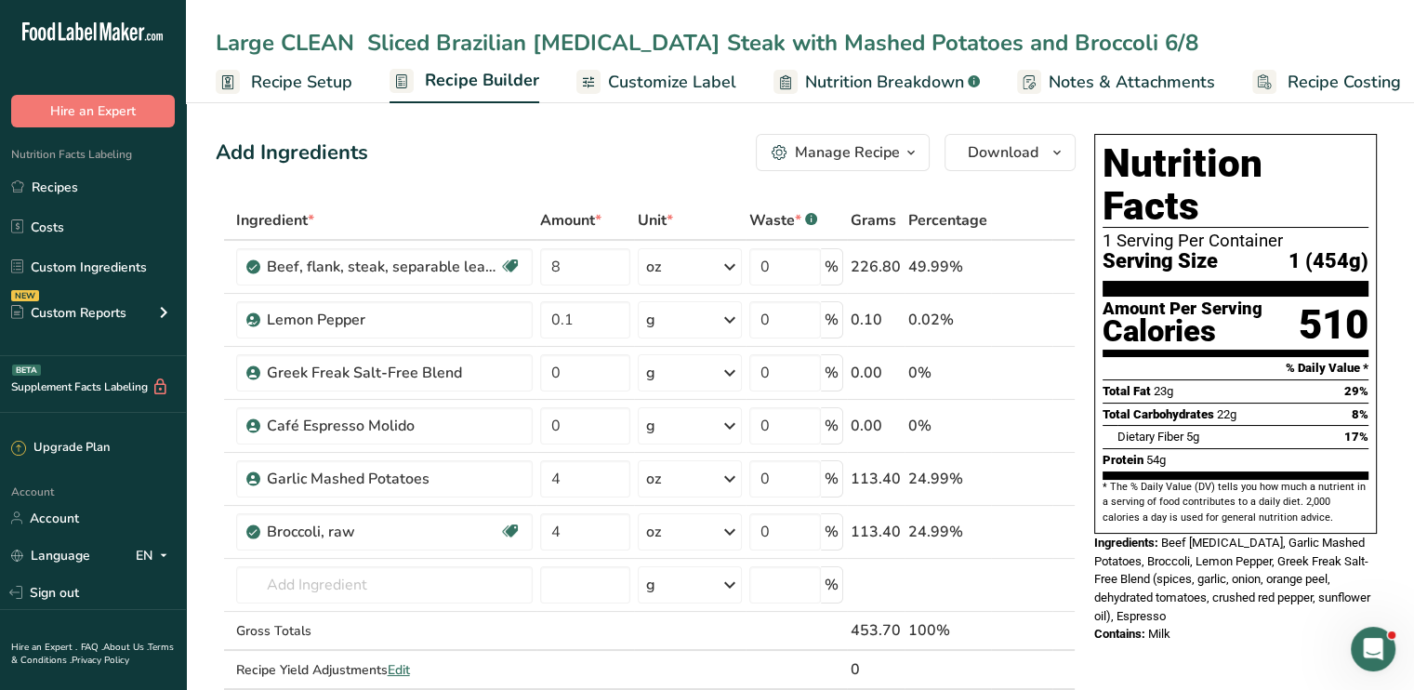
click at [1054, 48] on input "Large CLEAN Sliced Brazilian [MEDICAL_DATA] Steak with Mashed Potatoes and Broc…" at bounding box center [800, 42] width 1168 height 33
click at [1011, 46] on input "Large CLEAN Sliced Brazilian Flank Steak with Mashed Potatoes and Green bean 8" at bounding box center [800, 42] width 1168 height 33
click at [1023, 43] on input "Large CLEAN Sliced Brazilian Flank Steak with Mashed Potatoes and Green bean 8" at bounding box center [800, 42] width 1168 height 33
type input "Large CLEAN Sliced Brazilian Flank Steak with Mashed Potatoes and Green Bean 8"
click at [420, 578] on input "text" at bounding box center [384, 584] width 296 height 37
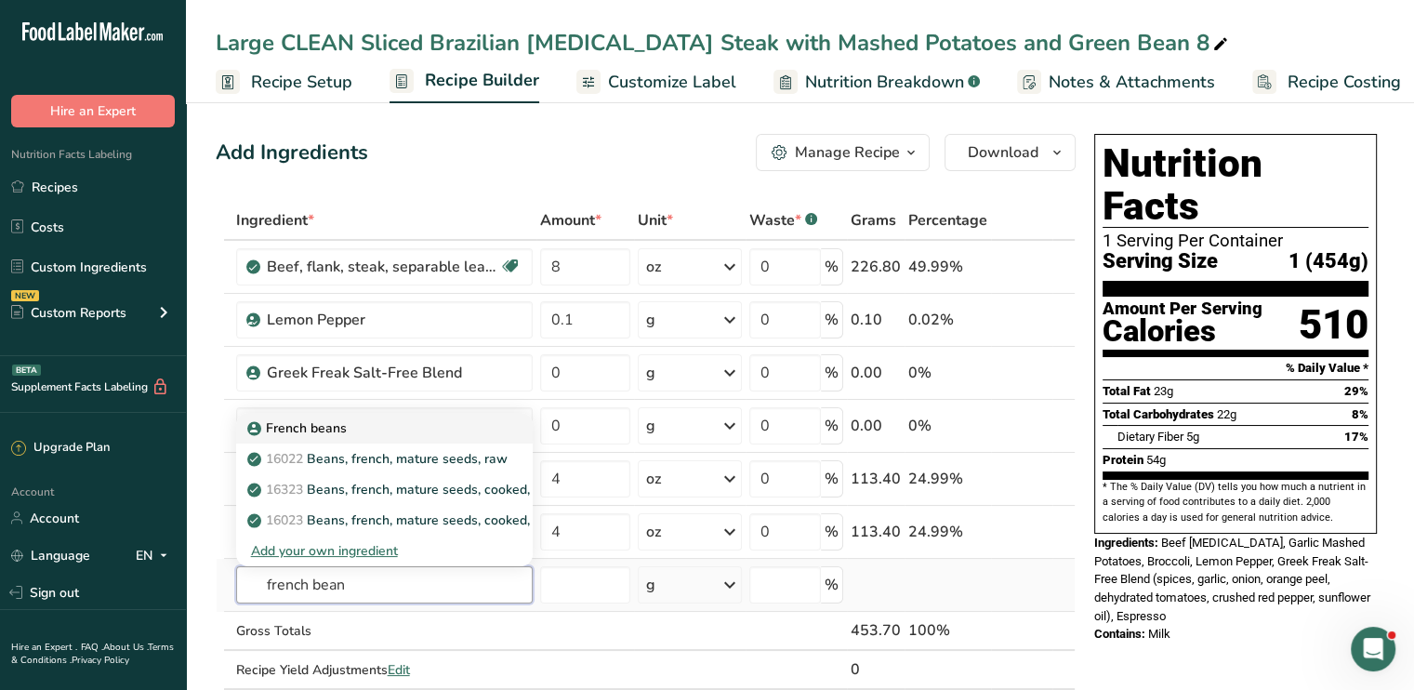
type input "french bean"
click at [372, 441] on link "French beans" at bounding box center [384, 428] width 296 height 31
type input "French beans"
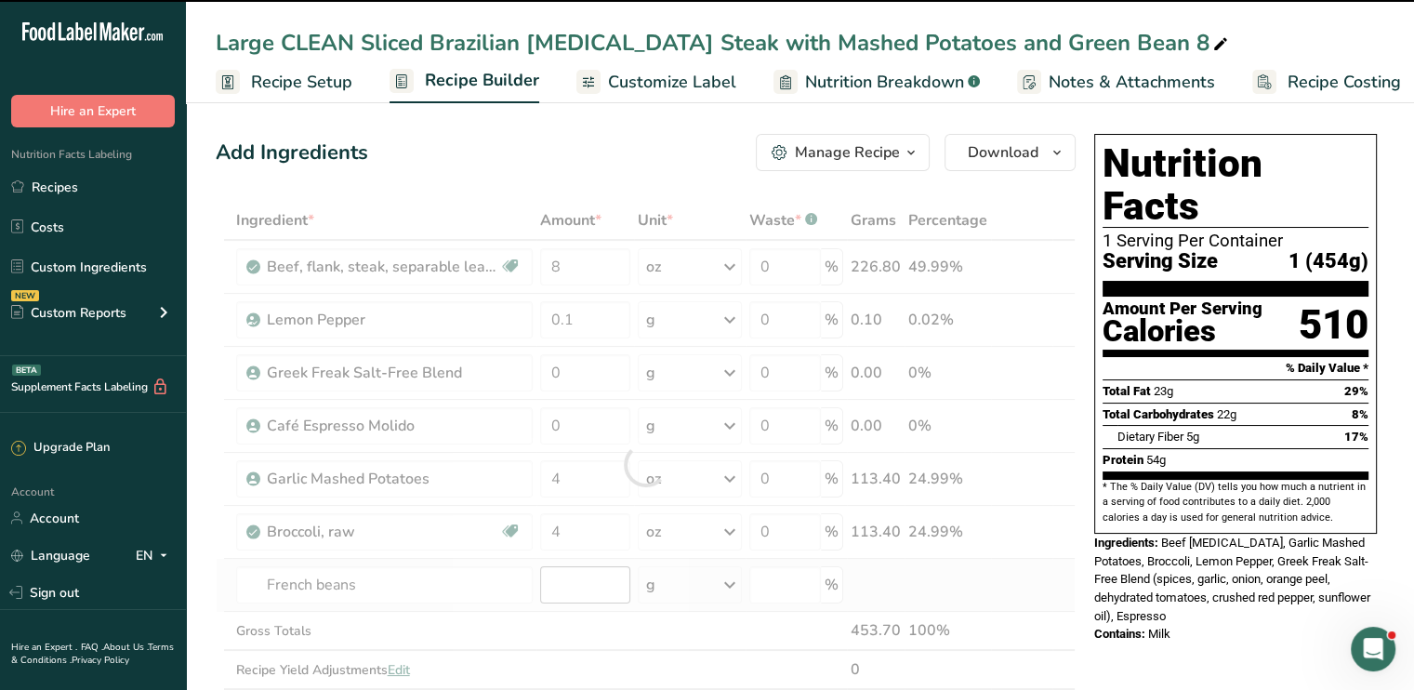
type input "0"
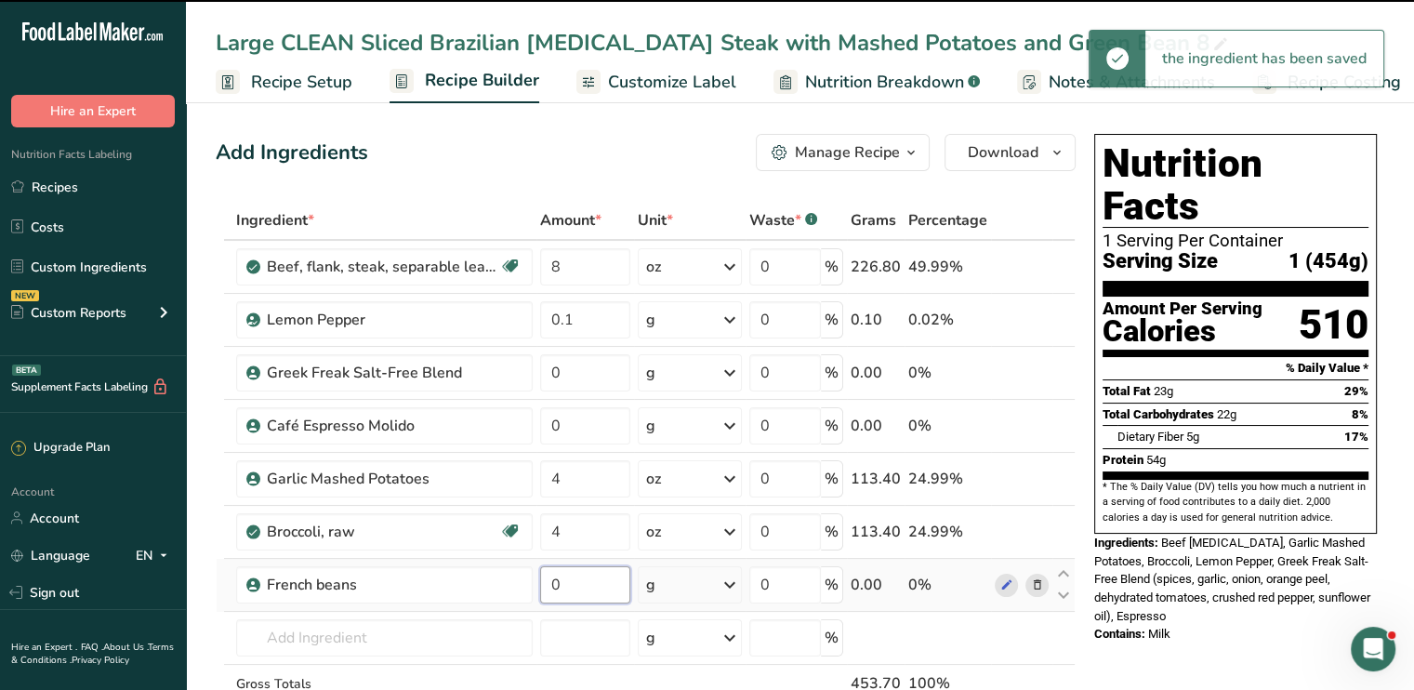
click at [580, 581] on input "0" at bounding box center [585, 584] width 90 height 37
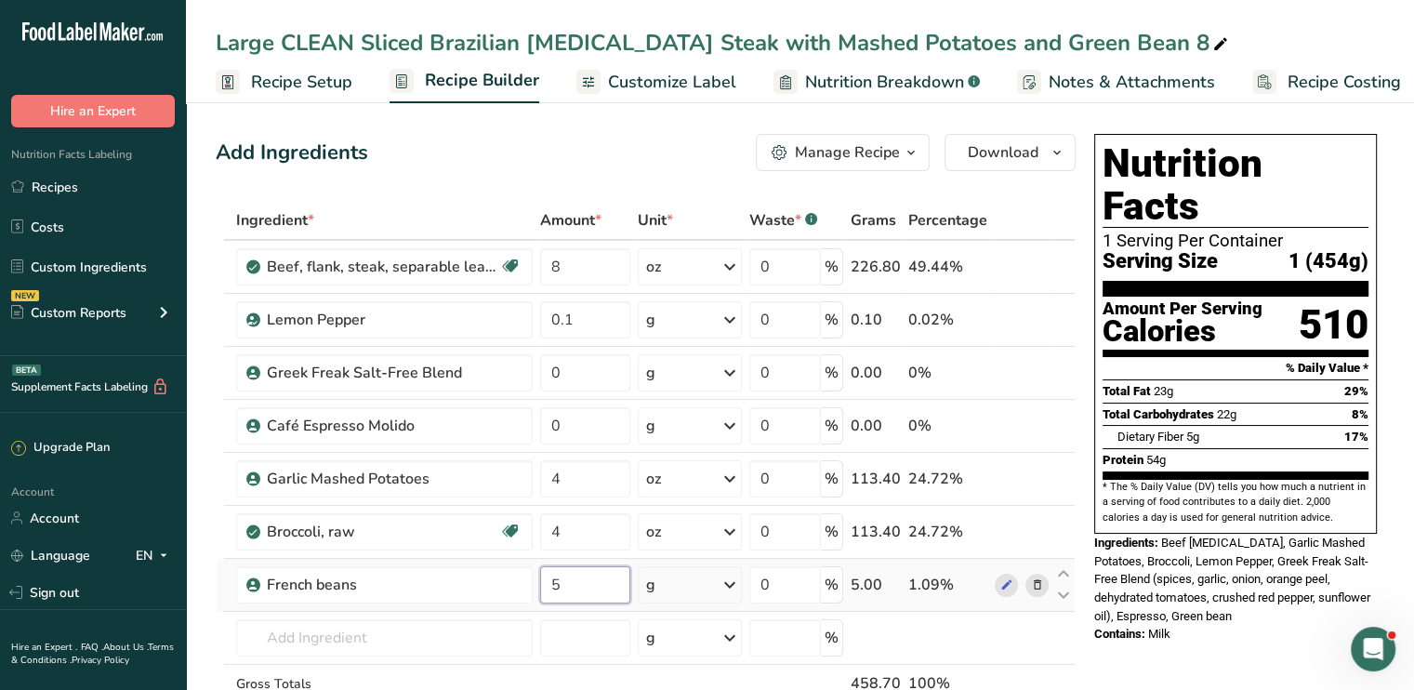
type input "5"
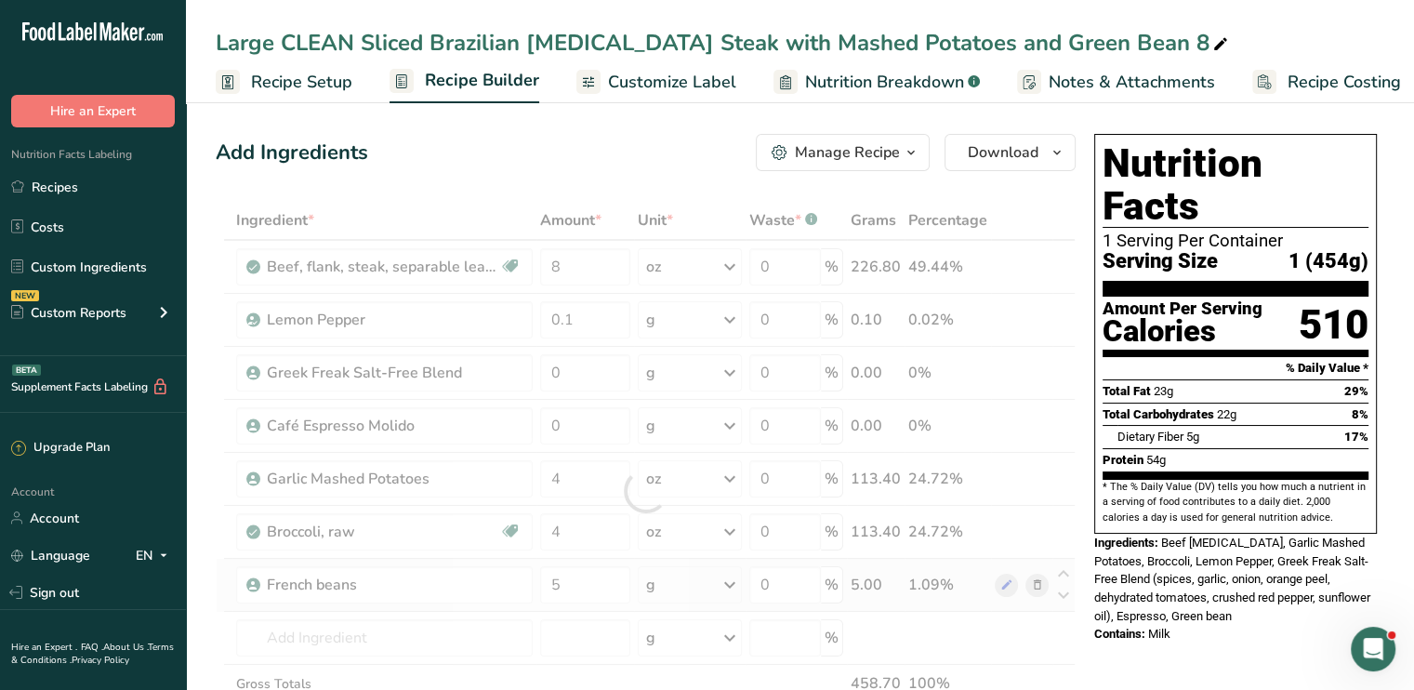
click at [728, 579] on div "Ingredient * Amount * Unit * Waste * .a-a{fill:#347362;}.b-a{fill:#fff;} Grams …" at bounding box center [646, 491] width 860 height 580
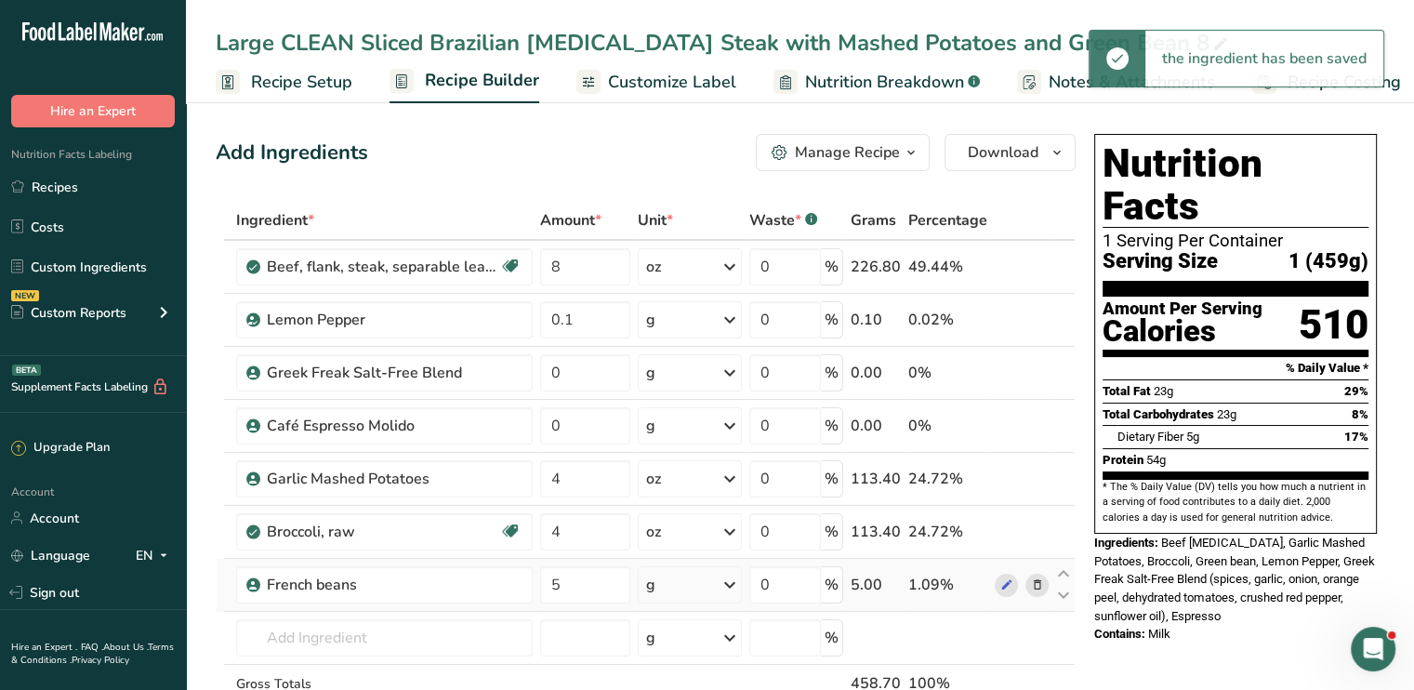
click at [728, 579] on icon at bounding box center [729, 584] width 22 height 33
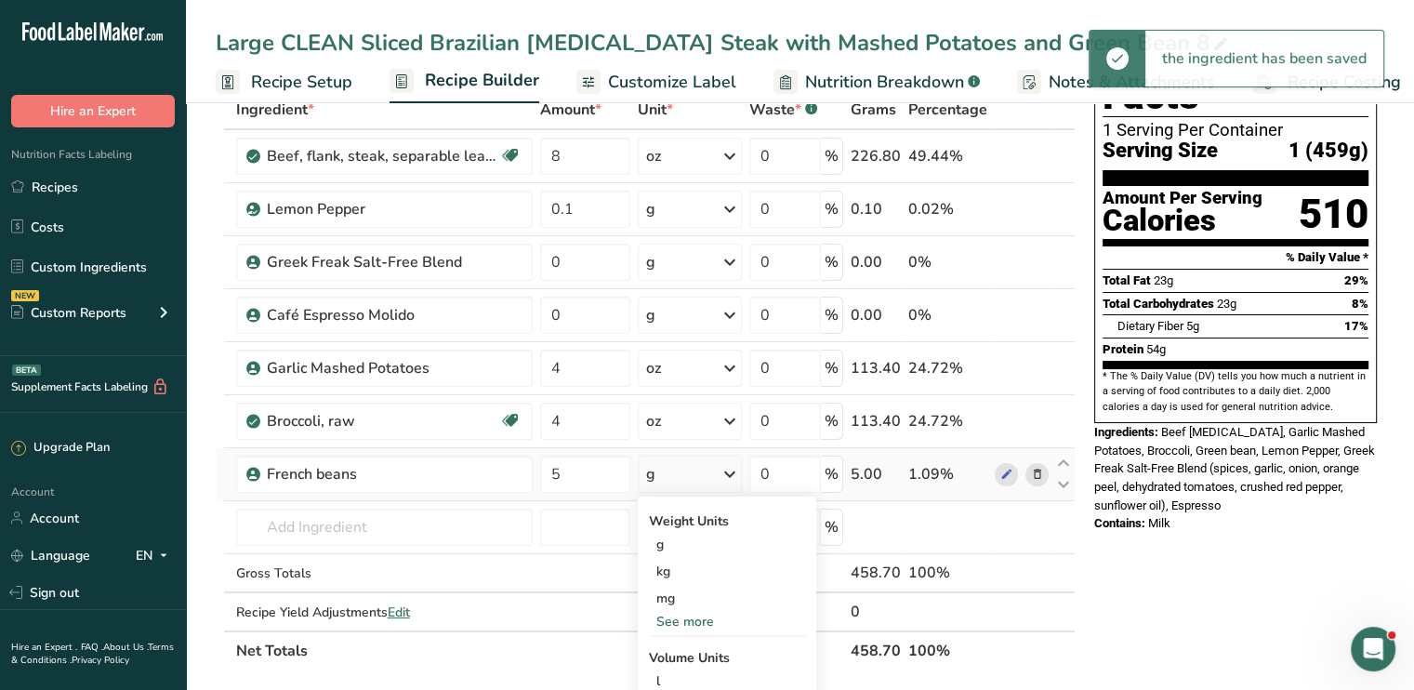
scroll to position [112, 0]
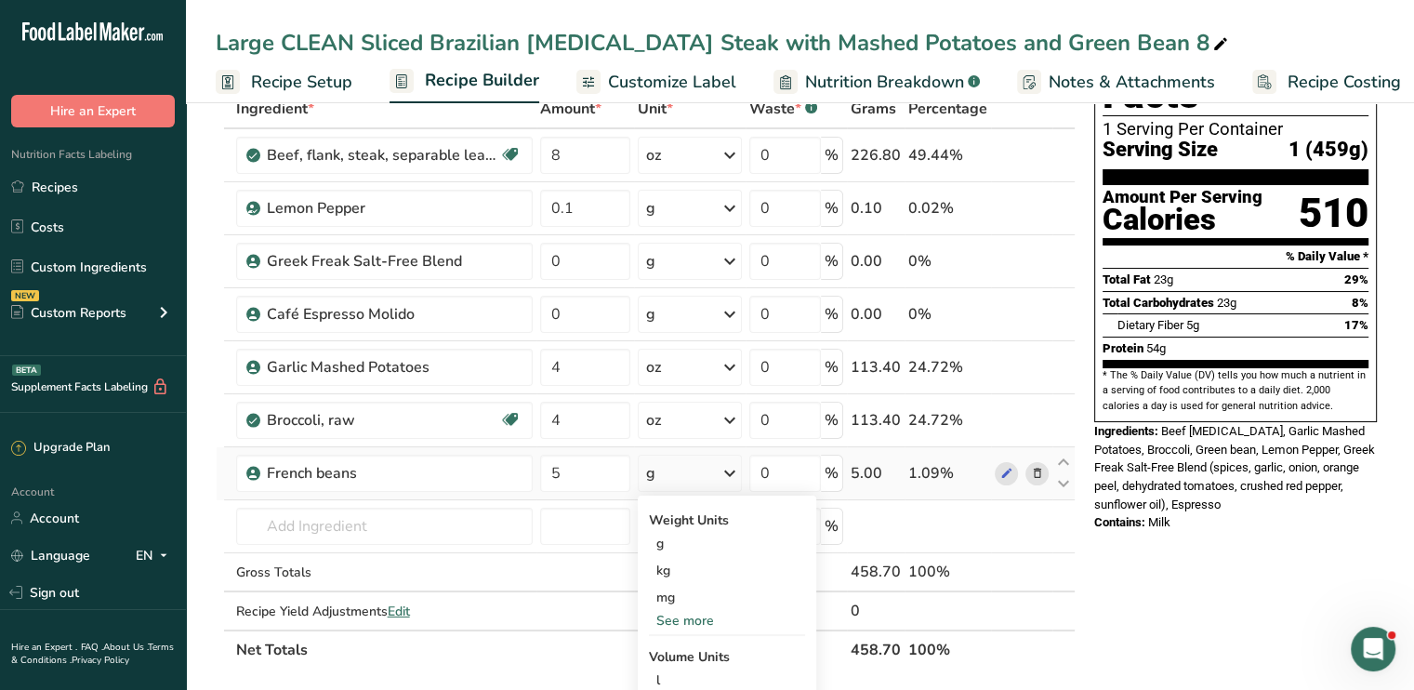
click at [714, 611] on div "See more" at bounding box center [727, 621] width 156 height 20
click at [685, 672] on div "oz" at bounding box center [727, 678] width 156 height 27
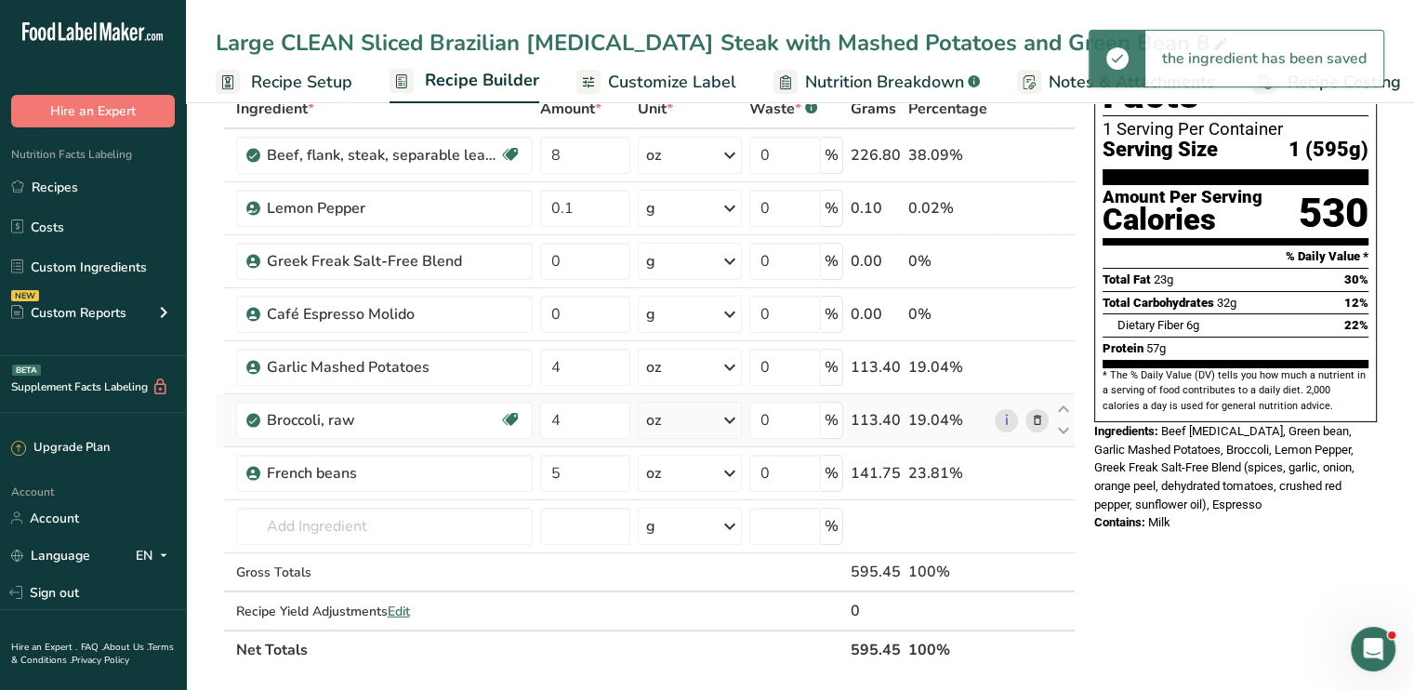
click at [1032, 416] on icon at bounding box center [1036, 421] width 13 height 20
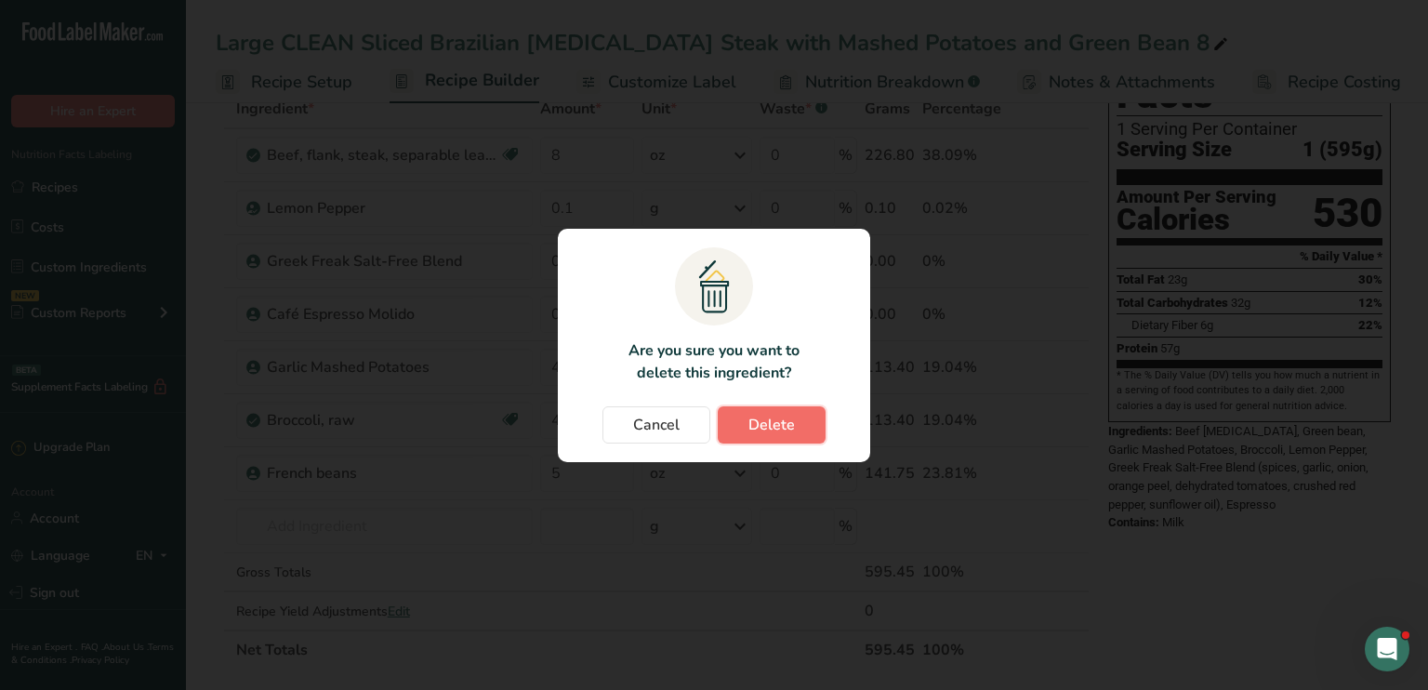
click at [776, 414] on span "Delete" at bounding box center [771, 425] width 46 height 22
type input "5"
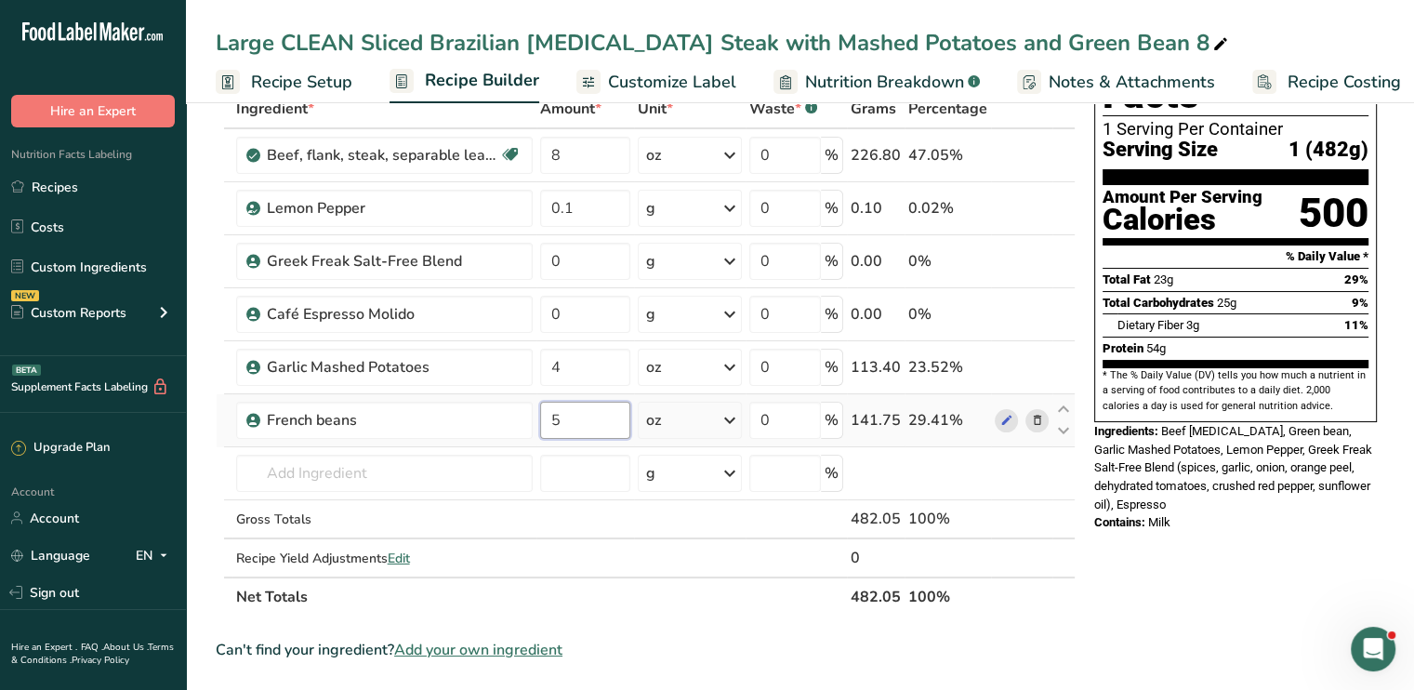
click at [564, 416] on input "5" at bounding box center [585, 420] width 90 height 37
type input "6"
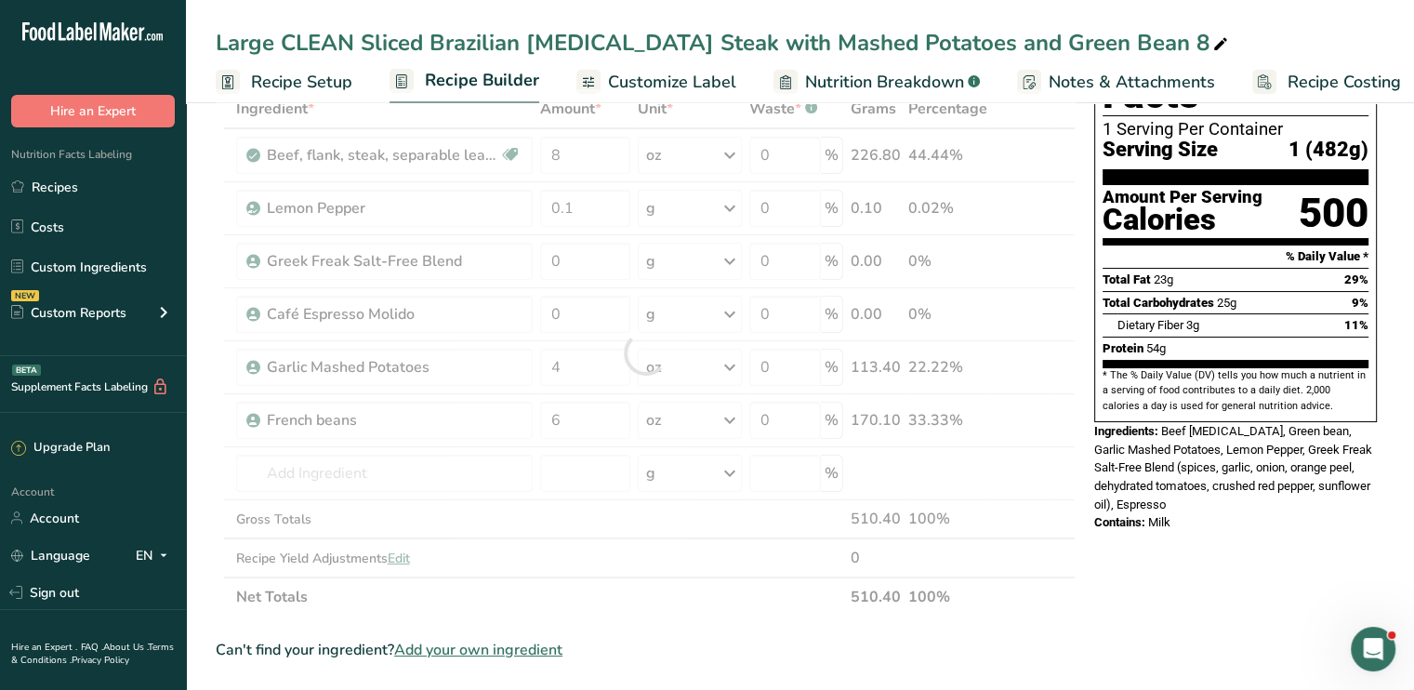
click at [1126, 548] on div "Nutrition Facts 1 Serving Per Container Serving Size 1 (482g) Amount Per Servin…" at bounding box center [1235, 674] width 297 height 1318
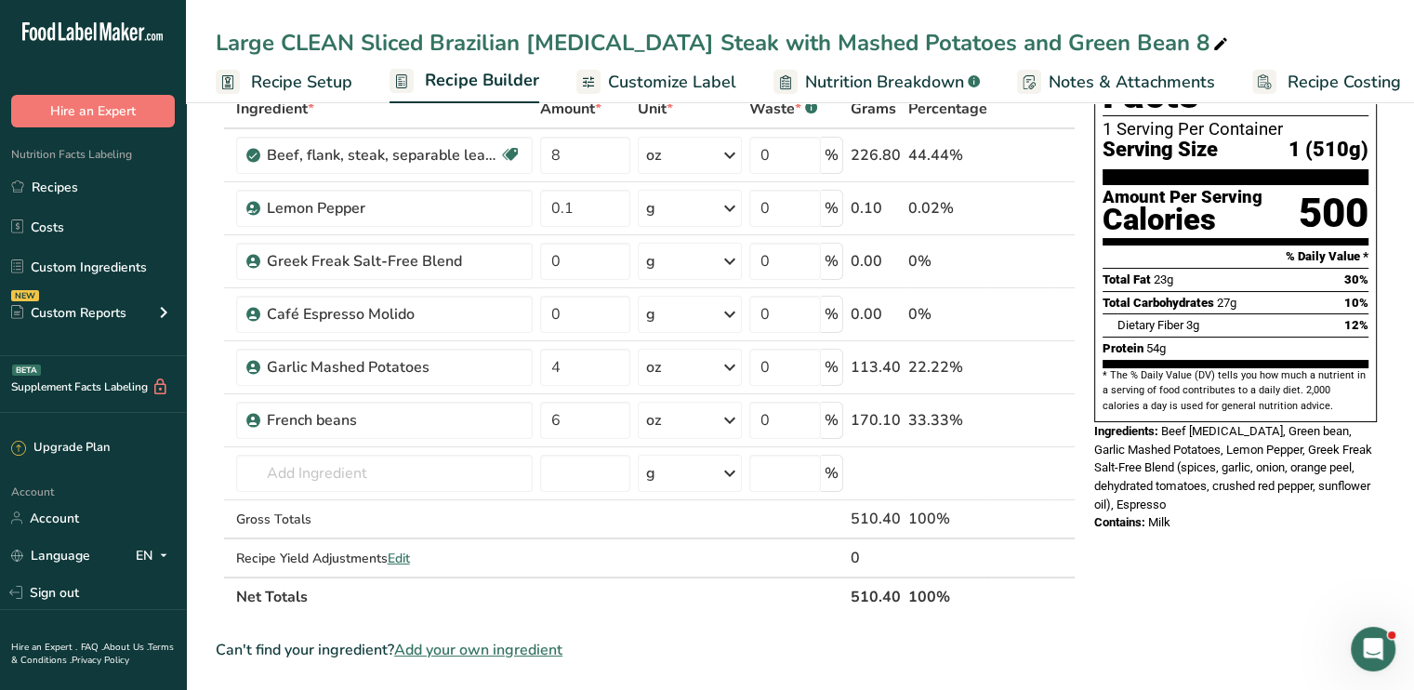
click at [677, 81] on span "Customize Label" at bounding box center [672, 82] width 128 height 25
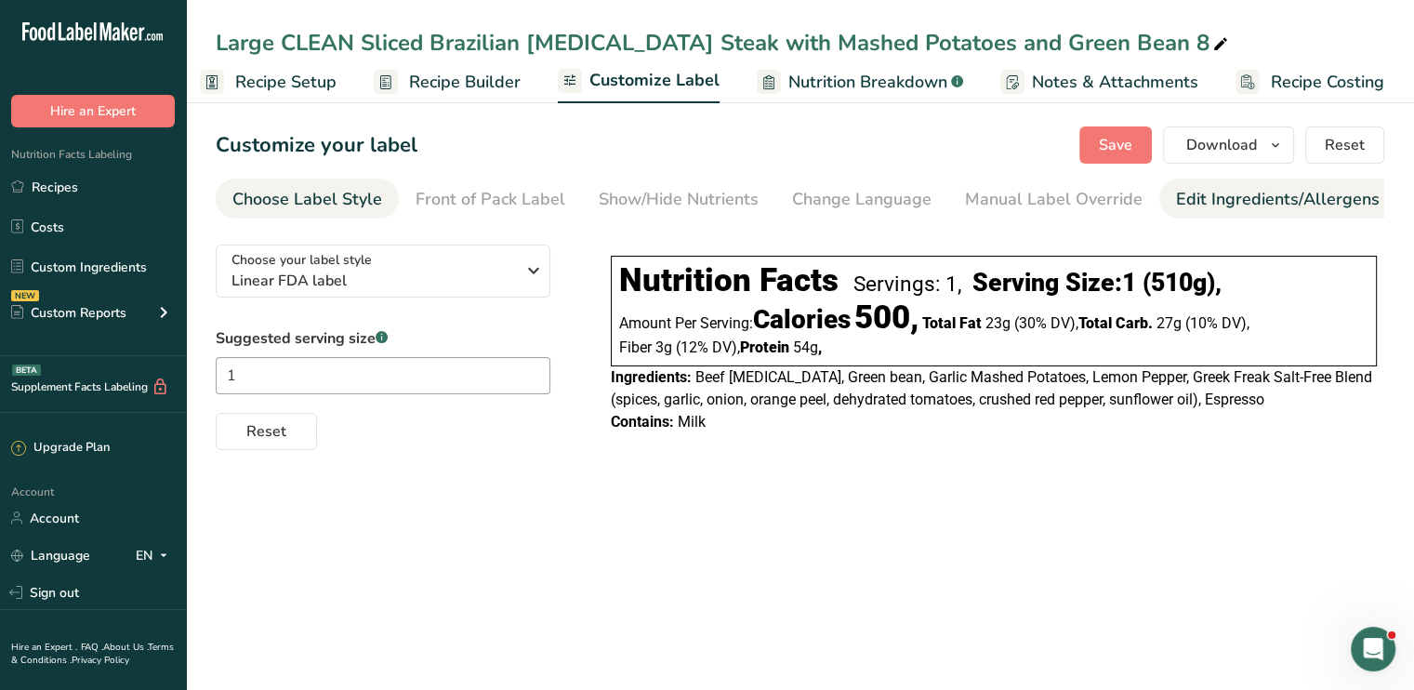
click at [1236, 208] on div "Edit Ingredients/Allergens List" at bounding box center [1294, 199] width 236 height 25
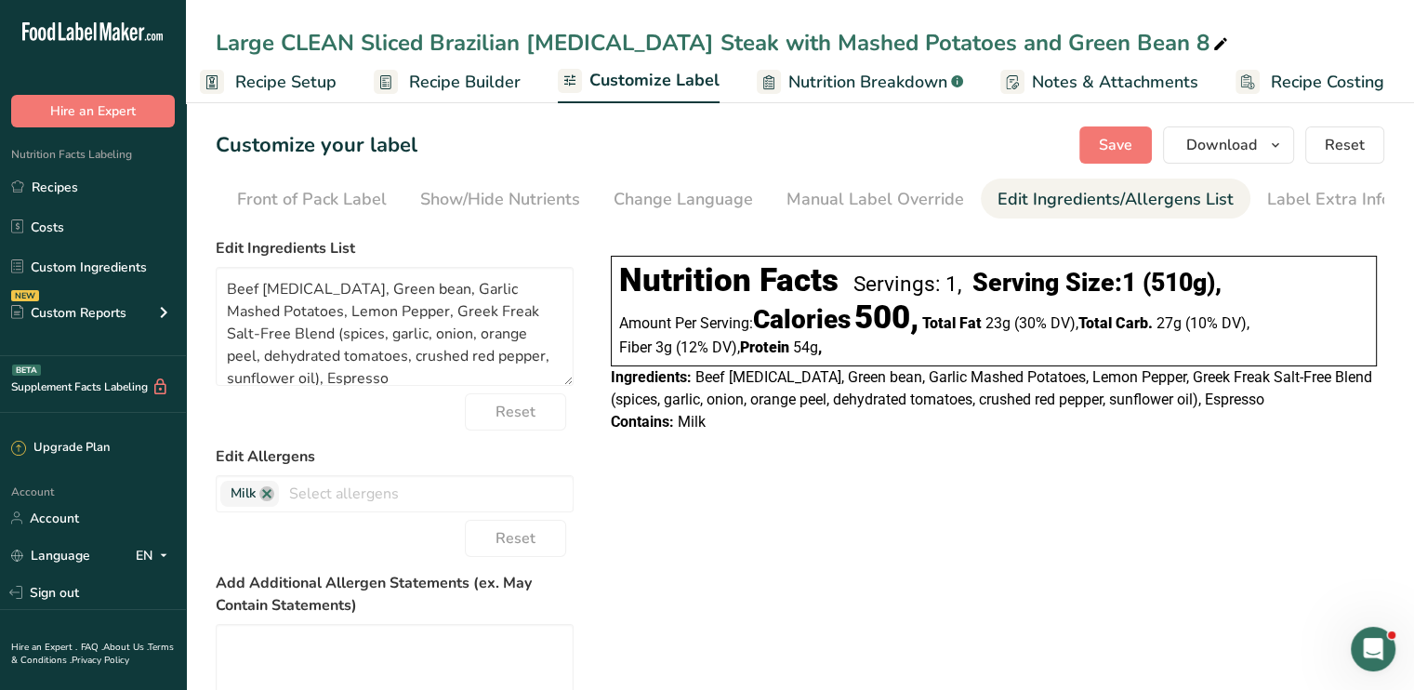
scroll to position [0, 182]
click at [271, 497] on link at bounding box center [266, 493] width 15 height 15
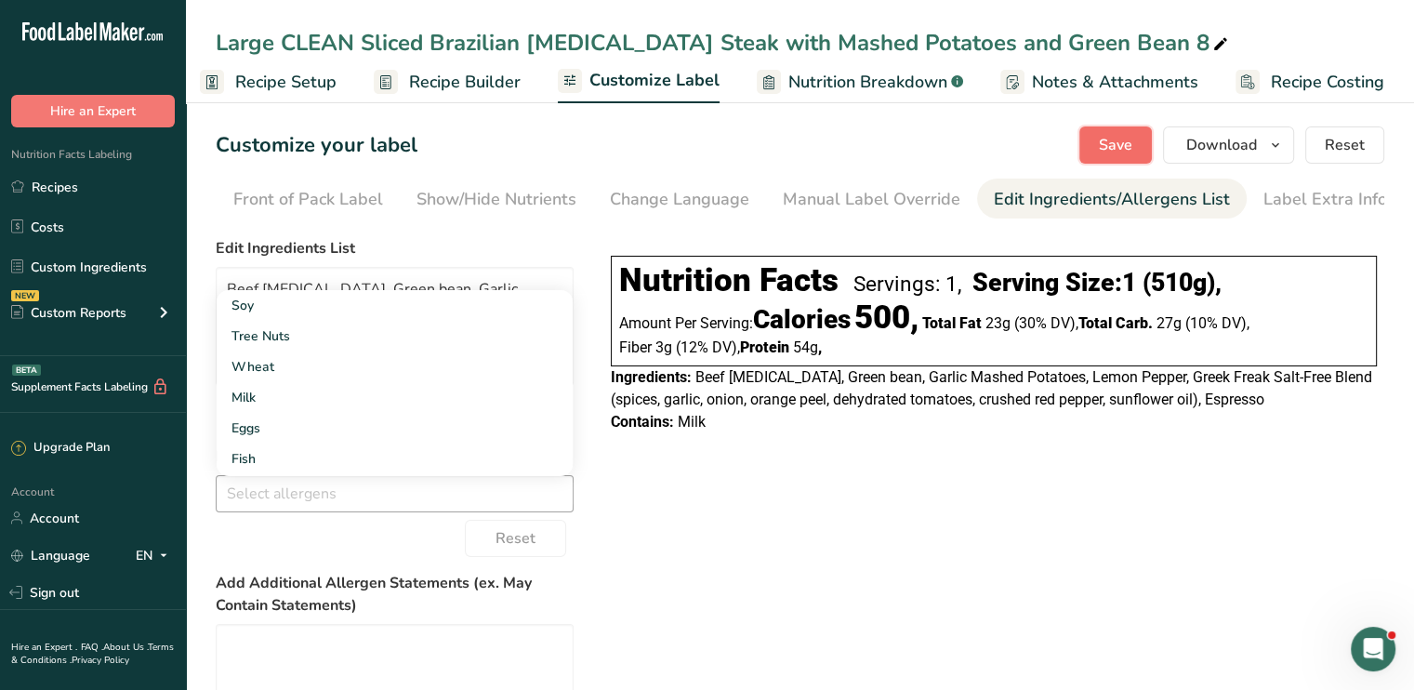
click at [1126, 149] on span "Save" at bounding box center [1115, 145] width 33 height 22
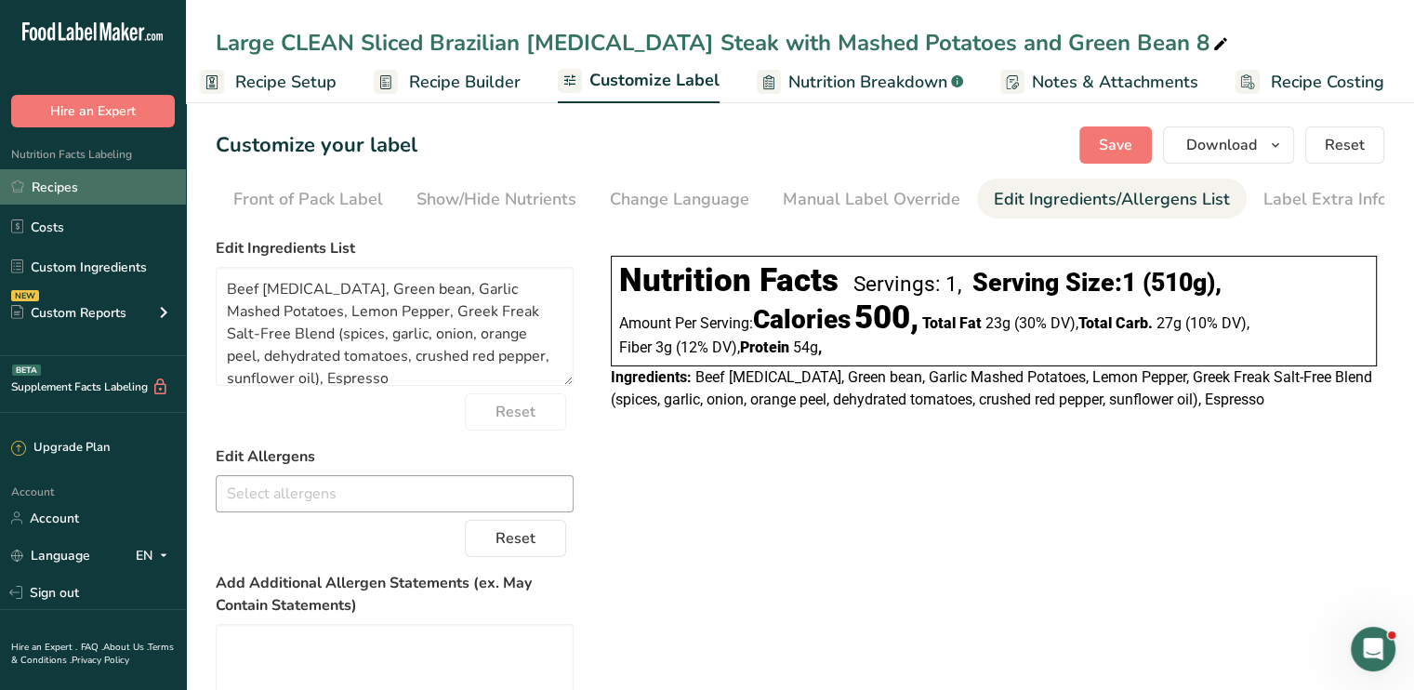
click at [97, 199] on link "Recipes" at bounding box center [93, 186] width 186 height 35
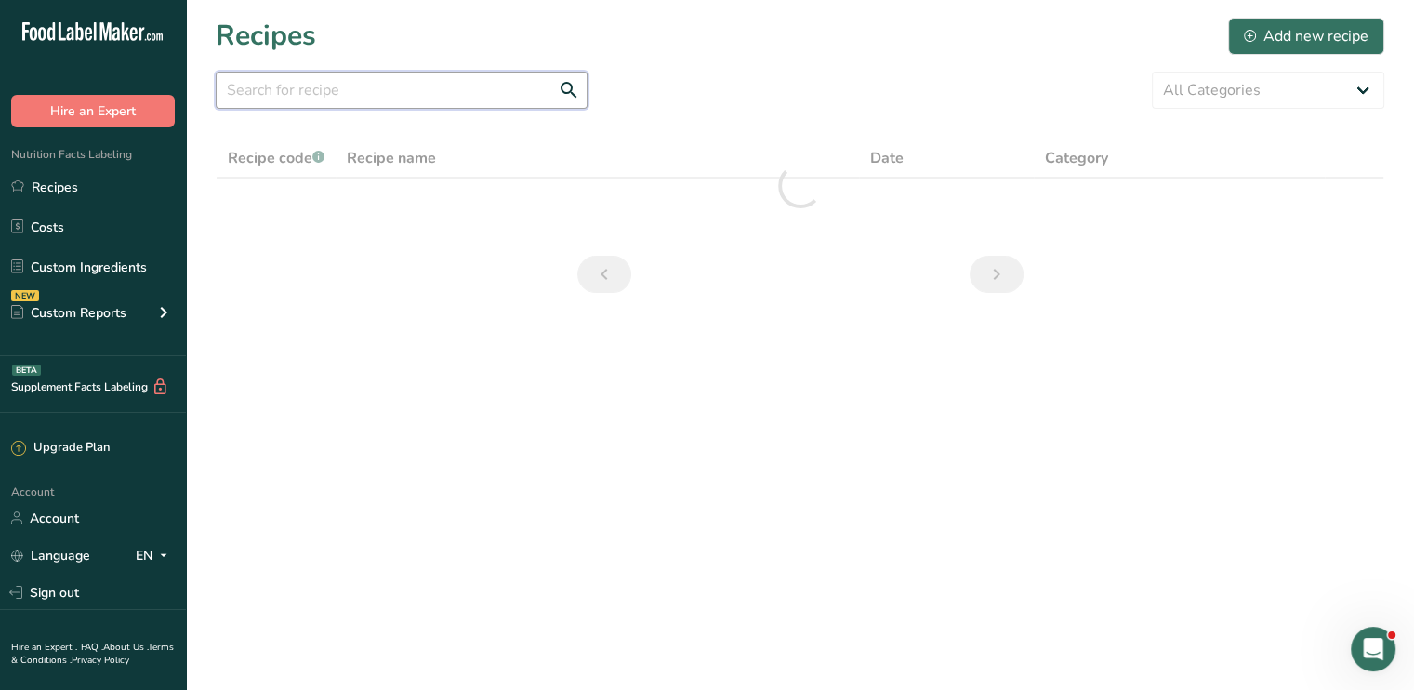
click at [480, 99] on input "text" at bounding box center [402, 90] width 372 height 37
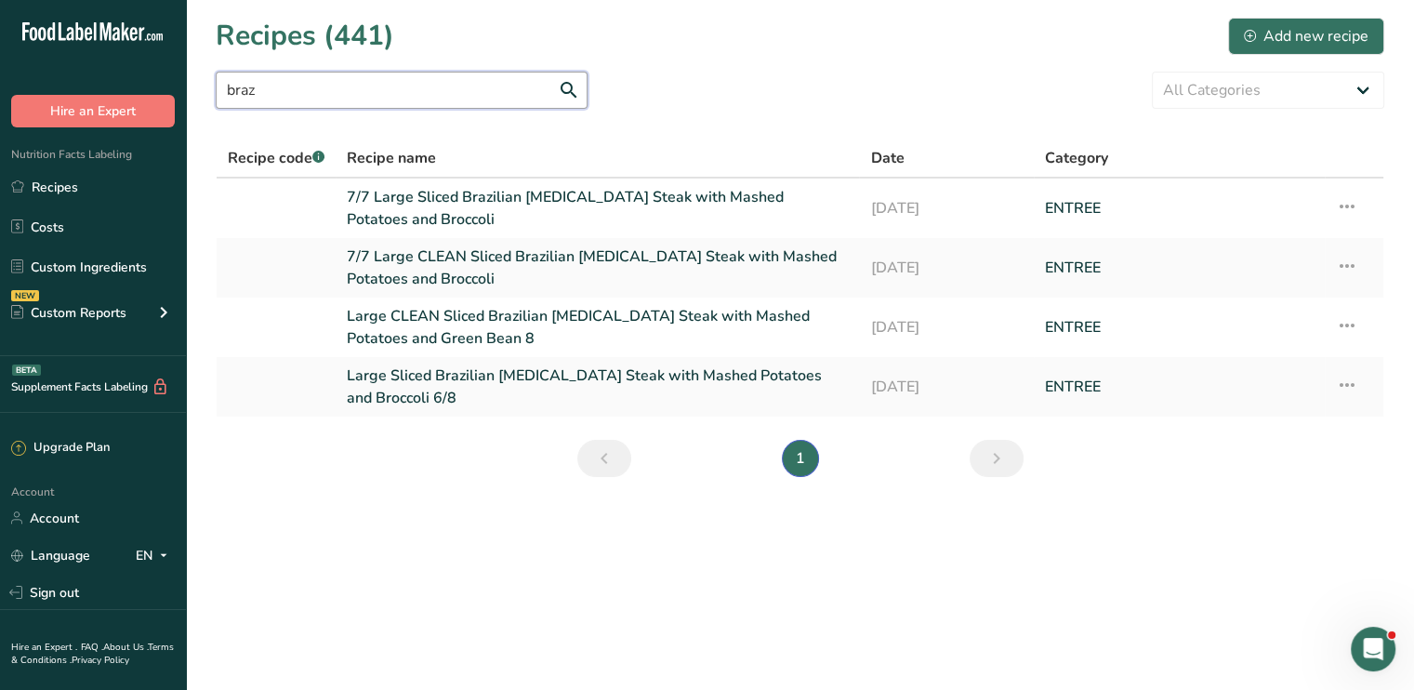
click at [398, 89] on input "braz" at bounding box center [402, 90] width 372 height 37
type input "b"
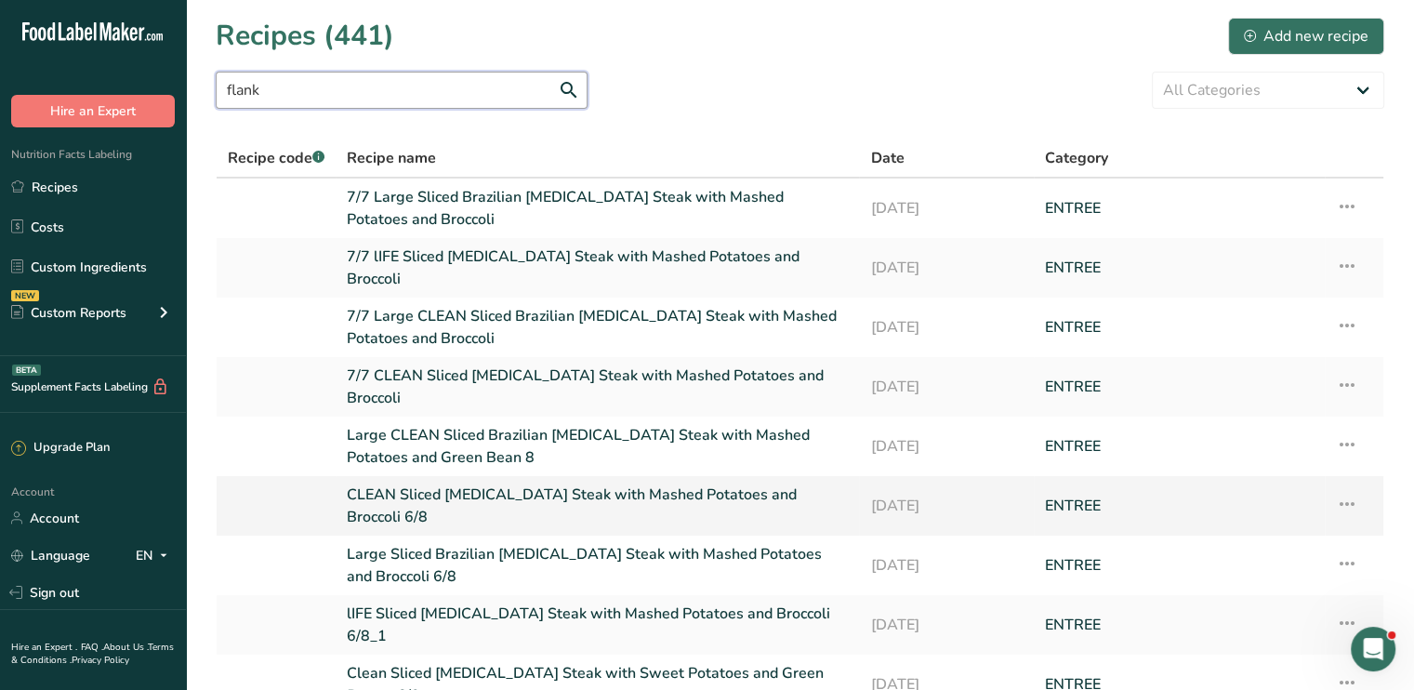
type input "flank"
click at [1346, 490] on icon at bounding box center [1347, 503] width 22 height 33
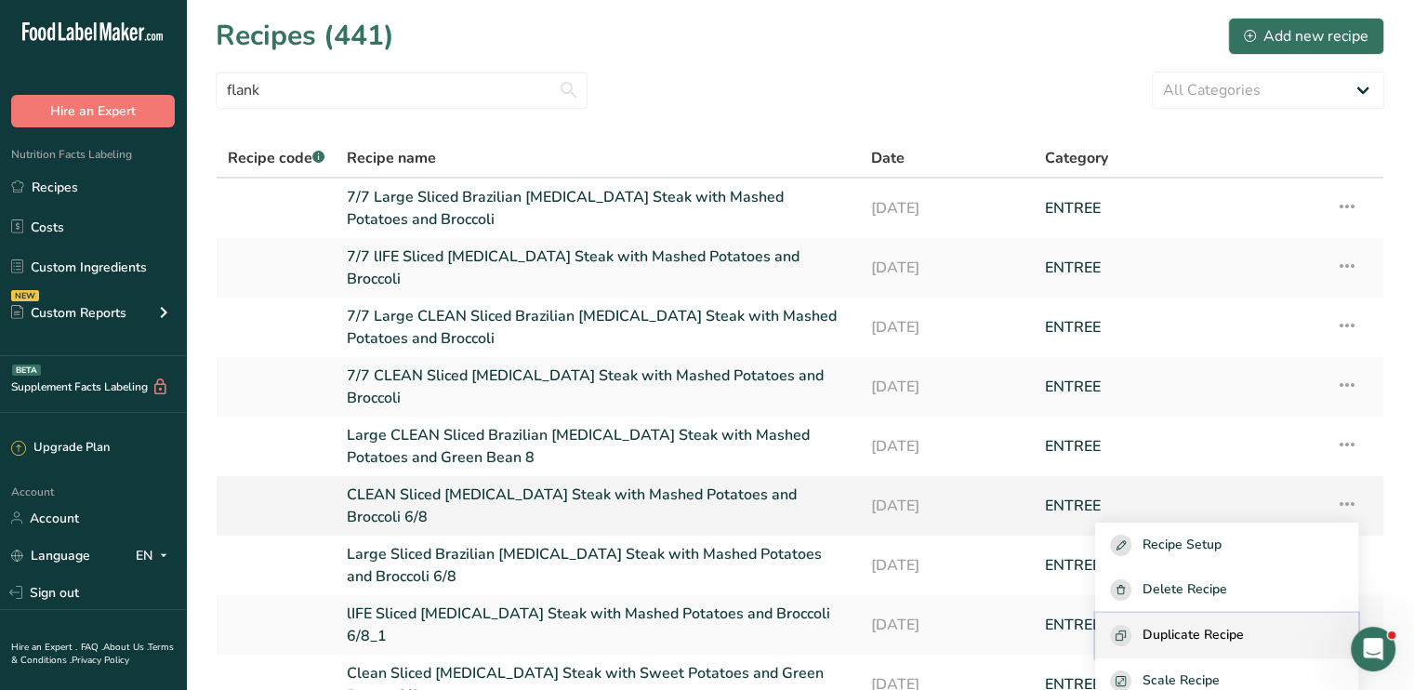
click at [1244, 626] on span "Duplicate Recipe" at bounding box center [1192, 635] width 101 height 21
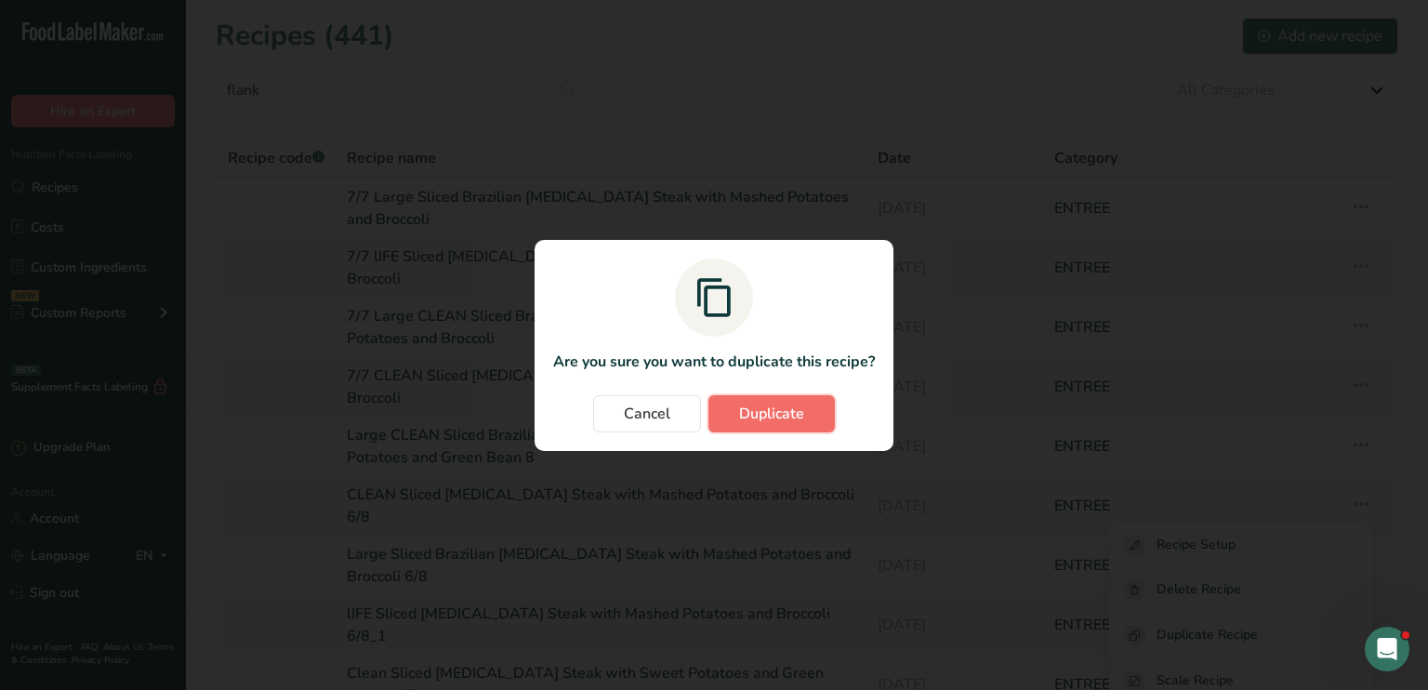
click at [792, 415] on span "Duplicate" at bounding box center [771, 413] width 65 height 22
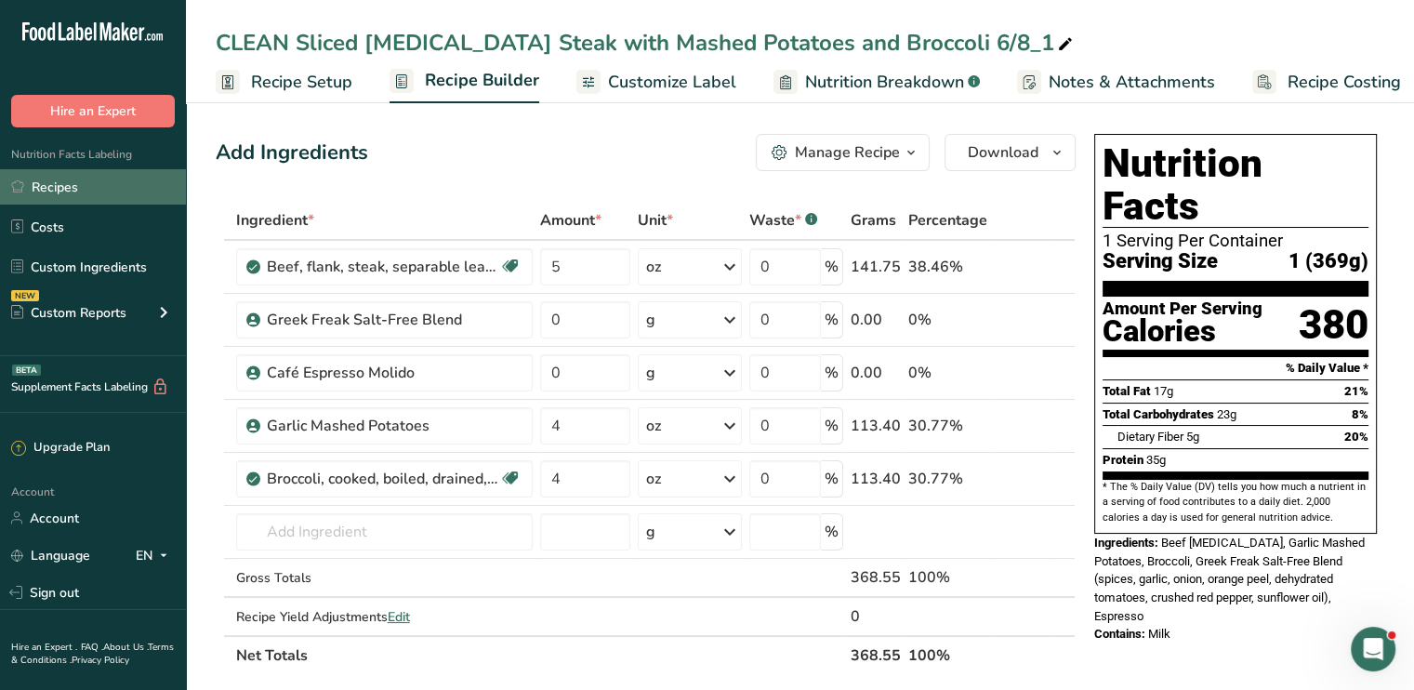
click at [136, 181] on link "Recipes" at bounding box center [93, 186] width 186 height 35
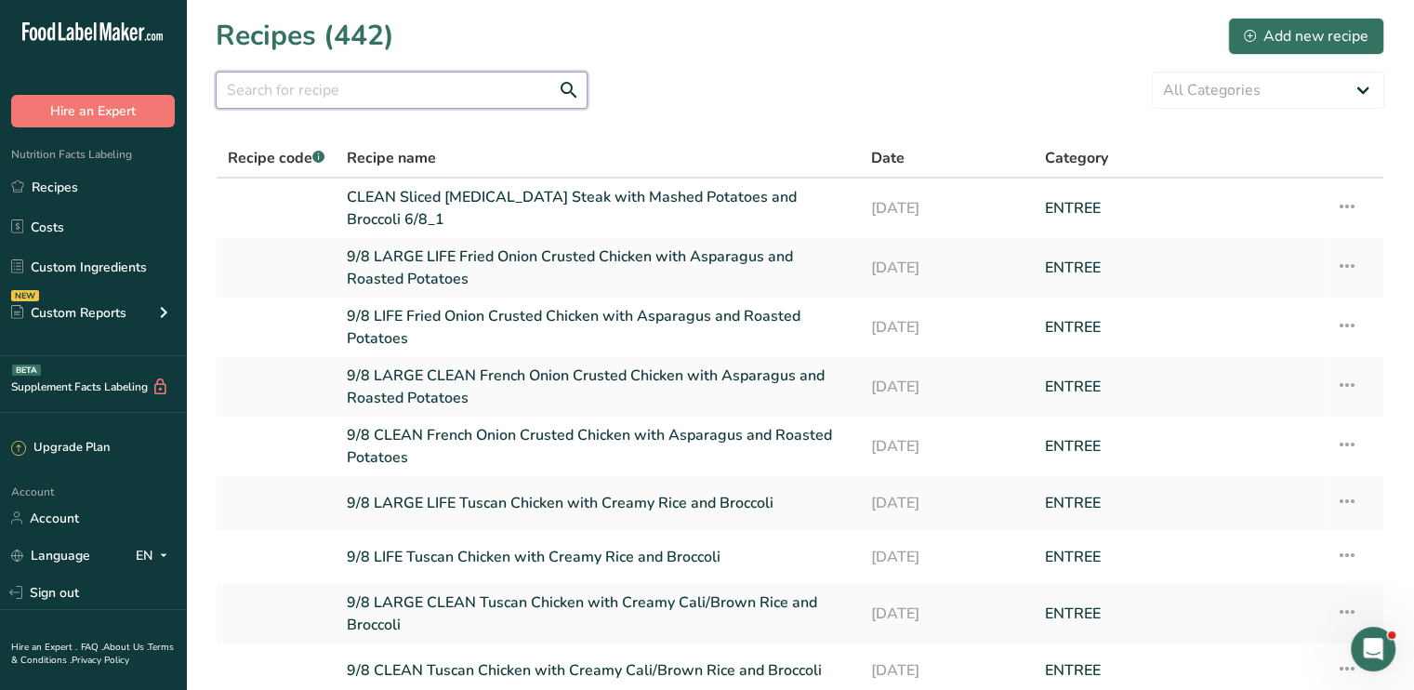
click at [462, 101] on input "text" at bounding box center [402, 90] width 372 height 37
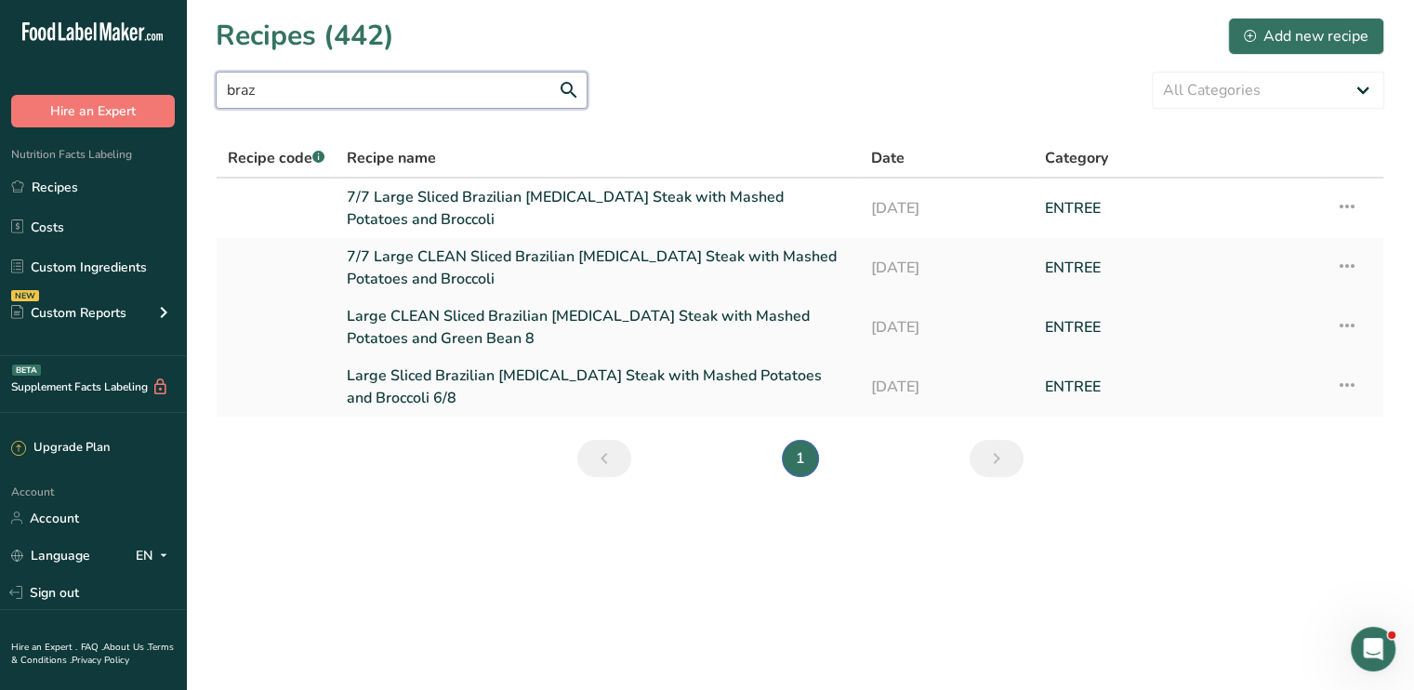
type input "braz"
click at [1350, 323] on icon at bounding box center [1347, 325] width 22 height 33
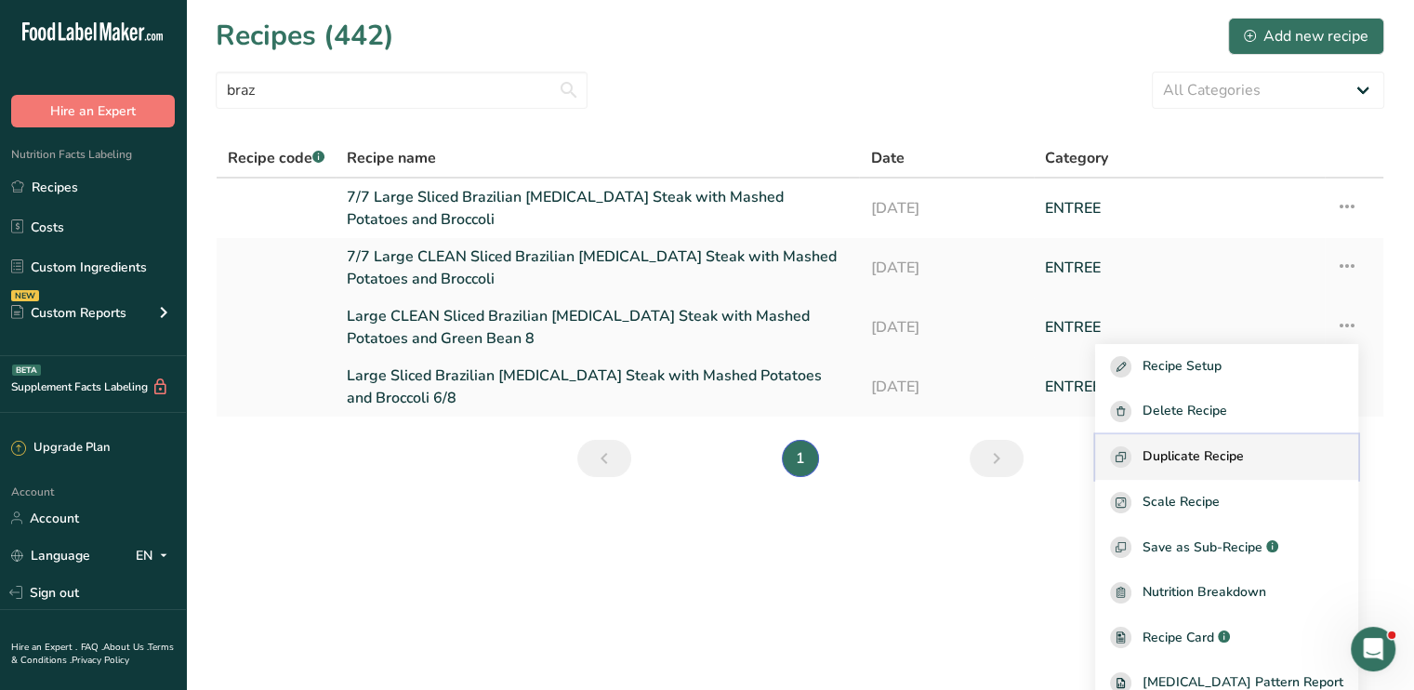
click at [1215, 456] on span "Duplicate Recipe" at bounding box center [1192, 456] width 101 height 21
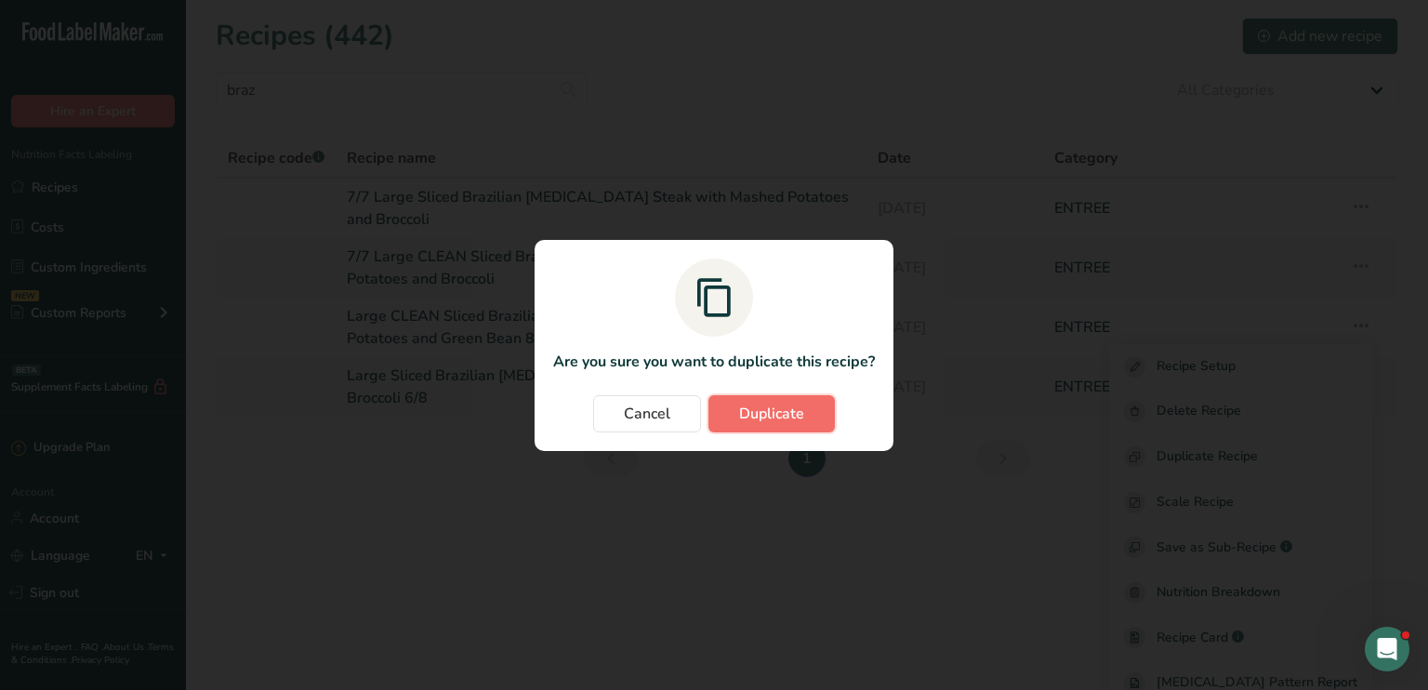
click at [784, 408] on span "Duplicate" at bounding box center [771, 413] width 65 height 22
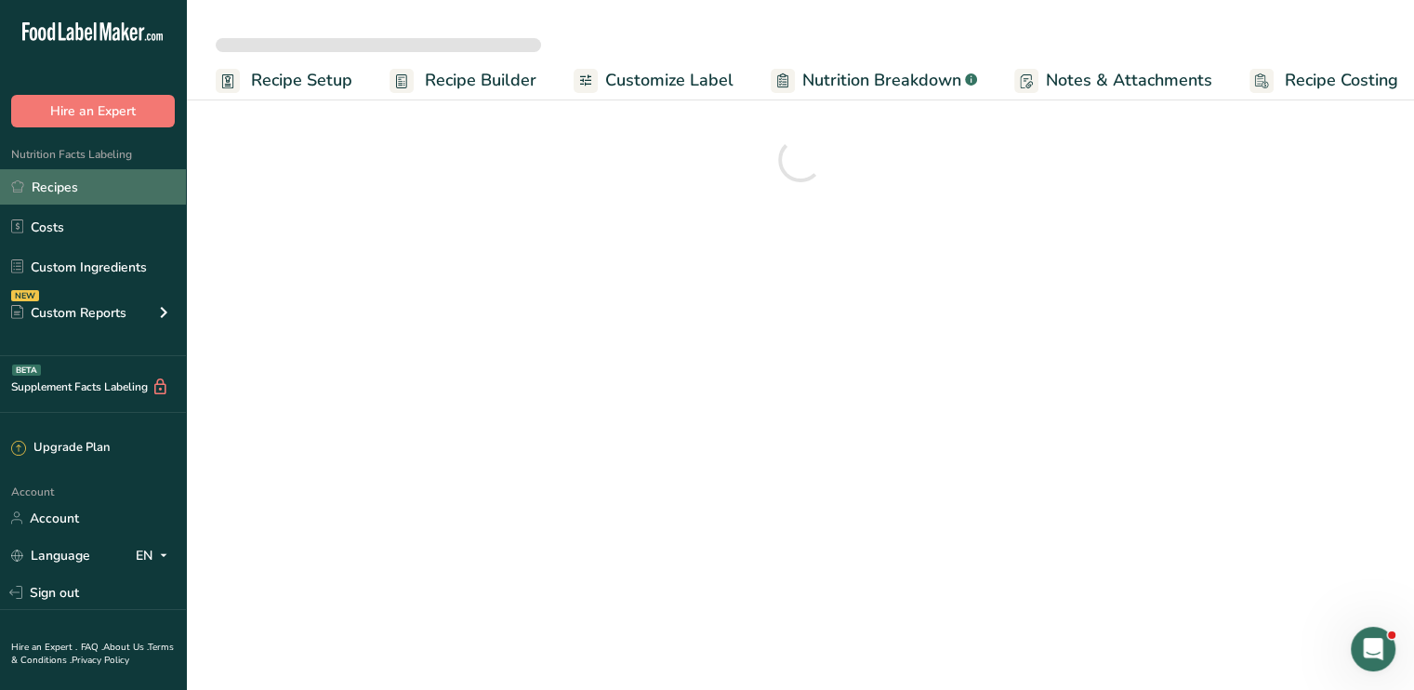
click at [106, 191] on link "Recipes" at bounding box center [93, 186] width 186 height 35
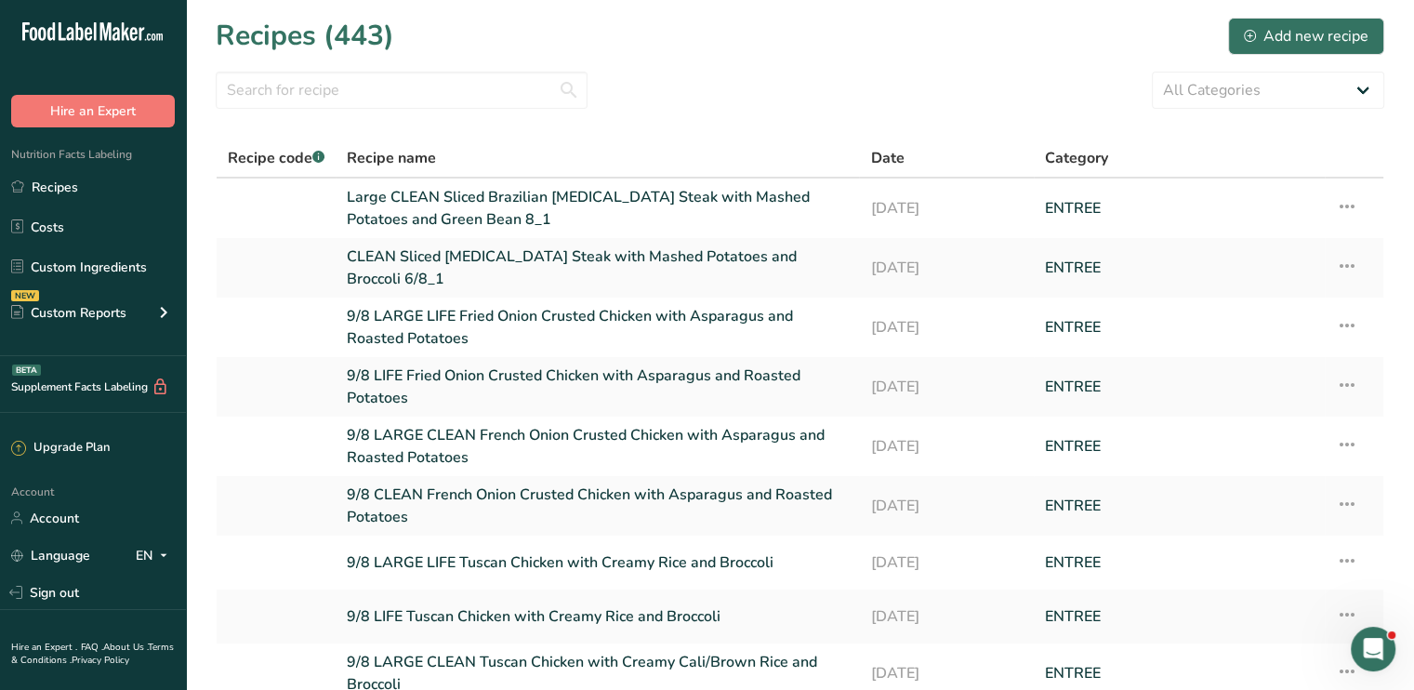
click at [530, 262] on link "CLEAN Sliced Flank Steak with Mashed Potatoes and Broccoli 6/8_1" at bounding box center [597, 267] width 501 height 45
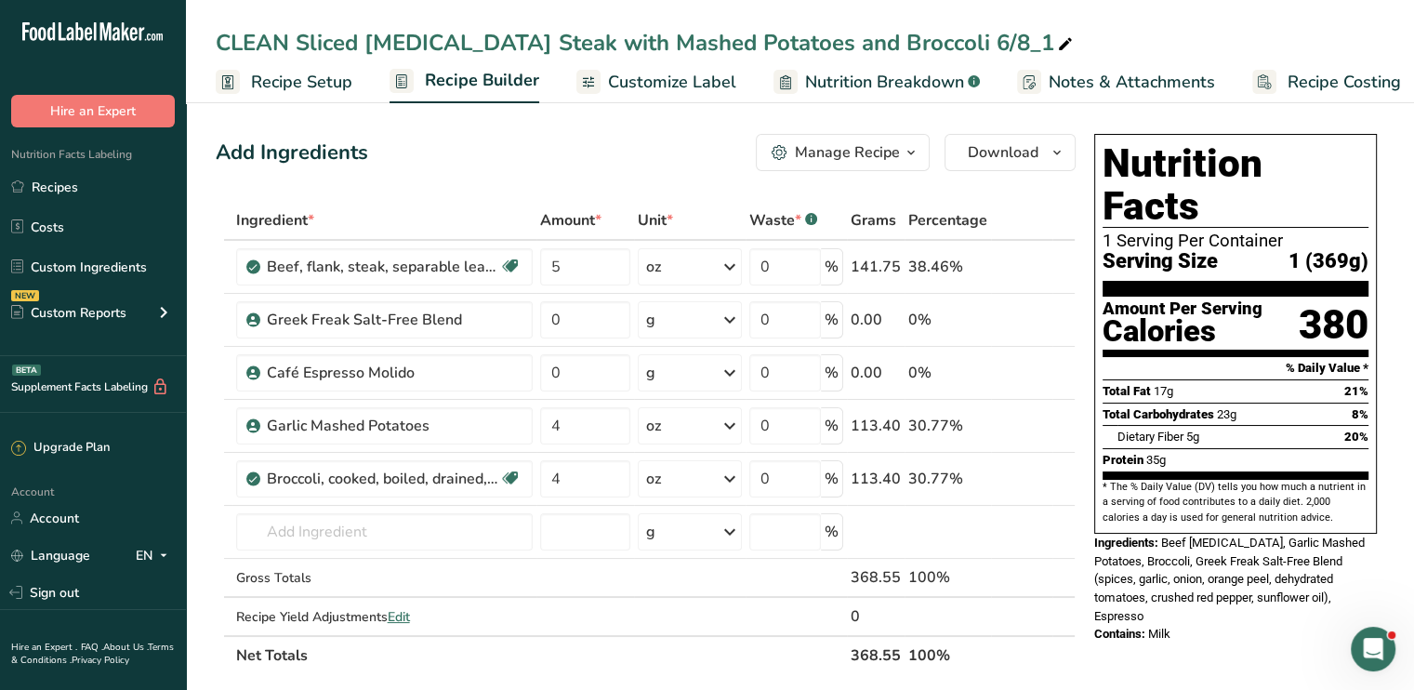
click at [1057, 44] on icon at bounding box center [1065, 45] width 17 height 26
drag, startPoint x: 931, startPoint y: 44, endPoint x: 772, endPoint y: 53, distance: 159.2
click at [772, 53] on input "CLEAN Sliced Flank Steak with Mashed Potatoes and Broccoli 6/8_1" at bounding box center [800, 42] width 1168 height 33
click at [219, 33] on input "CLEAN Sliced Flank Steak with Mashed Potatoes and Grean Bean" at bounding box center [800, 42] width 1168 height 33
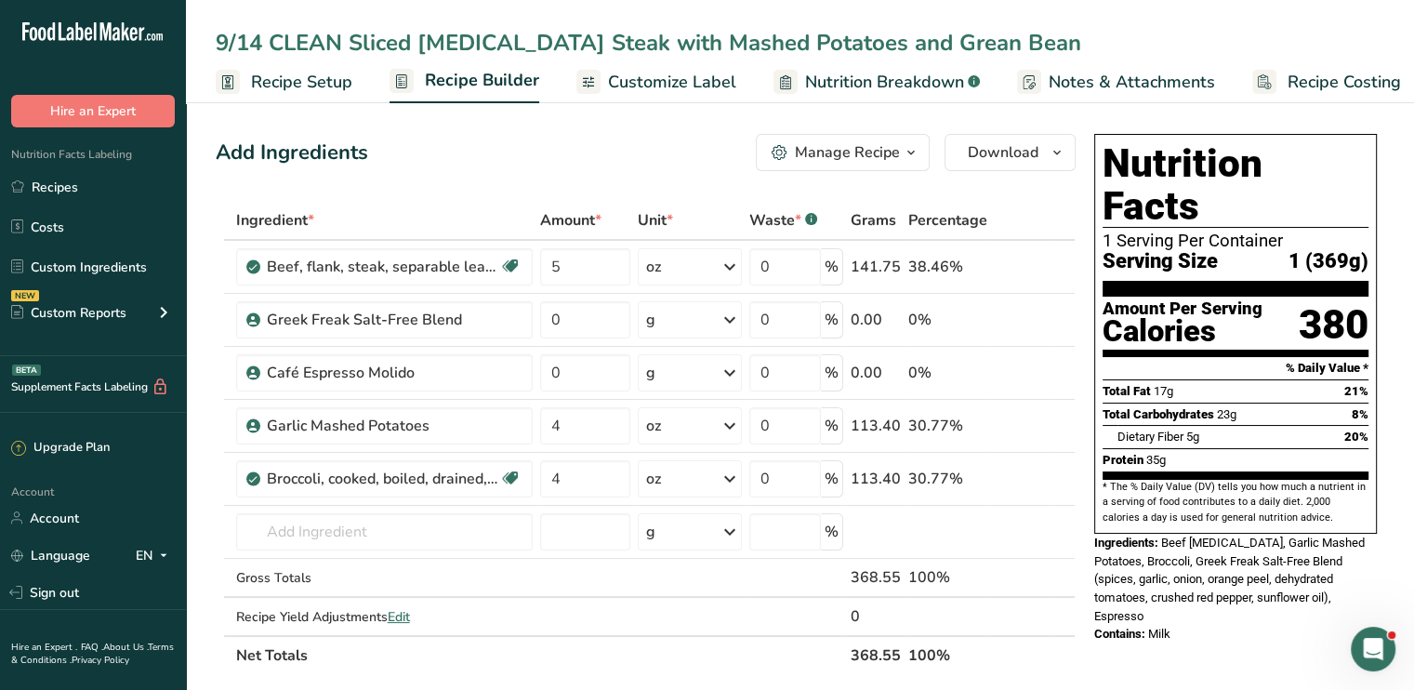
click at [870, 32] on input "9/14 CLEAN Sliced Flank Steak with Mashed Potatoes and Grean Bean" at bounding box center [800, 42] width 1168 height 33
click at [875, 40] on input "9/14 CLEAN Sliced Flank Steak with Mashed Potatoes and Grean Bean" at bounding box center [800, 42] width 1168 height 33
click at [937, 59] on input "9/14 CLEAN Sliced Flank Steak with Mashed Potatoes and Green Bean" at bounding box center [800, 42] width 1168 height 33
type input "9/14 CLEAN Sliced Flank Steak with Mashed Potatoes and Green Bean"
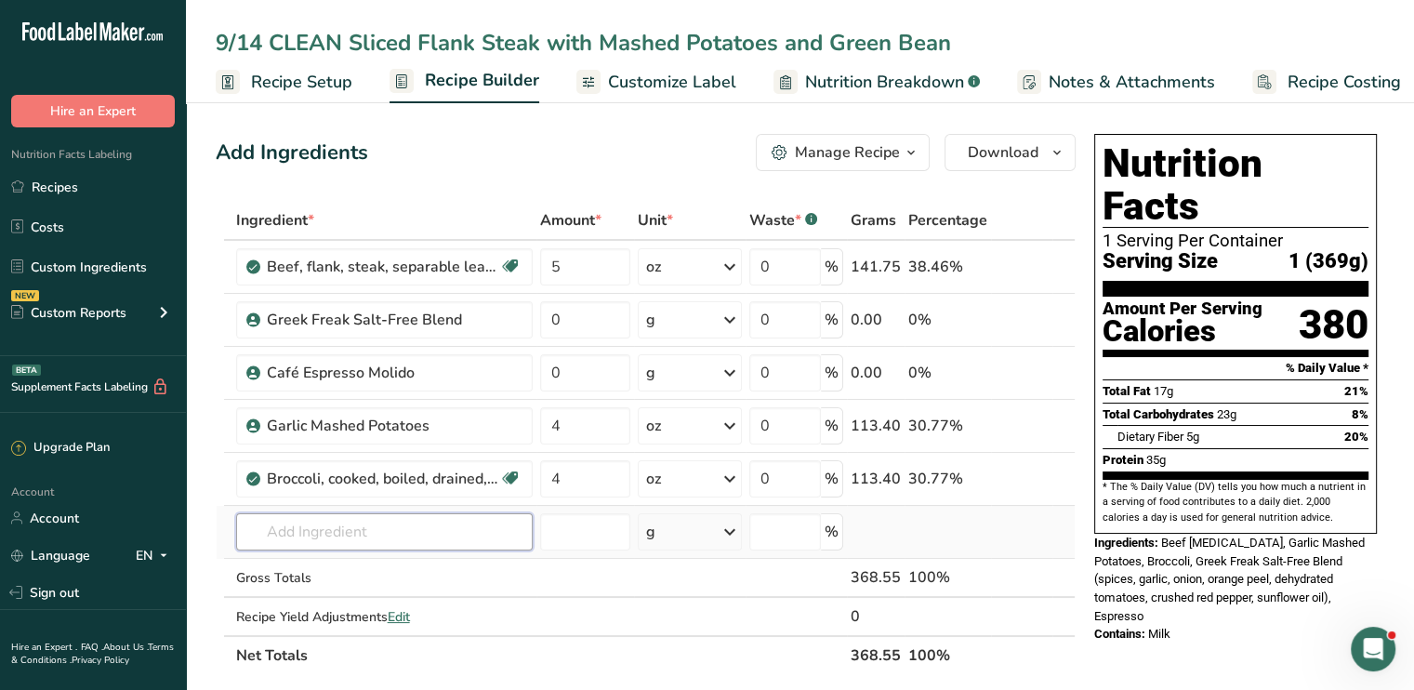
click at [374, 547] on input "text" at bounding box center [384, 531] width 296 height 37
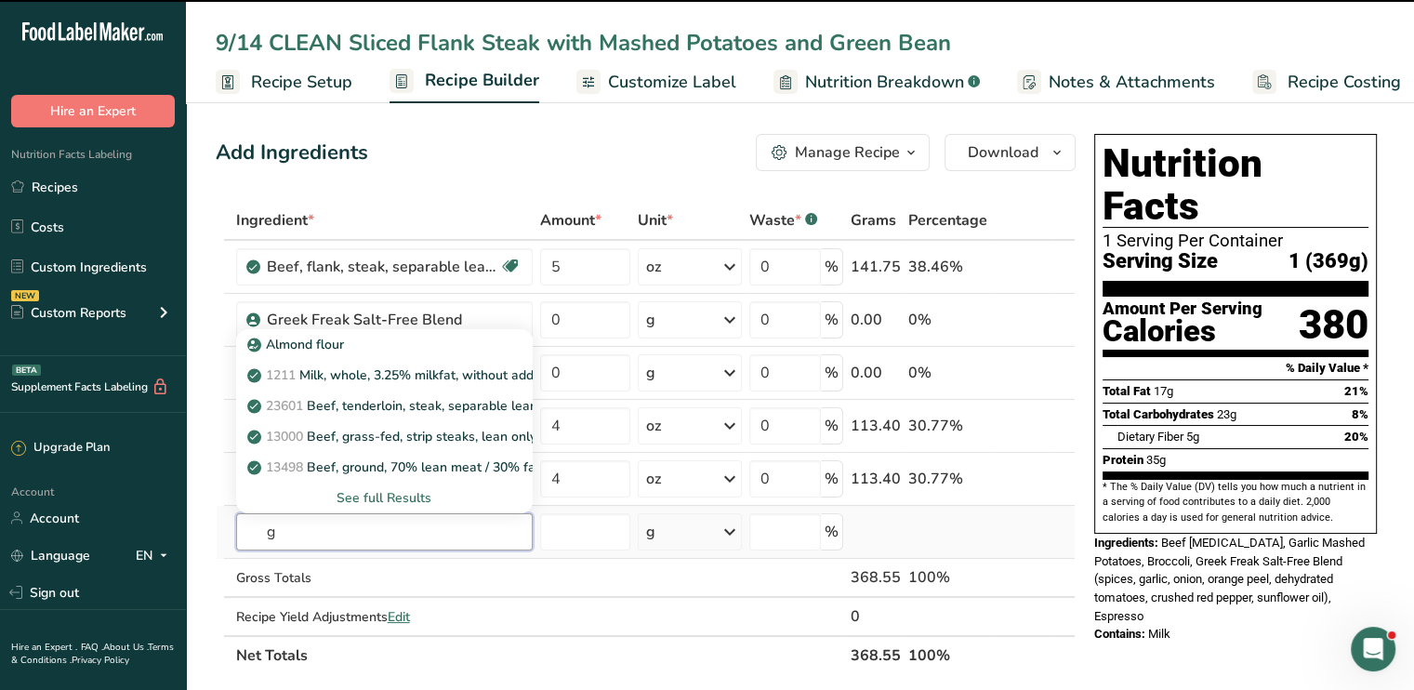
type input "gr"
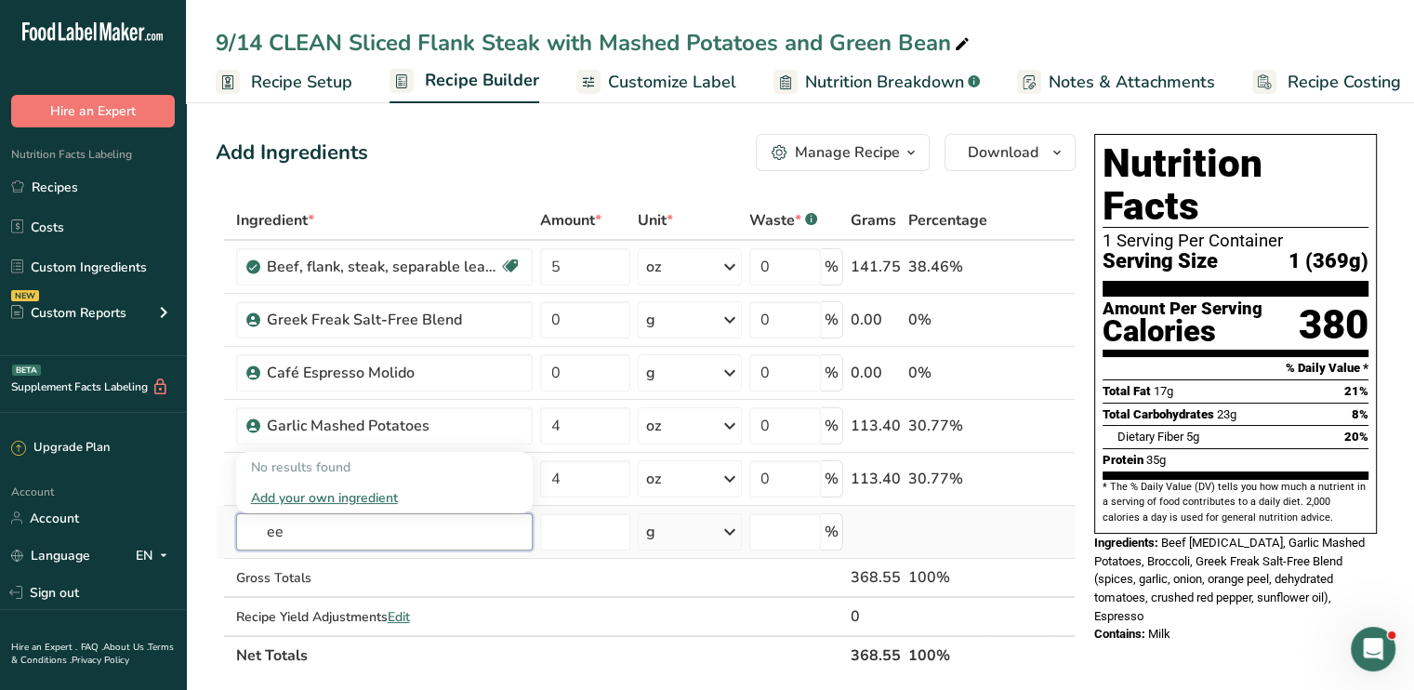
type input "e"
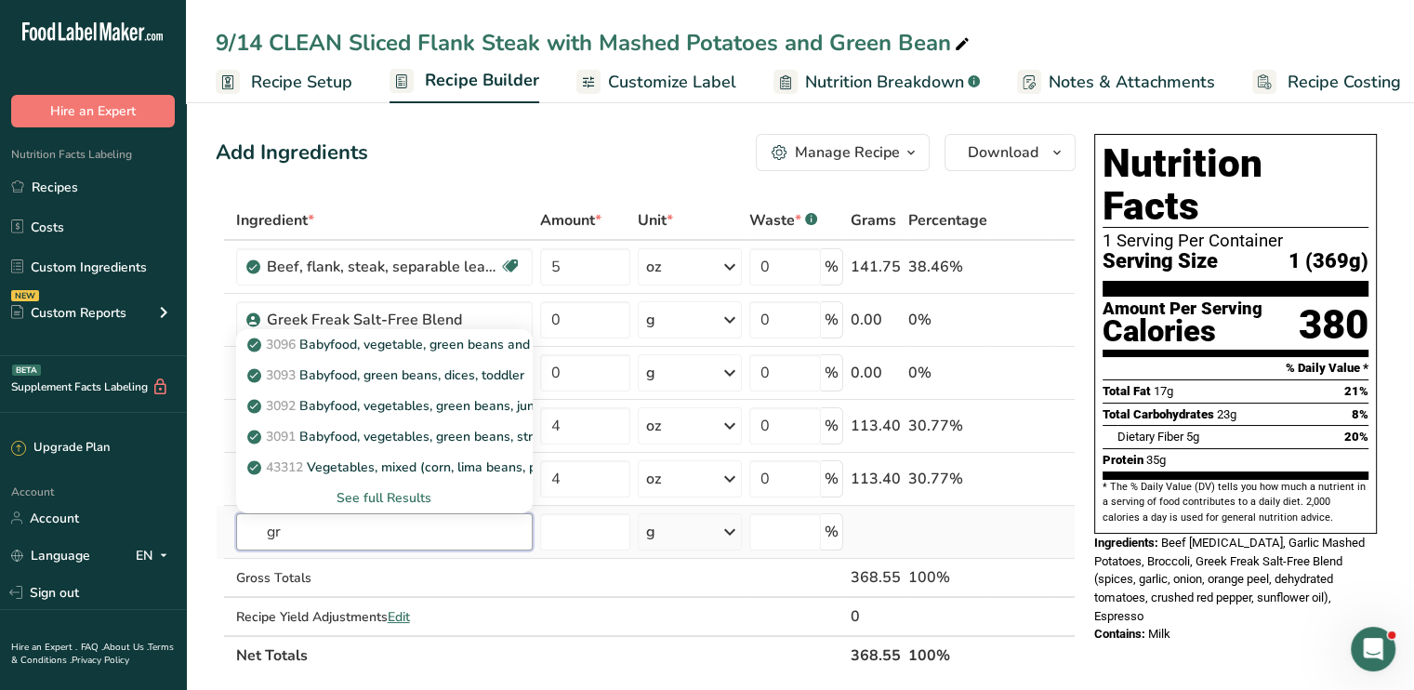
type input "g"
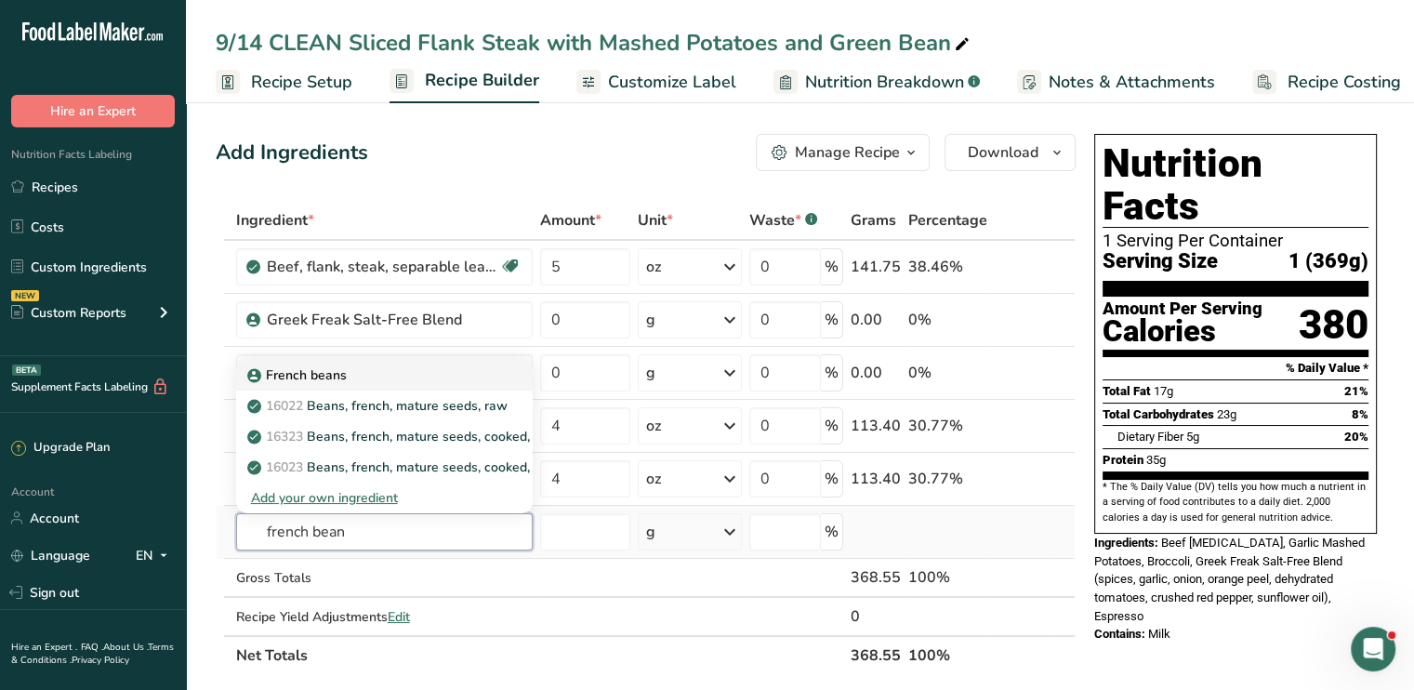
type input "french bean"
click at [349, 375] on div "French beans" at bounding box center [369, 375] width 237 height 20
type input "French beans"
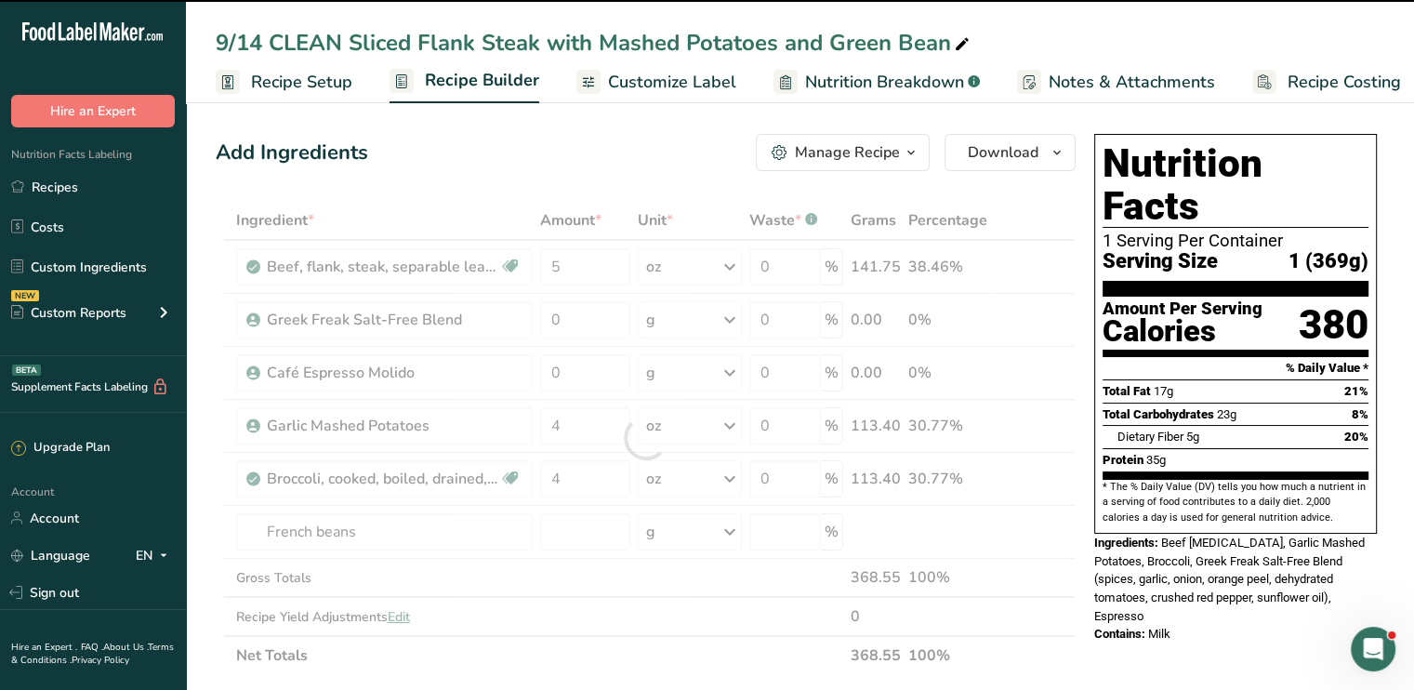
type input "0"
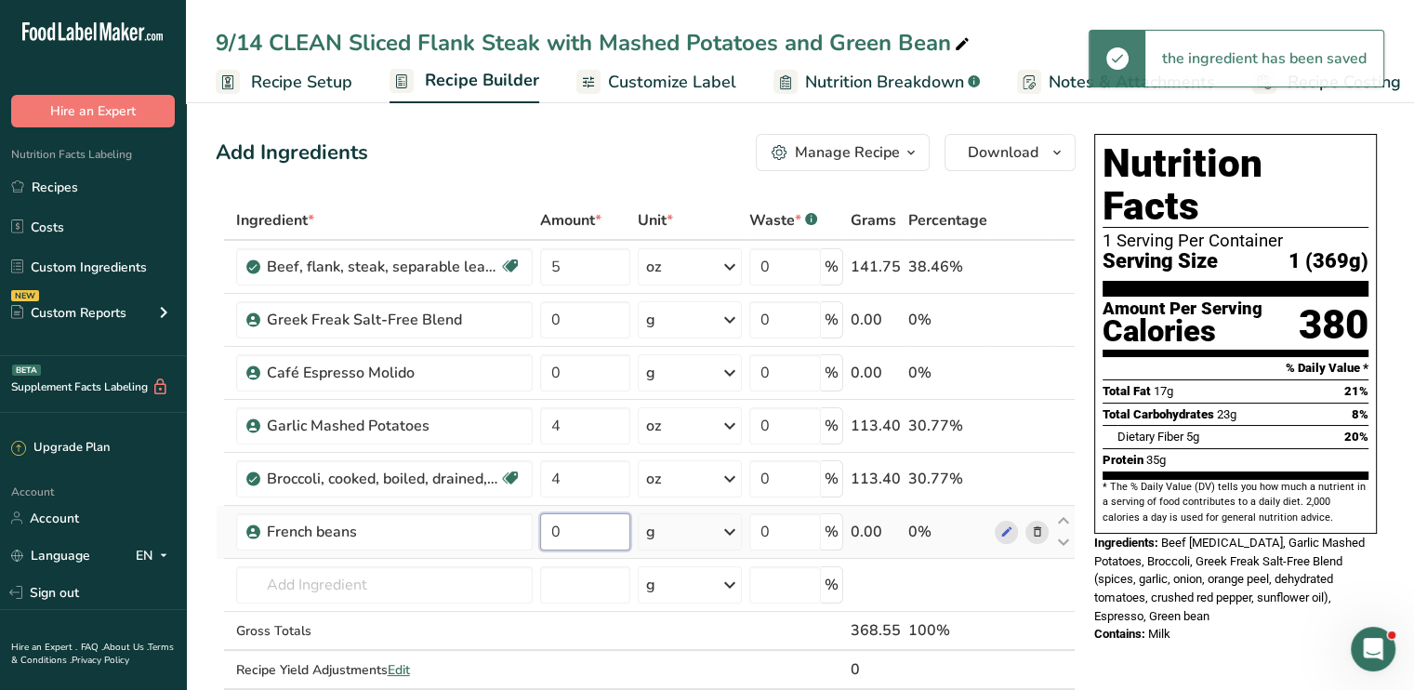
click at [576, 529] on input "0" at bounding box center [585, 531] width 90 height 37
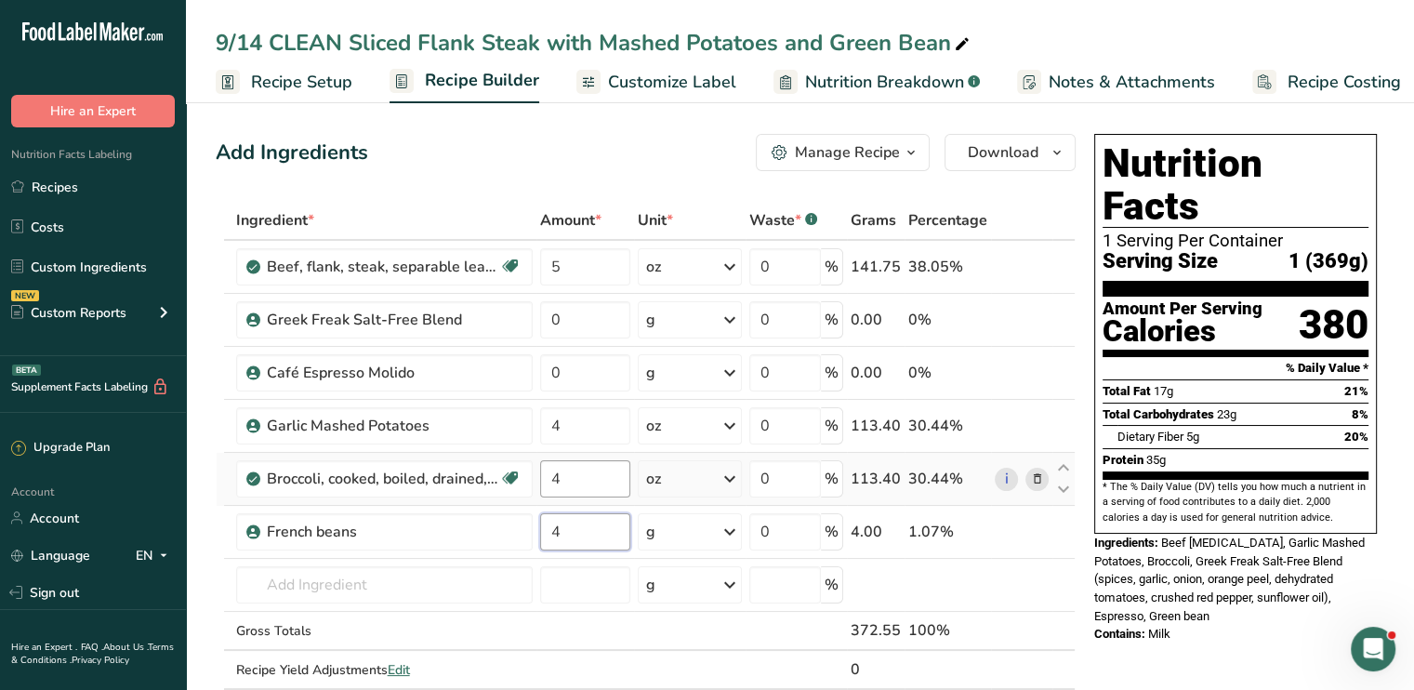
type input "4"
click at [588, 481] on div "Ingredient * Amount * Unit * Waste * .a-a{fill:#347362;}.b-a{fill:#fff;} Grams …" at bounding box center [646, 464] width 860 height 527
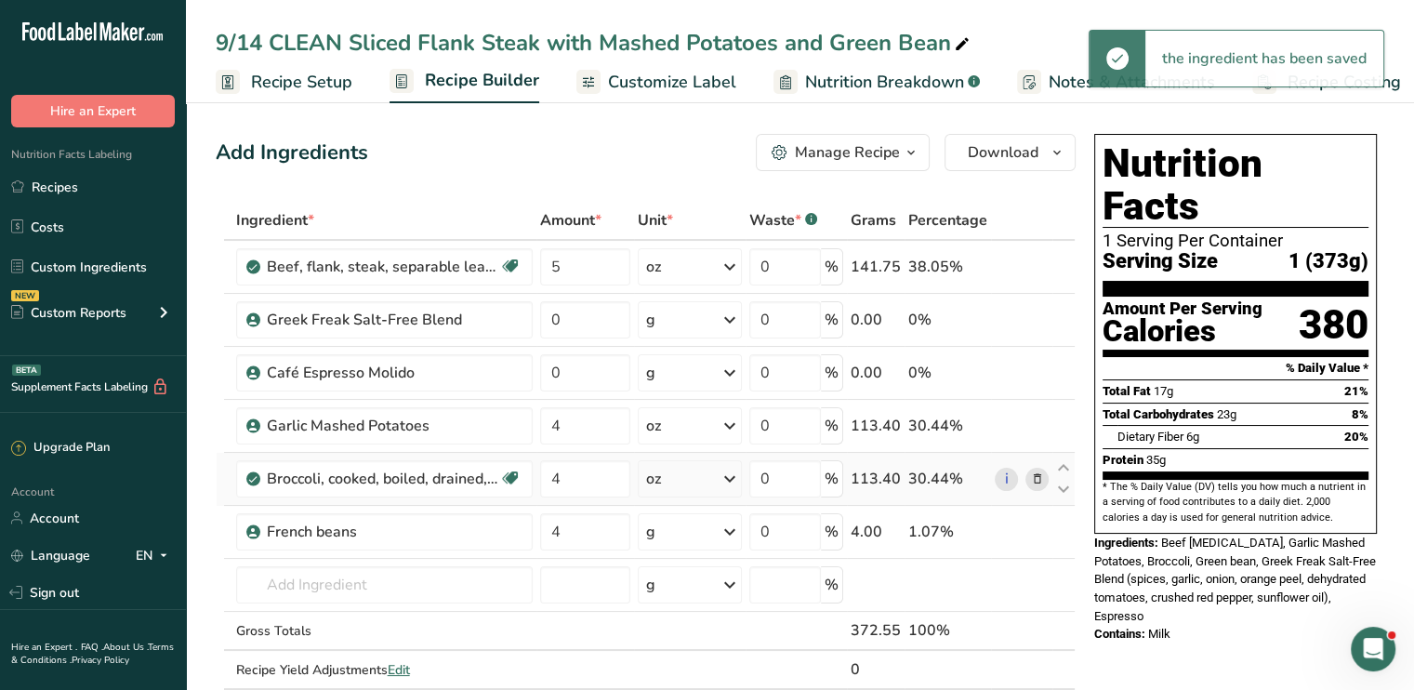
click at [1032, 479] on div "Ingredient * Amount * Unit * Waste * .a-a{fill:#347362;}.b-a{fill:#fff;} Grams …" at bounding box center [646, 464] width 860 height 527
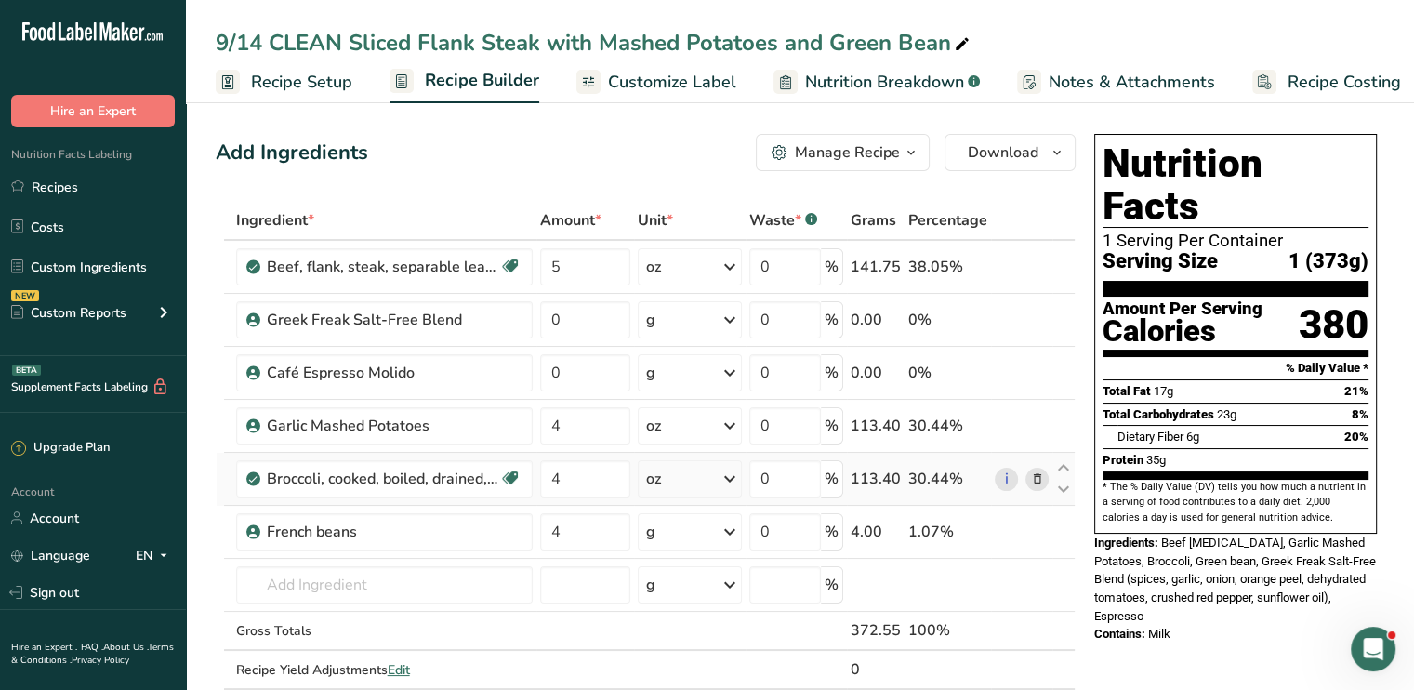
click at [1034, 472] on icon at bounding box center [1036, 479] width 13 height 20
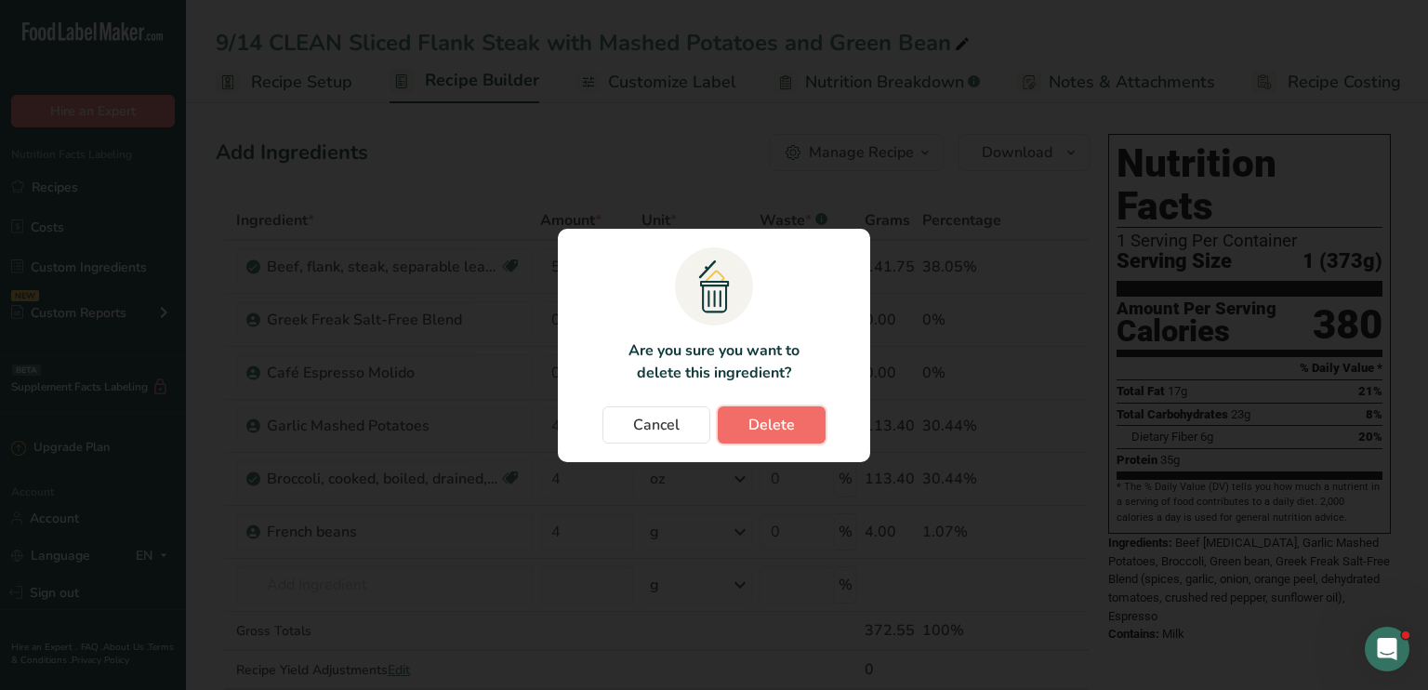
click at [757, 423] on span "Delete" at bounding box center [771, 425] width 46 height 22
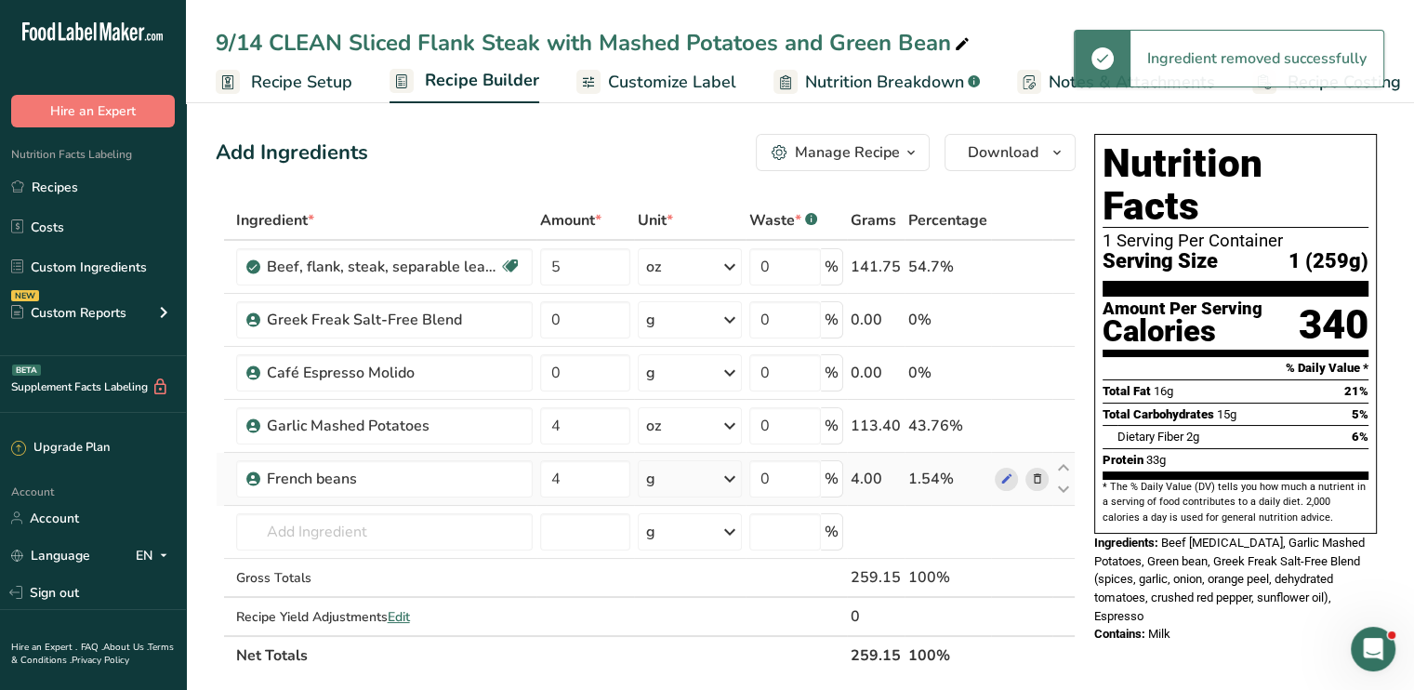
click at [734, 474] on icon at bounding box center [729, 478] width 22 height 33
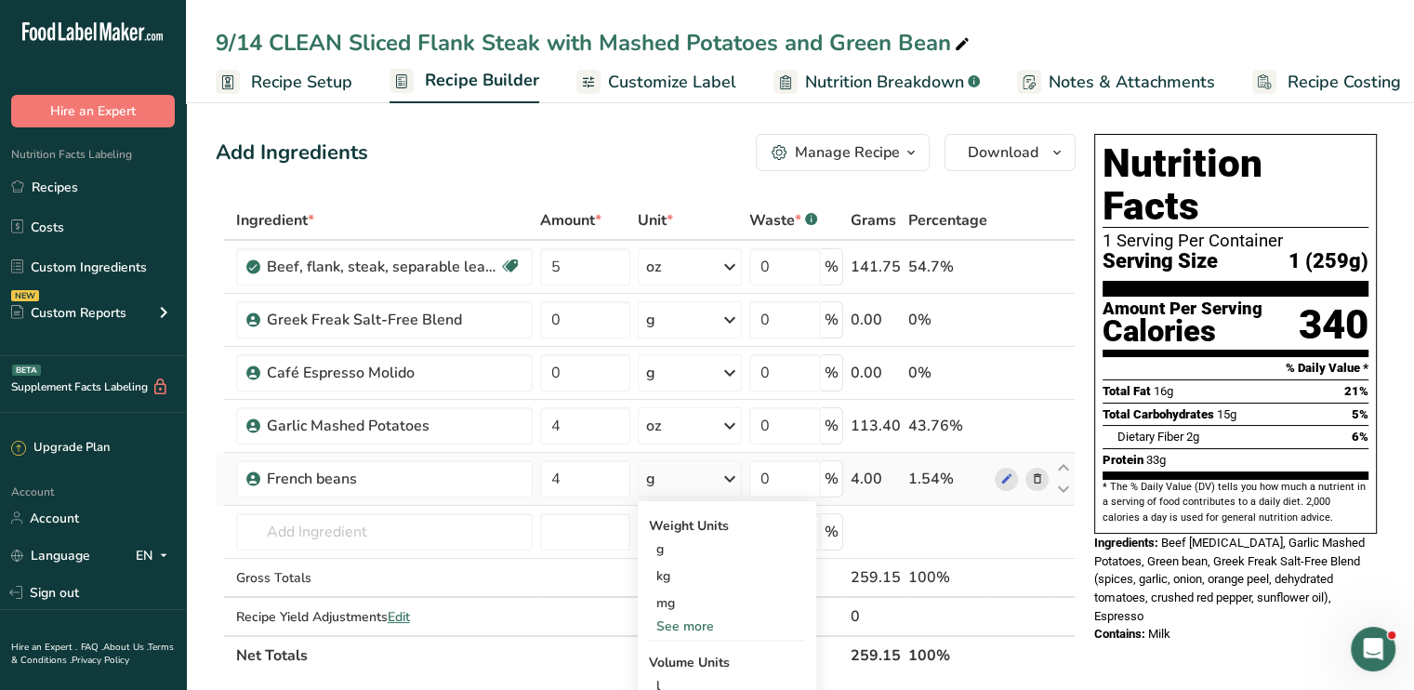
click at [701, 624] on div "See more" at bounding box center [727, 626] width 156 height 20
click at [693, 677] on div "oz" at bounding box center [727, 683] width 156 height 27
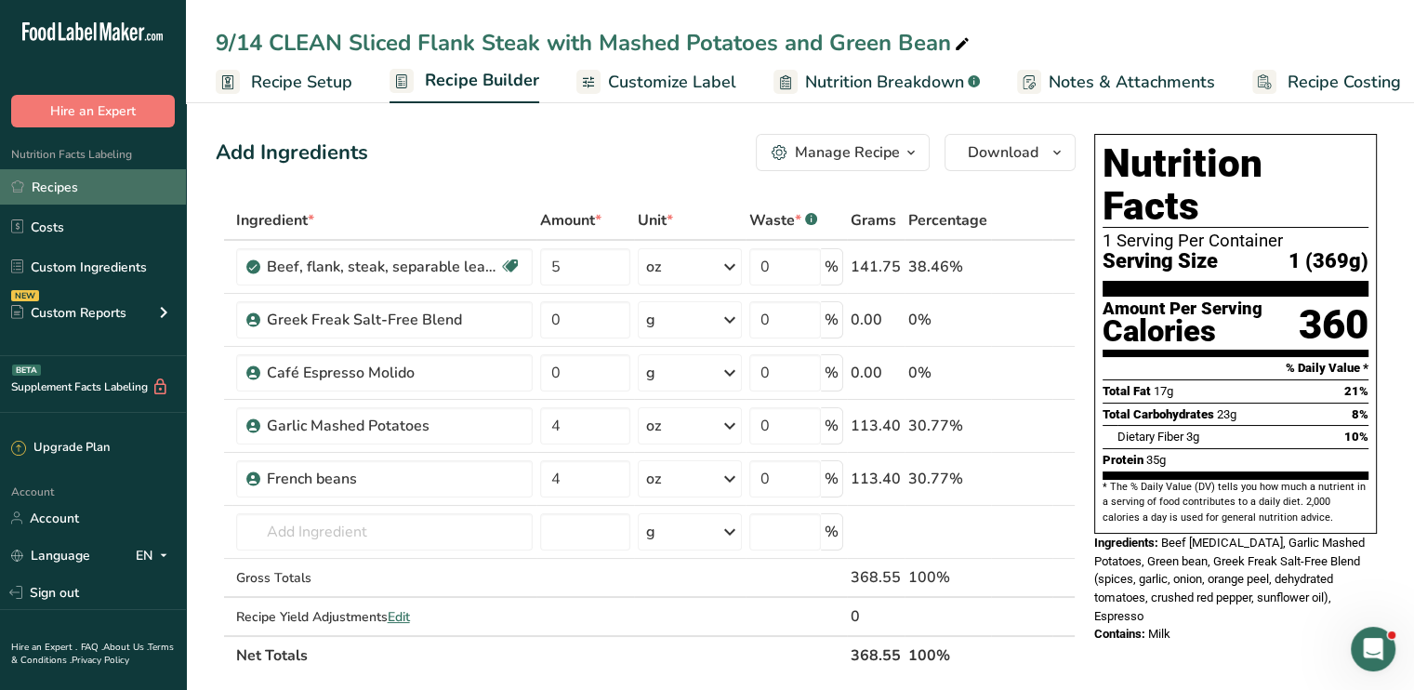
click at [116, 178] on link "Recipes" at bounding box center [93, 186] width 186 height 35
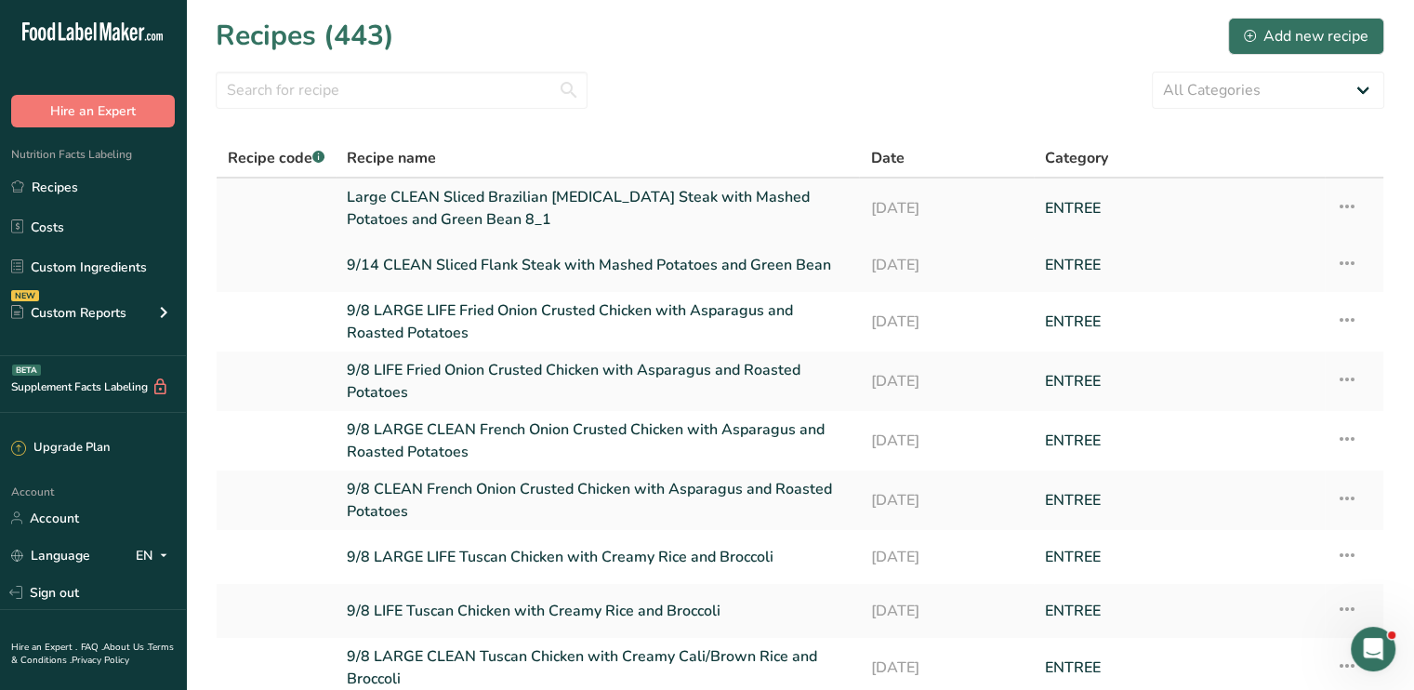
click at [639, 198] on link "Large CLEAN Sliced Brazilian Flank Steak with Mashed Potatoes and Green Bean 8_1" at bounding box center [597, 208] width 501 height 45
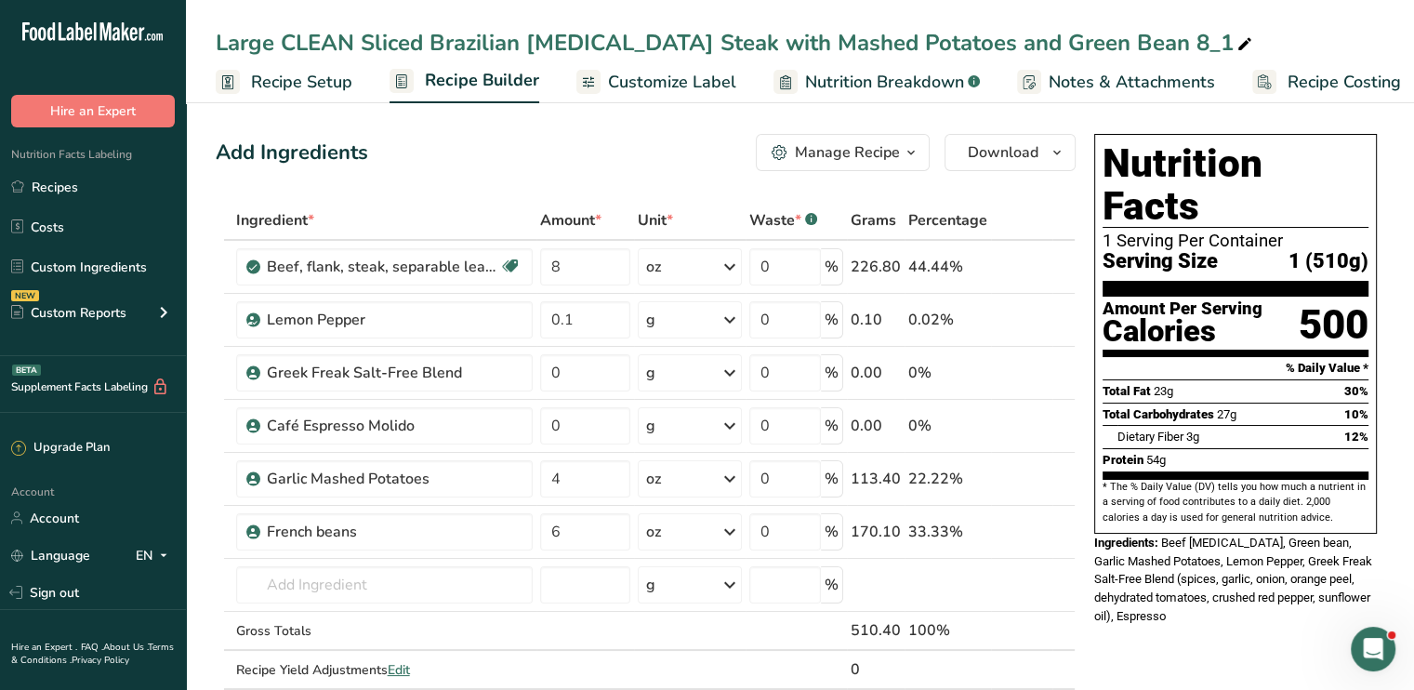
click at [1236, 46] on icon at bounding box center [1244, 45] width 17 height 26
click at [218, 38] on input "Large CLEAN Sliced Brazilian Flank Steak with Mashed Potatoes and Green Bean" at bounding box center [800, 42] width 1168 height 33
type input "9/14 Large CLEAN Sliced Brazilian Flank Steak with Mashed Potatoes and Green Be…"
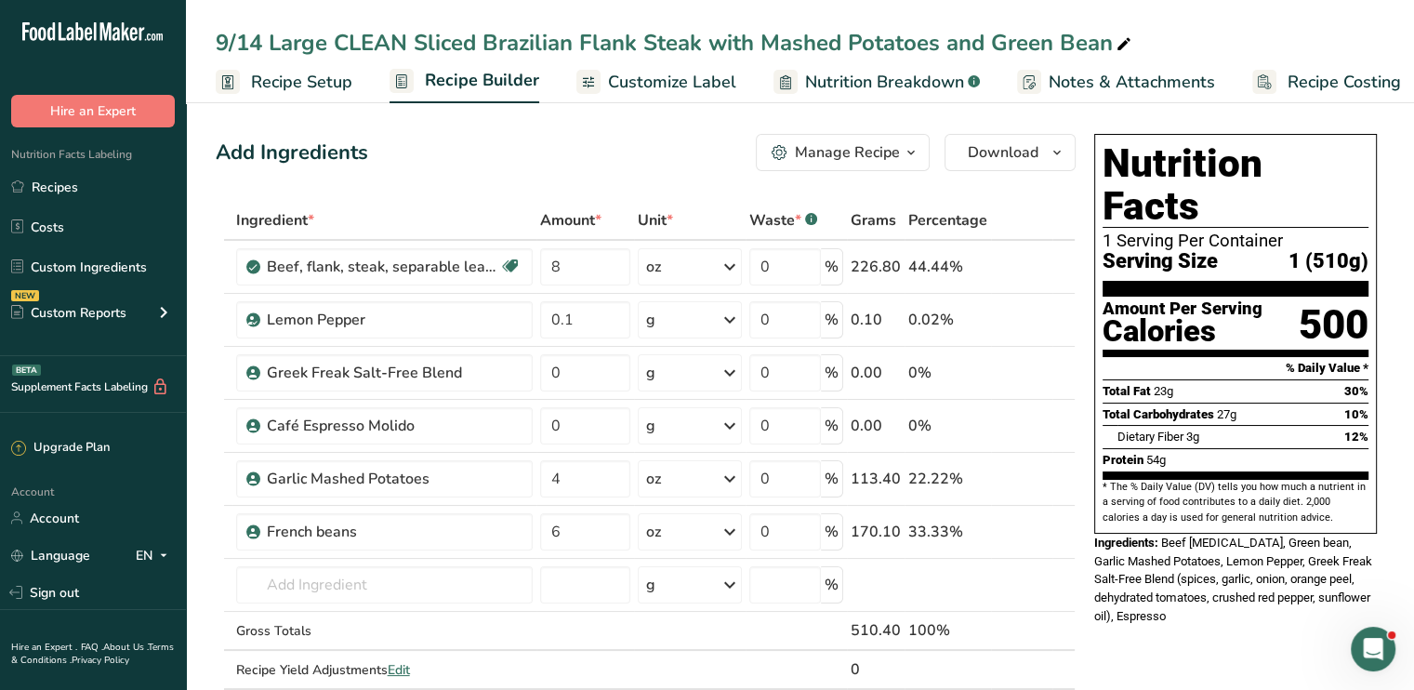
click at [695, 80] on span "Customize Label" at bounding box center [672, 82] width 128 height 25
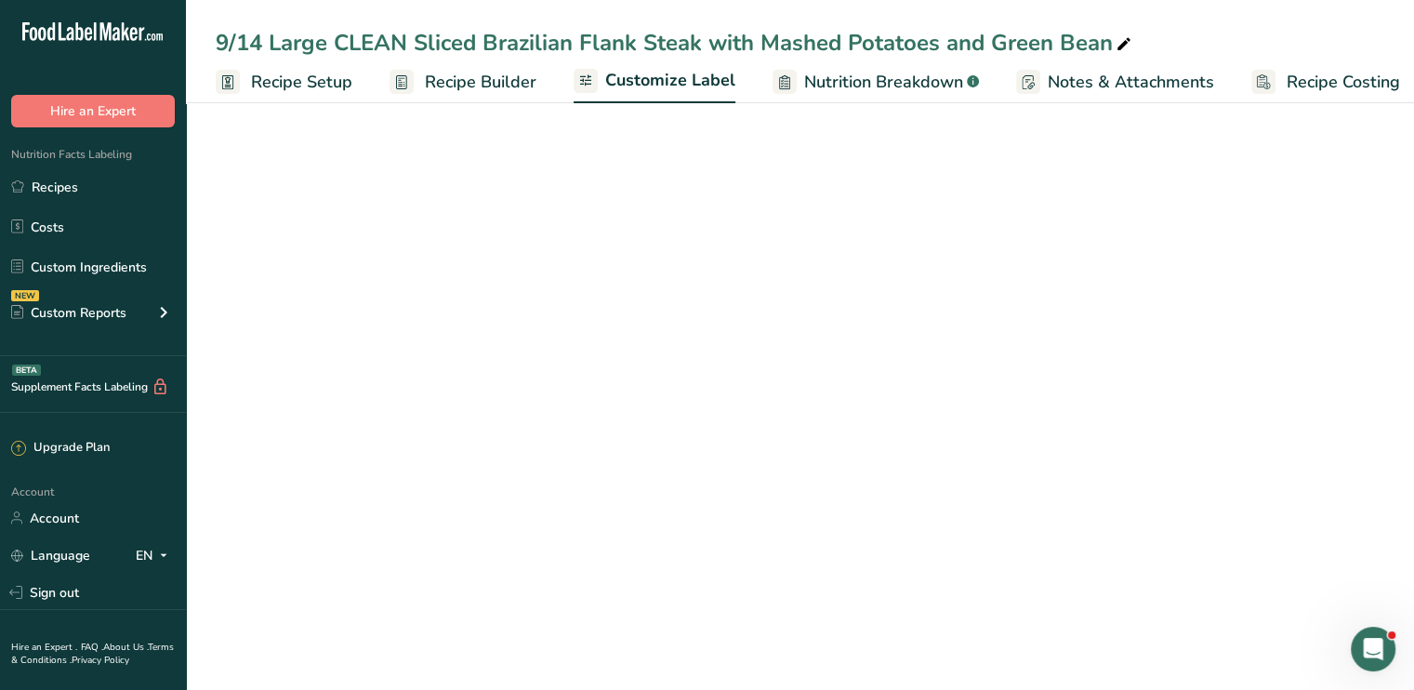
scroll to position [0, 16]
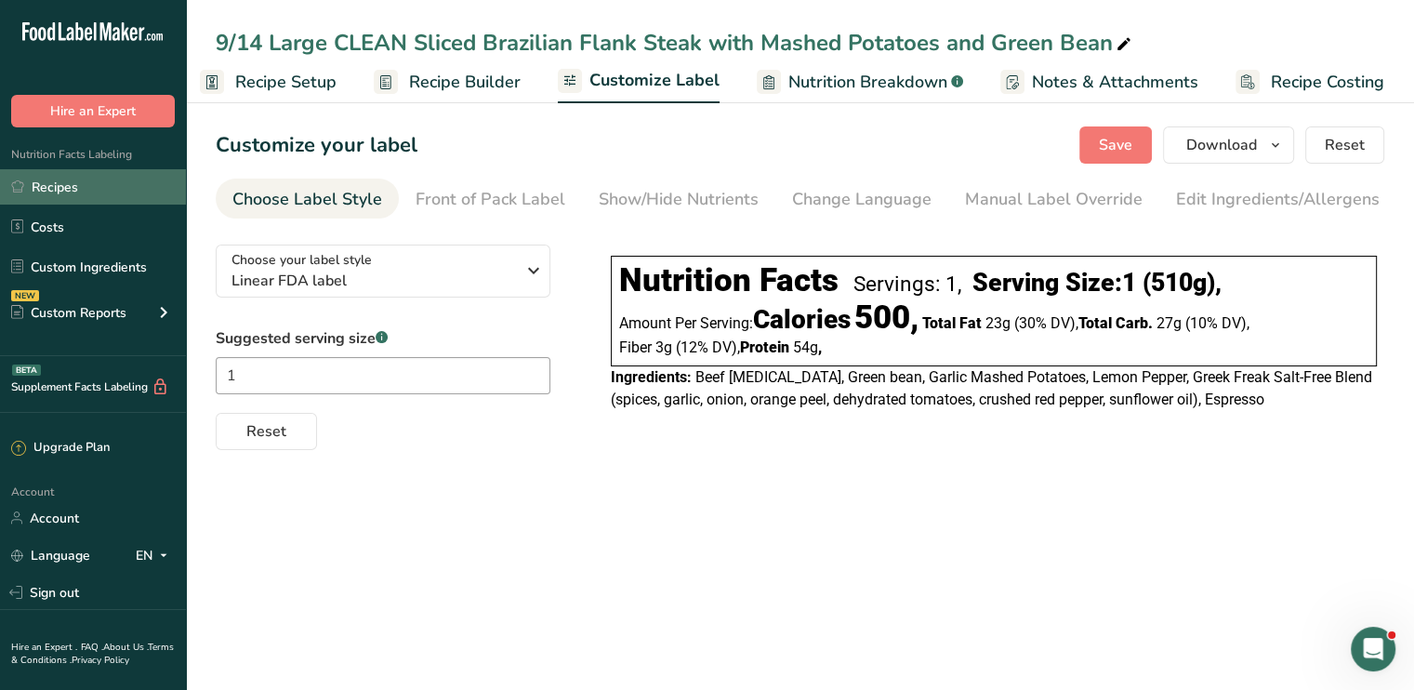
click at [117, 180] on link "Recipes" at bounding box center [93, 186] width 186 height 35
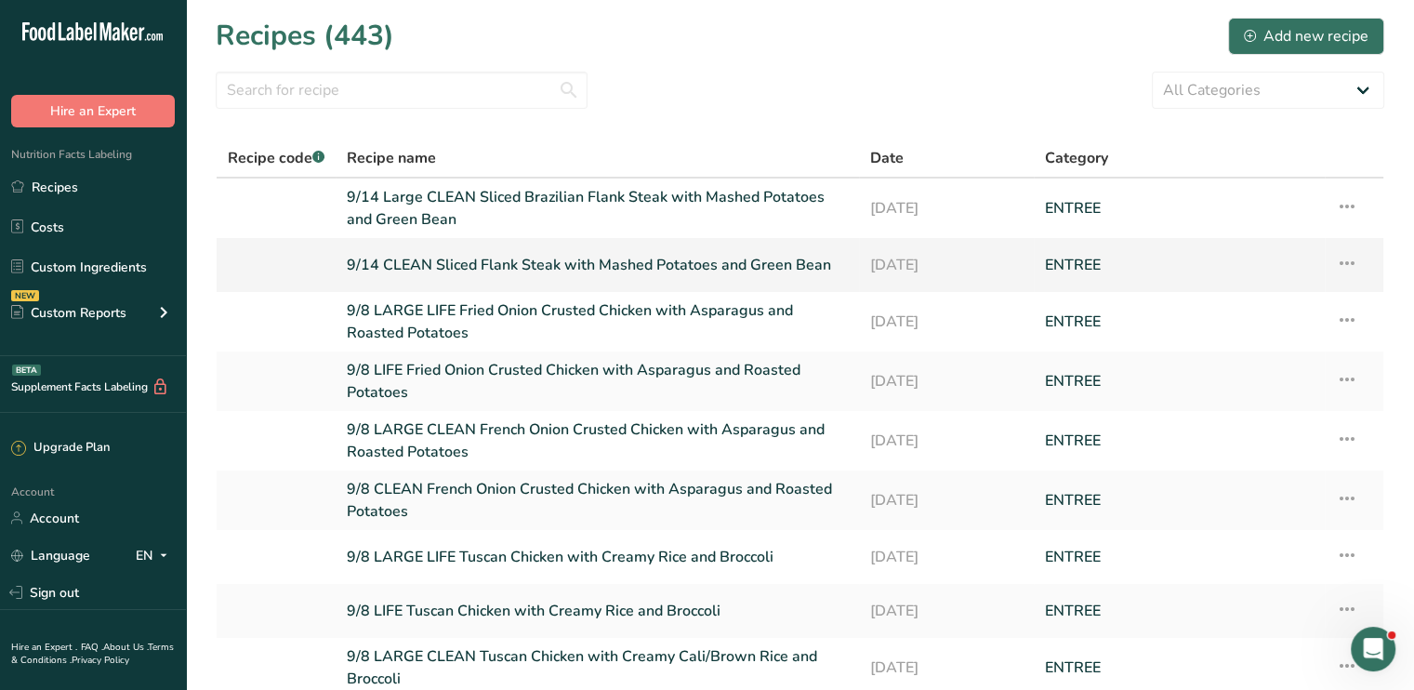
click at [445, 259] on link "9/14 CLEAN Sliced Flank Steak with Mashed Potatoes and Green Bean" at bounding box center [597, 264] width 501 height 39
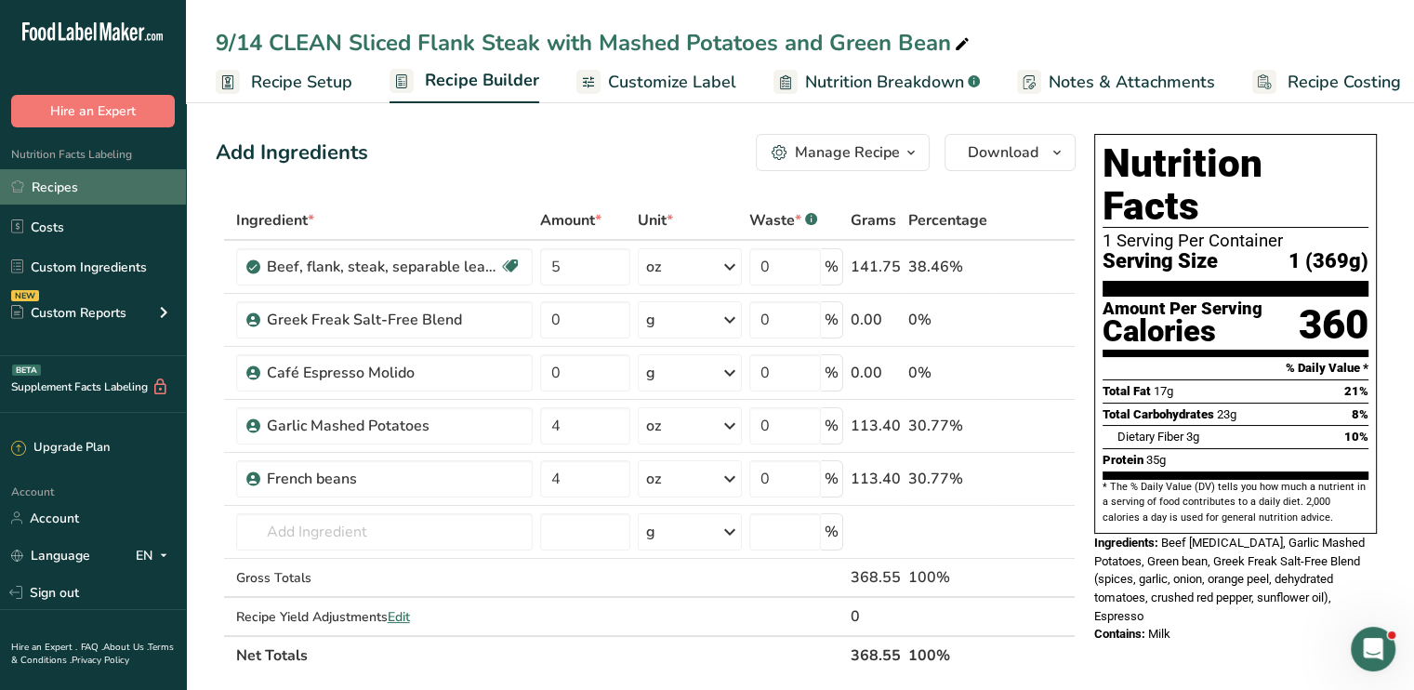
click at [41, 178] on link "Recipes" at bounding box center [93, 186] width 186 height 35
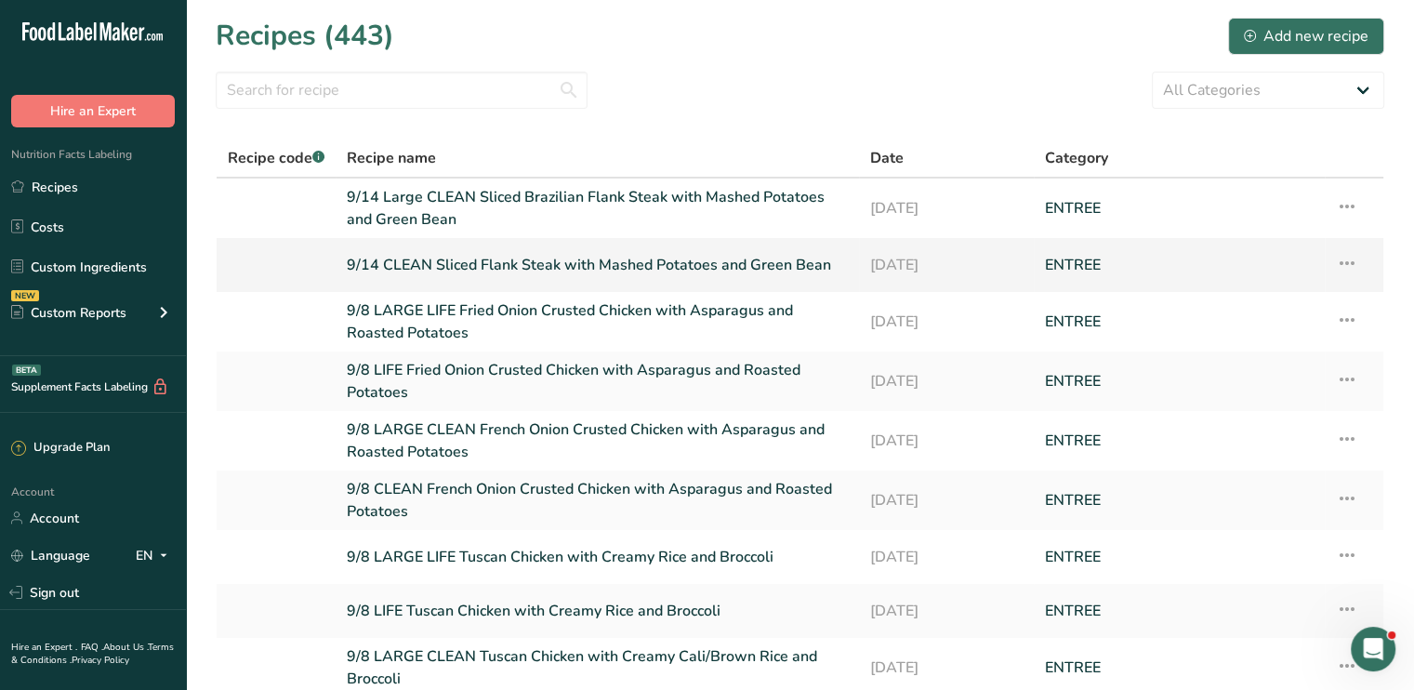
click at [1352, 267] on icon at bounding box center [1347, 262] width 22 height 33
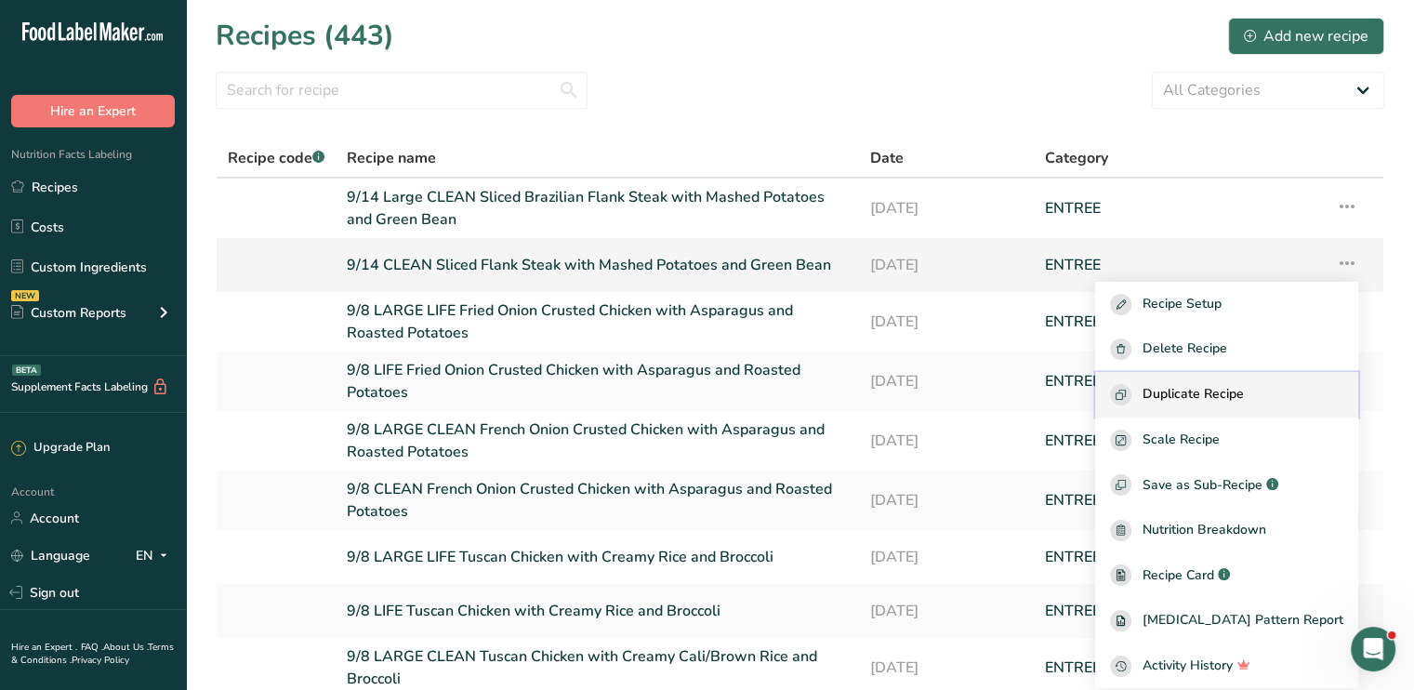
click at [1244, 395] on span "Duplicate Recipe" at bounding box center [1192, 394] width 101 height 21
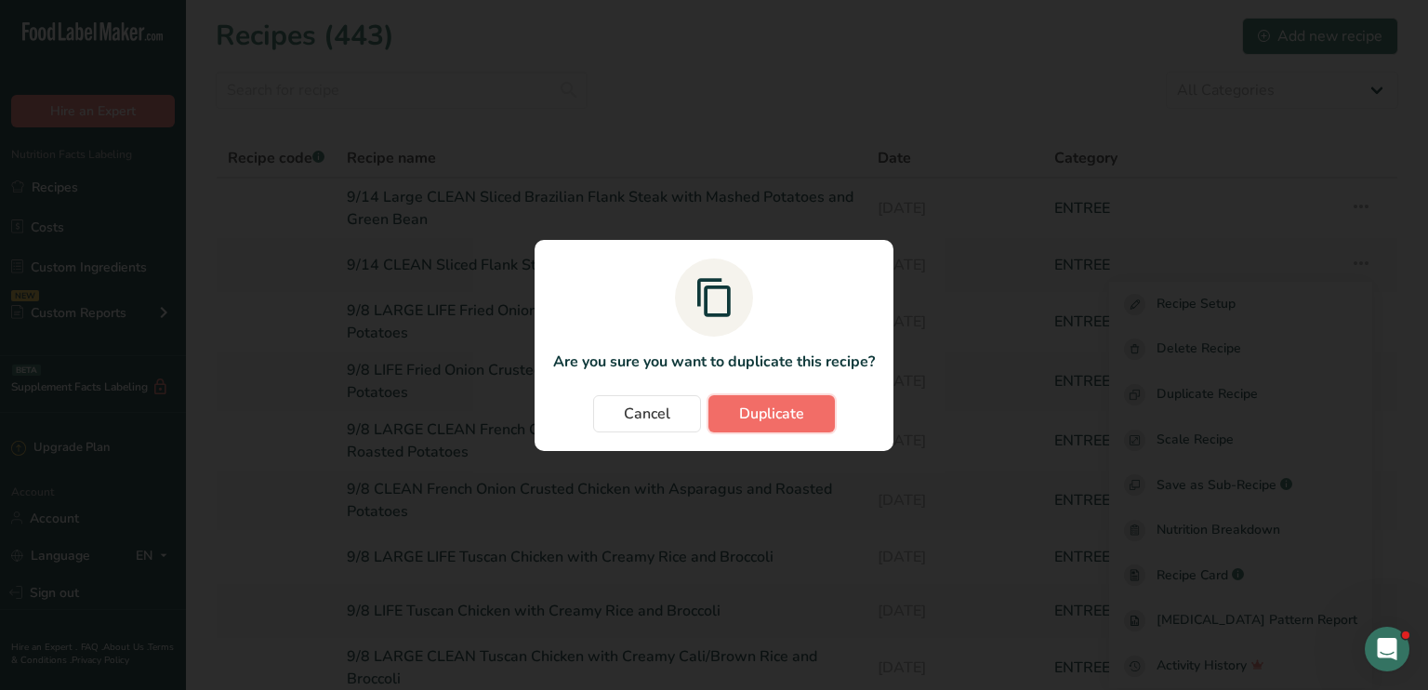
click at [792, 417] on span "Duplicate" at bounding box center [771, 413] width 65 height 22
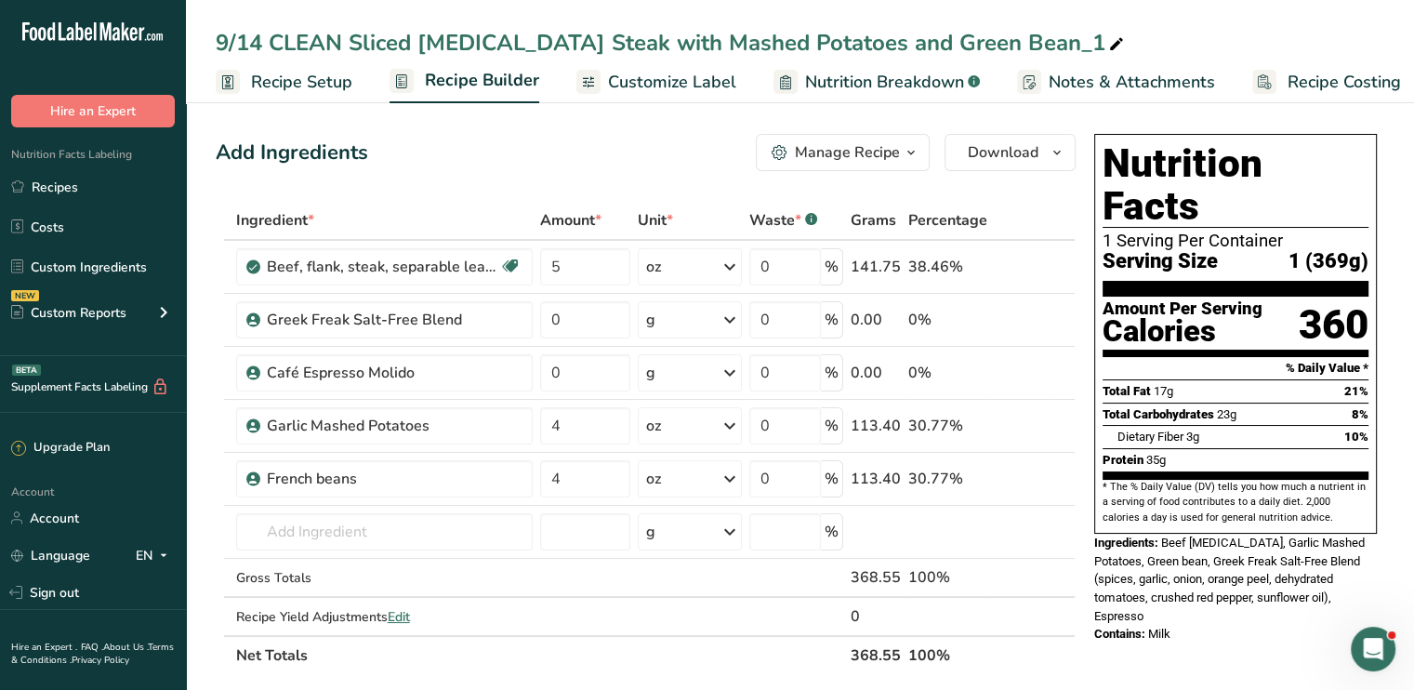
click at [1108, 39] on icon at bounding box center [1116, 45] width 17 height 26
drag, startPoint x: 349, startPoint y: 45, endPoint x: 268, endPoint y: 53, distance: 82.2
click at [268, 53] on input "9/14 CLEAN Sliced Flank Steak with Mashed Potatoes and Green Bean" at bounding box center [800, 42] width 1168 height 33
type input "9/14 LIFE Sliced Flank Steak with Mashed Potatoes and Green Bean"
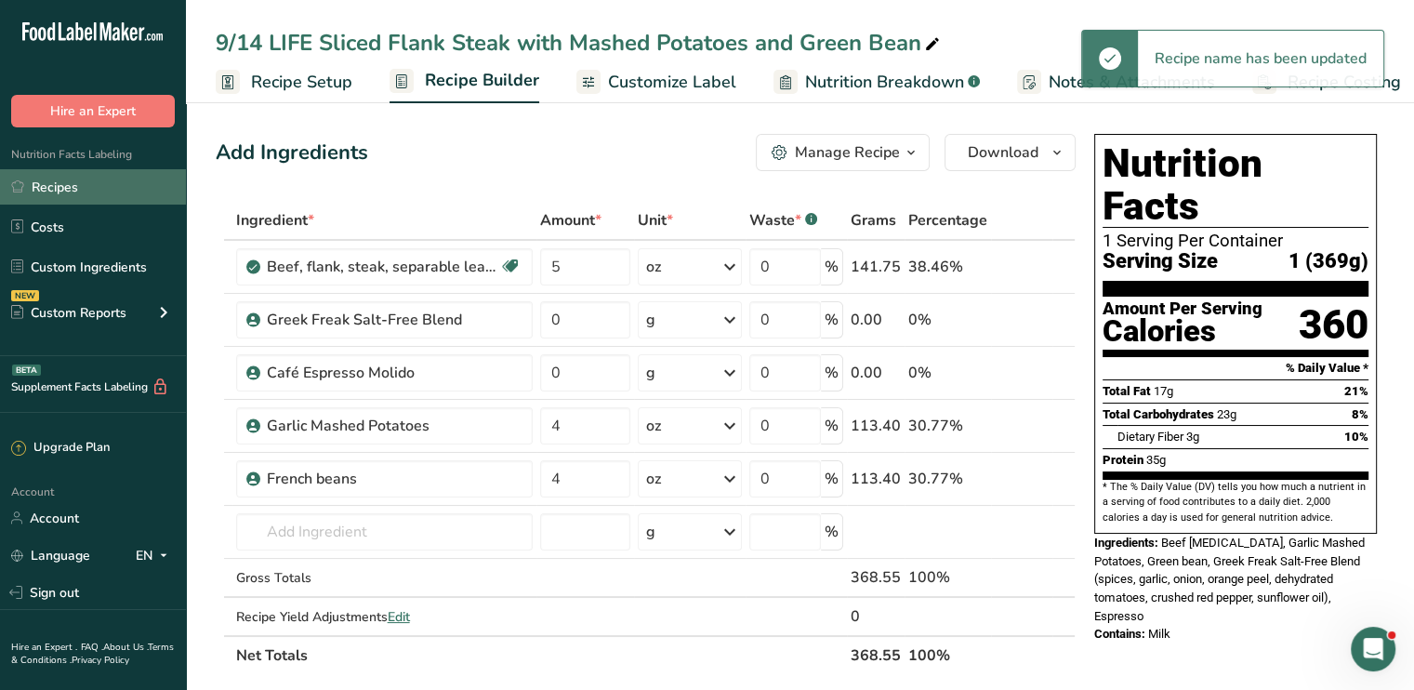
click at [108, 176] on link "Recipes" at bounding box center [93, 186] width 186 height 35
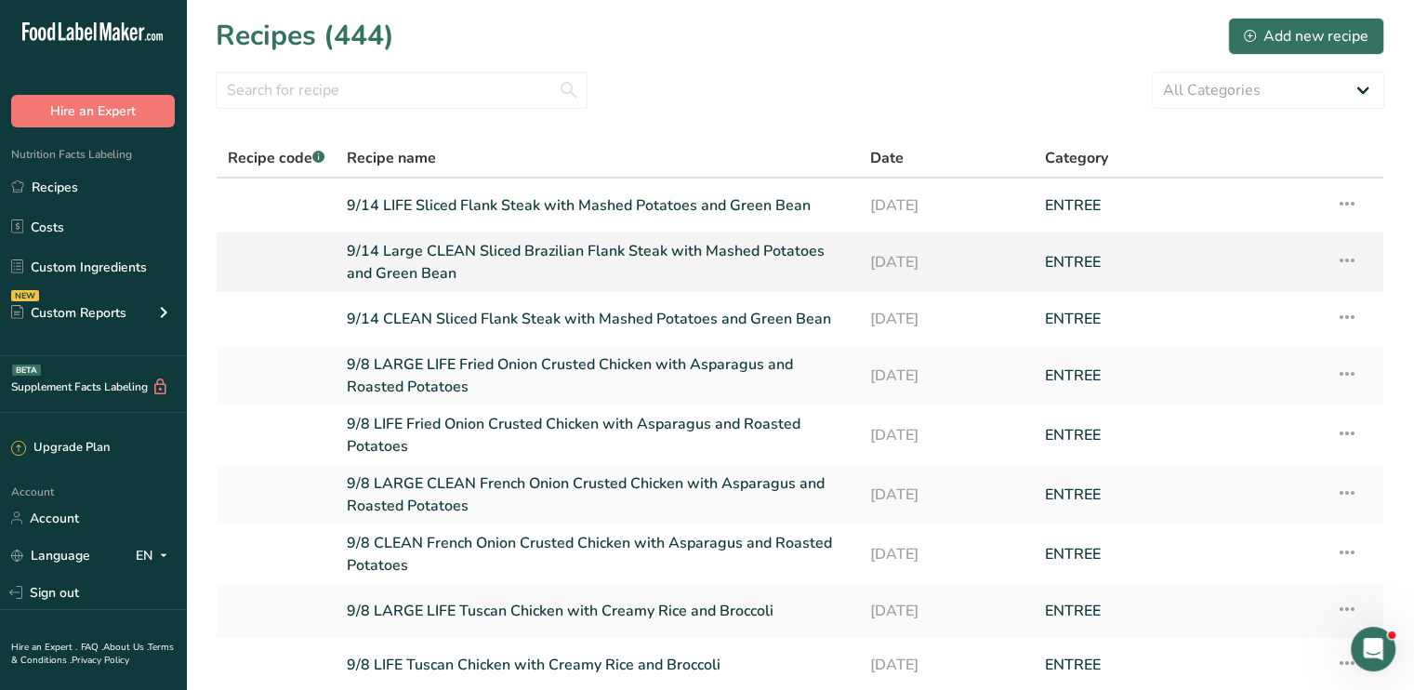
click at [1348, 258] on icon at bounding box center [1347, 260] width 22 height 33
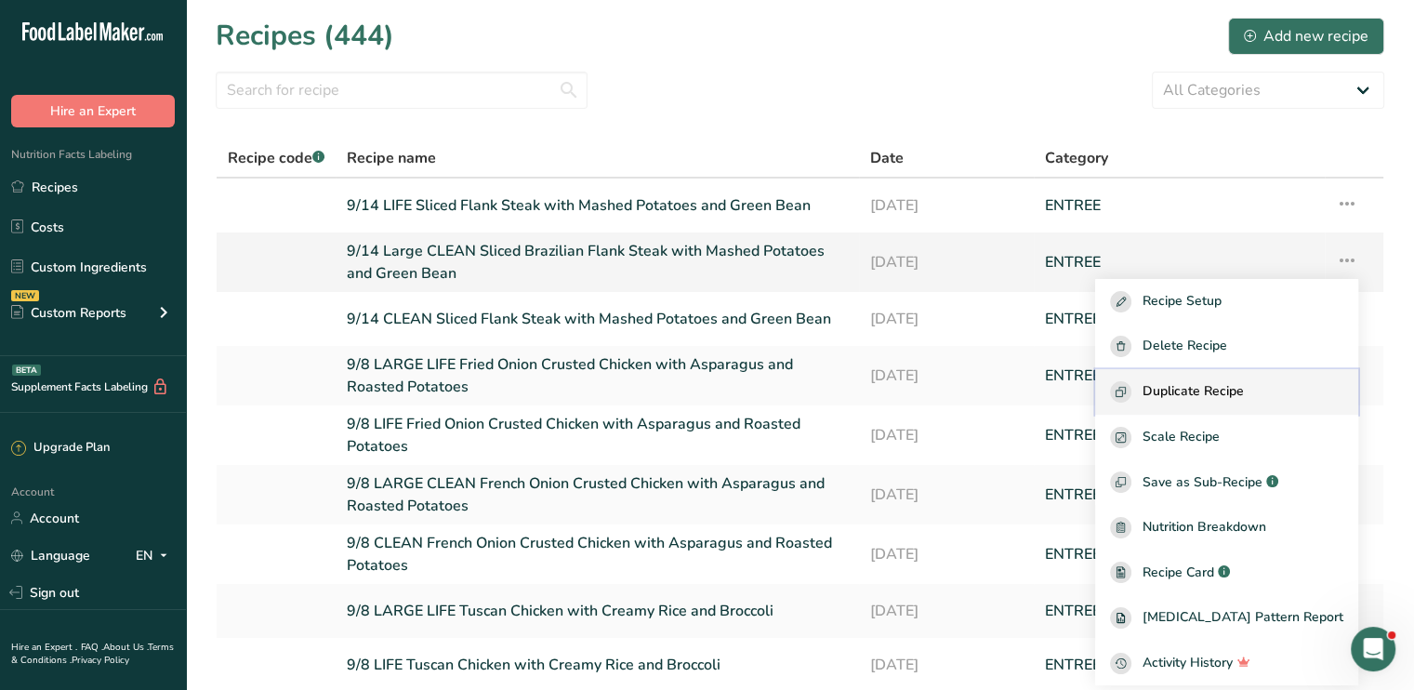
click at [1226, 383] on span "Duplicate Recipe" at bounding box center [1192, 391] width 101 height 21
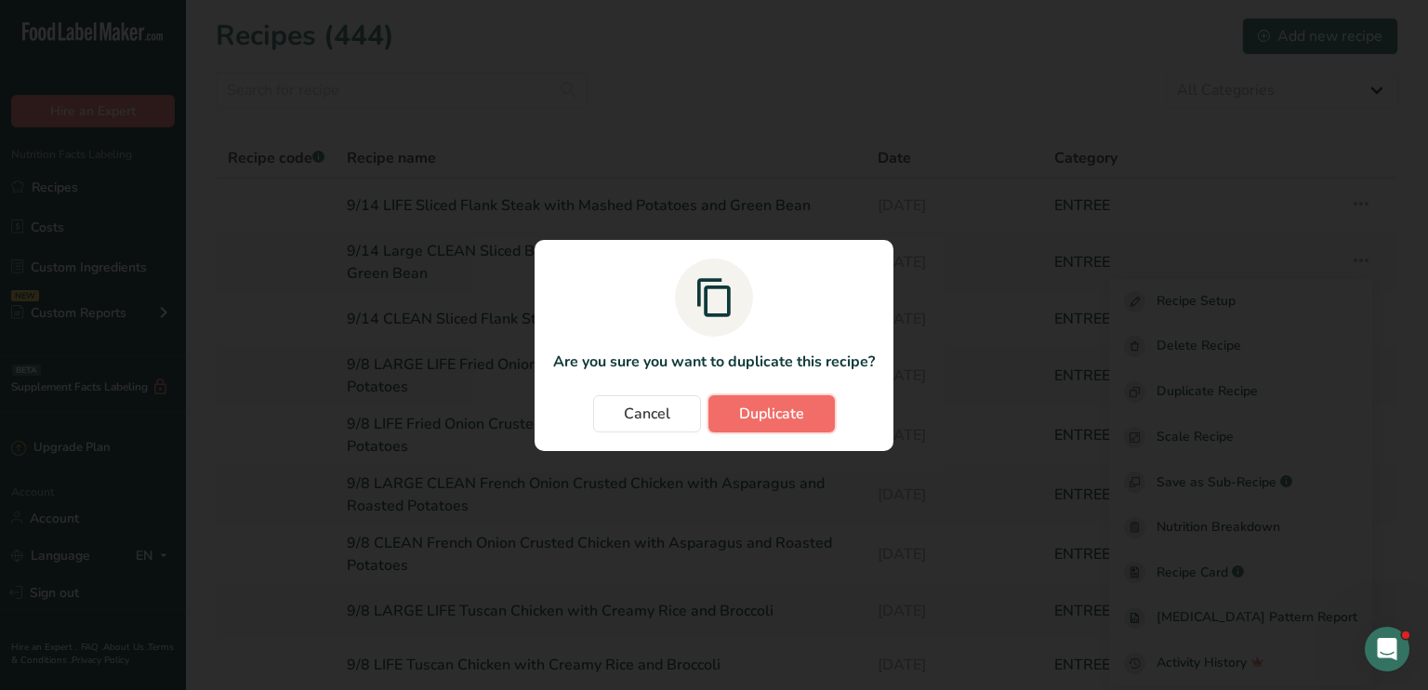
click at [747, 421] on span "Duplicate" at bounding box center [771, 413] width 65 height 22
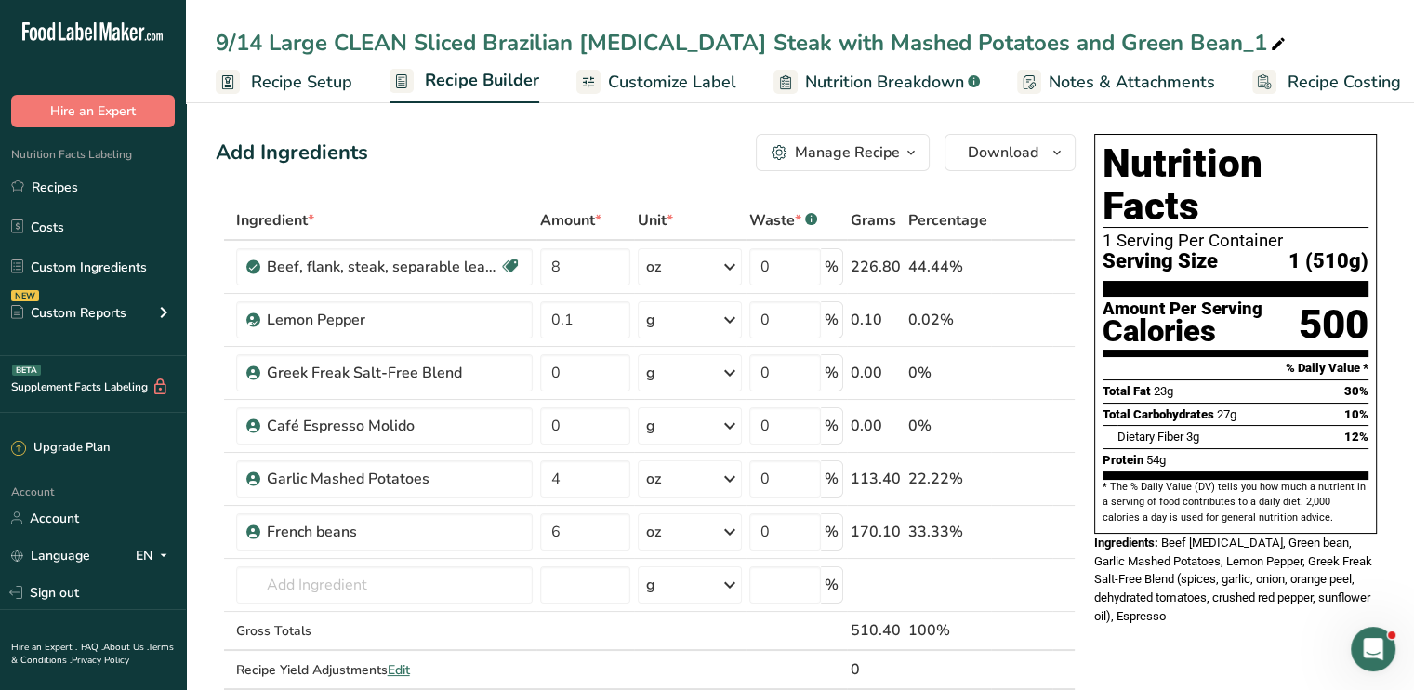
click at [1270, 46] on icon at bounding box center [1278, 45] width 17 height 26
drag, startPoint x: 410, startPoint y: 42, endPoint x: 335, endPoint y: 40, distance: 75.3
click at [335, 40] on input "9/14 Large CLEAN Sliced Brazilian Flank Steak with Mashed Potatoes and Green Be…" at bounding box center [800, 42] width 1168 height 33
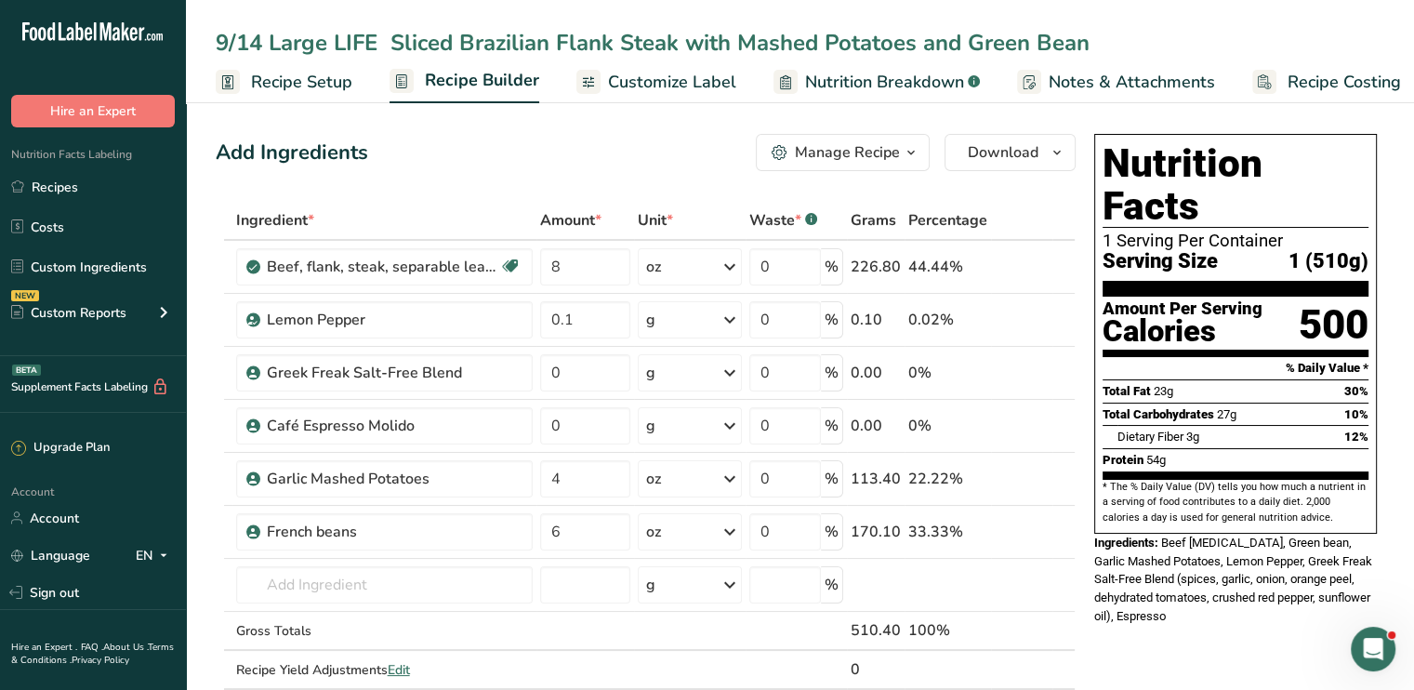
type input "9/14 Large LIFE Sliced Brazilian Flank Steak with Mashed Potatoes and Green Bean"
click at [424, 139] on div "Add Ingredients Manage Recipe Delete Recipe Duplicate Recipe Scale Recipe Save …" at bounding box center [646, 152] width 860 height 37
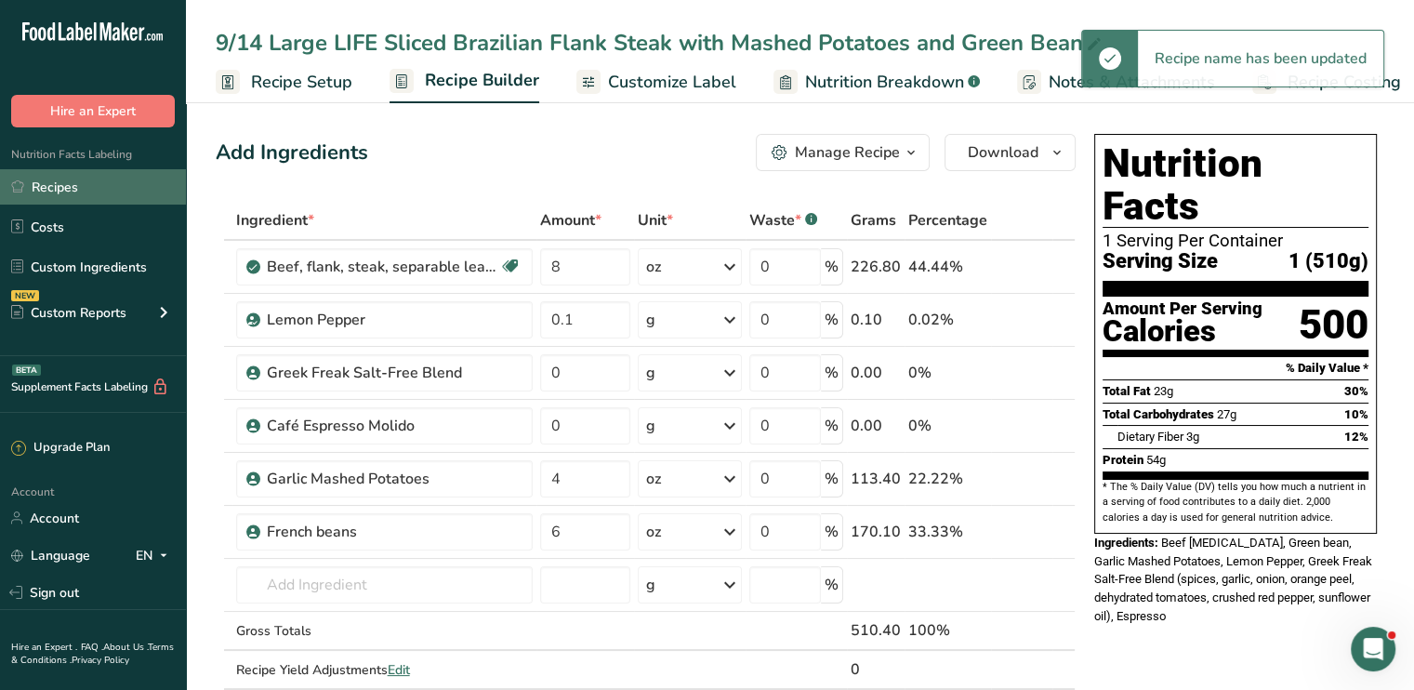
click at [74, 199] on link "Recipes" at bounding box center [93, 186] width 186 height 35
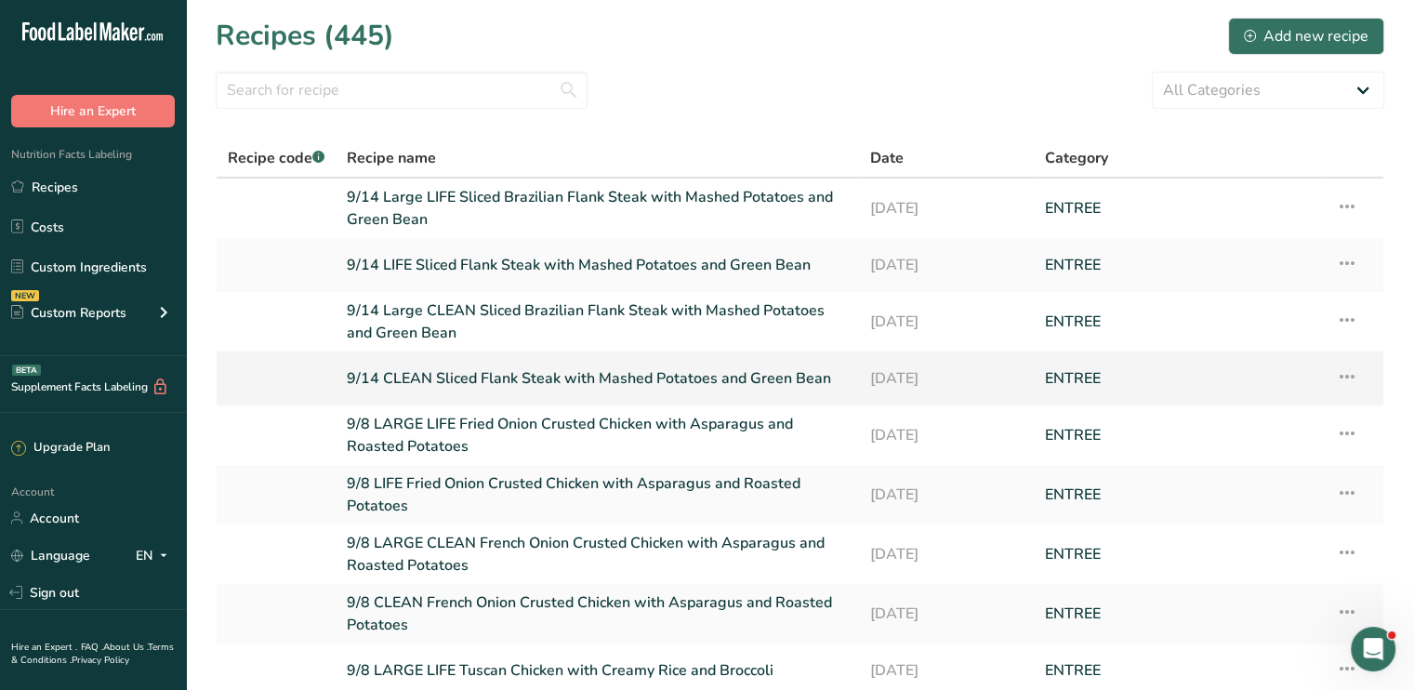
click at [495, 377] on link "9/14 CLEAN Sliced Flank Steak with Mashed Potatoes and Green Bean" at bounding box center [597, 378] width 501 height 39
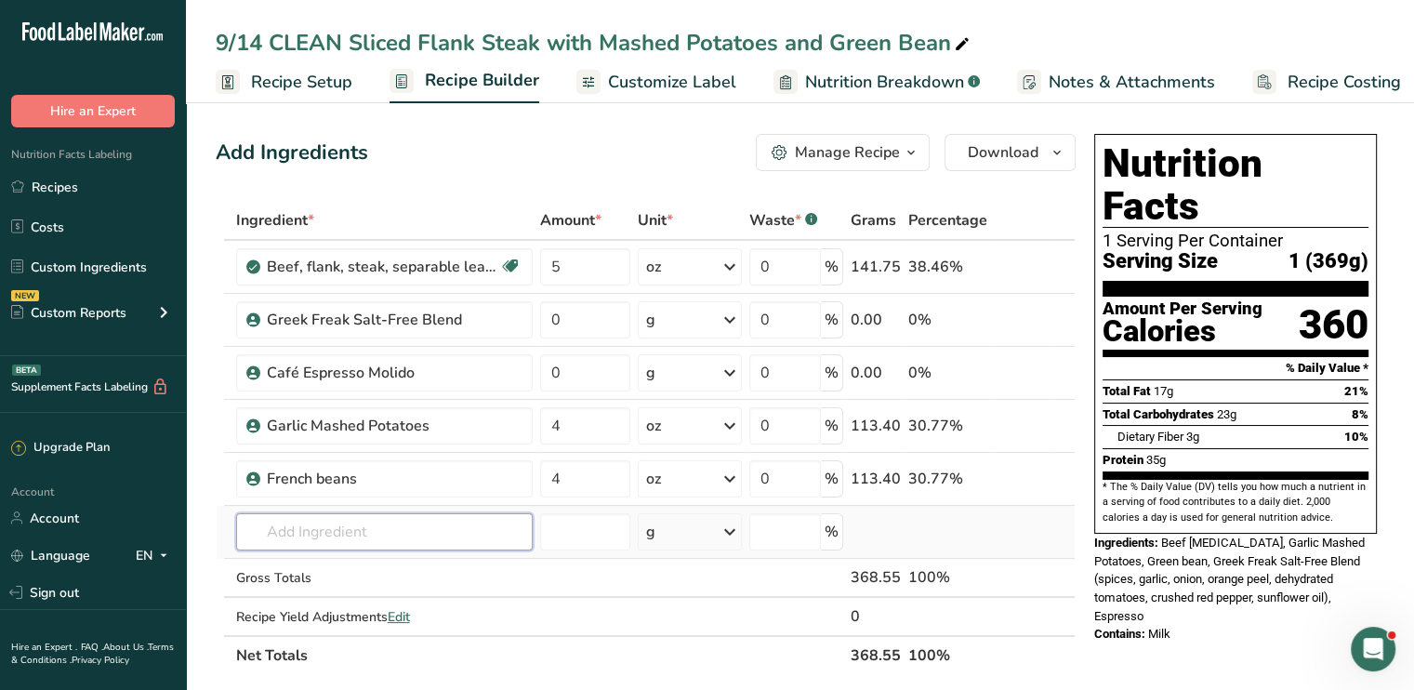
click at [368, 536] on input "text" at bounding box center [384, 531] width 296 height 37
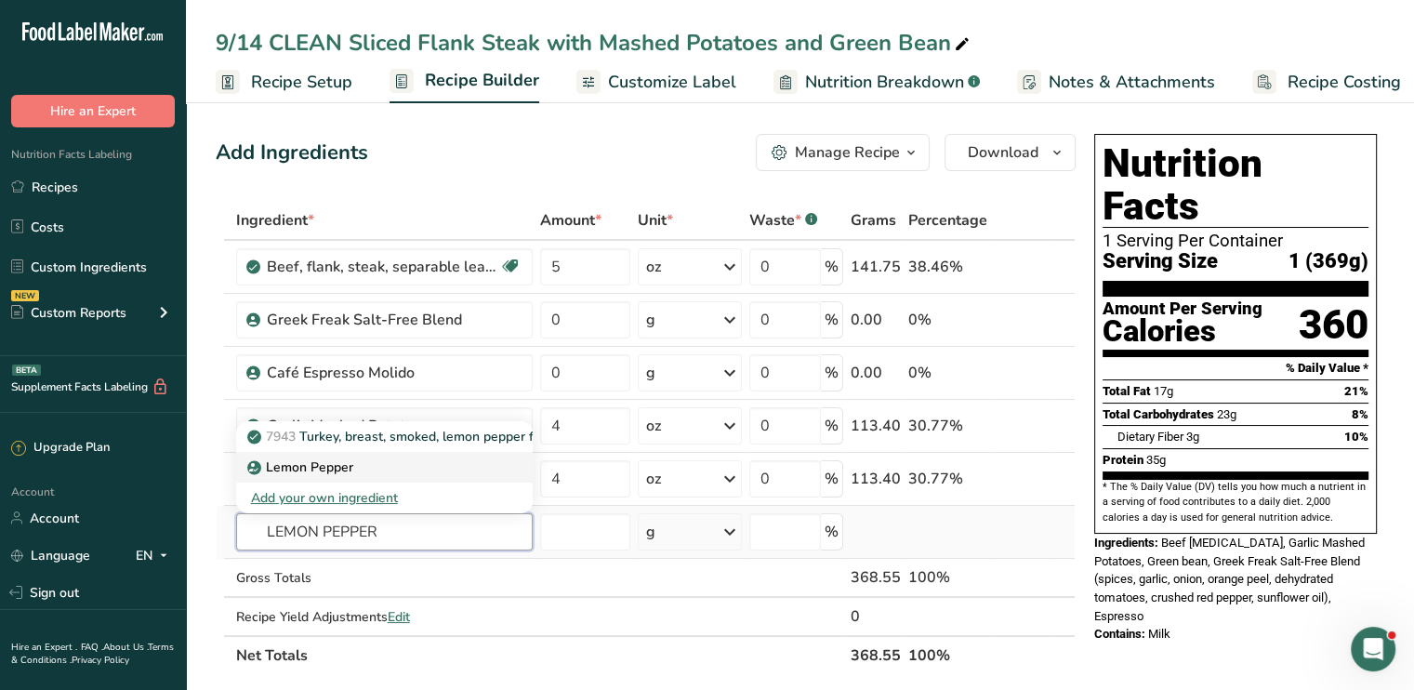
type input "LEMON PEPPER"
click at [336, 464] on p "Lemon Pepper" at bounding box center [302, 467] width 102 height 20
type input "Lemon Pepper"
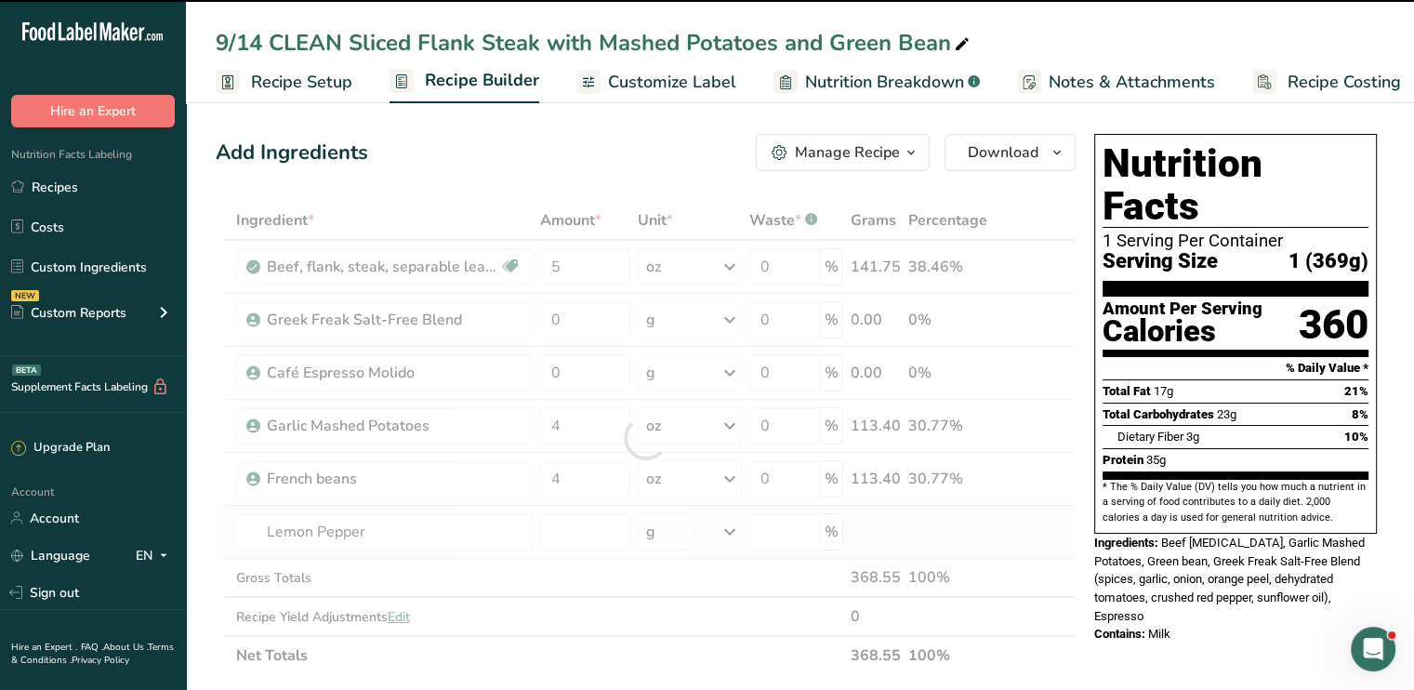
type input "0"
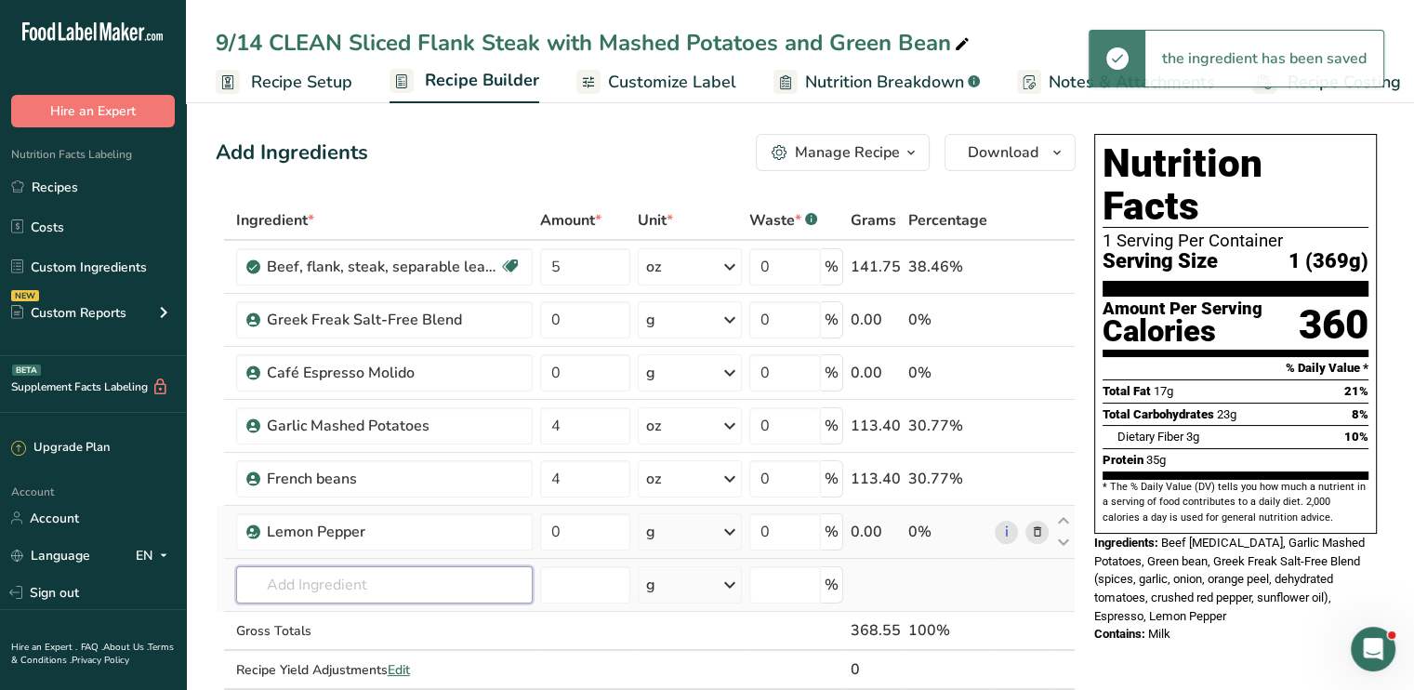
click at [323, 594] on input "text" at bounding box center [384, 584] width 296 height 37
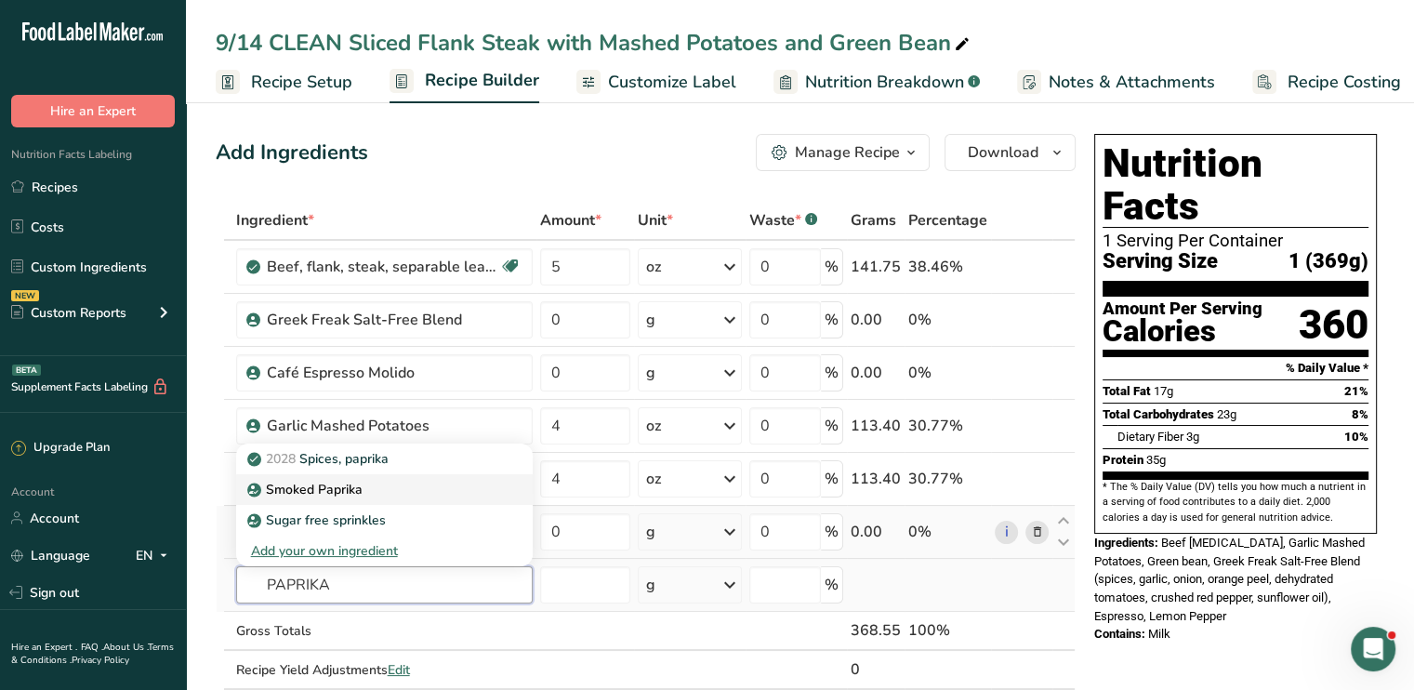
type input "PAPRIKA"
click at [363, 494] on div "Smoked Paprika" at bounding box center [369, 490] width 237 height 20
type input "Smoked Paprika"
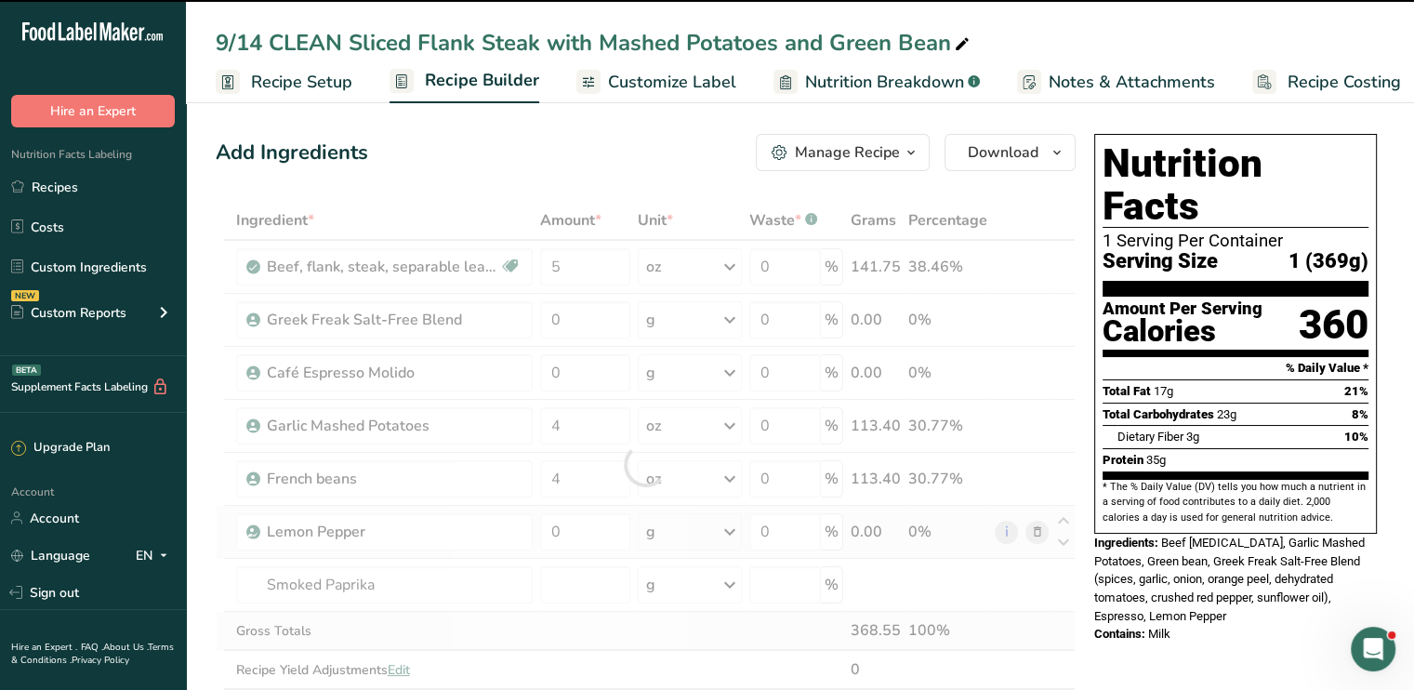
type input "0"
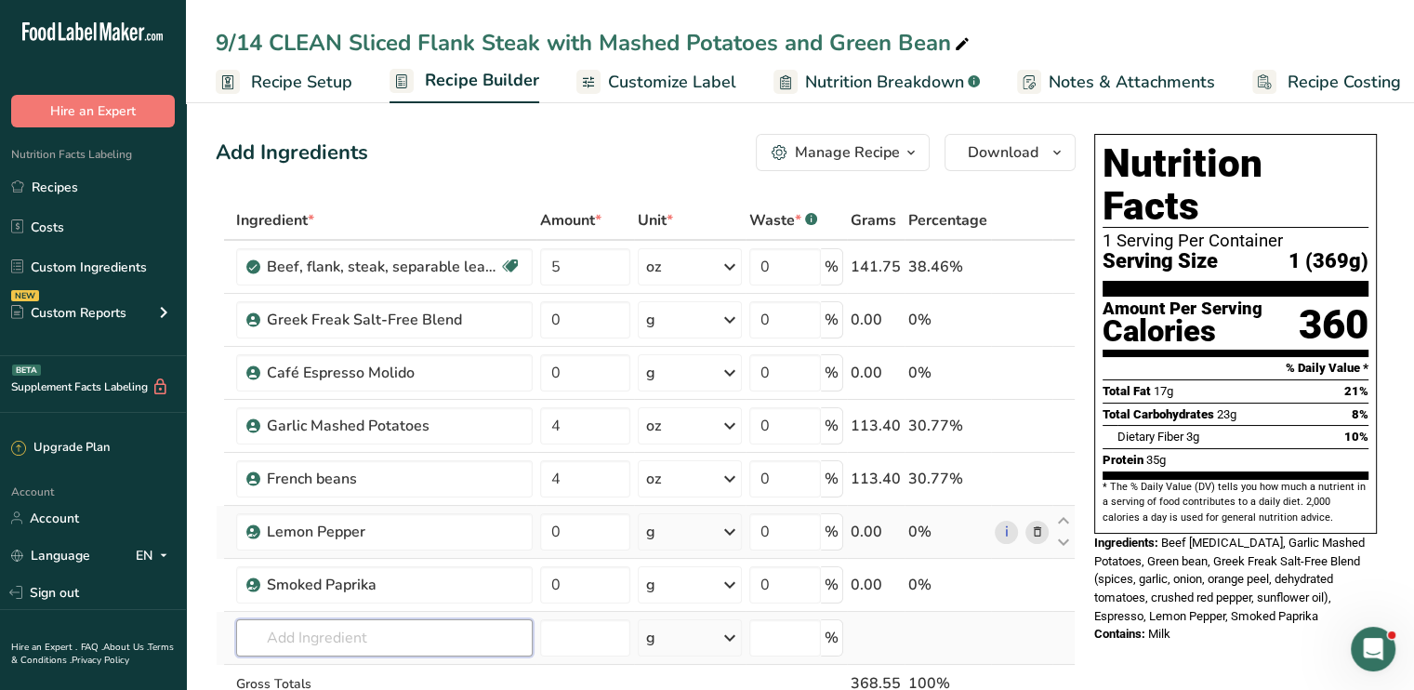
click at [329, 630] on input "text" at bounding box center [384, 637] width 296 height 37
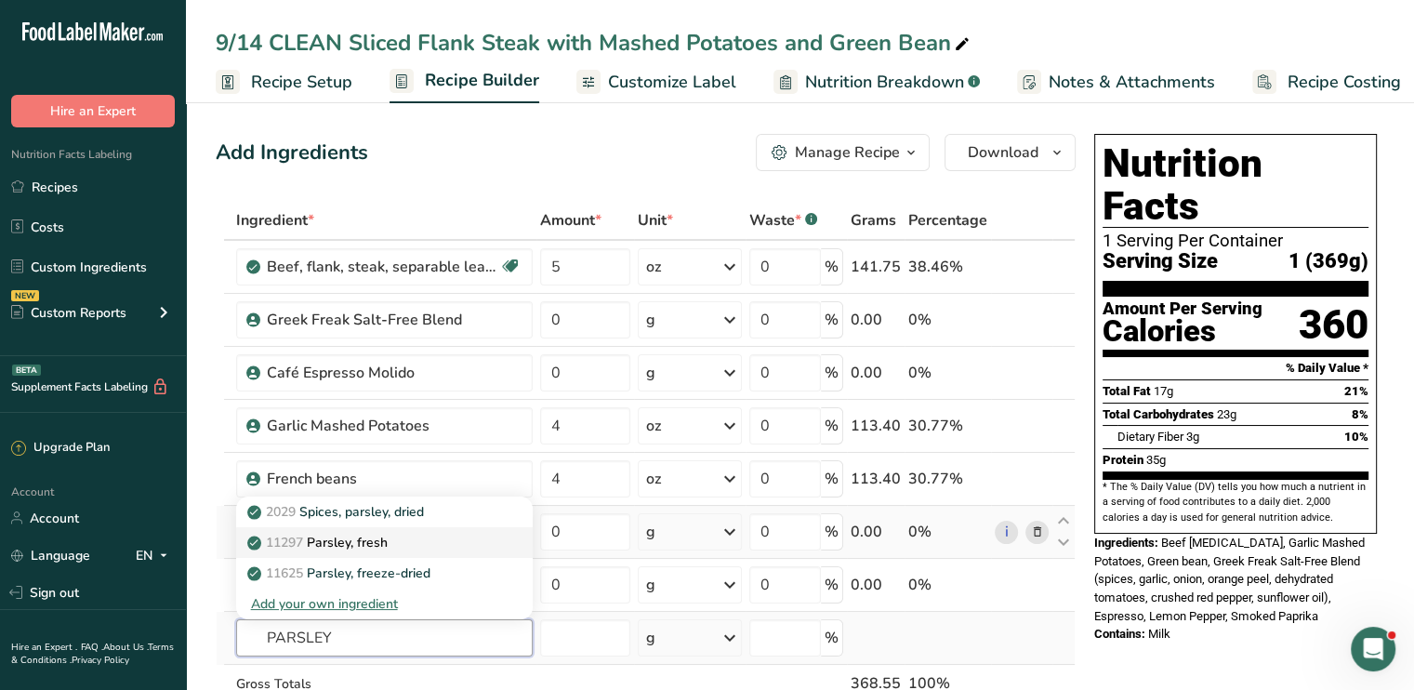
type input "PARSLEY"
click at [367, 542] on p "11297 Parsley, fresh" at bounding box center [319, 543] width 137 height 20
type input "Parsley, fresh"
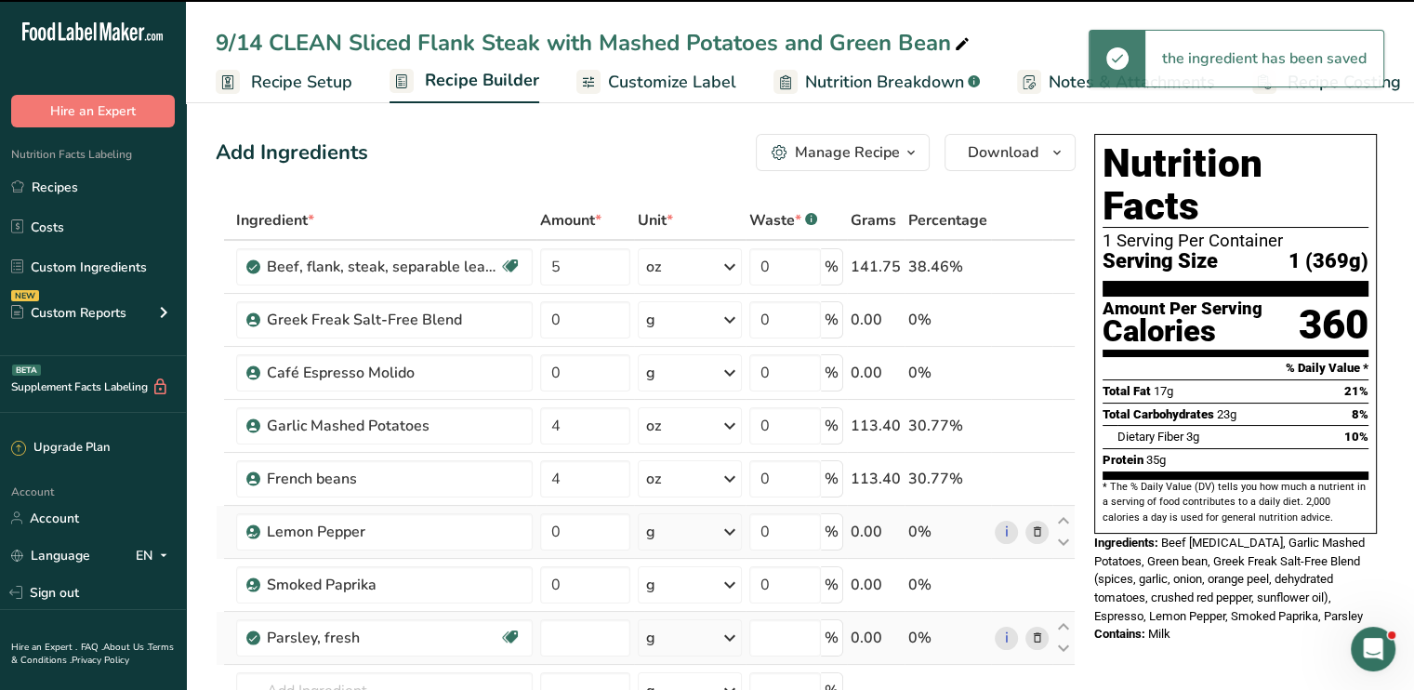
type input "0"
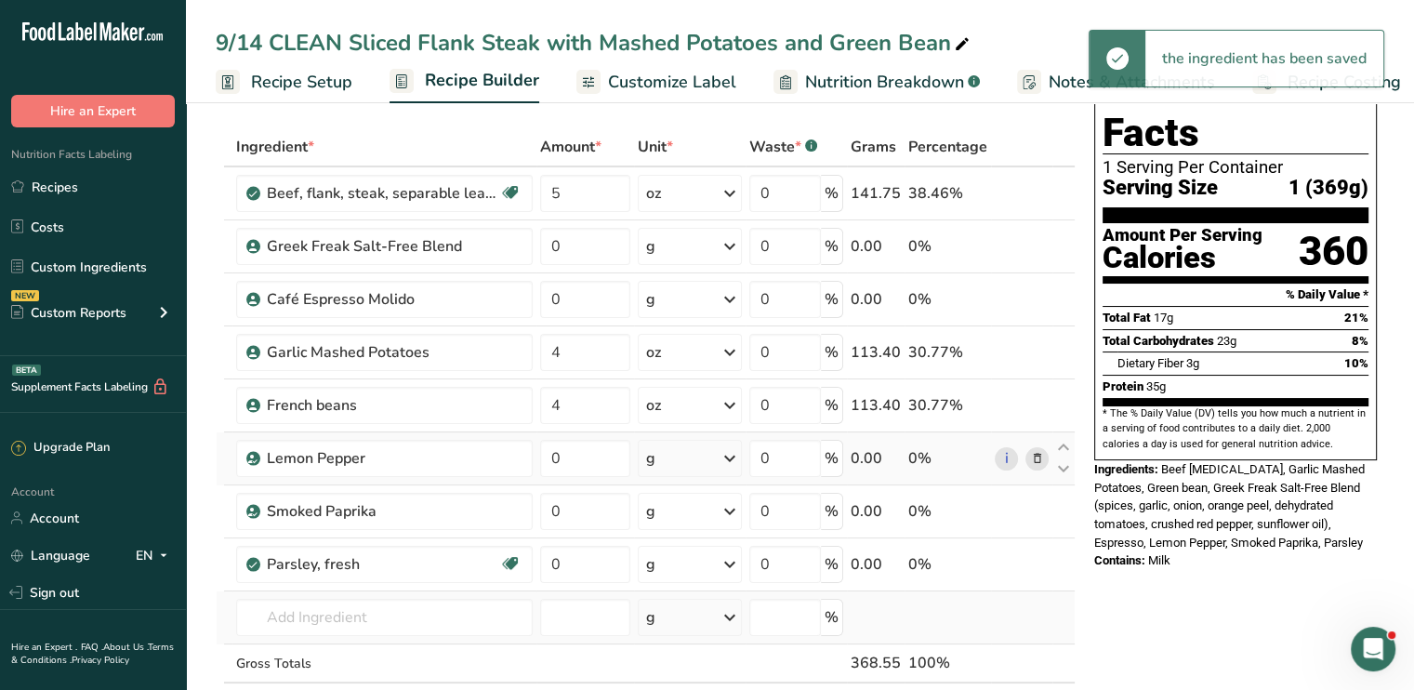
scroll to position [74, 0]
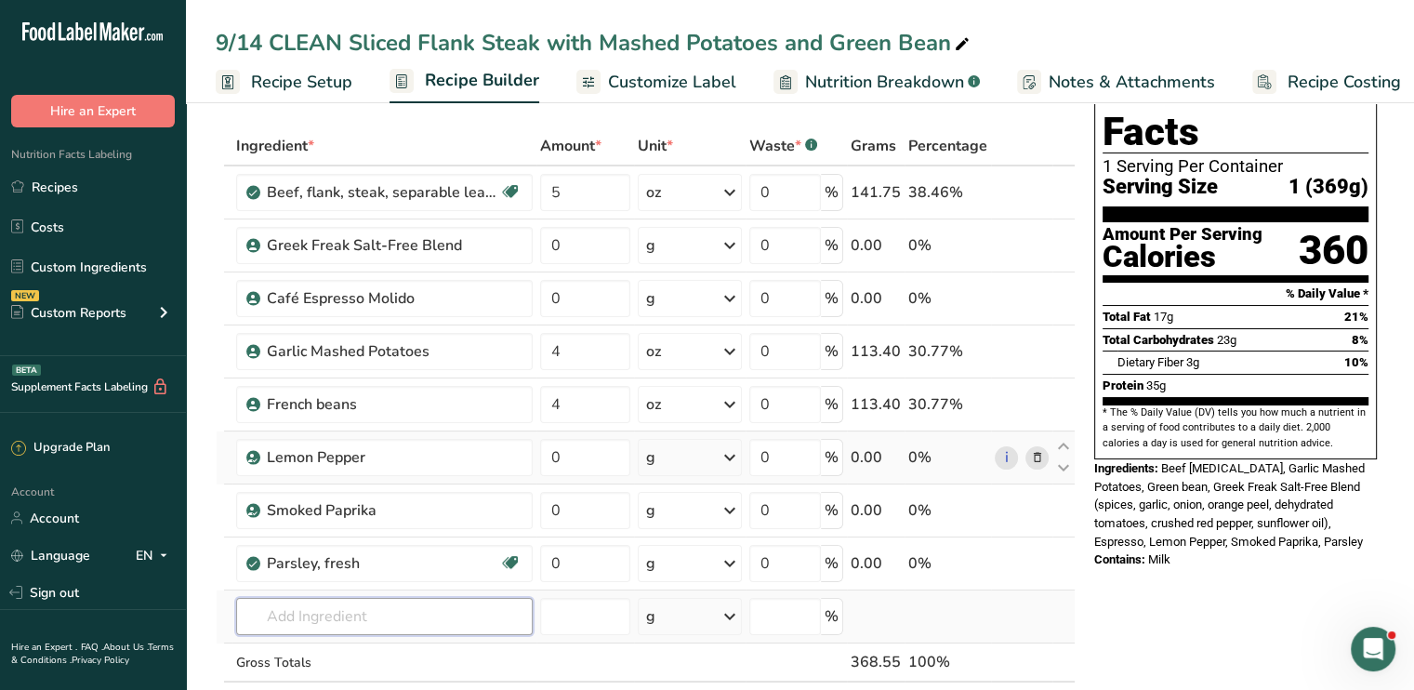
click at [339, 626] on input "text" at bounding box center [384, 616] width 296 height 37
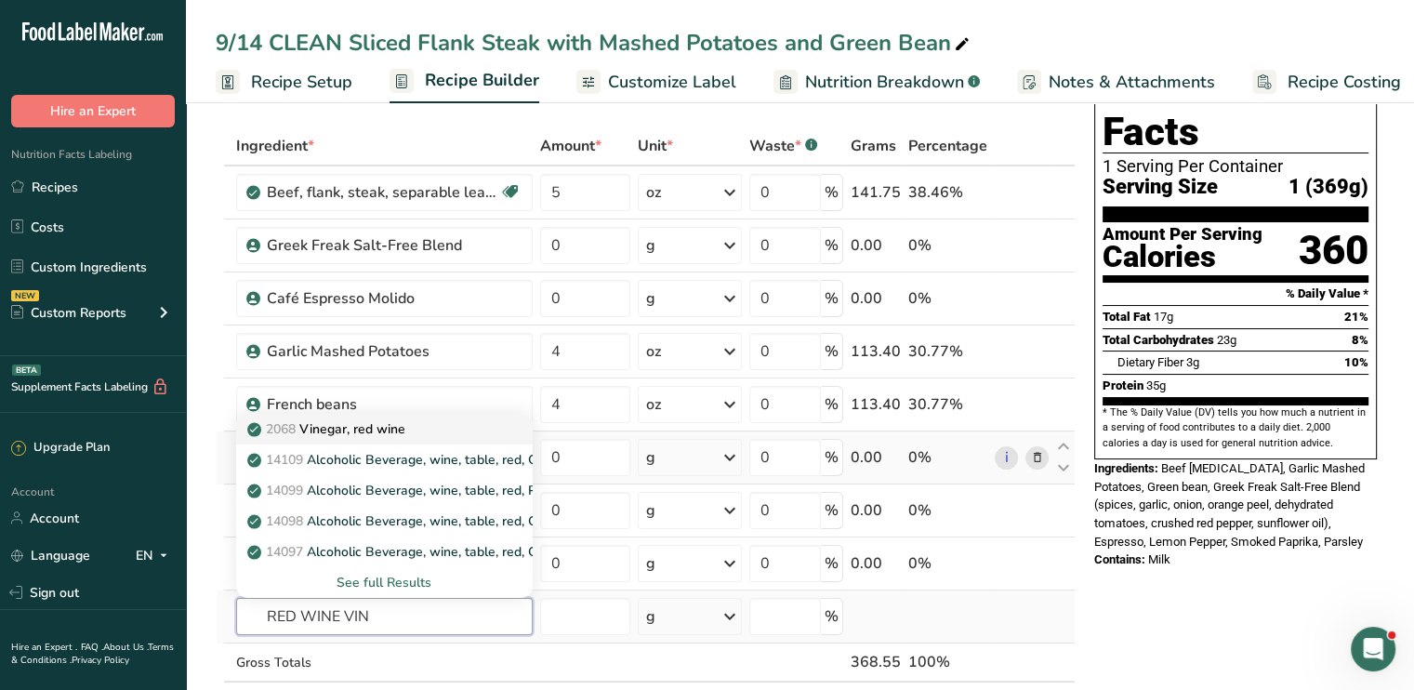
type input "RED WINE VIN"
click at [412, 431] on div "2068 Vinegar, red wine" at bounding box center [369, 429] width 237 height 20
type input "Vinegar, red wine"
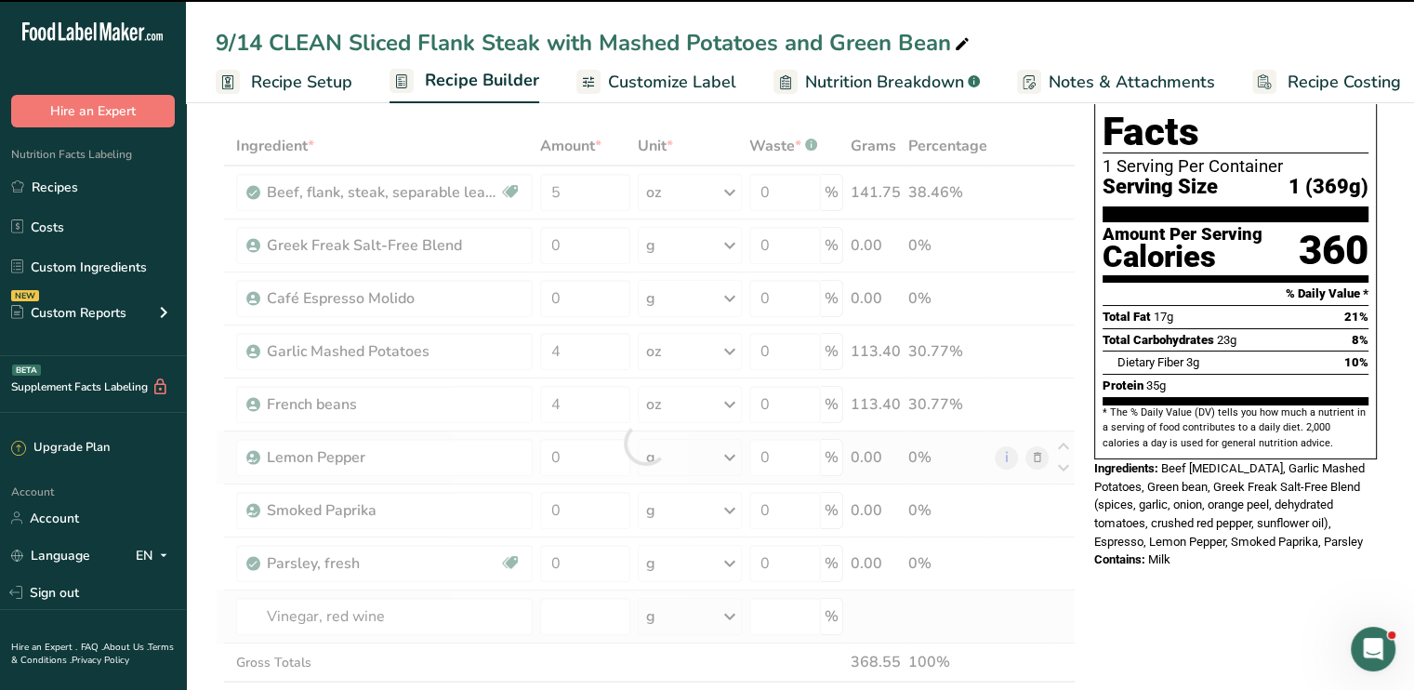
type input "0"
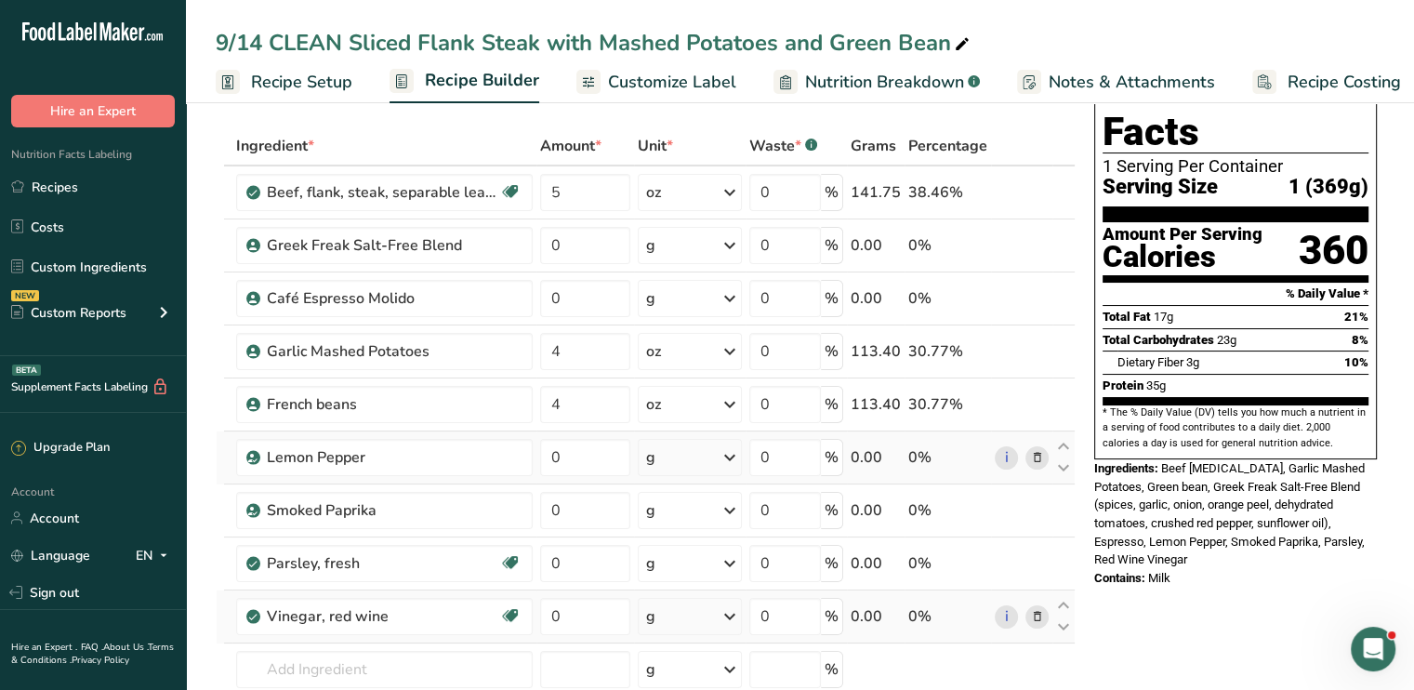
click at [885, 85] on span "Nutrition Breakdown" at bounding box center [884, 82] width 159 height 25
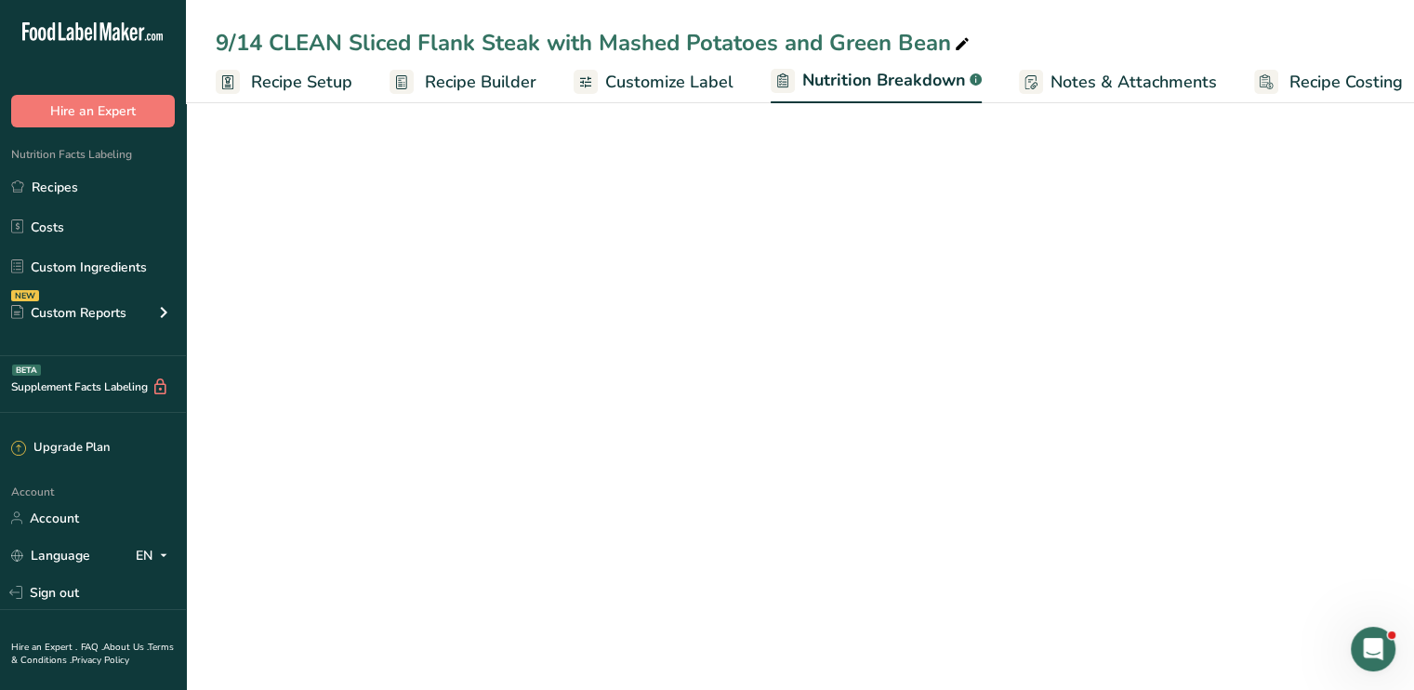
scroll to position [0, 18]
select select "Calories"
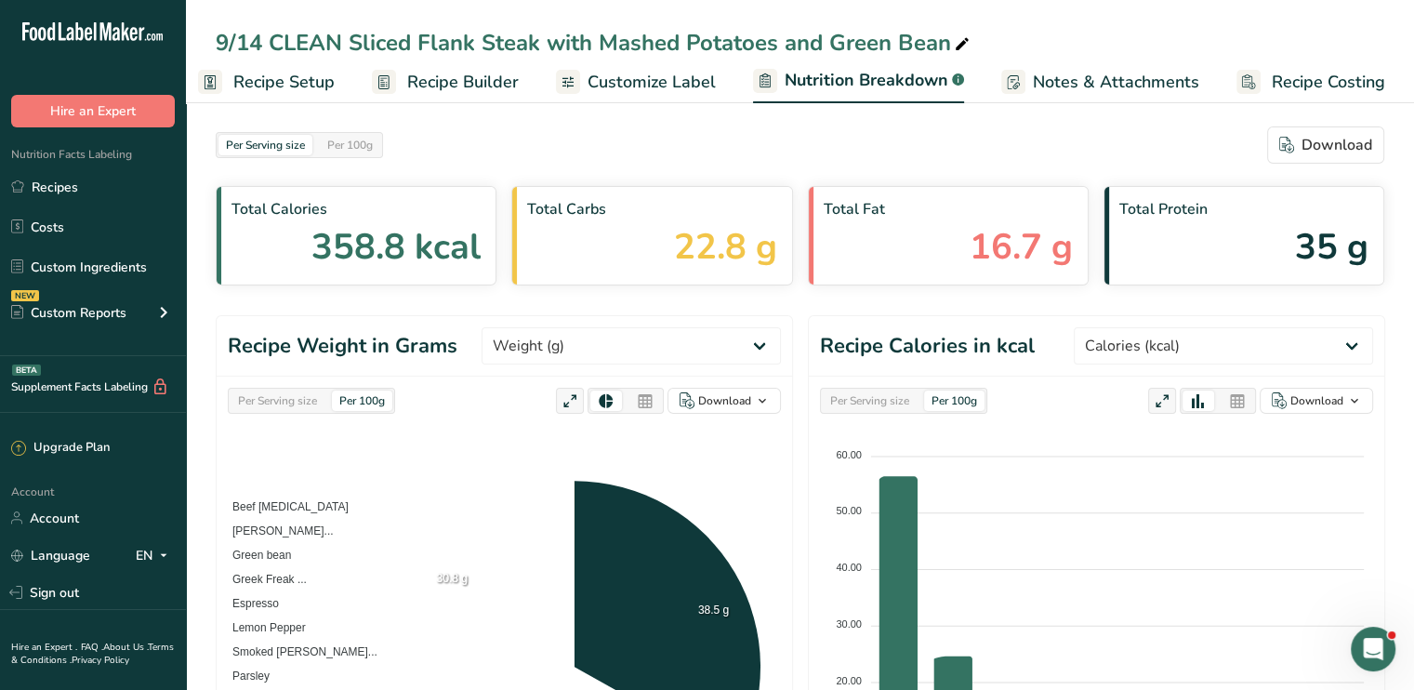
click at [684, 82] on span "Customize Label" at bounding box center [651, 82] width 128 height 25
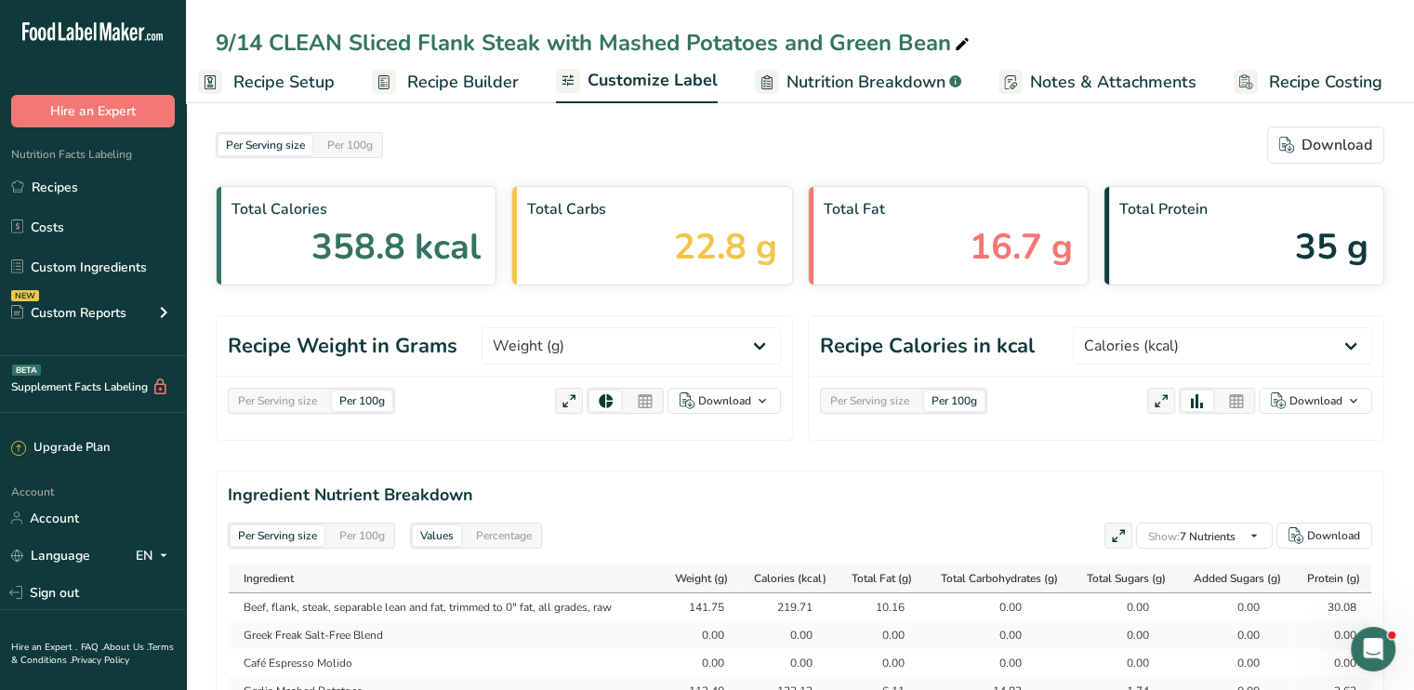
scroll to position [0, 16]
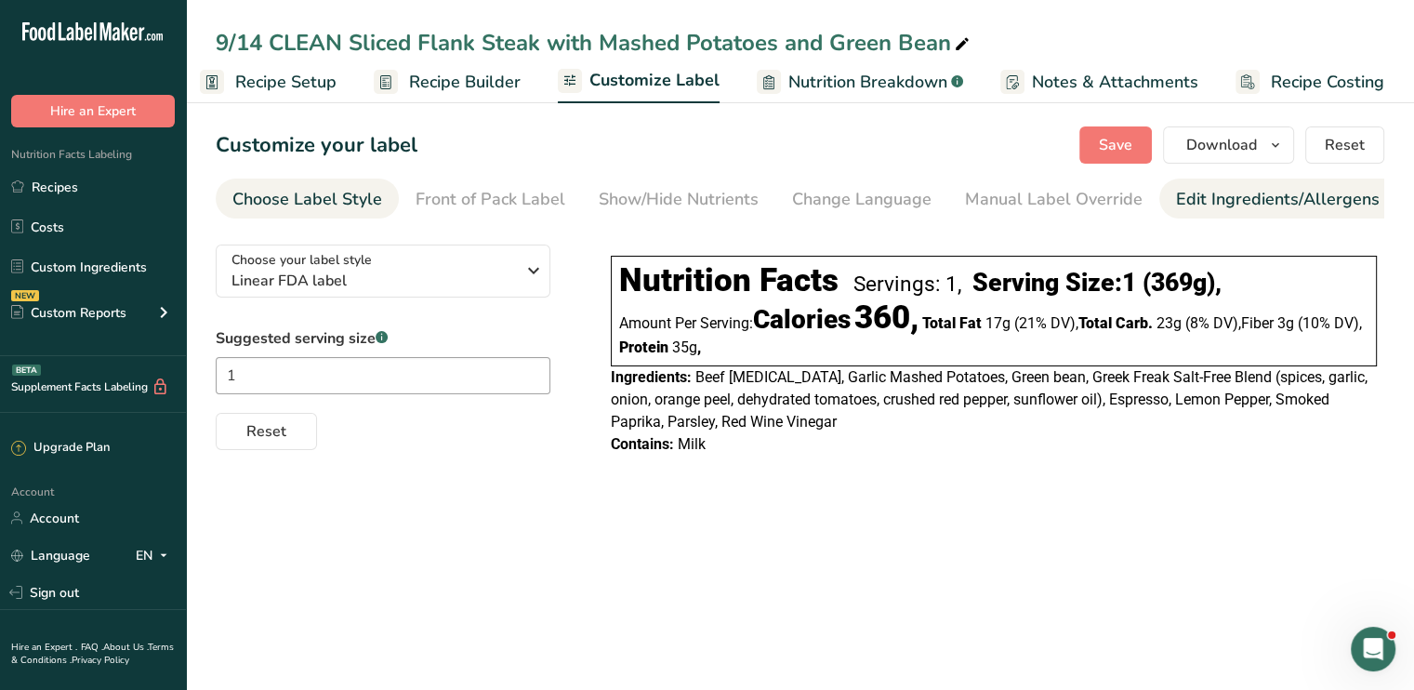
click at [1193, 191] on div "Edit Ingredients/Allergens List" at bounding box center [1294, 199] width 236 height 25
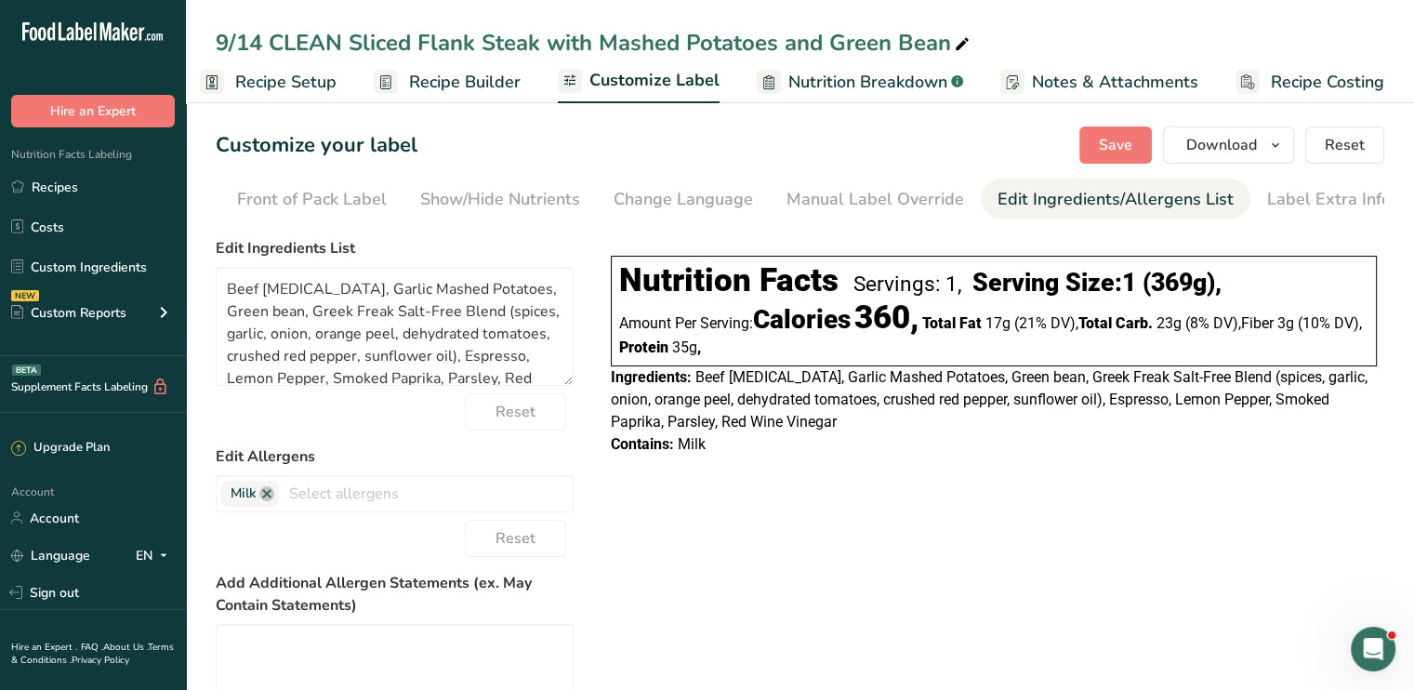
scroll to position [0, 182]
click at [271, 493] on link at bounding box center [266, 493] width 15 height 15
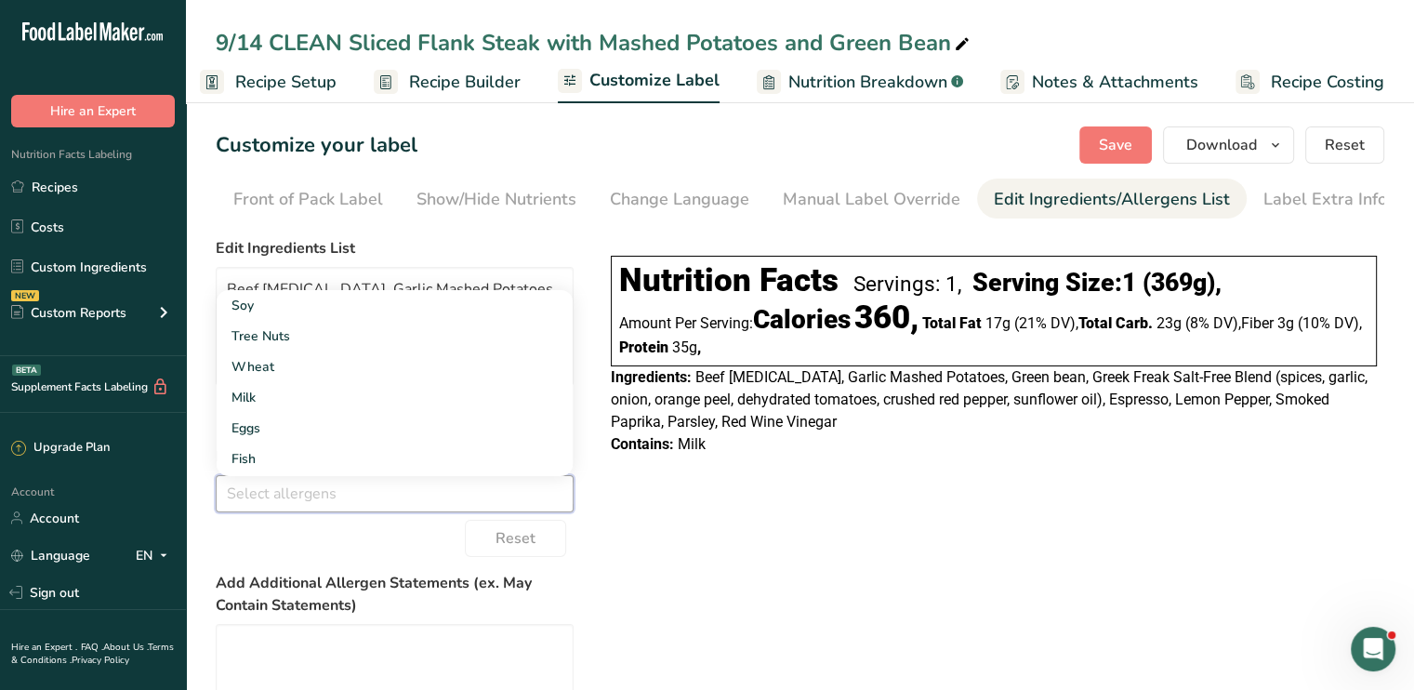
click at [927, 520] on div "Choose your label style Linear FDA label USA (FDA) Standard FDA label Tabular F…" at bounding box center [800, 558] width 1168 height 657
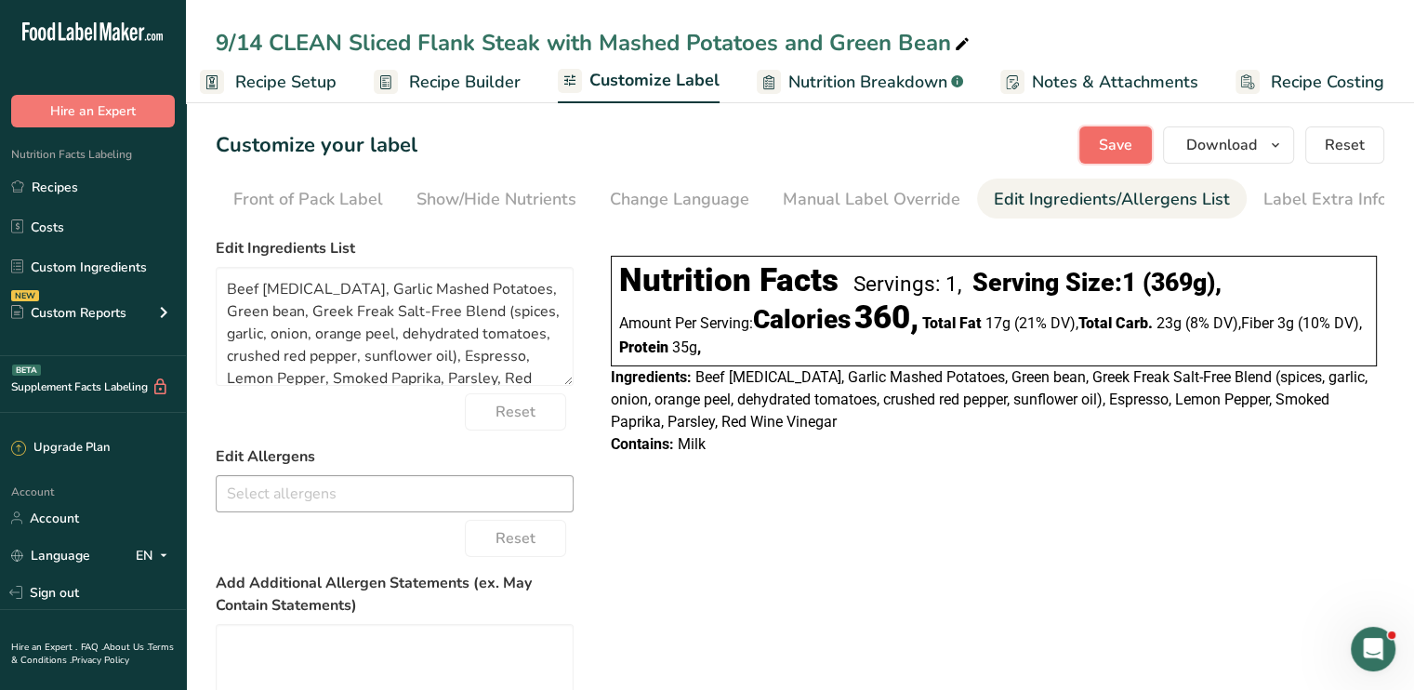
click at [1143, 144] on button "Save" at bounding box center [1115, 144] width 72 height 37
click at [1101, 148] on span "Save" at bounding box center [1115, 145] width 33 height 22
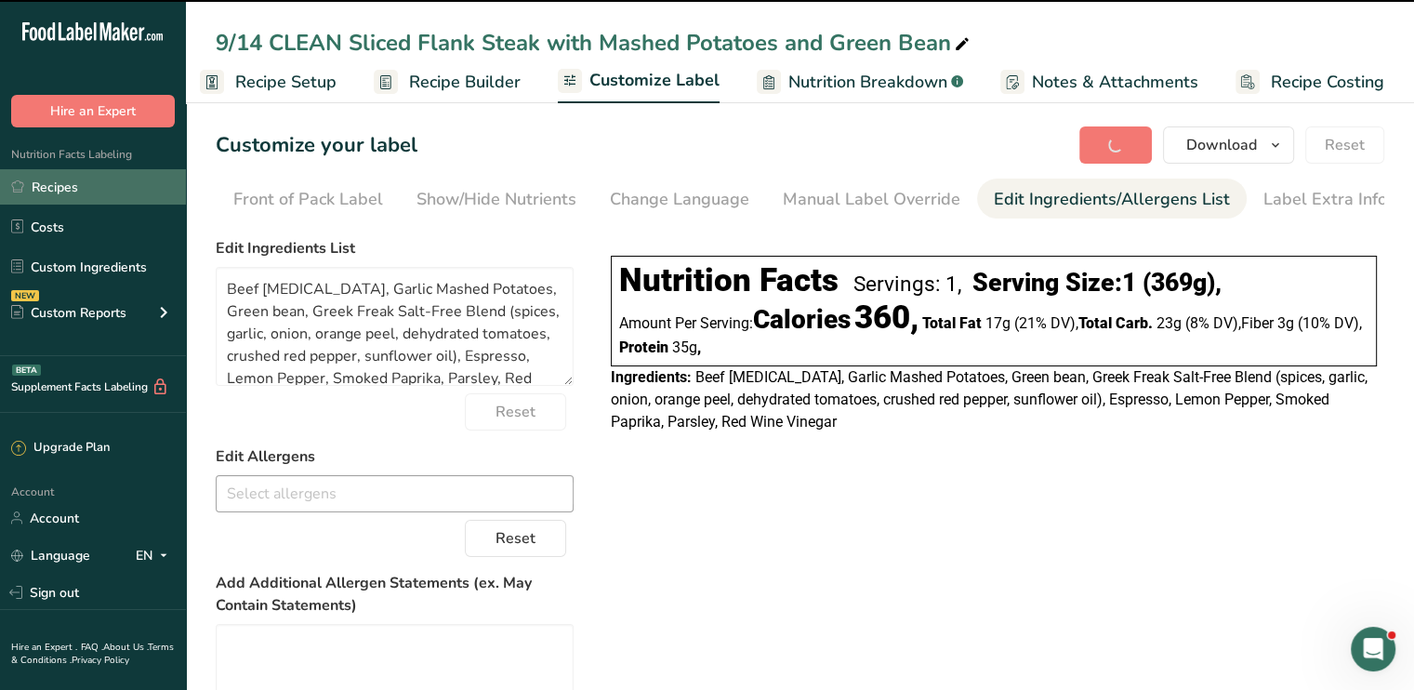
click at [135, 186] on link "Recipes" at bounding box center [93, 186] width 186 height 35
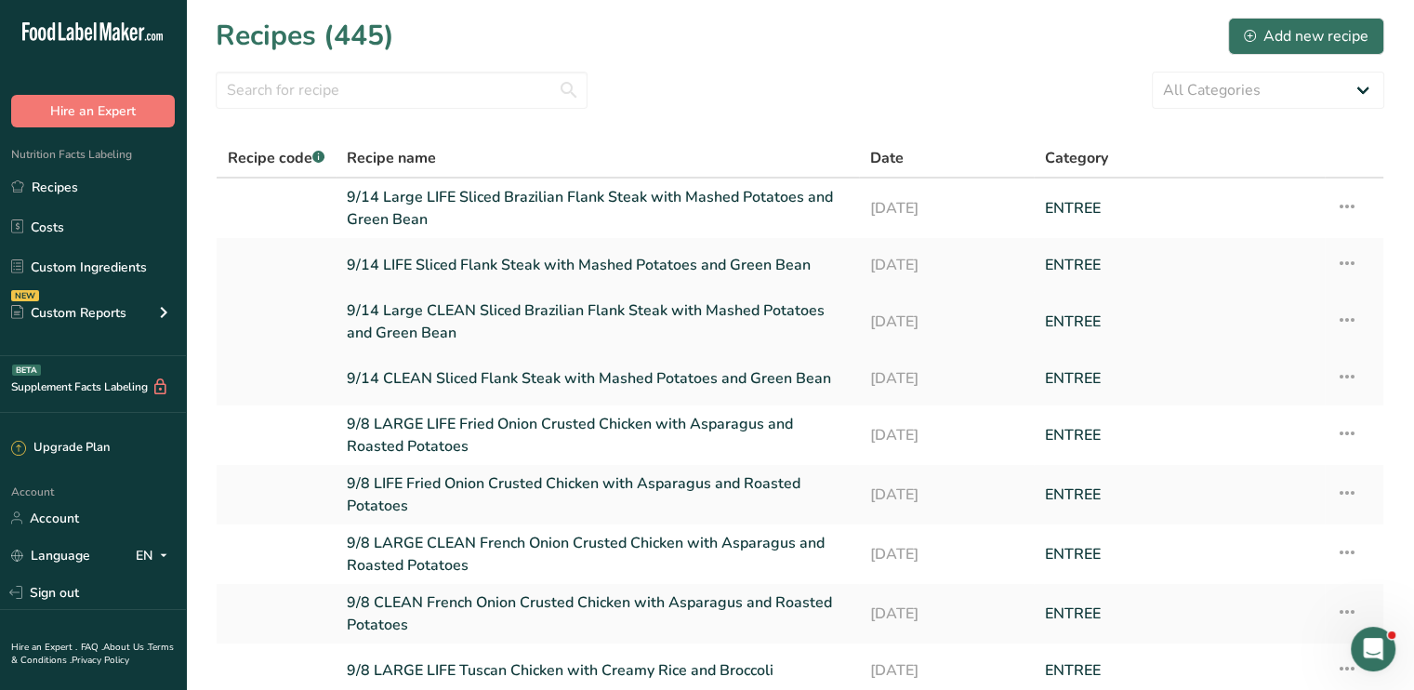
click at [561, 310] on link "9/14 Large CLEAN Sliced Brazilian Flank Steak with Mashed Potatoes and Green Be…" at bounding box center [597, 321] width 501 height 45
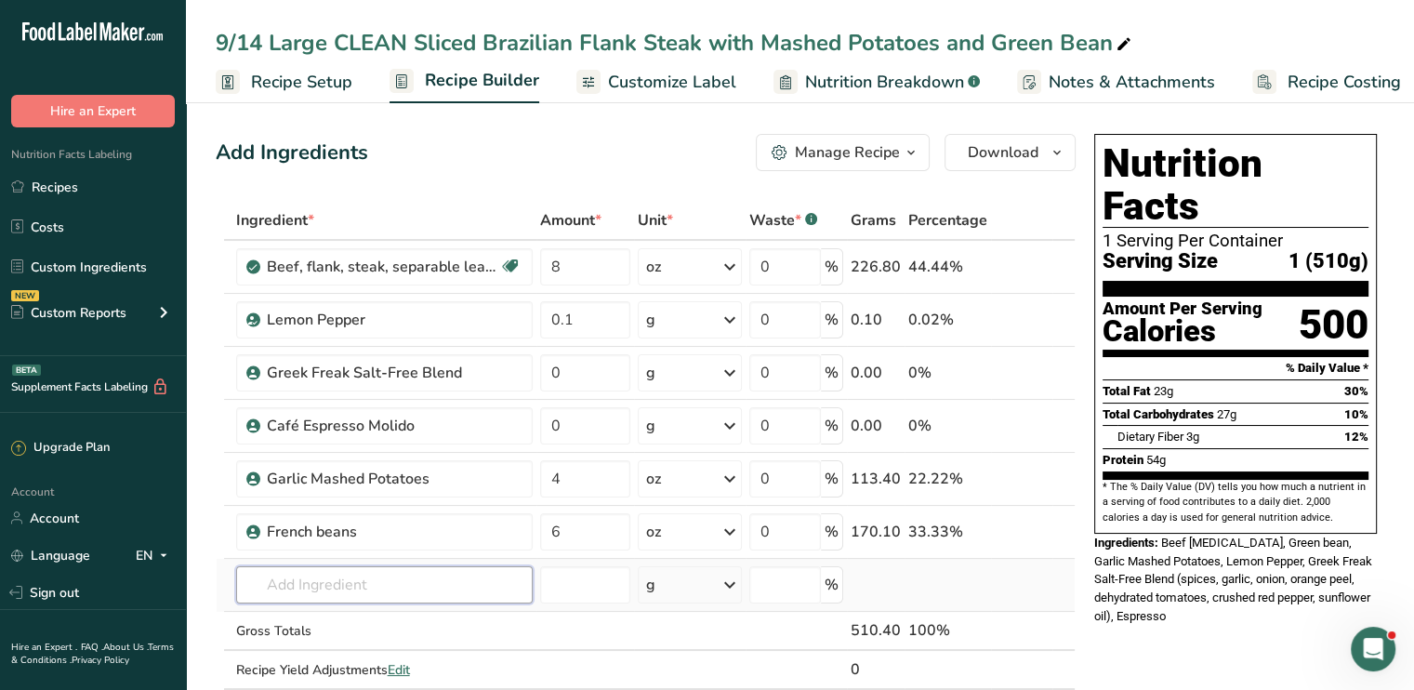
click at [387, 579] on input "text" at bounding box center [384, 584] width 296 height 37
type input "["
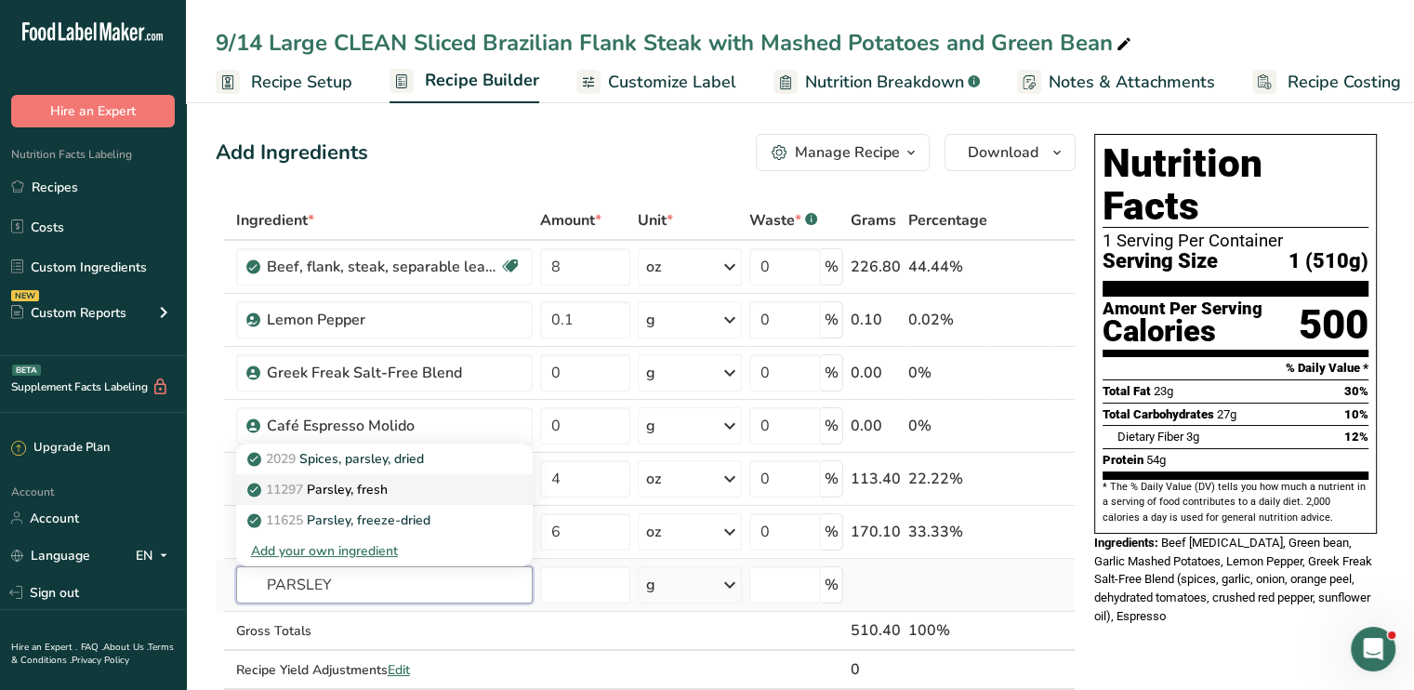
type input "PARSLEY"
click at [335, 480] on p "11297 Parsley, fresh" at bounding box center [319, 490] width 137 height 20
type input "Parsley, fresh"
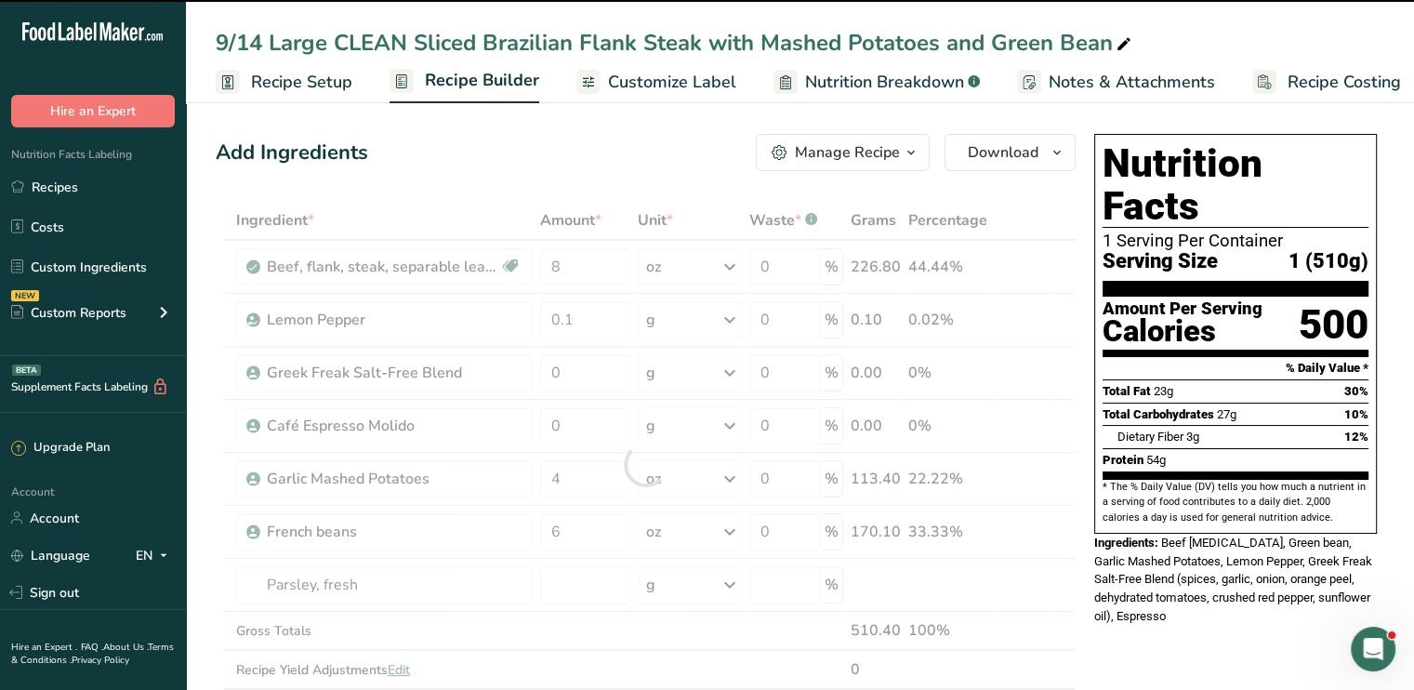
type input "0"
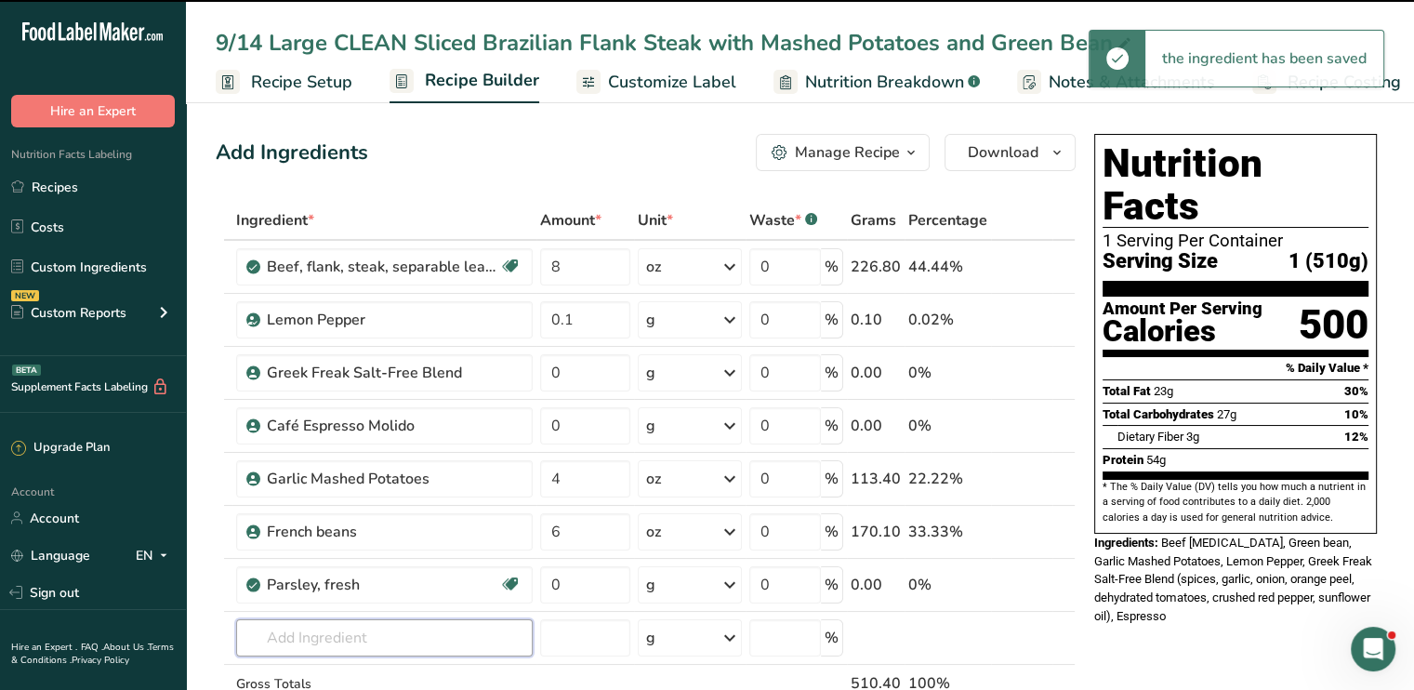
click at [332, 622] on input "text" at bounding box center [384, 637] width 296 height 37
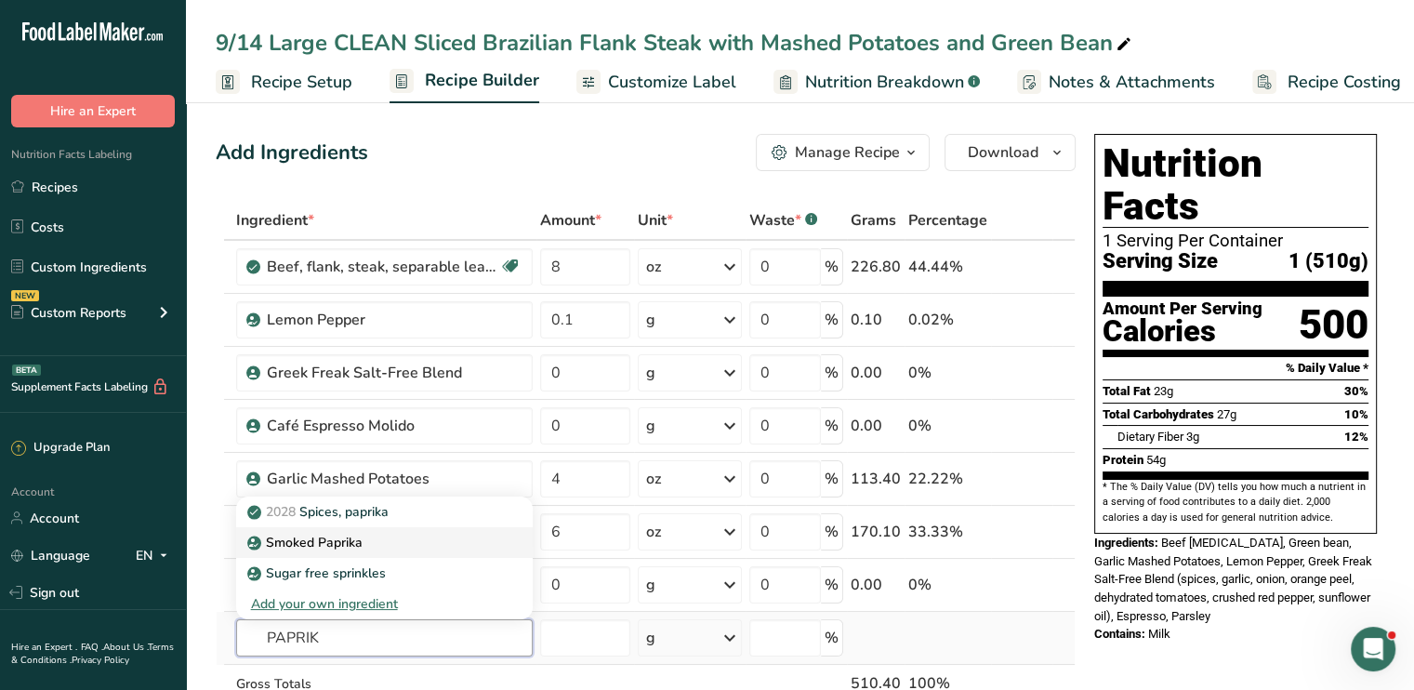
type input "PAPRIK"
click at [354, 549] on p "Smoked Paprika" at bounding box center [307, 543] width 112 height 20
type input "Smoked Paprika"
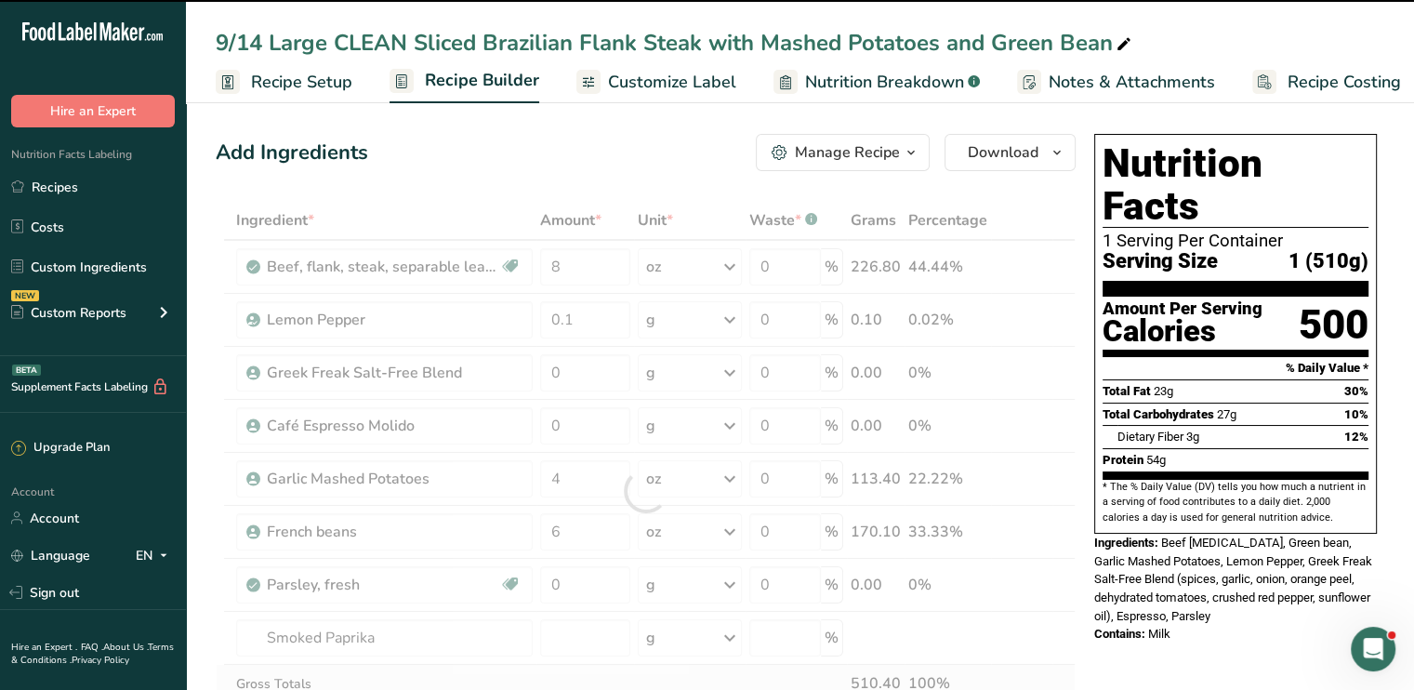
type input "0"
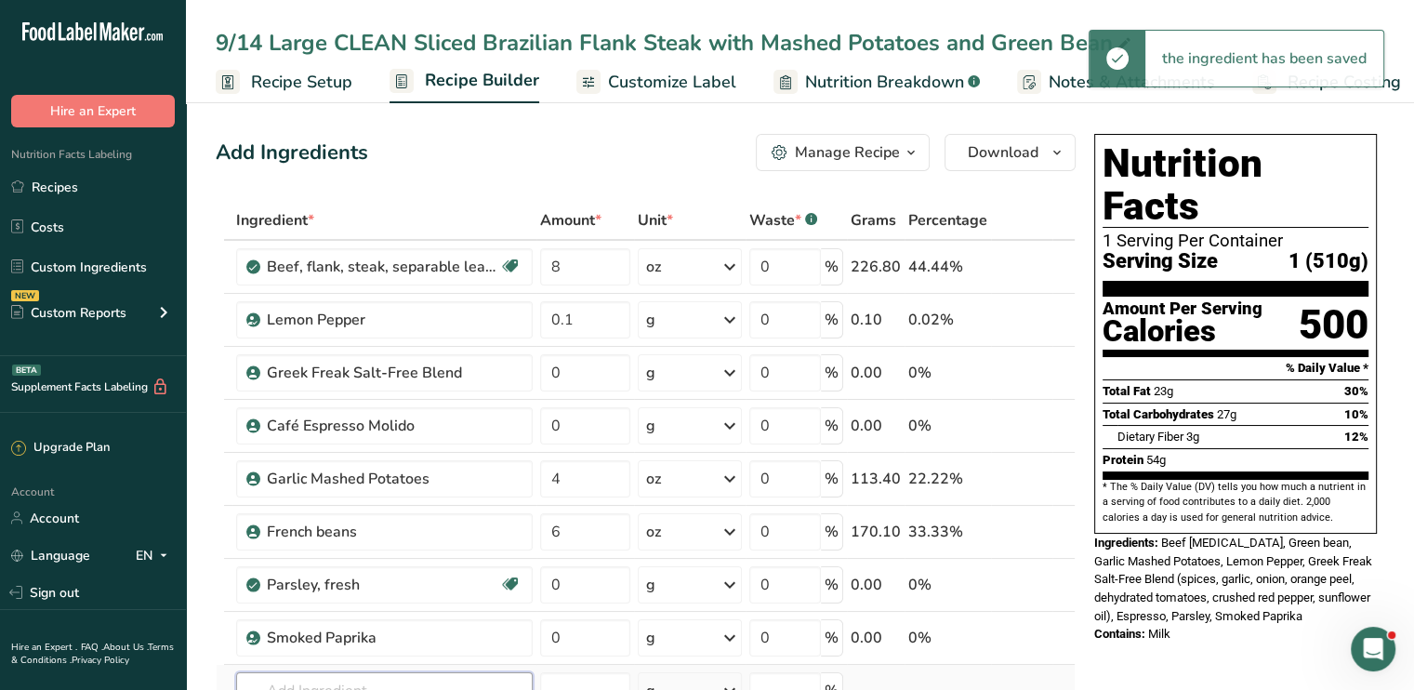
click at [378, 676] on input "text" at bounding box center [384, 690] width 296 height 37
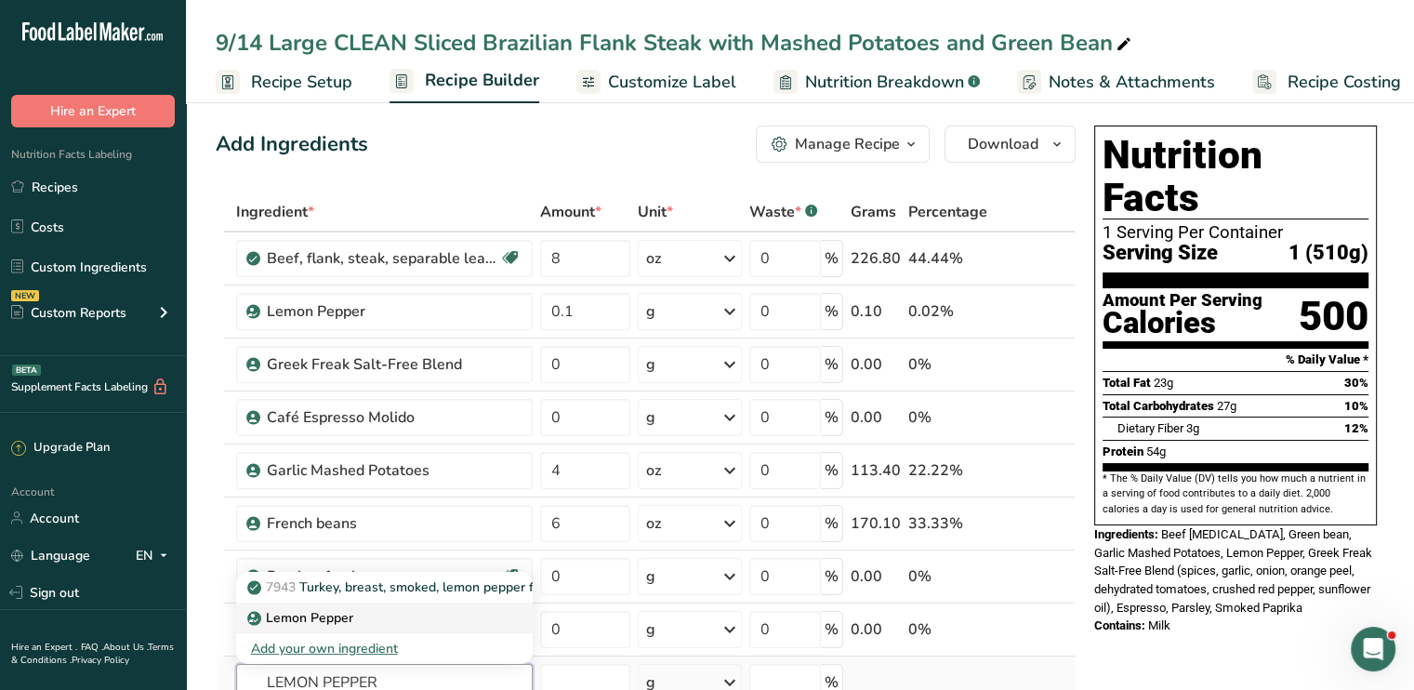
type input "LEMON PEPPER"
click at [367, 621] on div "Lemon Pepper" at bounding box center [369, 618] width 237 height 20
type input "Lemon Pepper"
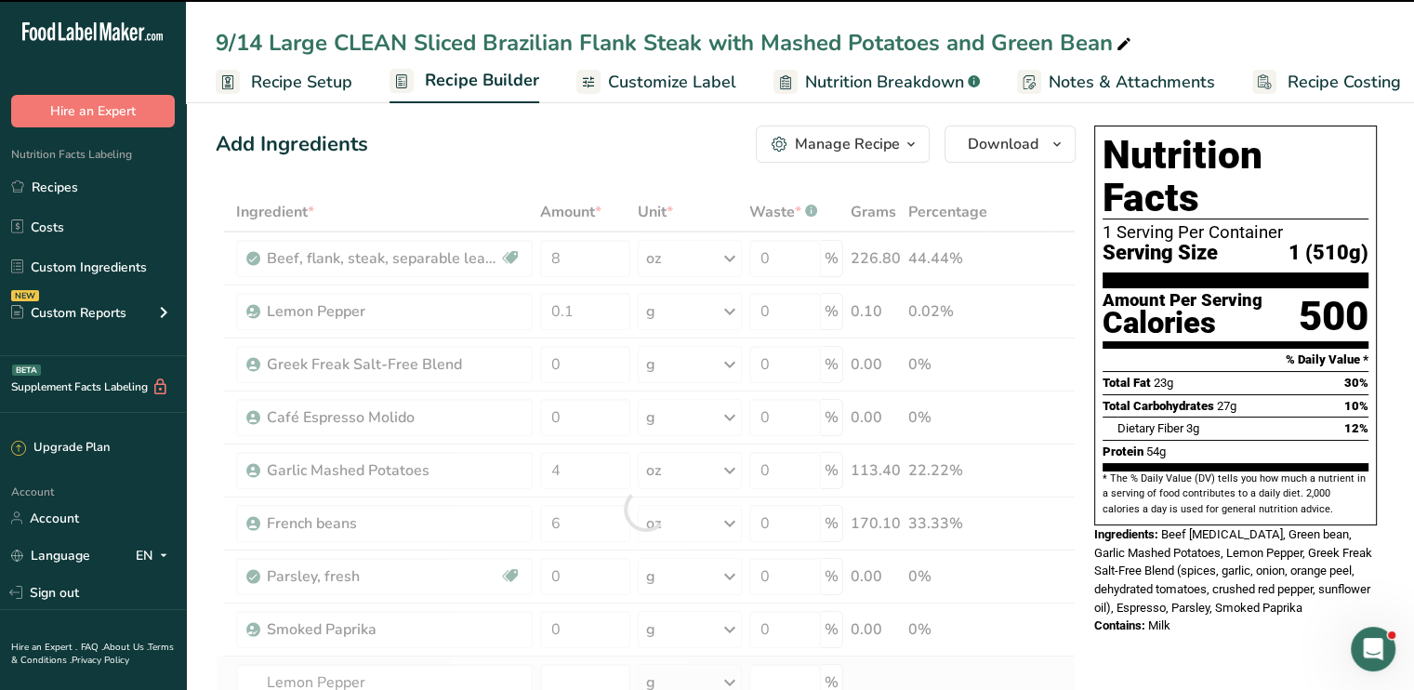
type input "0"
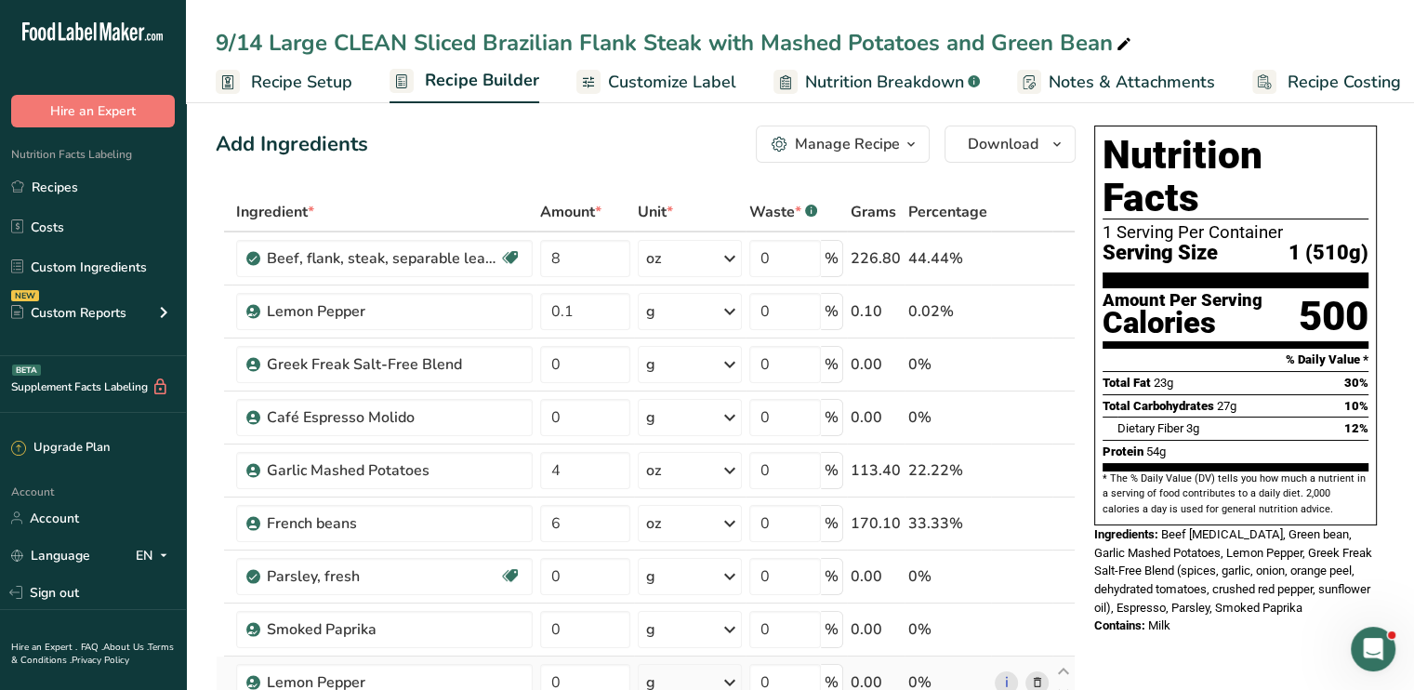
click at [652, 82] on span "Customize Label" at bounding box center [672, 82] width 128 height 25
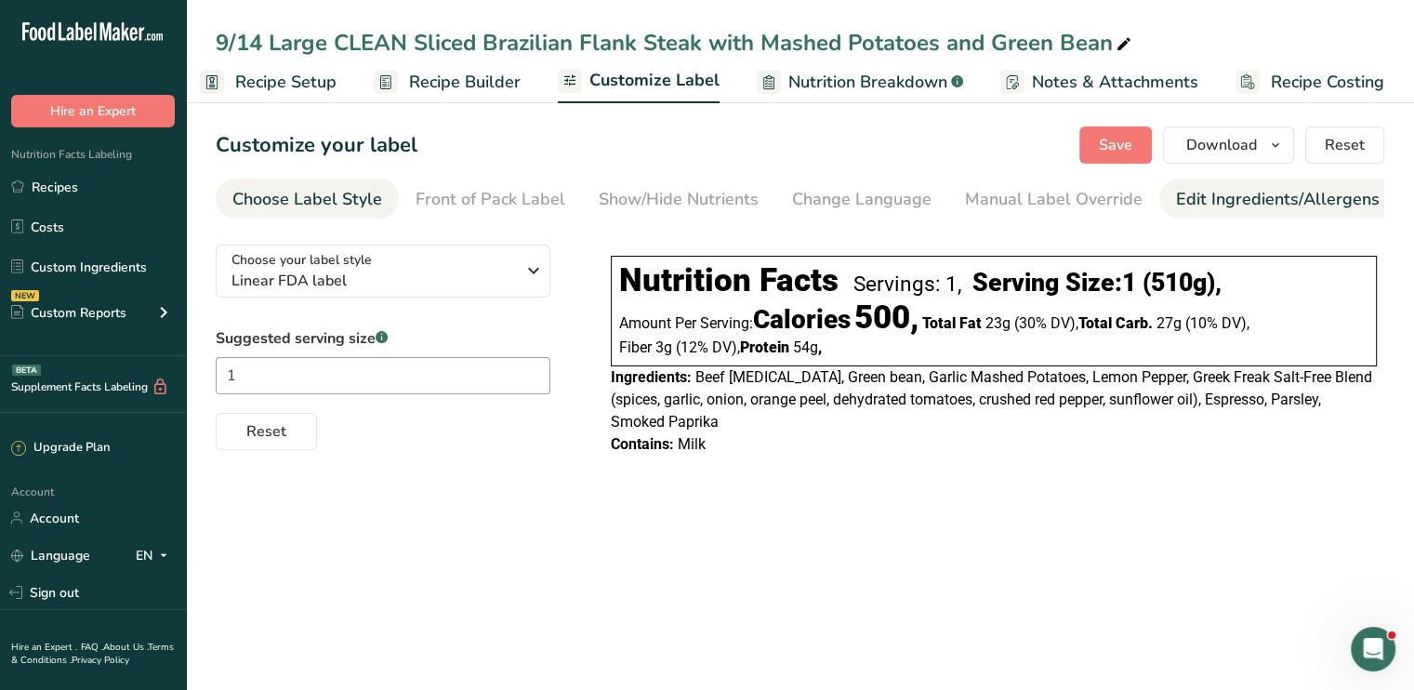
click at [1266, 193] on div "Edit Ingredients/Allergens List" at bounding box center [1294, 199] width 236 height 25
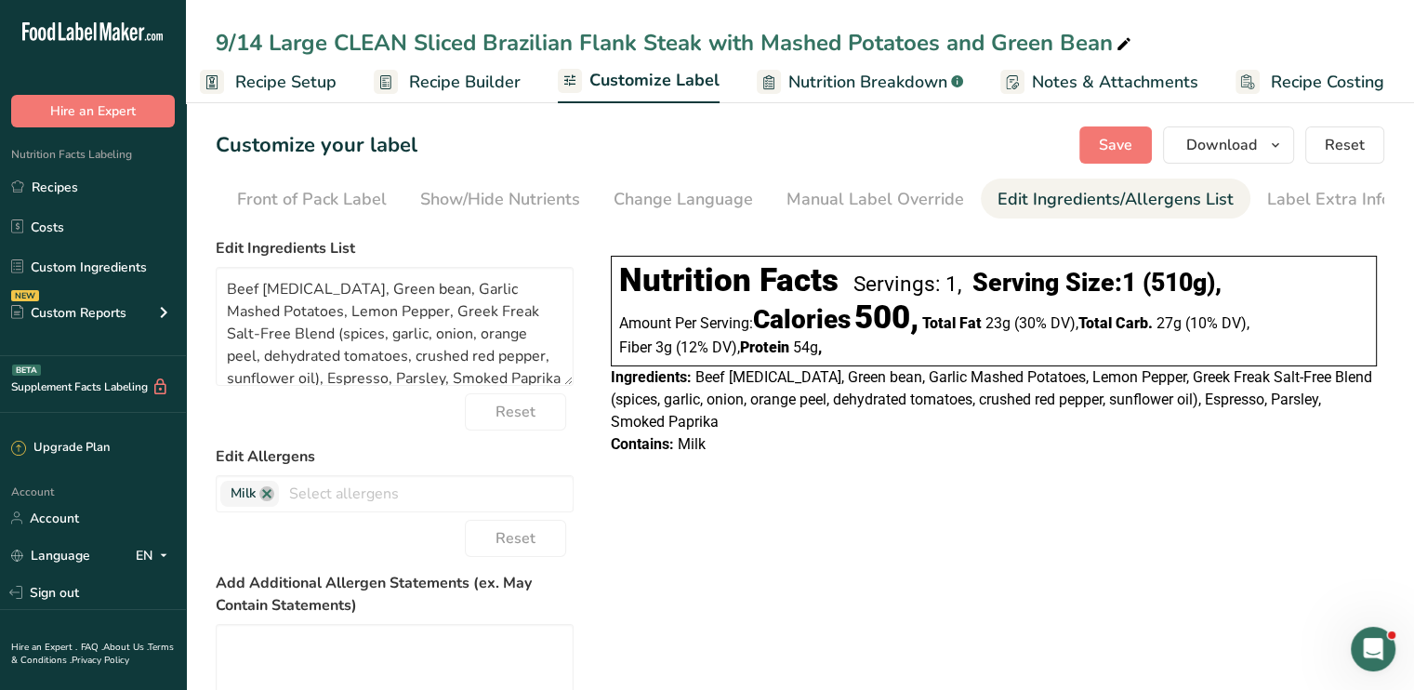
scroll to position [0, 182]
click at [274, 494] on link at bounding box center [266, 493] width 15 height 15
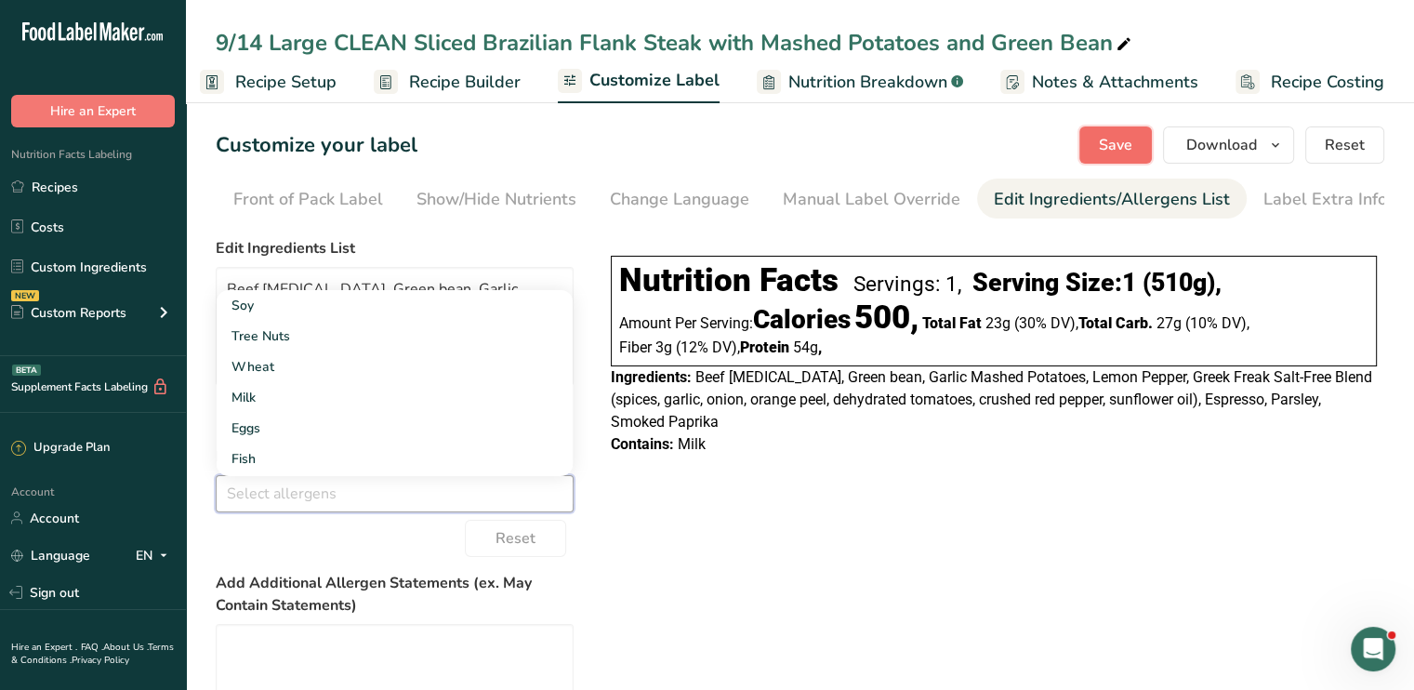
click at [1130, 147] on span "Save" at bounding box center [1115, 145] width 33 height 22
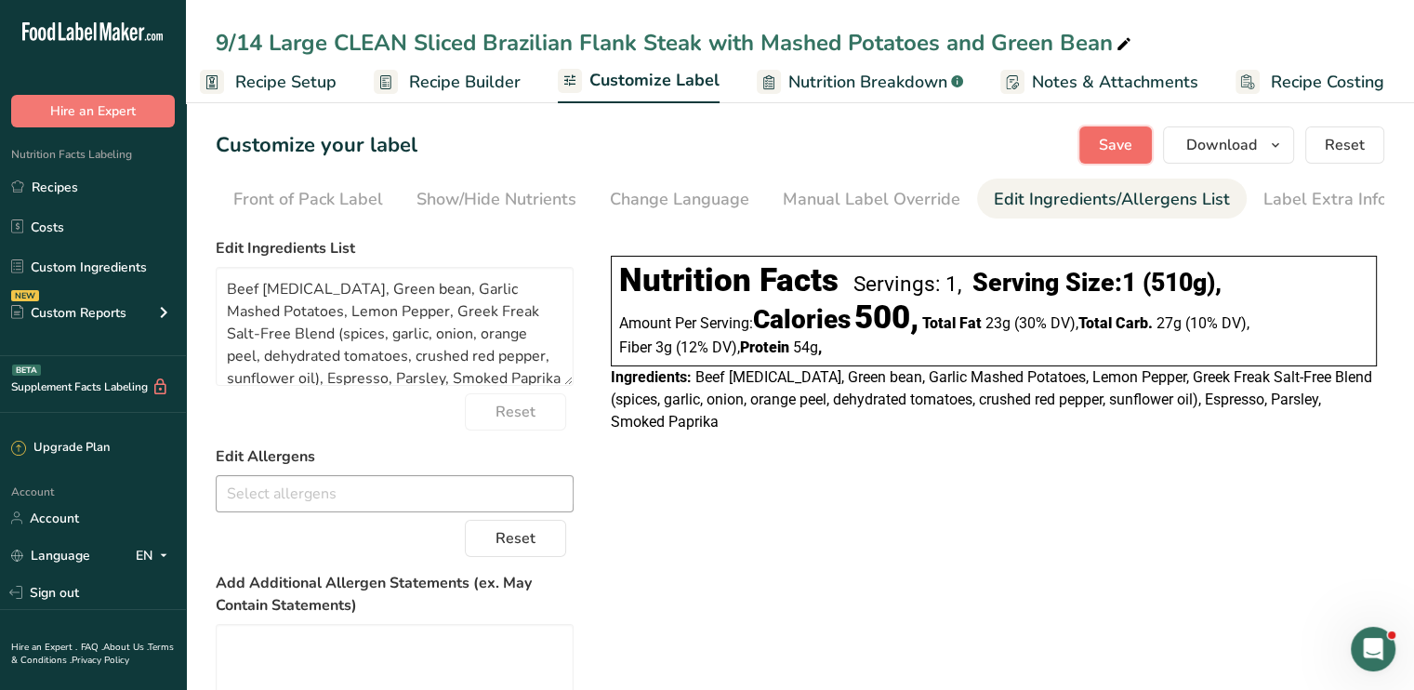
click at [1117, 157] on button "Save" at bounding box center [1115, 144] width 72 height 37
click at [1121, 146] on span "Save" at bounding box center [1115, 145] width 33 height 22
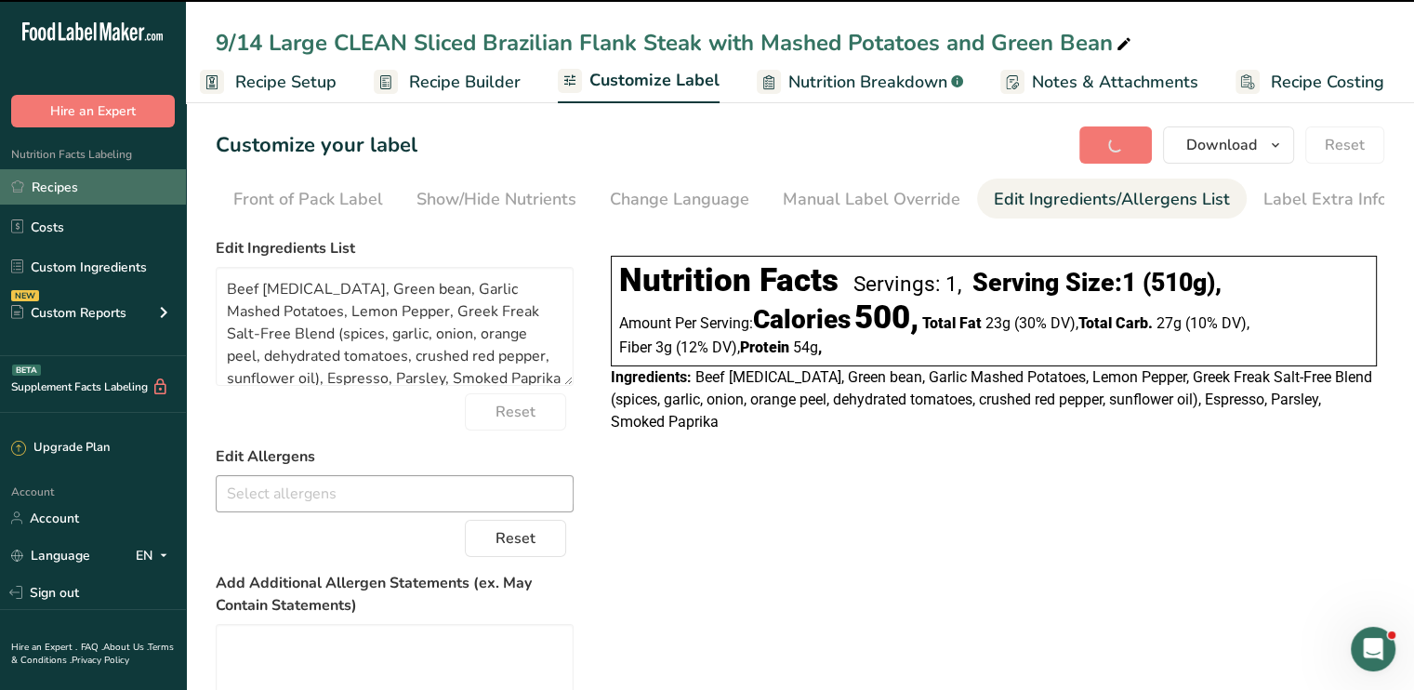
click at [72, 193] on link "Recipes" at bounding box center [93, 186] width 186 height 35
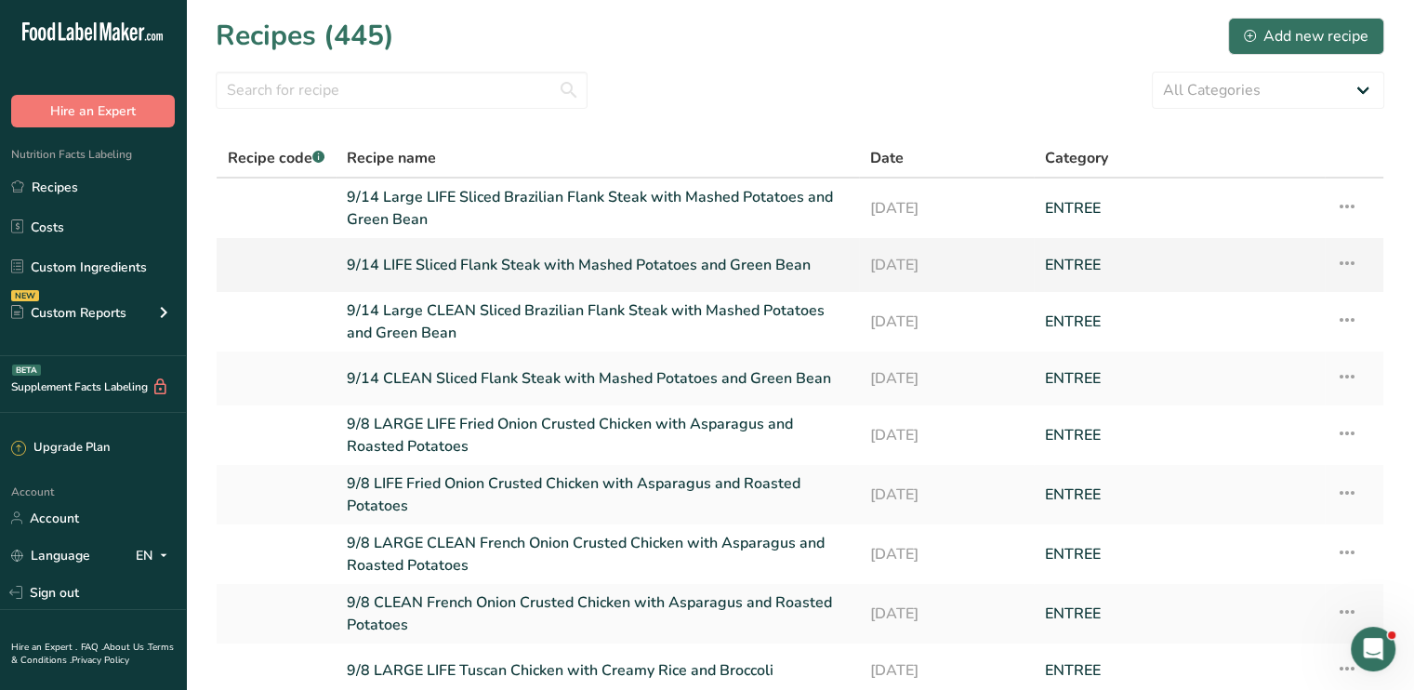
click at [611, 269] on link "9/14 LIFE Sliced Flank Steak with Mashed Potatoes and Green Bean" at bounding box center [597, 264] width 501 height 39
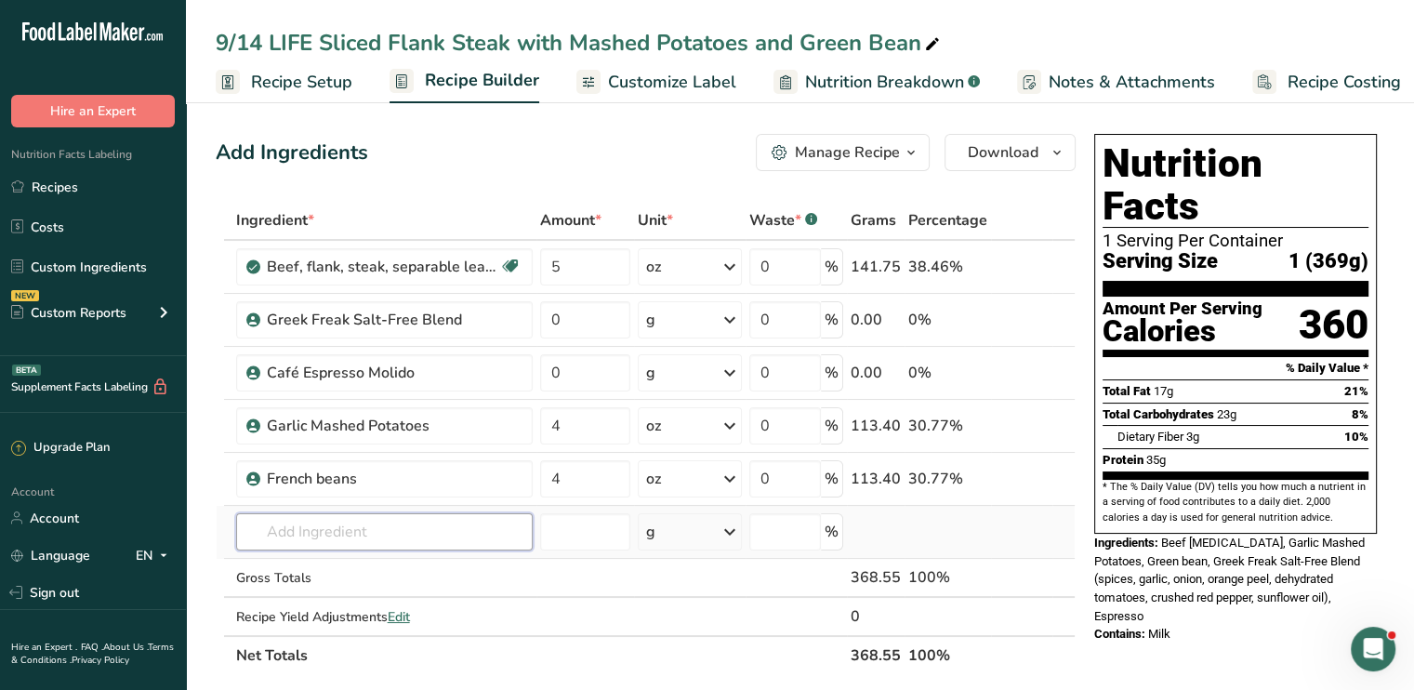
click at [394, 532] on input "text" at bounding box center [384, 531] width 296 height 37
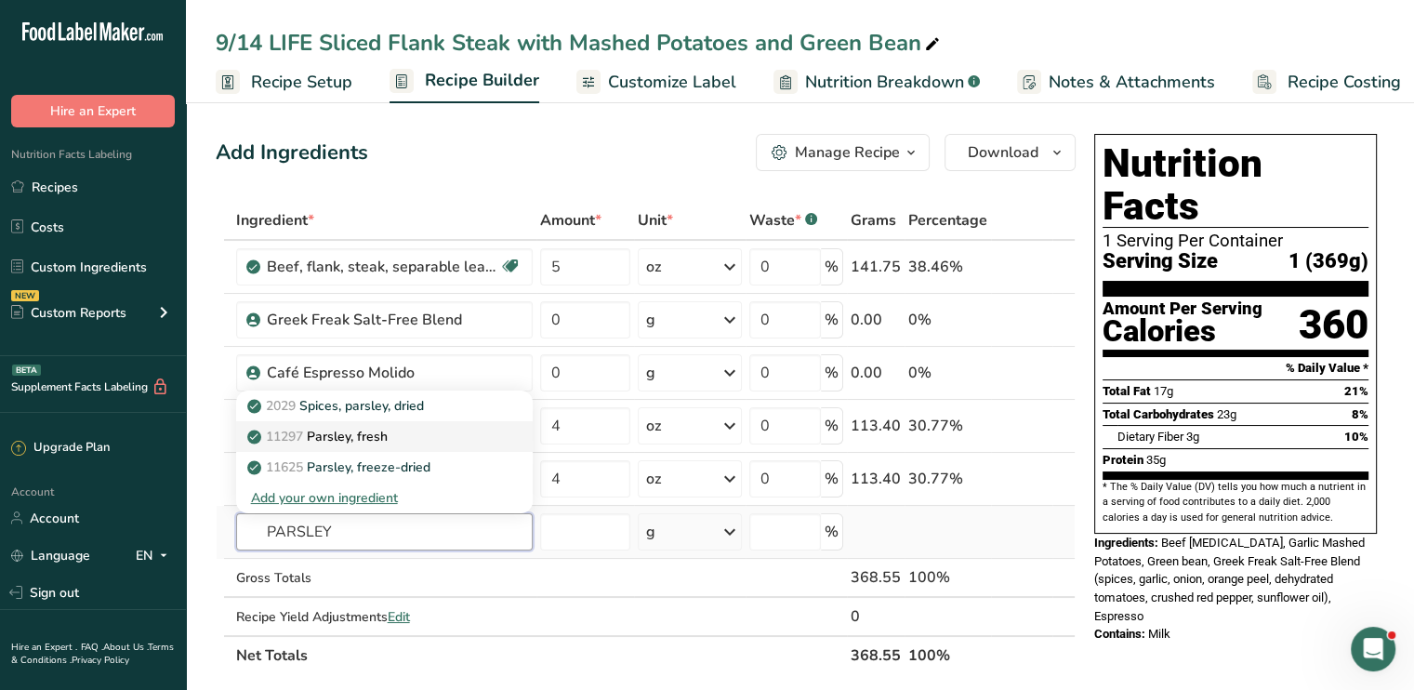
type input "PARSLEY"
click at [366, 427] on p "11297 Parsley, fresh" at bounding box center [319, 437] width 137 height 20
type input "Parsley, fresh"
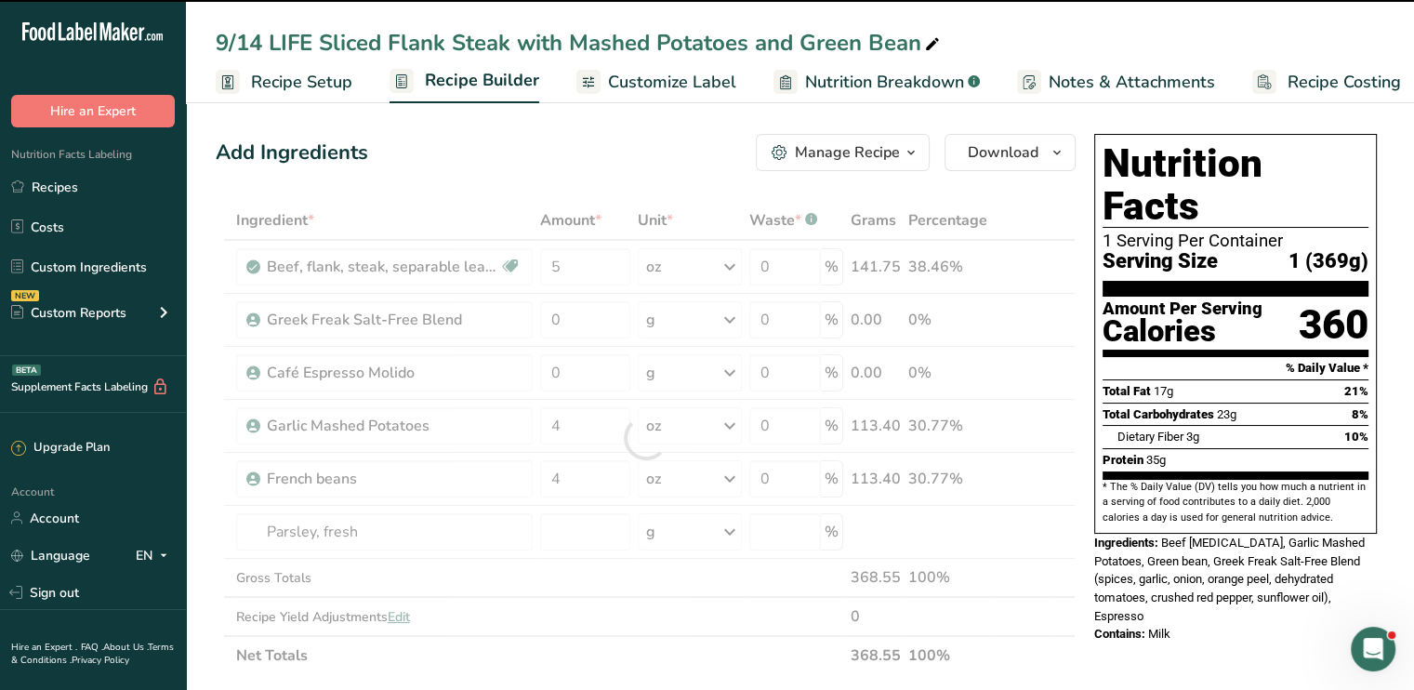
type input "0"
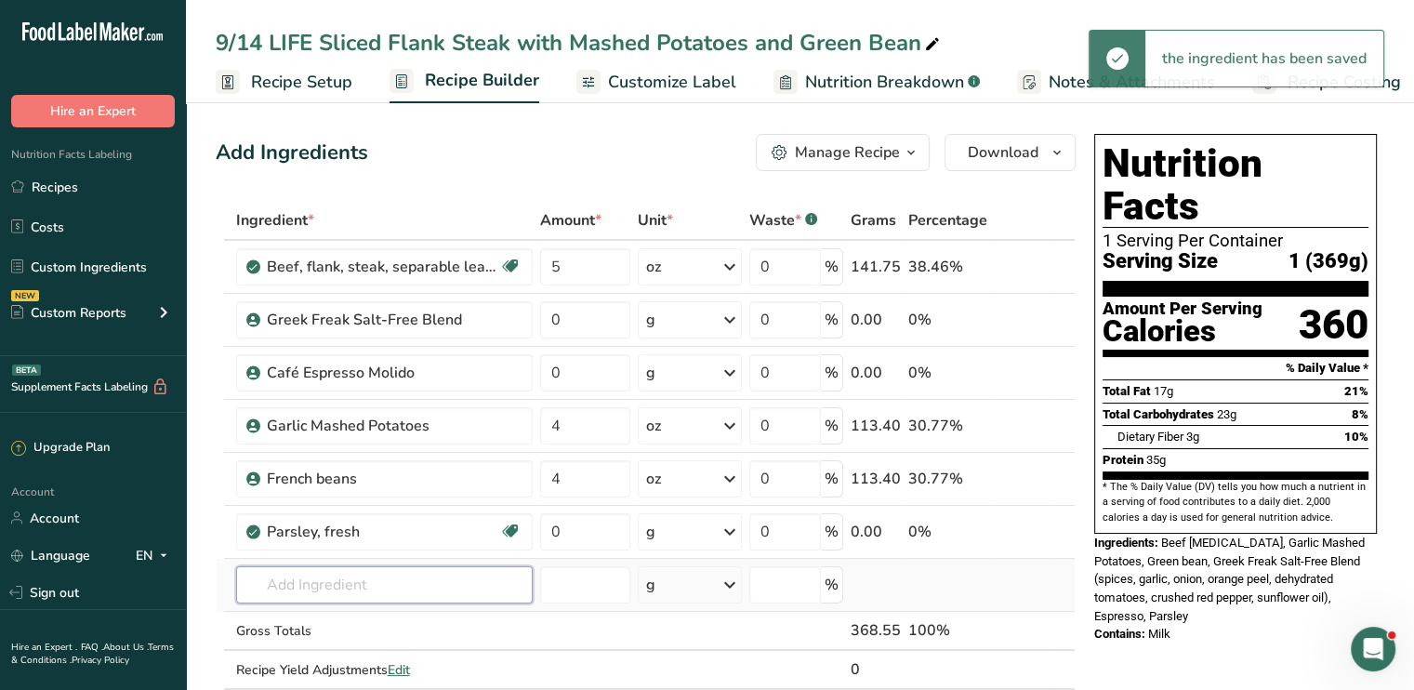
click at [339, 591] on input "text" at bounding box center [384, 584] width 296 height 37
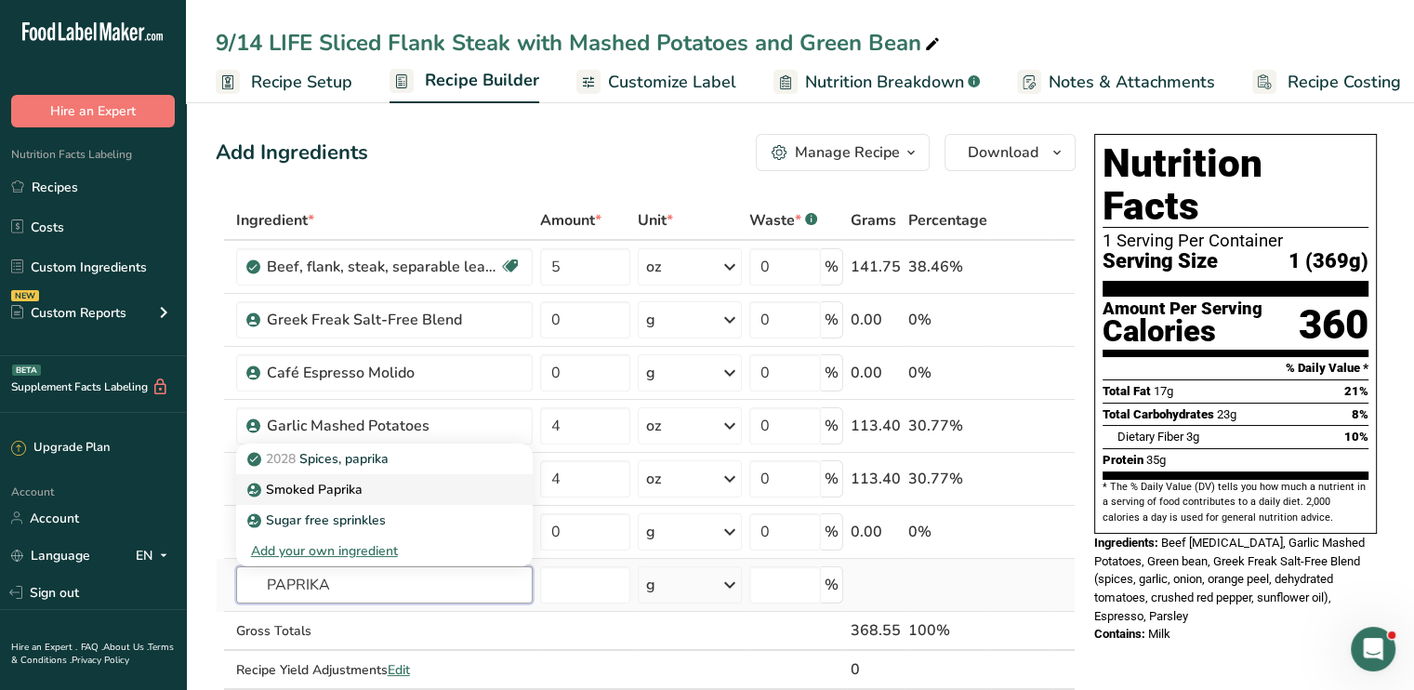
type input "PAPRIKA"
click at [353, 496] on p "Smoked Paprika" at bounding box center [307, 490] width 112 height 20
type input "Smoked Paprika"
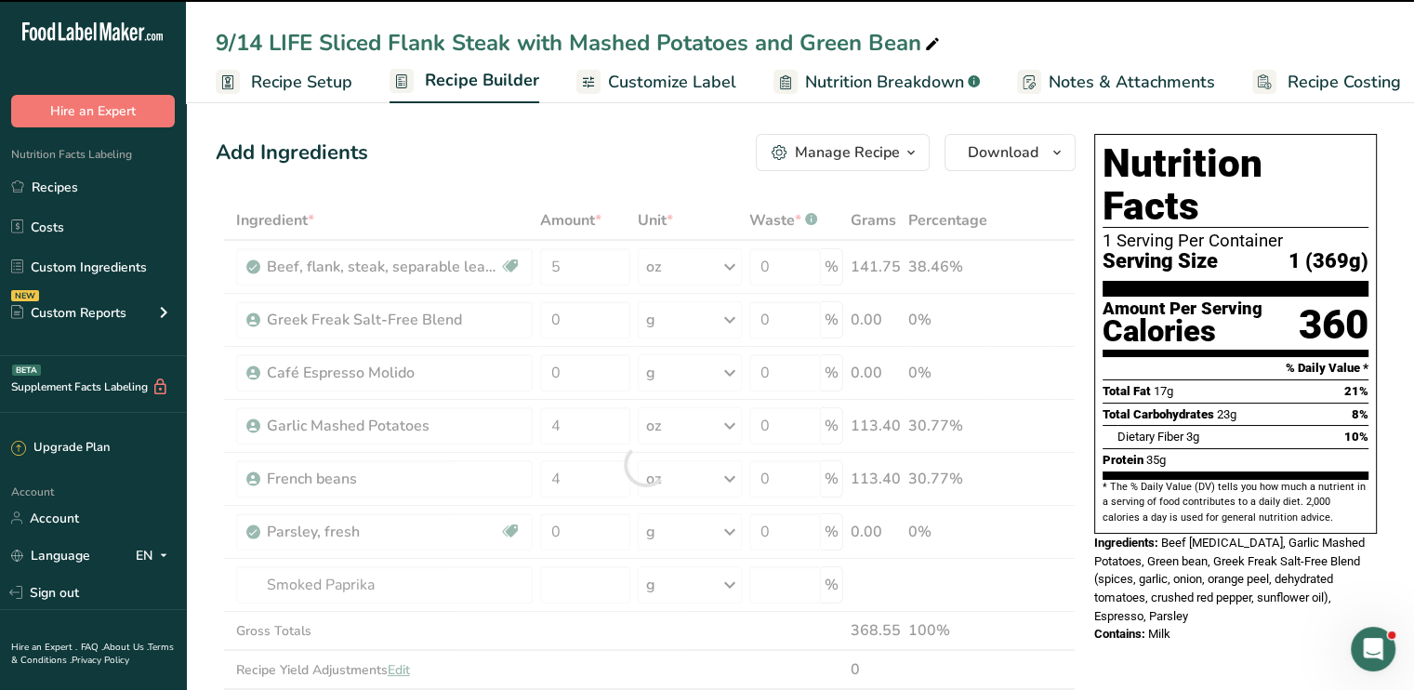
type input "0"
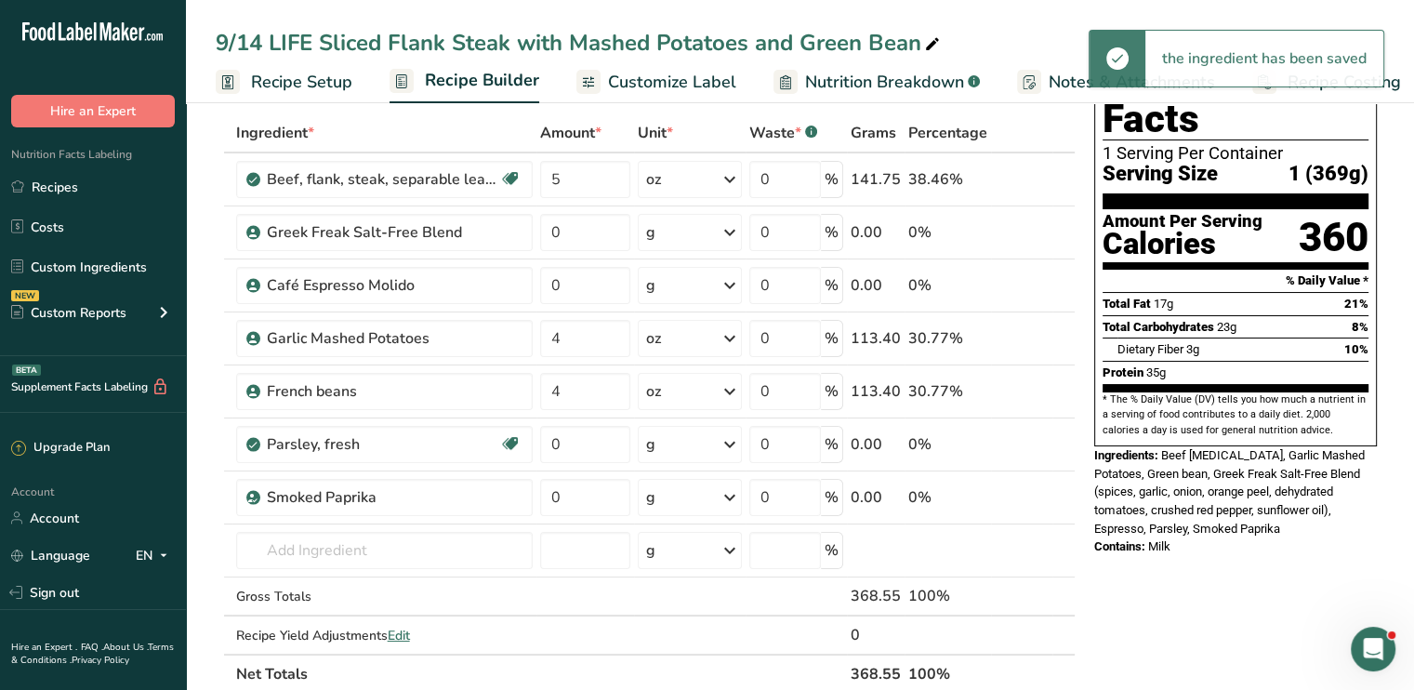
scroll to position [112, 0]
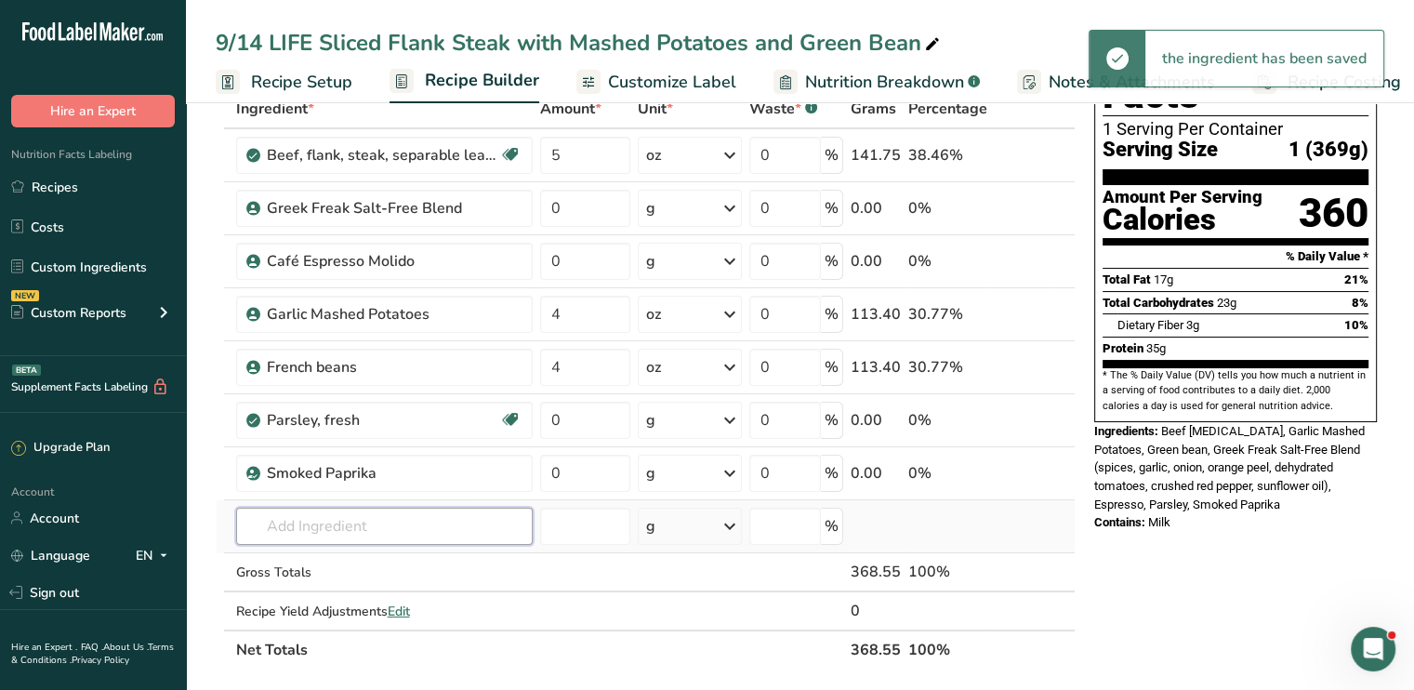
click at [300, 534] on input "text" at bounding box center [384, 525] width 296 height 37
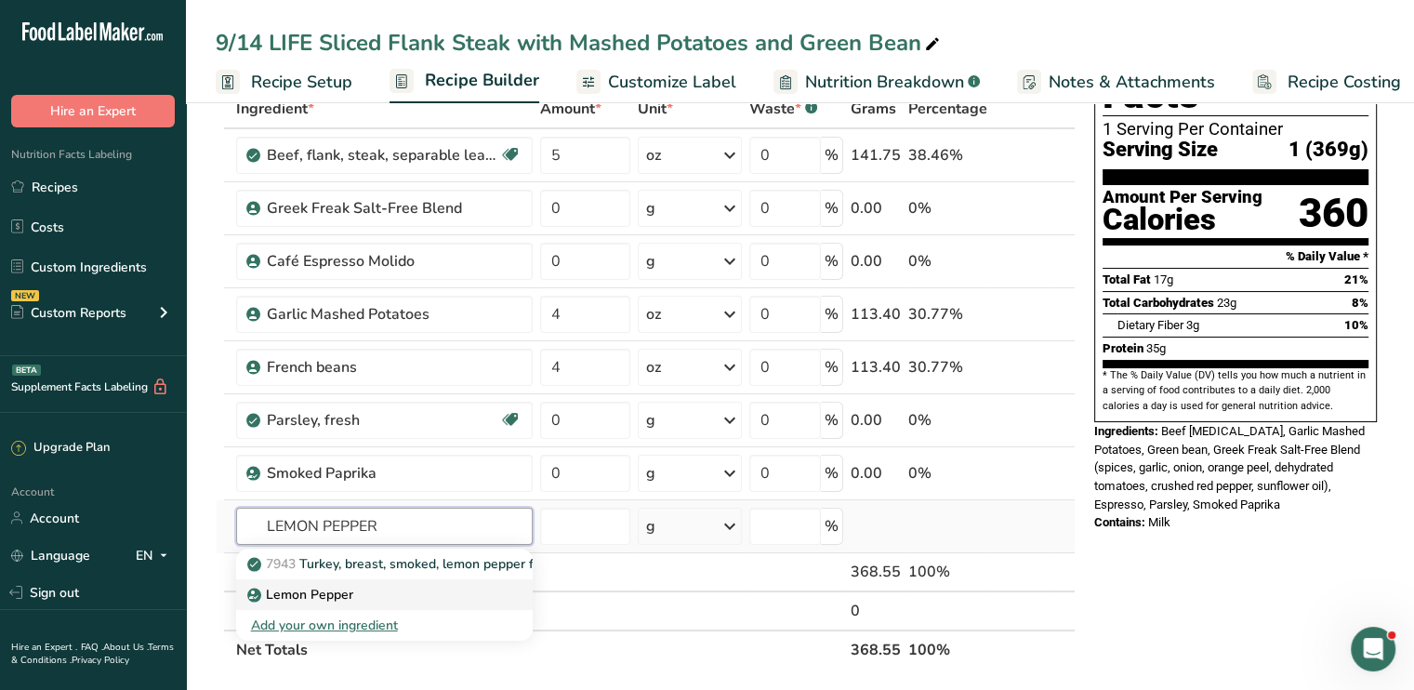
type input "LEMON PEPPER"
click at [316, 588] on p "Lemon Pepper" at bounding box center [302, 595] width 102 height 20
type input "Lemon Pepper"
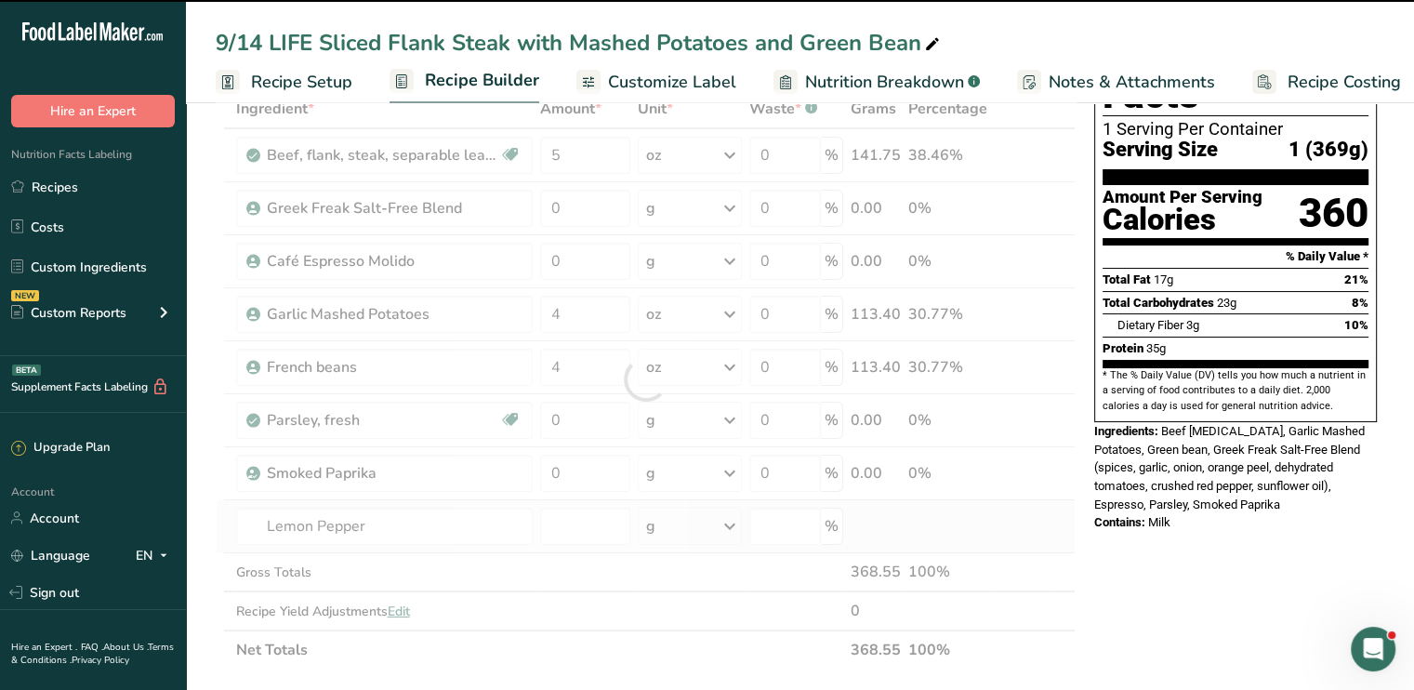
type input "0"
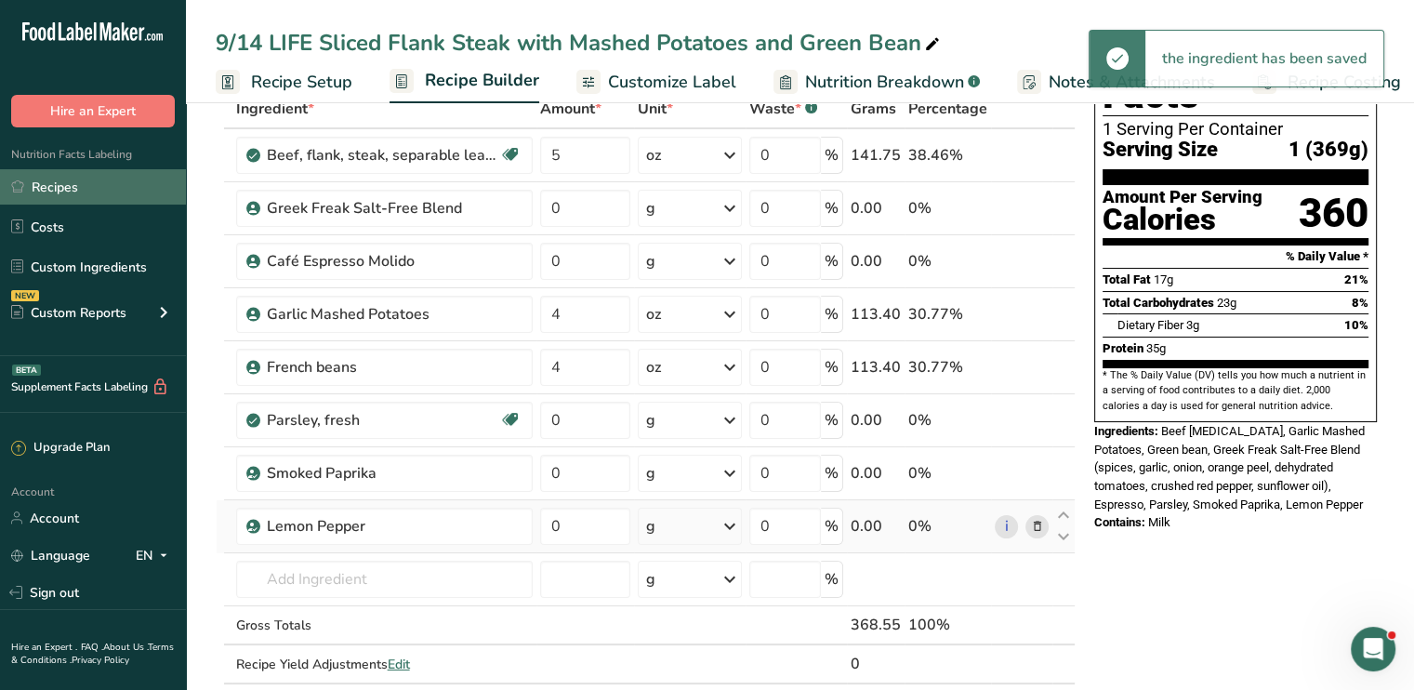
click at [108, 193] on link "Recipes" at bounding box center [93, 186] width 186 height 35
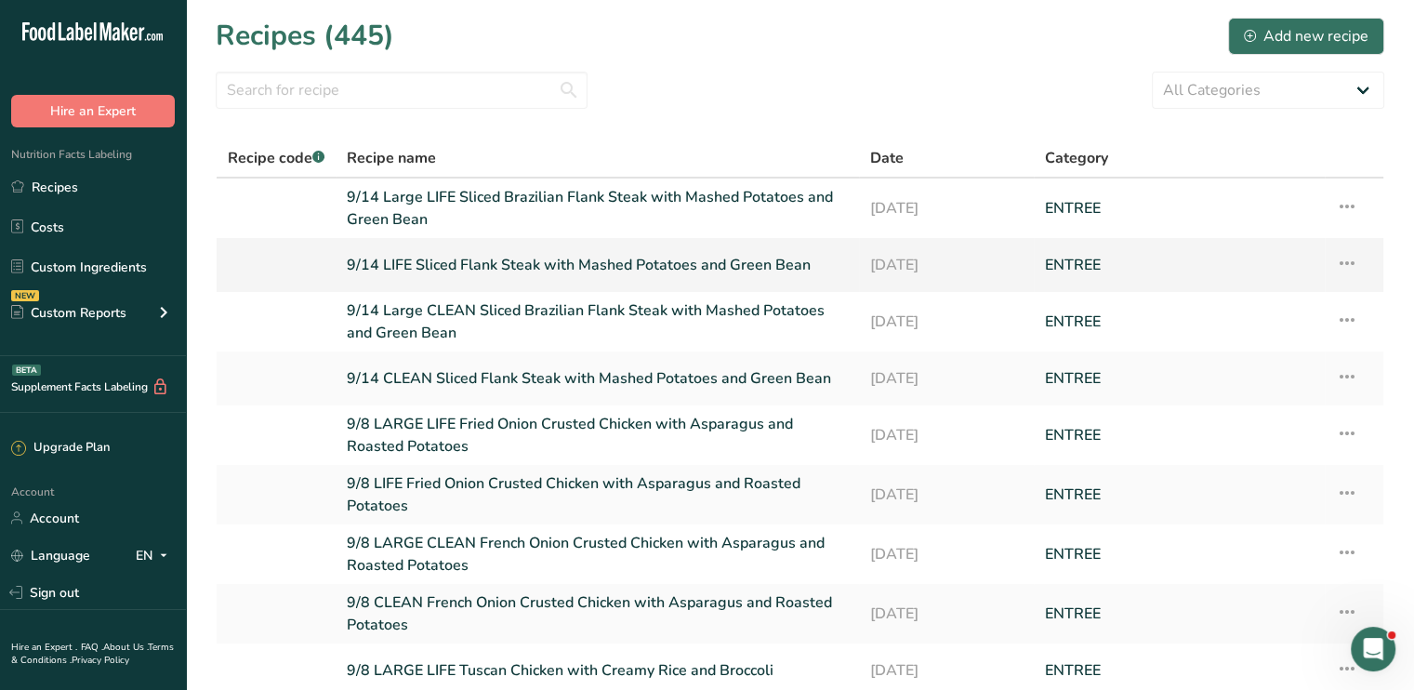
click at [424, 266] on link "9/14 LIFE Sliced Flank Steak with Mashed Potatoes and Green Bean" at bounding box center [597, 264] width 501 height 39
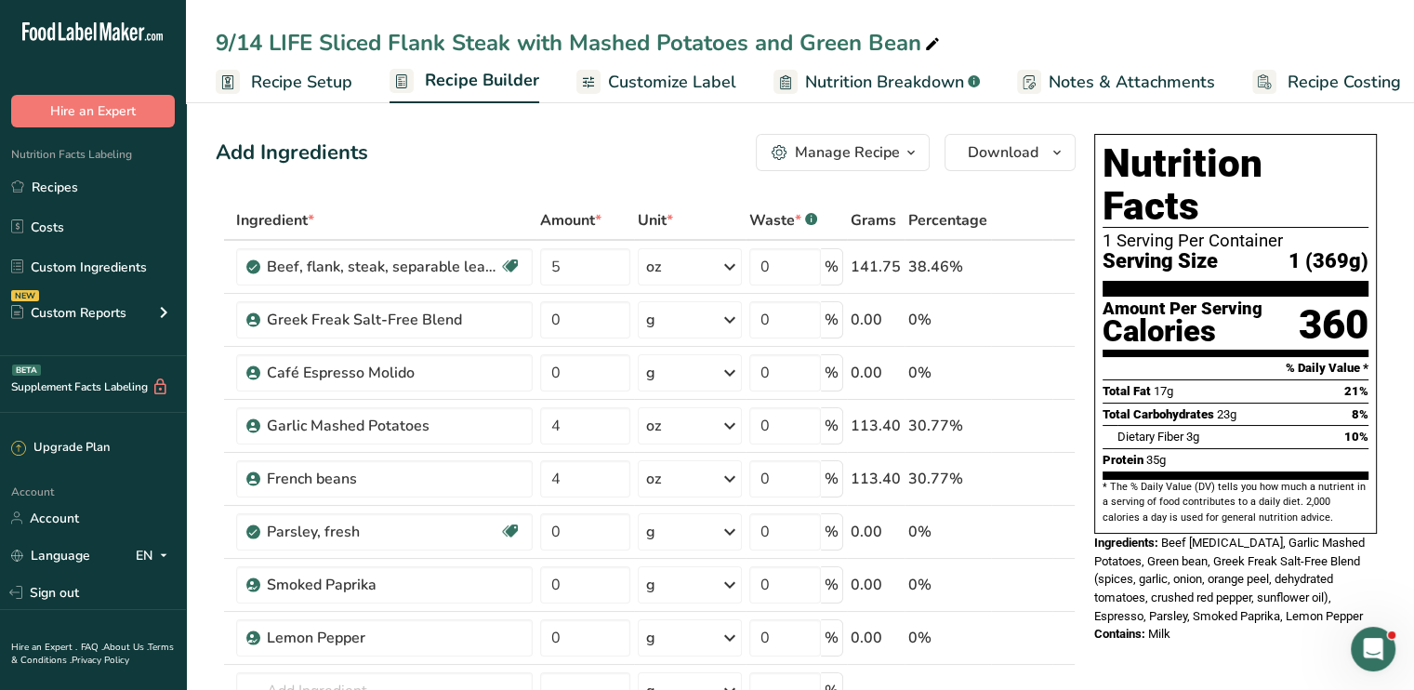
click at [630, 85] on span "Customize Label" at bounding box center [672, 82] width 128 height 25
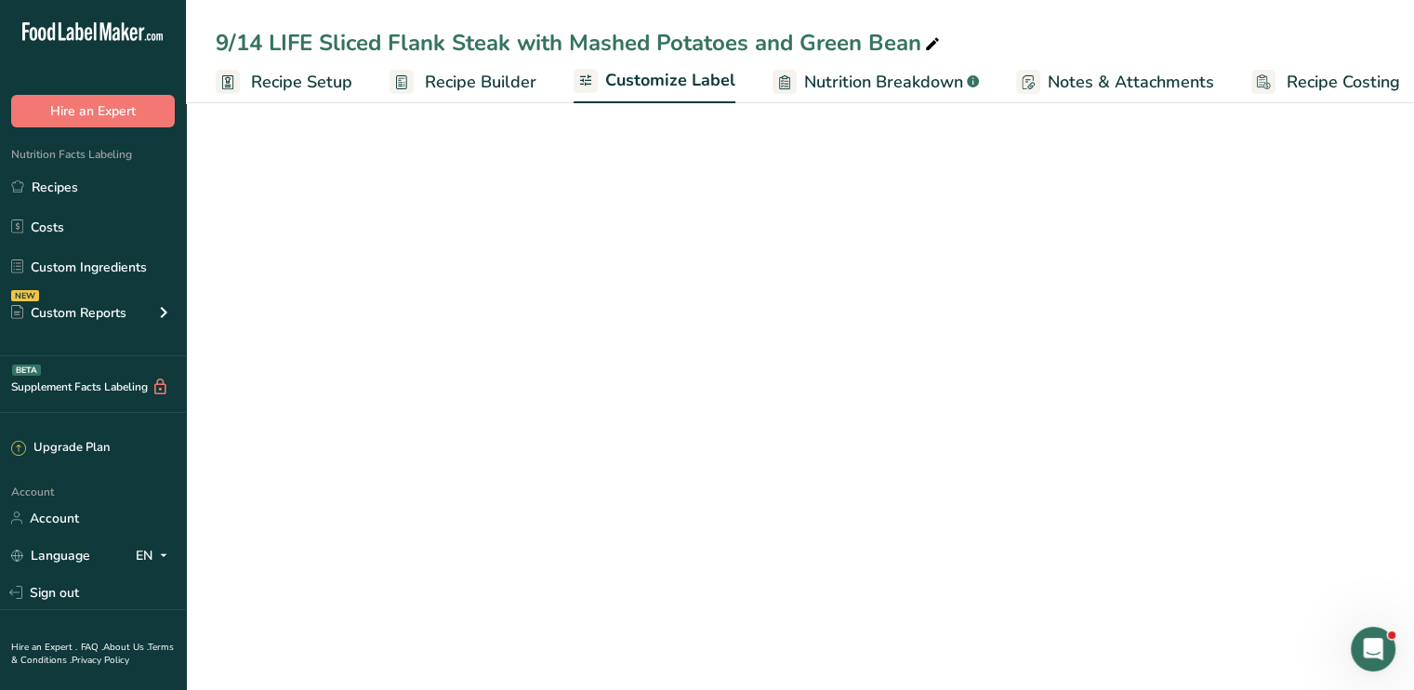
scroll to position [0, 16]
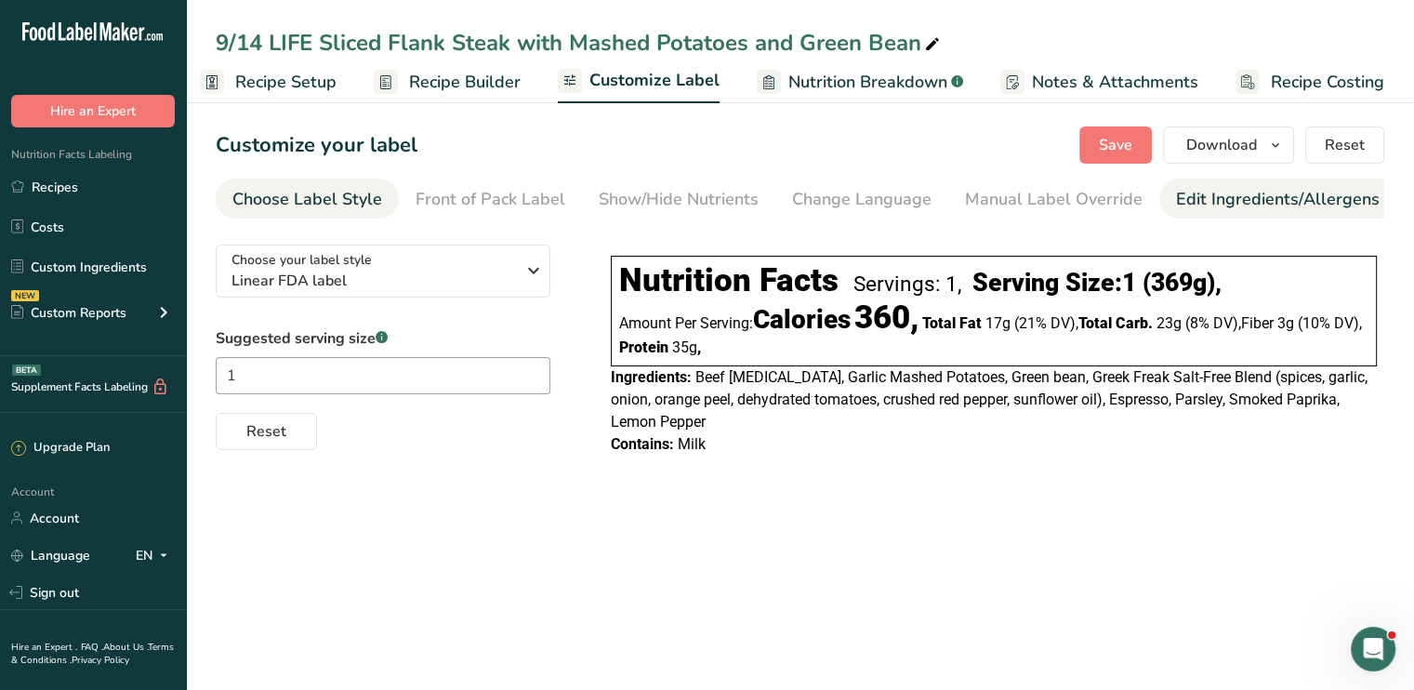
click at [1208, 205] on div "Edit Ingredients/Allergens List" at bounding box center [1294, 199] width 236 height 25
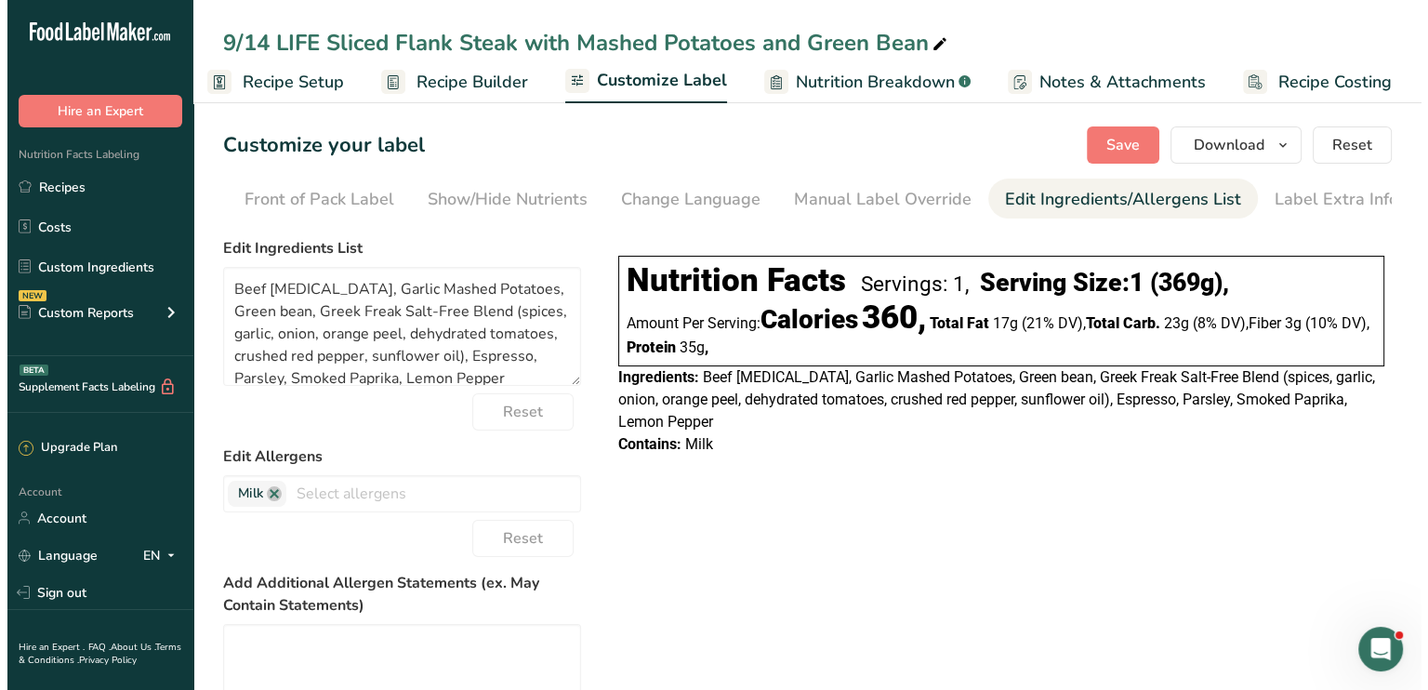
scroll to position [0, 182]
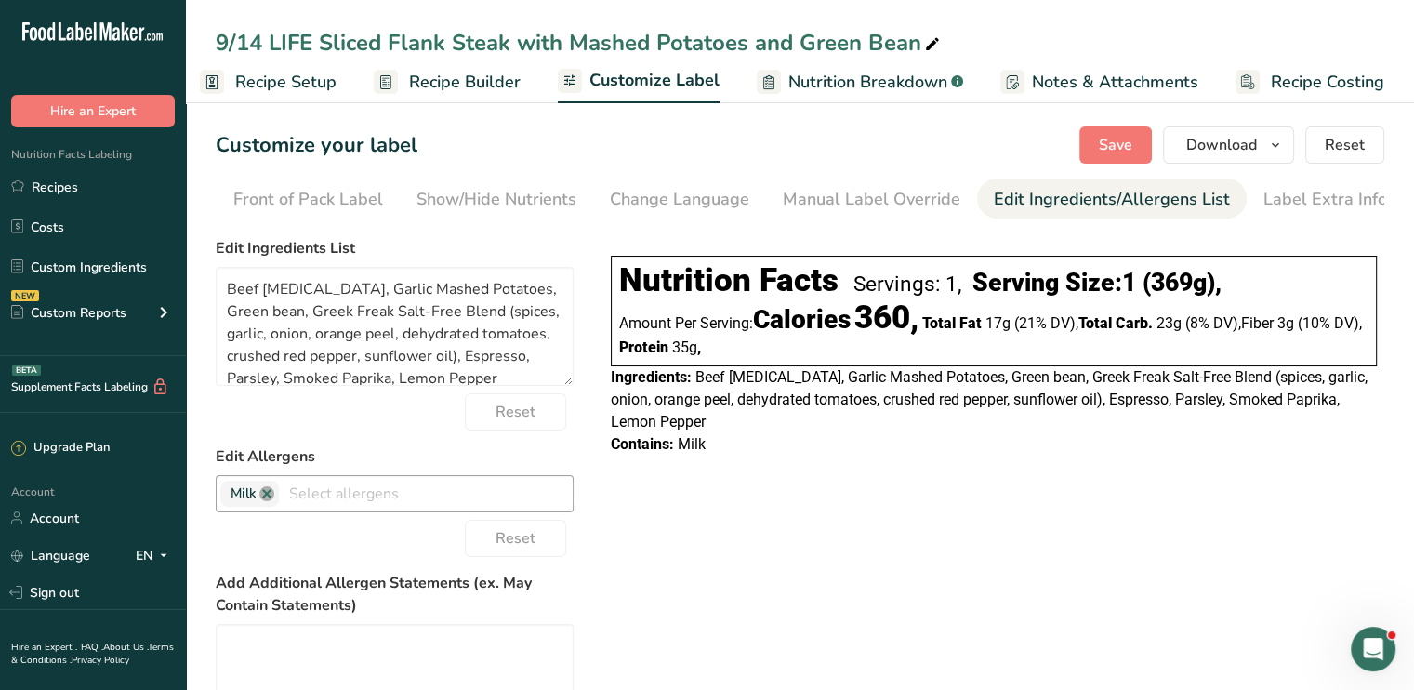
click at [272, 497] on link at bounding box center [266, 493] width 15 height 15
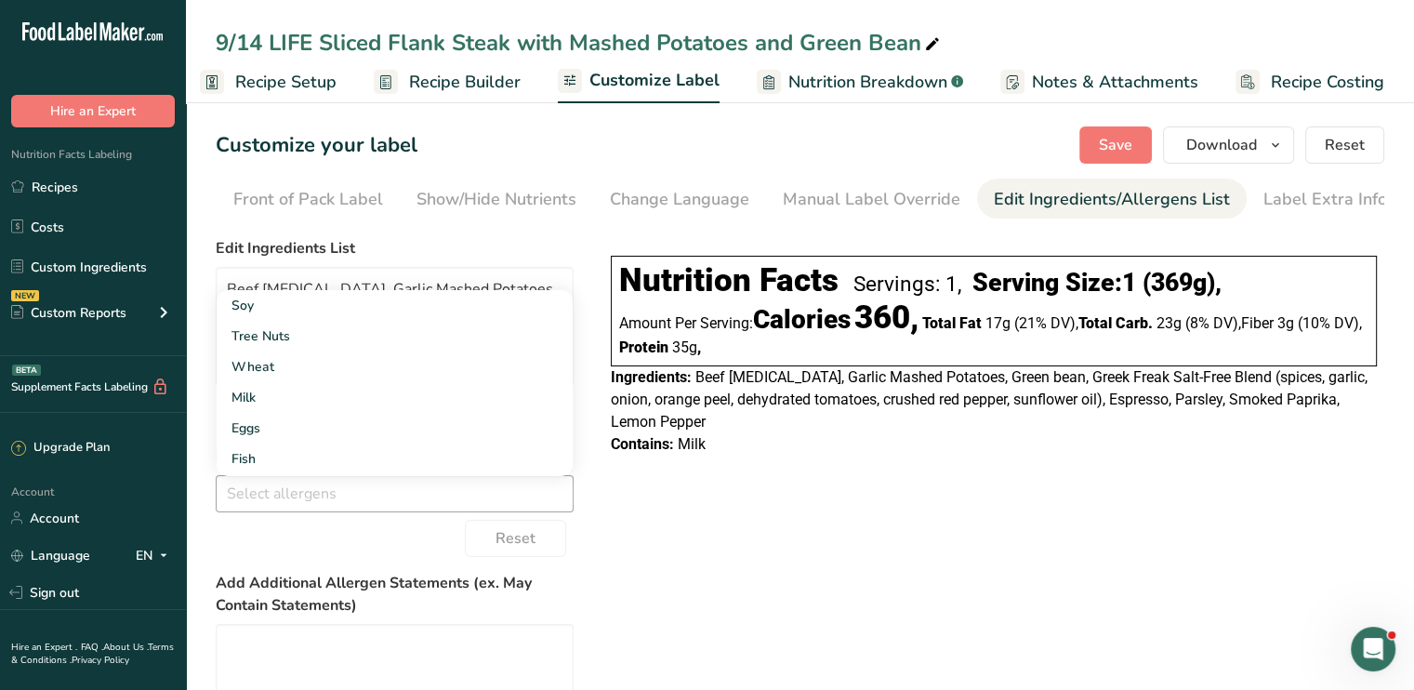
click at [829, 533] on div "Choose your label style Linear FDA label USA (FDA) Standard FDA label Tabular F…" at bounding box center [800, 558] width 1168 height 657
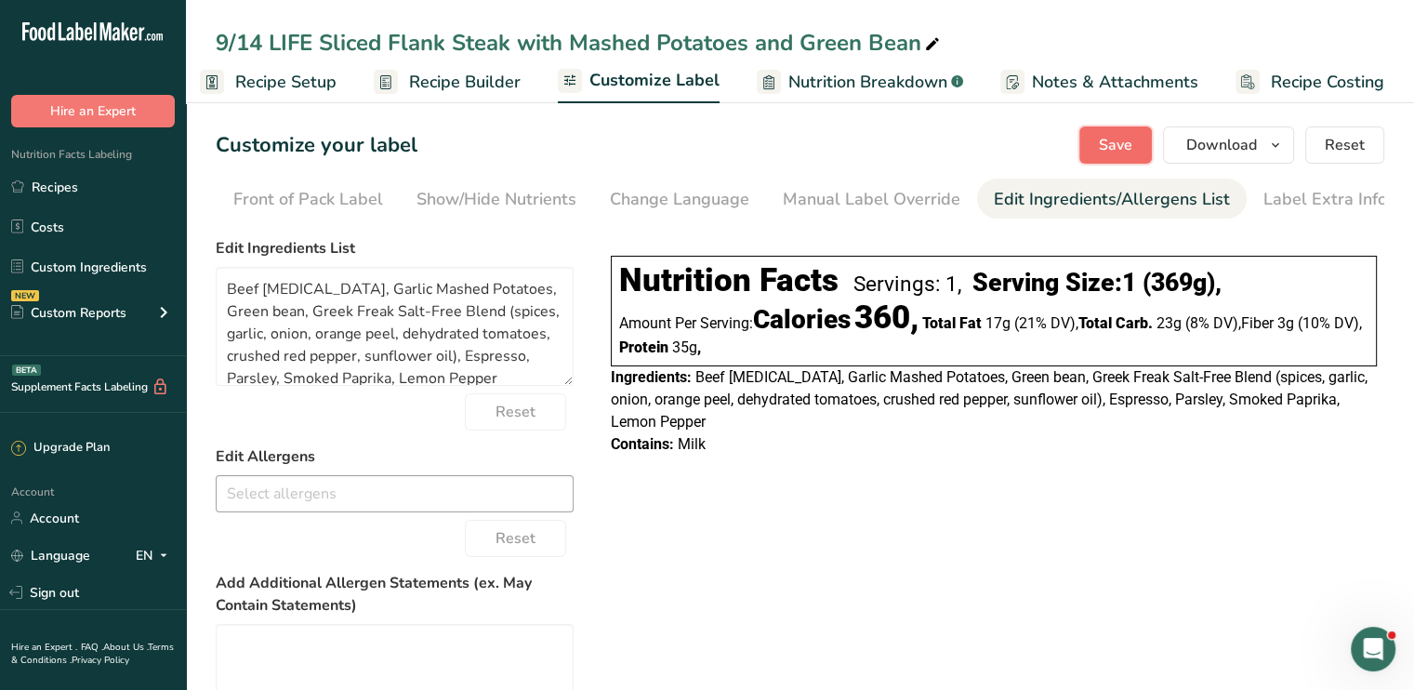
click at [1113, 148] on span "Save" at bounding box center [1115, 145] width 33 height 22
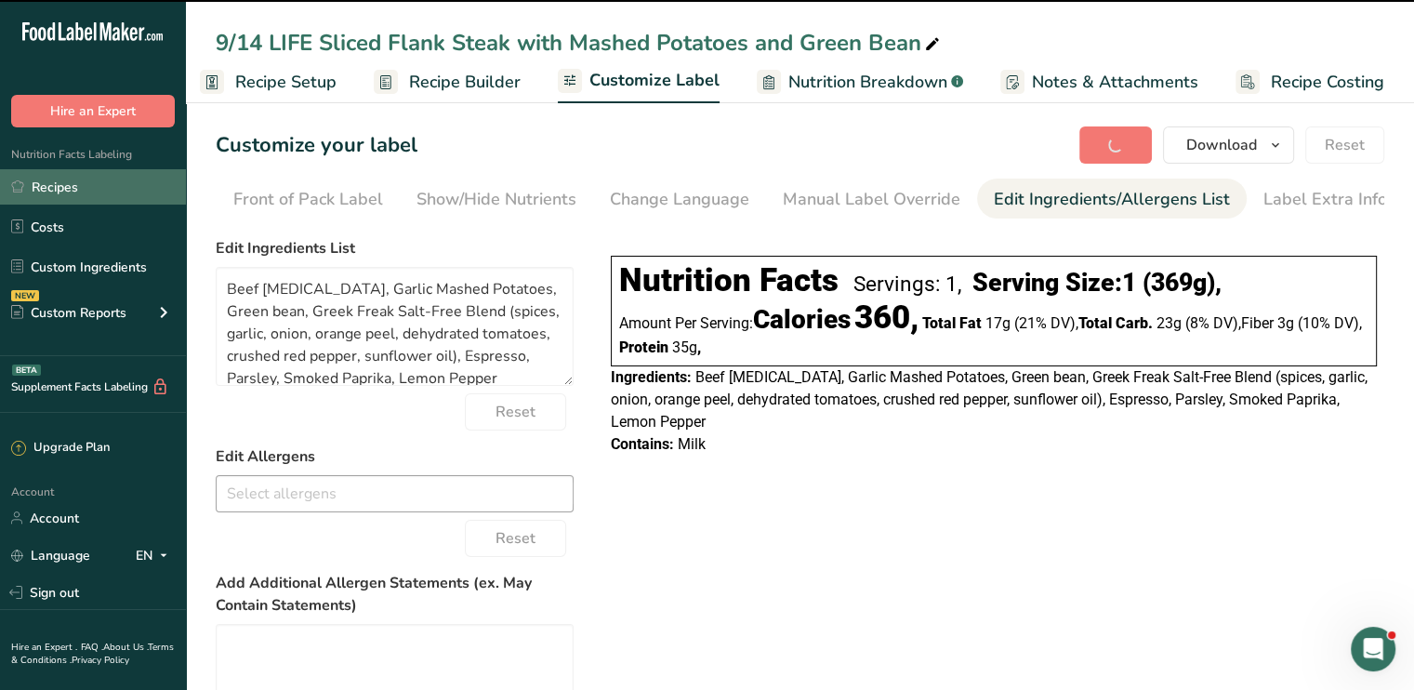
click at [111, 175] on link "Recipes" at bounding box center [93, 186] width 186 height 35
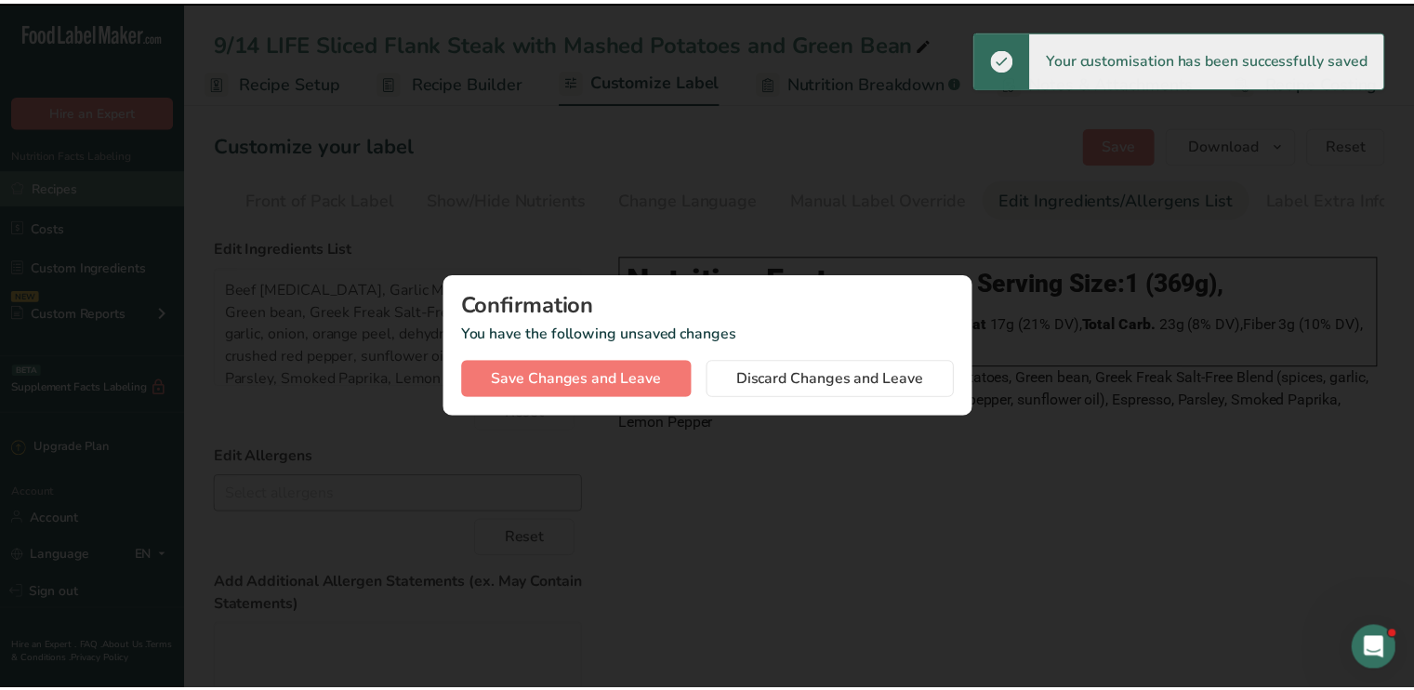
scroll to position [0, 2]
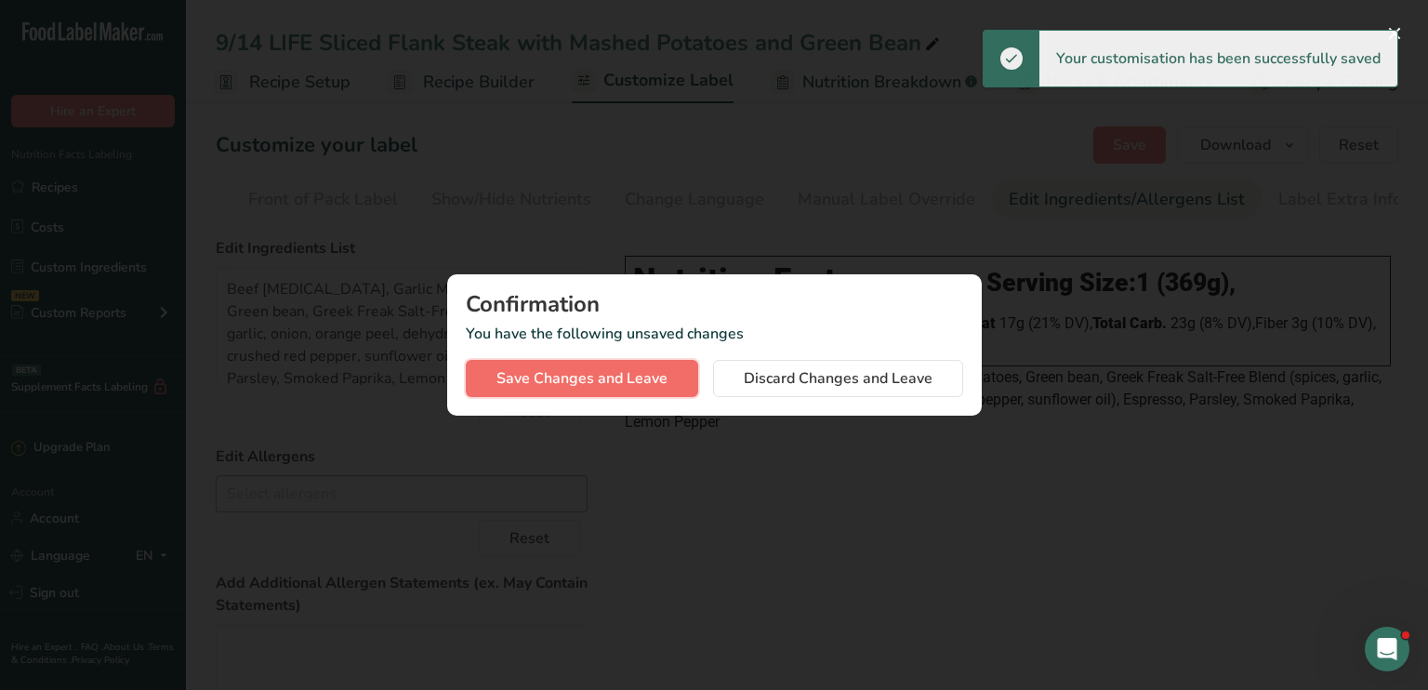
click at [522, 381] on span "Save Changes and Leave" at bounding box center [581, 378] width 171 height 22
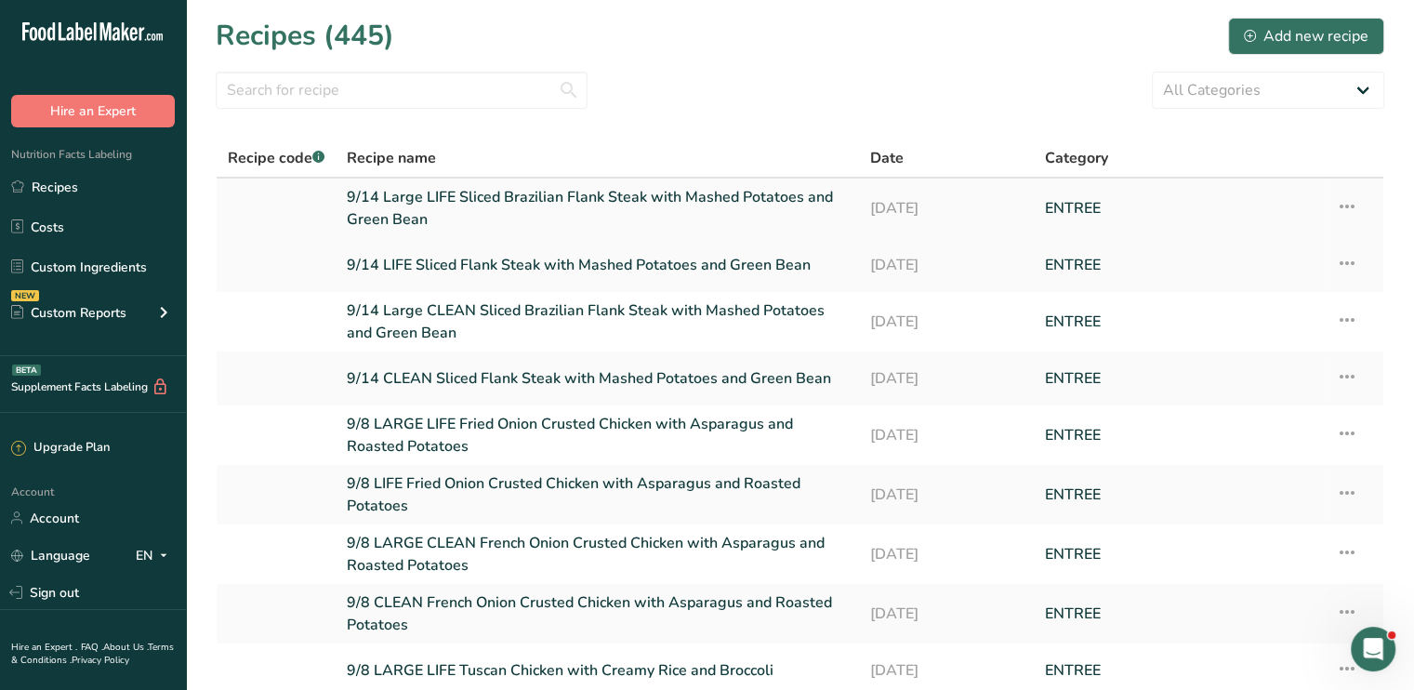
click at [494, 204] on link "9/14 Large LIFE Sliced Brazilian Flank Steak with Mashed Potatoes and Green Bean" at bounding box center [597, 208] width 501 height 45
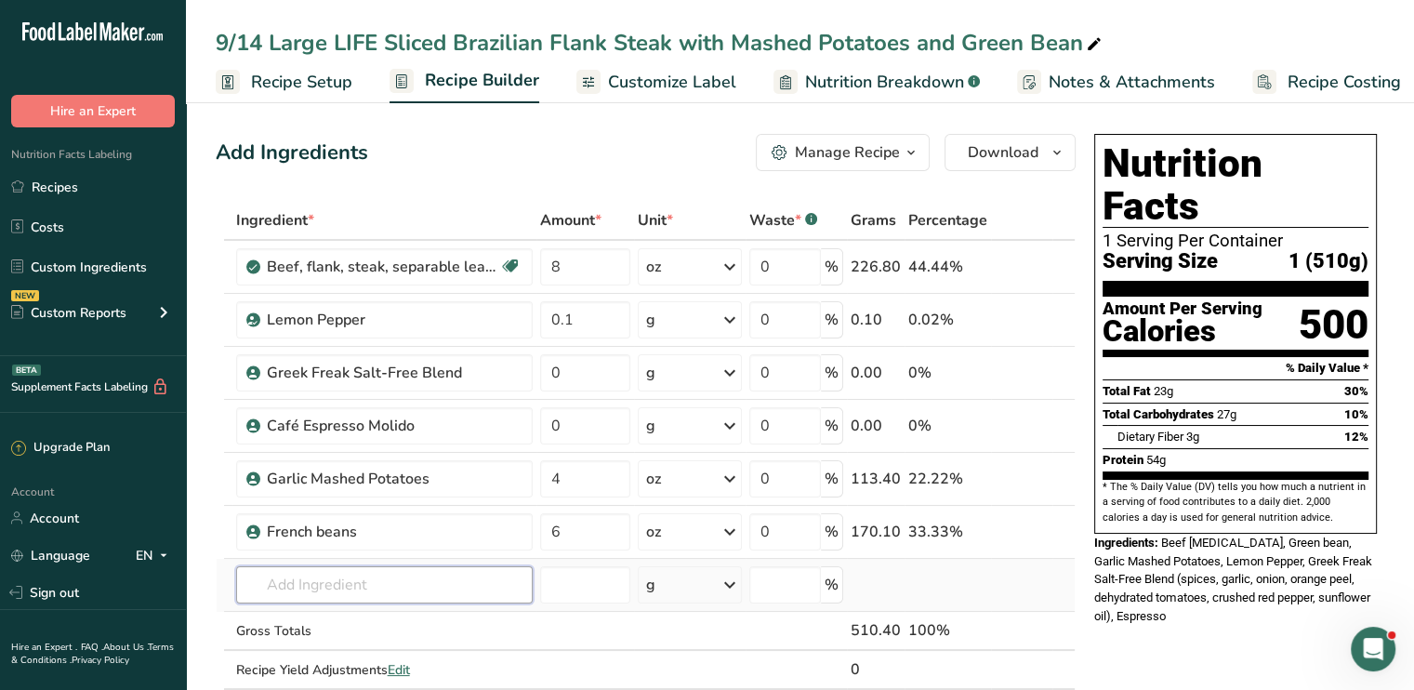
click at [390, 585] on input "text" at bounding box center [384, 584] width 296 height 37
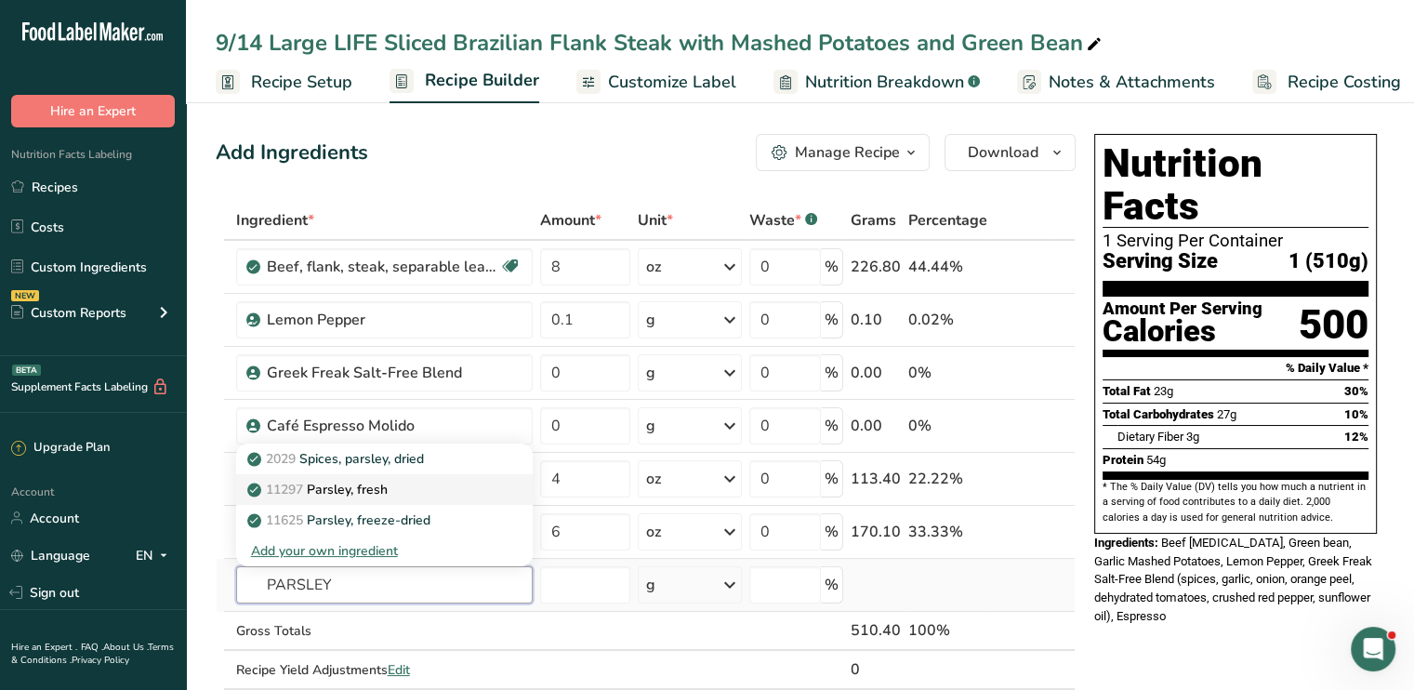
type input "PARSLEY"
click at [370, 488] on p "11297 Parsley, fresh" at bounding box center [319, 490] width 137 height 20
type input "Parsley, fresh"
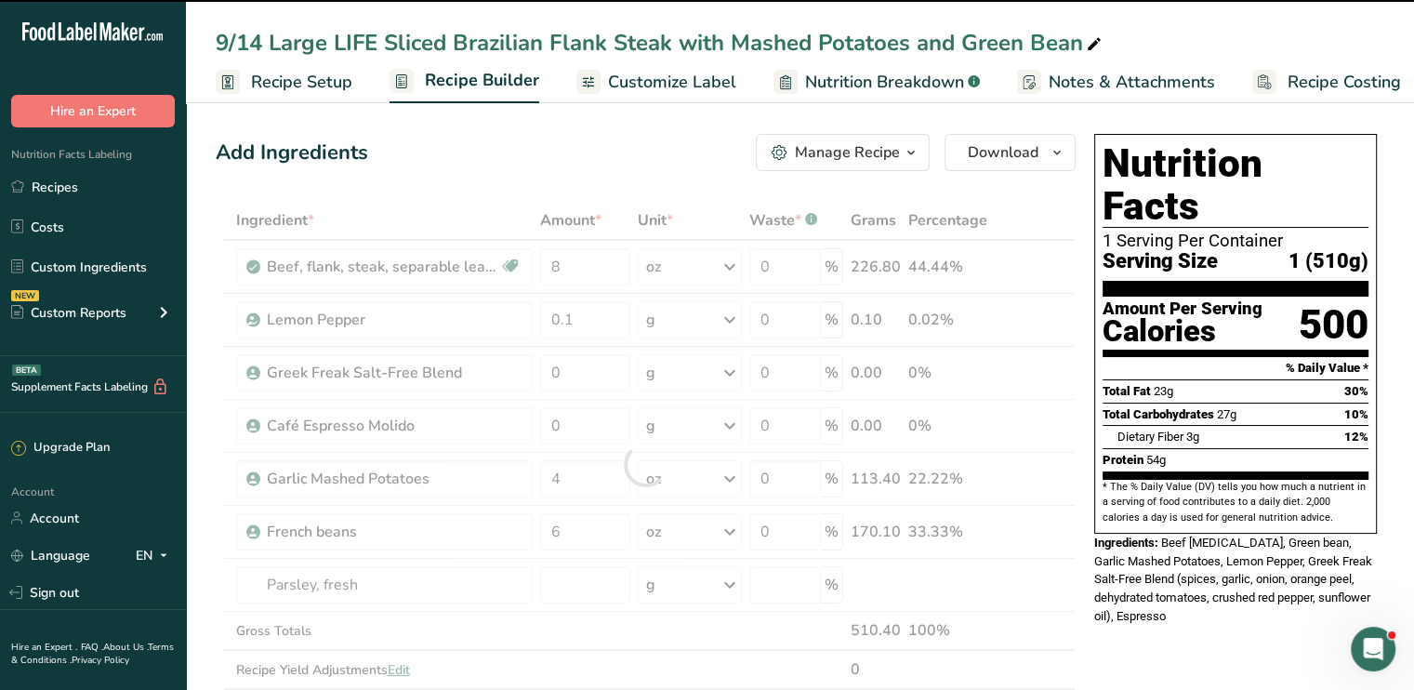
type input "0"
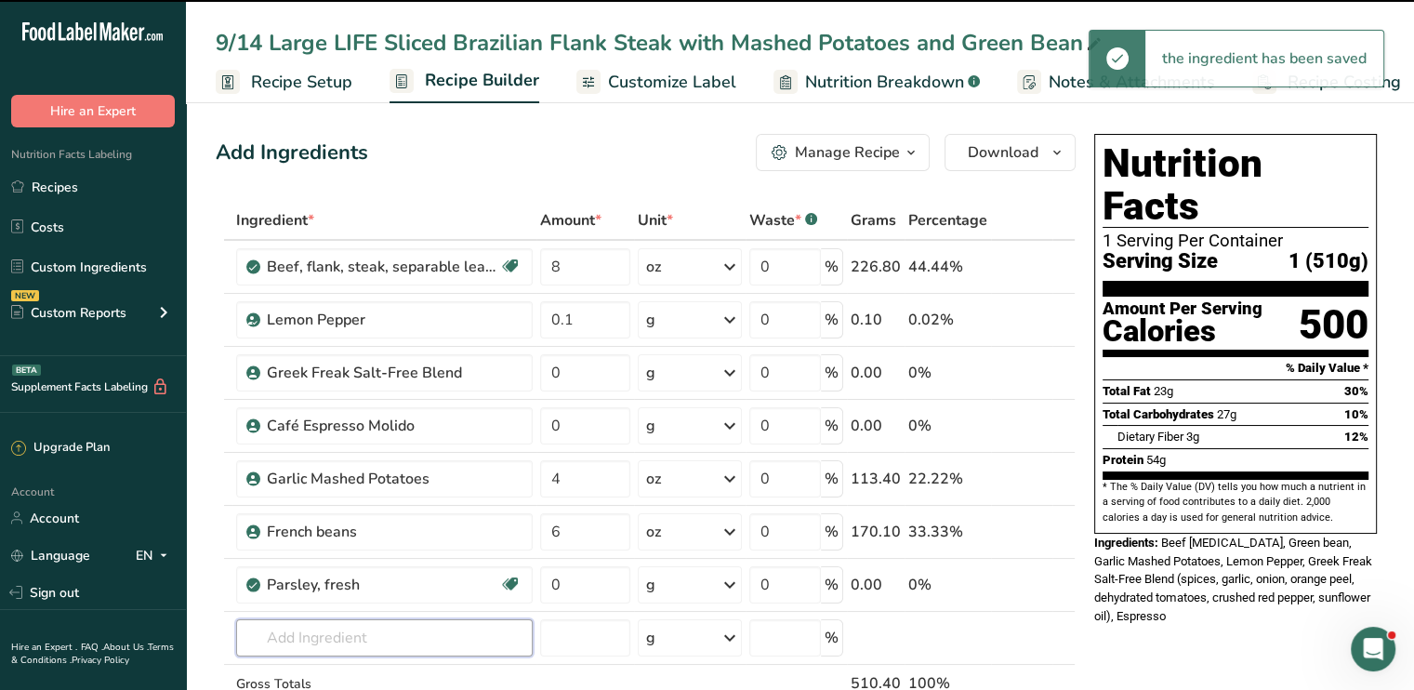
click at [353, 627] on input "text" at bounding box center [384, 637] width 296 height 37
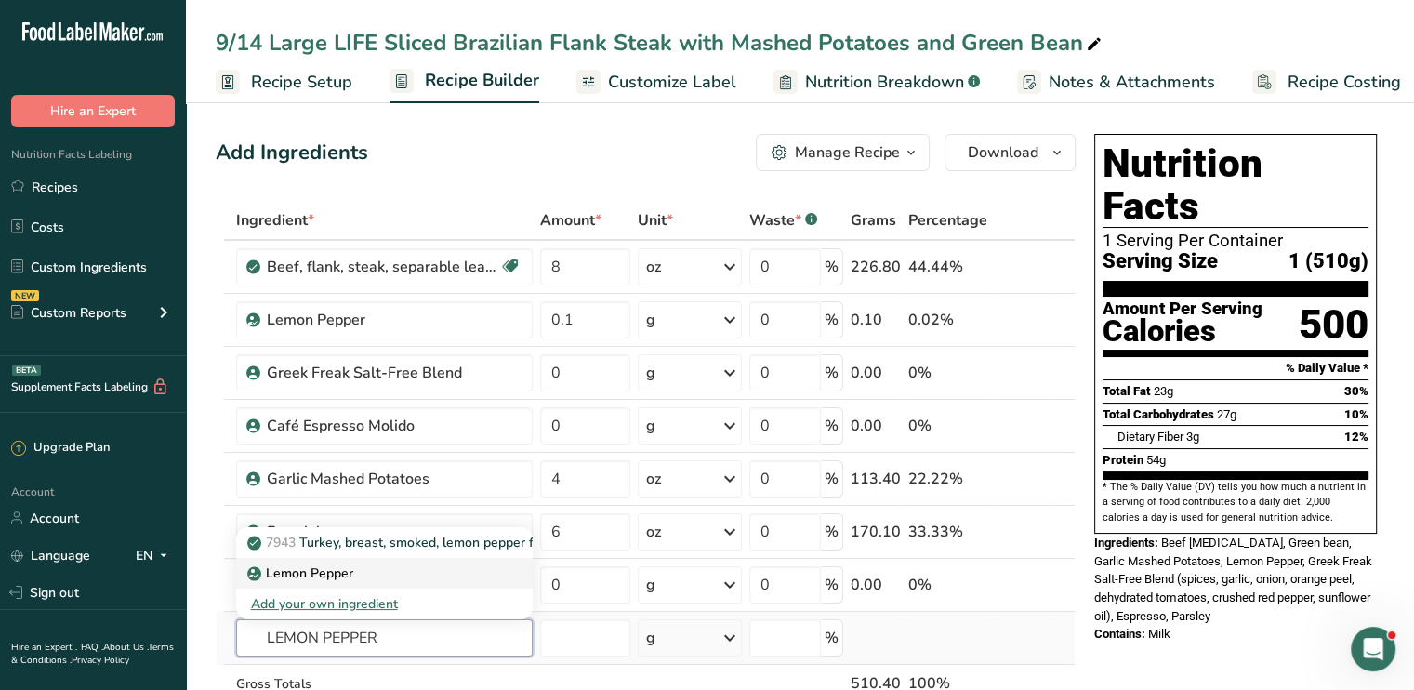
type input "LEMON PEPPER"
click at [338, 578] on p "Lemon Pepper" at bounding box center [302, 573] width 102 height 20
type input "Lemon Pepper"
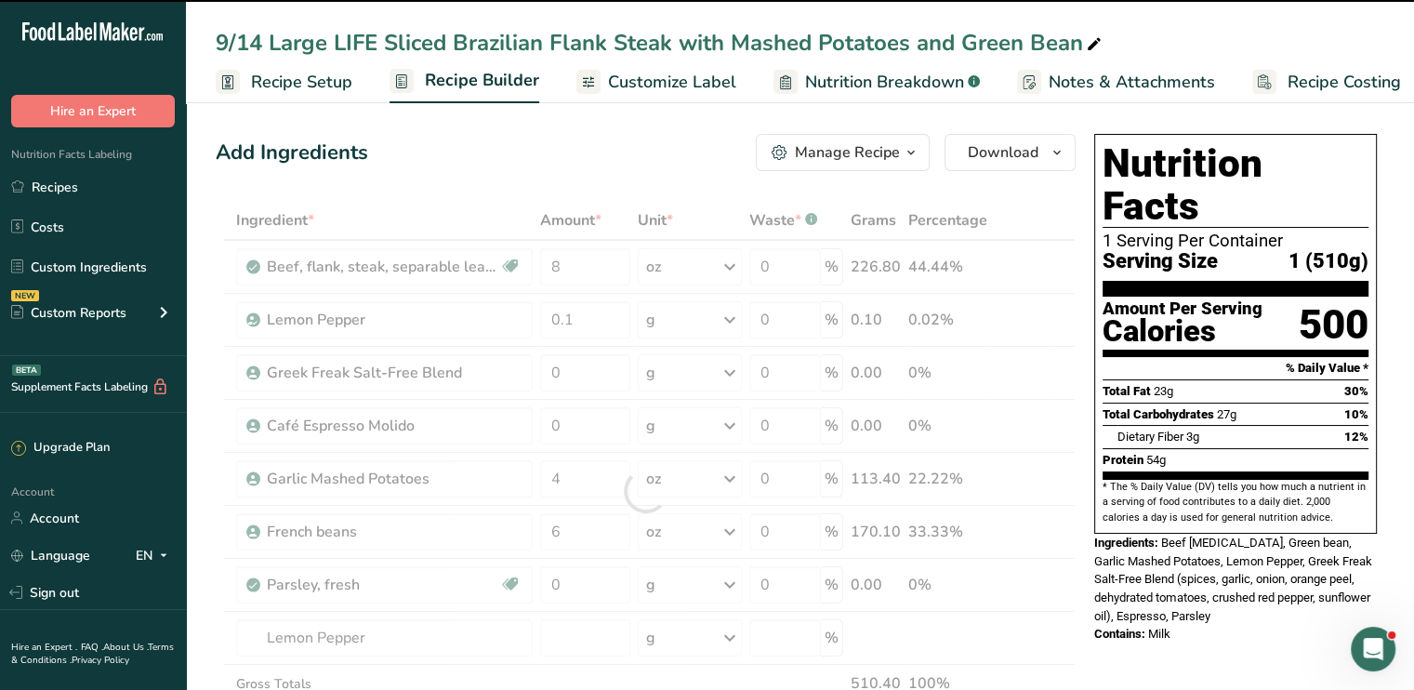
type input "0"
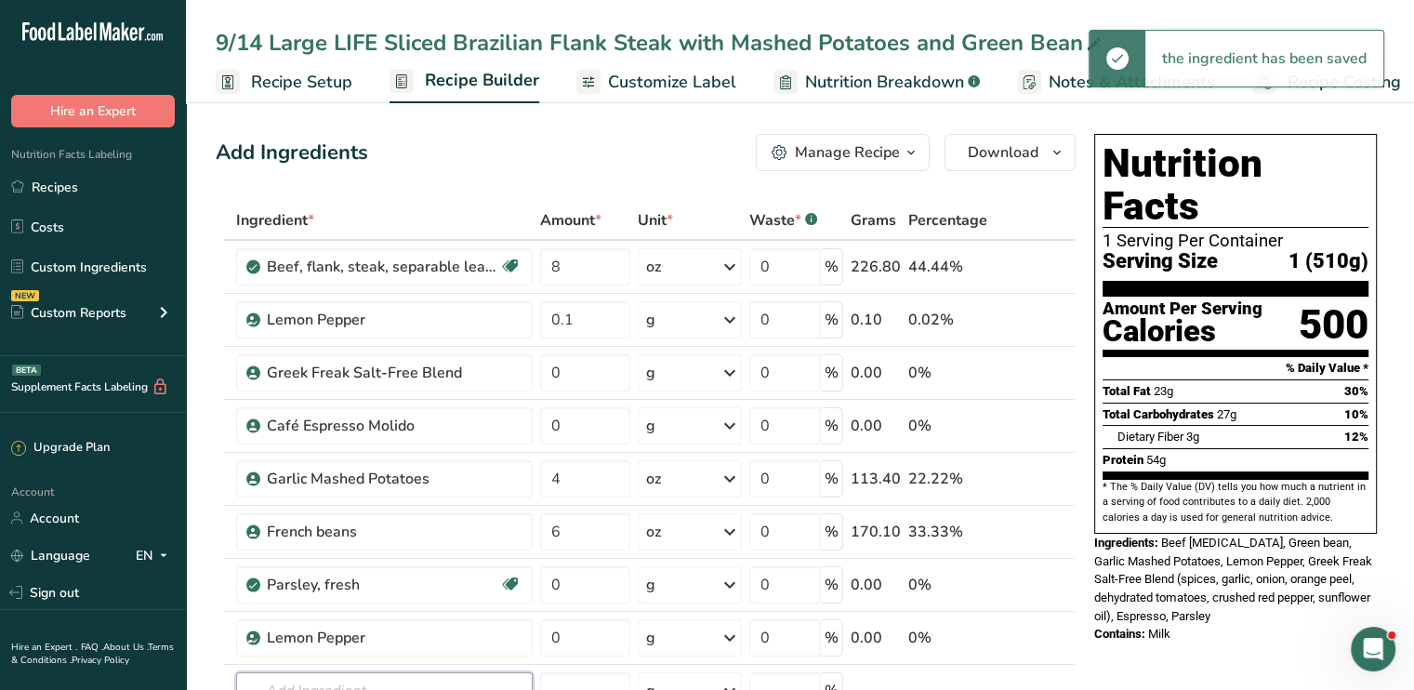
click at [380, 672] on input "text" at bounding box center [384, 690] width 296 height 37
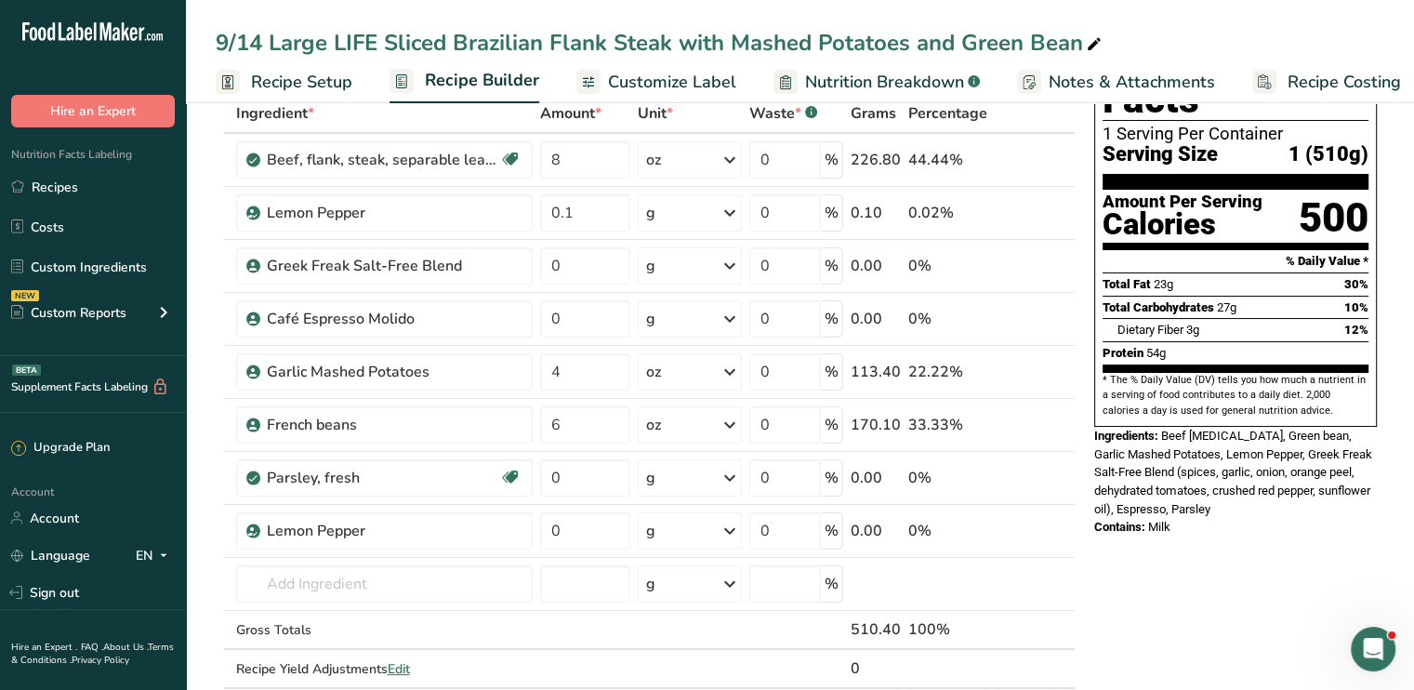
scroll to position [112, 0]
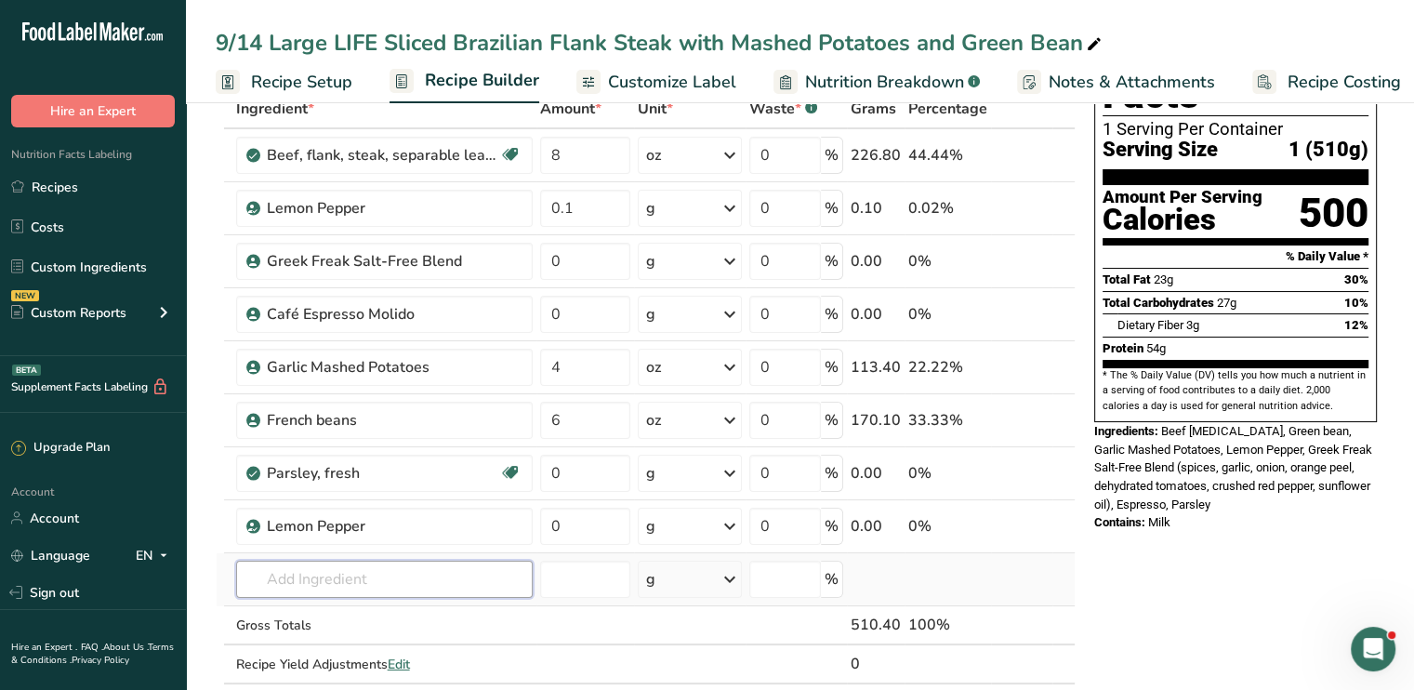
click at [324, 567] on input "text" at bounding box center [384, 578] width 296 height 37
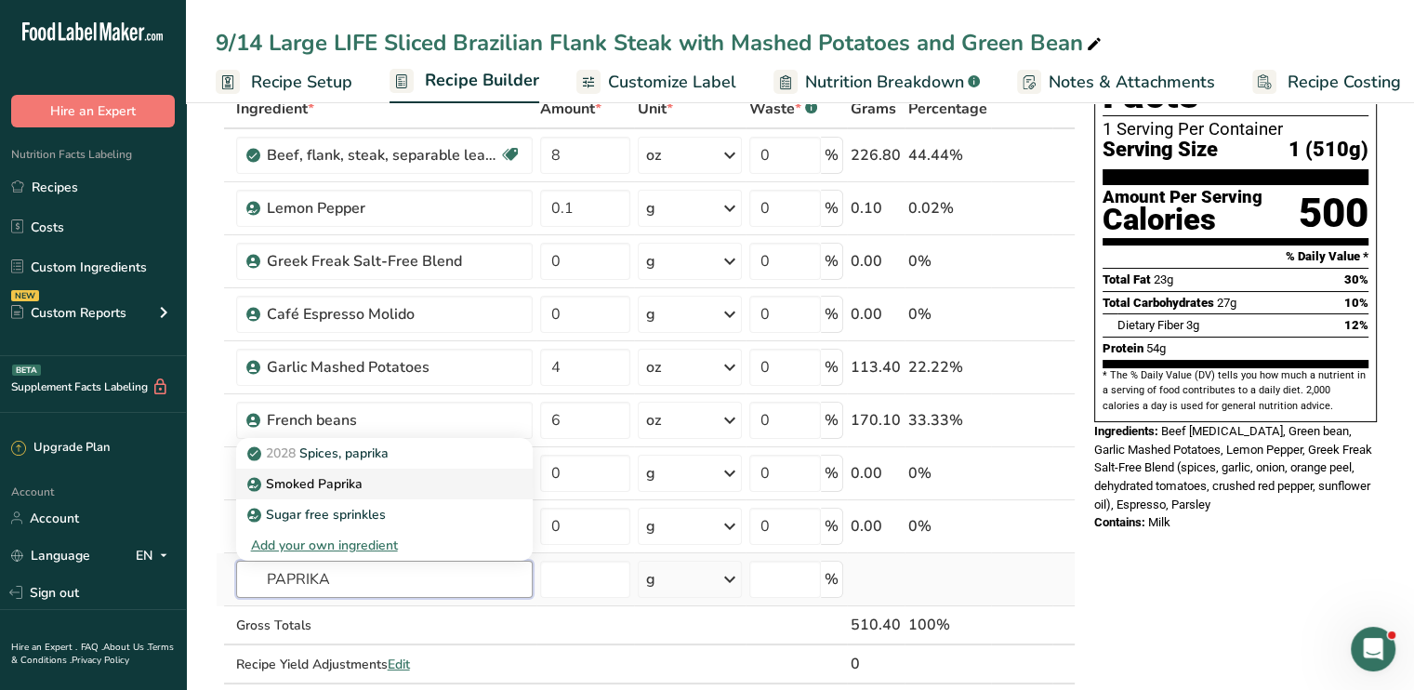
type input "PAPRIKA"
click at [357, 475] on p "Smoked Paprika" at bounding box center [307, 484] width 112 height 20
type input "Smoked Paprika"
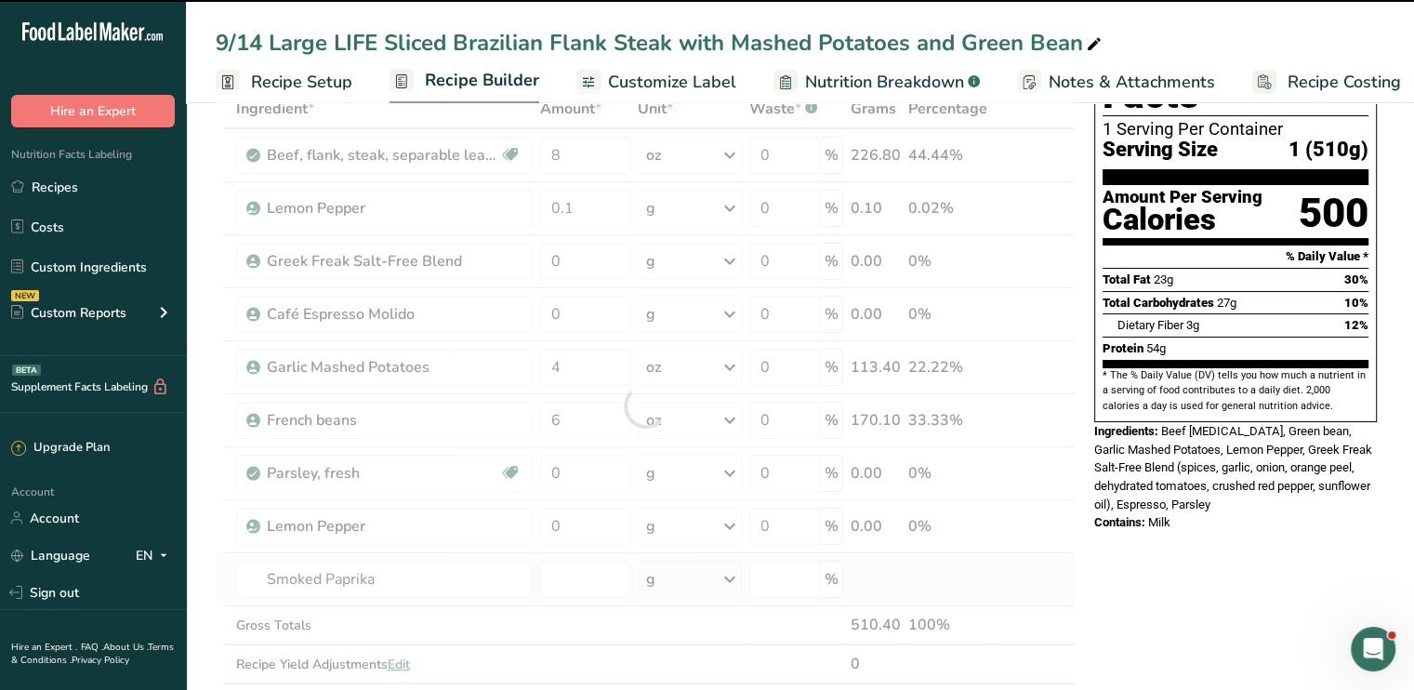
type input "0"
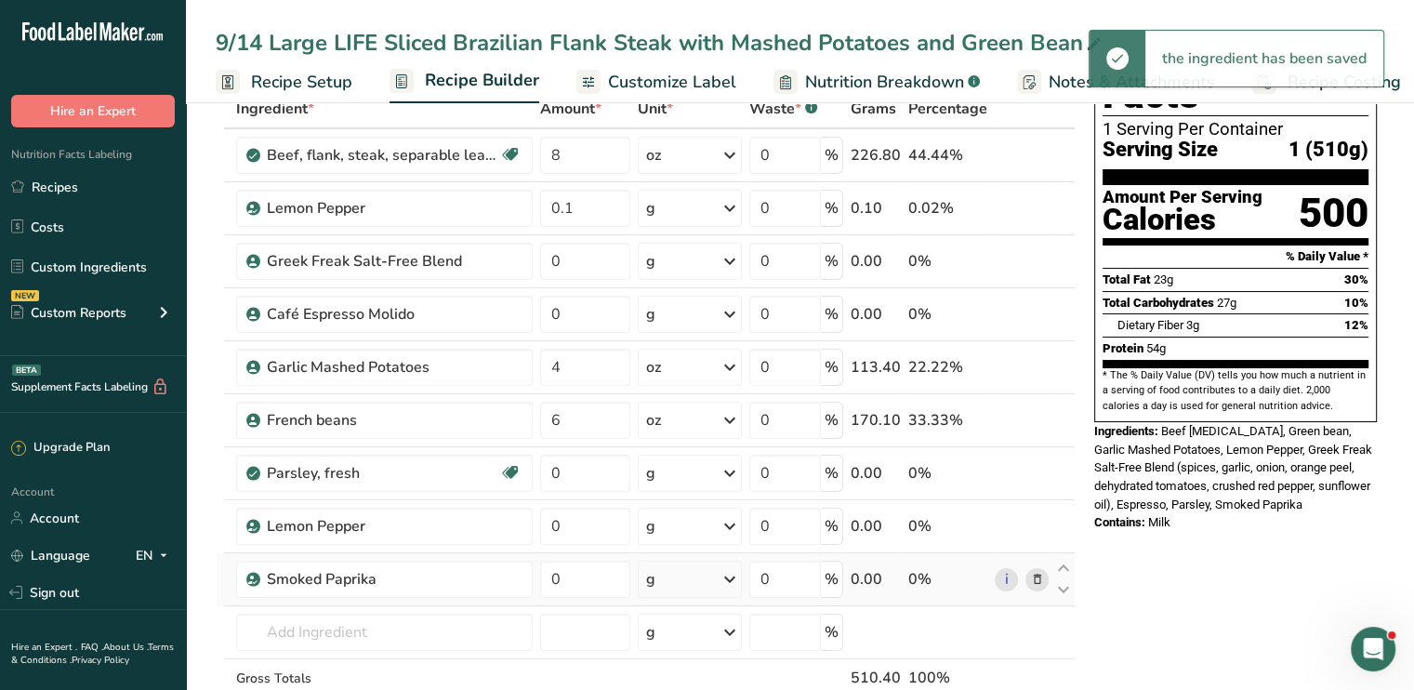
click at [690, 92] on span "Customize Label" at bounding box center [672, 82] width 128 height 25
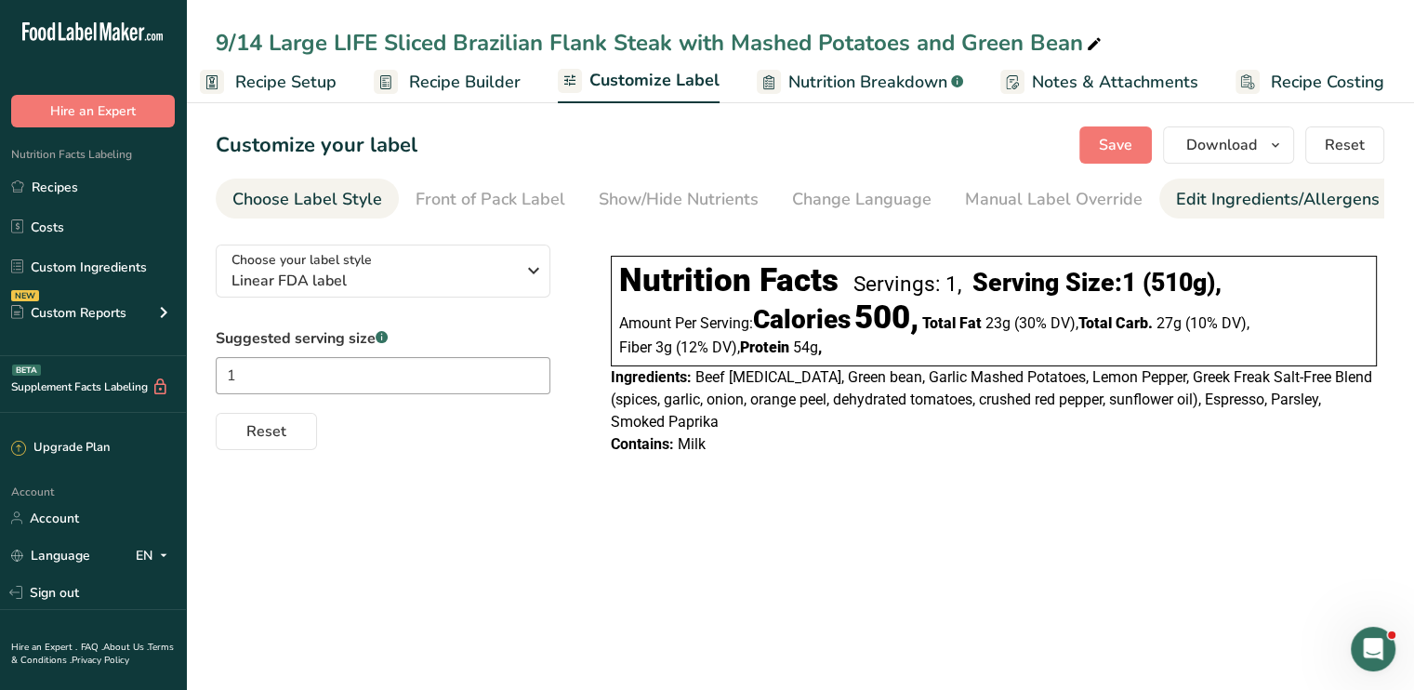
click at [1262, 198] on div "Edit Ingredients/Allergens List" at bounding box center [1294, 199] width 236 height 25
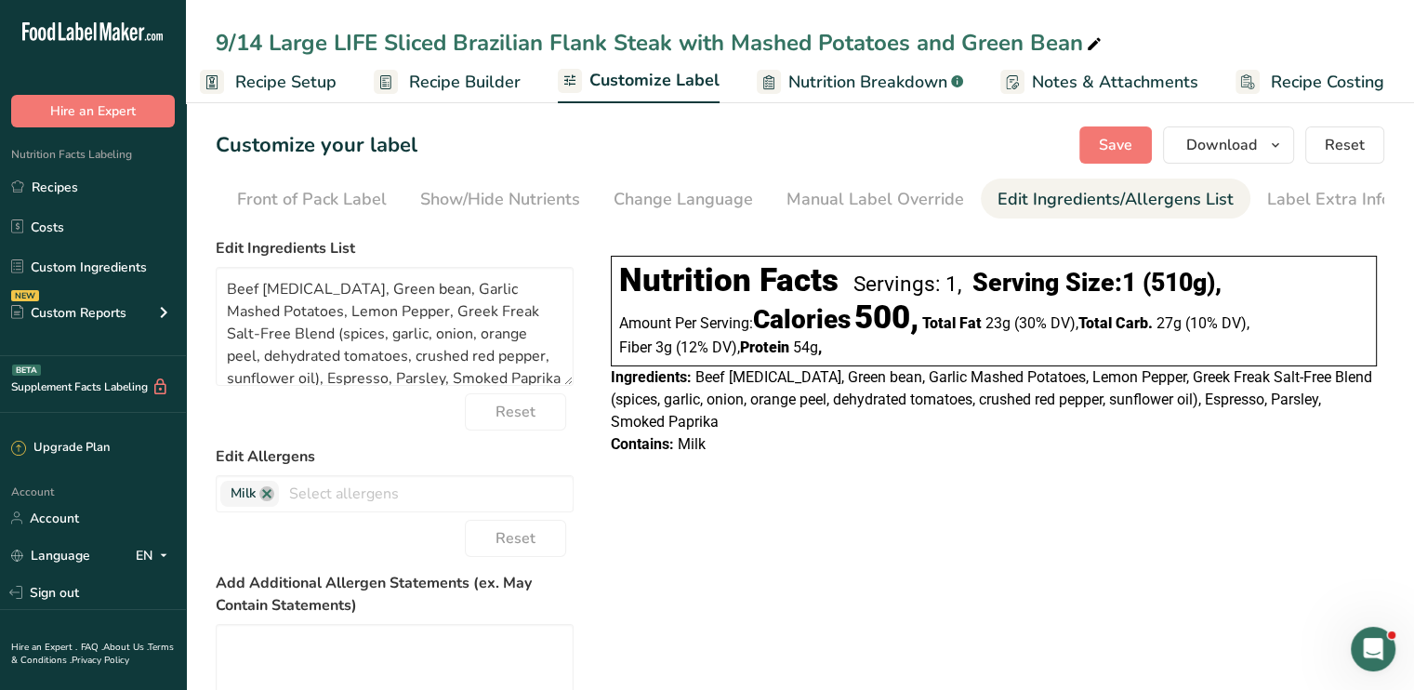
scroll to position [0, 182]
click at [267, 497] on link at bounding box center [266, 493] width 15 height 15
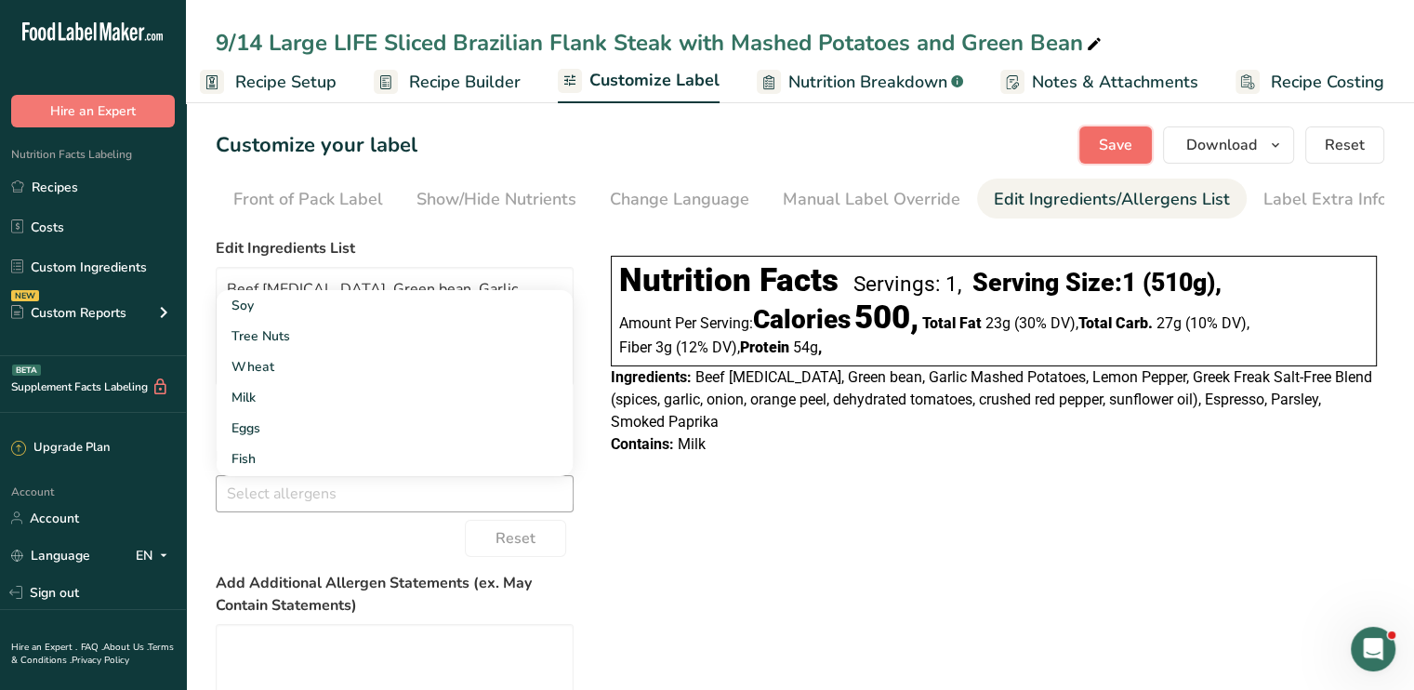
click at [1113, 148] on span "Save" at bounding box center [1115, 145] width 33 height 22
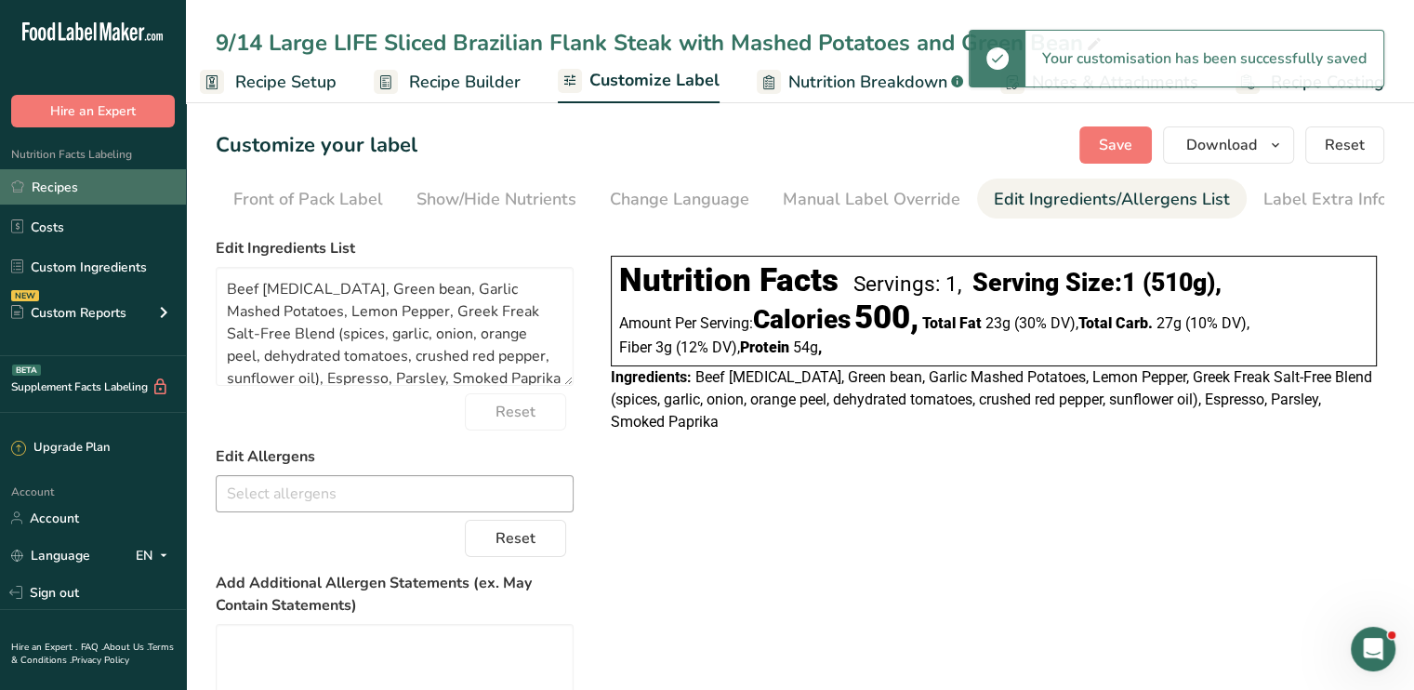
click at [114, 189] on link "Recipes" at bounding box center [93, 186] width 186 height 35
